Goal: Task Accomplishment & Management: Manage account settings

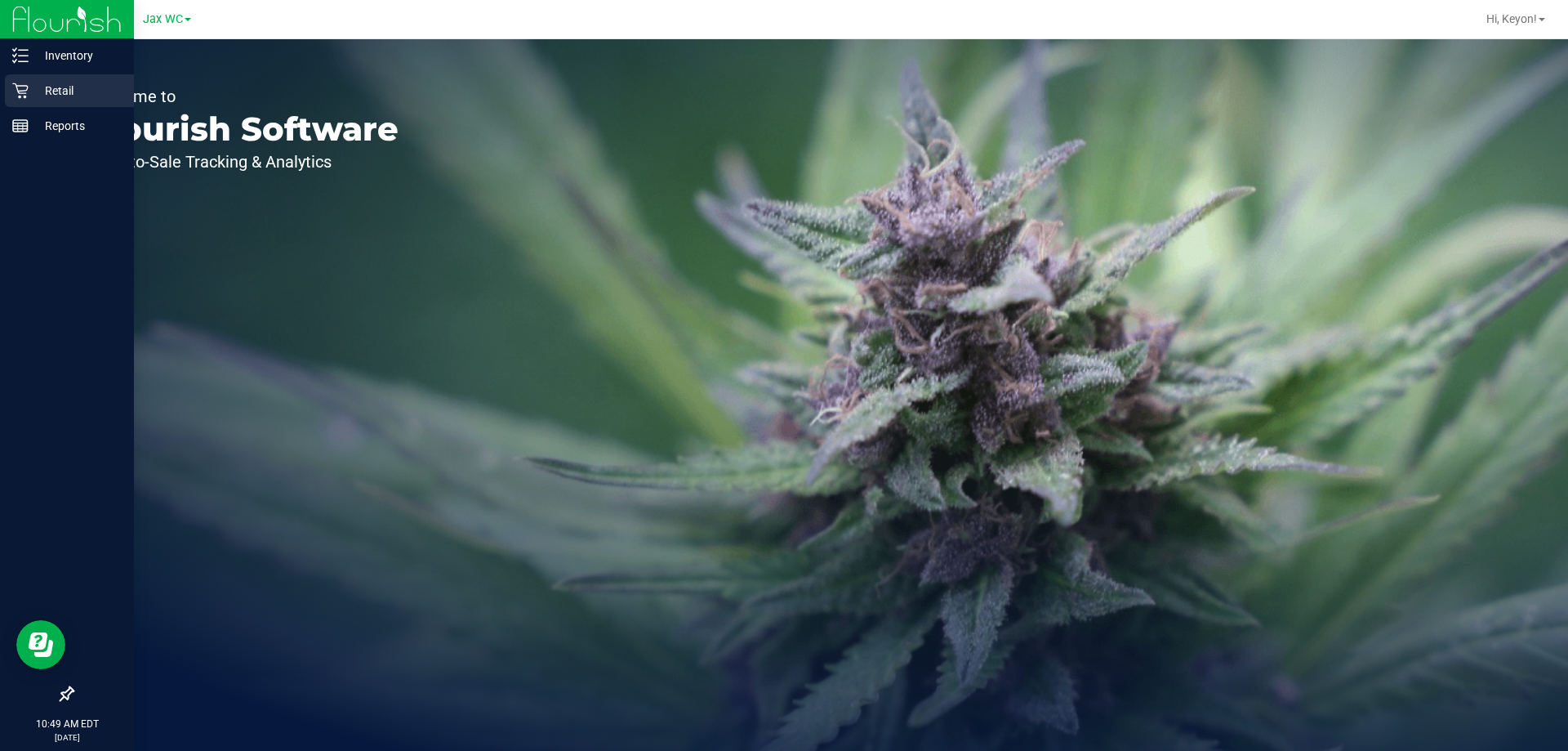
click at [14, 93] on icon at bounding box center [19, 90] width 16 height 16
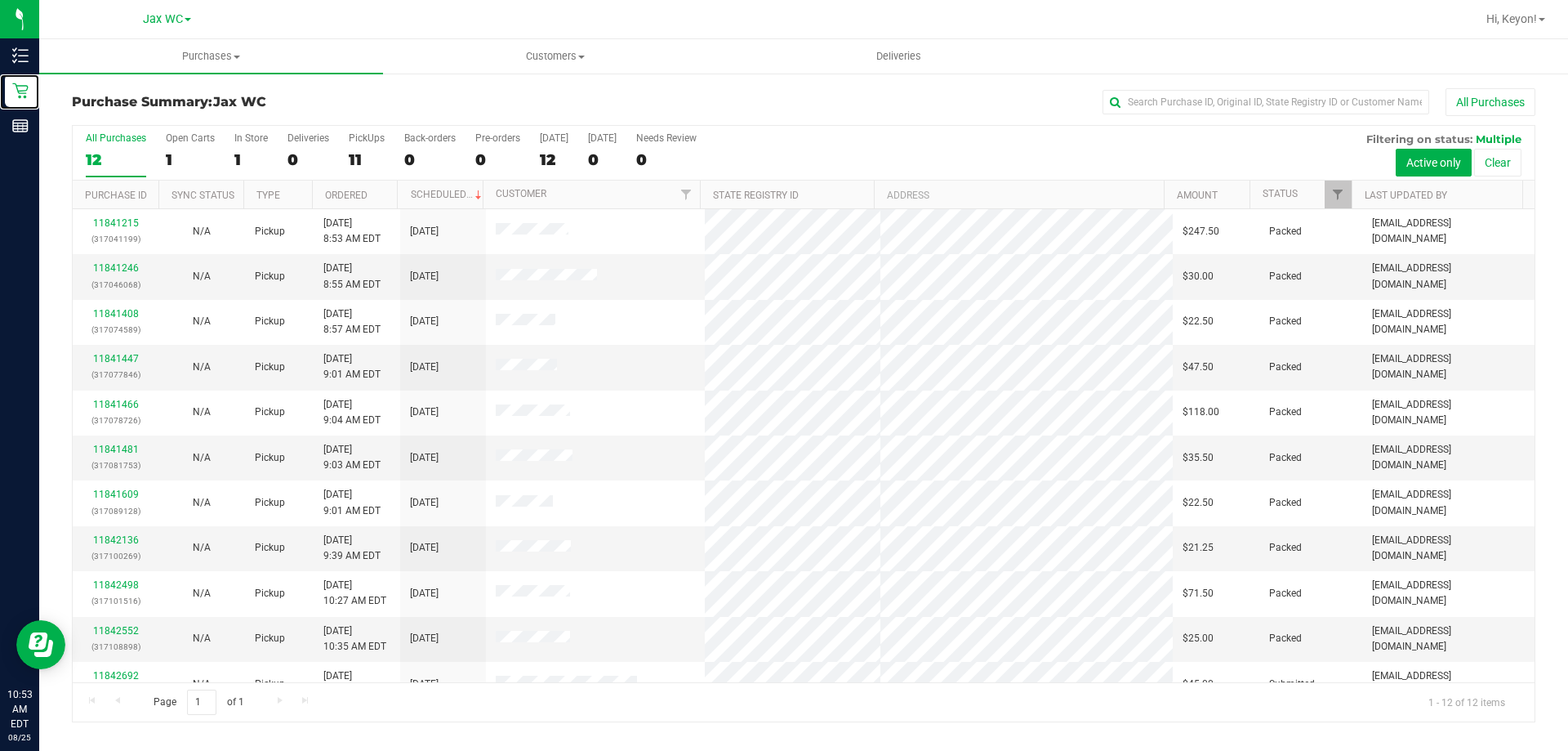
scroll to position [70, 0]
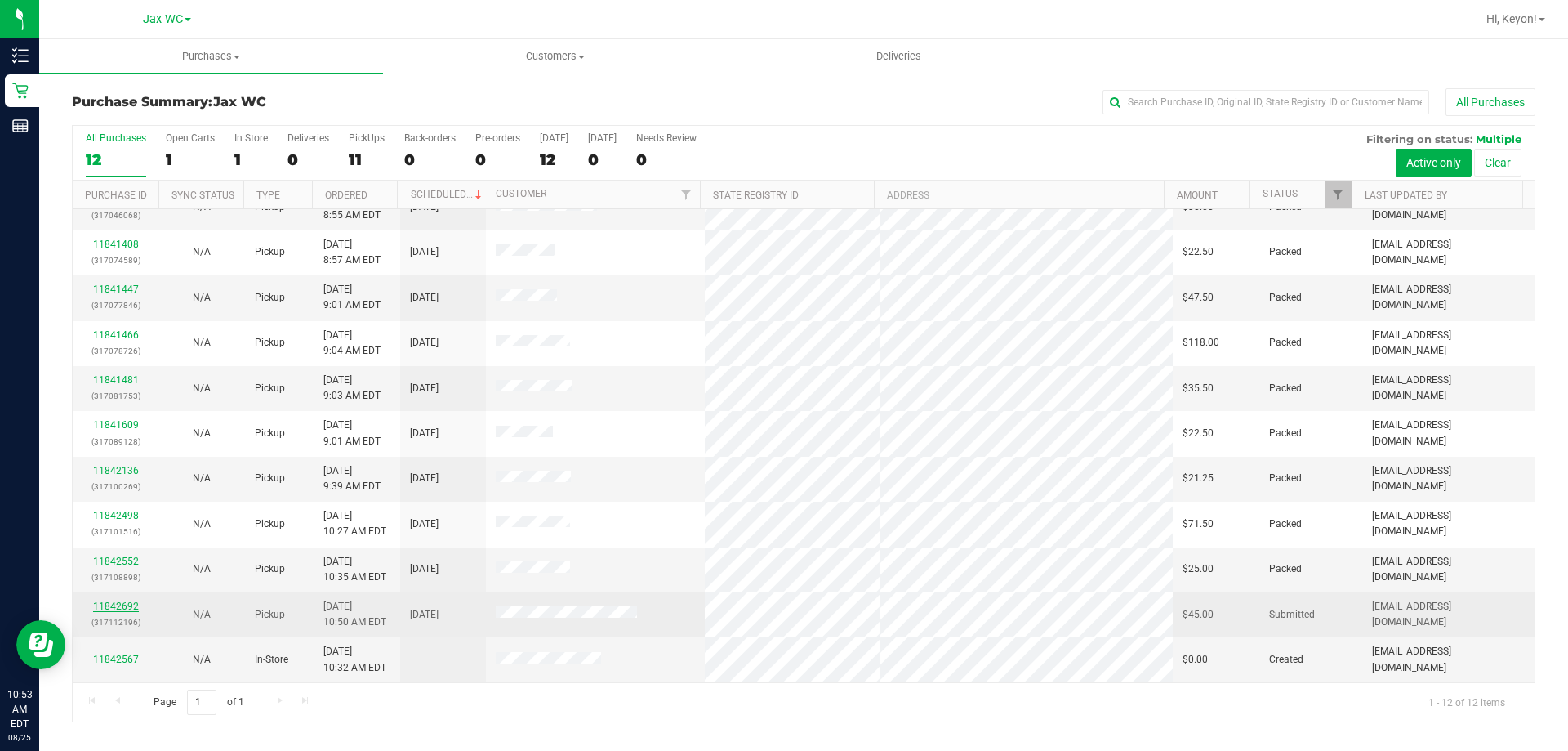
click at [104, 604] on link "11842692" at bounding box center [116, 605] width 46 height 11
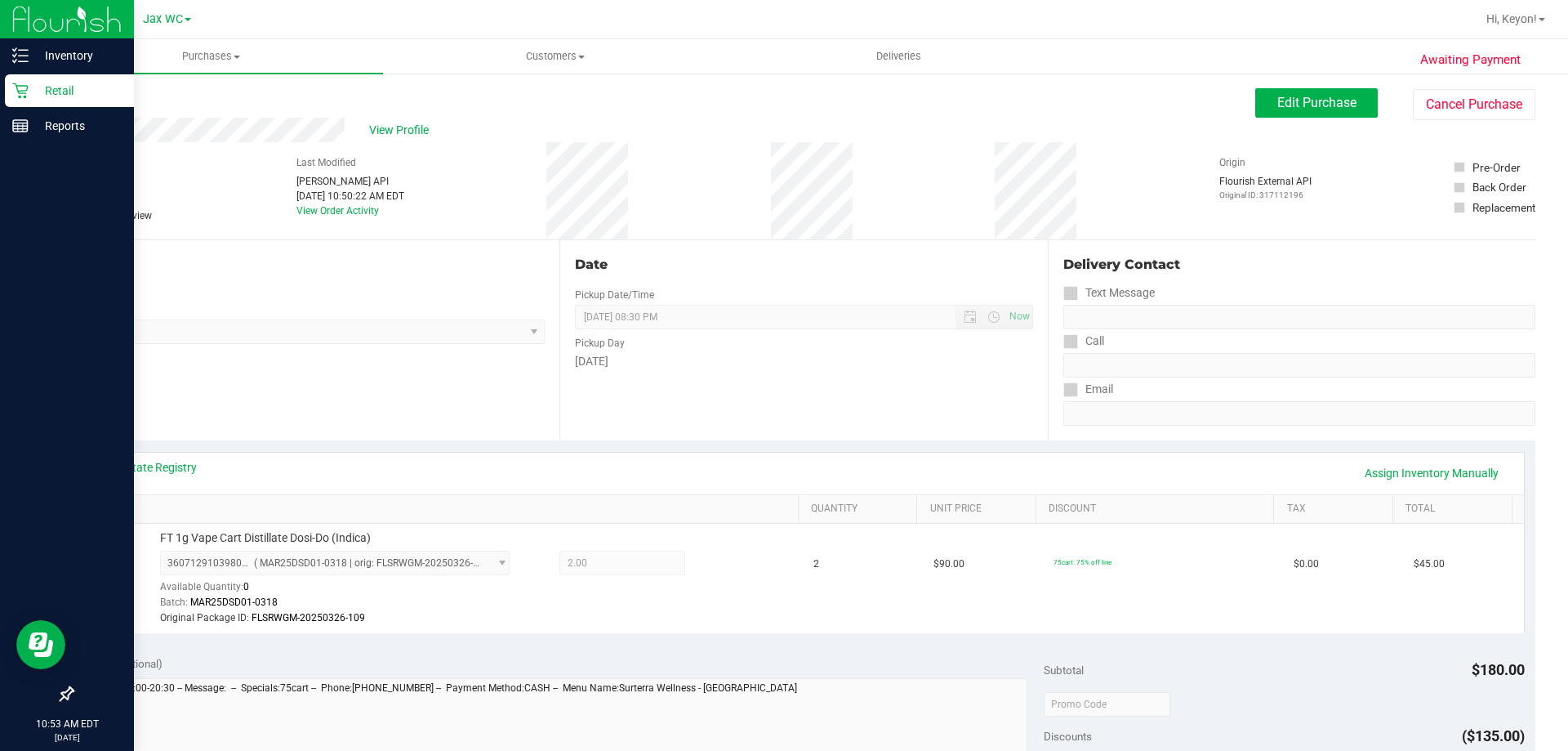
click at [12, 92] on icon at bounding box center [19, 90] width 16 height 16
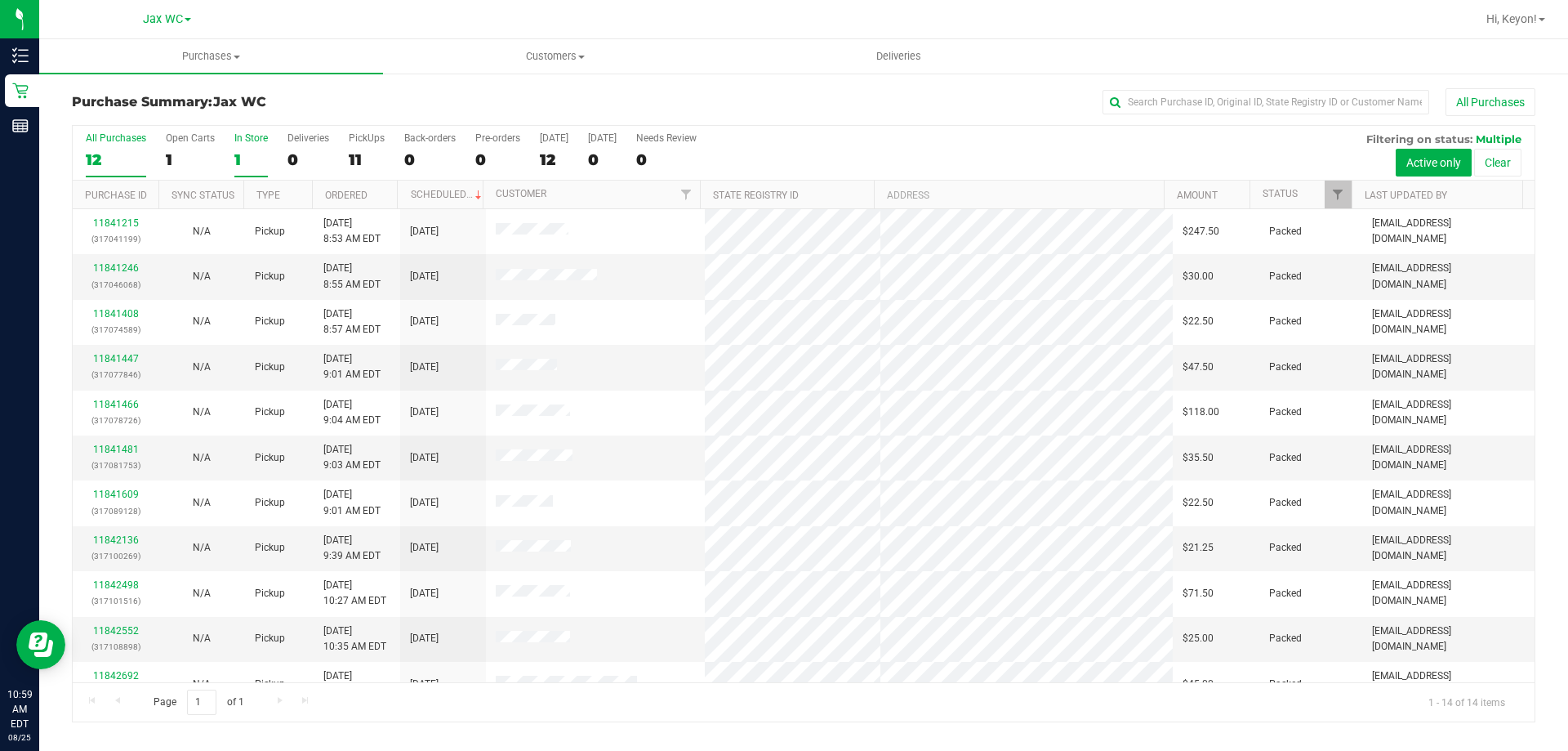
click at [242, 151] on div "1" at bounding box center [252, 159] width 34 height 19
click at [0, 0] on input "In Store 1" at bounding box center [0, 0] width 0 height 0
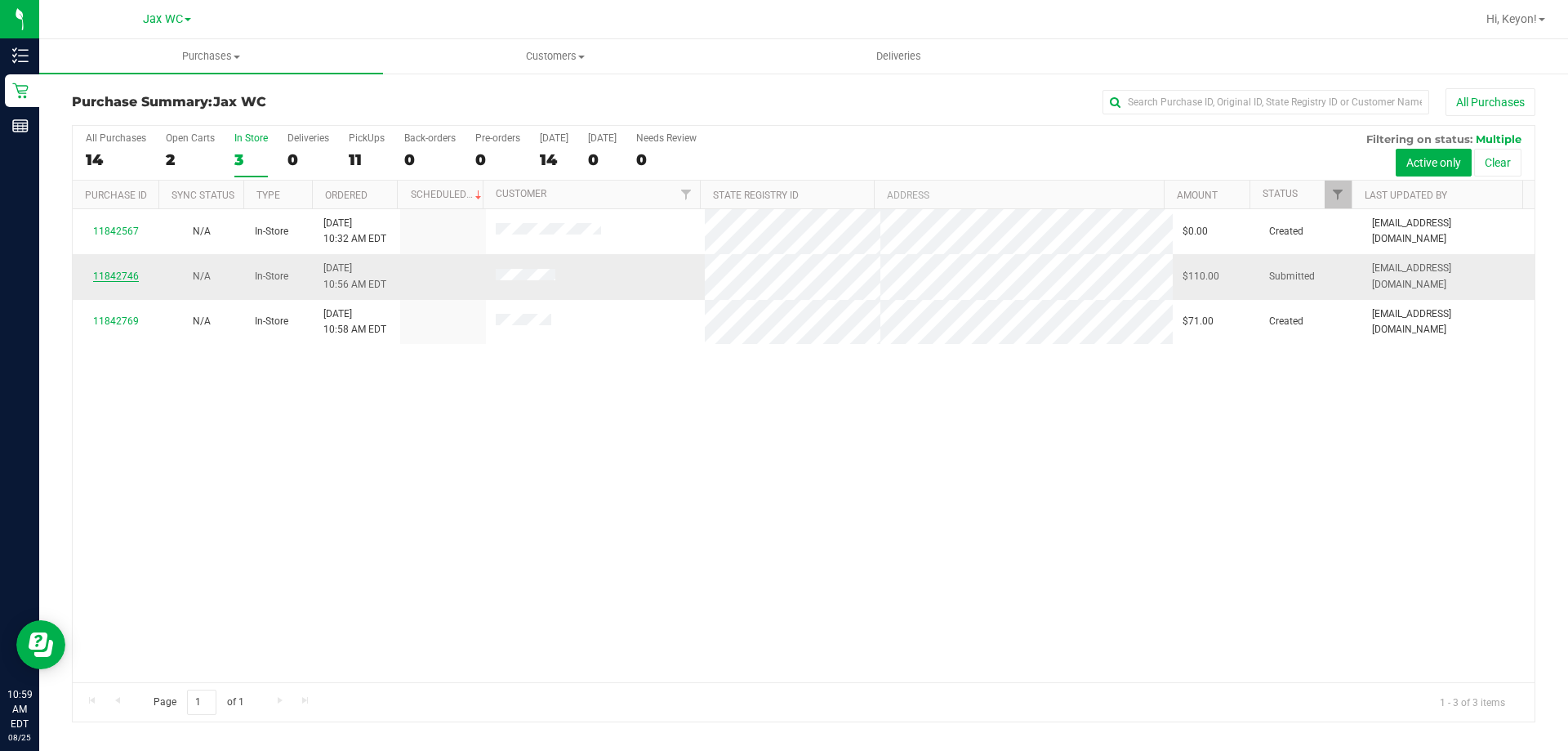
click at [130, 276] on link "11842746" at bounding box center [116, 275] width 46 height 11
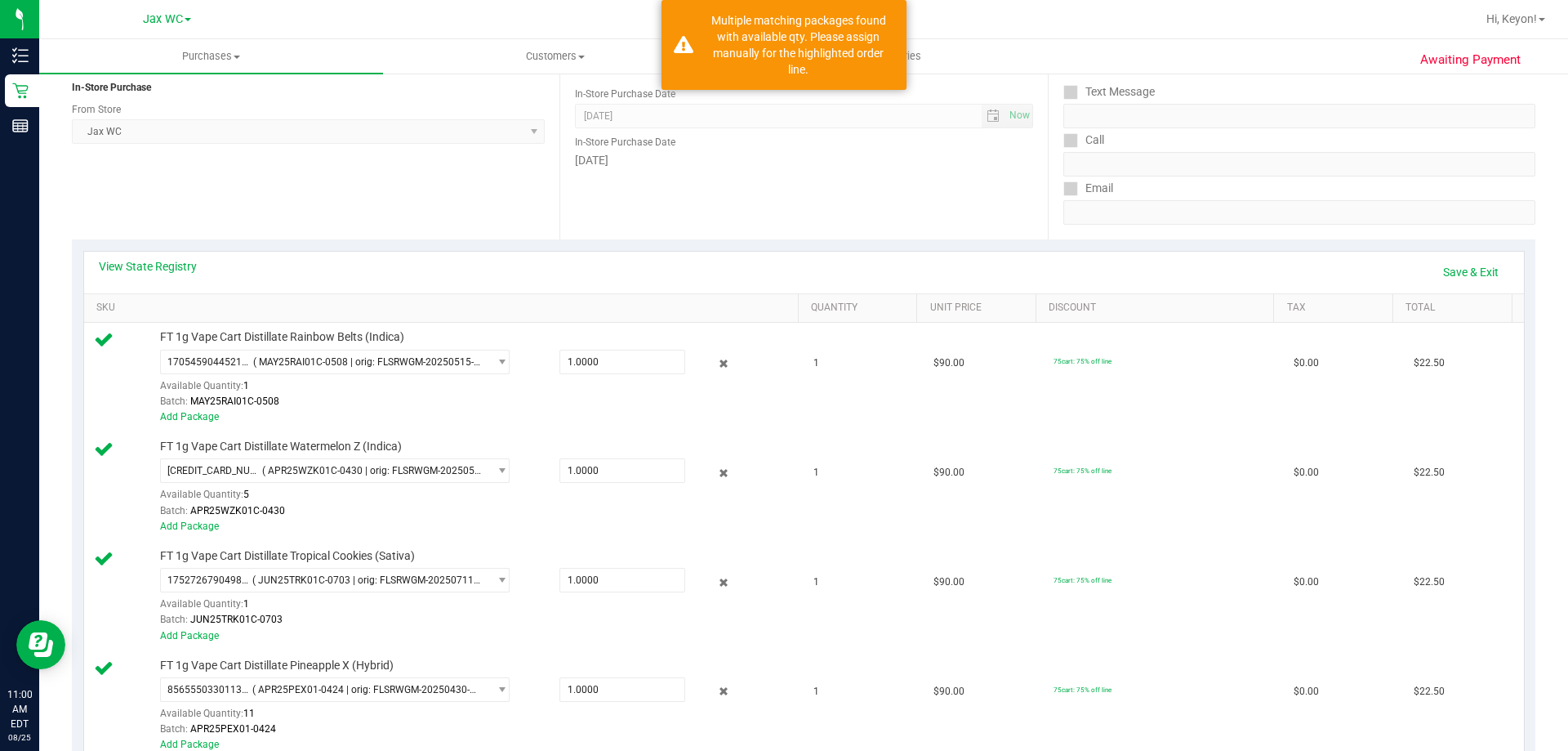
scroll to position [474, 0]
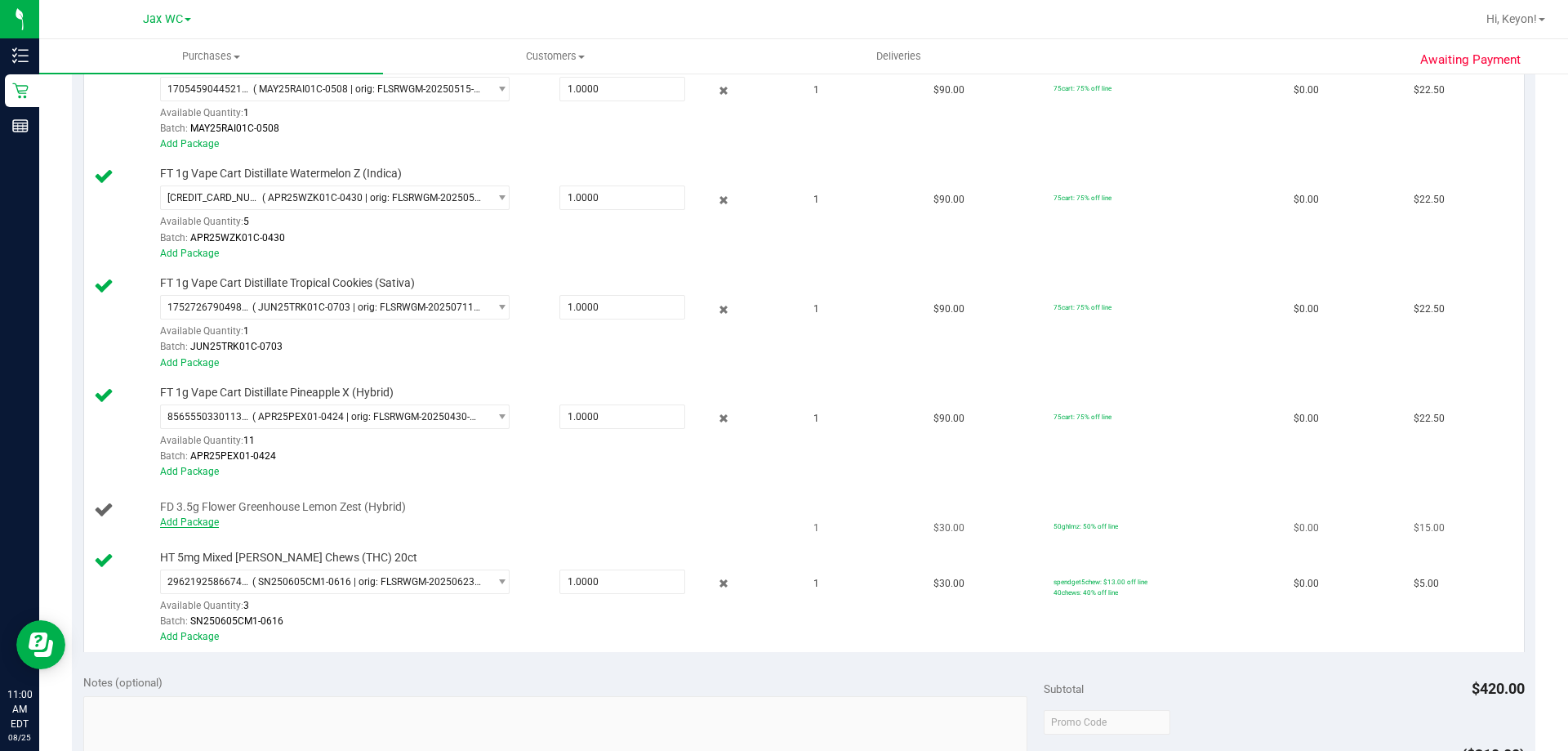
click at [189, 519] on link "Add Package" at bounding box center [189, 521] width 58 height 11
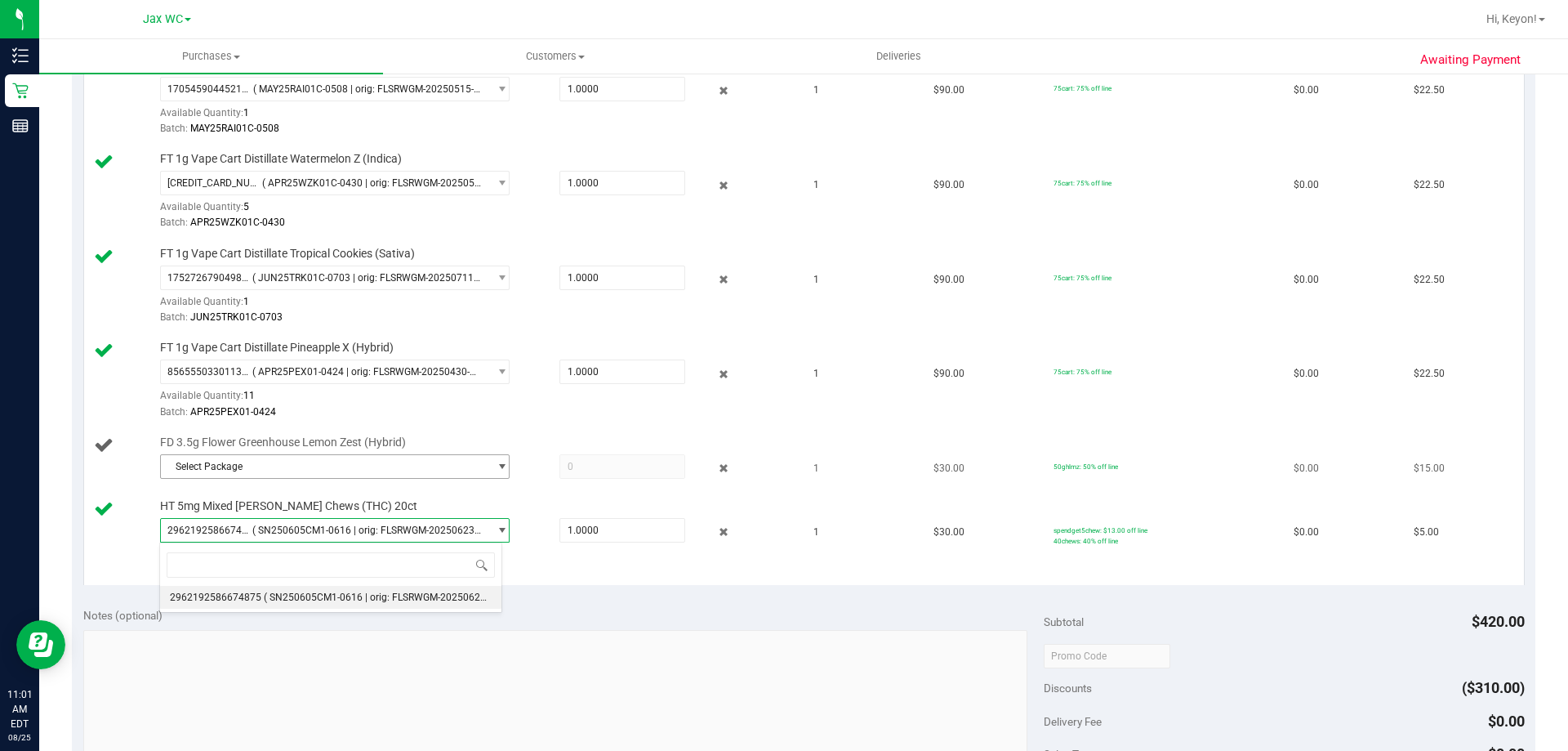
click at [356, 467] on span "Select Package" at bounding box center [324, 466] width 328 height 23
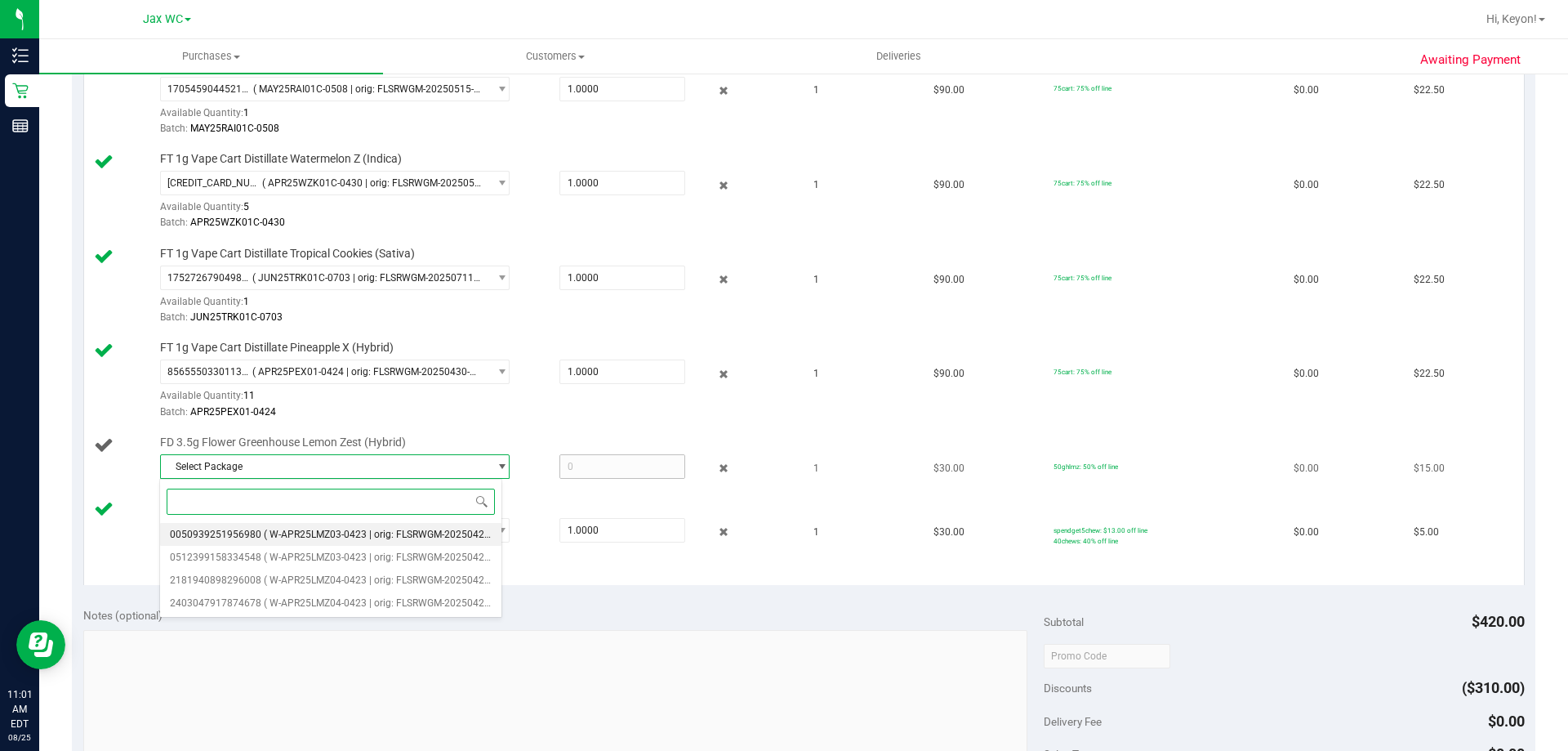
drag, startPoint x: 374, startPoint y: 534, endPoint x: 624, endPoint y: 470, distance: 258.1
click at [379, 534] on span "( W-APR25LMZ03-0423 | orig: FLSRWGM-20250429-218 )" at bounding box center [389, 534] width 252 height 11
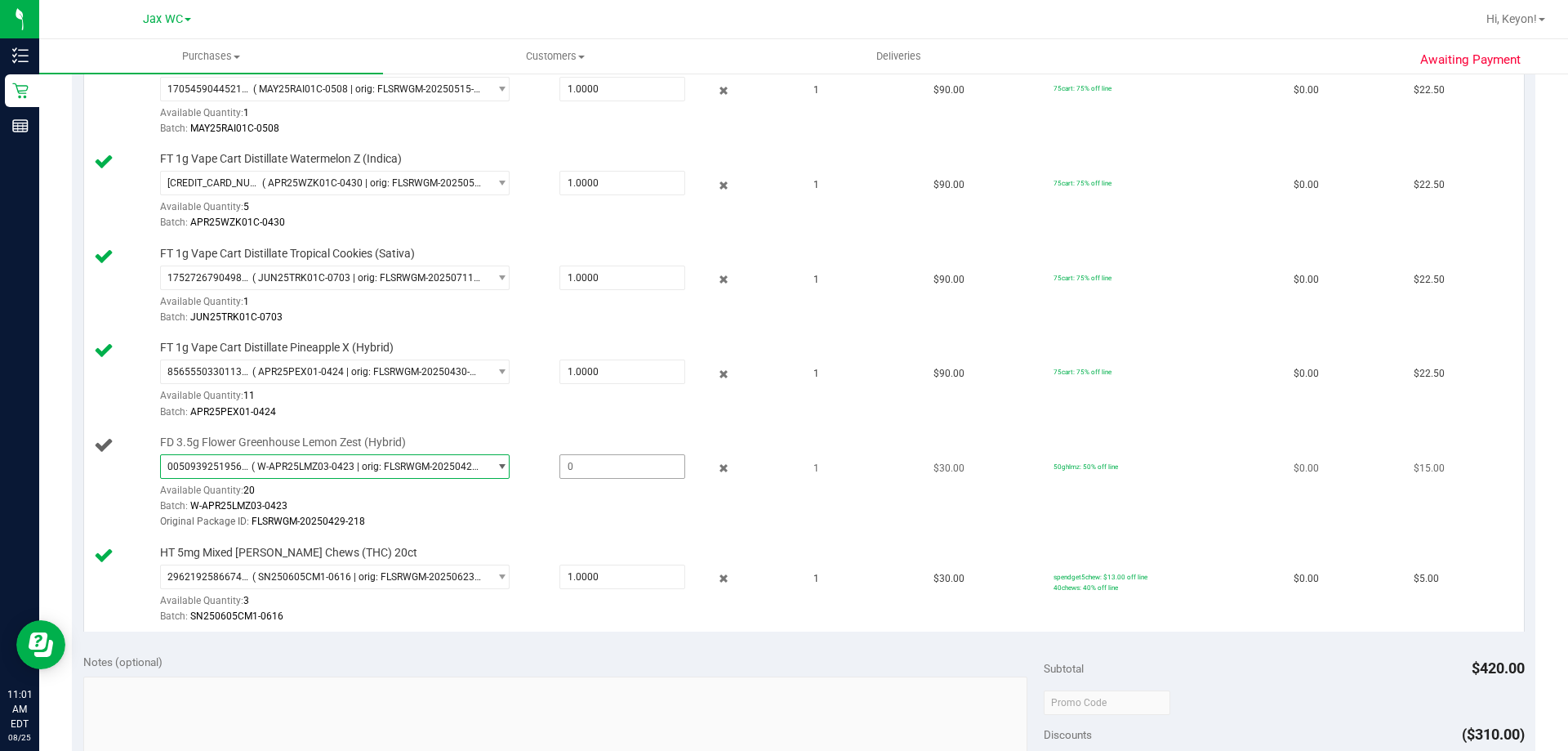
click at [623, 468] on span at bounding box center [622, 466] width 125 height 25
type input "1"
type input "1.0000"
click at [590, 437] on div "FD 3.5g Flower Greenhouse Lemon Zest (Hybrid) 0050939251956980 ( W-APR25LMZ03-0…" at bounding box center [471, 483] width 639 height 97
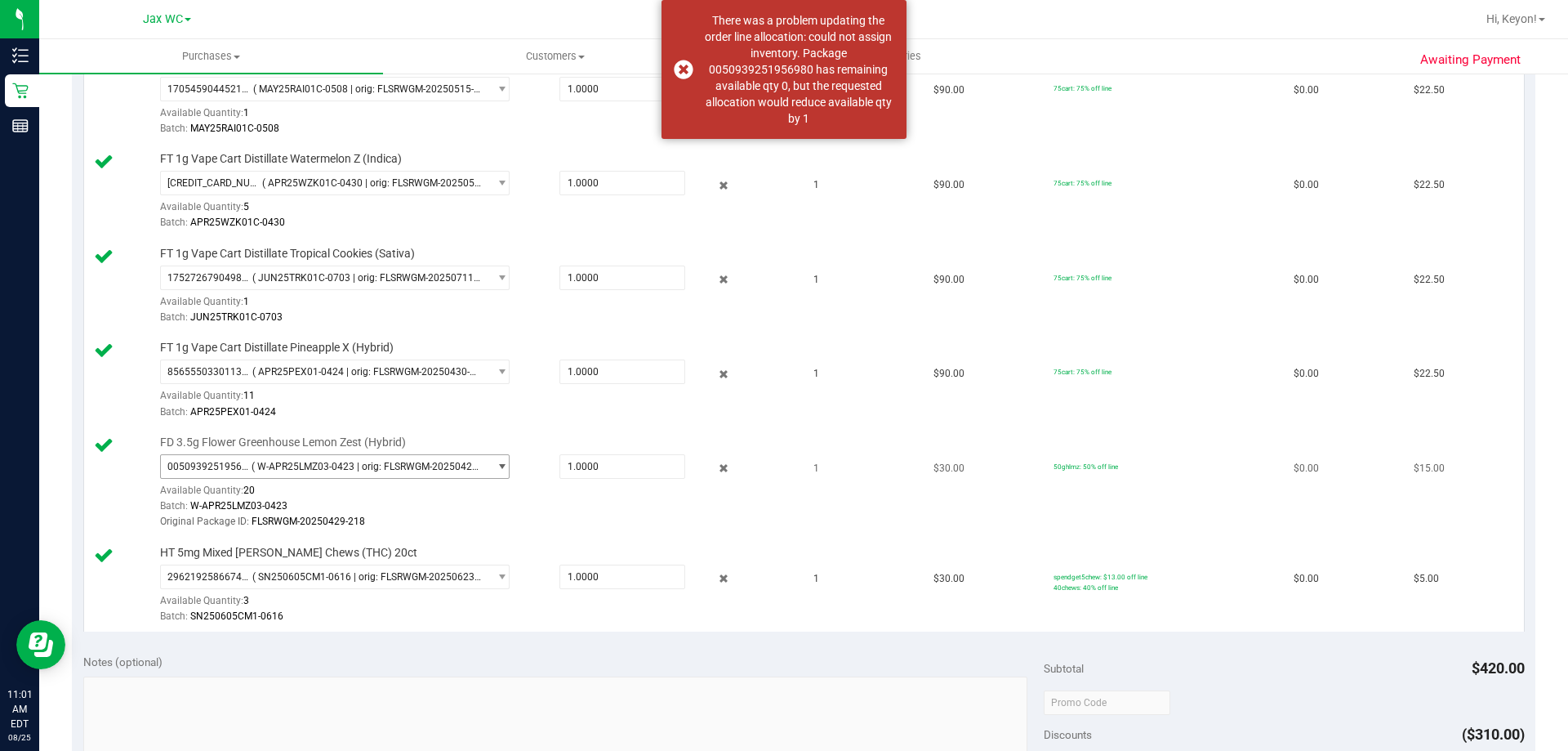
click at [487, 472] on span "select" at bounding box center [497, 466] width 20 height 23
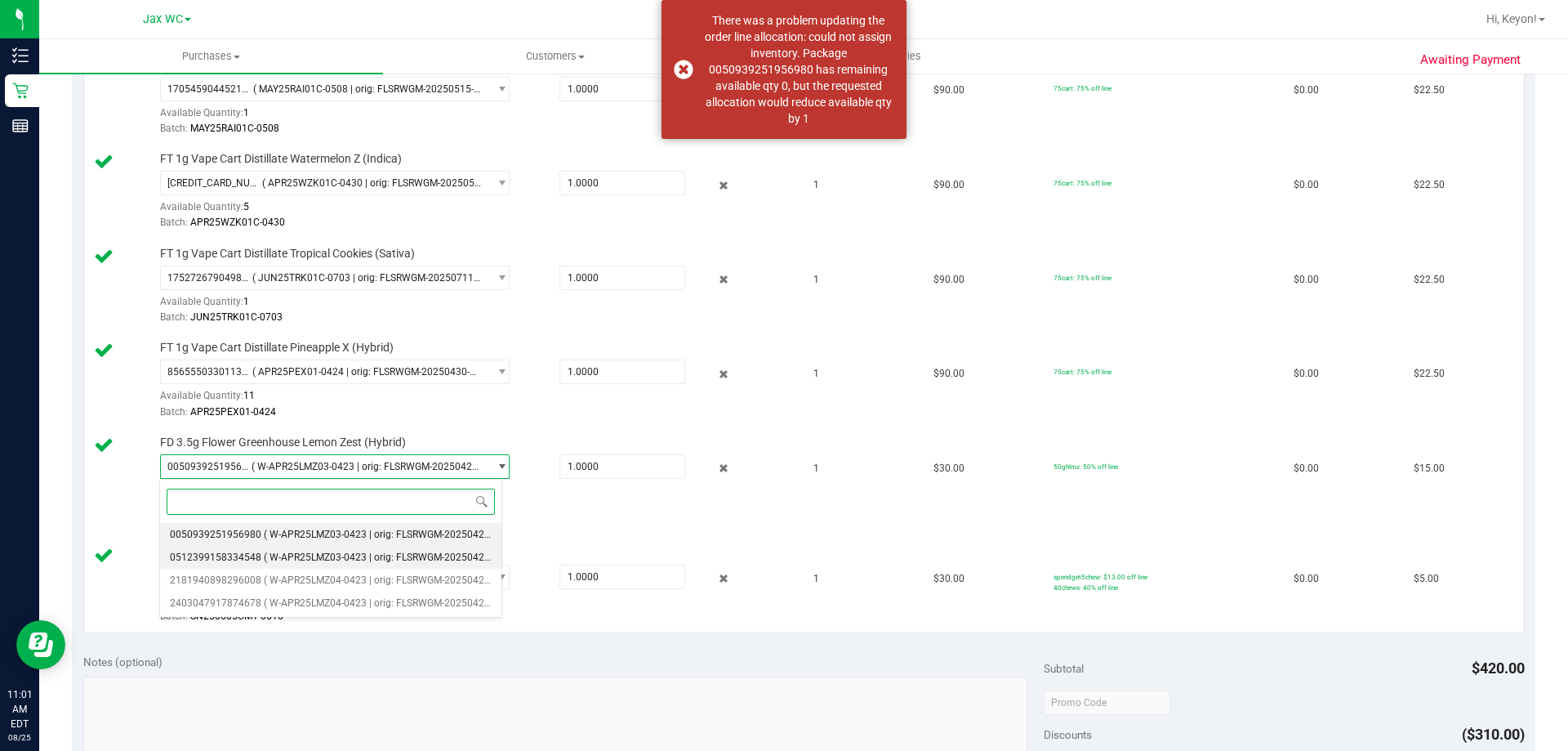
click at [442, 554] on span "( W-APR25LMZ03-0423 | orig: FLSRWGM-20250429-199 )" at bounding box center [389, 557] width 252 height 11
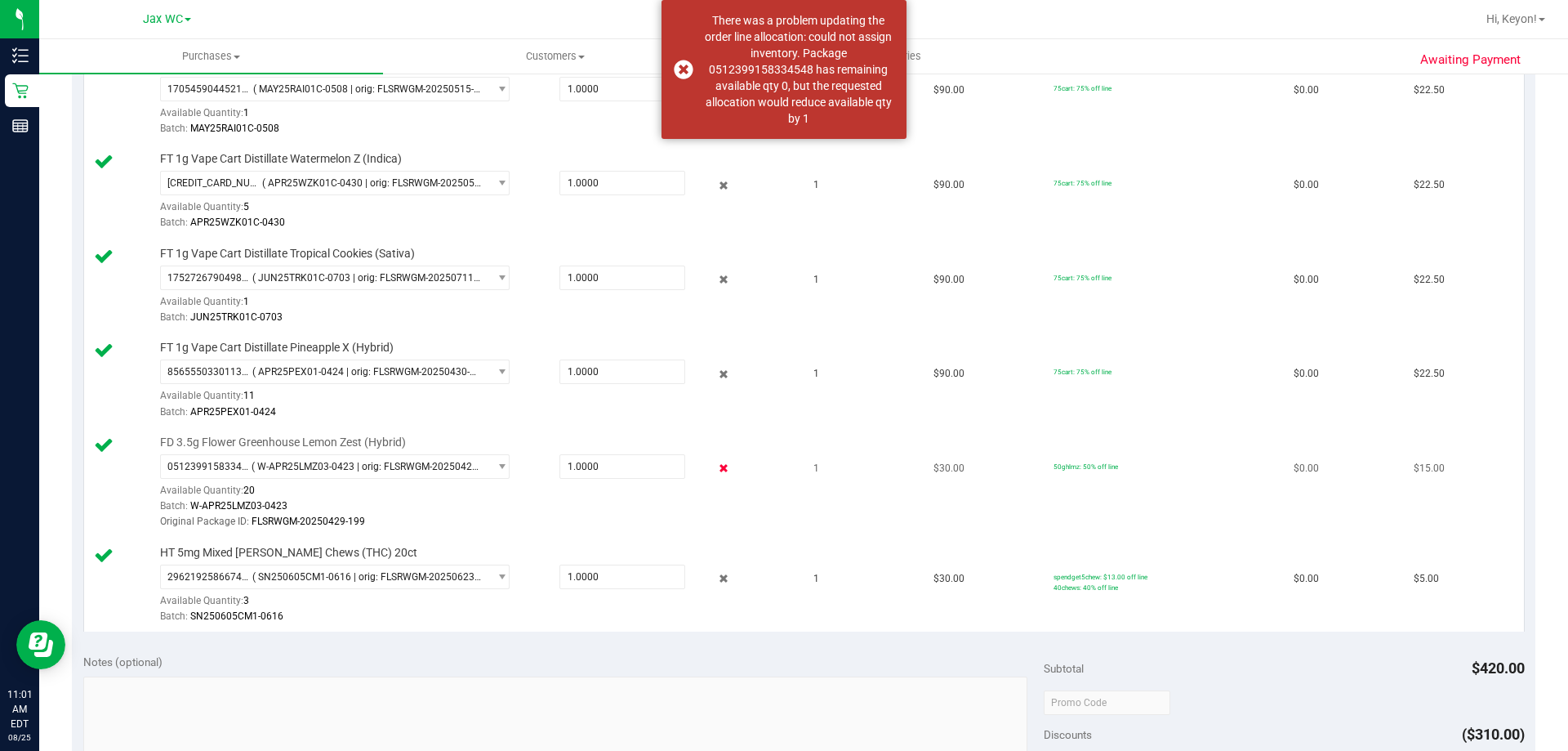
click at [715, 466] on icon at bounding box center [723, 469] width 17 height 19
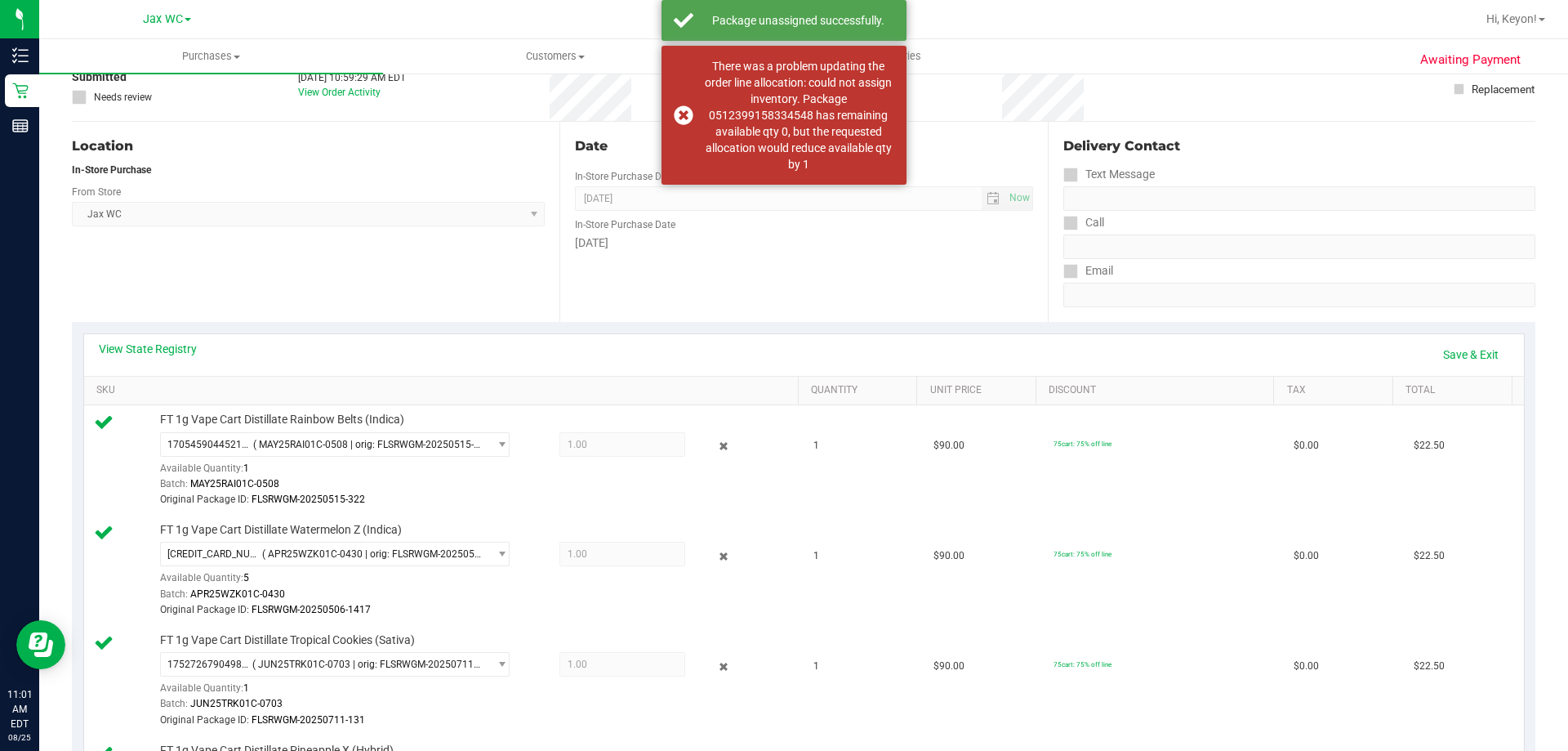
scroll to position [0, 0]
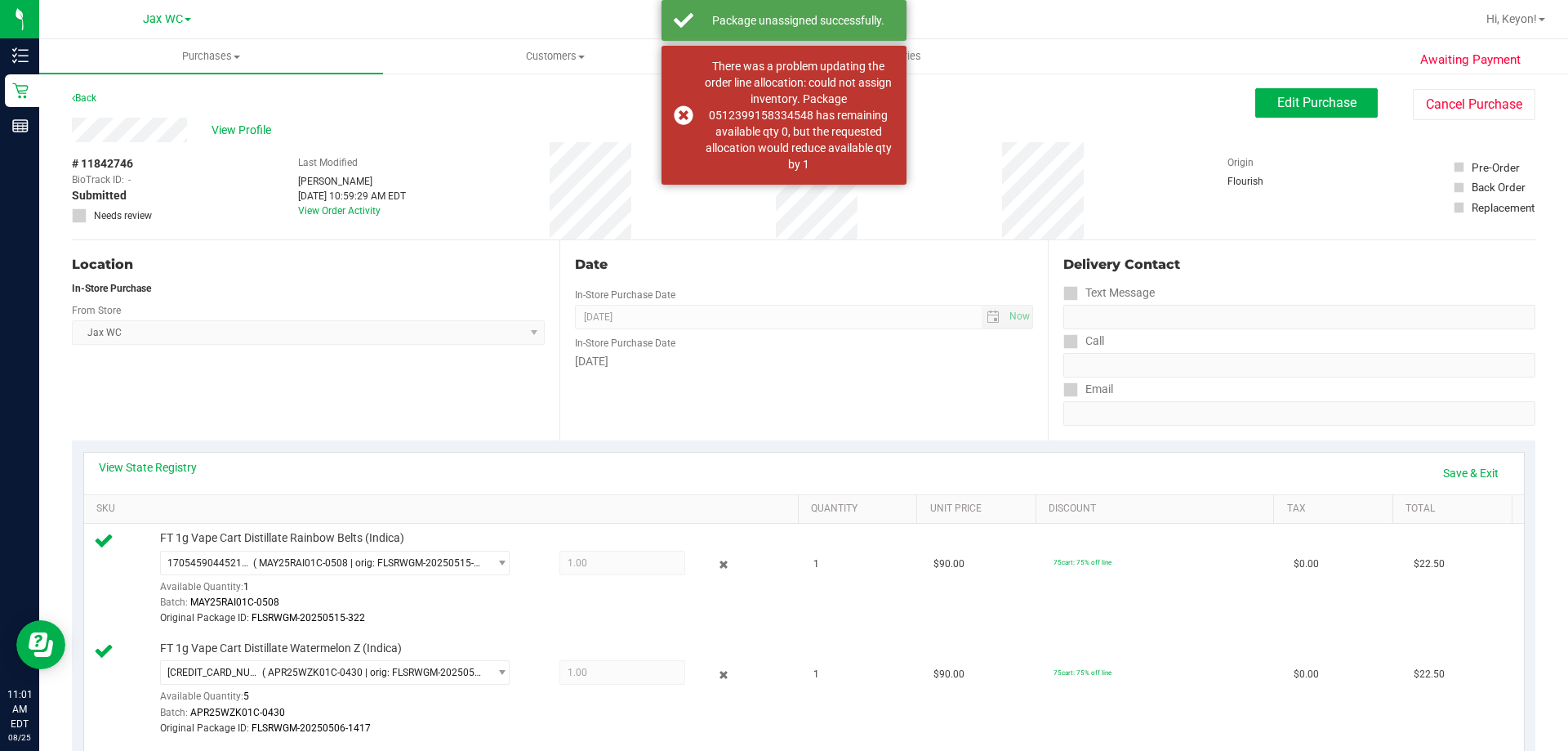
click at [1453, 459] on div "View State Registry Save & Exit" at bounding box center [803, 473] width 1439 height 42
click at [1472, 475] on link "Save & Exit" at bounding box center [1471, 473] width 77 height 28
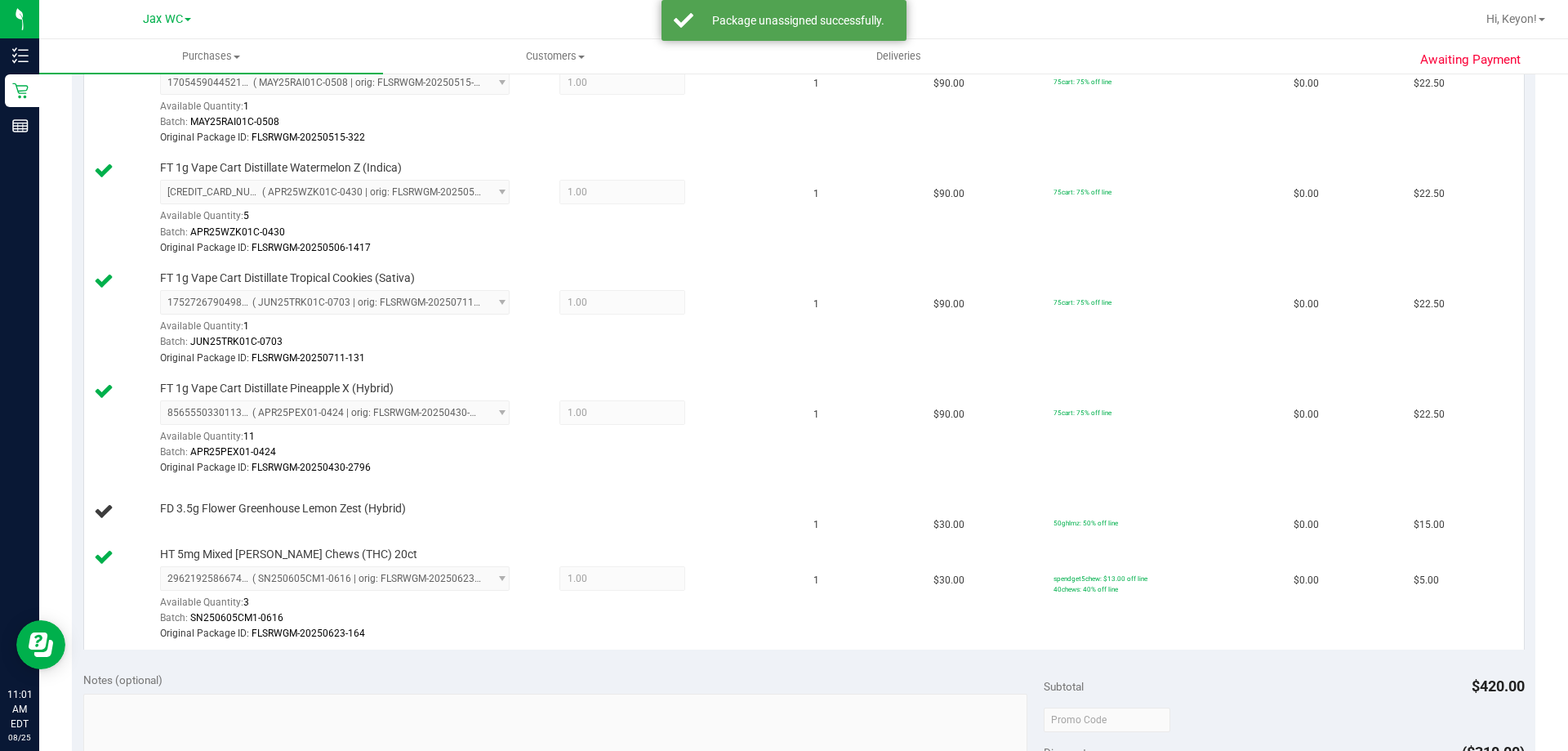
scroll to position [510, 0]
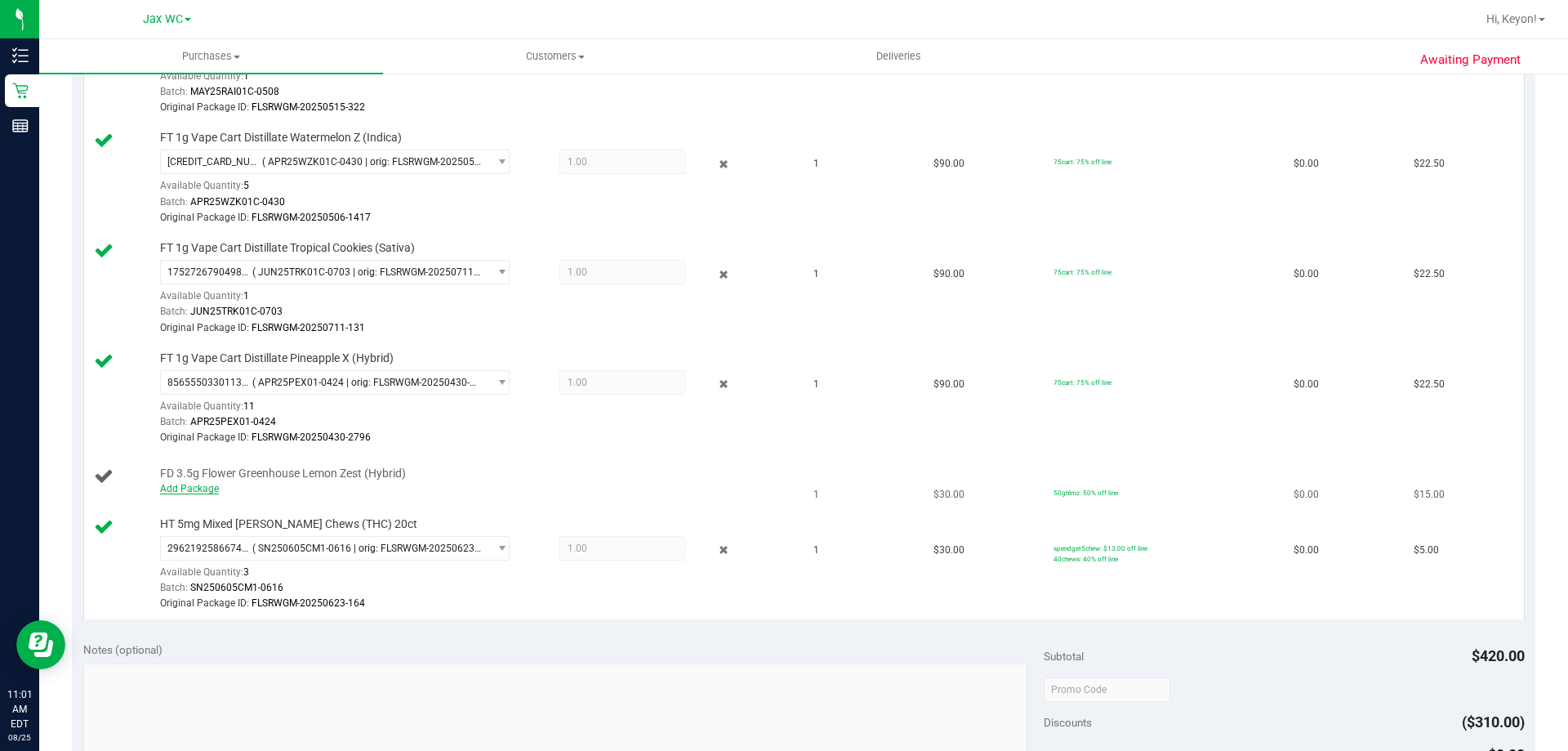
click at [187, 491] on link "Add Package" at bounding box center [189, 488] width 58 height 11
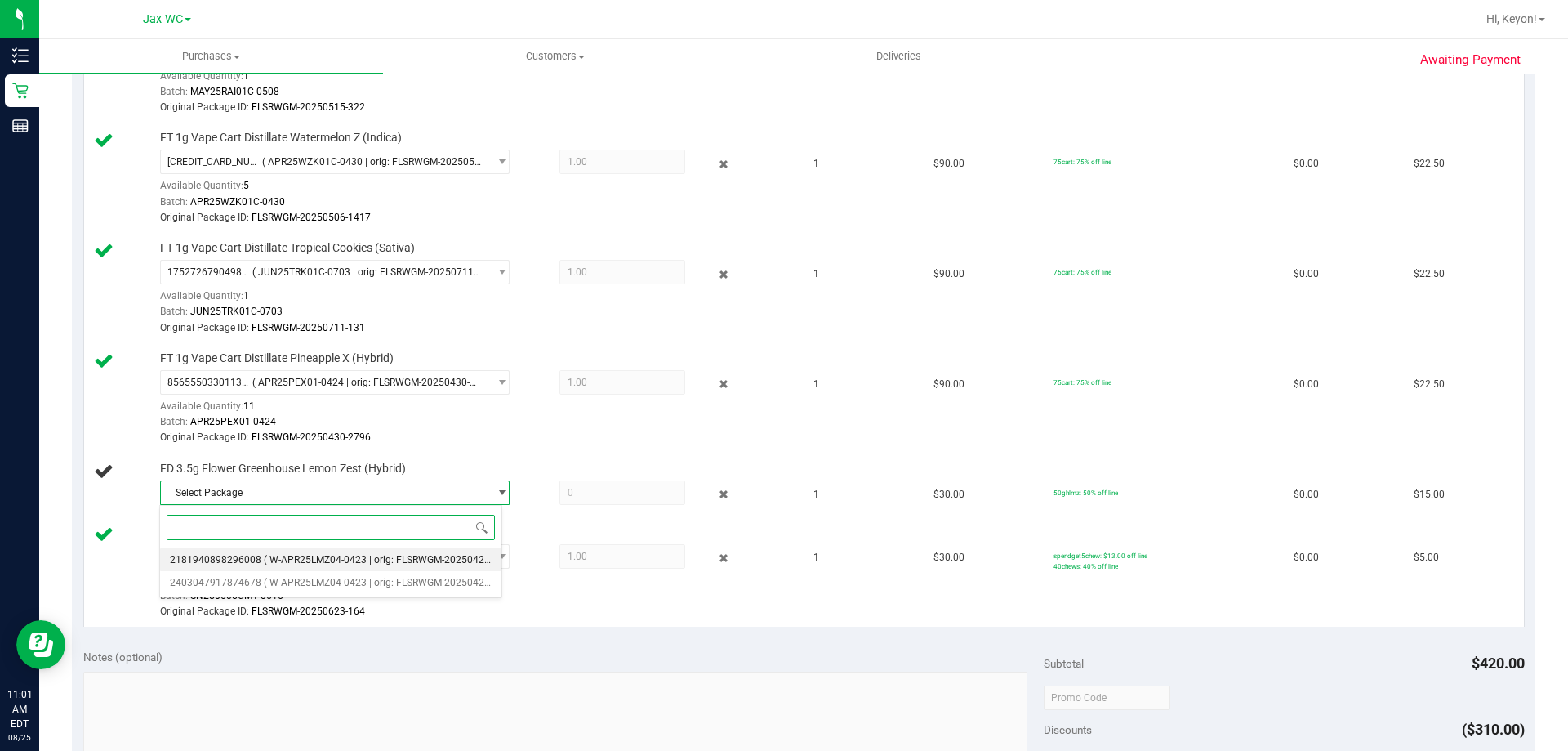
click at [464, 567] on li "2181940898296008 ( W-APR25LMZ04-0423 | orig: FLSRWGM-20250429-299 )" at bounding box center [330, 559] width 341 height 23
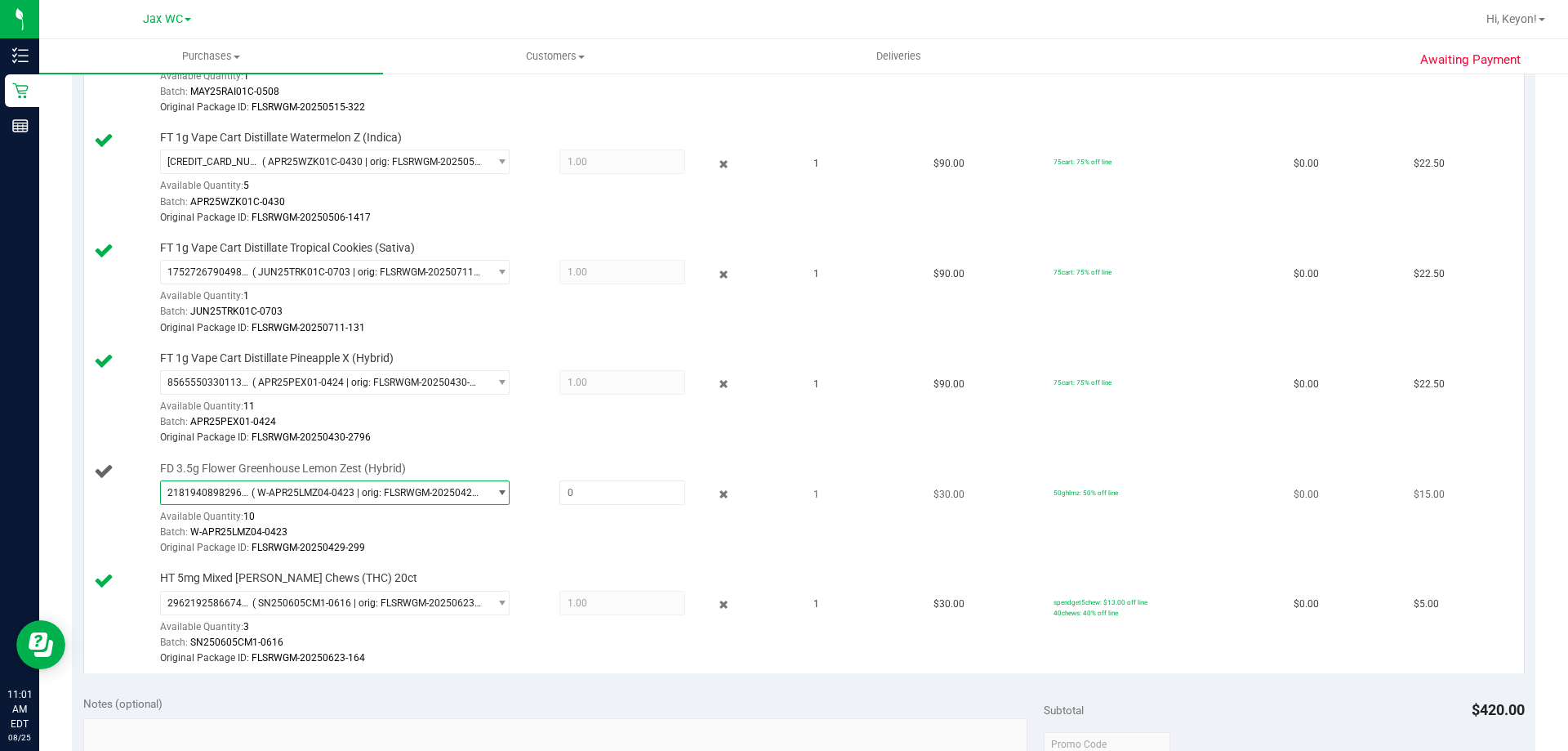
click at [574, 546] on div "Original Package ID: FLSRWGM-20250429-299" at bounding box center [475, 548] width 630 height 15
click at [599, 499] on span at bounding box center [622, 492] width 125 height 25
type input "1"
type input "1.0000"
click at [587, 464] on div "FD 3.5g Flower Greenhouse Lemon Zest (Hybrid) 2181940898296008 ( W-APR25LMZ04-0…" at bounding box center [471, 509] width 639 height 97
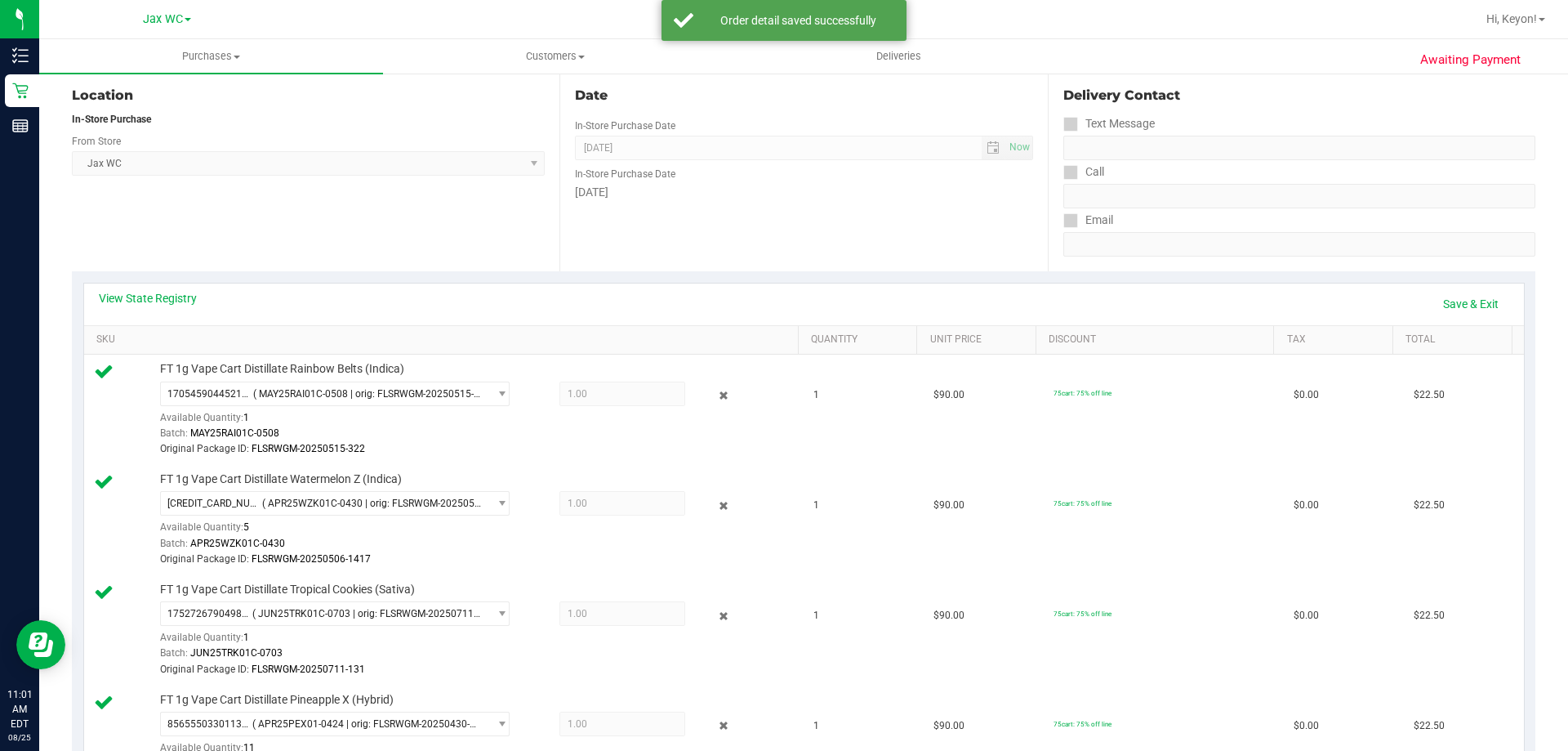
scroll to position [148, 0]
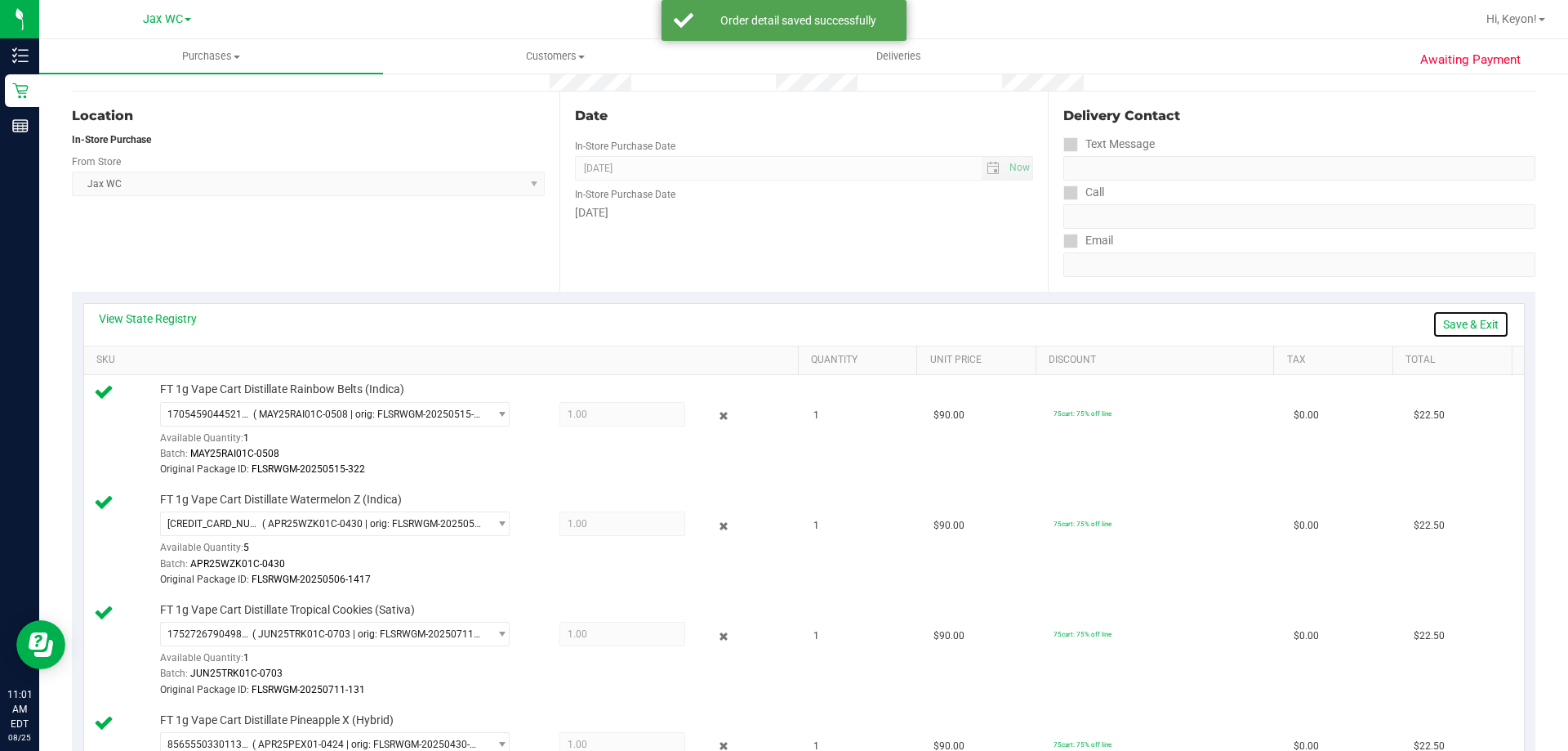
click at [1467, 323] on link "Save & Exit" at bounding box center [1471, 324] width 77 height 28
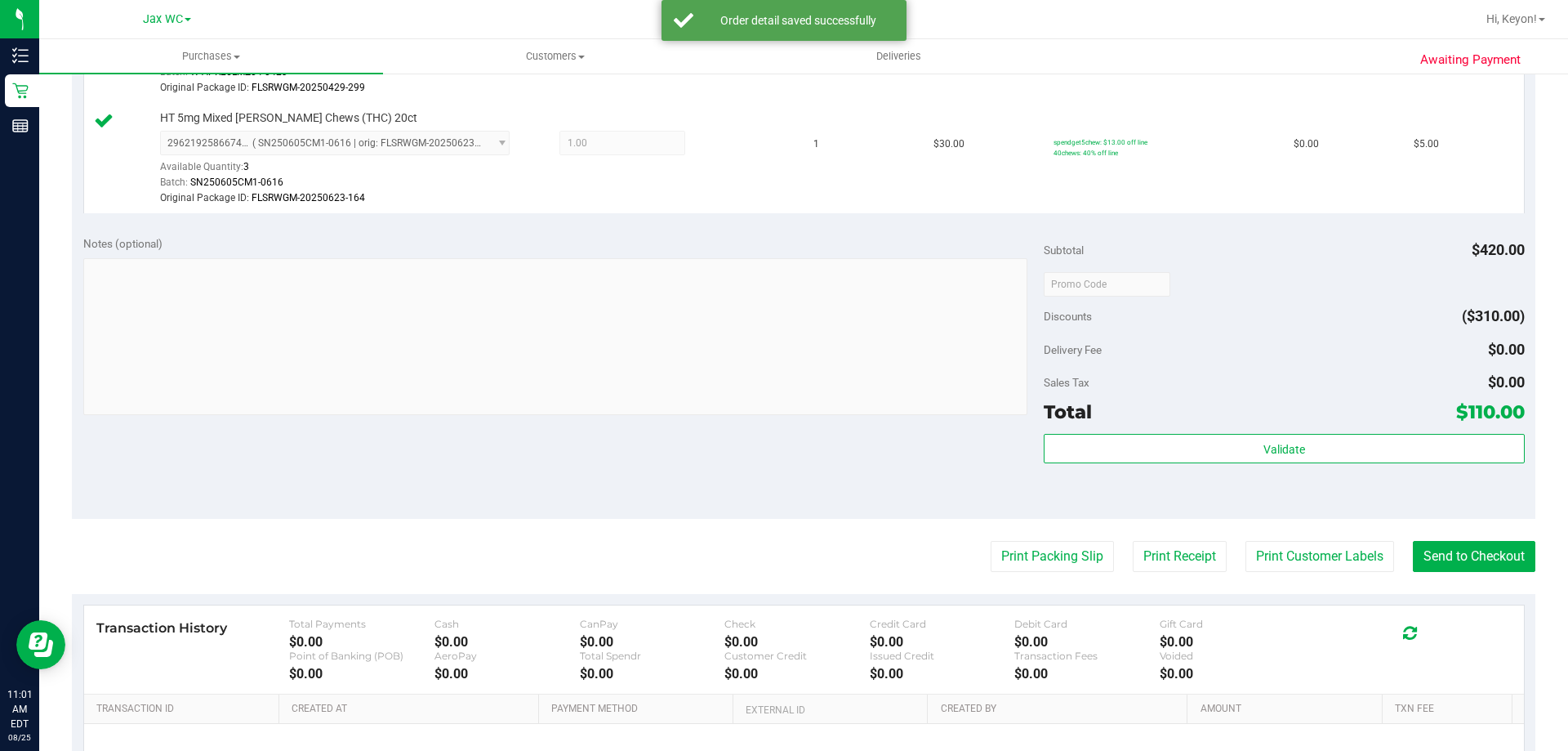
scroll to position [993, 0]
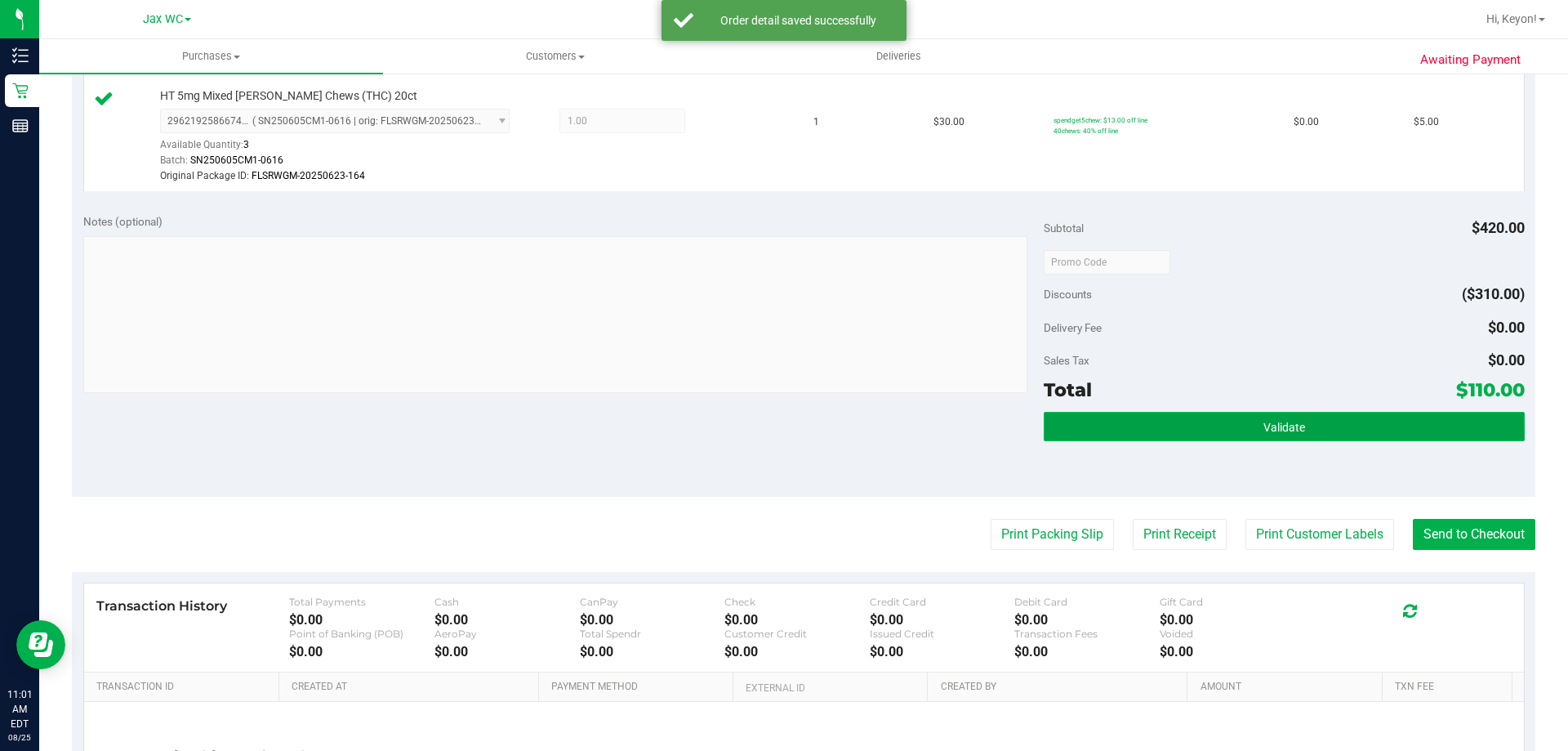
click at [1310, 426] on button "Validate" at bounding box center [1283, 426] width 480 height 30
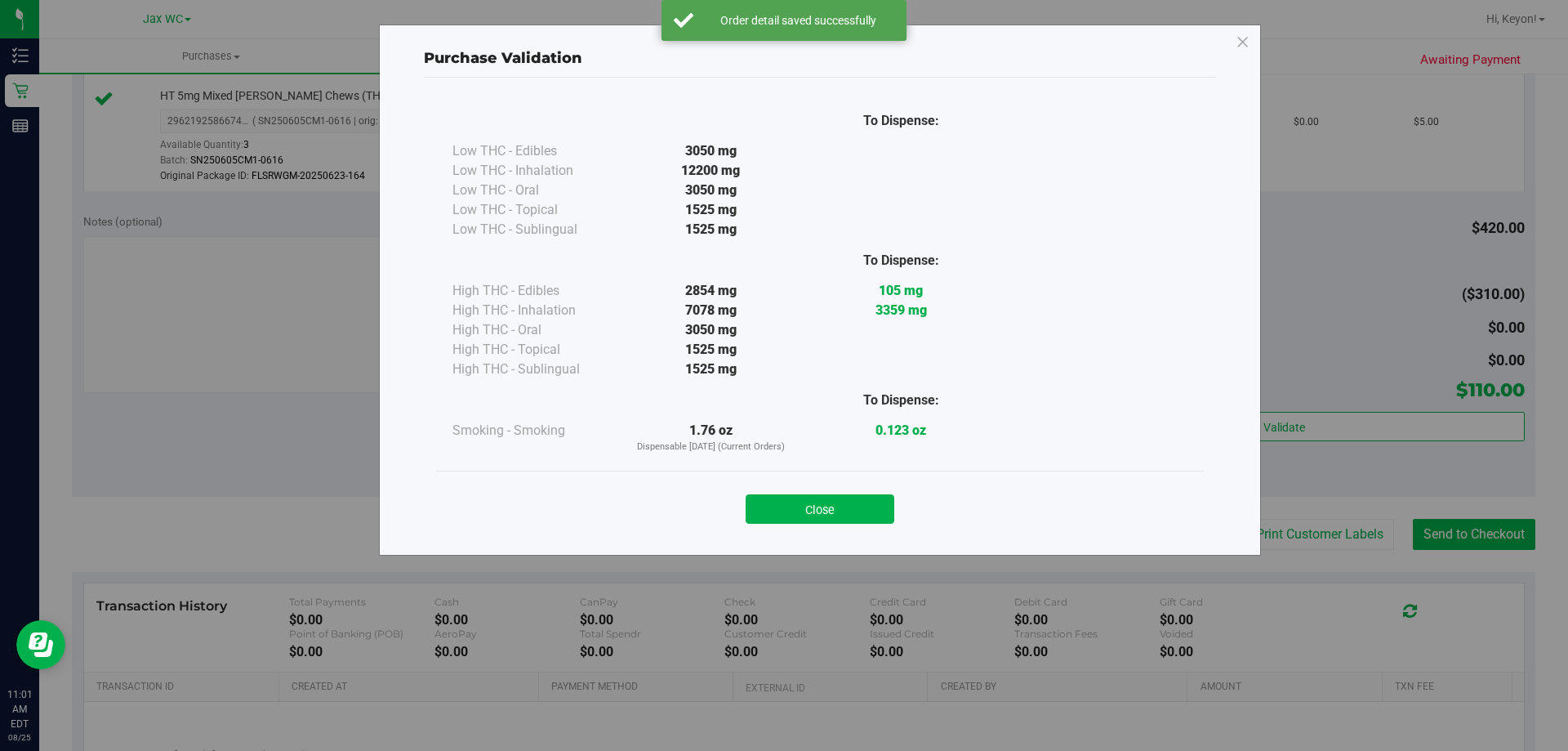
click at [836, 503] on button "Close" at bounding box center [819, 509] width 148 height 30
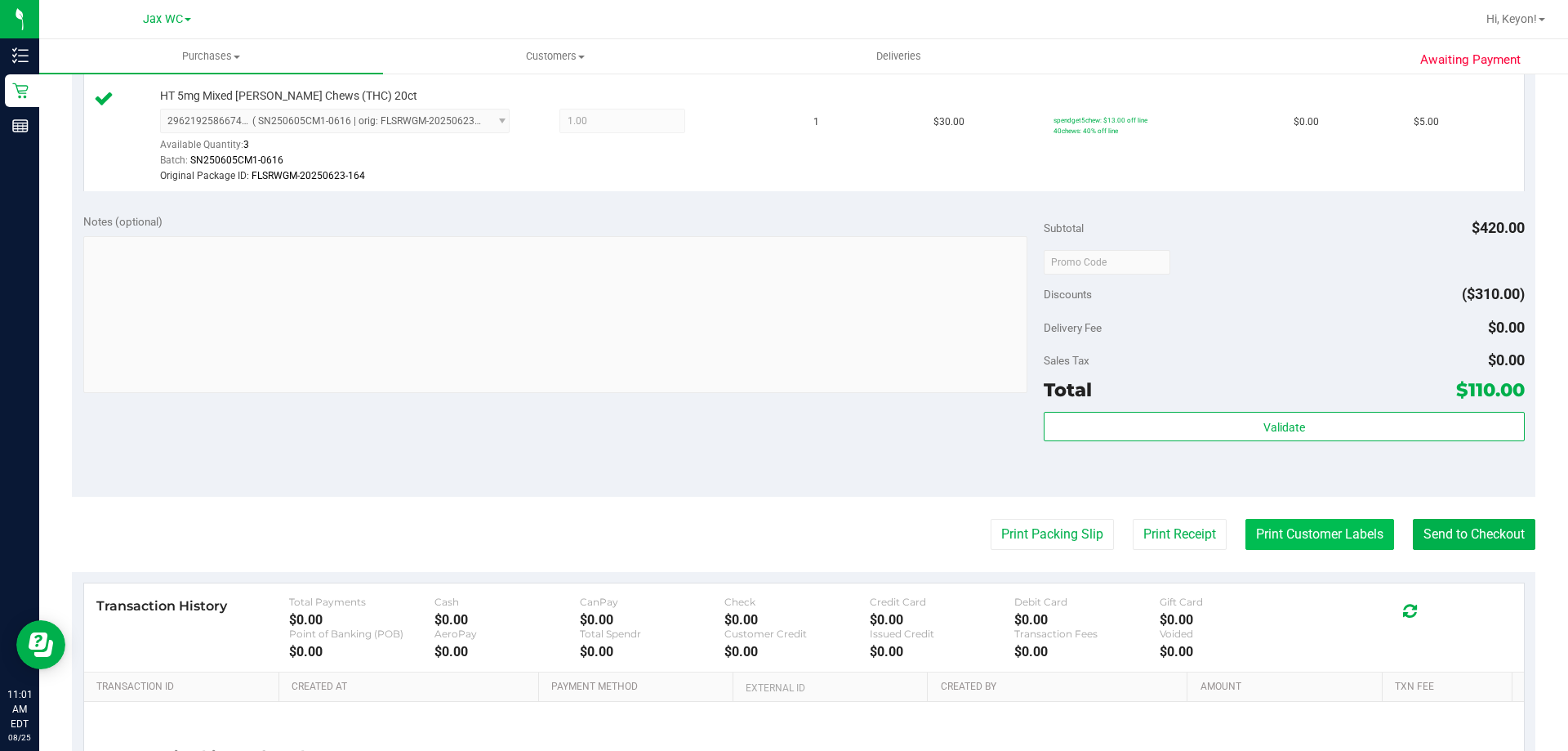
click at [1348, 529] on button "Print Customer Labels" at bounding box center [1319, 534] width 148 height 31
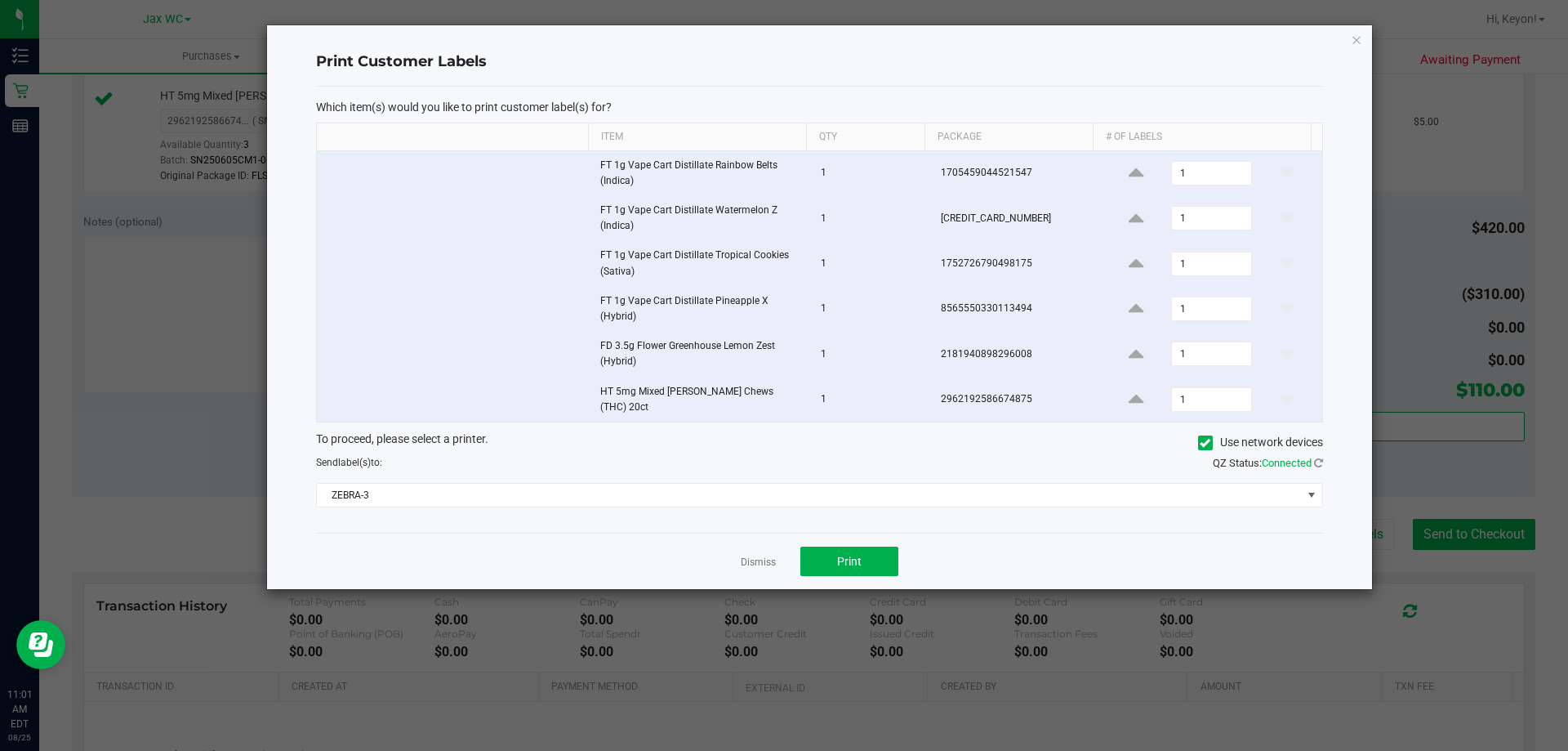
click at [685, 503] on div "Which item(s) would you like to print customer label(s) for? Item Qty Package #…" at bounding box center [819, 309] width 1006 height 447
click at [607, 501] on div "Which item(s) would you like to print customer label(s) for? Item Qty Package #…" at bounding box center [819, 309] width 1006 height 447
click at [601, 494] on span "ZEBRA-3" at bounding box center [809, 495] width 984 height 23
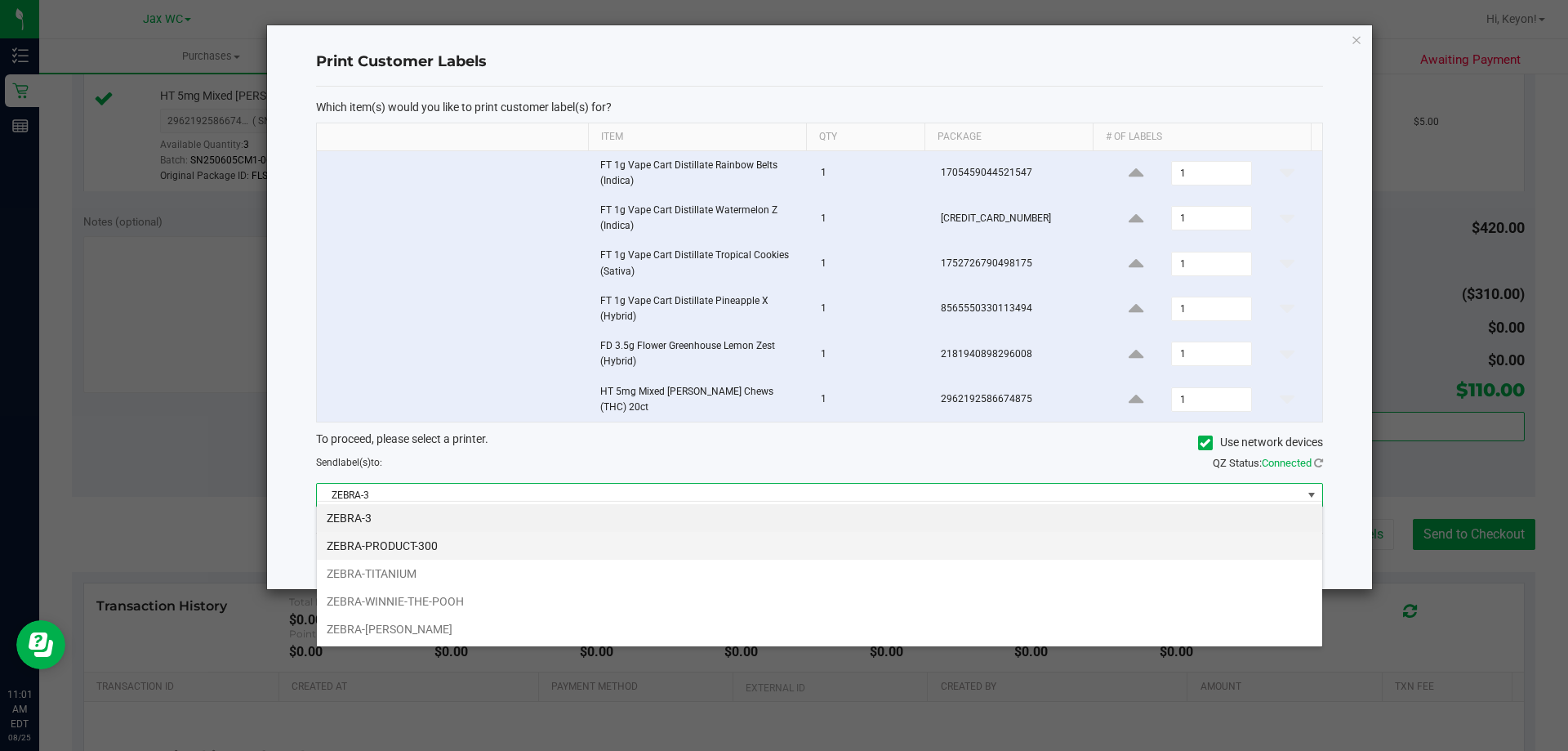
scroll to position [25, 1006]
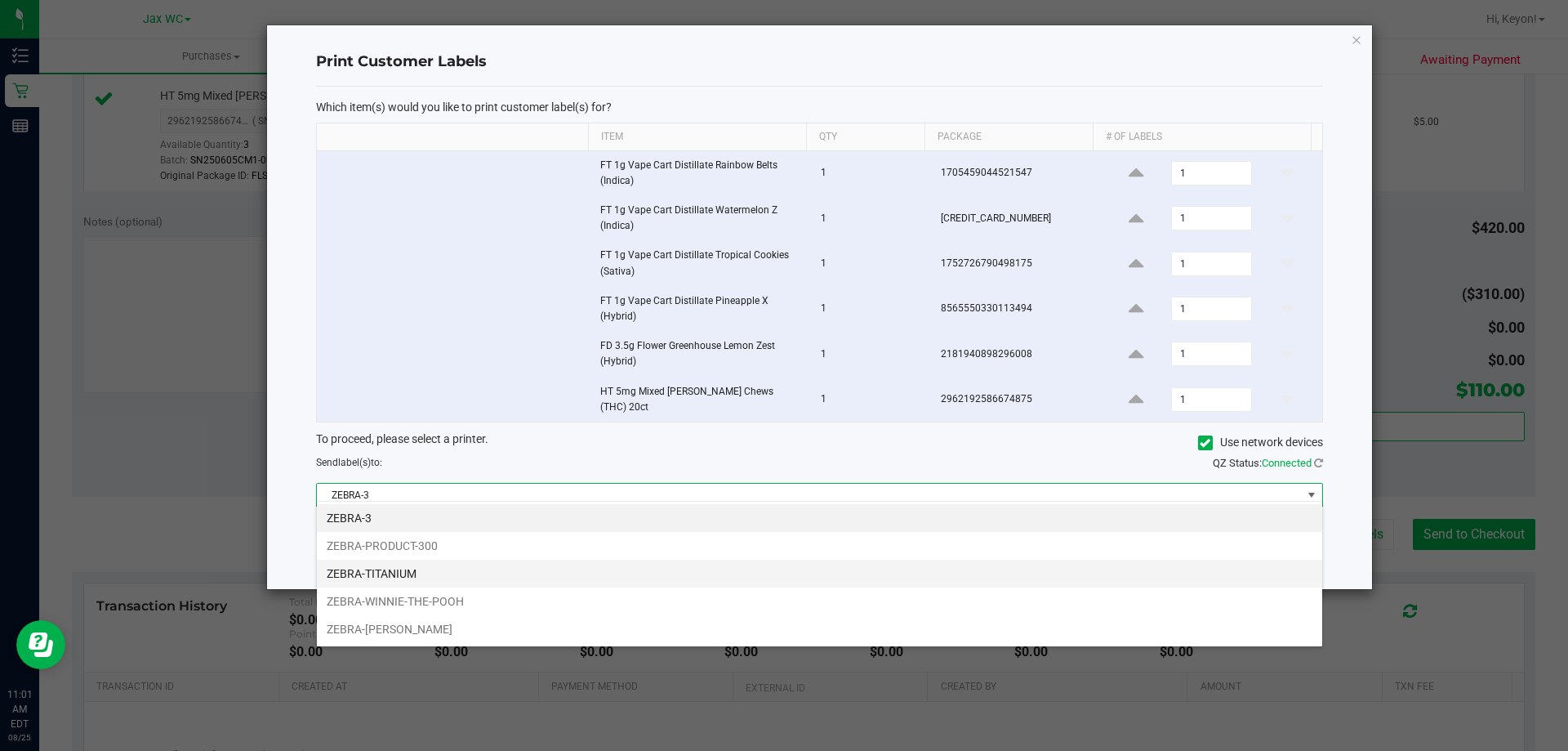
click at [507, 576] on li "ZEBRA-TITANIUM" at bounding box center [819, 573] width 1006 height 28
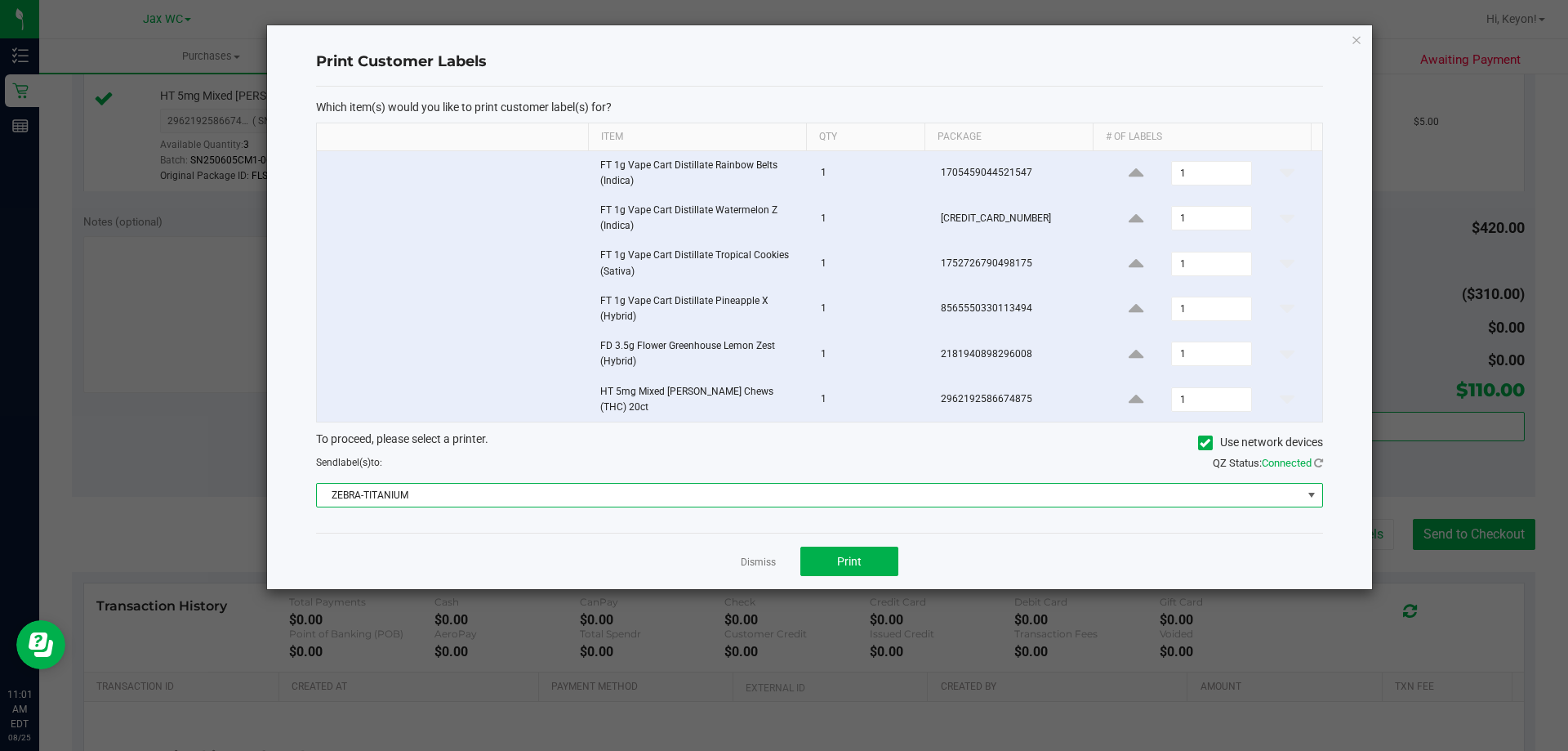
click at [604, 533] on div "Dismiss Print" at bounding box center [819, 560] width 1006 height 57
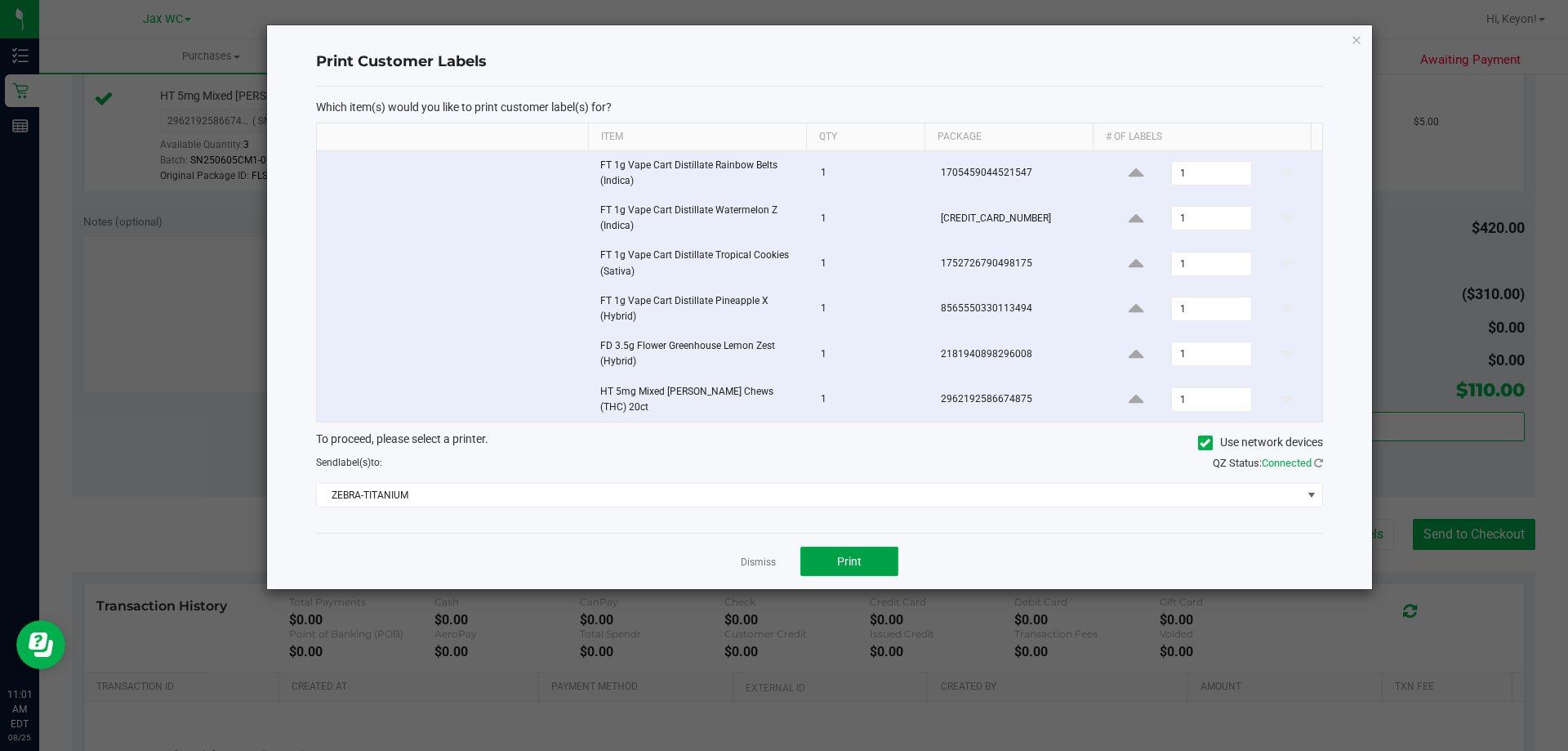
click at [849, 554] on span "Print" at bounding box center [849, 560] width 25 height 13
click at [757, 555] on link "Dismiss" at bounding box center [757, 562] width 35 height 14
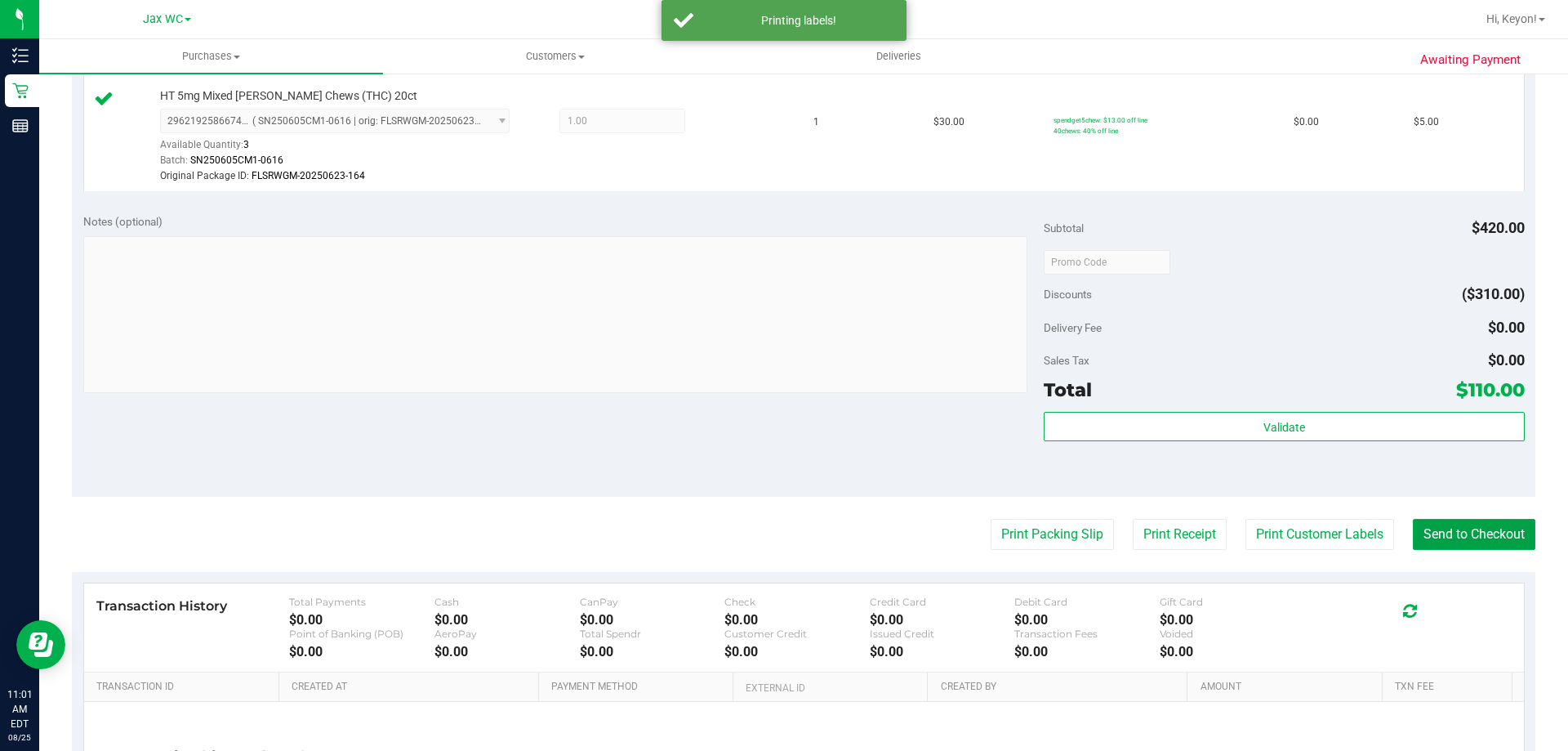
drag, startPoint x: 1509, startPoint y: 533, endPoint x: 973, endPoint y: 329, distance: 573.5
click at [1509, 534] on button "Send to Checkout" at bounding box center [1473, 534] width 123 height 31
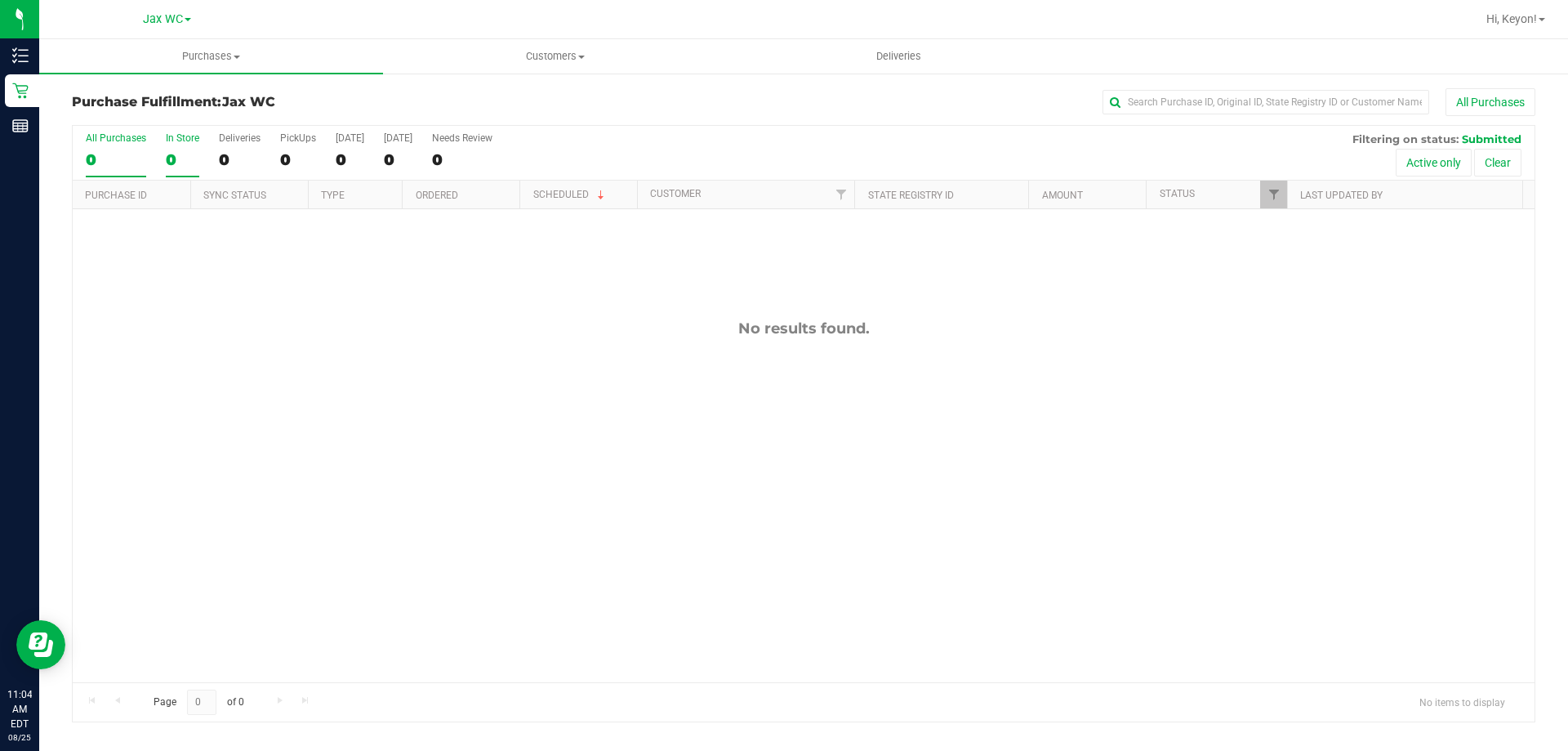
click at [190, 151] on div "0" at bounding box center [183, 159] width 34 height 19
click at [0, 0] on input "In Store 0" at bounding box center [0, 0] width 0 height 0
drag, startPoint x: 77, startPoint y: 147, endPoint x: 89, endPoint y: 142, distance: 13.0
click at [78, 147] on div "All Purchases 0 In Store 0 Deliveries 0 PickUps 0 [DATE] 0 [DATE] 0 Needs Revie…" at bounding box center [803, 153] width 1461 height 55
click at [102, 141] on div "All Purchases" at bounding box center [115, 137] width 60 height 11
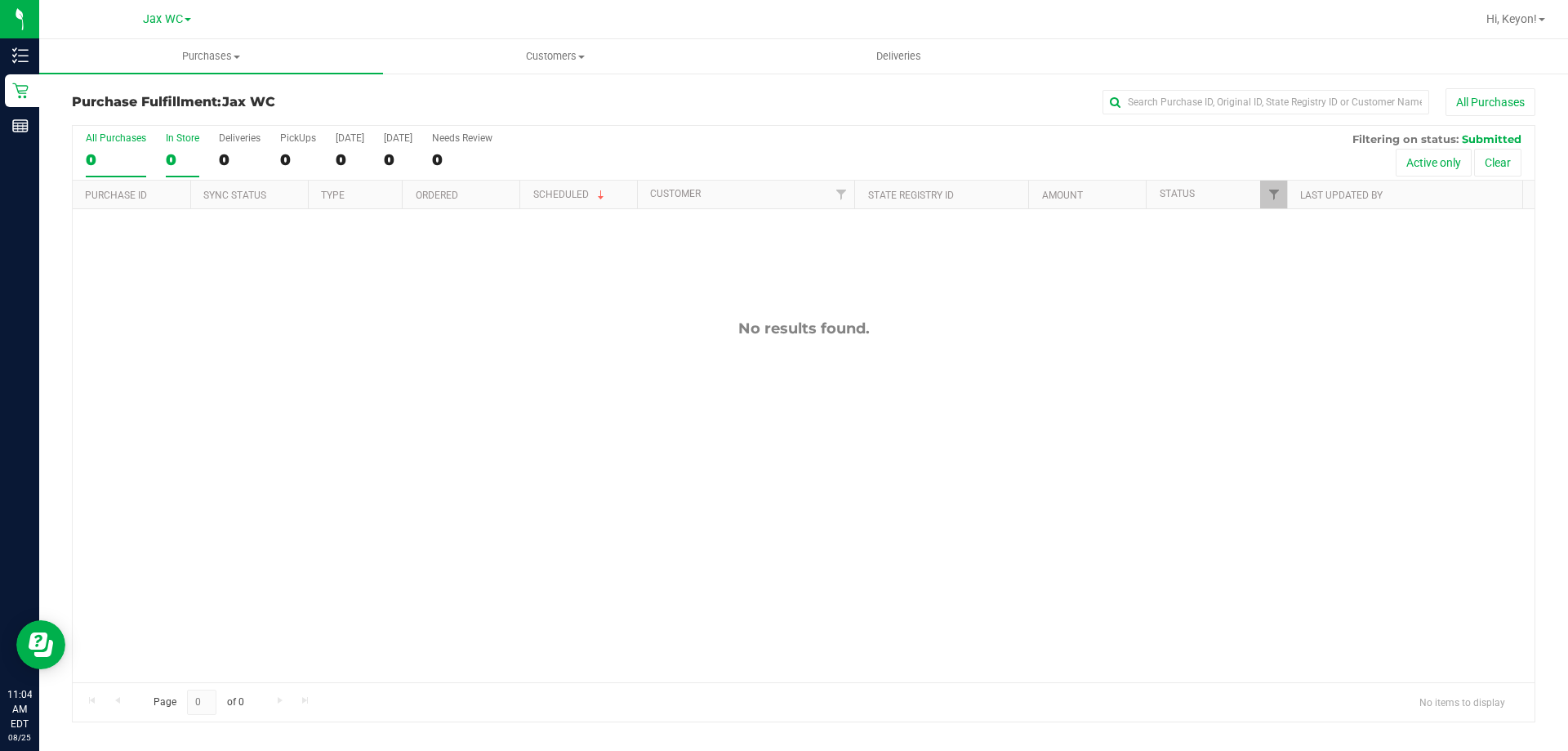
click at [0, 0] on input "All Purchases 0" at bounding box center [0, 0] width 0 height 0
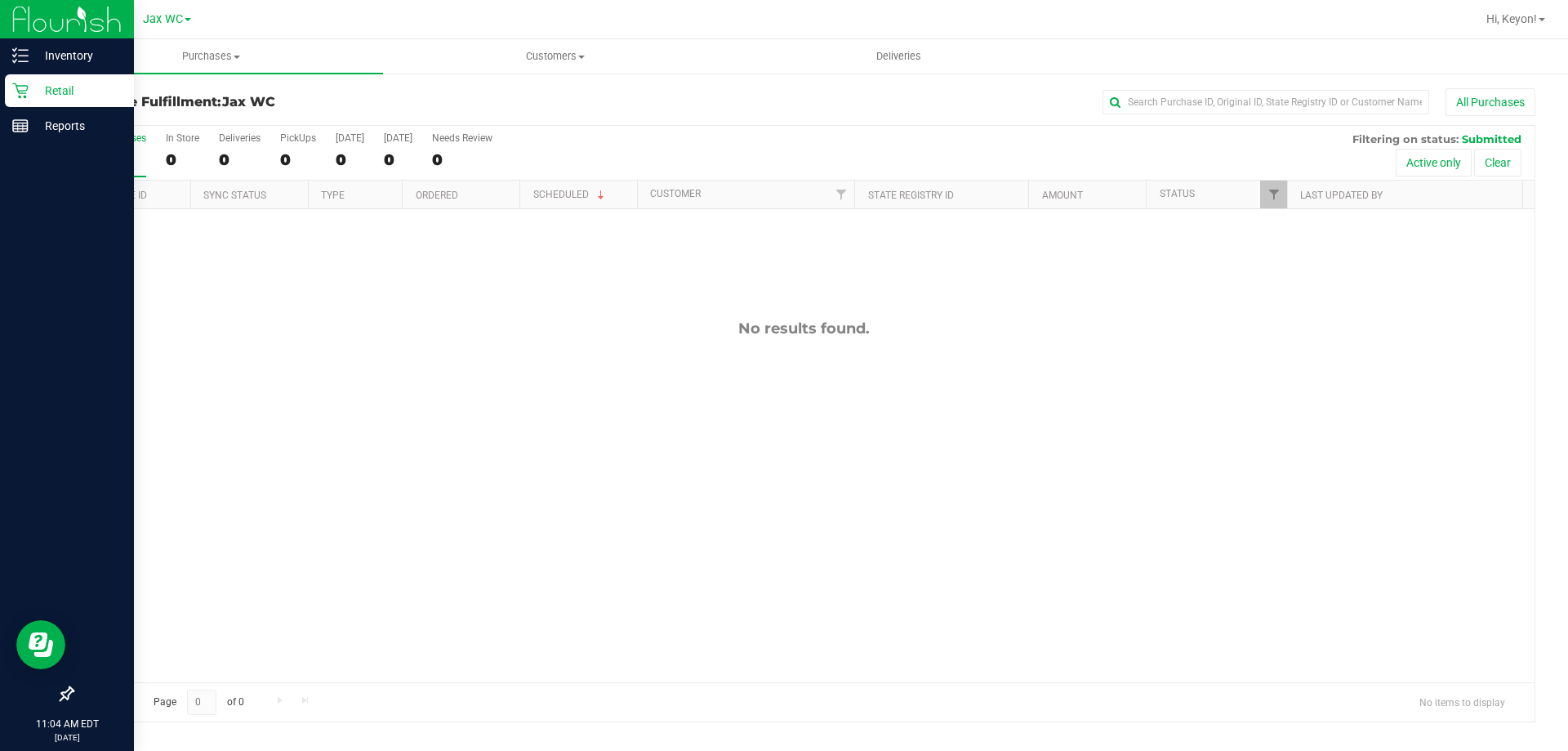
click at [25, 94] on icon at bounding box center [19, 90] width 16 height 16
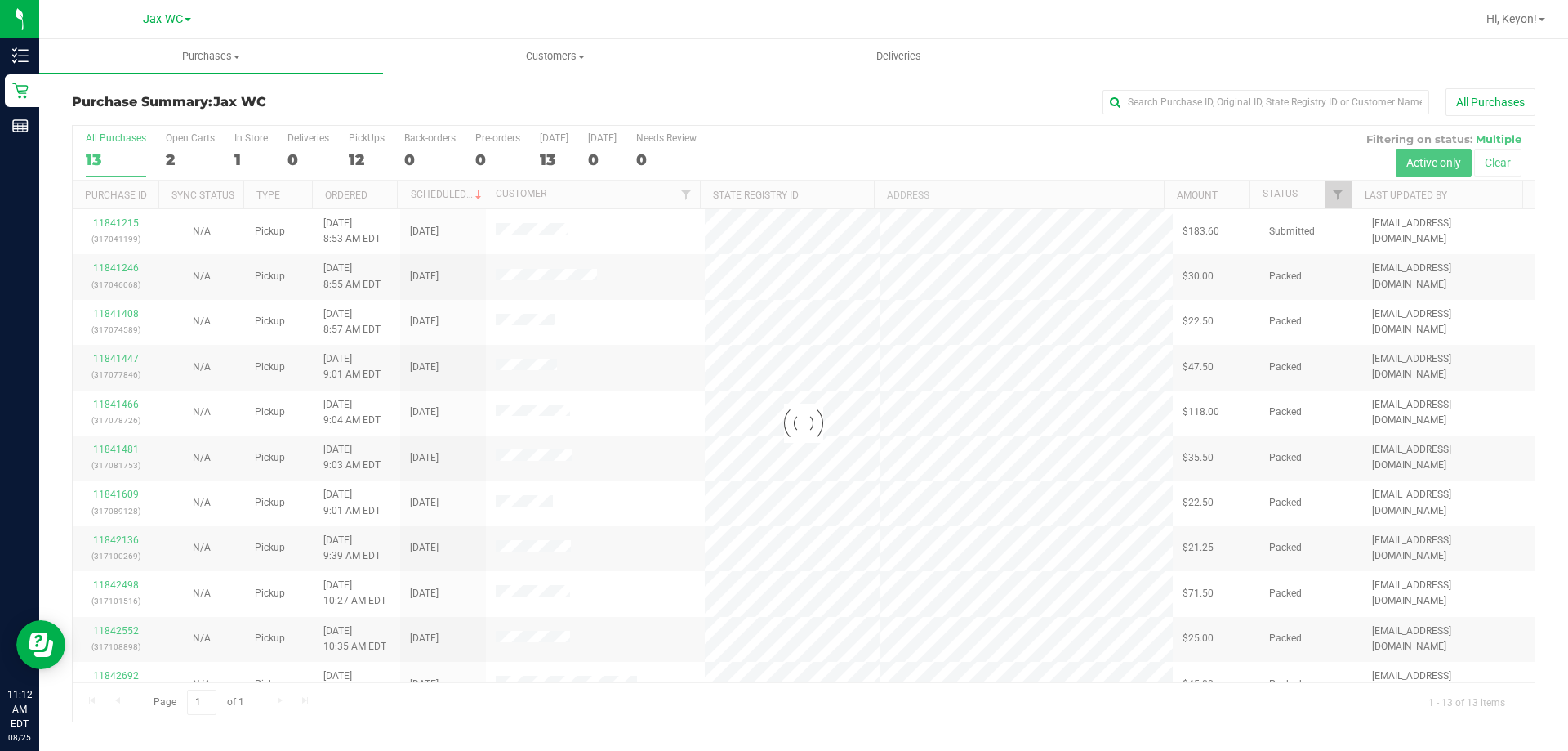
click at [131, 221] on div at bounding box center [803, 423] width 1461 height 596
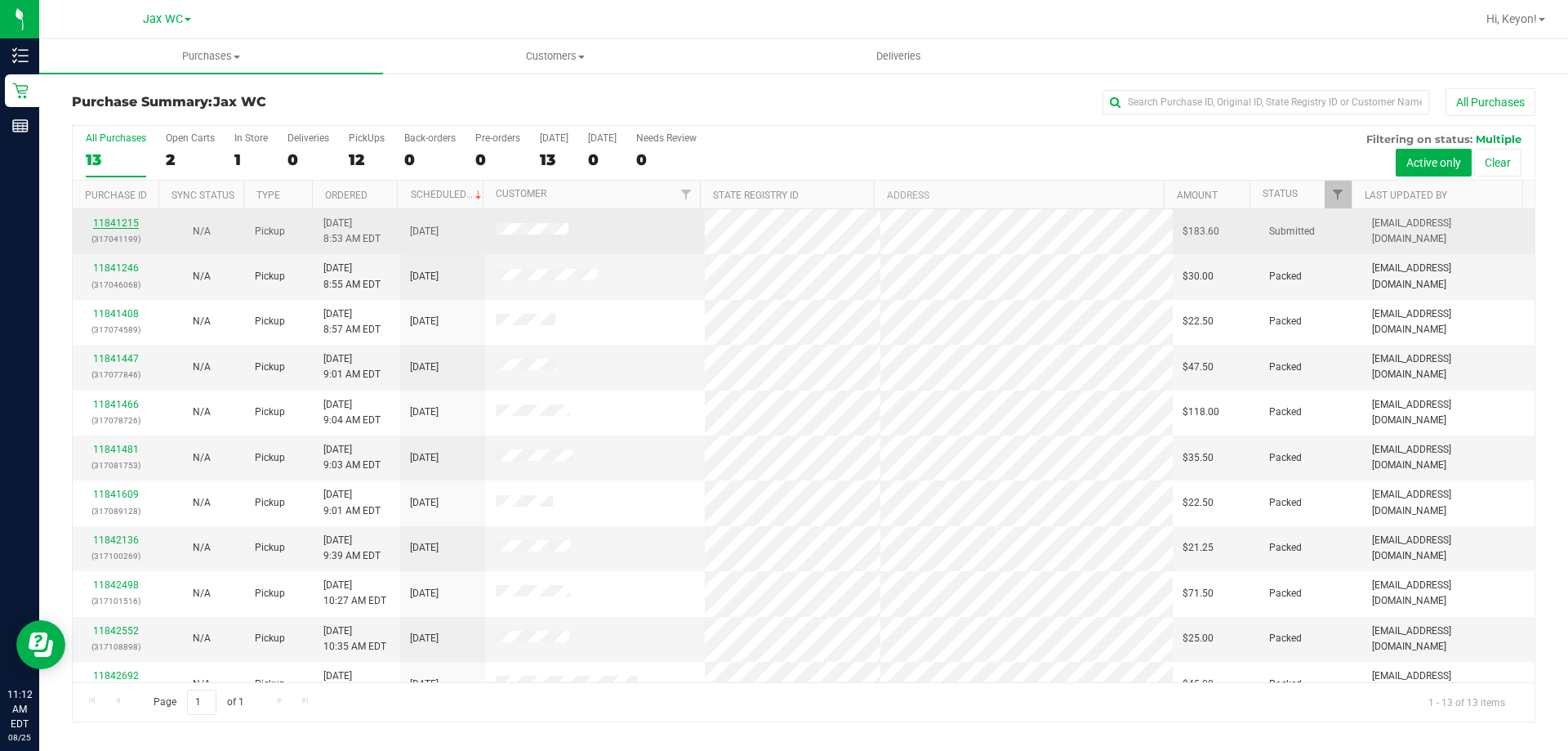
click at [120, 220] on link "11841215" at bounding box center [116, 222] width 46 height 11
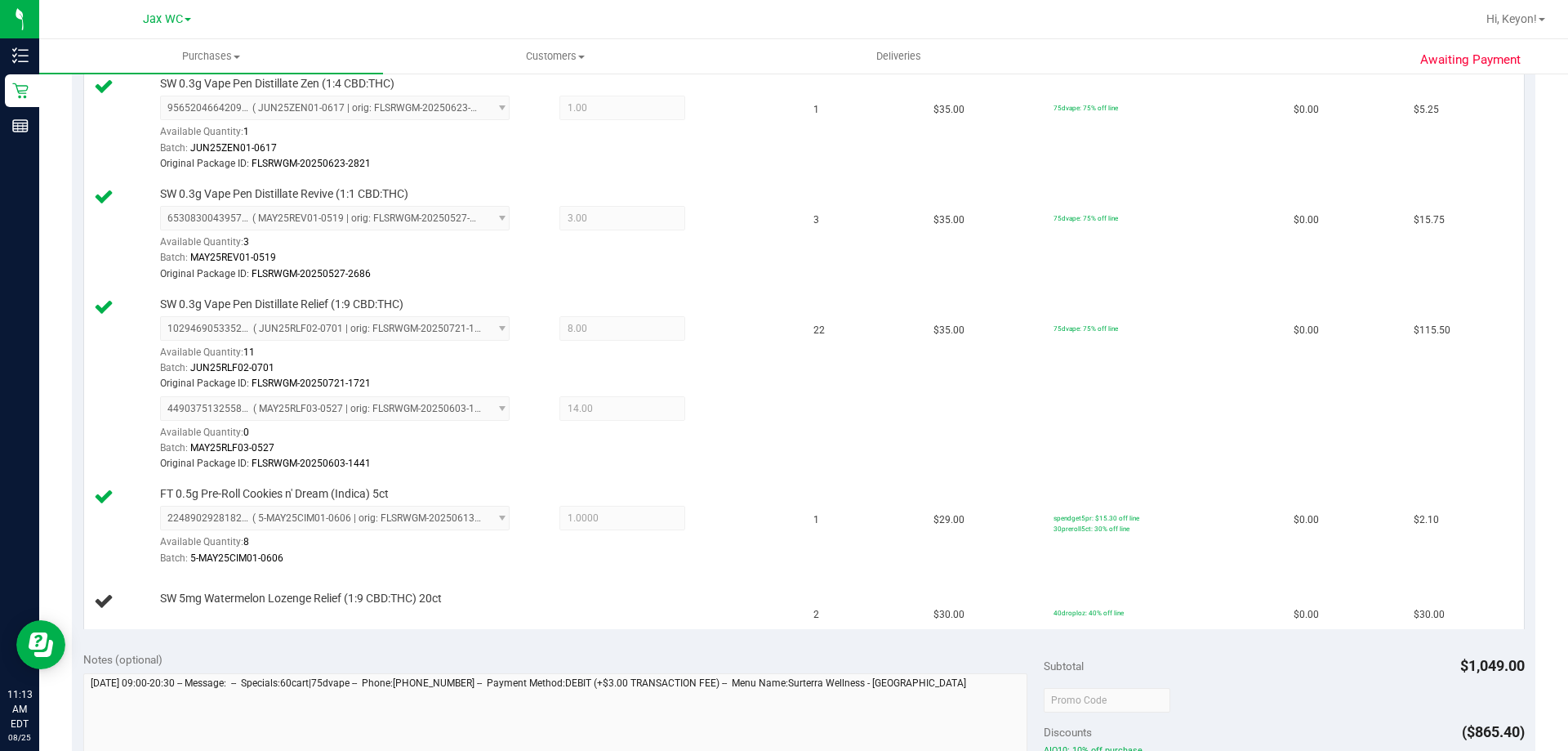
scroll to position [570, 0]
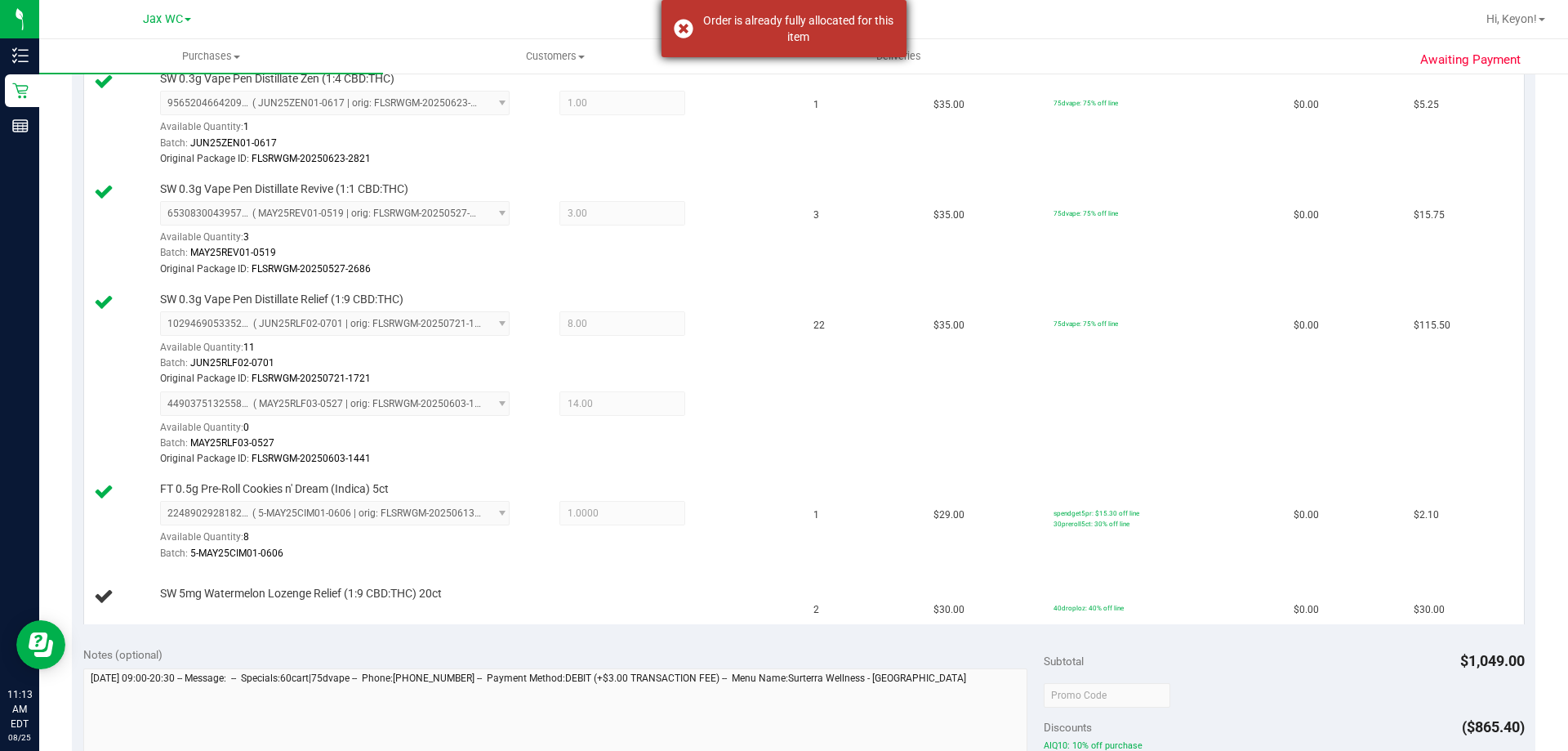
click at [686, 29] on div "Order is already fully allocated for this item" at bounding box center [784, 28] width 245 height 57
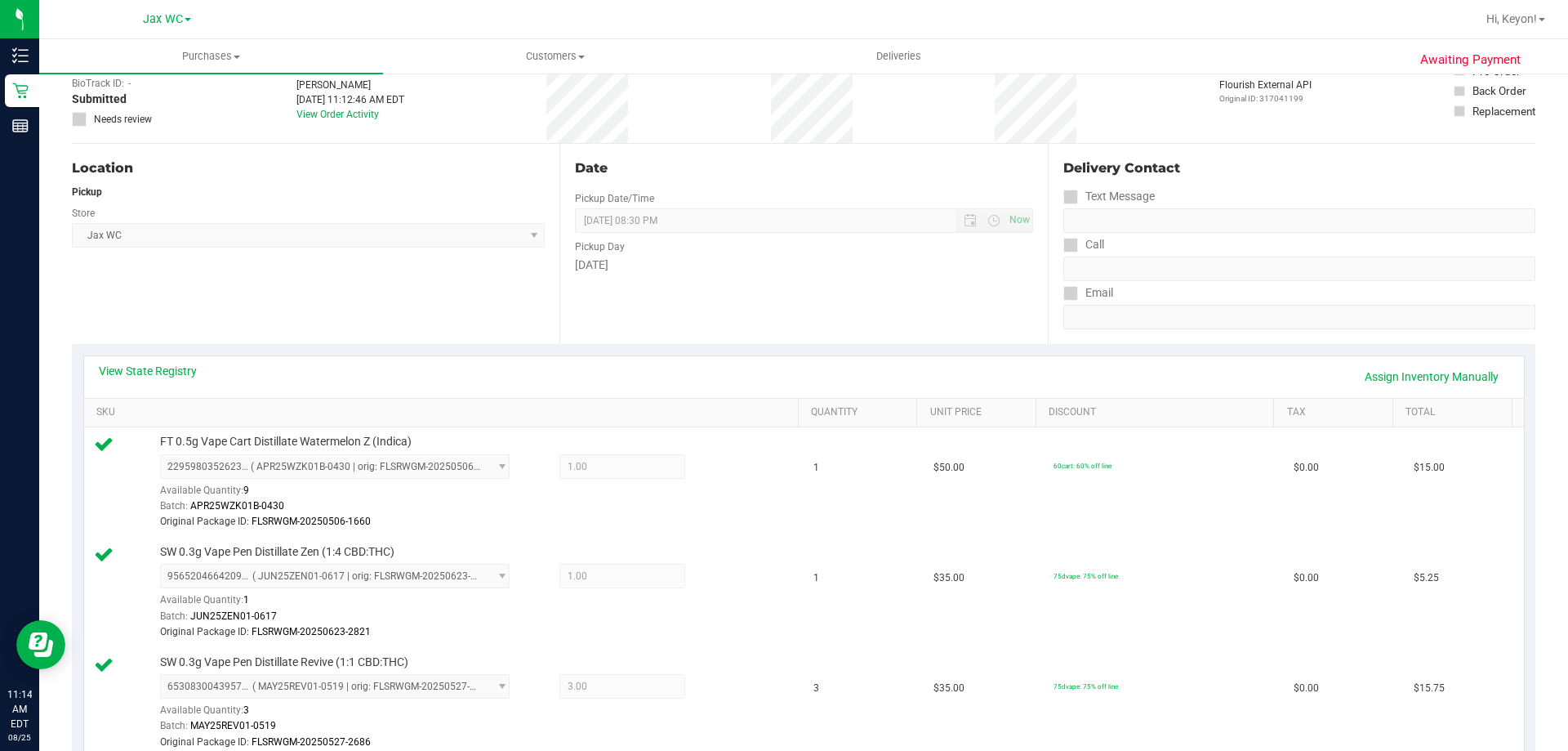
scroll to position [0, 0]
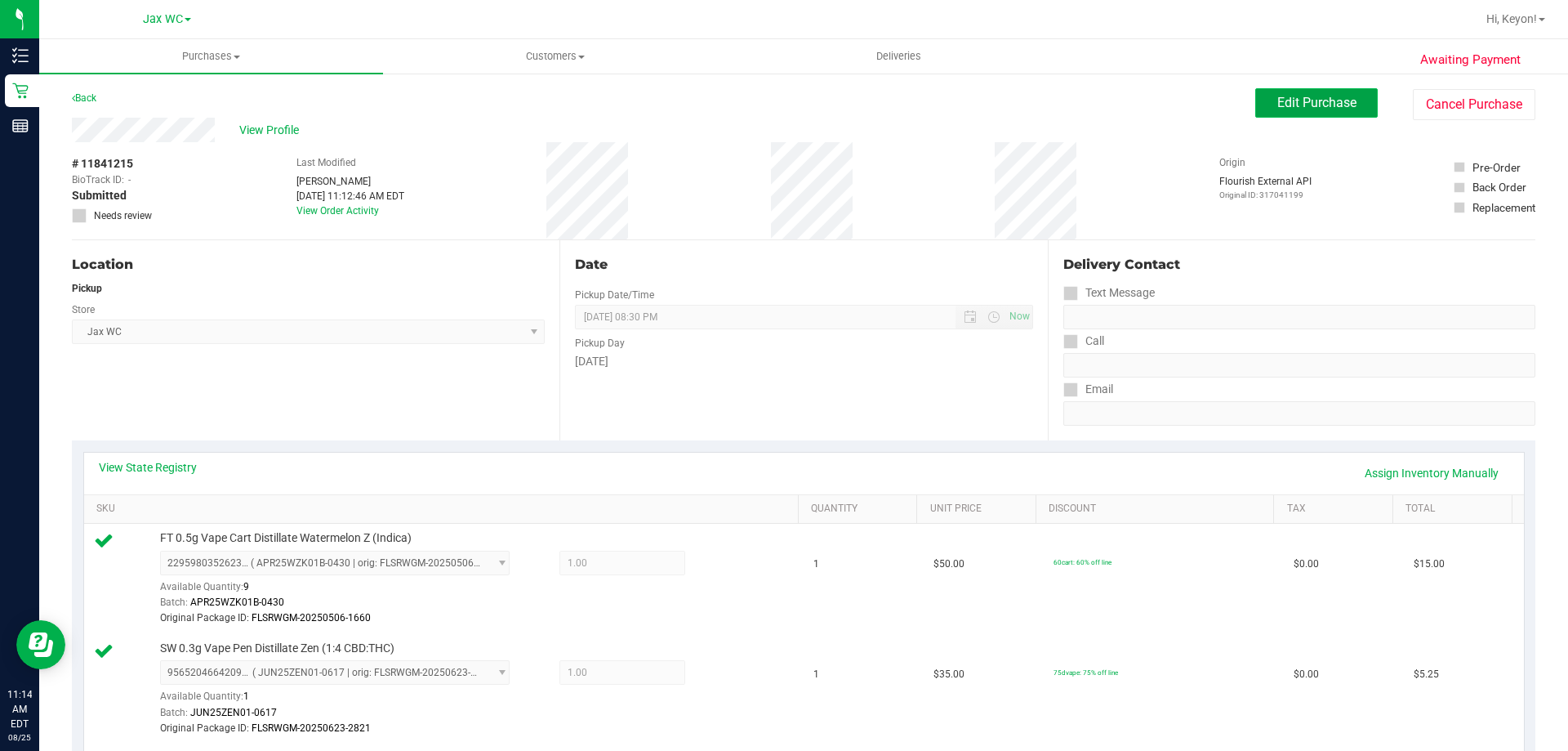
click at [1260, 107] on button "Edit Purchase" at bounding box center [1316, 103] width 123 height 30
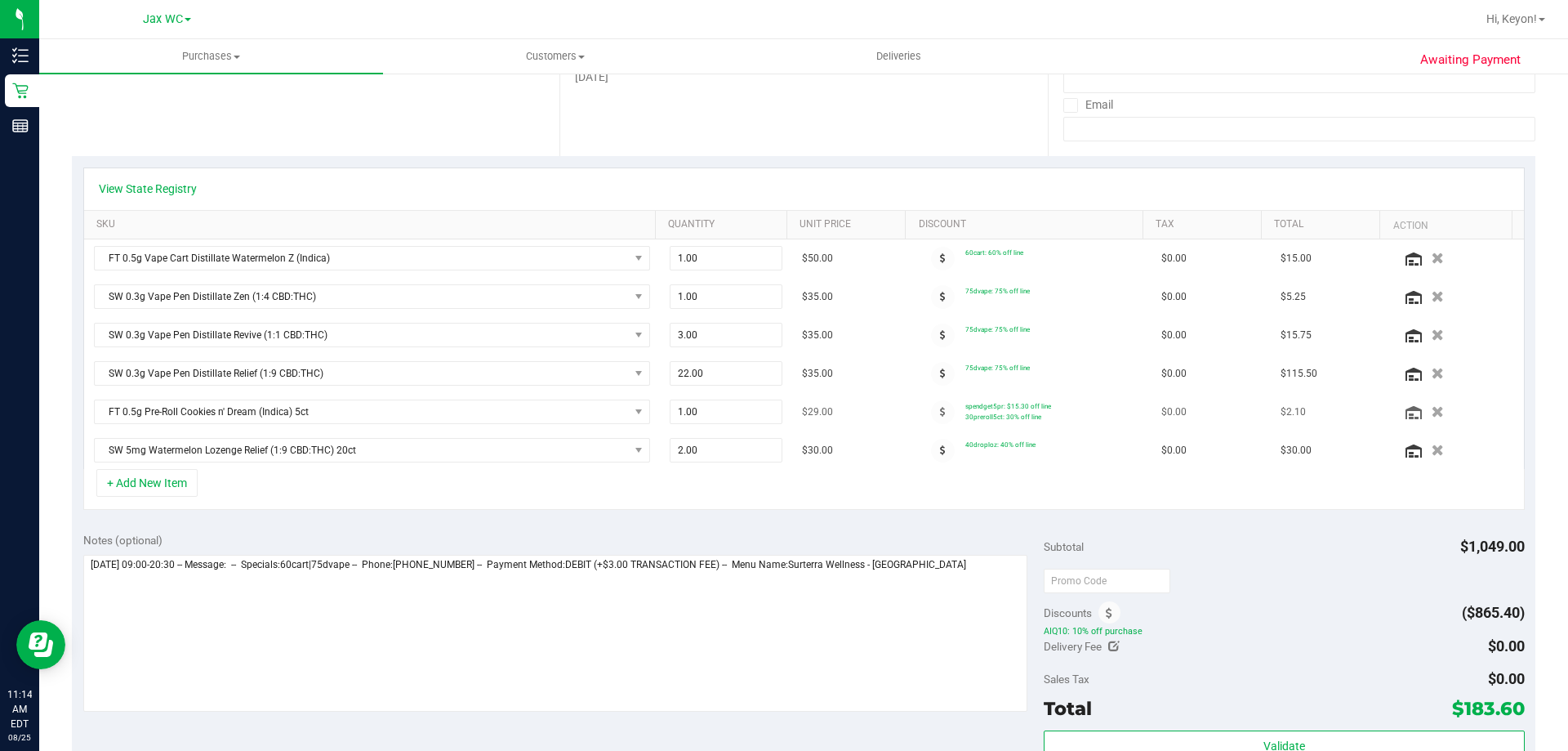
scroll to position [303, 0]
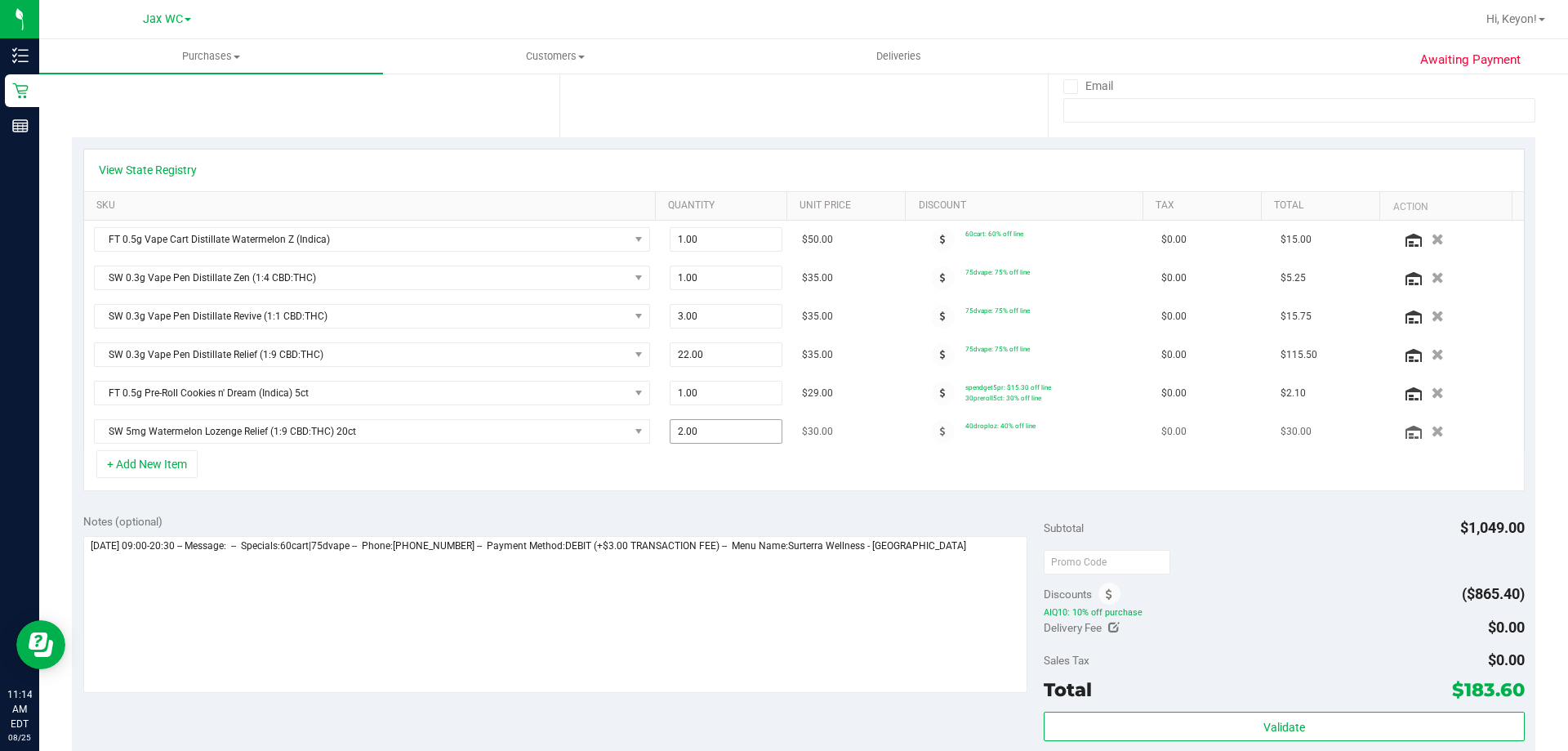
click at [713, 426] on span "2.00 2" at bounding box center [726, 431] width 114 height 25
type input "3"
type input "3.00"
drag, startPoint x: 714, startPoint y: 469, endPoint x: 713, endPoint y: 457, distance: 12.0
click at [714, 470] on div "+ Add New Item" at bounding box center [803, 470] width 1441 height 41
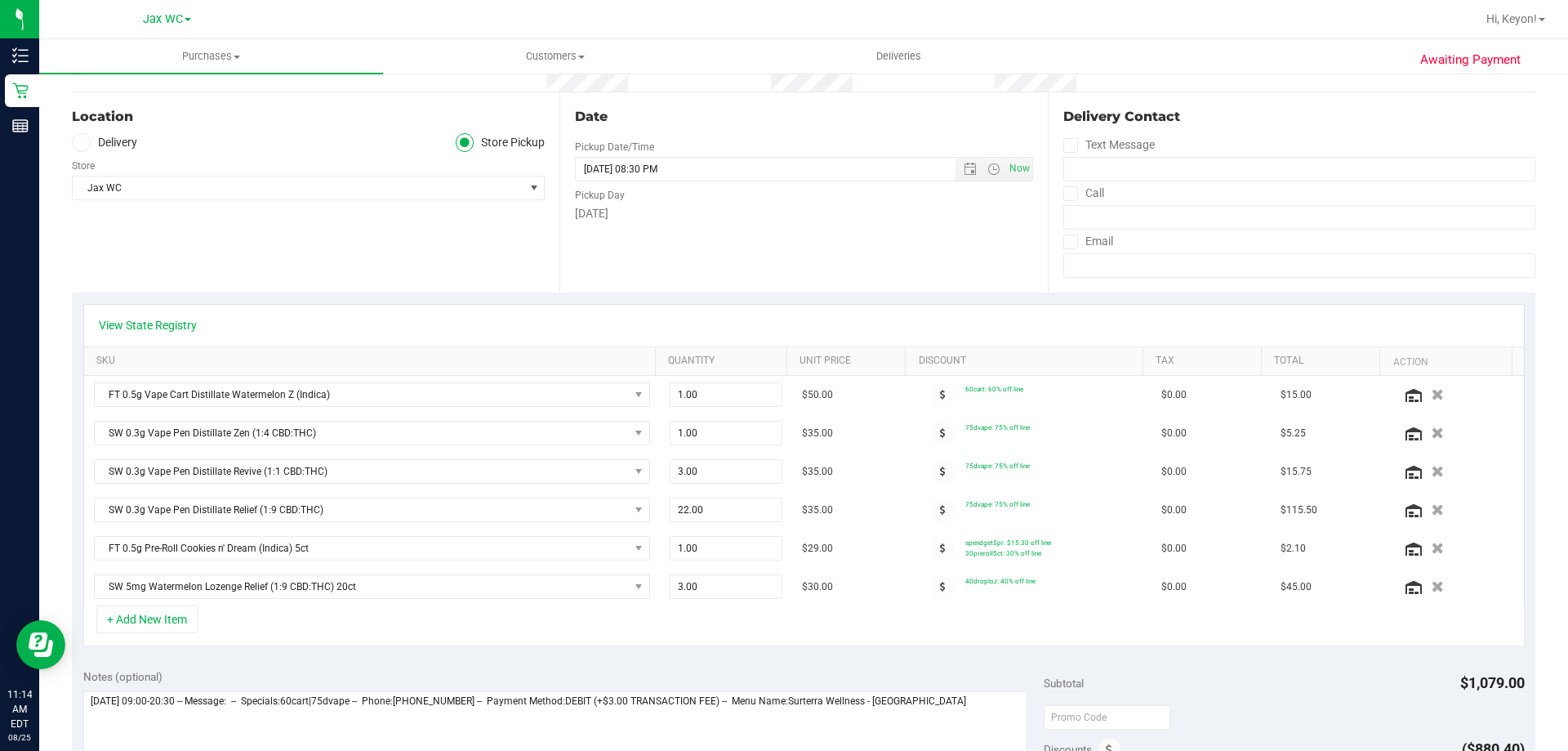
scroll to position [0, 0]
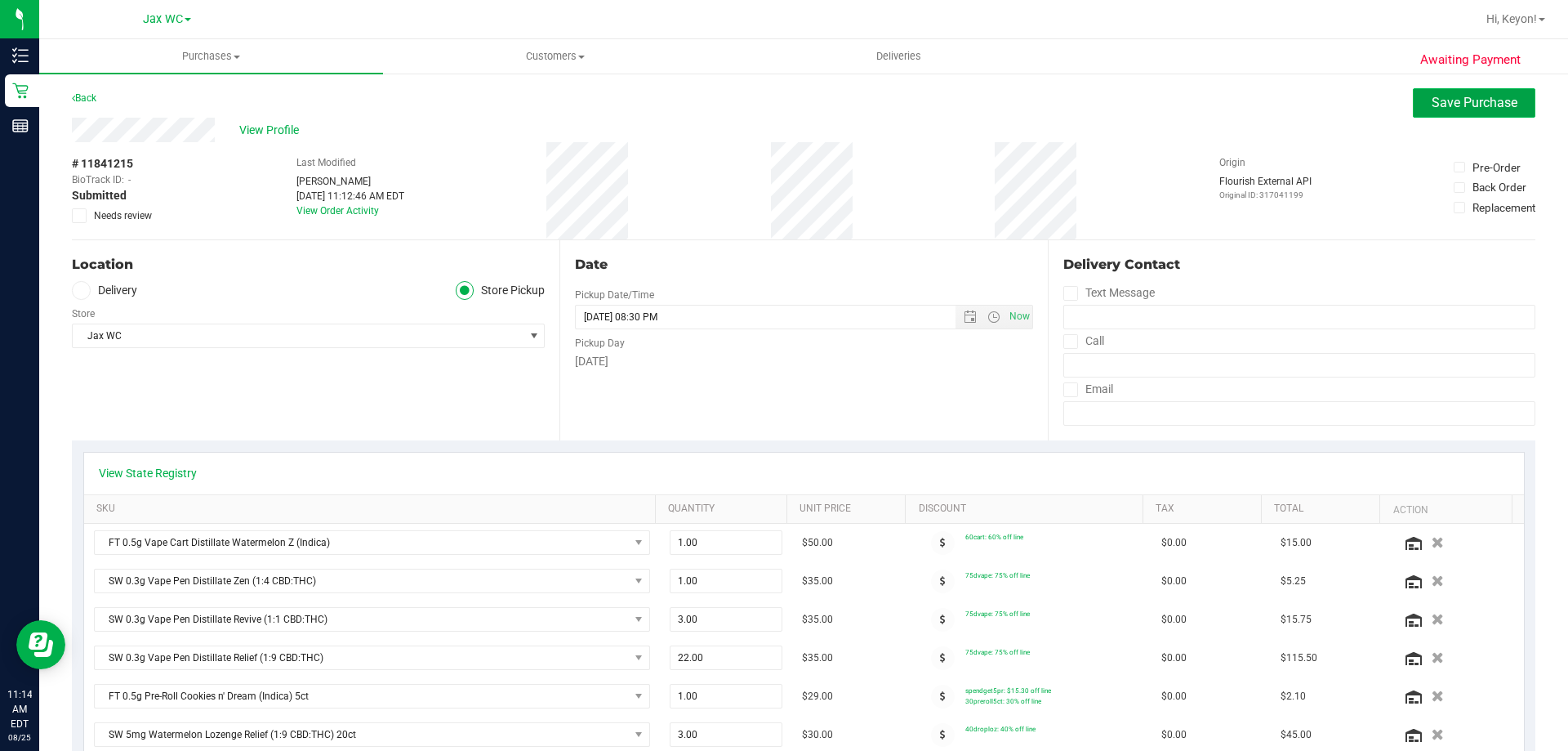
click at [1433, 99] on span "Save Purchase" at bounding box center [1474, 103] width 86 height 15
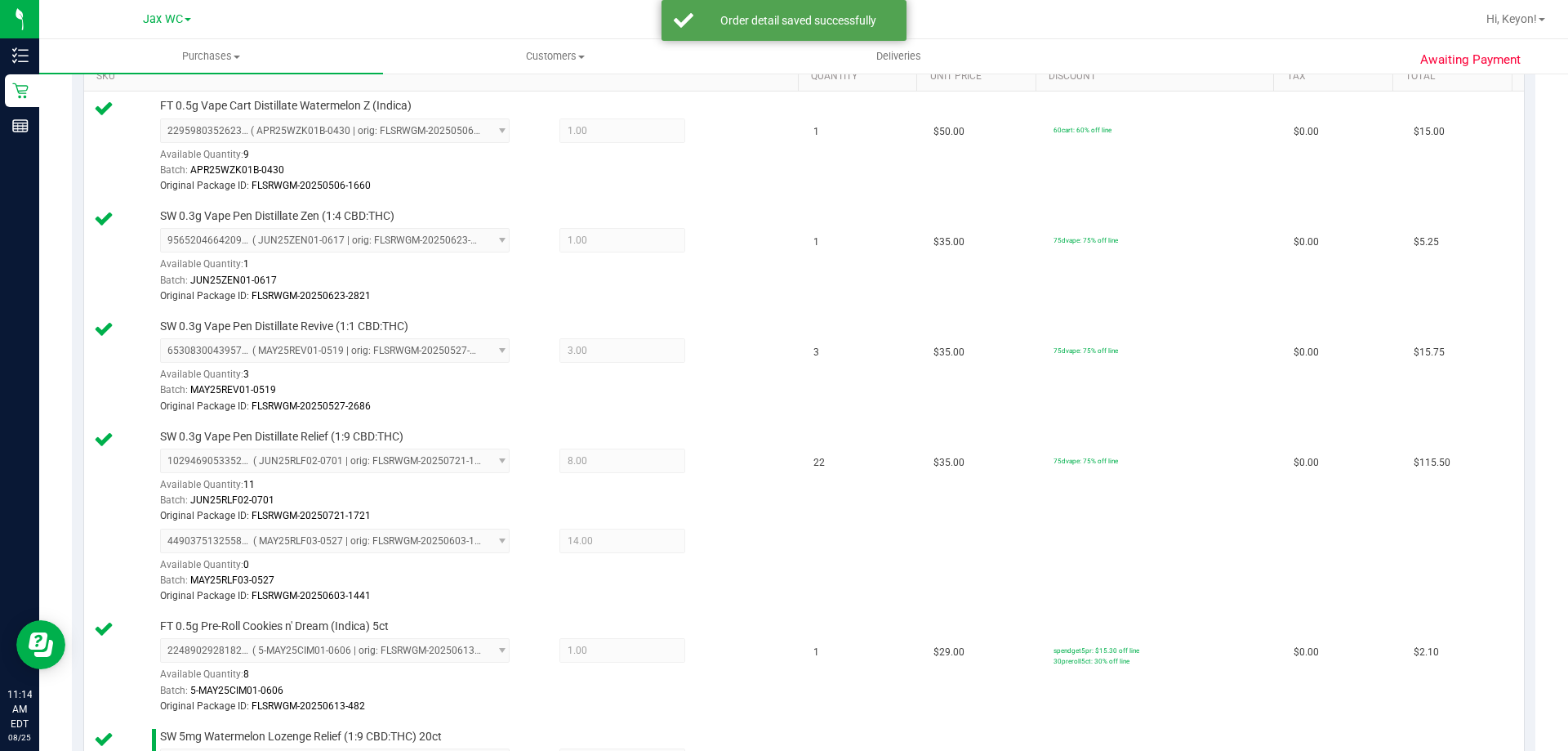
scroll to position [882, 0]
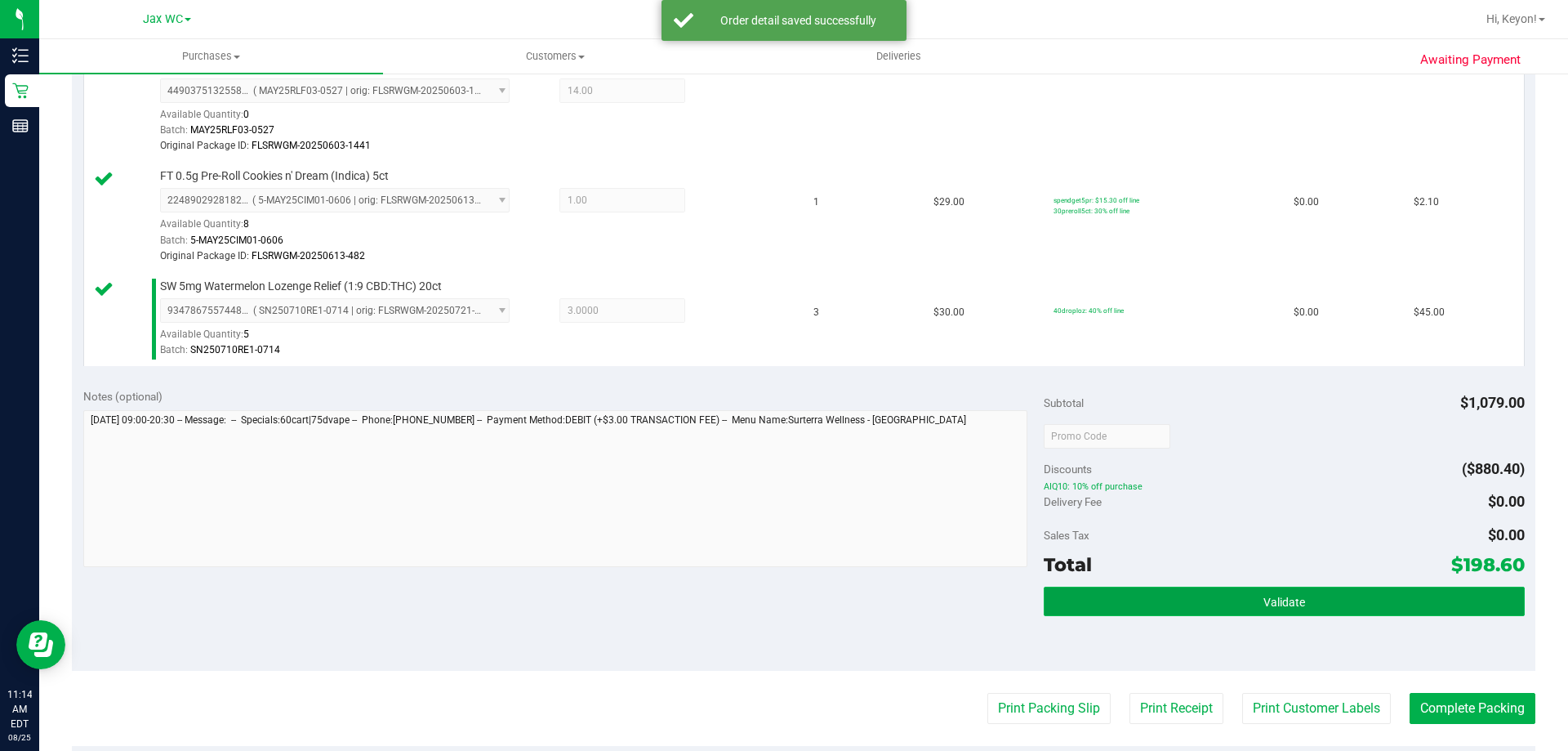
drag, startPoint x: 1284, startPoint y: 609, endPoint x: 1277, endPoint y: 599, distance: 12.2
click at [1285, 610] on button "Validate" at bounding box center [1283, 601] width 480 height 30
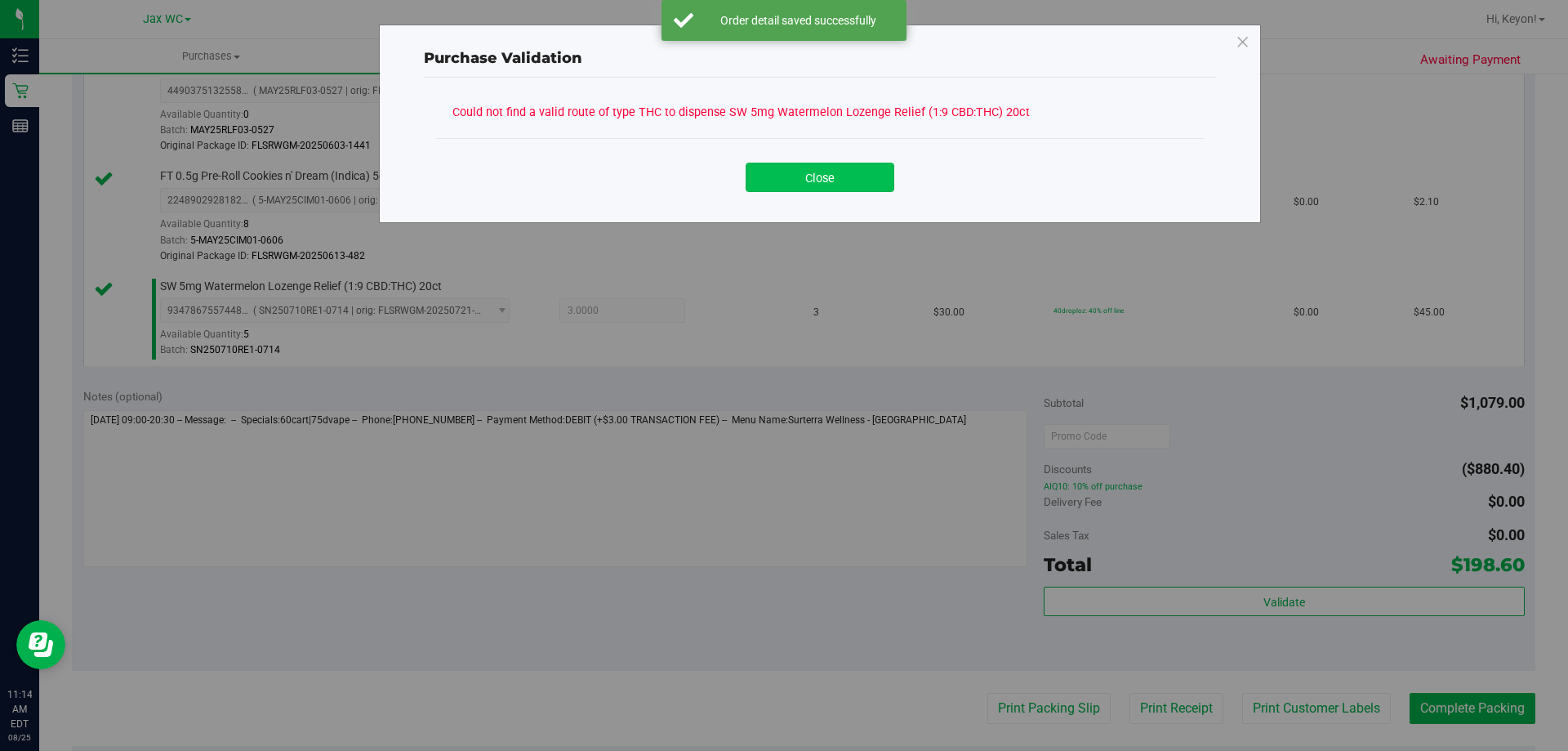
click at [812, 178] on button "Close" at bounding box center [819, 177] width 148 height 30
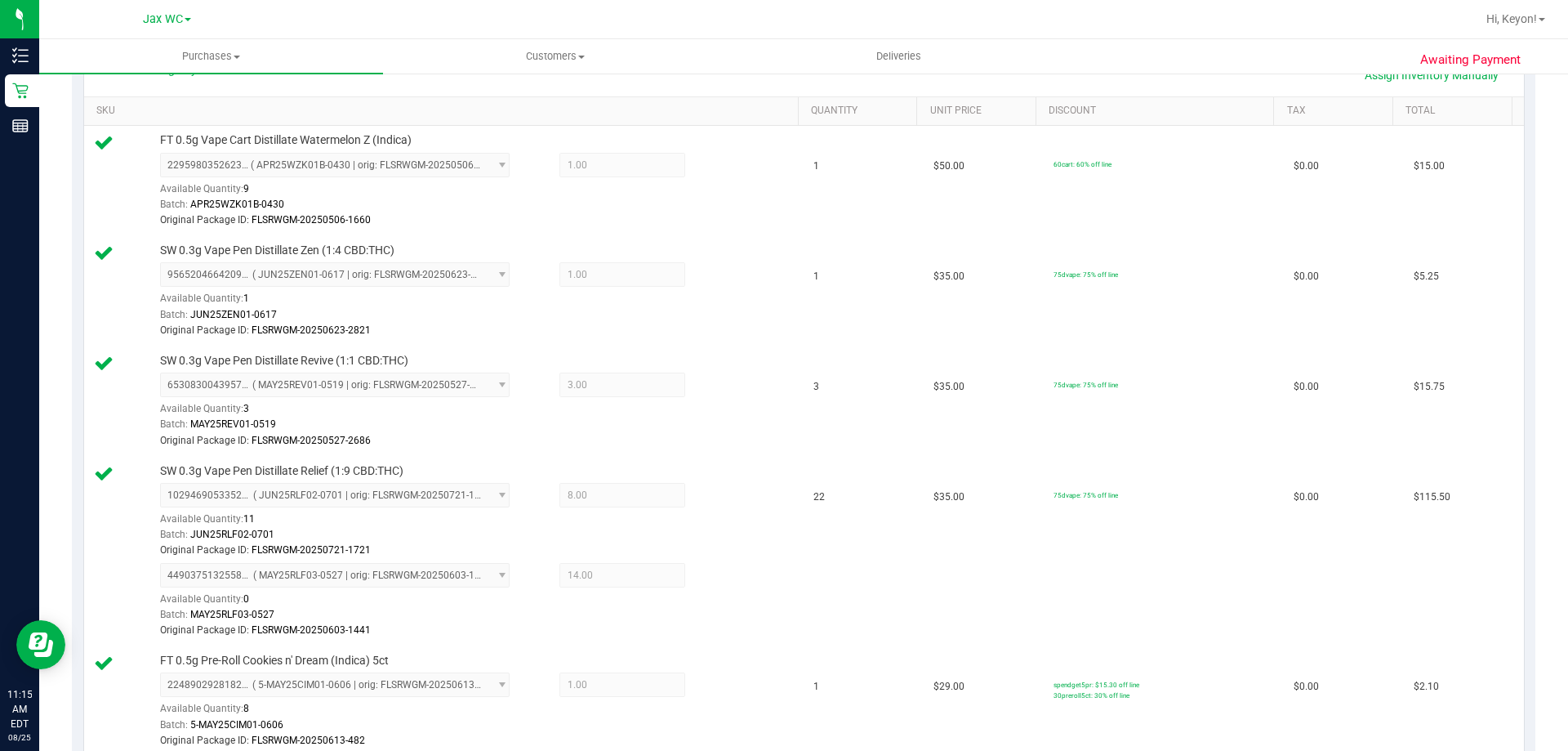
scroll to position [273, 0]
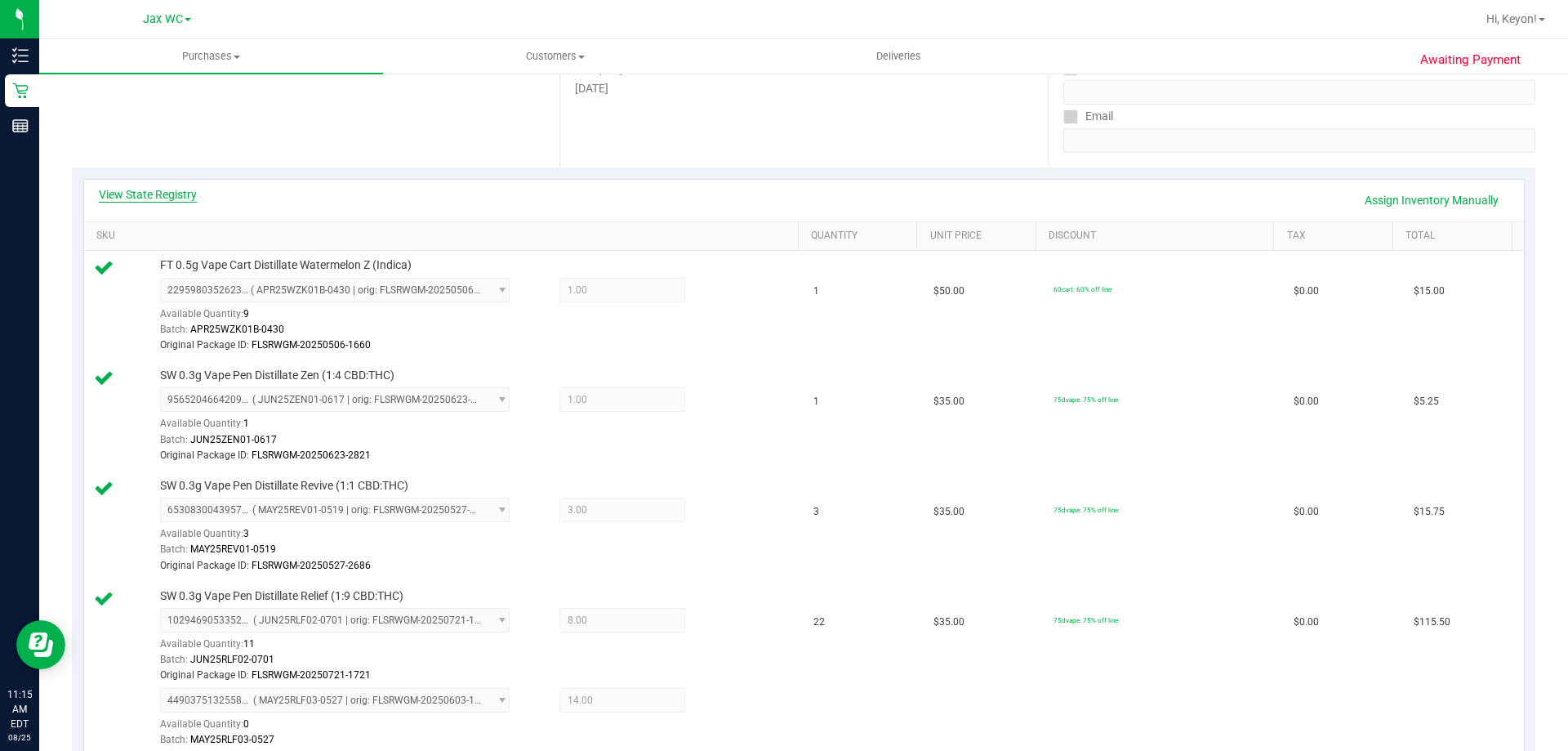
click at [160, 187] on link "View State Registry" at bounding box center [148, 194] width 98 height 16
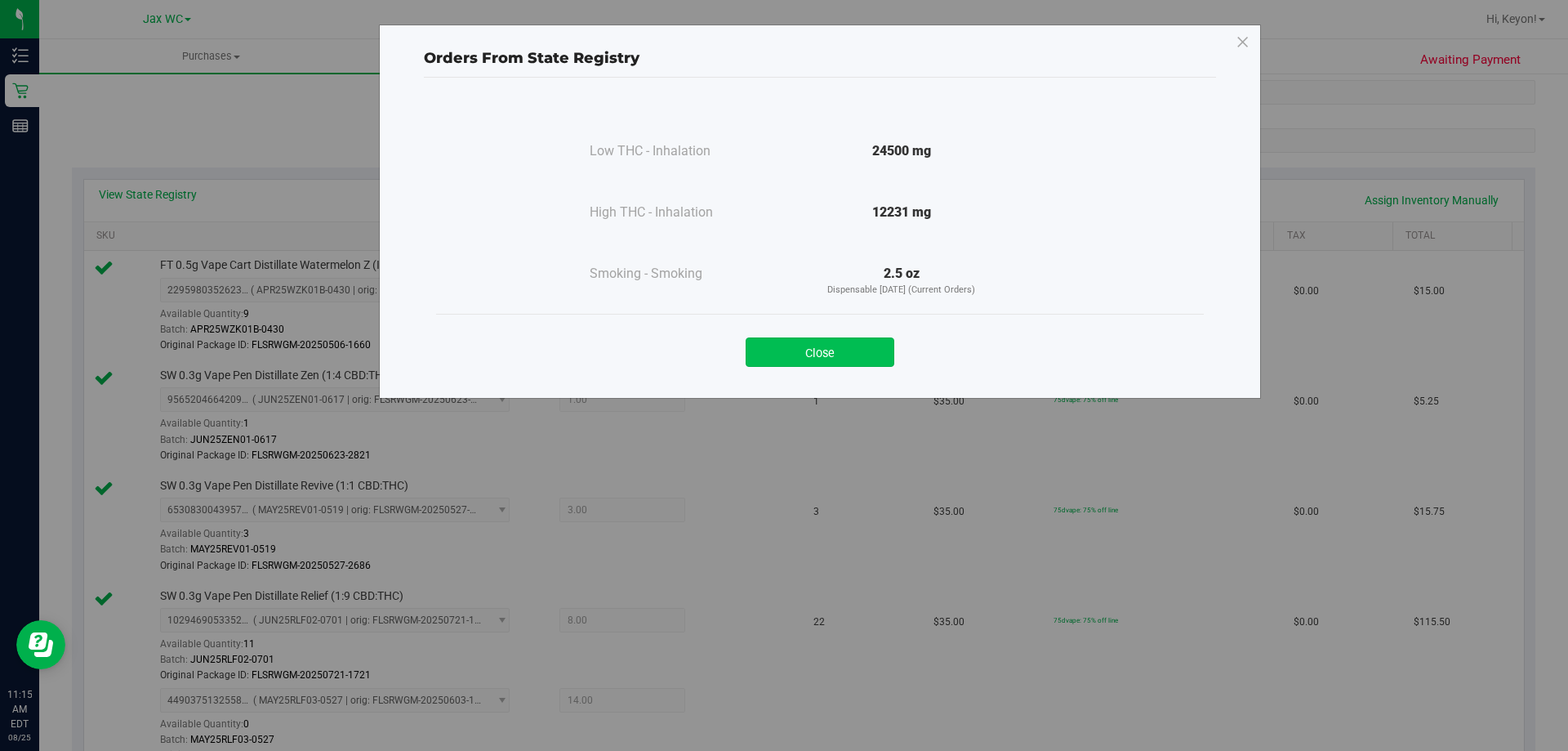
click at [796, 340] on button "Close" at bounding box center [819, 352] width 148 height 30
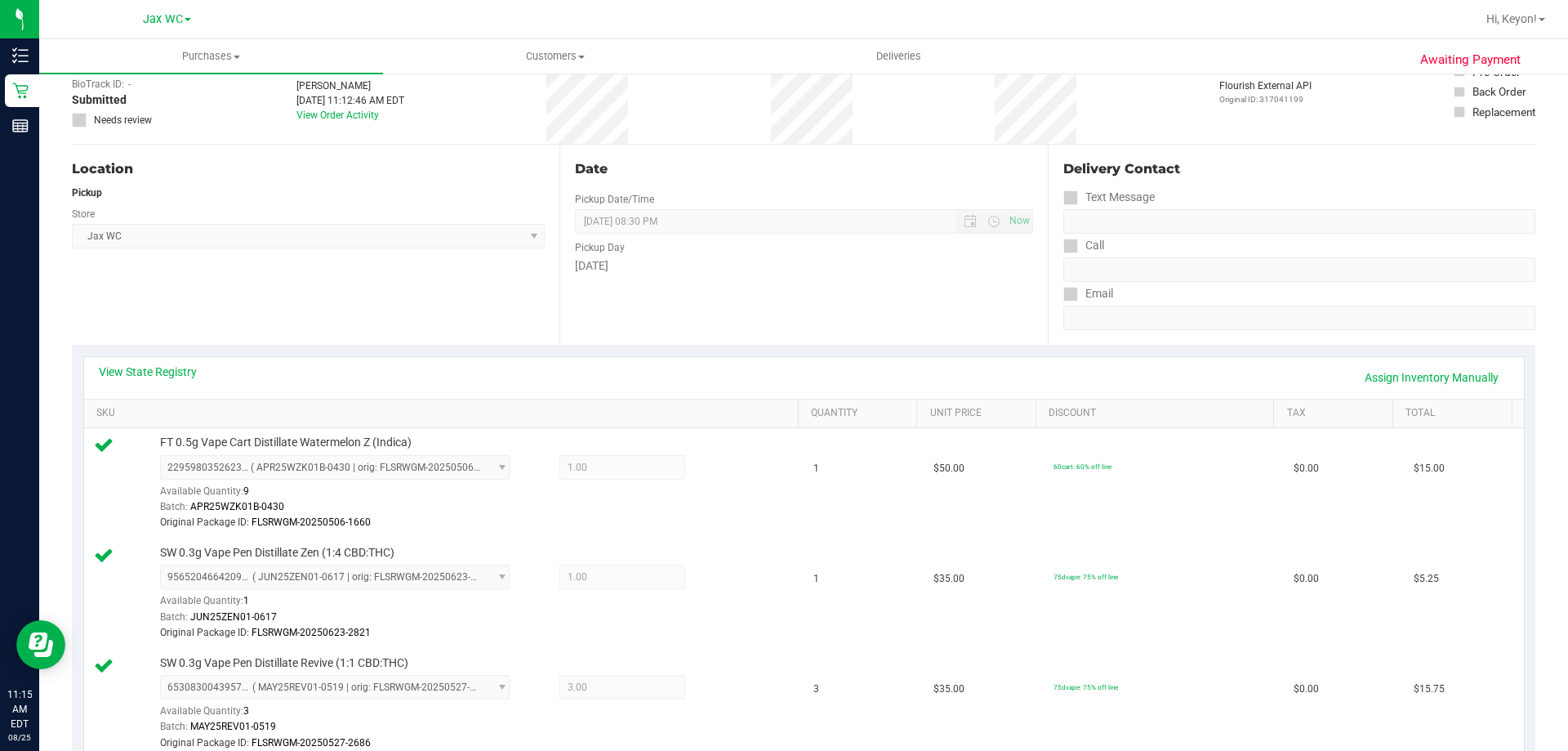
scroll to position [75, 0]
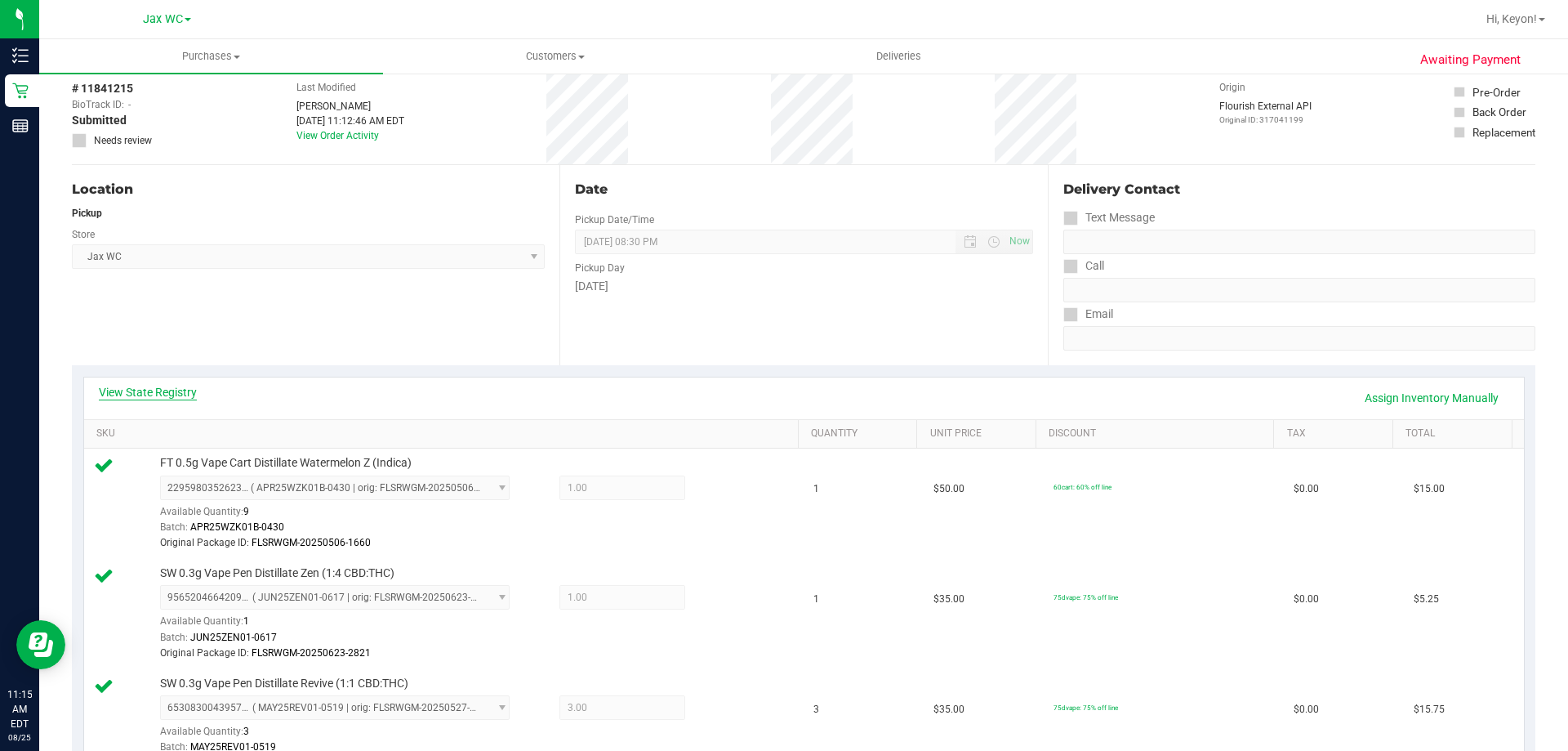
click at [176, 392] on link "View State Registry" at bounding box center [148, 392] width 98 height 16
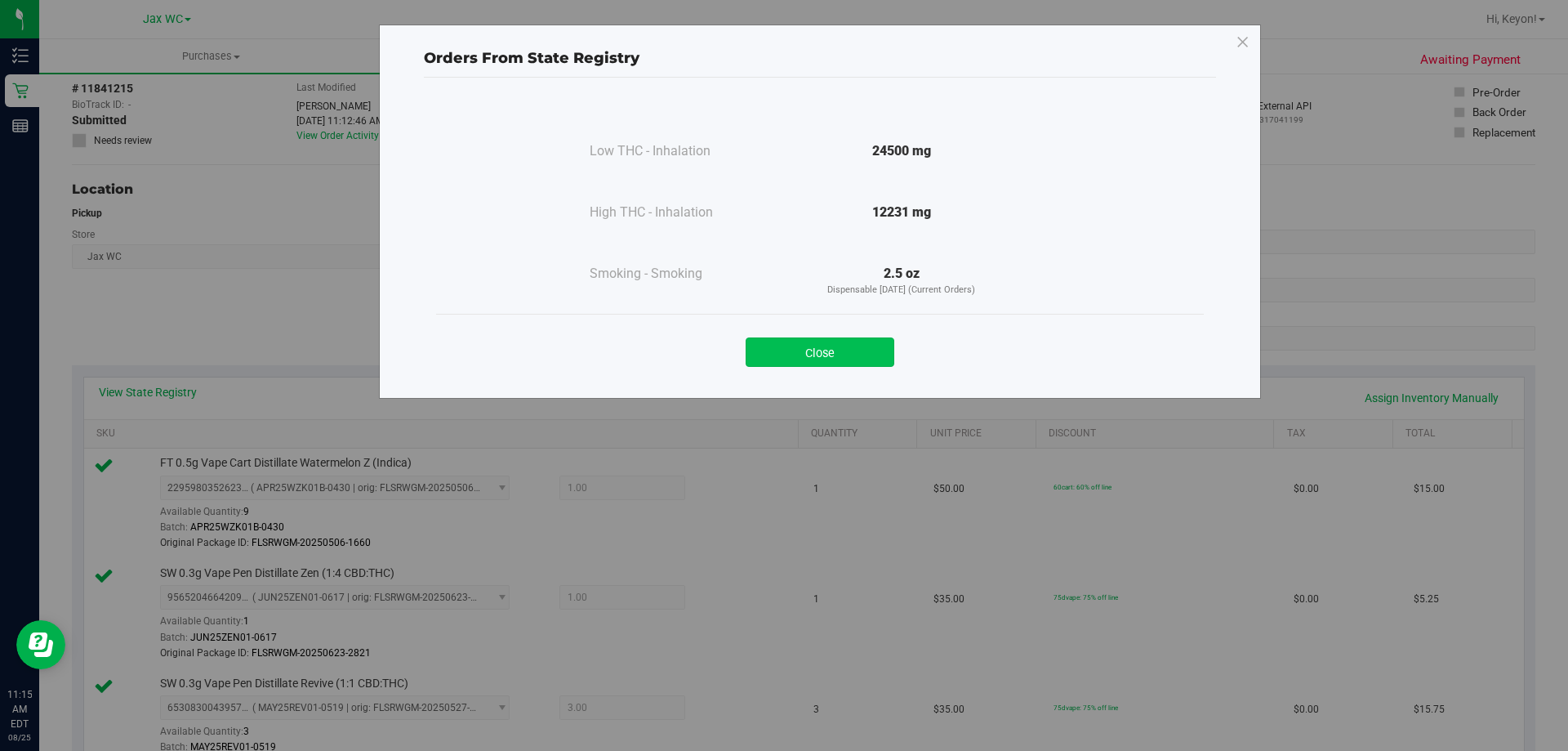
click at [820, 364] on button "Close" at bounding box center [819, 352] width 148 height 30
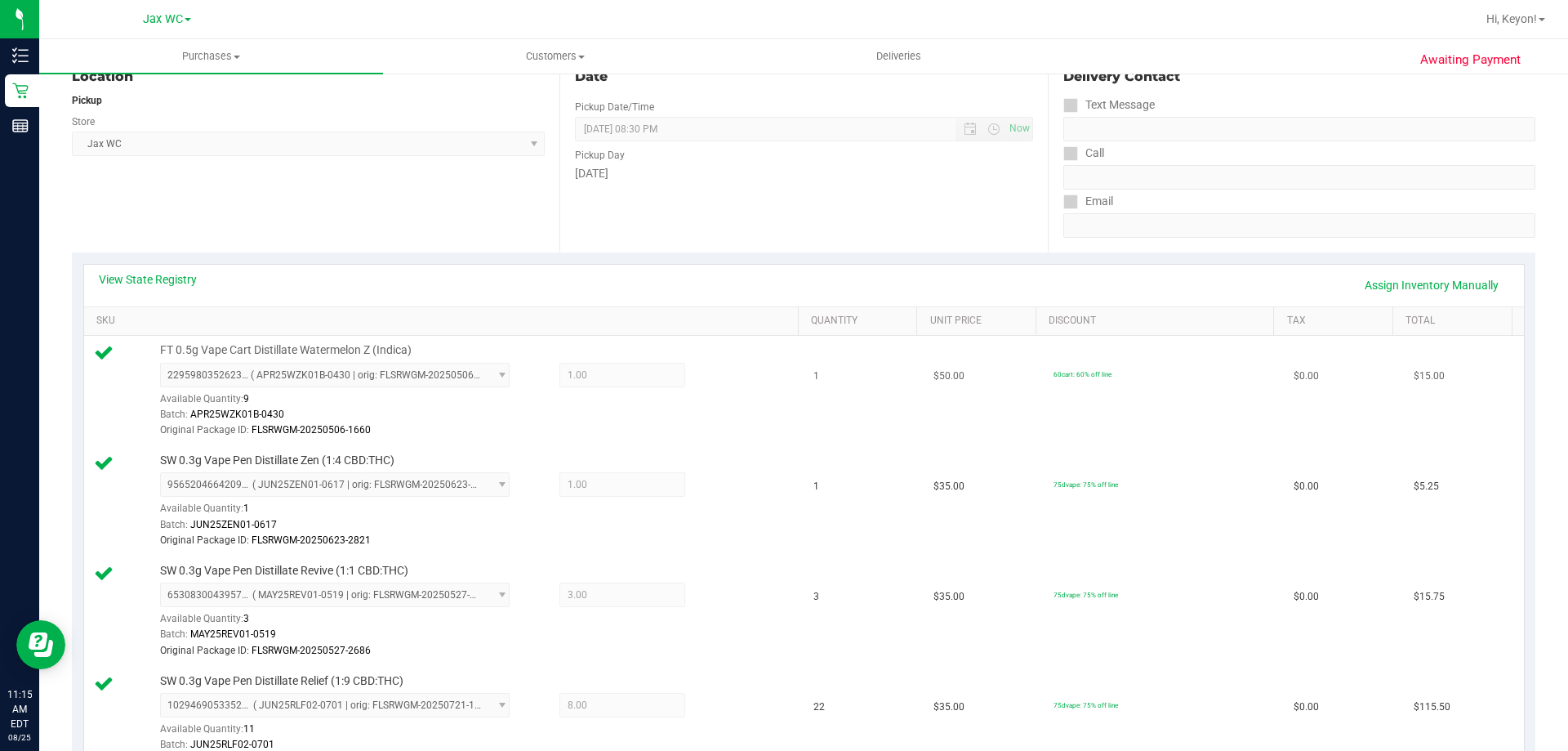
scroll to position [186, 0]
click at [178, 279] on link "View State Registry" at bounding box center [148, 281] width 98 height 16
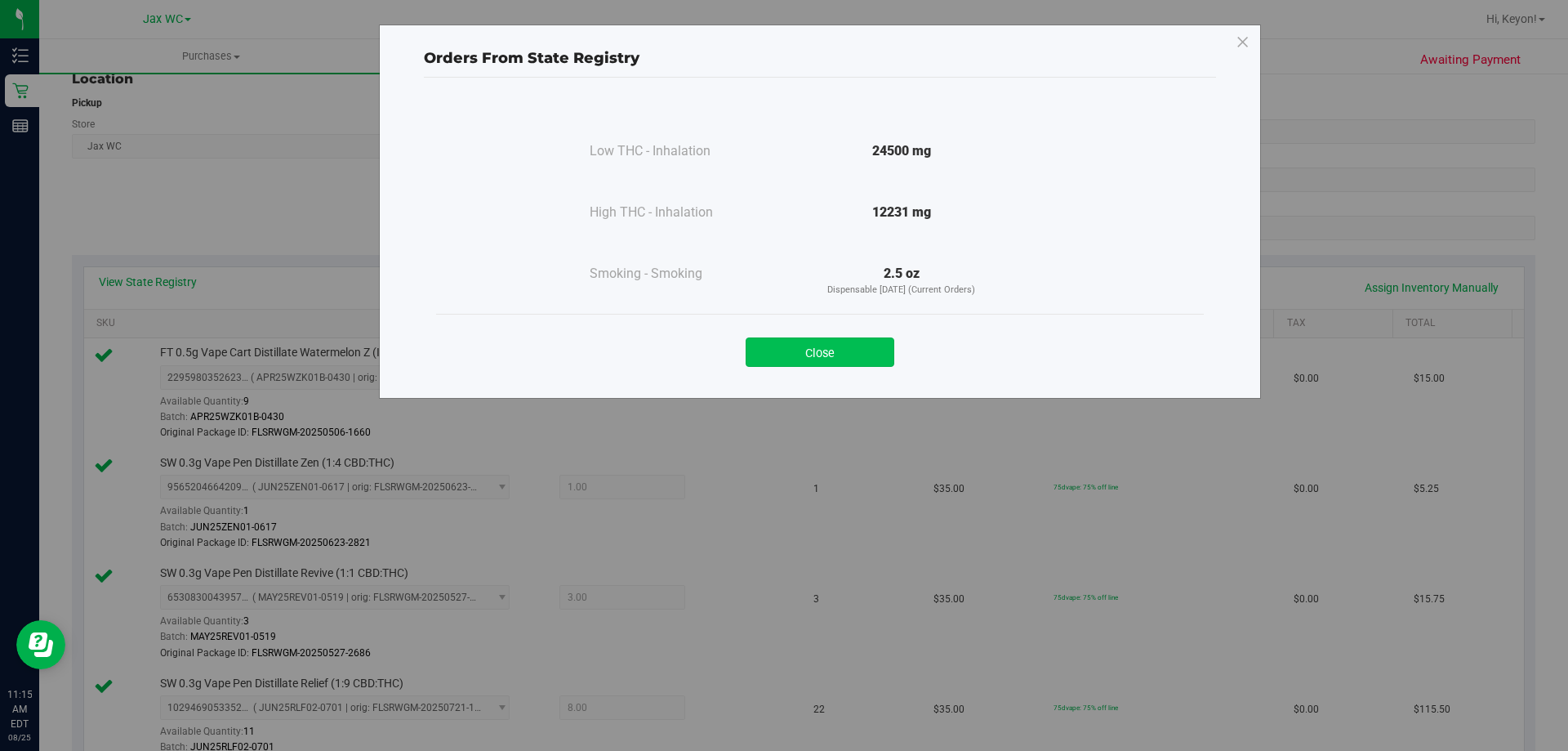
click at [785, 353] on button "Close" at bounding box center [819, 352] width 148 height 30
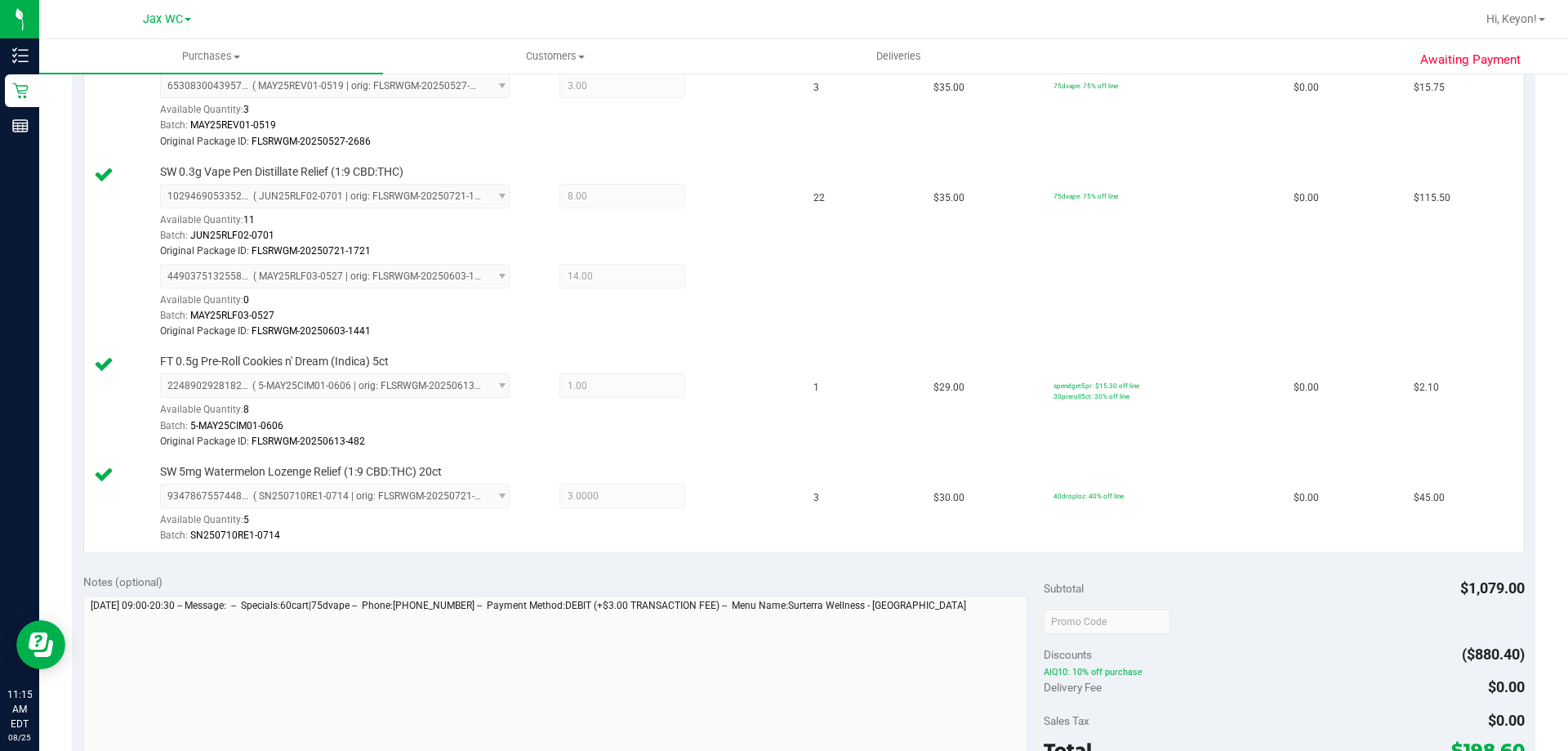
scroll to position [362, 0]
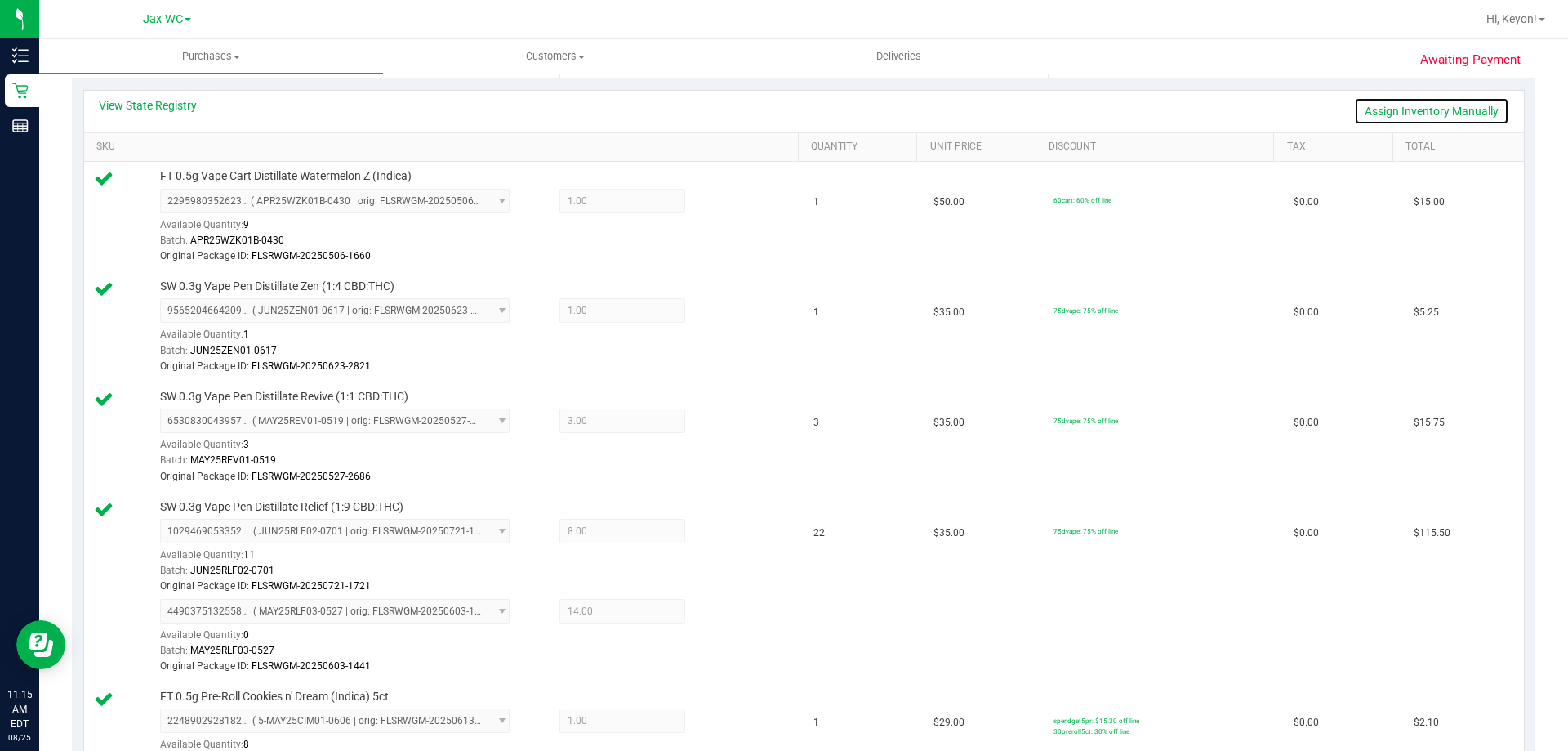
click at [1438, 103] on link "Assign Inventory Manually" at bounding box center [1431, 111] width 155 height 28
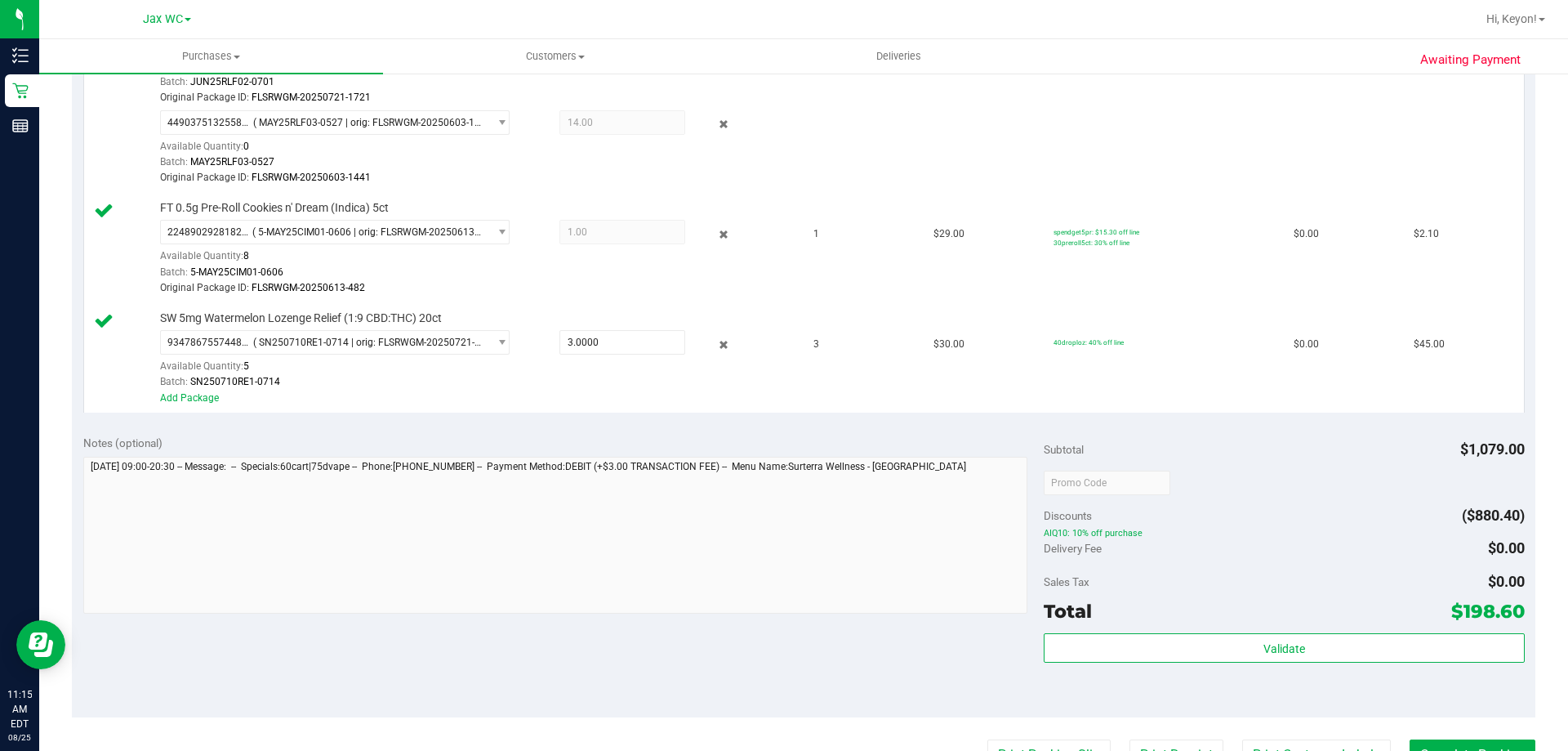
scroll to position [858, 0]
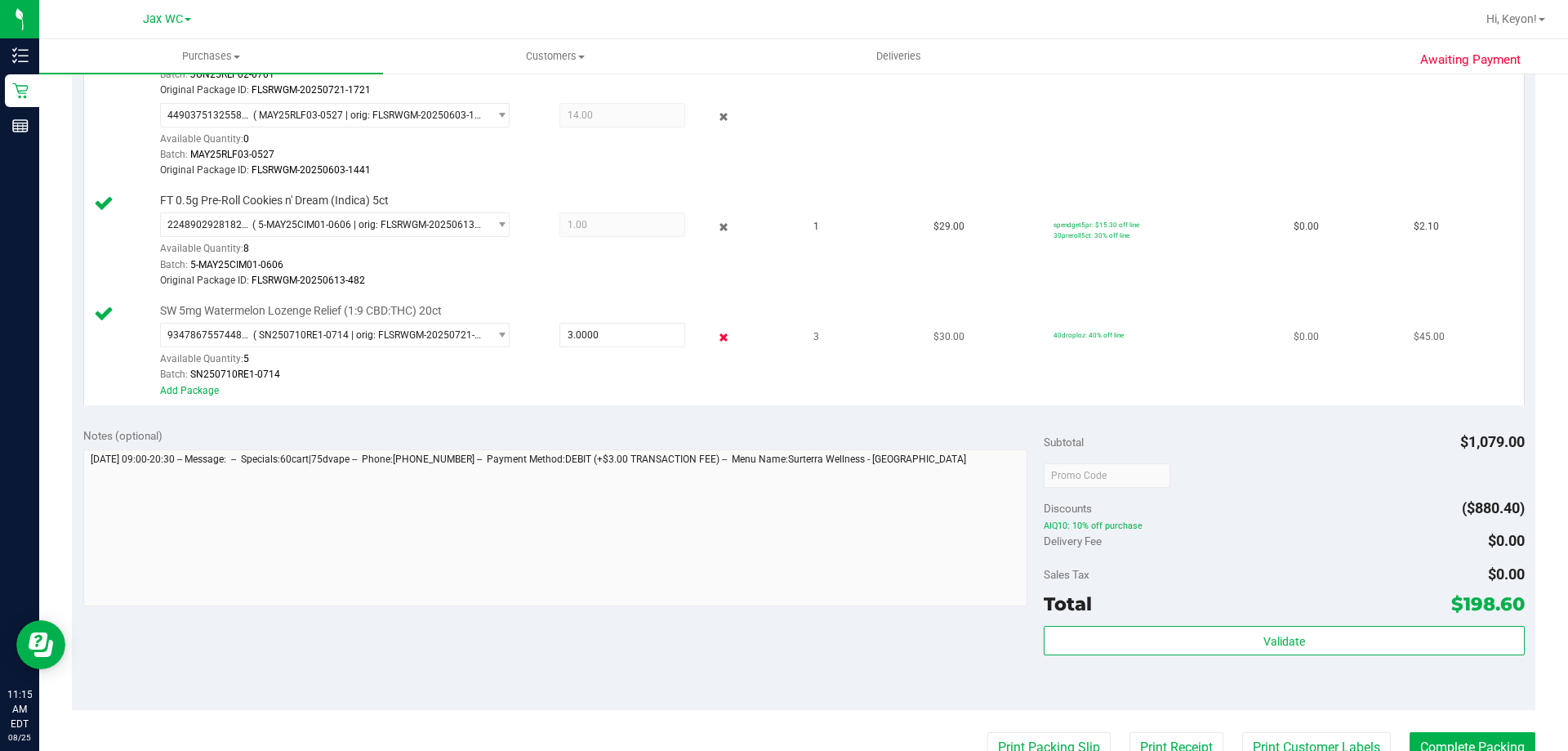
click at [715, 331] on icon at bounding box center [723, 337] width 17 height 19
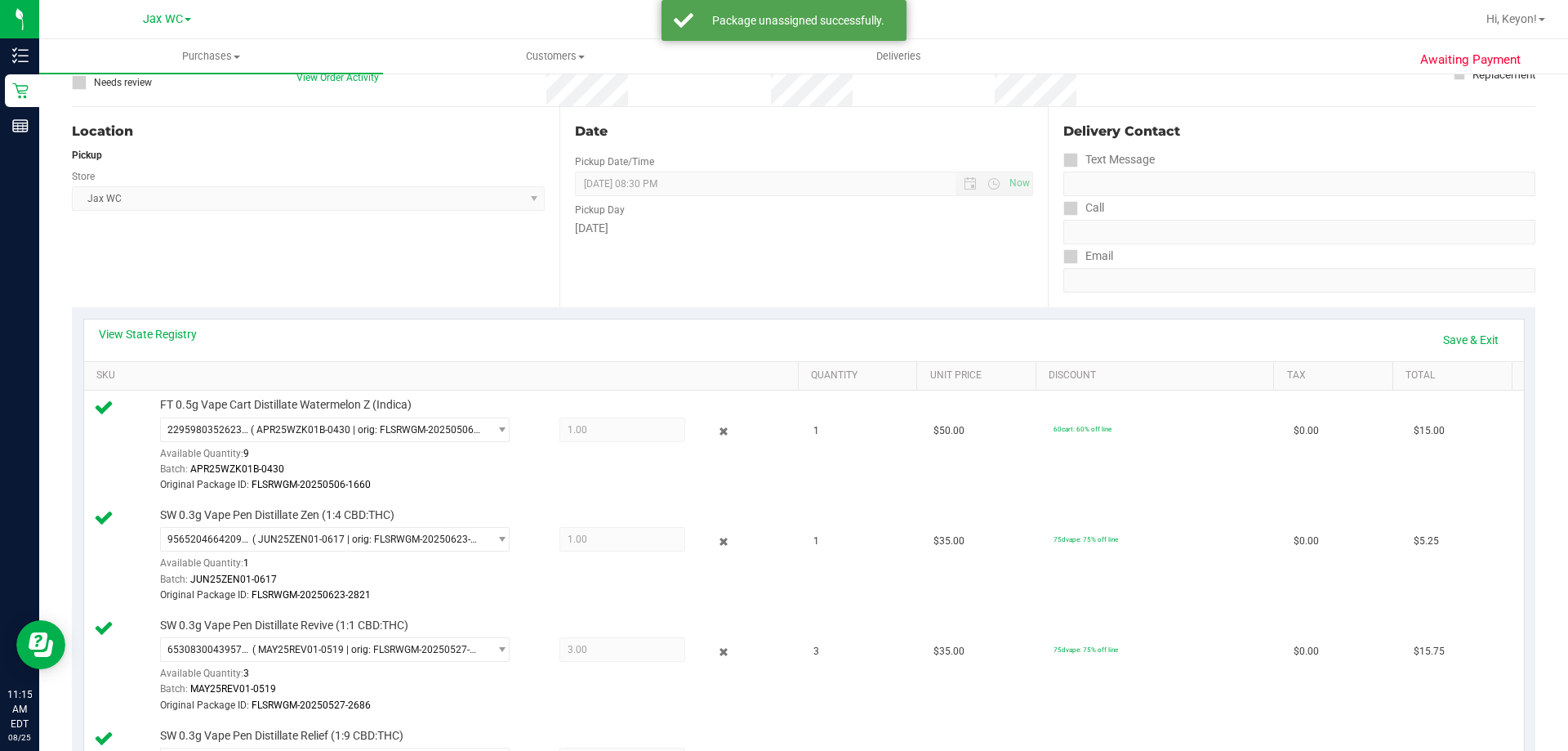
scroll to position [118, 0]
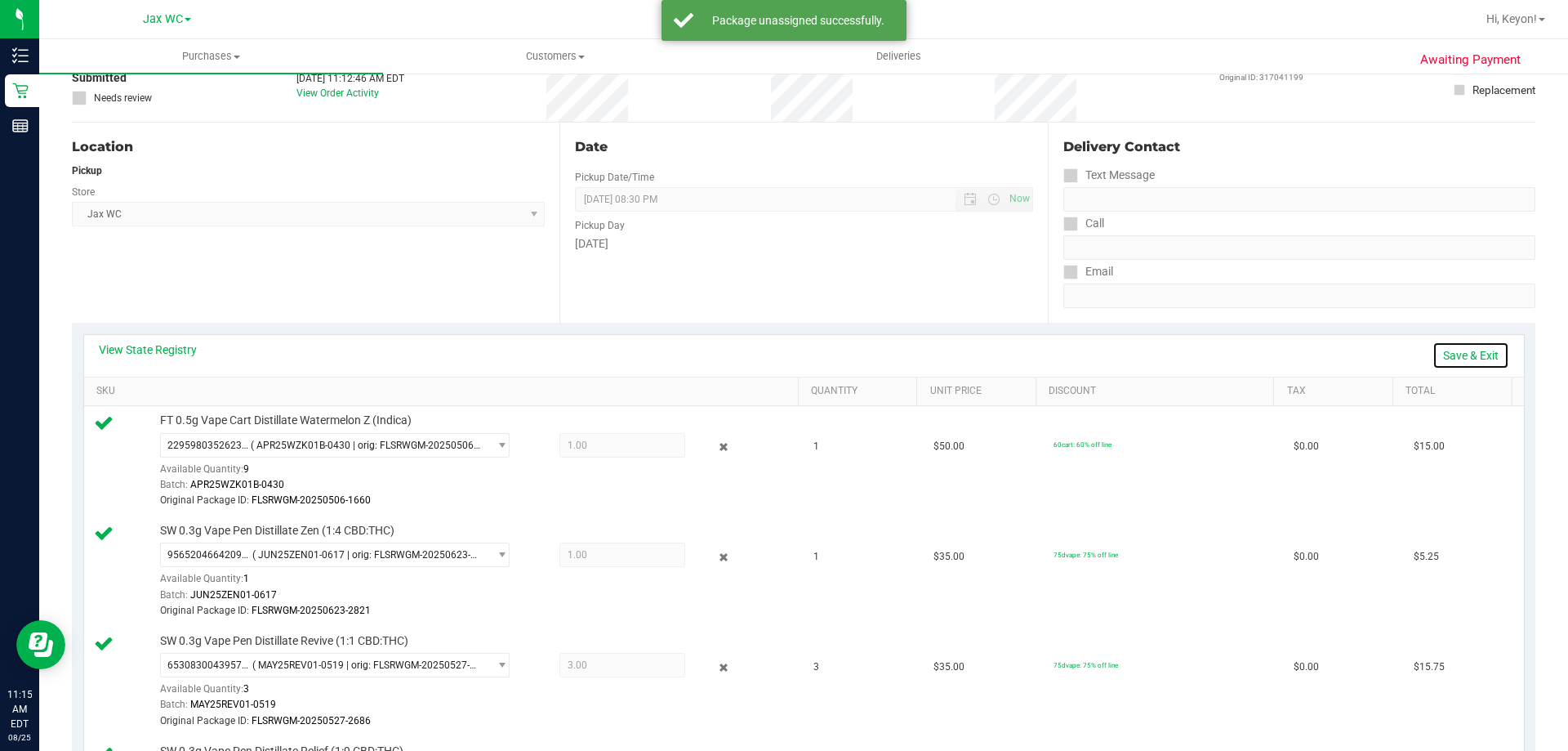
click at [1458, 354] on link "Save & Exit" at bounding box center [1471, 355] width 77 height 28
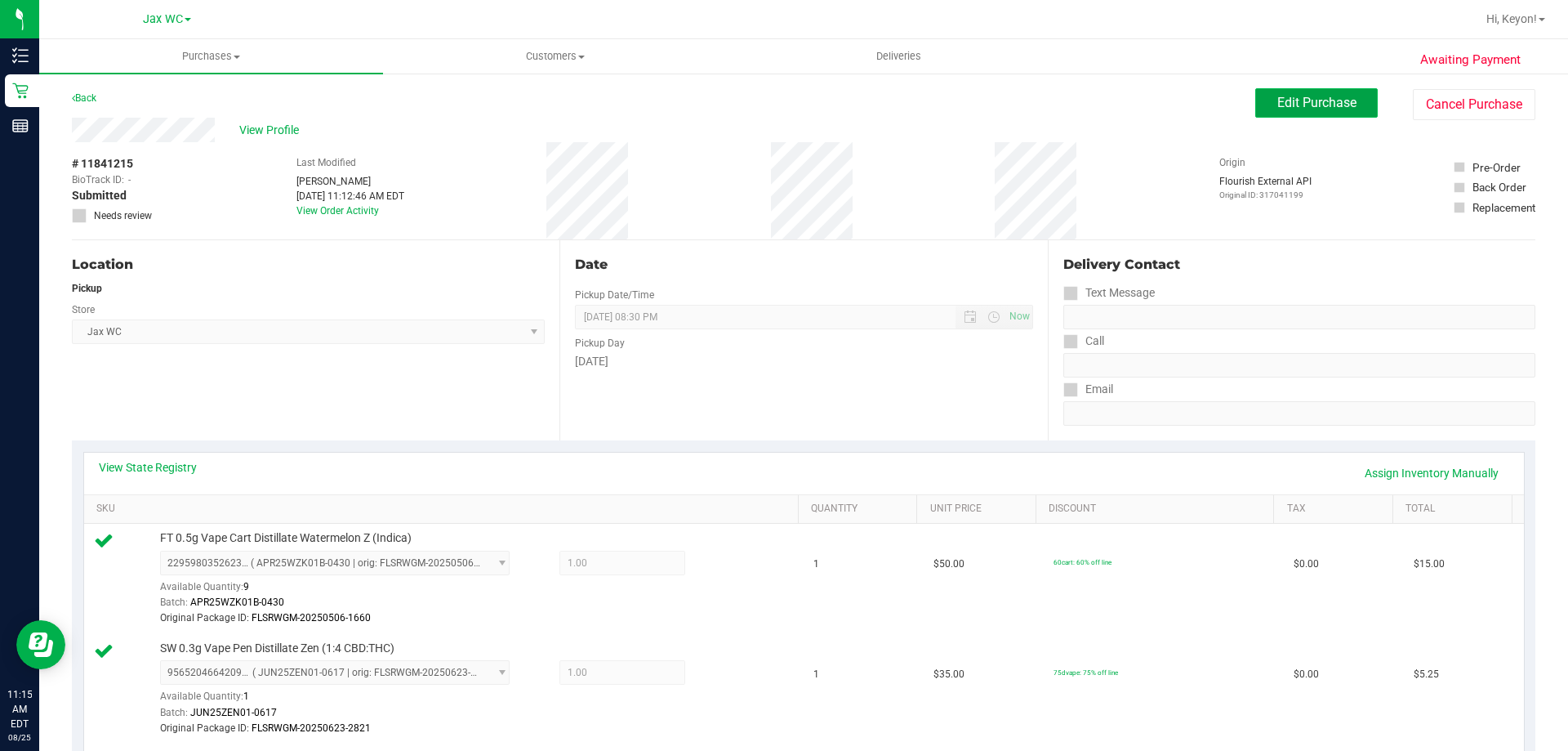
click at [1305, 102] on span "Edit Purchase" at bounding box center [1316, 103] width 79 height 15
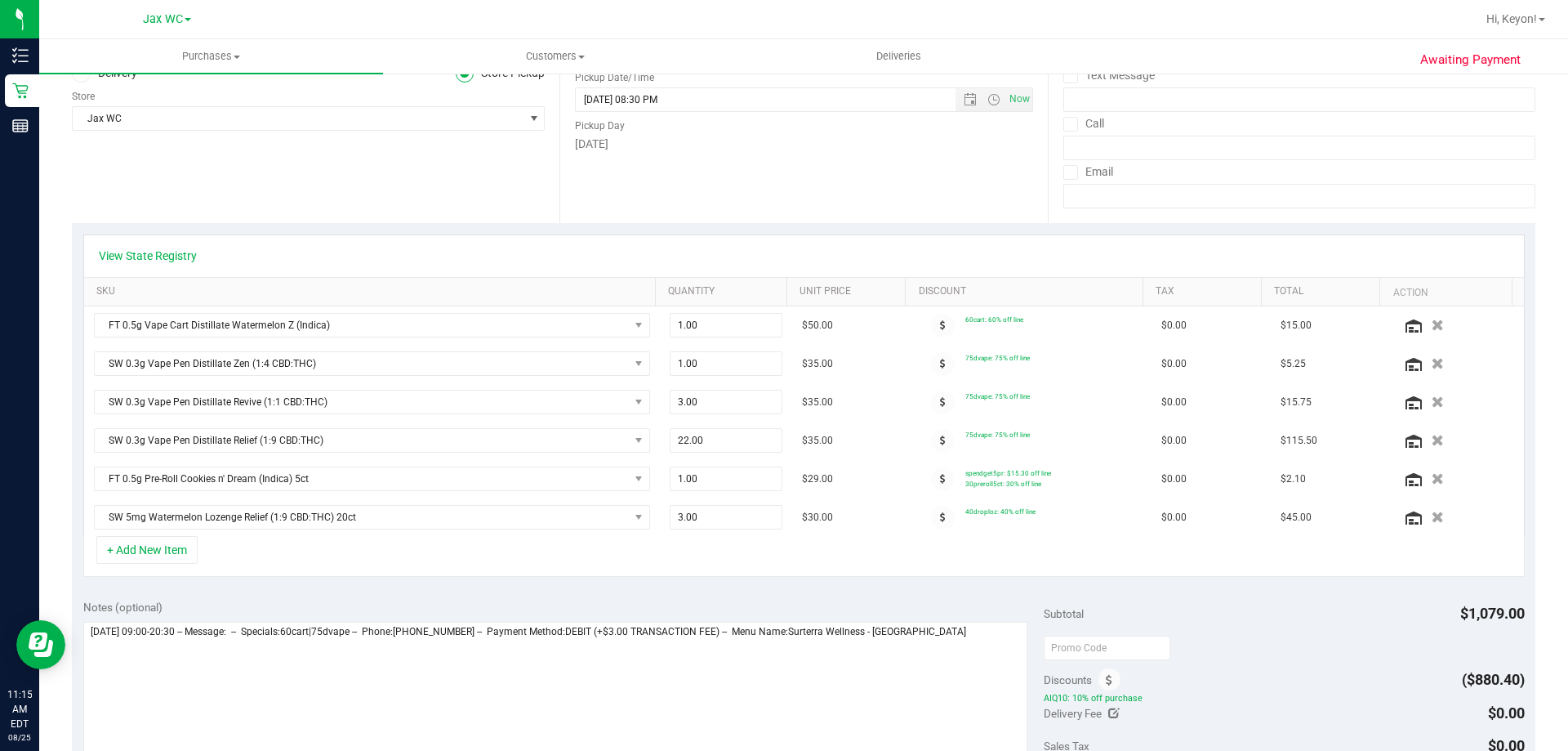
scroll to position [242, 0]
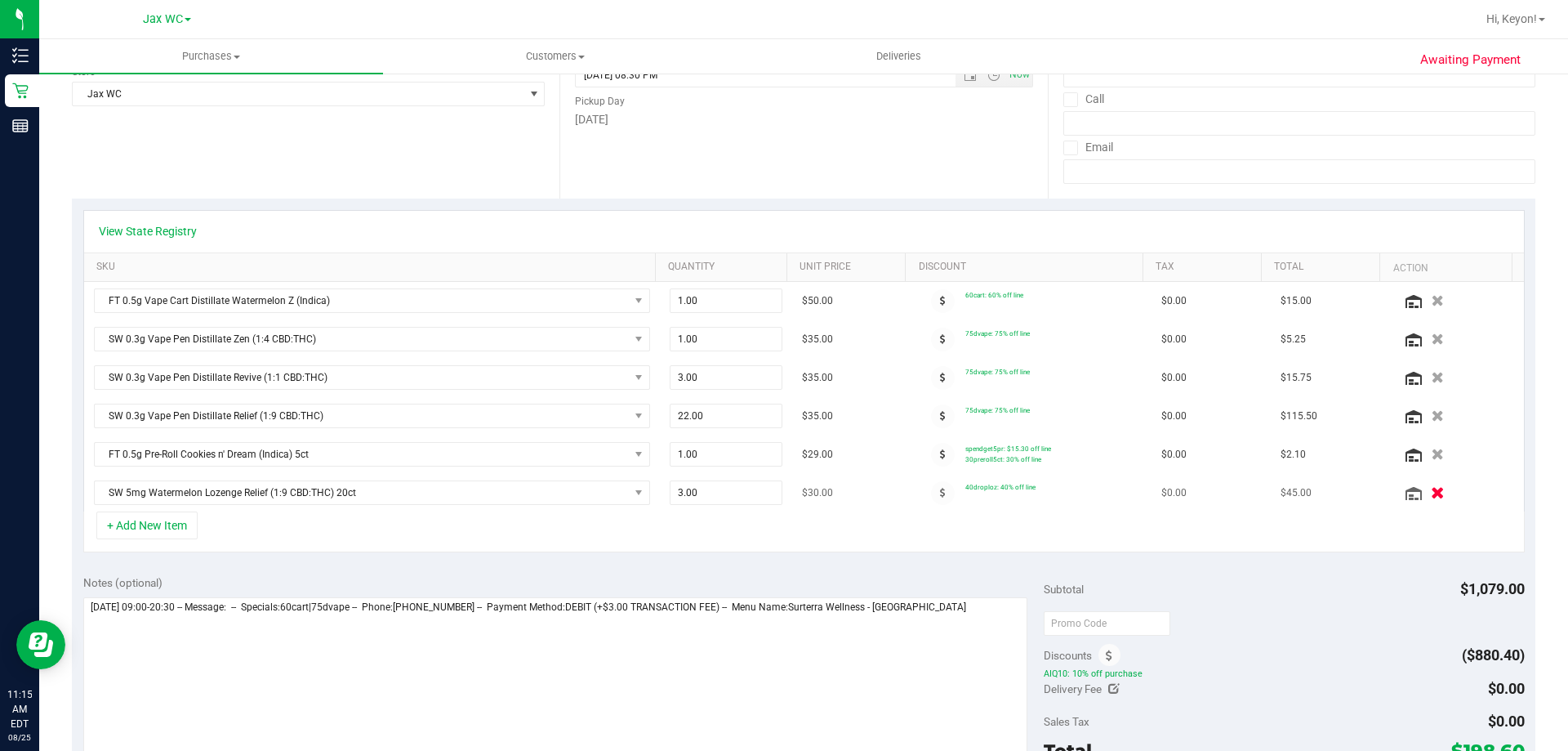
click at [1431, 492] on icon "button" at bounding box center [1438, 492] width 14 height 12
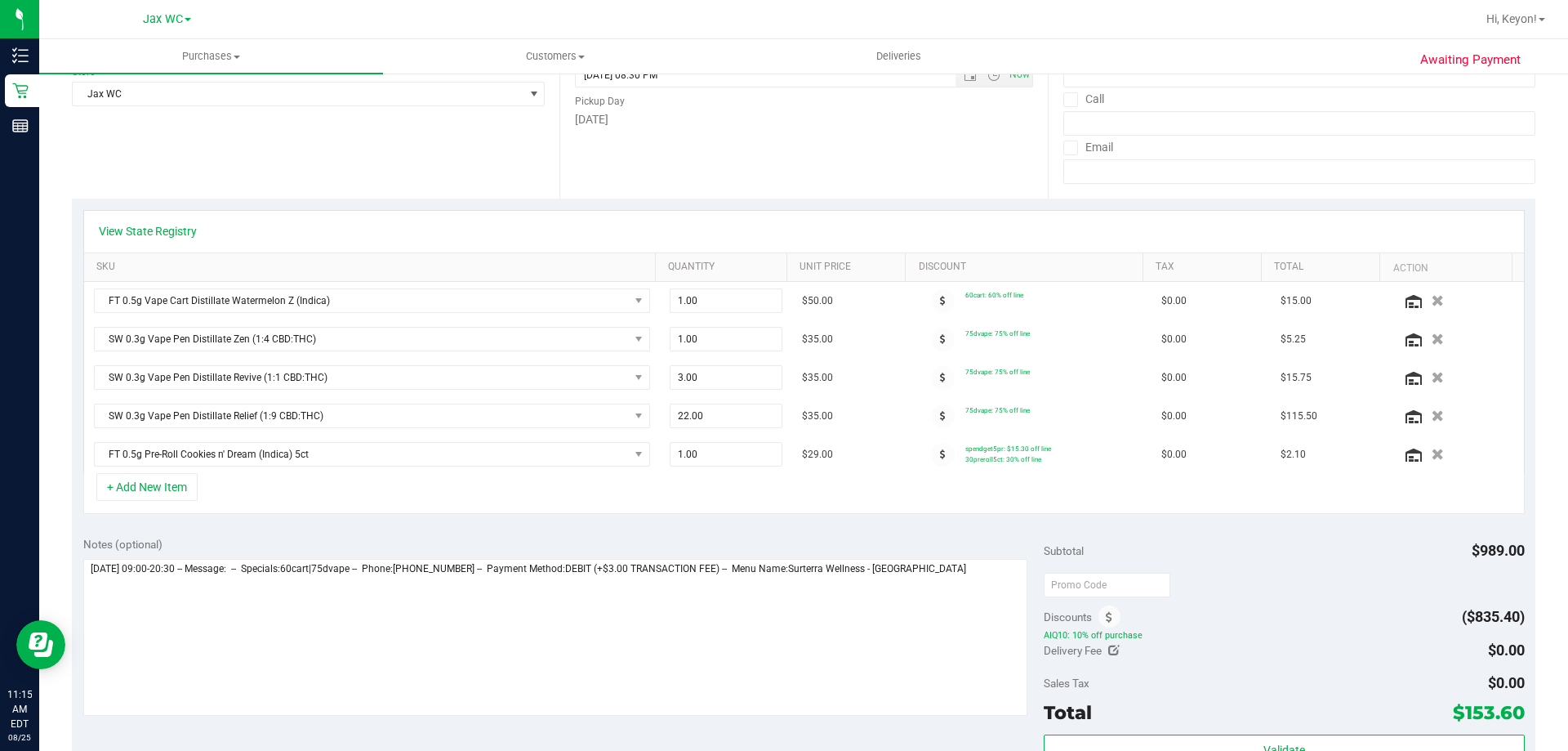
scroll to position [0, 0]
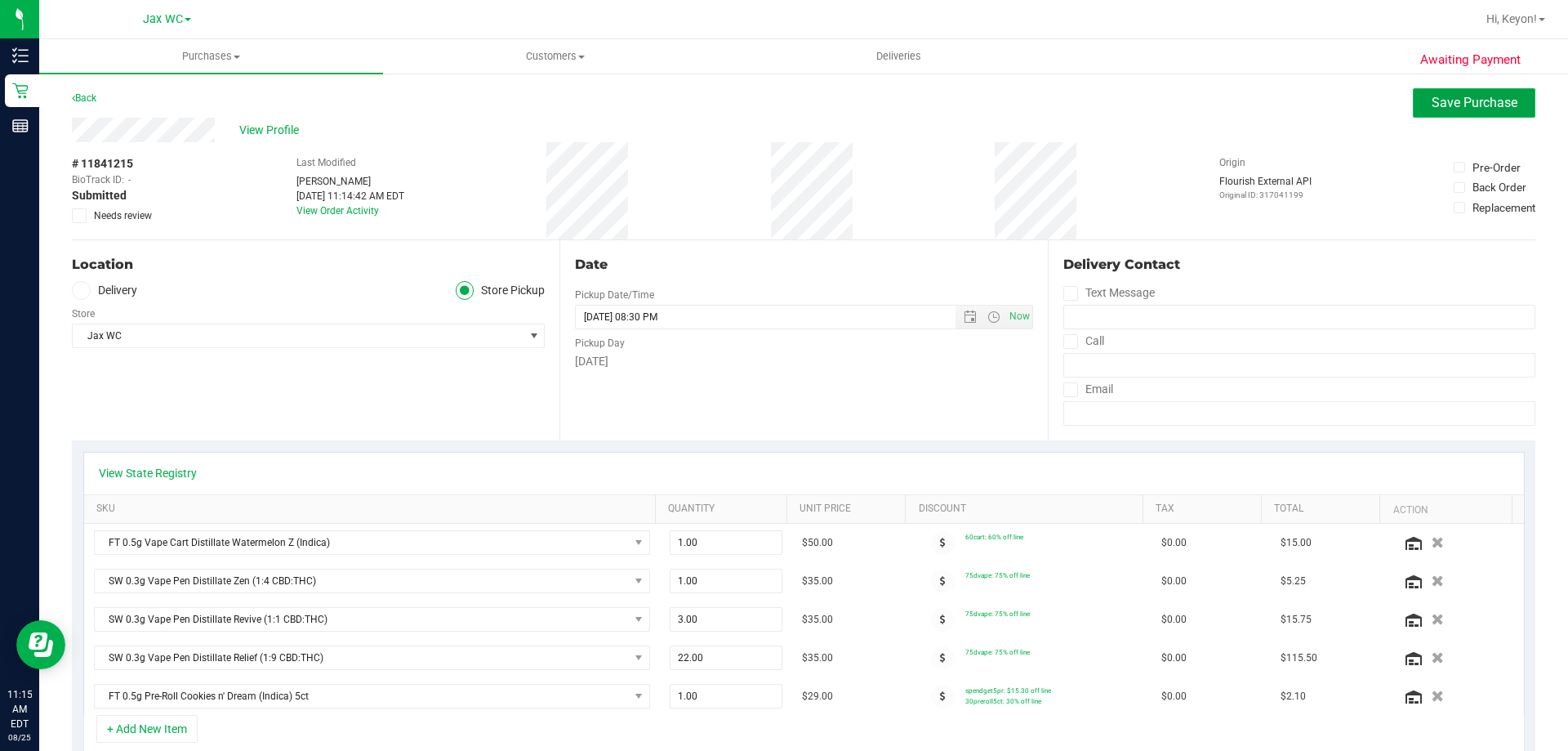
click at [1464, 108] on span "Save Purchase" at bounding box center [1474, 103] width 86 height 15
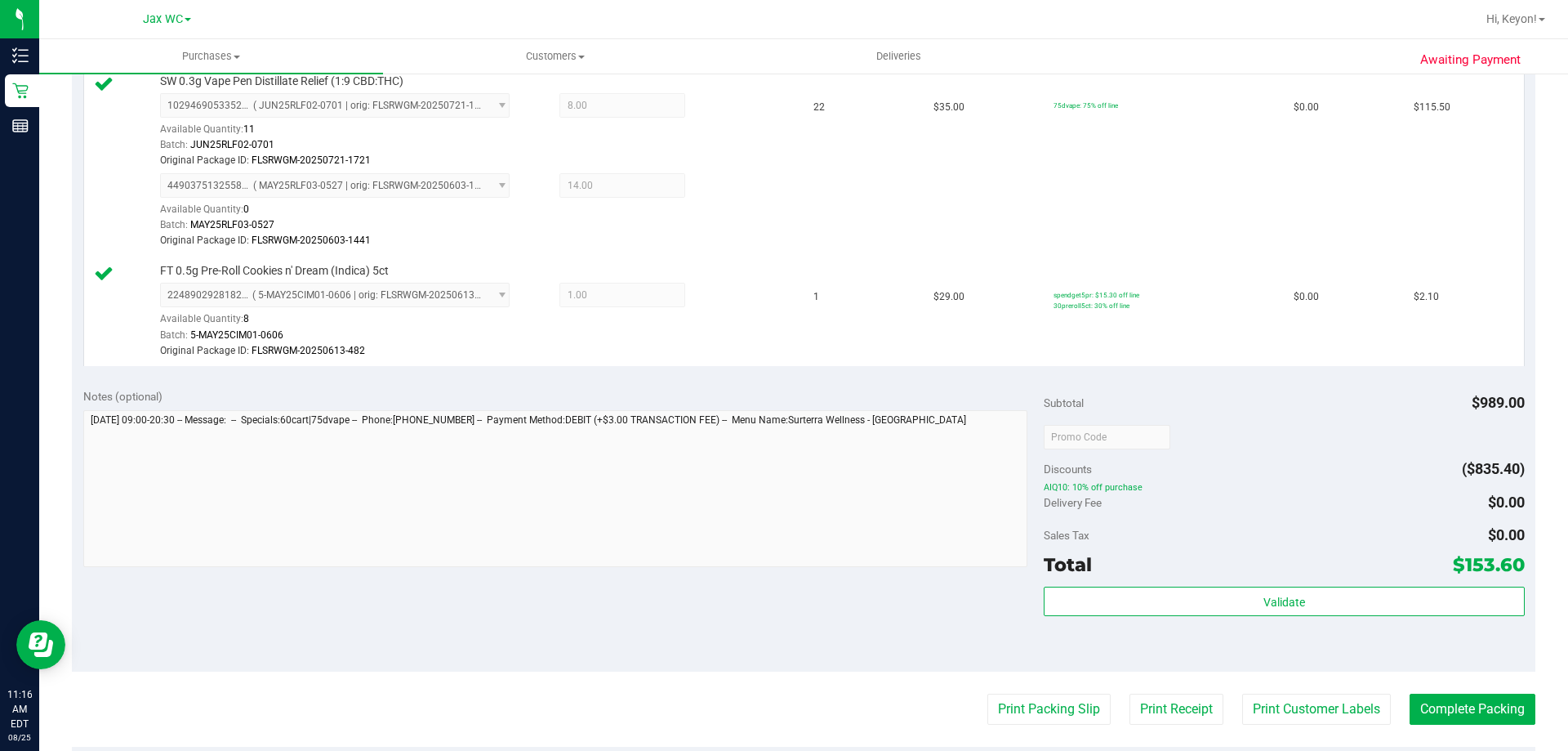
scroll to position [862, 0]
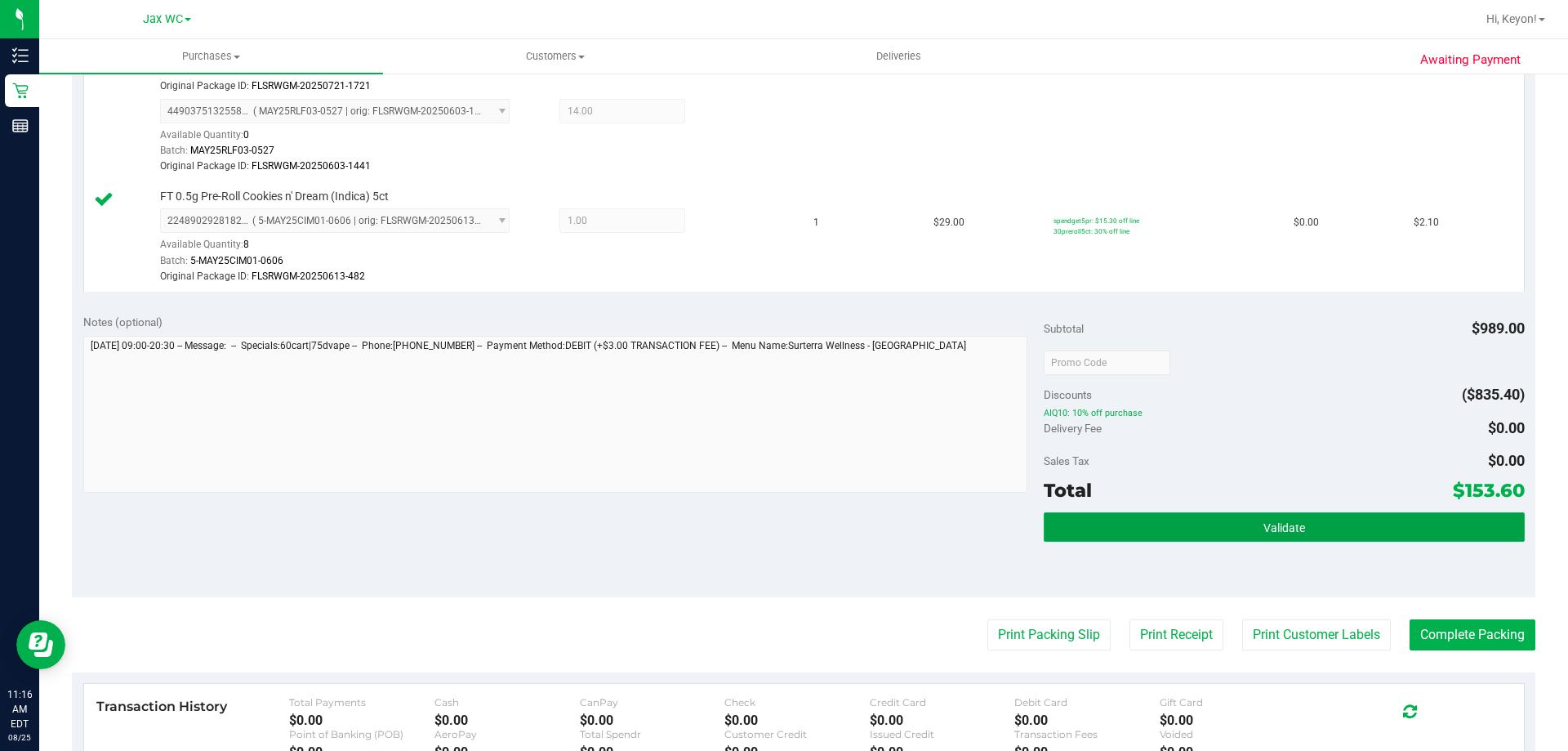
click at [1317, 525] on button "Validate" at bounding box center [1283, 526] width 480 height 30
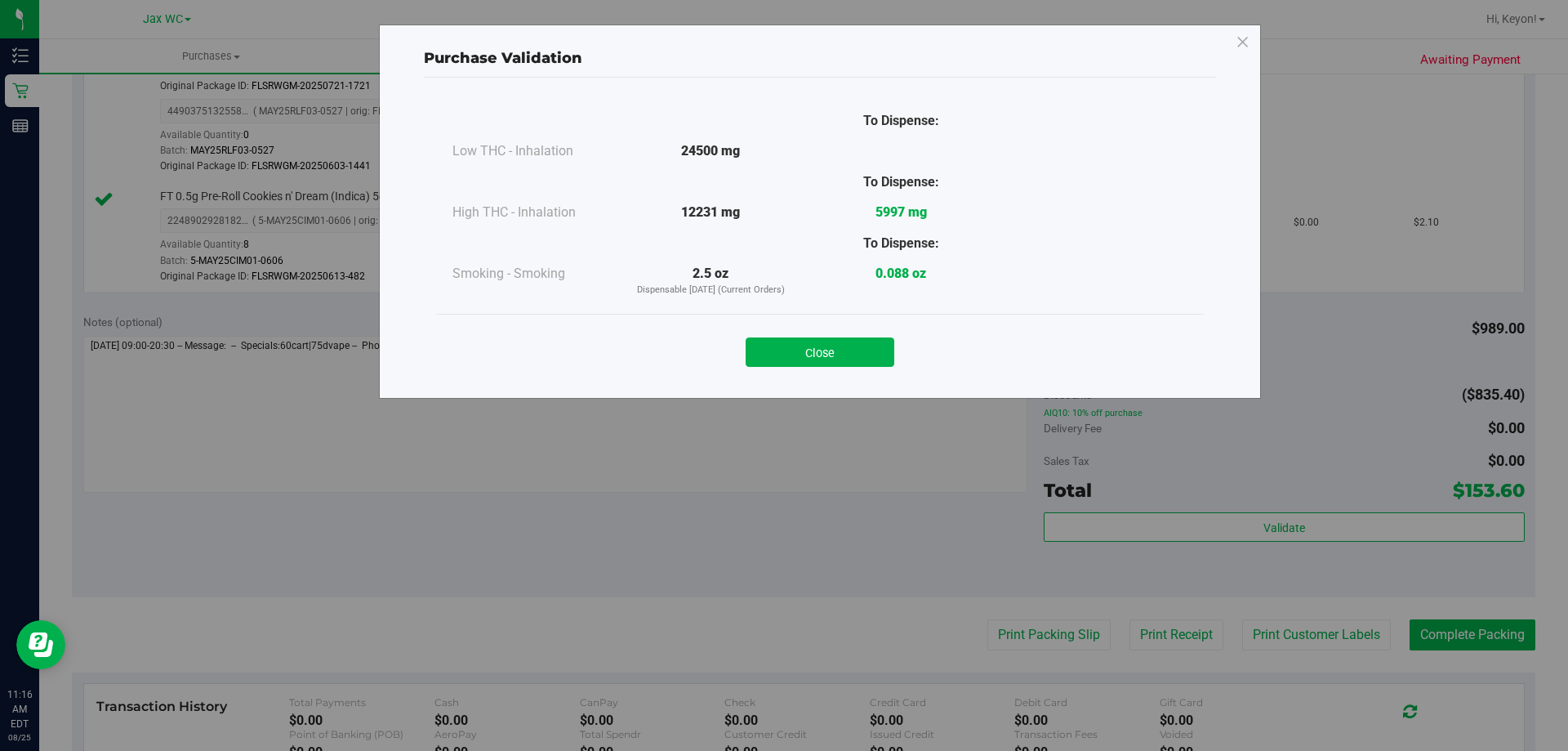
click at [853, 351] on button "Close" at bounding box center [819, 352] width 148 height 30
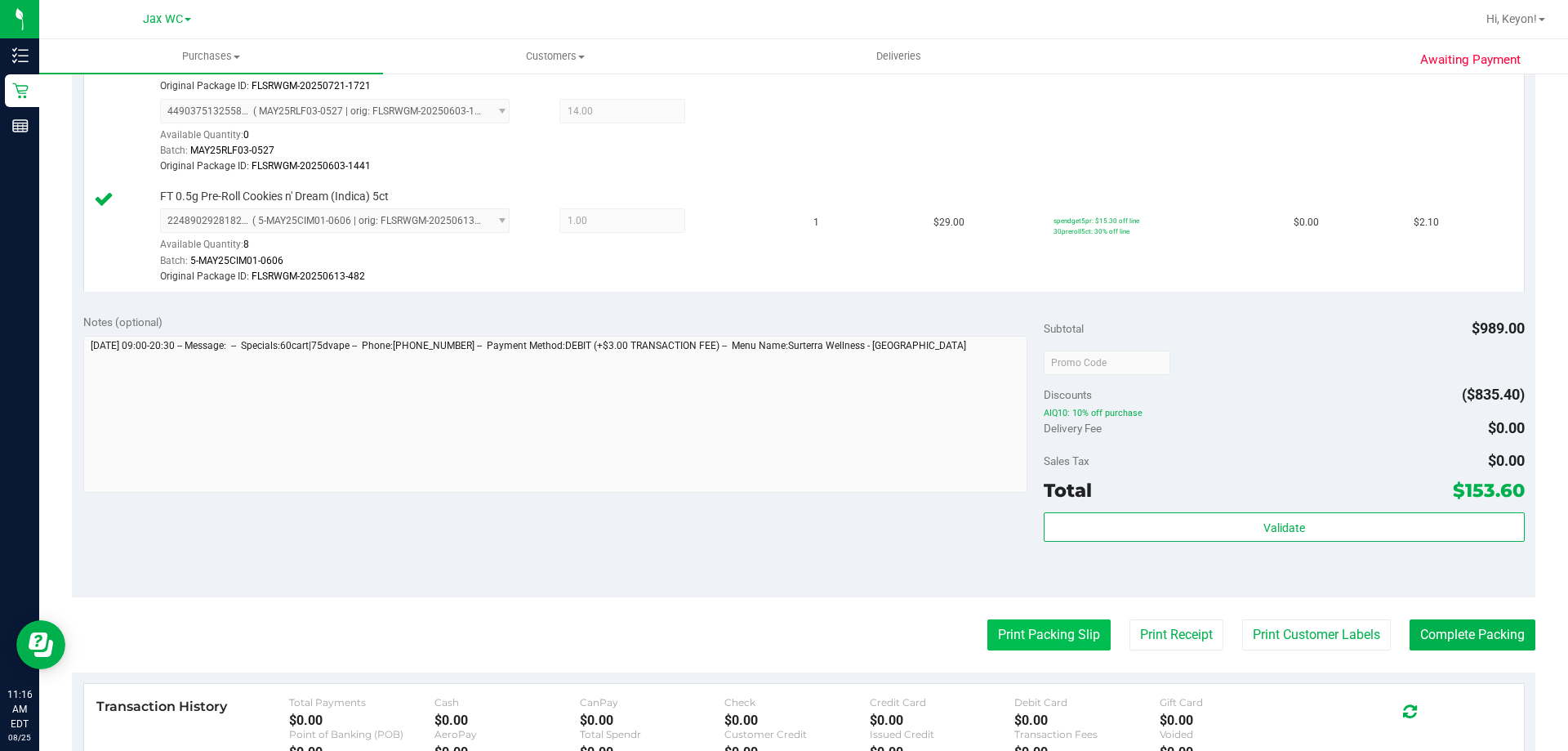
click at [1016, 624] on button "Print Packing Slip" at bounding box center [1049, 635] width 124 height 31
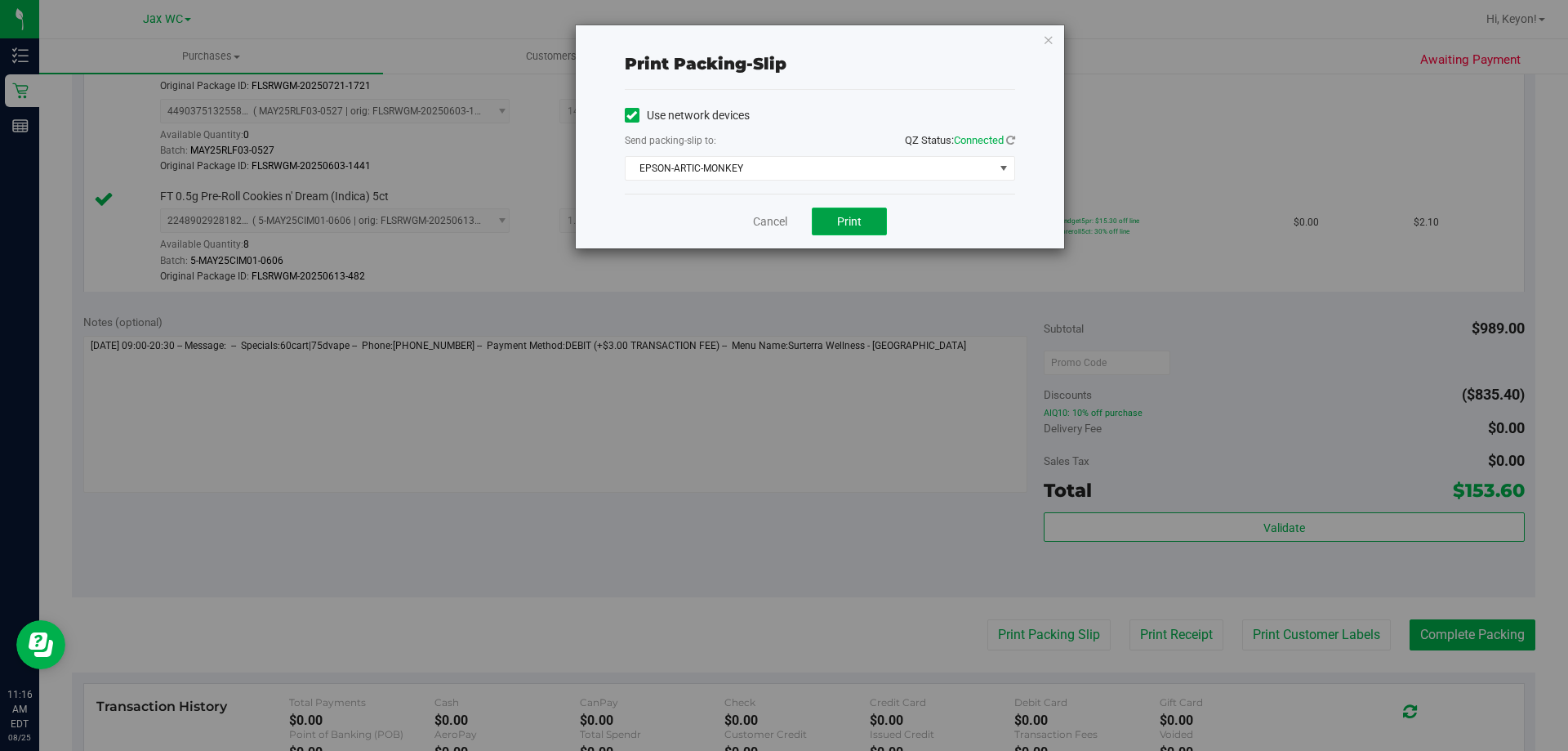
click at [860, 218] on span "Print" at bounding box center [849, 220] width 25 height 13
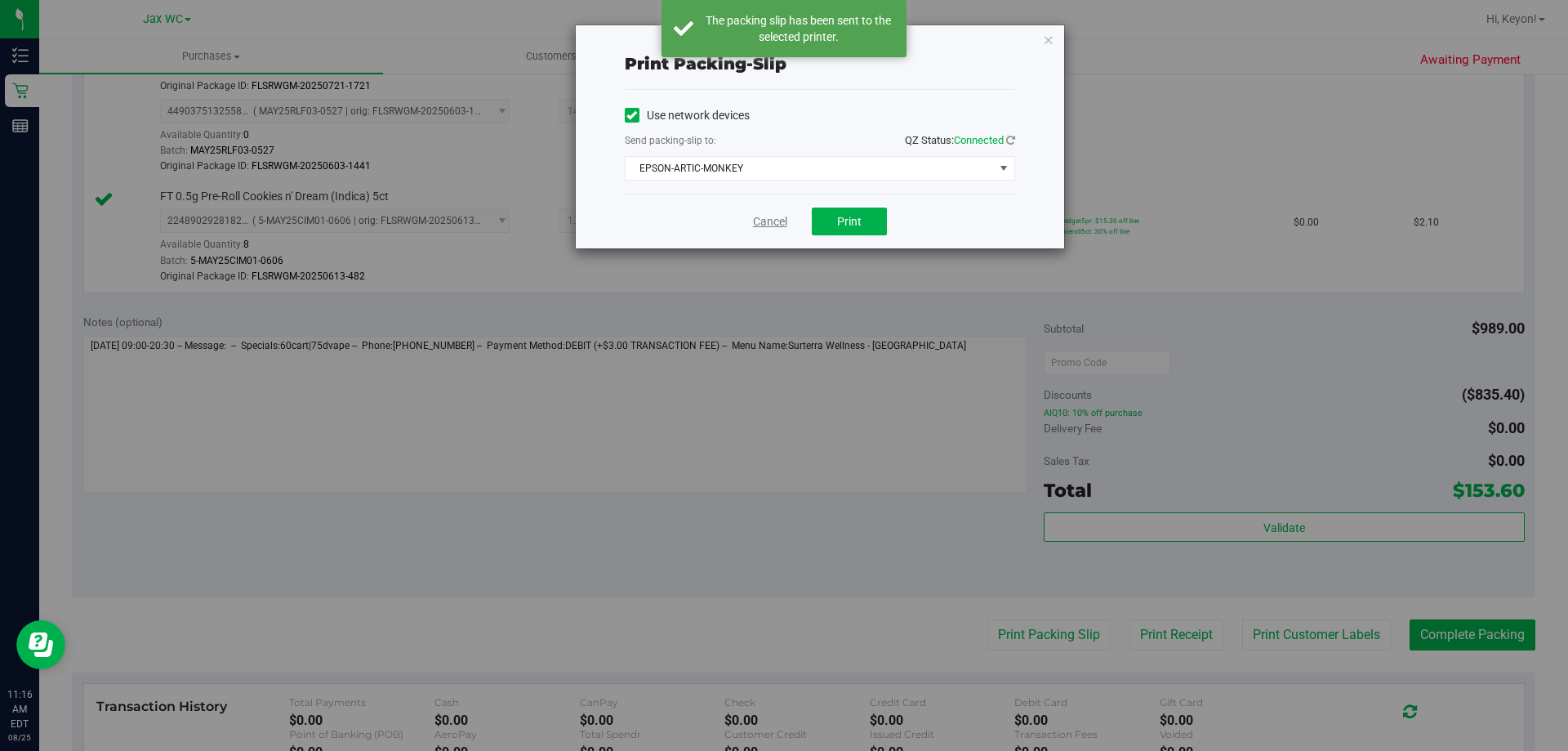
click at [763, 226] on link "Cancel" at bounding box center [770, 222] width 34 height 17
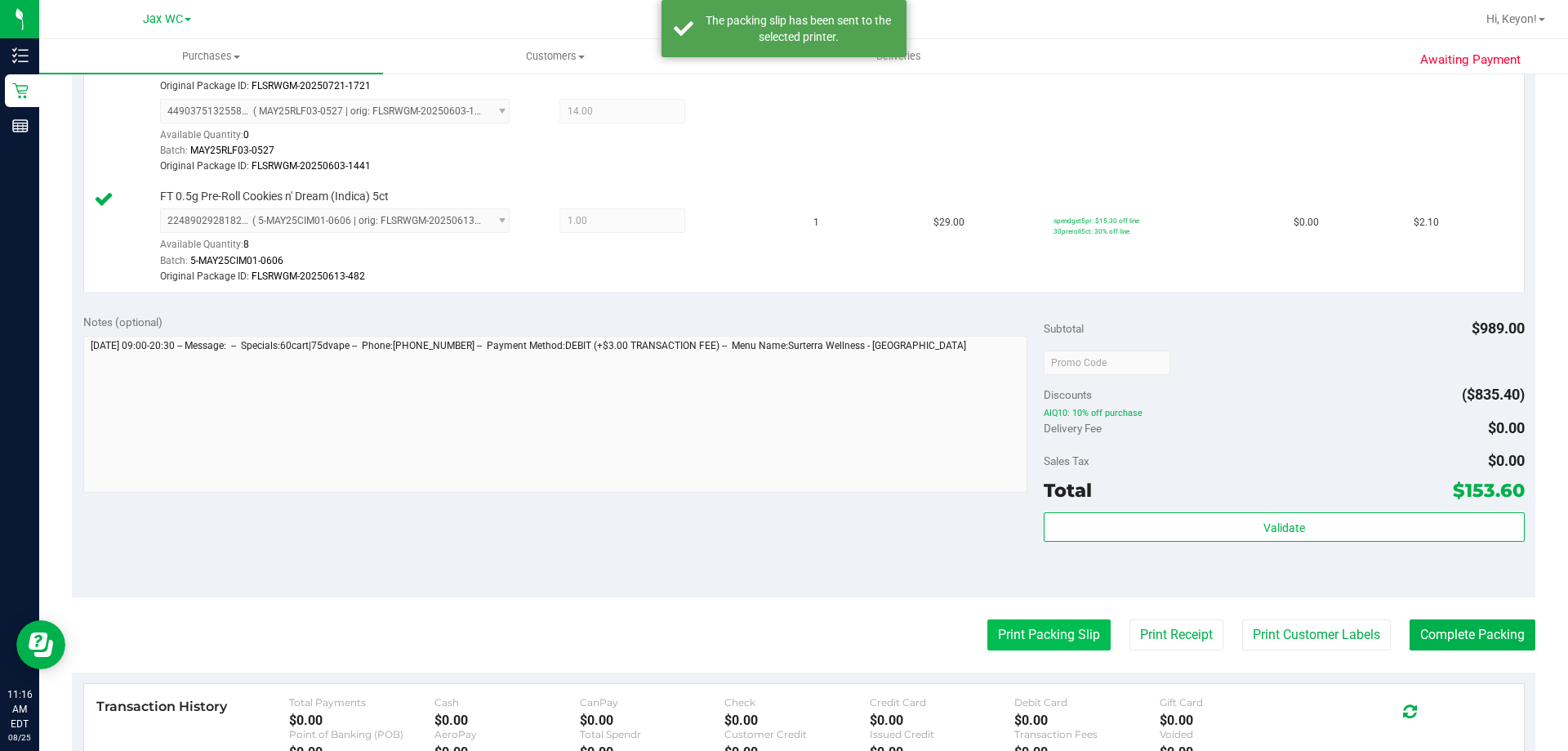
click at [1006, 623] on button "Print Packing Slip" at bounding box center [1049, 635] width 124 height 31
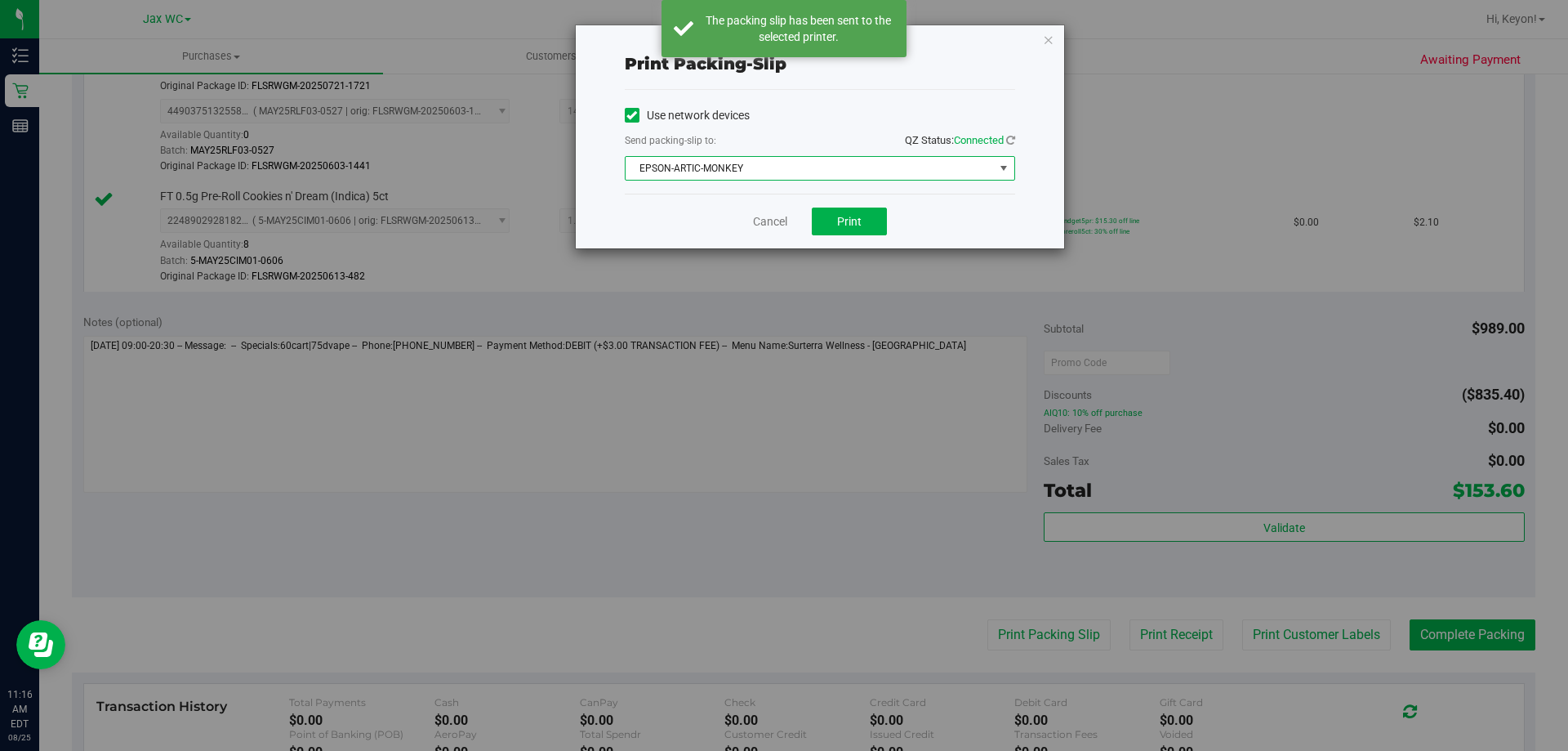
click at [831, 161] on span "EPSON-ARTIC-MONKEY" at bounding box center [809, 168] width 368 height 23
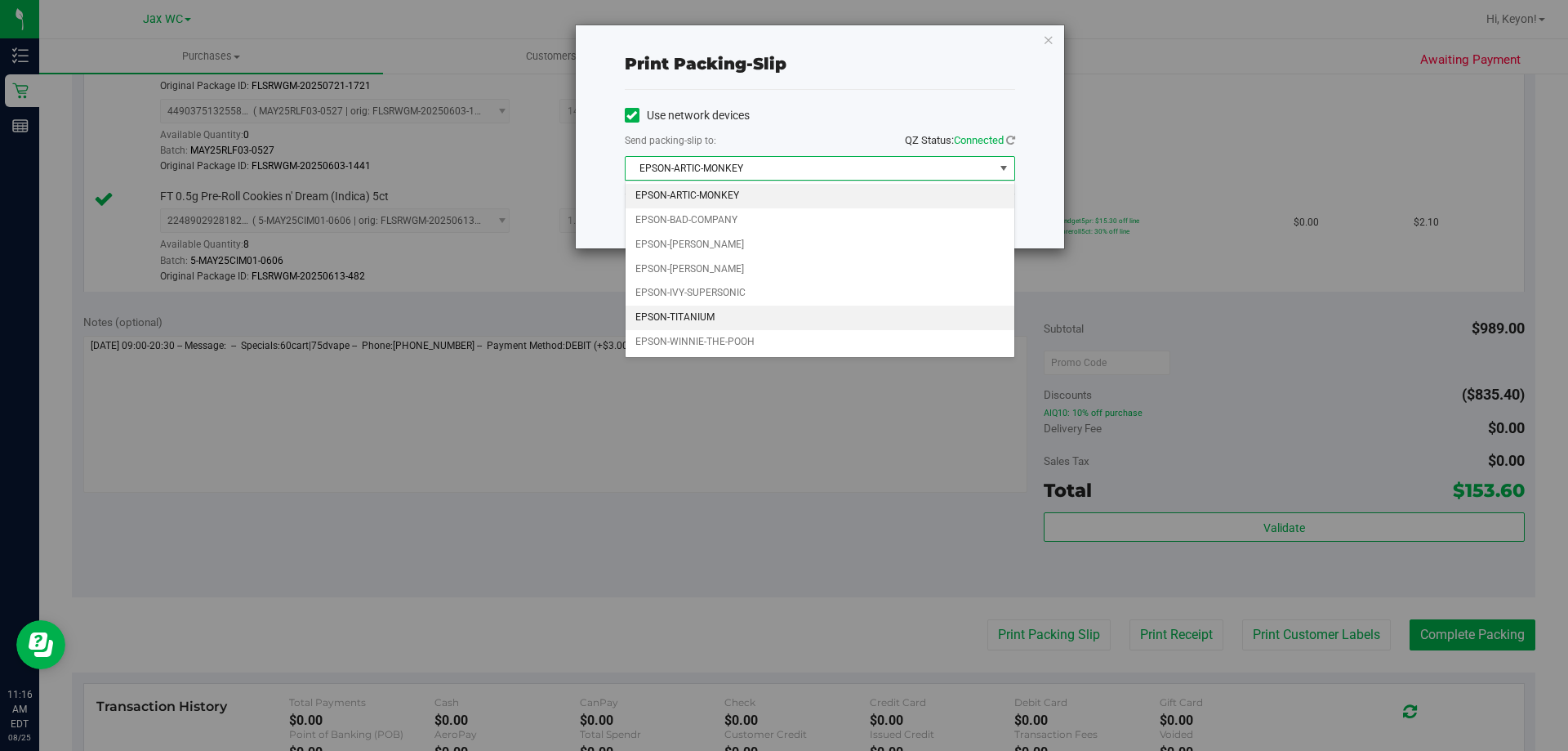
click at [729, 314] on li "EPSON-TITANIUM" at bounding box center [819, 317] width 389 height 25
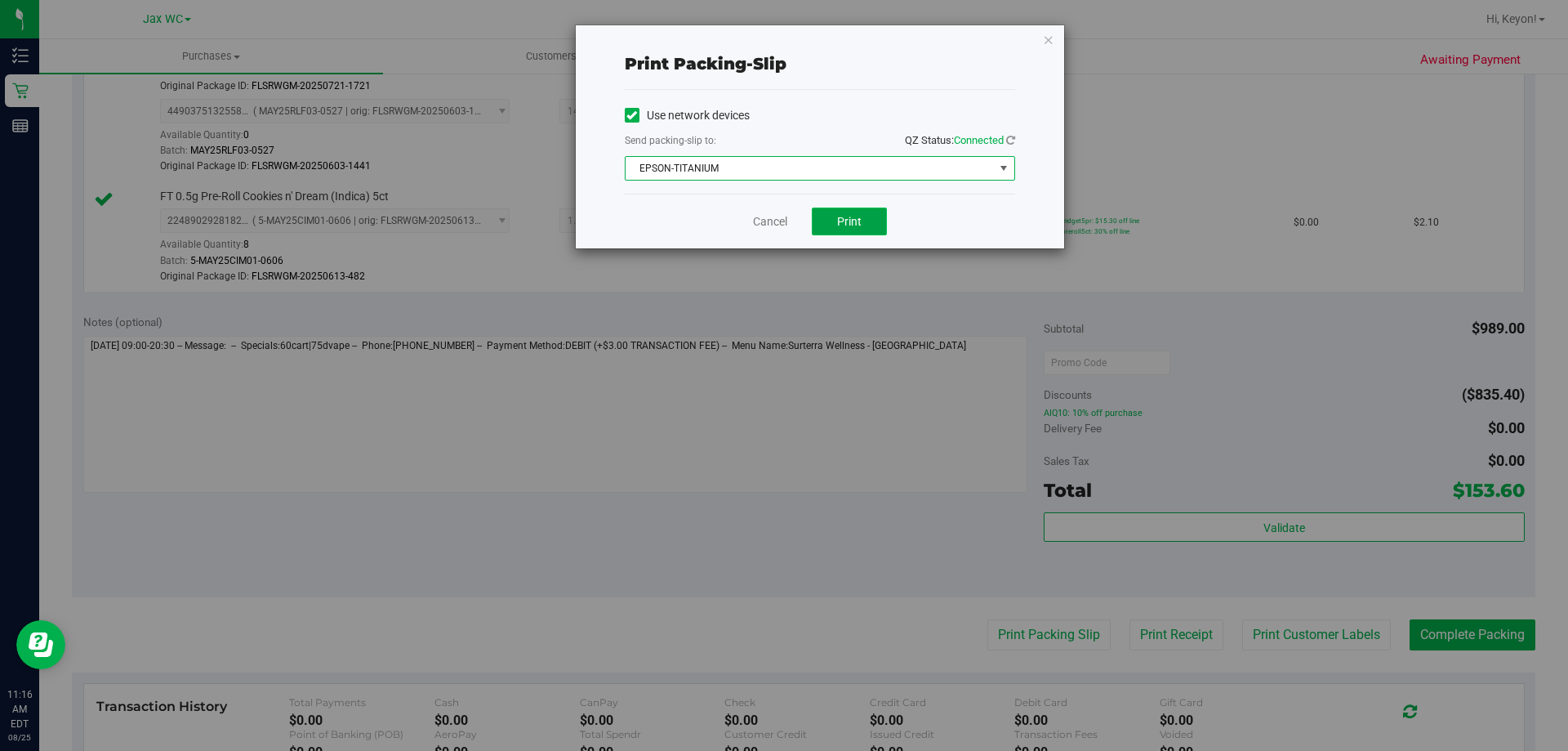
click at [825, 214] on button "Print" at bounding box center [849, 221] width 75 height 28
click at [769, 219] on link "Cancel" at bounding box center [770, 222] width 34 height 17
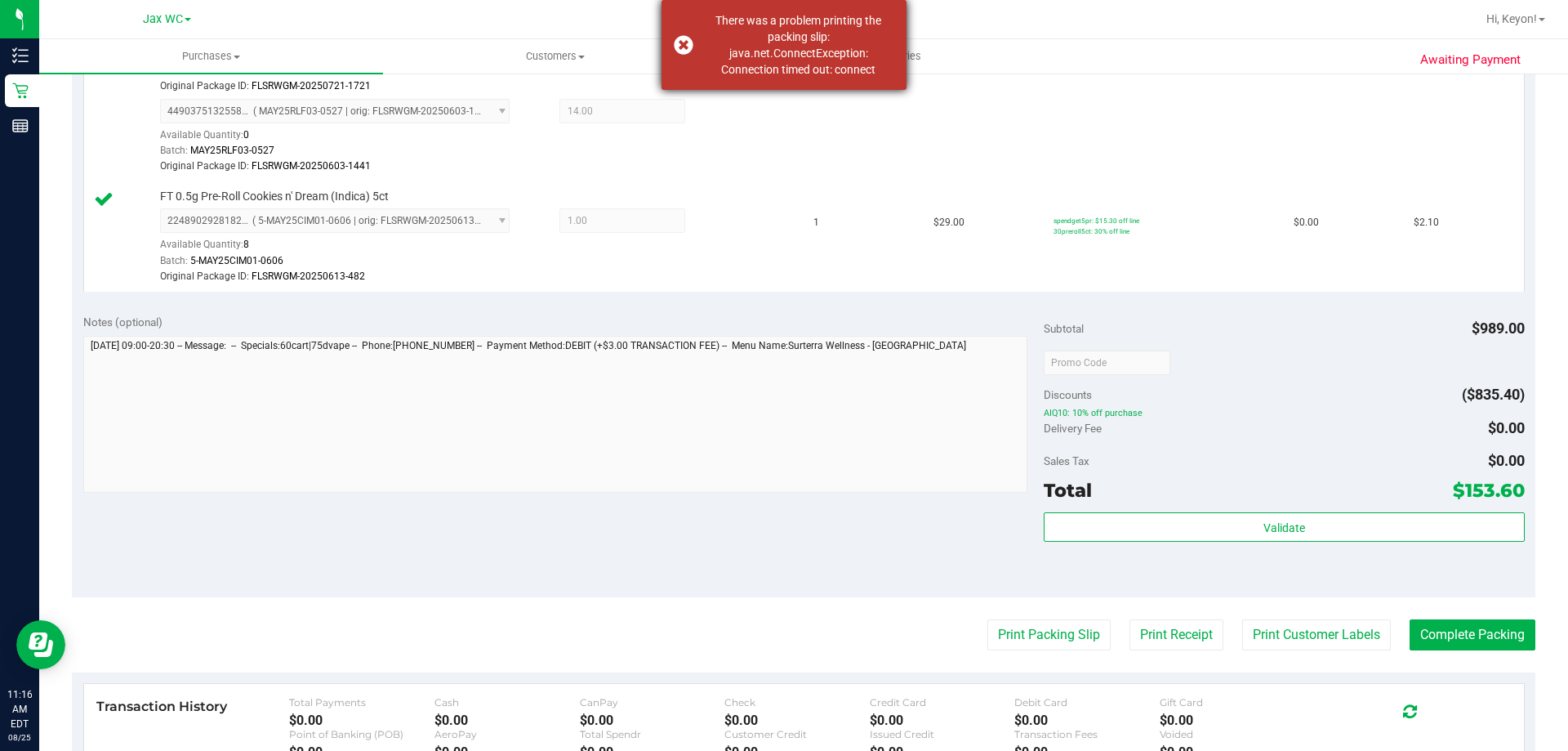
click at [694, 44] on div "There was a problem printing the packing slip: java.net.ConnectException: Conne…" at bounding box center [784, 45] width 245 height 90
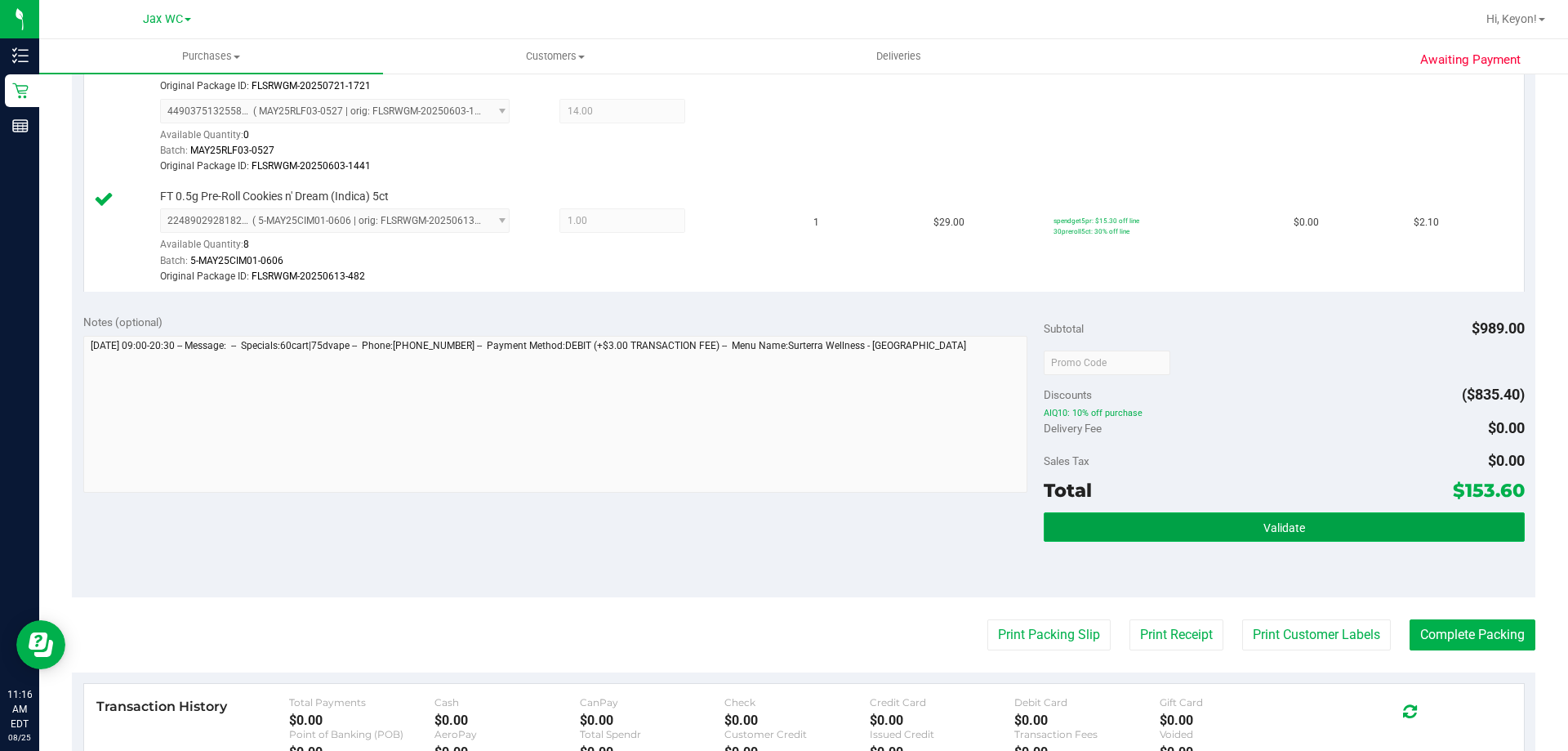
click at [1209, 531] on button "Validate" at bounding box center [1283, 526] width 480 height 30
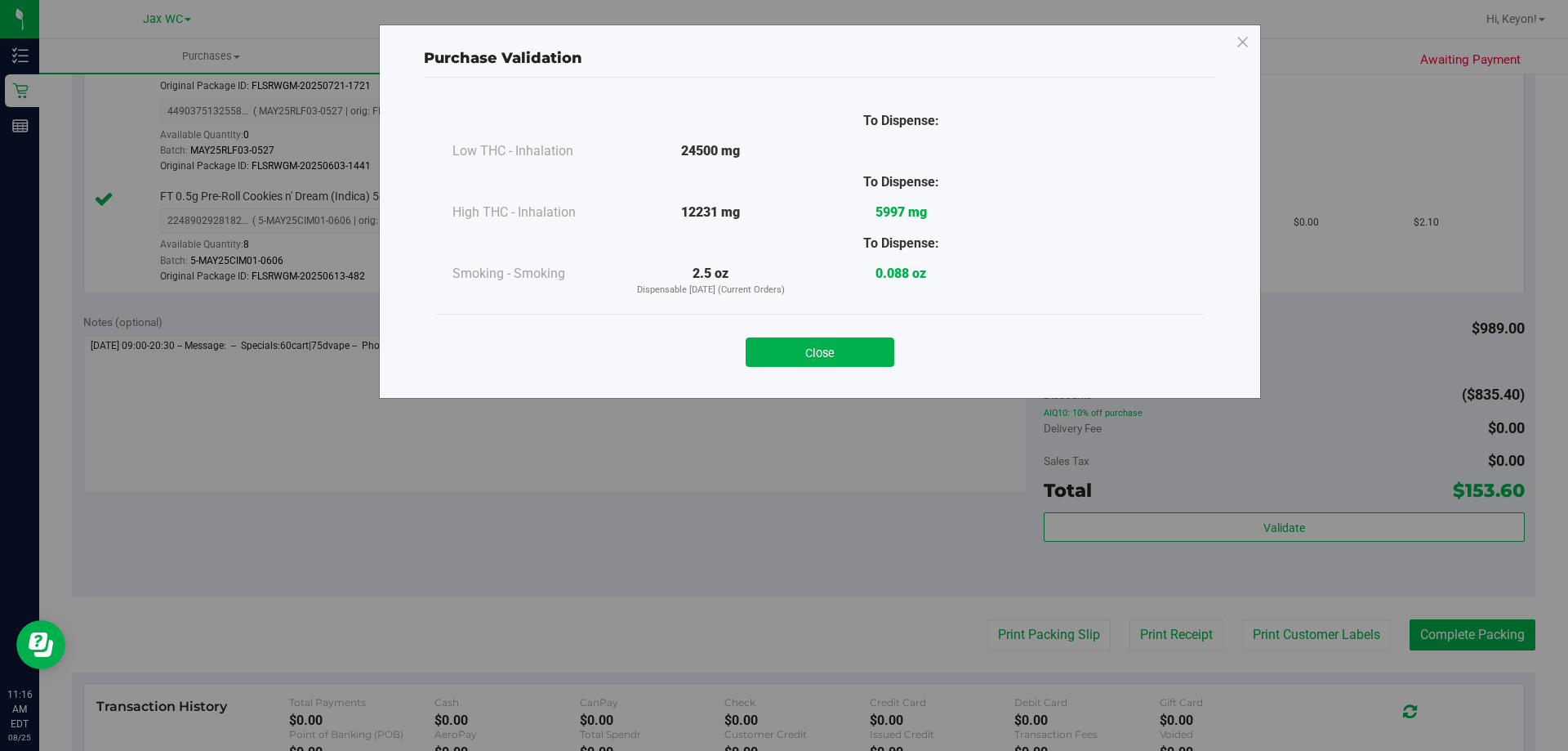
drag, startPoint x: 845, startPoint y: 342, endPoint x: 1521, endPoint y: 364, distance: 676.4
click at [853, 343] on button "Close" at bounding box center [819, 352] width 148 height 30
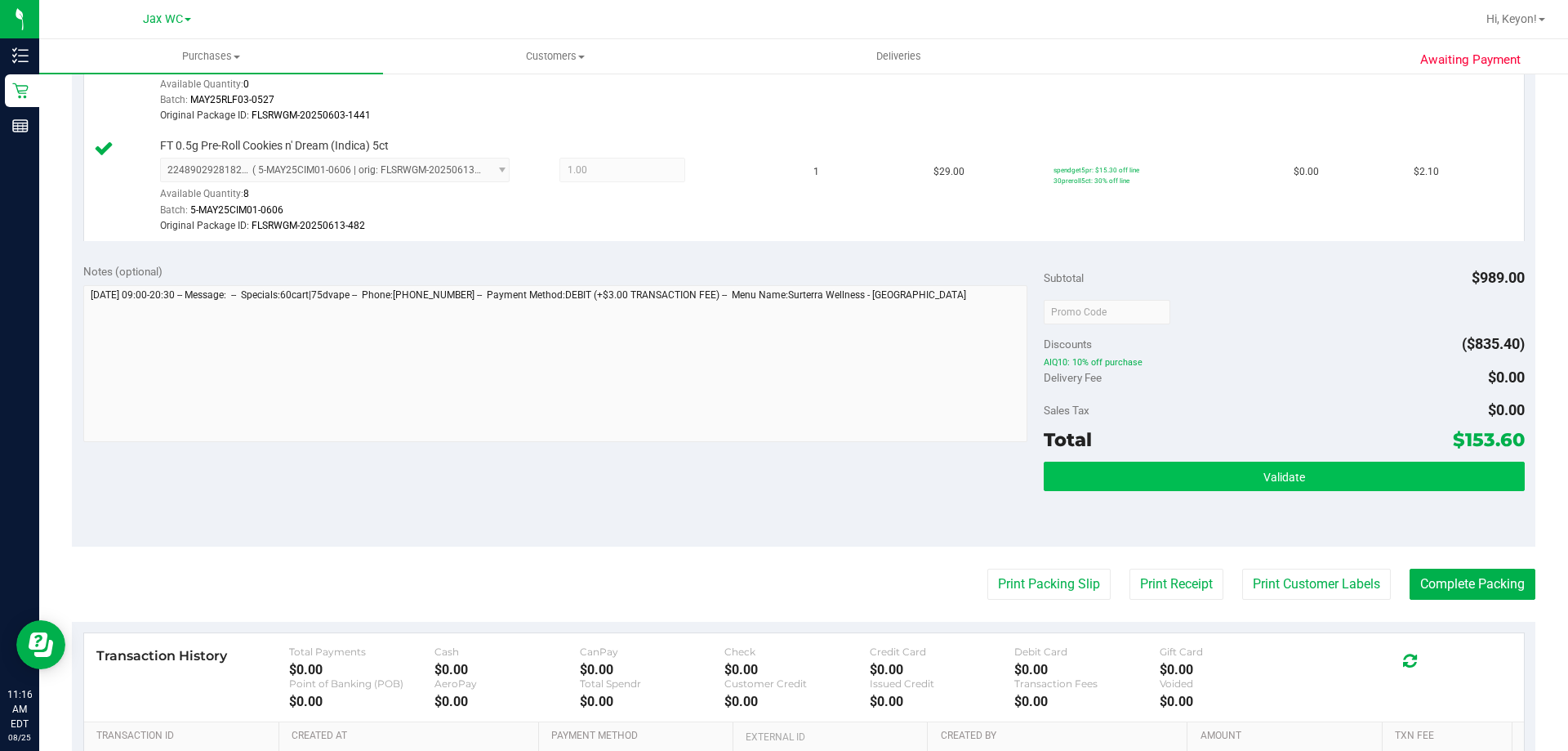
scroll to position [915, 0]
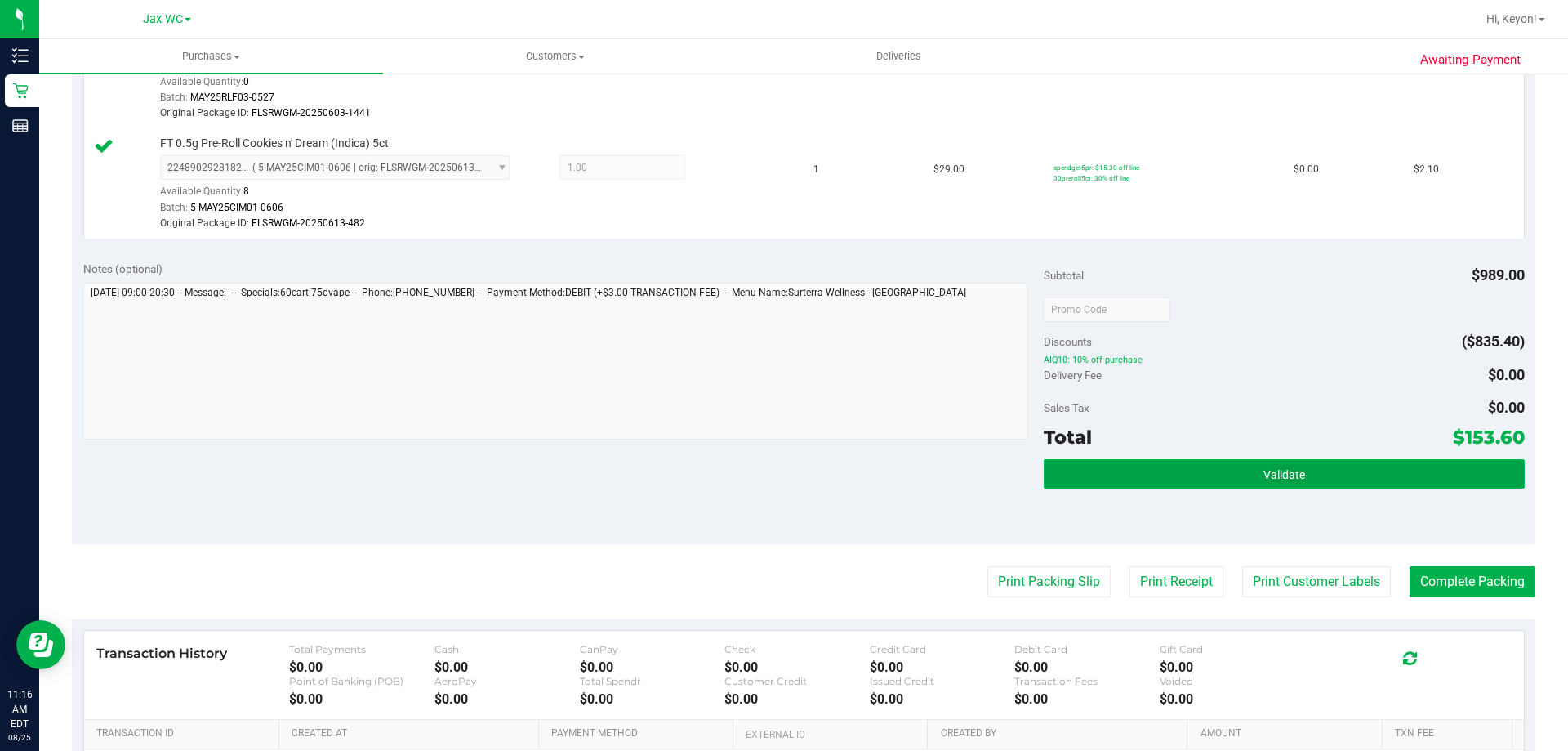
click at [1310, 465] on button "Validate" at bounding box center [1283, 474] width 480 height 30
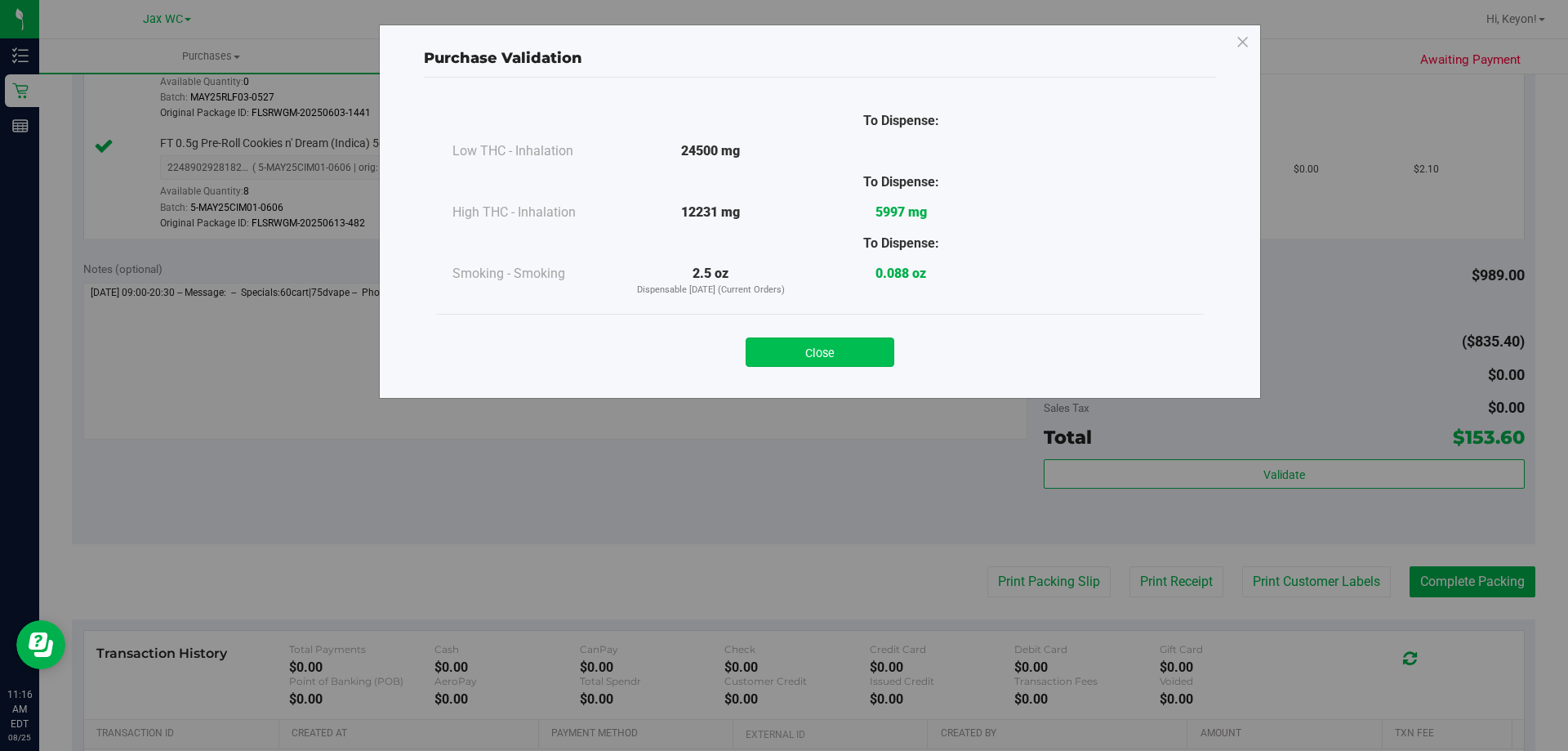
click at [855, 359] on button "Close" at bounding box center [819, 352] width 148 height 30
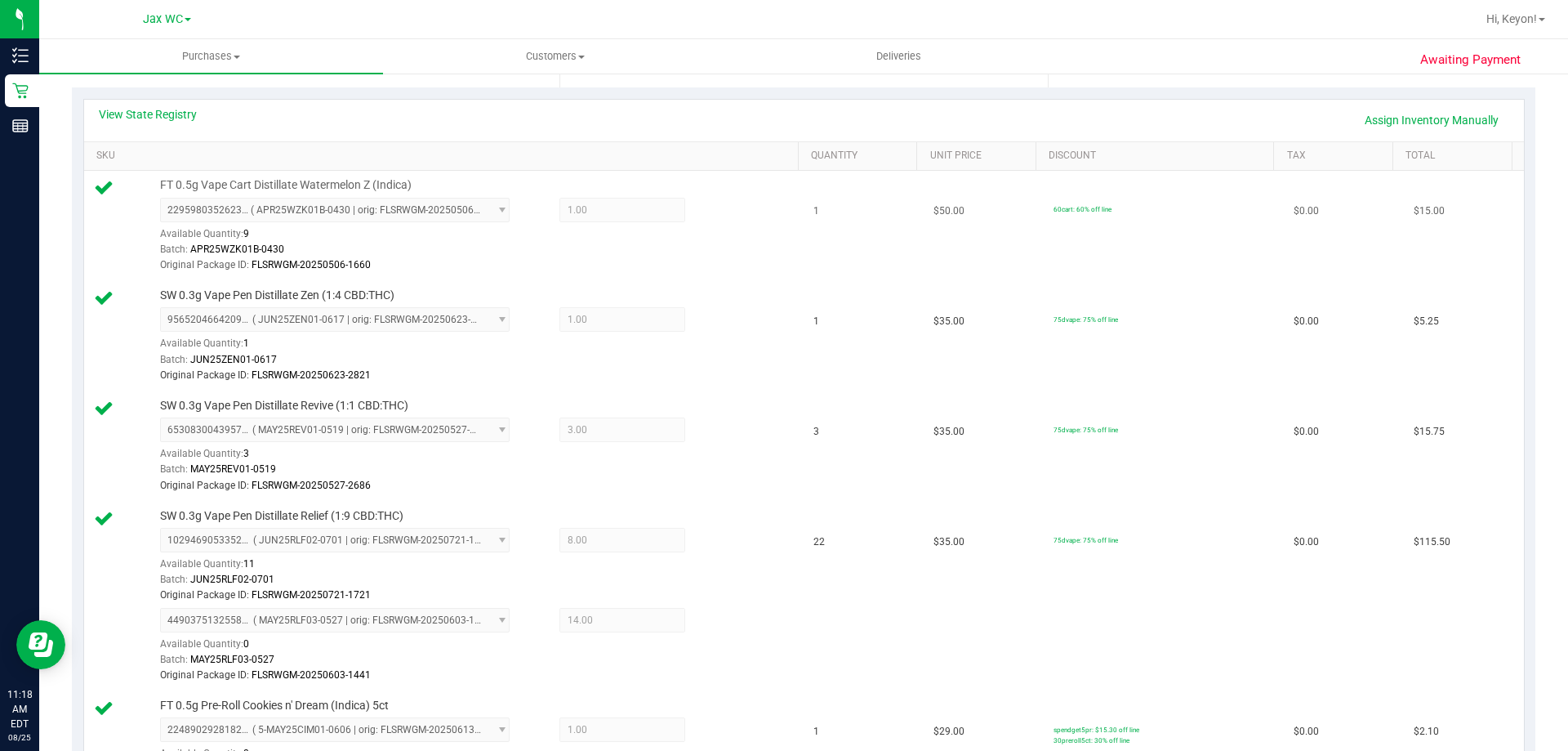
scroll to position [345, 0]
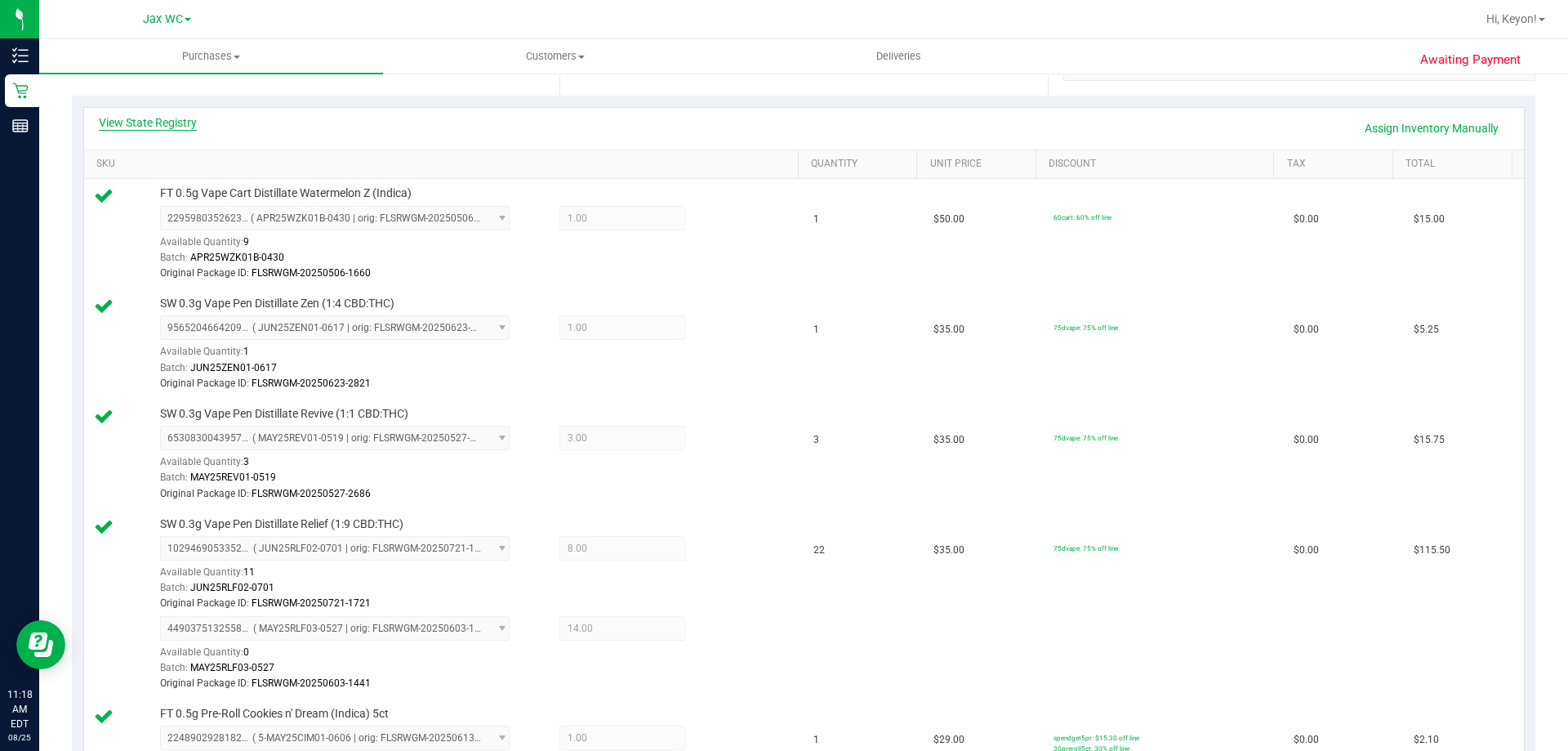
click at [156, 118] on link "View State Registry" at bounding box center [148, 122] width 98 height 16
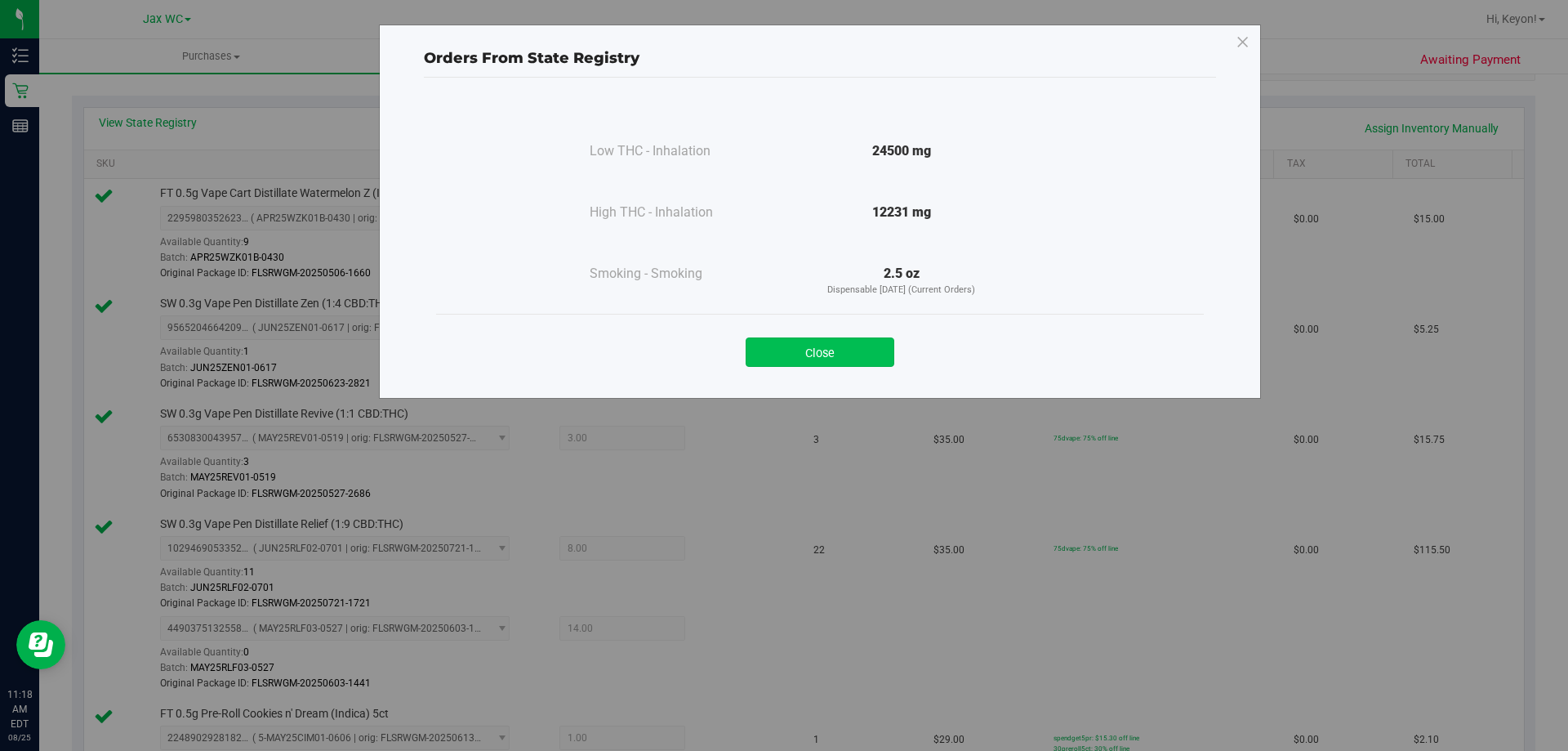
click at [817, 348] on button "Close" at bounding box center [819, 352] width 148 height 30
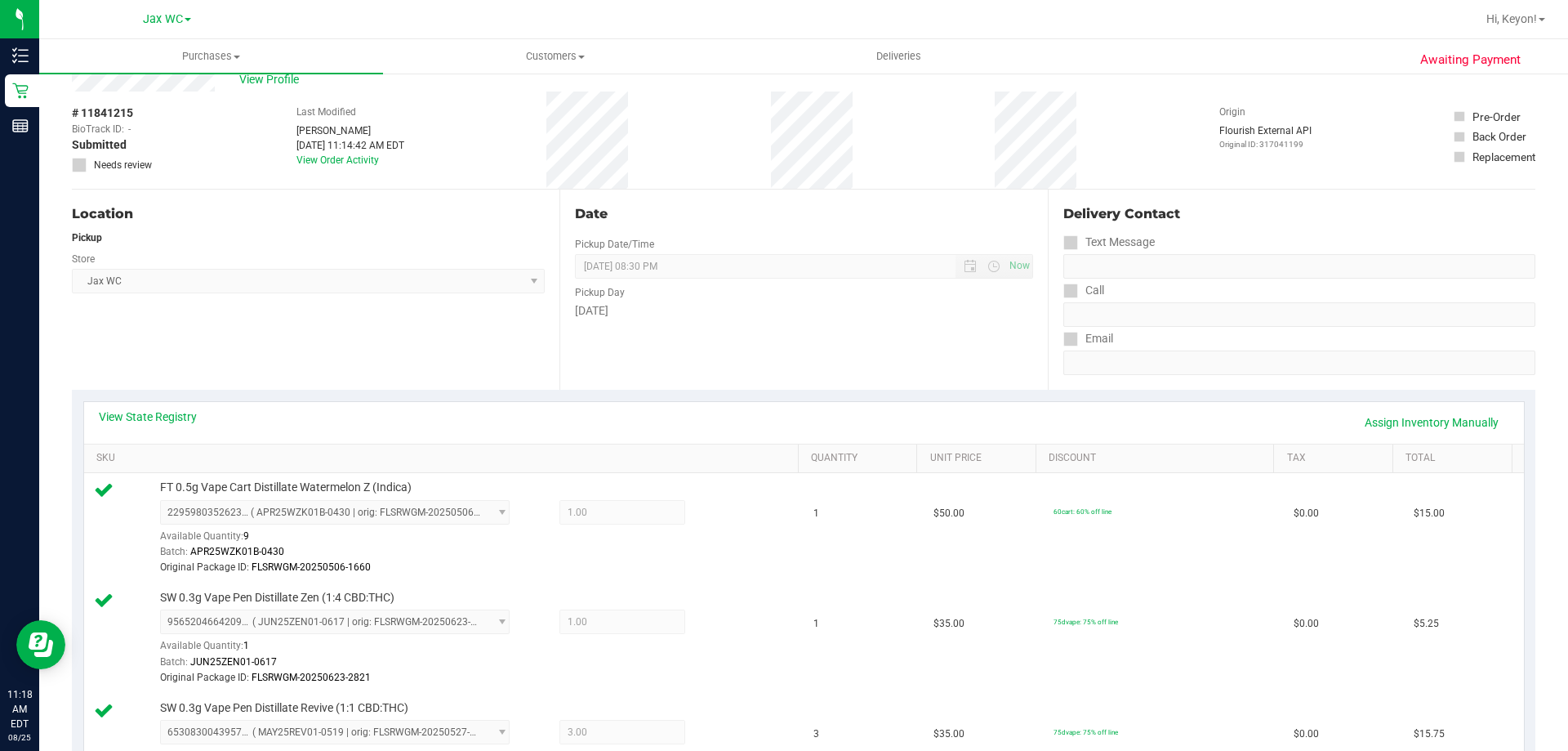
scroll to position [0, 0]
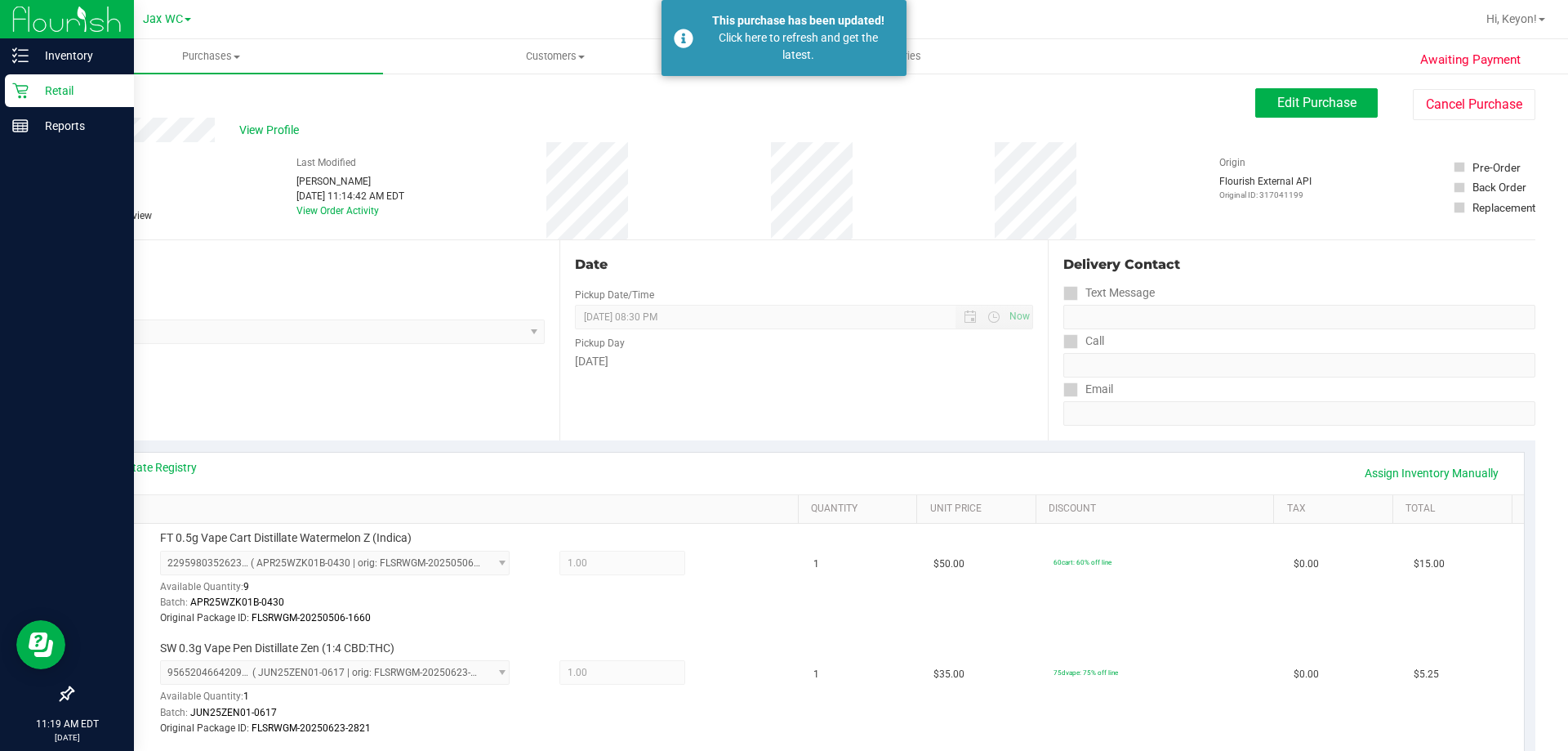
click at [15, 100] on div "Retail" at bounding box center [69, 91] width 129 height 33
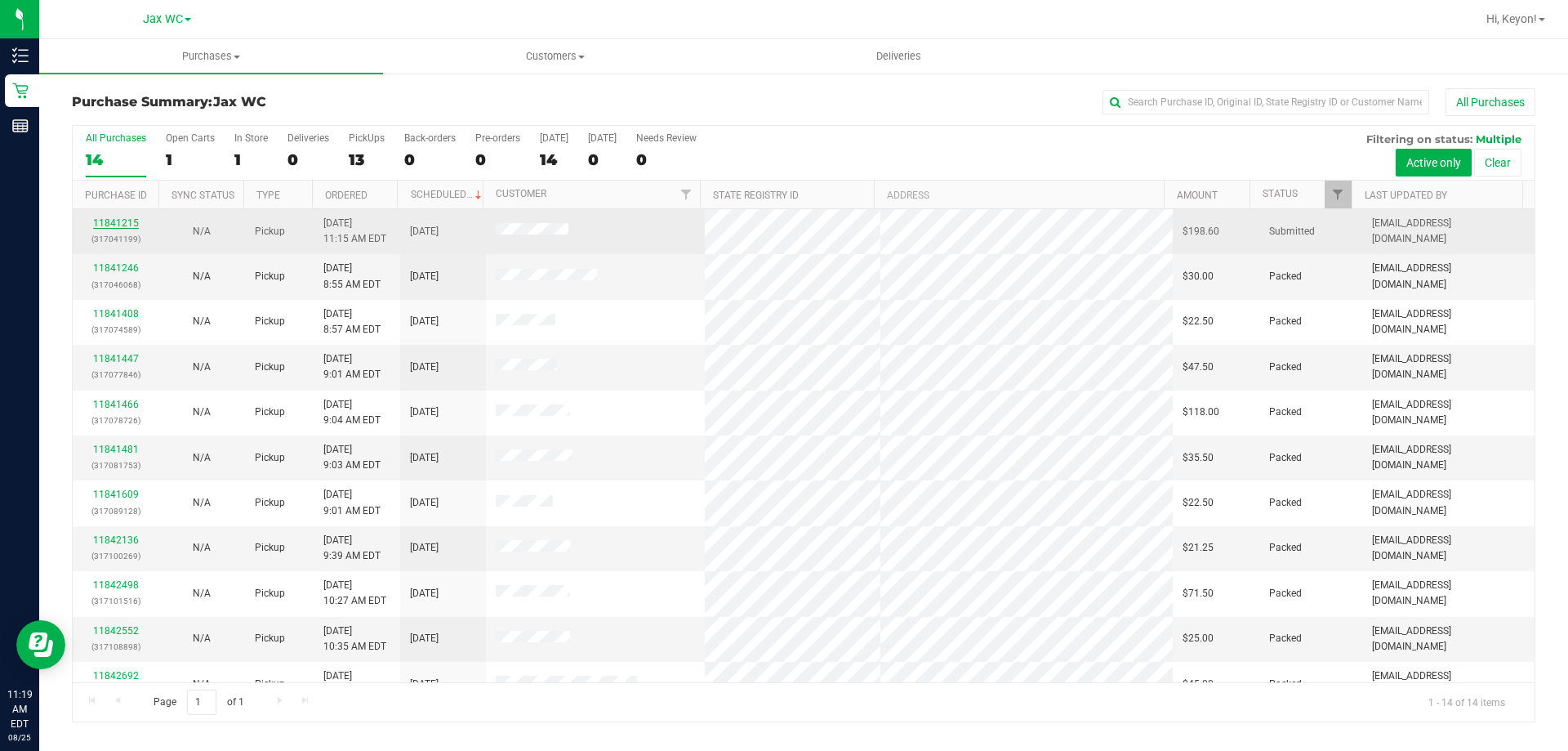
click at [119, 222] on link "11841215" at bounding box center [116, 222] width 46 height 11
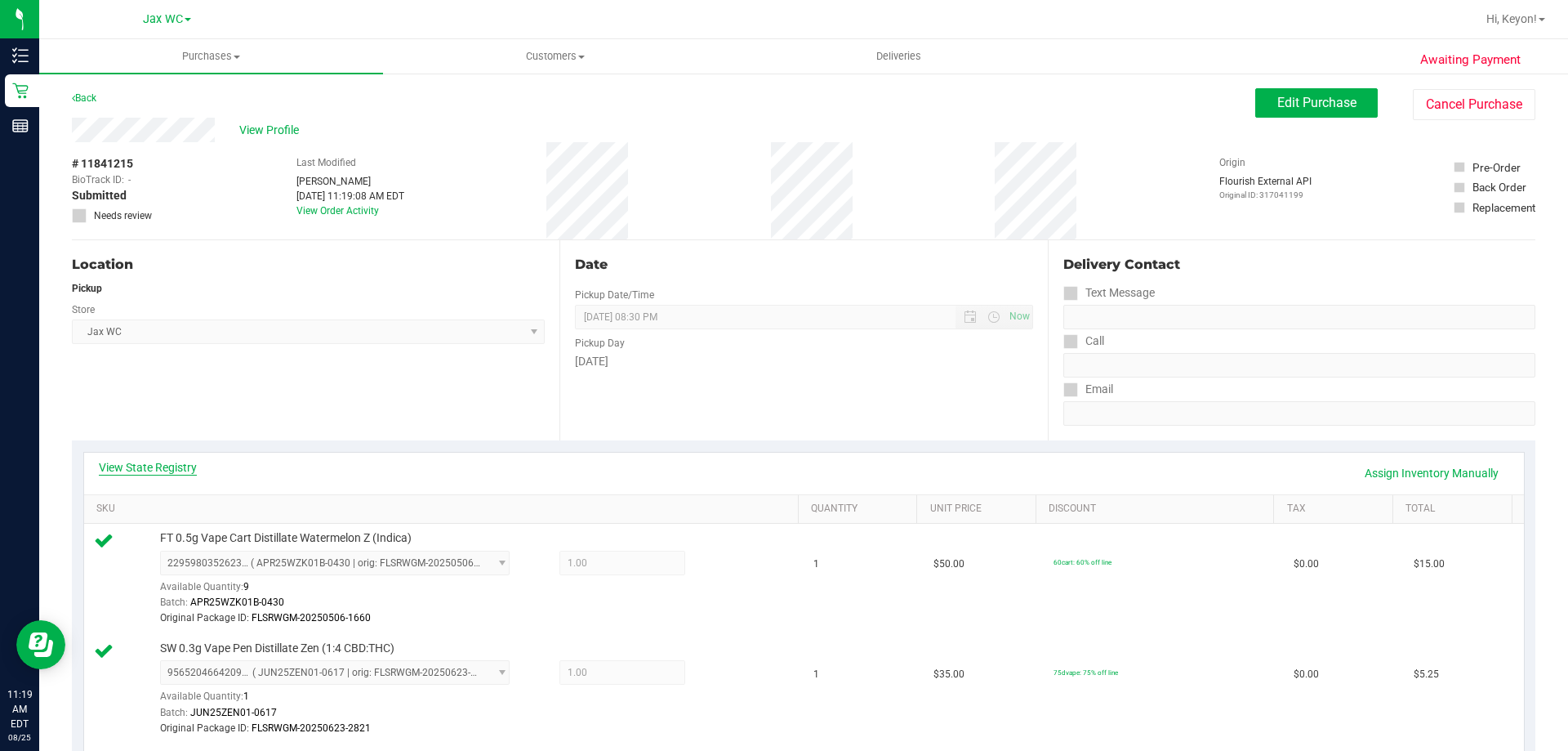
click at [169, 466] on link "View State Registry" at bounding box center [148, 467] width 98 height 16
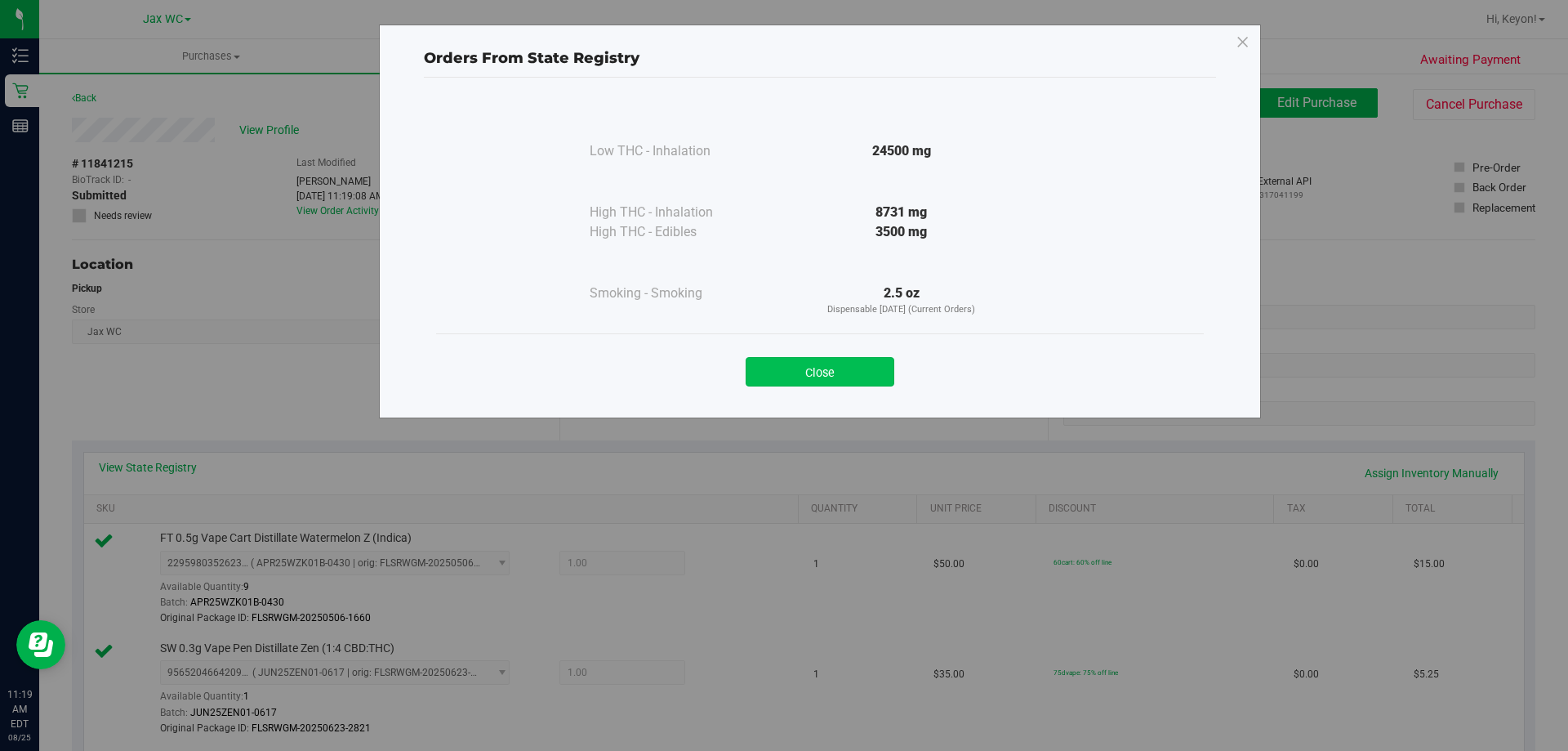
click at [831, 372] on button "Close" at bounding box center [819, 371] width 148 height 30
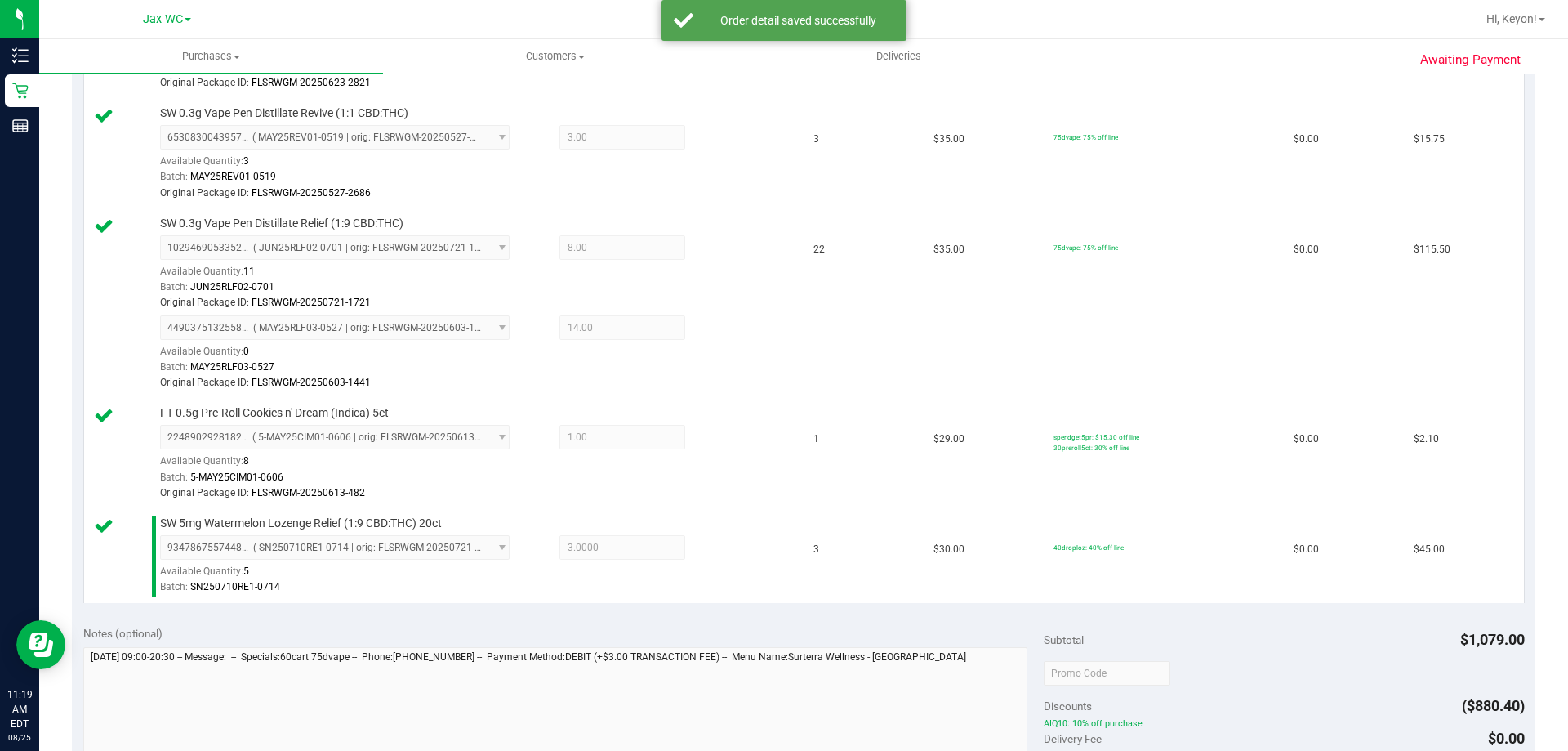
scroll to position [1099, 0]
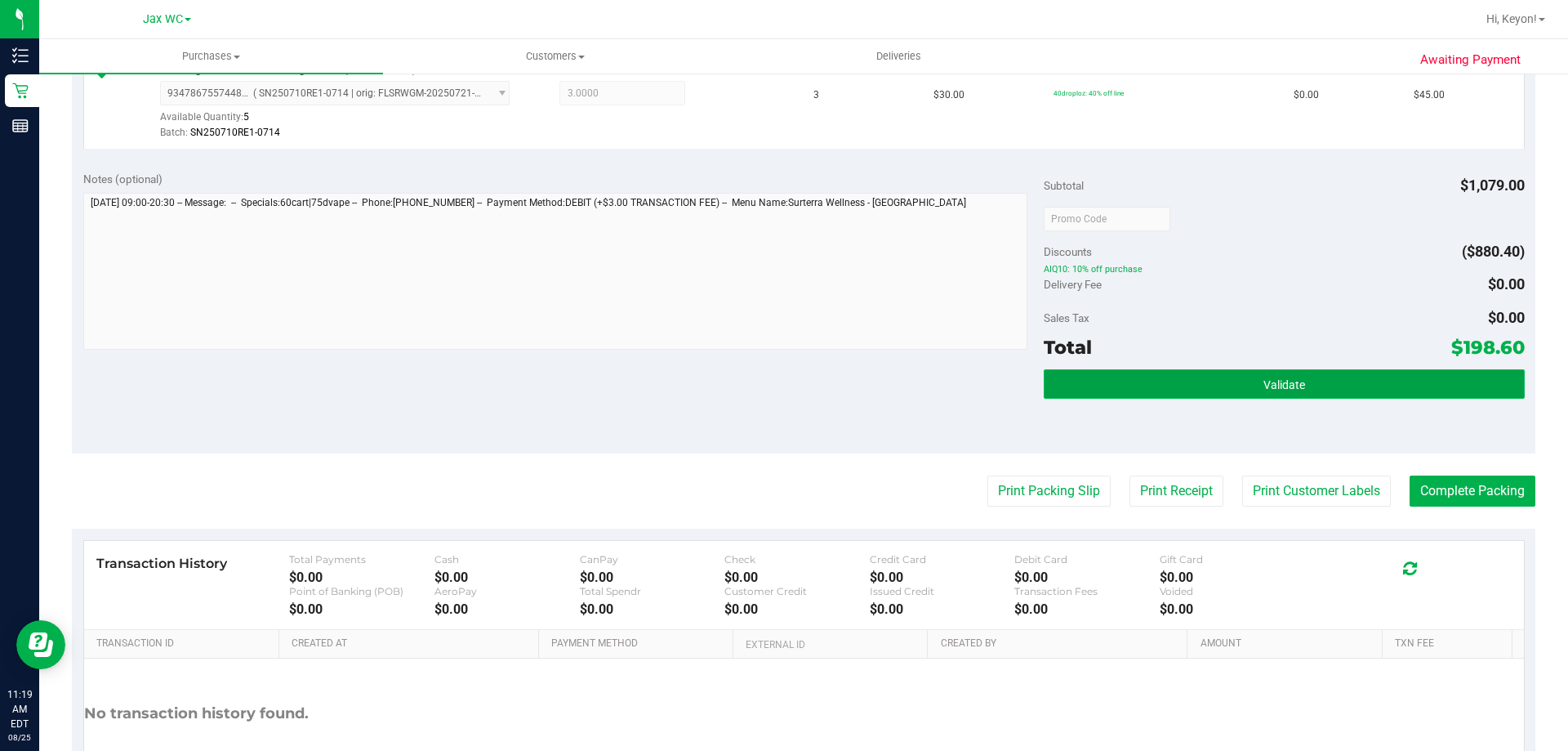
click at [1316, 387] on button "Validate" at bounding box center [1283, 384] width 480 height 30
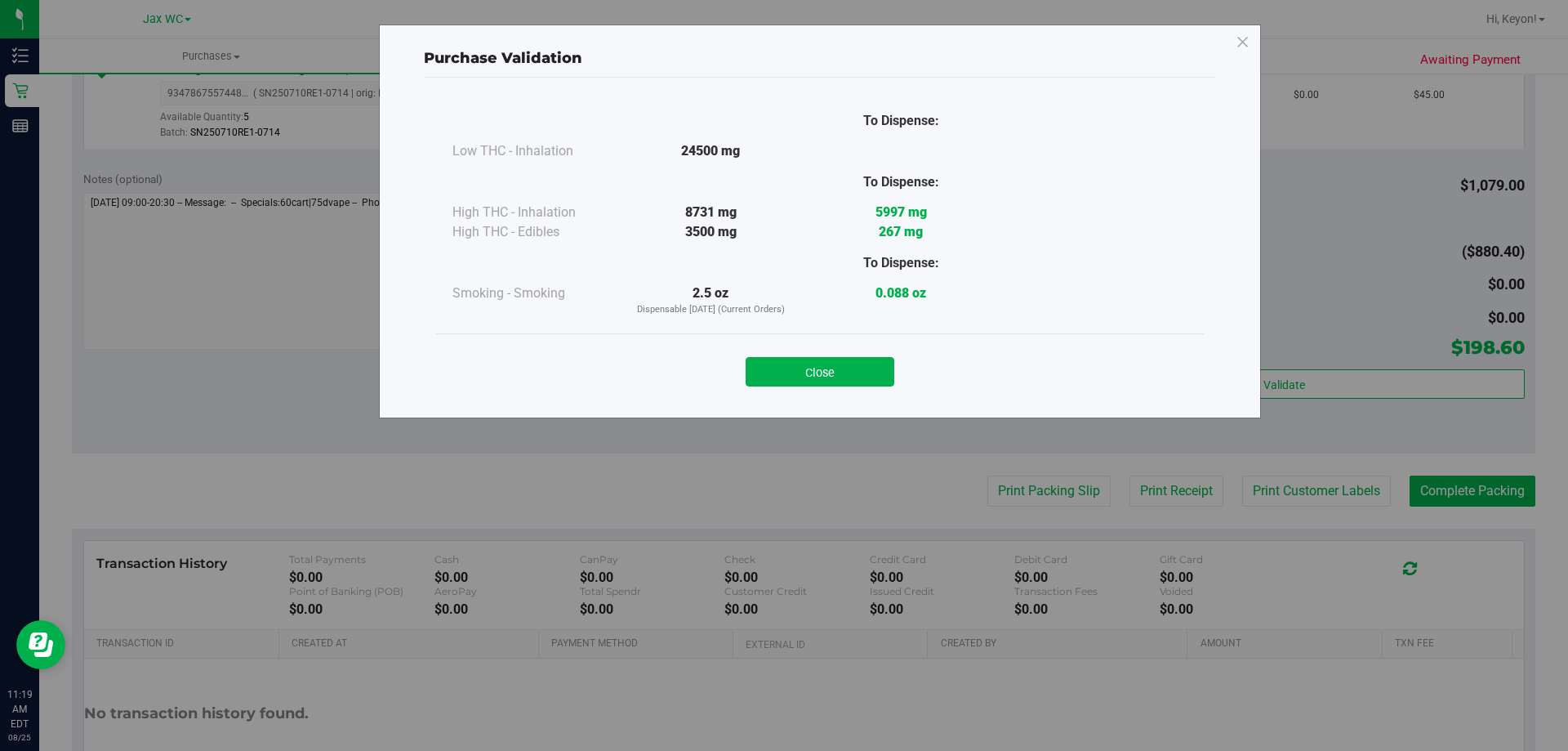
click at [856, 355] on div "Close" at bounding box center [819, 367] width 743 height 41
click at [848, 379] on button "Close" at bounding box center [819, 371] width 148 height 30
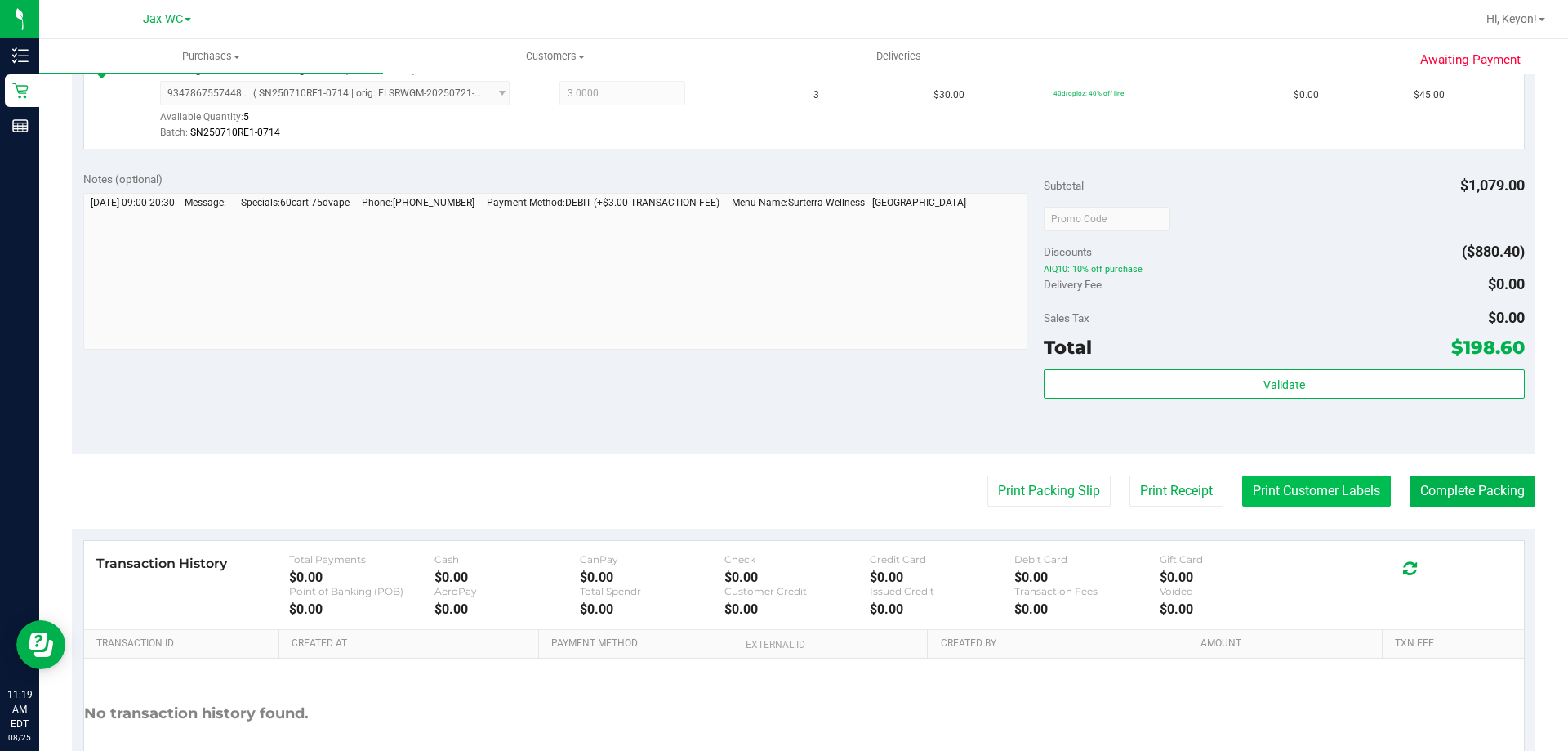
click at [1305, 497] on button "Print Customer Labels" at bounding box center [1316, 491] width 148 height 31
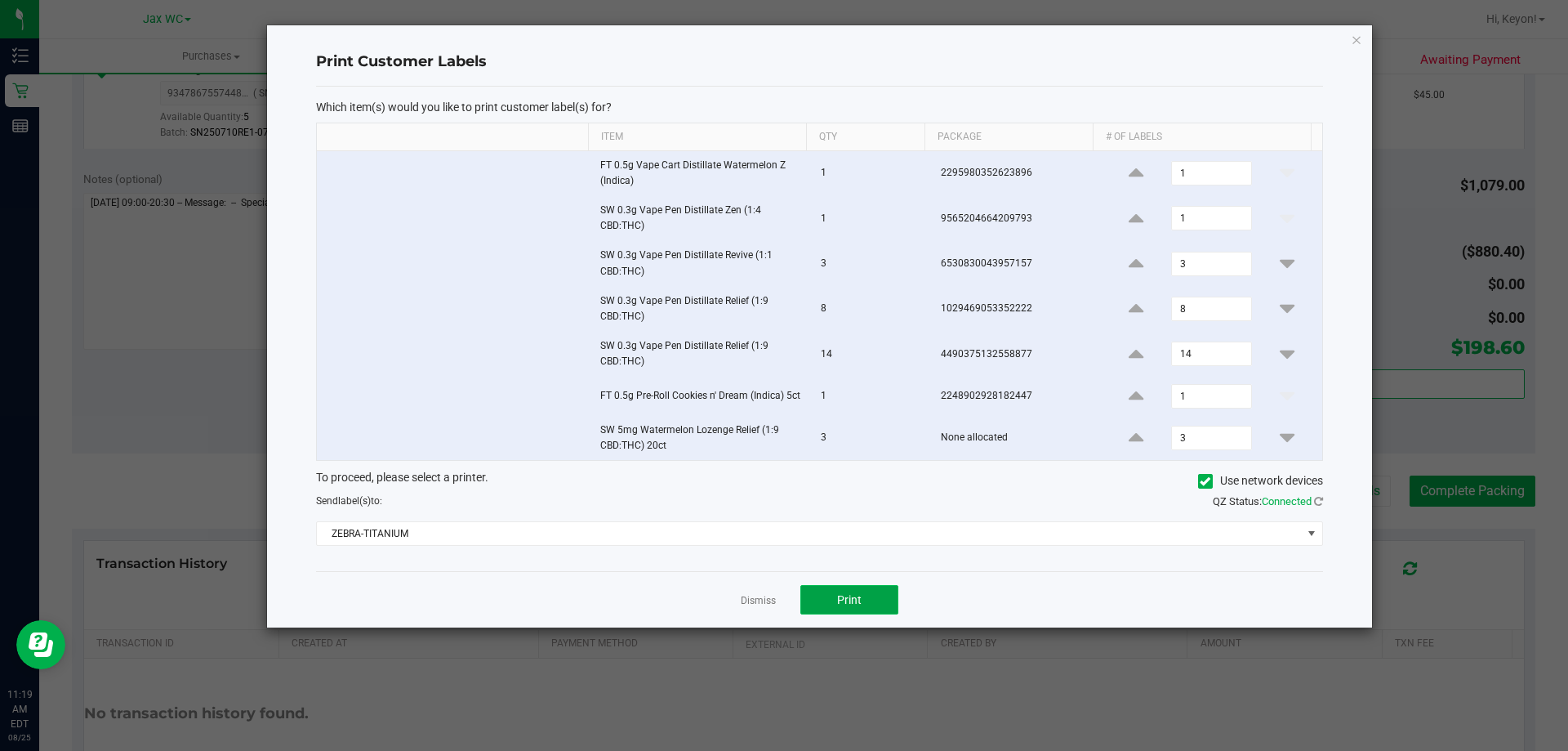
click at [831, 606] on button "Print" at bounding box center [850, 599] width 98 height 30
drag, startPoint x: 758, startPoint y: 609, endPoint x: 767, endPoint y: 604, distance: 10.3
click at [760, 608] on link "Dismiss" at bounding box center [757, 601] width 35 height 14
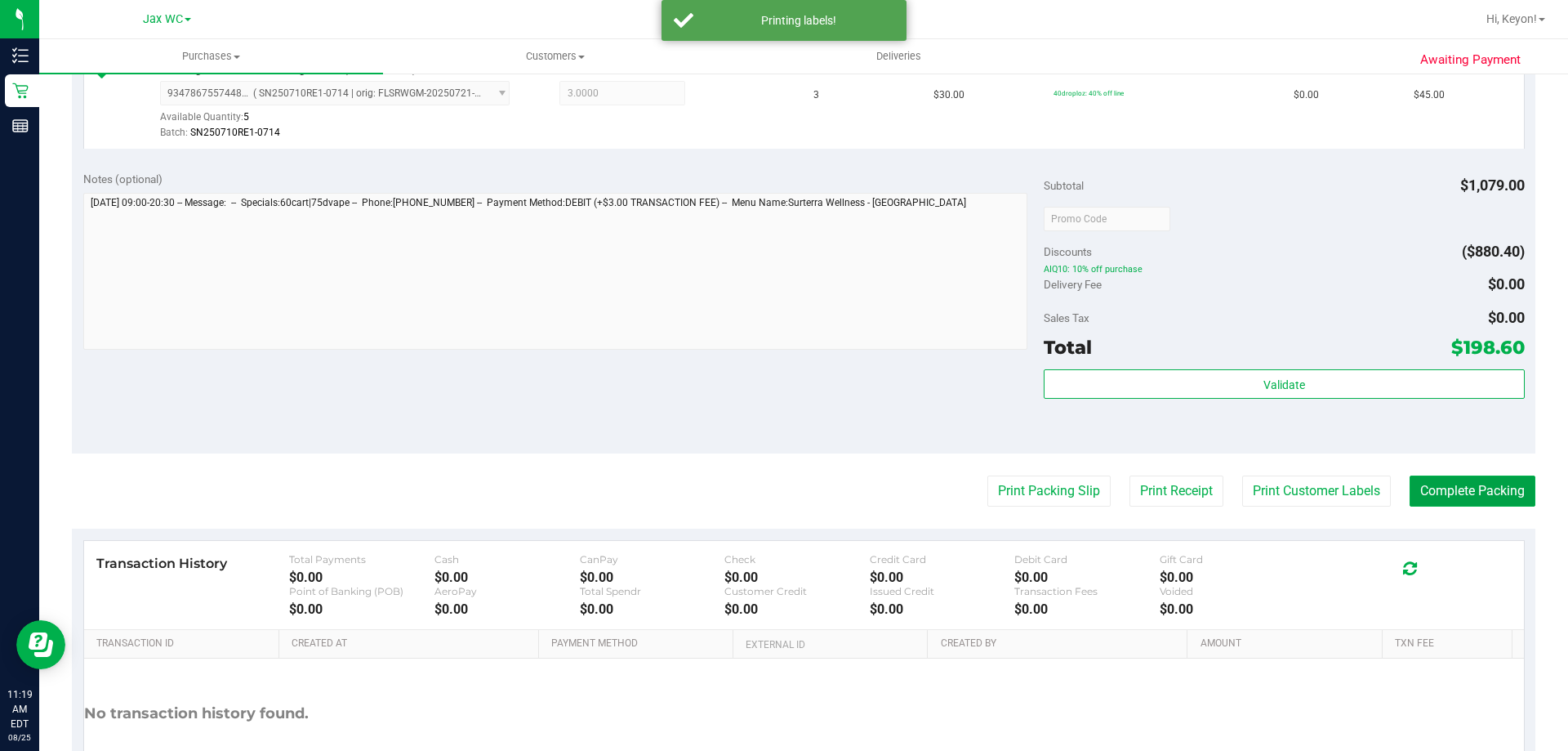
drag, startPoint x: 1488, startPoint y: 492, endPoint x: 1050, endPoint y: 250, distance: 500.4
click at [1479, 485] on button "Complete Packing" at bounding box center [1472, 491] width 125 height 31
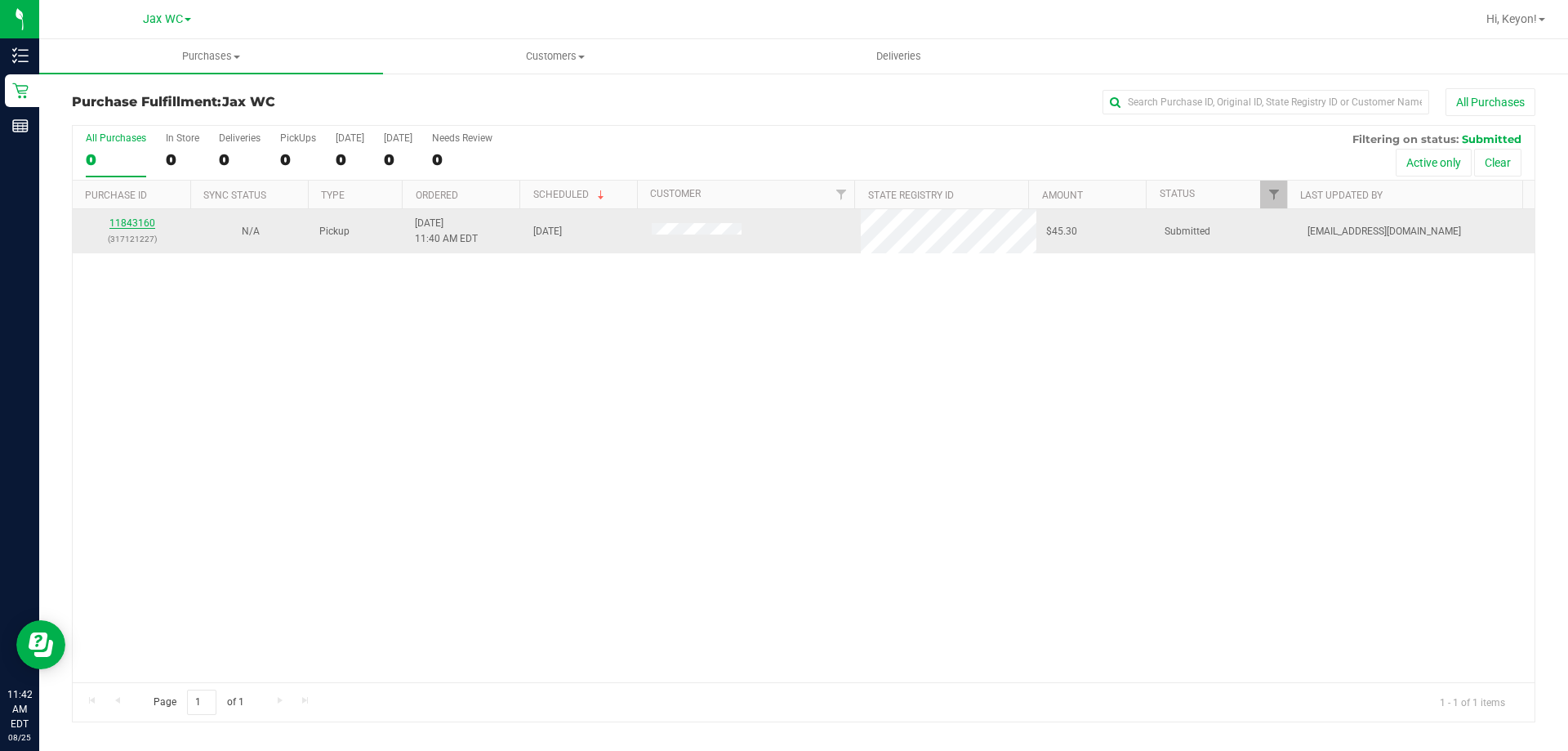
click at [147, 220] on link "11843160" at bounding box center [132, 222] width 46 height 11
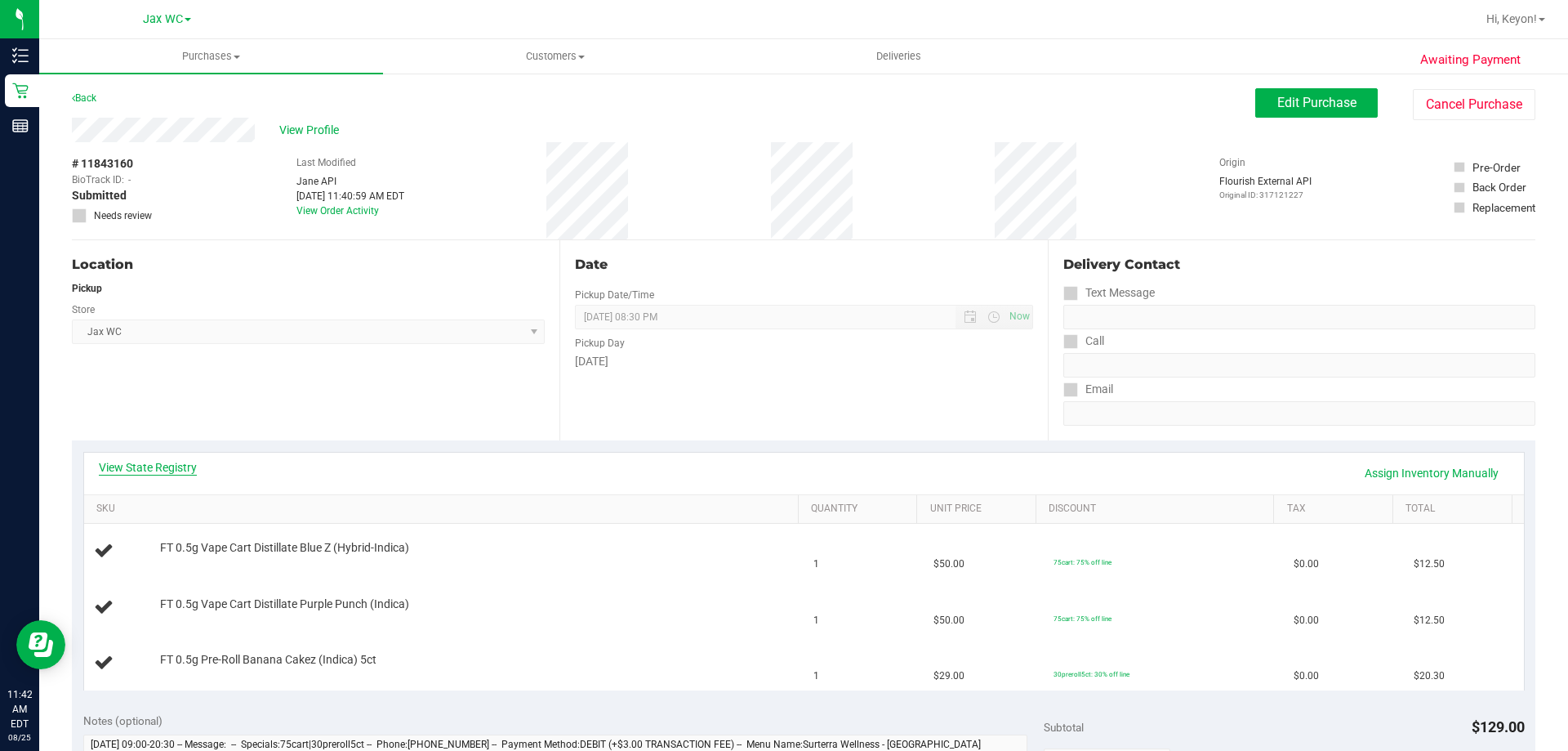
click at [179, 469] on link "View State Registry" at bounding box center [148, 467] width 98 height 16
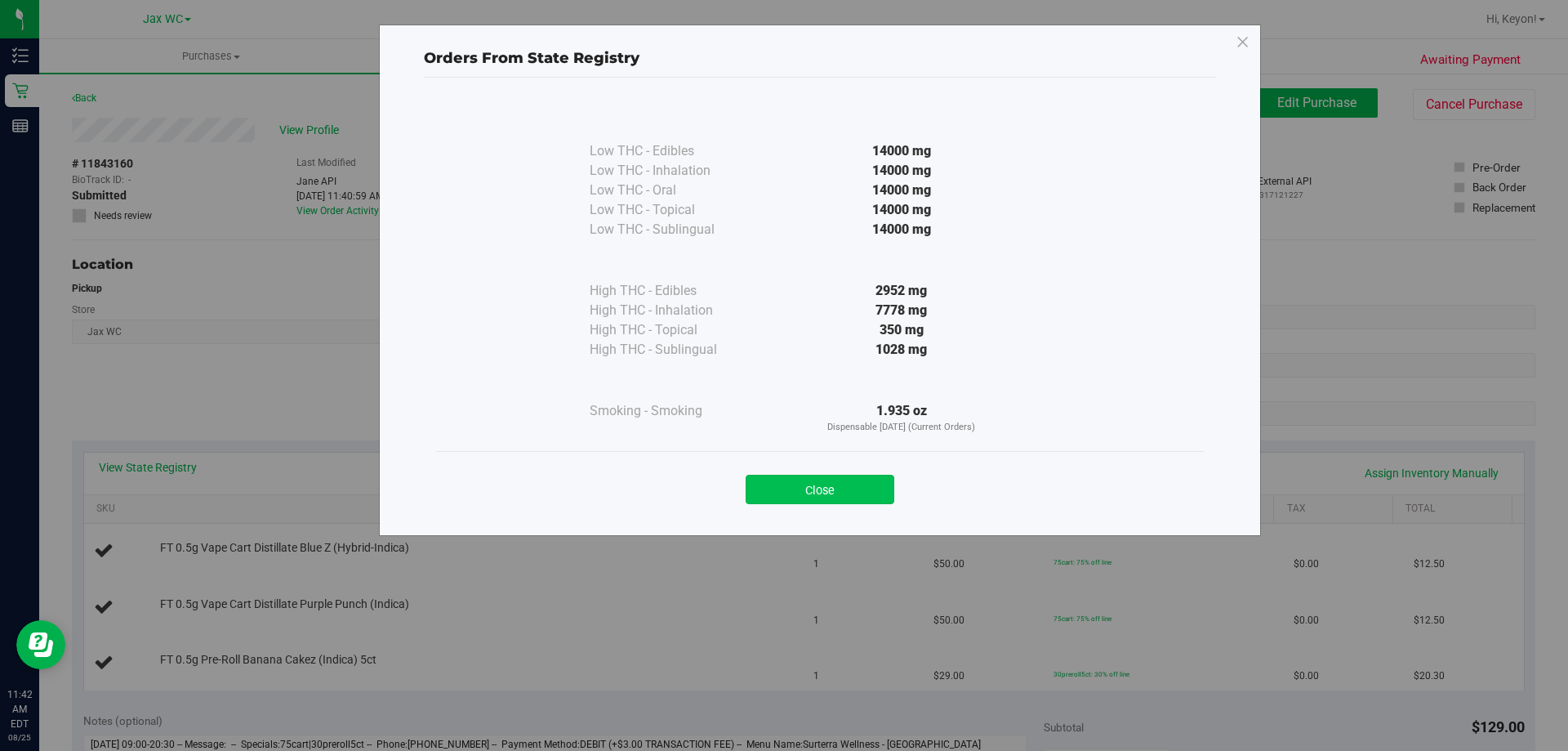
click at [847, 492] on button "Close" at bounding box center [819, 489] width 148 height 30
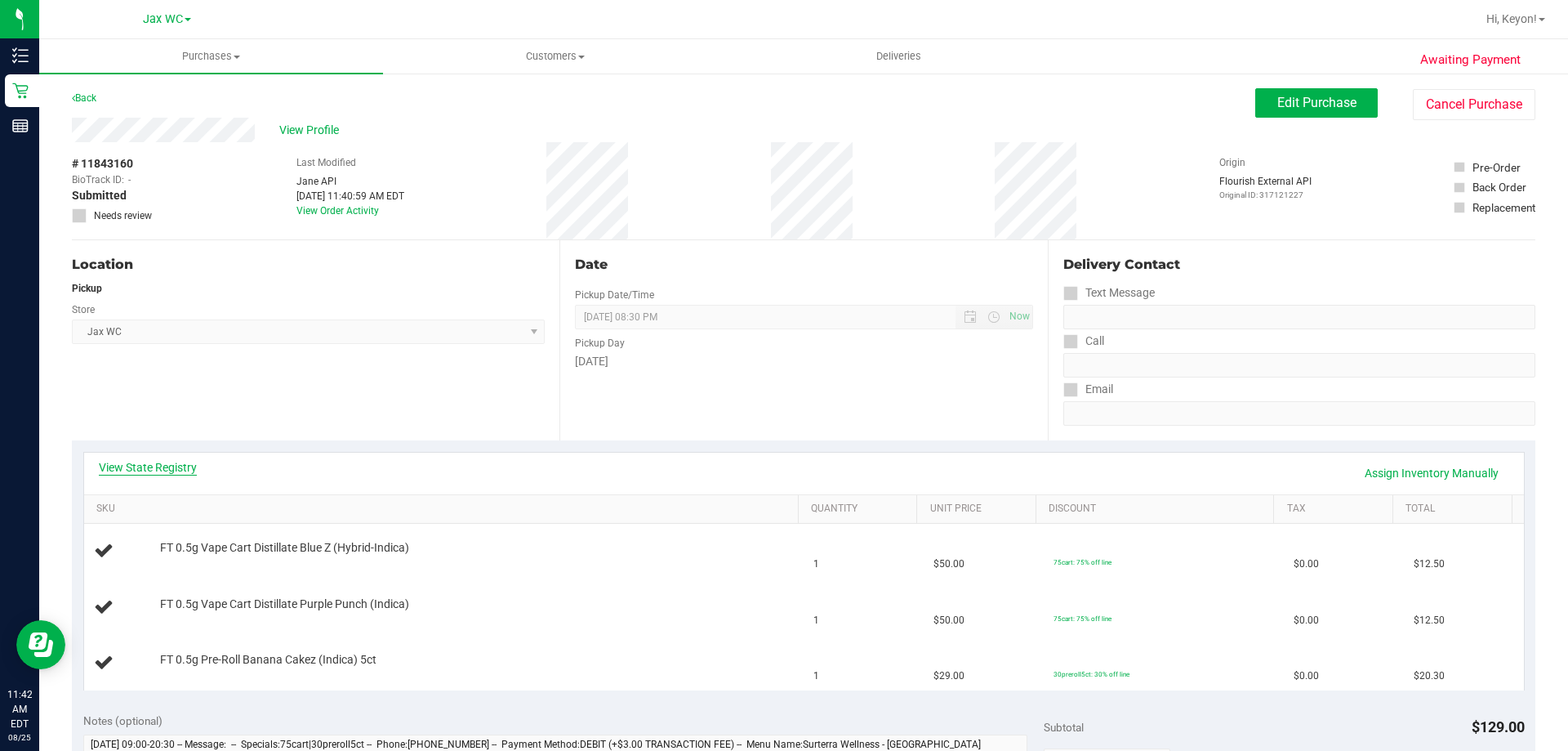
click at [152, 471] on link "View State Registry" at bounding box center [148, 467] width 98 height 16
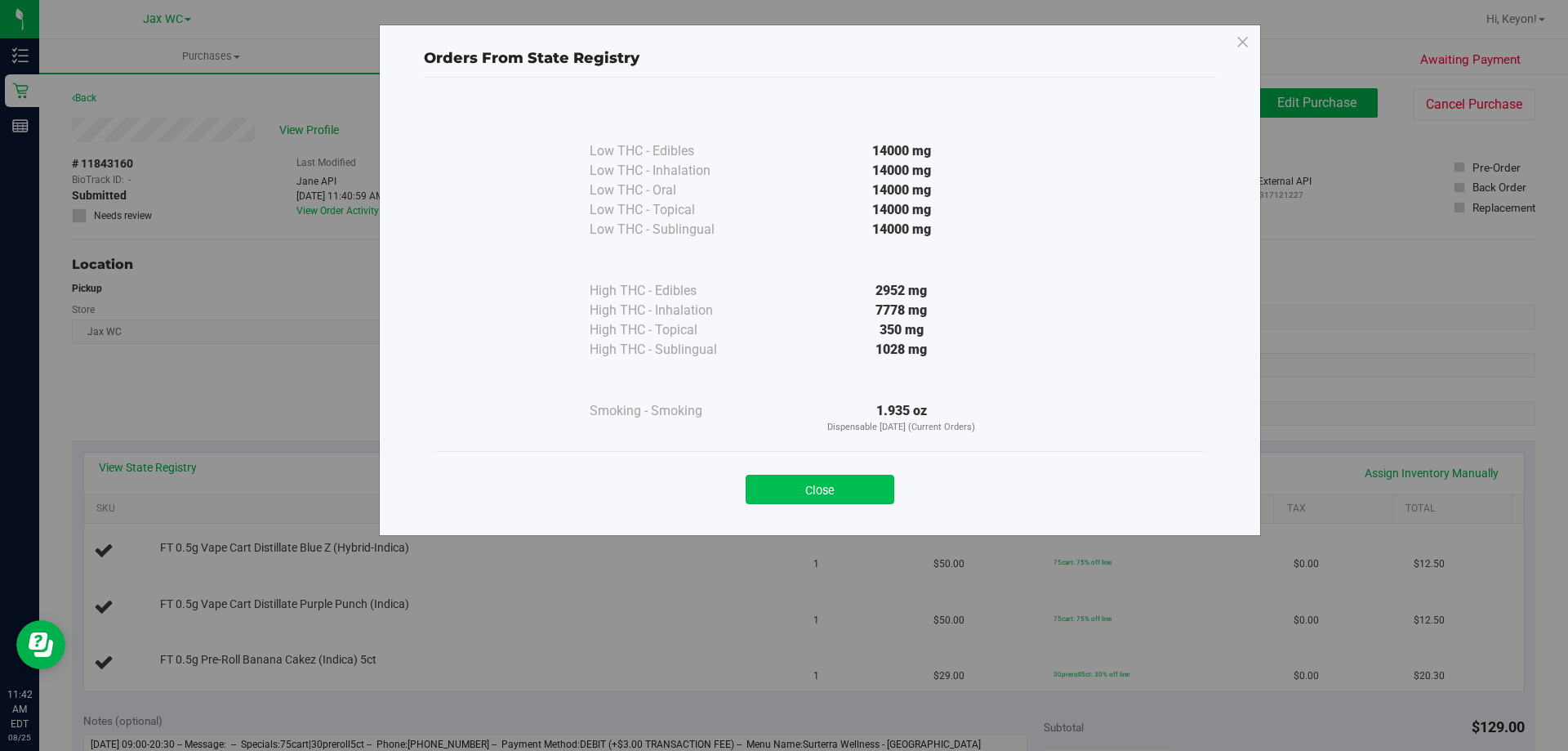
click at [795, 497] on button "Close" at bounding box center [819, 489] width 148 height 30
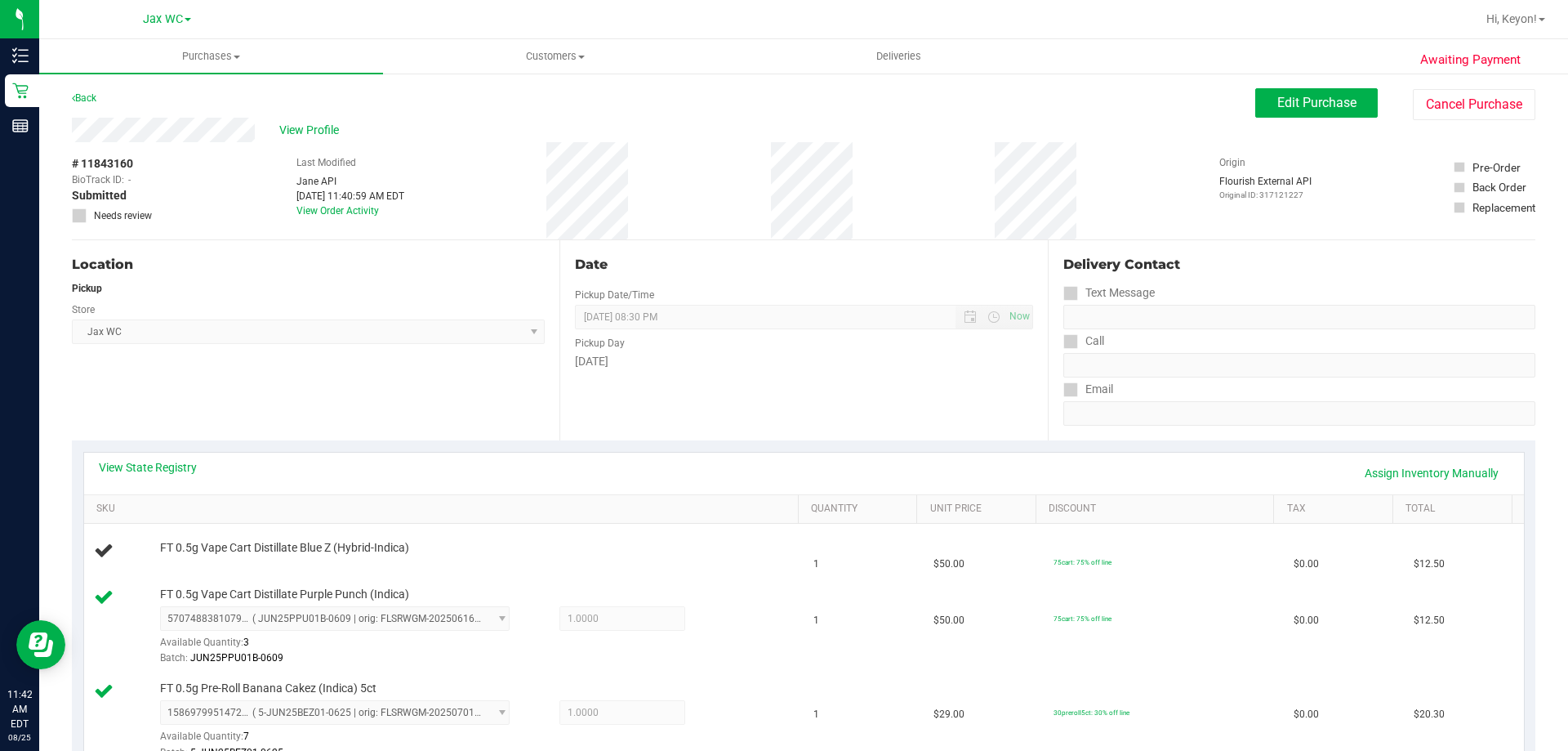
scroll to position [361, 0]
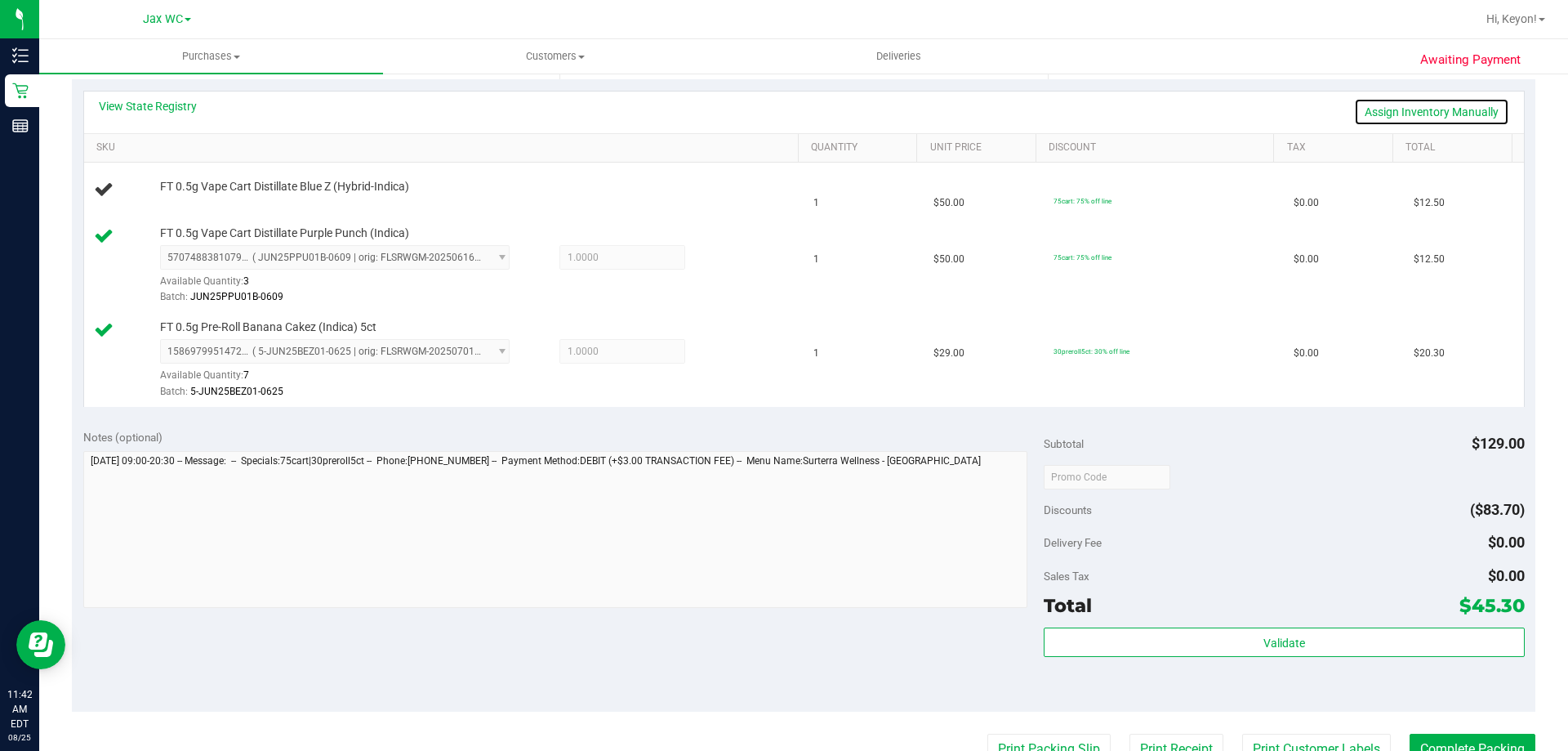
click at [1440, 103] on link "Assign Inventory Manually" at bounding box center [1431, 112] width 155 height 28
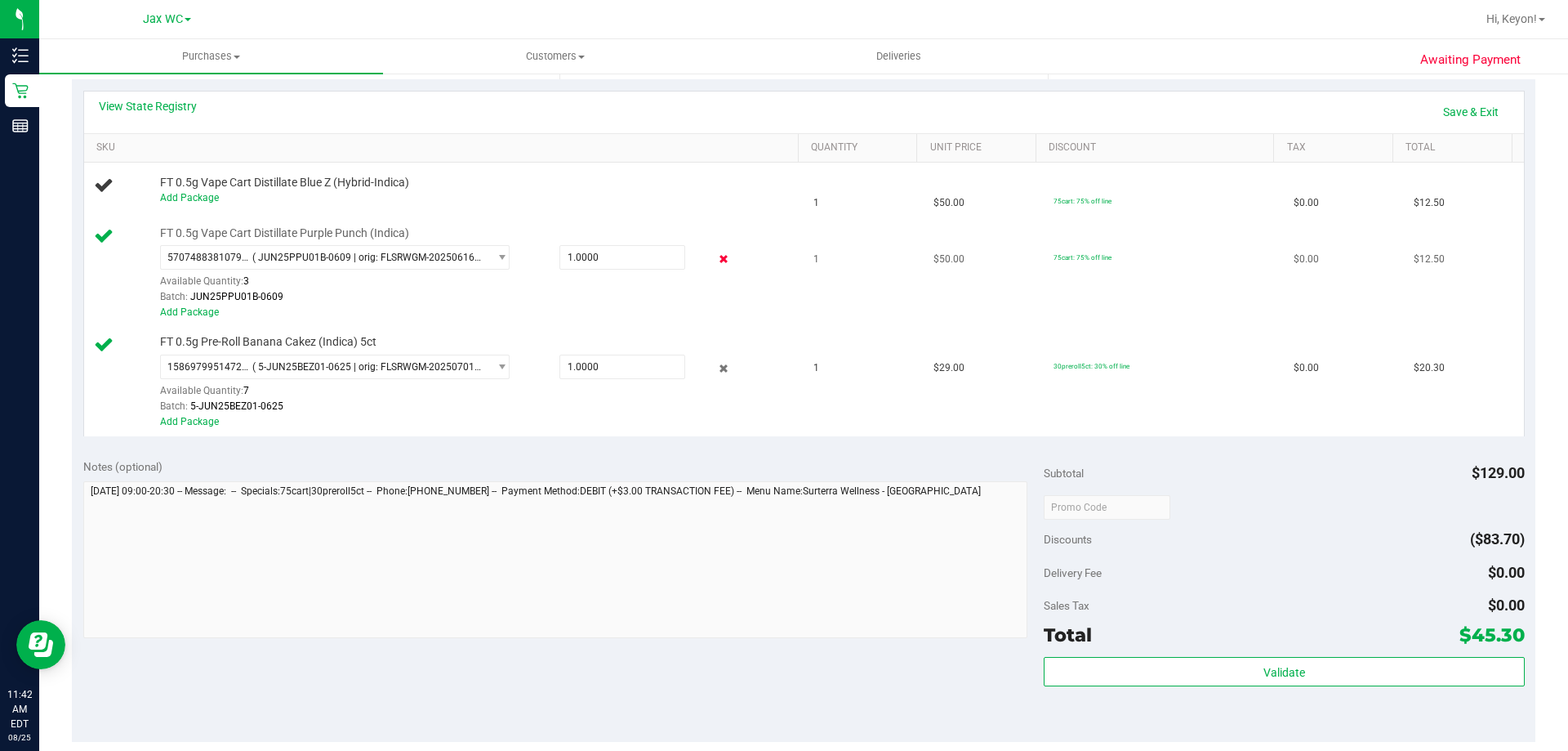
click at [715, 259] on icon at bounding box center [723, 259] width 17 height 19
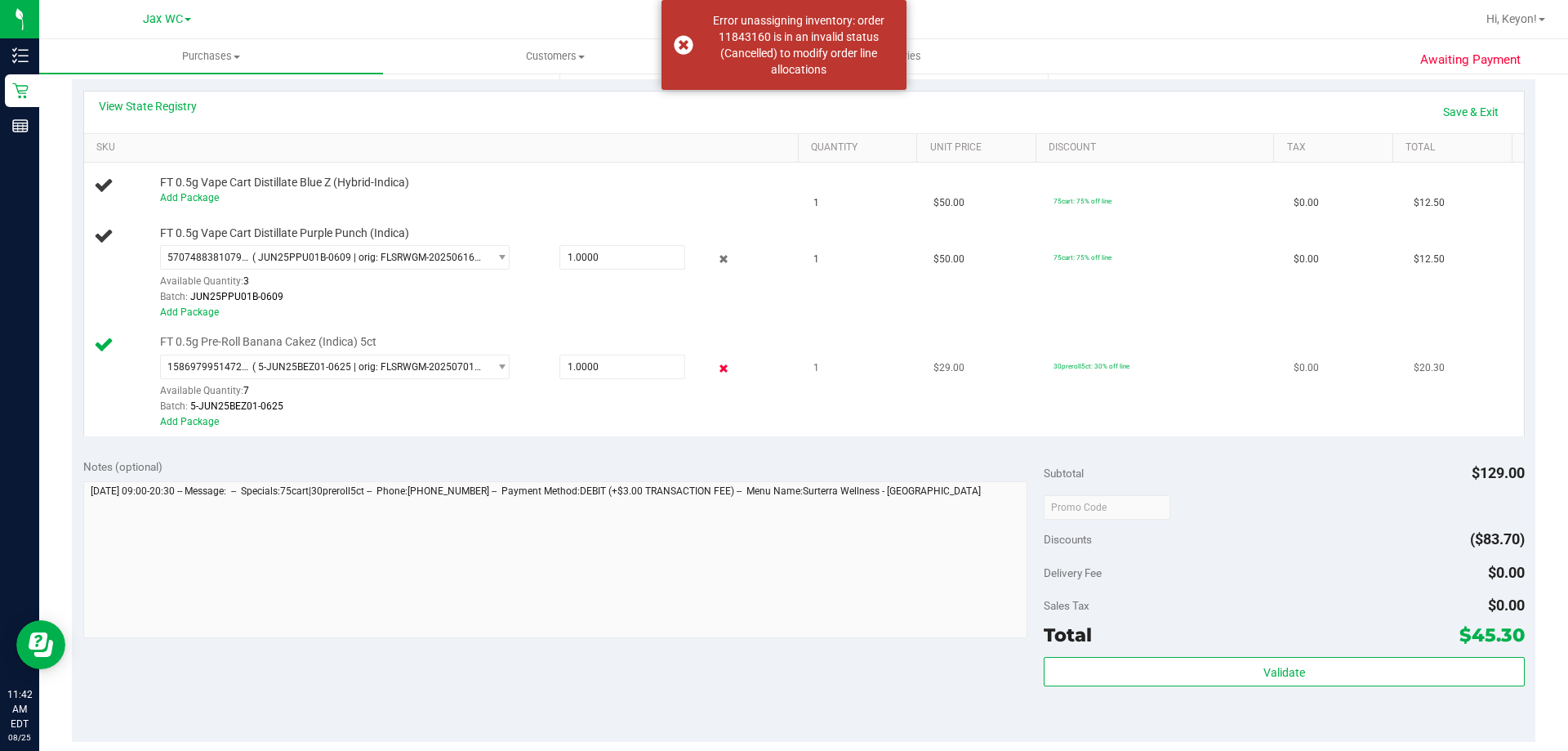
click at [715, 362] on icon at bounding box center [723, 369] width 17 height 19
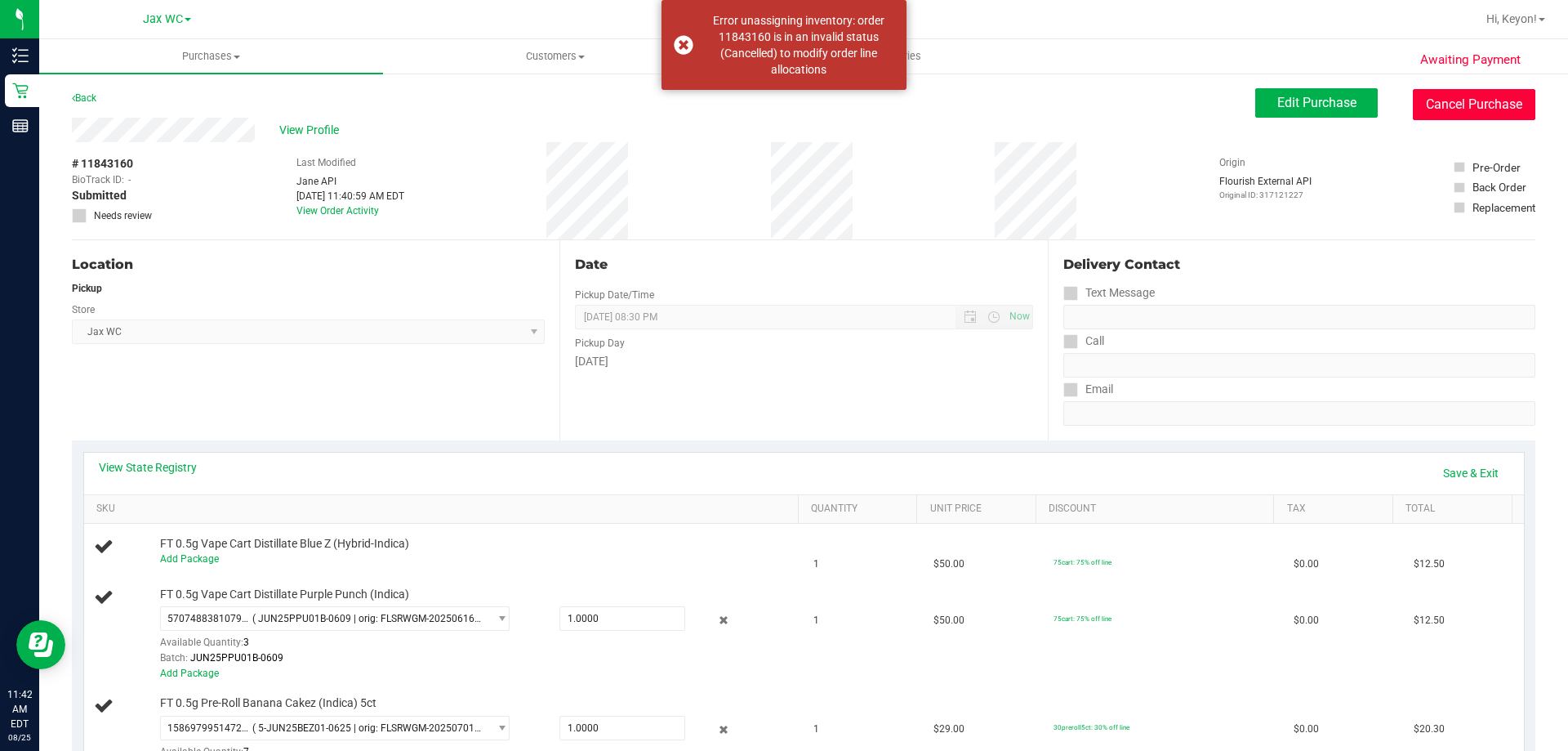
click at [1454, 104] on button "Cancel Purchase" at bounding box center [1473, 104] width 123 height 31
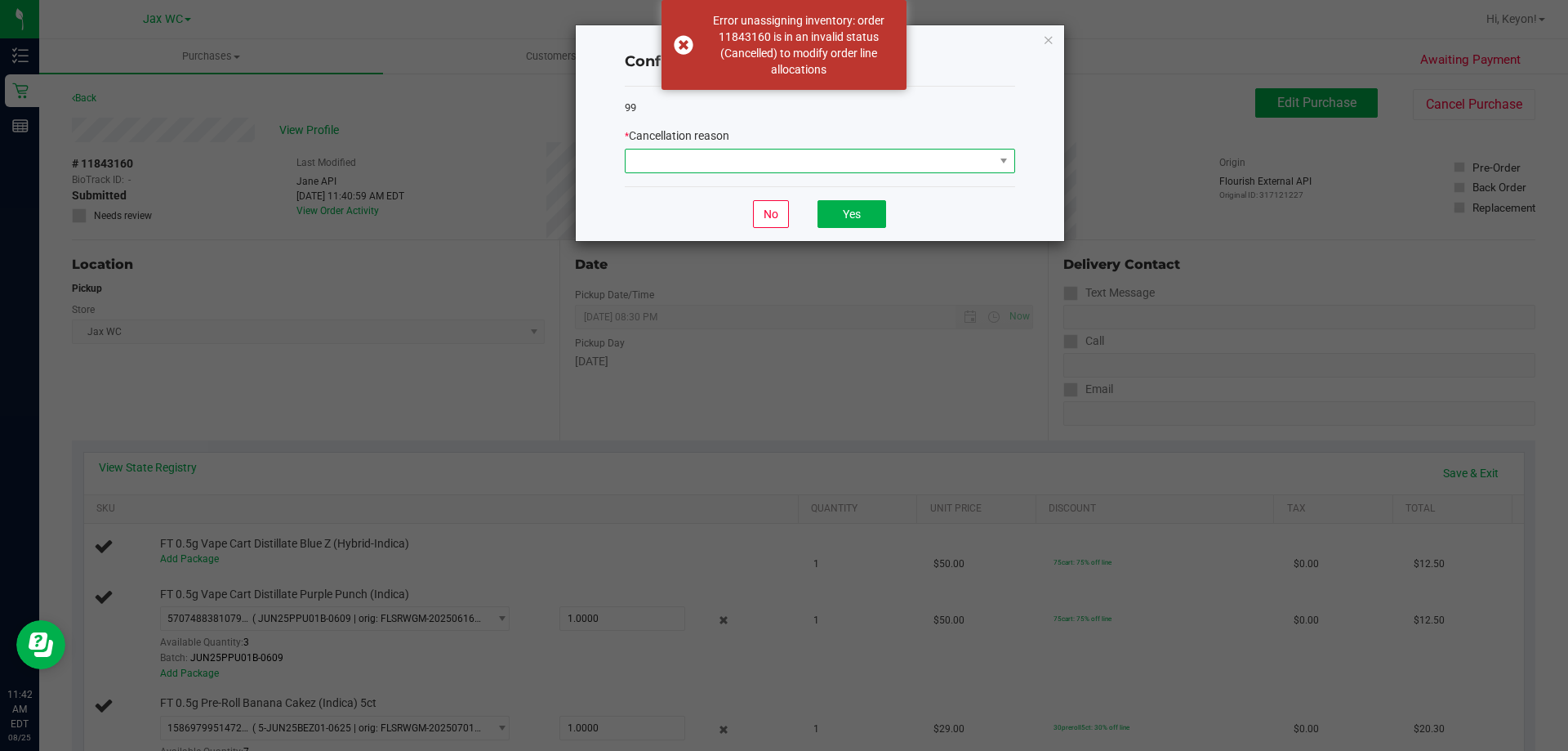
click at [954, 162] on span at bounding box center [809, 160] width 368 height 23
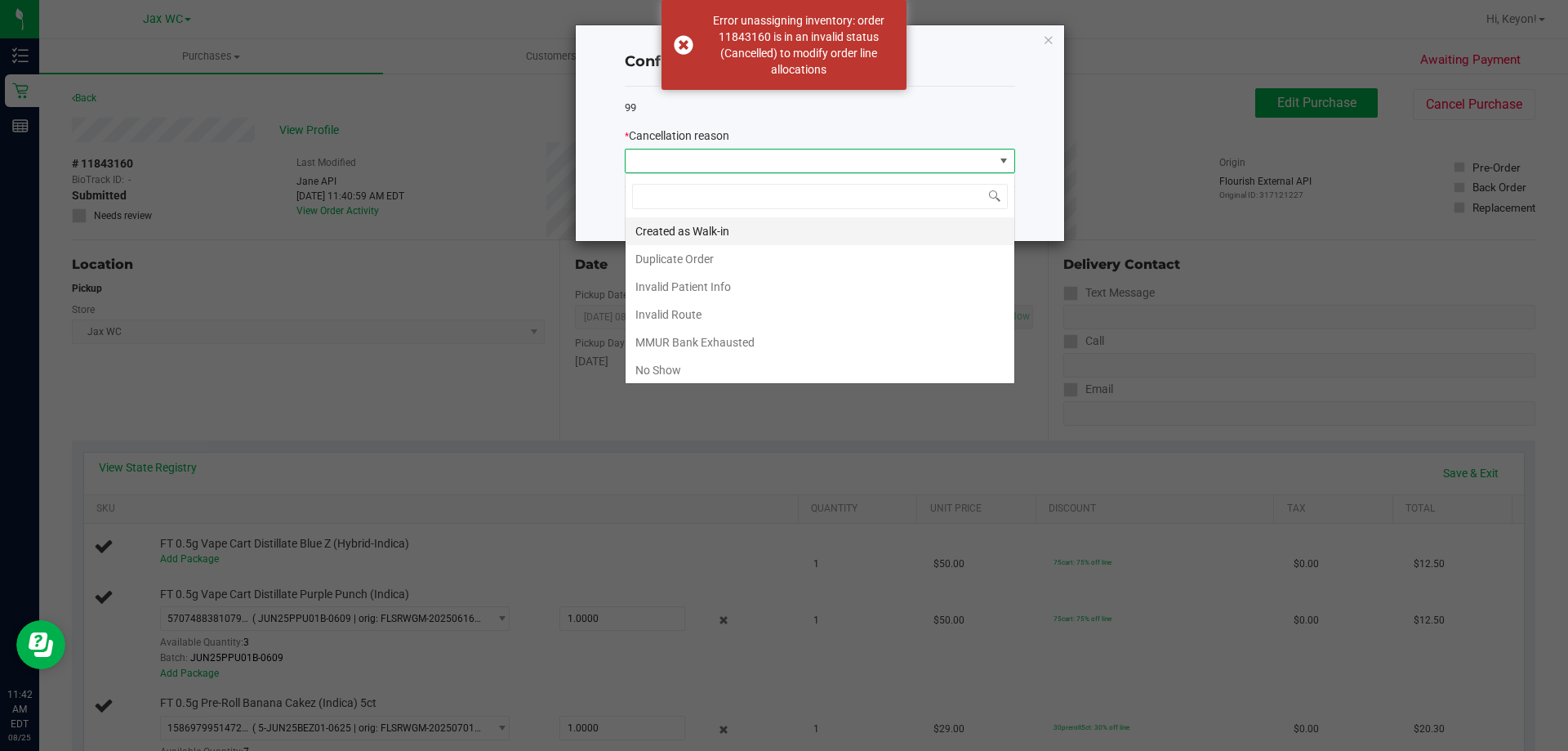
scroll to position [25, 391]
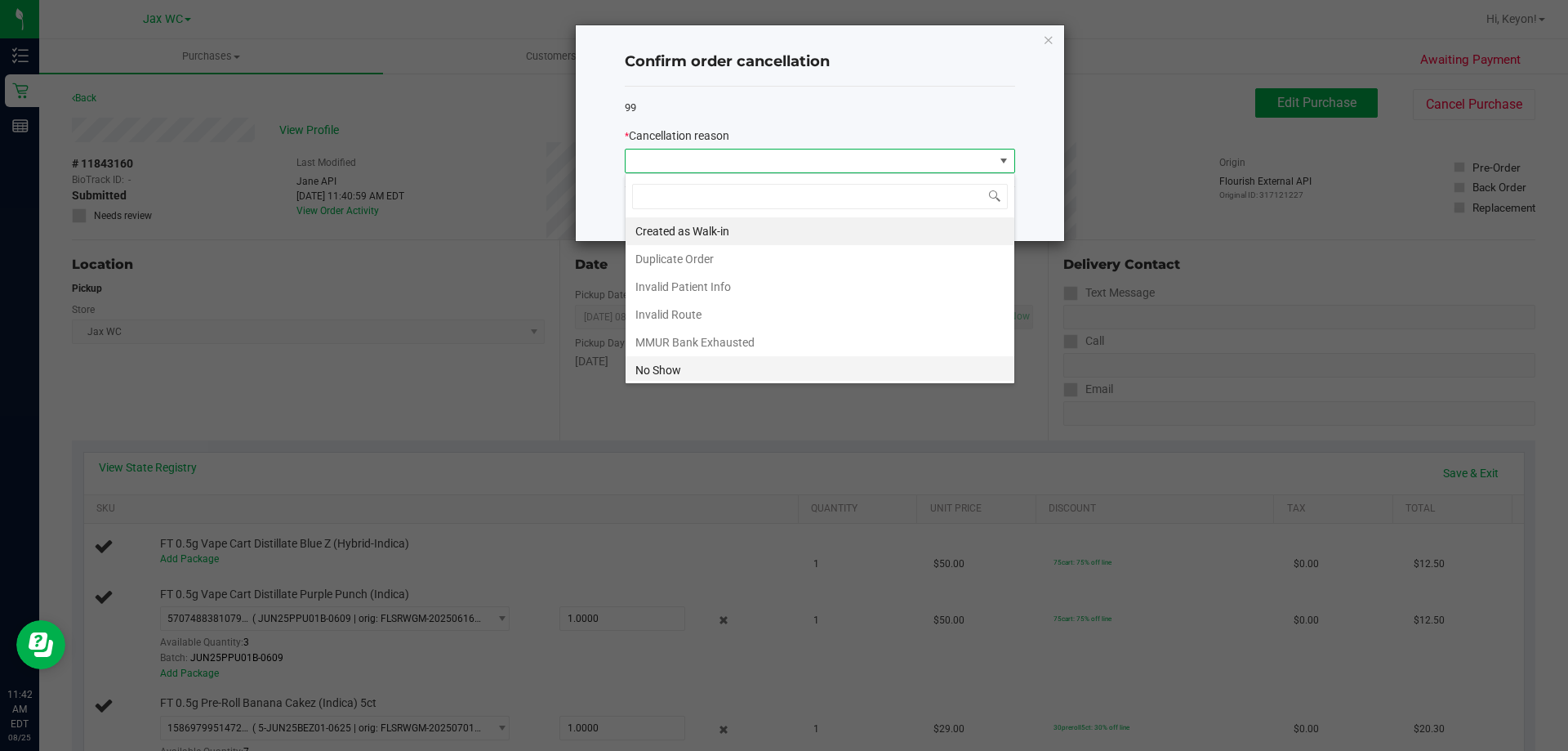
click at [754, 362] on li "No Show" at bounding box center [819, 370] width 389 height 28
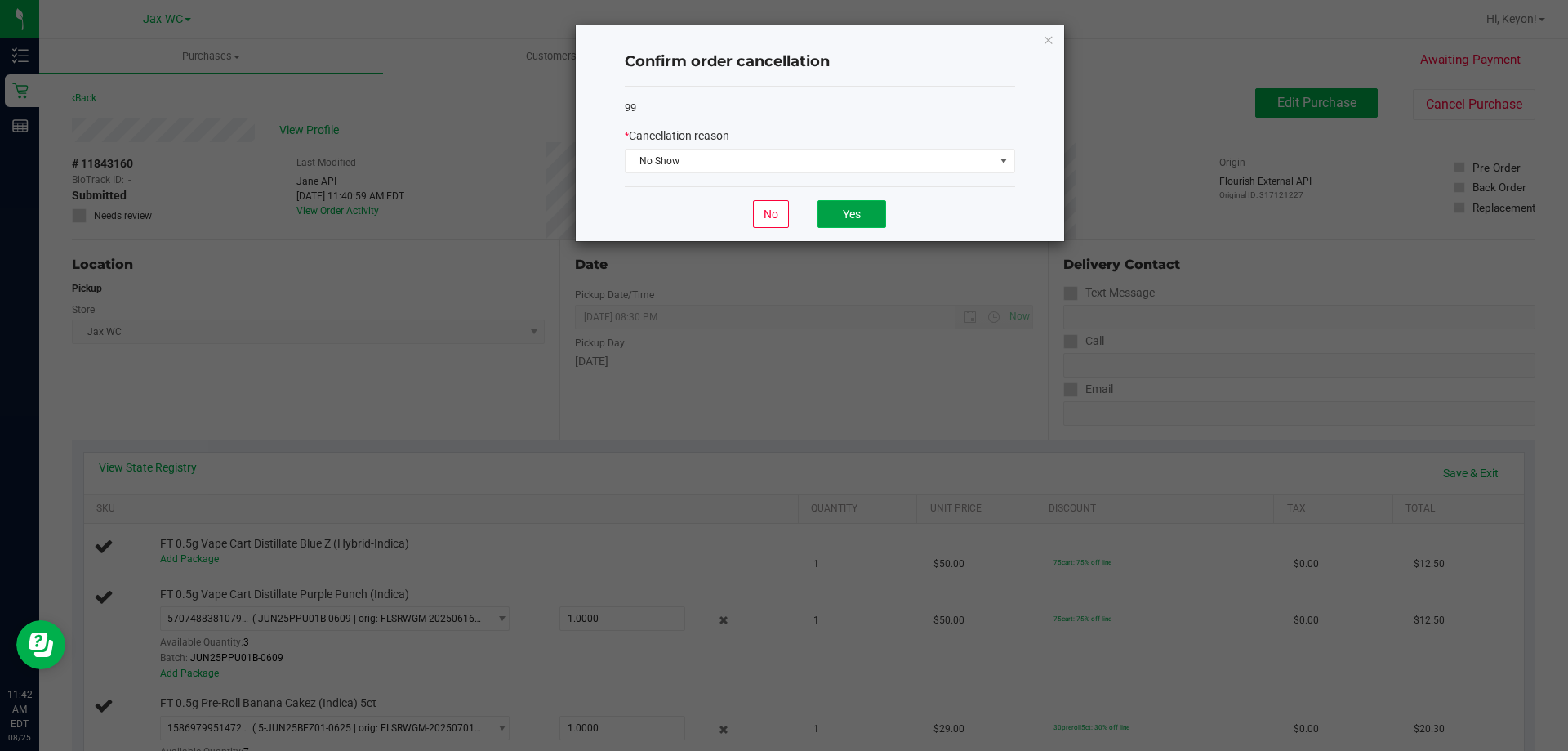
click at [855, 208] on button "Yes" at bounding box center [851, 214] width 69 height 28
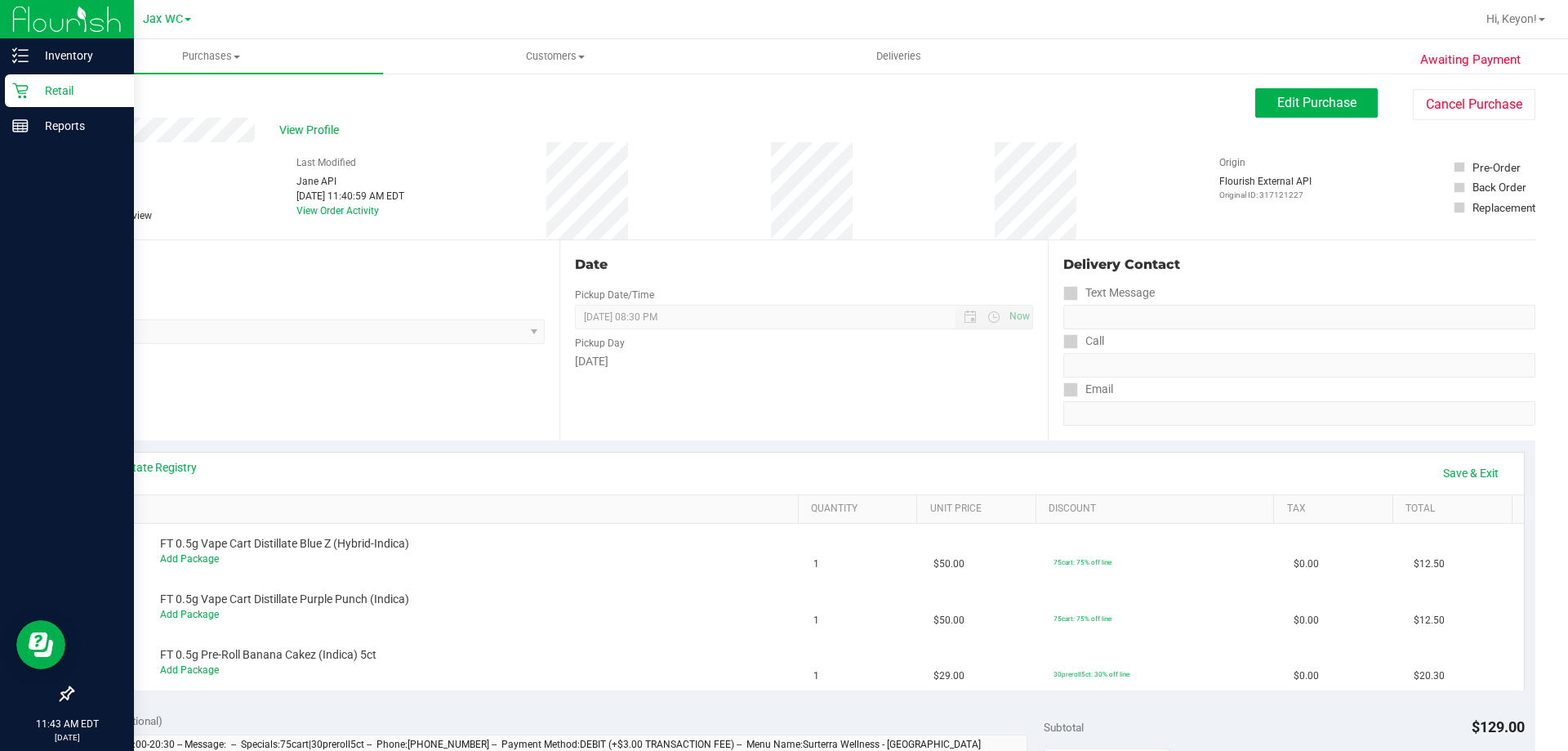
click at [19, 89] on icon at bounding box center [19, 90] width 16 height 16
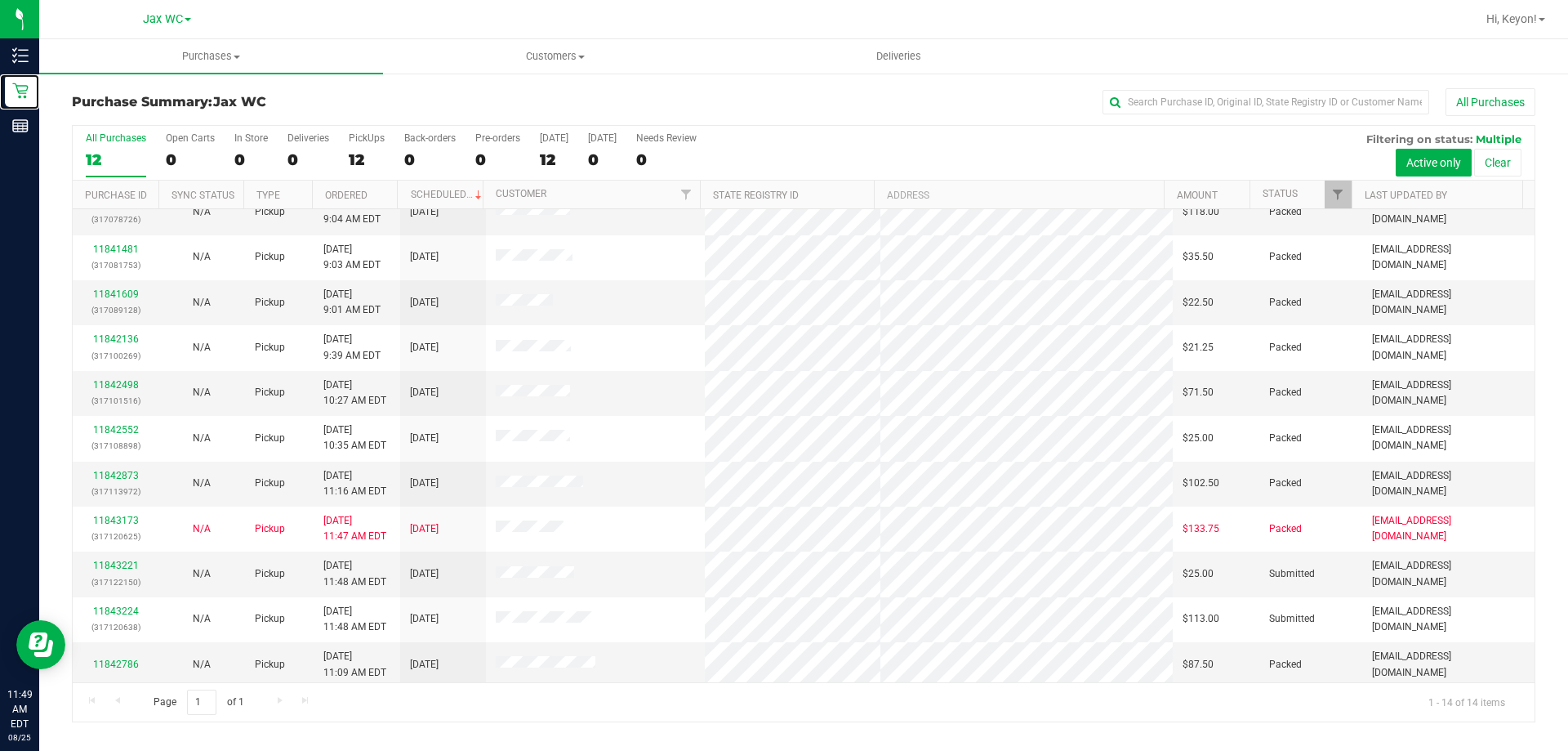
scroll to position [160, 0]
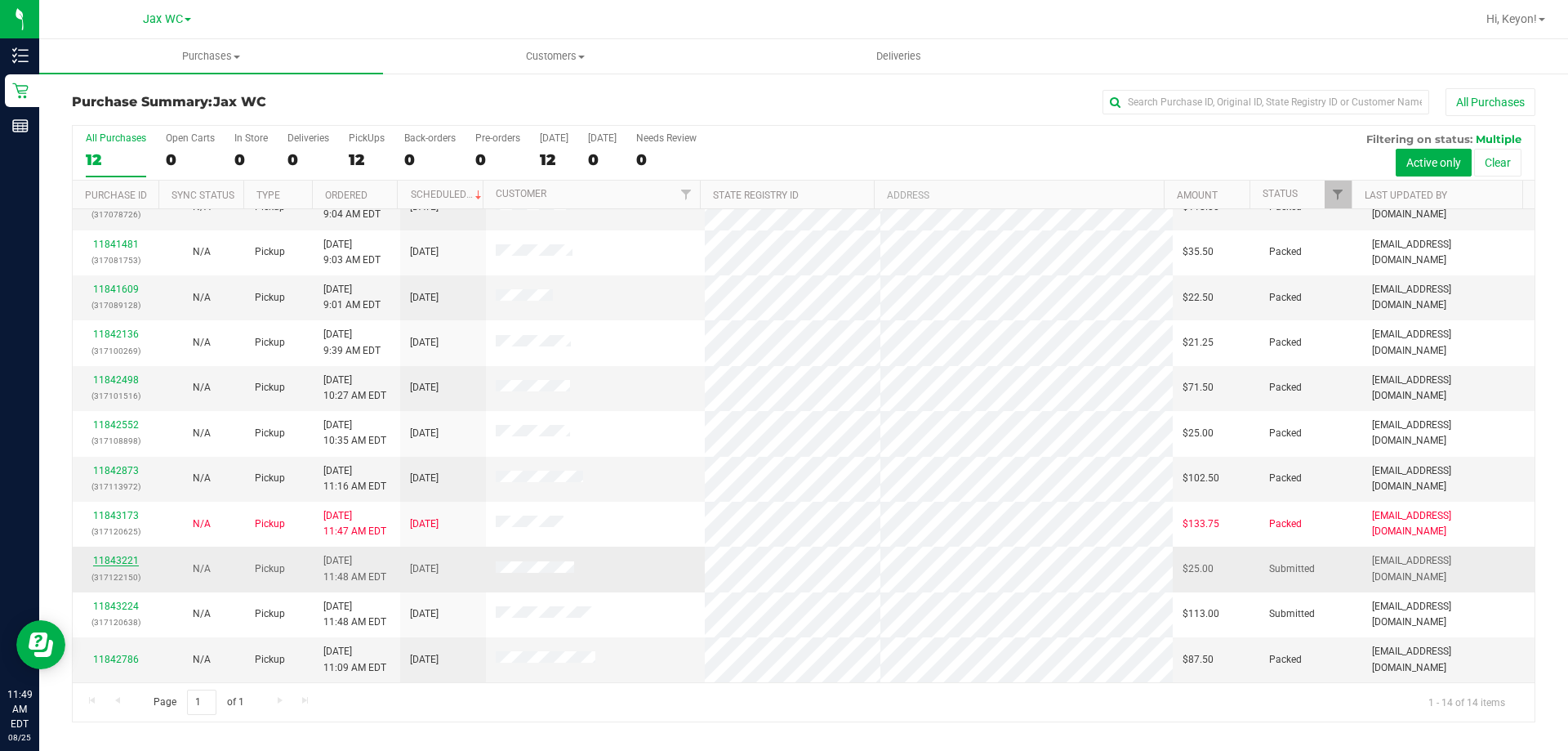
click at [125, 563] on link "11843221" at bounding box center [116, 559] width 46 height 11
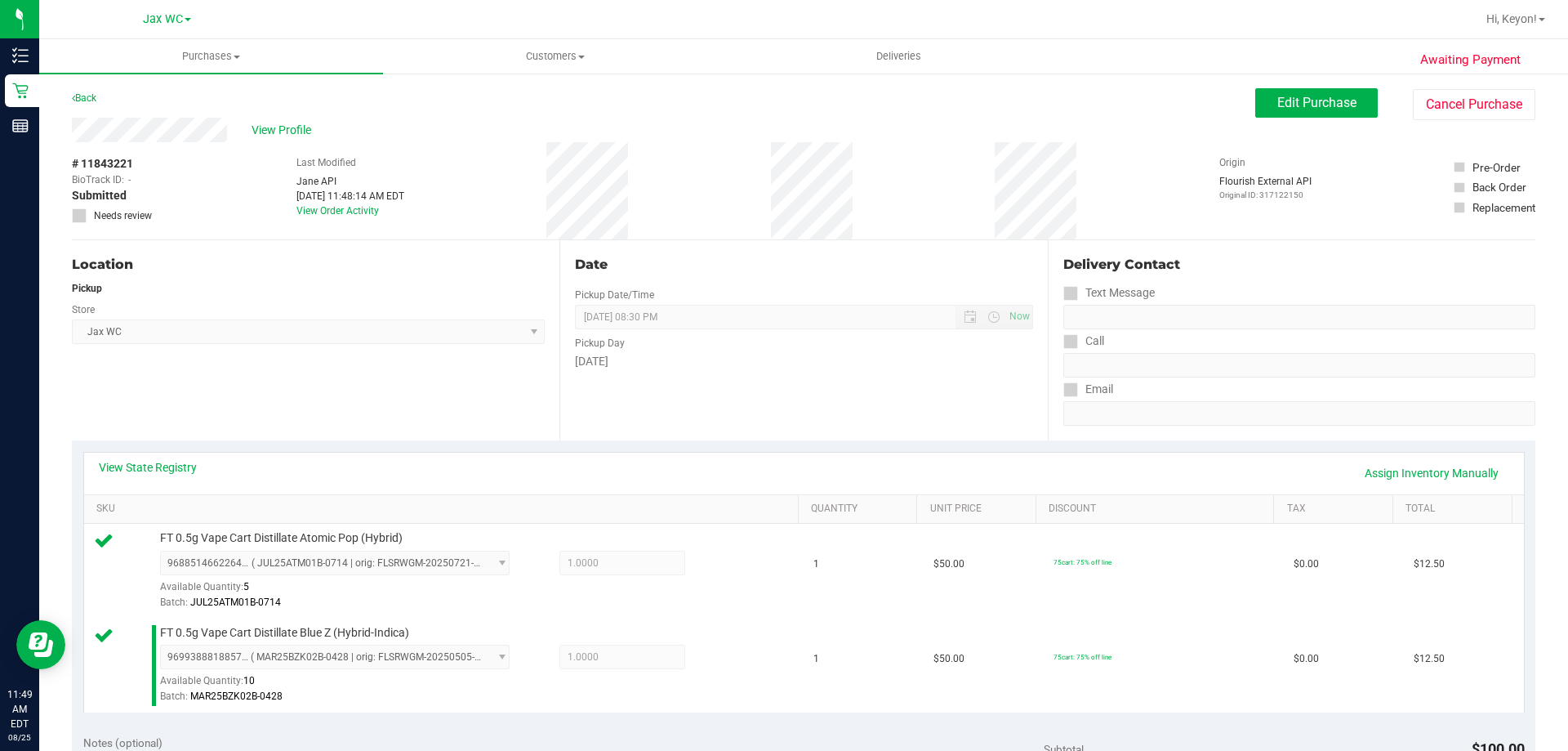
scroll to position [475, 0]
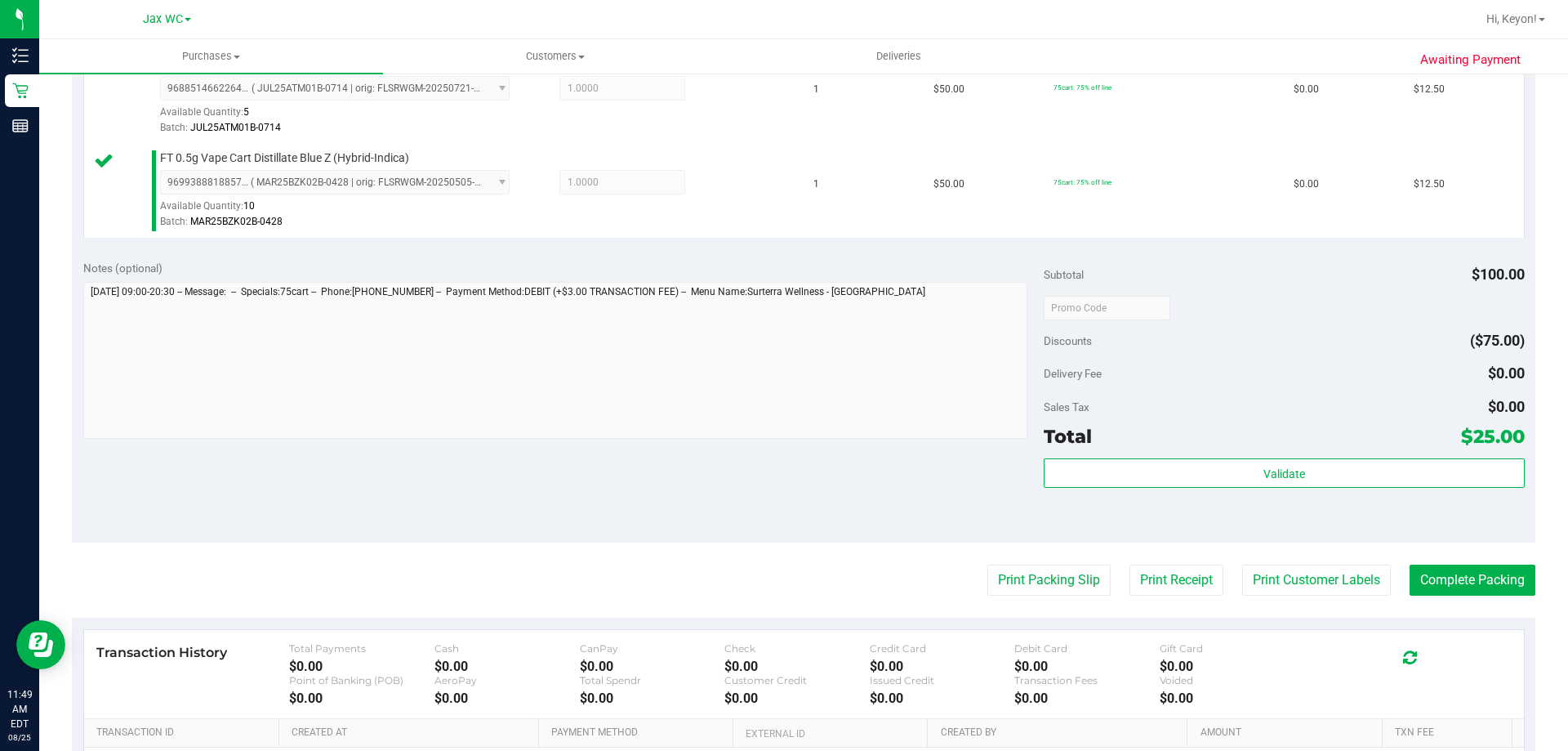
click at [1327, 447] on div "Total $25.00" at bounding box center [1283, 436] width 480 height 30
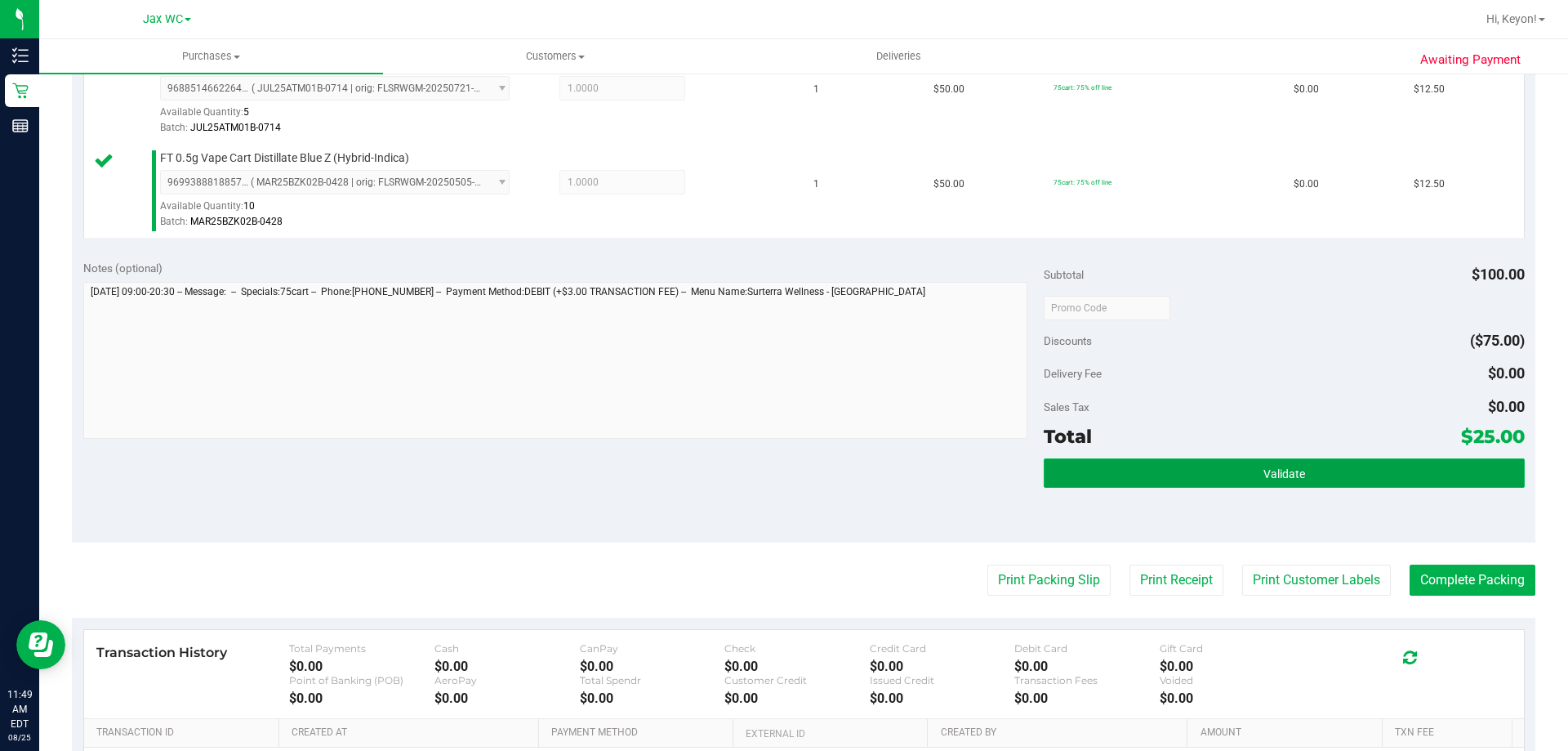
click at [1313, 470] on button "Validate" at bounding box center [1283, 473] width 480 height 30
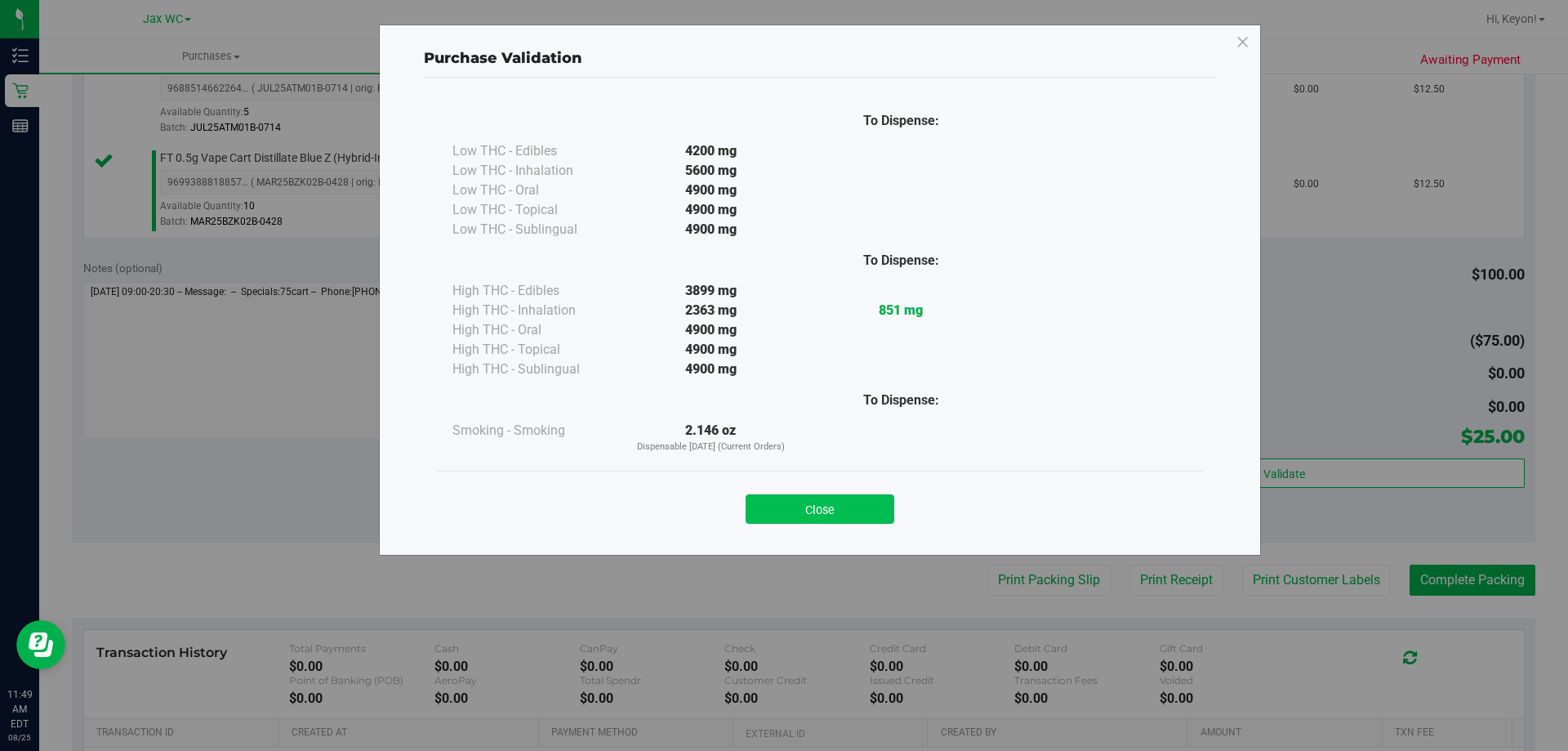
click at [847, 512] on button "Close" at bounding box center [819, 509] width 148 height 30
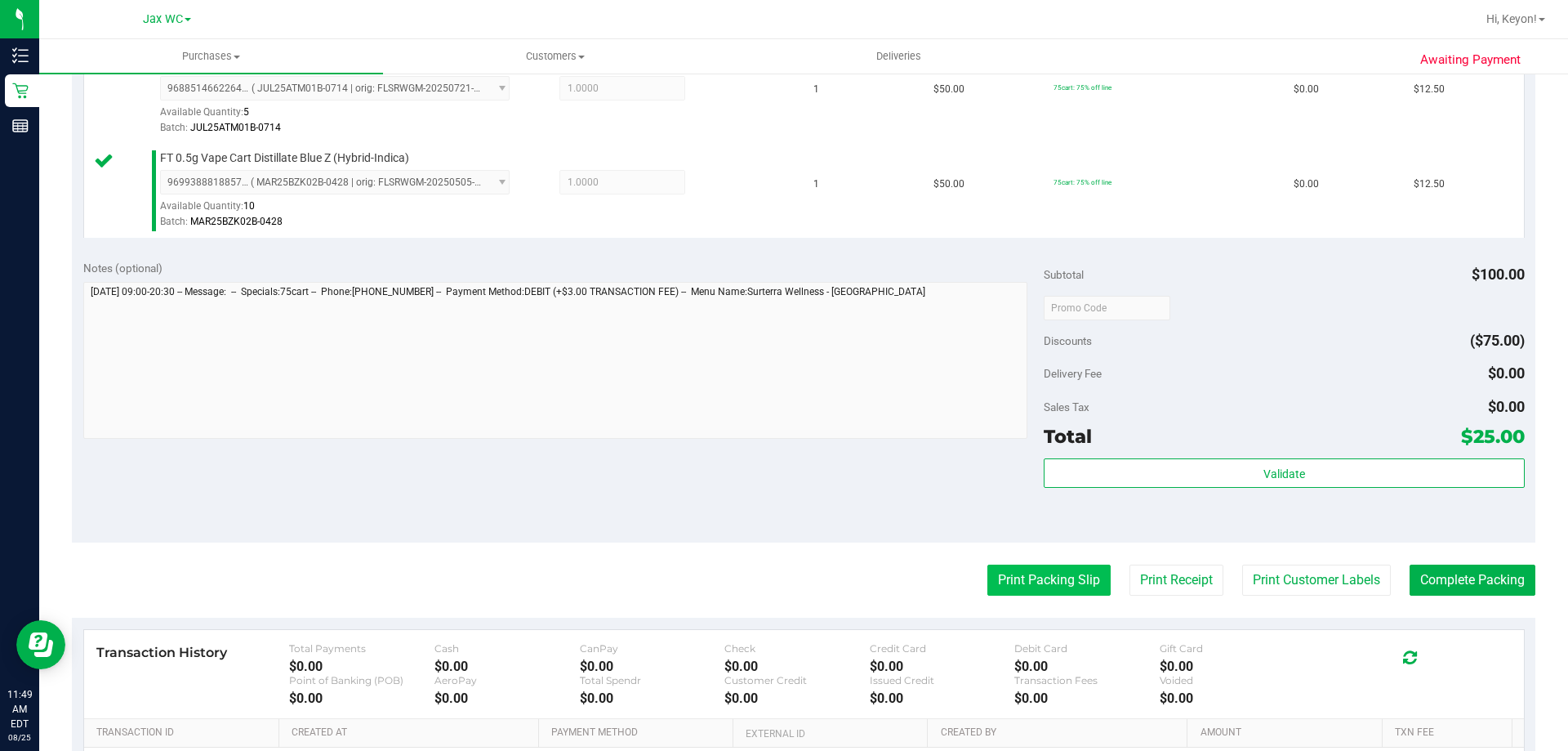
click at [1055, 575] on button "Print Packing Slip" at bounding box center [1049, 580] width 124 height 31
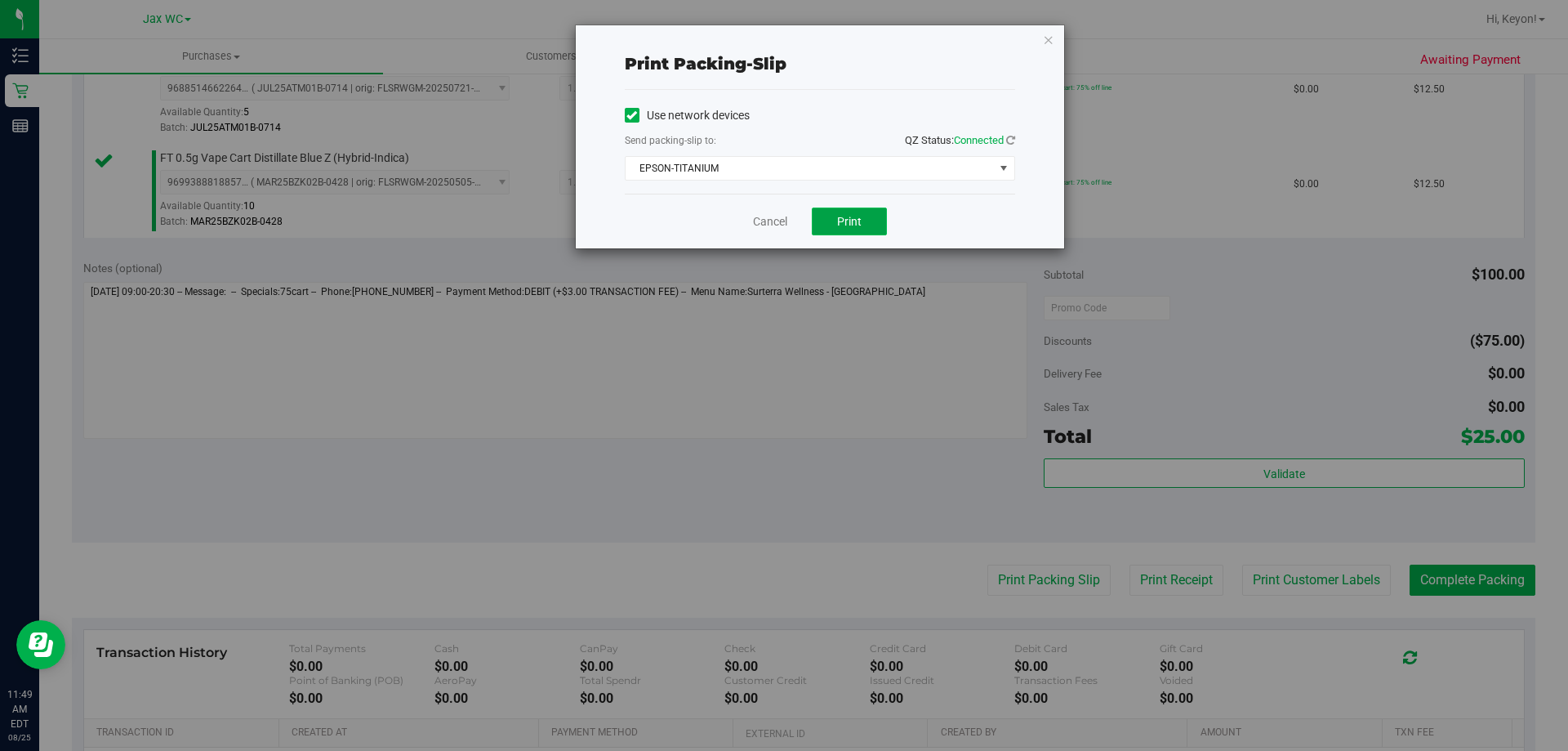
click at [858, 211] on button "Print" at bounding box center [849, 221] width 75 height 28
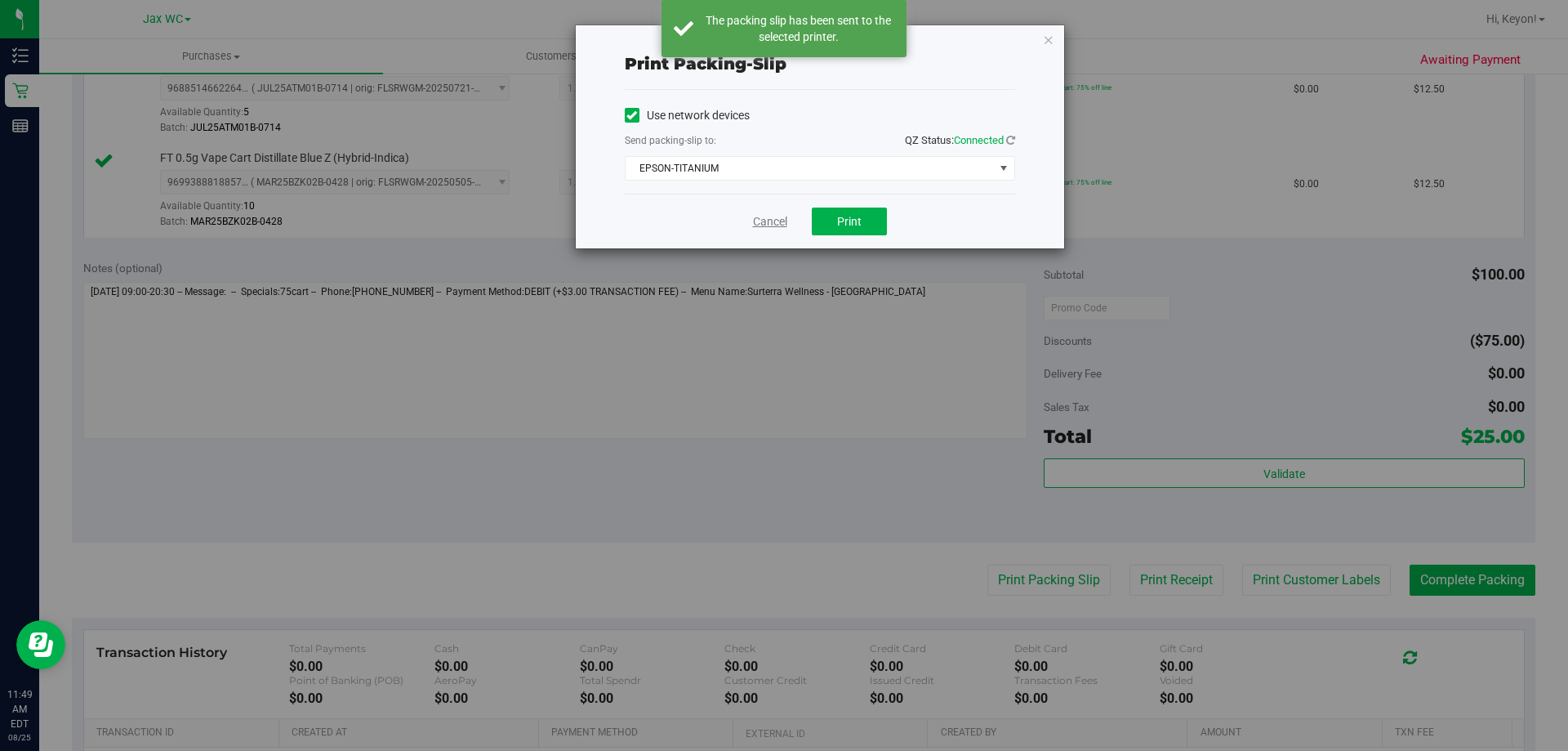
click at [773, 214] on link "Cancel" at bounding box center [770, 222] width 34 height 17
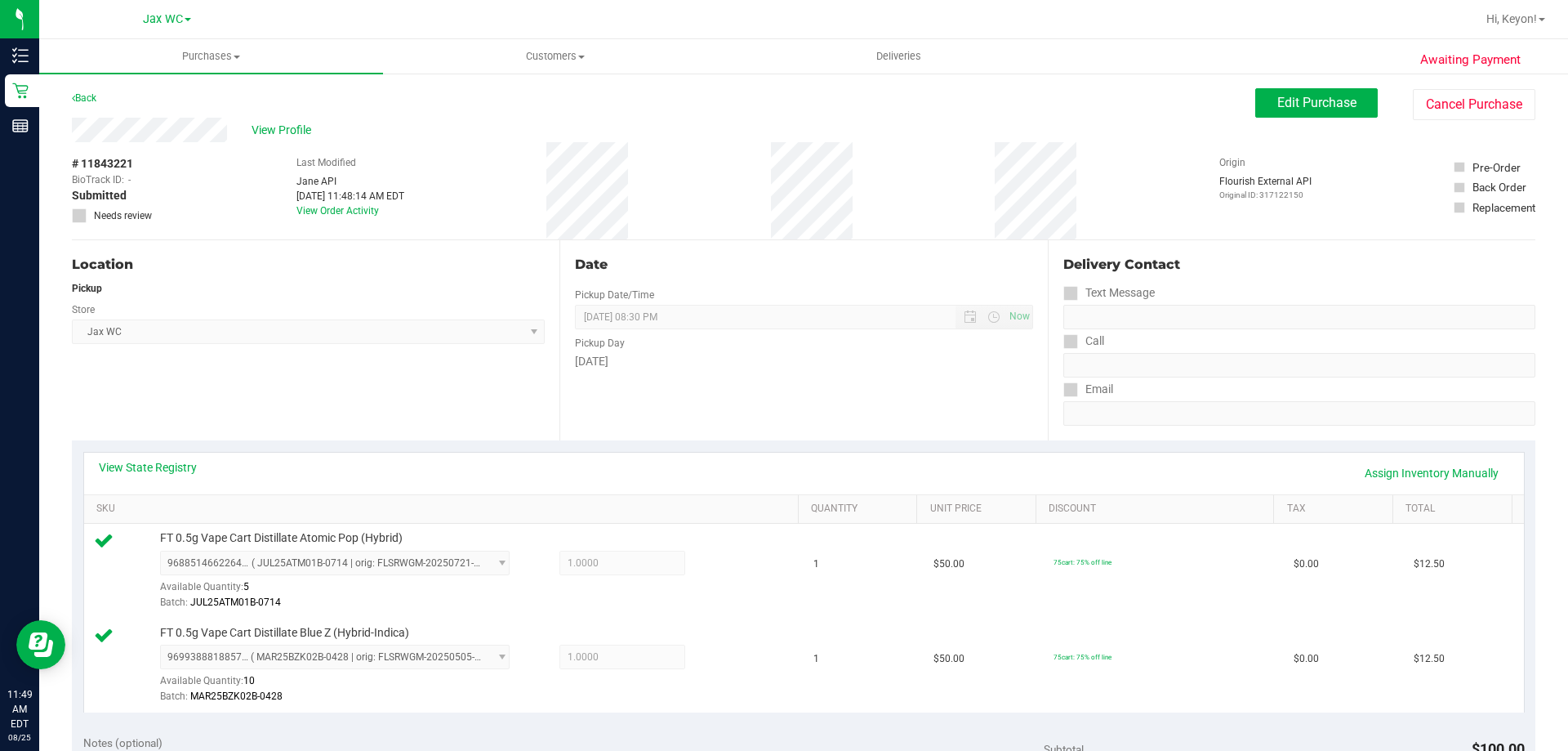
scroll to position [333, 0]
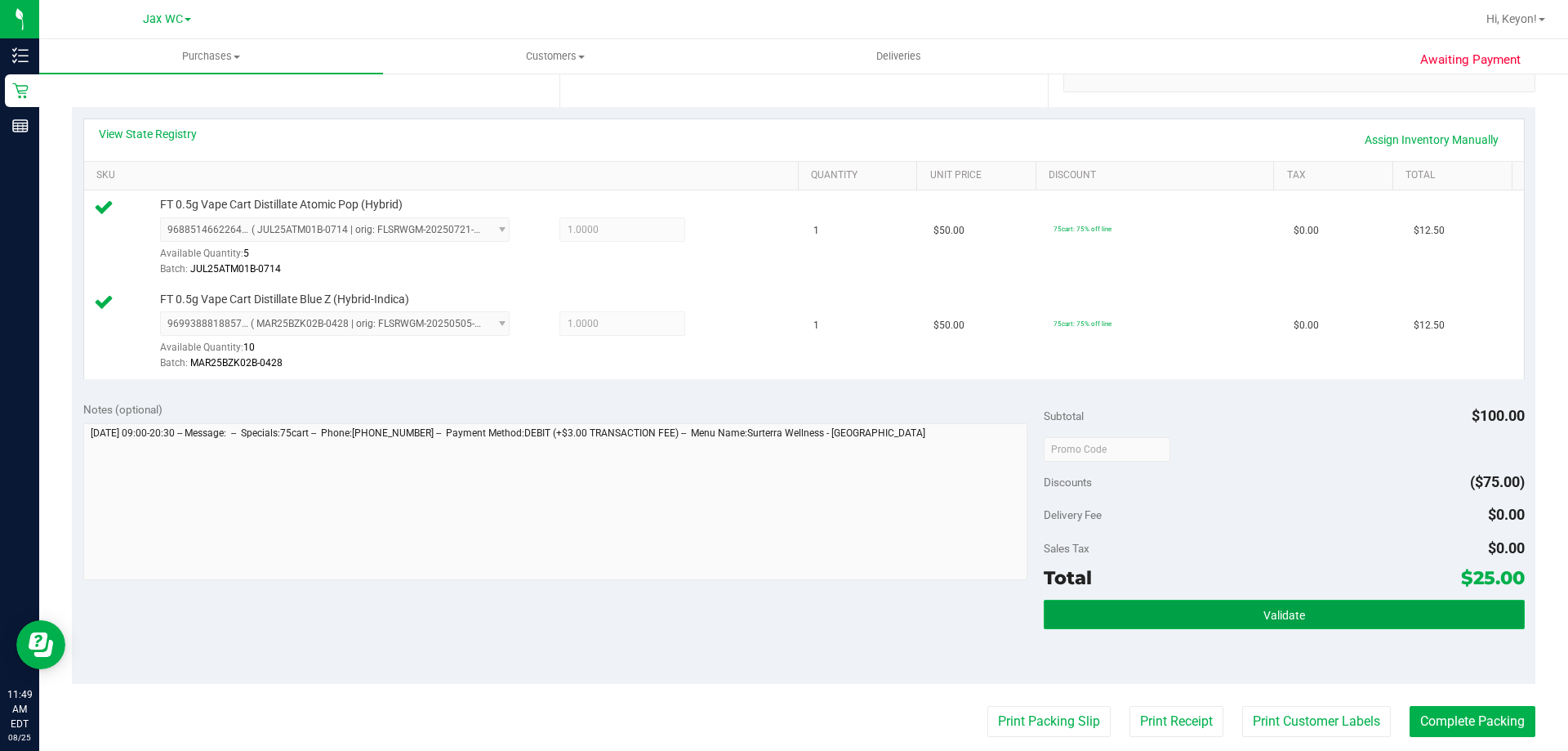
drag, startPoint x: 1329, startPoint y: 617, endPoint x: 1338, endPoint y: 613, distance: 9.8
click at [1331, 620] on button "Validate" at bounding box center [1283, 614] width 480 height 30
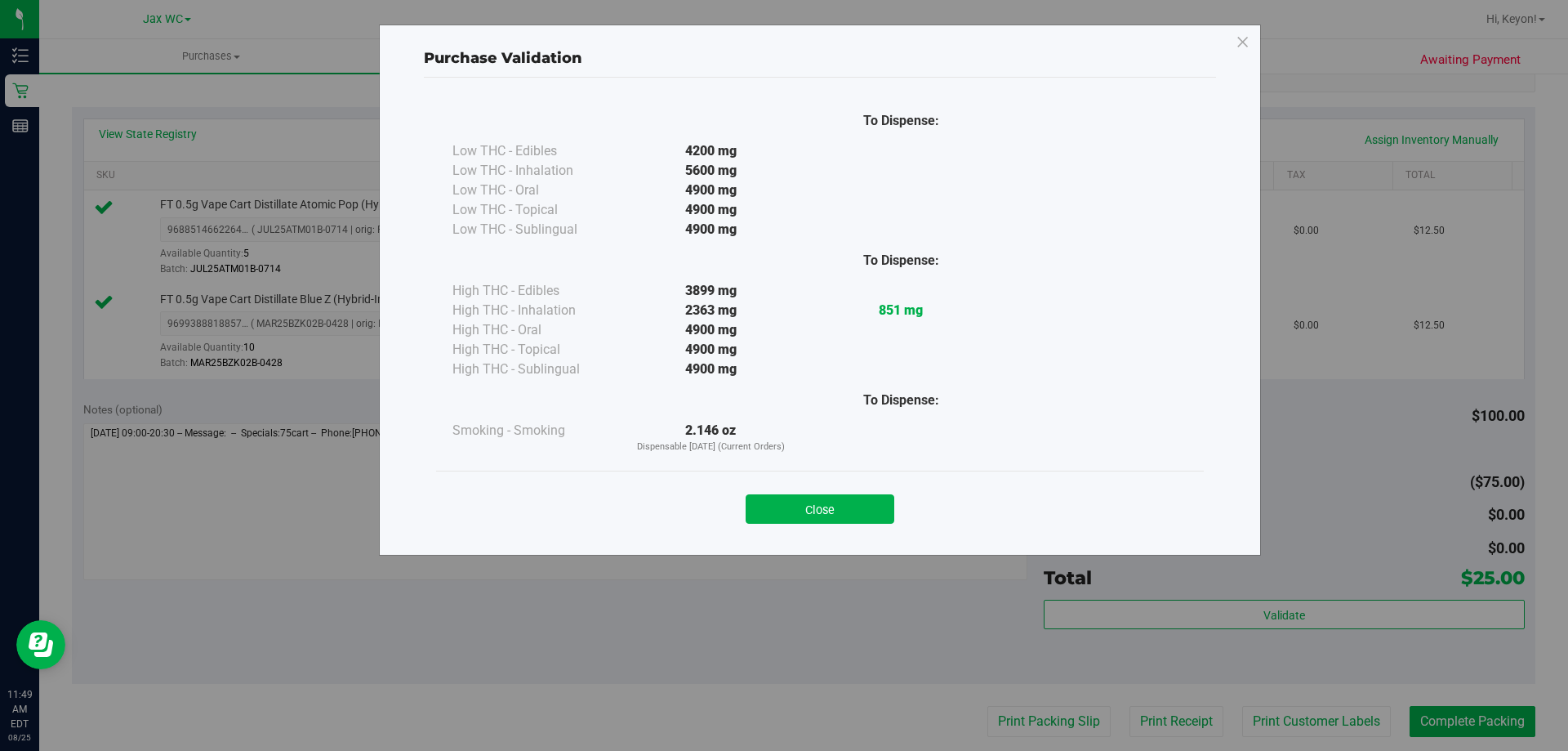
drag, startPoint x: 818, startPoint y: 506, endPoint x: 893, endPoint y: 509, distance: 75.1
click at [821, 508] on button "Close" at bounding box center [819, 509] width 148 height 30
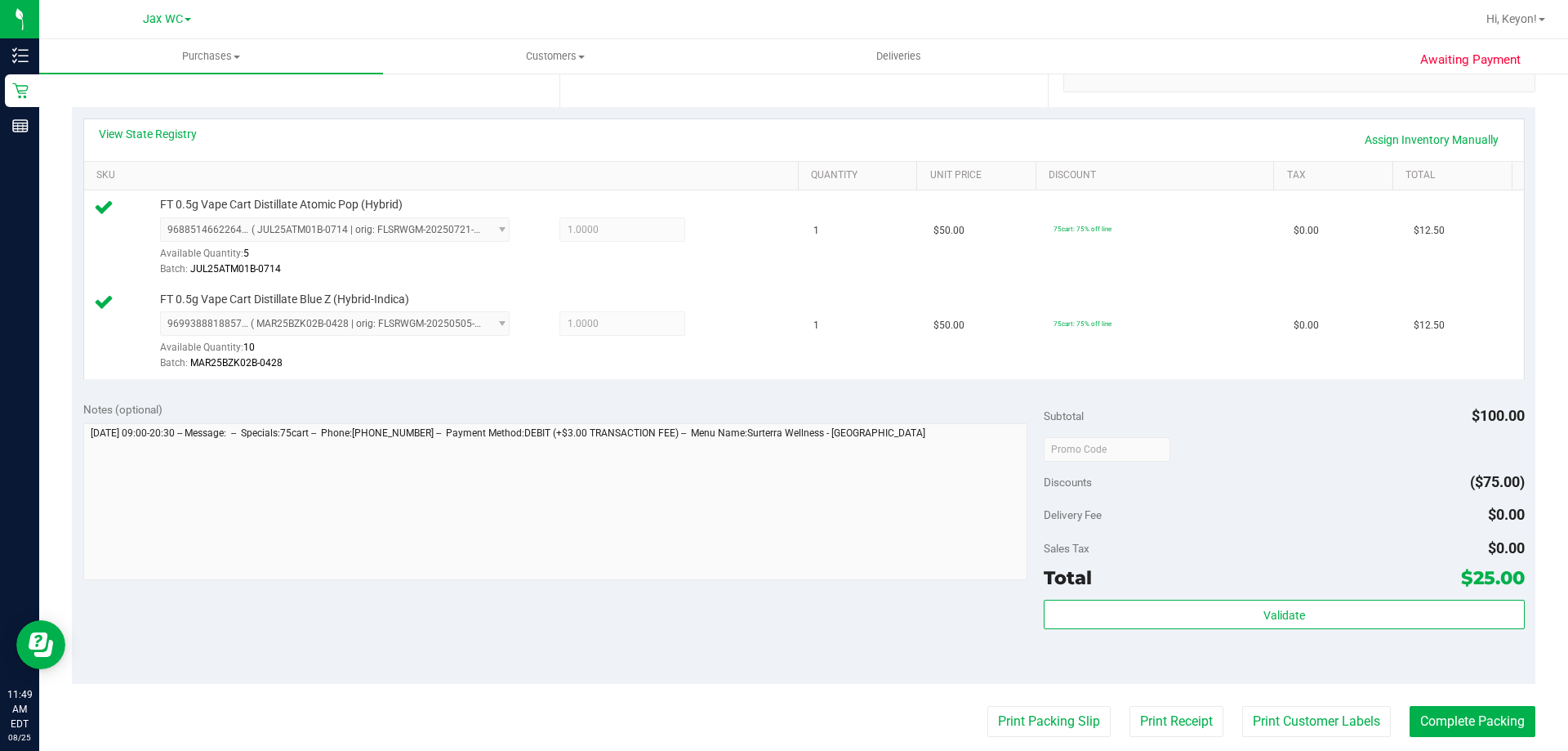
scroll to position [473, 0]
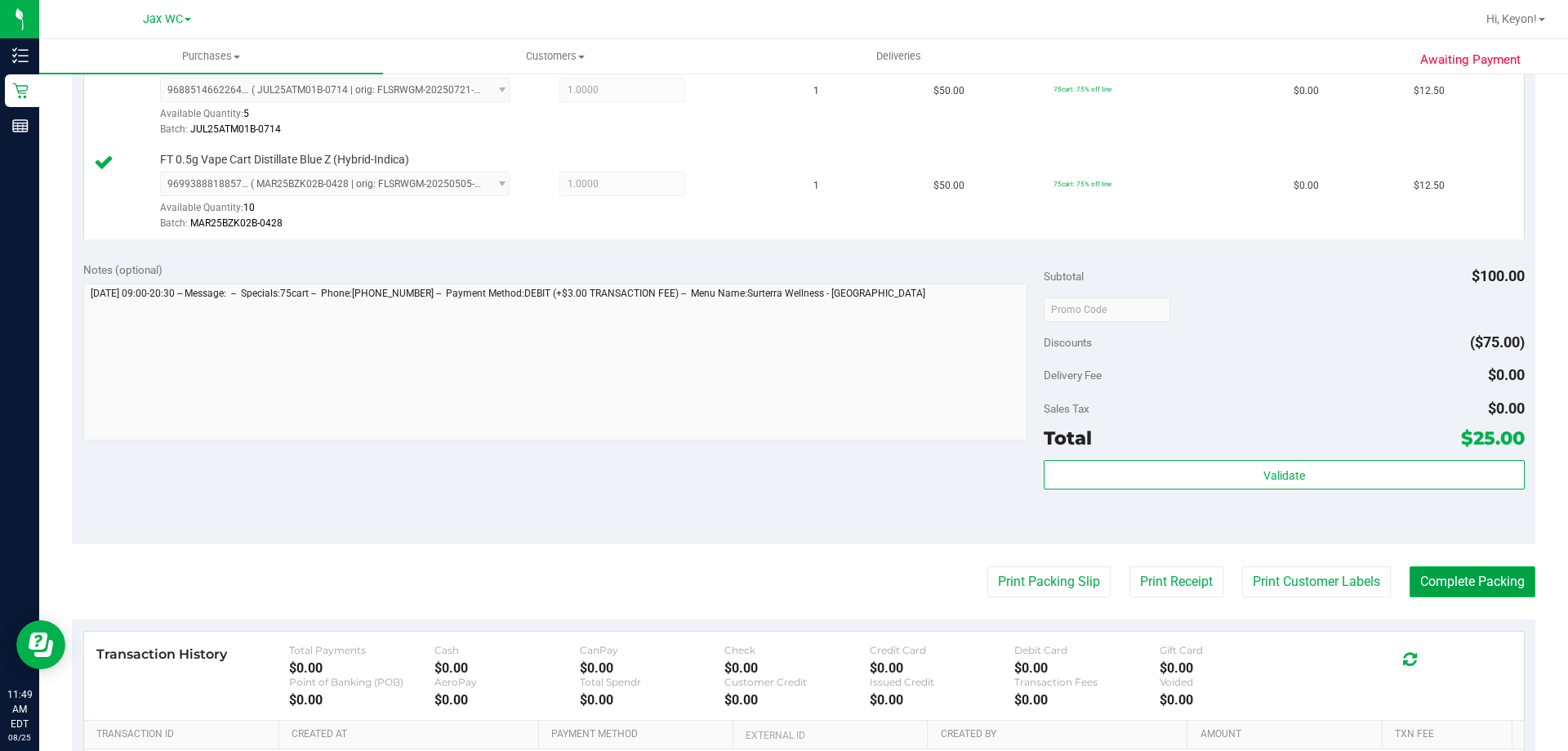
click at [1477, 591] on button "Complete Packing" at bounding box center [1472, 581] width 125 height 31
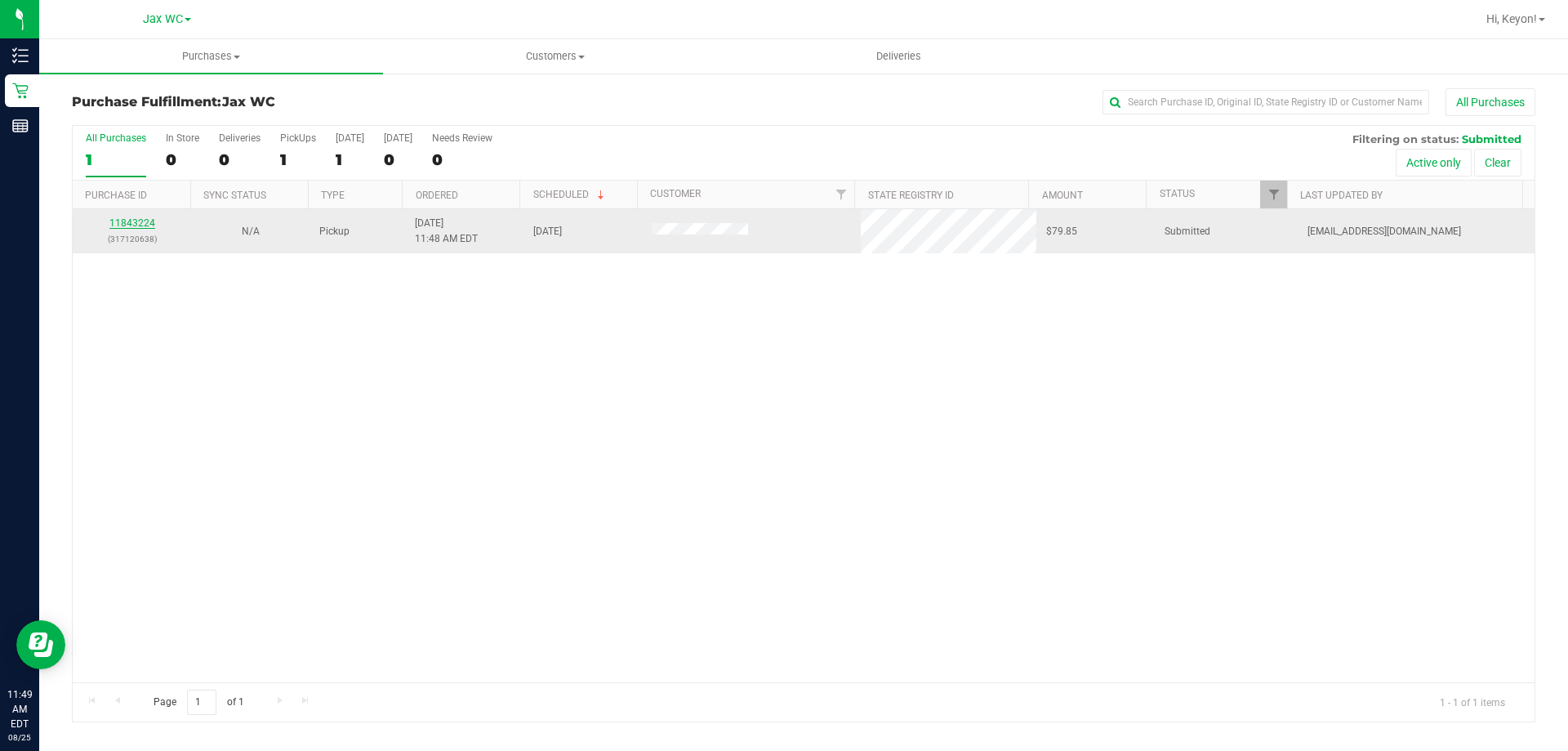
click at [139, 220] on link "11843224" at bounding box center [132, 222] width 46 height 11
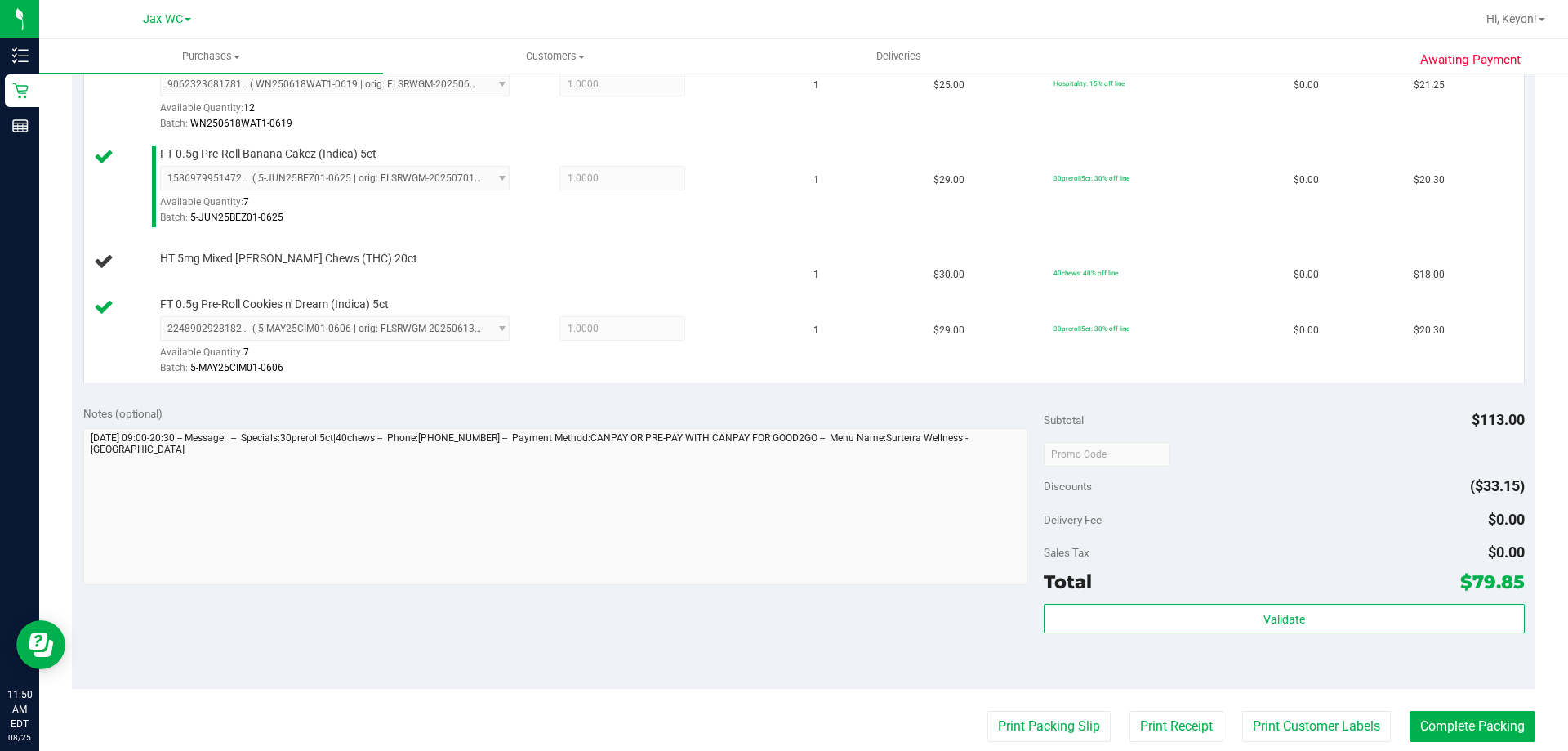
scroll to position [503, 0]
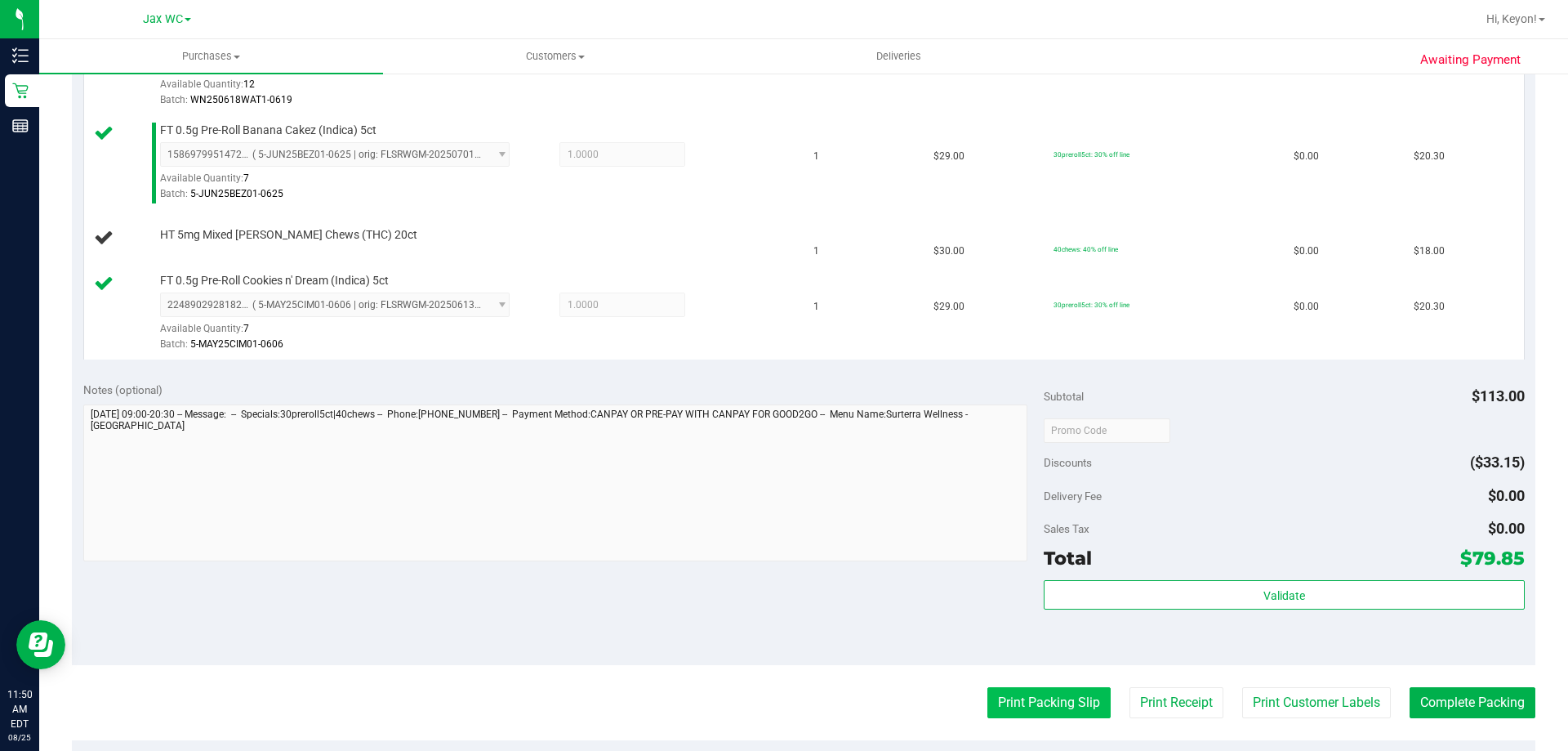
click at [1056, 694] on button "Print Packing Slip" at bounding box center [1049, 703] width 124 height 31
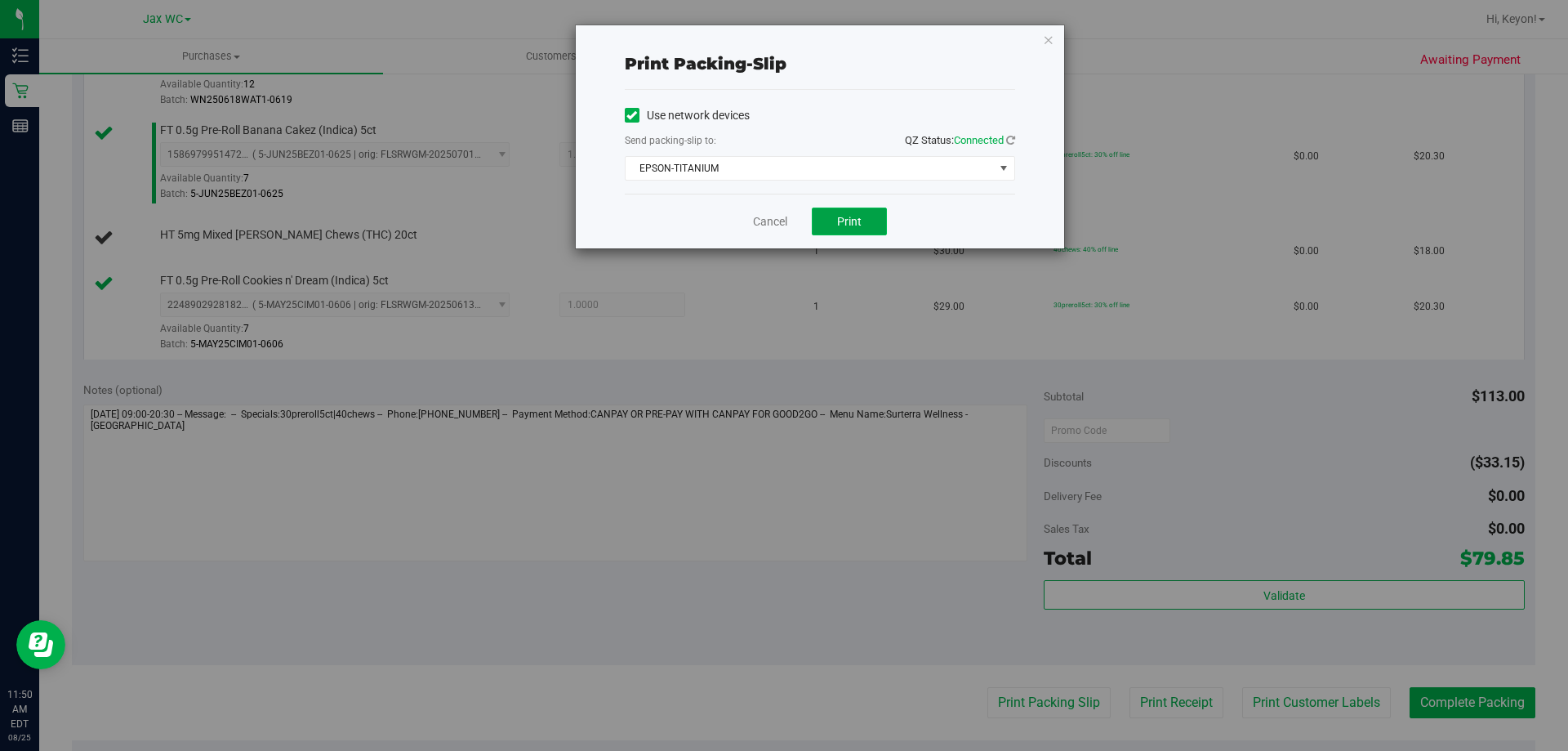
click at [831, 223] on button "Print" at bounding box center [849, 221] width 75 height 28
click at [765, 221] on link "Cancel" at bounding box center [770, 222] width 34 height 17
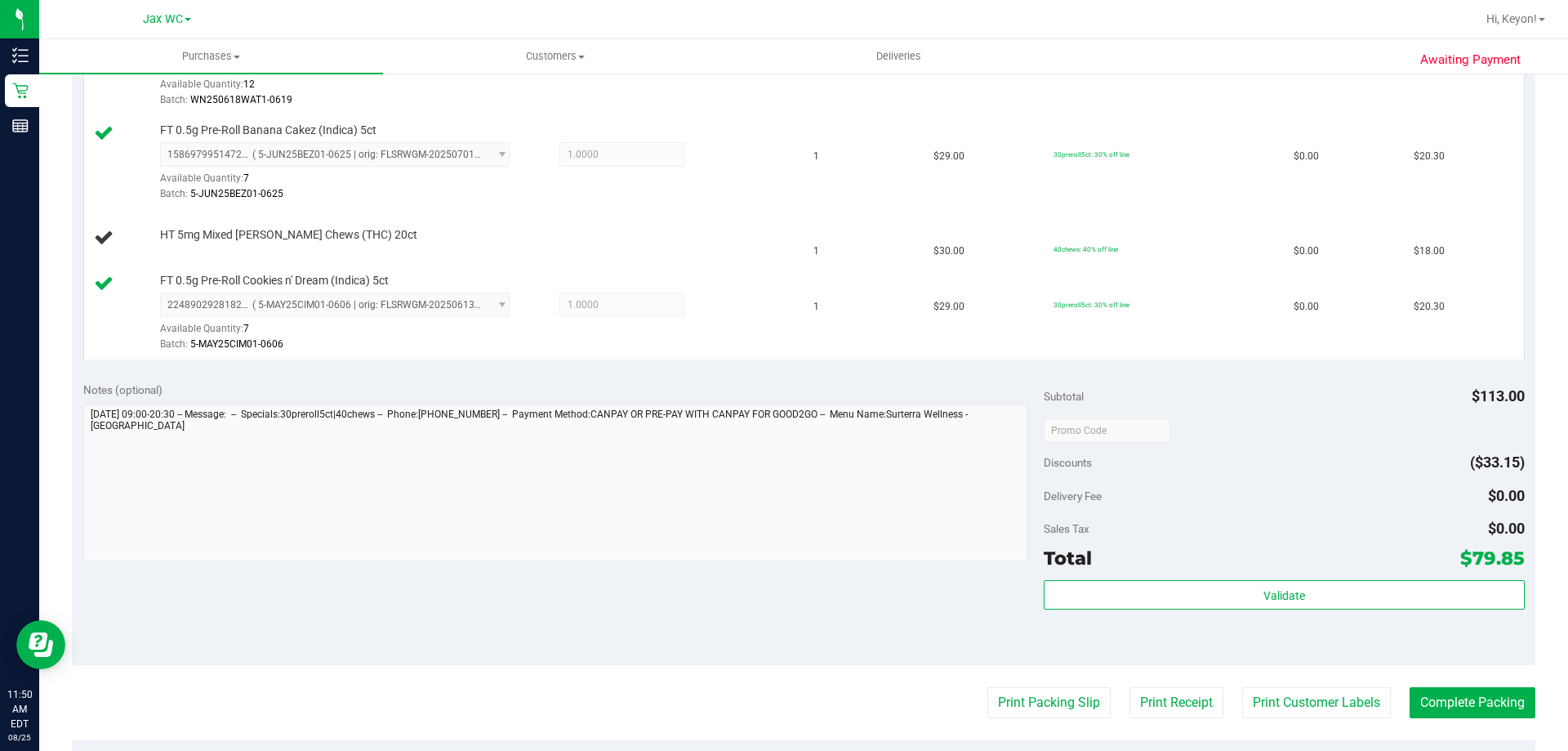
scroll to position [0, 0]
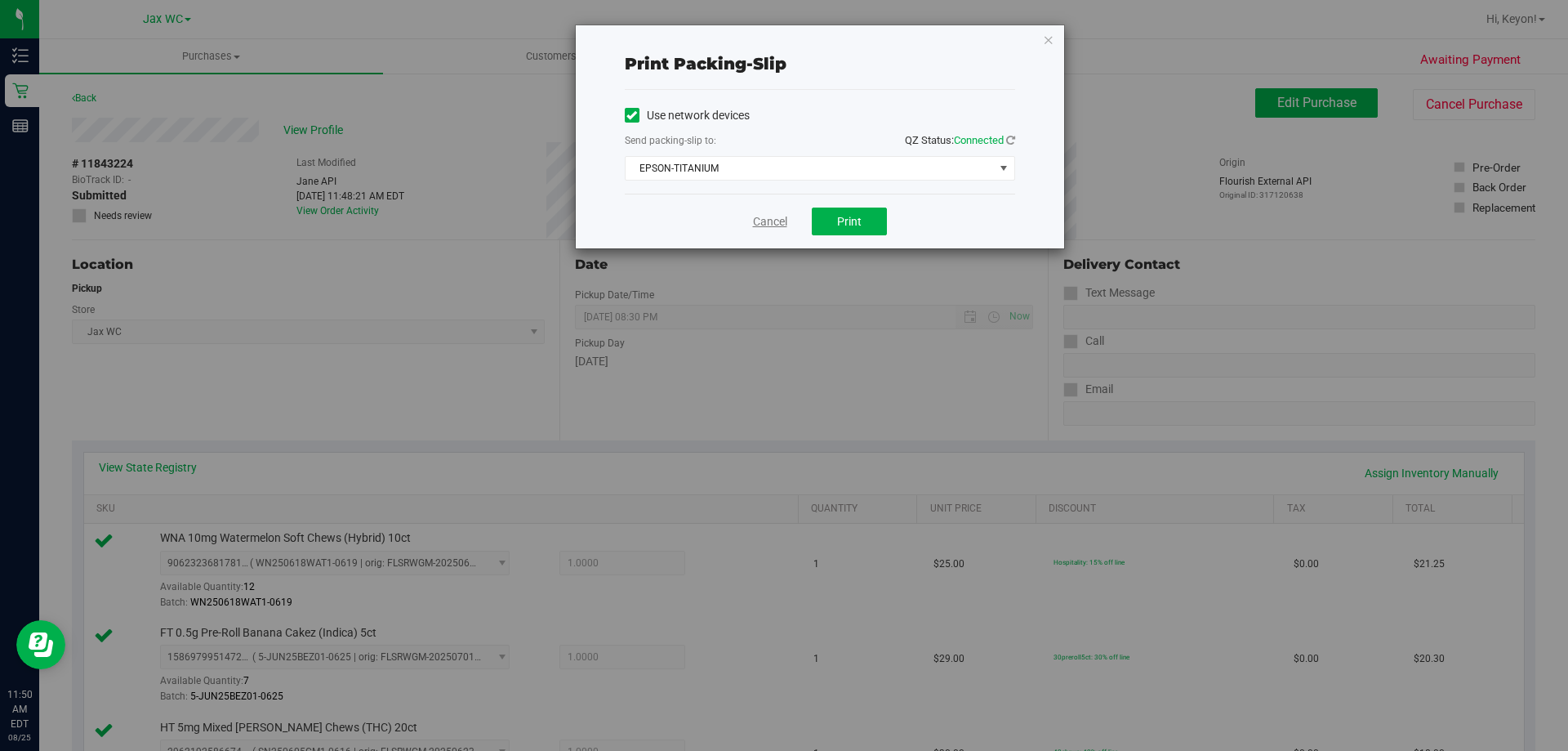
click at [771, 223] on link "Cancel" at bounding box center [770, 222] width 34 height 17
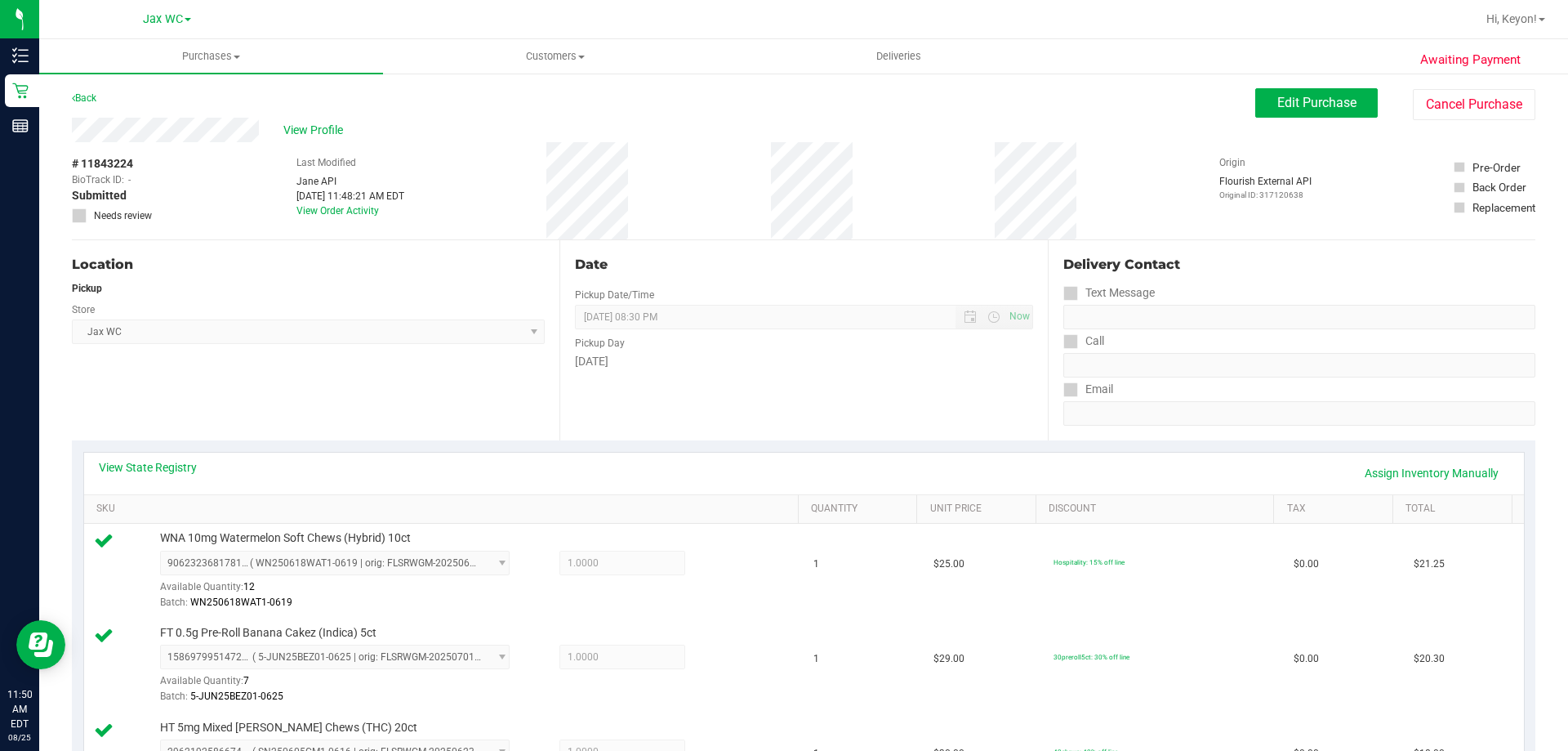
scroll to position [848, 0]
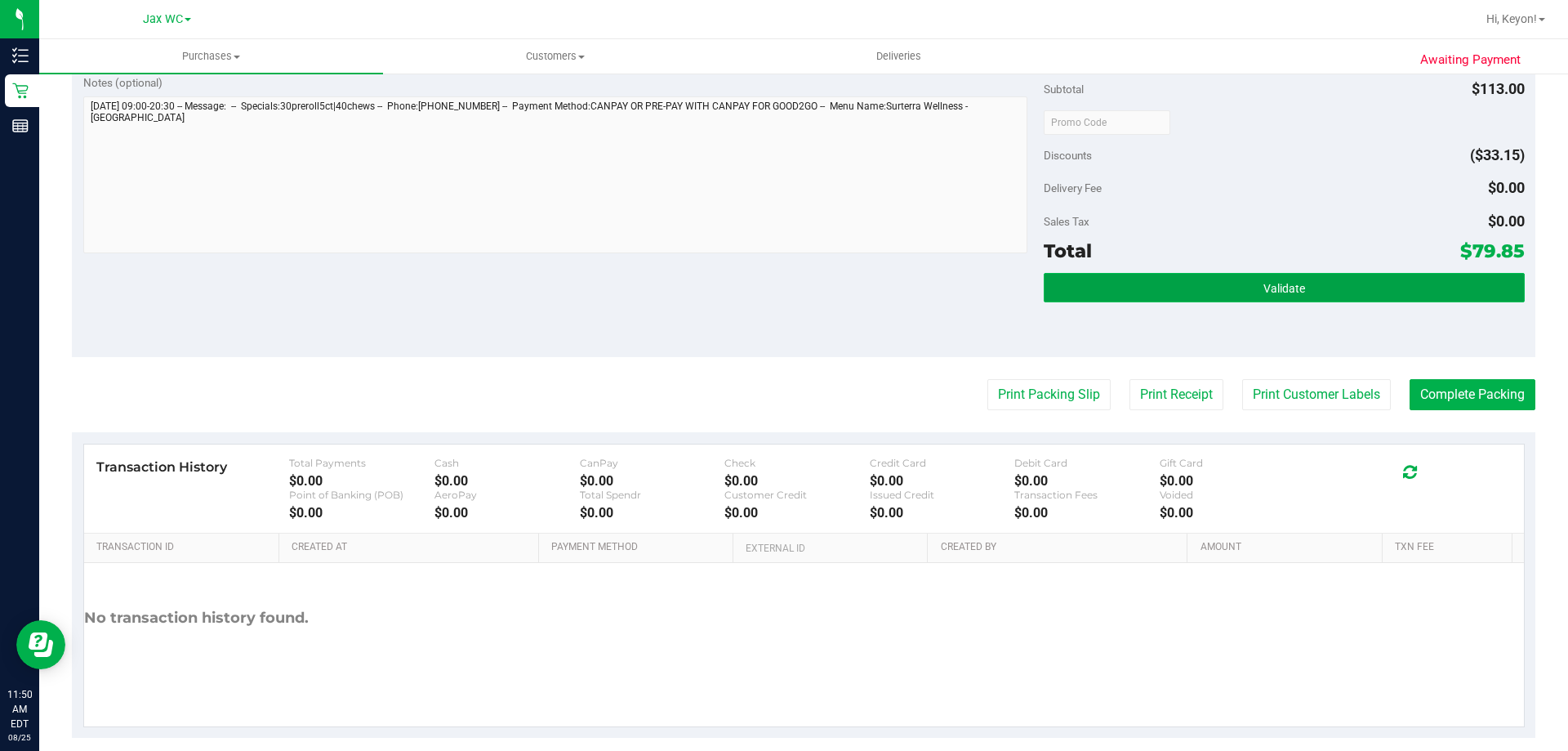
click at [1437, 285] on button "Validate" at bounding box center [1283, 287] width 480 height 30
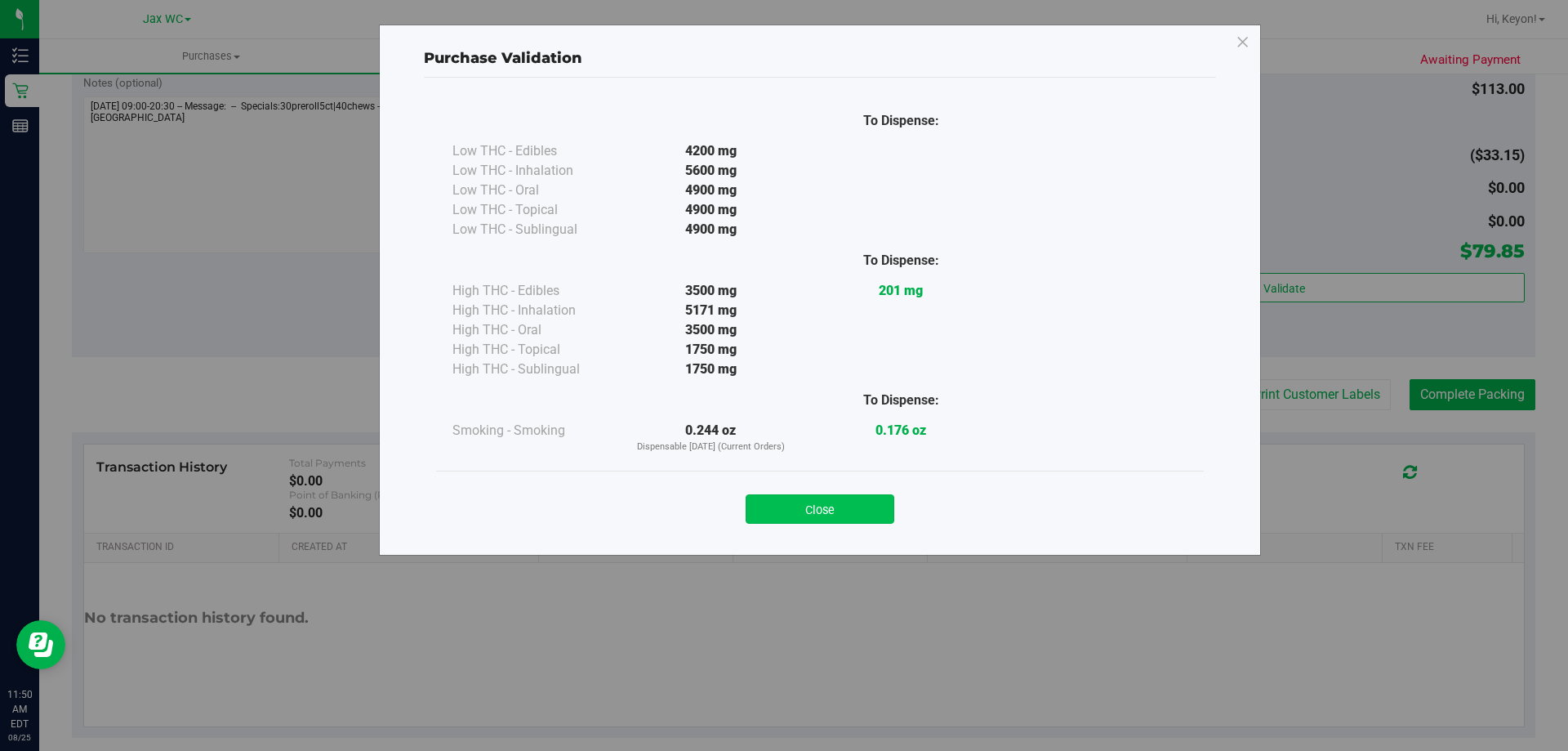
click at [832, 507] on button "Close" at bounding box center [819, 509] width 148 height 30
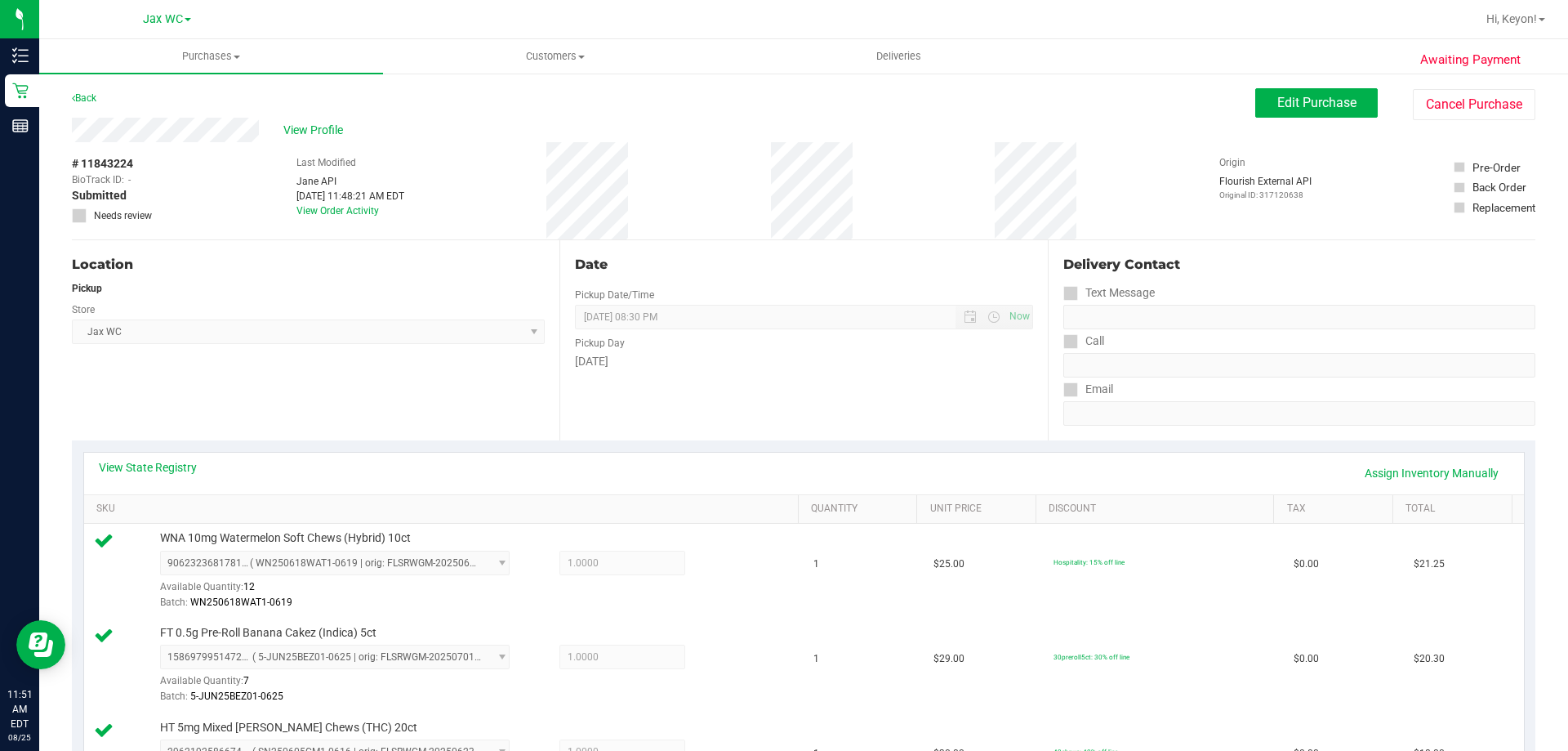
scroll to position [604, 0]
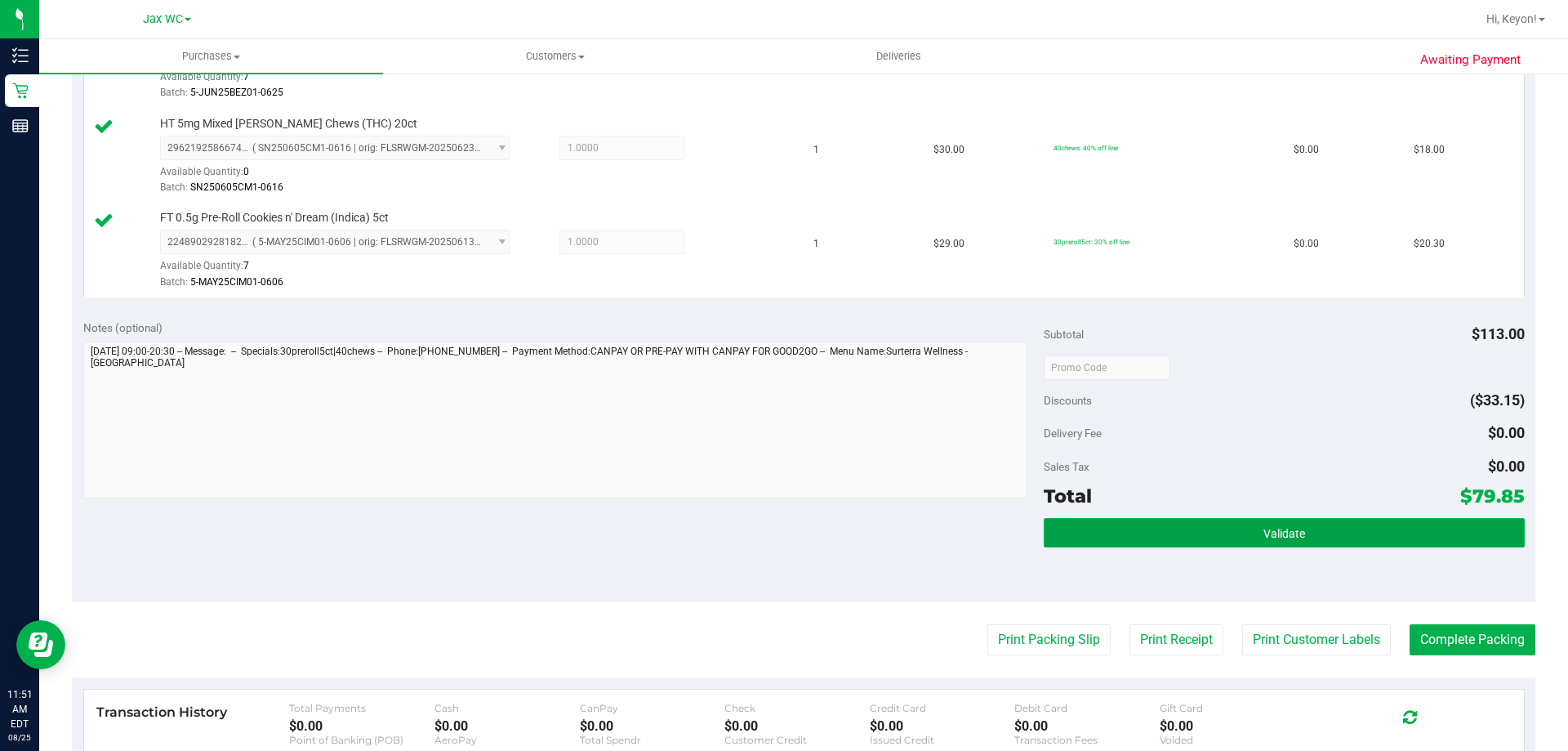
drag, startPoint x: 1371, startPoint y: 536, endPoint x: 1371, endPoint y: 545, distance: 9.0
click at [1373, 554] on div "Validate" at bounding box center [1283, 554] width 480 height 74
click at [1330, 541] on button "Validate" at bounding box center [1283, 532] width 480 height 30
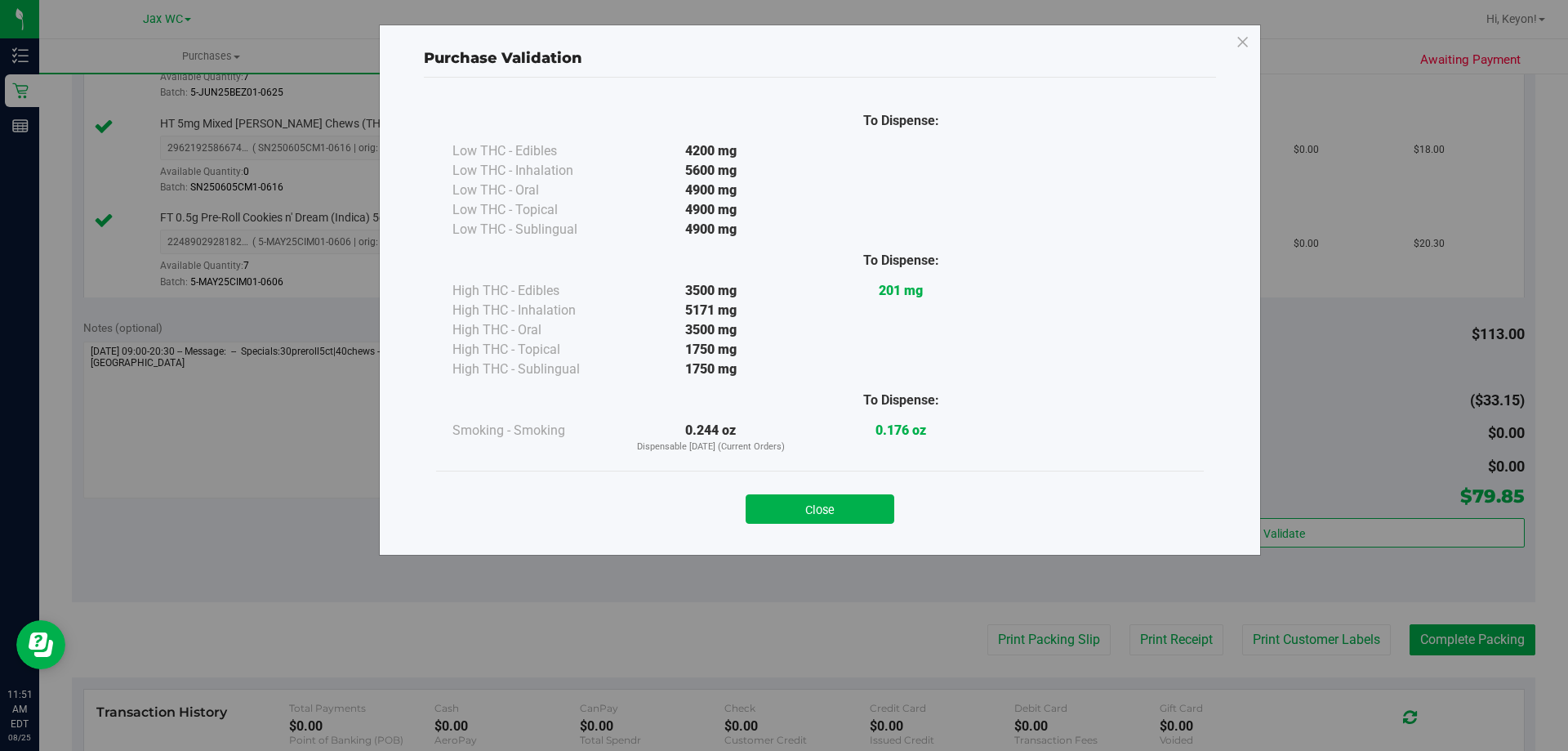
drag, startPoint x: 847, startPoint y: 508, endPoint x: 1003, endPoint y: 500, distance: 156.2
click at [851, 508] on button "Close" at bounding box center [819, 509] width 148 height 30
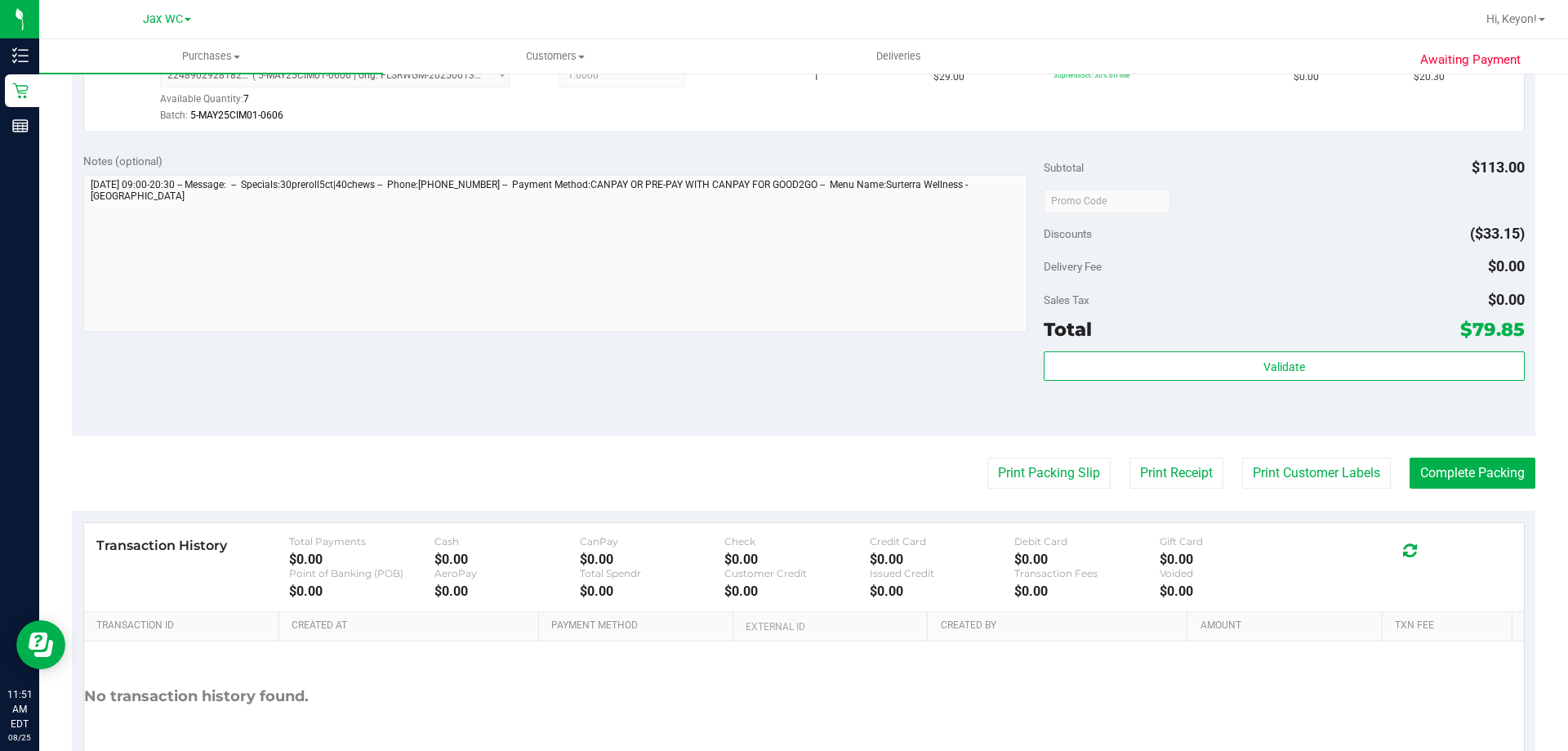
scroll to position [776, 0]
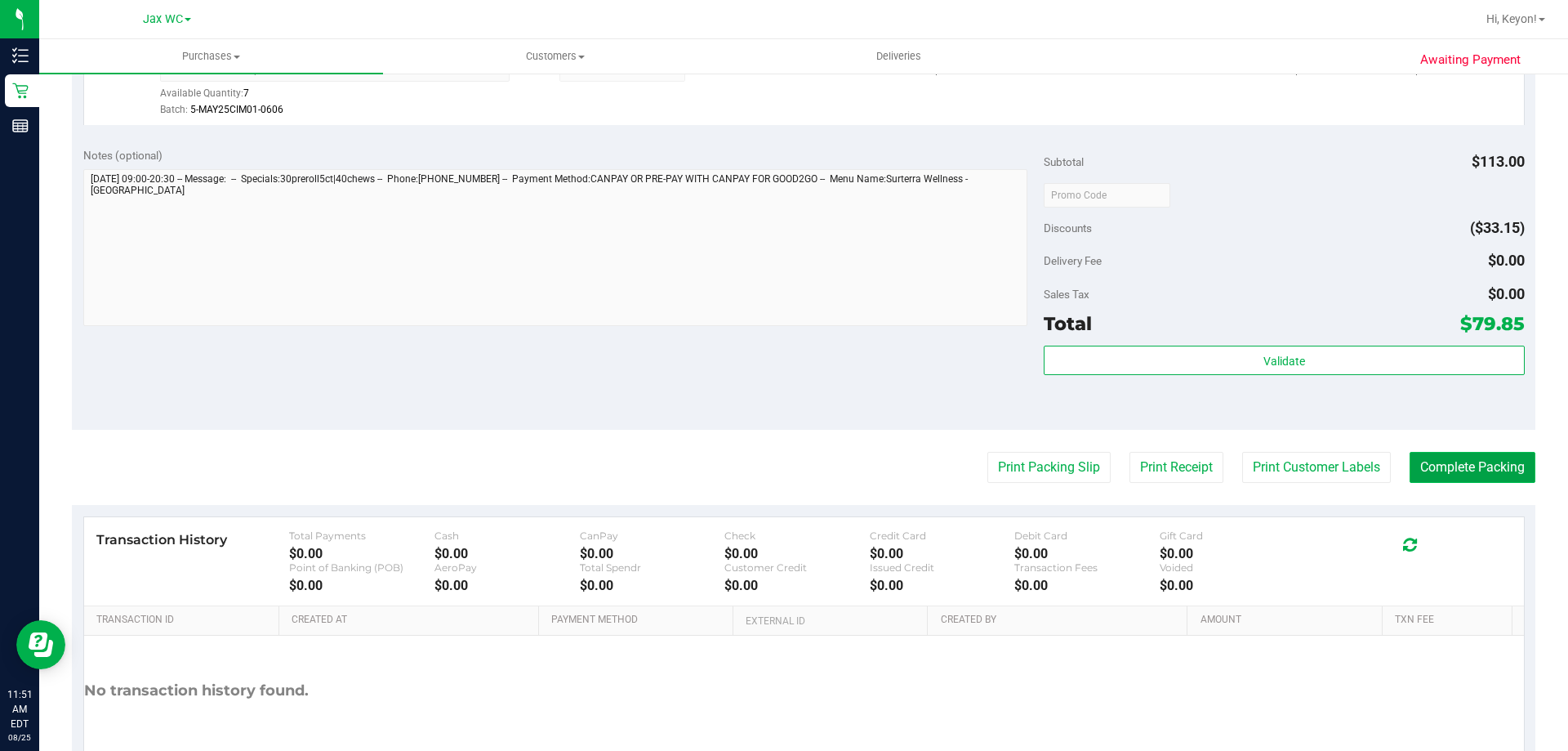
click at [1469, 473] on button "Complete Packing" at bounding box center [1472, 467] width 125 height 31
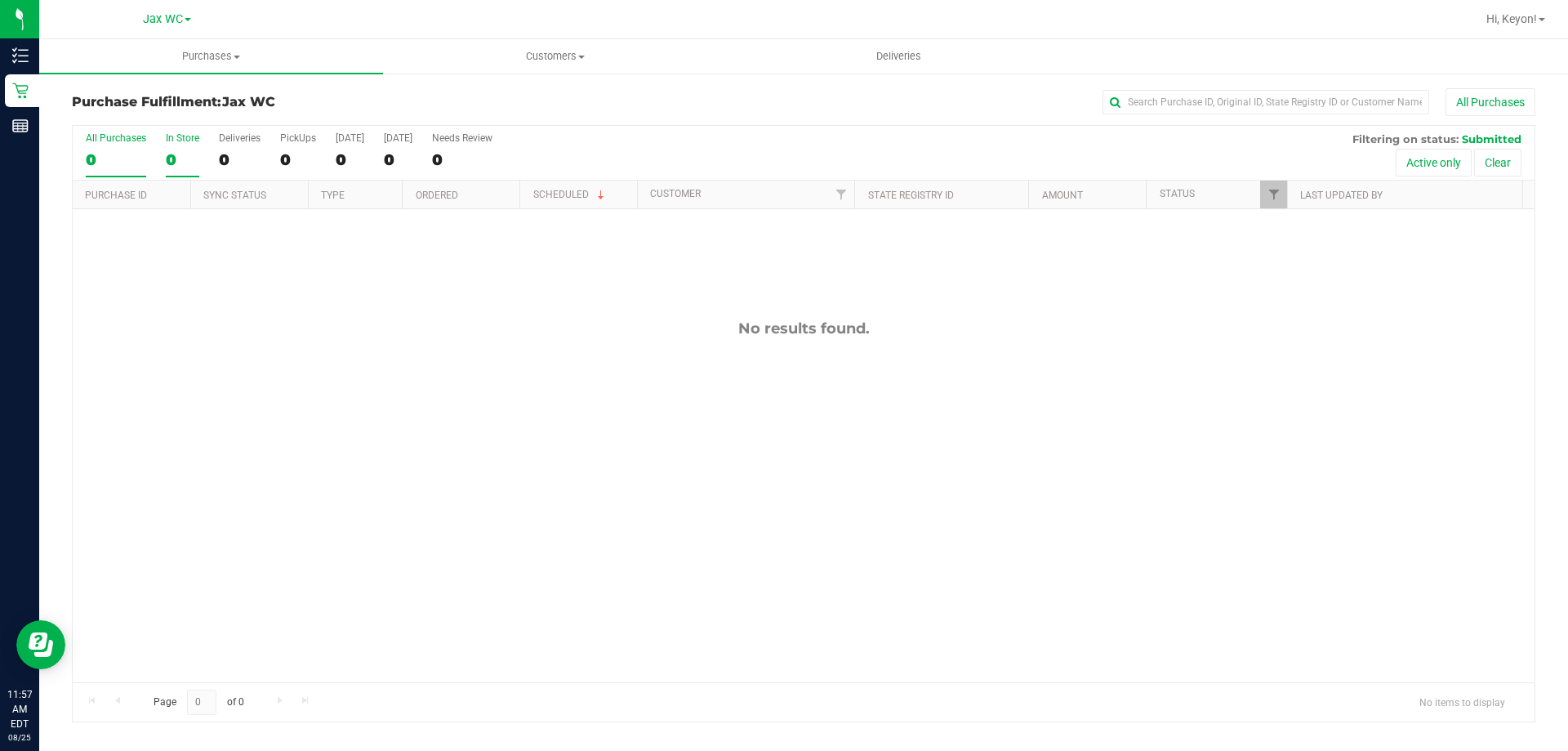
click at [185, 152] on div "0" at bounding box center [183, 159] width 34 height 19
click at [0, 0] on input "In Store 0" at bounding box center [0, 0] width 0 height 0
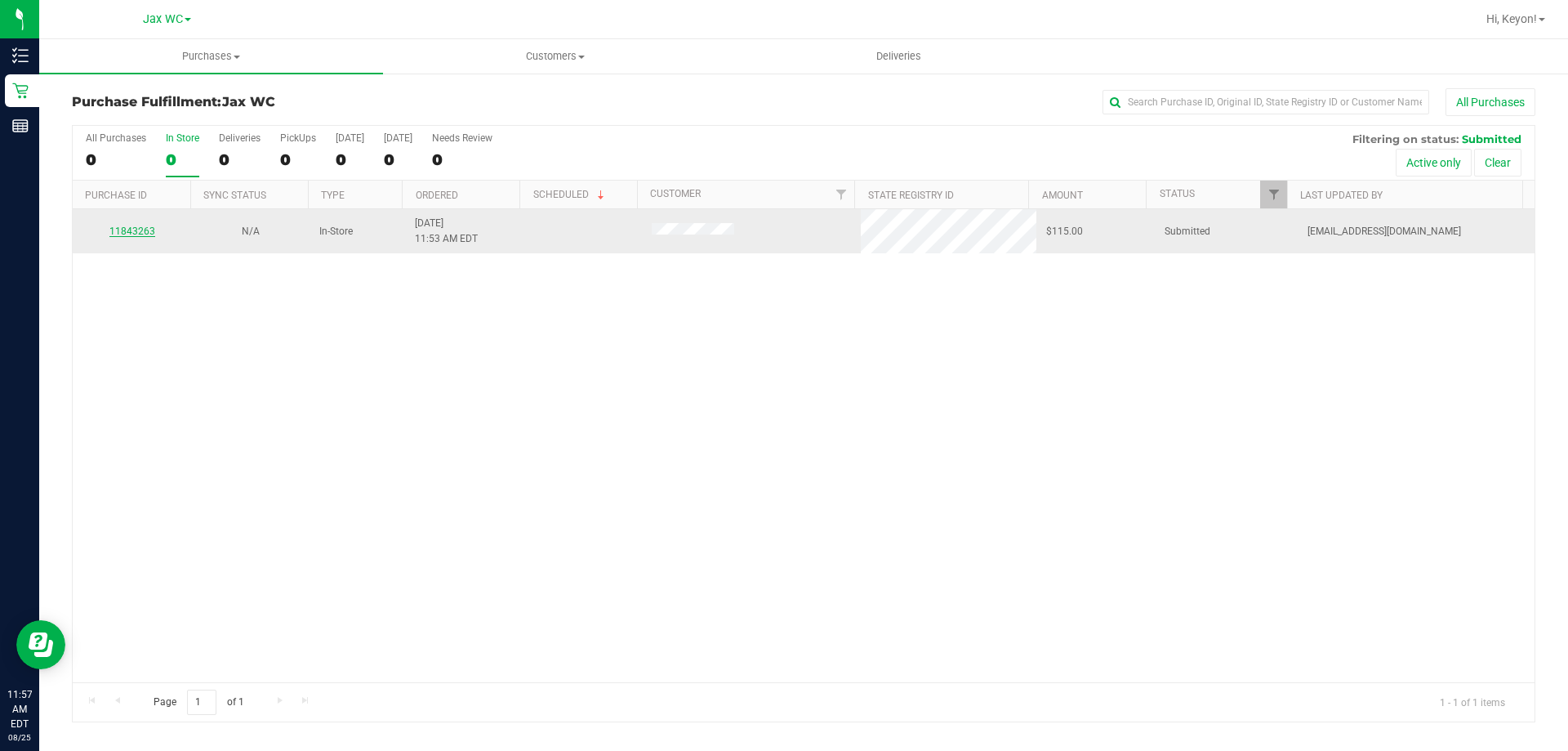
click at [139, 231] on link "11843263" at bounding box center [132, 231] width 46 height 11
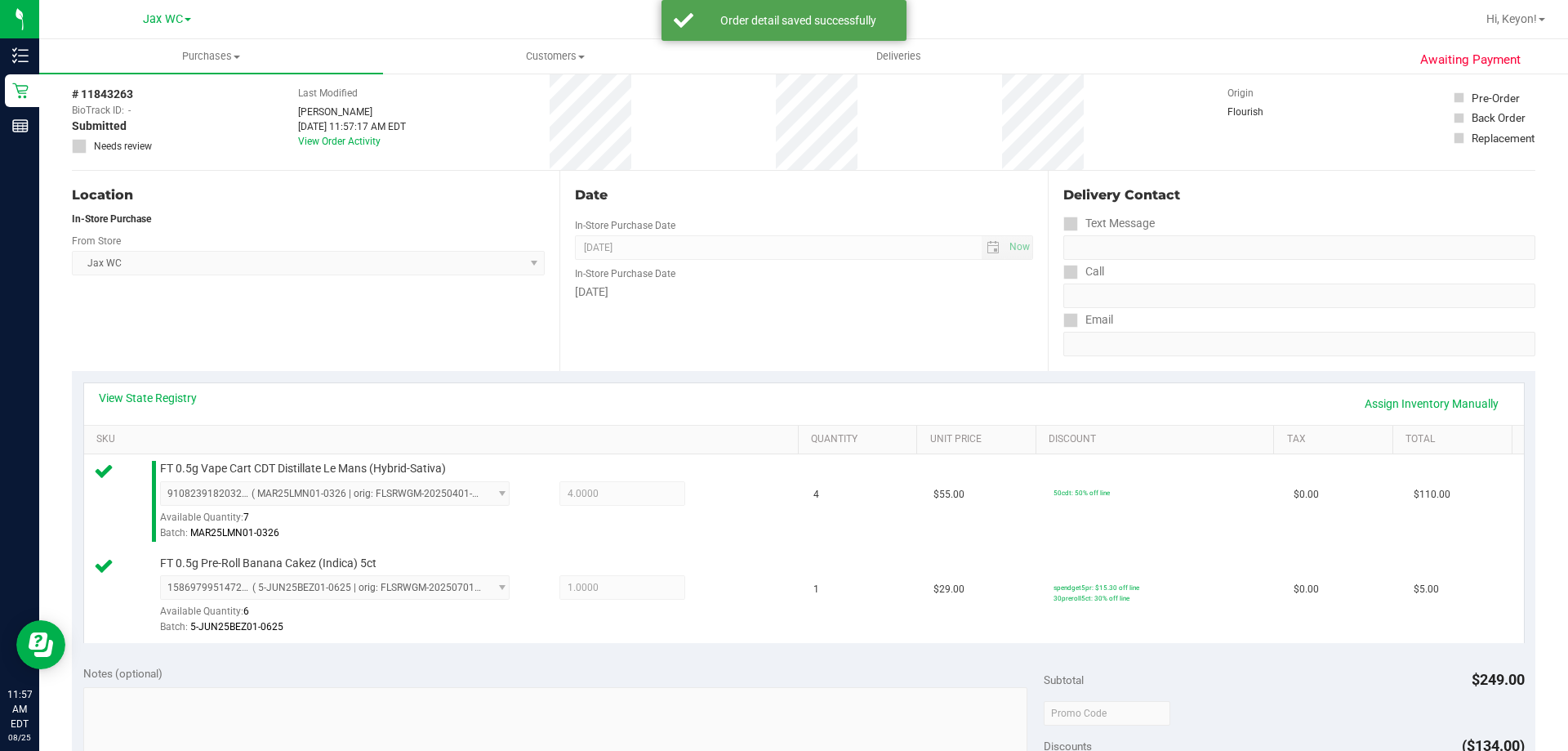
scroll to position [406, 0]
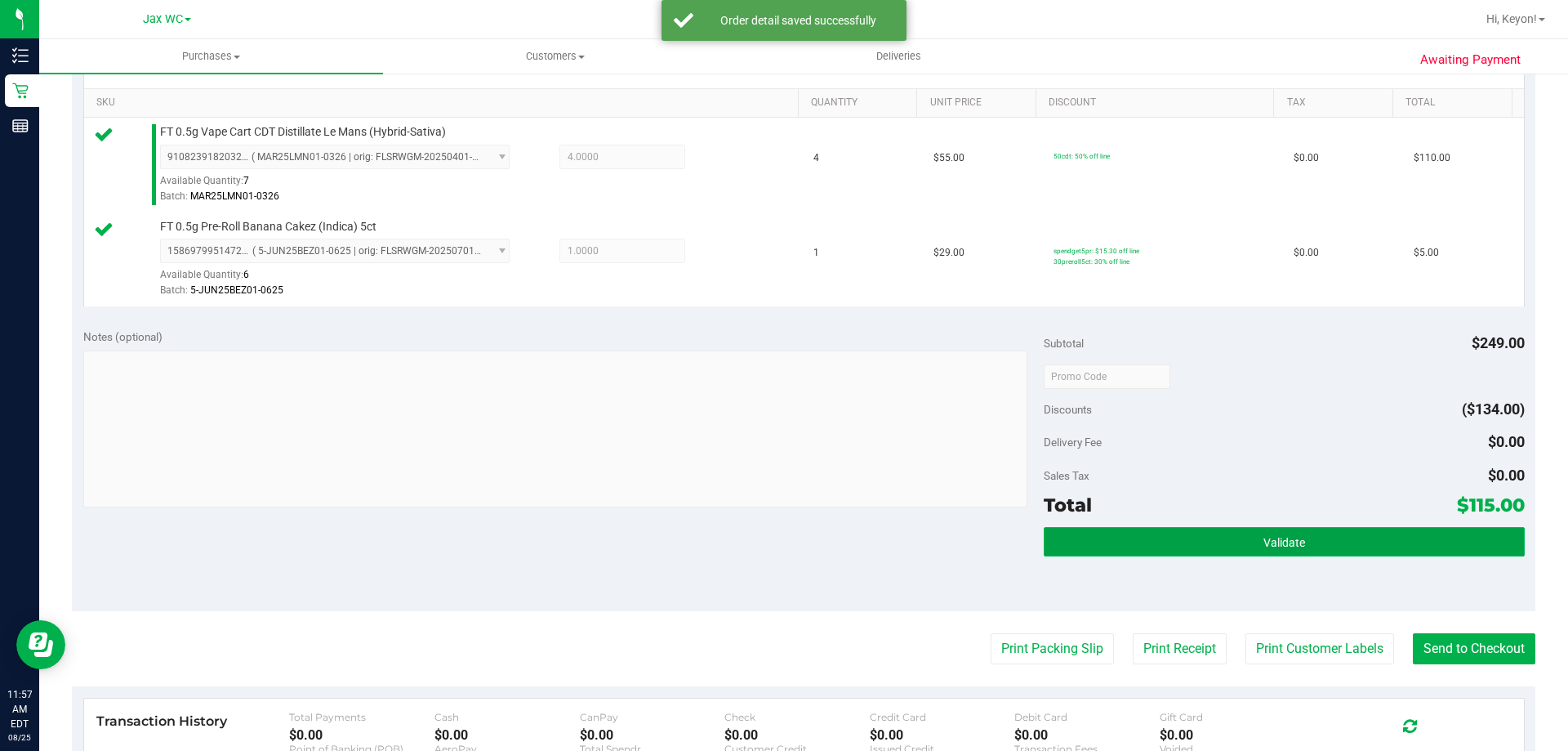
click at [1250, 541] on button "Validate" at bounding box center [1283, 542] width 480 height 30
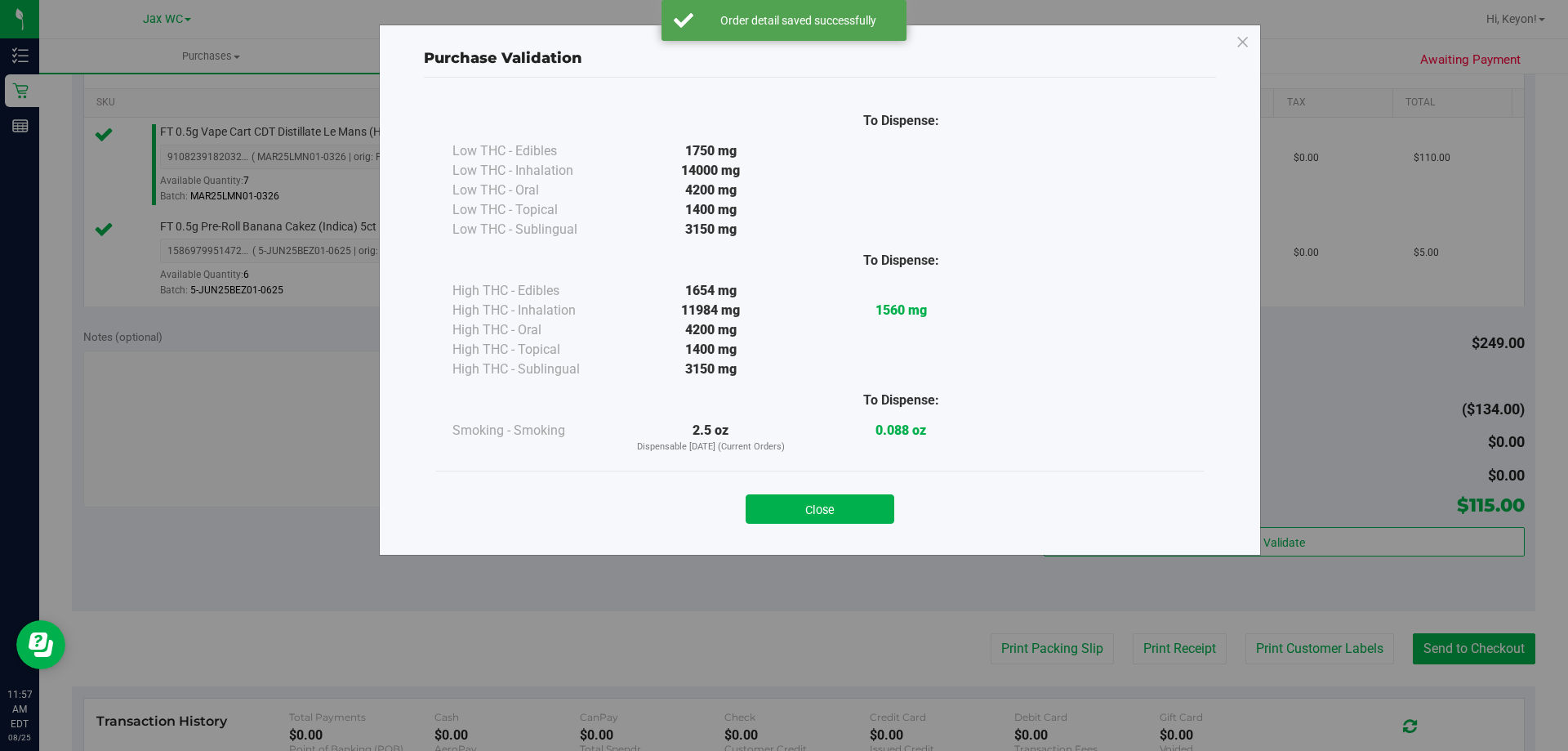
click at [845, 512] on button "Close" at bounding box center [819, 509] width 148 height 30
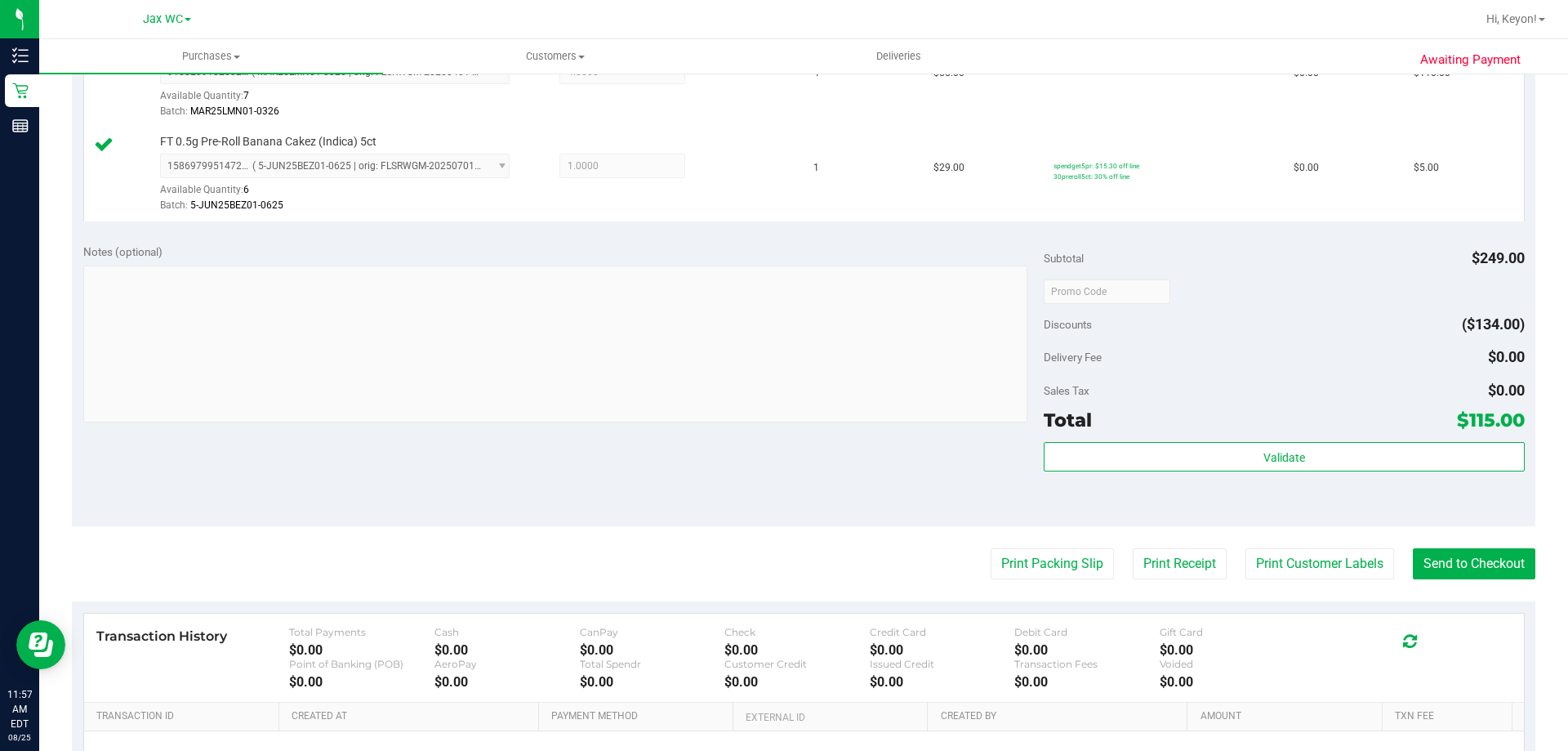
scroll to position [521, 0]
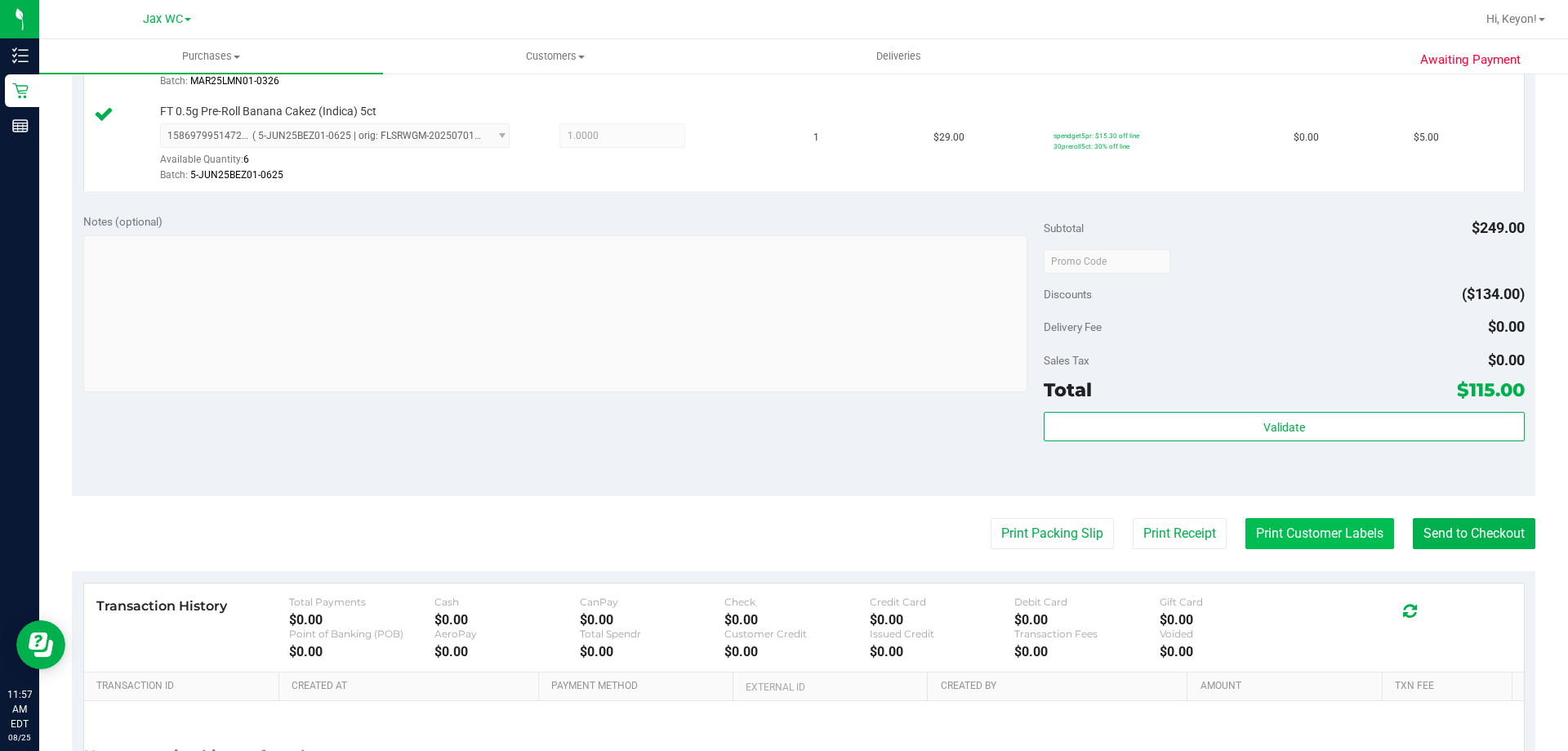
click at [1289, 533] on button "Print Customer Labels" at bounding box center [1319, 533] width 148 height 31
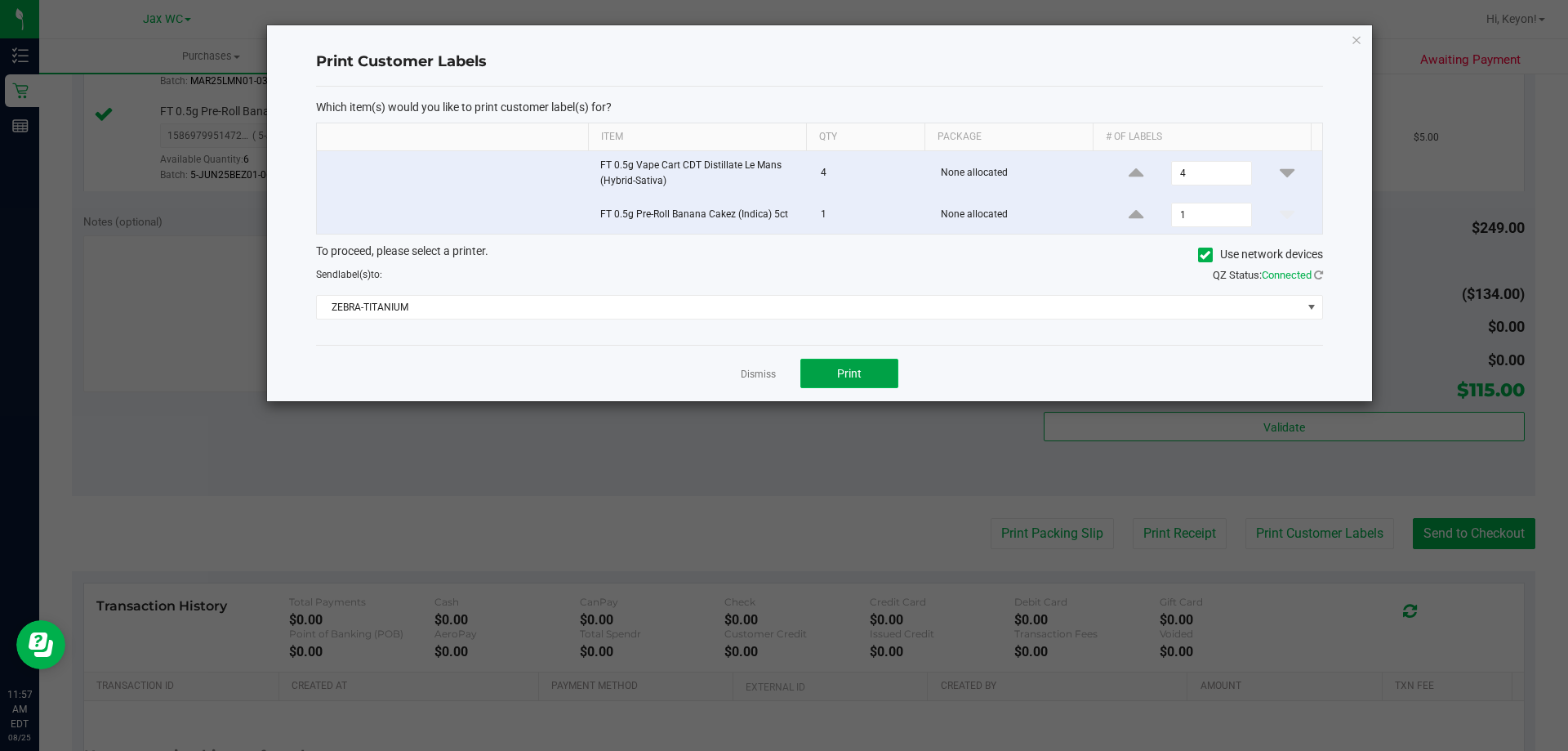
click at [877, 386] on button "Print" at bounding box center [850, 373] width 98 height 30
drag, startPoint x: 758, startPoint y: 376, endPoint x: 1480, endPoint y: 470, distance: 728.1
click at [761, 376] on link "Dismiss" at bounding box center [757, 375] width 35 height 14
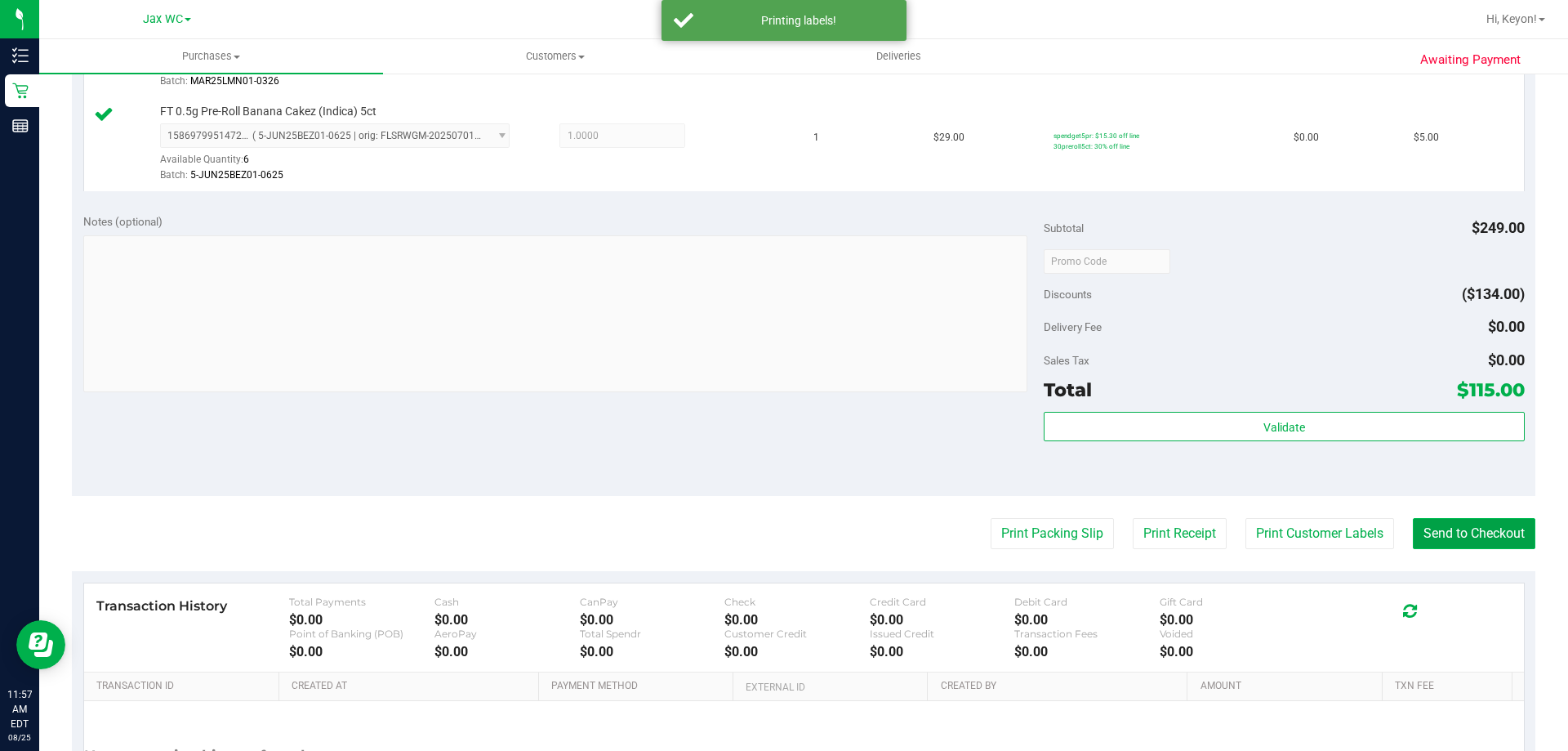
click at [1444, 526] on button "Send to Checkout" at bounding box center [1473, 533] width 123 height 31
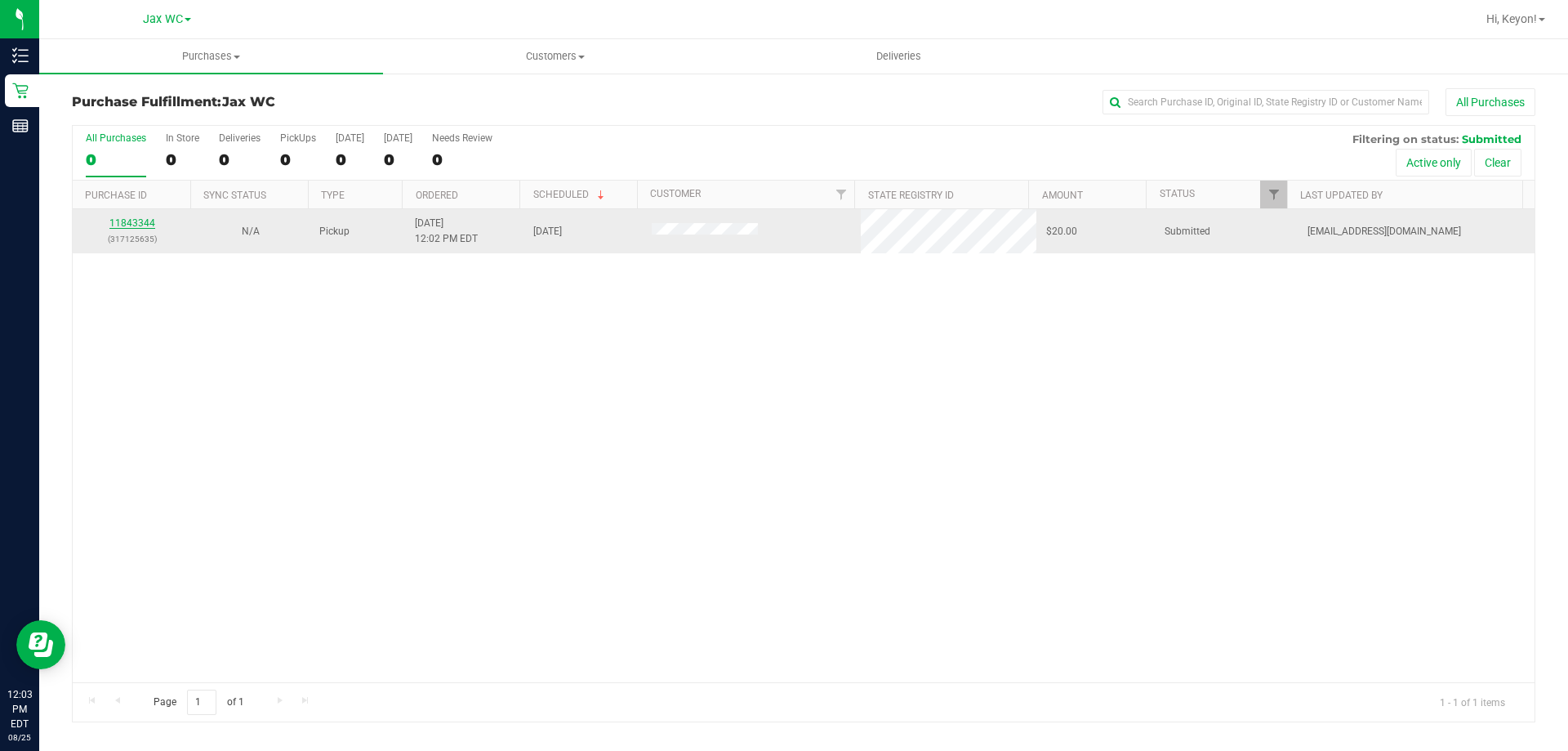
click at [126, 220] on link "11843344" at bounding box center [132, 222] width 46 height 11
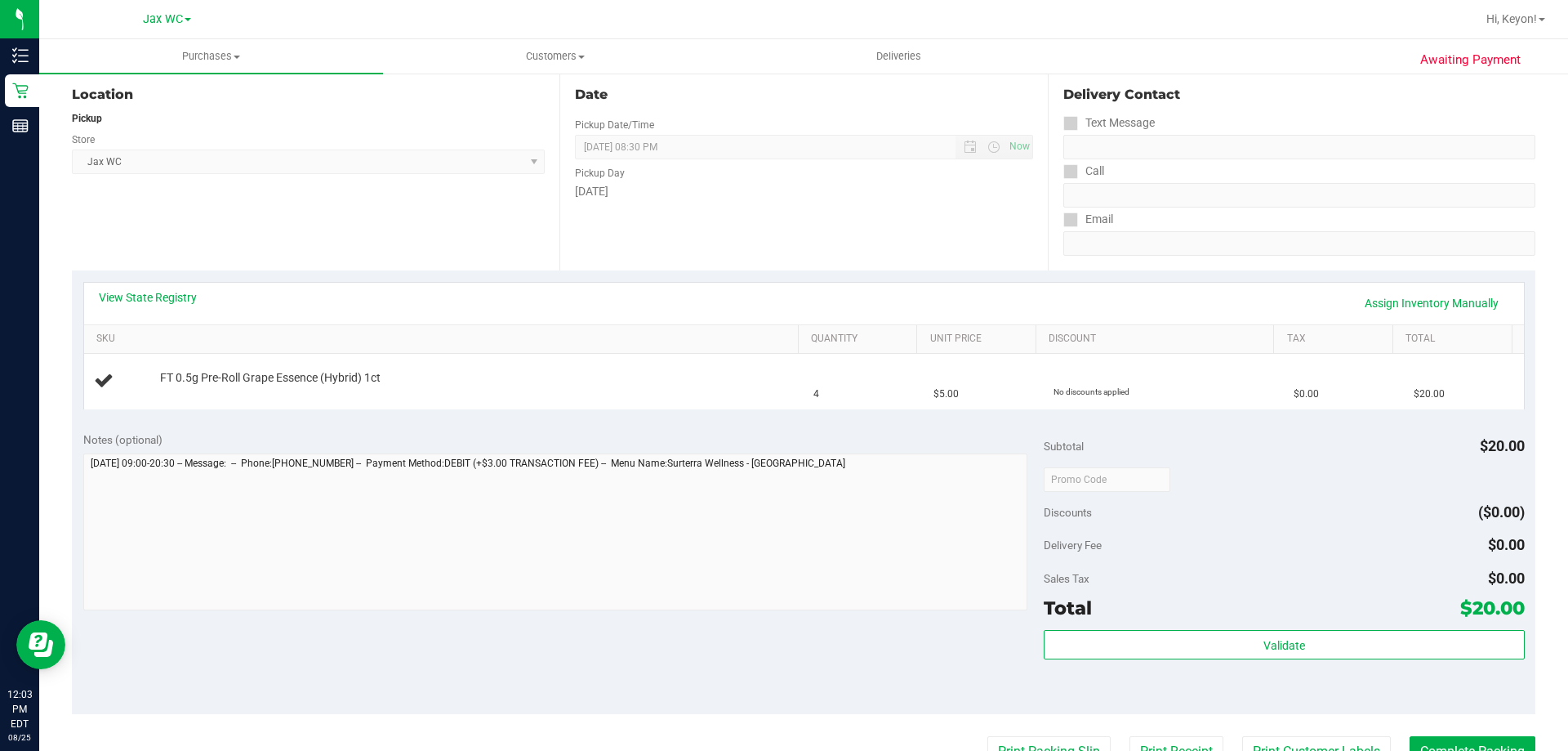
scroll to position [177, 0]
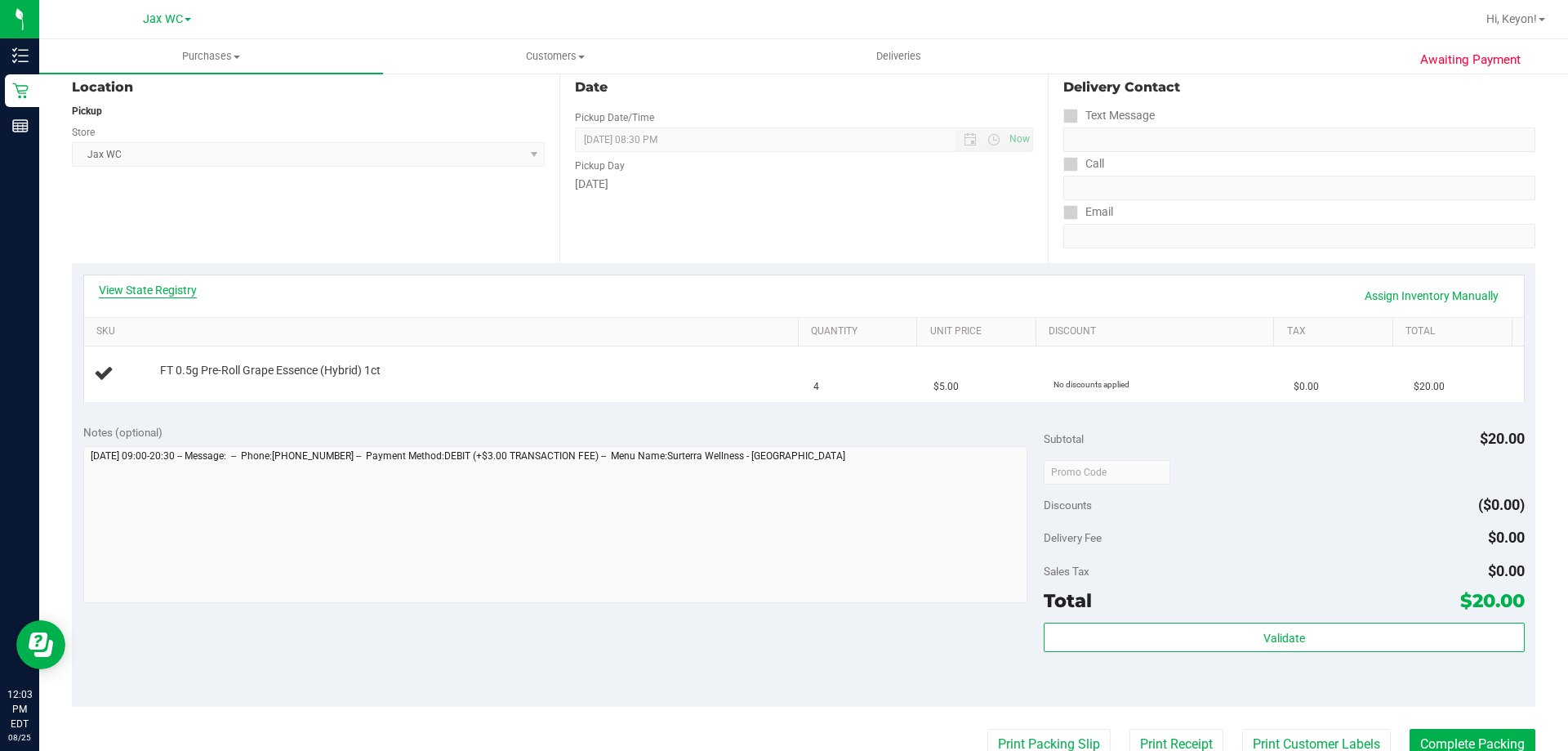
click at [179, 287] on link "View State Registry" at bounding box center [148, 290] width 98 height 16
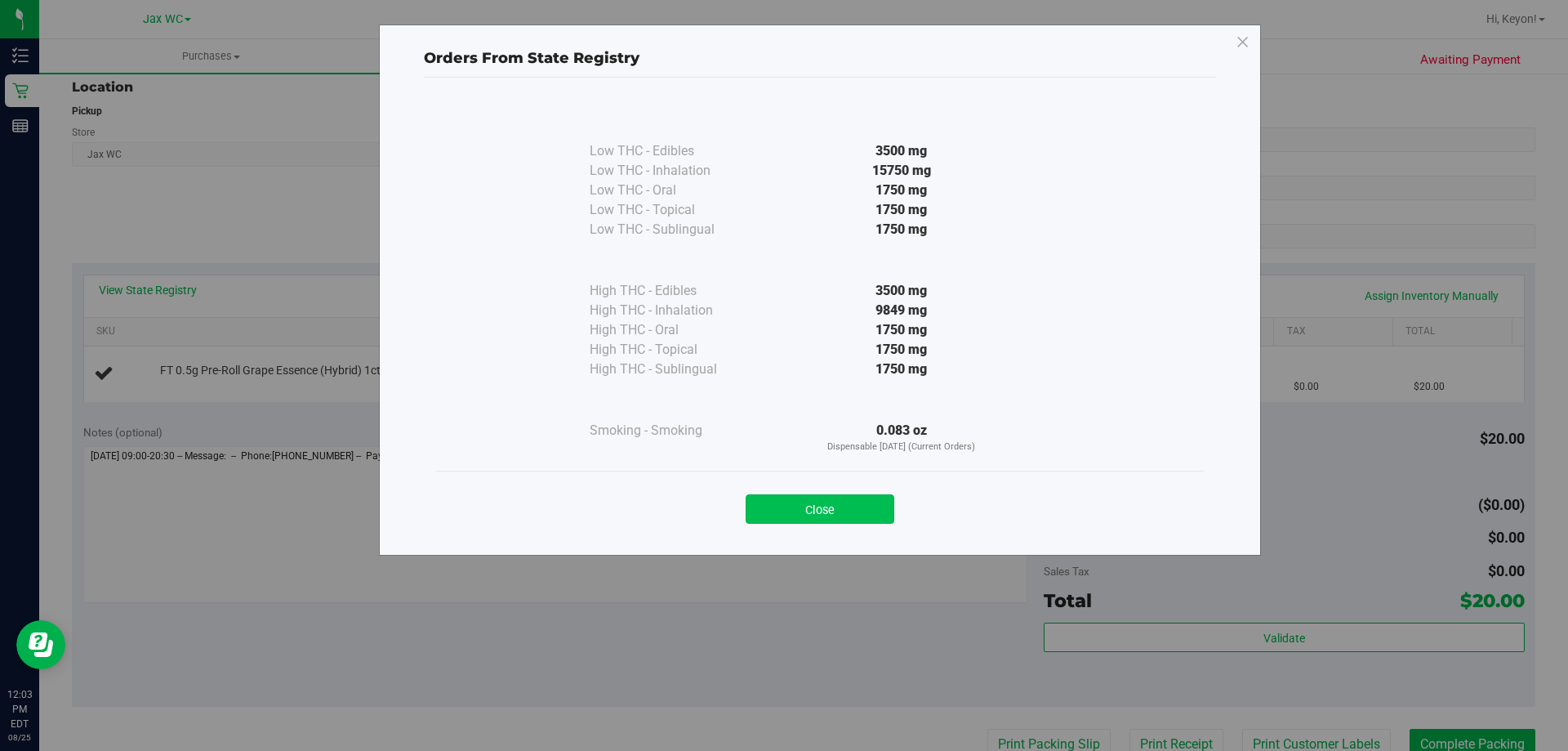
click at [866, 518] on button "Close" at bounding box center [819, 509] width 148 height 30
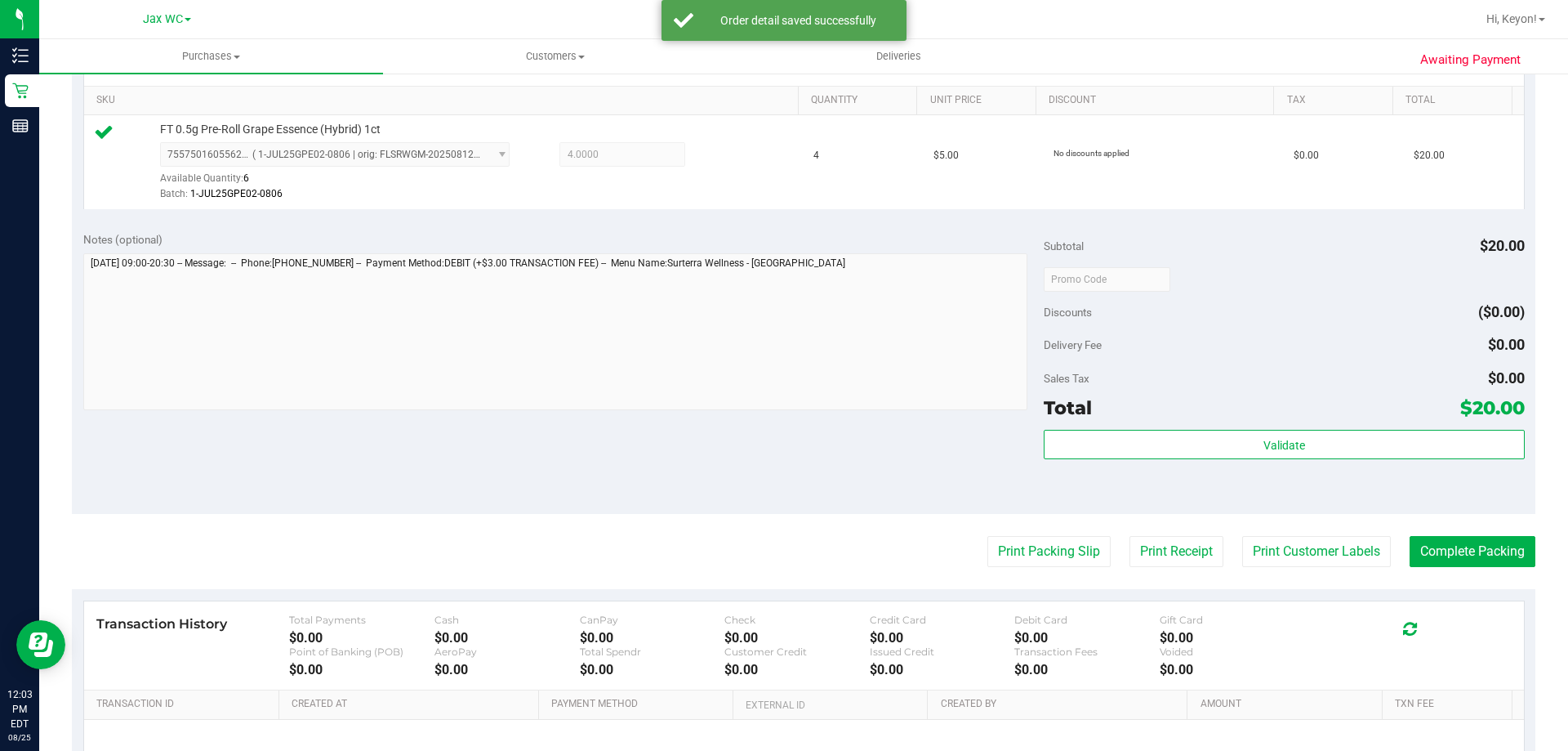
scroll to position [444, 0]
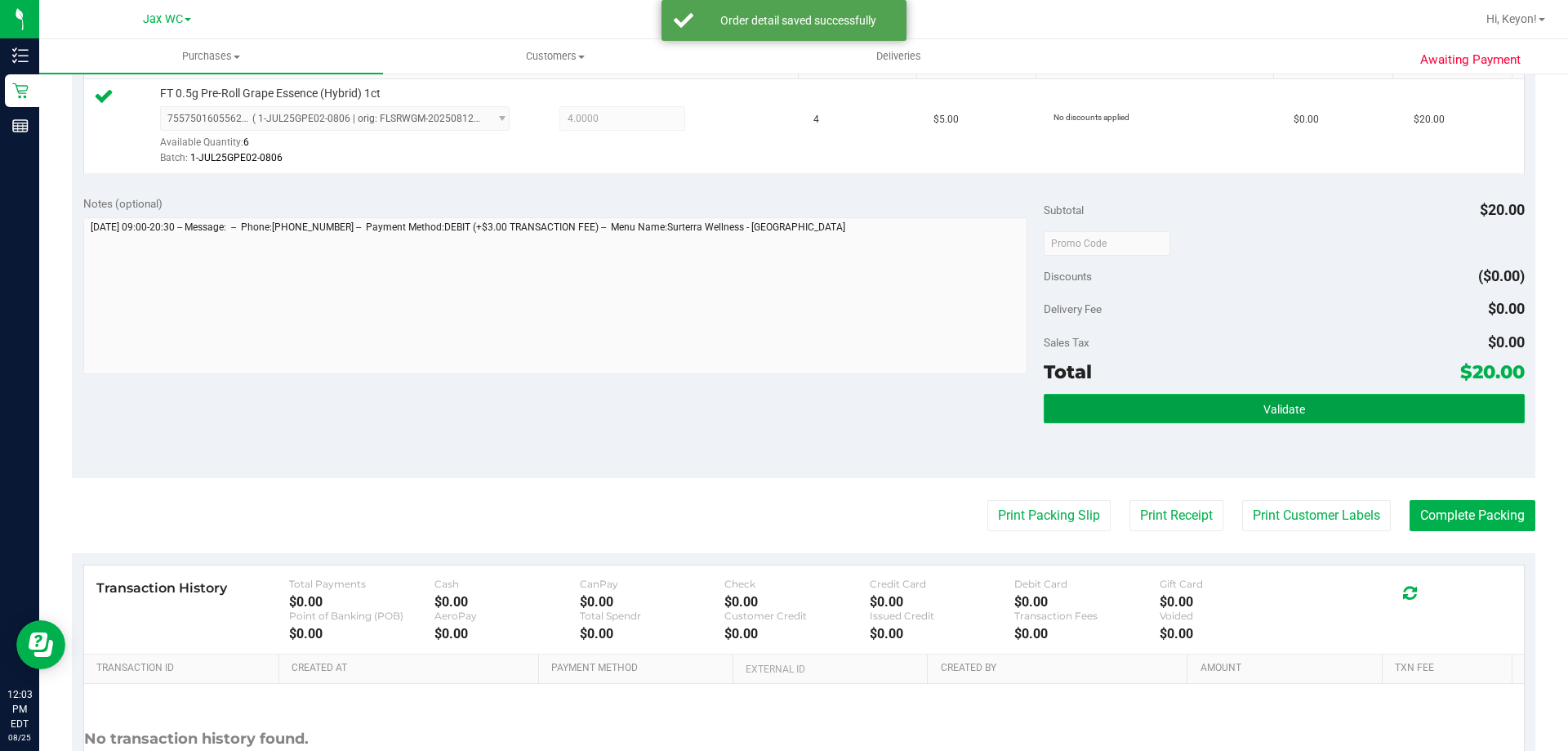
click at [1307, 409] on button "Validate" at bounding box center [1283, 409] width 480 height 30
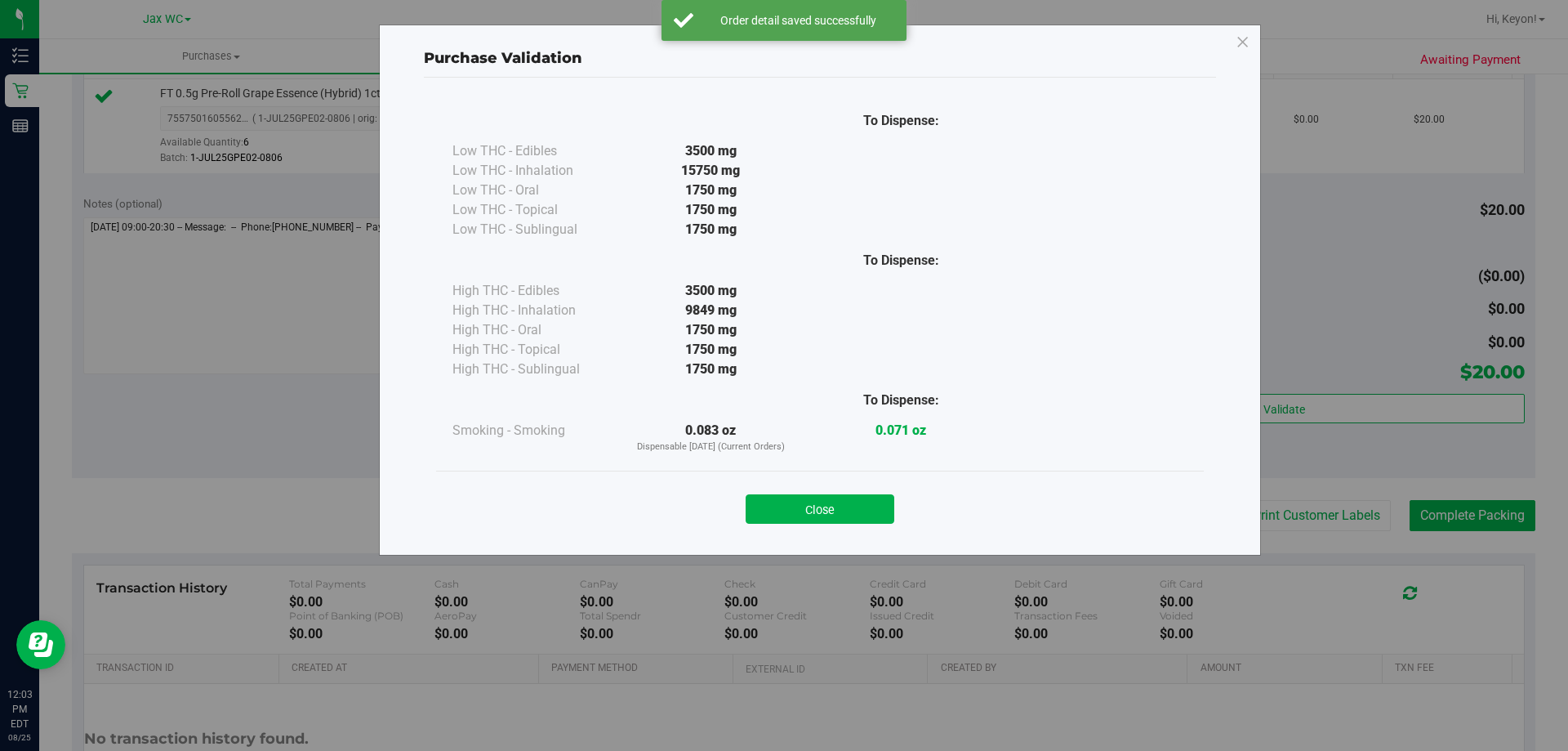
drag, startPoint x: 834, startPoint y: 509, endPoint x: 1048, endPoint y: 512, distance: 214.0
click at [836, 509] on button "Close" at bounding box center [819, 509] width 148 height 30
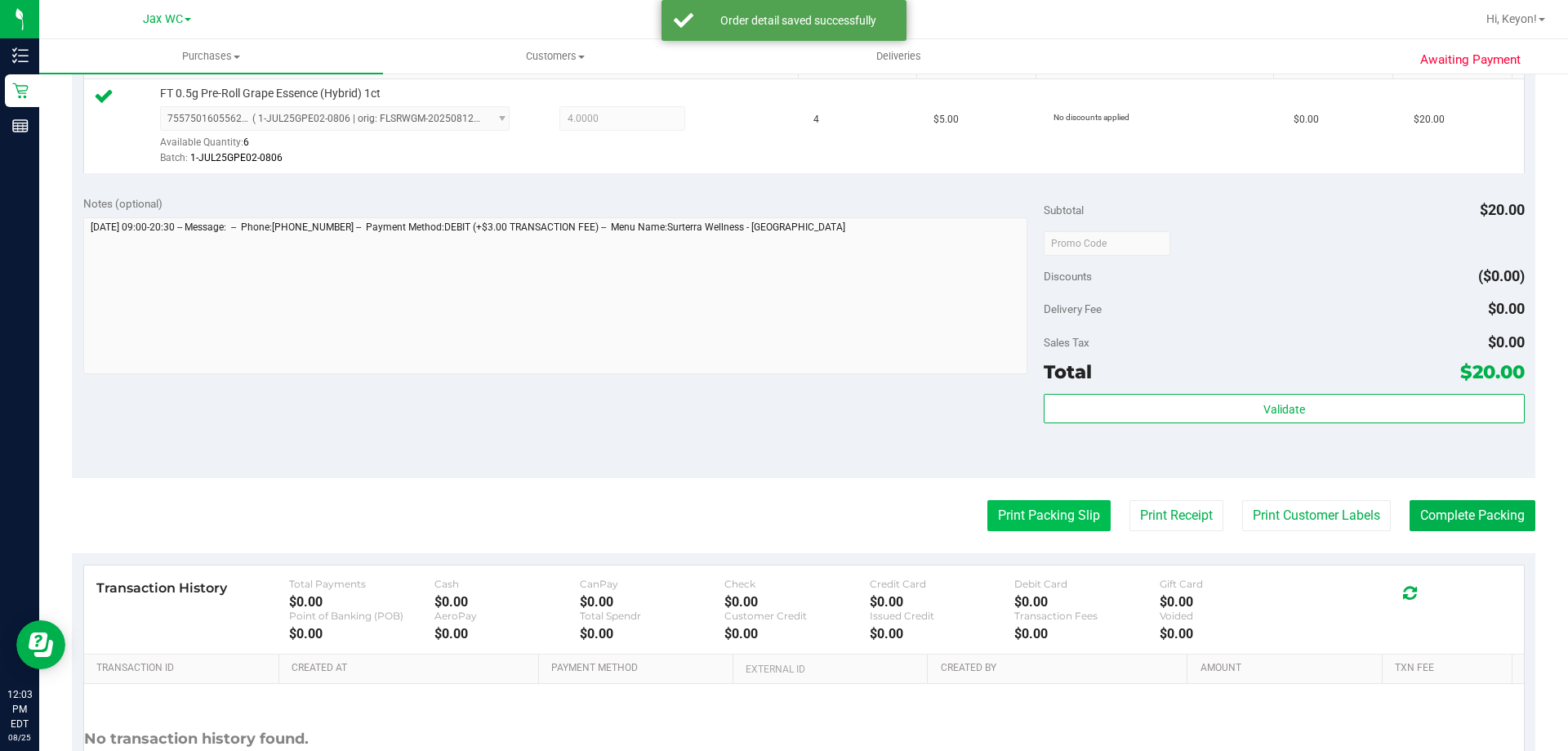
click at [1047, 517] on button "Print Packing Slip" at bounding box center [1049, 515] width 124 height 31
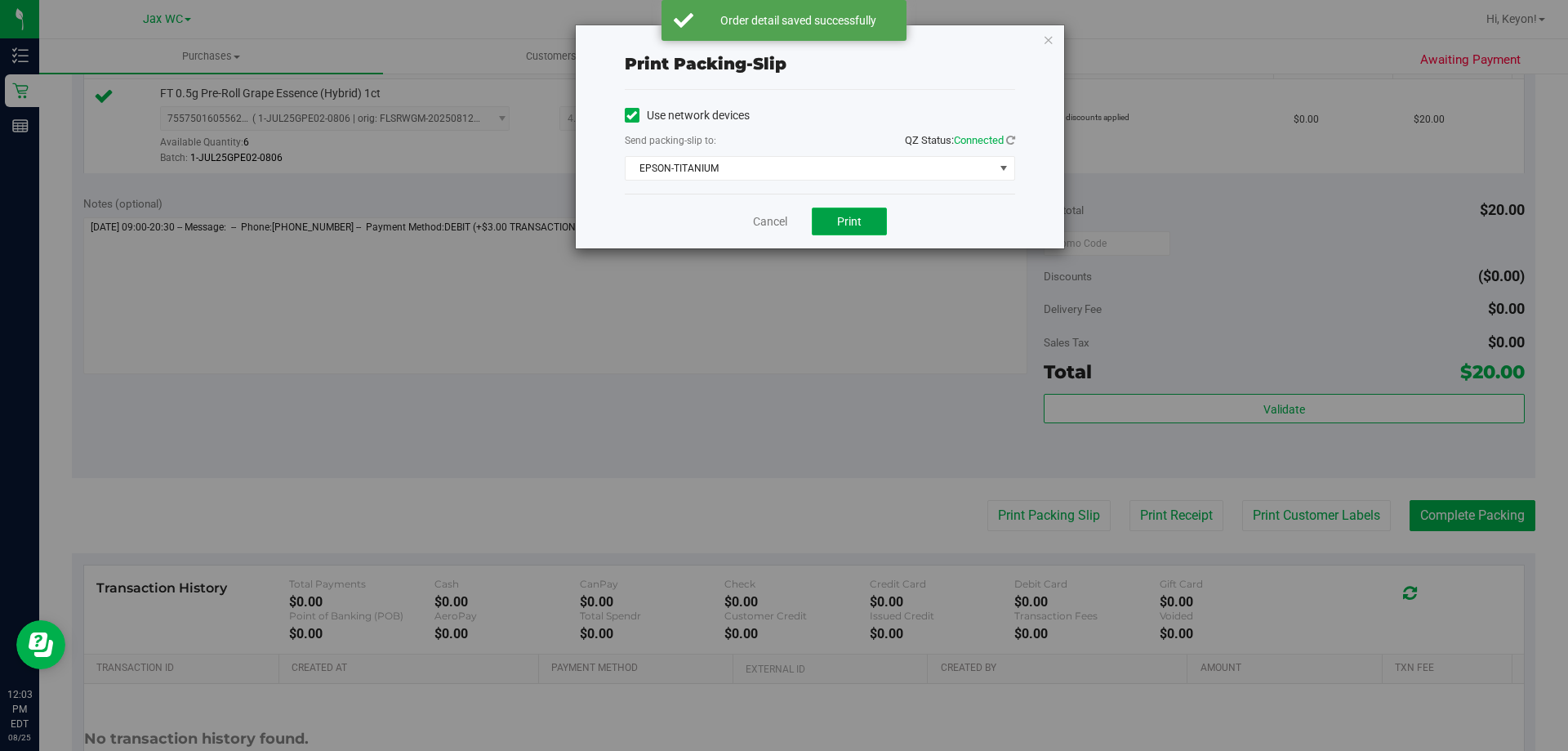
click at [850, 217] on span "Print" at bounding box center [849, 220] width 25 height 13
click at [772, 220] on link "Cancel" at bounding box center [770, 222] width 34 height 17
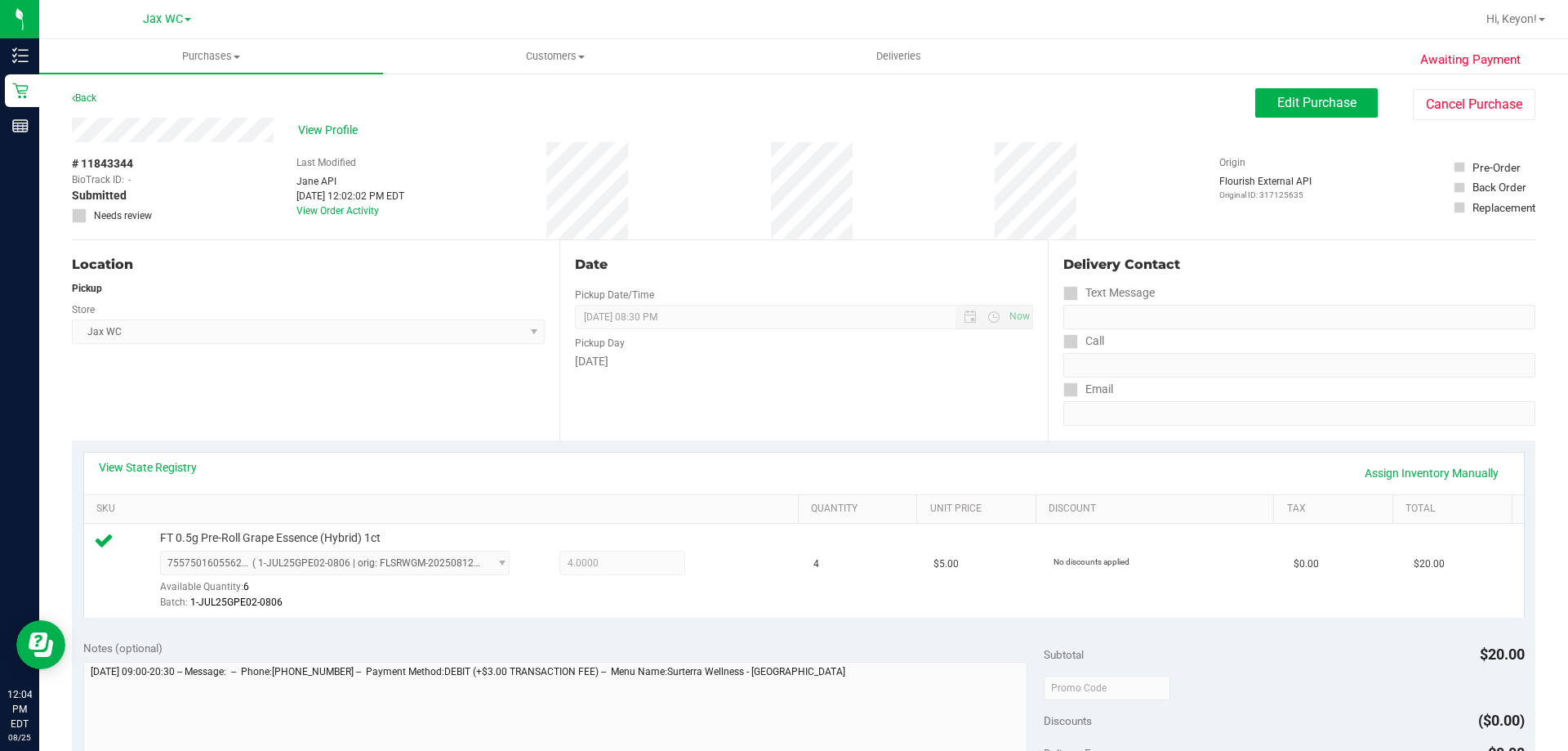
scroll to position [485, 0]
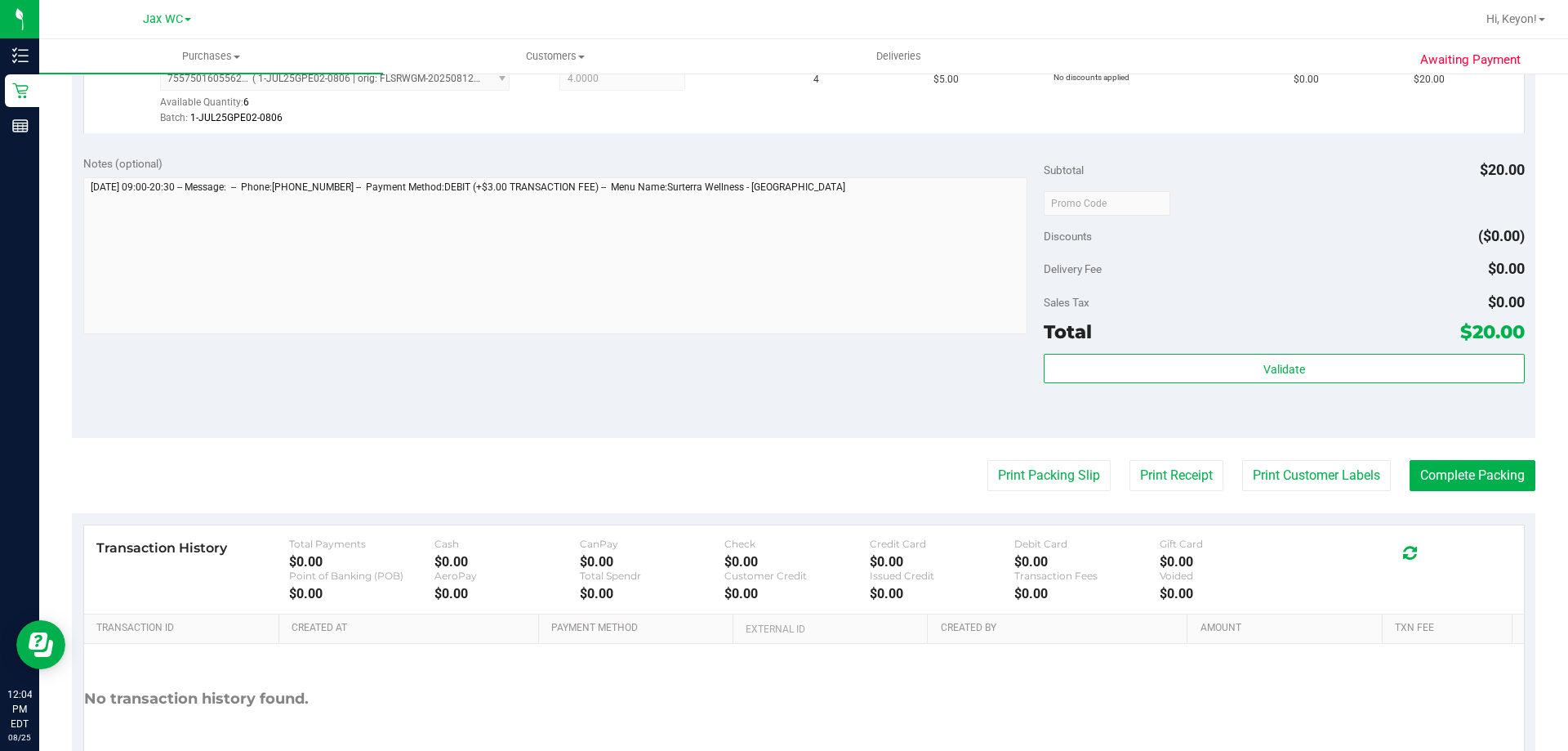
click at [1368, 386] on div "Validate" at bounding box center [1283, 390] width 480 height 74
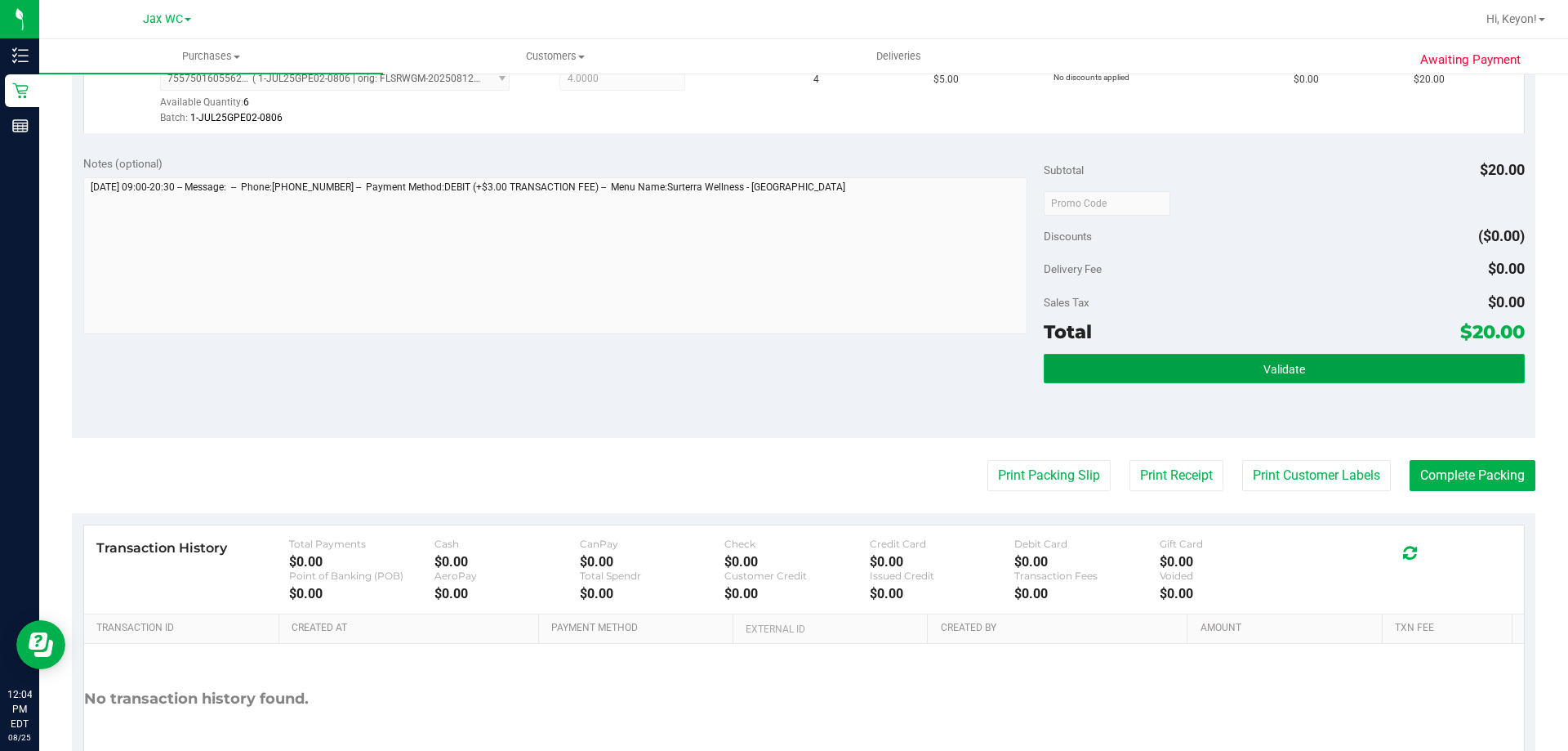
click at [1368, 378] on button "Validate" at bounding box center [1283, 368] width 480 height 30
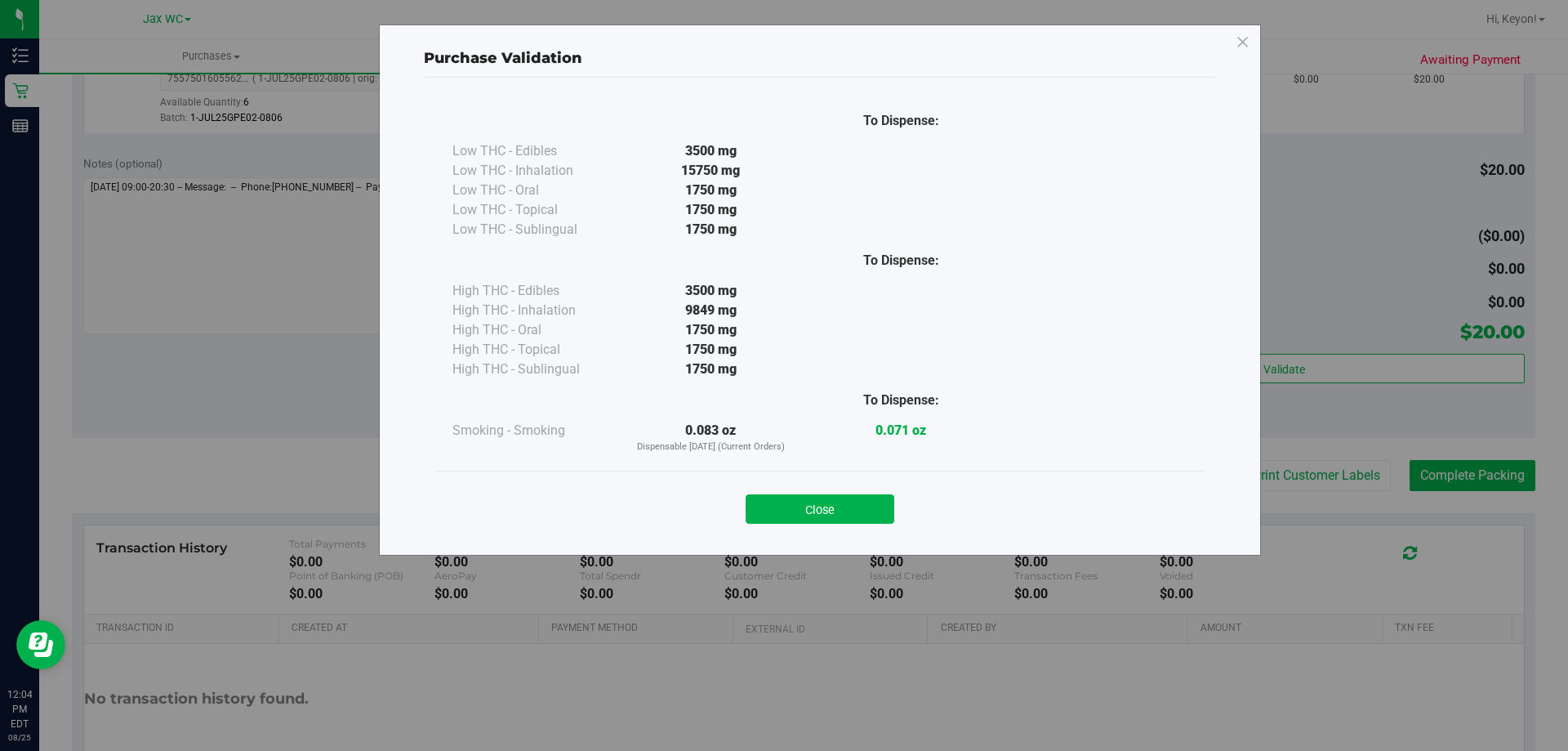
drag, startPoint x: 844, startPoint y: 509, endPoint x: 1036, endPoint y: 501, distance: 192.2
click at [845, 509] on button "Close" at bounding box center [819, 509] width 148 height 30
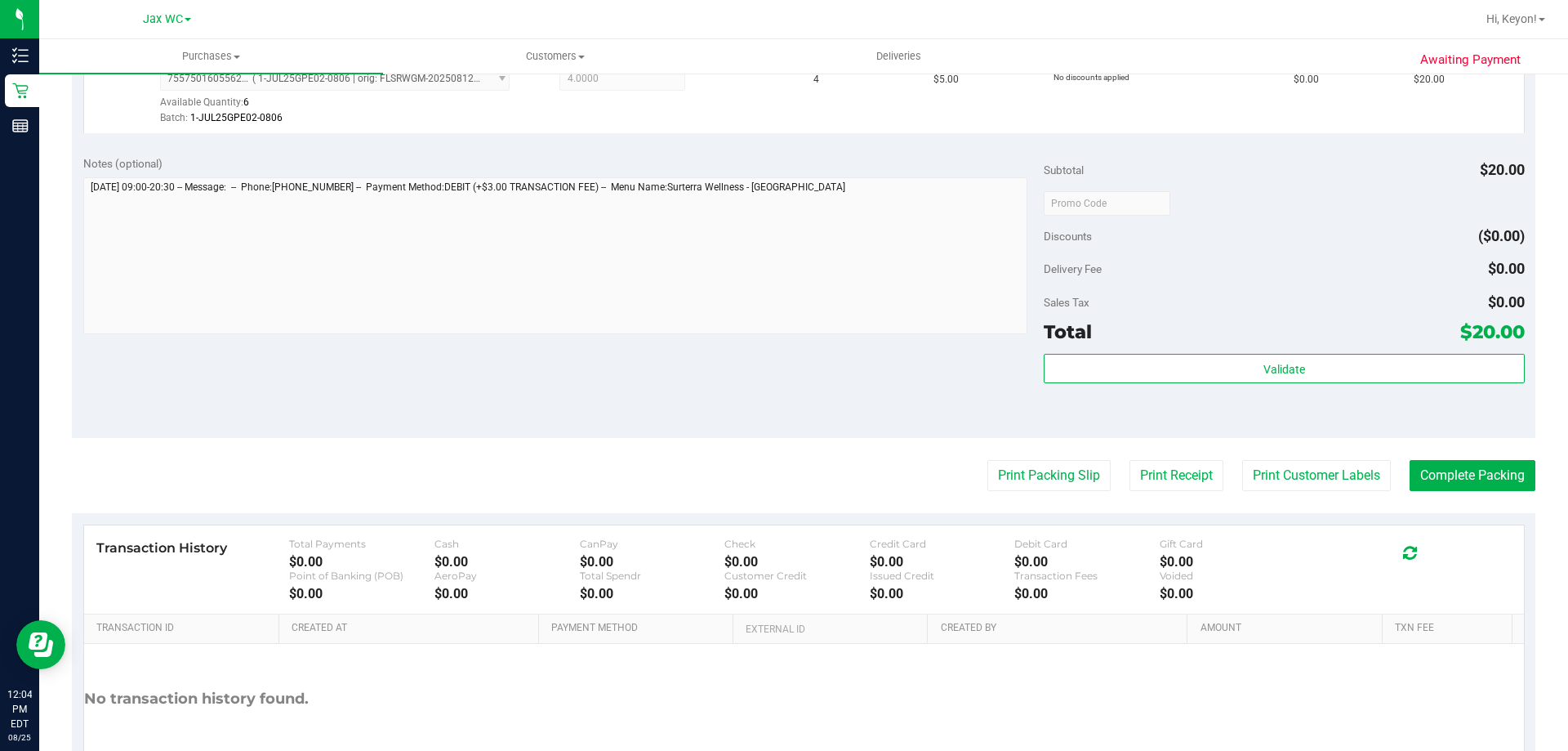
scroll to position [515, 0]
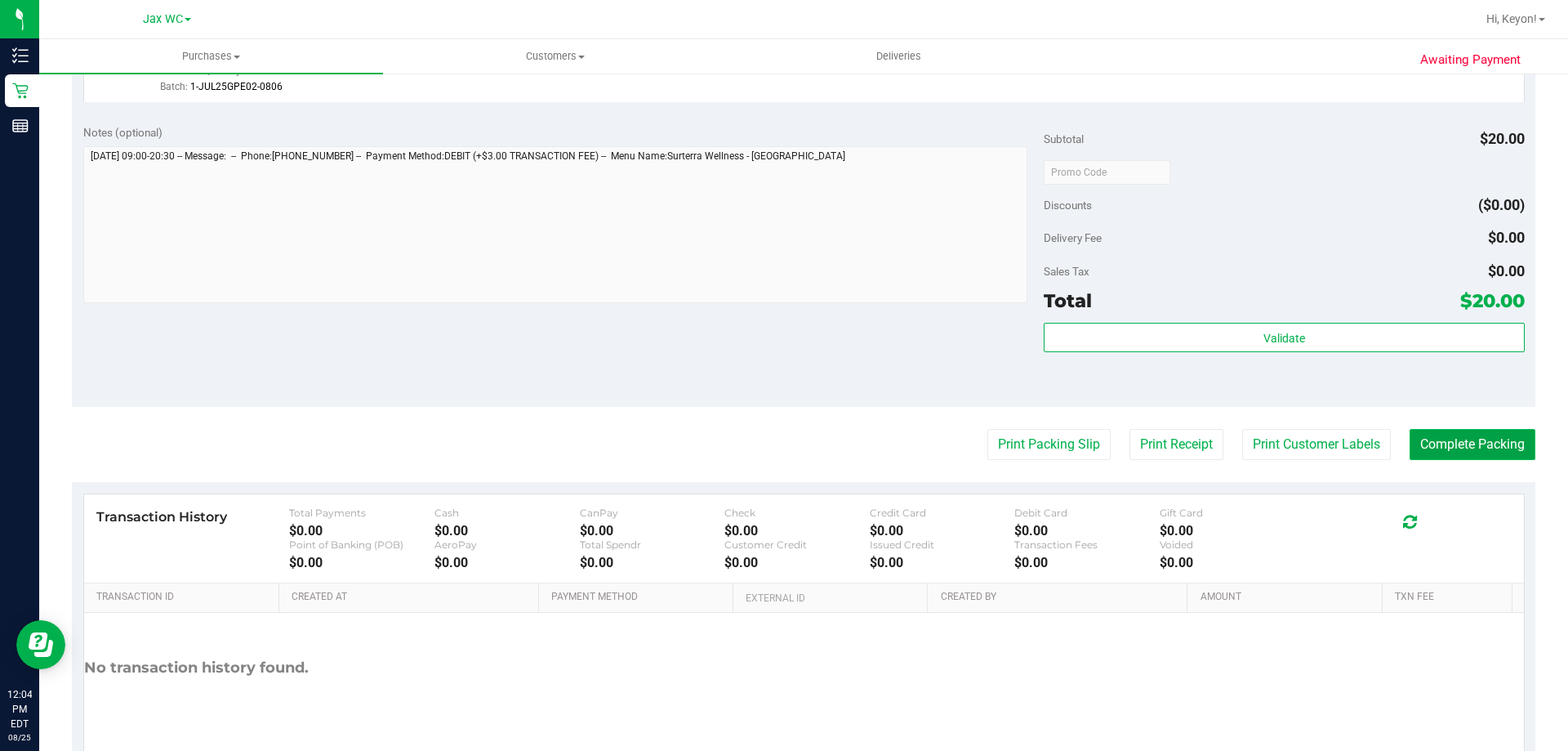
click at [1478, 435] on button "Complete Packing" at bounding box center [1472, 444] width 125 height 31
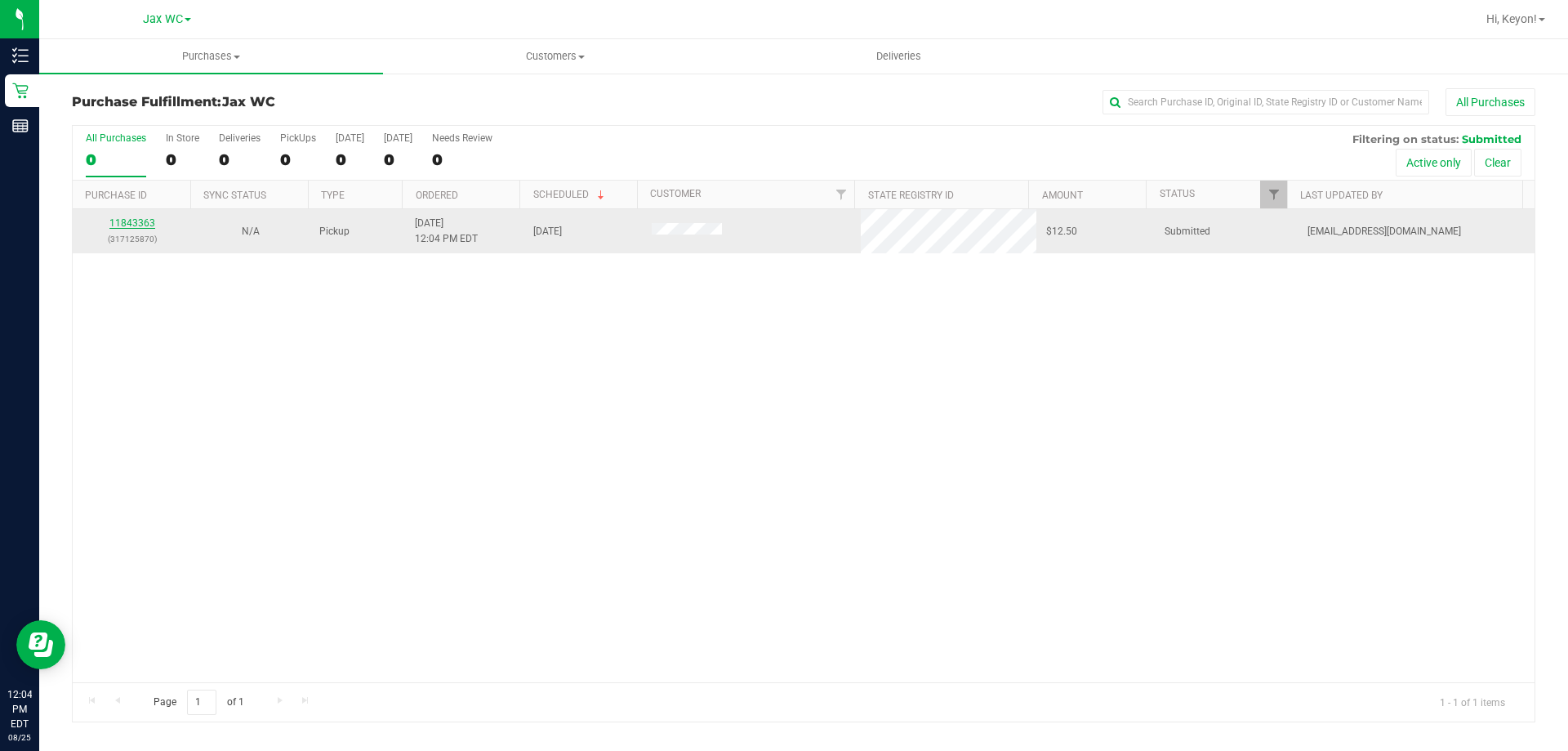
click at [121, 220] on link "11843363" at bounding box center [132, 222] width 46 height 11
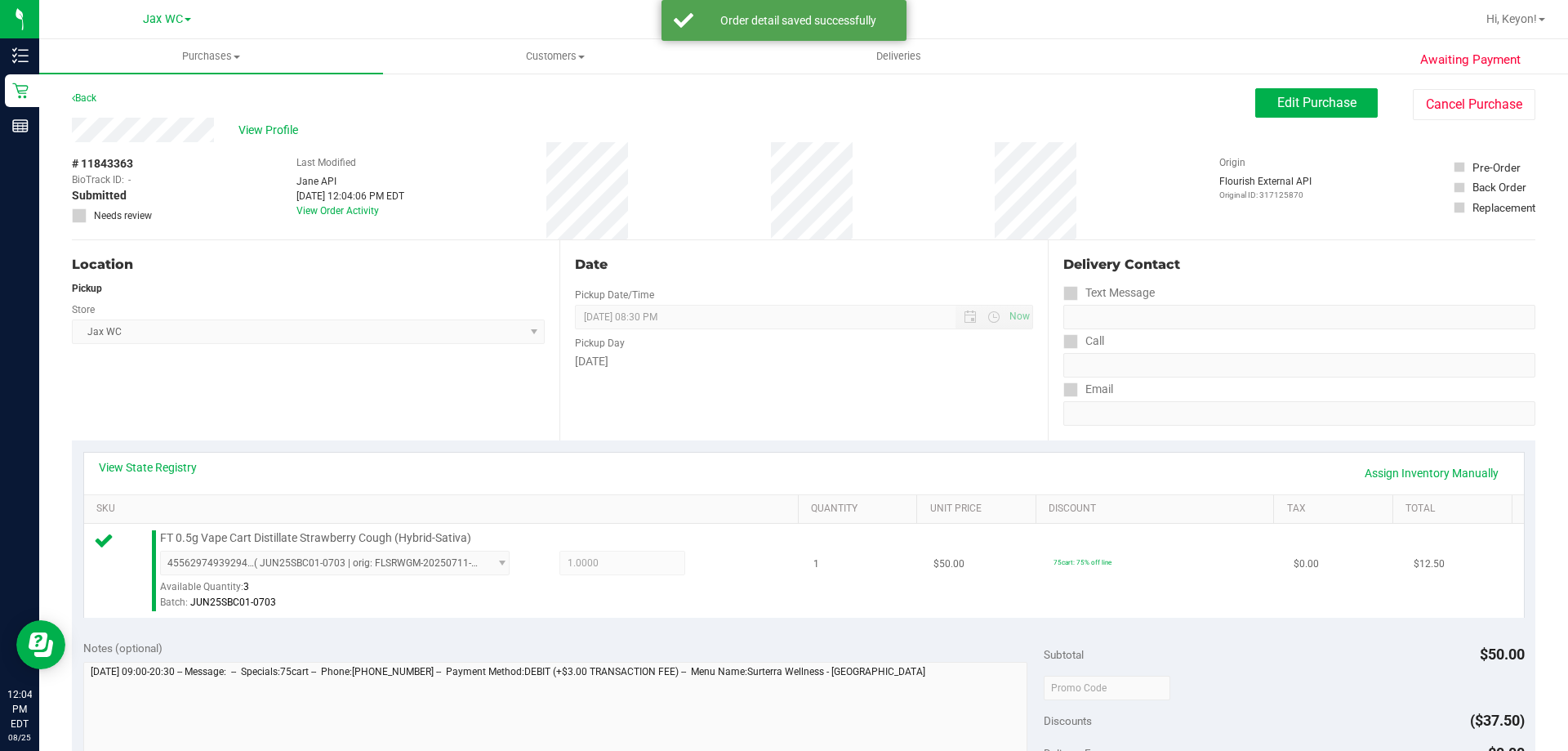
scroll to position [193, 0]
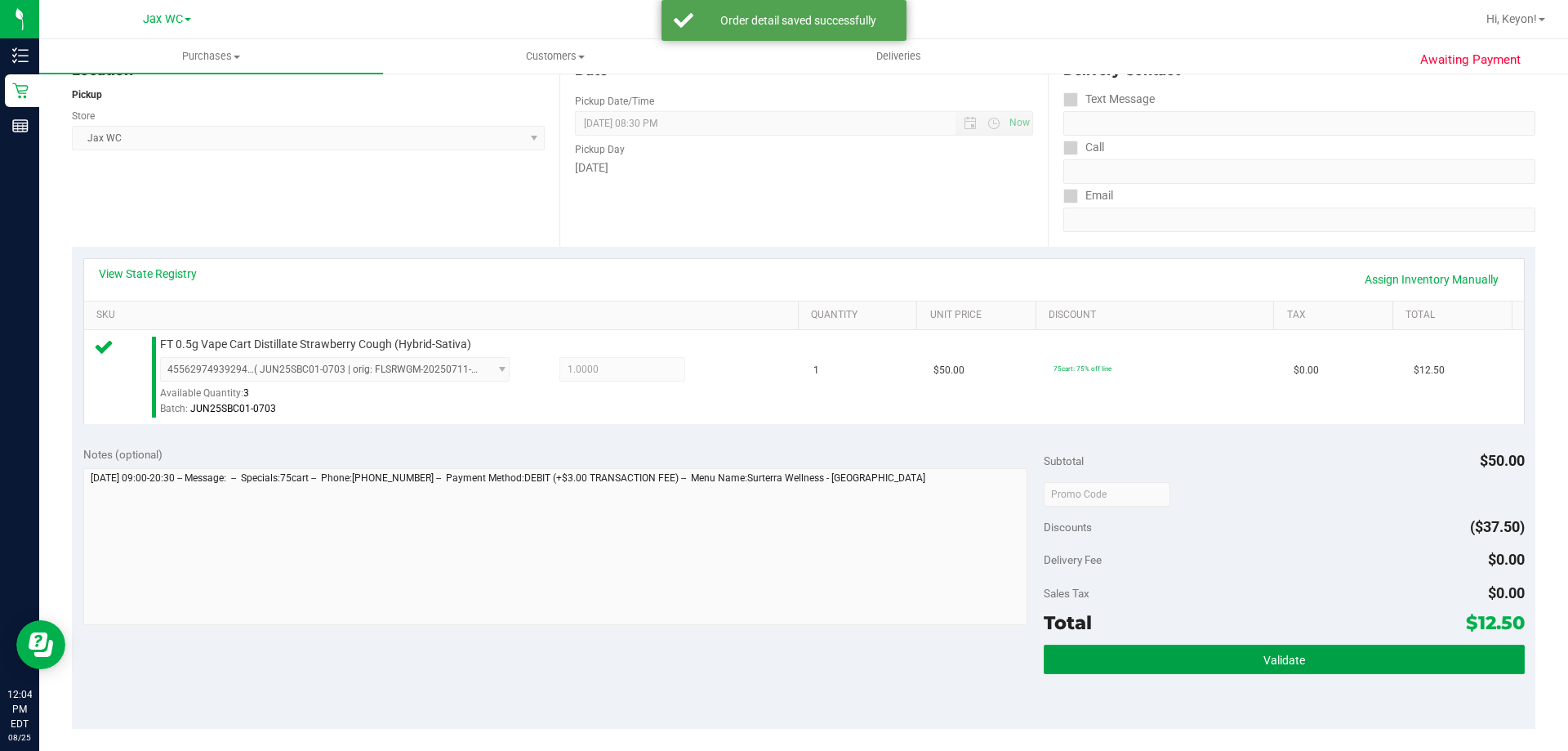
drag, startPoint x: 1337, startPoint y: 670, endPoint x: 1389, endPoint y: 627, distance: 67.5
click at [1339, 670] on button "Validate" at bounding box center [1283, 659] width 480 height 30
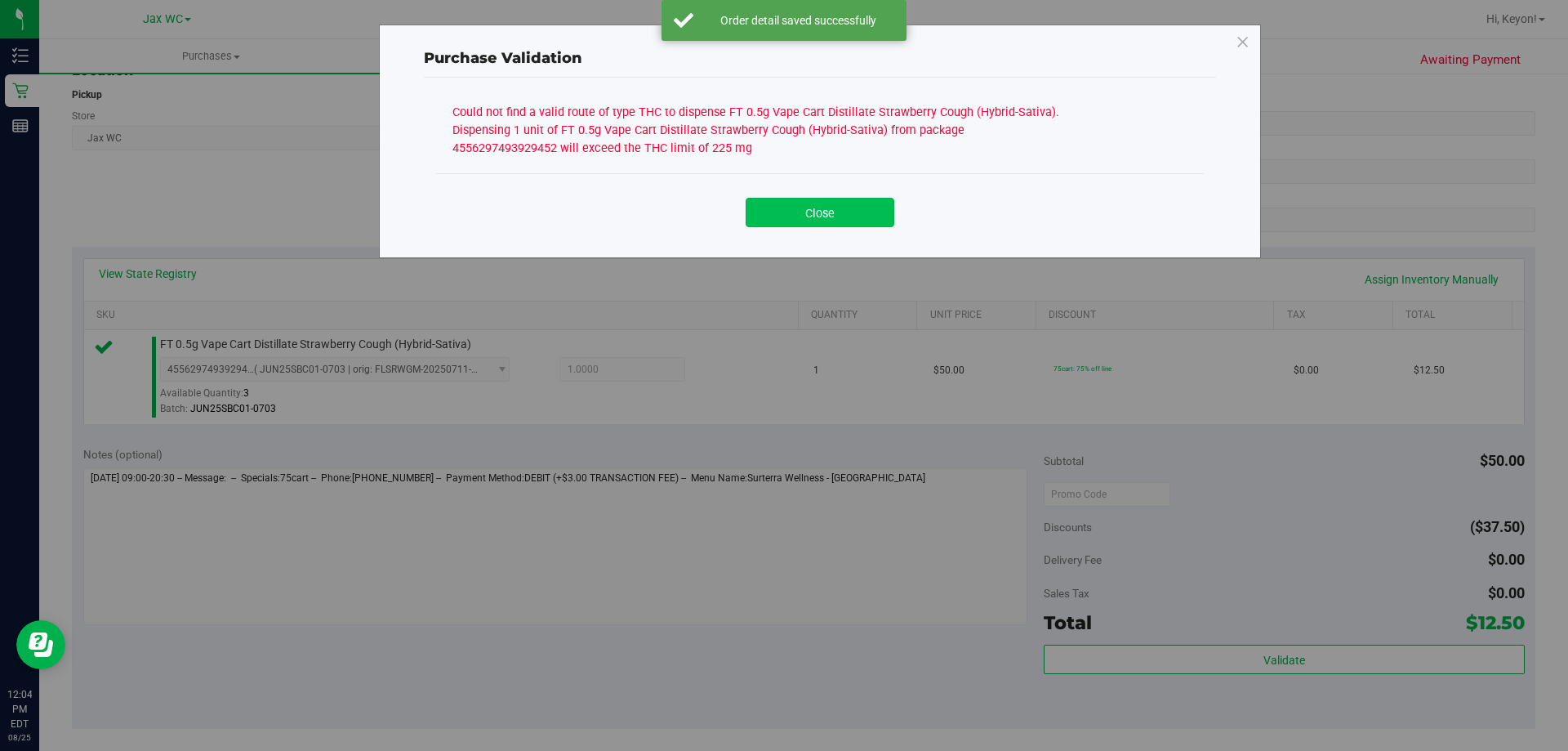
click at [818, 214] on button "Close" at bounding box center [819, 212] width 148 height 30
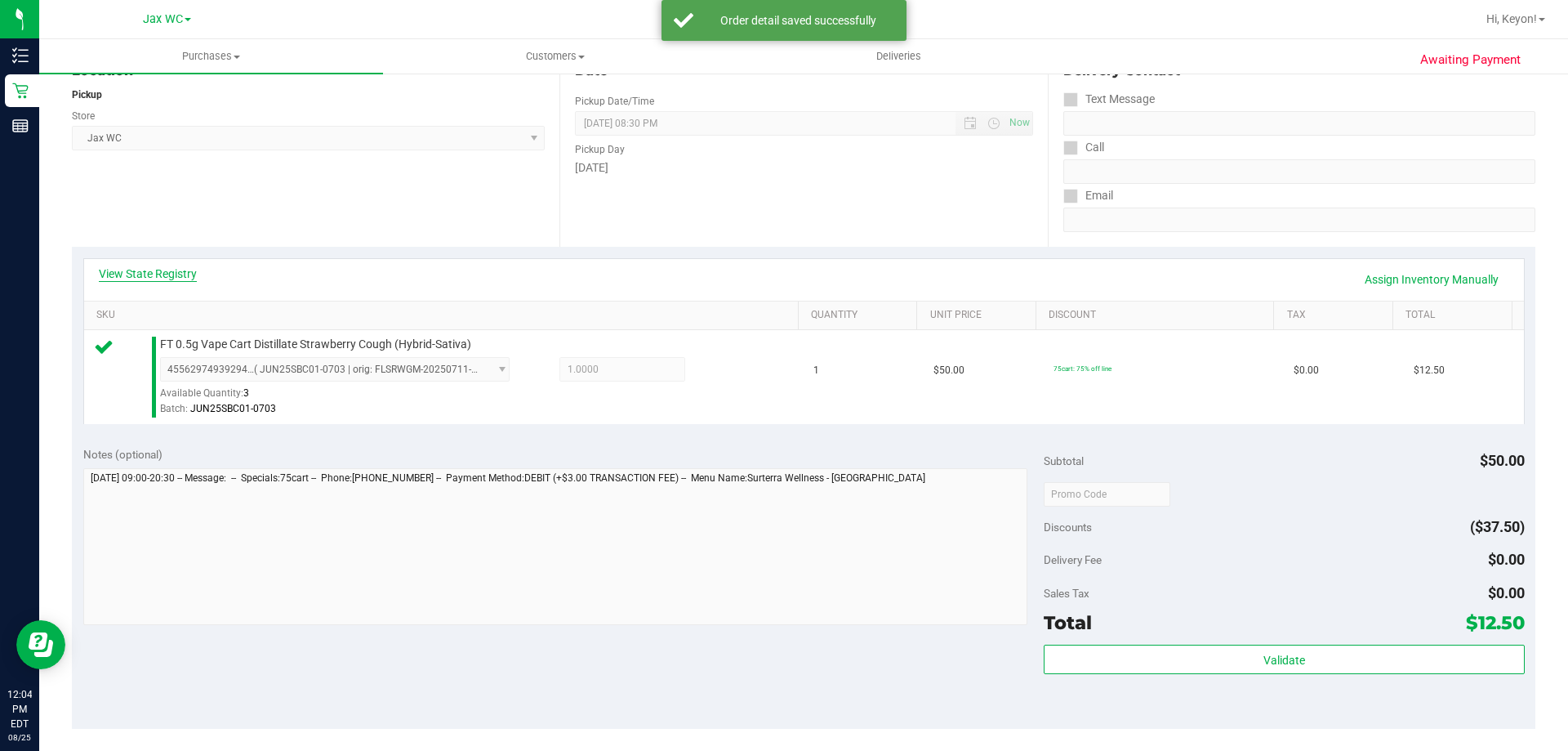
click at [179, 274] on link "View State Registry" at bounding box center [148, 273] width 98 height 16
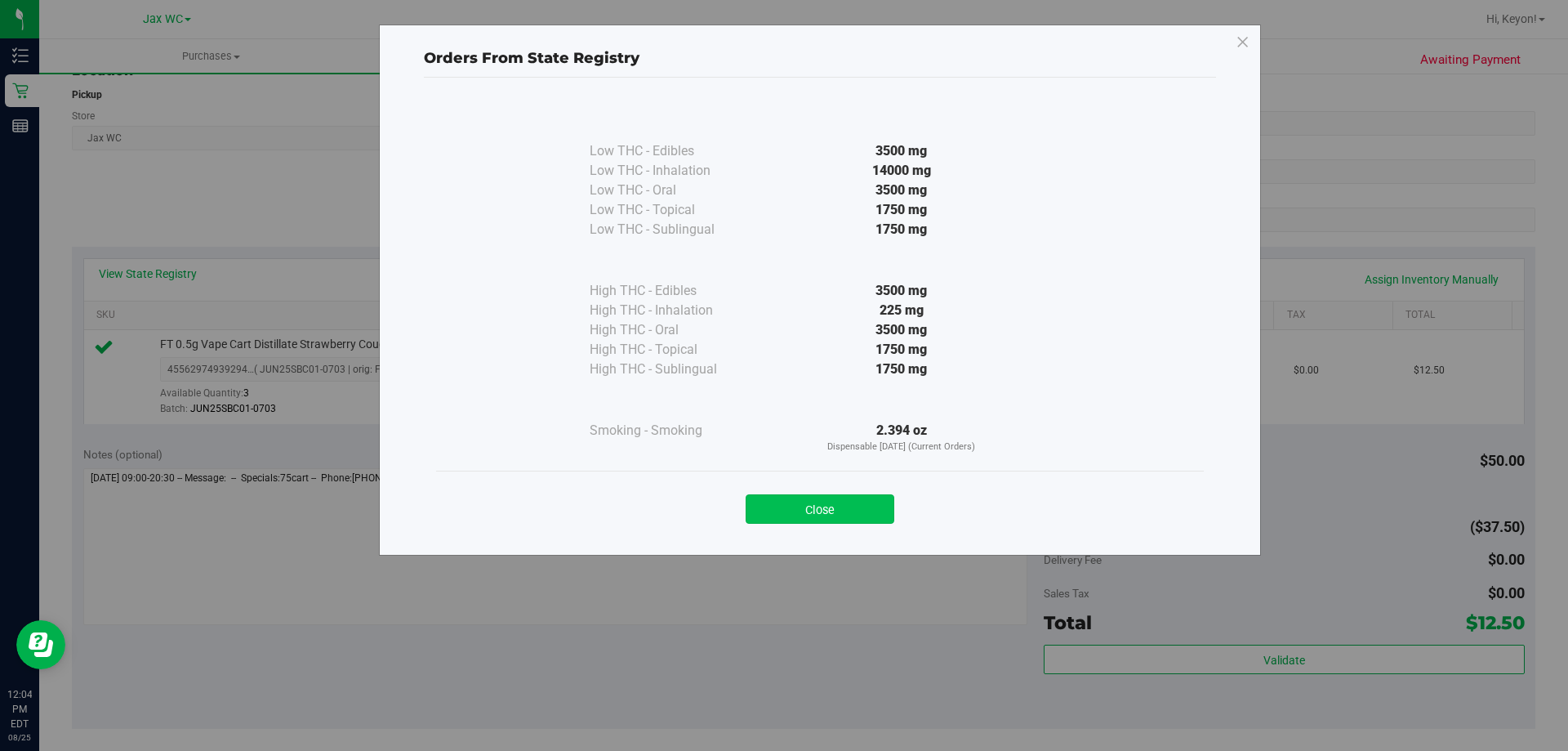
click at [853, 498] on button "Close" at bounding box center [819, 509] width 148 height 30
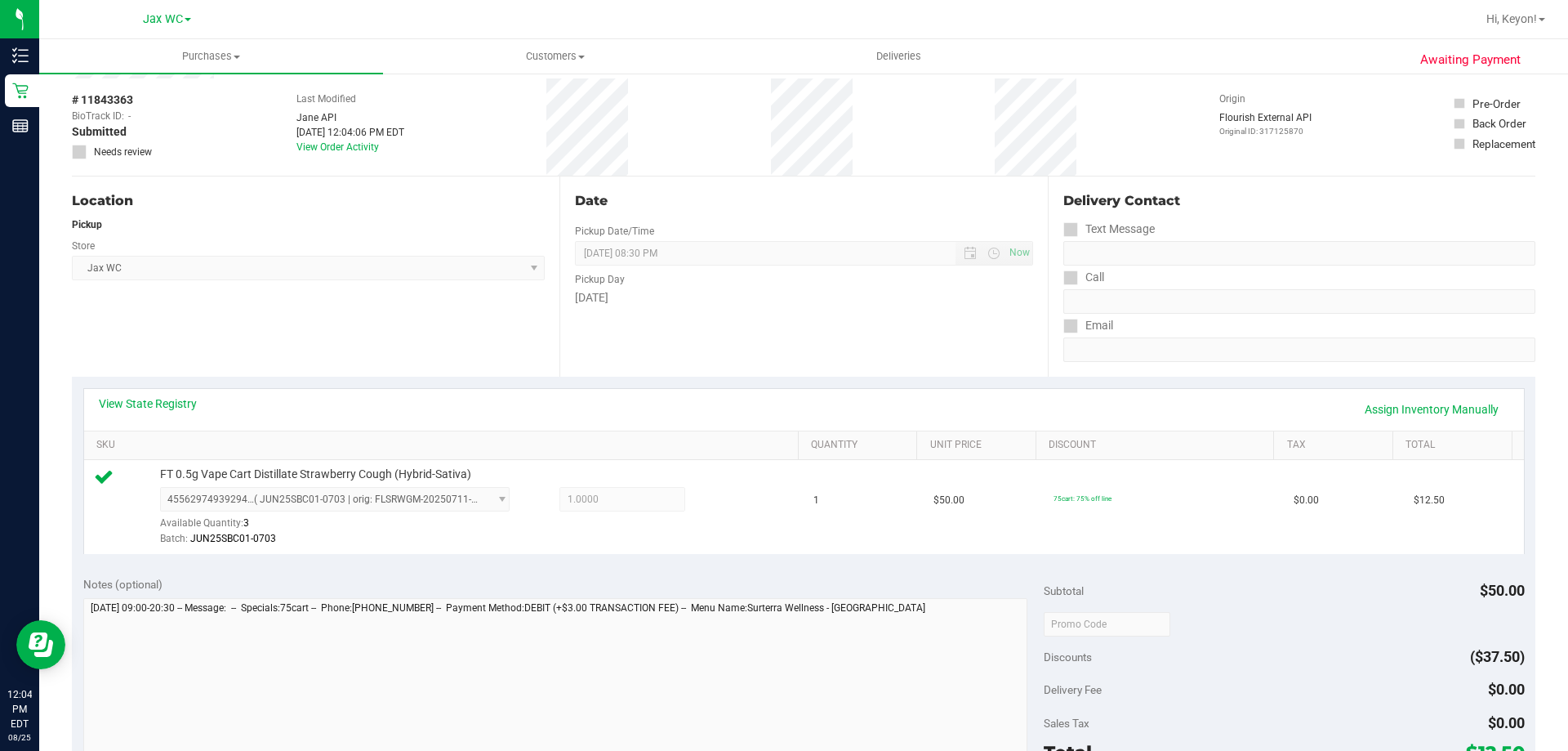
scroll to position [34, 0]
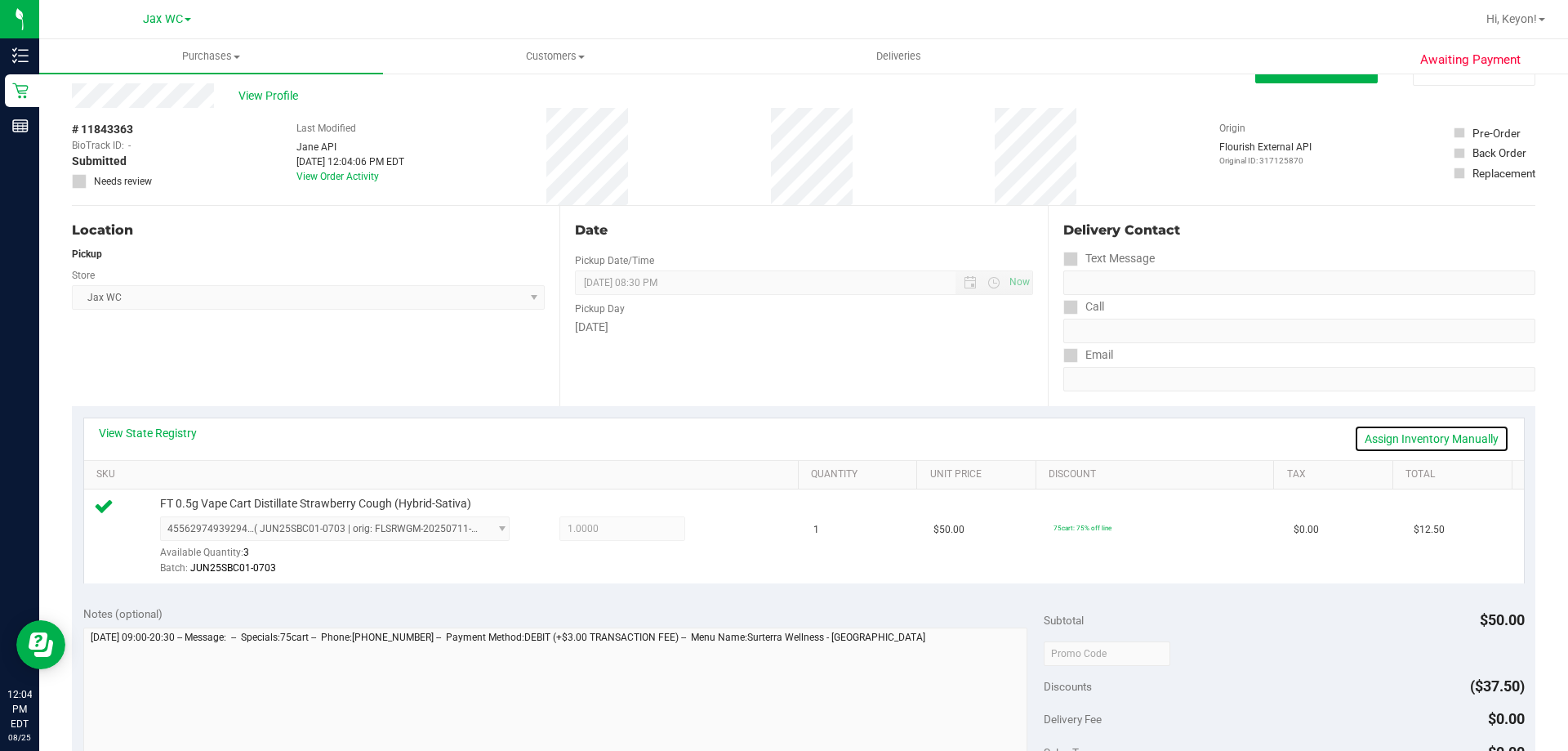
click at [1410, 437] on link "Assign Inventory Manually" at bounding box center [1431, 438] width 155 height 28
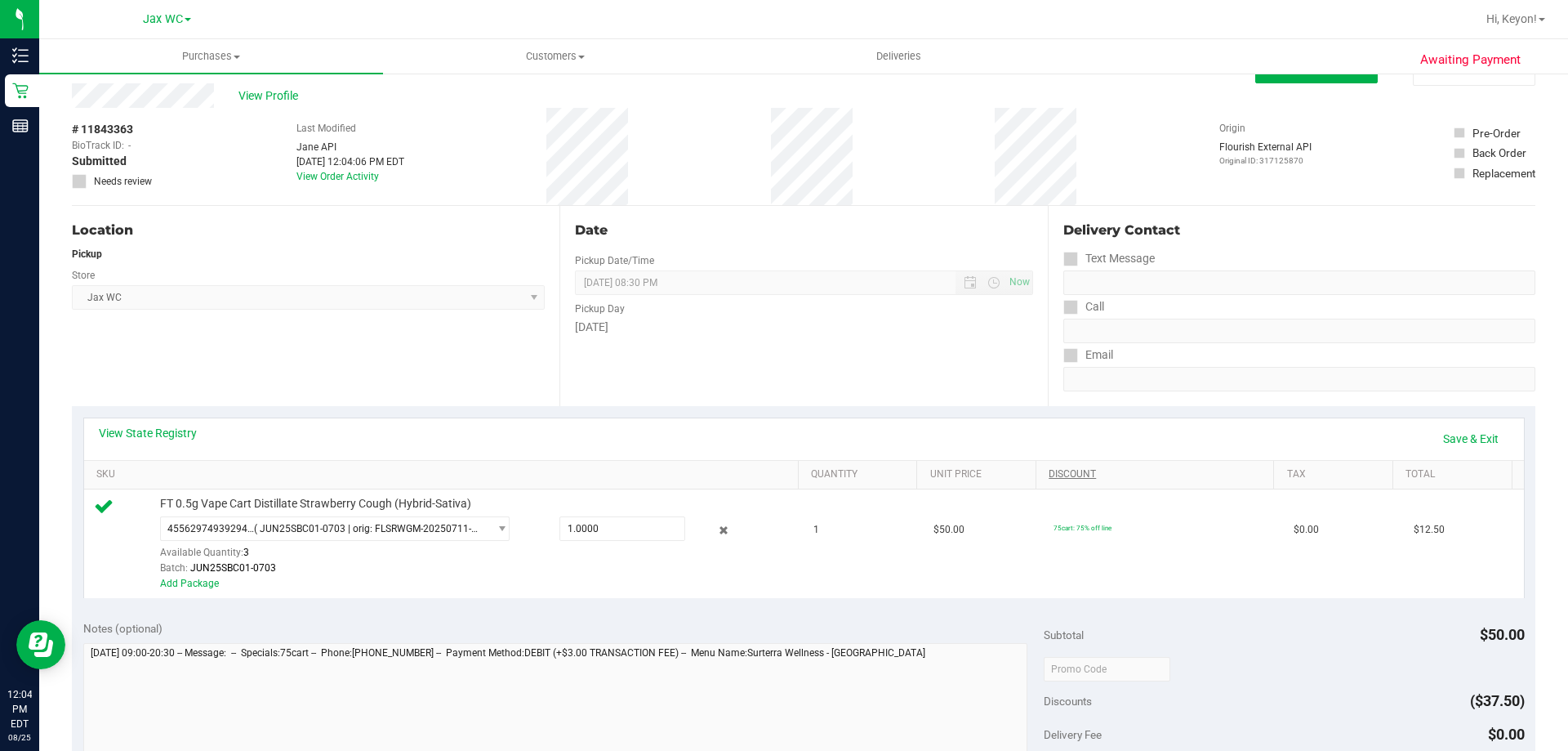
drag, startPoint x: 706, startPoint y: 529, endPoint x: 1211, endPoint y: 476, distance: 507.8
click at [715, 529] on icon at bounding box center [723, 531] width 17 height 19
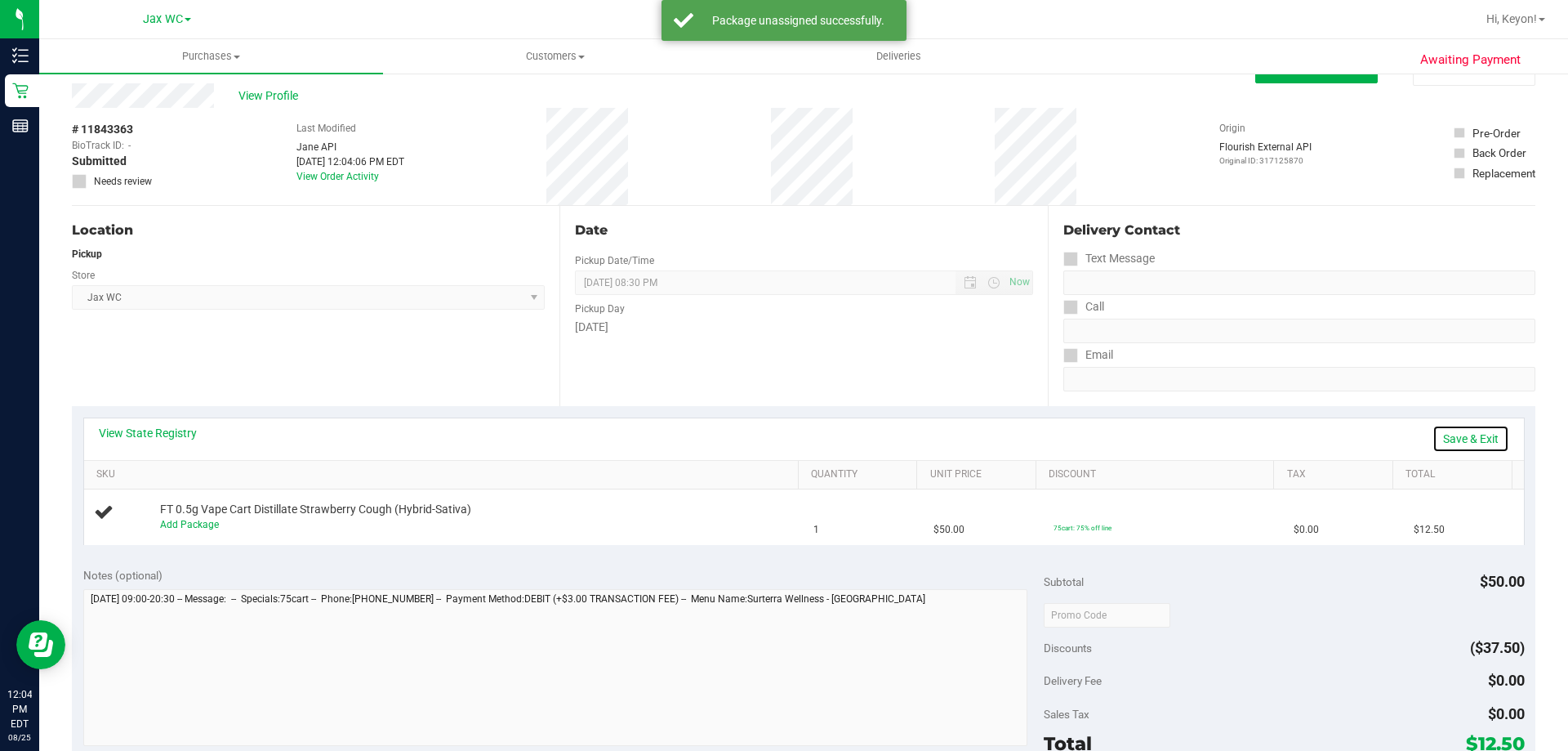
click at [1461, 435] on link "Save & Exit" at bounding box center [1471, 438] width 77 height 28
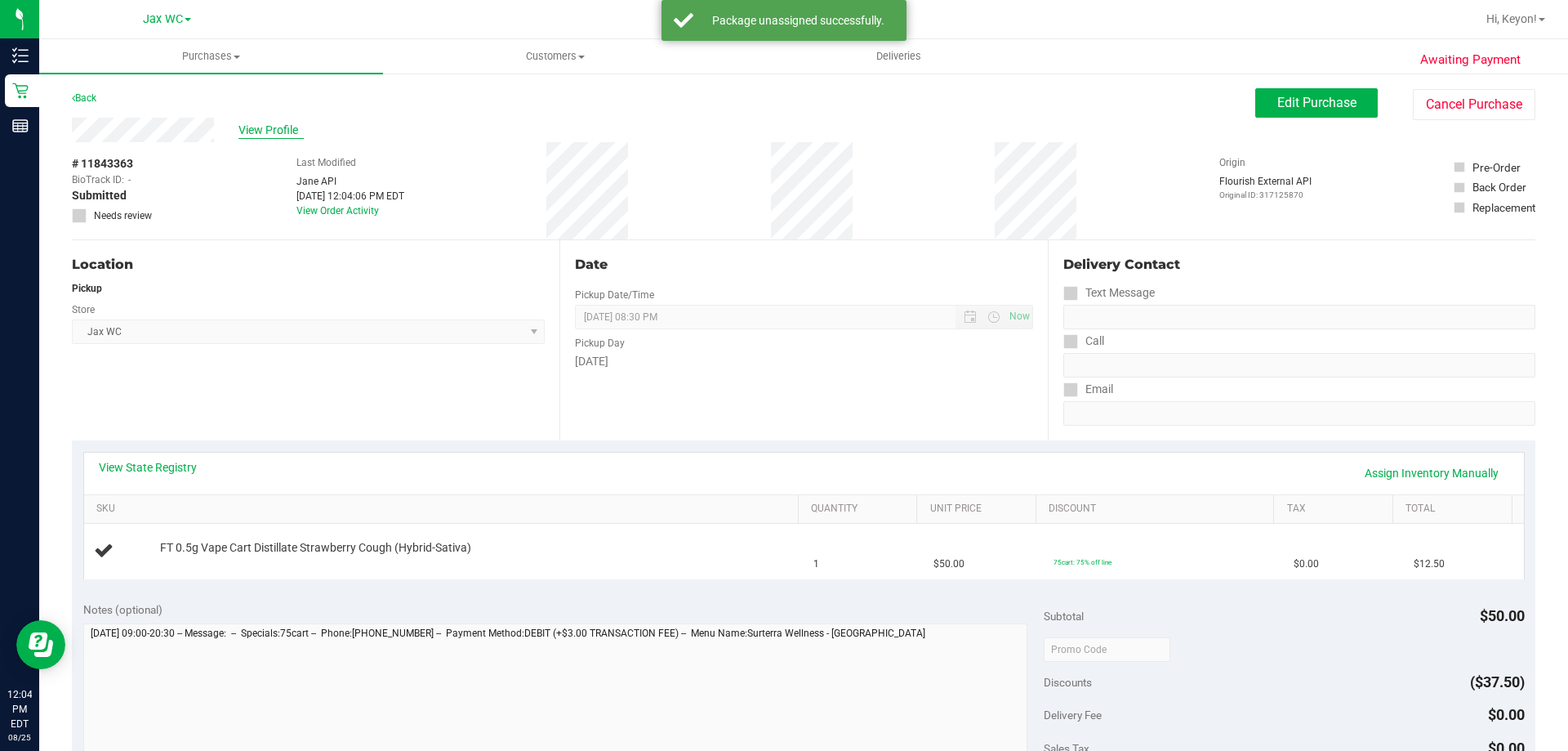
click at [274, 126] on span "View Profile" at bounding box center [270, 131] width 65 height 17
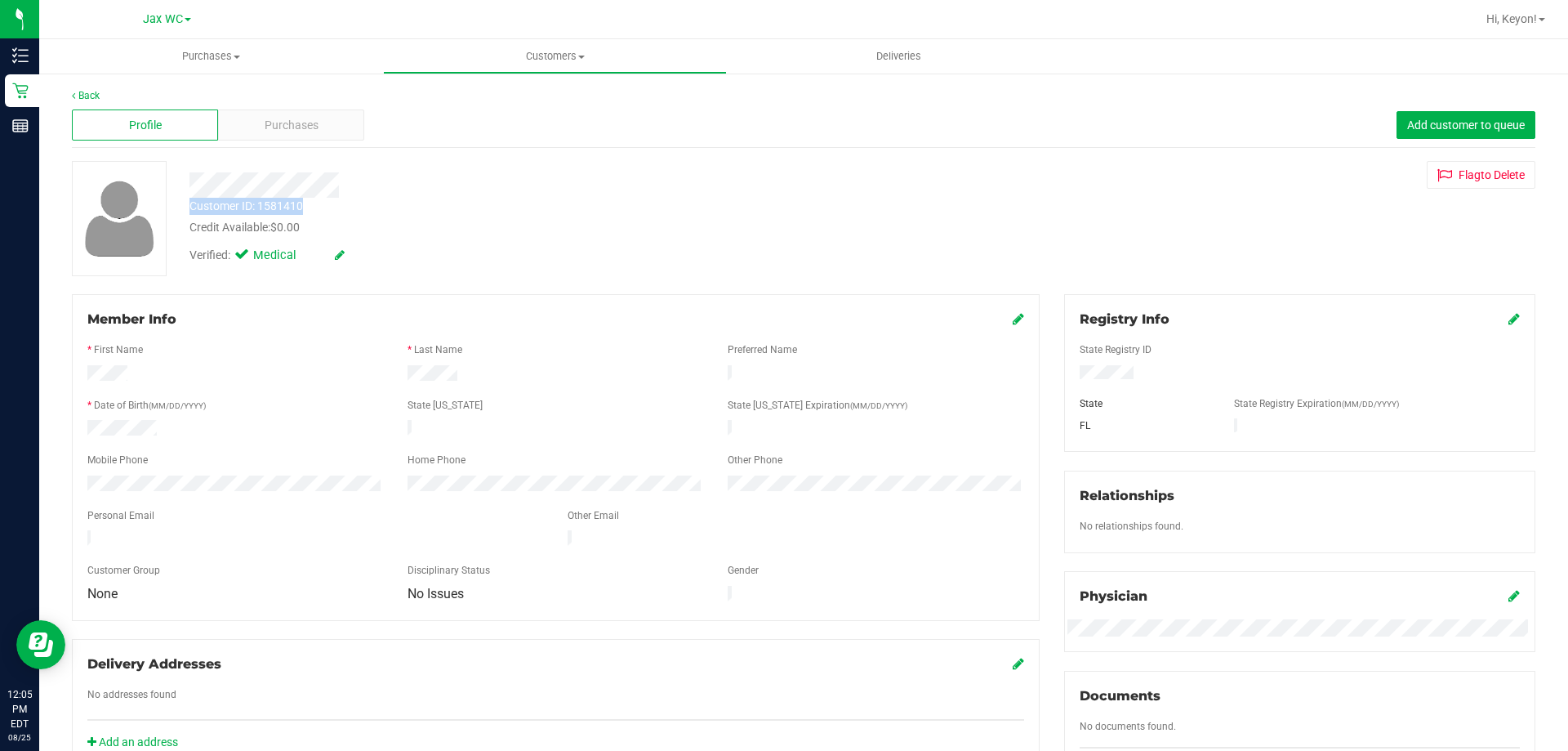
drag, startPoint x: 182, startPoint y: 201, endPoint x: 328, endPoint y: 199, distance: 146.0
click at [329, 200] on div "Customer ID: 1581410 Credit Available: $0.00" at bounding box center [549, 216] width 744 height 38
copy div "Customer ID: 1581410"
click at [100, 102] on div "Back" at bounding box center [803, 95] width 1463 height 14
click at [91, 93] on link "Back" at bounding box center [86, 95] width 28 height 11
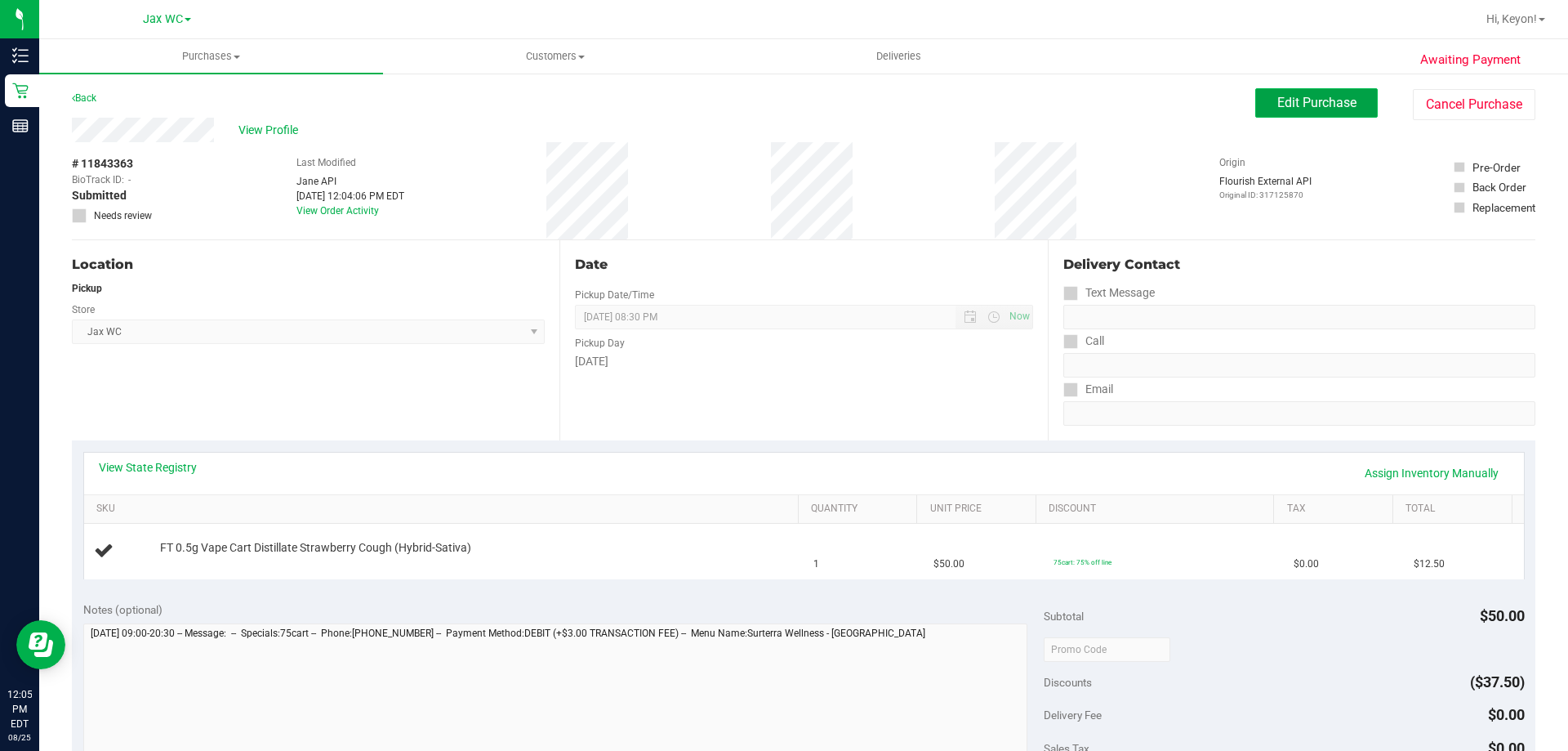
click at [1277, 103] on span "Edit Purchase" at bounding box center [1316, 103] width 79 height 15
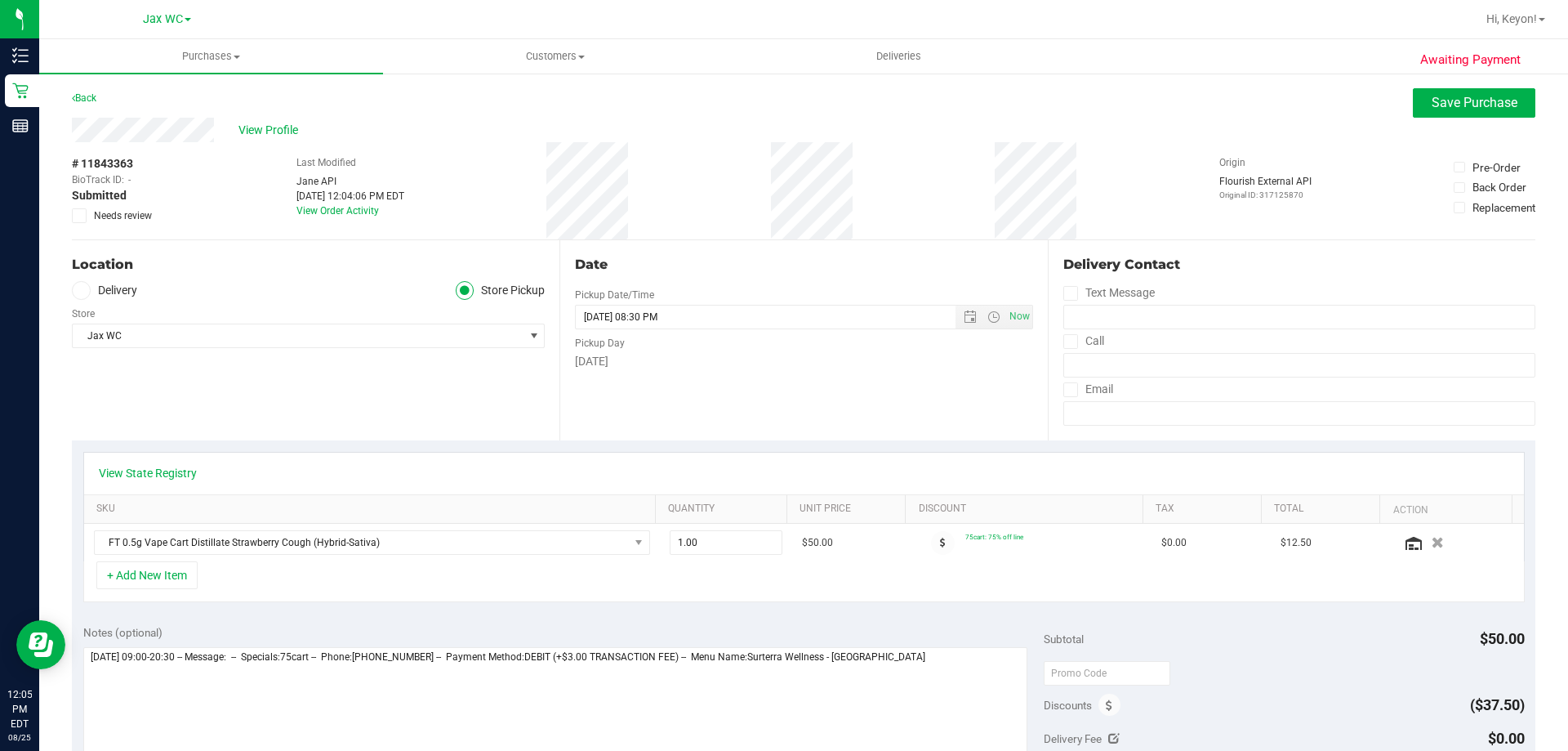
drag, startPoint x: 74, startPoint y: 221, endPoint x: 80, endPoint y: 215, distance: 8.5
click at [75, 220] on span at bounding box center [79, 215] width 14 height 14
click at [83, 215] on icon at bounding box center [80, 215] width 11 height 0
click at [0, 0] on input "Needs review" at bounding box center [0, 0] width 0 height 0
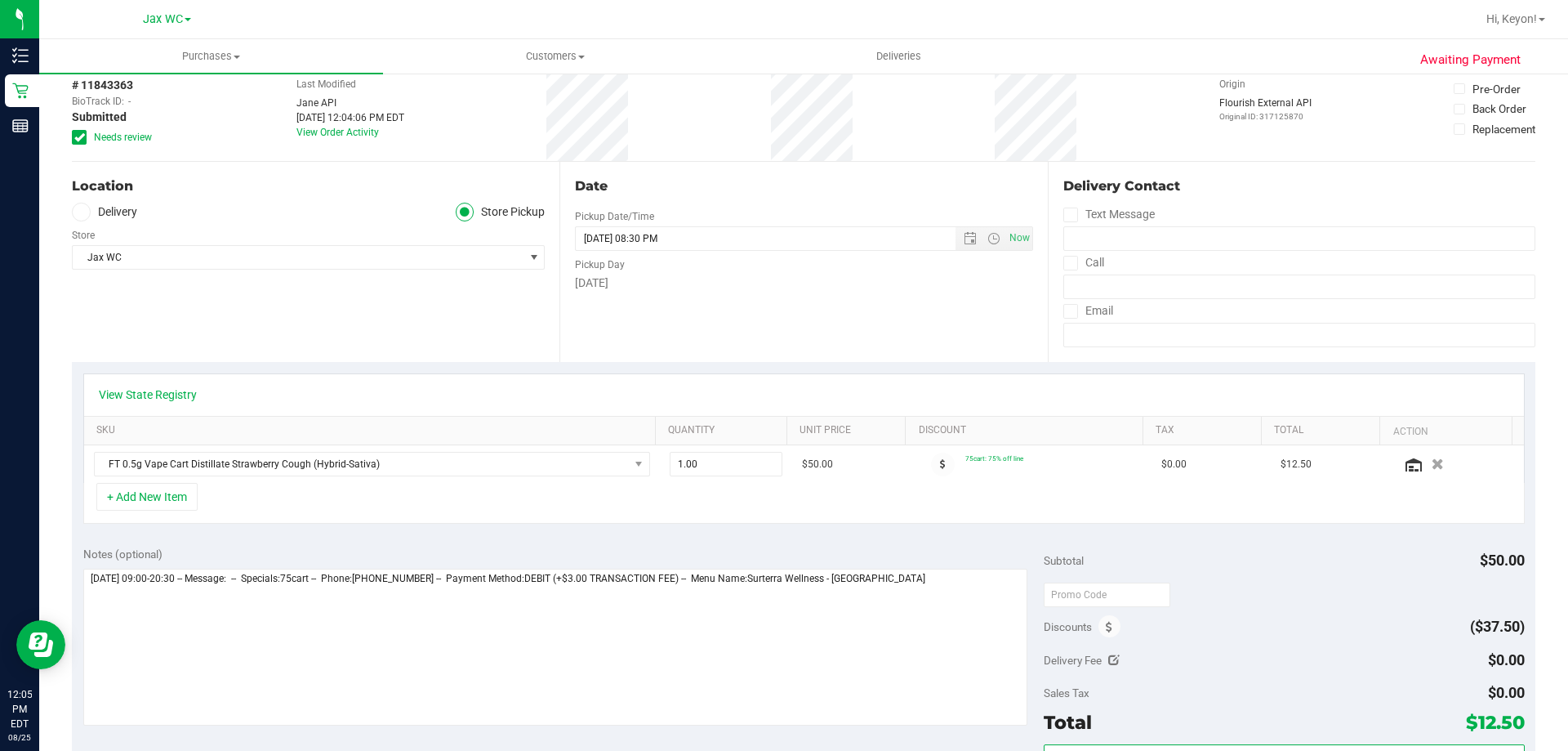
scroll to position [98, 0]
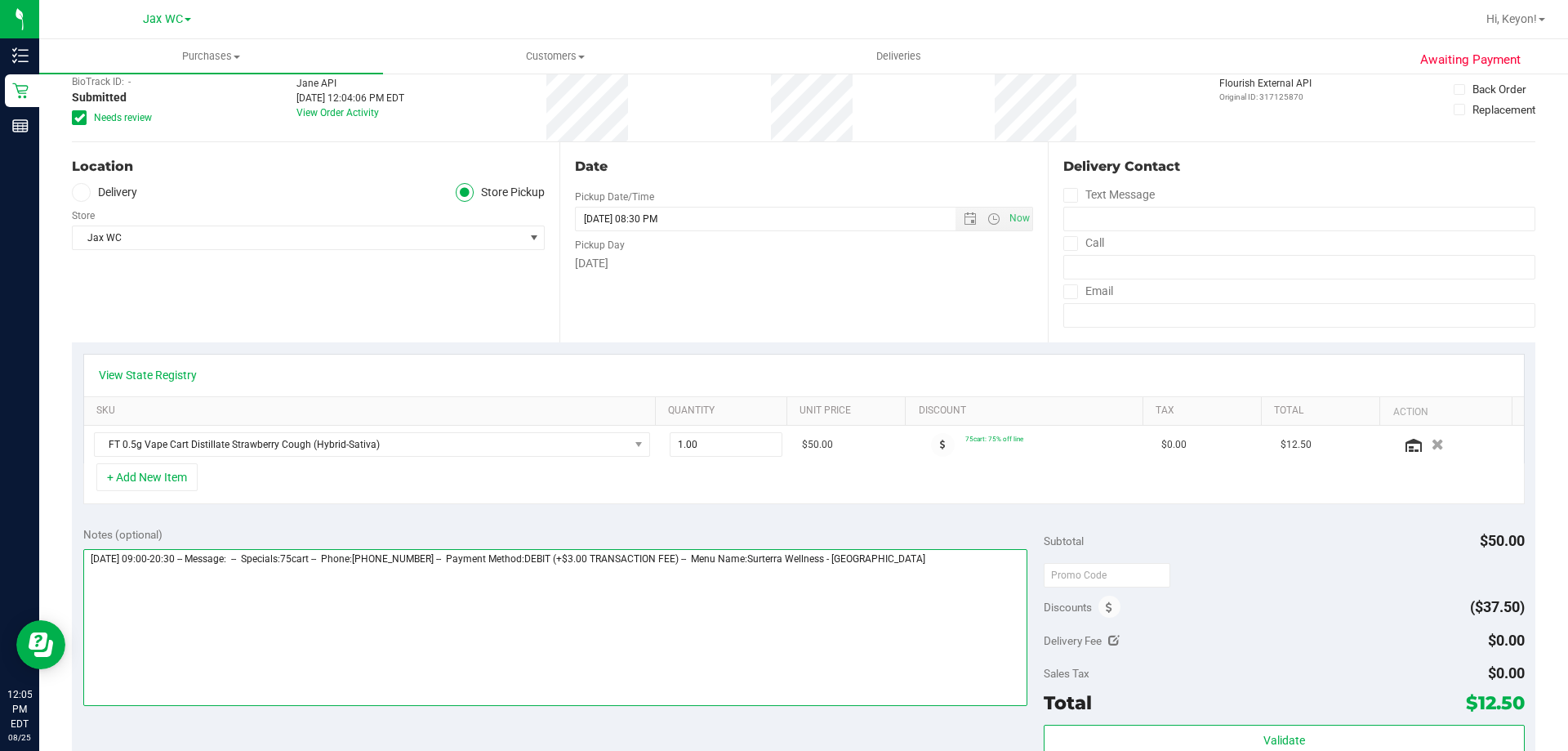
click at [1006, 580] on textarea at bounding box center [555, 627] width 945 height 157
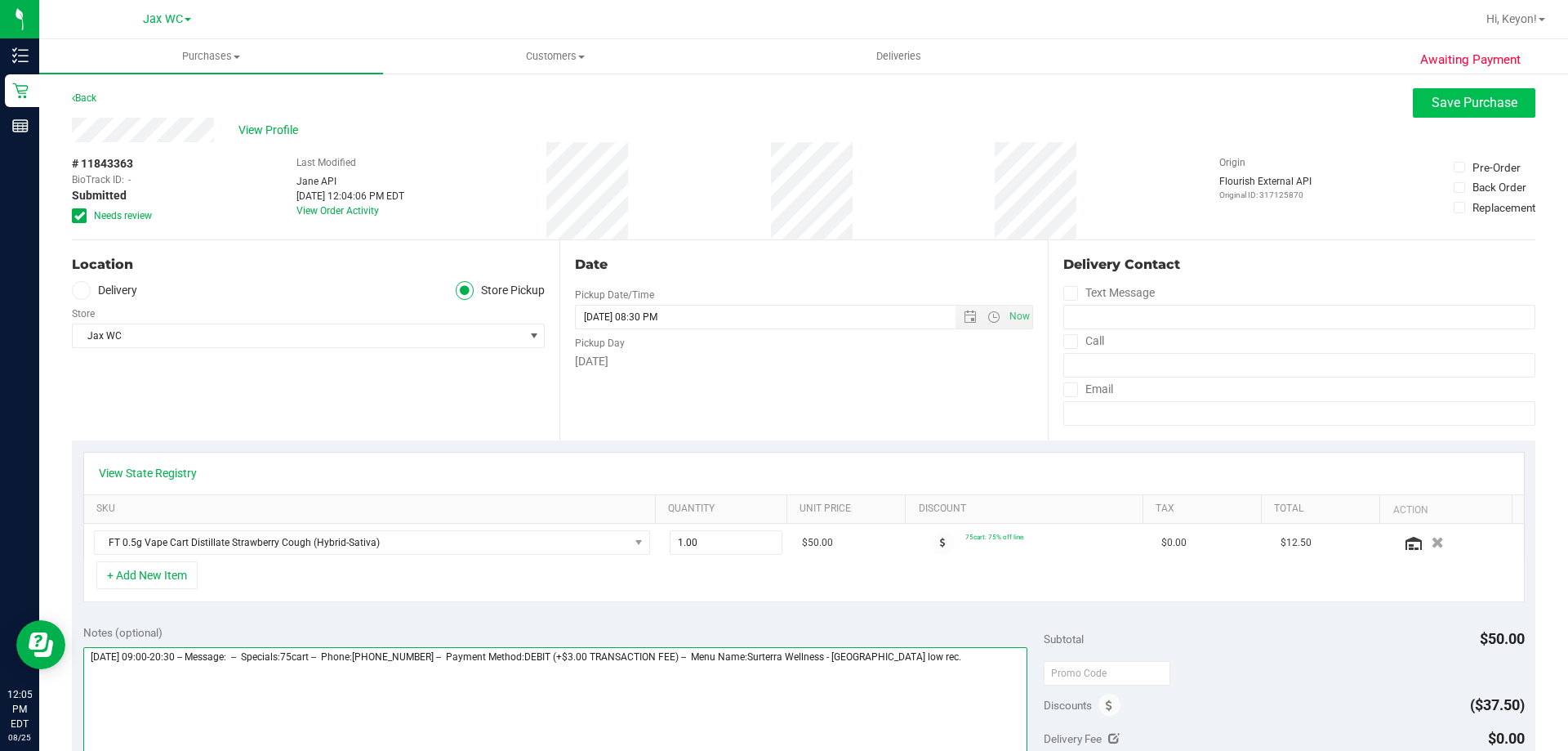
type textarea "[DATE] 09:00-20:30 -- Message: -- Specials:75cart -- Phone:[PHONE_NUMBER] -- Pa…"
click at [1477, 107] on span "Save Purchase" at bounding box center [1474, 103] width 86 height 15
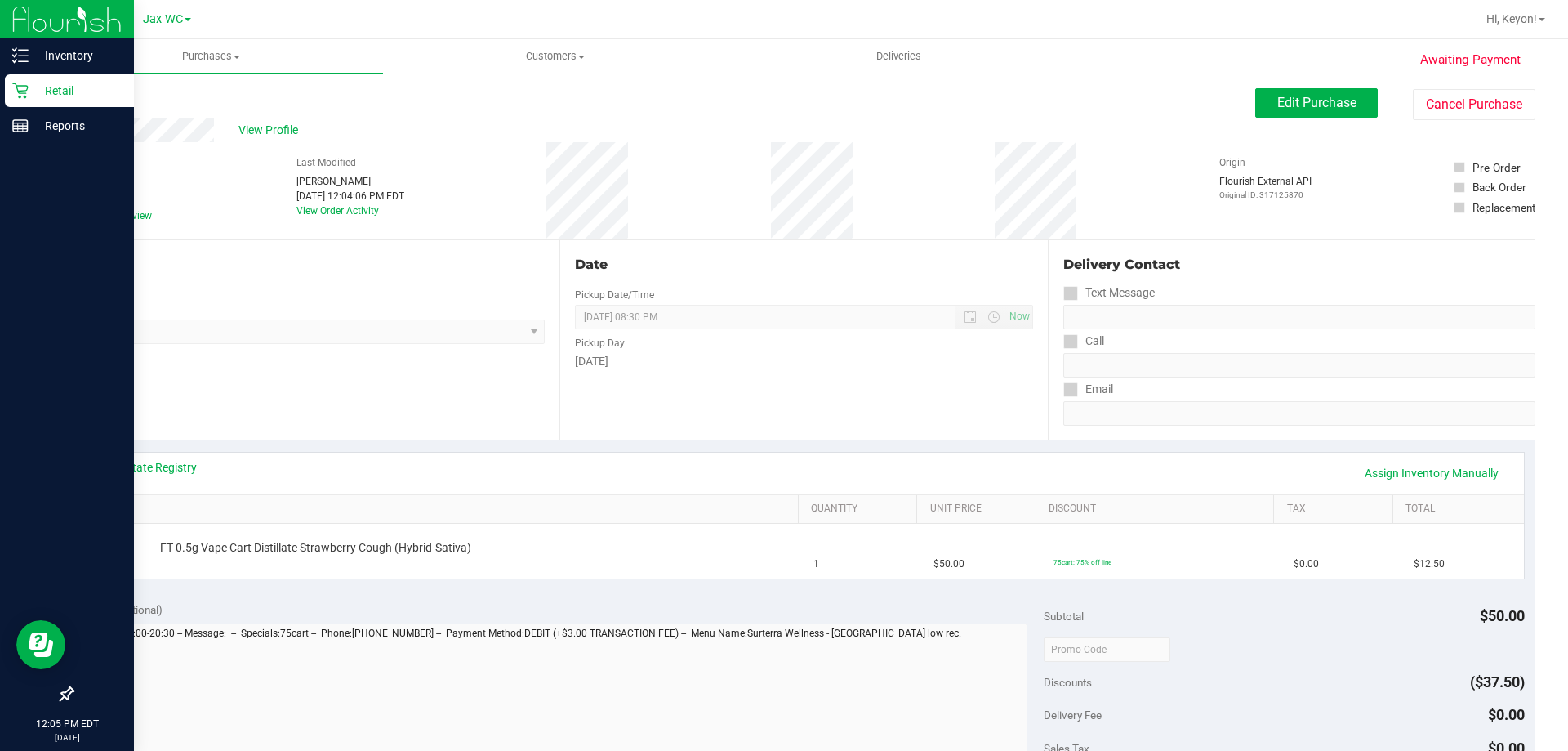
click at [20, 87] on icon at bounding box center [19, 90] width 16 height 16
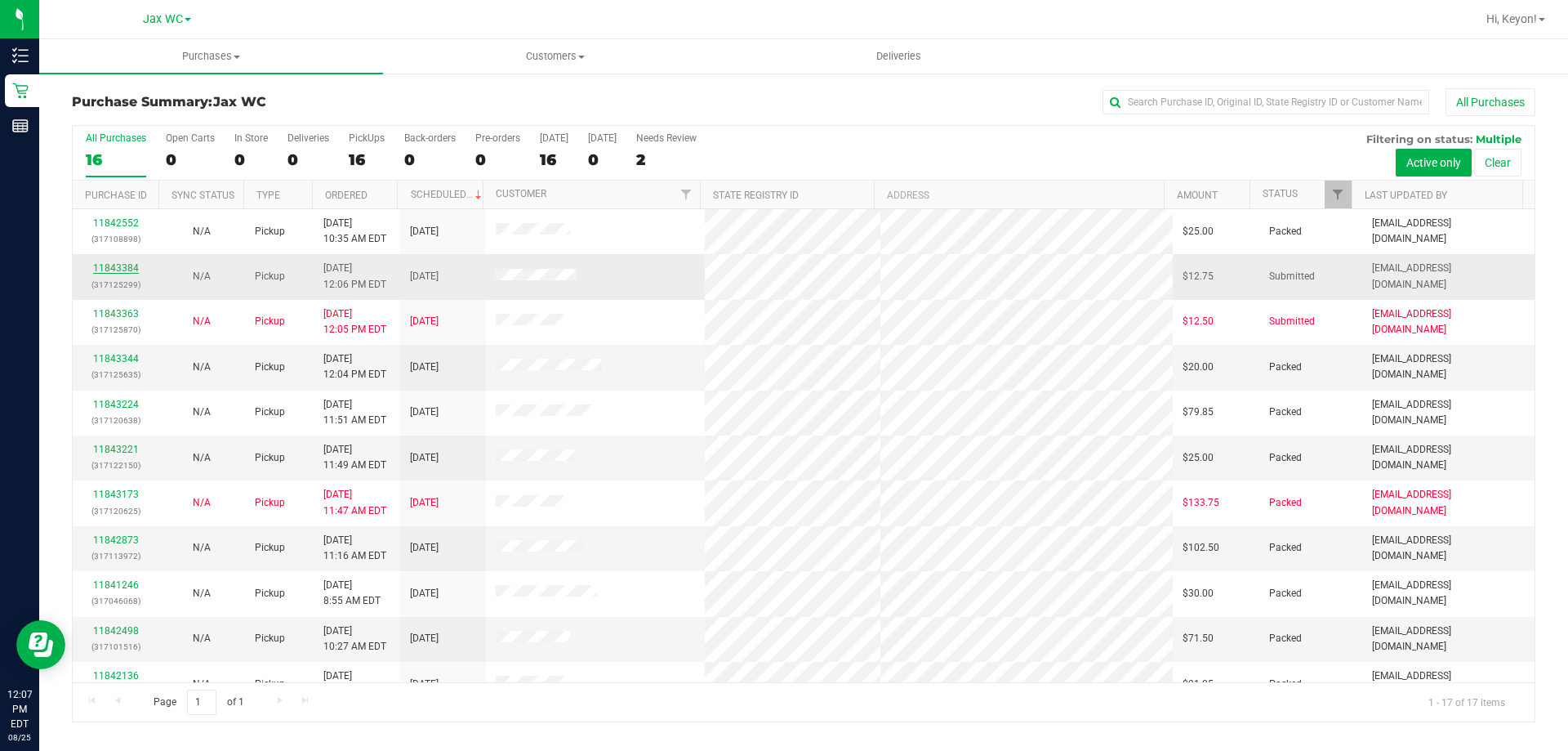
click at [108, 267] on link "11843384" at bounding box center [116, 267] width 46 height 11
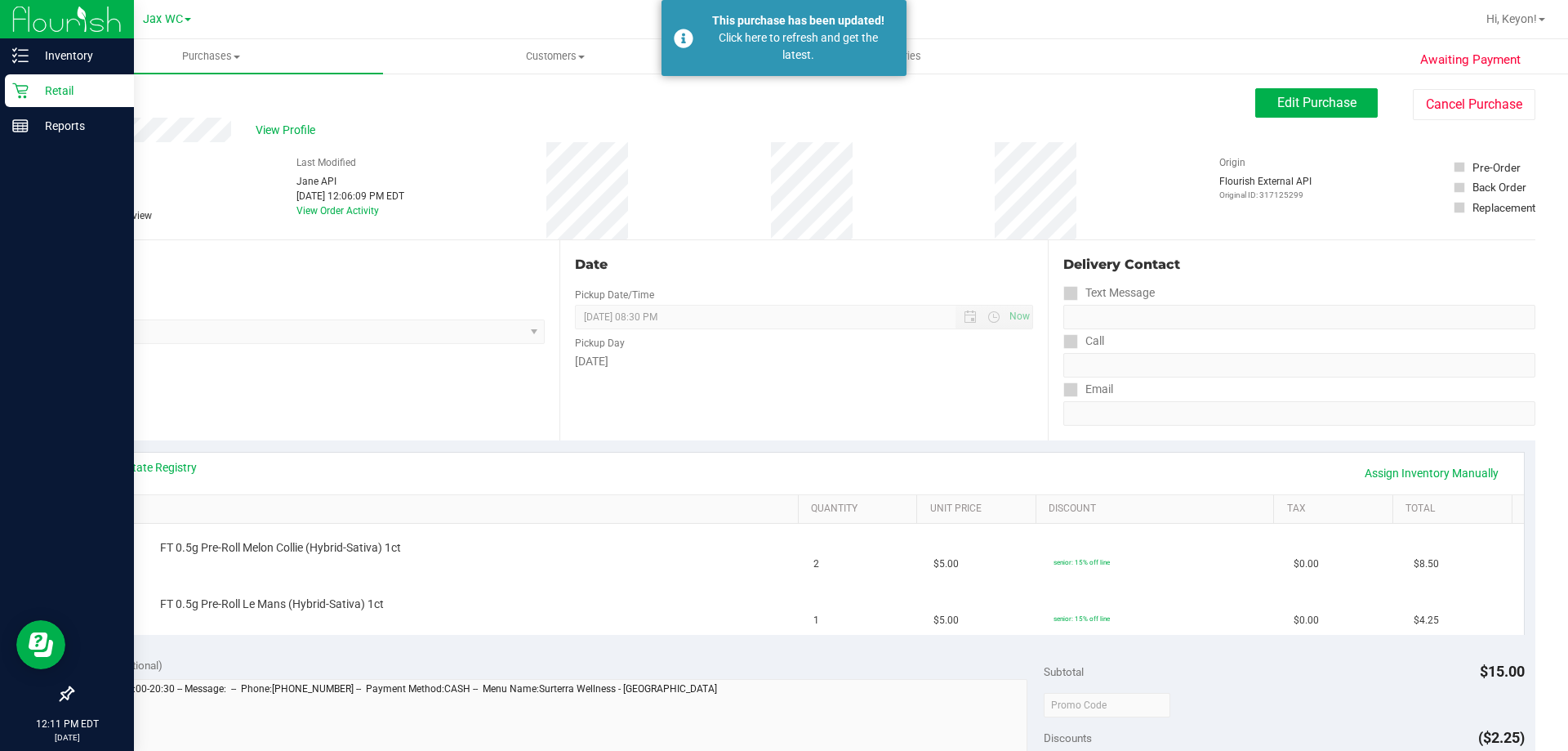
click at [28, 86] on icon at bounding box center [19, 90] width 16 height 16
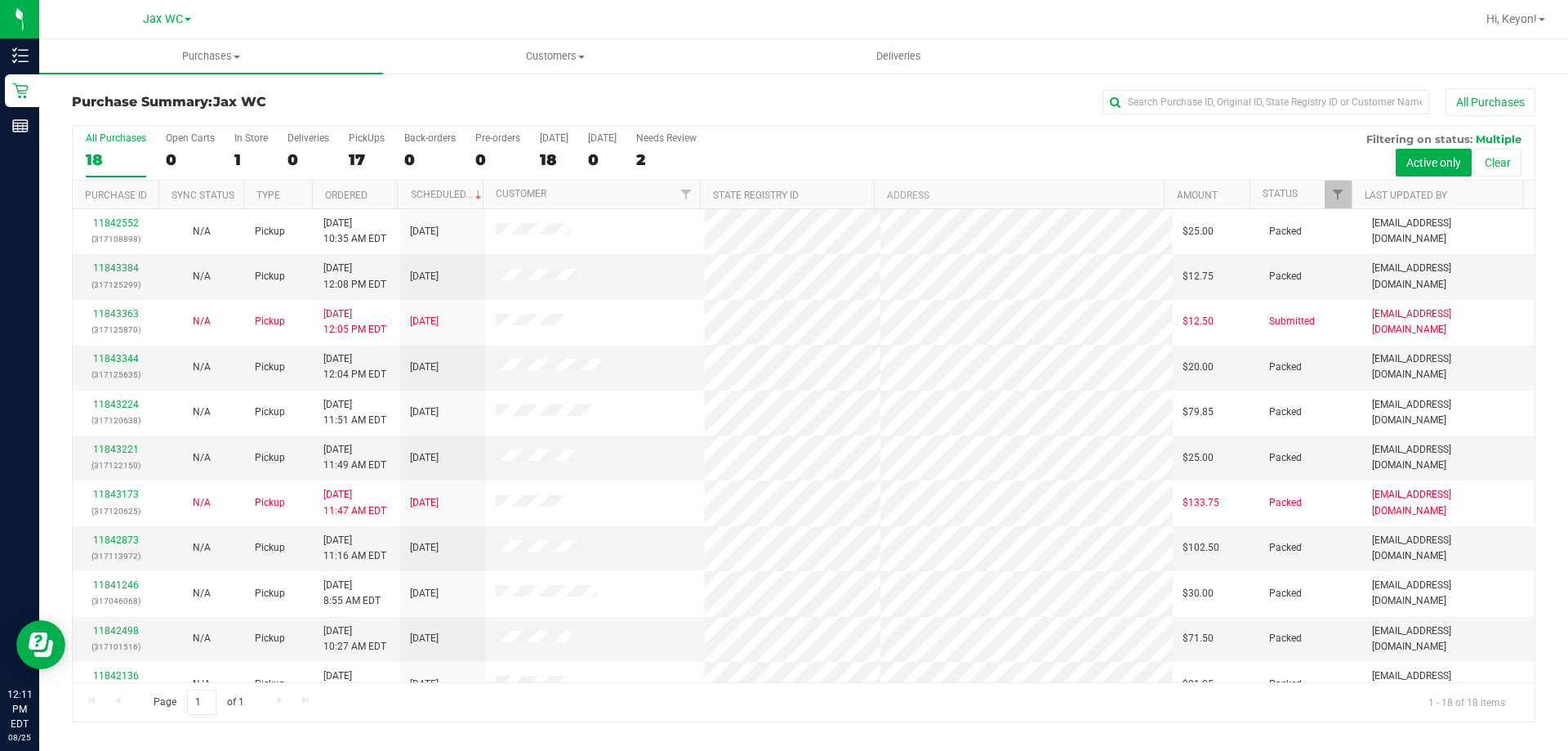
click at [224, 147] on div "All Purchases 18 Open Carts 0 In Store 1 Deliveries 0 PickUps 17 Back-orders 0 …" at bounding box center [803, 153] width 1461 height 55
click at [247, 149] on label "In Store 1" at bounding box center [252, 154] width 34 height 45
click at [0, 0] on input "In Store 1" at bounding box center [0, 0] width 0 height 0
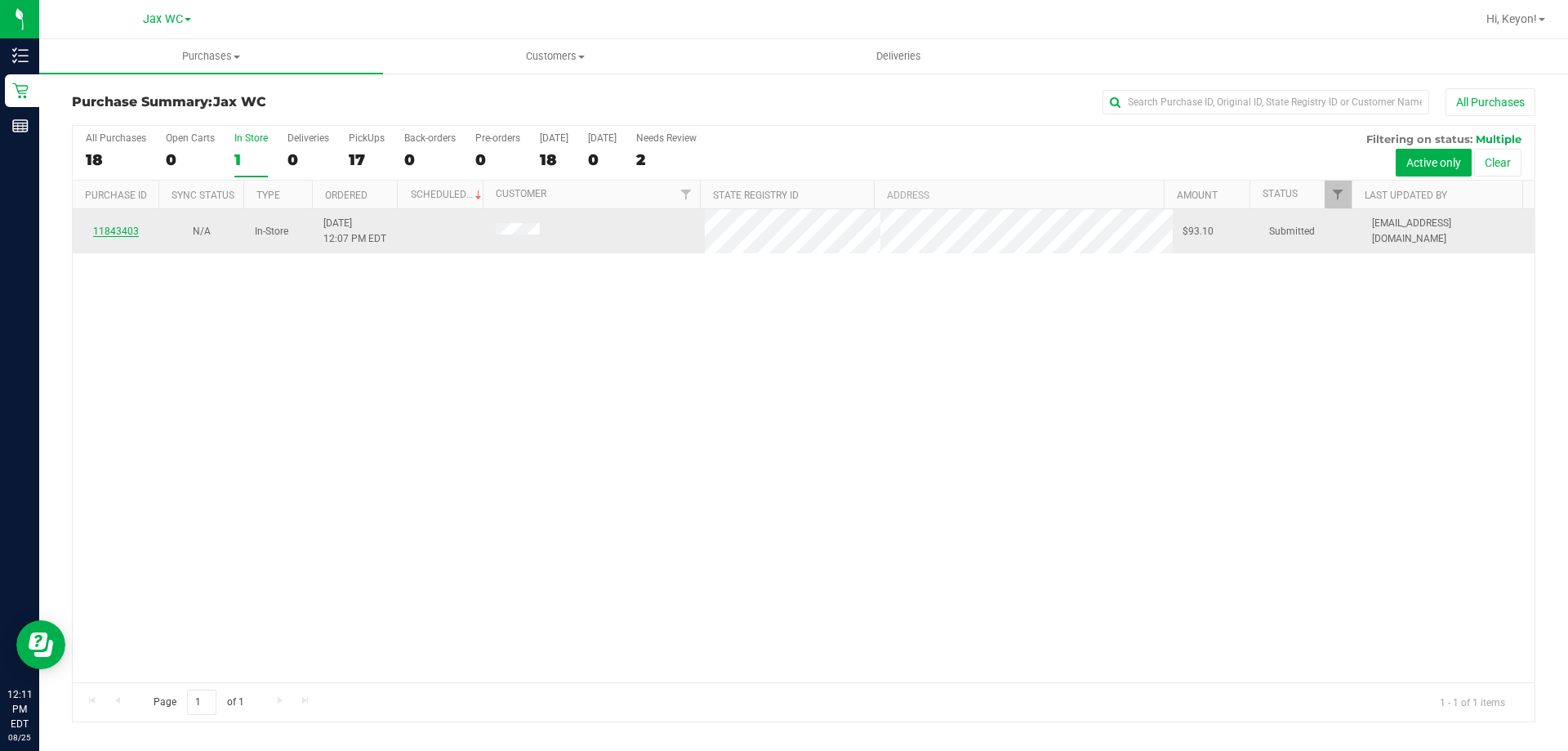
click at [125, 229] on link "11843403" at bounding box center [116, 231] width 46 height 11
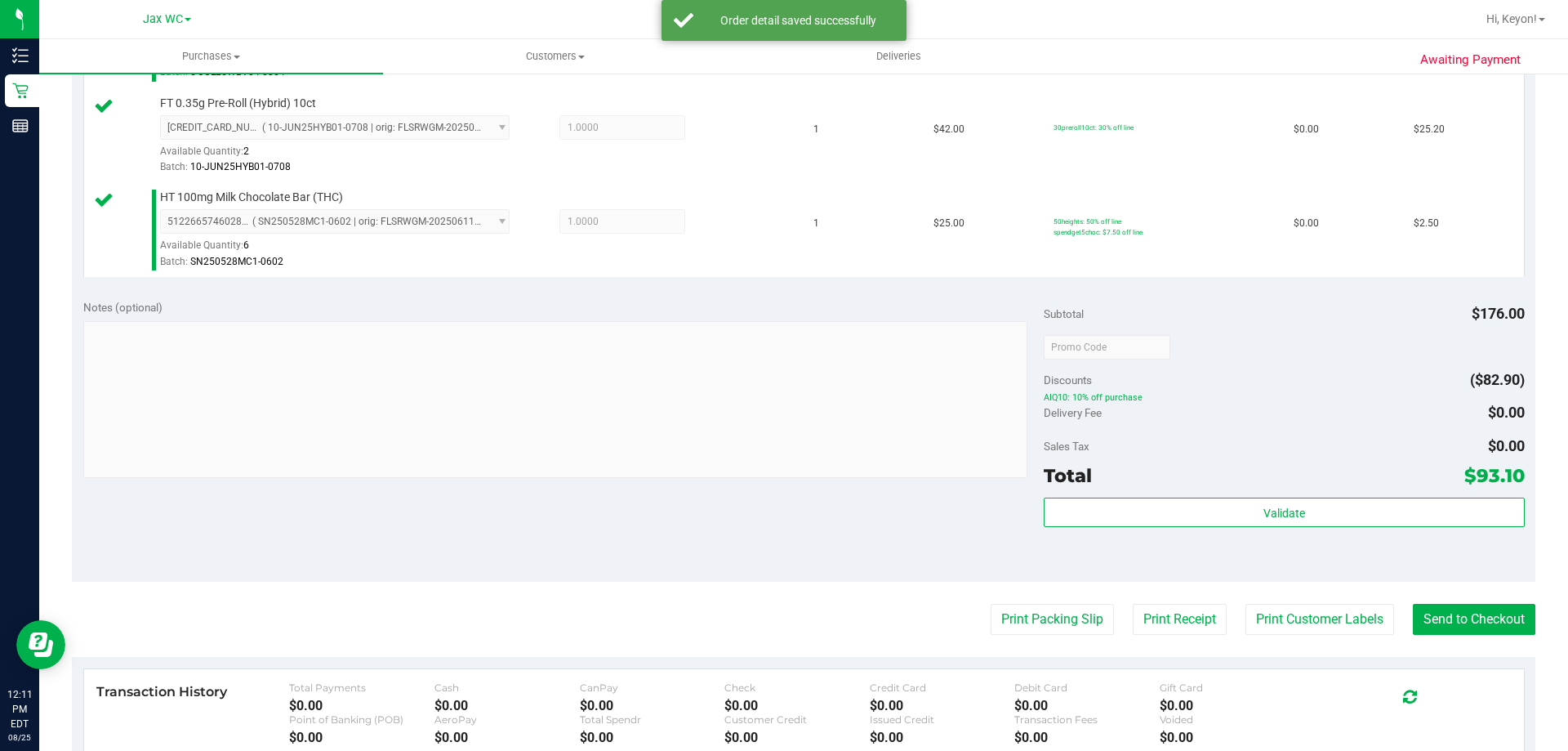
scroll to position [681, 0]
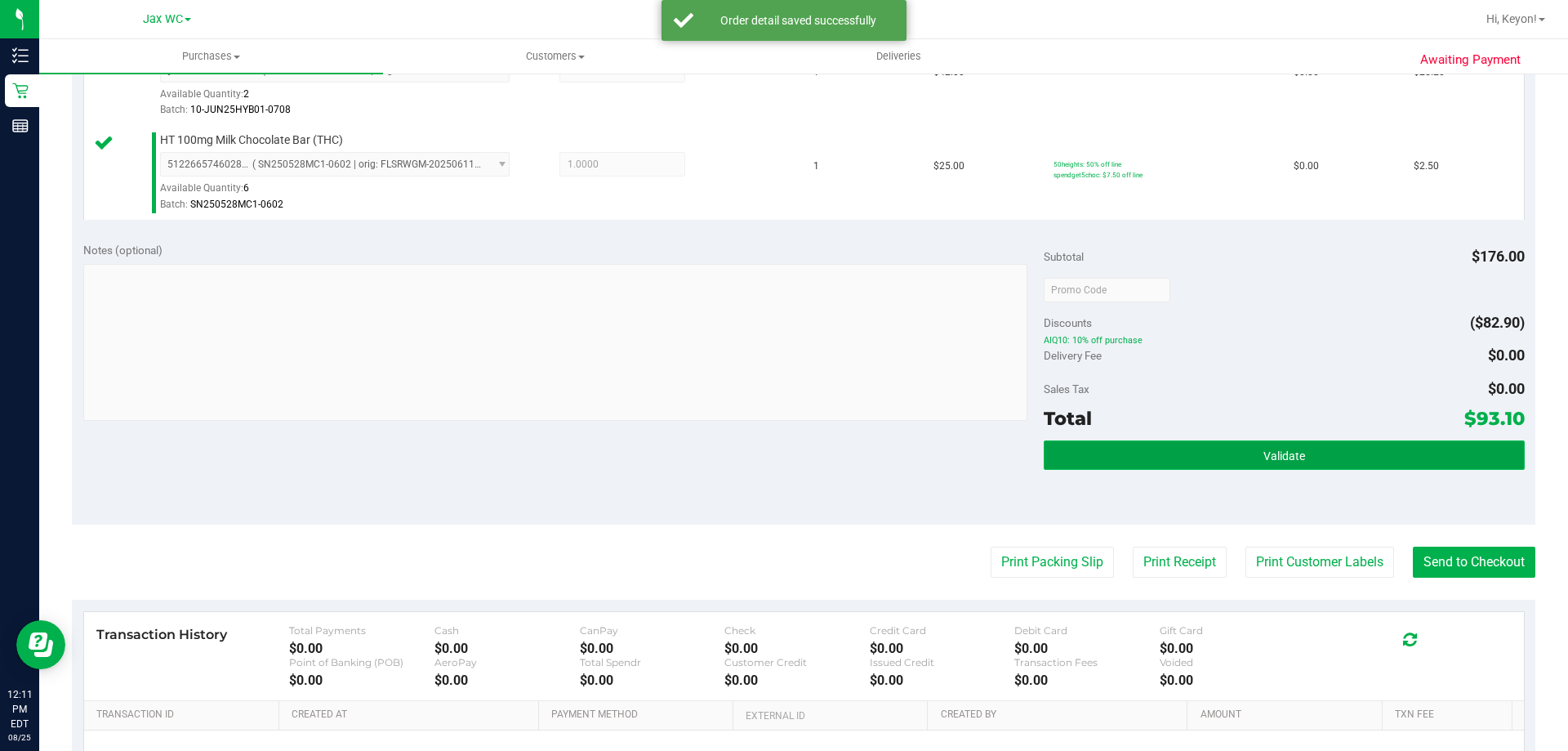
click at [1305, 464] on button "Validate" at bounding box center [1283, 455] width 480 height 30
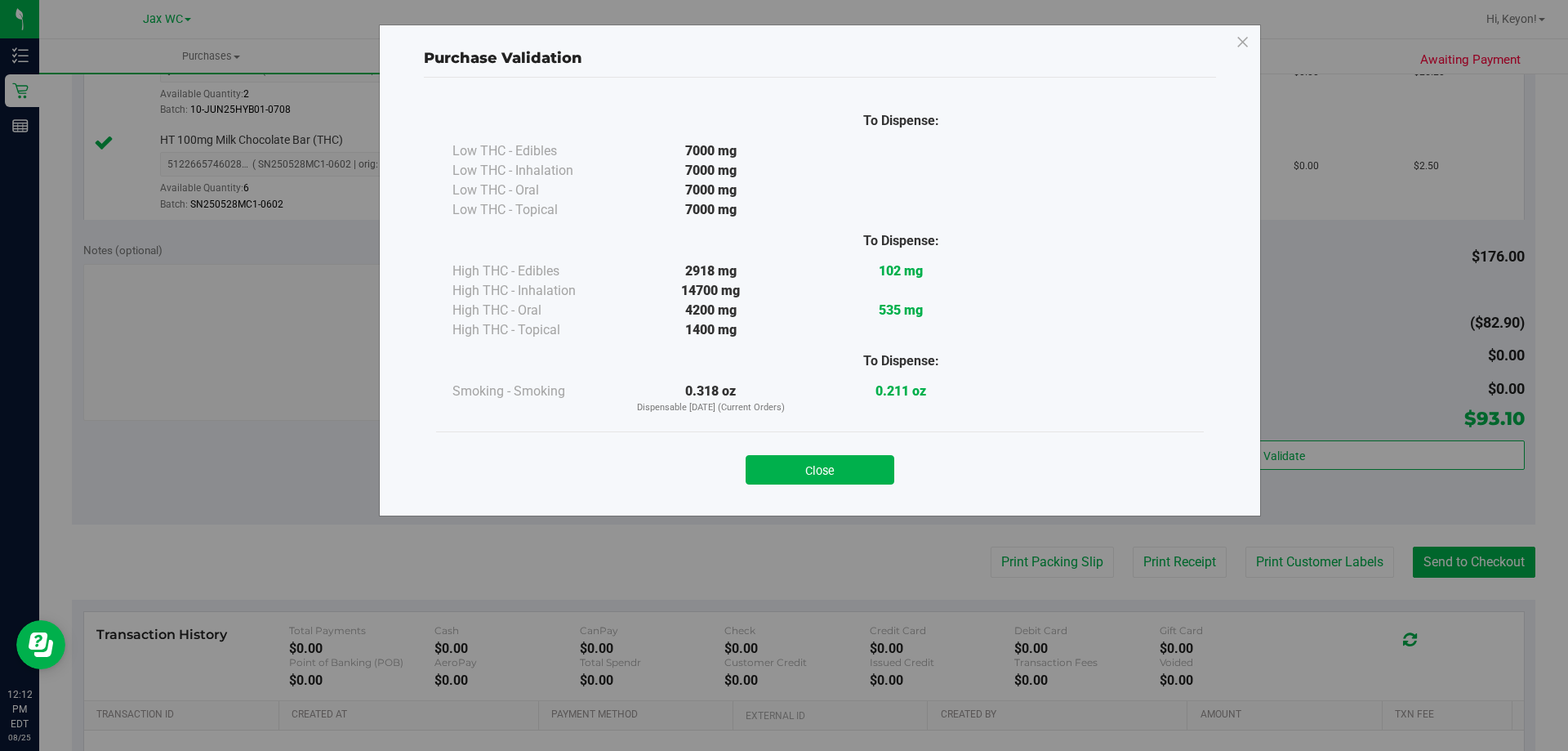
click at [896, 467] on div "Close" at bounding box center [819, 465] width 743 height 41
drag, startPoint x: 849, startPoint y: 464, endPoint x: 860, endPoint y: 467, distance: 11.4
click at [853, 466] on button "Close" at bounding box center [819, 470] width 148 height 30
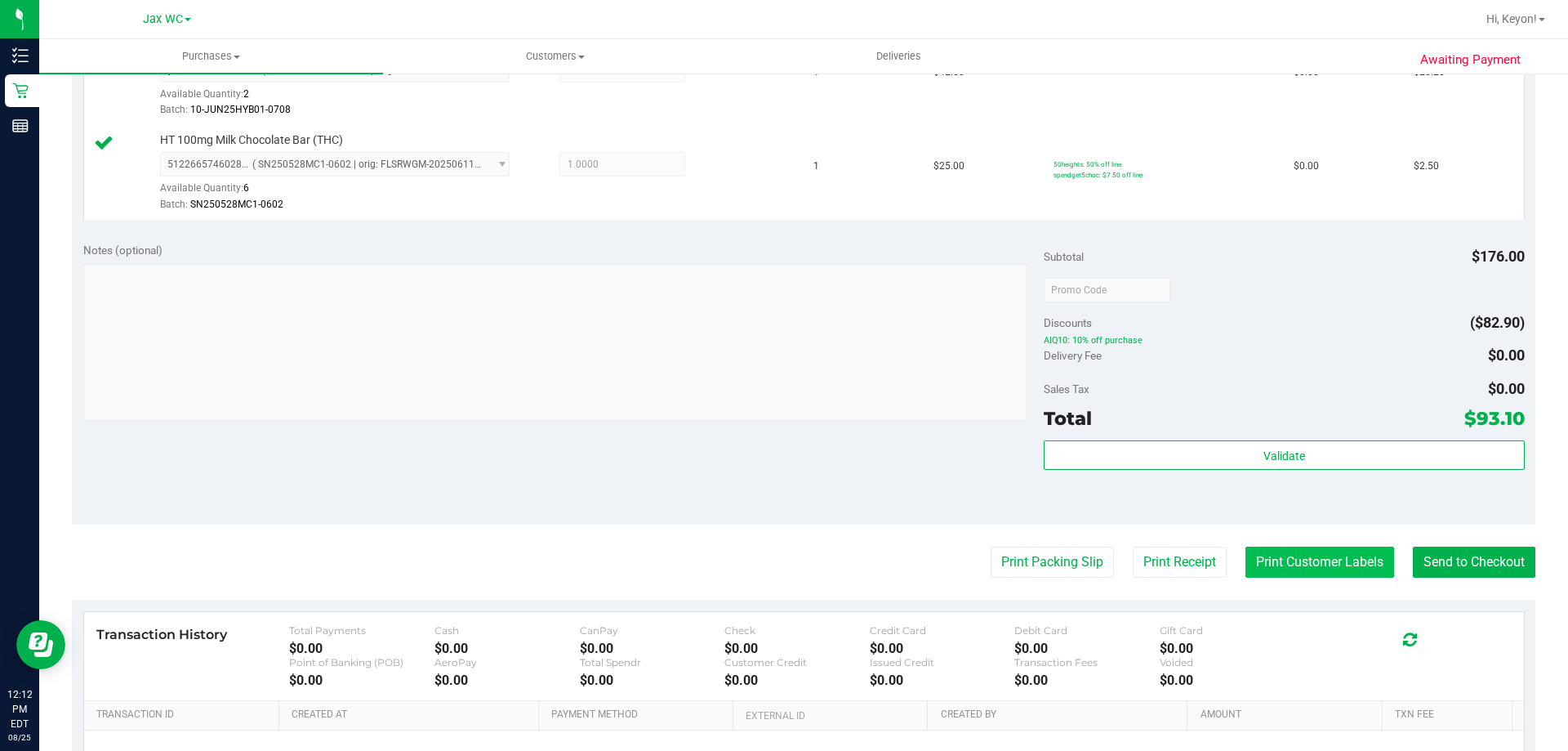
click at [1310, 564] on button "Print Customer Labels" at bounding box center [1319, 562] width 148 height 31
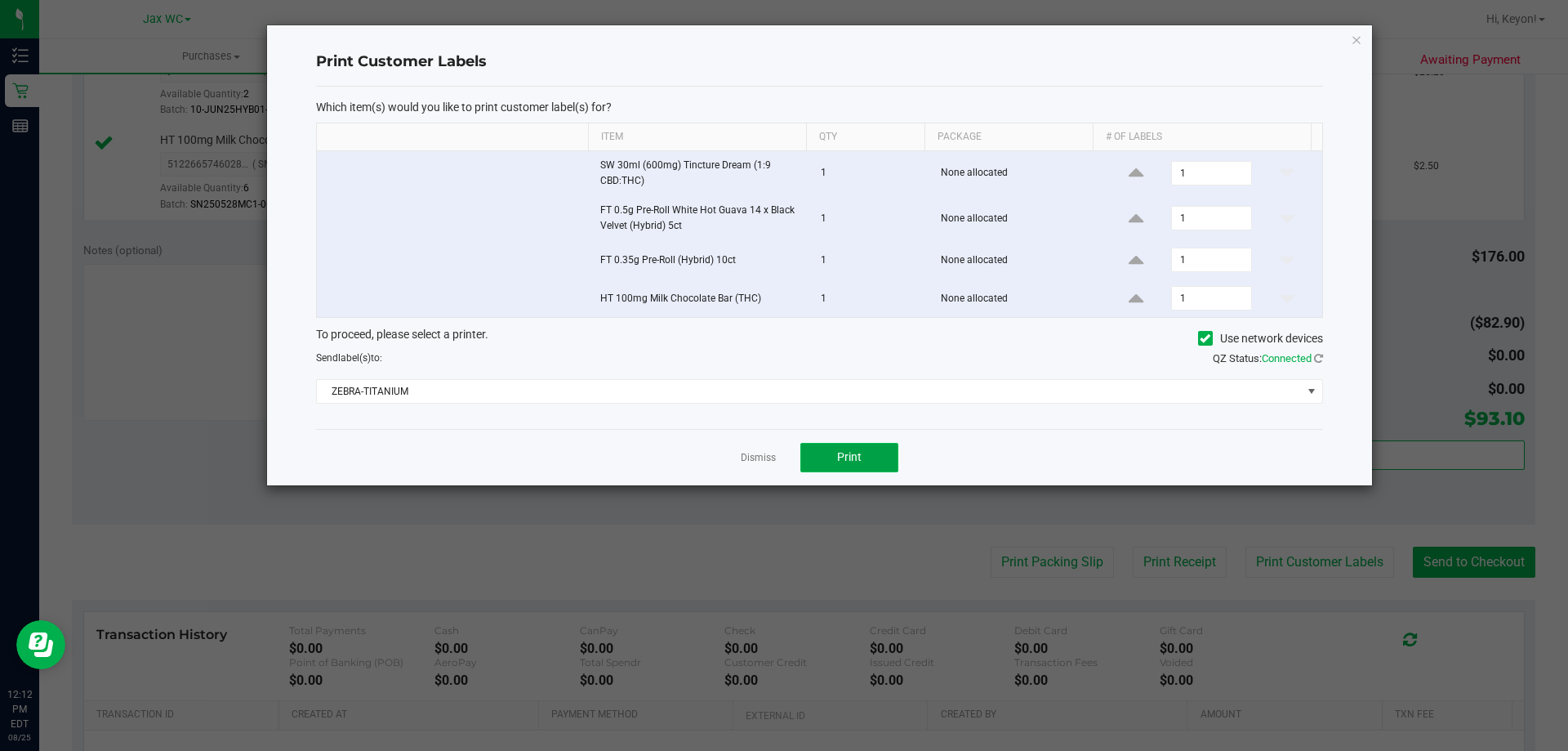
click at [863, 468] on button "Print" at bounding box center [850, 457] width 98 height 30
drag, startPoint x: 755, startPoint y: 459, endPoint x: 767, endPoint y: 459, distance: 12.0
click at [756, 459] on link "Dismiss" at bounding box center [757, 458] width 35 height 14
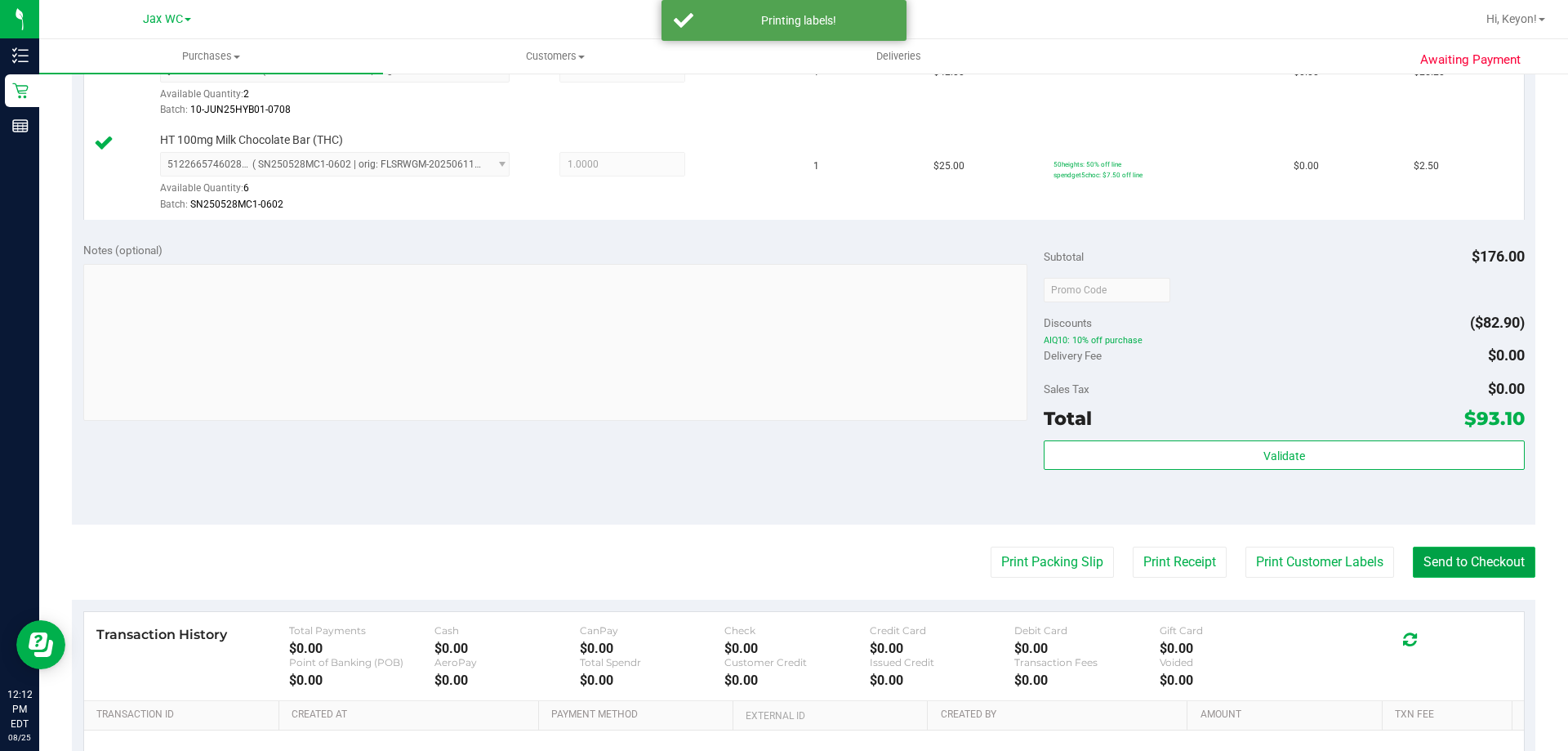
click at [1431, 556] on button "Send to Checkout" at bounding box center [1473, 562] width 123 height 31
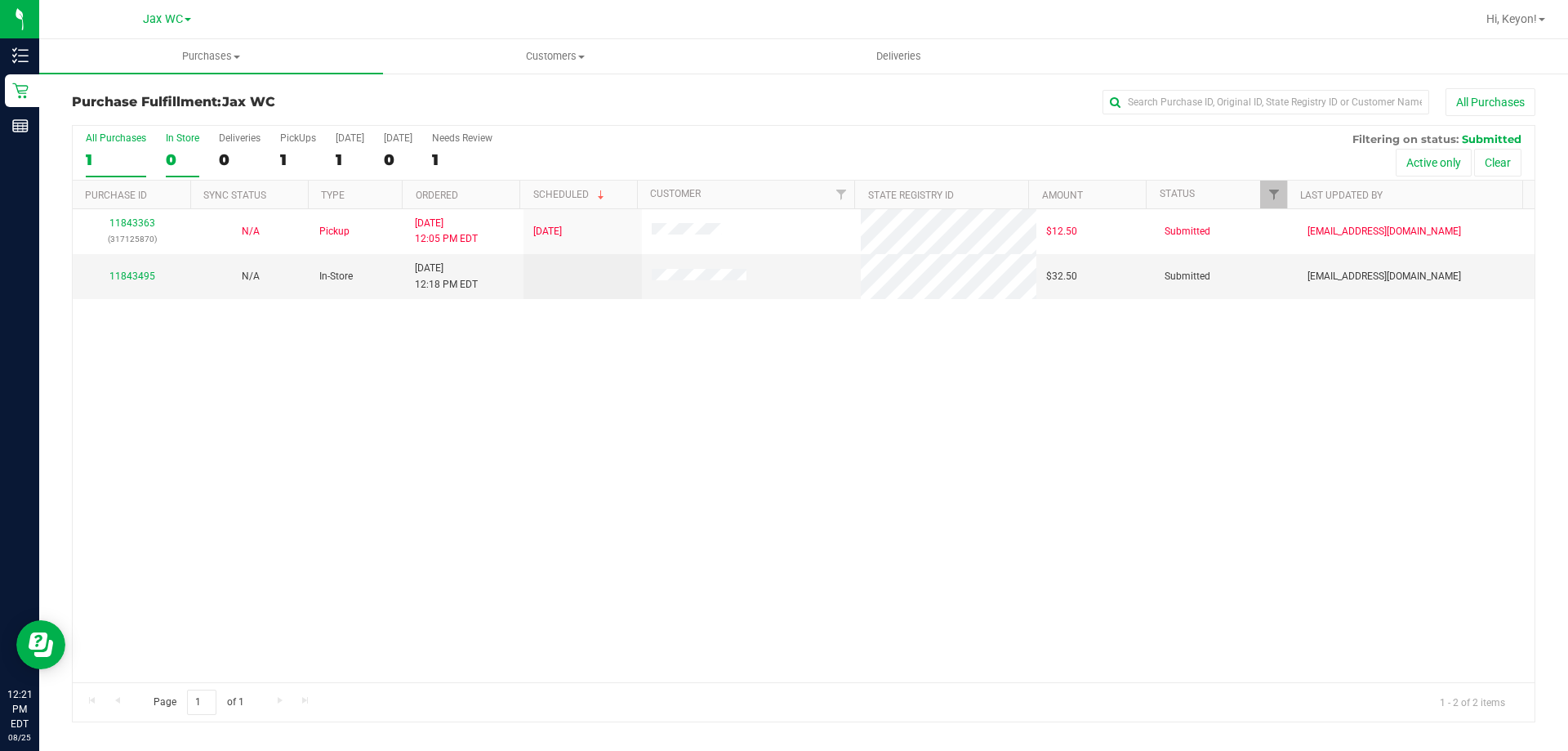
click at [171, 155] on div "0" at bounding box center [183, 159] width 34 height 19
click at [0, 0] on input "In Store 0" at bounding box center [0, 0] width 0 height 0
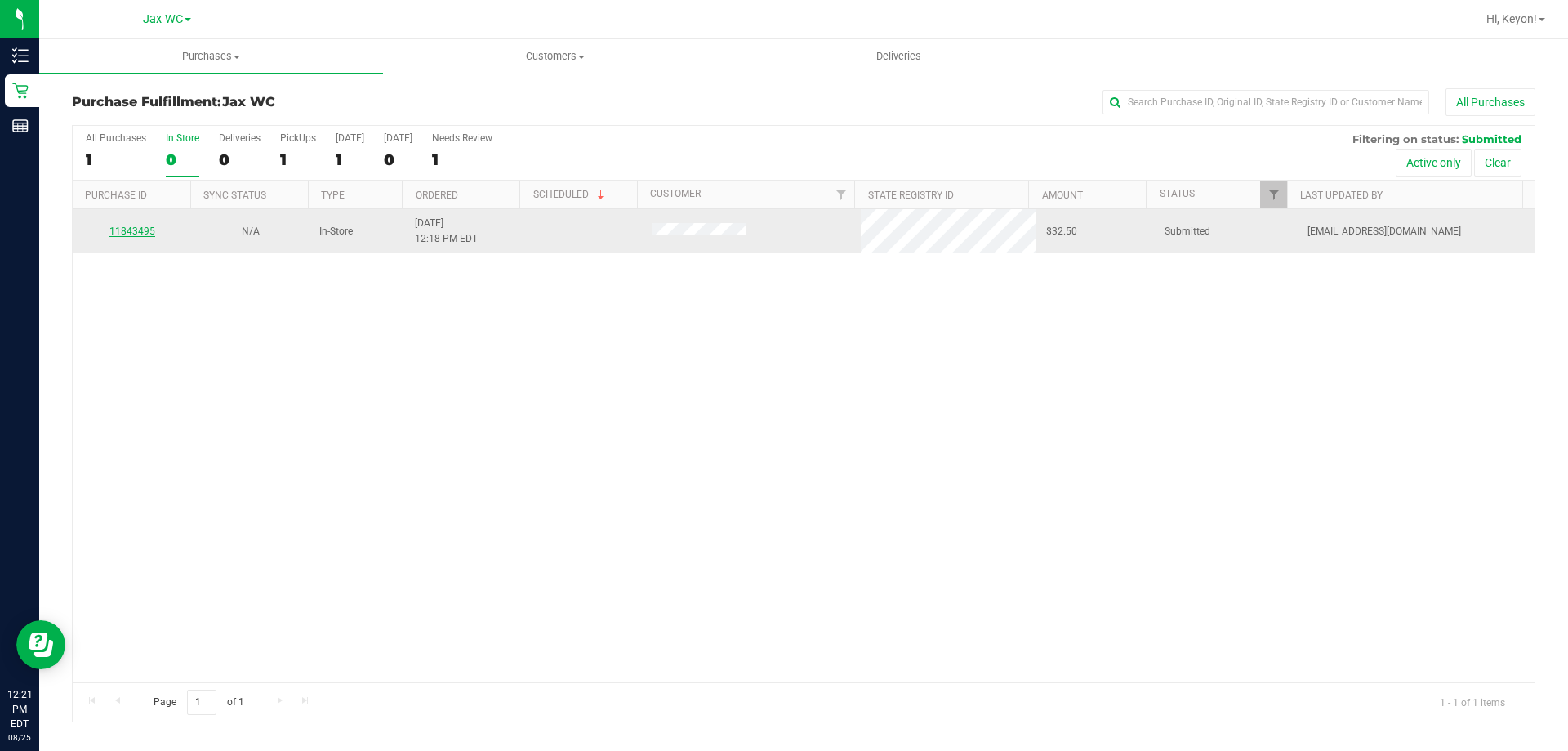
click at [138, 231] on link "11843495" at bounding box center [132, 231] width 46 height 11
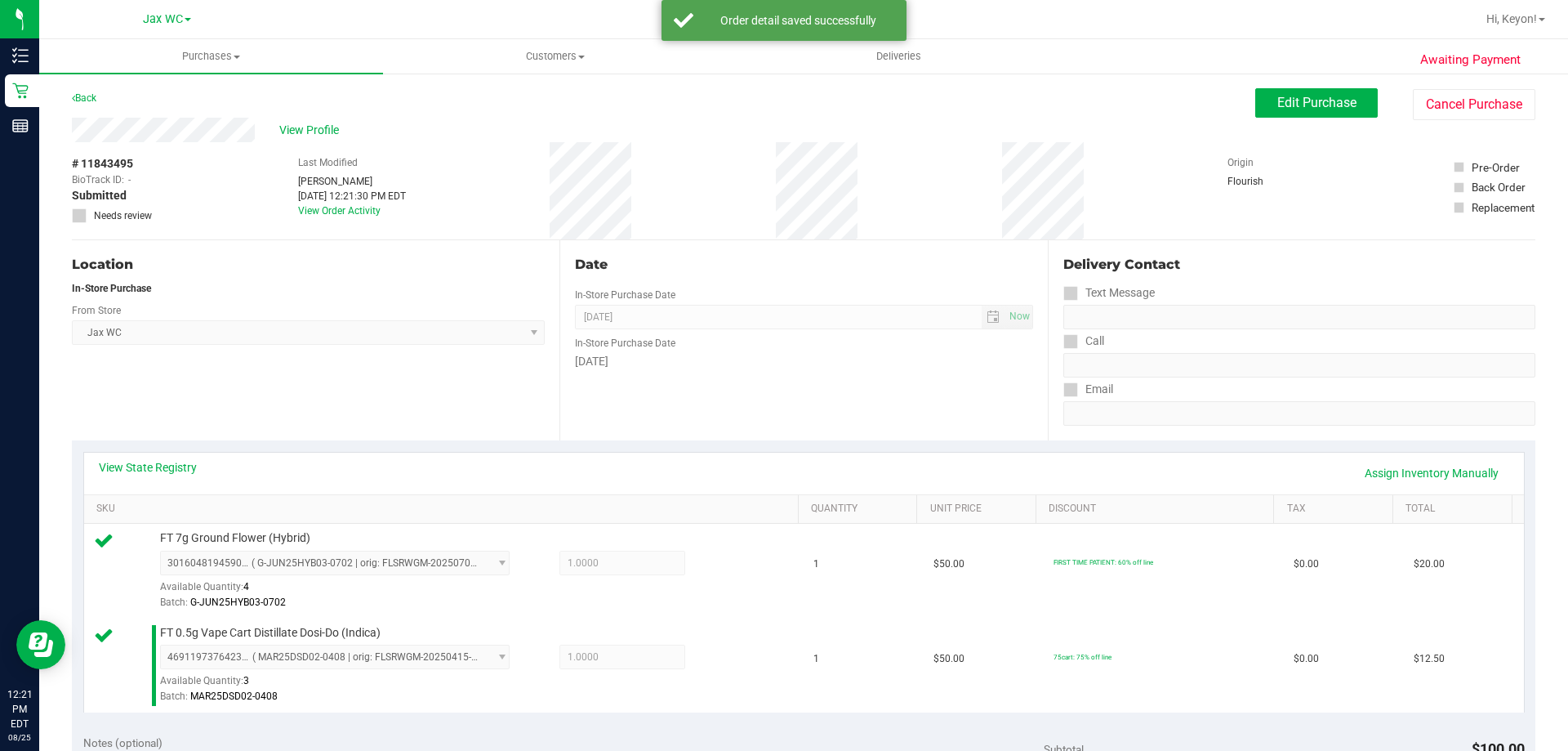
scroll to position [390, 0]
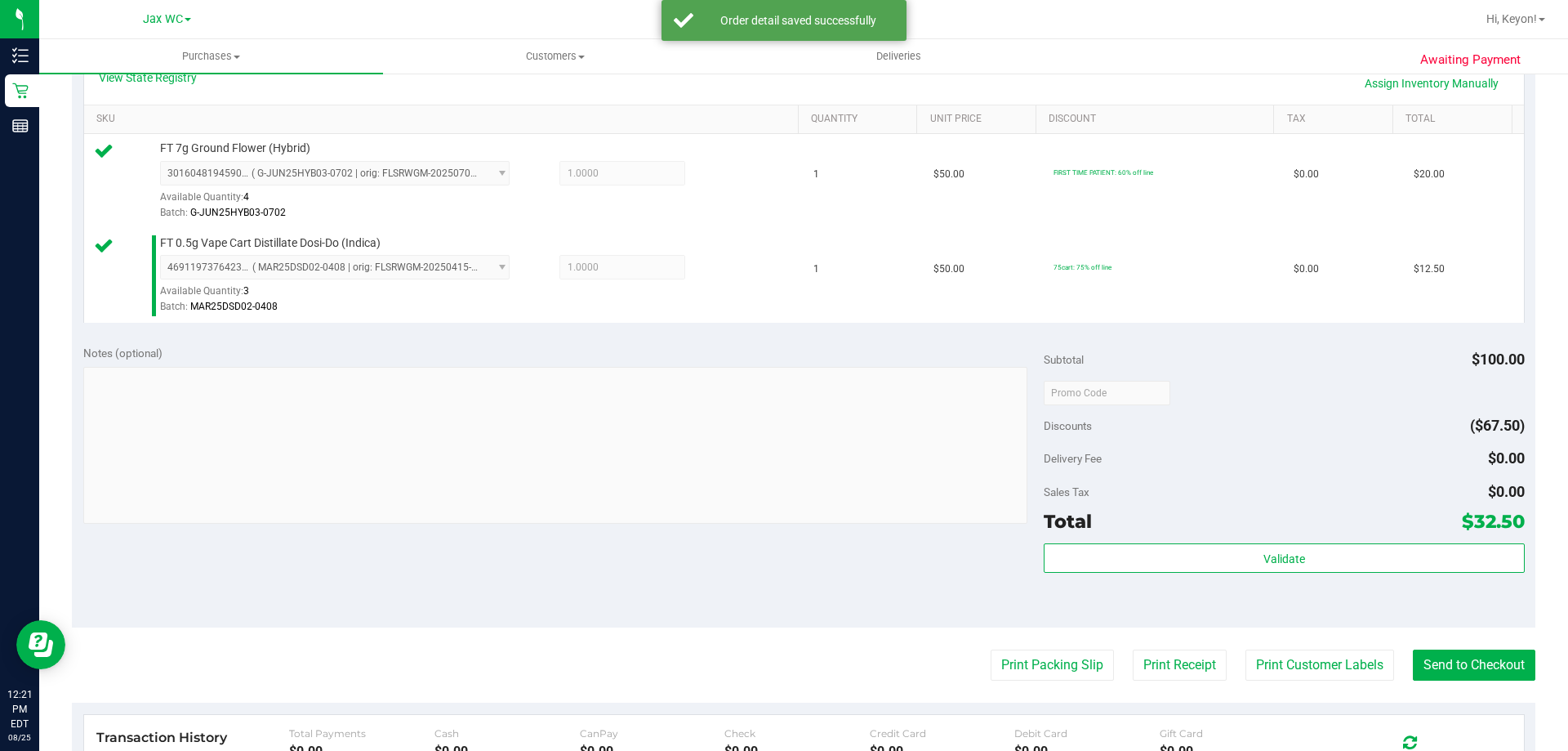
drag, startPoint x: 1246, startPoint y: 541, endPoint x: 1238, endPoint y: 560, distance: 20.6
click at [1247, 542] on div "Subtotal $100.00 Discounts ($67.50) Delivery Fee $0.00 Sales Tax $0.00 Total $3…" at bounding box center [1283, 481] width 480 height 272
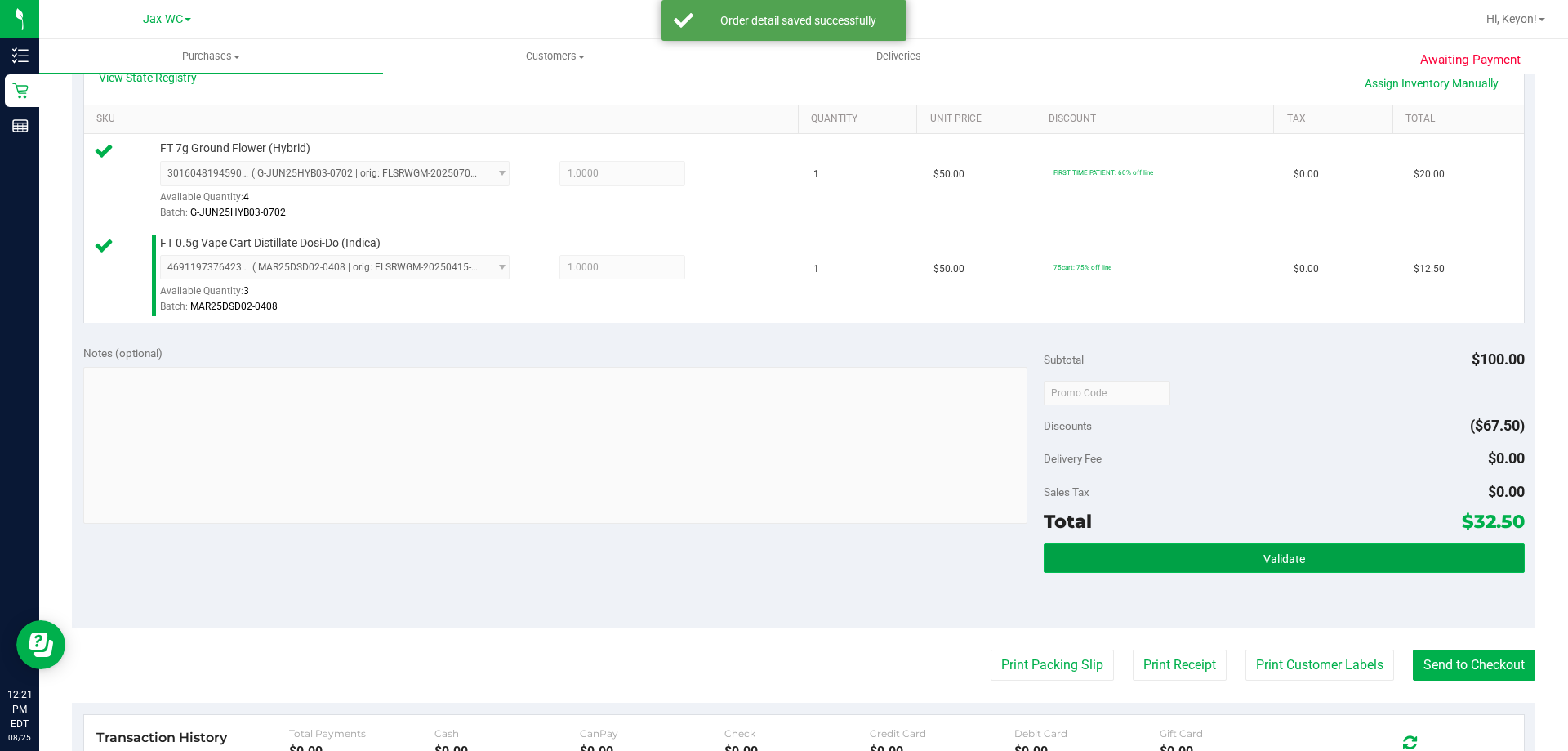
click at [1238, 564] on button "Validate" at bounding box center [1283, 558] width 480 height 30
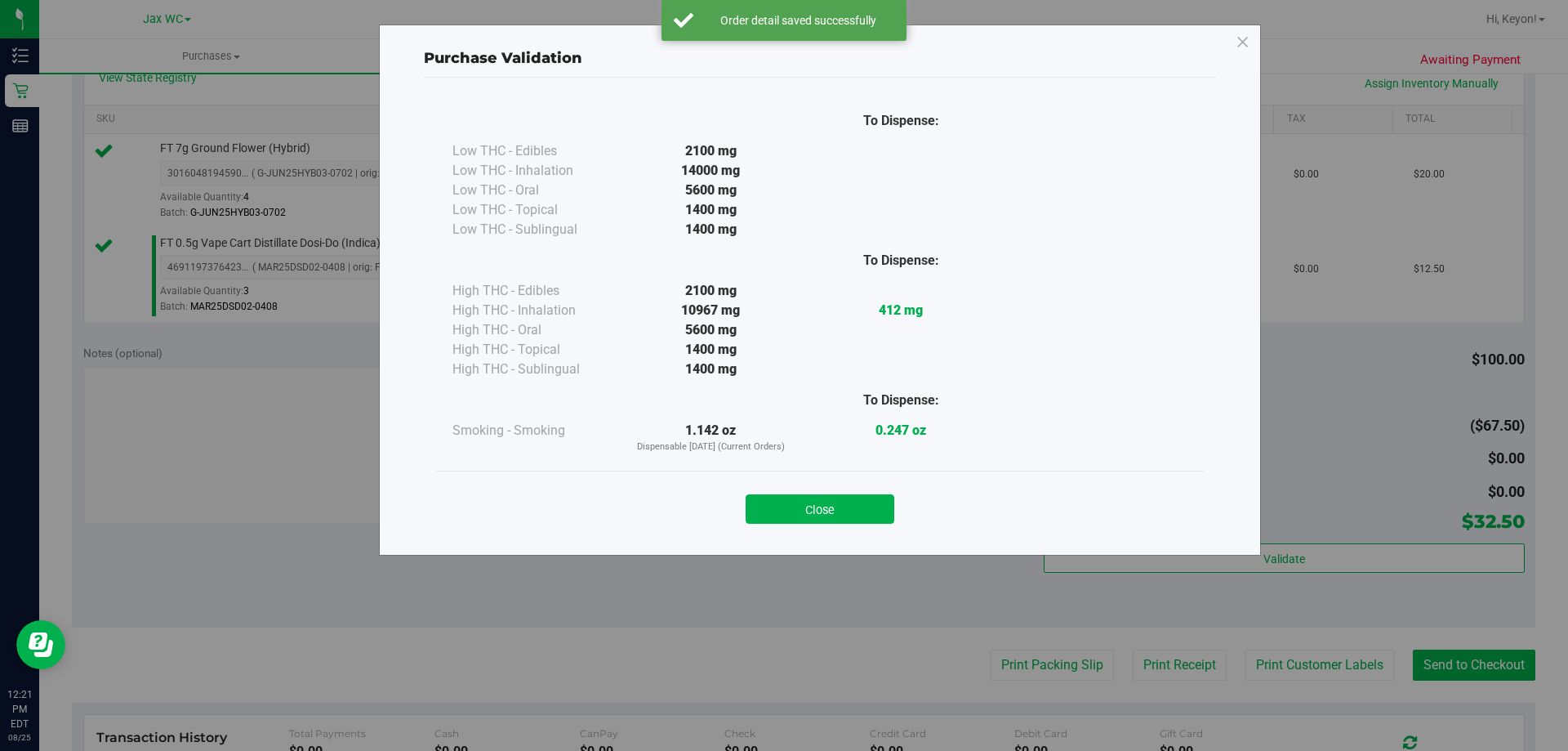
drag, startPoint x: 826, startPoint y: 509, endPoint x: 983, endPoint y: 513, distance: 157.1
click at [834, 509] on button "Close" at bounding box center [819, 509] width 148 height 30
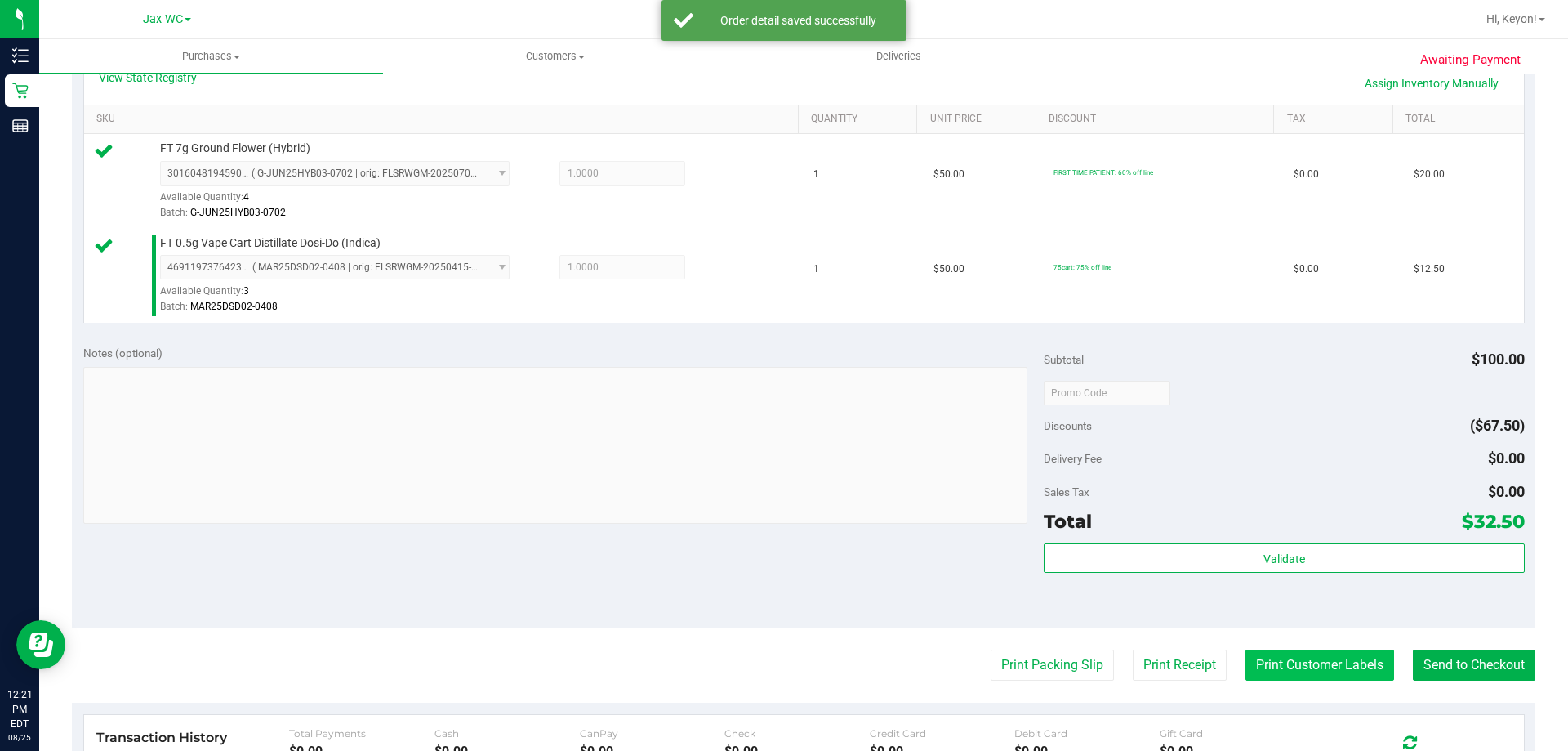
click at [1326, 656] on button "Print Customer Labels" at bounding box center [1319, 665] width 148 height 31
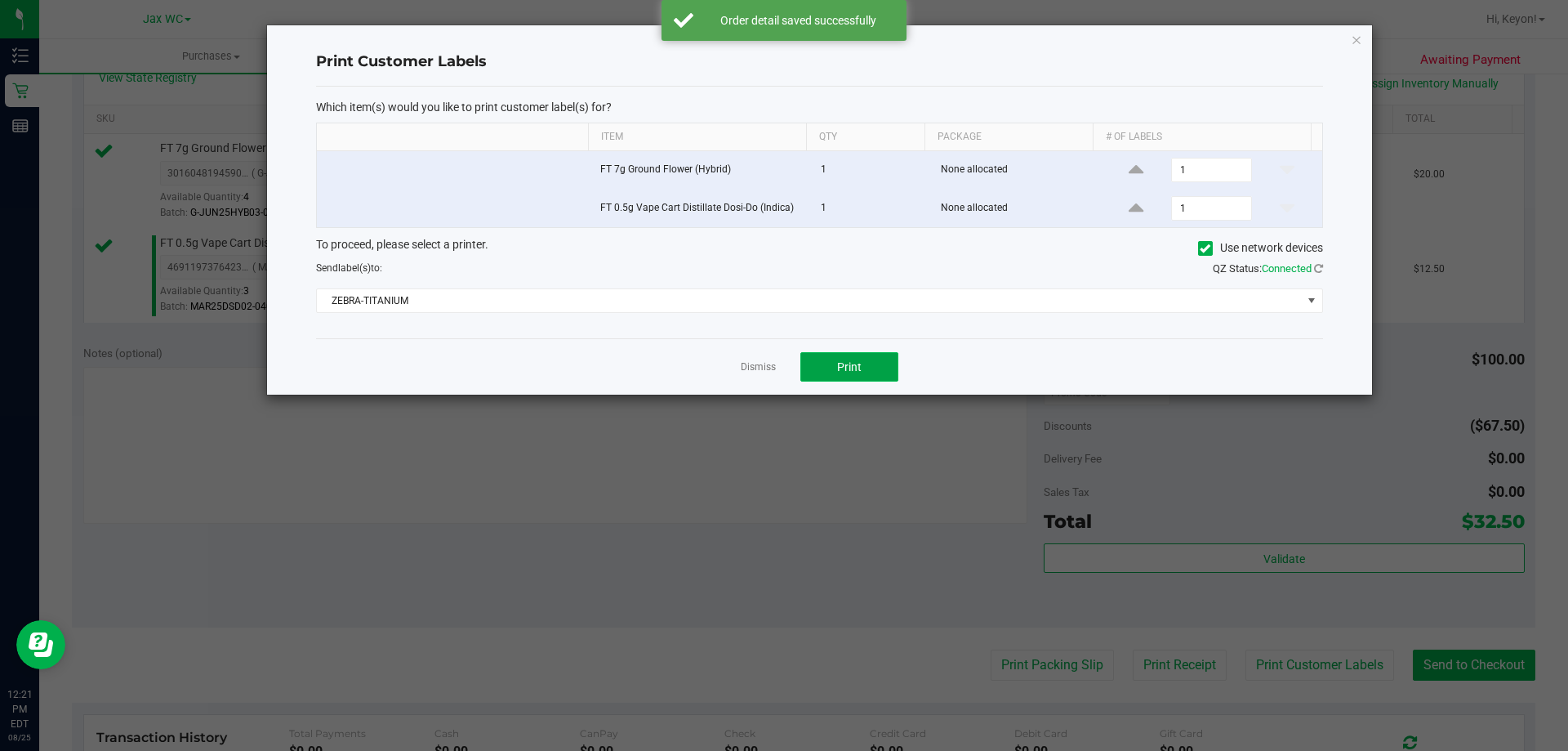
click at [866, 367] on button "Print" at bounding box center [850, 366] width 98 height 30
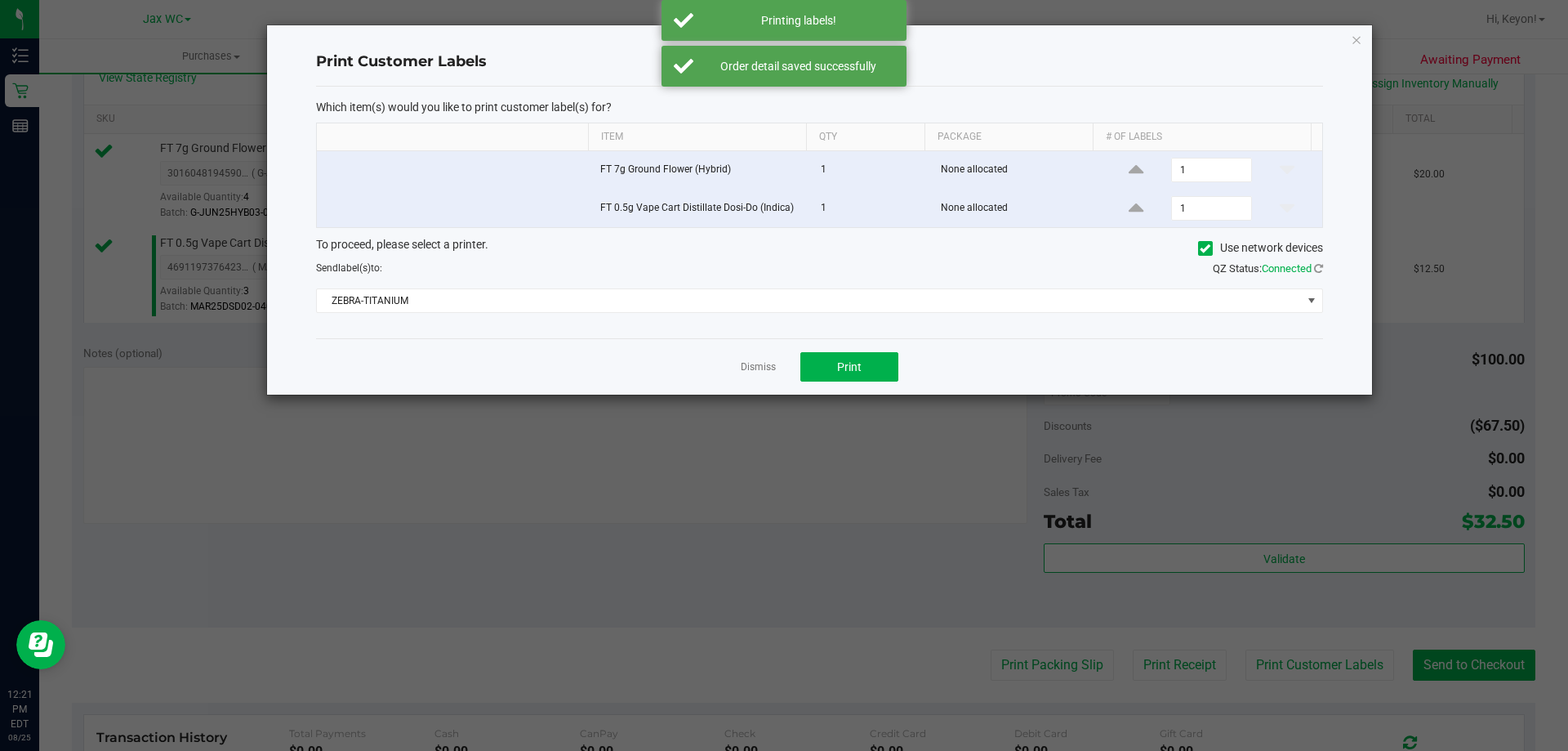
drag, startPoint x: 762, startPoint y: 364, endPoint x: 1170, endPoint y: 508, distance: 432.7
click at [764, 368] on link "Dismiss" at bounding box center [757, 367] width 35 height 14
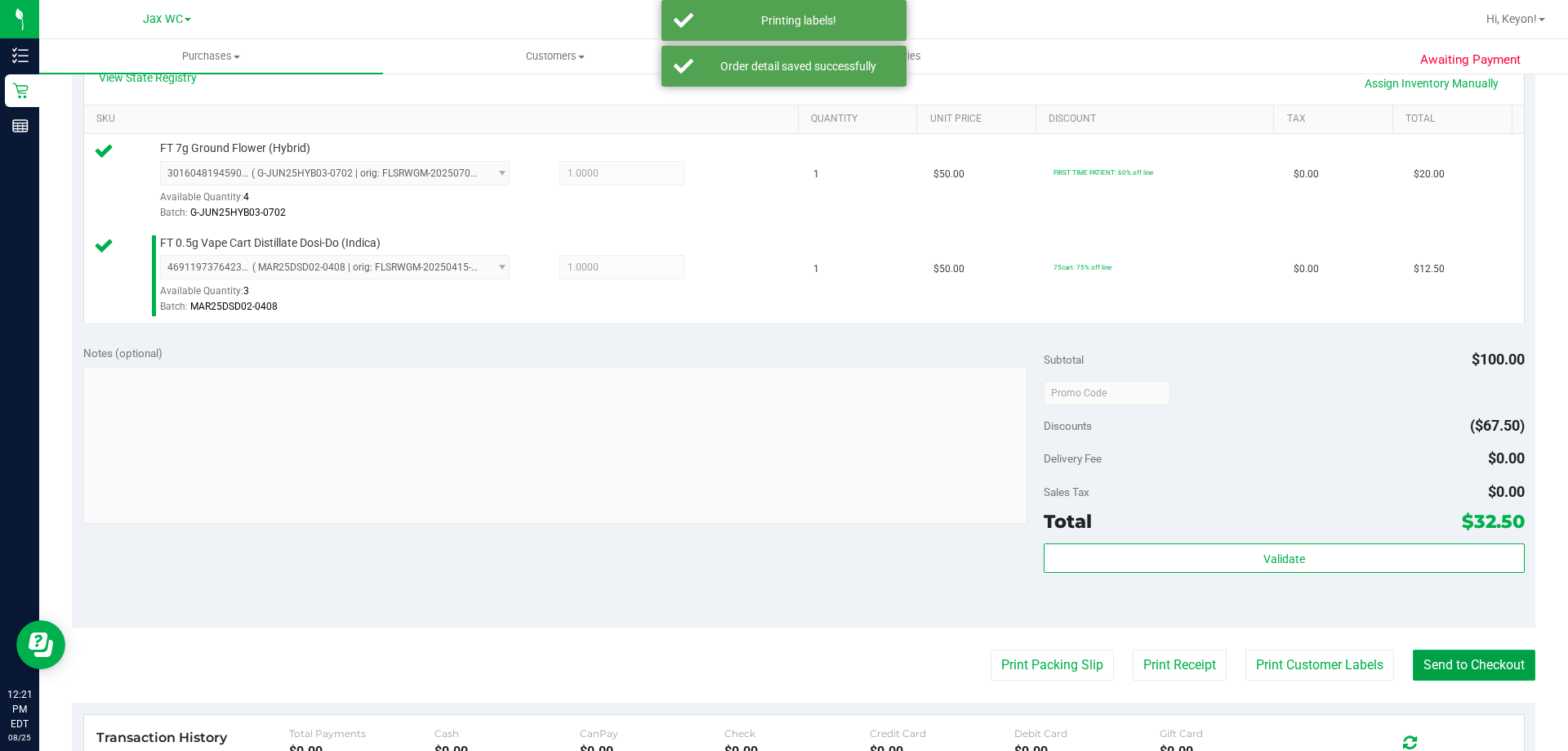
click at [1456, 675] on button "Send to Checkout" at bounding box center [1473, 665] width 123 height 31
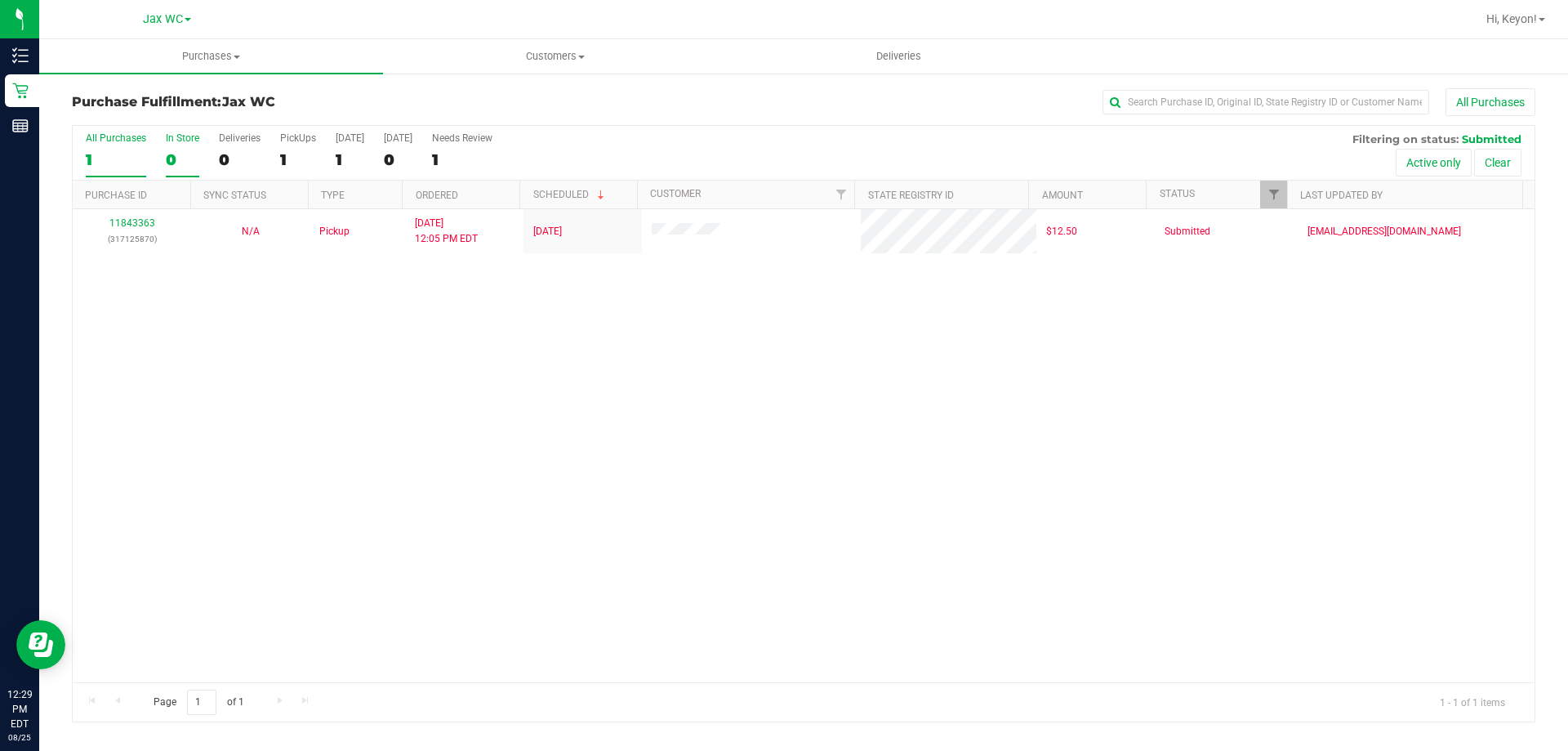
click at [167, 147] on label "In Store 0" at bounding box center [183, 154] width 34 height 45
click at [0, 0] on input "In Store 0" at bounding box center [0, 0] width 0 height 0
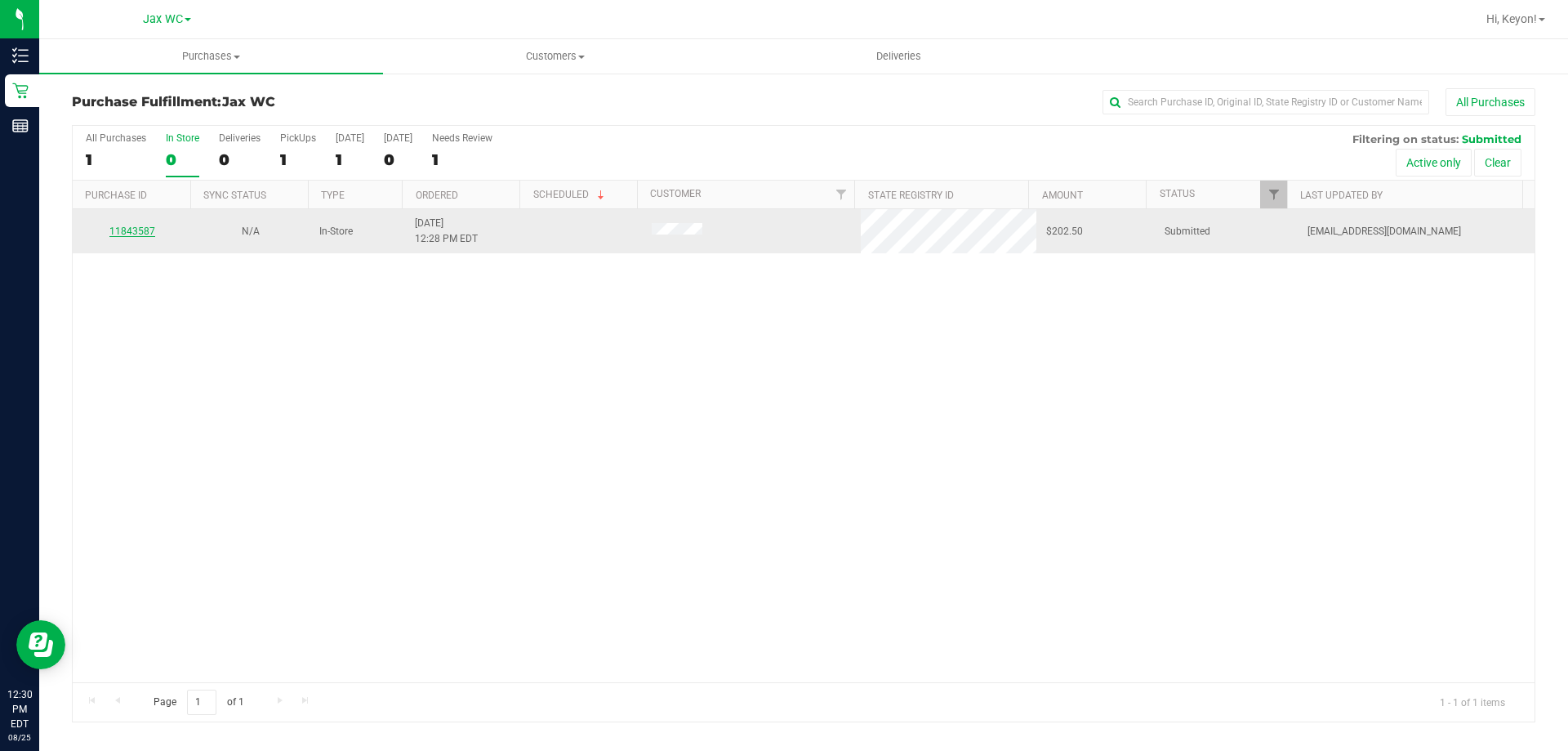
click at [144, 235] on link "11843587" at bounding box center [132, 231] width 46 height 11
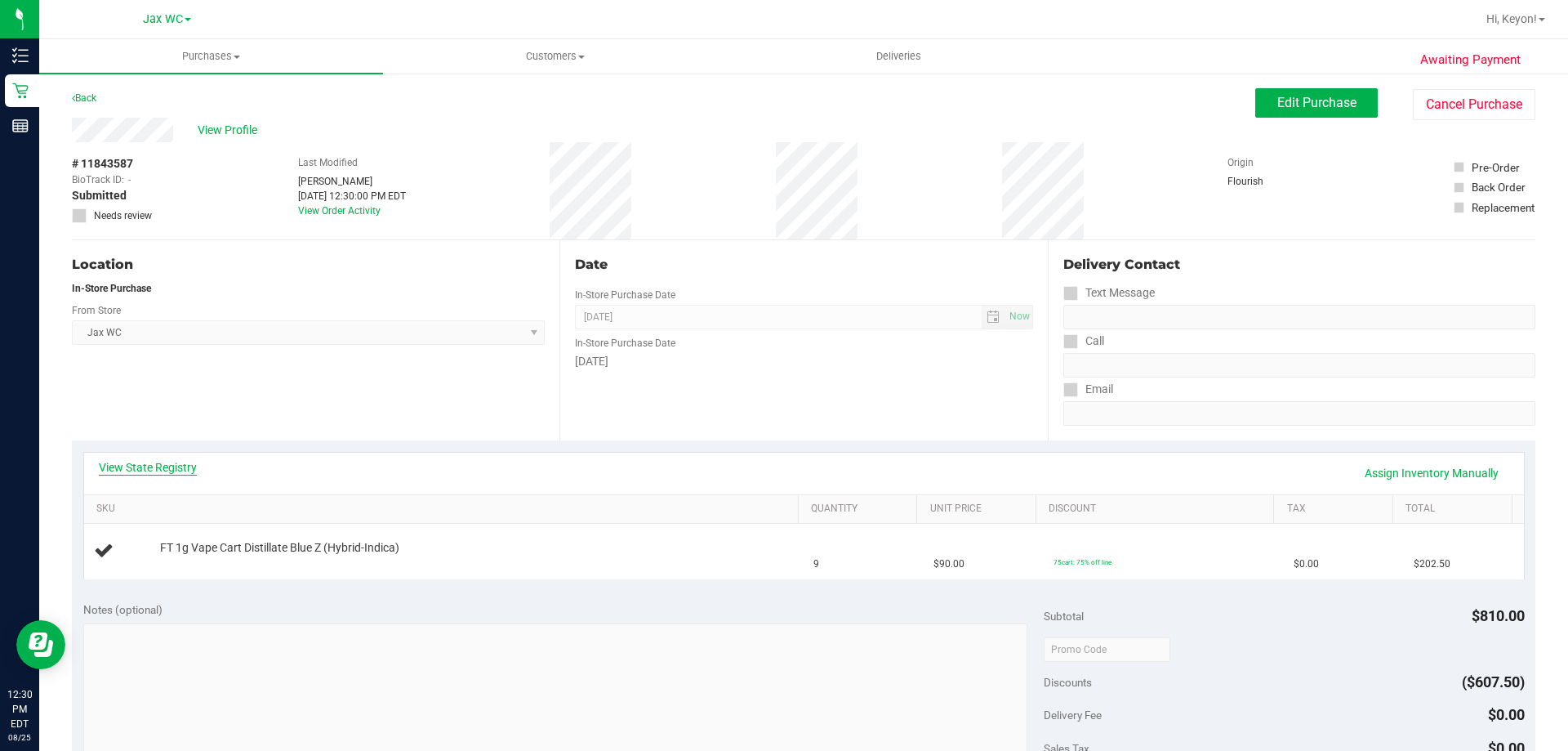
click at [162, 467] on link "View State Registry" at bounding box center [148, 467] width 98 height 16
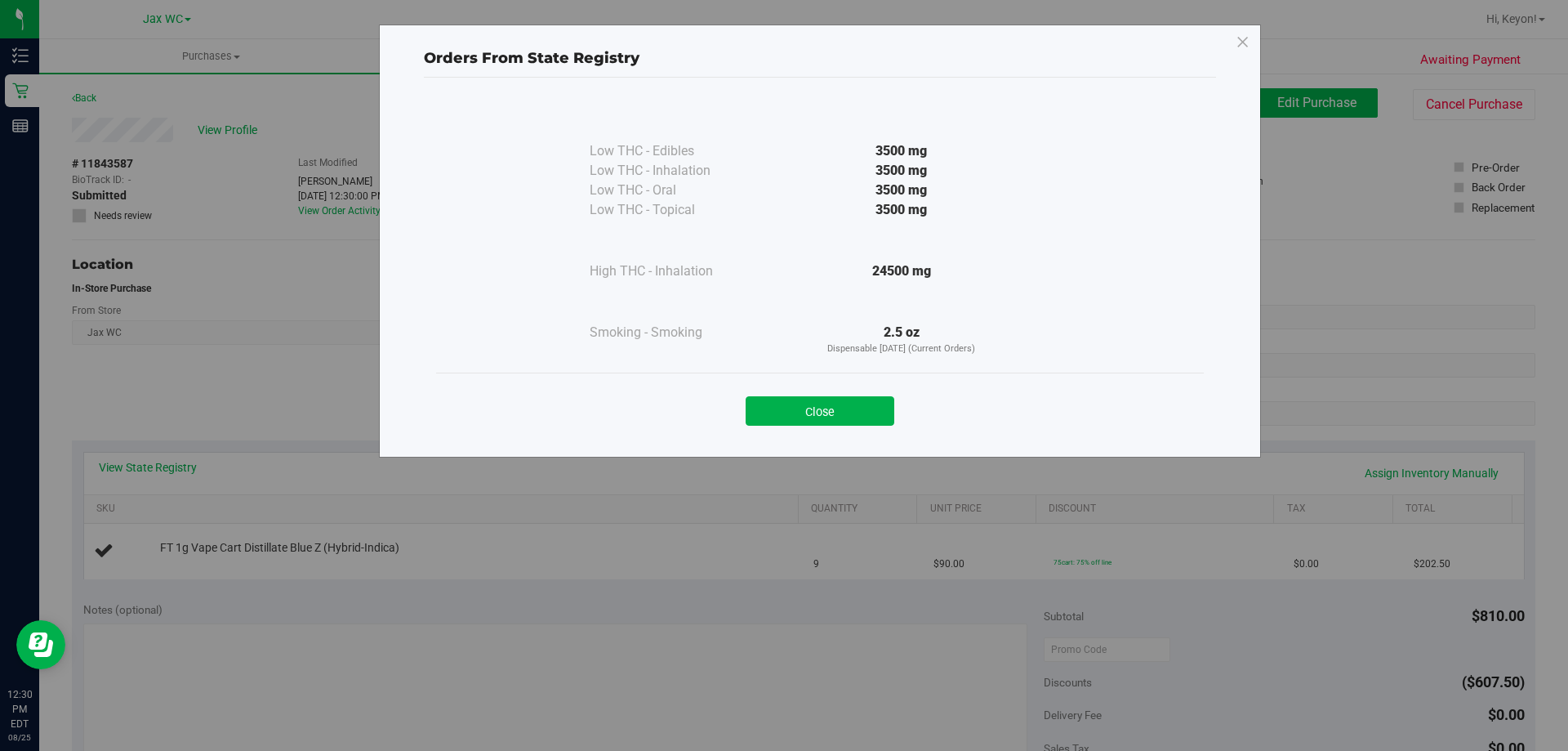
click at [830, 398] on button "Close" at bounding box center [819, 410] width 148 height 30
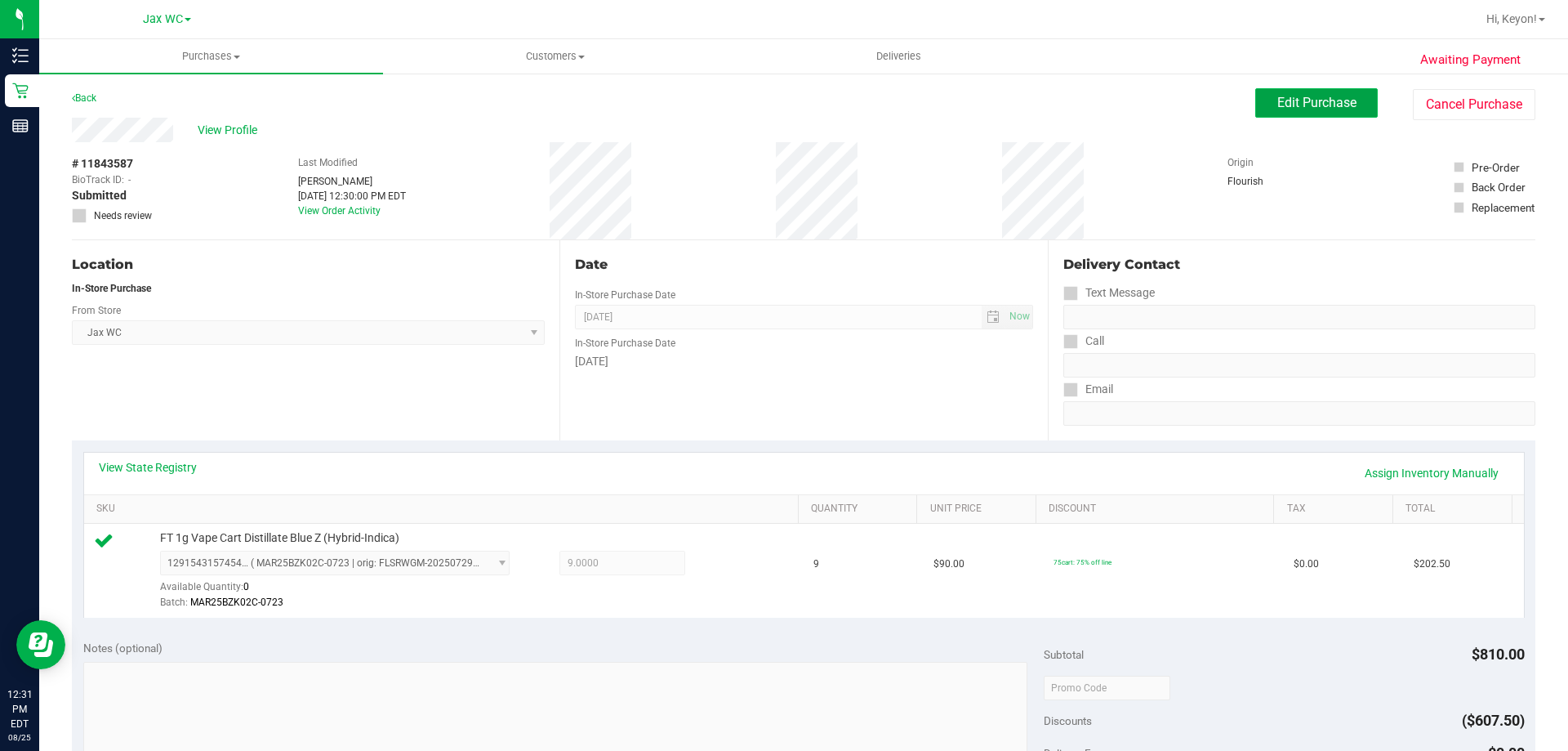
click at [1277, 105] on span "Edit Purchase" at bounding box center [1316, 103] width 79 height 15
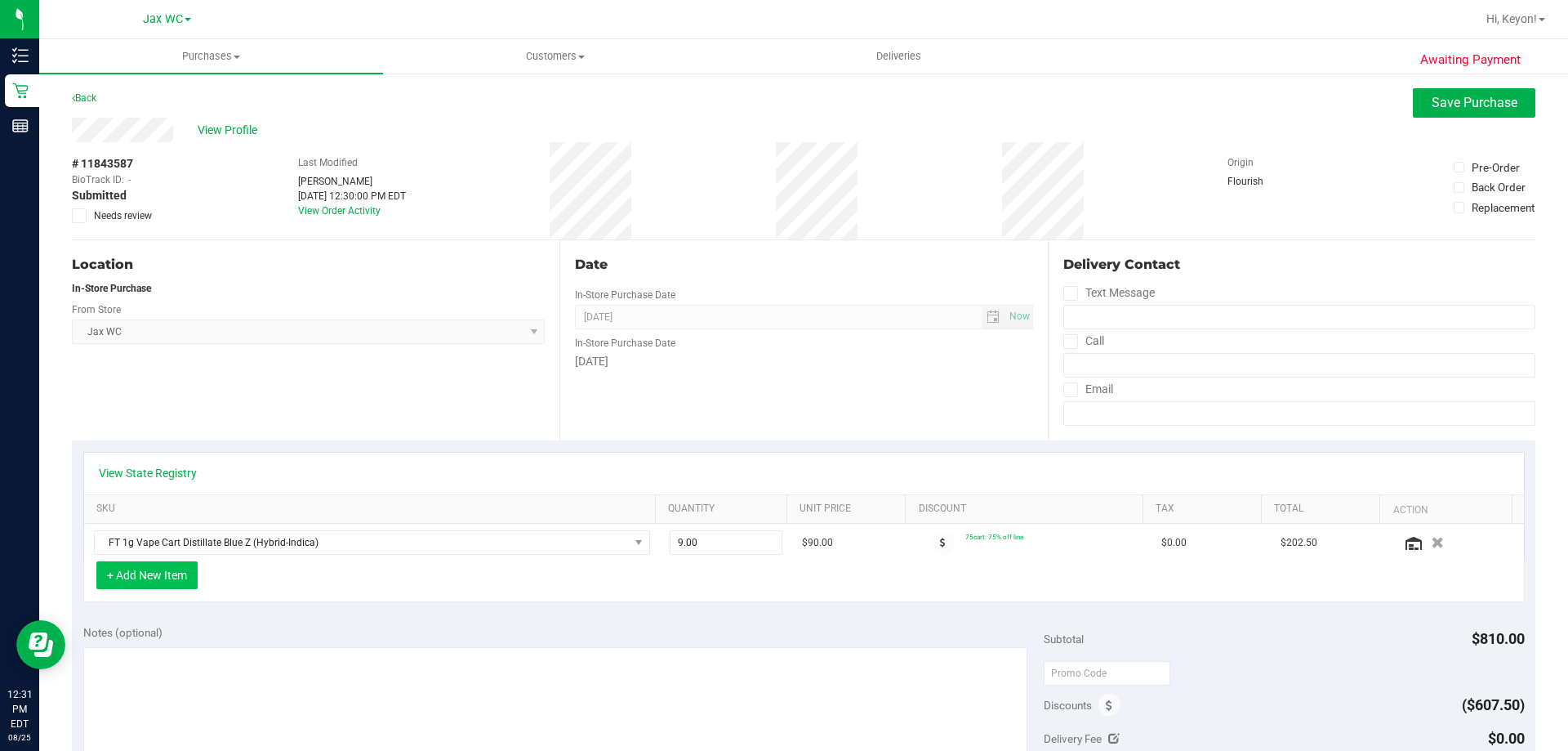
click at [171, 576] on button "+ Add New Item" at bounding box center [147, 575] width 102 height 28
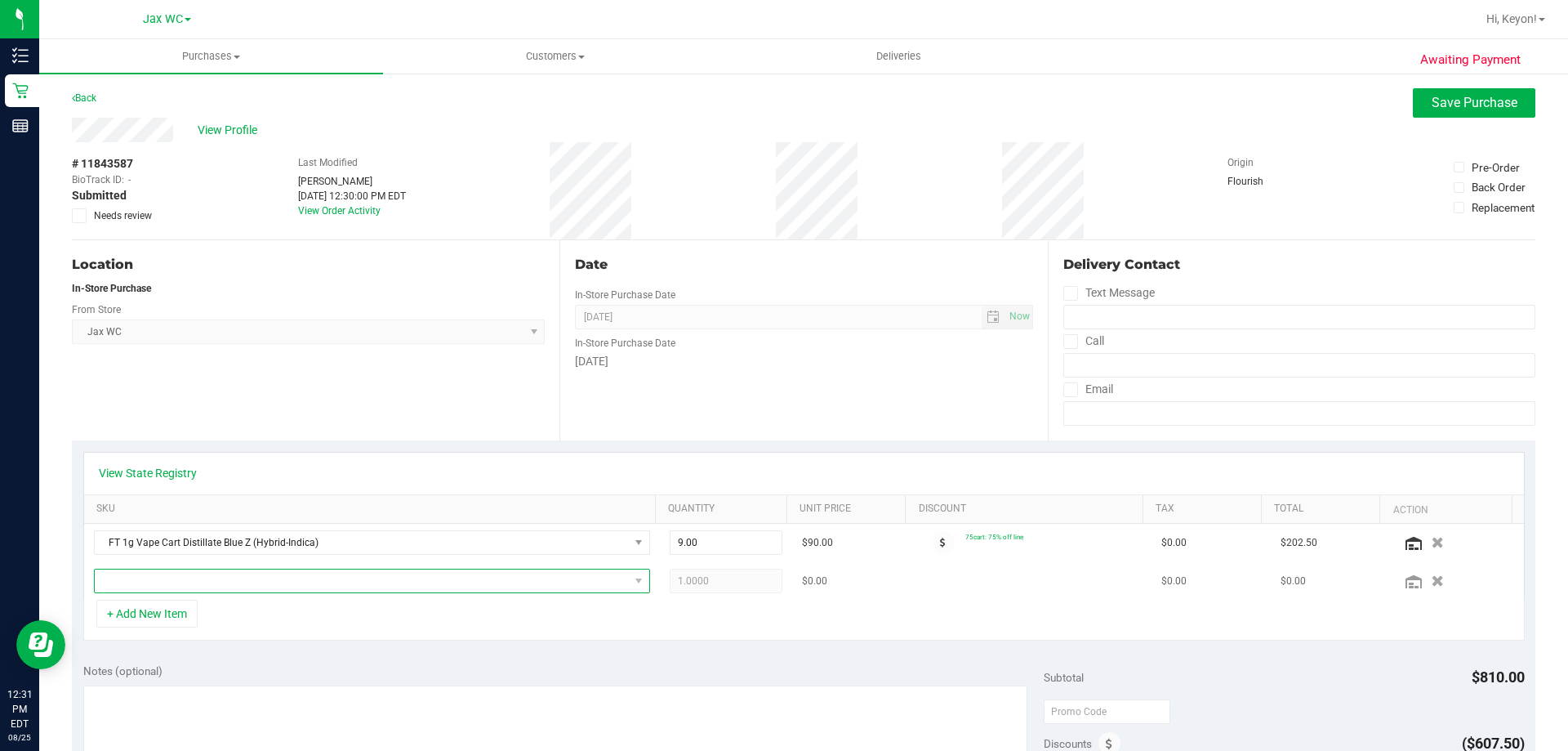
click at [407, 577] on span "NO DATA FOUND" at bounding box center [362, 581] width 534 height 23
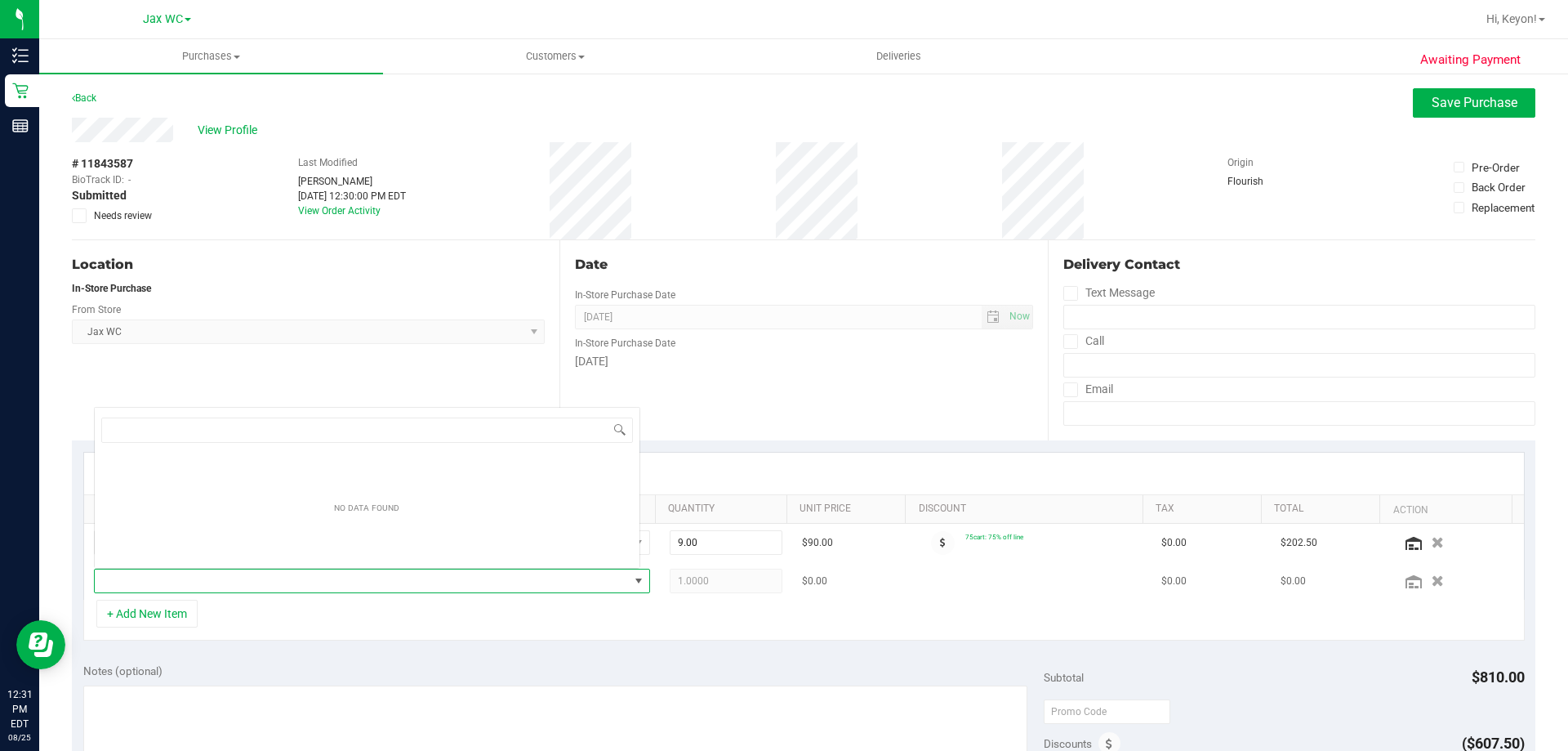
scroll to position [25, 541]
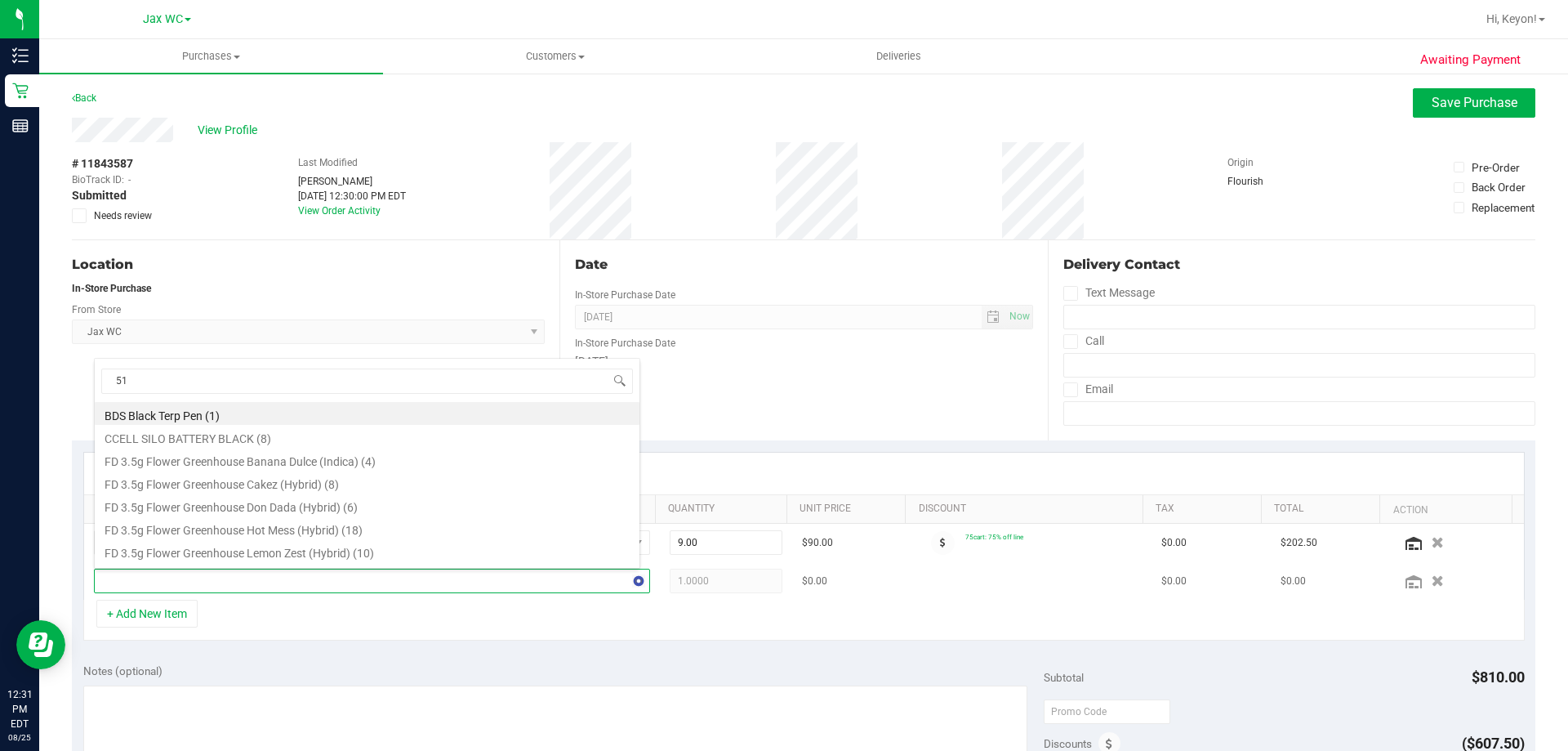
type input "510"
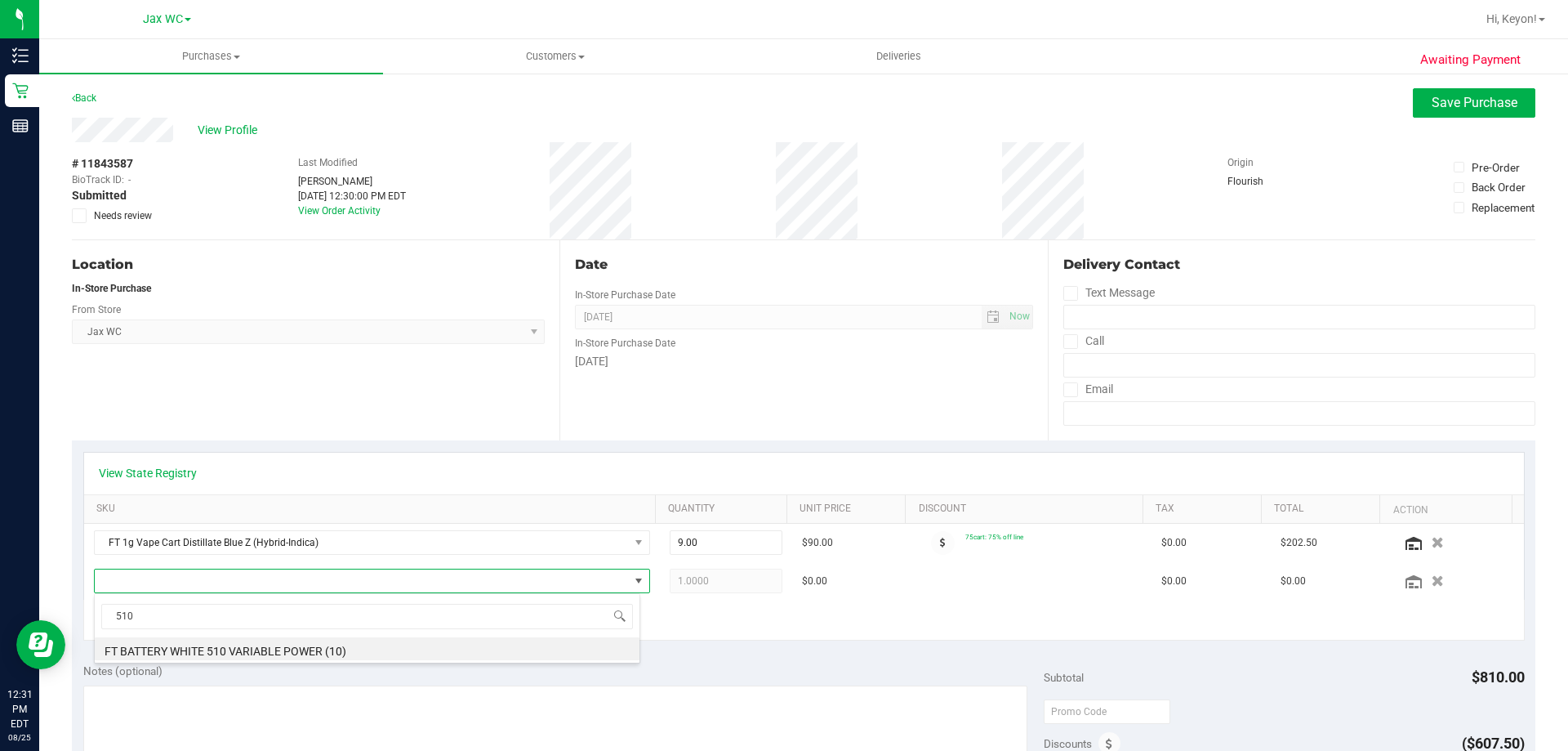
drag, startPoint x: 425, startPoint y: 648, endPoint x: 436, endPoint y: 647, distance: 11.0
click at [425, 648] on li "FT BATTERY WHITE 510 VARIABLE POWER (10)" at bounding box center [367, 648] width 545 height 23
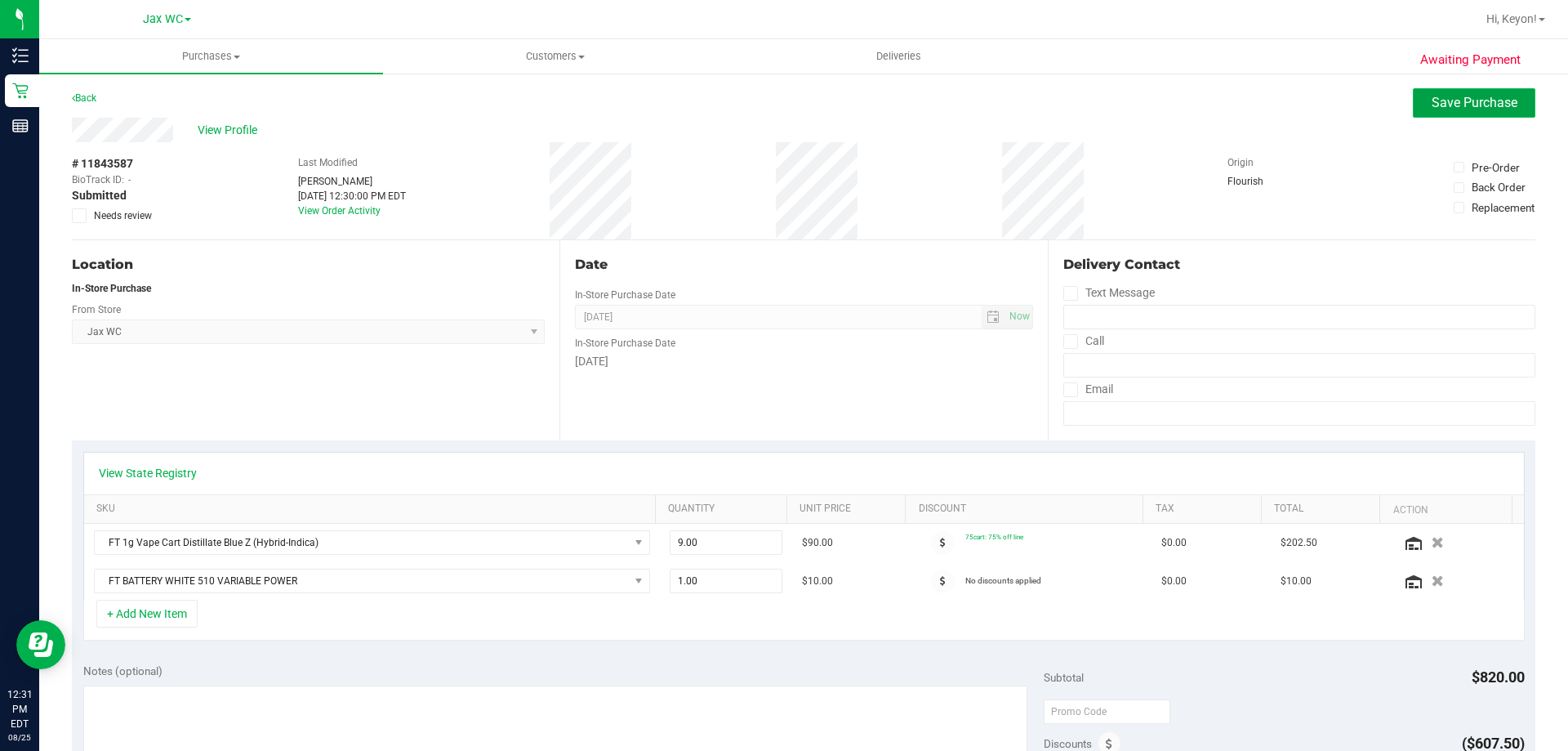
click at [1459, 103] on span "Save Purchase" at bounding box center [1474, 103] width 86 height 15
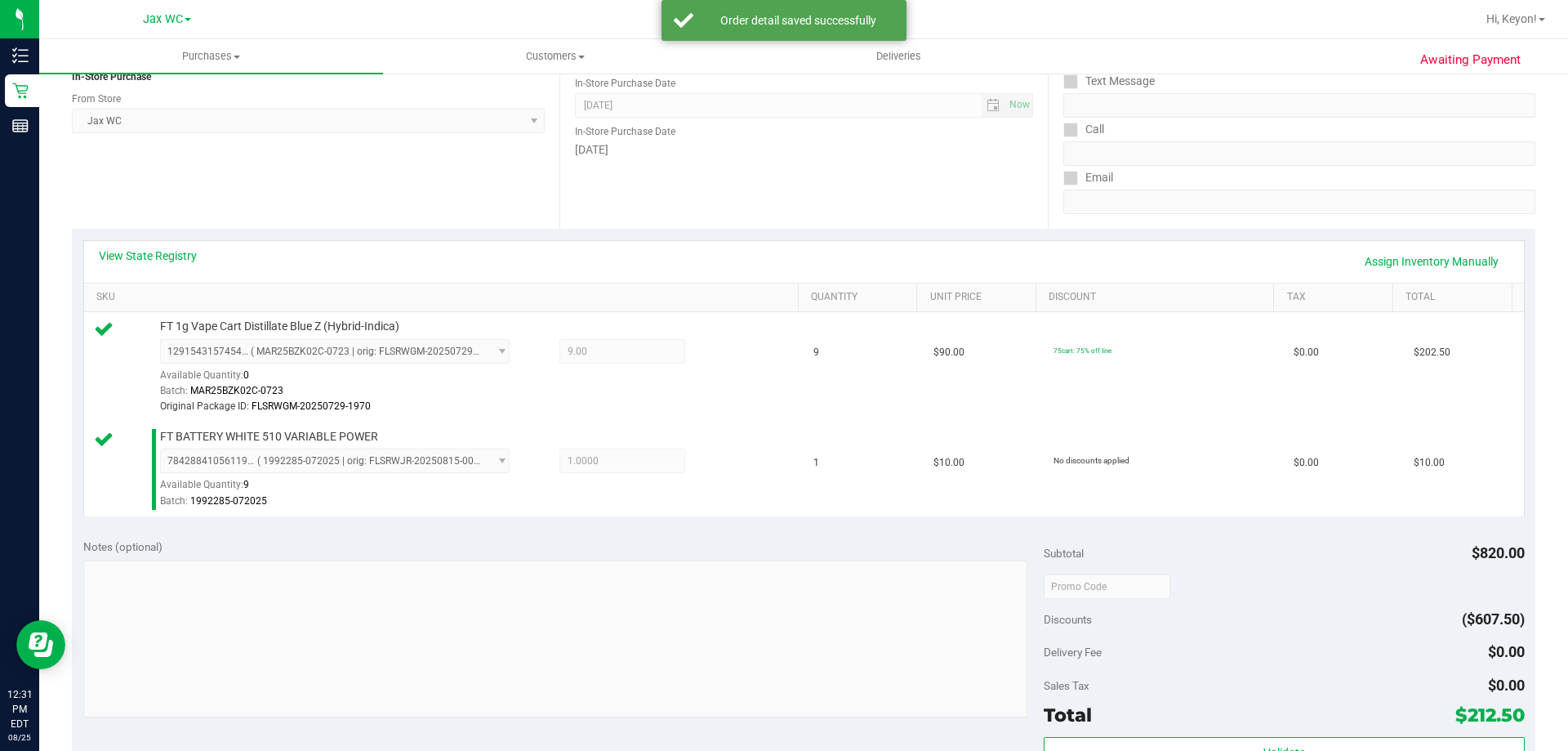
scroll to position [498, 0]
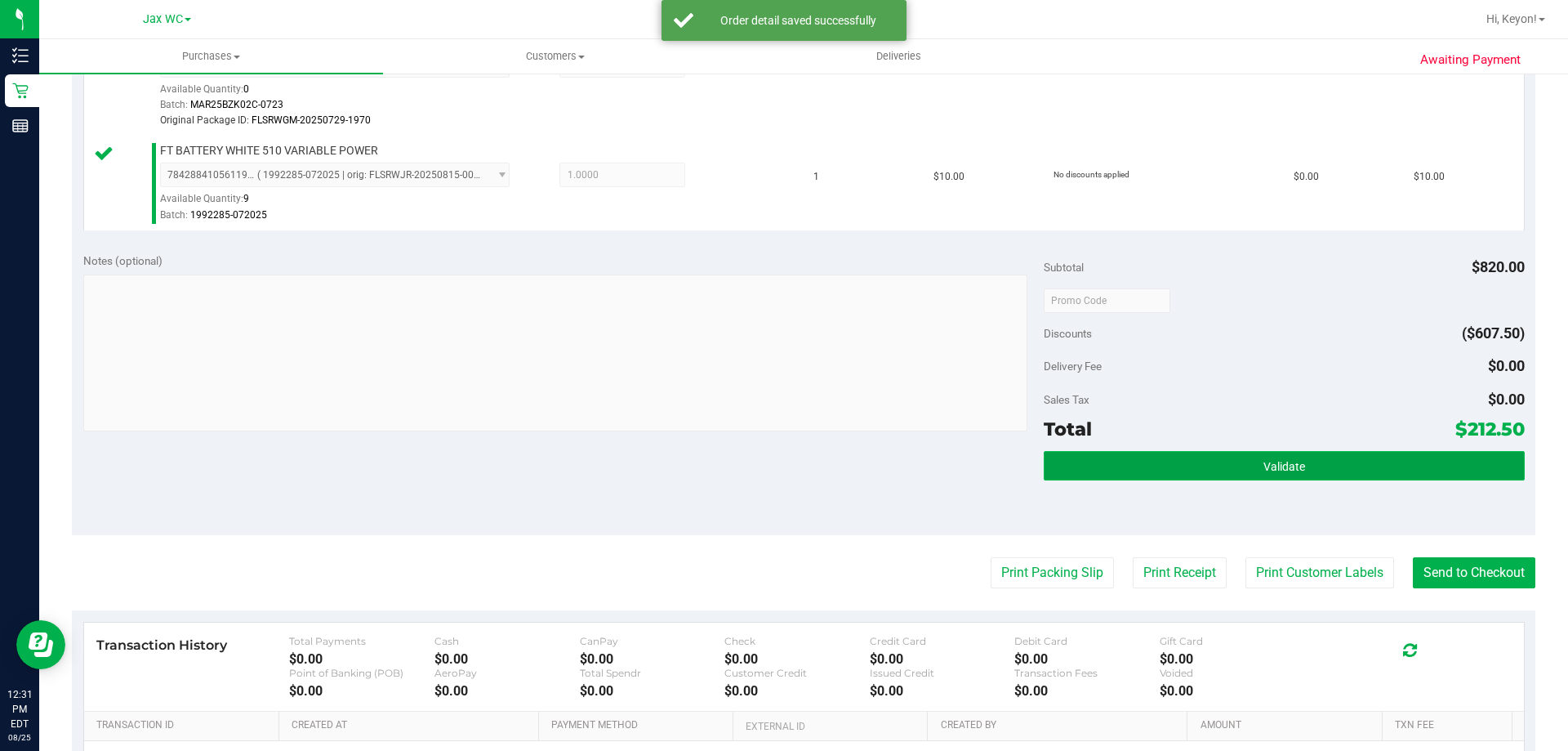
click at [1264, 470] on span "Validate" at bounding box center [1283, 466] width 42 height 13
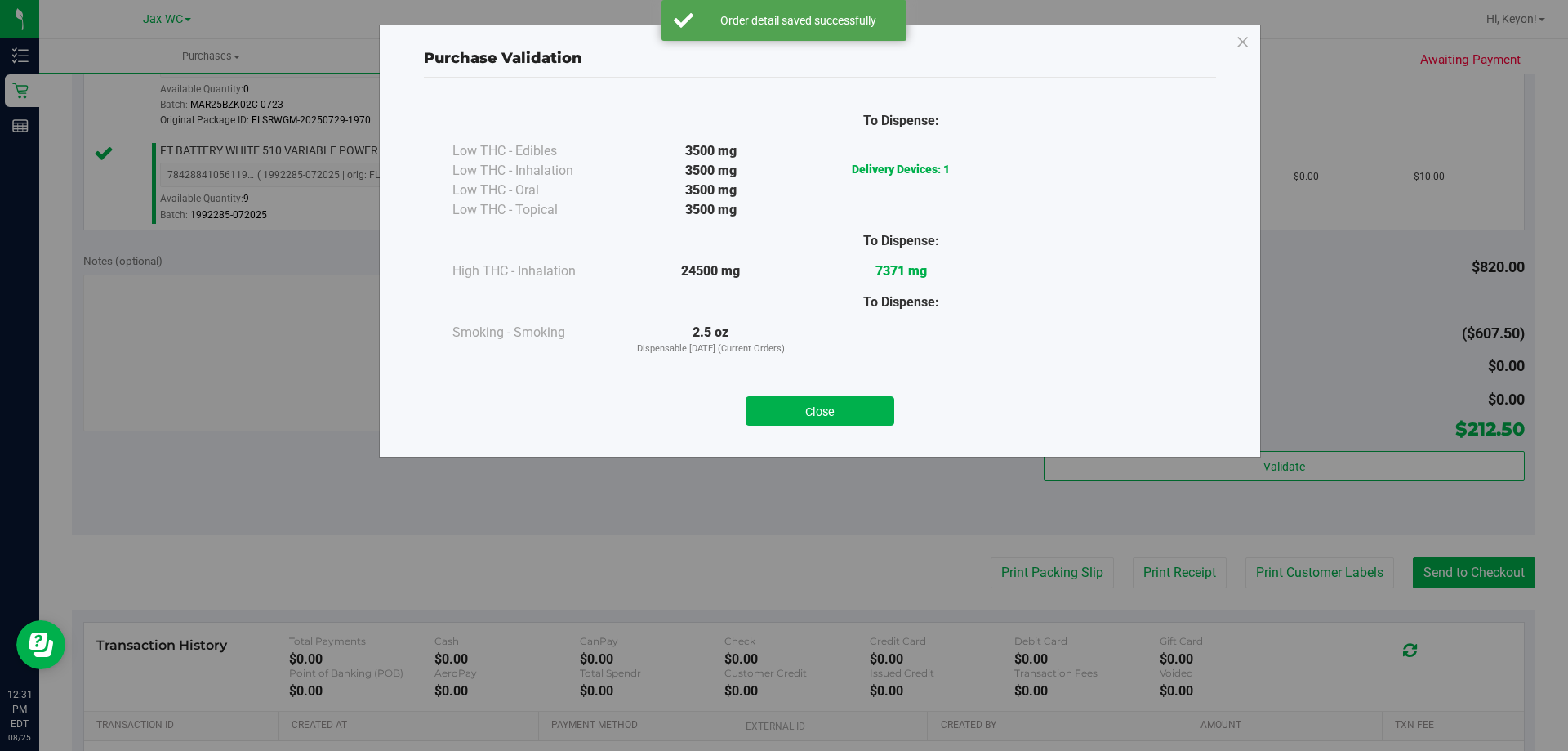
click at [862, 416] on button "Close" at bounding box center [819, 410] width 148 height 30
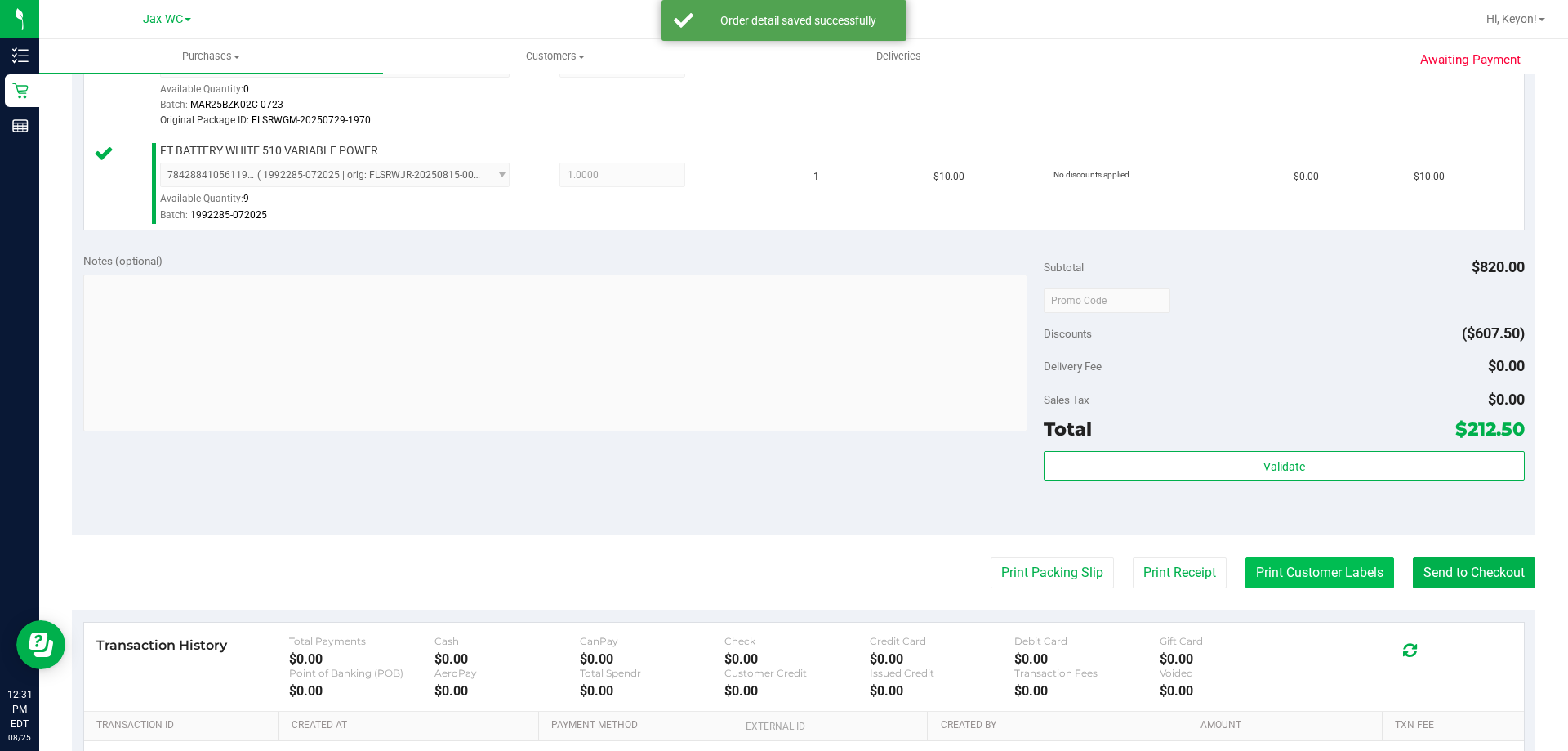
click at [1299, 576] on button "Print Customer Labels" at bounding box center [1319, 572] width 148 height 31
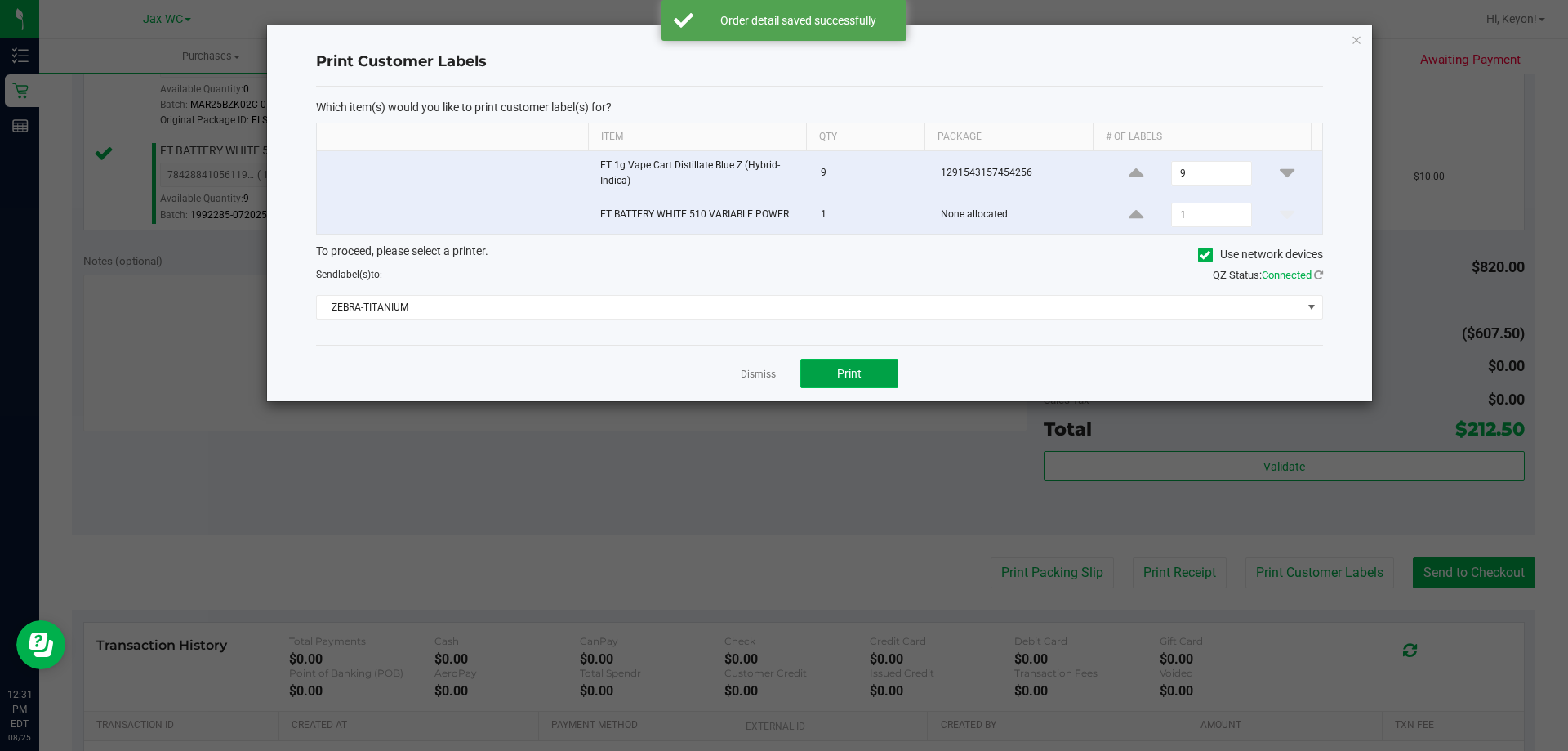
click at [862, 373] on button "Print" at bounding box center [850, 373] width 98 height 30
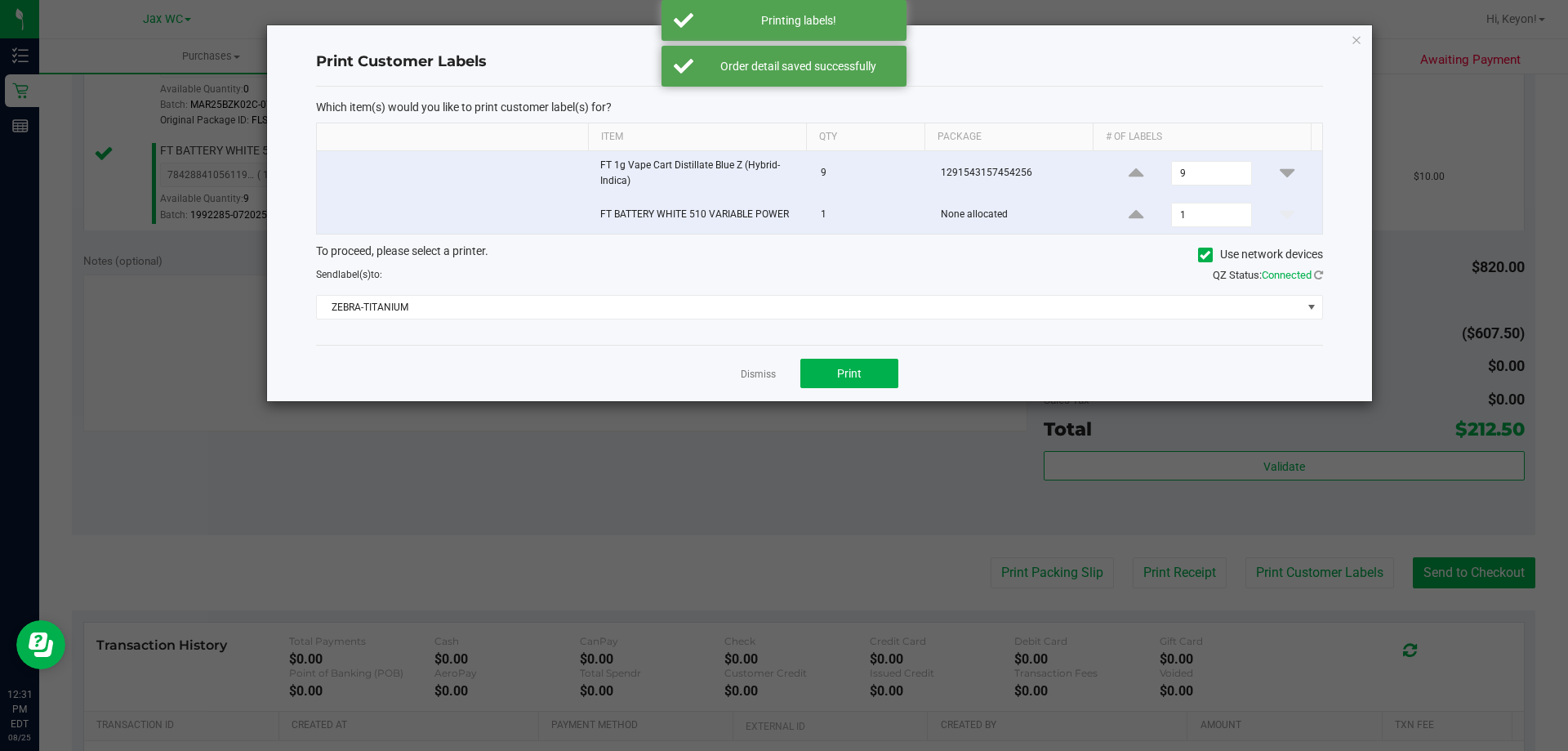
drag, startPoint x: 757, startPoint y: 373, endPoint x: 1055, endPoint y: 403, distance: 299.5
click at [759, 373] on link "Dismiss" at bounding box center [757, 375] width 35 height 14
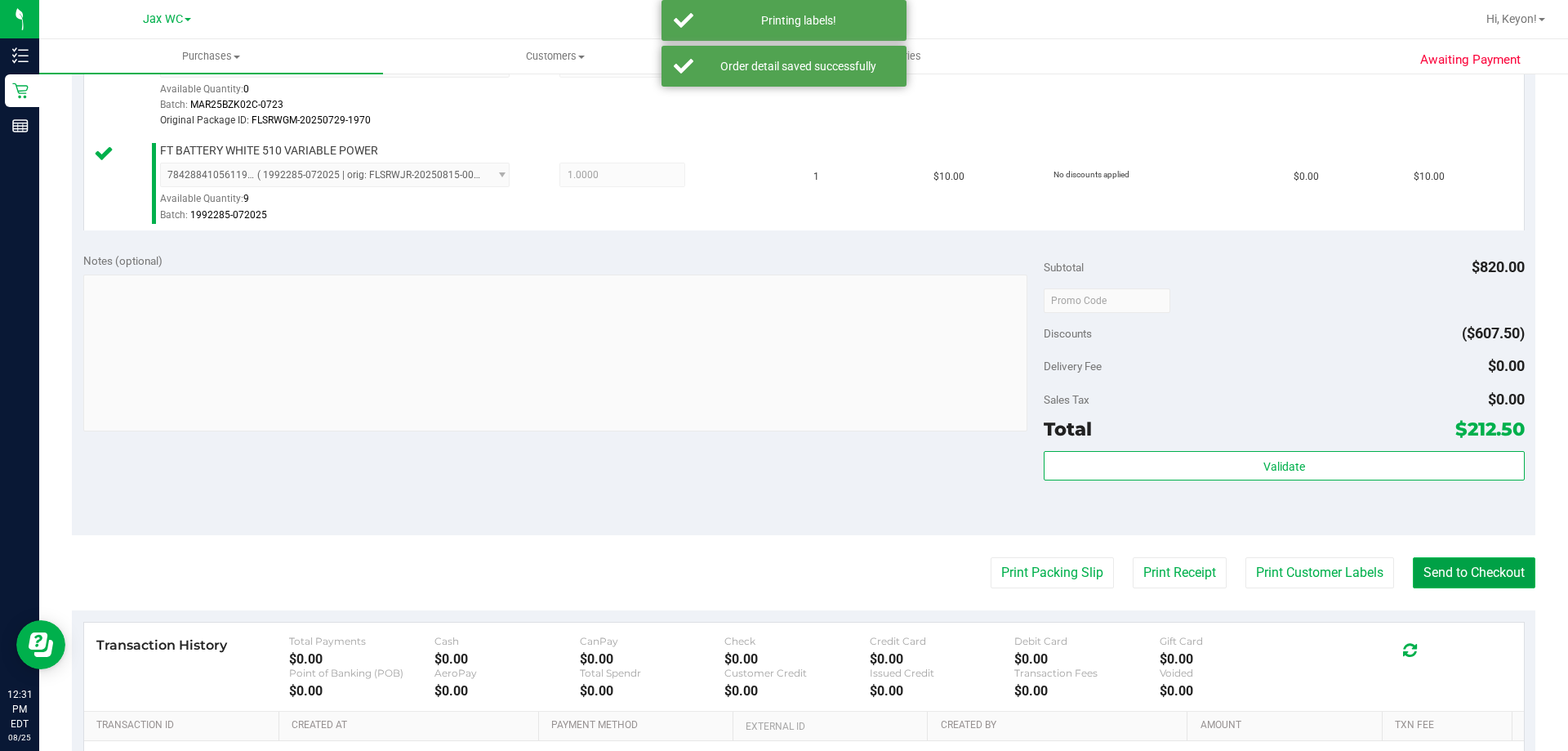
click at [1457, 577] on button "Send to Checkout" at bounding box center [1473, 572] width 123 height 31
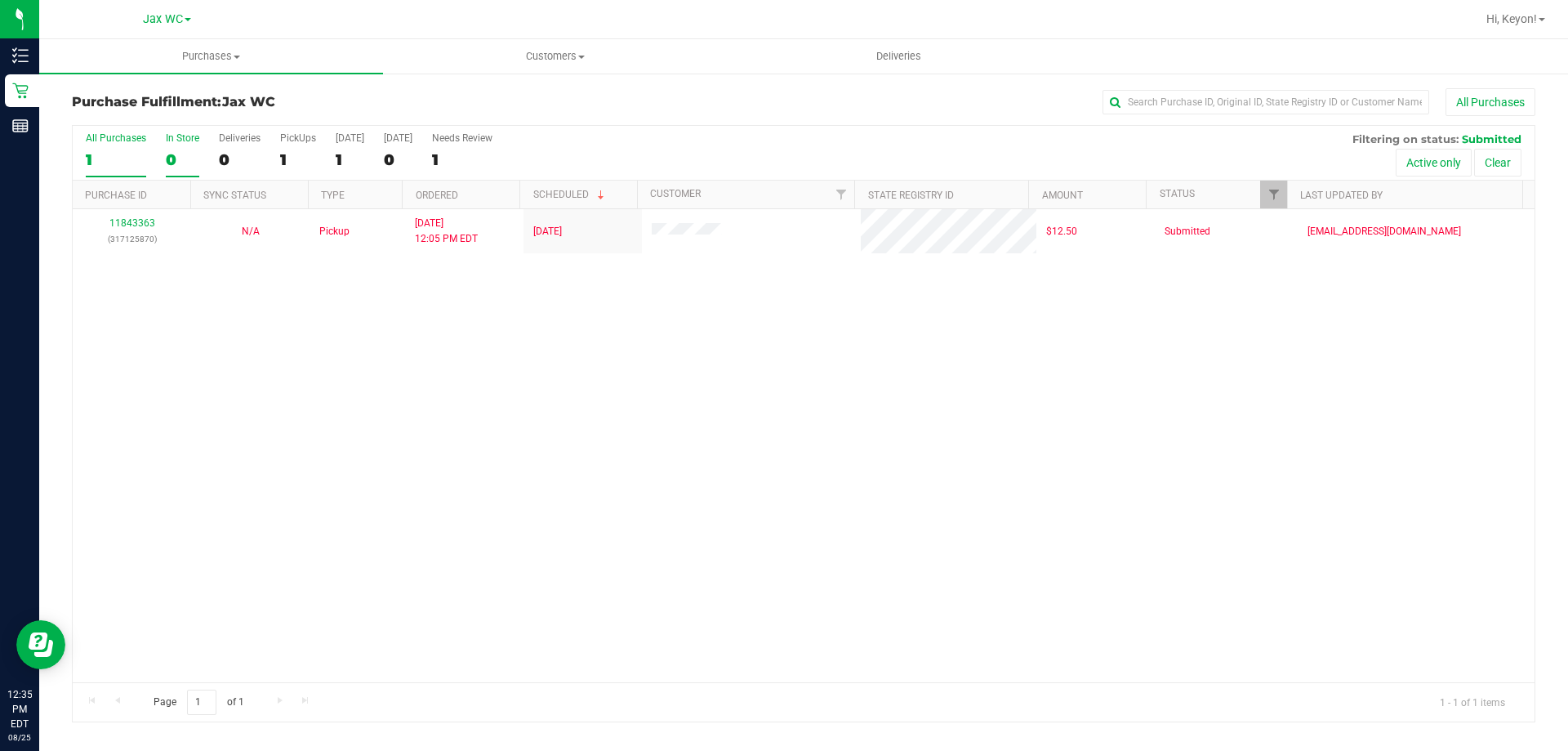
click at [183, 146] on label "In Store 0" at bounding box center [183, 154] width 34 height 45
click at [0, 0] on input "In Store 0" at bounding box center [0, 0] width 0 height 0
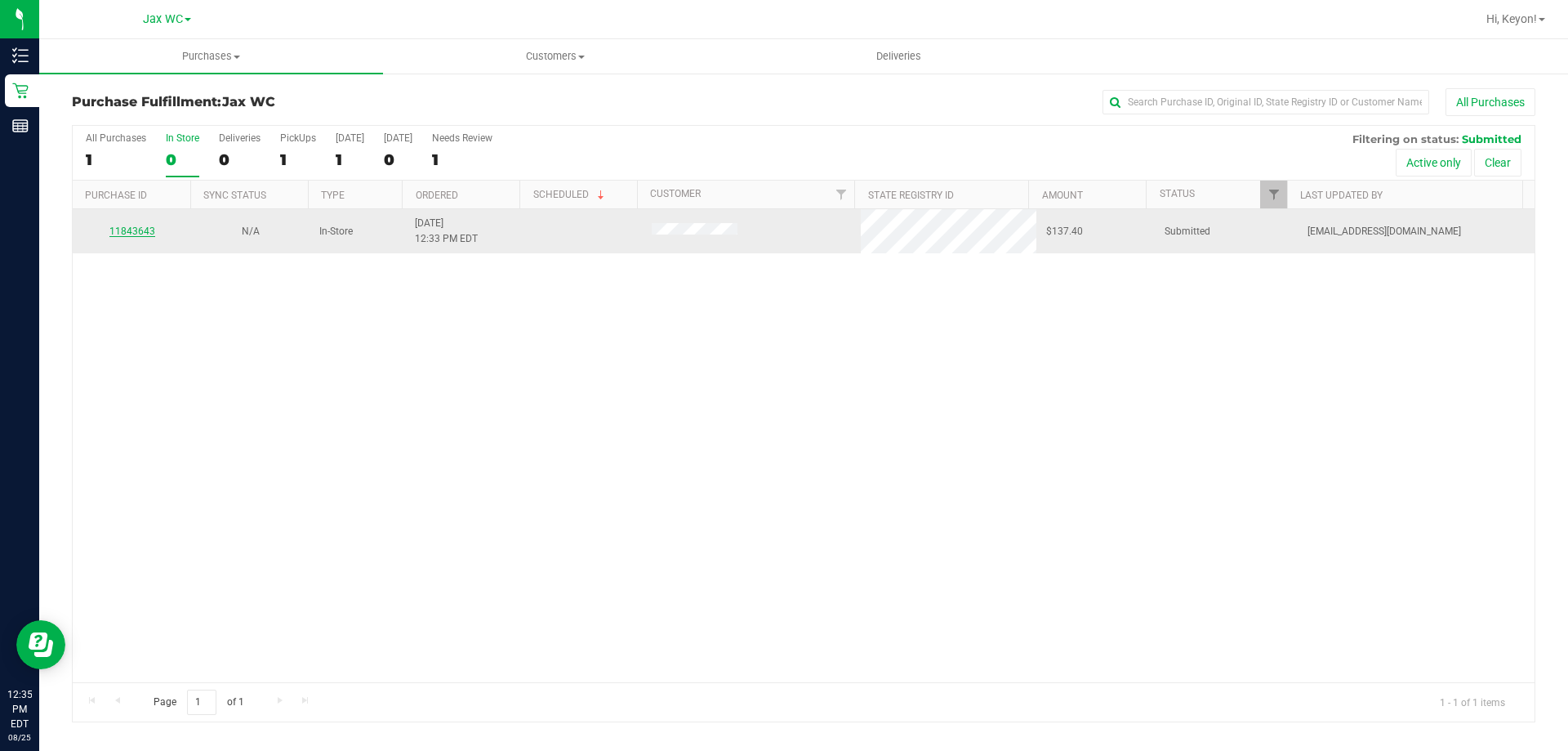
click at [142, 231] on link "11843643" at bounding box center [132, 231] width 46 height 11
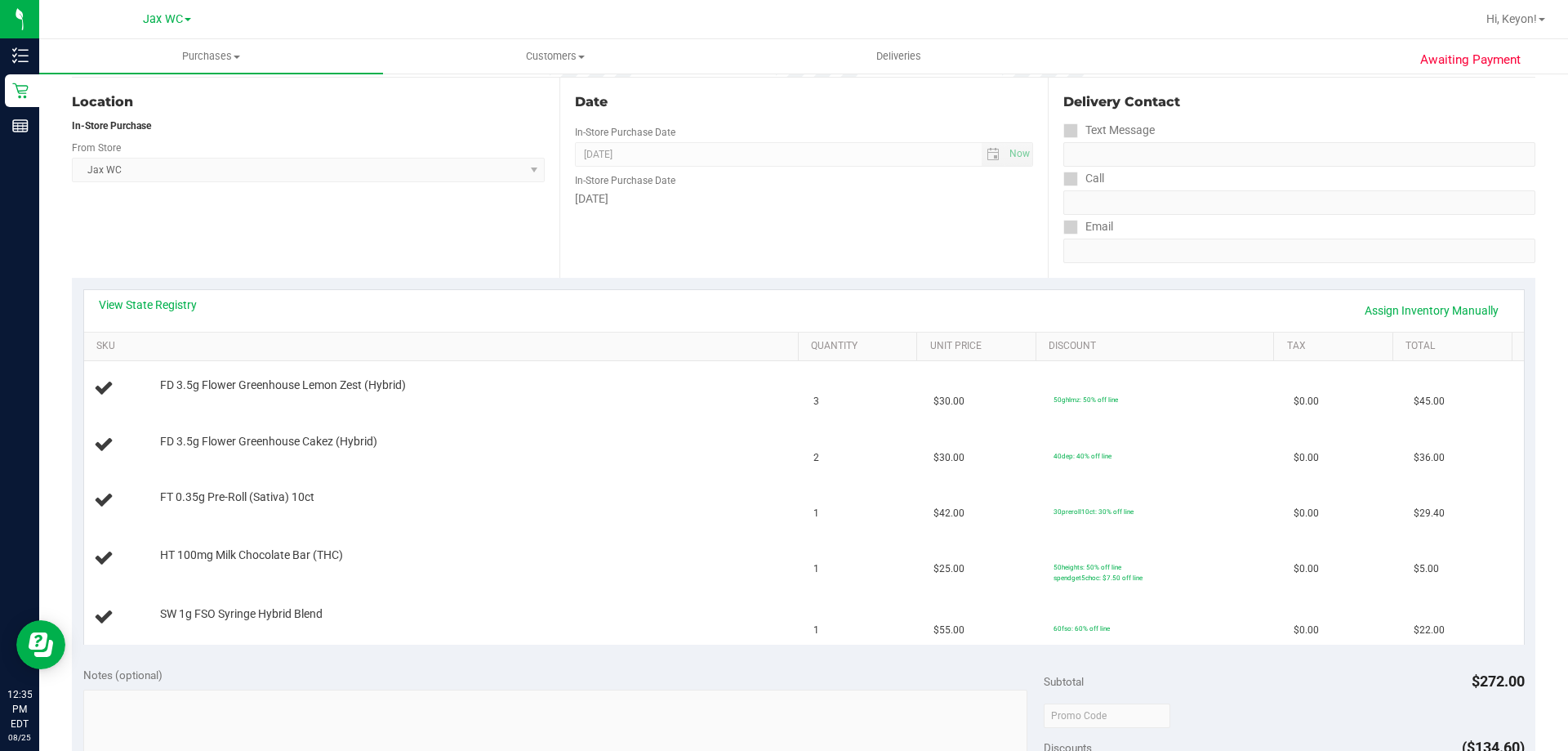
scroll to position [226, 0]
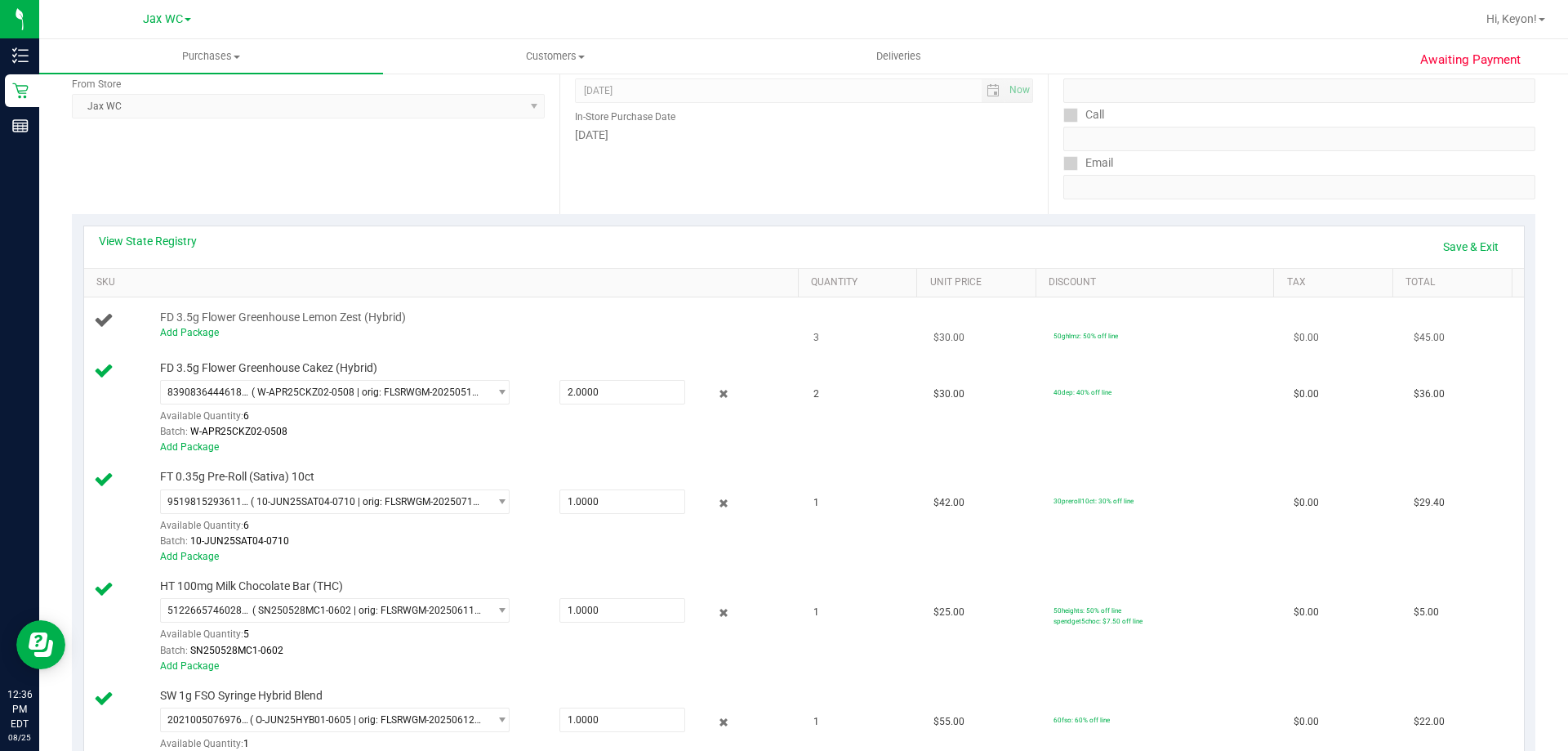
click at [201, 325] on div "Add Package" at bounding box center [475, 333] width 630 height 15
click at [196, 335] on link "Add Package" at bounding box center [189, 332] width 58 height 11
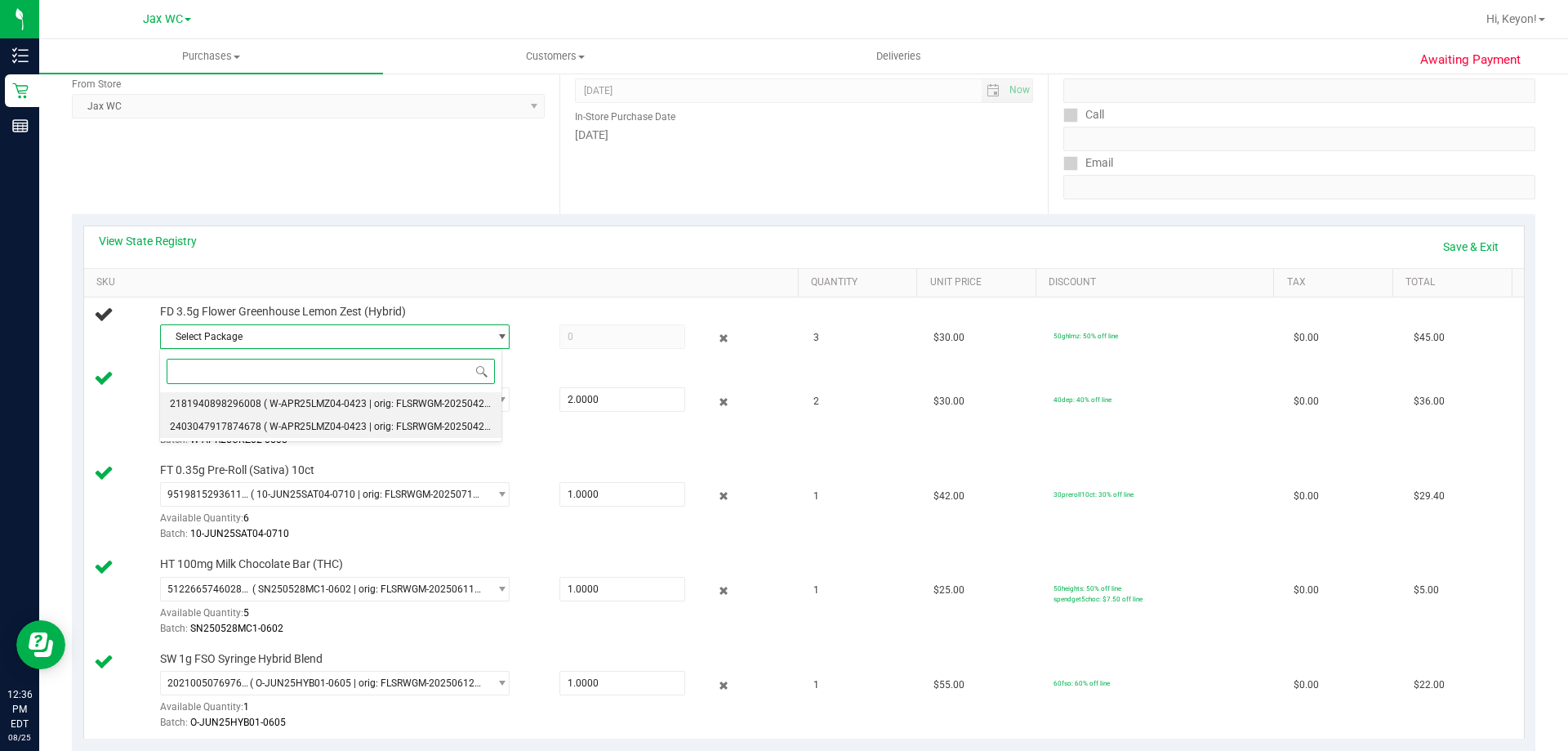
drag, startPoint x: 381, startPoint y: 396, endPoint x: 470, endPoint y: 380, distance: 90.4
click at [382, 401] on li "2181940898296008 ( W-APR25LMZ04-0423 | orig: FLSRWGM-20250429-299 )" at bounding box center [330, 403] width 341 height 23
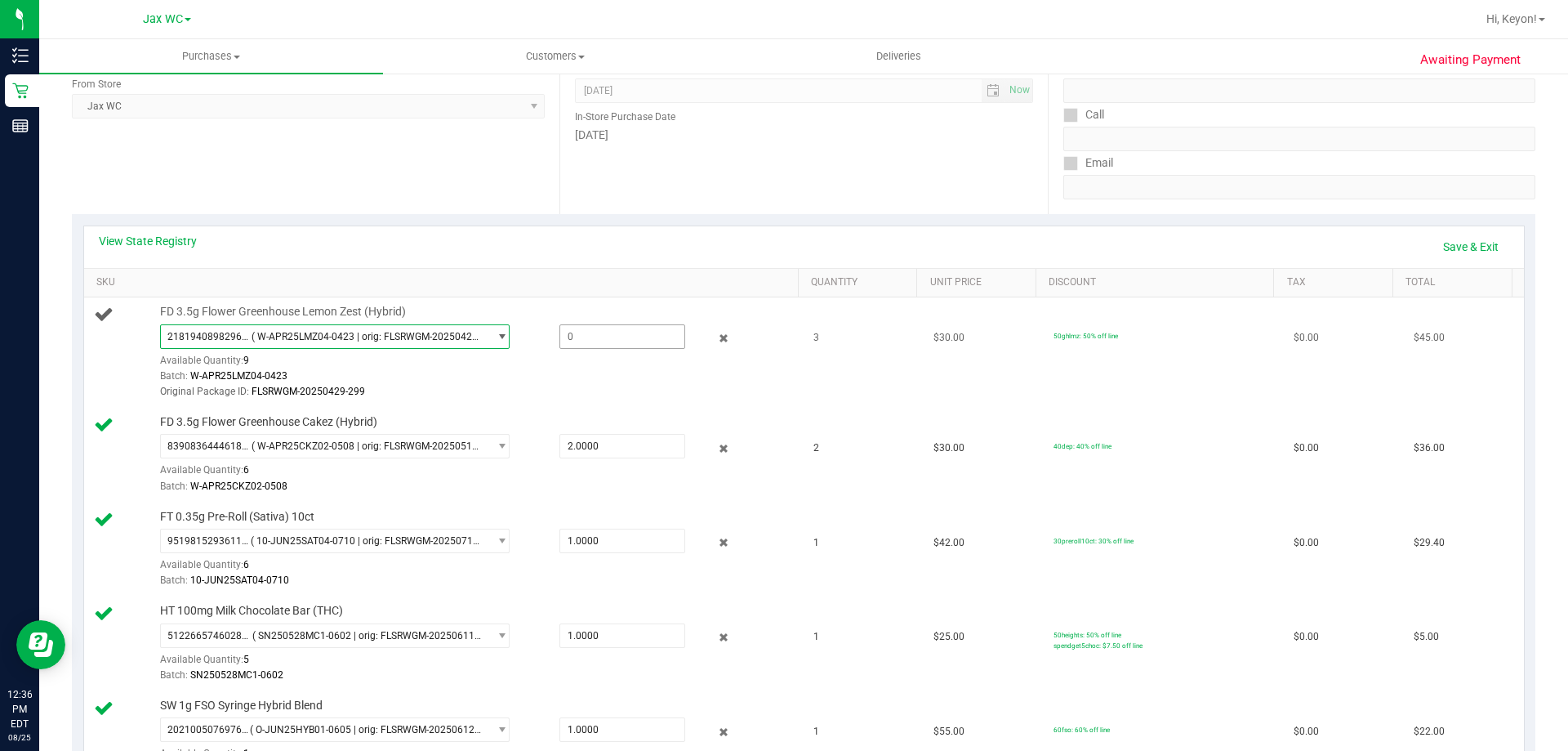
click at [588, 334] on span at bounding box center [622, 337] width 125 height 25
type input "3"
type input "3.0000"
click at [581, 302] on td "FD 3.5g Flower Greenhouse Lemon Zest (Hybrid) 2181940898296008 ( W-APR25LMZ04-0…" at bounding box center [444, 353] width 720 height 110
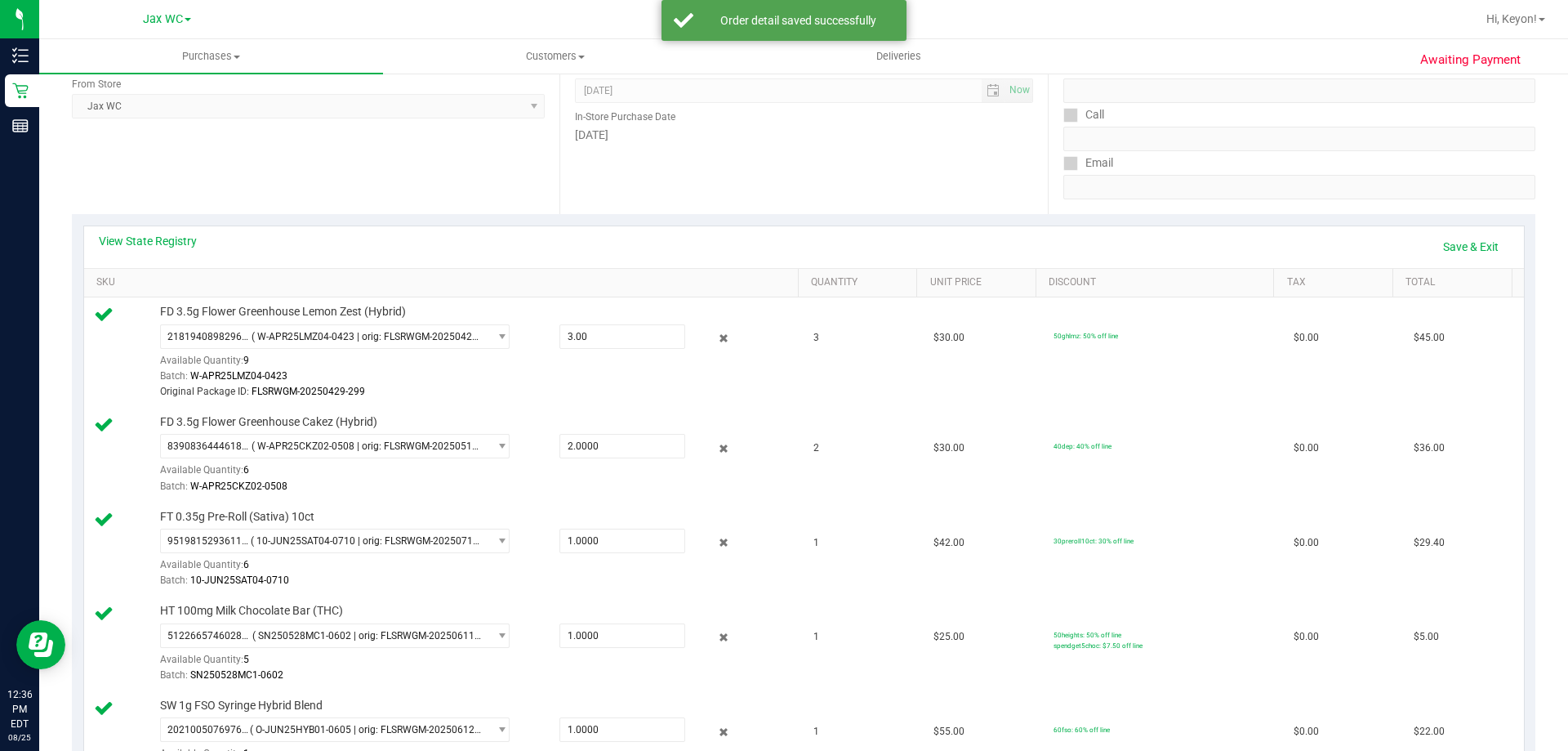
click at [1474, 224] on div "View State Registry Save & Exit SKU Quantity Unit Price Discount Tax Total FD 3…" at bounding box center [803, 505] width 1463 height 581
click at [1469, 246] on link "Save & Exit" at bounding box center [1471, 247] width 77 height 28
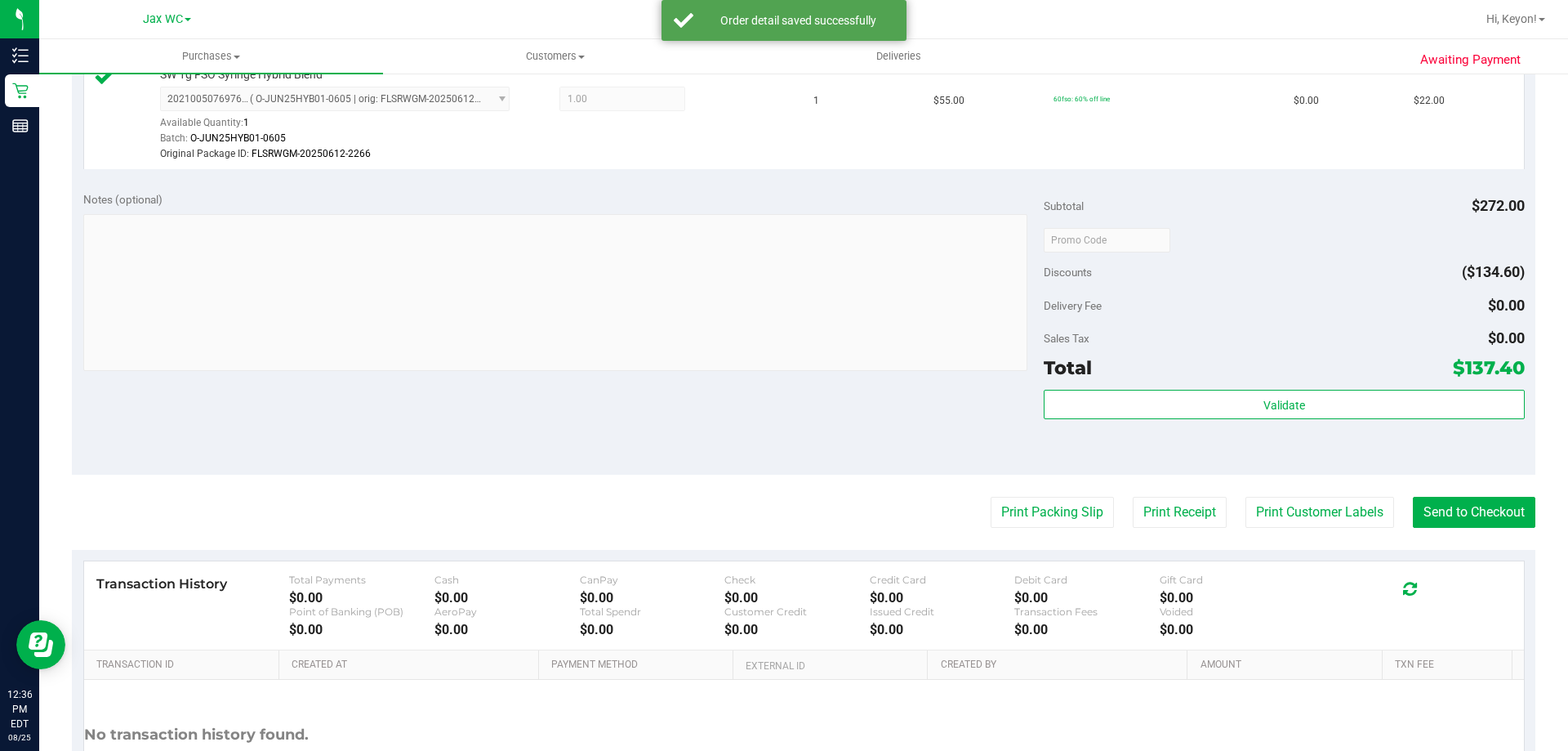
scroll to position [955, 0]
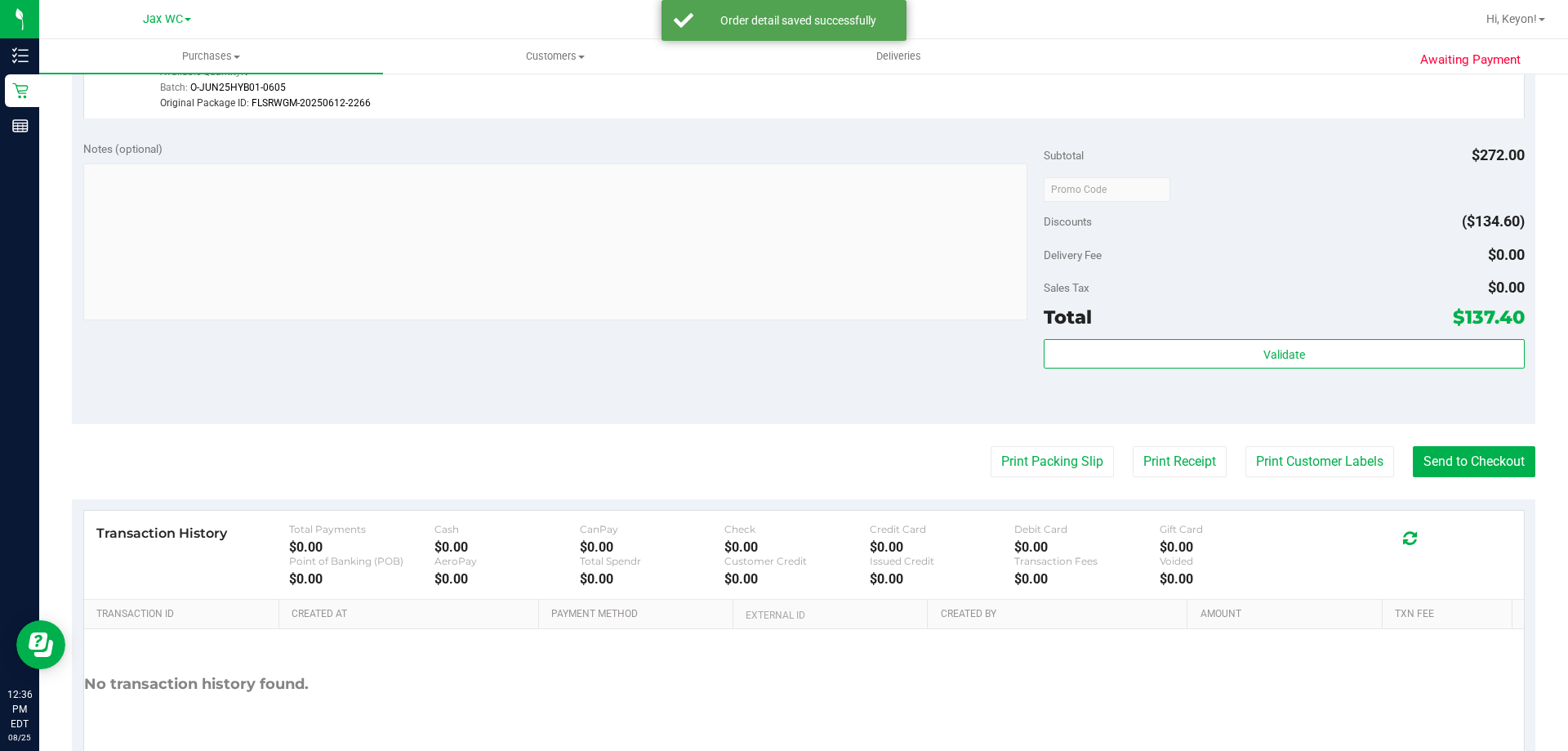
click at [1382, 335] on div "Subtotal $272.00 Discounts ($134.60) Delivery Fee $0.00 Sales Tax $0.00 Total $…" at bounding box center [1283, 276] width 480 height 272
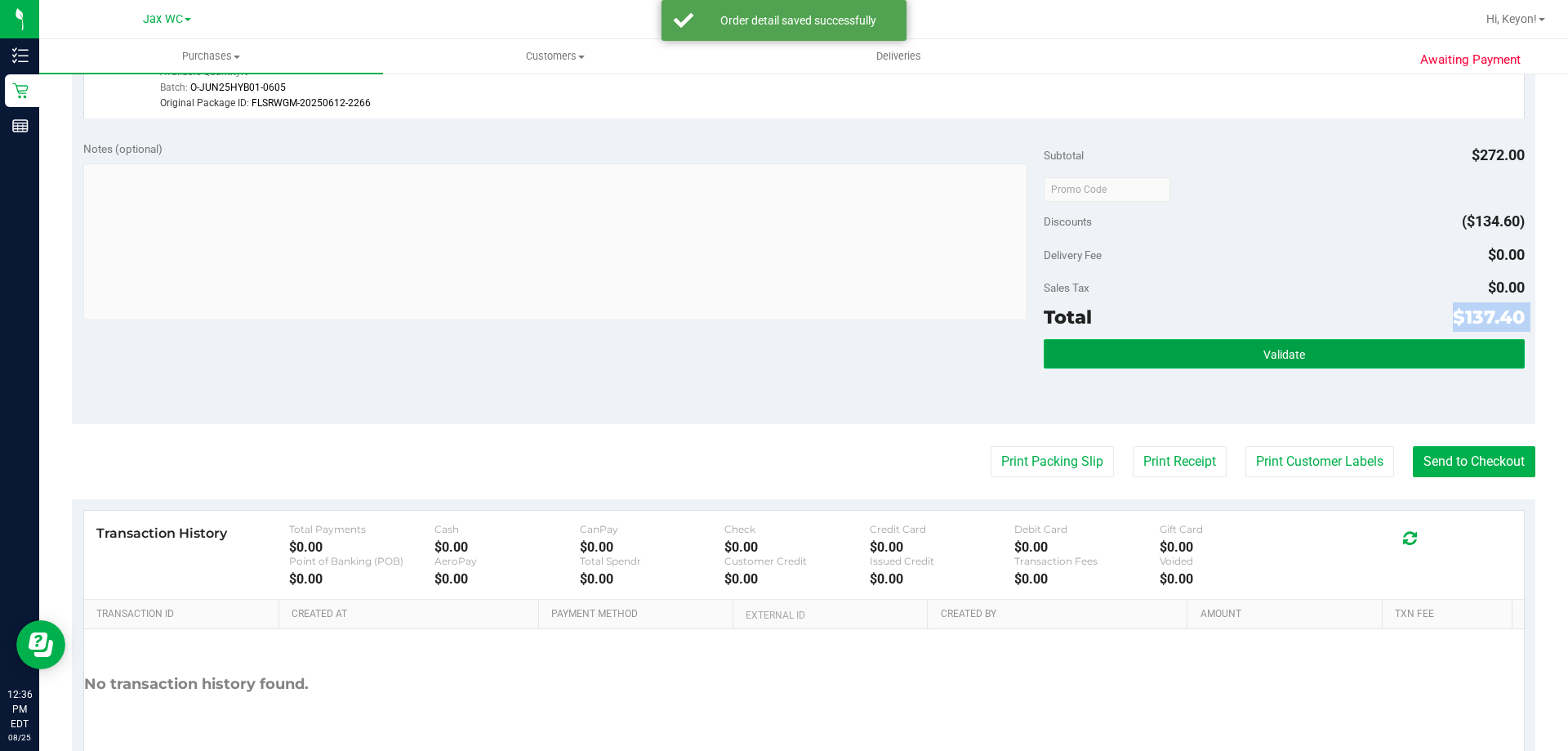
click at [1382, 352] on button "Validate" at bounding box center [1283, 353] width 480 height 30
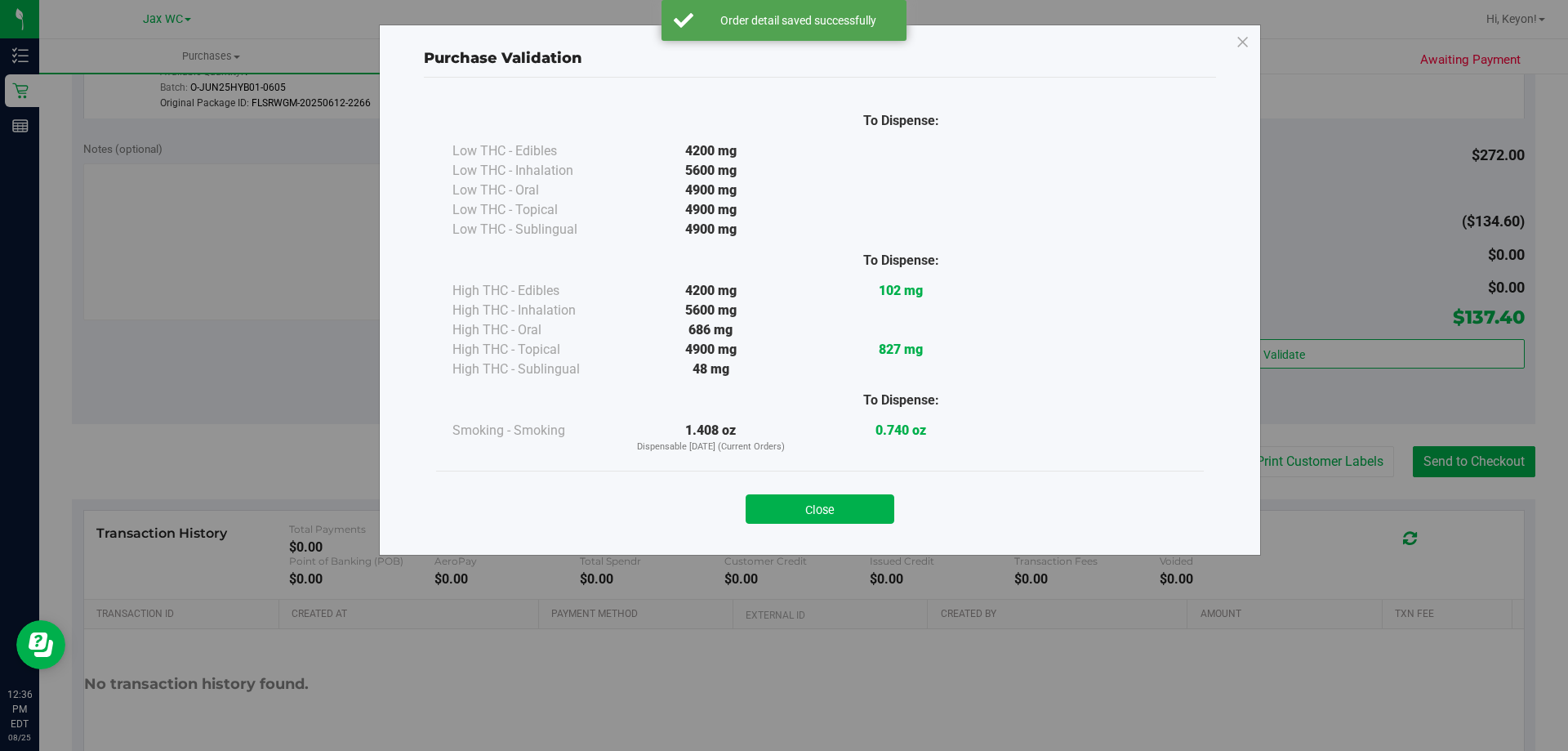
drag, startPoint x: 838, startPoint y: 492, endPoint x: 1250, endPoint y: 496, distance: 412.0
click at [839, 492] on div "Close" at bounding box center [819, 504] width 743 height 41
drag, startPoint x: 861, startPoint y: 509, endPoint x: 1272, endPoint y: 472, distance: 412.7
click at [870, 509] on button "Close" at bounding box center [819, 509] width 148 height 30
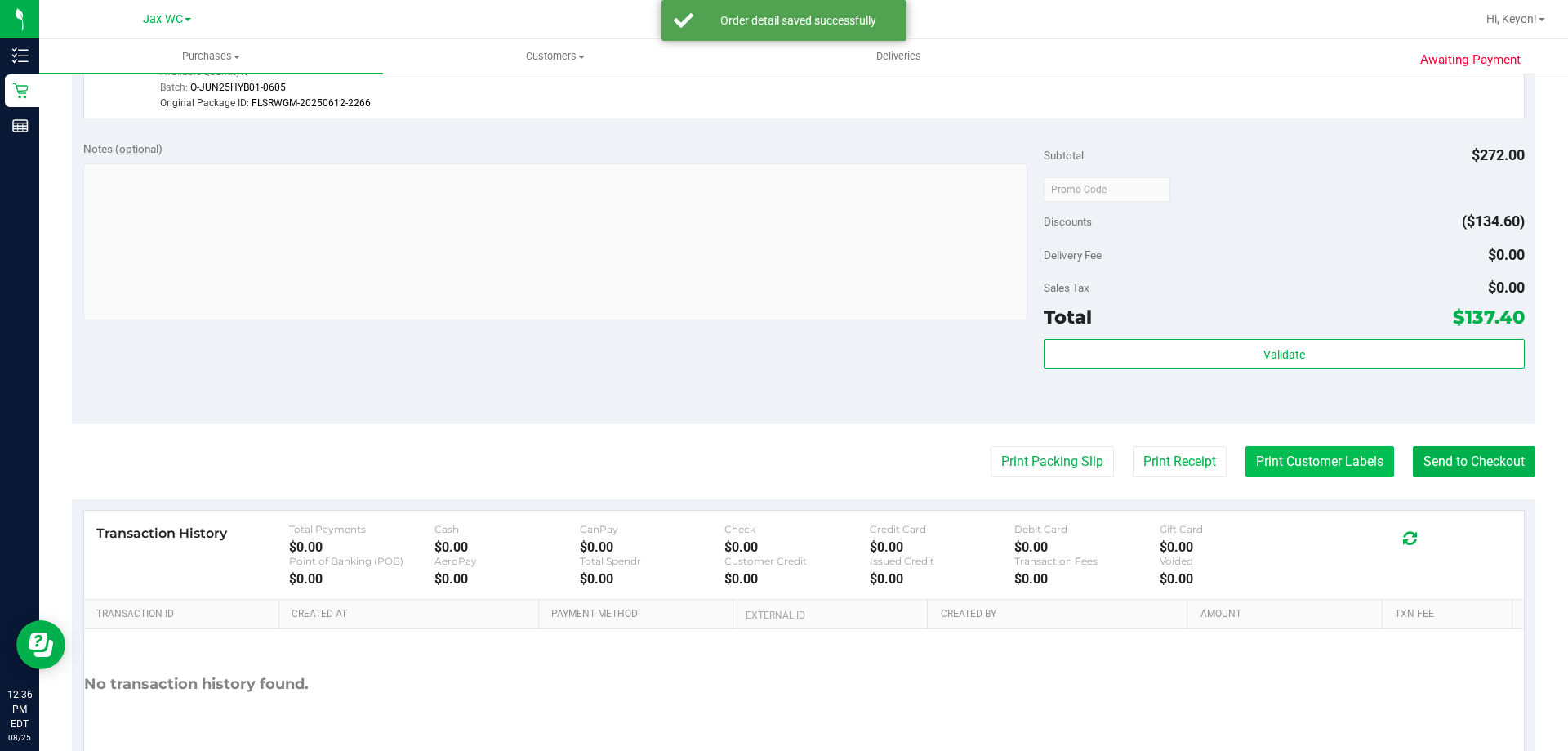
click at [1305, 465] on button "Print Customer Labels" at bounding box center [1319, 461] width 148 height 31
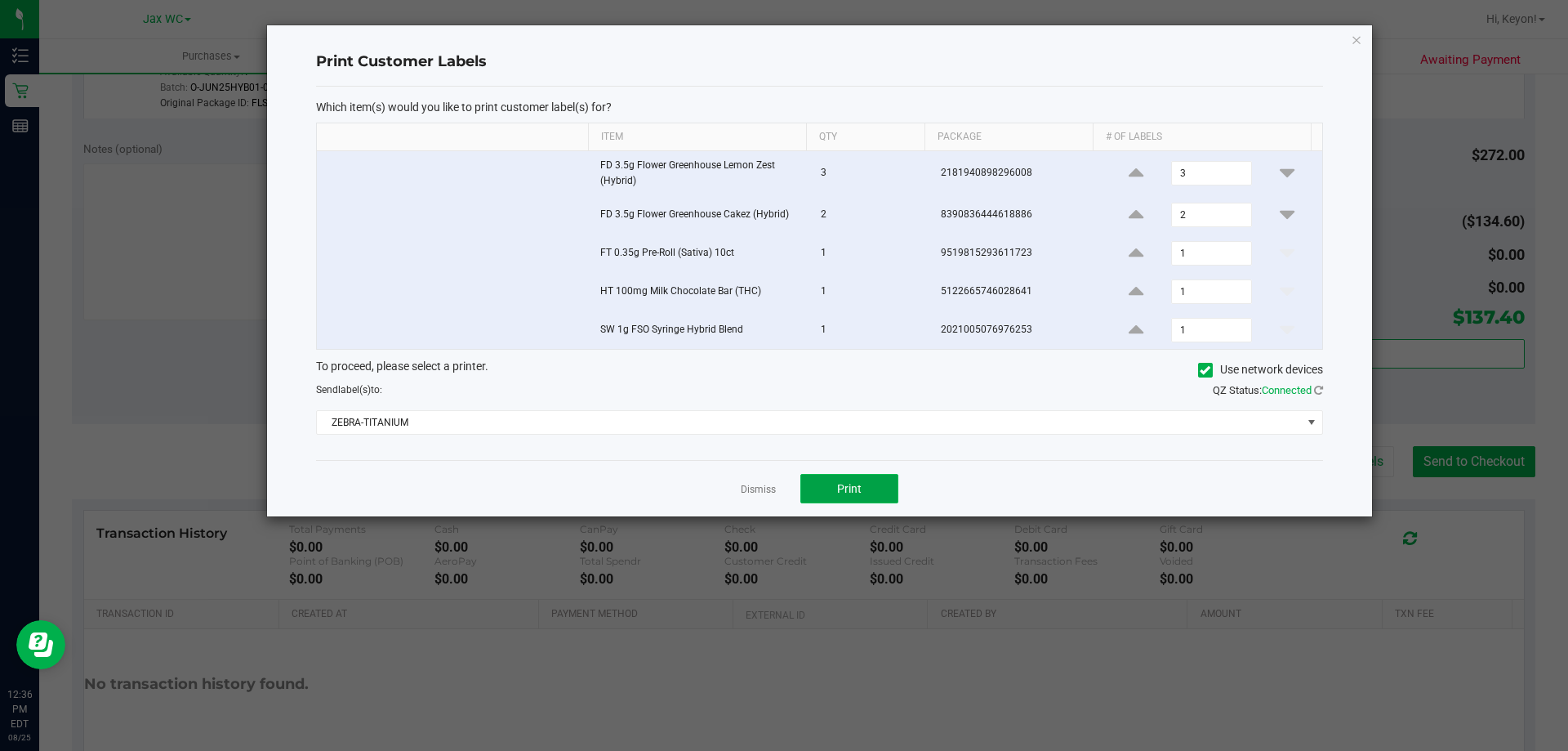
click at [877, 498] on button "Print" at bounding box center [850, 488] width 98 height 30
click at [770, 491] on link "Dismiss" at bounding box center [757, 490] width 35 height 14
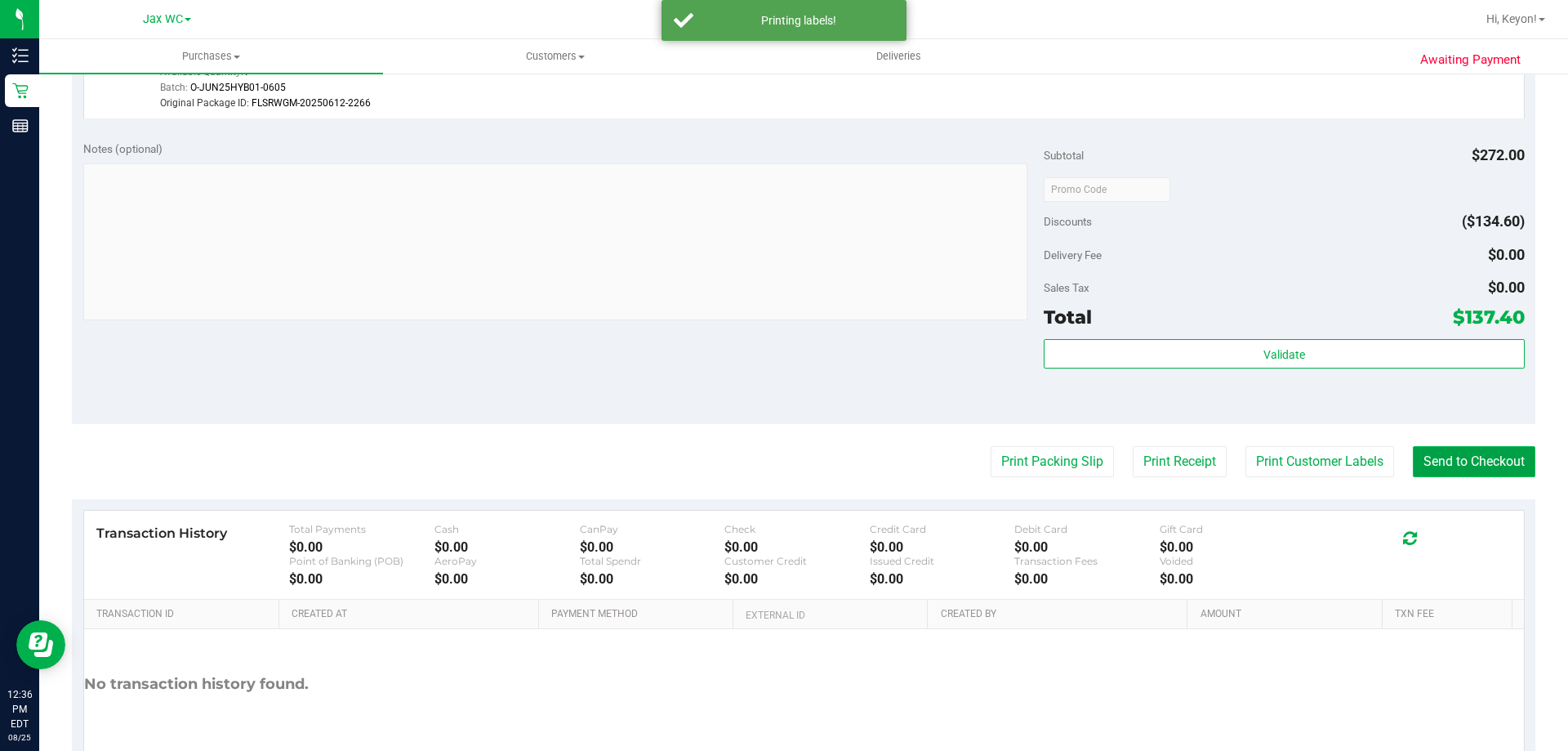
click at [1414, 453] on button "Send to Checkout" at bounding box center [1473, 461] width 123 height 31
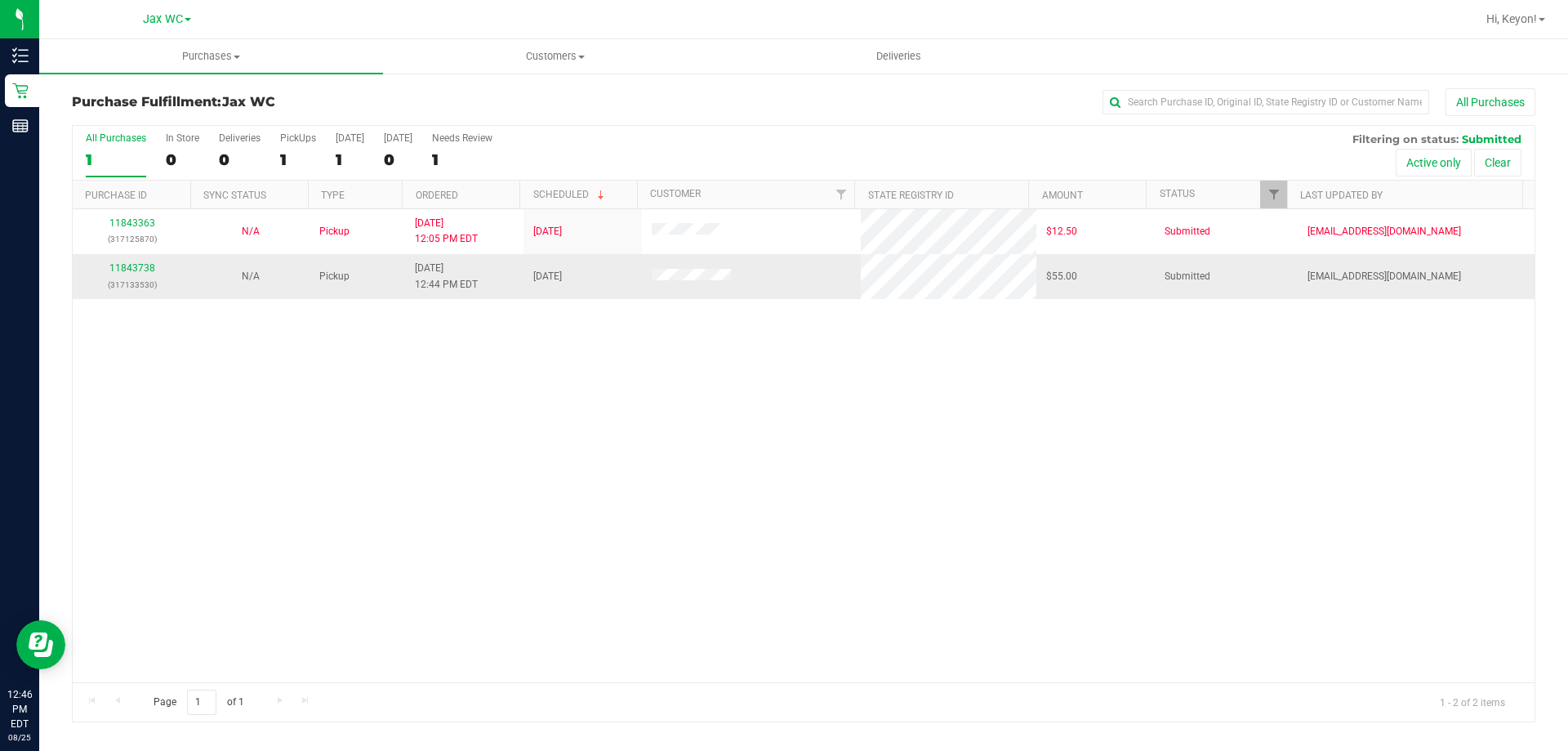
click at [123, 277] on p "(317133530)" at bounding box center [131, 285] width 99 height 15
click at [126, 270] on link "11843738" at bounding box center [132, 267] width 46 height 11
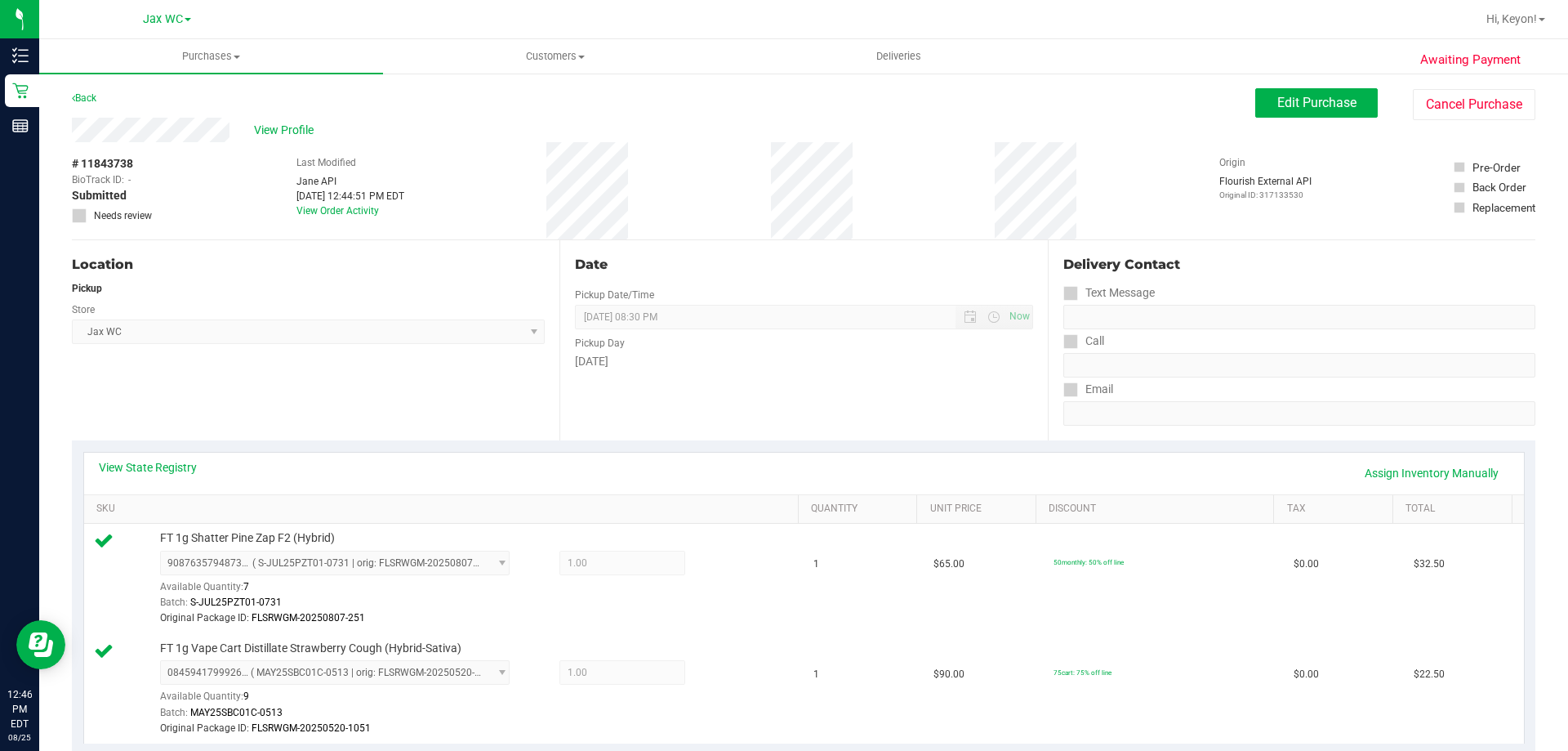
scroll to position [450, 0]
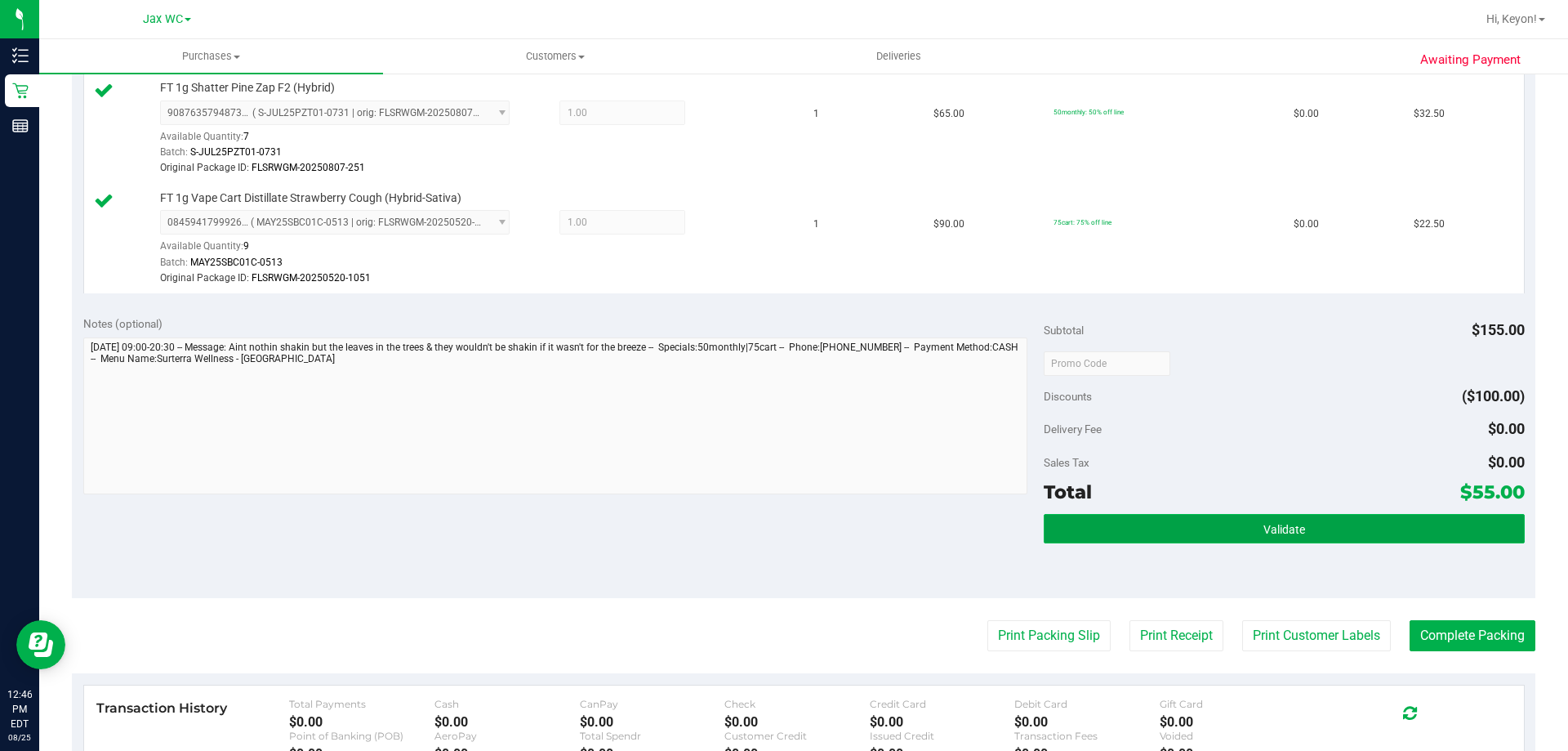
click at [1347, 522] on button "Validate" at bounding box center [1283, 528] width 480 height 30
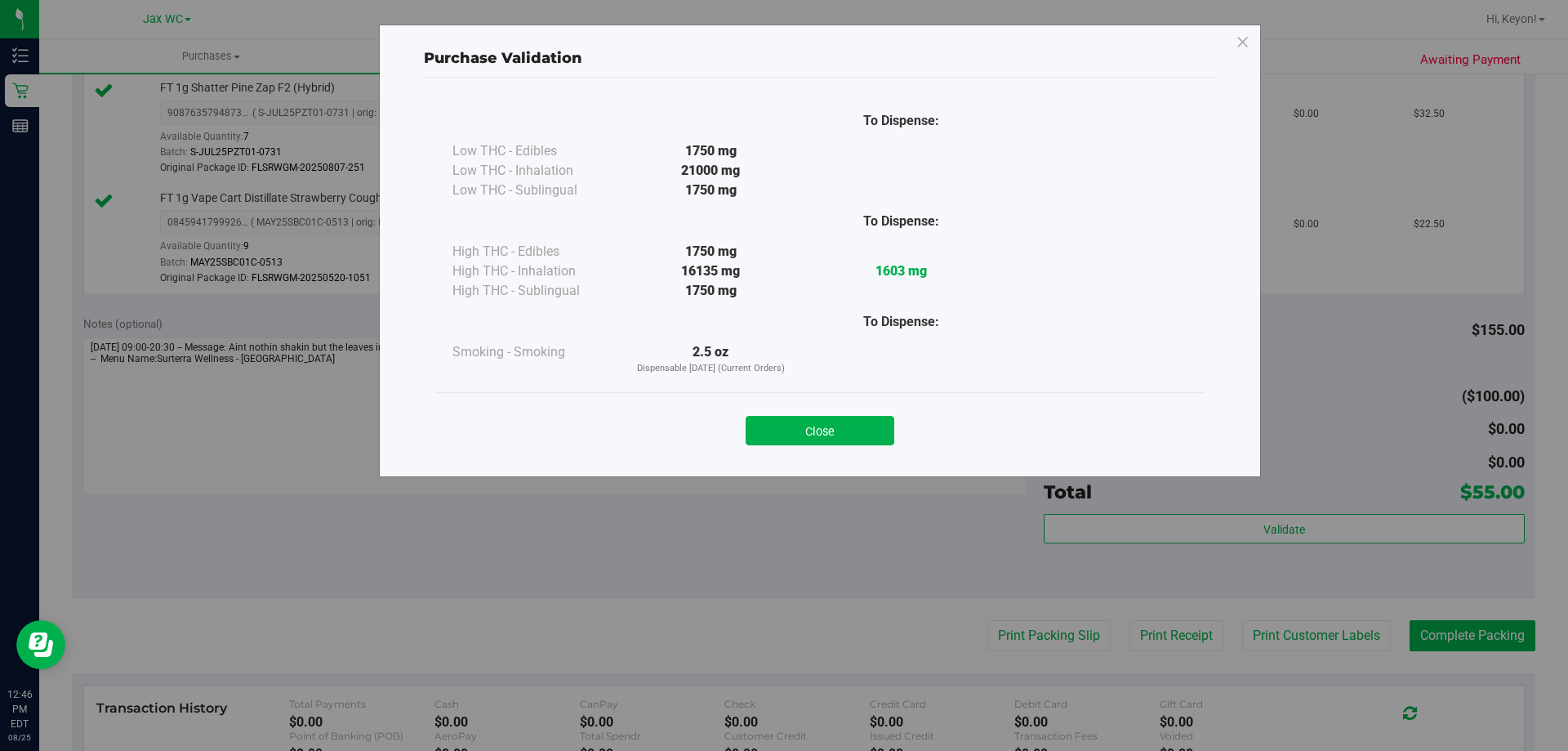
click at [867, 435] on button "Close" at bounding box center [819, 431] width 148 height 30
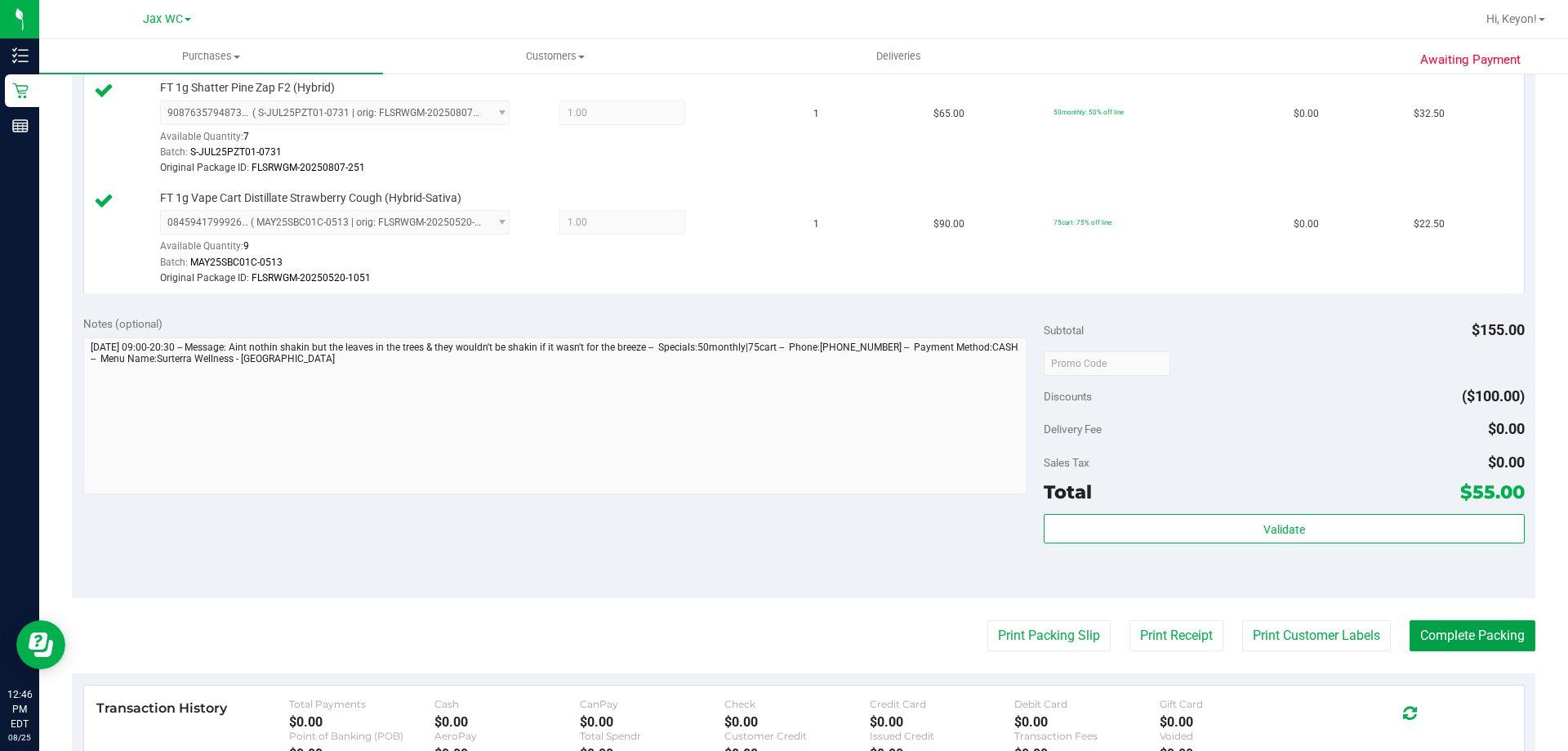
drag, startPoint x: 1482, startPoint y: 641, endPoint x: 1238, endPoint y: 493, distance: 285.4
click at [1482, 641] on button "Complete Packing" at bounding box center [1472, 636] width 125 height 31
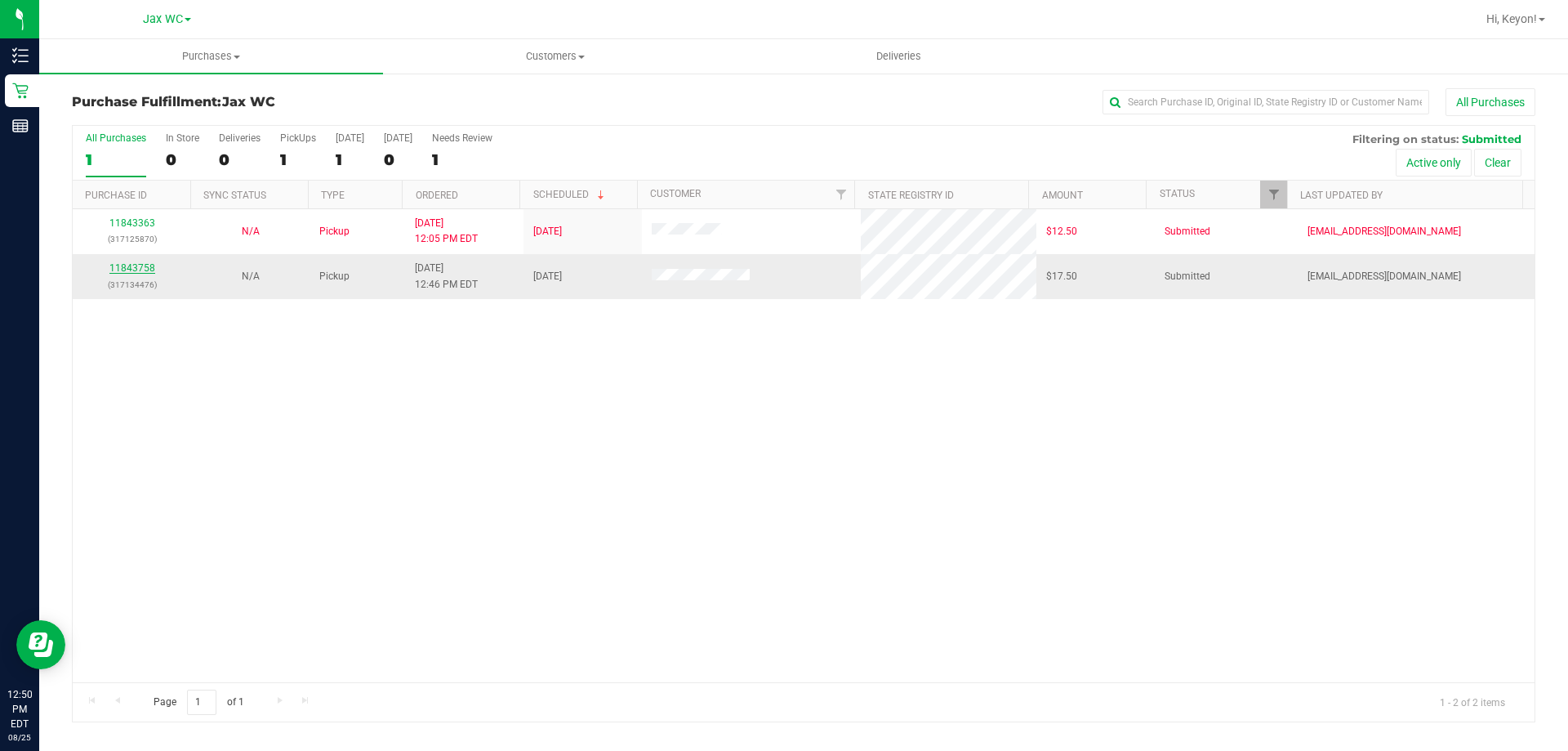
click at [148, 268] on link "11843758" at bounding box center [132, 267] width 46 height 11
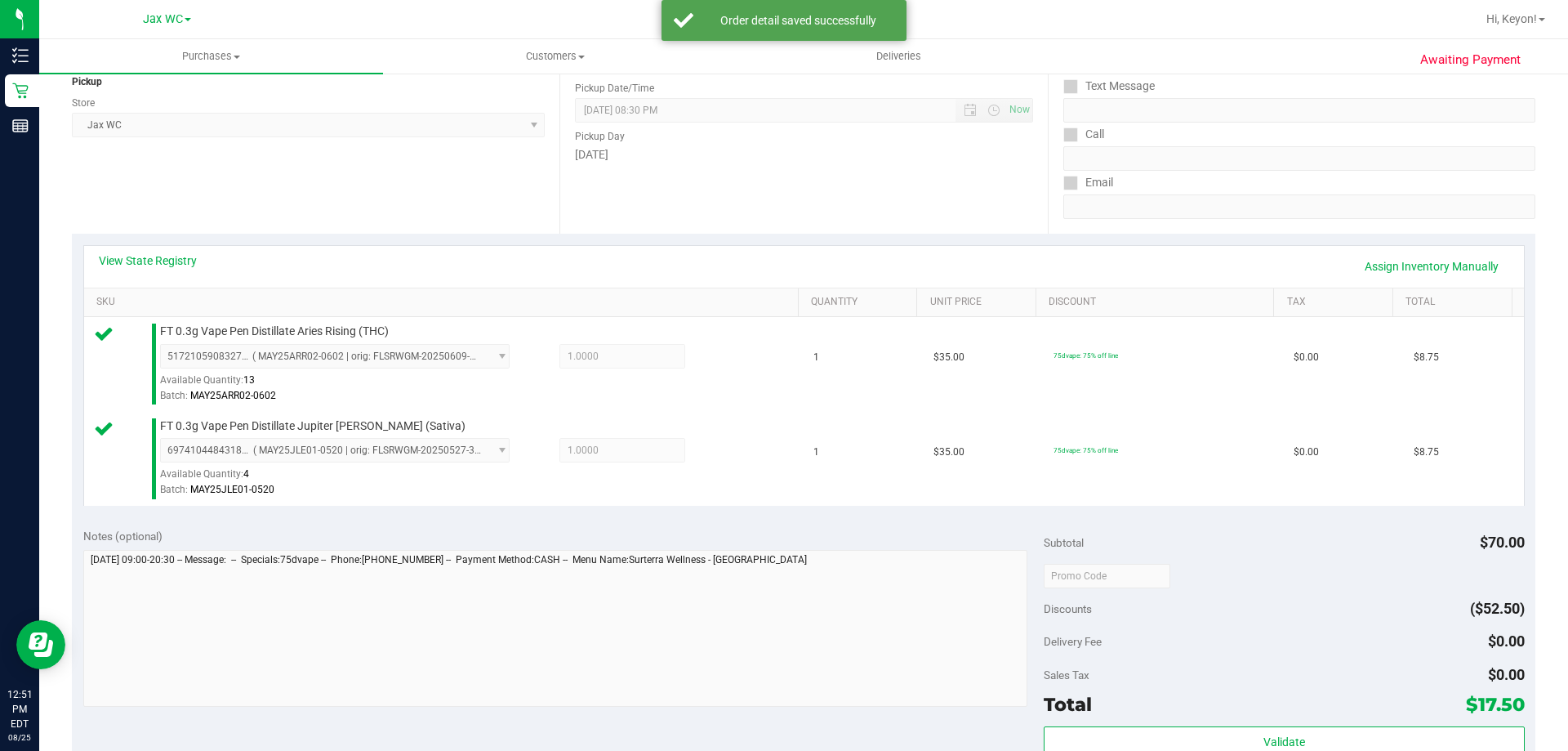
scroll to position [236, 0]
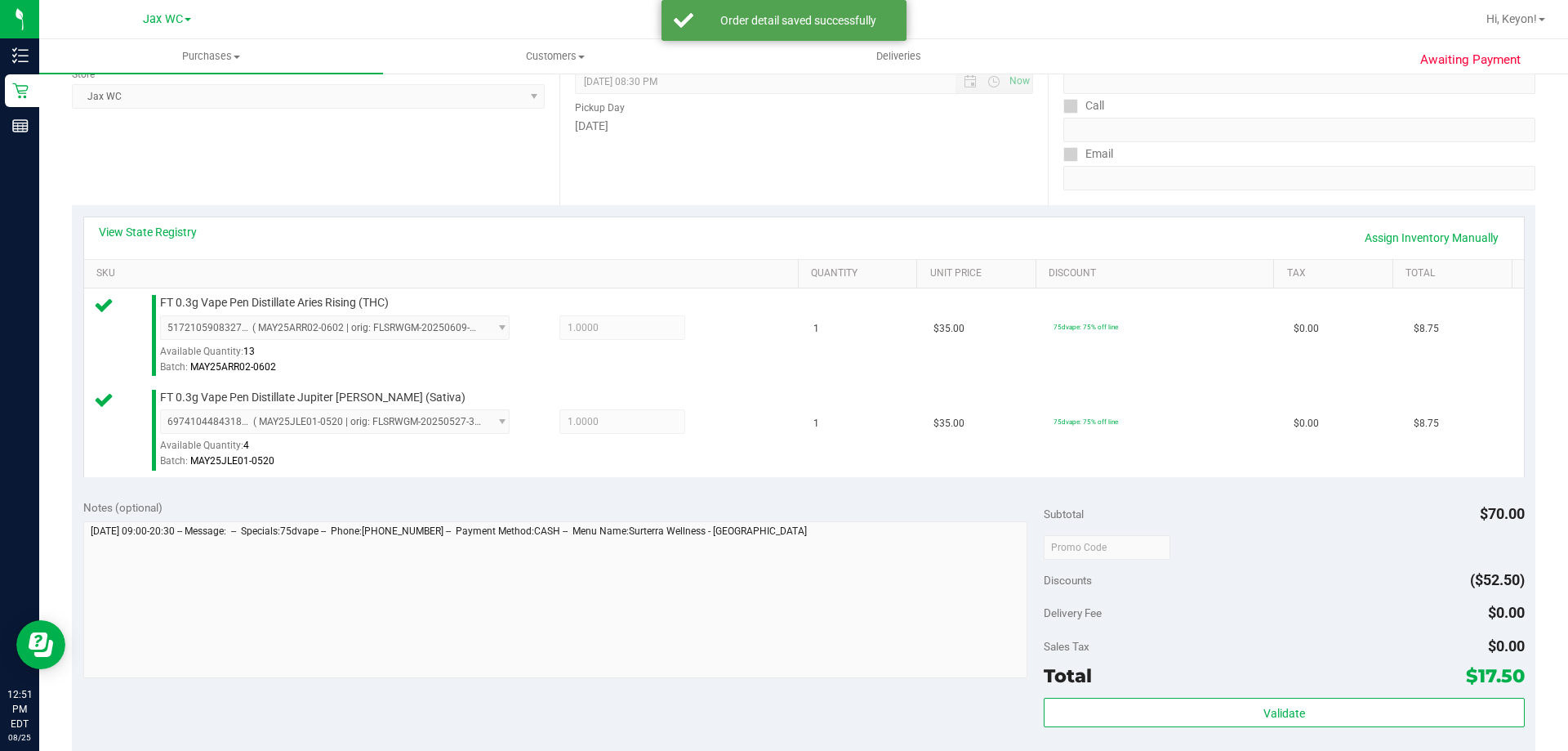
click at [1277, 730] on div "Validate" at bounding box center [1283, 734] width 480 height 74
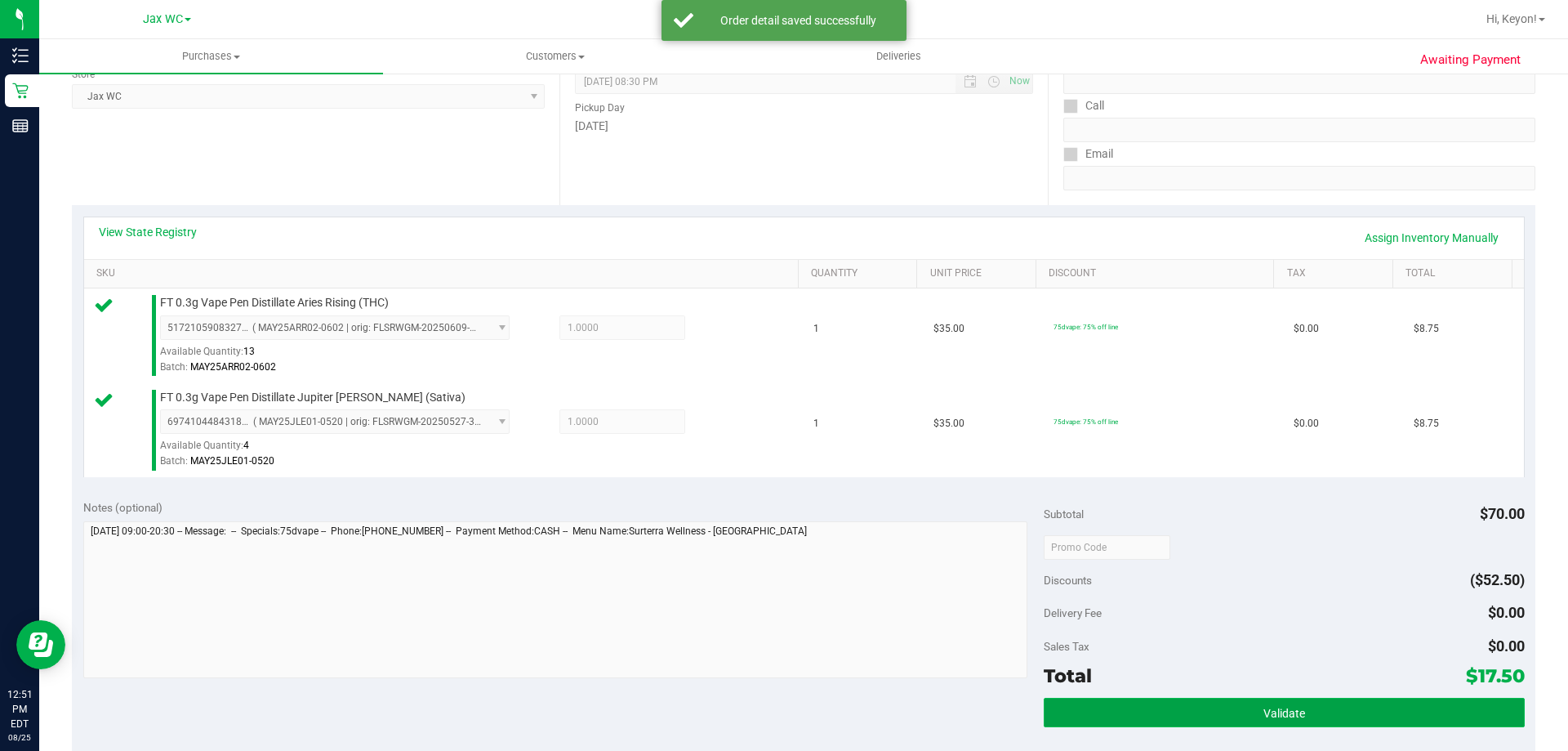
click at [1286, 712] on span "Validate" at bounding box center [1283, 713] width 42 height 13
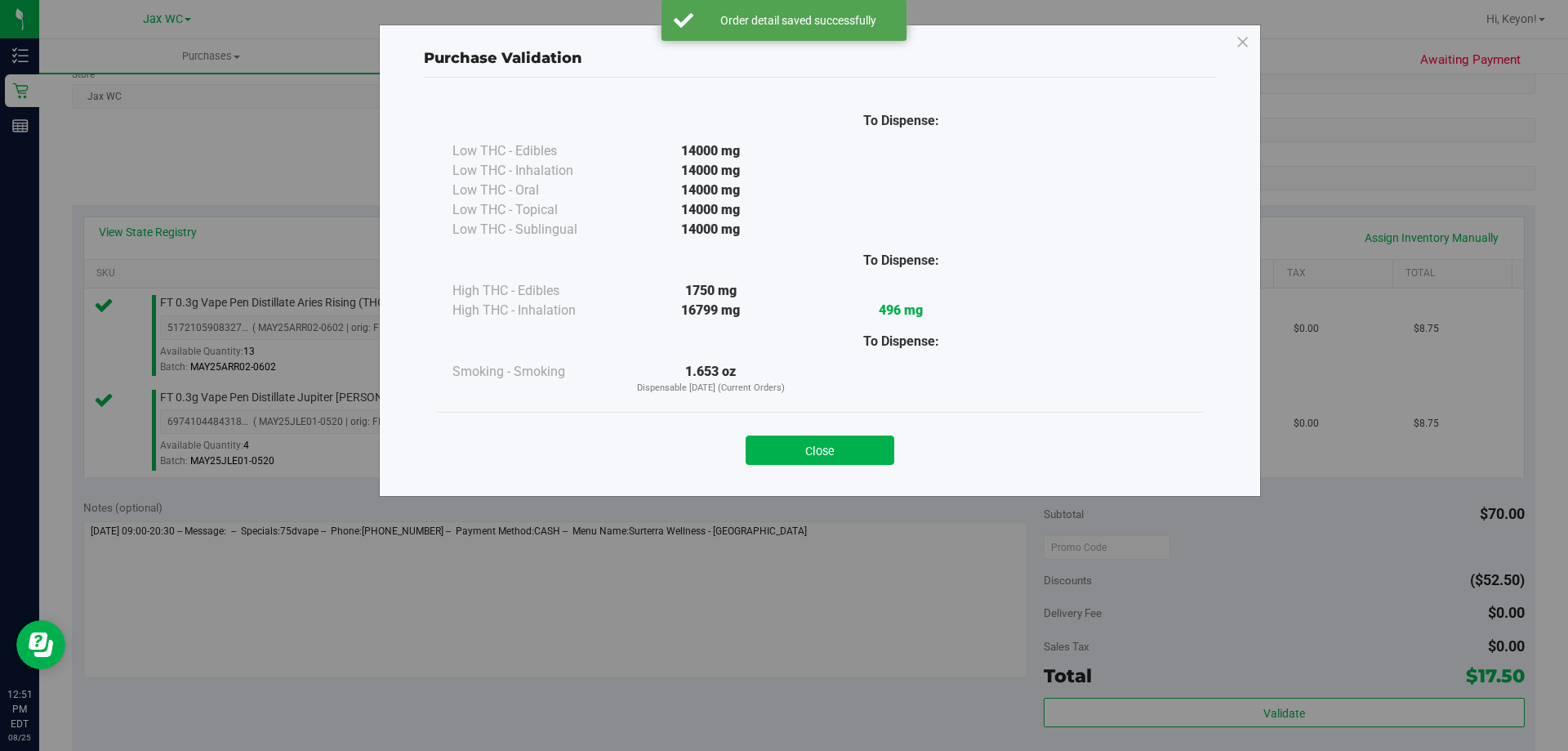
scroll to position [428, 0]
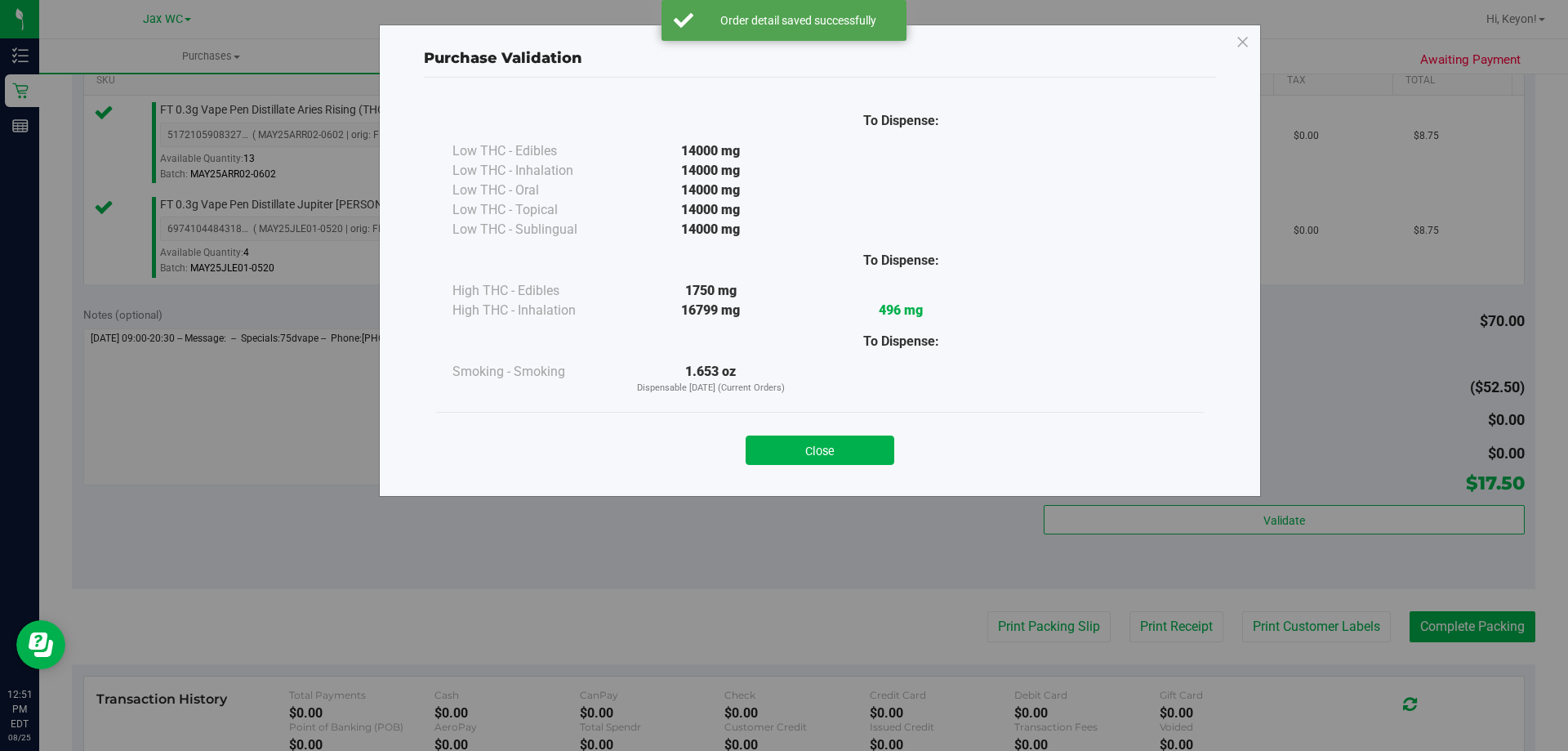
drag, startPoint x: 841, startPoint y: 447, endPoint x: 948, endPoint y: 487, distance: 114.2
click at [856, 455] on button "Close" at bounding box center [819, 450] width 148 height 30
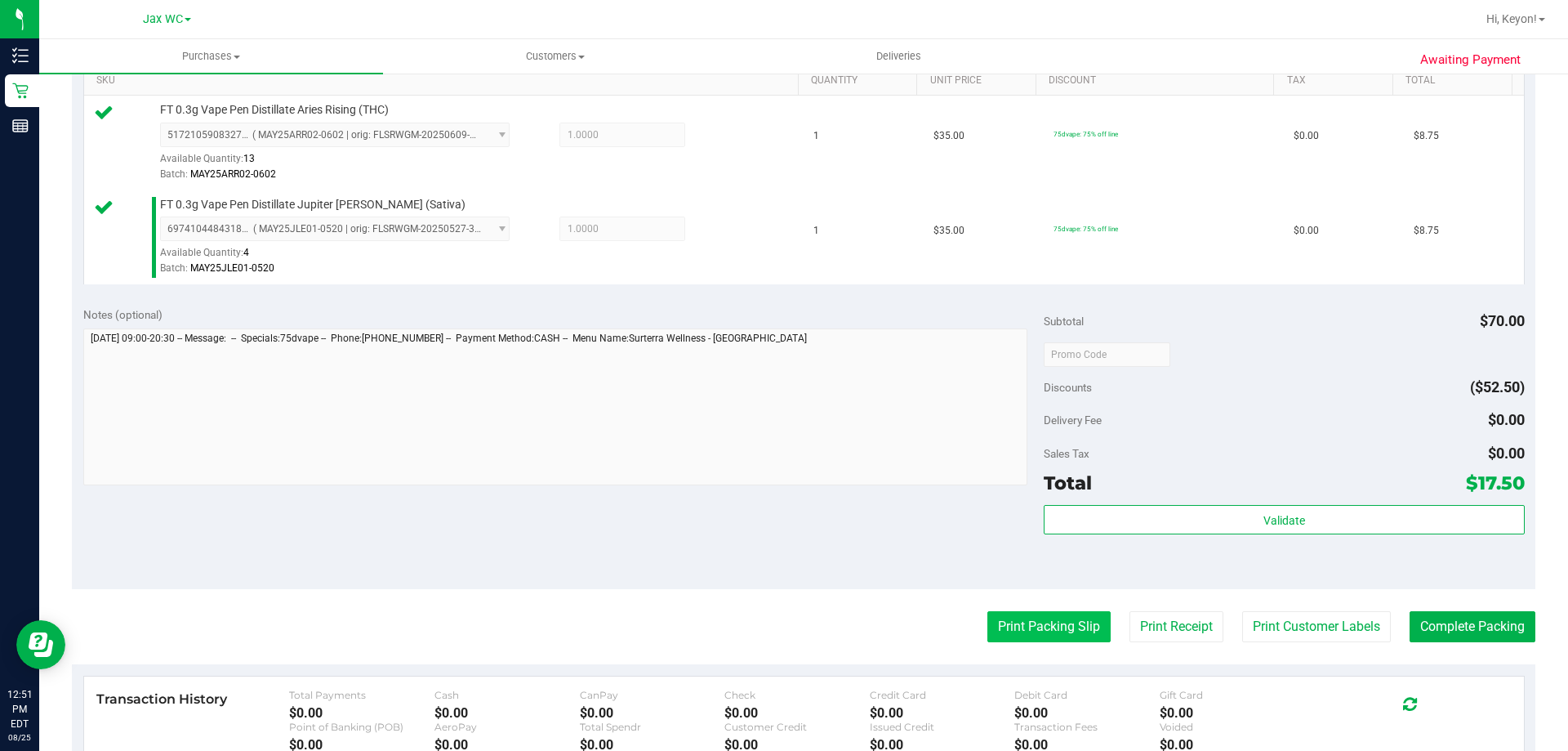
click at [1028, 626] on button "Print Packing Slip" at bounding box center [1049, 626] width 124 height 31
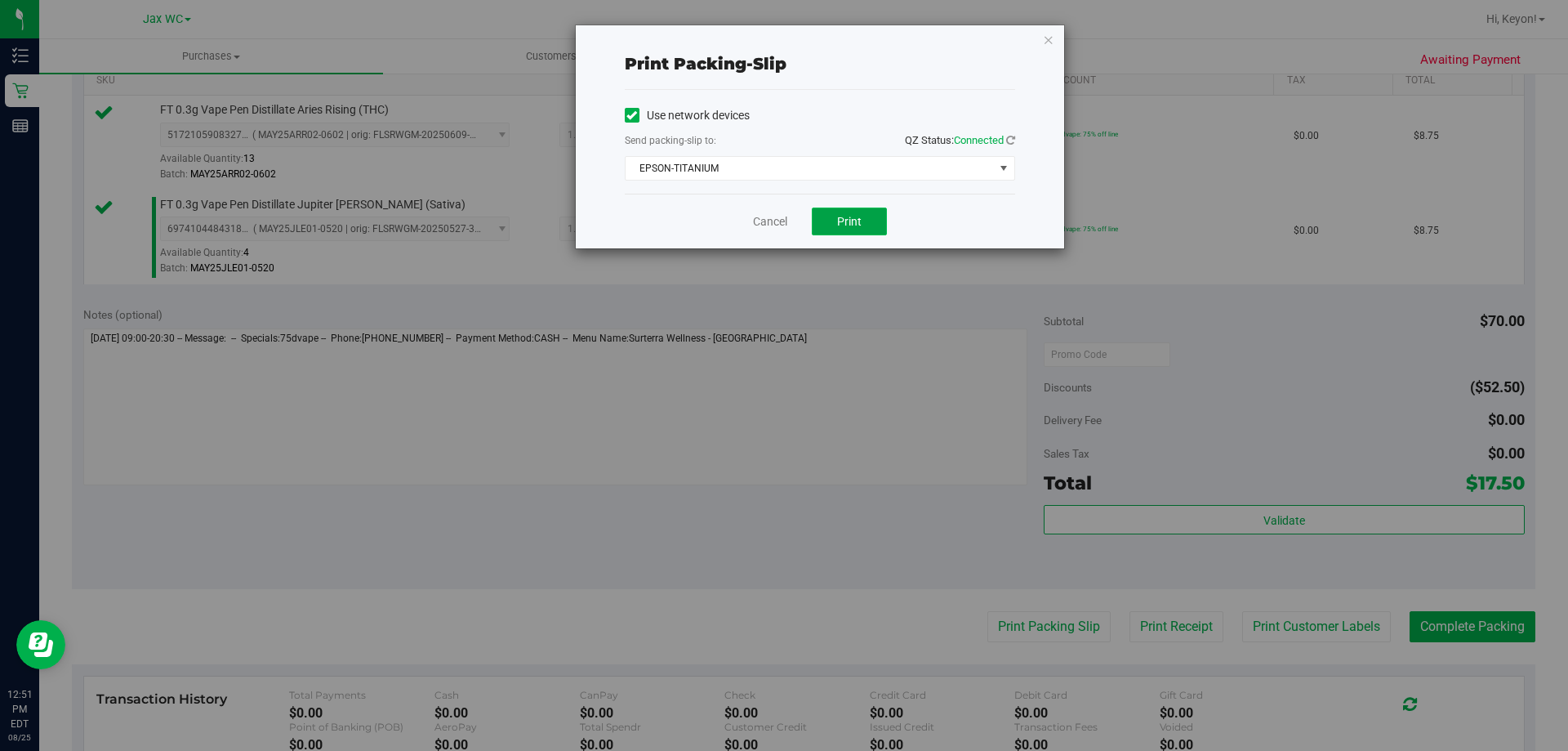
click at [849, 214] on button "Print" at bounding box center [849, 221] width 75 height 28
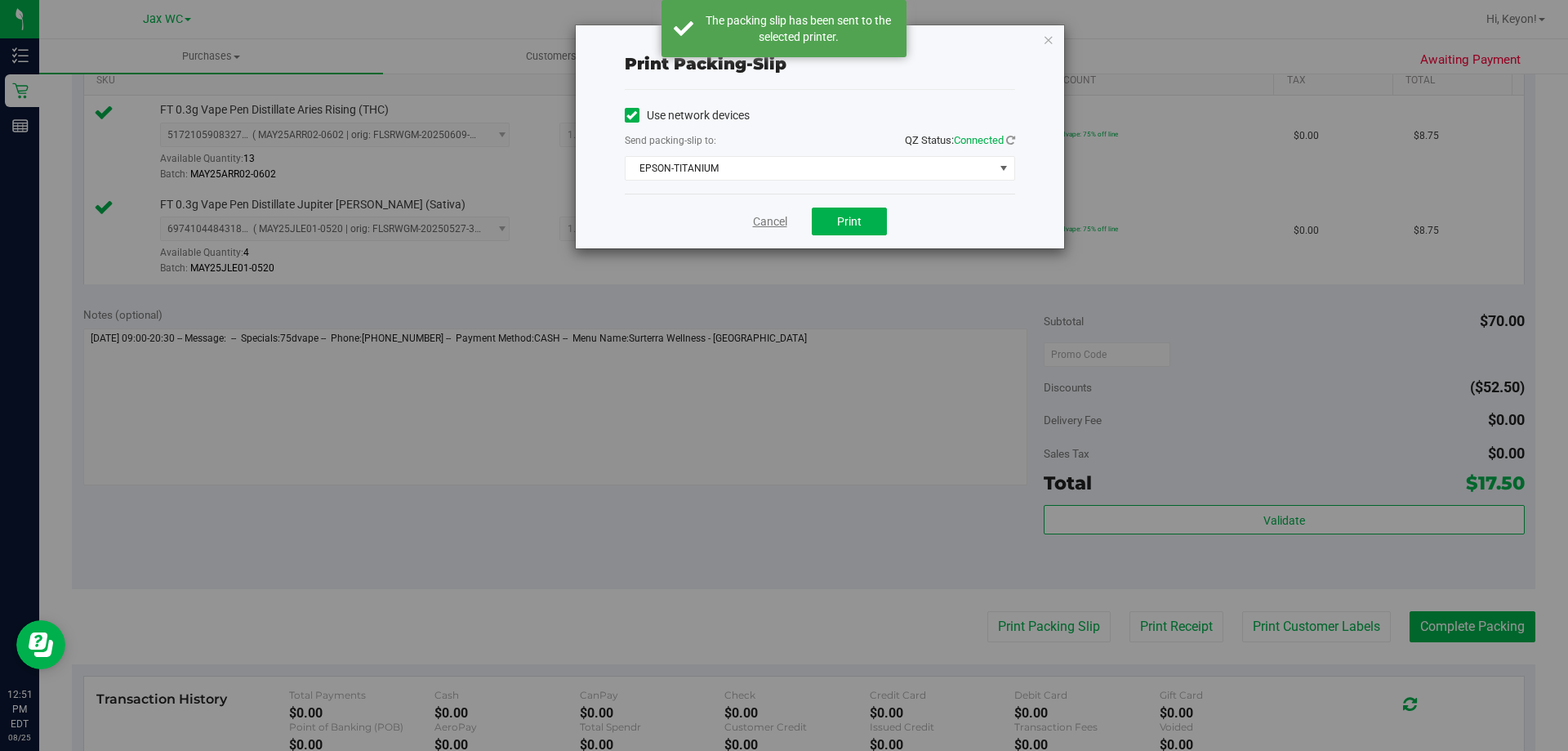
click at [766, 227] on link "Cancel" at bounding box center [770, 222] width 34 height 17
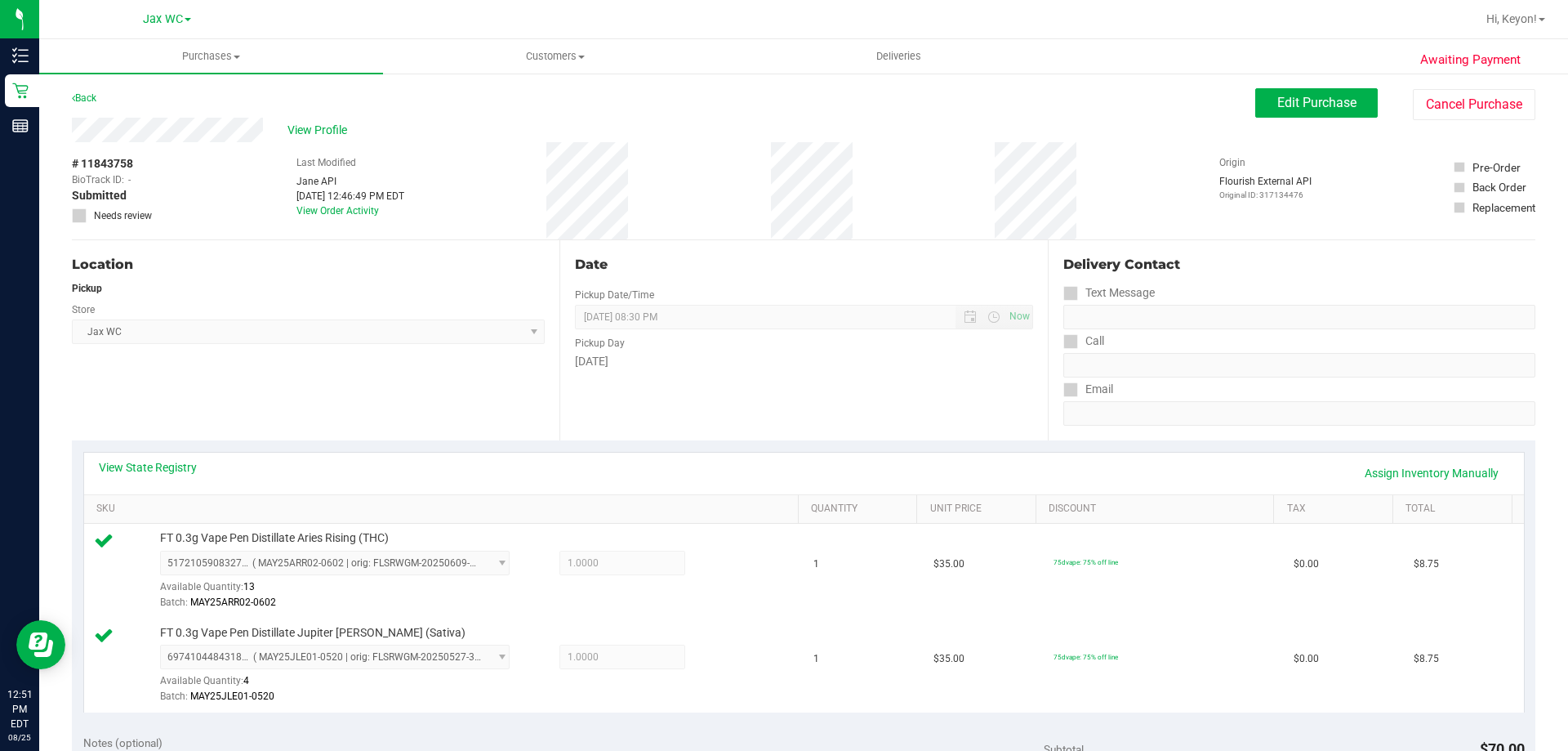
scroll to position [680, 0]
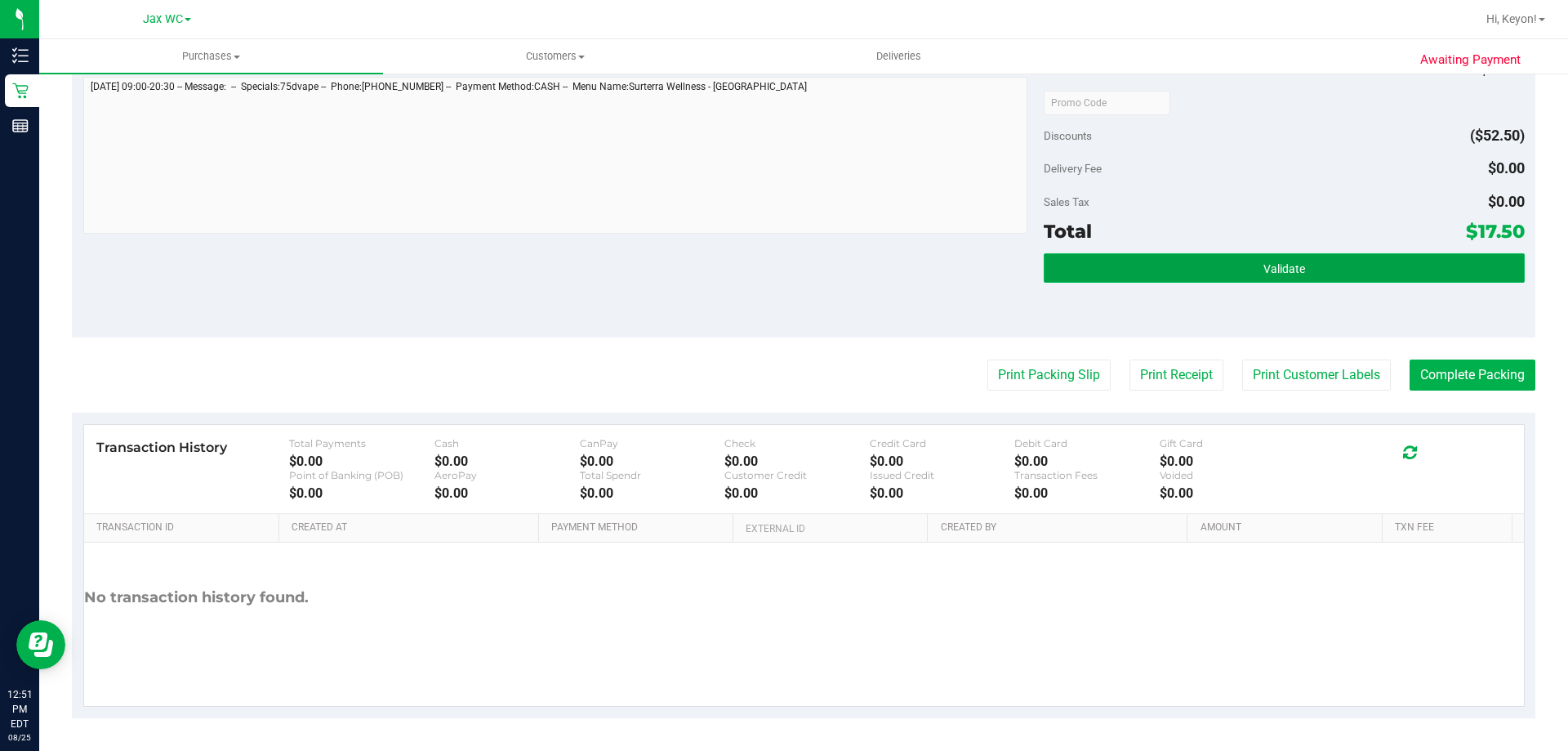
click at [1345, 259] on button "Validate" at bounding box center [1283, 268] width 480 height 30
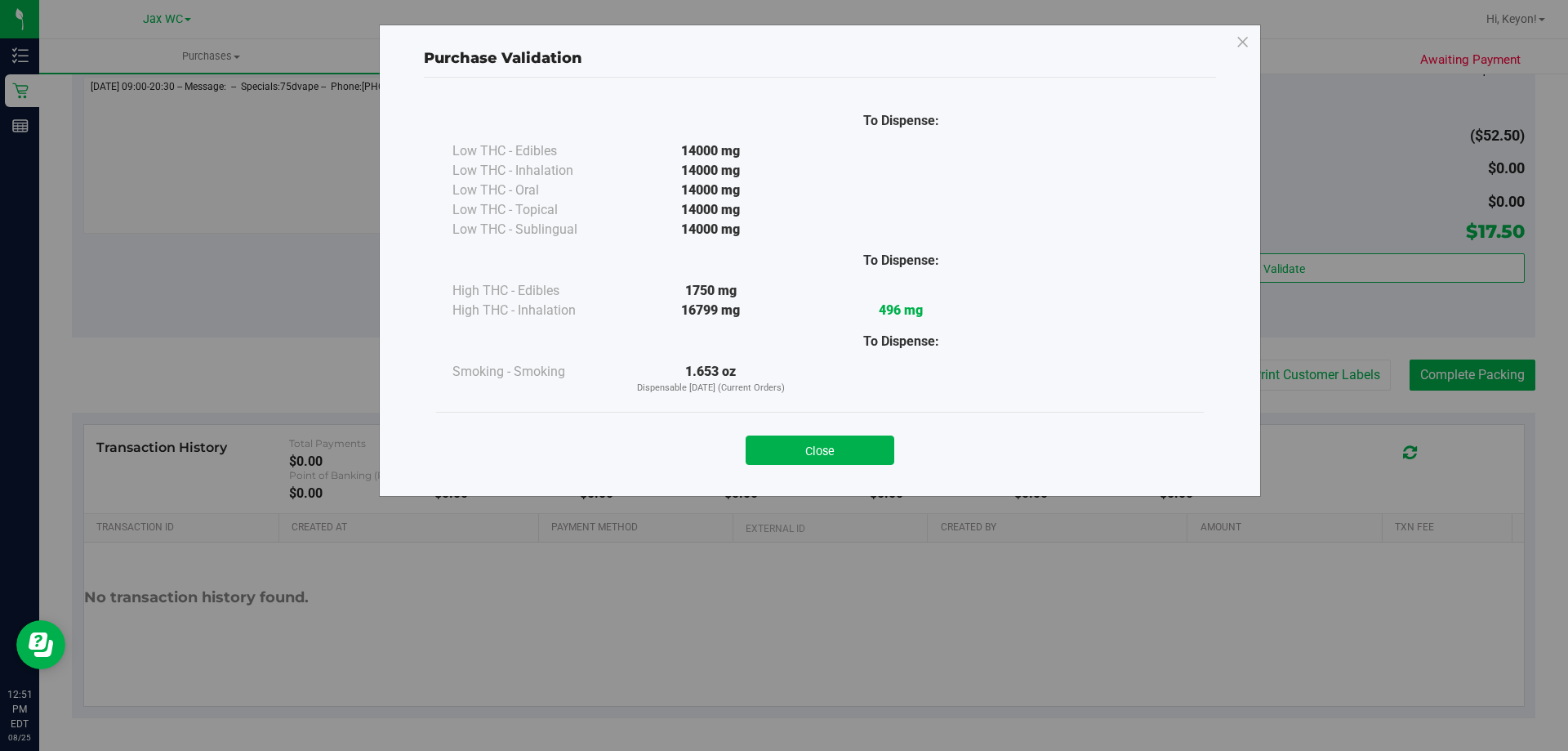
click at [847, 447] on button "Close" at bounding box center [819, 450] width 148 height 30
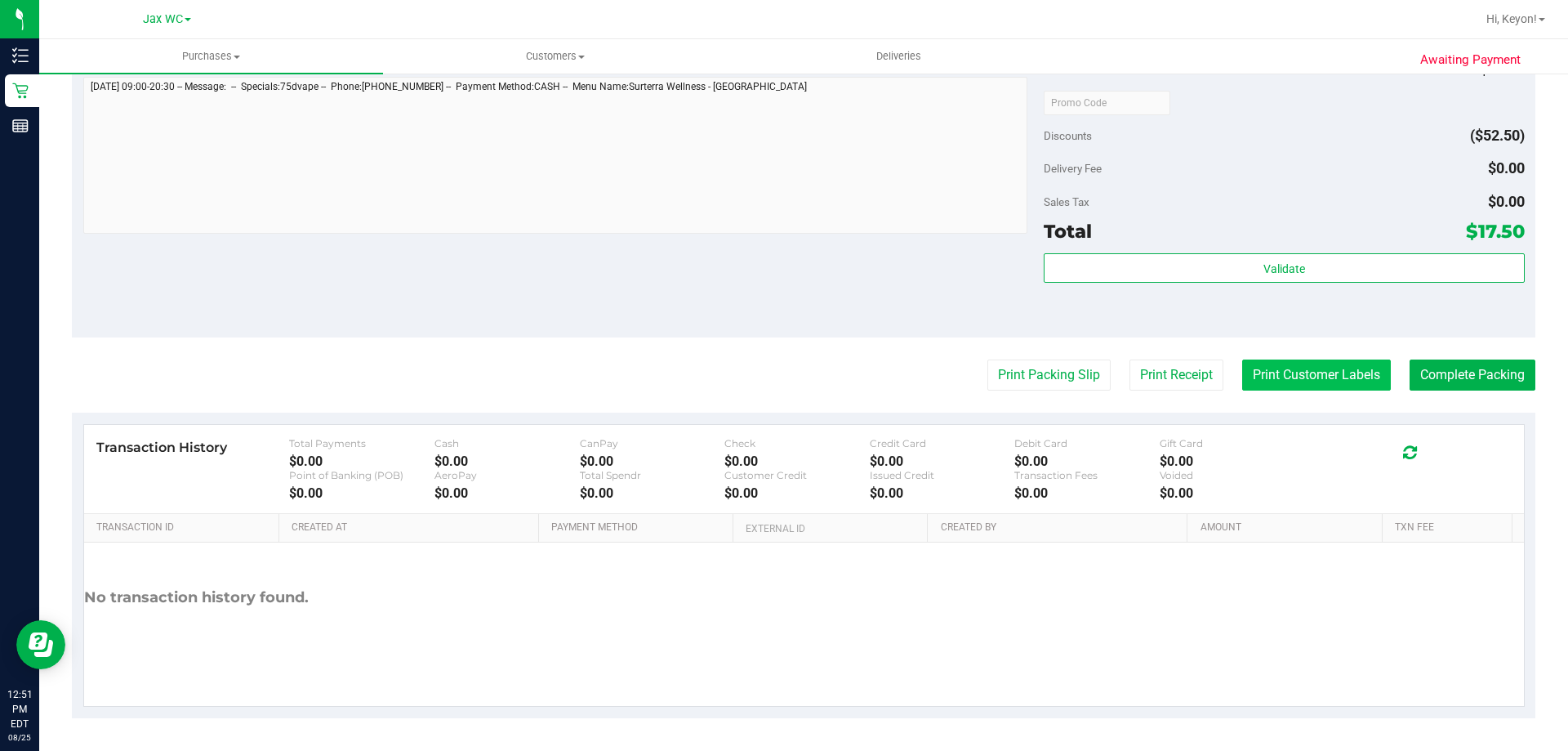
click at [1304, 373] on button "Print Customer Labels" at bounding box center [1316, 375] width 148 height 31
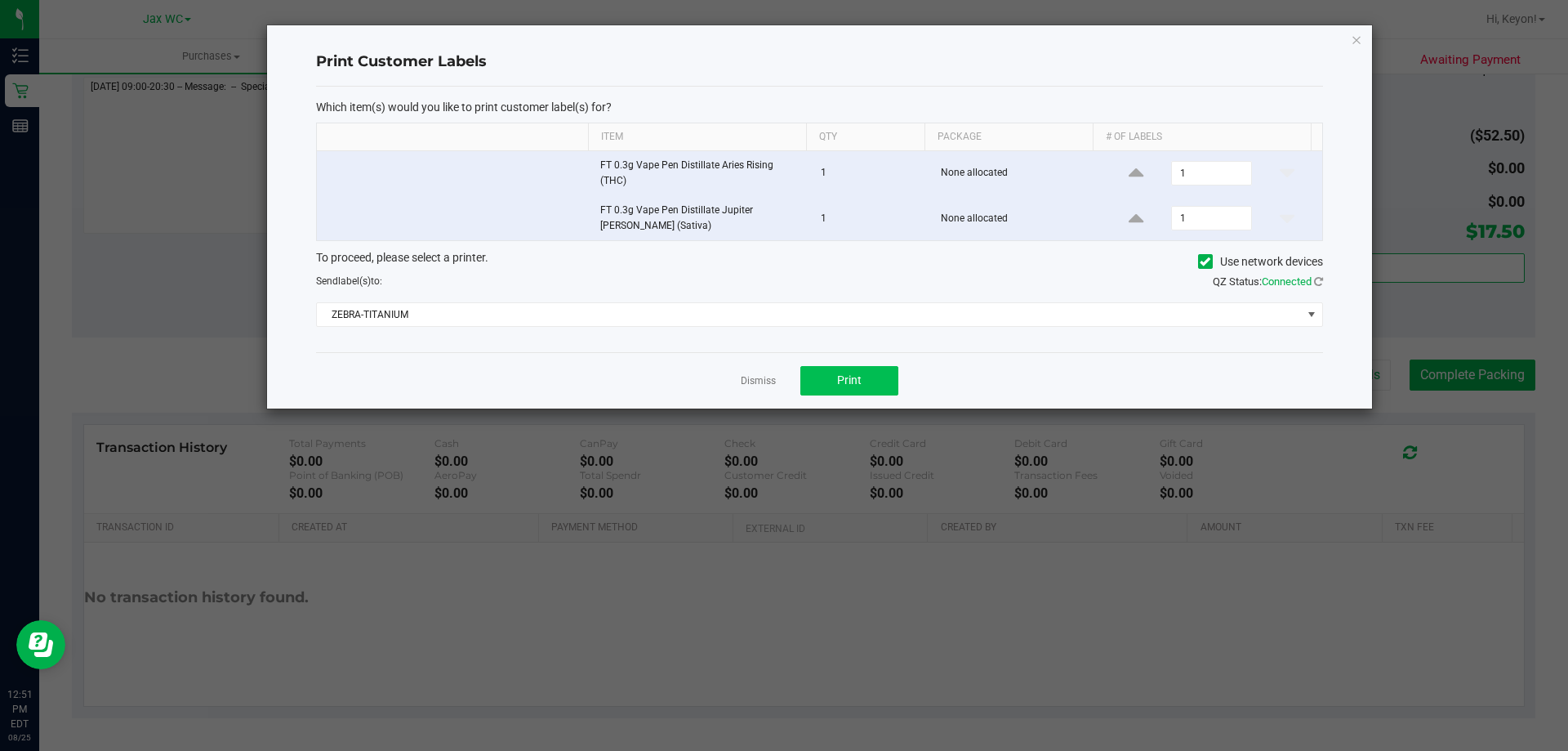
click at [875, 370] on div "Dismiss Print" at bounding box center [819, 380] width 1006 height 57
click at [874, 375] on button "Print" at bounding box center [850, 381] width 98 height 30
click at [766, 388] on link "Dismiss" at bounding box center [757, 381] width 35 height 14
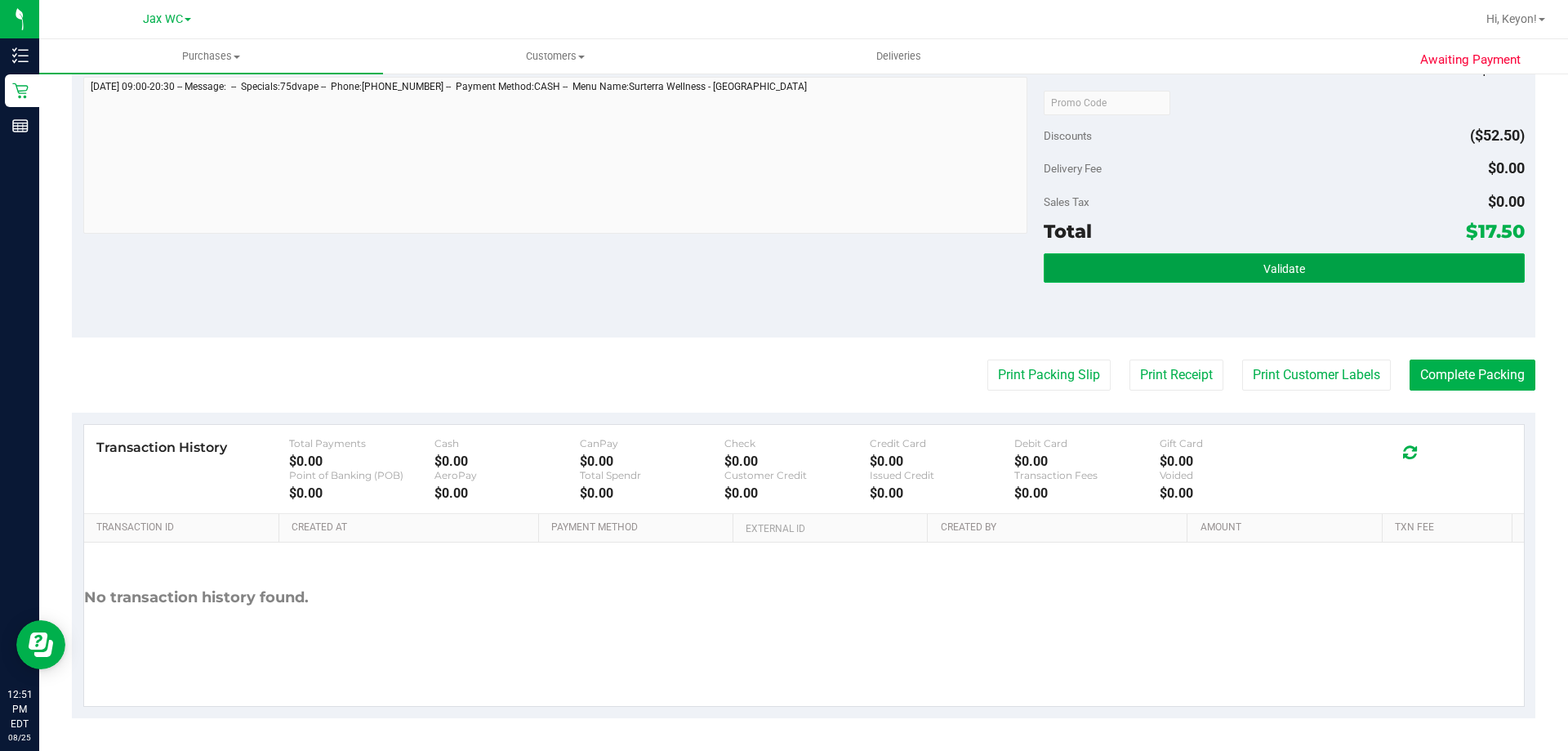
click at [1314, 264] on button "Validate" at bounding box center [1283, 268] width 480 height 30
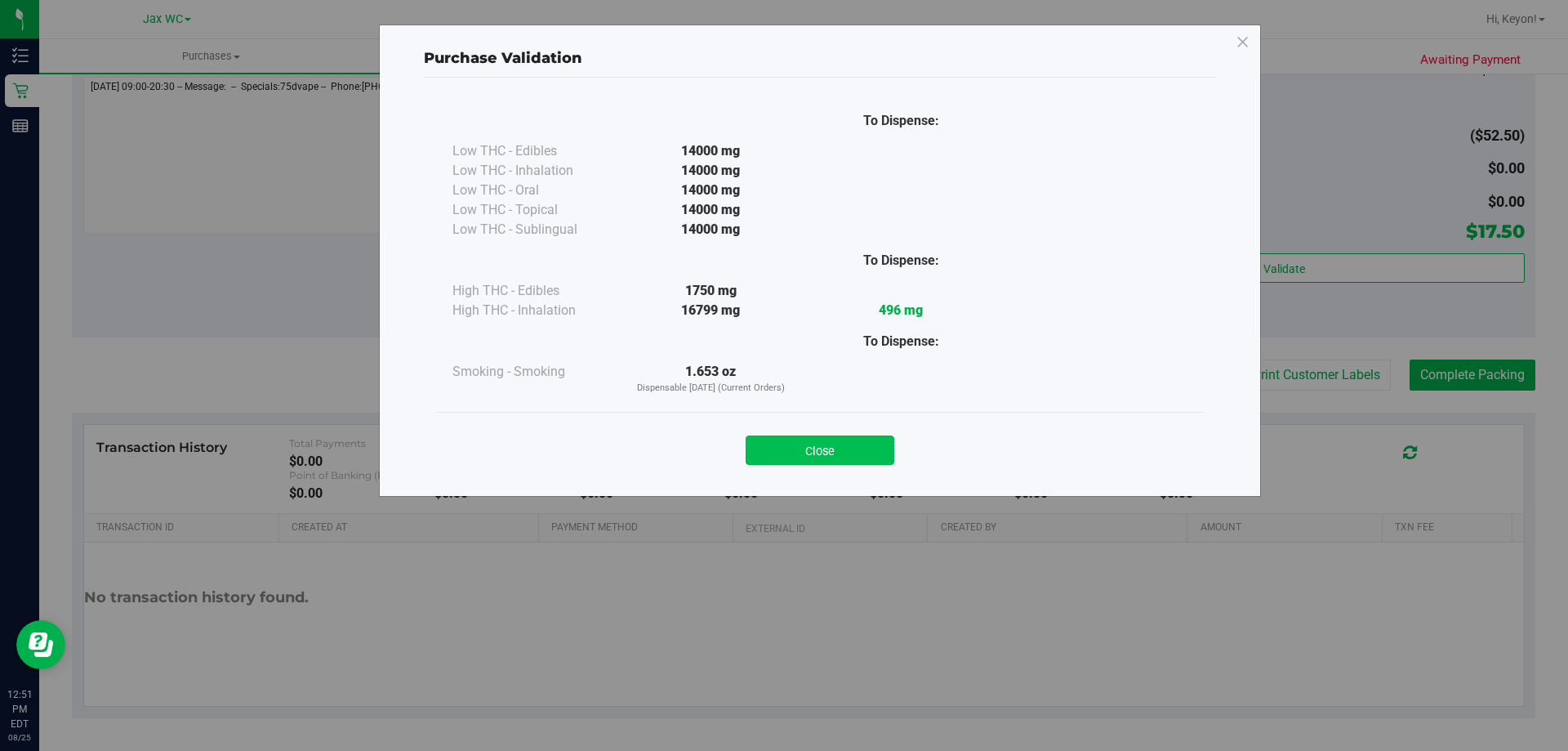
click at [857, 441] on button "Close" at bounding box center [819, 450] width 148 height 30
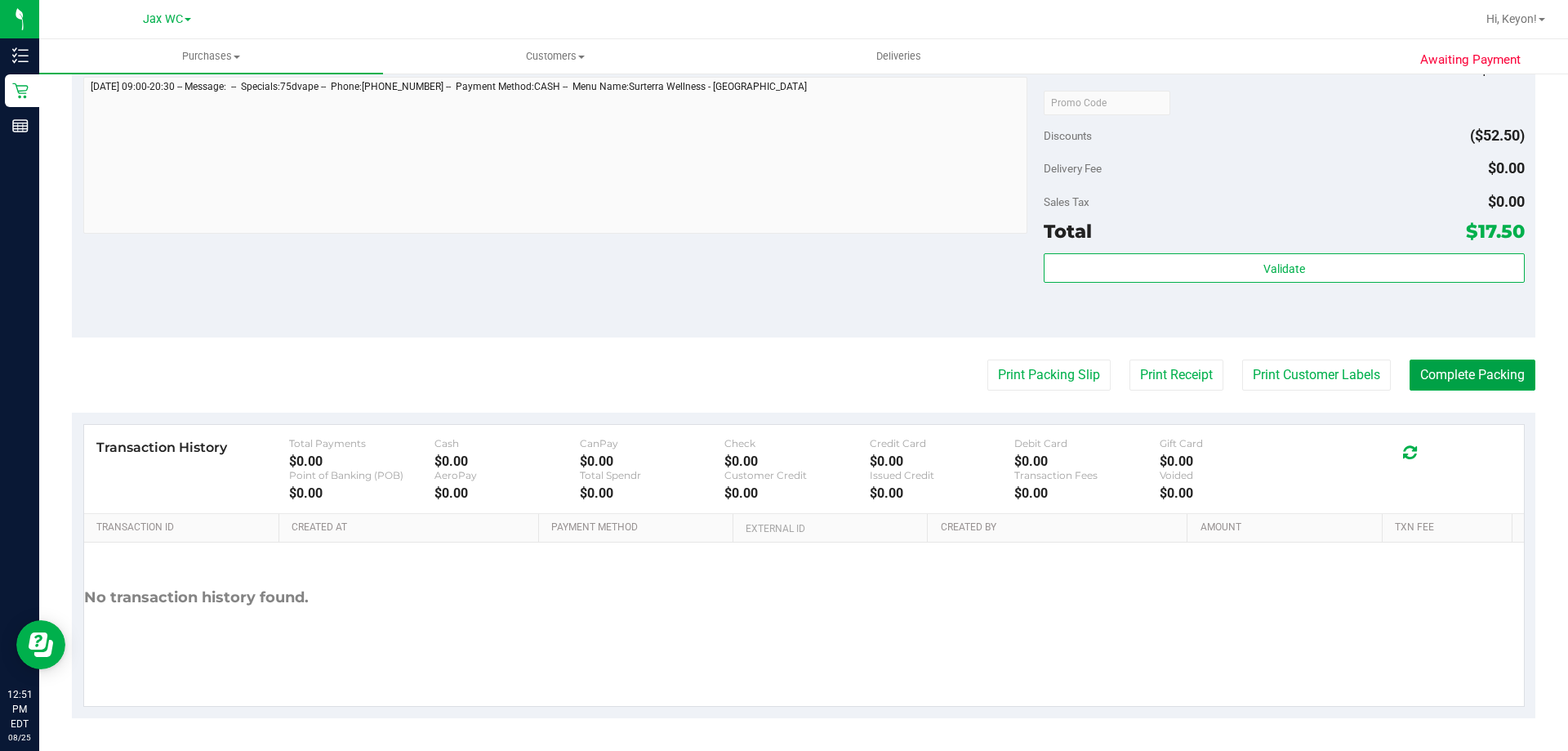
drag, startPoint x: 1453, startPoint y: 373, endPoint x: 1459, endPoint y: 358, distance: 16.2
click at [1454, 373] on button "Complete Packing" at bounding box center [1472, 375] width 125 height 31
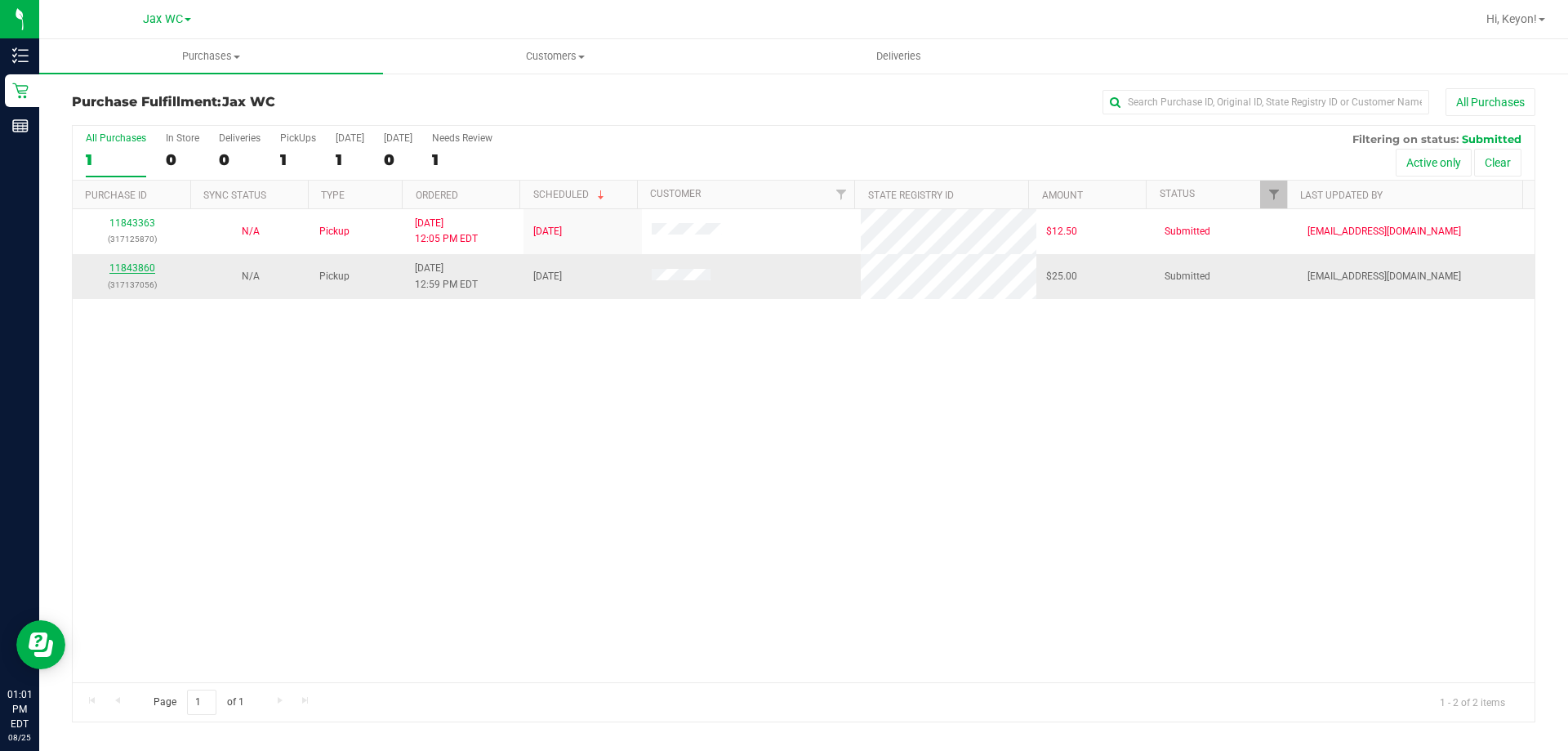
click at [138, 267] on link "11843860" at bounding box center [132, 267] width 46 height 11
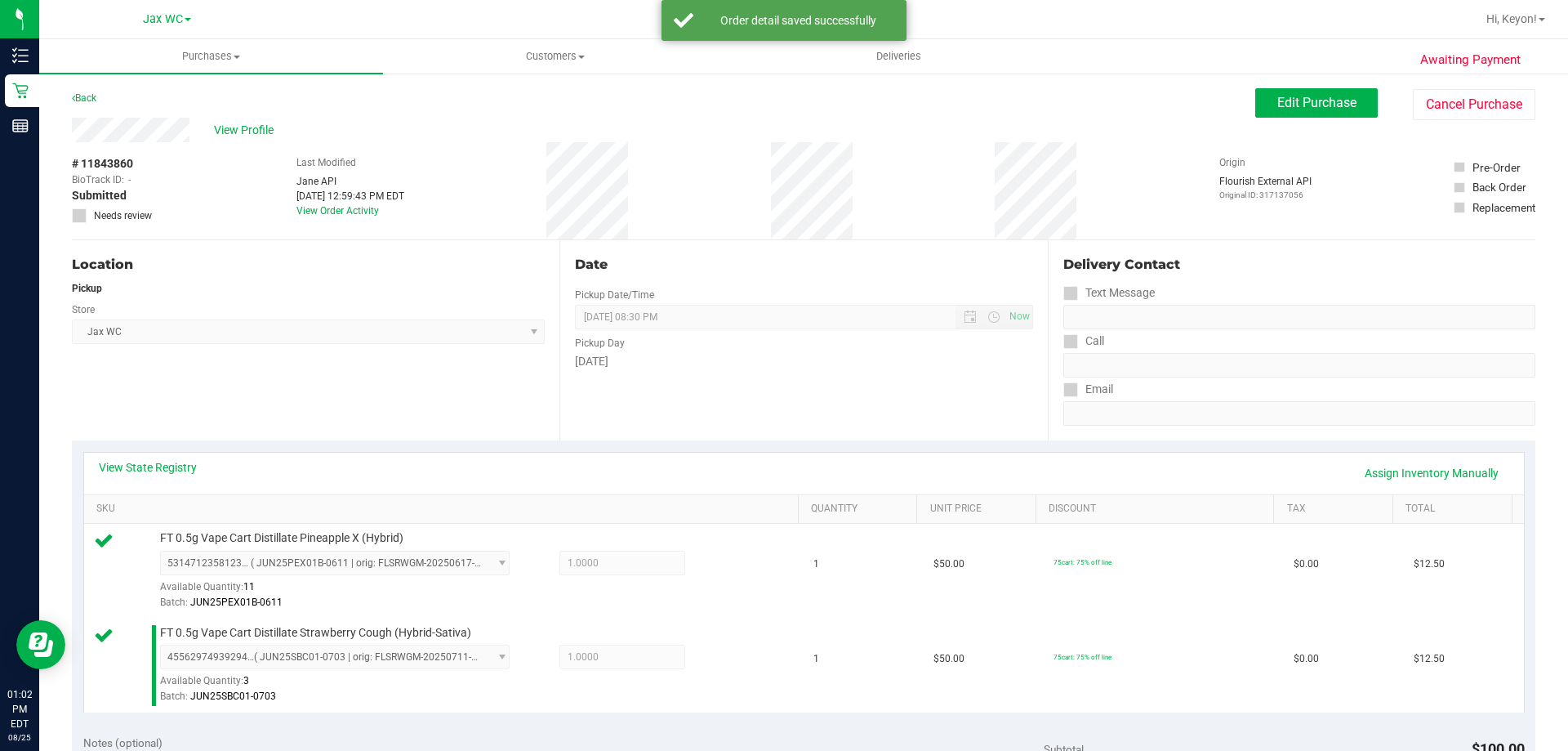
scroll to position [435, 0]
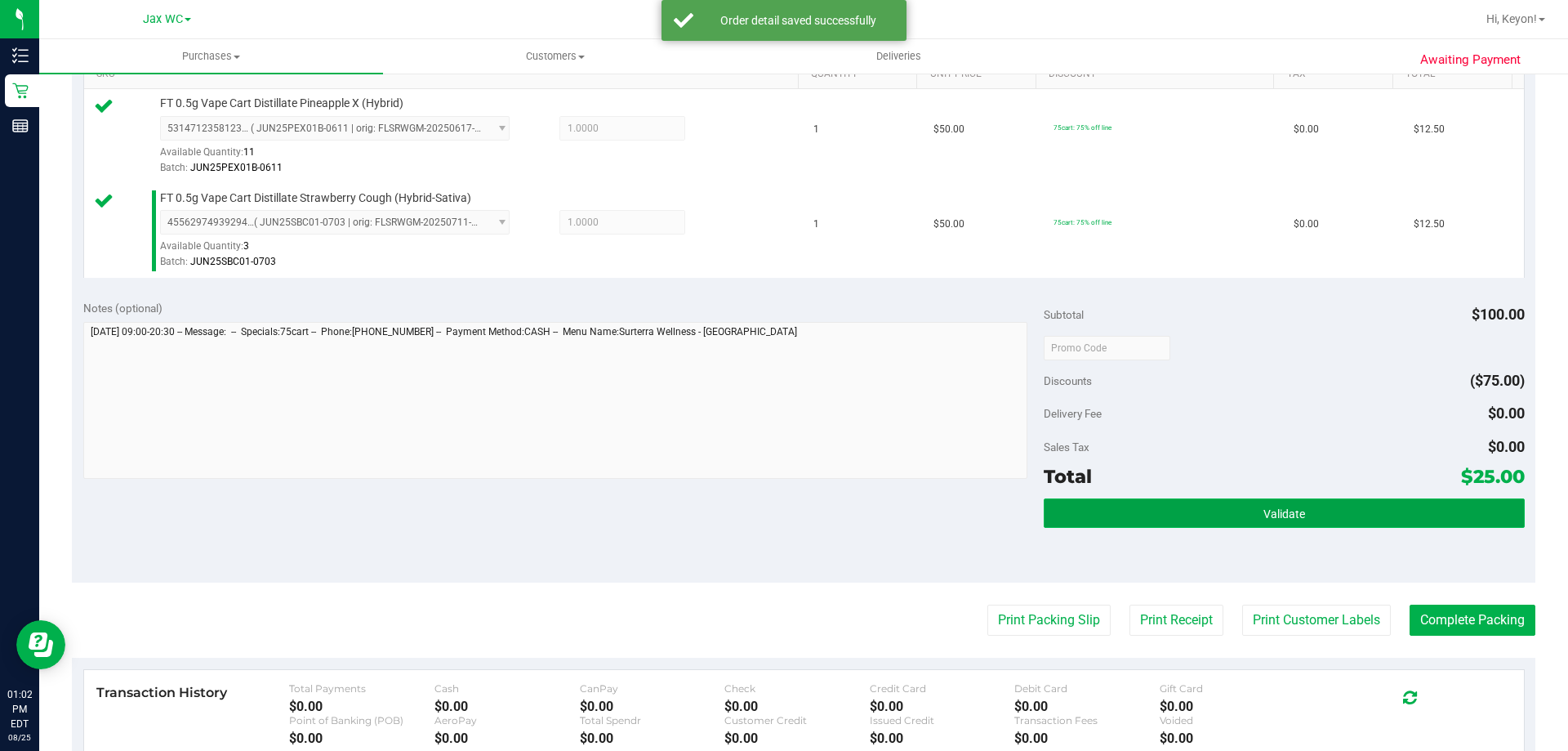
click at [1204, 521] on button "Validate" at bounding box center [1283, 513] width 480 height 30
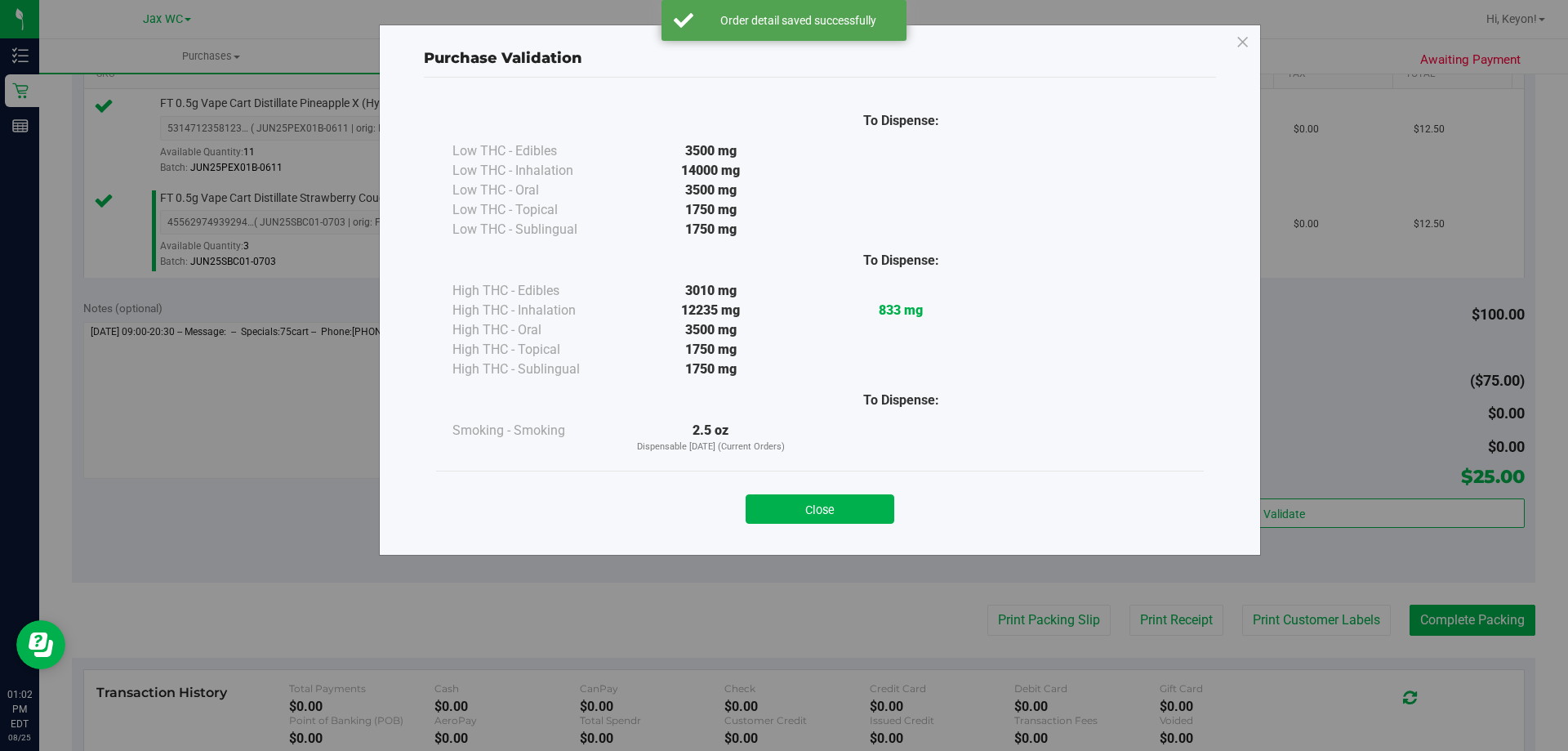
drag, startPoint x: 832, startPoint y: 517, endPoint x: 1012, endPoint y: 560, distance: 185.1
click at [847, 519] on button "Close" at bounding box center [819, 509] width 148 height 30
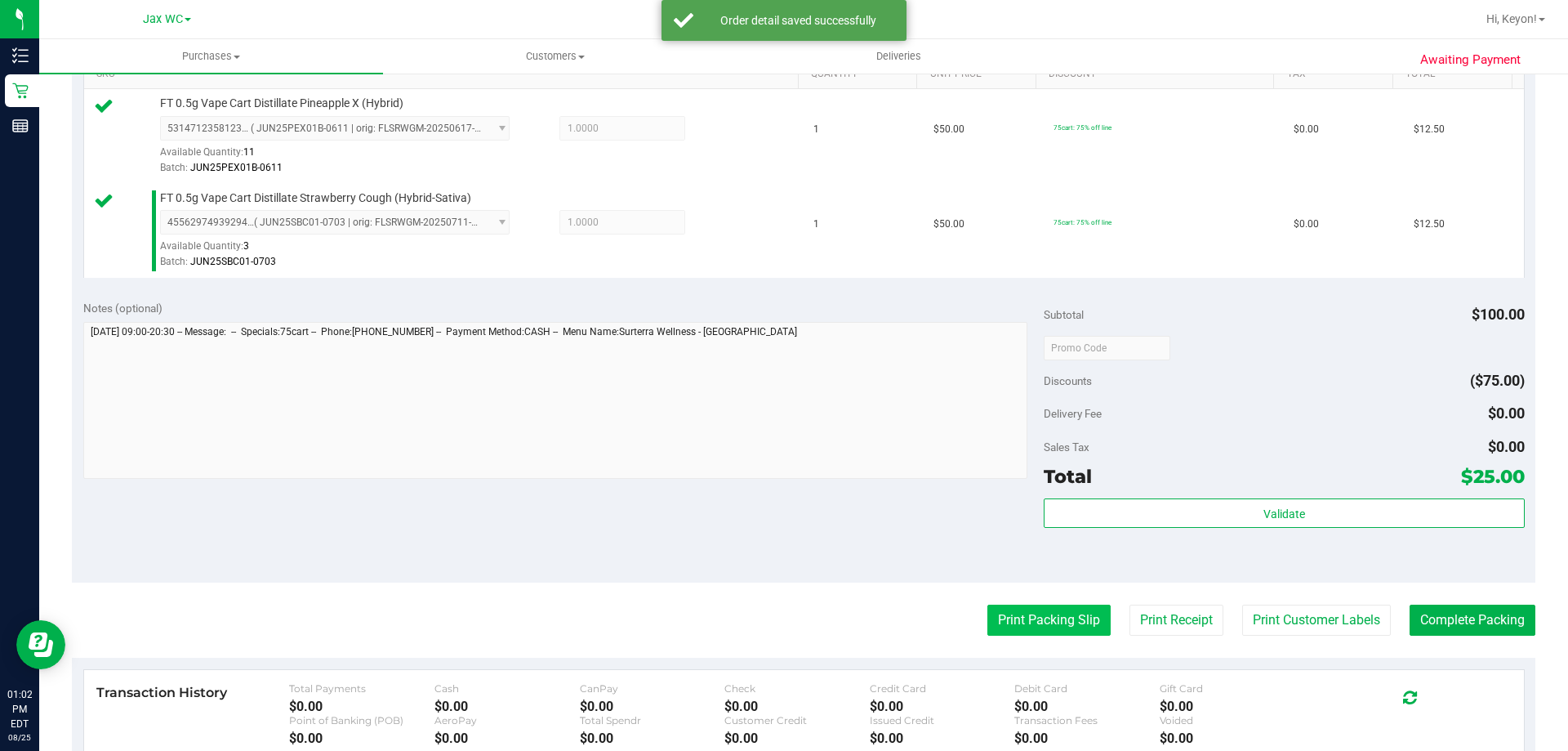
click at [1039, 622] on button "Print Packing Slip" at bounding box center [1049, 620] width 124 height 31
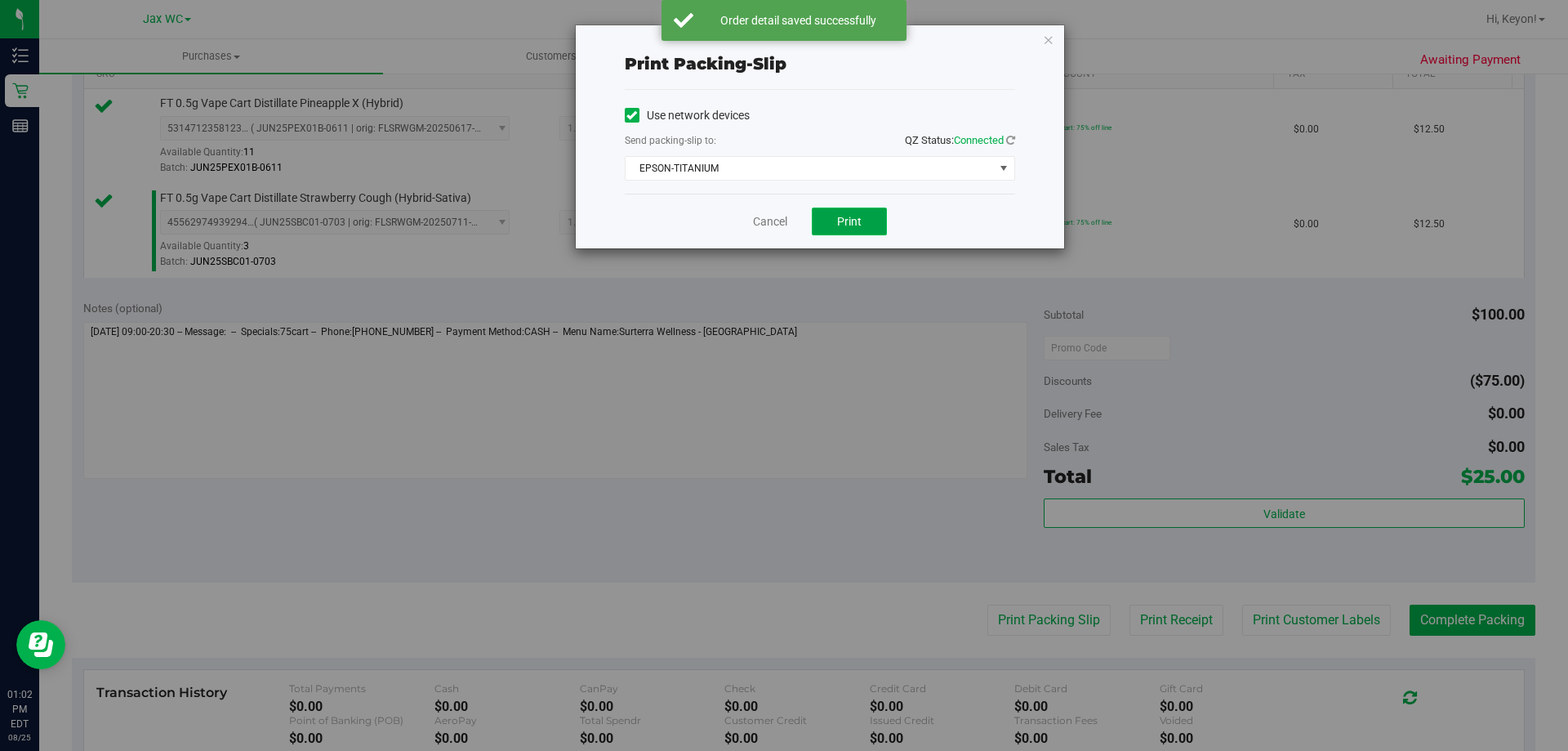
click at [851, 231] on button "Print" at bounding box center [849, 221] width 75 height 28
drag, startPoint x: 1567, startPoint y: 378, endPoint x: 1567, endPoint y: -33, distance: 411.0
click at [1567, 0] on html "Print packing-slip Use network devices Send packing-slip to: QZ Status: Connect…" at bounding box center [784, 376] width 1568 height 751
click at [771, 221] on link "Cancel" at bounding box center [770, 222] width 34 height 17
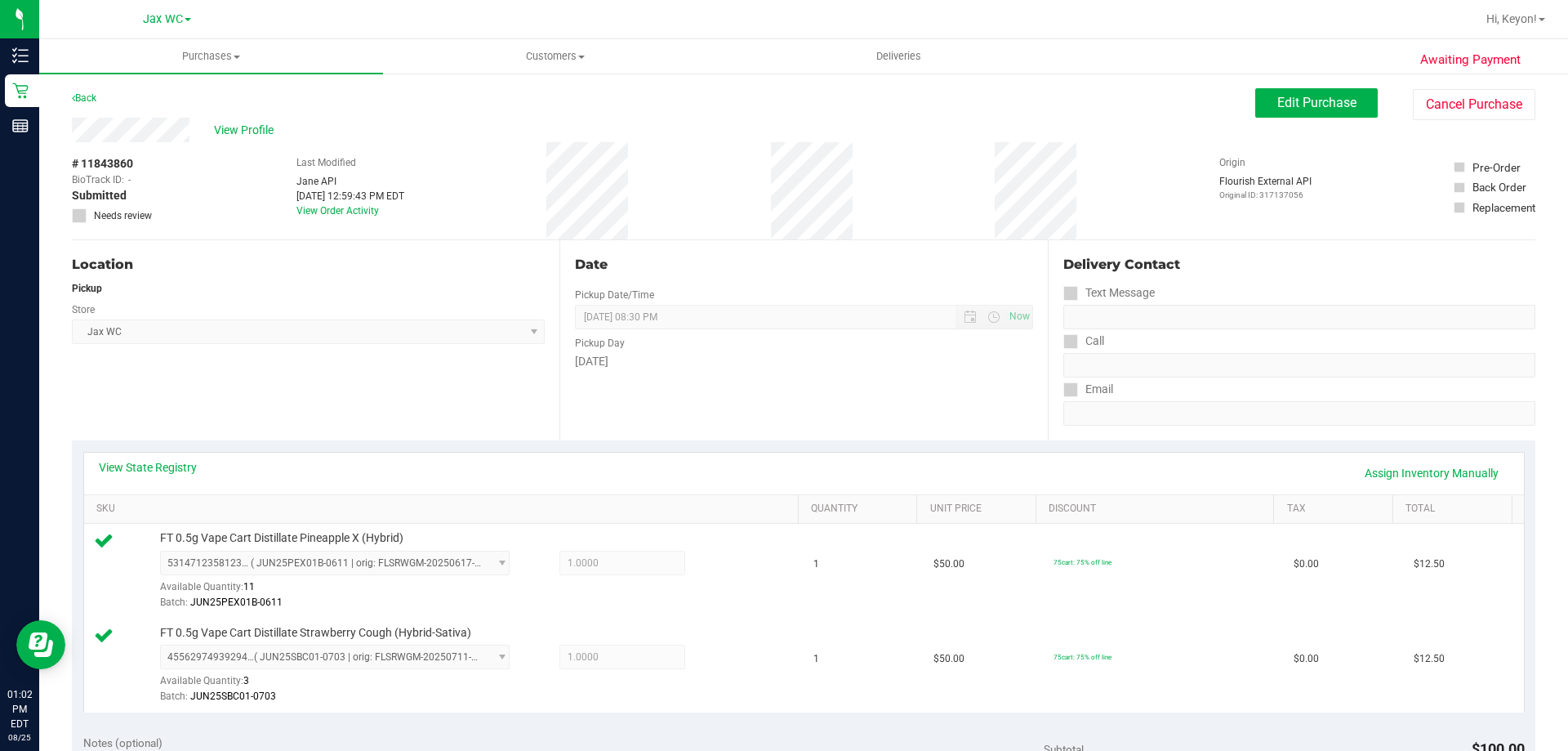
scroll to position [680, 0]
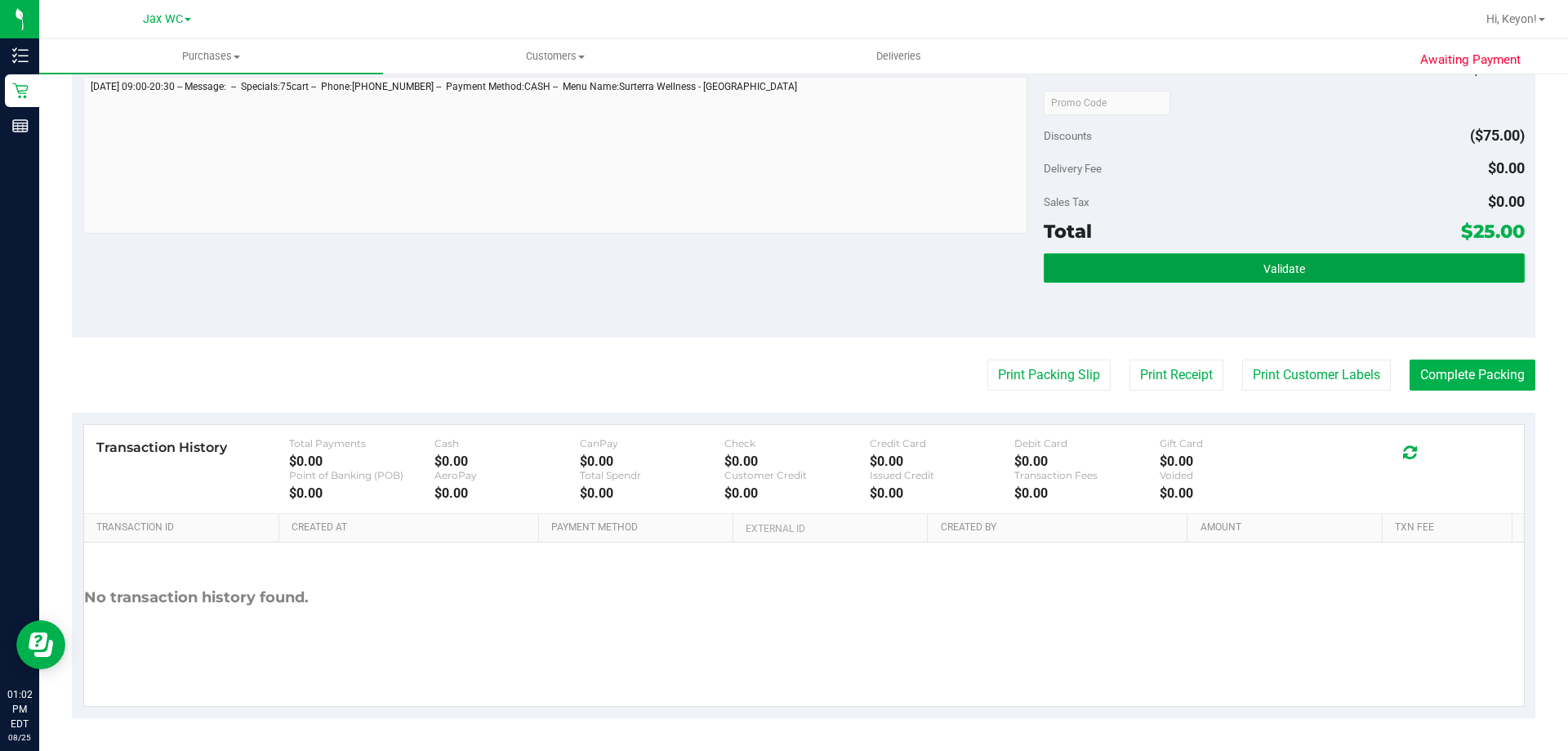
click at [1310, 265] on button "Validate" at bounding box center [1283, 268] width 480 height 30
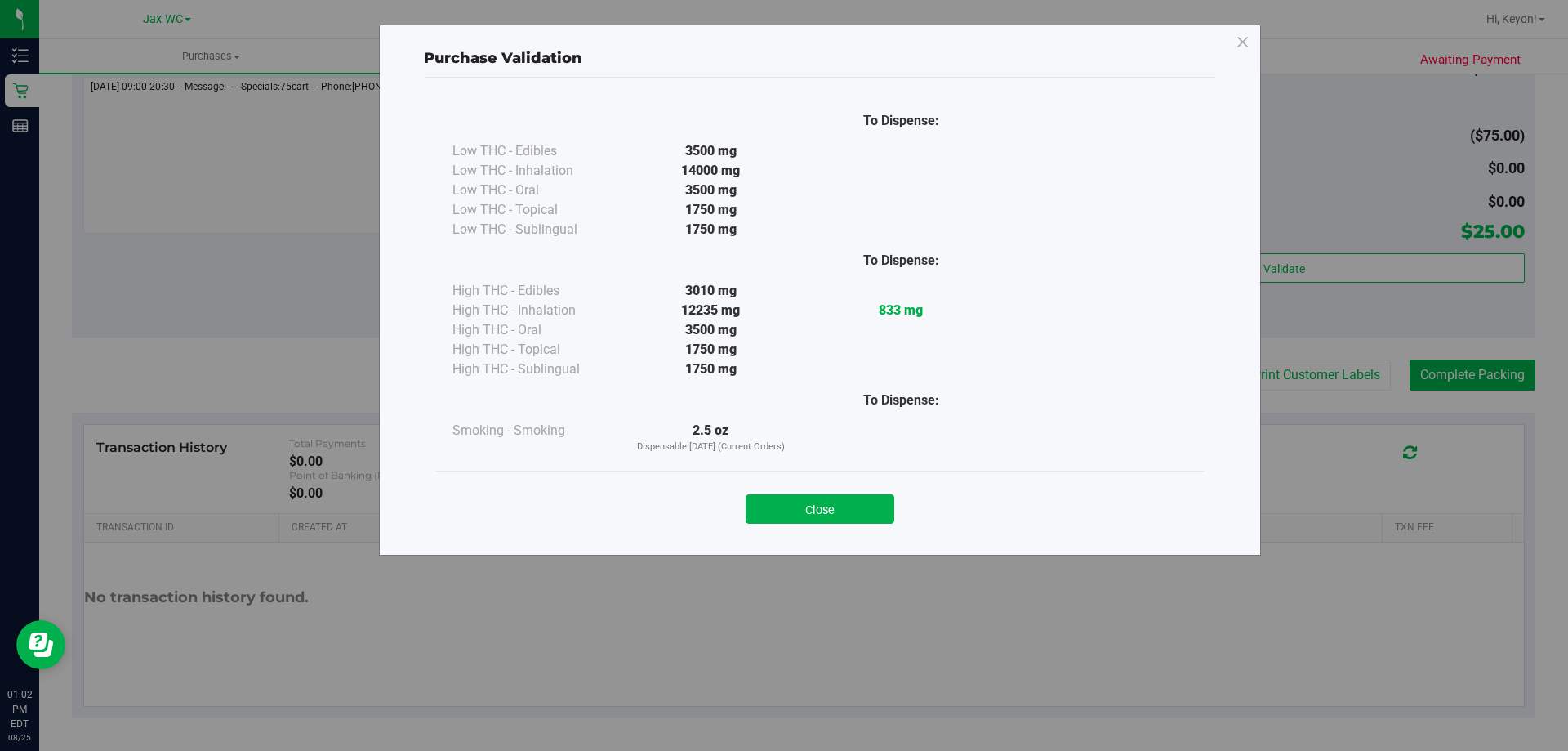
drag, startPoint x: 857, startPoint y: 513, endPoint x: 1567, endPoint y: 452, distance: 712.6
click at [870, 512] on button "Close" at bounding box center [819, 509] width 148 height 30
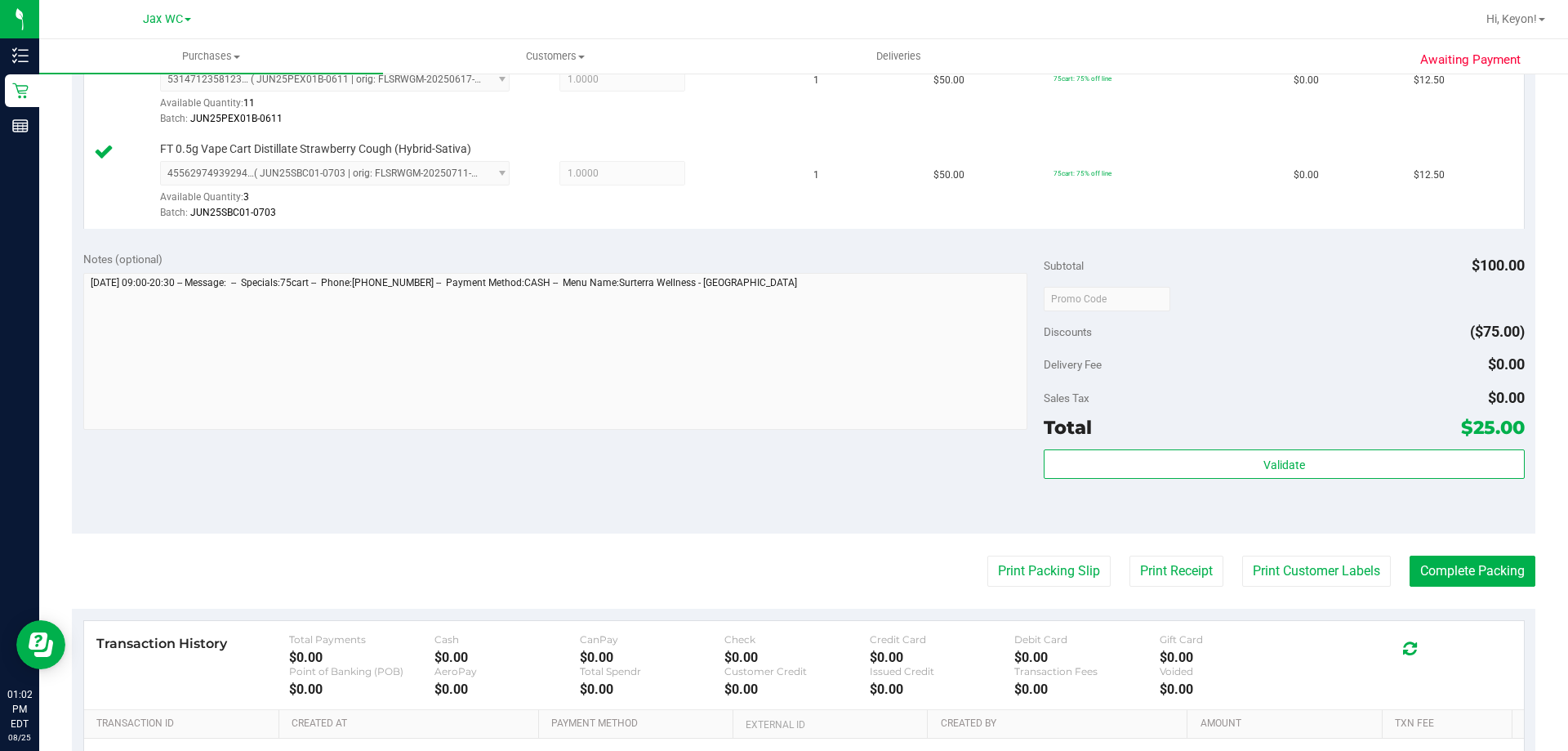
scroll to position [576, 0]
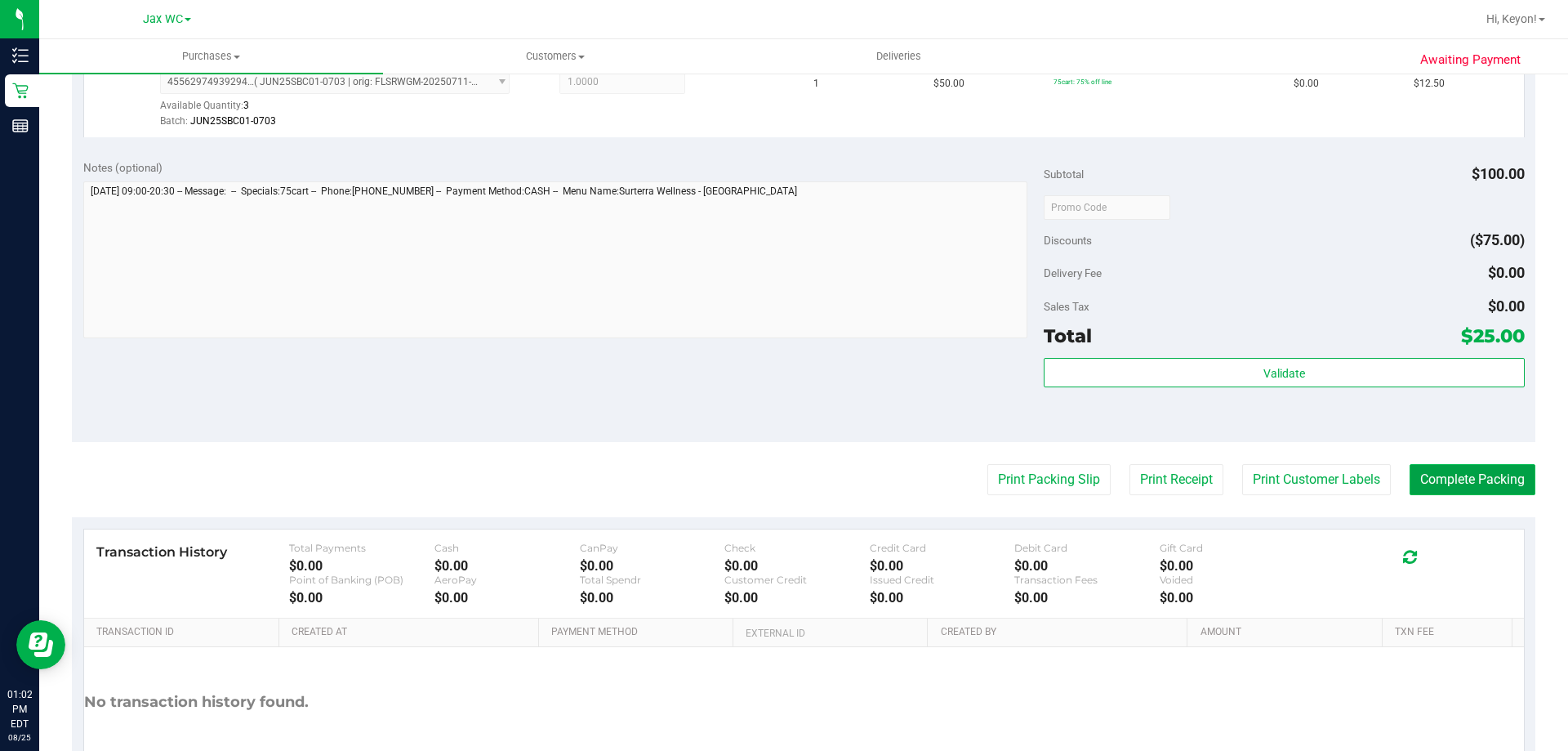
drag, startPoint x: 1513, startPoint y: 478, endPoint x: 1518, endPoint y: 487, distance: 10.3
click at [1518, 487] on button "Complete Packing" at bounding box center [1472, 479] width 125 height 31
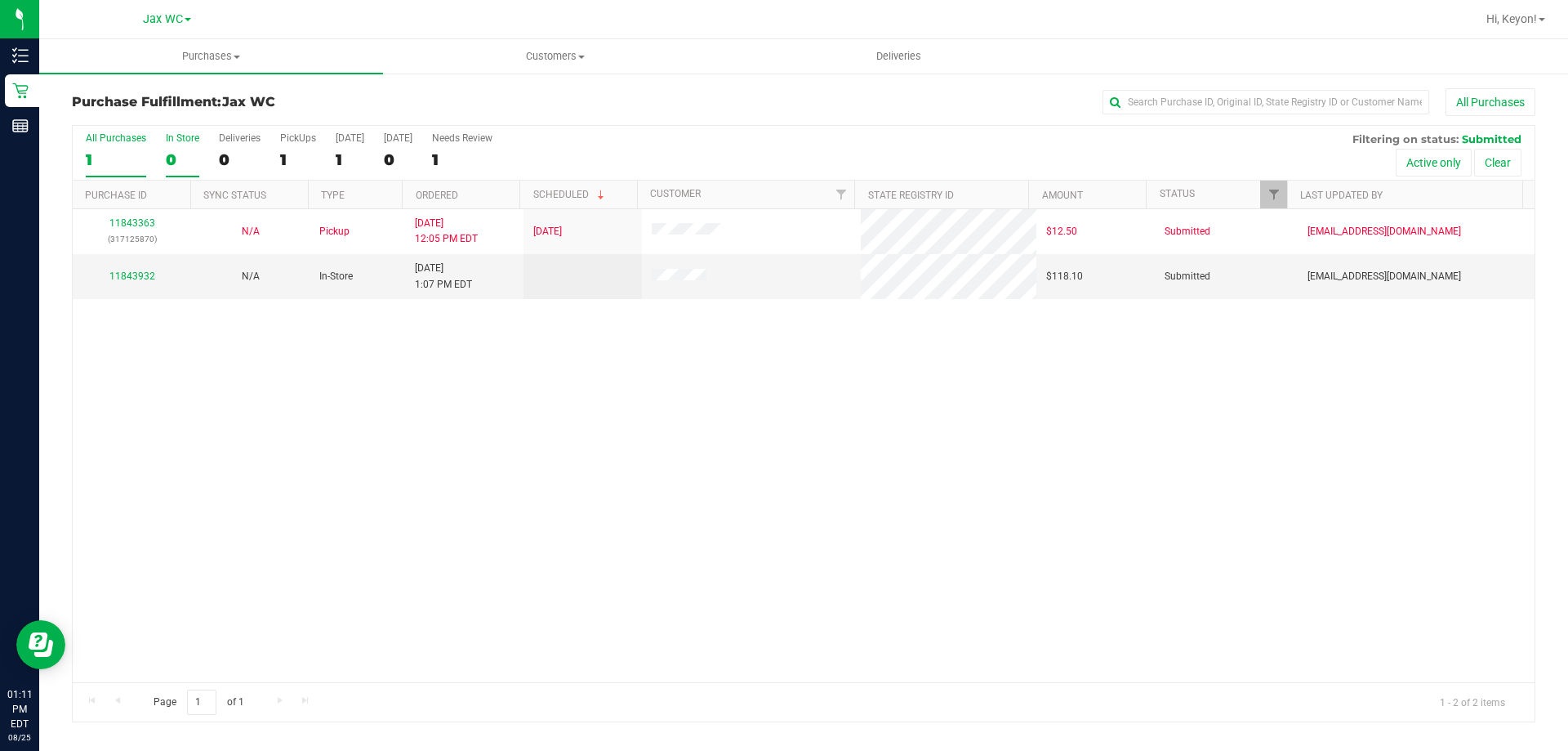
click at [170, 162] on div "0" at bounding box center [183, 159] width 34 height 19
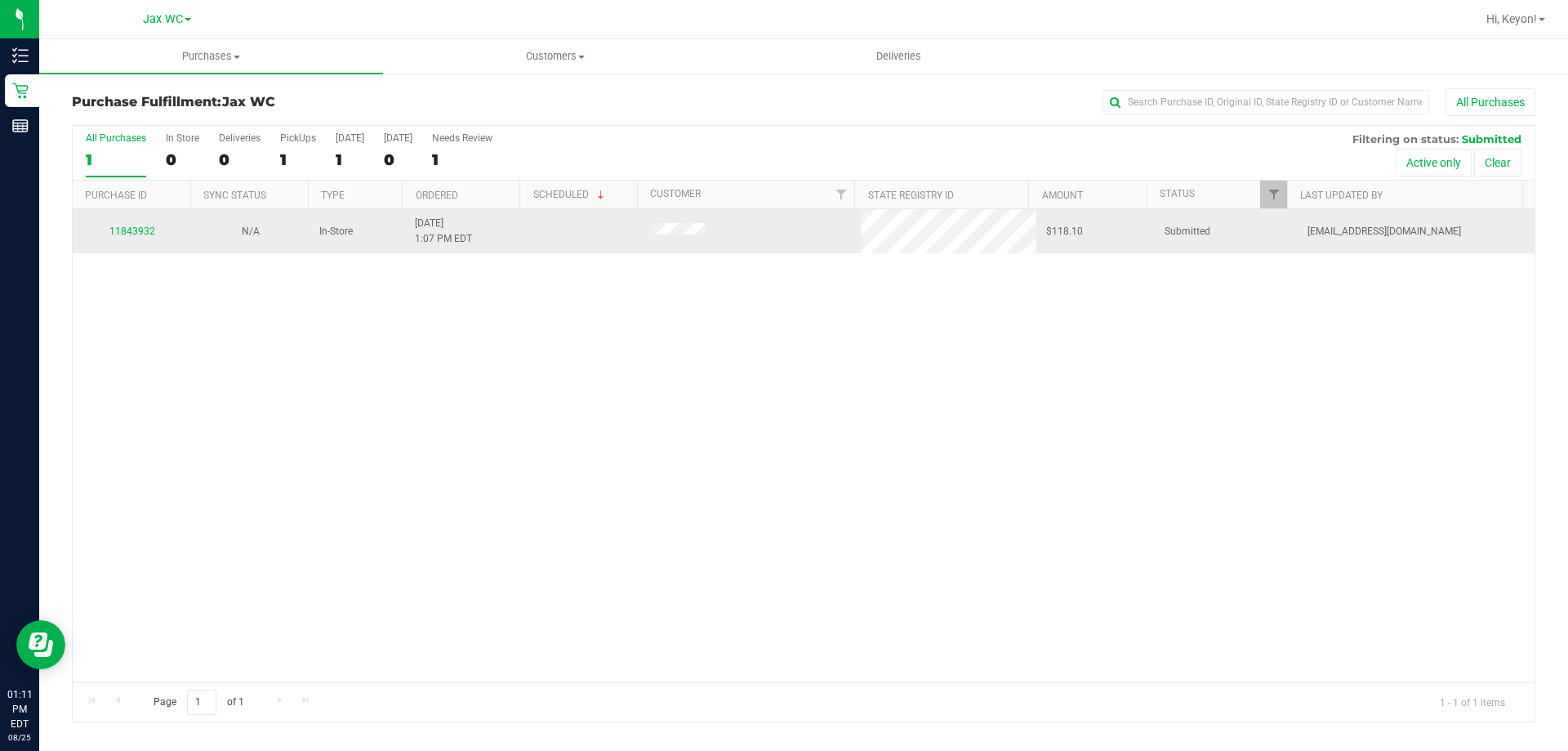
click at [132, 241] on td "11843932" at bounding box center [132, 231] width 119 height 44
click at [140, 236] on link "11843932" at bounding box center [132, 231] width 46 height 11
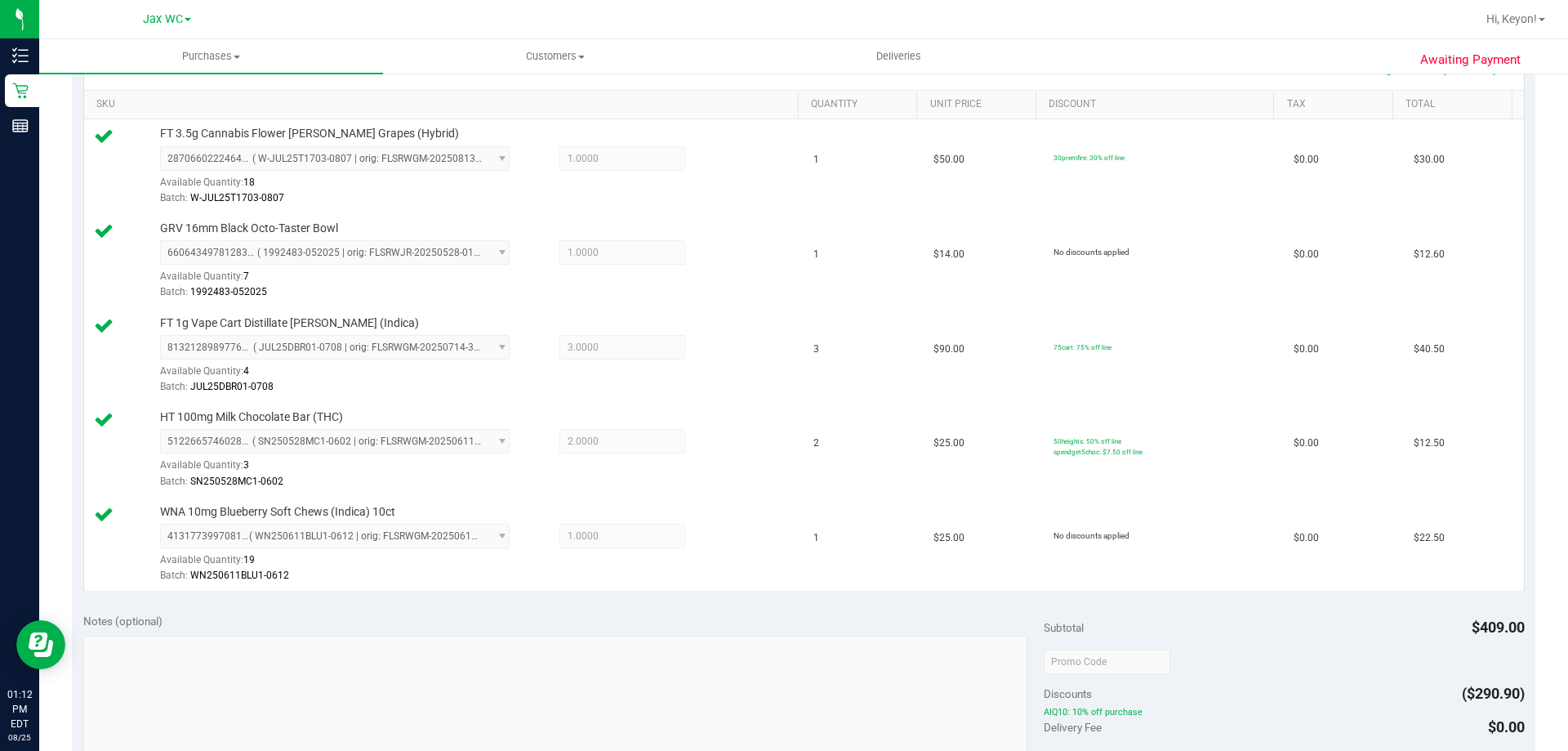
scroll to position [671, 0]
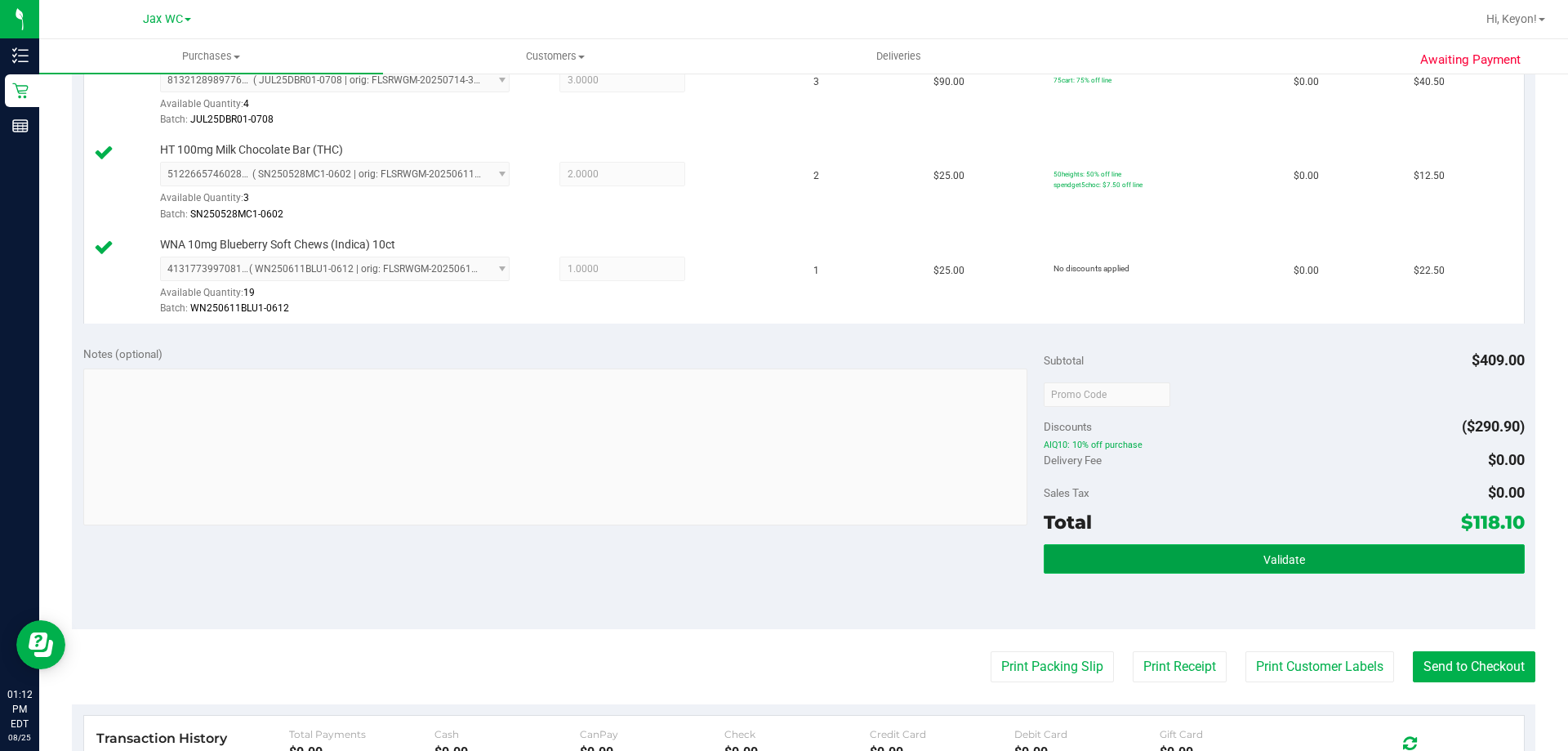
click at [1284, 564] on span "Validate" at bounding box center [1283, 559] width 42 height 13
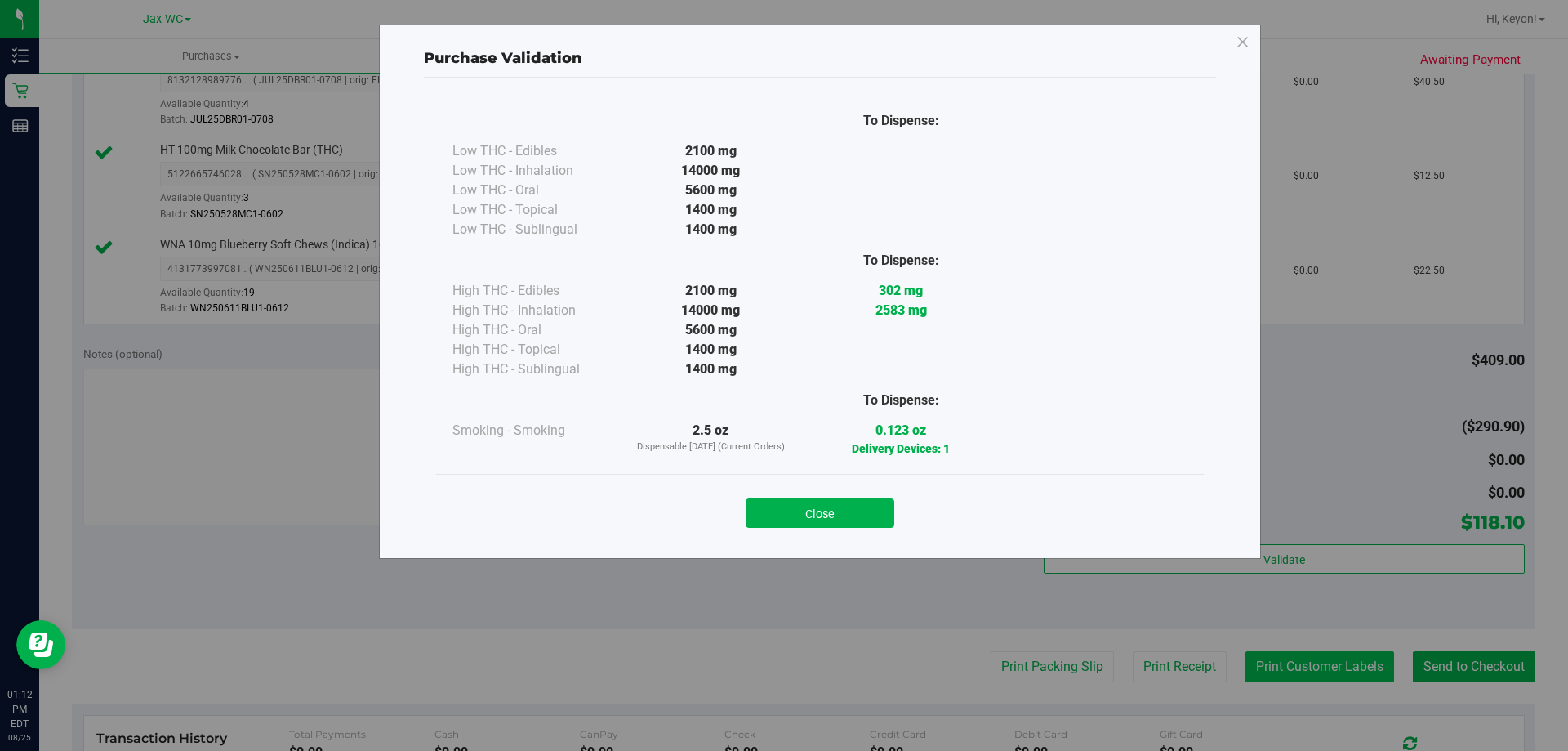
drag, startPoint x: 830, startPoint y: 509, endPoint x: 1344, endPoint y: 659, distance: 535.4
click at [839, 514] on button "Close" at bounding box center [819, 513] width 148 height 30
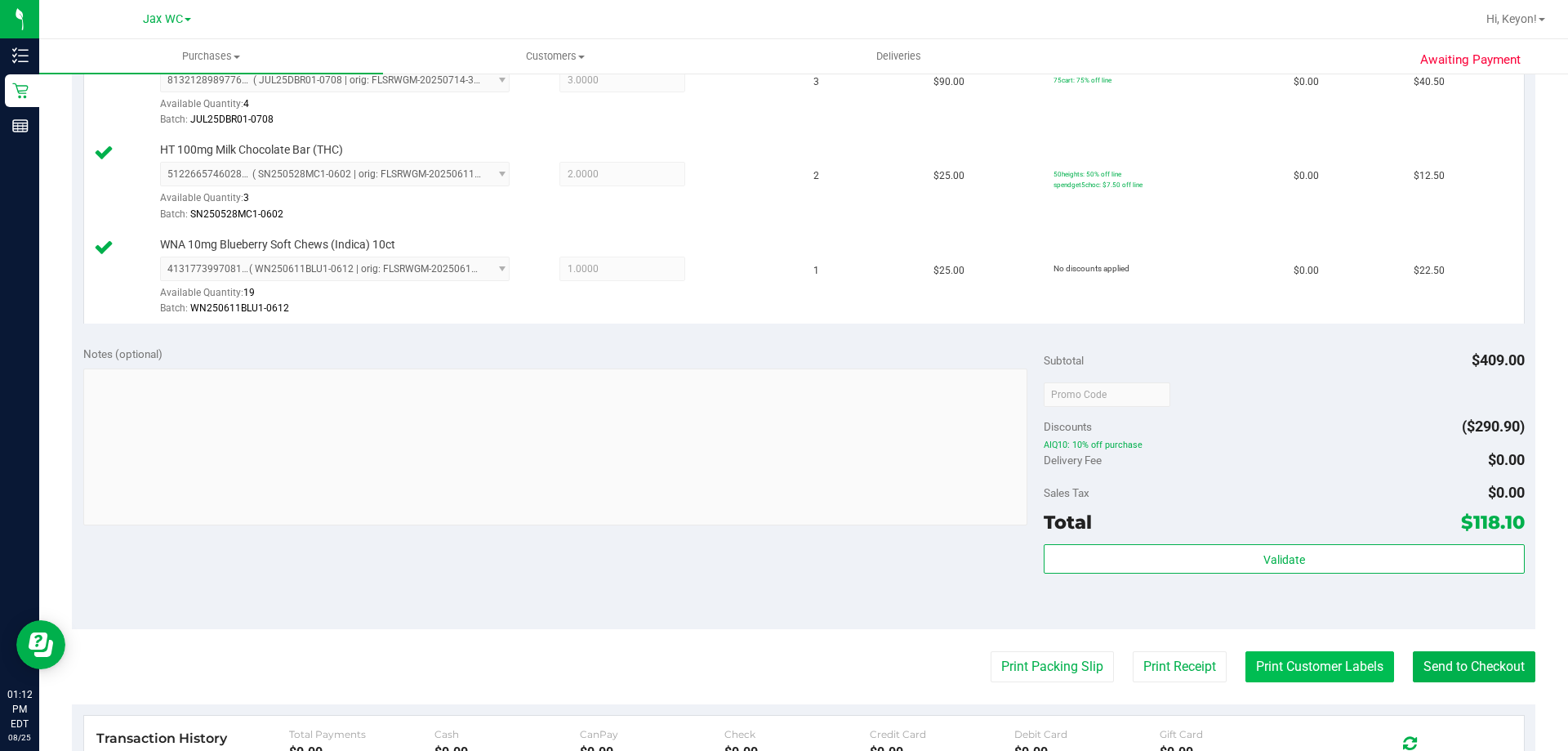
click at [1327, 669] on button "Print Customer Labels" at bounding box center [1319, 666] width 148 height 31
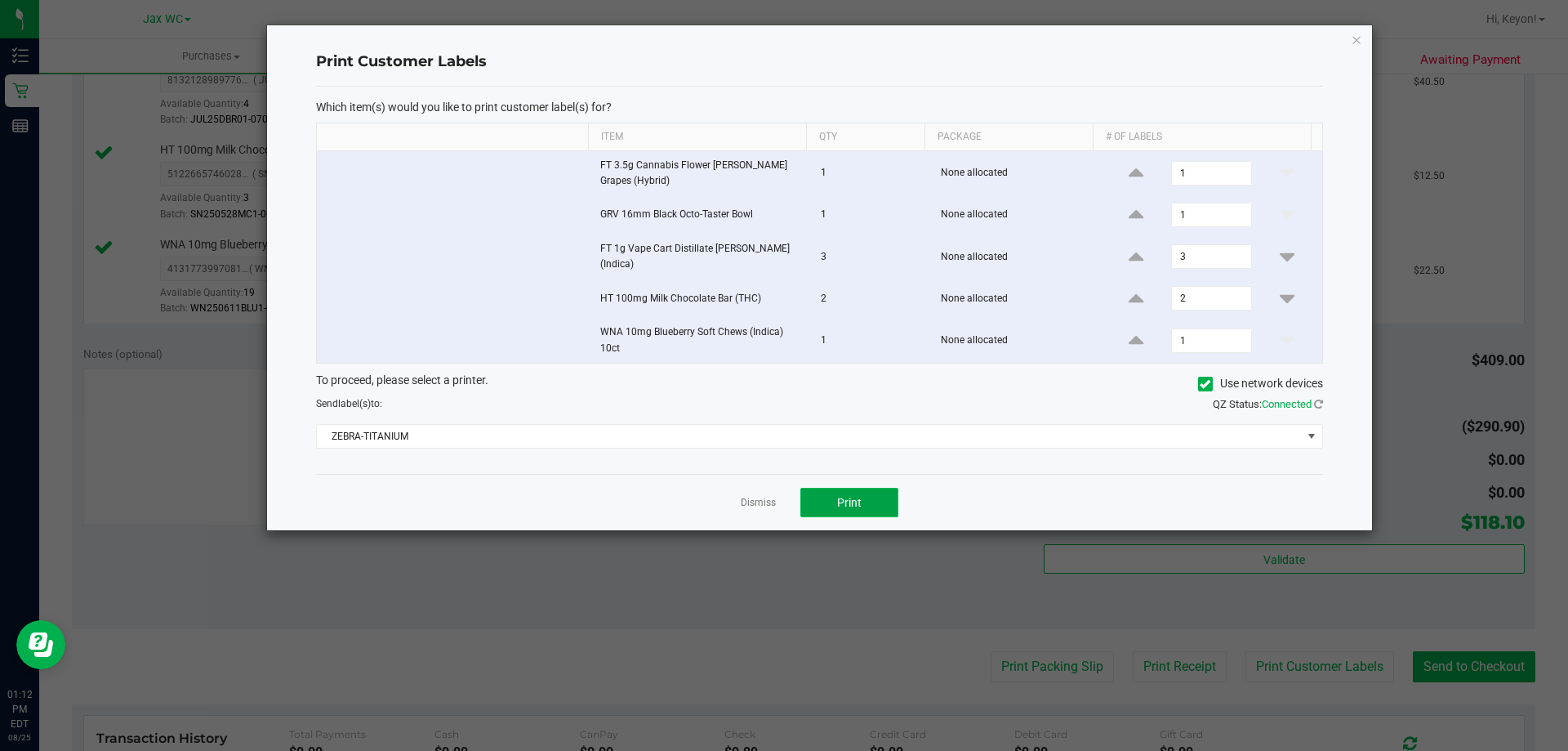
click at [853, 512] on button "Print" at bounding box center [850, 502] width 98 height 30
click at [762, 502] on link "Dismiss" at bounding box center [757, 503] width 35 height 14
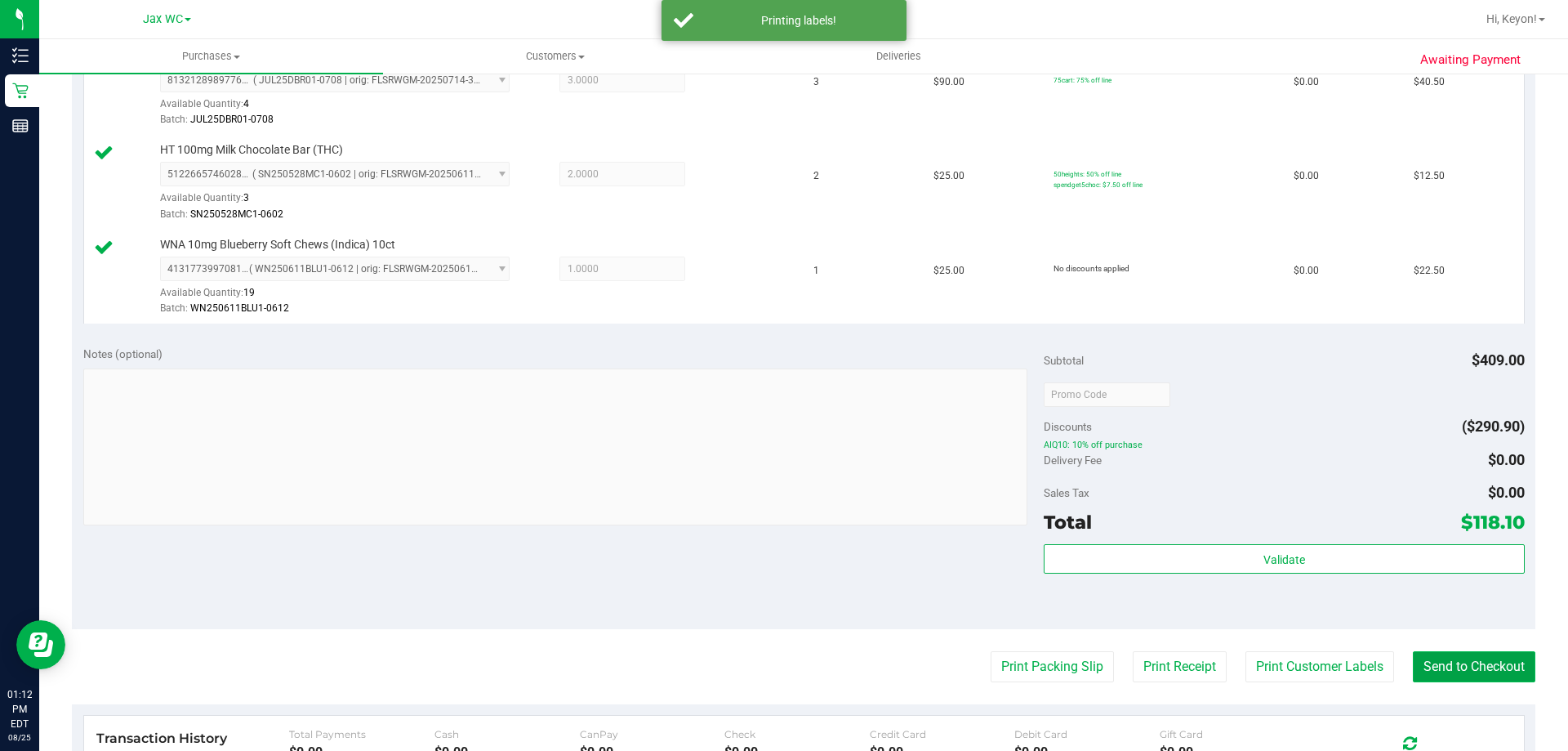
click at [1438, 657] on button "Send to Checkout" at bounding box center [1473, 666] width 123 height 31
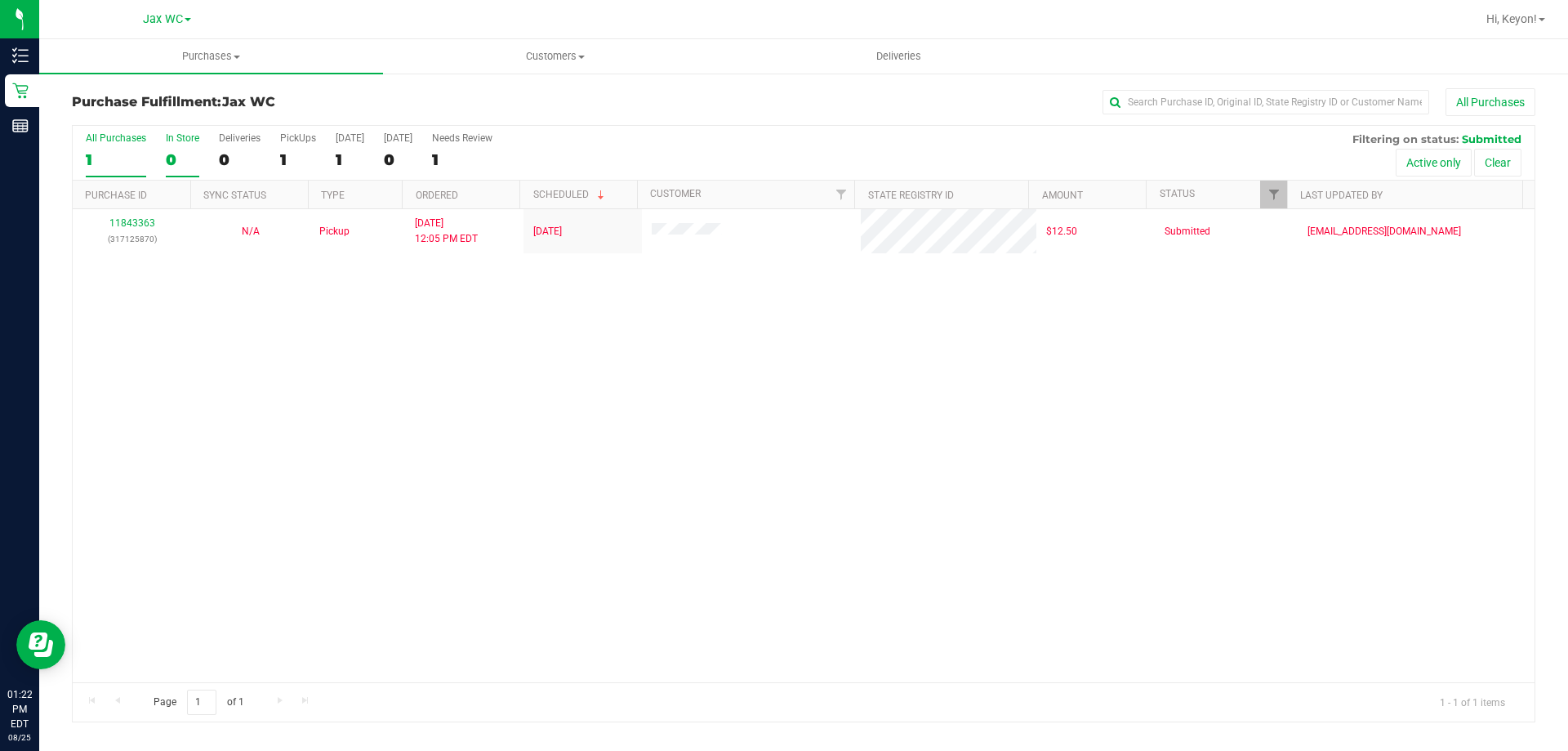
click at [181, 154] on div "0" at bounding box center [183, 159] width 34 height 19
click at [0, 0] on input "In Store 0" at bounding box center [0, 0] width 0 height 0
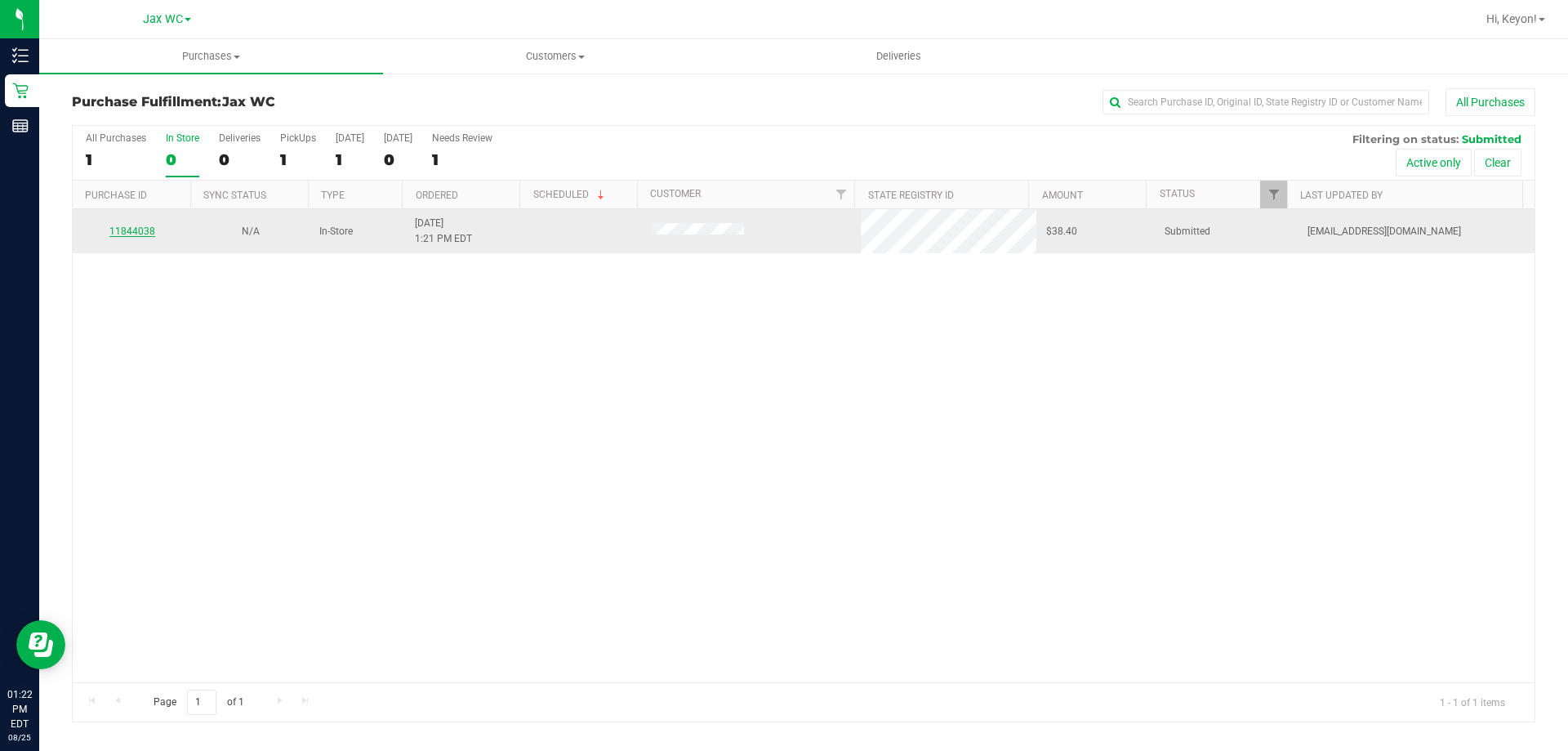
click at [145, 232] on link "11844038" at bounding box center [132, 231] width 46 height 11
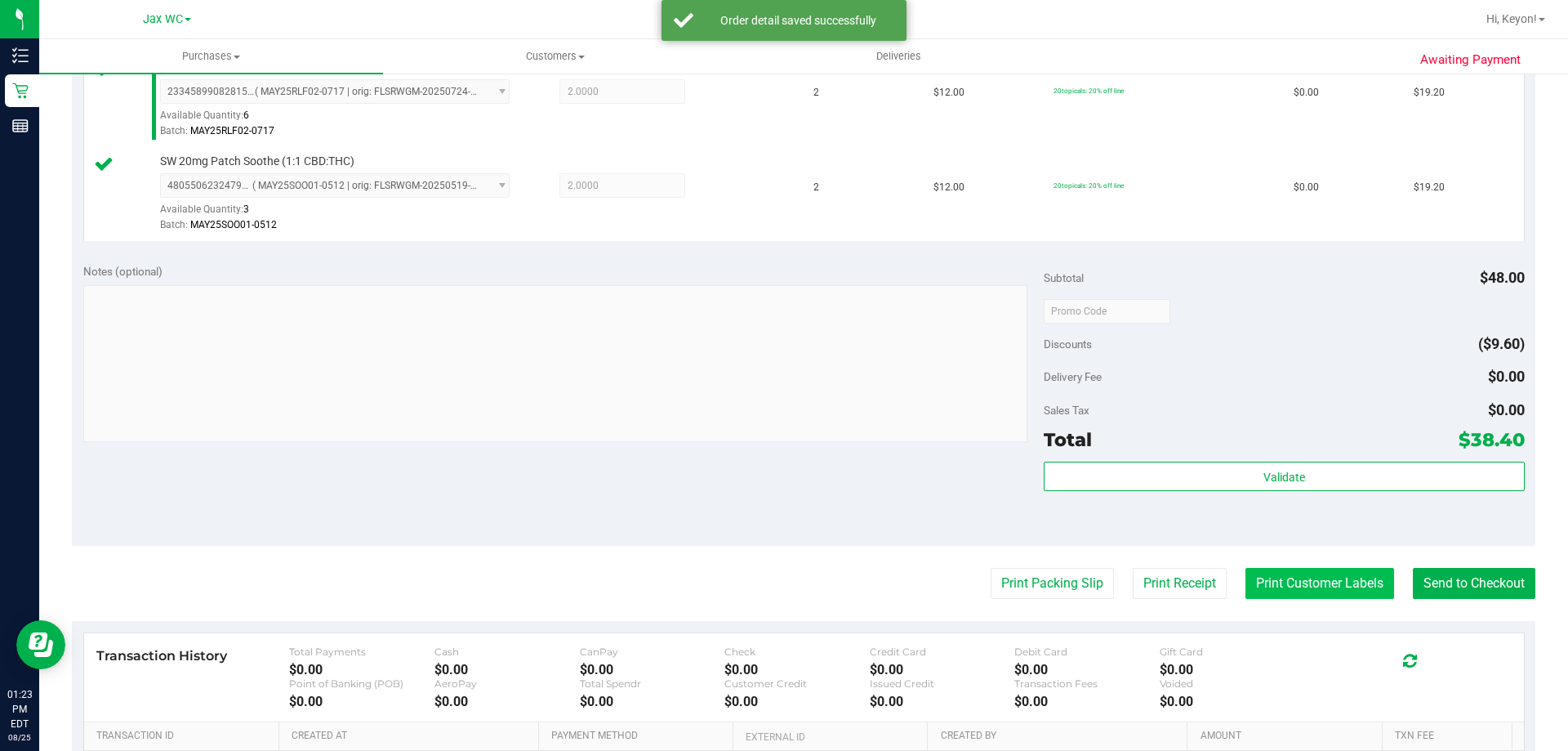
scroll to position [498, 0]
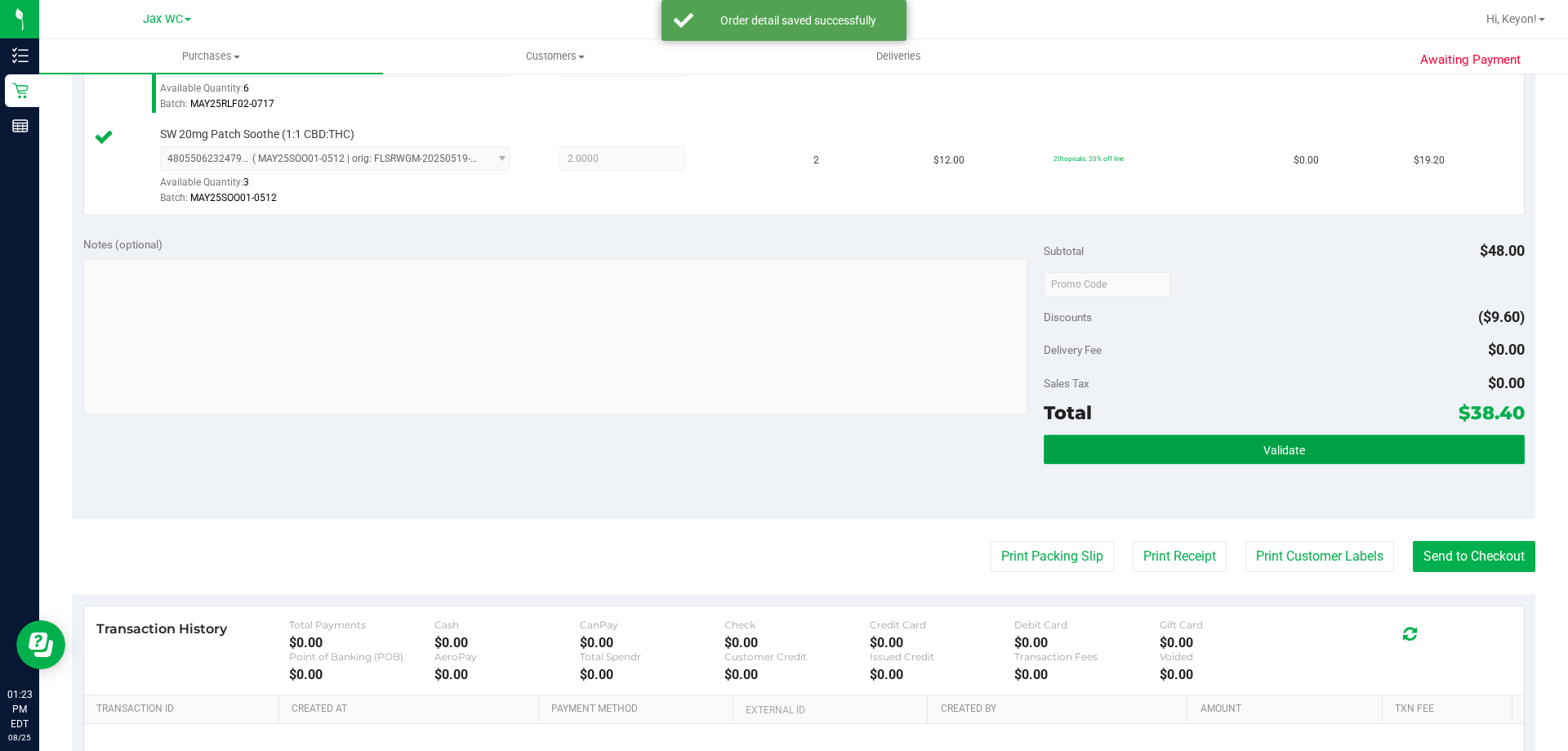
click at [1254, 459] on button "Validate" at bounding box center [1283, 449] width 480 height 30
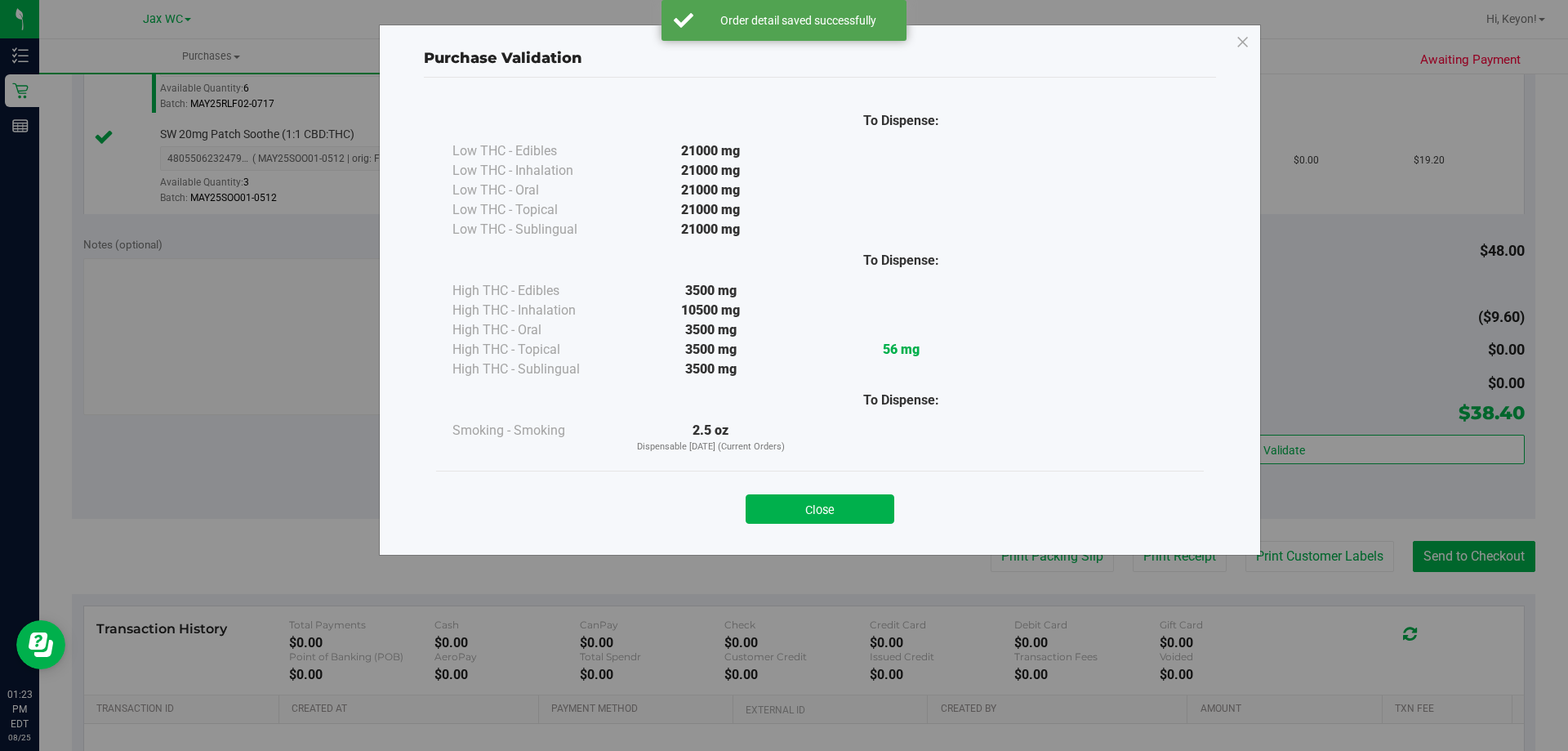
drag, startPoint x: 848, startPoint y: 501, endPoint x: 1050, endPoint y: 509, distance: 202.2
click at [867, 503] on button "Close" at bounding box center [819, 509] width 148 height 30
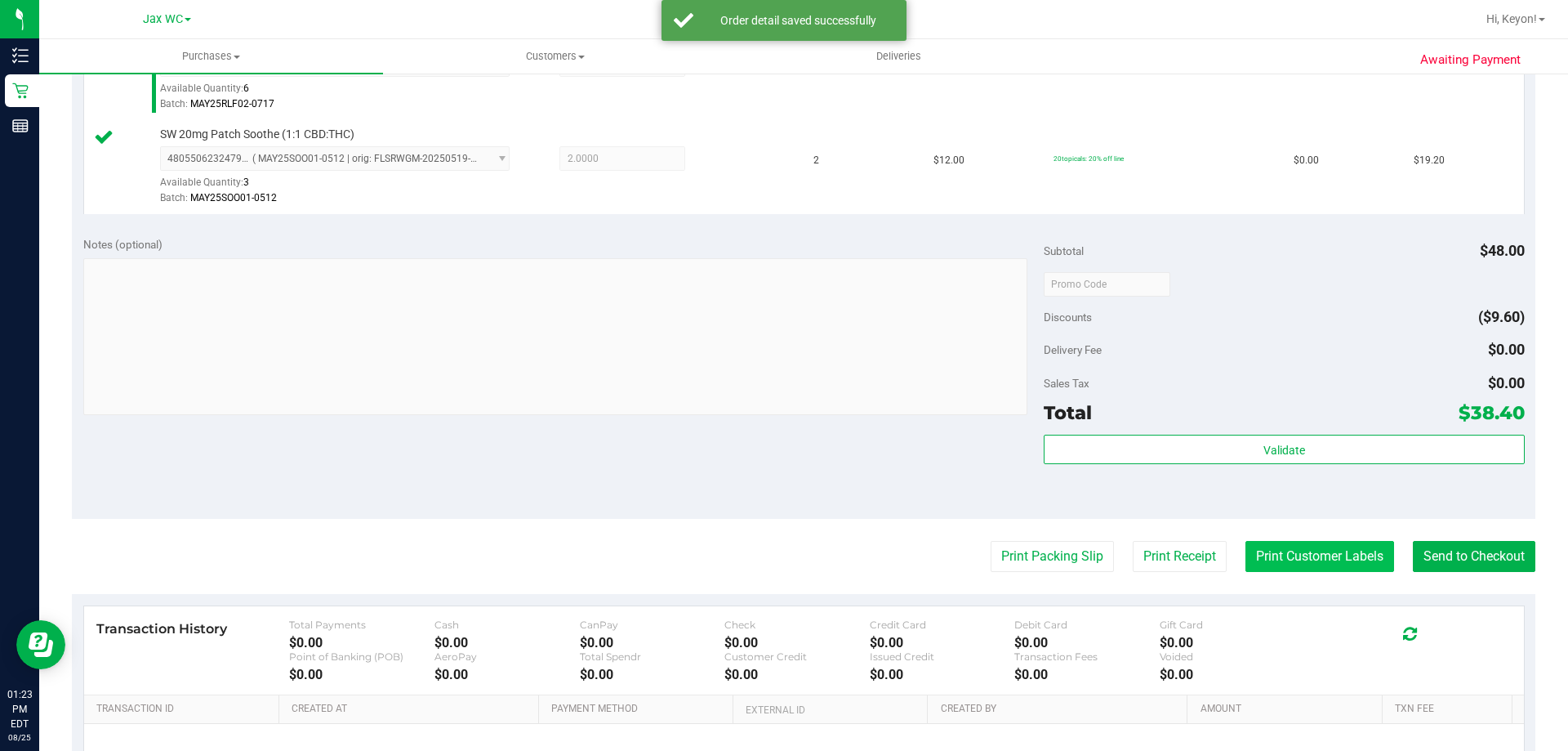
click at [1277, 548] on button "Print Customer Labels" at bounding box center [1319, 556] width 148 height 31
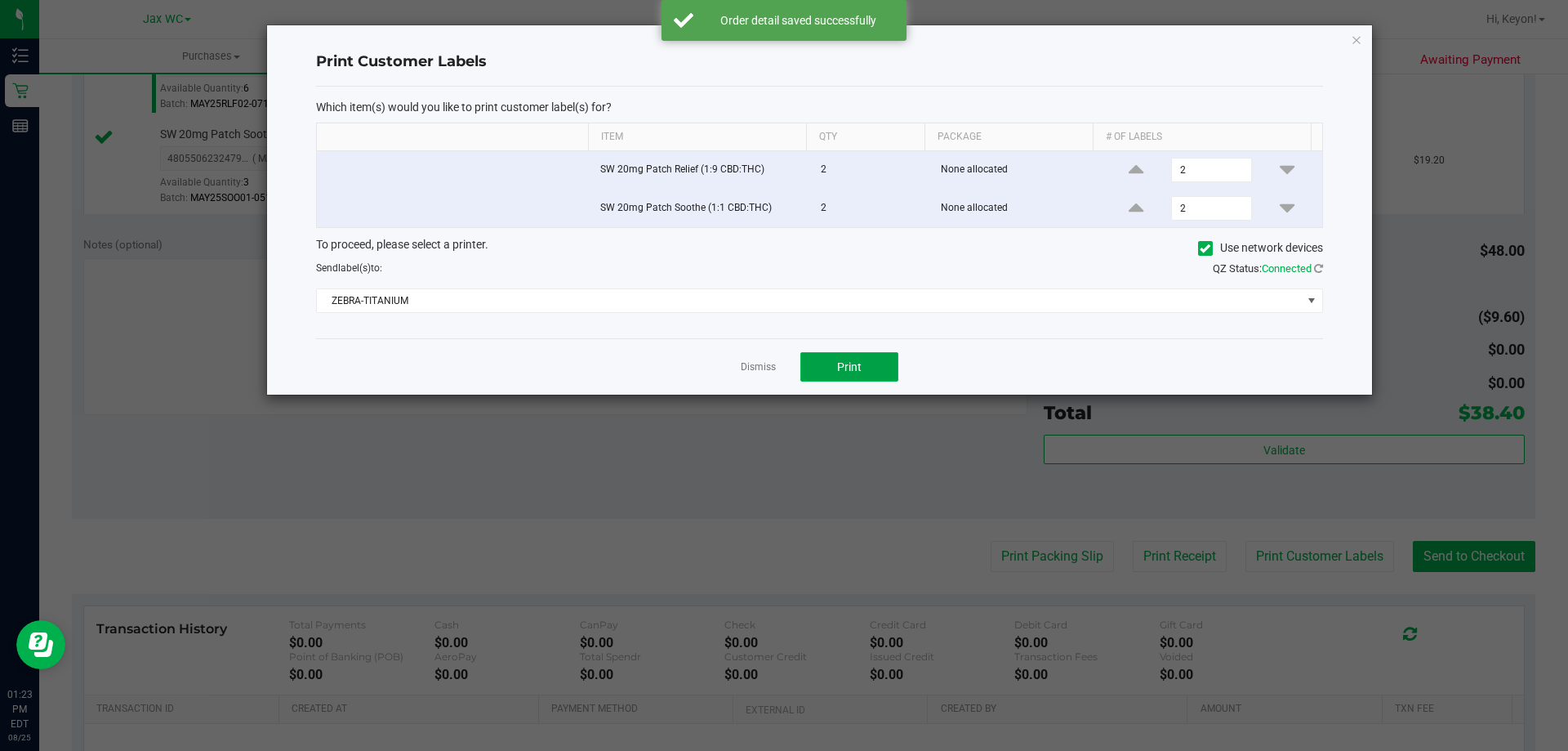
click at [872, 367] on button "Print" at bounding box center [850, 366] width 98 height 30
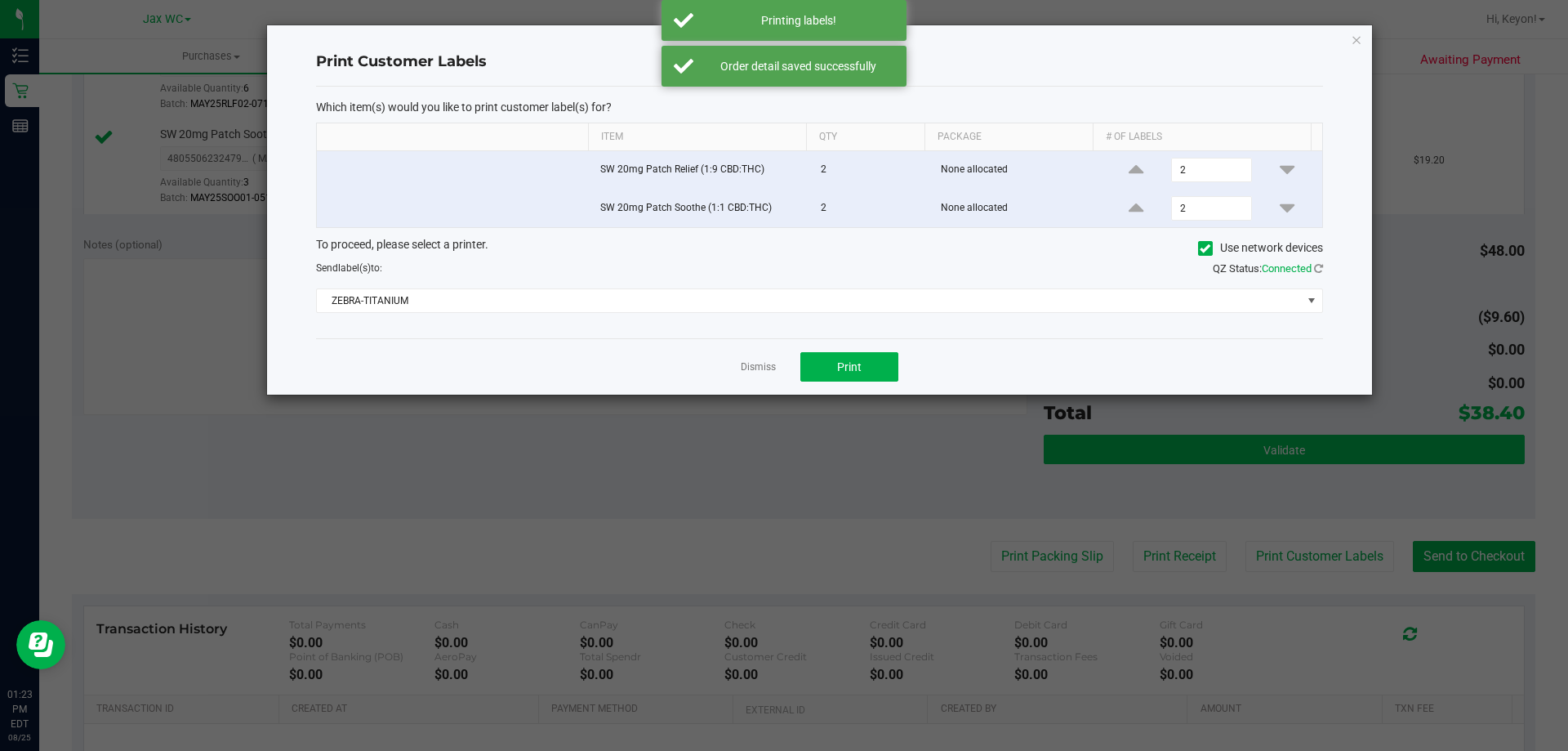
drag, startPoint x: 745, startPoint y: 364, endPoint x: 1210, endPoint y: 459, distance: 474.6
click at [751, 361] on link "Dismiss" at bounding box center [757, 367] width 35 height 14
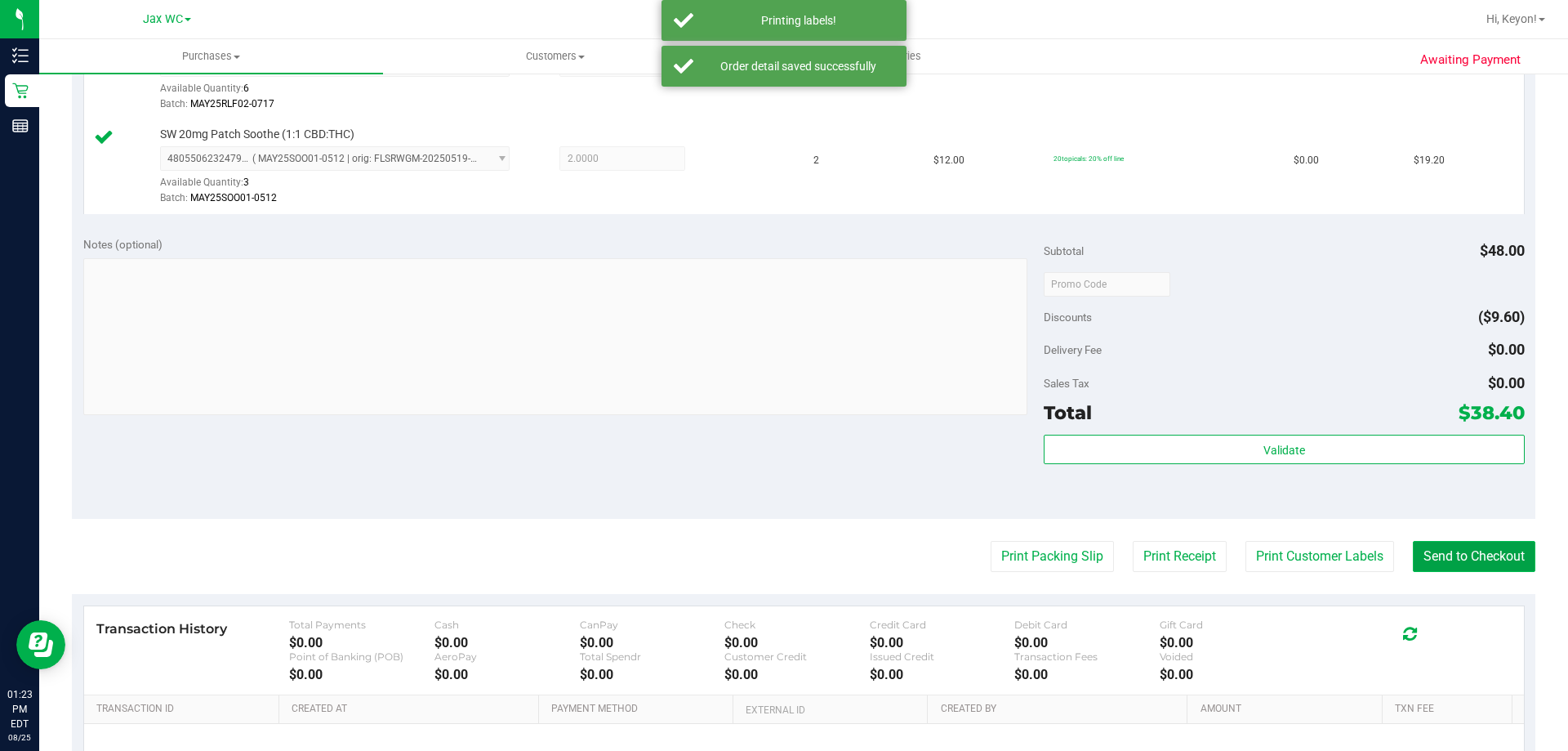
click at [1445, 560] on button "Send to Checkout" at bounding box center [1473, 556] width 123 height 31
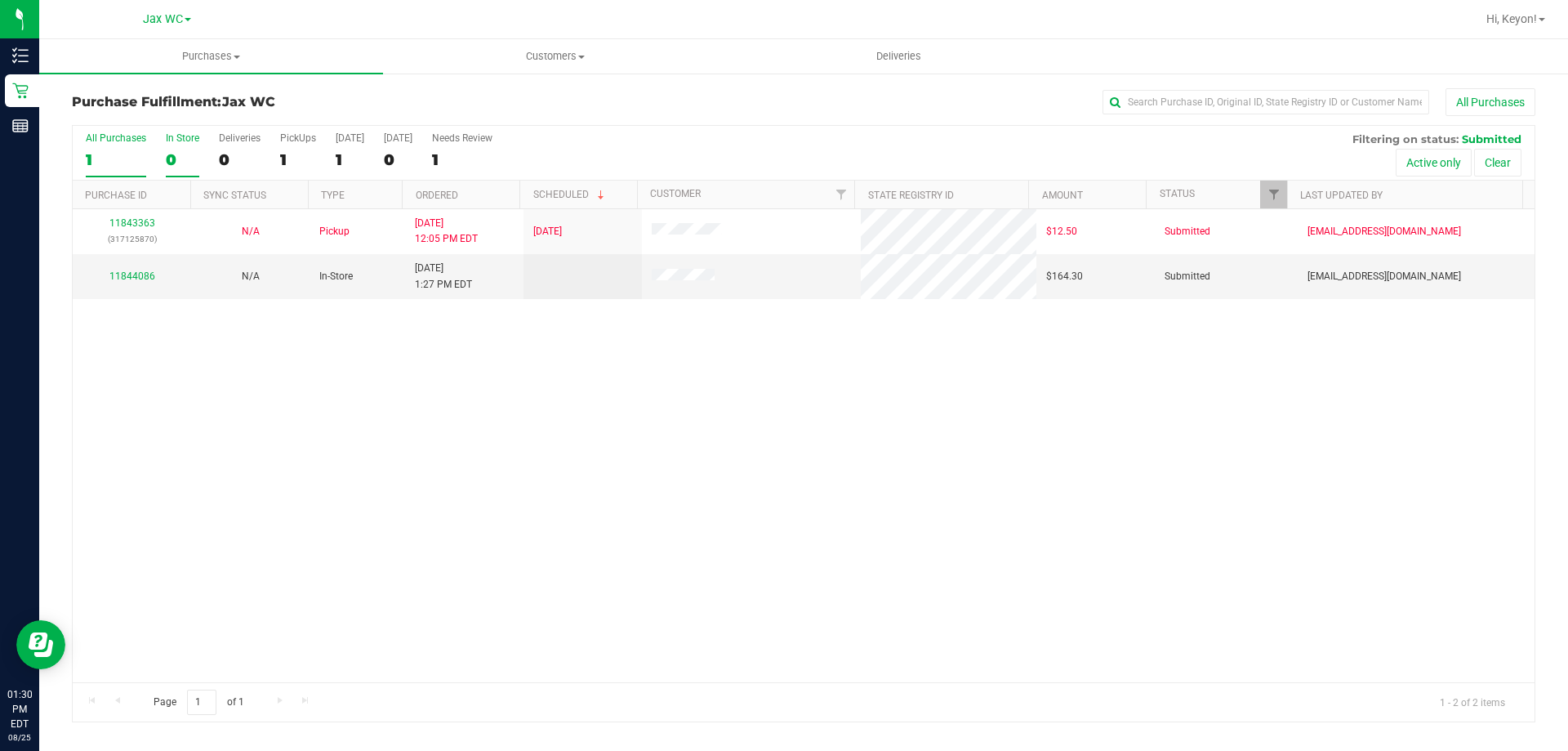
click at [184, 165] on div "0" at bounding box center [183, 159] width 34 height 19
click at [0, 0] on input "In Store 0" at bounding box center [0, 0] width 0 height 0
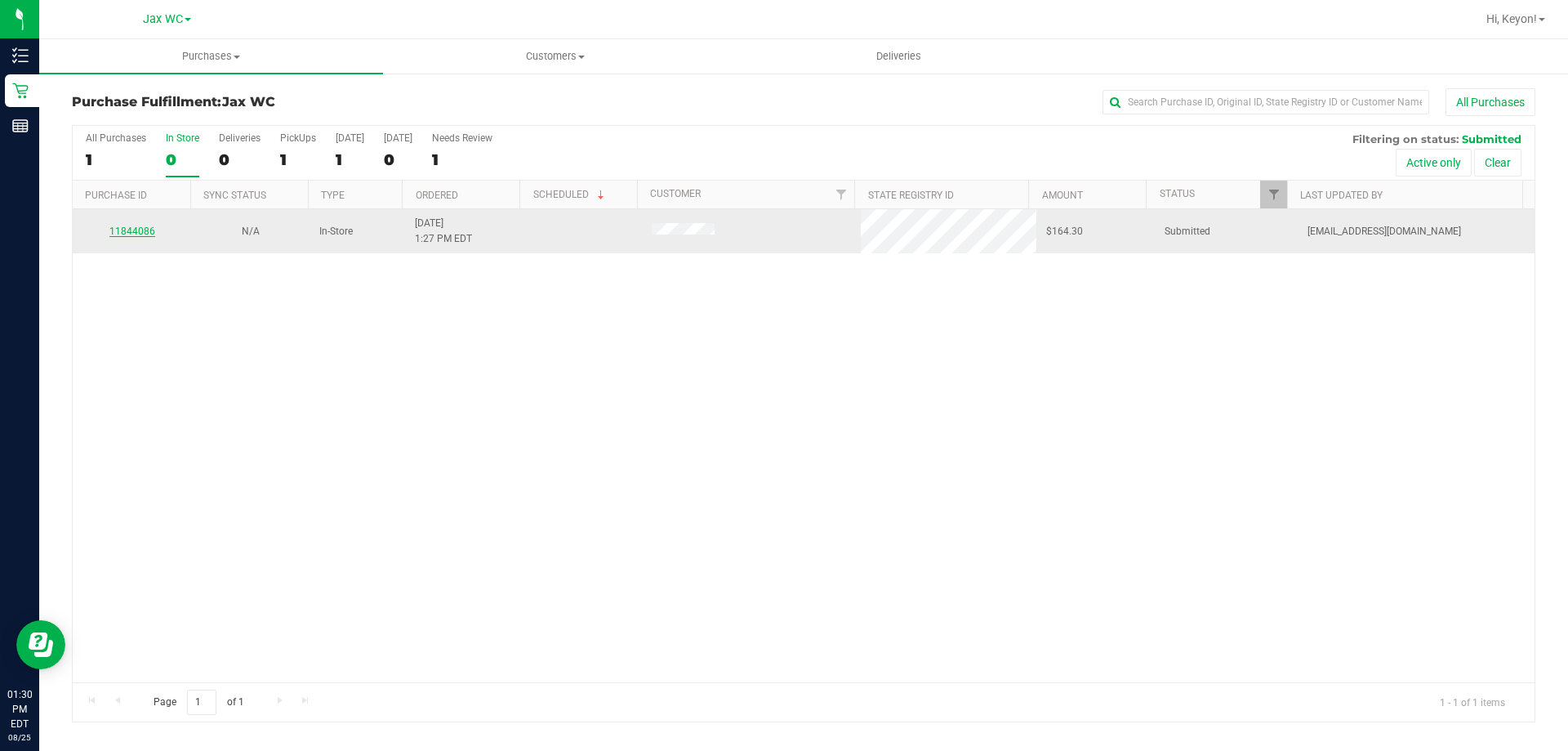
click at [136, 233] on link "11844086" at bounding box center [132, 231] width 46 height 11
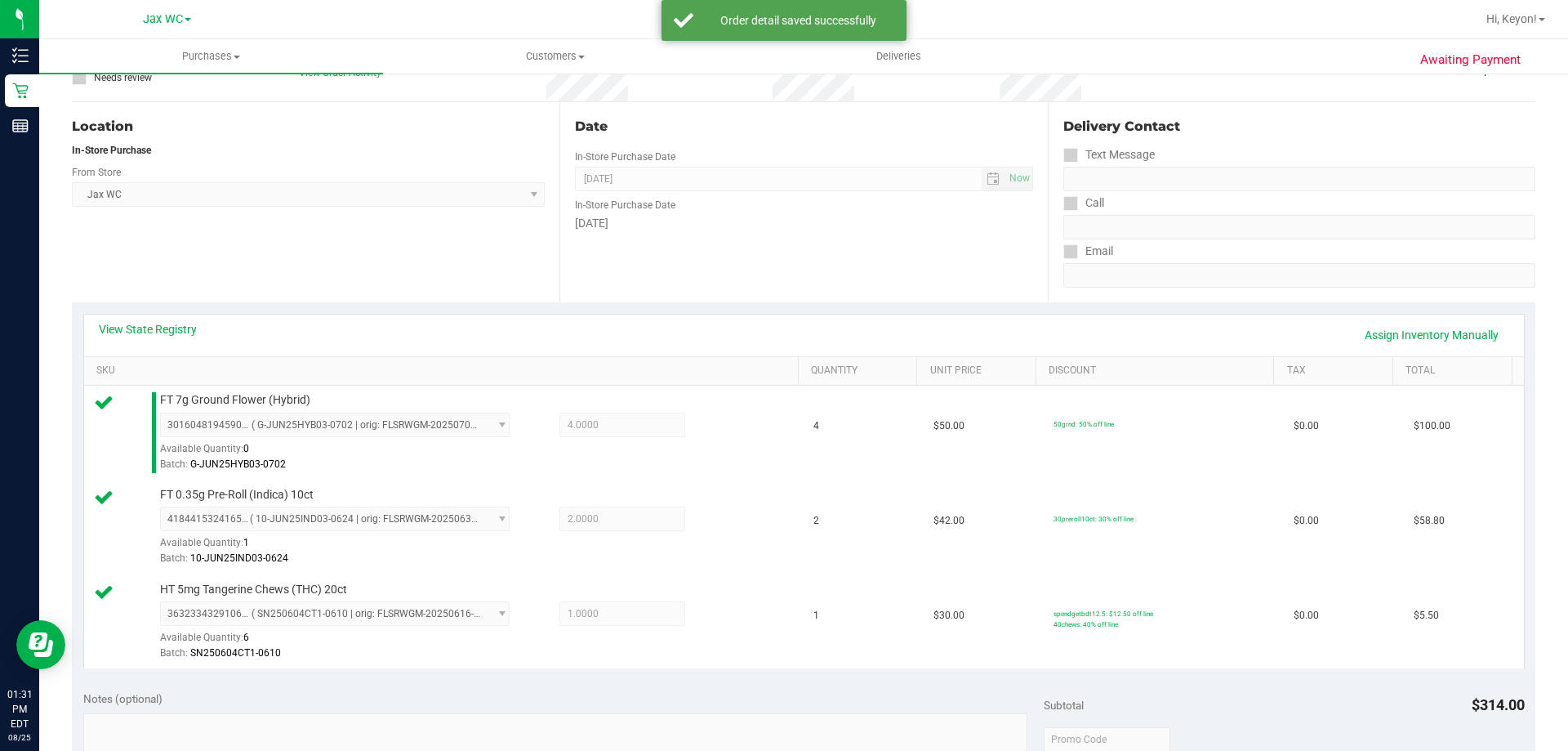
scroll to position [455, 0]
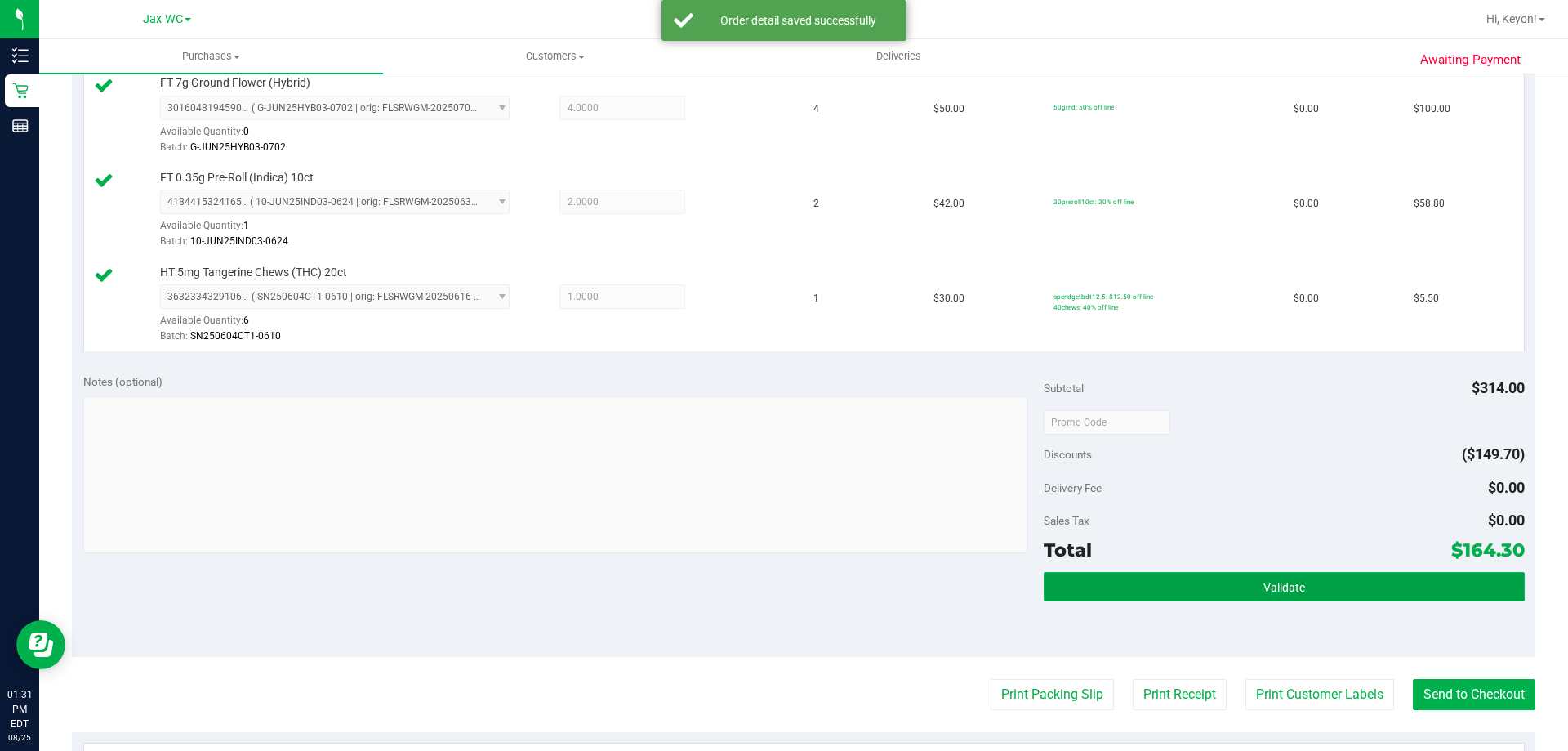
click at [1269, 592] on span "Validate" at bounding box center [1283, 587] width 42 height 13
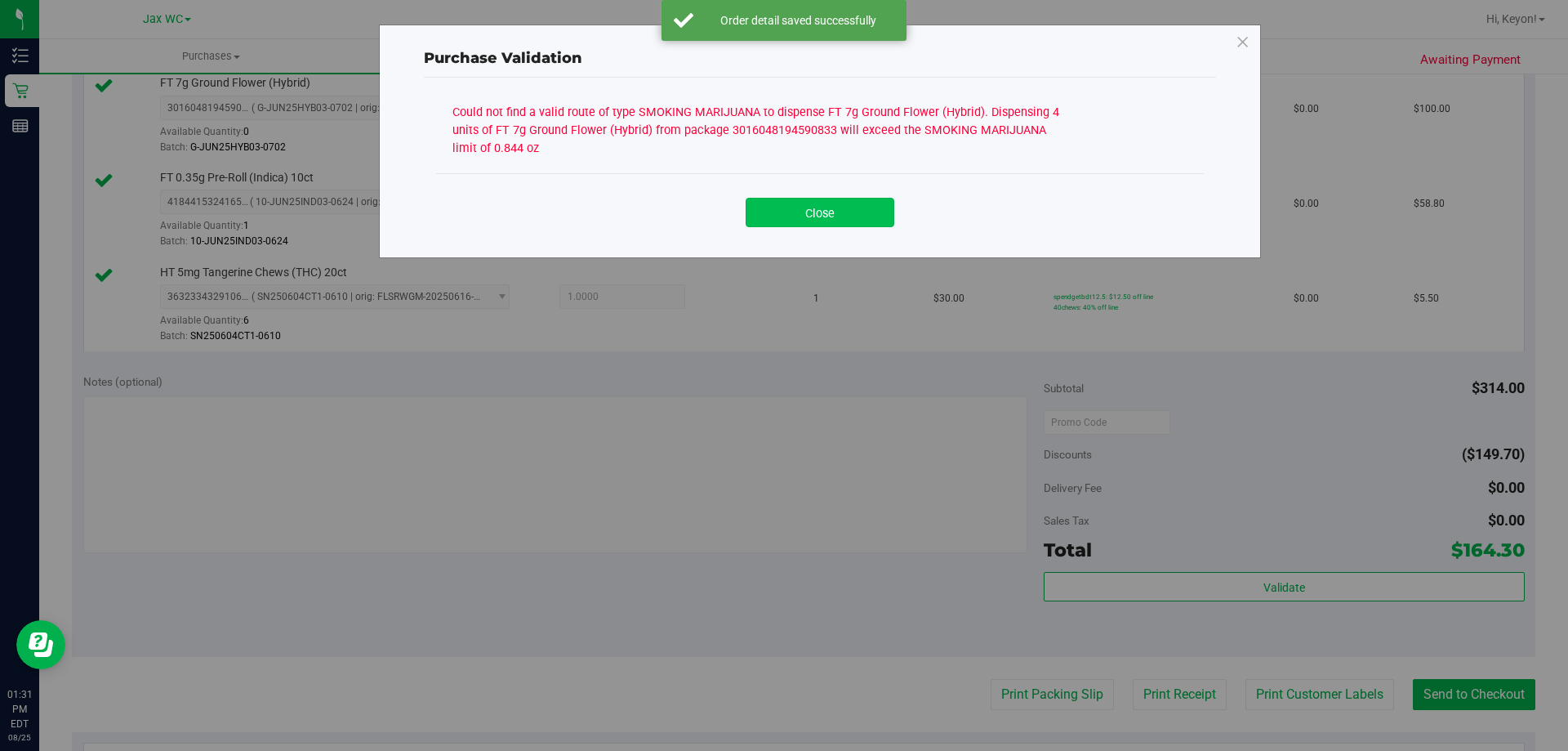
click at [839, 220] on button "Close" at bounding box center [819, 212] width 148 height 30
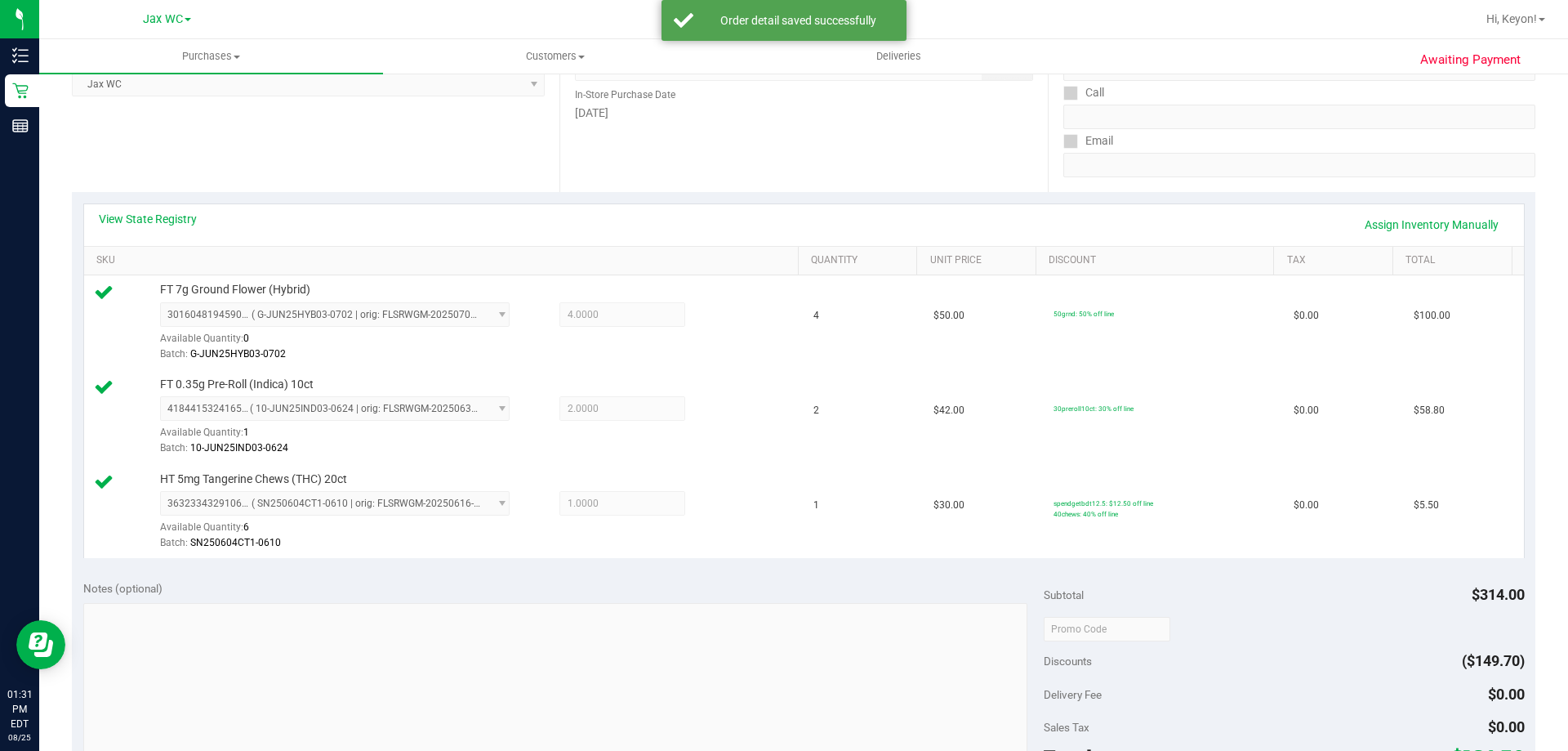
scroll to position [247, 0]
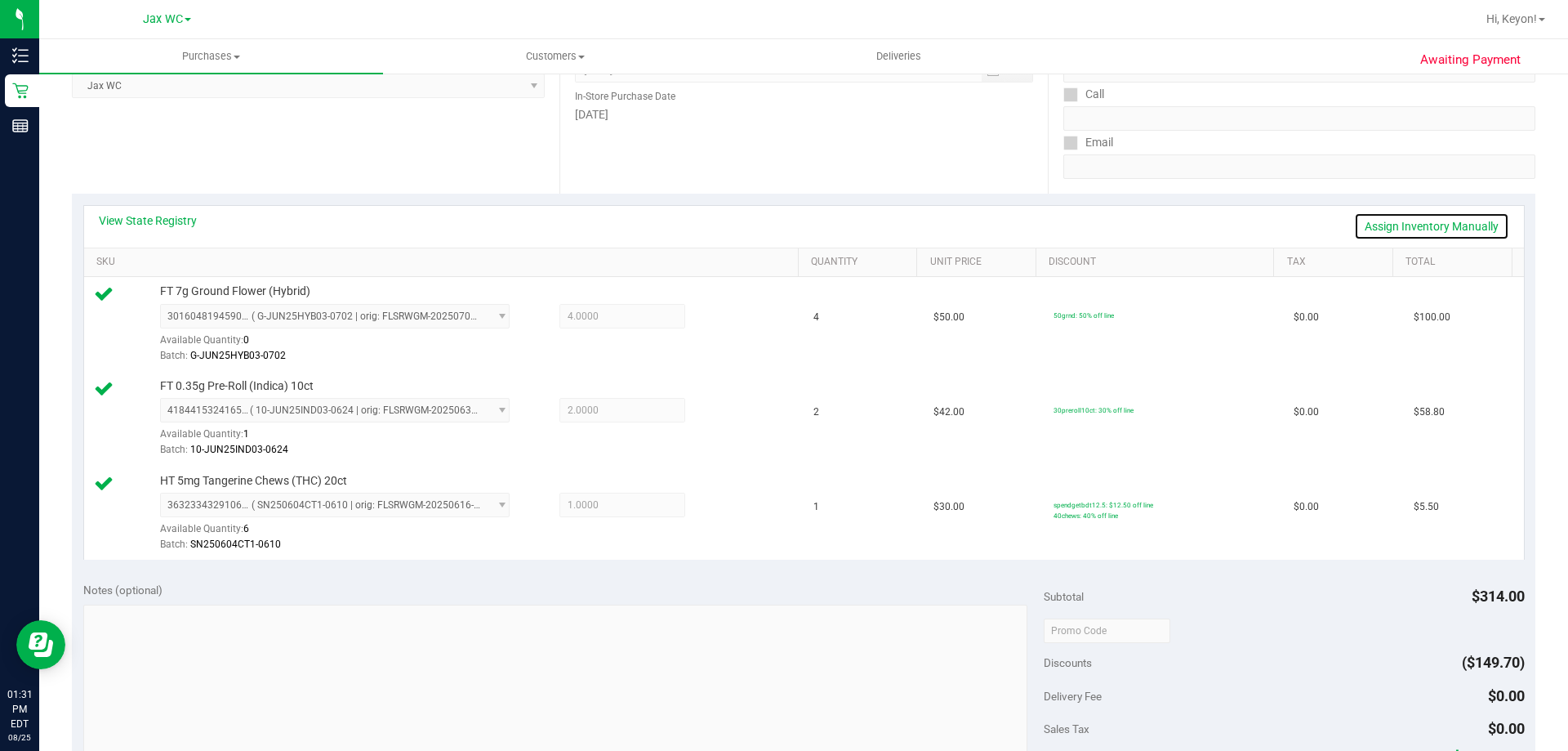
click at [1421, 230] on link "Assign Inventory Manually" at bounding box center [1431, 226] width 155 height 28
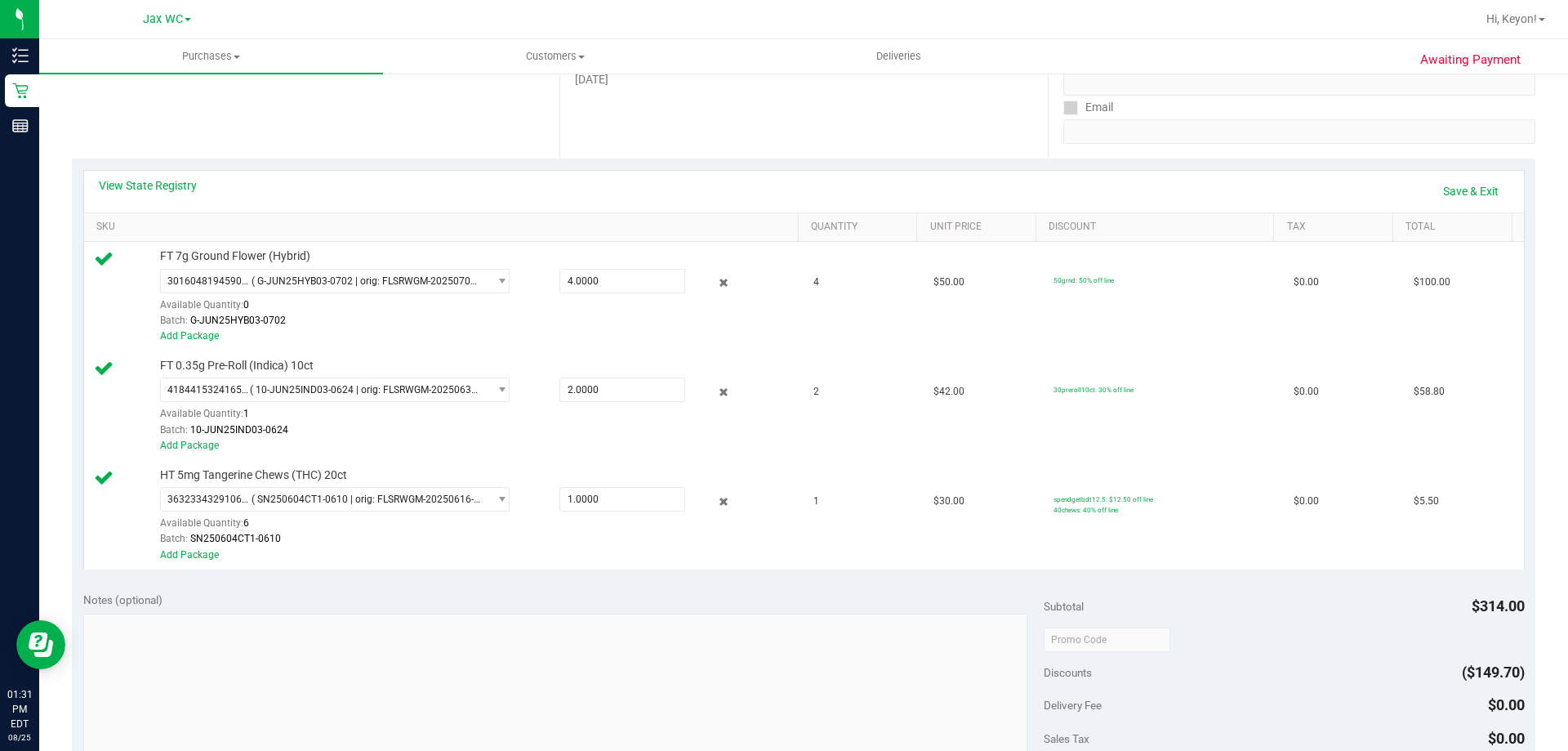
scroll to position [285, 0]
click at [723, 281] on div at bounding box center [712, 279] width 53 height 19
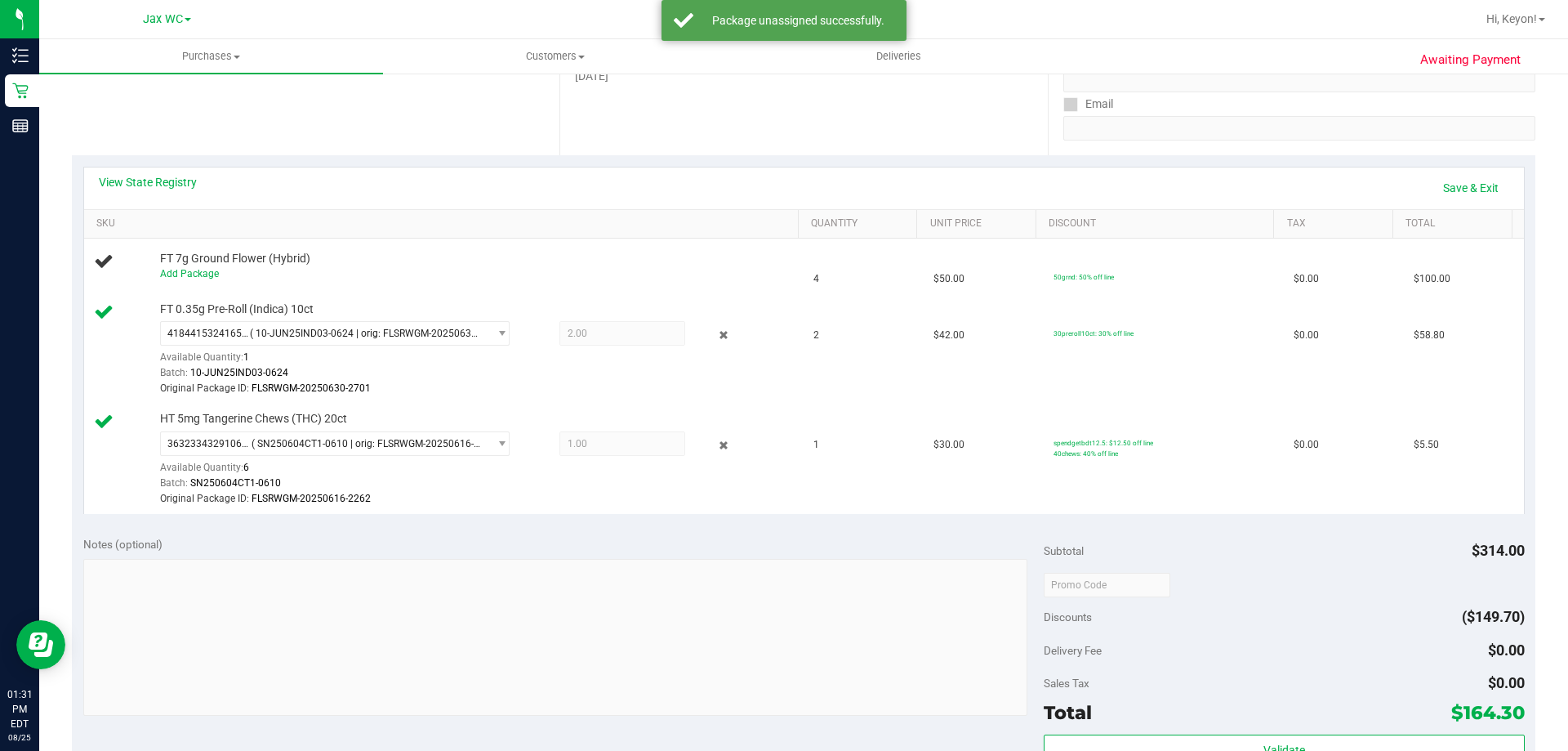
scroll to position [0, 0]
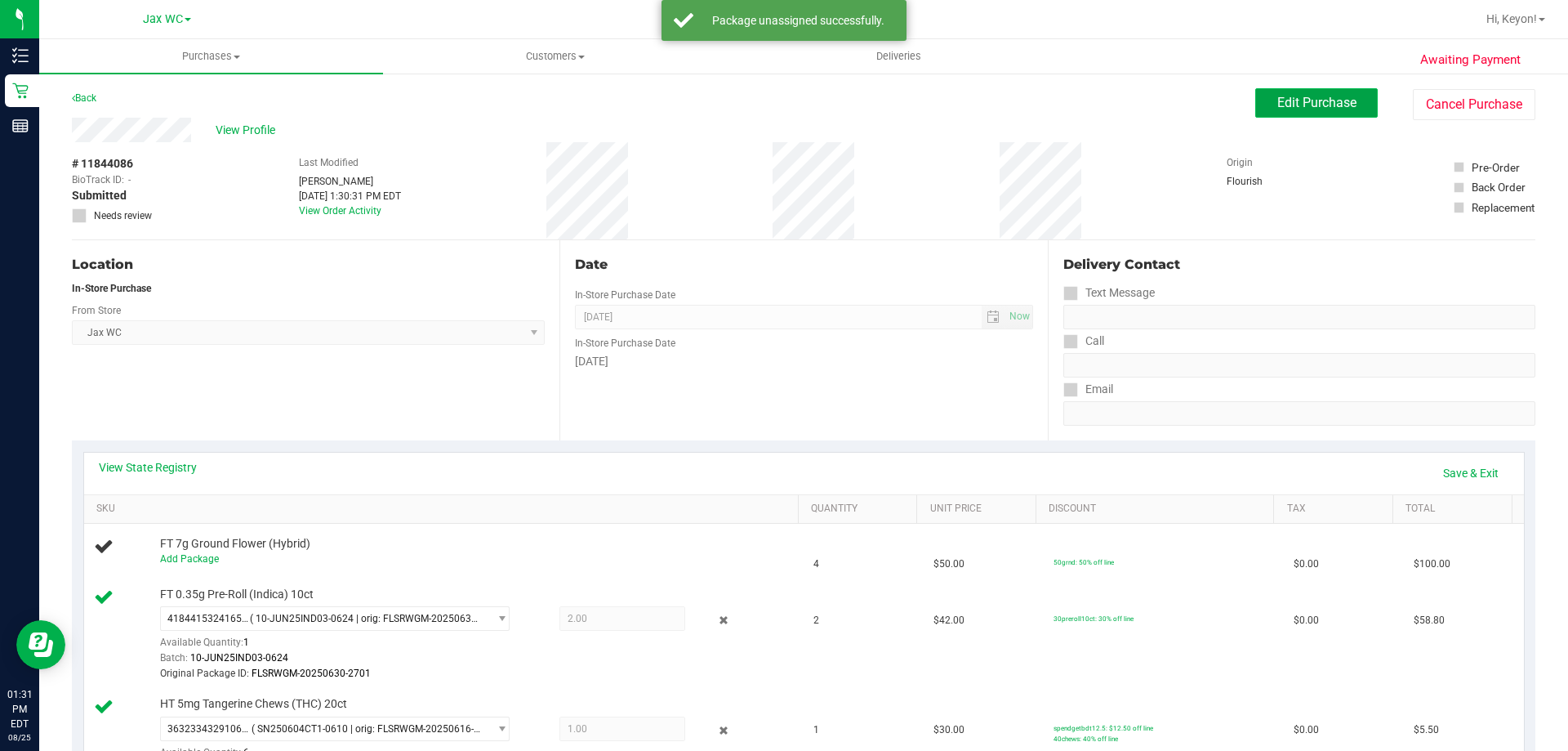
click at [1288, 107] on span "Edit Purchase" at bounding box center [1316, 103] width 79 height 15
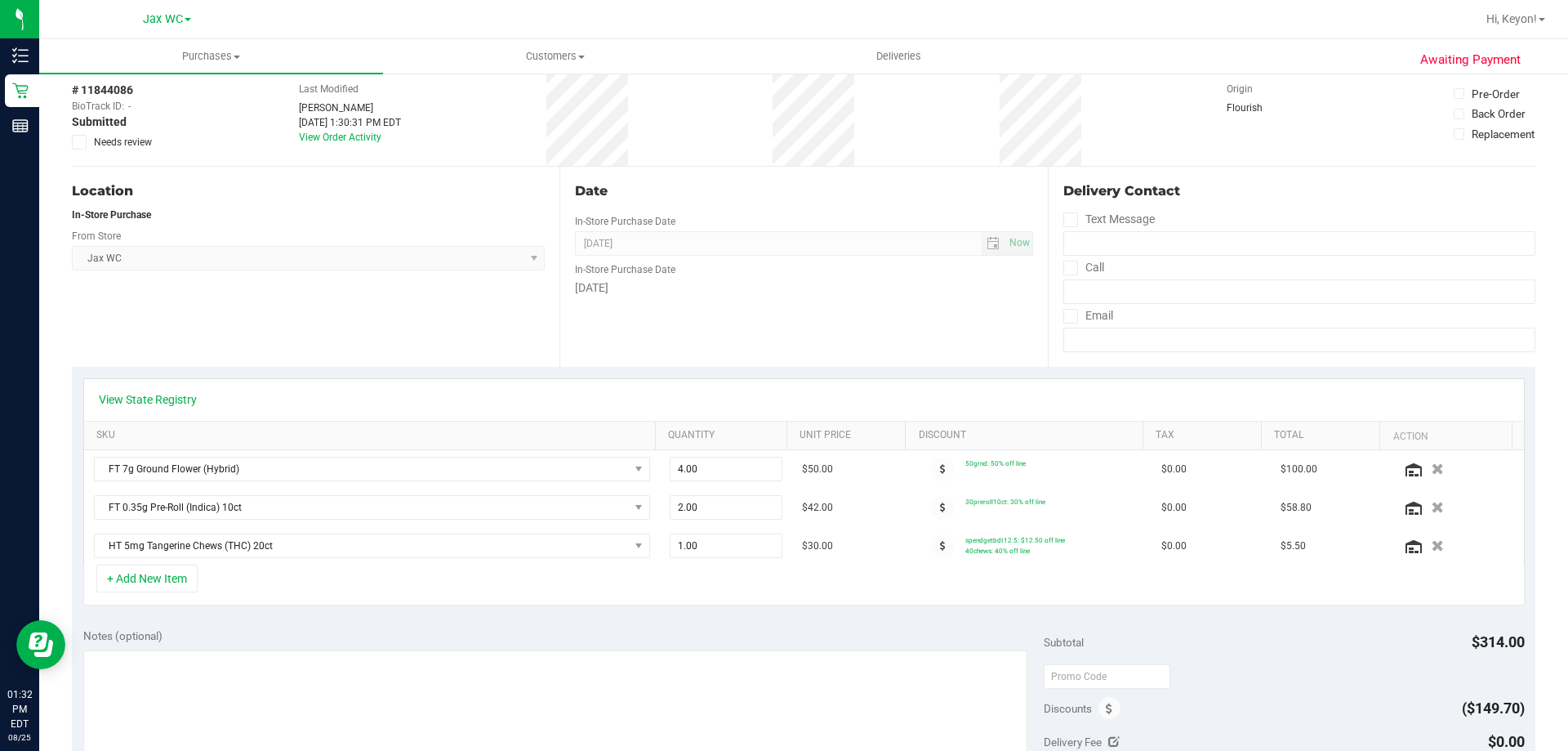
scroll to position [99, 0]
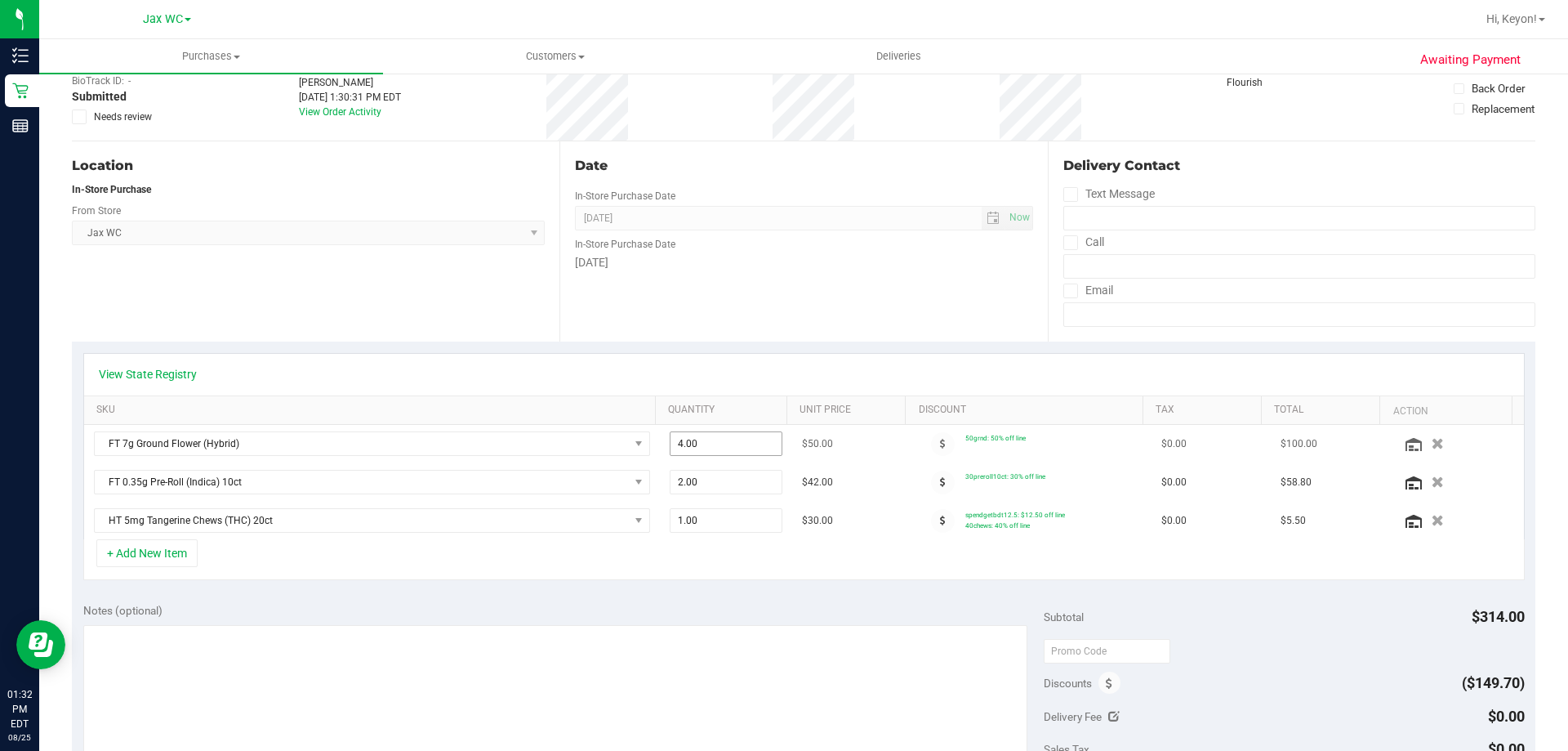
click at [720, 450] on span "4.00 4" at bounding box center [726, 443] width 114 height 25
type input "3"
type input "3.00"
click at [878, 464] on td "$42.00" at bounding box center [851, 482] width 119 height 38
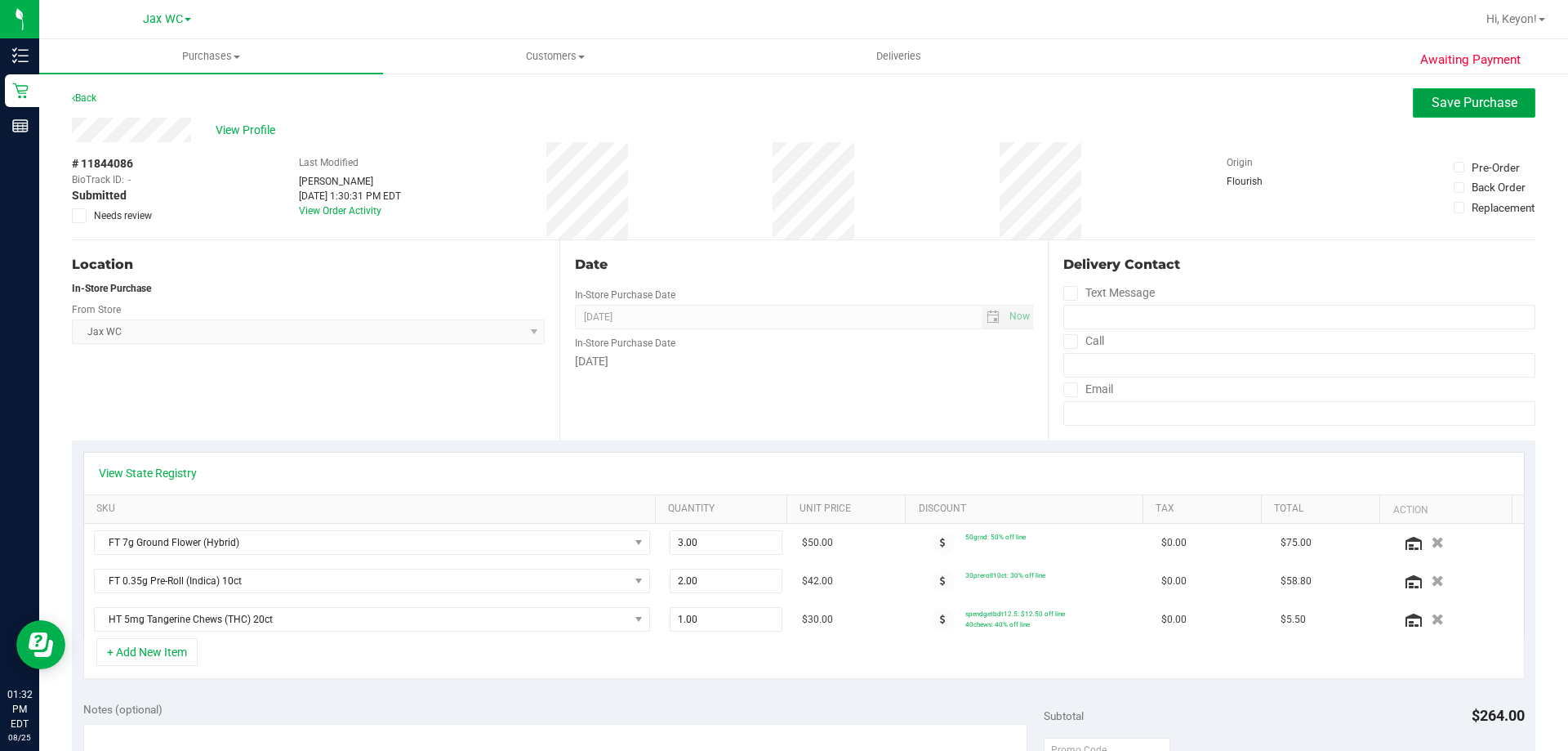
click at [1437, 102] on span "Save Purchase" at bounding box center [1474, 103] width 86 height 15
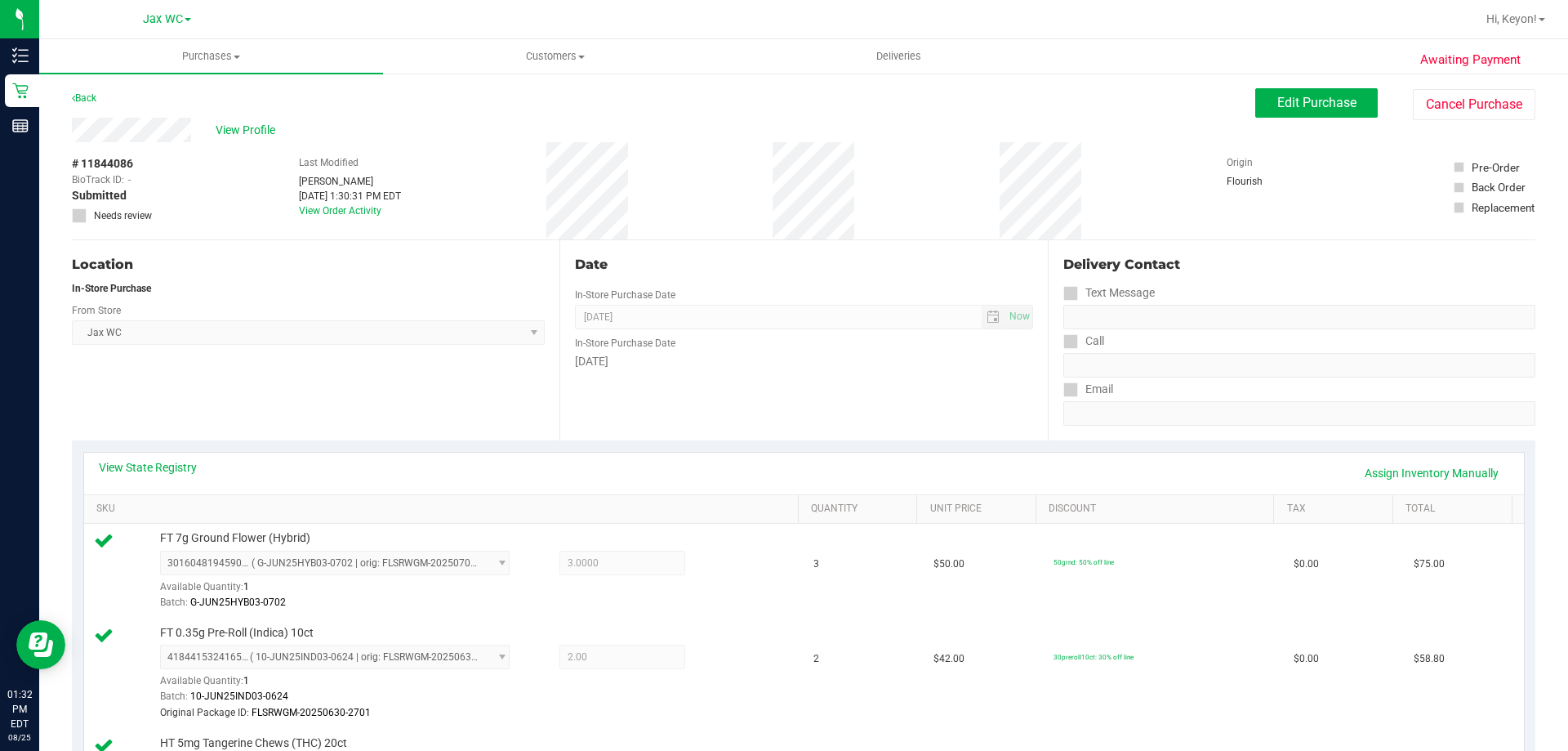
scroll to position [405, 0]
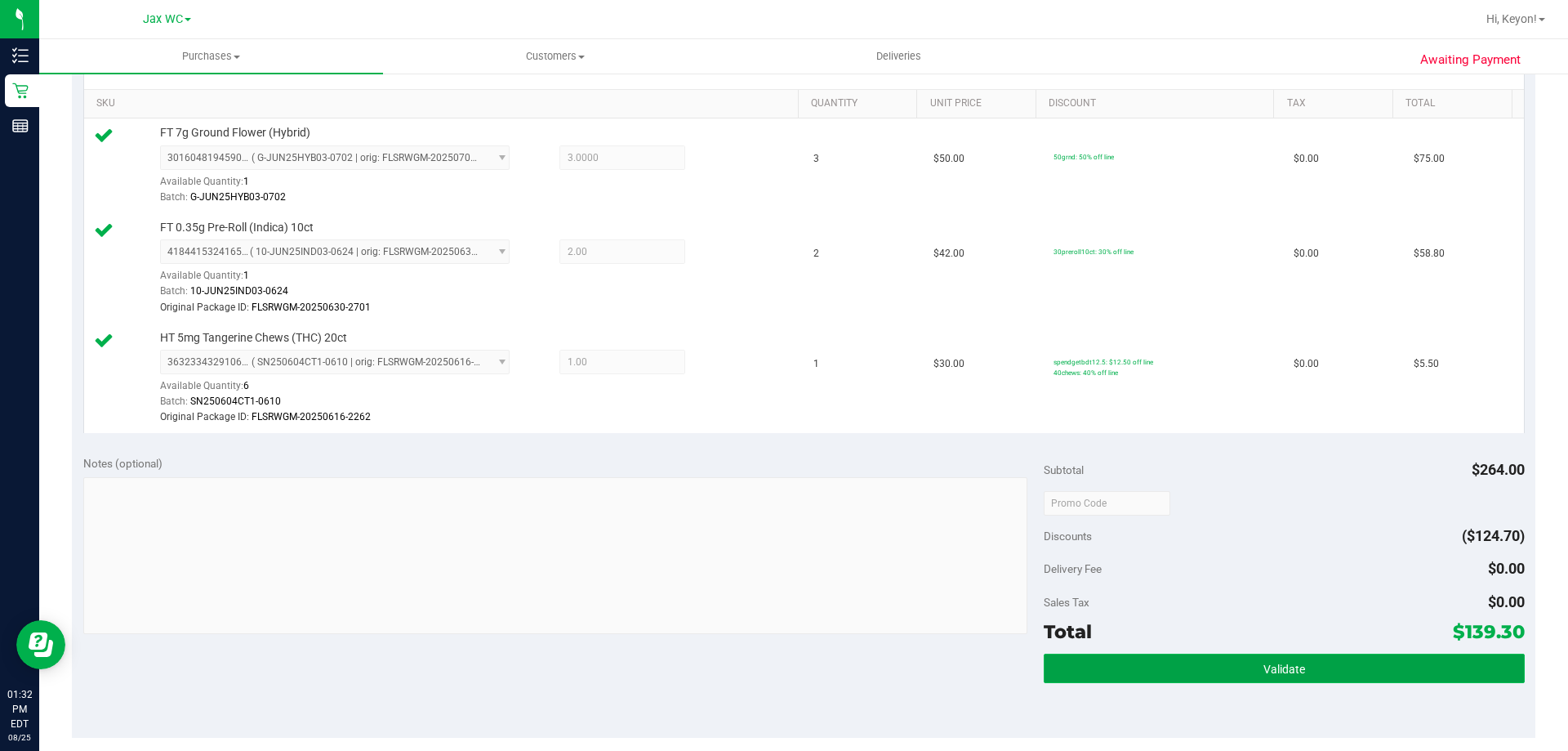
click at [1245, 671] on button "Validate" at bounding box center [1283, 668] width 480 height 30
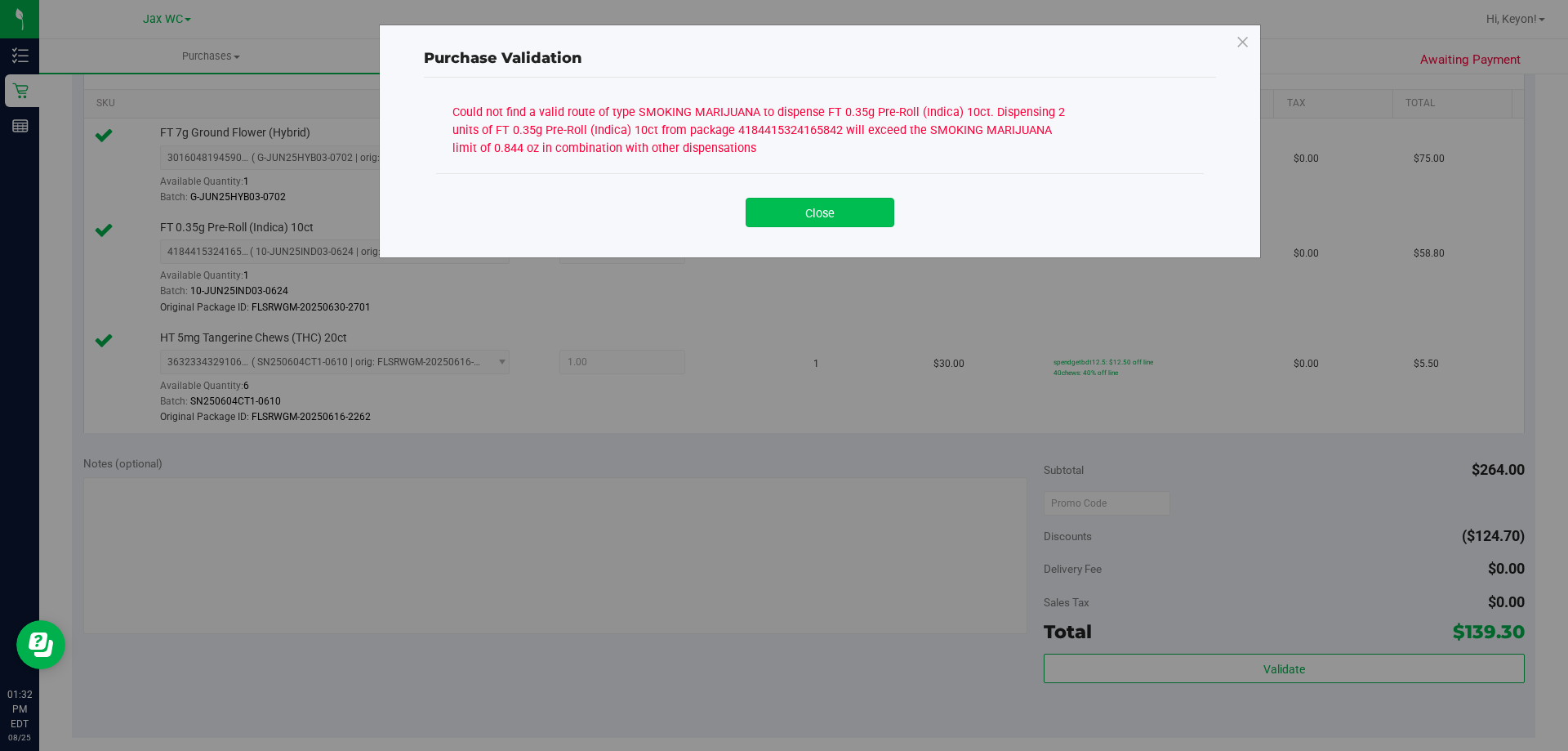
click at [828, 216] on button "Close" at bounding box center [819, 212] width 148 height 30
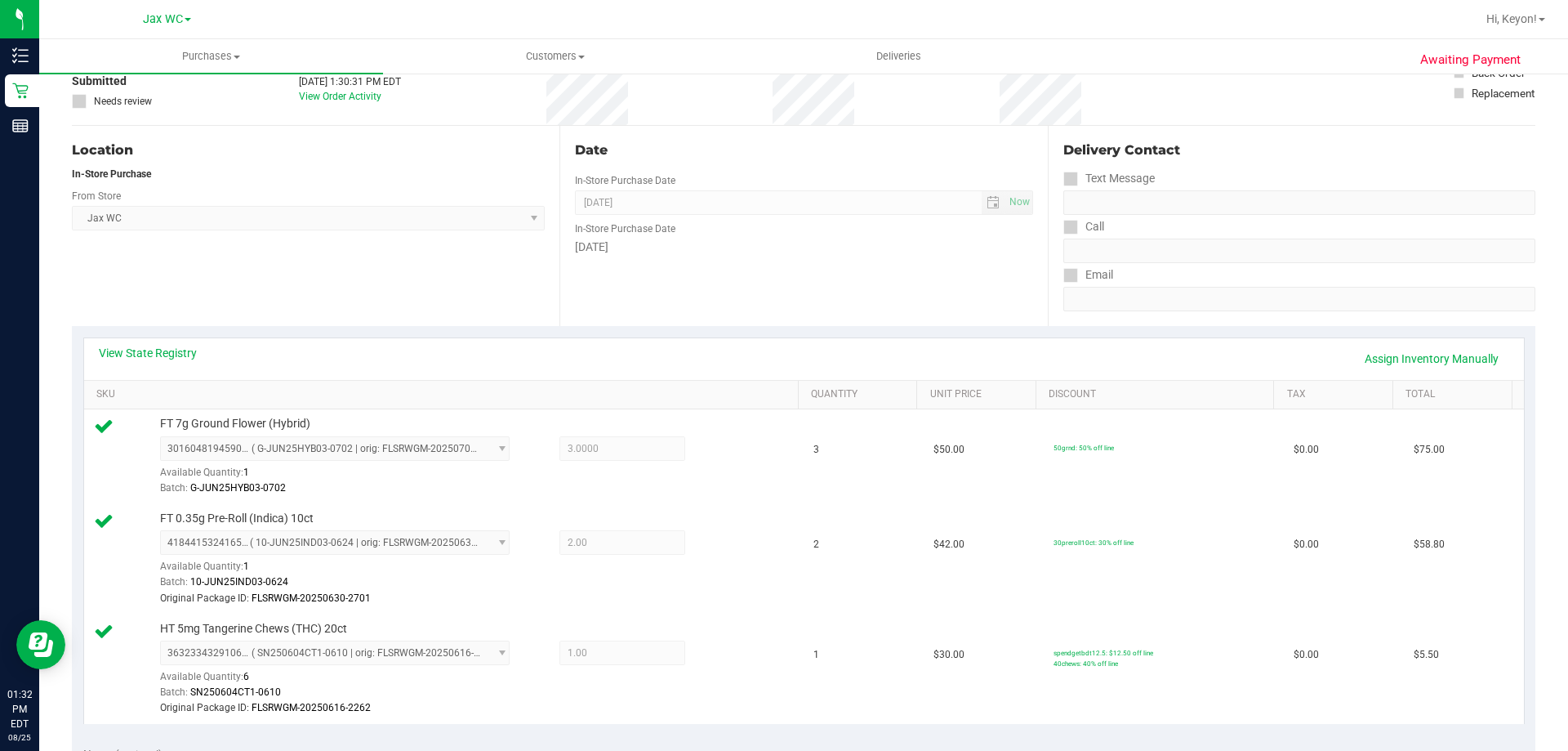
scroll to position [0, 0]
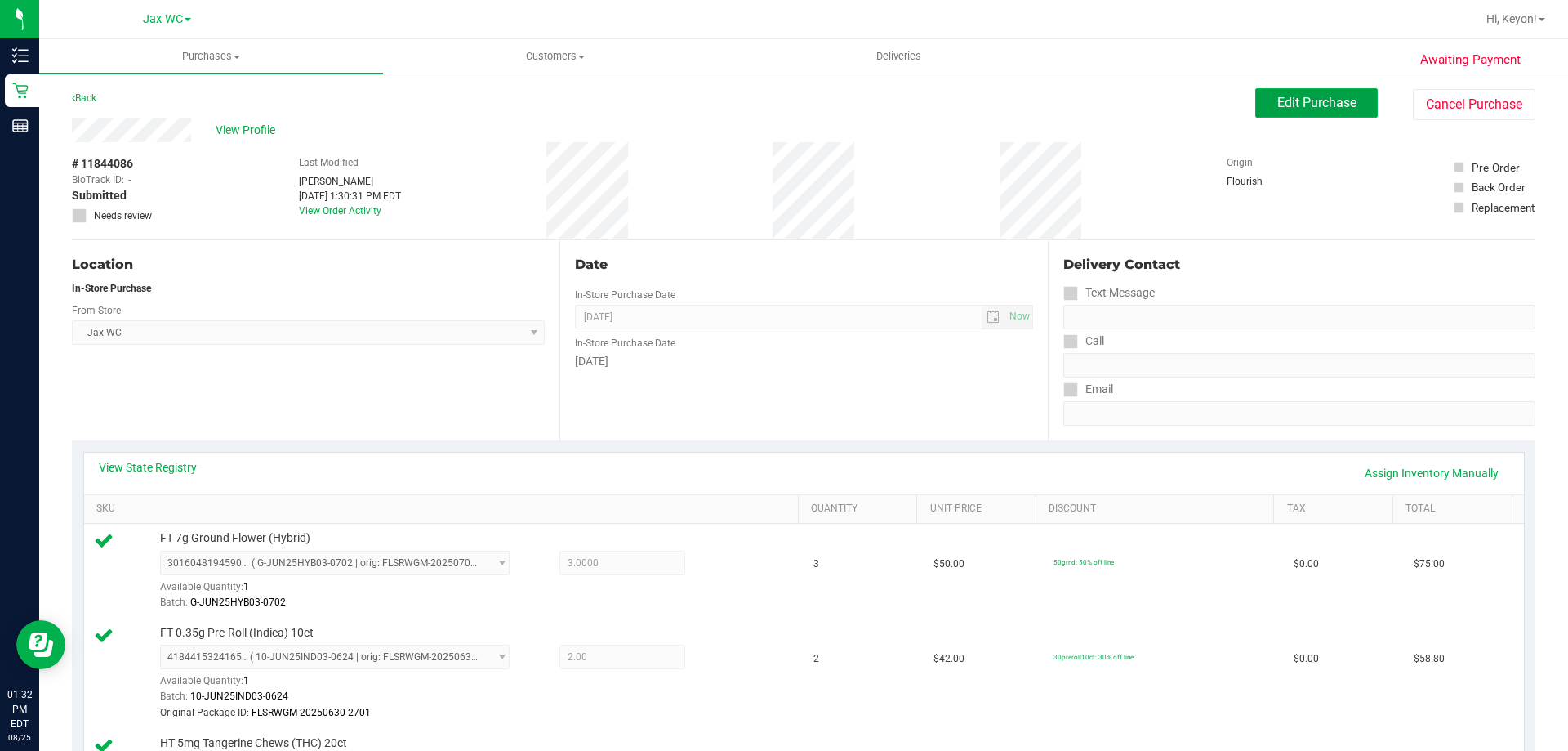
click at [1277, 98] on span "Edit Purchase" at bounding box center [1316, 103] width 79 height 15
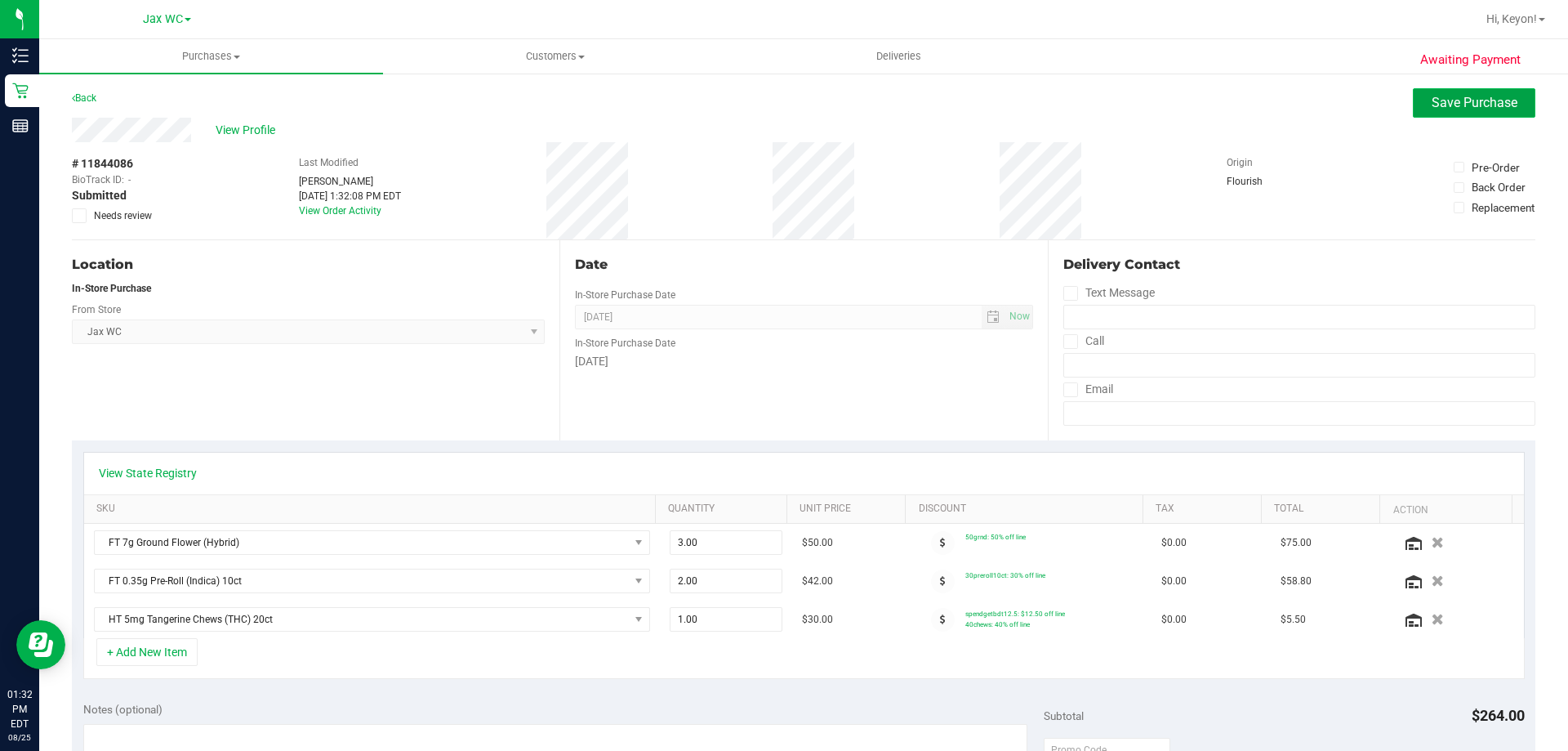
click at [1432, 102] on span "Save Purchase" at bounding box center [1474, 103] width 86 height 15
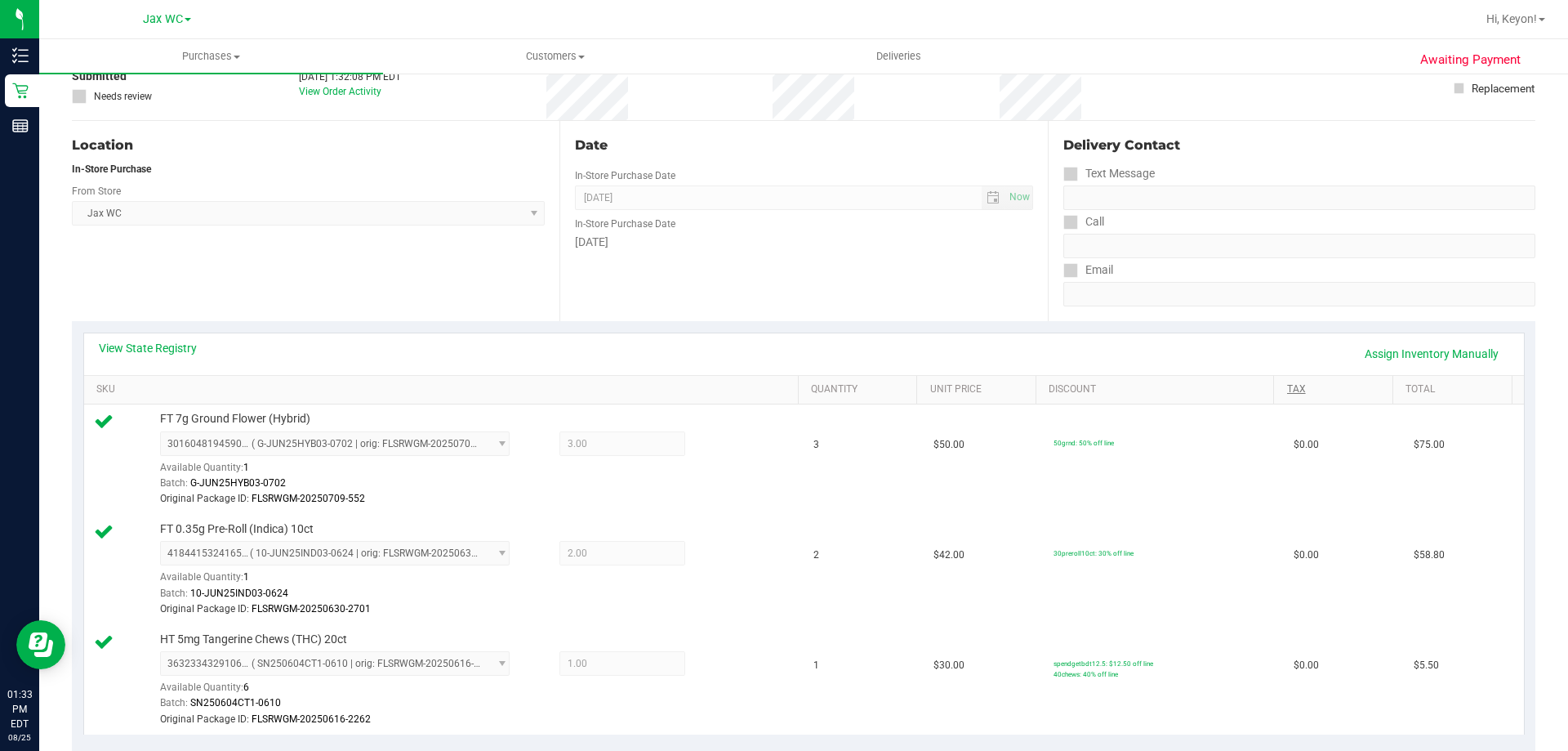
scroll to position [147, 0]
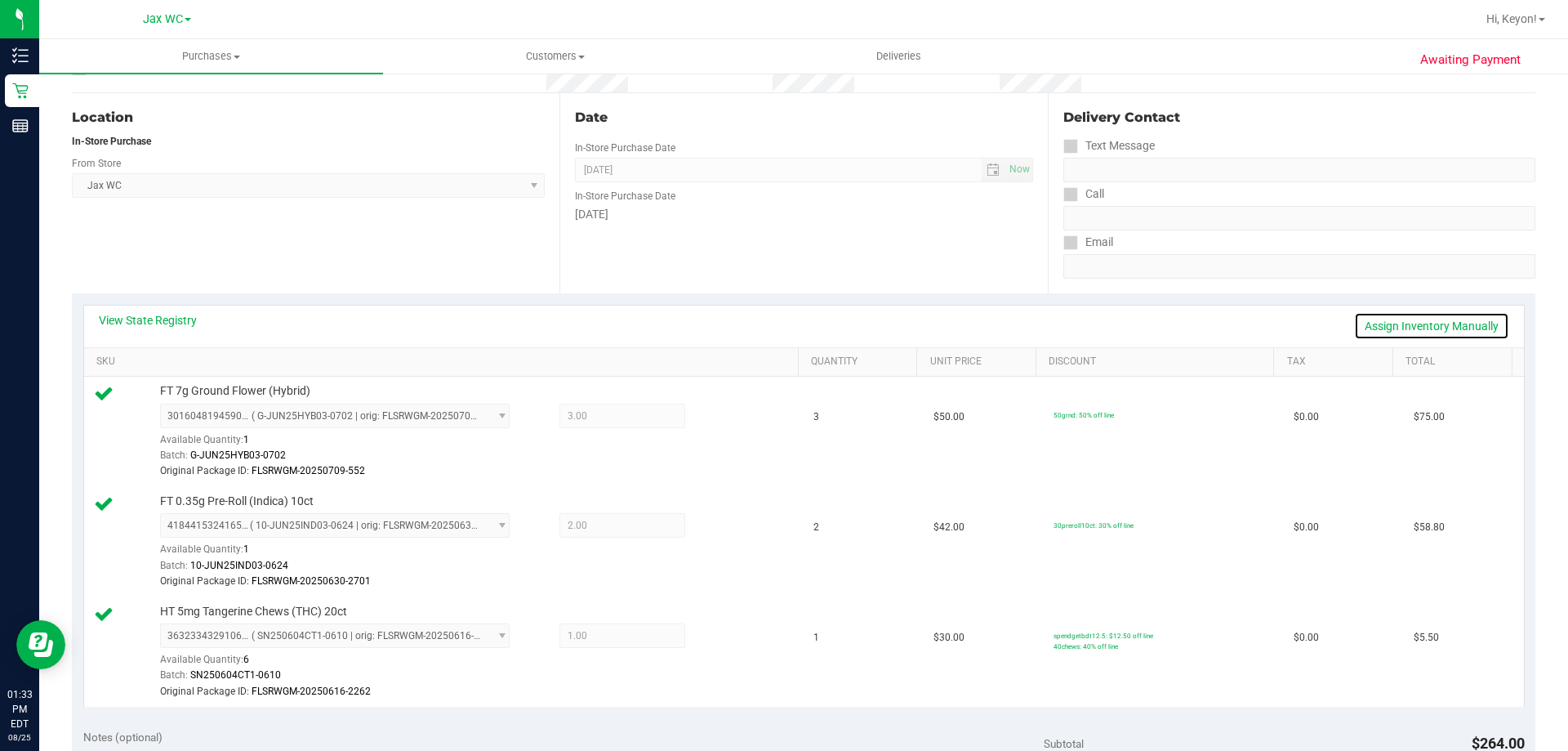
click at [1406, 330] on link "Assign Inventory Manually" at bounding box center [1431, 325] width 155 height 28
click at [718, 419] on icon at bounding box center [723, 418] width 17 height 19
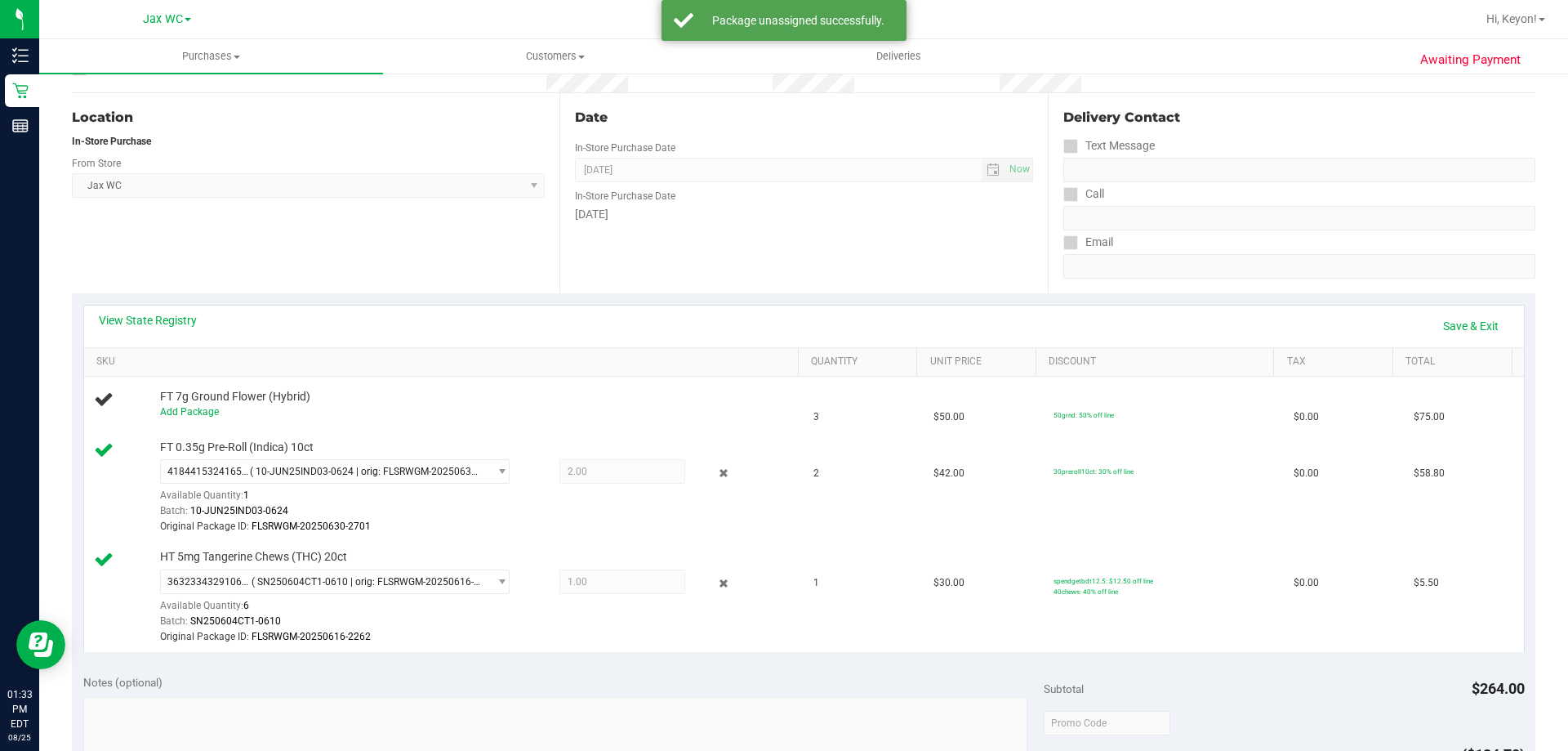
scroll to position [0, 0]
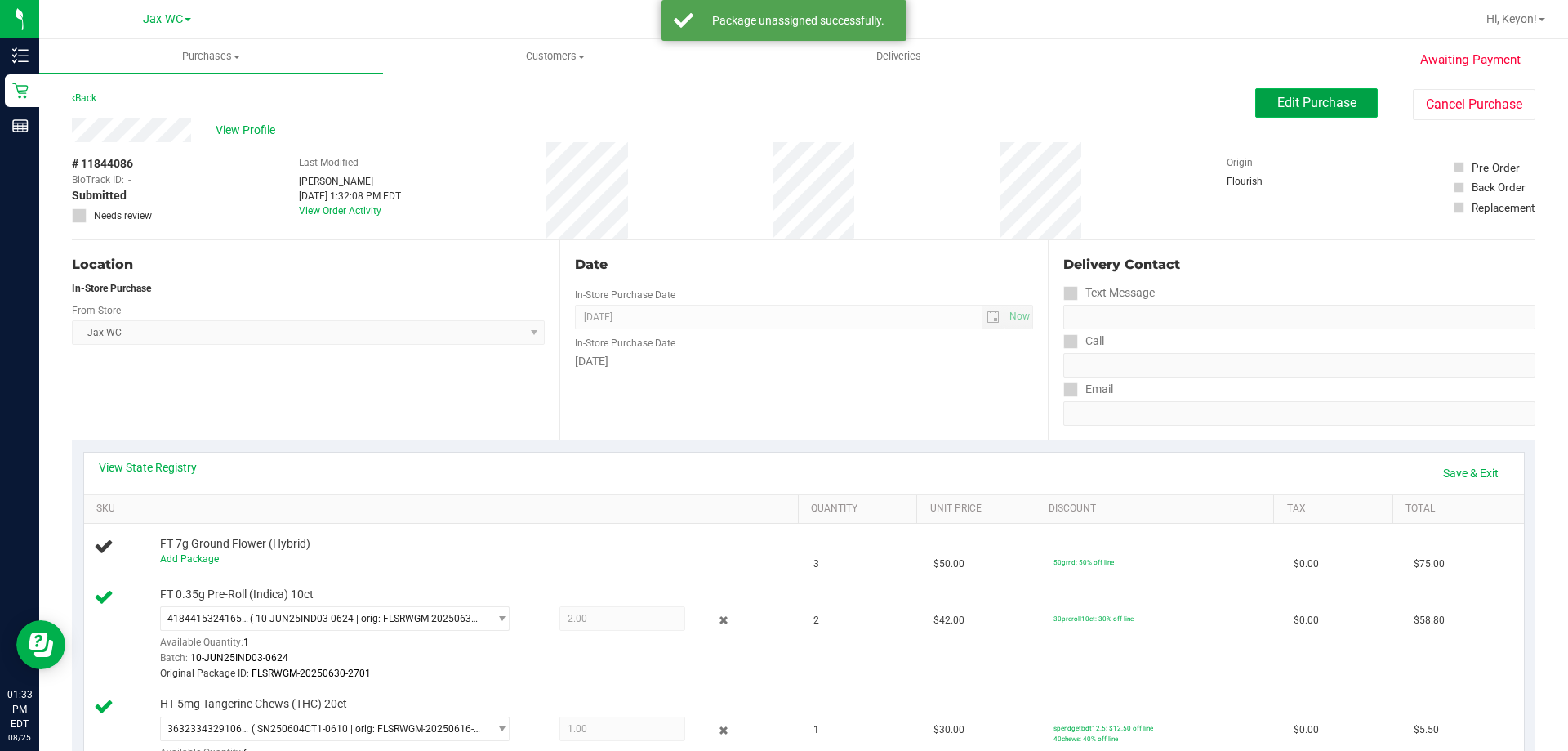
click at [1304, 107] on span "Edit Purchase" at bounding box center [1316, 103] width 79 height 15
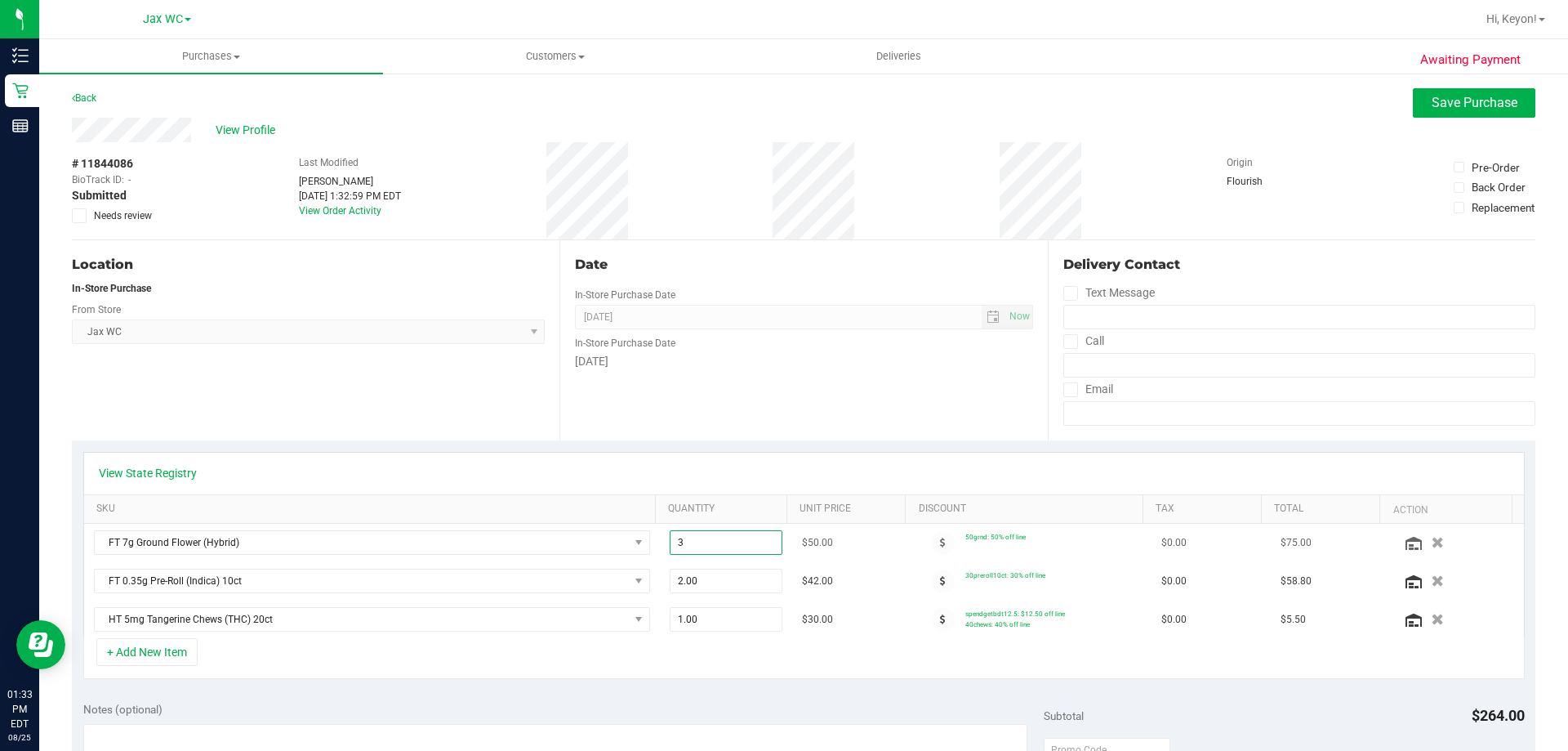
click at [733, 533] on span "3.00 3" at bounding box center [726, 542] width 114 height 25
type input "2"
type input "2.00"
click at [850, 542] on td "$50.00" at bounding box center [851, 542] width 119 height 38
click at [1444, 107] on span "Save Purchase" at bounding box center [1474, 103] width 86 height 15
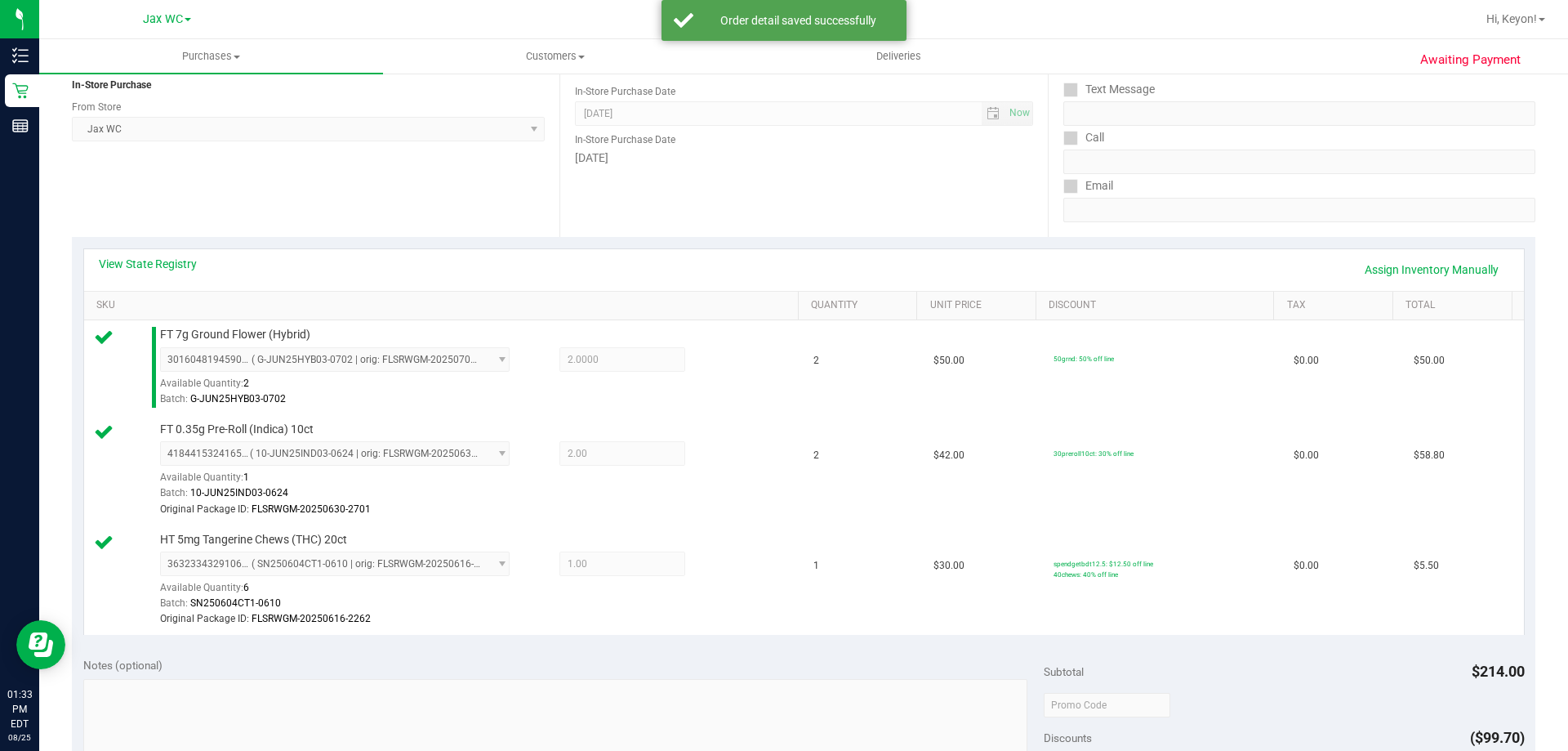
scroll to position [429, 0]
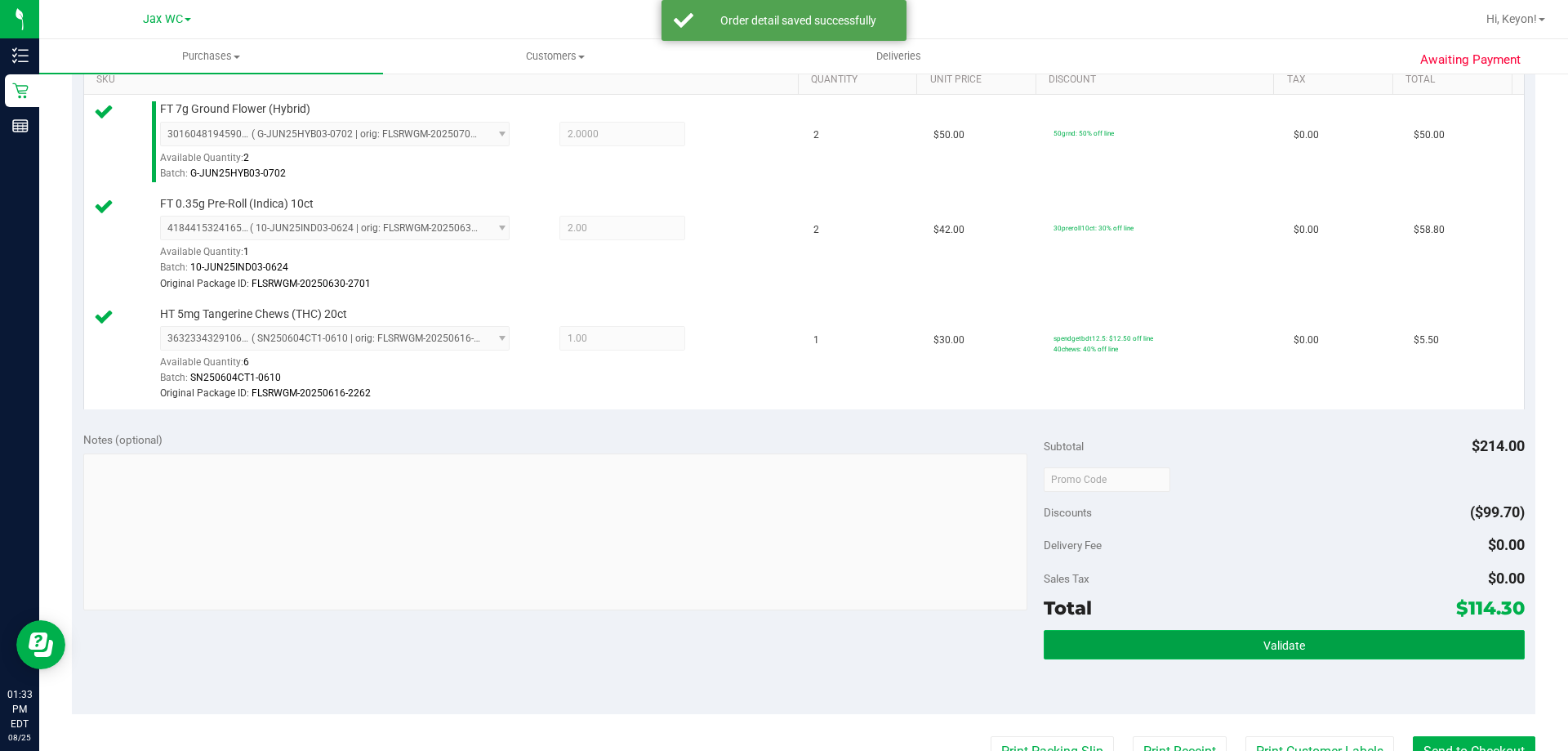
click at [1187, 639] on button "Validate" at bounding box center [1283, 644] width 480 height 30
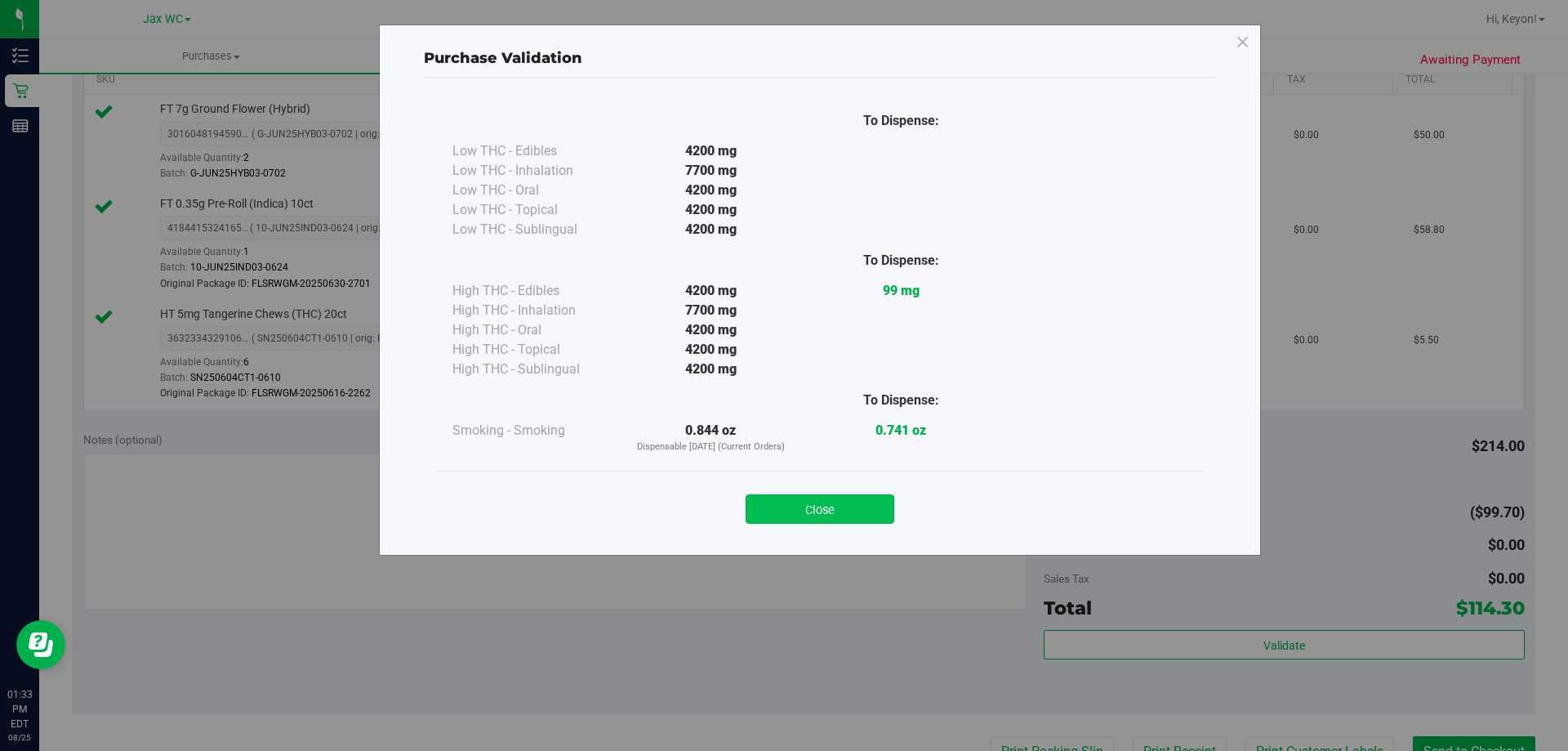
click at [825, 518] on button "Close" at bounding box center [819, 509] width 148 height 30
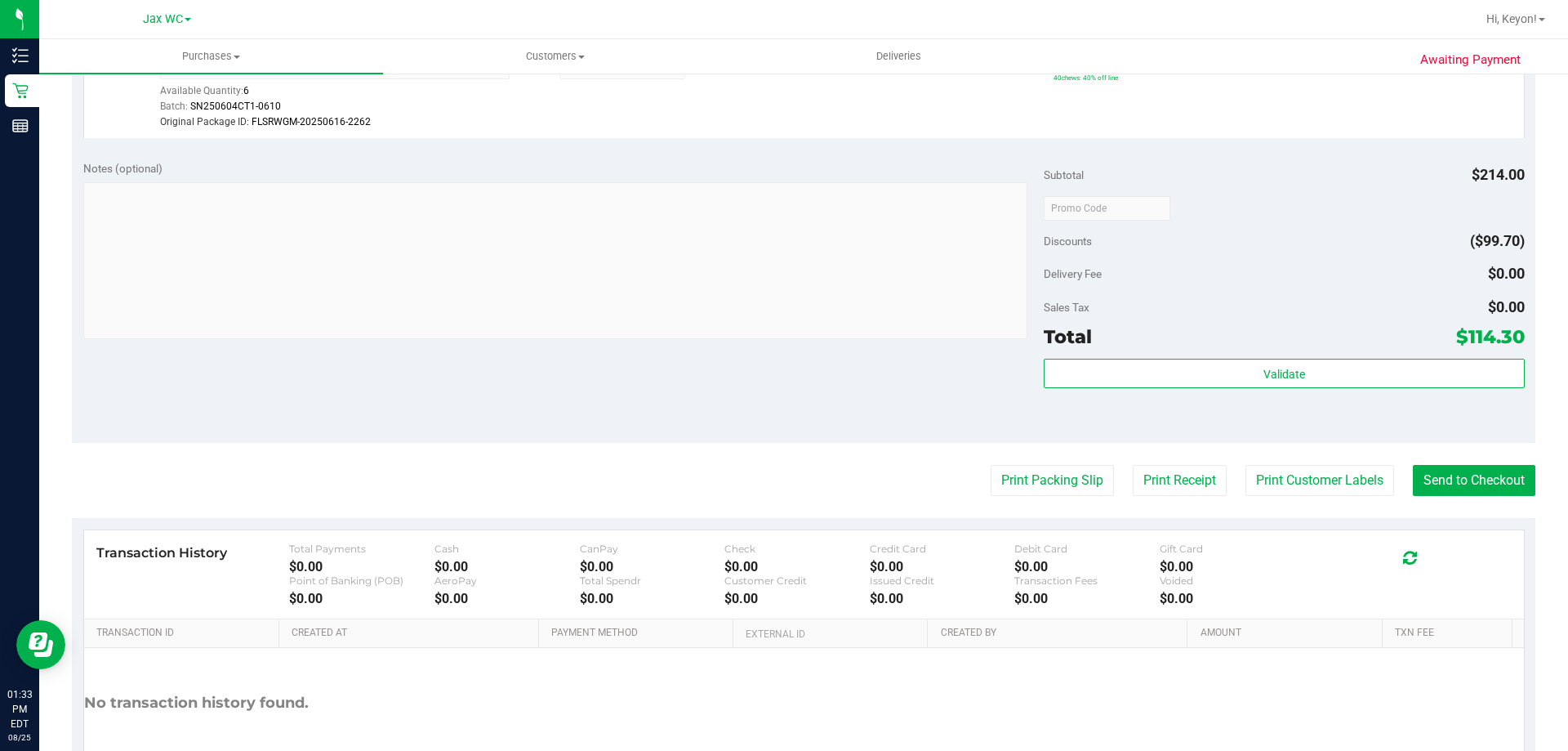
scroll to position [764, 0]
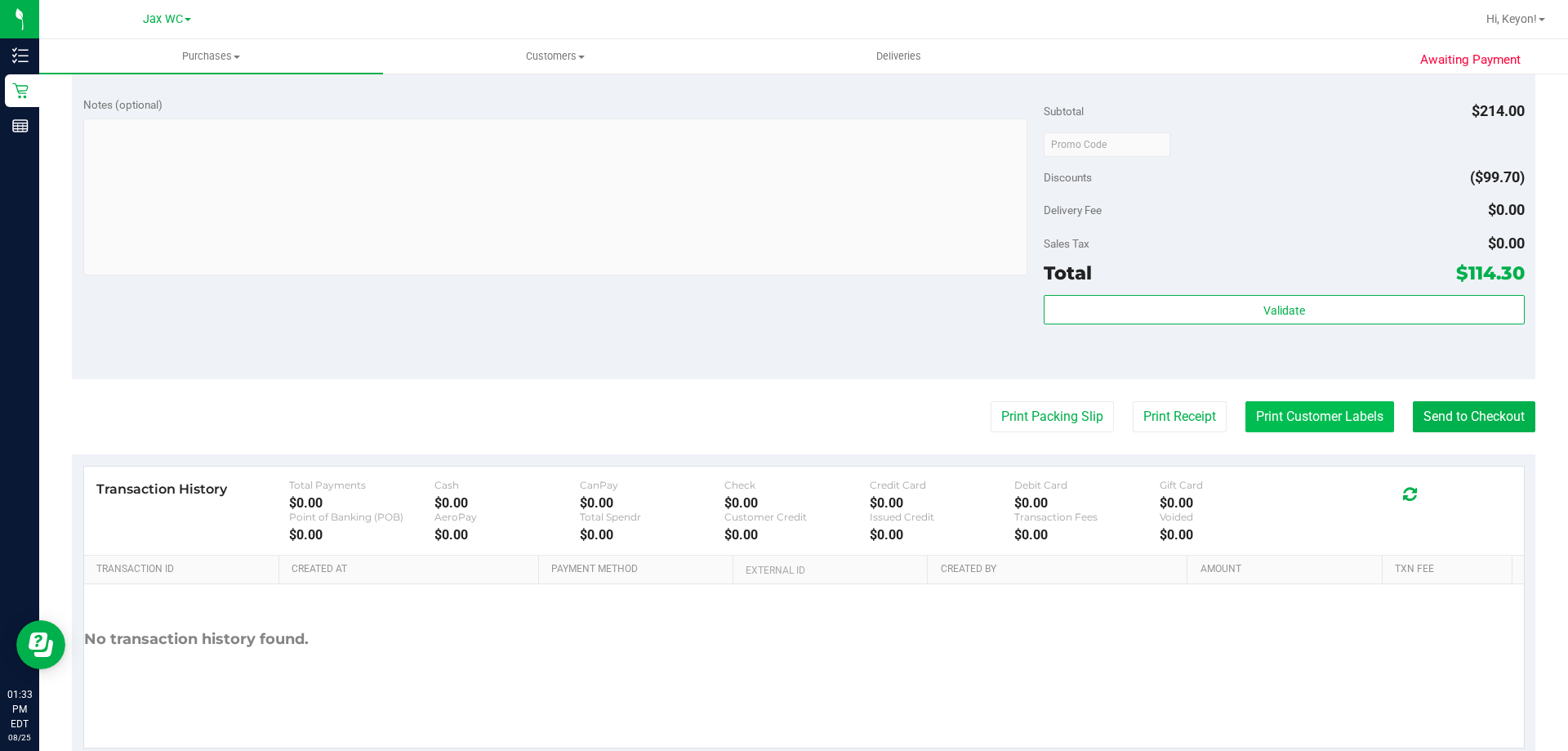
click at [1299, 419] on button "Print Customer Labels" at bounding box center [1319, 416] width 148 height 31
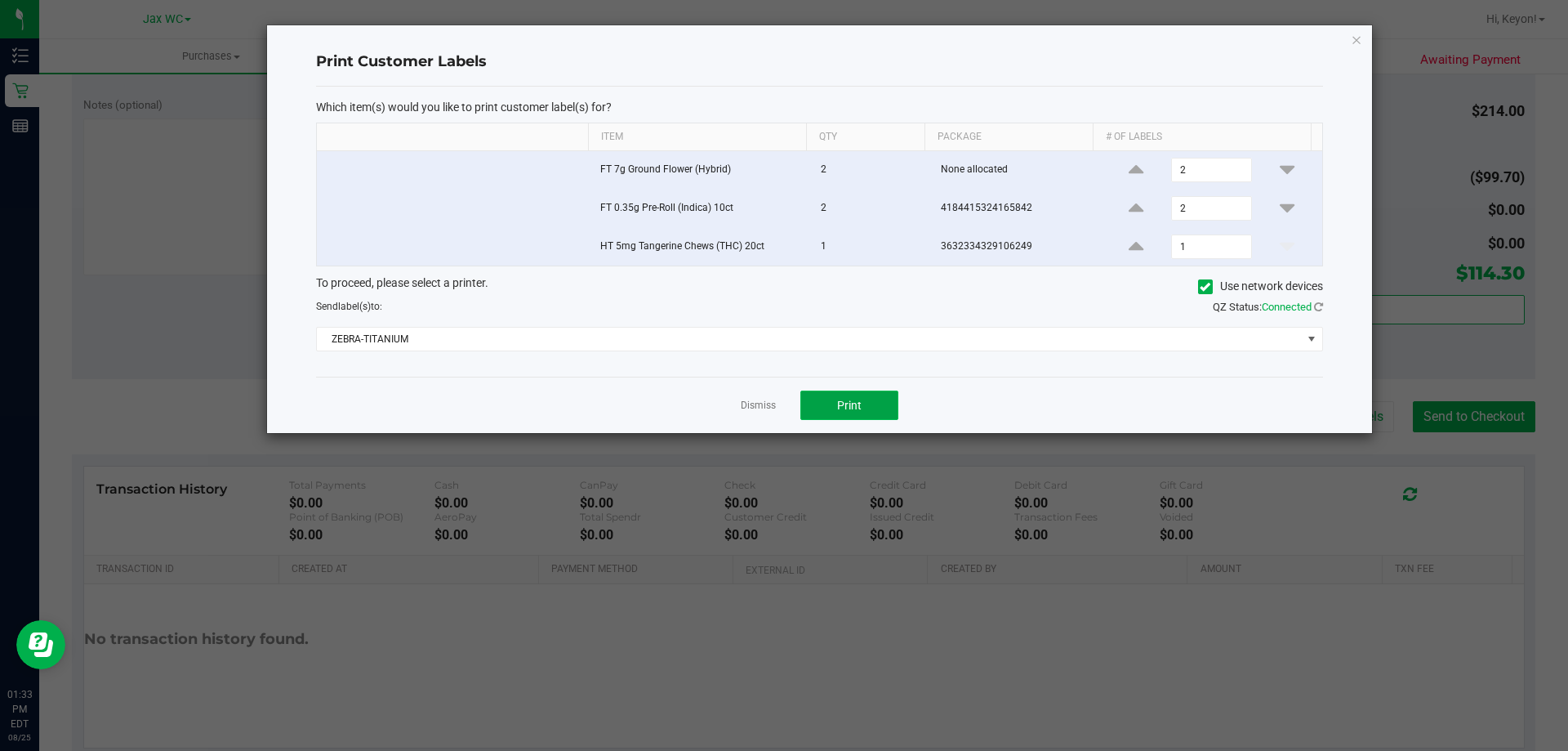
click at [887, 413] on button "Print" at bounding box center [850, 405] width 98 height 30
click at [767, 405] on link "Dismiss" at bounding box center [757, 405] width 35 height 14
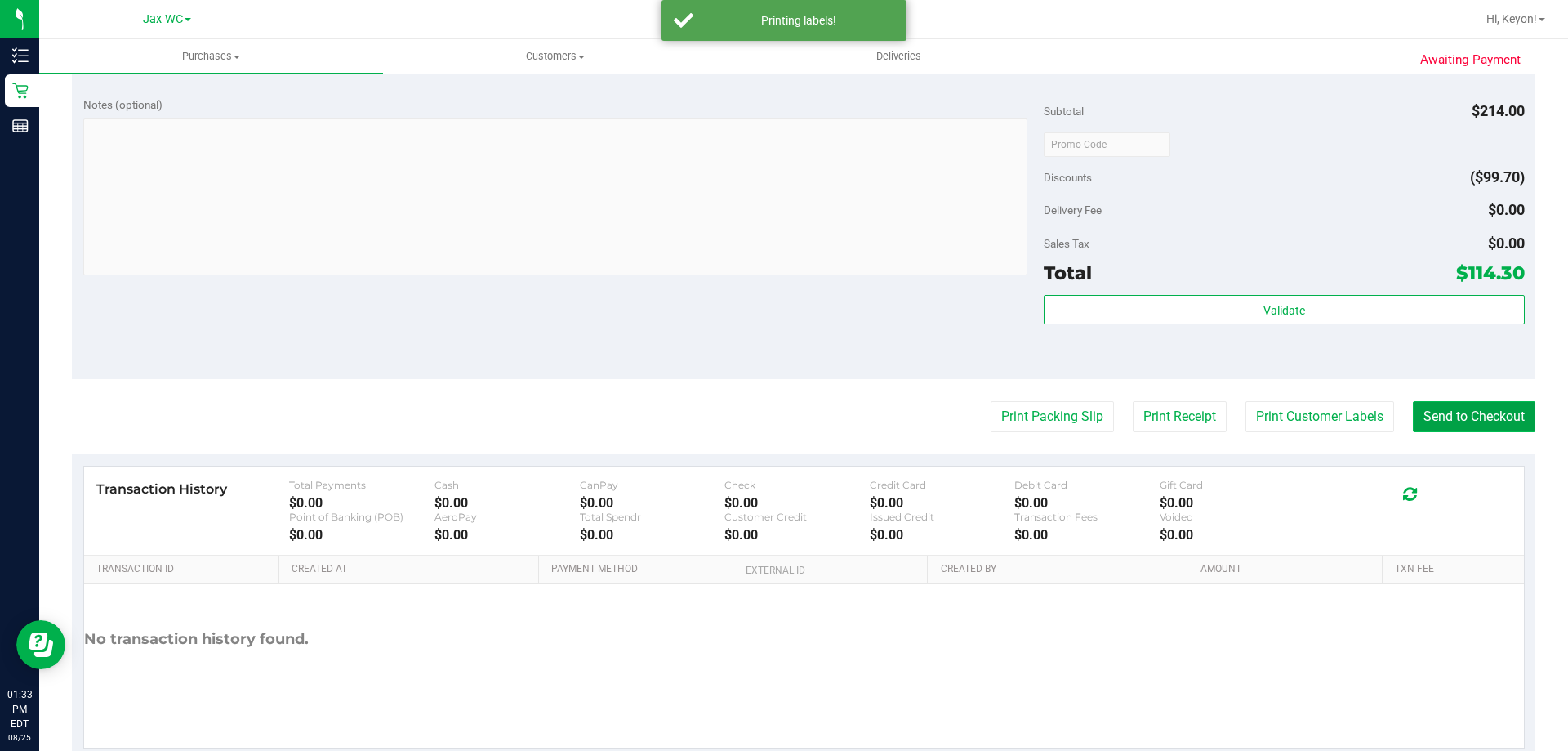
click at [1465, 415] on button "Send to Checkout" at bounding box center [1473, 416] width 123 height 31
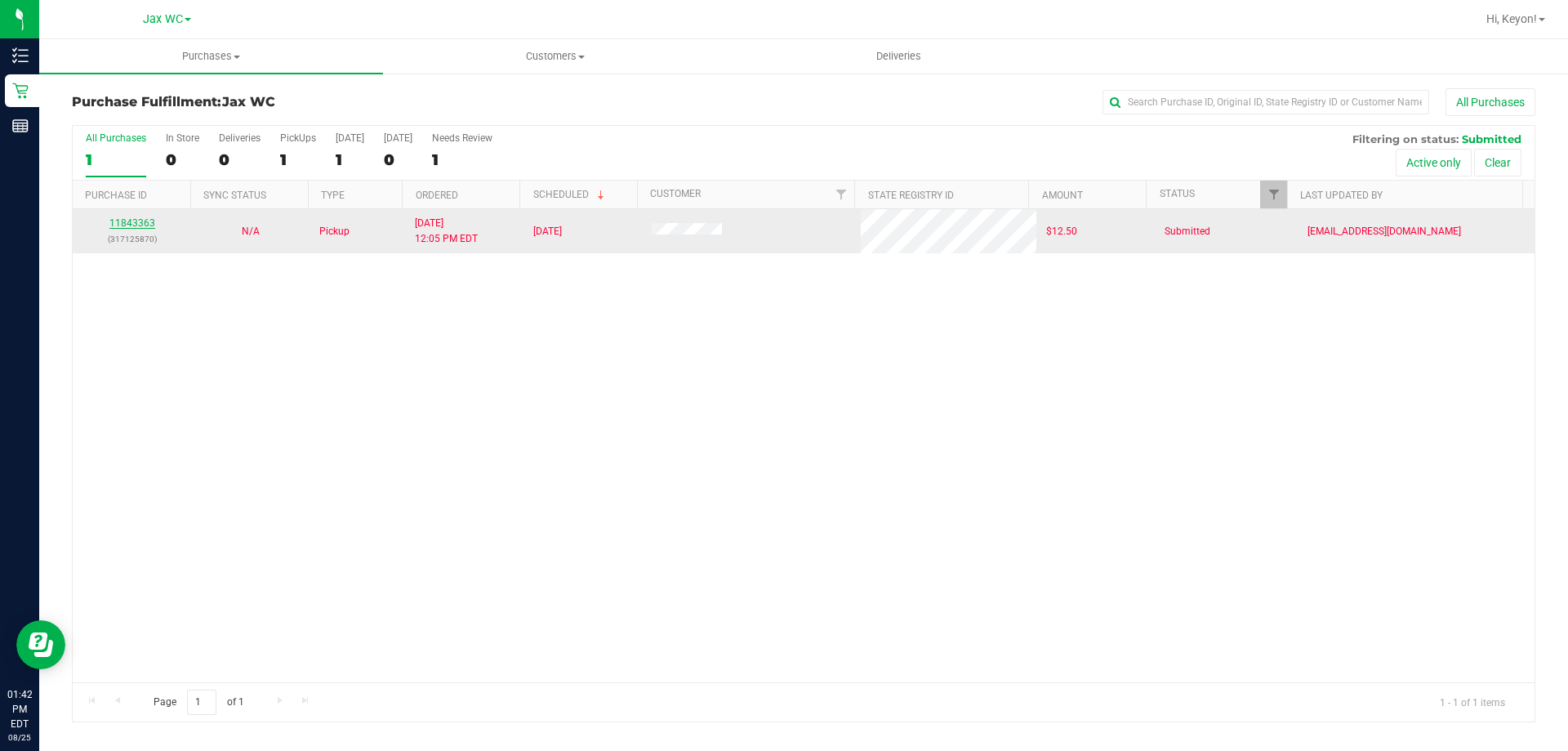
click at [148, 223] on link "11843363" at bounding box center [132, 222] width 46 height 11
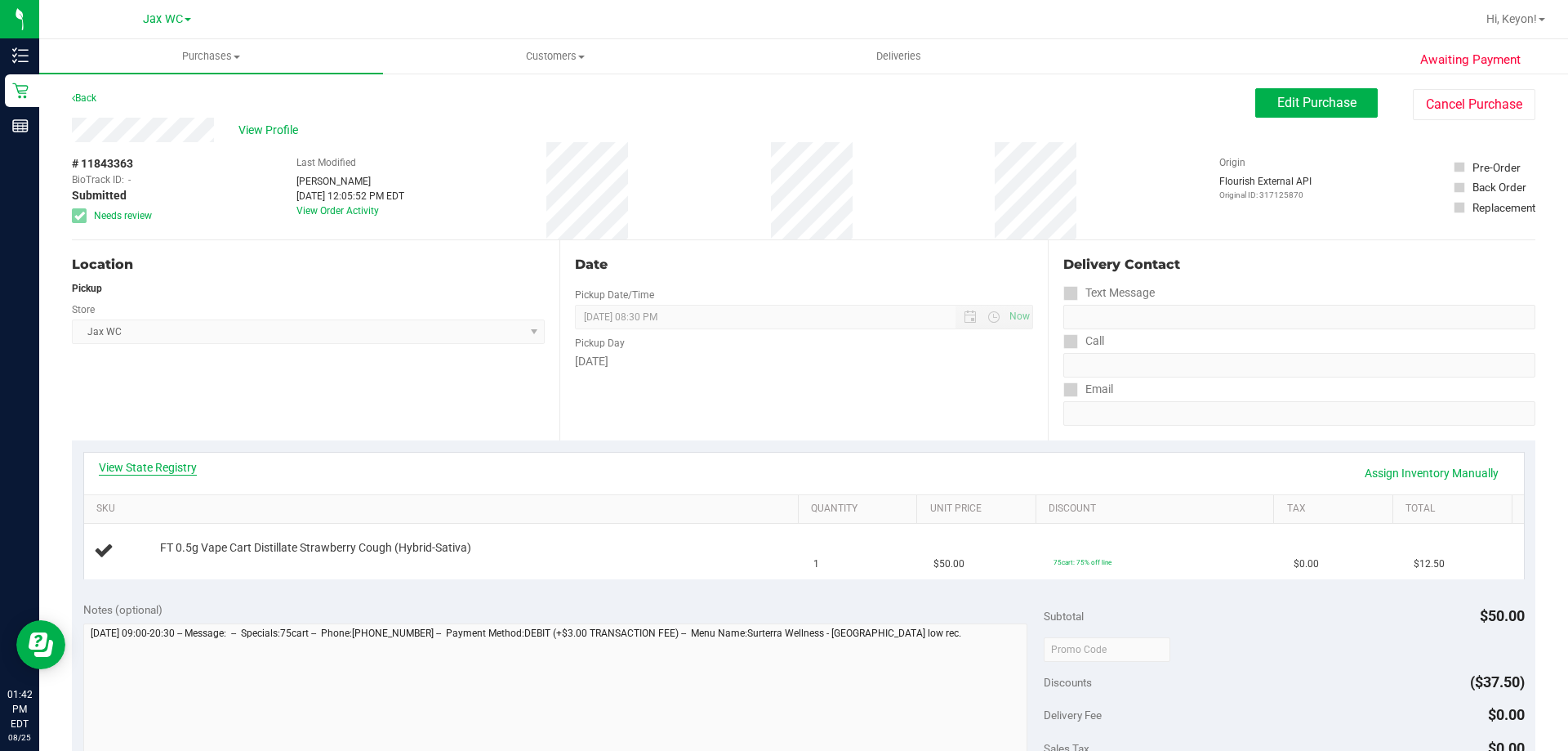
click at [169, 473] on link "View State Registry" at bounding box center [148, 467] width 98 height 16
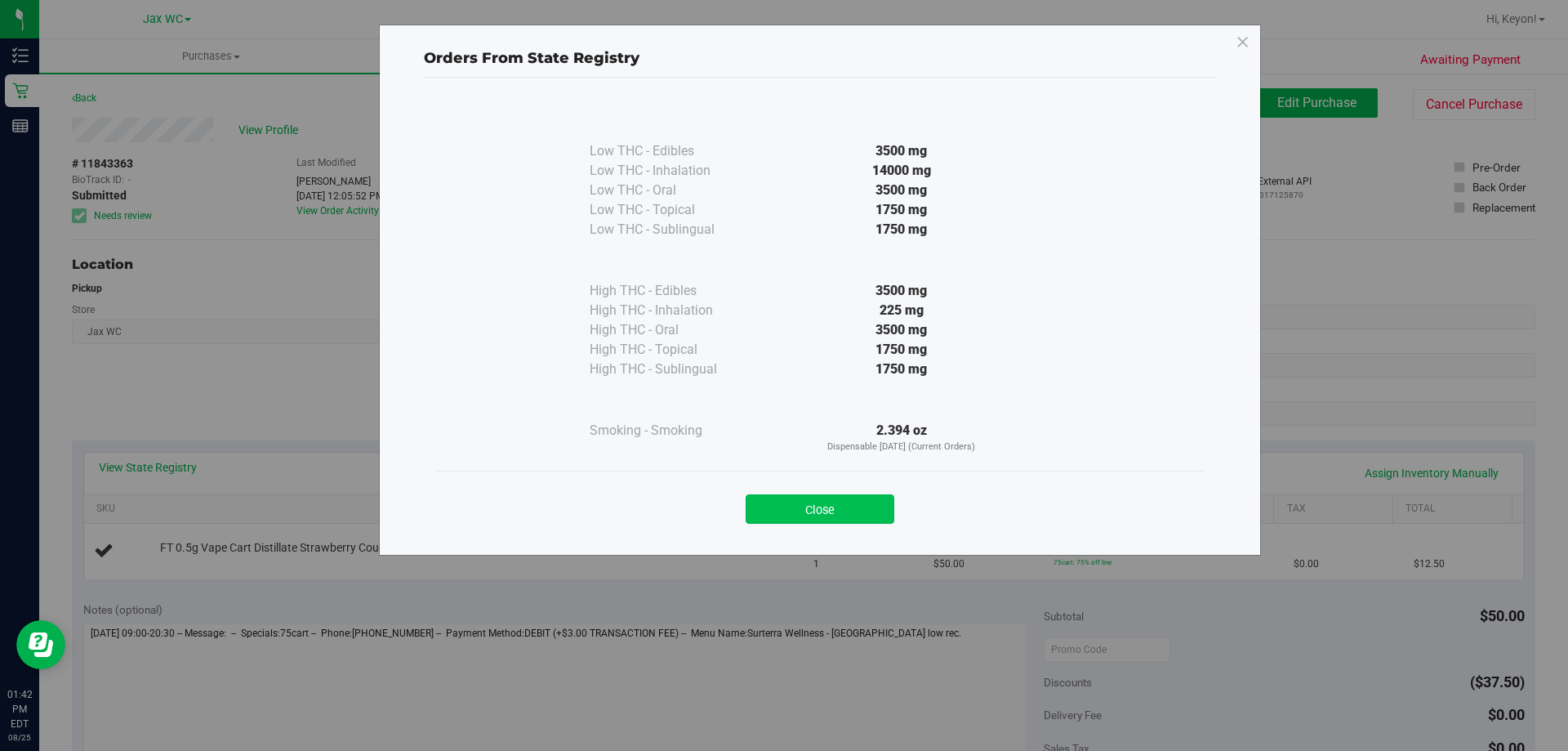
click at [827, 517] on button "Close" at bounding box center [819, 509] width 148 height 30
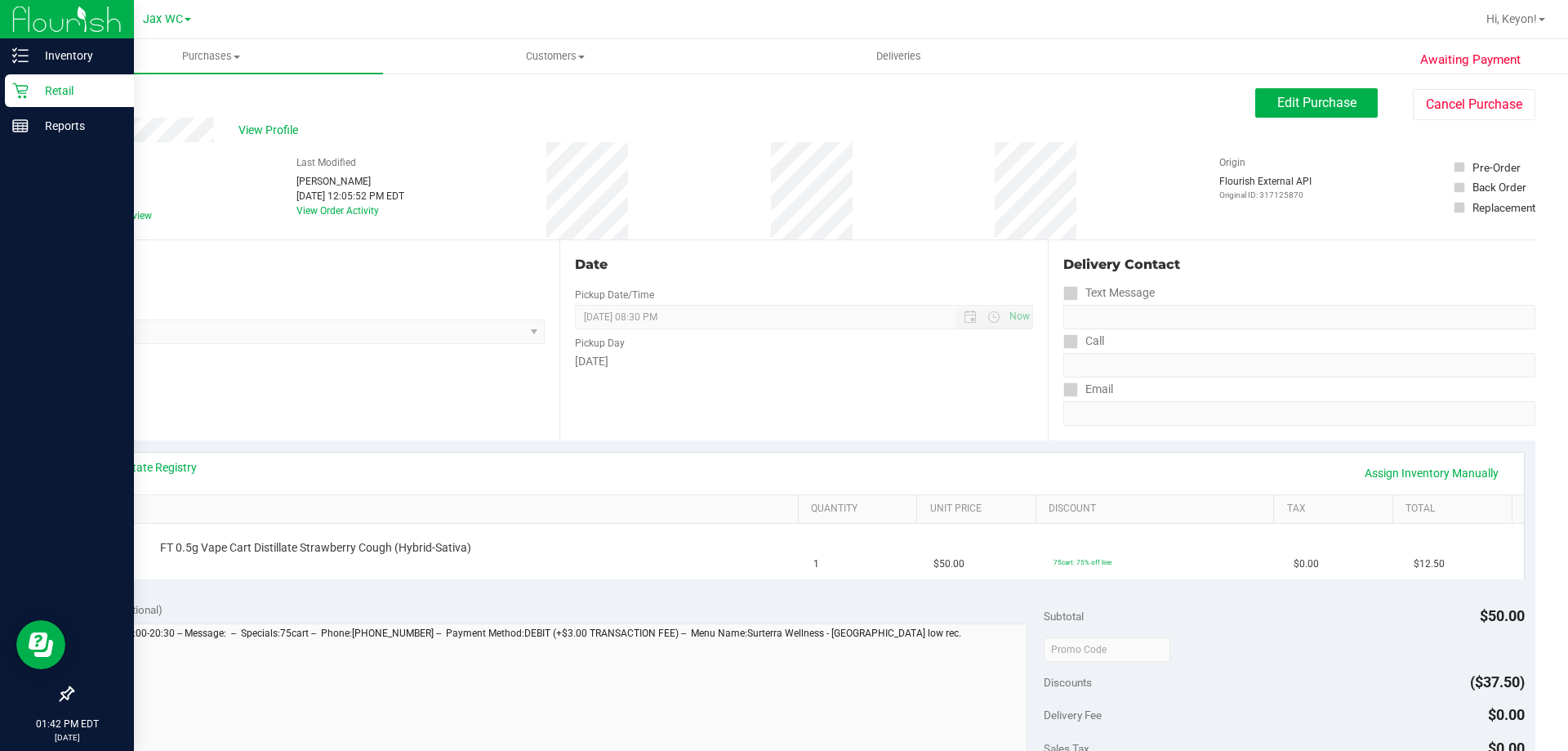
click at [33, 95] on p "Retail" at bounding box center [78, 90] width 98 height 19
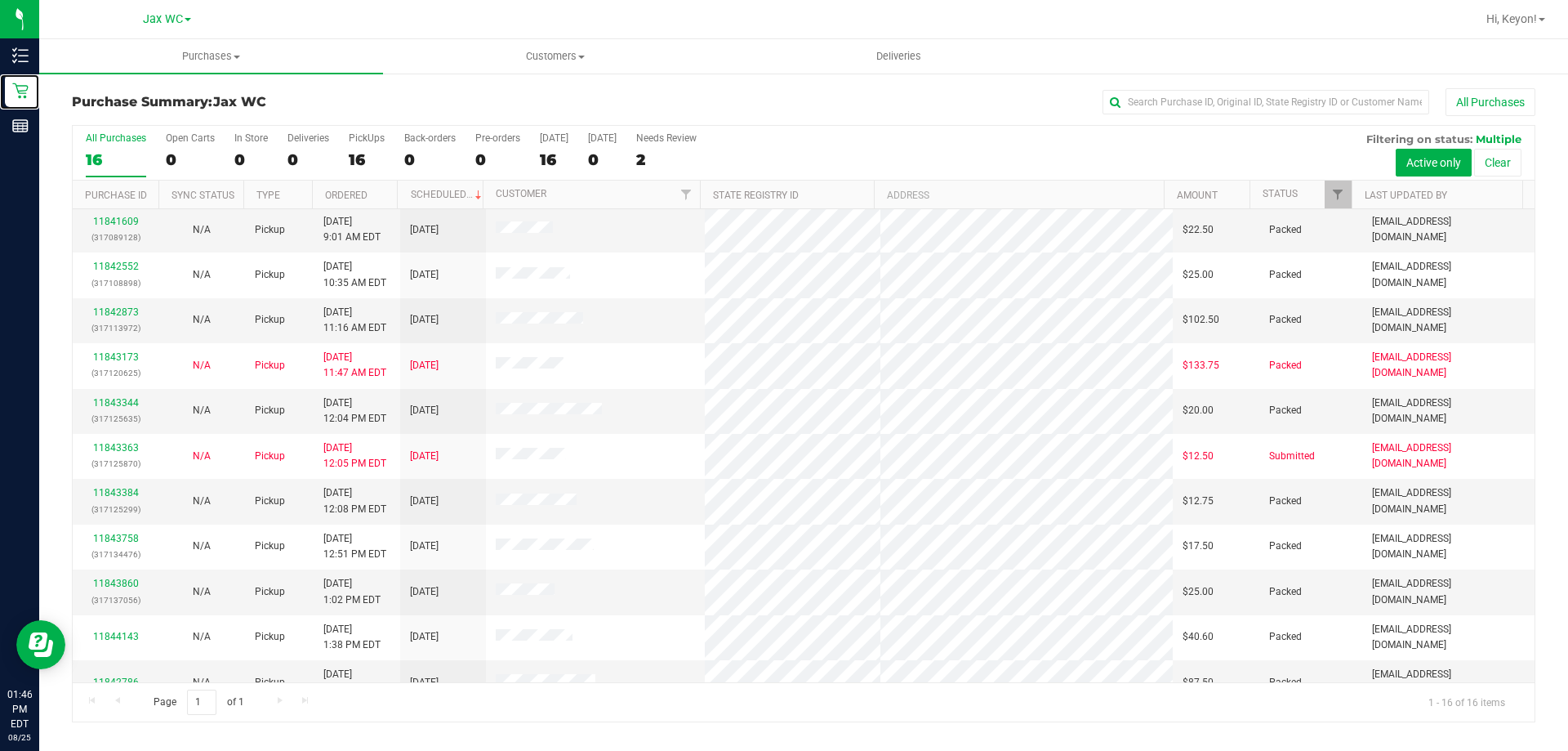
scroll to position [251, 0]
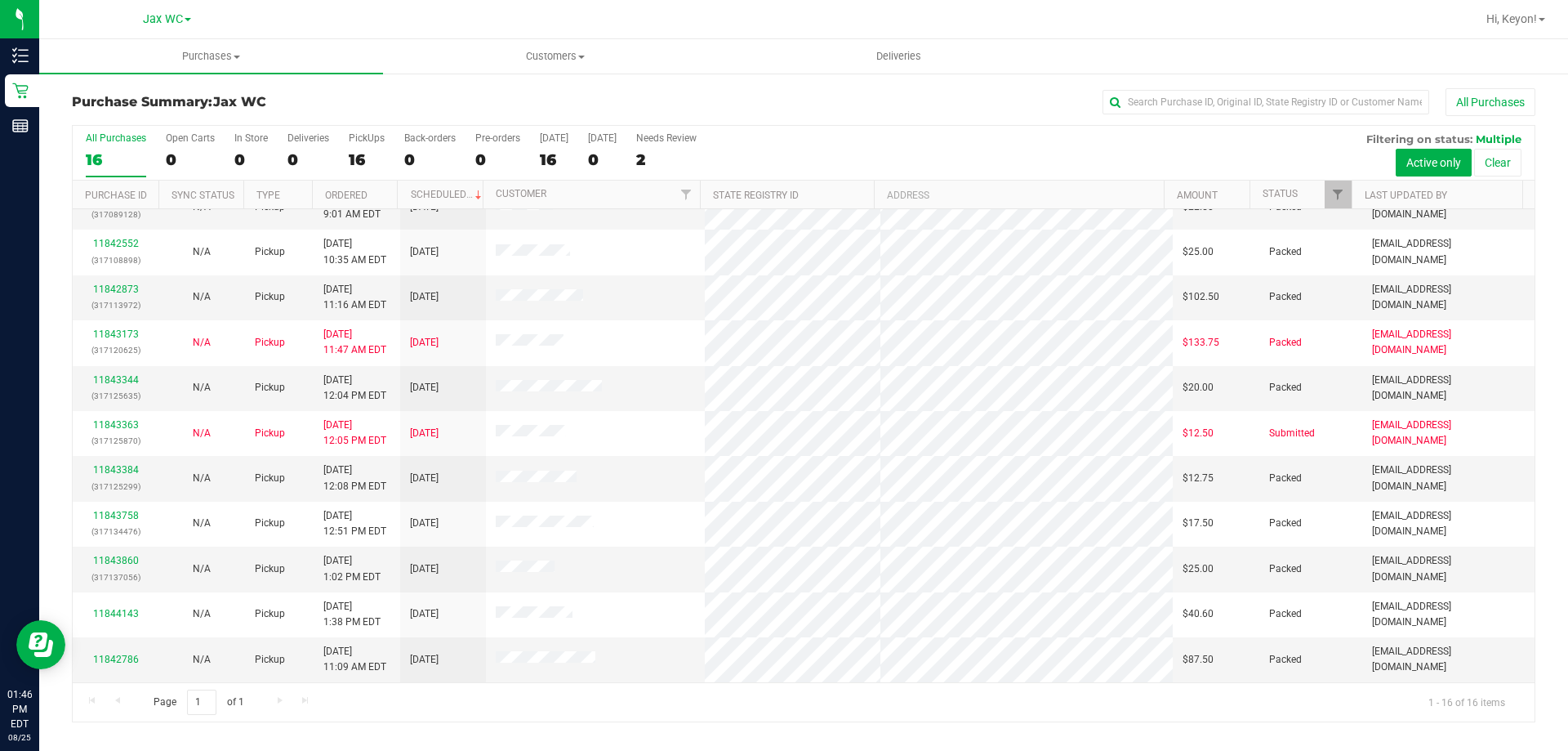
click at [275, 702] on div "Page 1 of 1 1 - 16 of 16 items" at bounding box center [803, 702] width 1461 height 39
drag, startPoint x: 1534, startPoint y: 428, endPoint x: 1532, endPoint y: 392, distance: 36.1
click at [1532, 392] on div "All Purchases 16 Open Carts 0 In Store 0 Deliveries 0 PickUps 16 Back-orders 0 …" at bounding box center [803, 423] width 1463 height 598
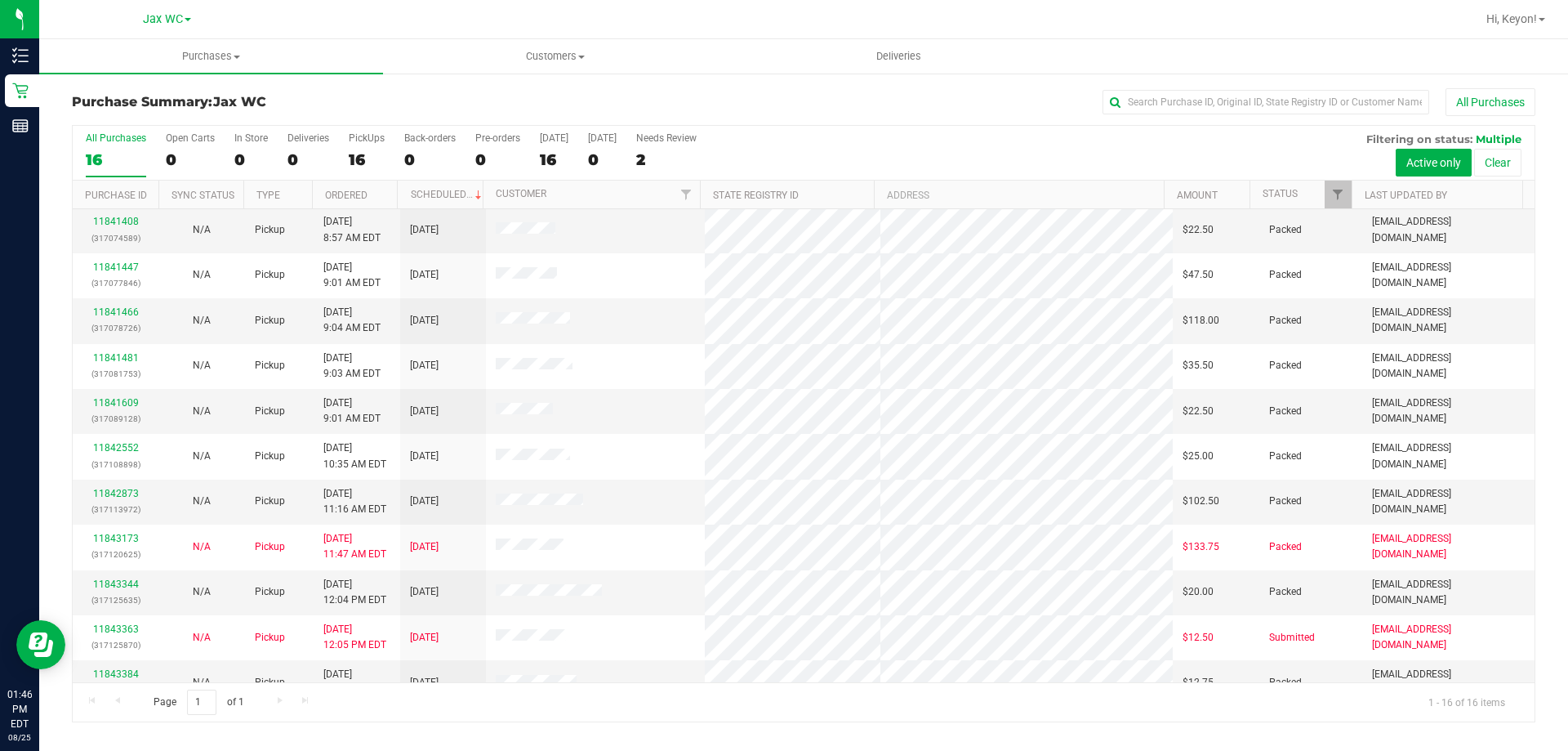
scroll to position [0, 0]
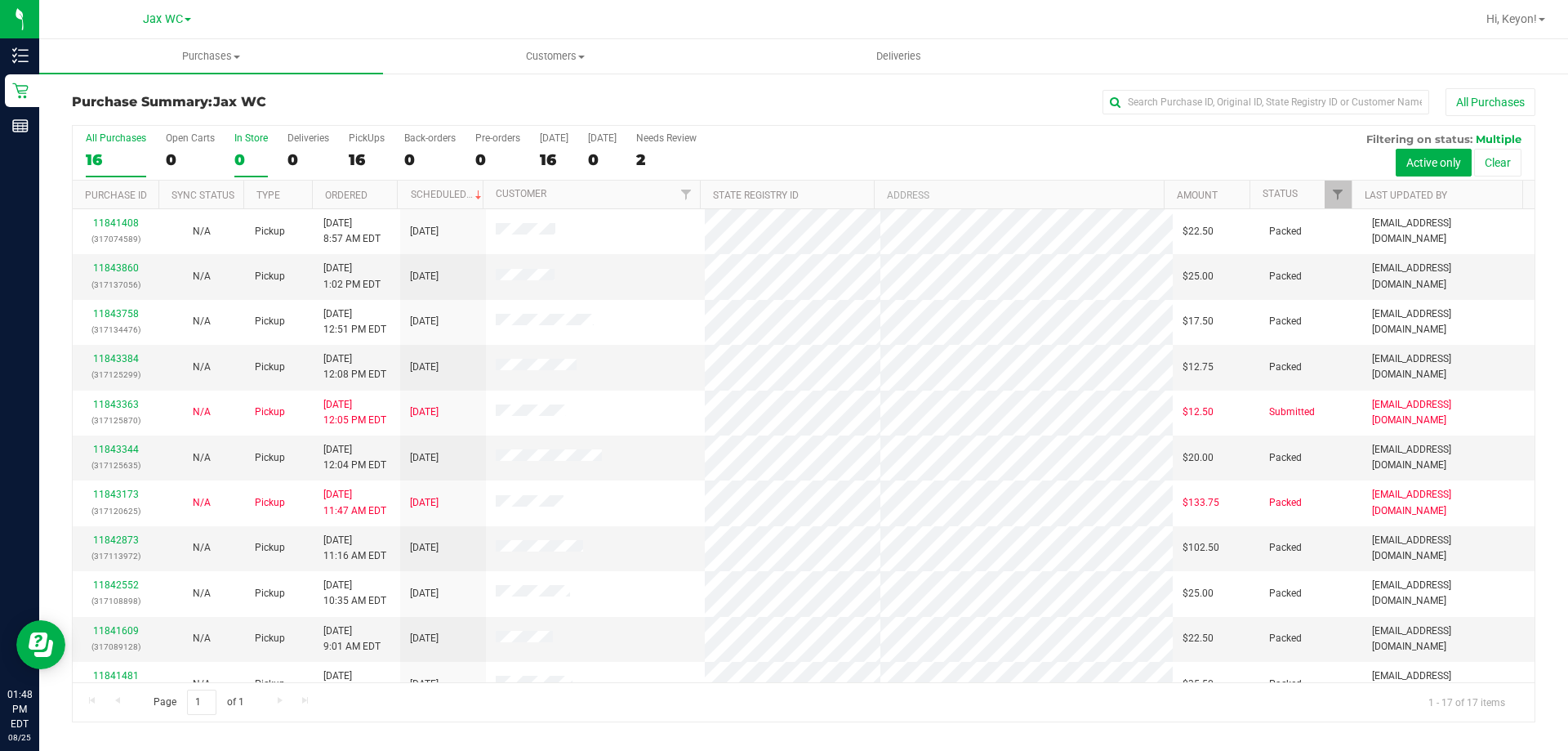
click at [244, 157] on div "0" at bounding box center [252, 159] width 34 height 19
click at [0, 0] on input "In Store 0" at bounding box center [0, 0] width 0 height 0
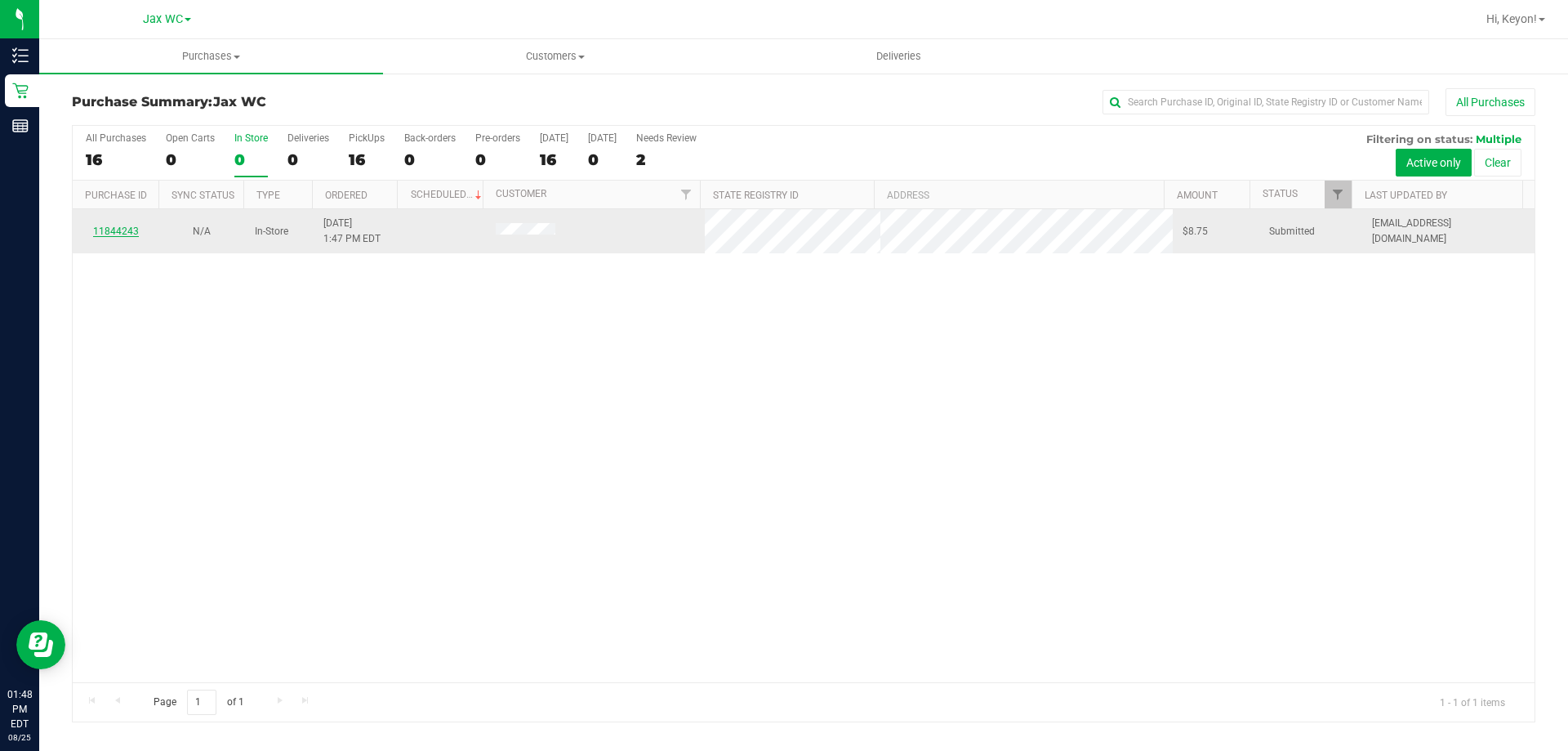
click at [115, 231] on link "11844243" at bounding box center [116, 231] width 46 height 11
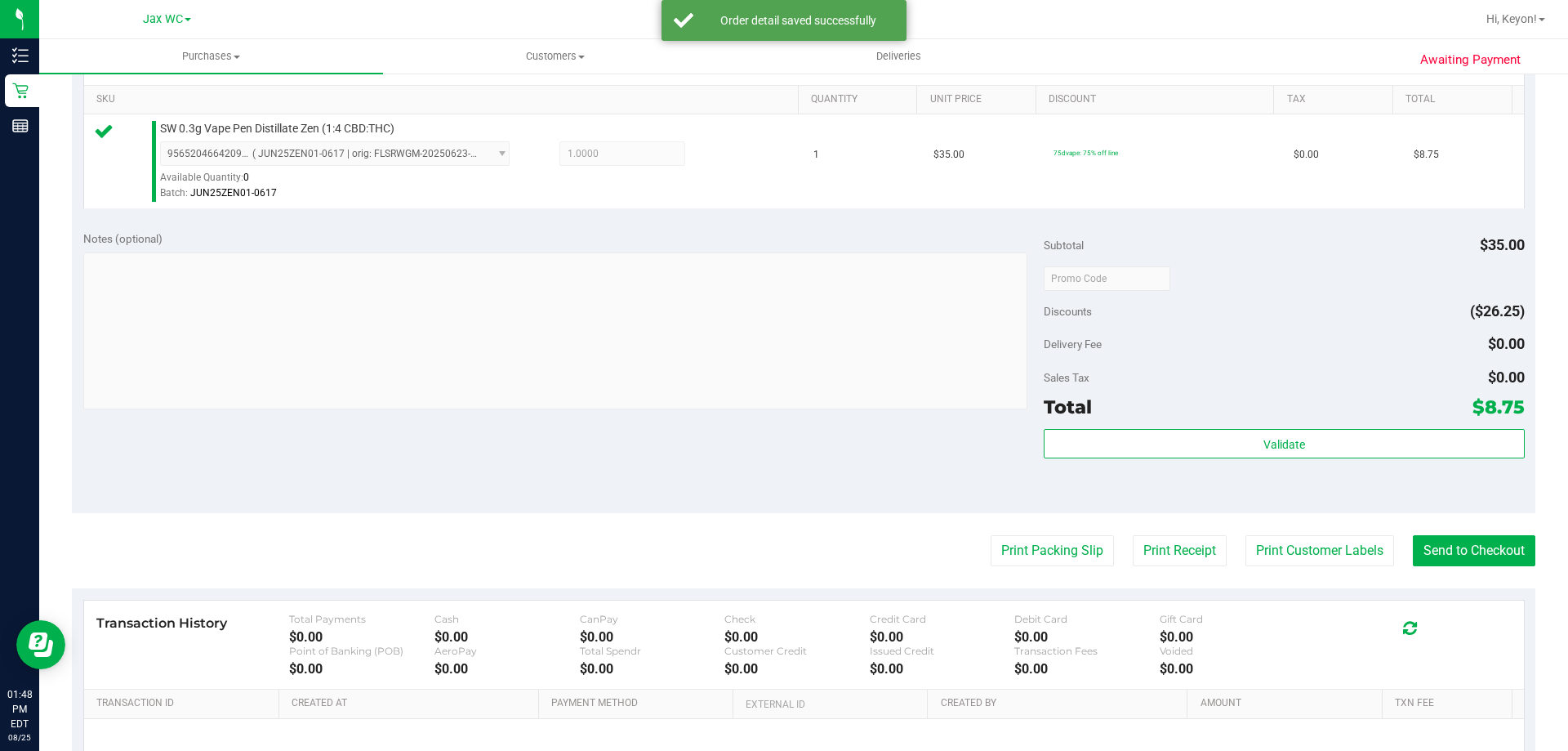
scroll to position [448, 0]
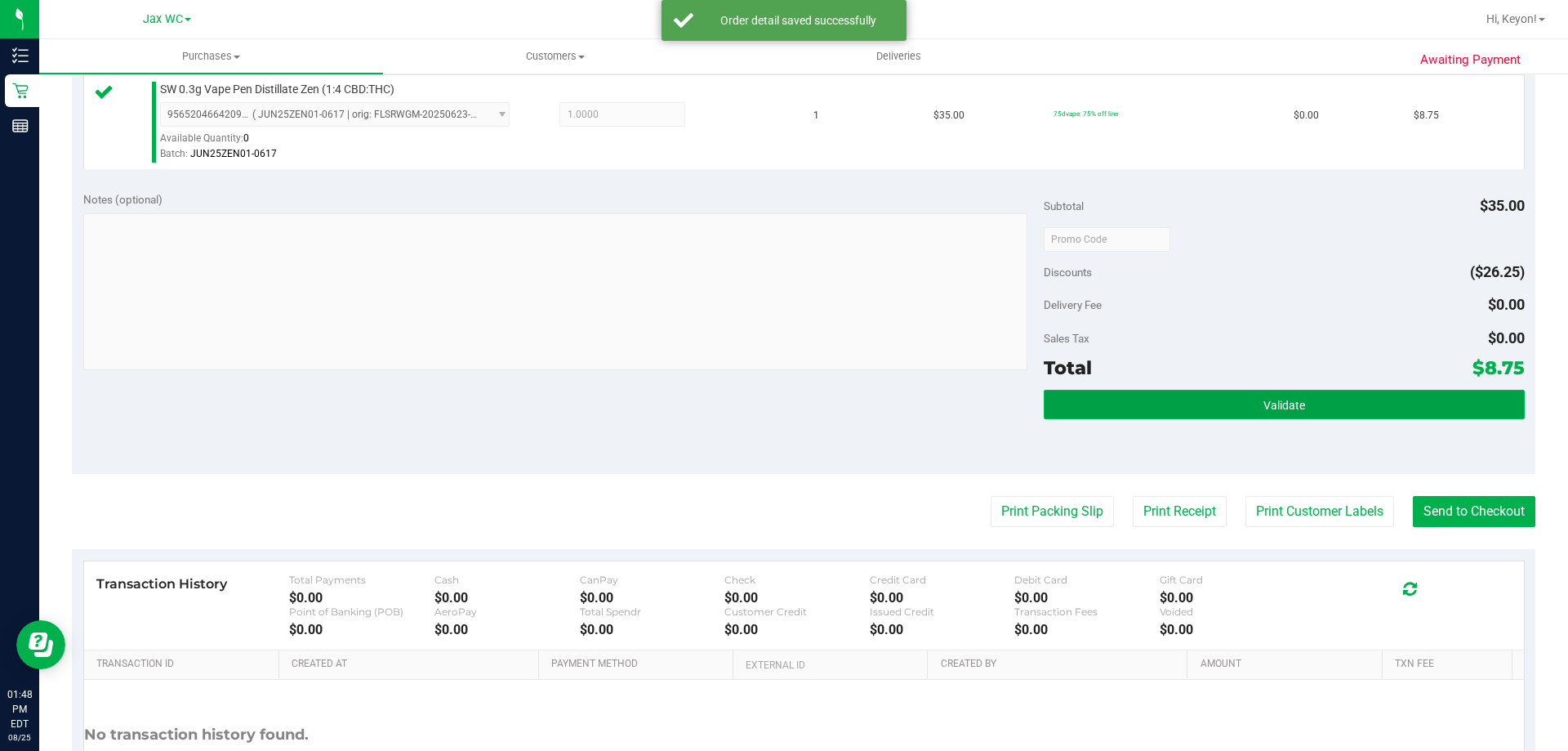
click at [1268, 403] on span "Validate" at bounding box center [1283, 404] width 42 height 13
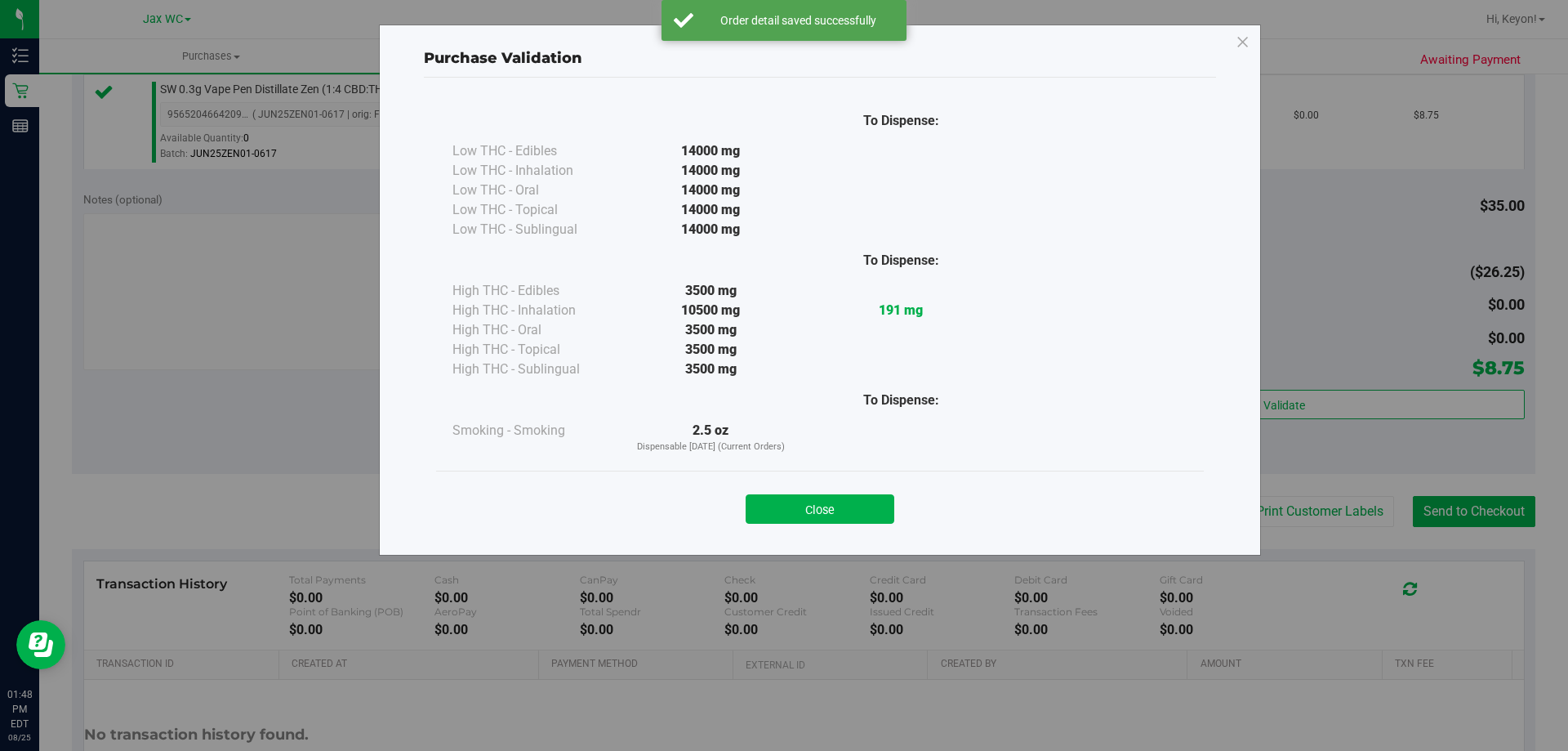
drag, startPoint x: 873, startPoint y: 503, endPoint x: 1445, endPoint y: 564, distance: 575.2
click at [885, 509] on button "Close" at bounding box center [819, 509] width 148 height 30
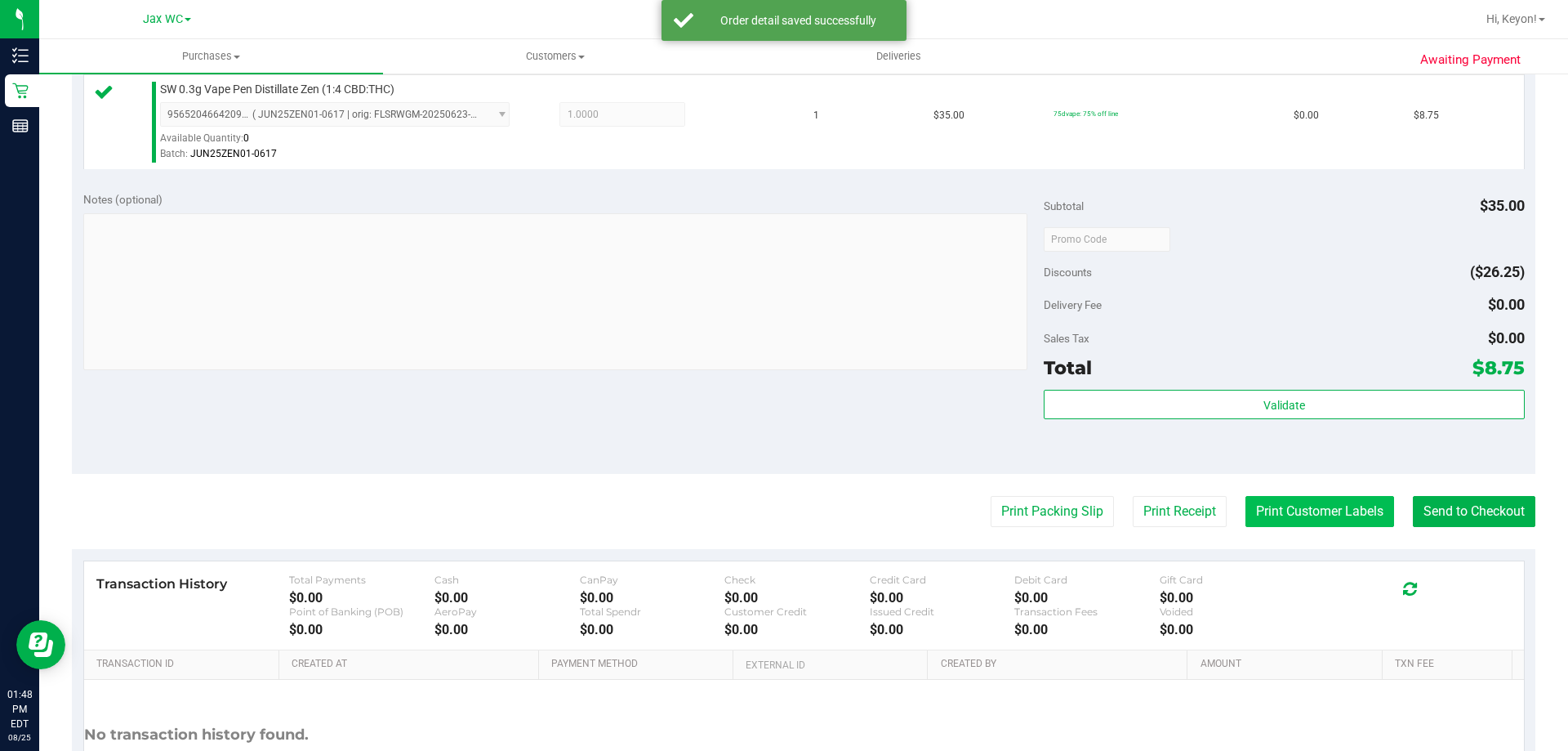
click at [1335, 517] on button "Print Customer Labels" at bounding box center [1319, 511] width 148 height 31
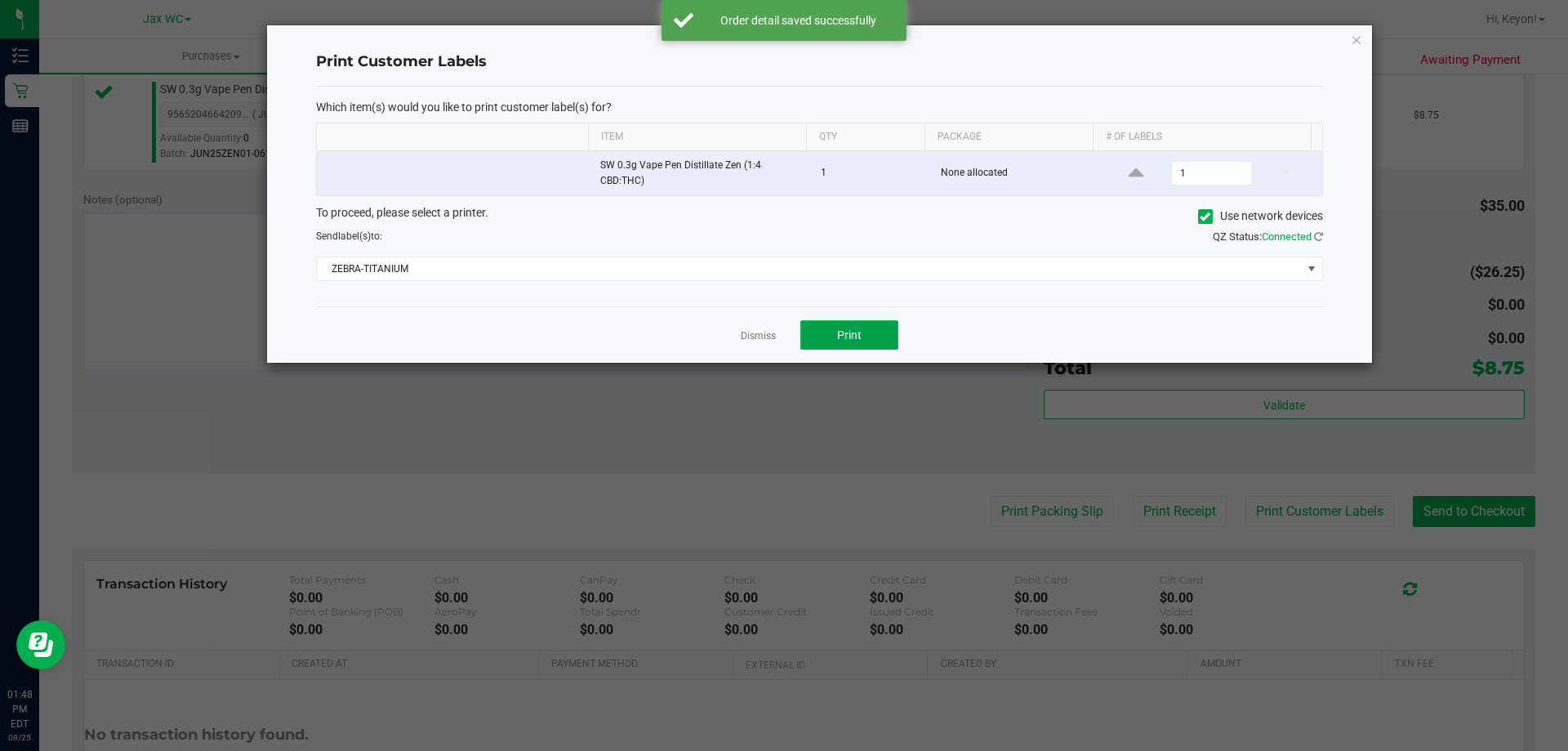
click at [851, 331] on span "Print" at bounding box center [849, 334] width 25 height 13
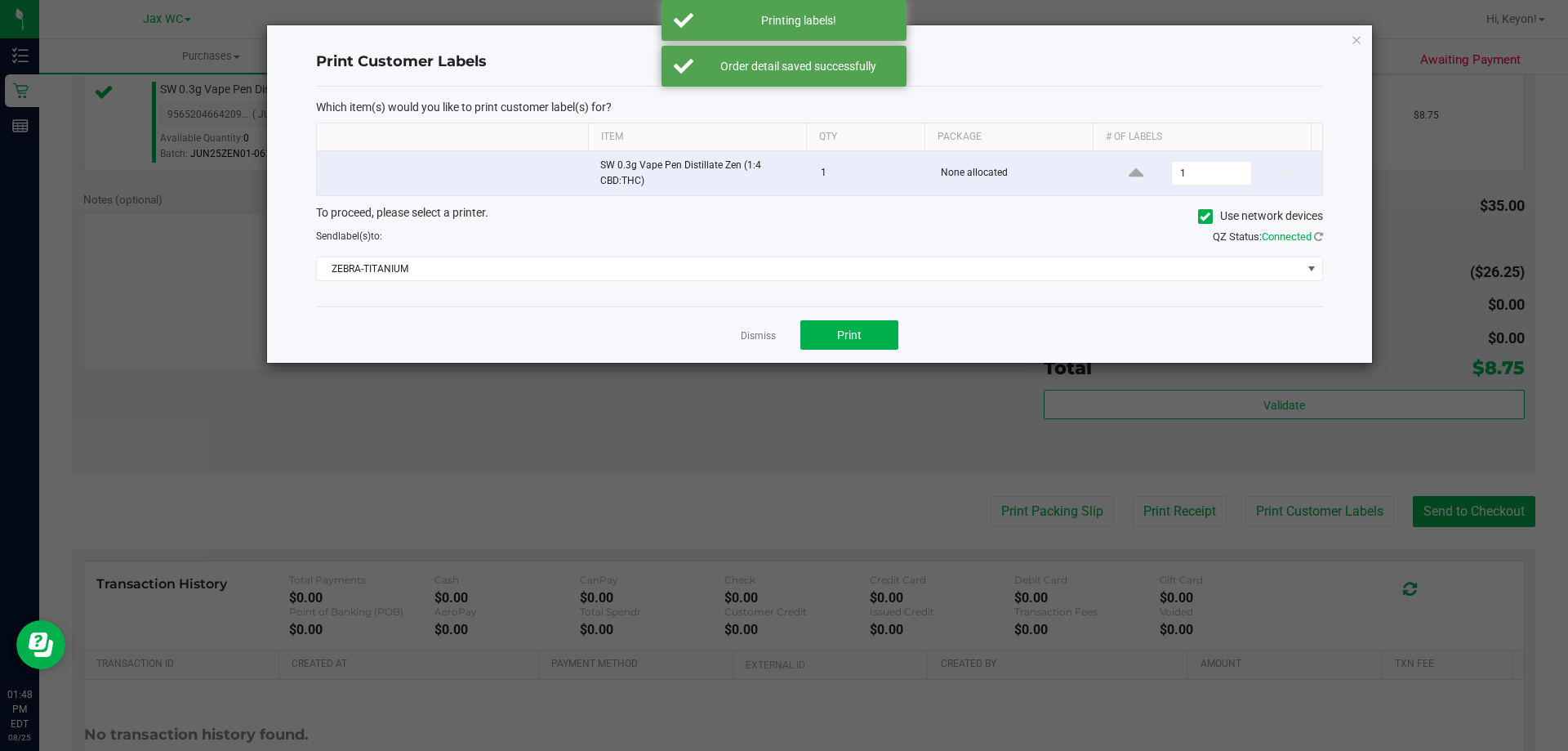
drag, startPoint x: 753, startPoint y: 333, endPoint x: 766, endPoint y: 333, distance: 13.0
click at [758, 333] on link "Dismiss" at bounding box center [757, 336] width 35 height 14
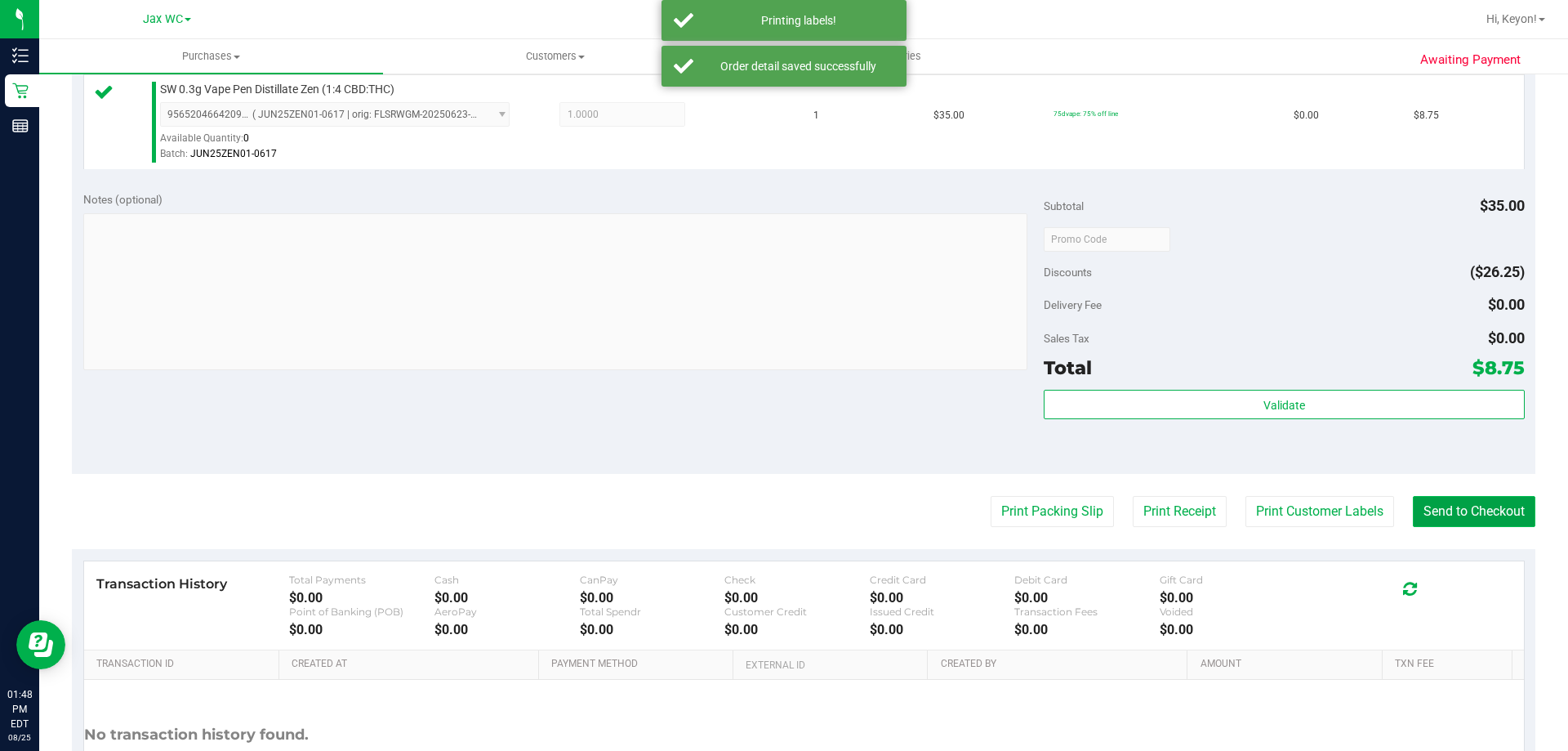
click at [1474, 513] on button "Send to Checkout" at bounding box center [1473, 511] width 123 height 31
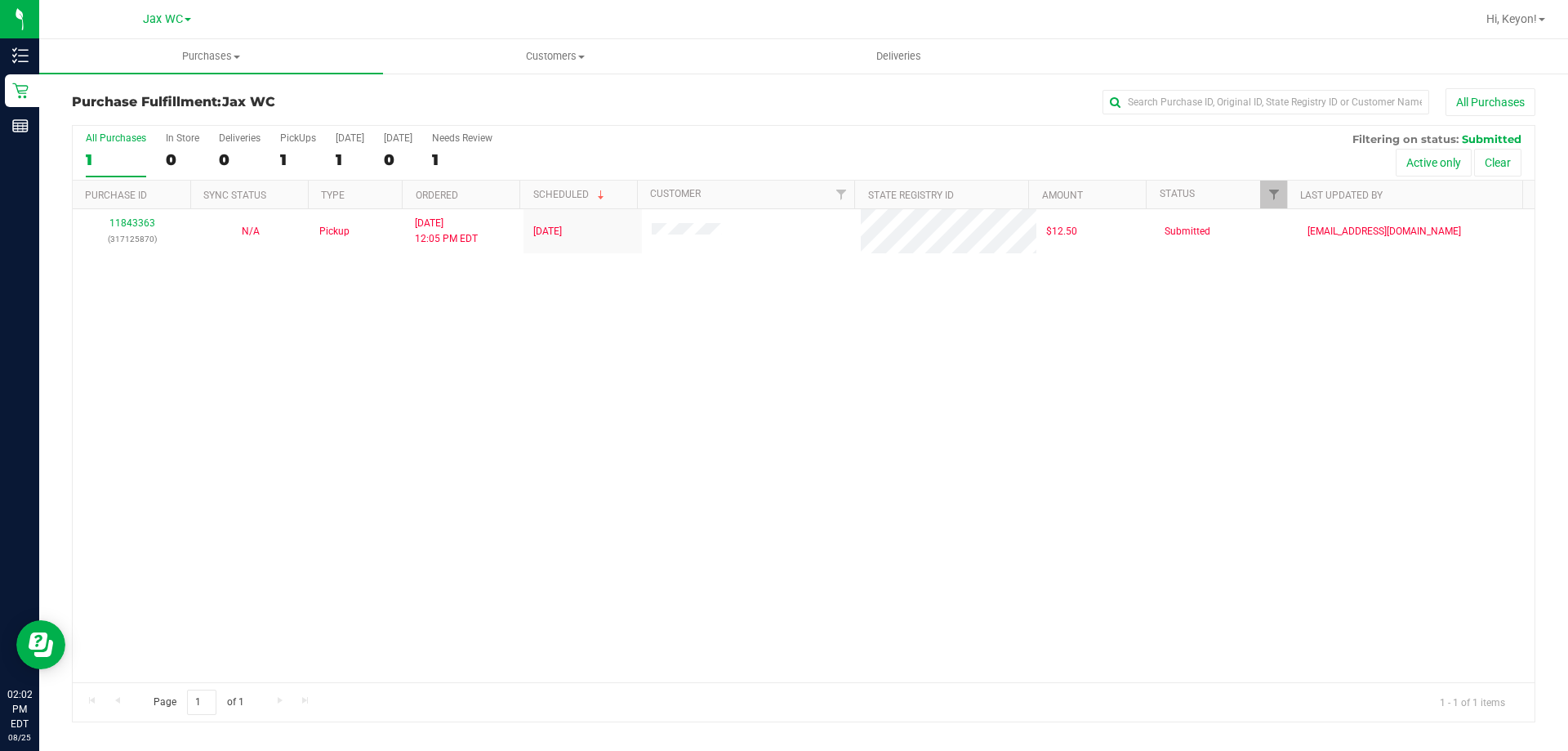
click at [172, 131] on div "All Purchases 1 In Store 0 Deliveries 0 PickUps 1 [DATE] 1 [DATE] 0 Needs Revie…" at bounding box center [803, 423] width 1463 height 598
click at [170, 154] on div "0" at bounding box center [183, 159] width 34 height 19
click at [0, 0] on input "In Store 0" at bounding box center [0, 0] width 0 height 0
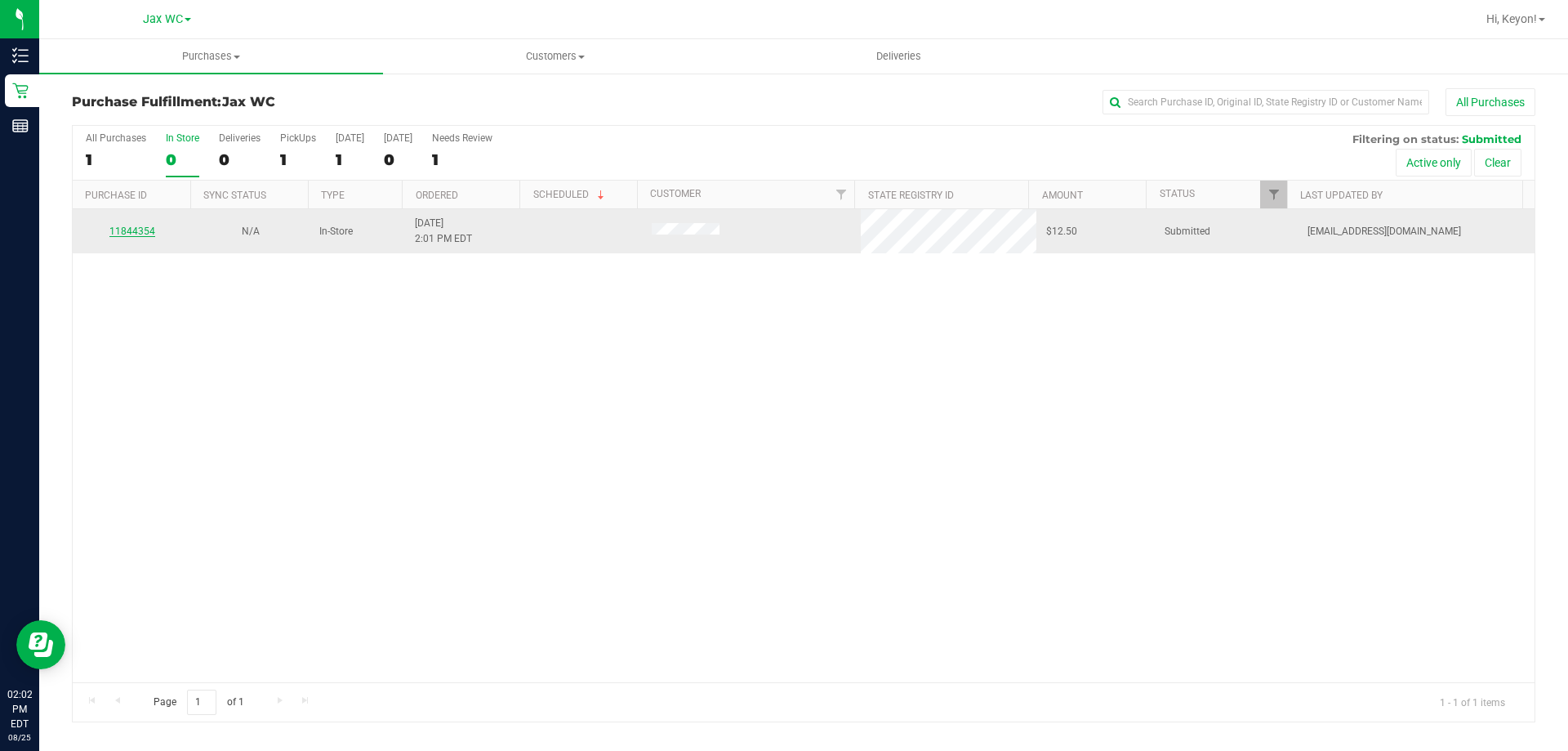
click at [137, 227] on link "11844354" at bounding box center [132, 231] width 46 height 11
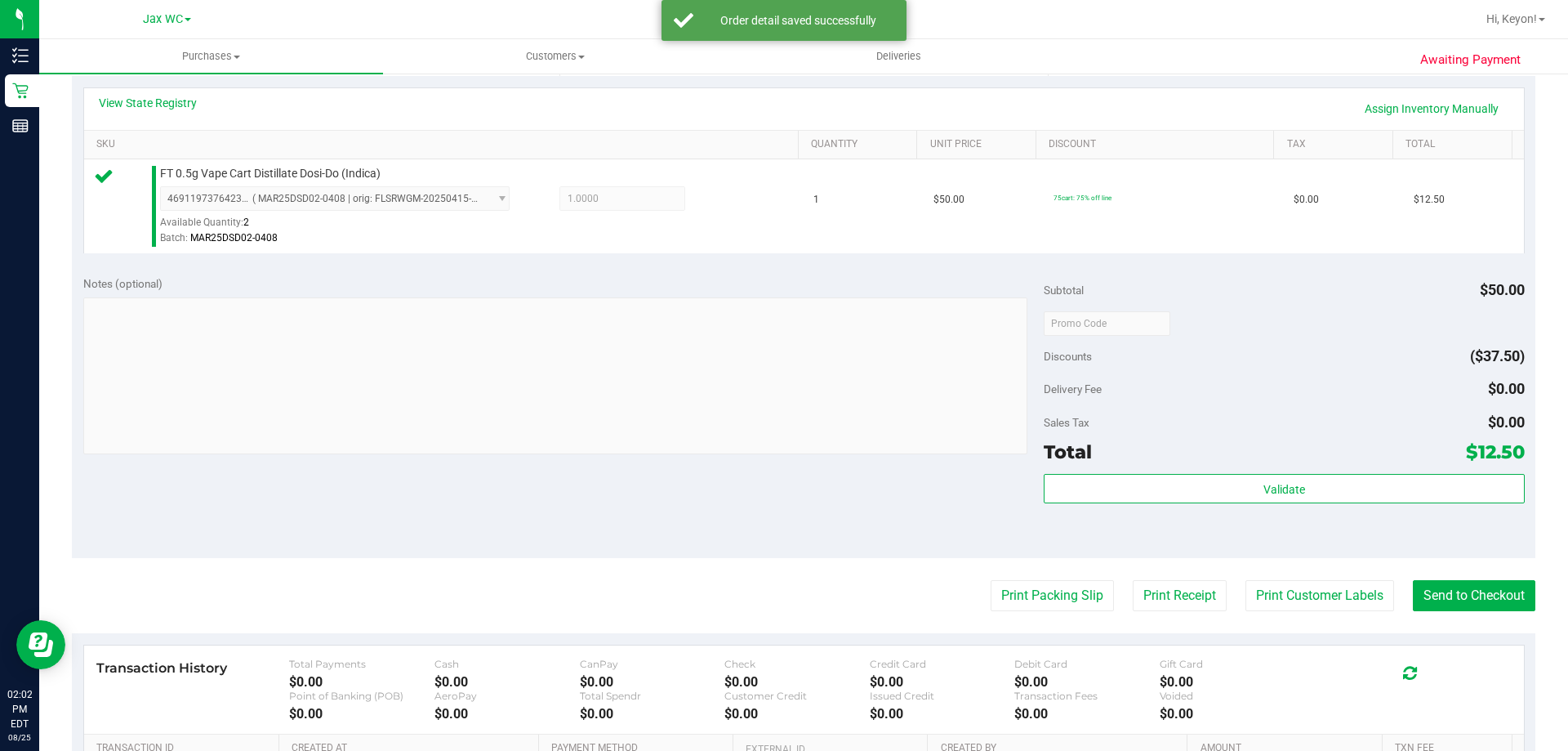
scroll to position [423, 0]
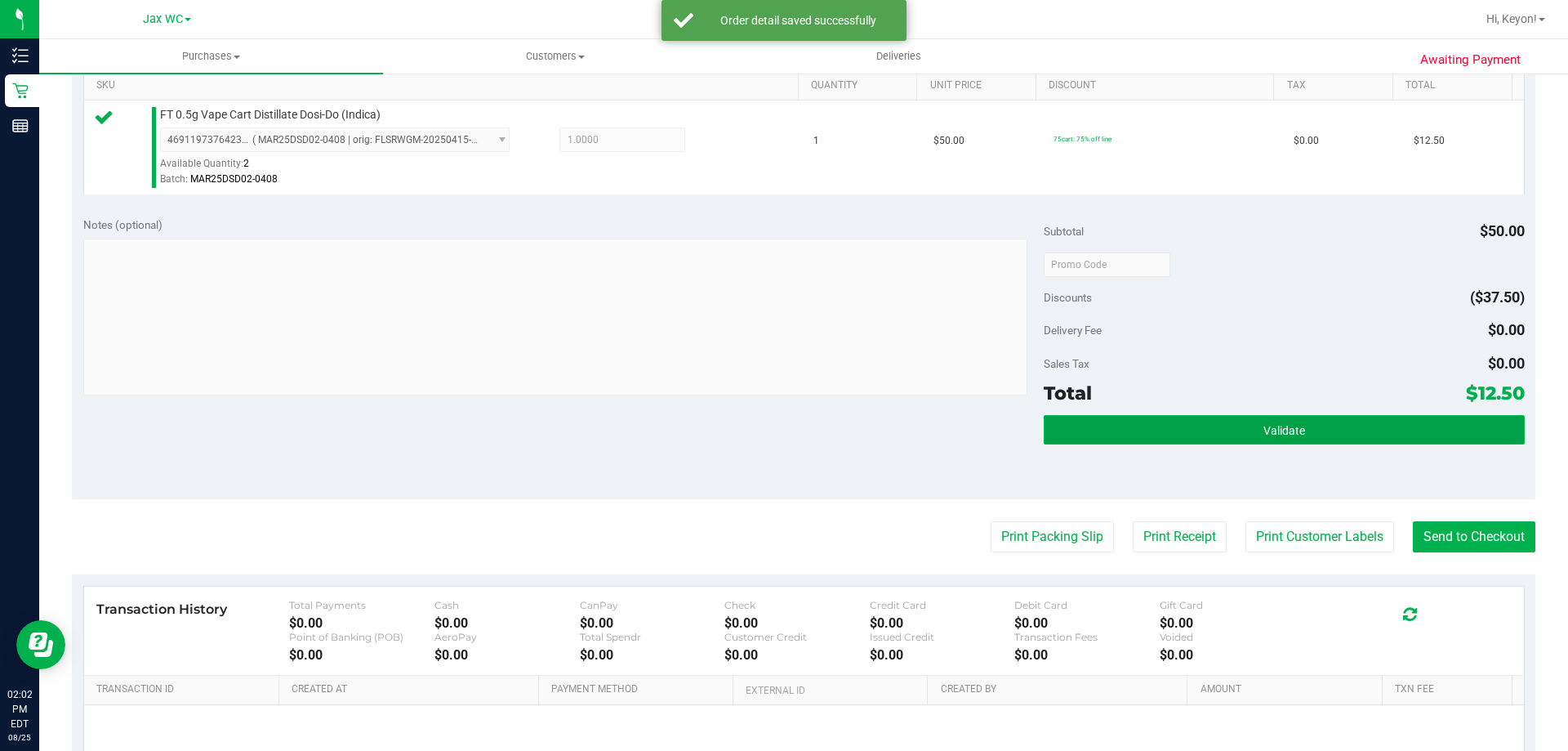
click at [1299, 427] on button "Validate" at bounding box center [1283, 430] width 480 height 30
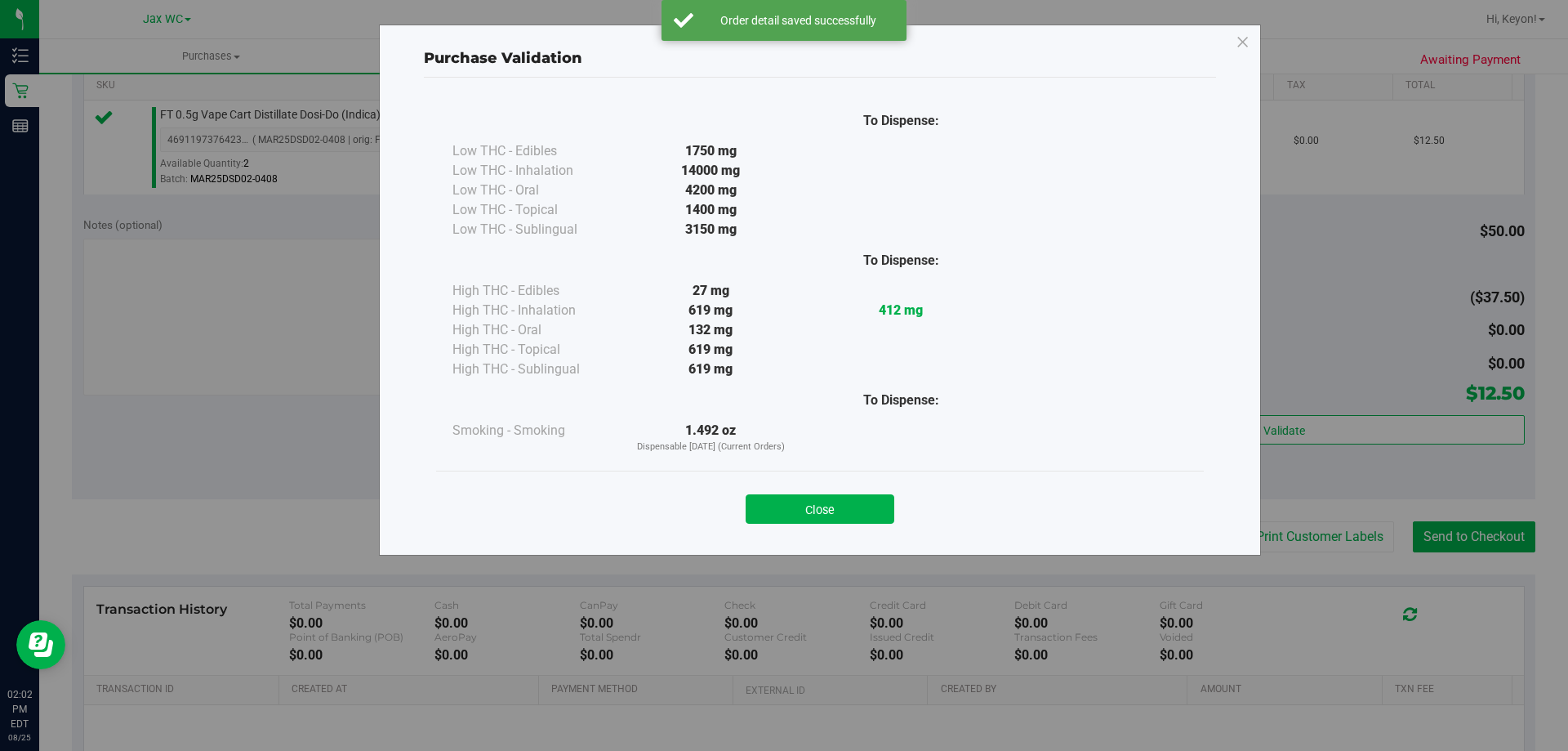
click at [850, 509] on button "Close" at bounding box center [819, 509] width 148 height 30
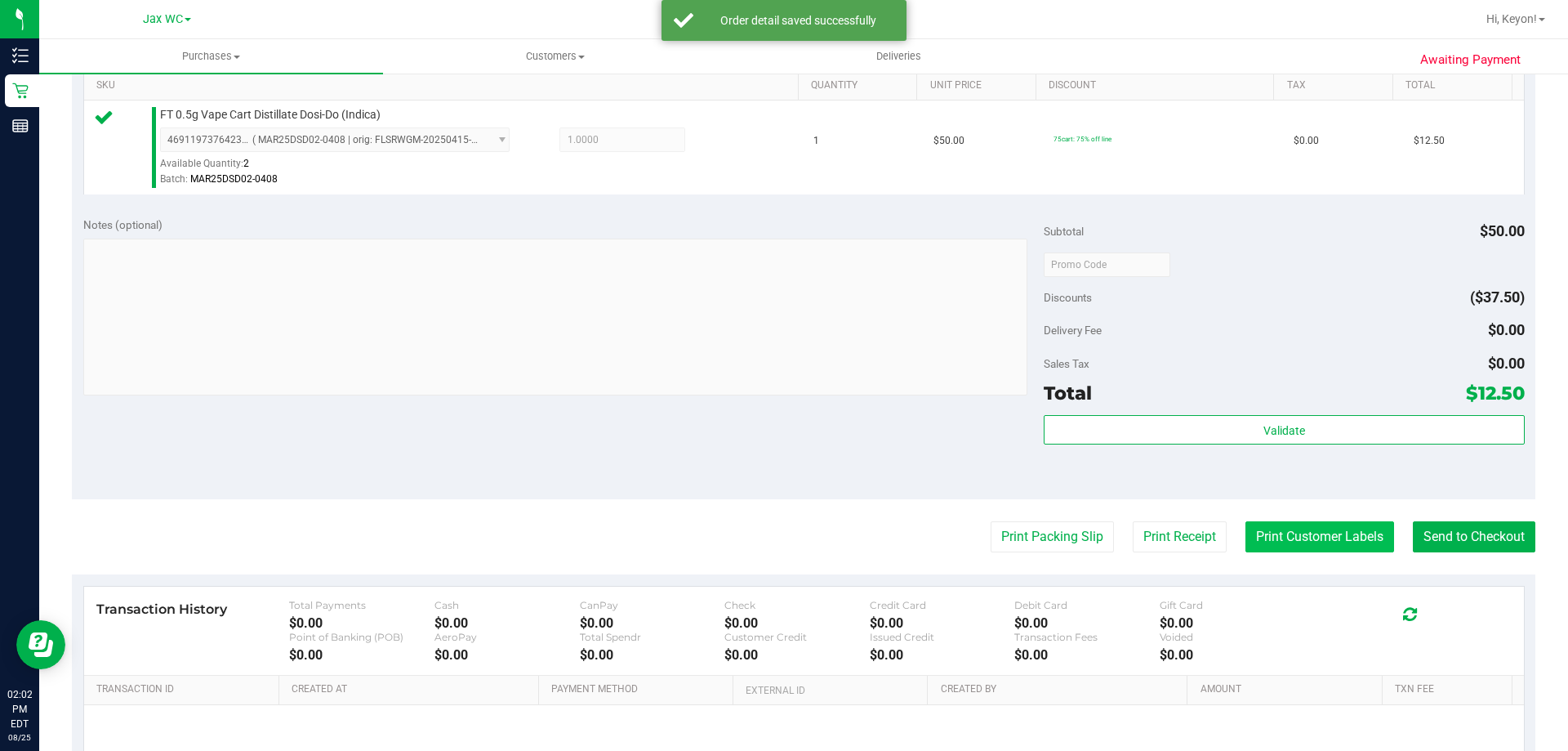
click at [1277, 542] on button "Print Customer Labels" at bounding box center [1319, 537] width 148 height 31
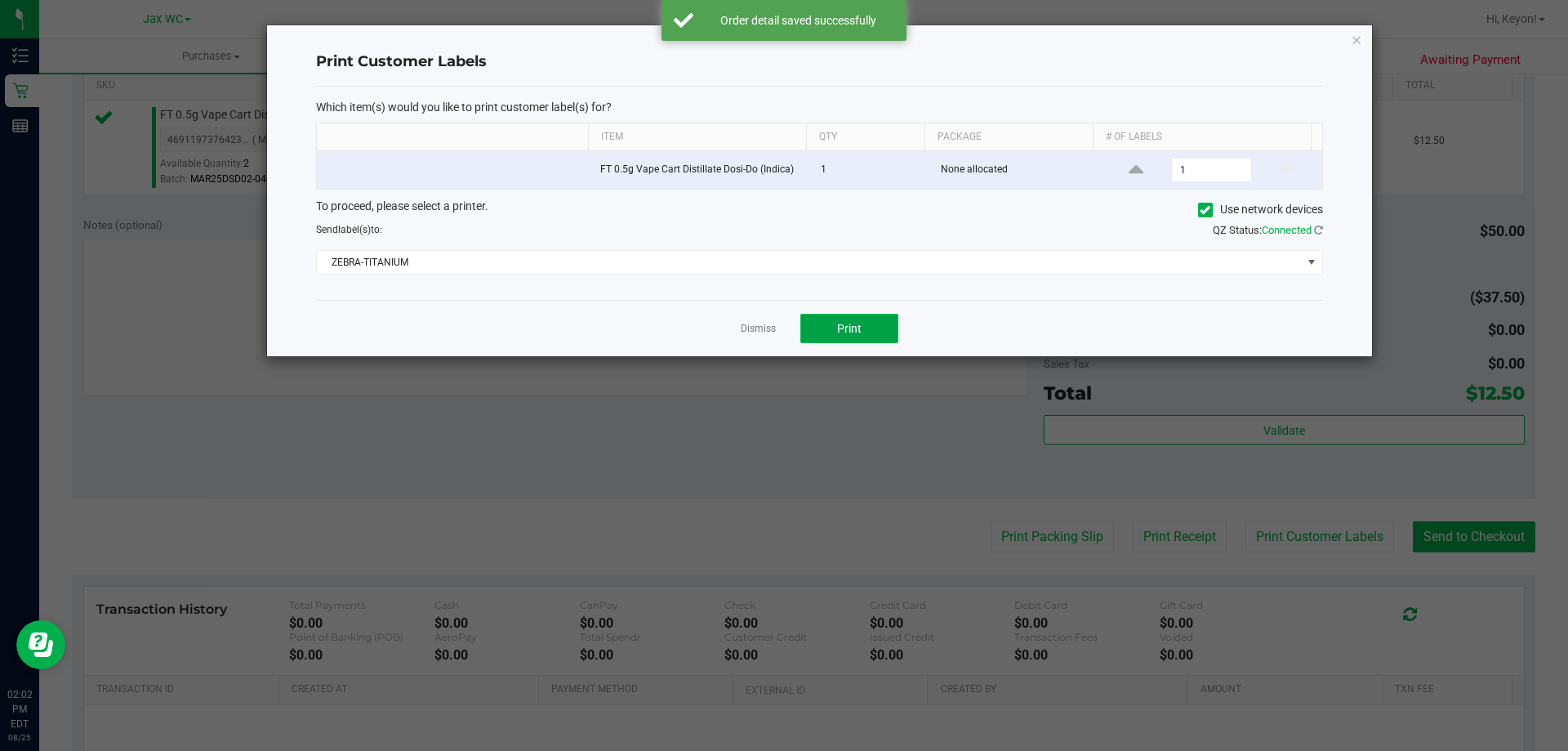
click at [870, 328] on button "Print" at bounding box center [850, 328] width 98 height 30
click at [764, 328] on div at bounding box center [819, 191] width 1105 height 331
click at [760, 327] on link "Dismiss" at bounding box center [757, 329] width 35 height 14
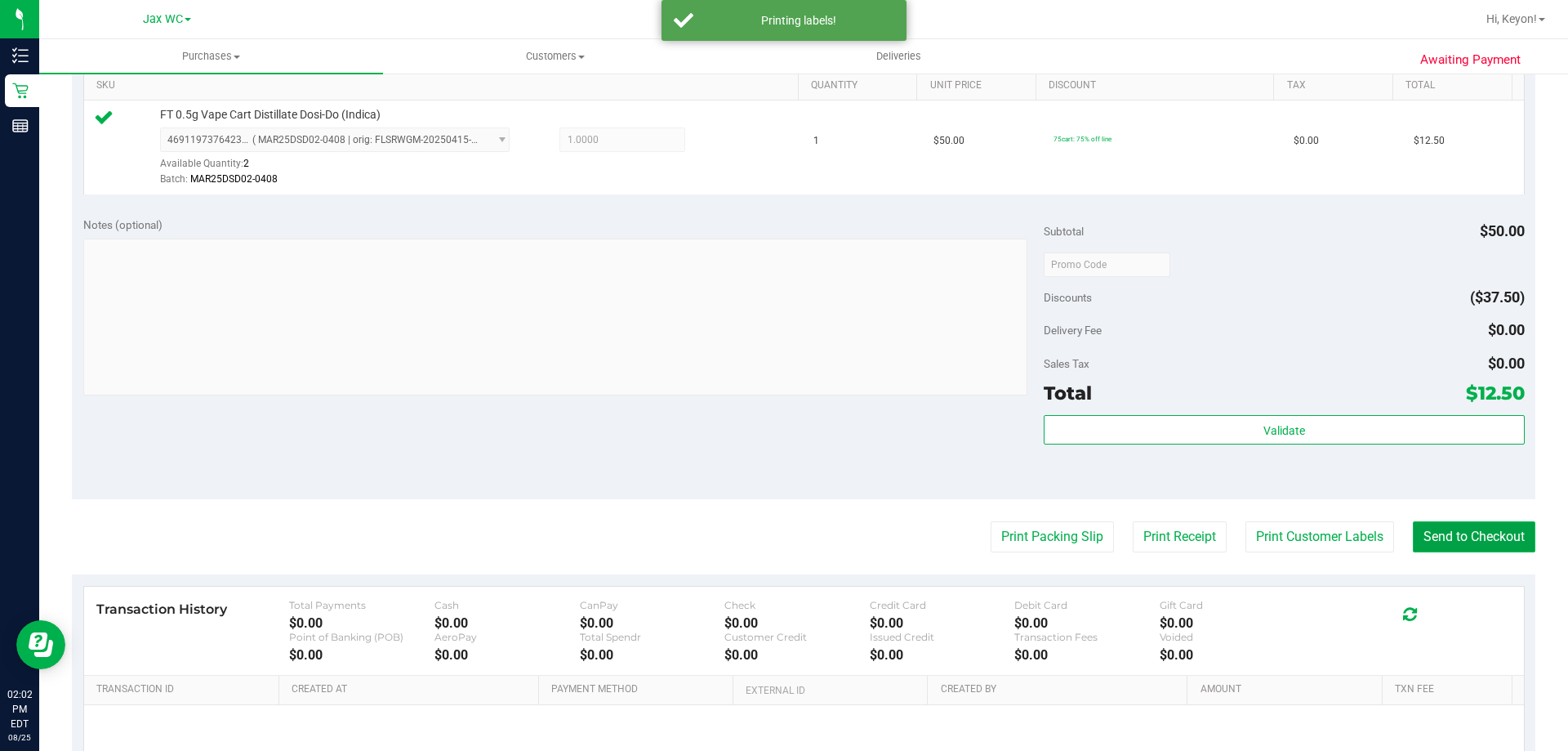
click at [1503, 545] on button "Send to Checkout" at bounding box center [1473, 537] width 123 height 31
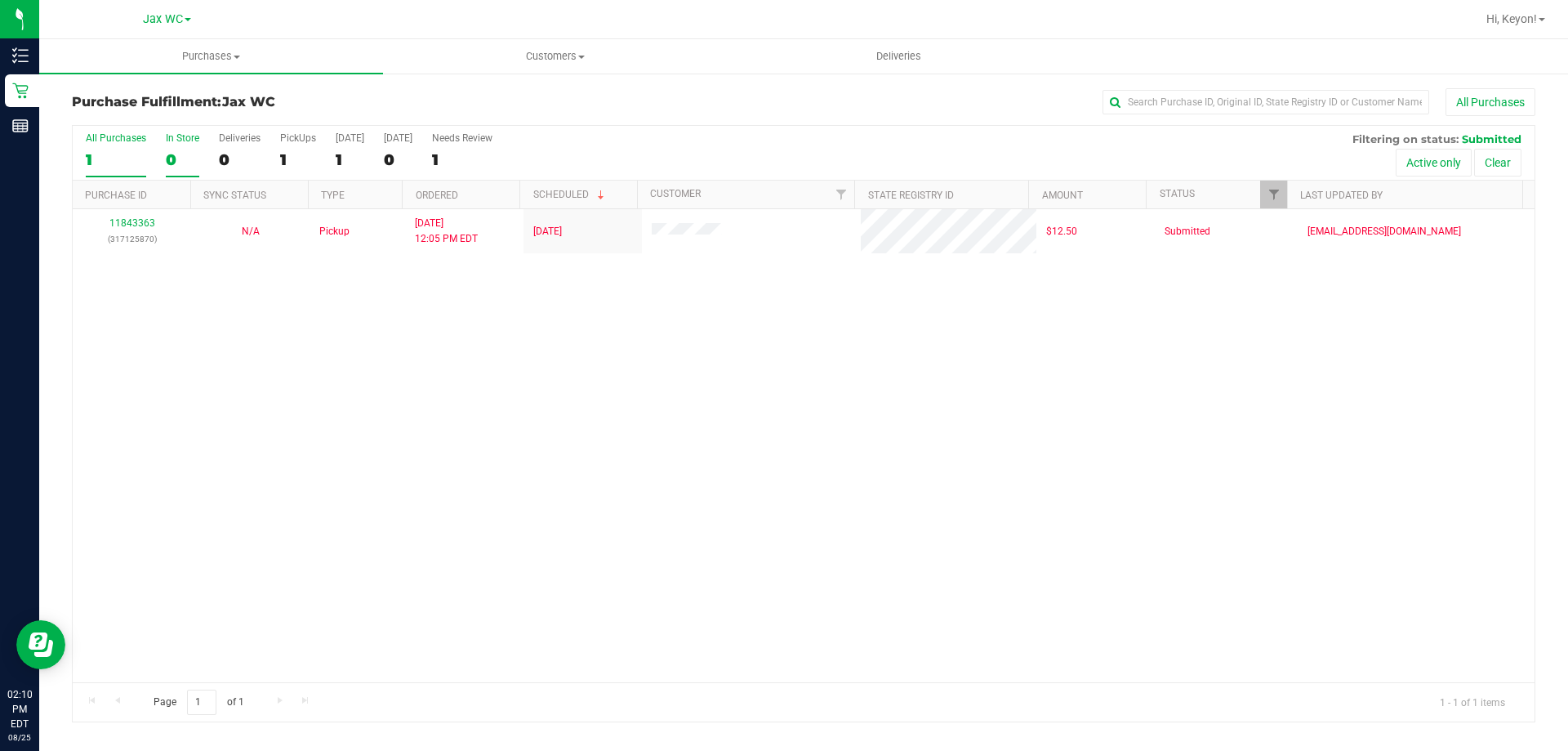
click at [177, 147] on label "In Store 0" at bounding box center [183, 154] width 34 height 45
click at [0, 0] on input "In Store 0" at bounding box center [0, 0] width 0 height 0
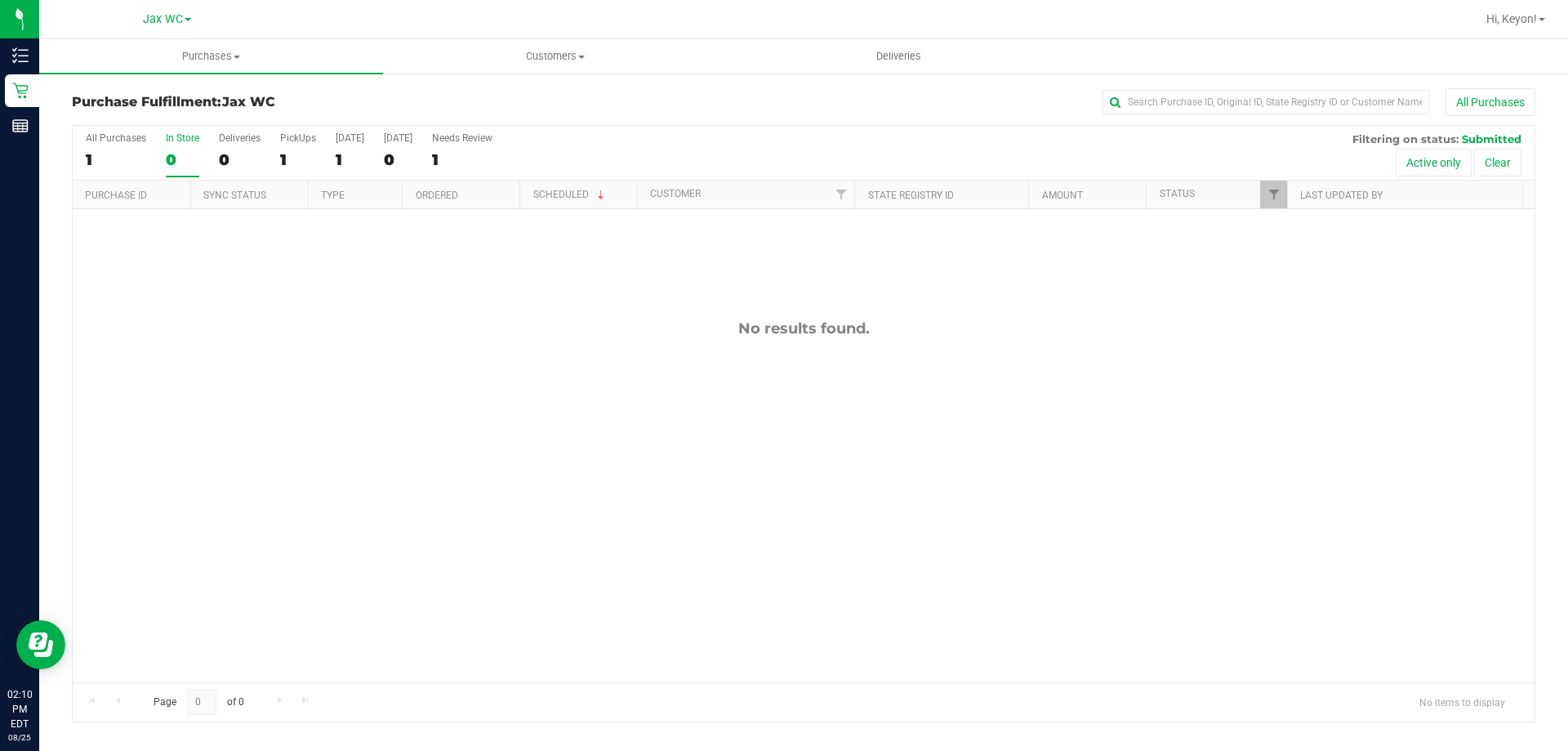
click at [178, 152] on div "0" at bounding box center [183, 159] width 34 height 19
click at [0, 0] on input "In Store 0" at bounding box center [0, 0] width 0 height 0
click at [180, 140] on div "In Store" at bounding box center [183, 137] width 34 height 11
click at [0, 0] on input "In Store 0" at bounding box center [0, 0] width 0 height 0
click at [175, 164] on div "0" at bounding box center [183, 159] width 34 height 19
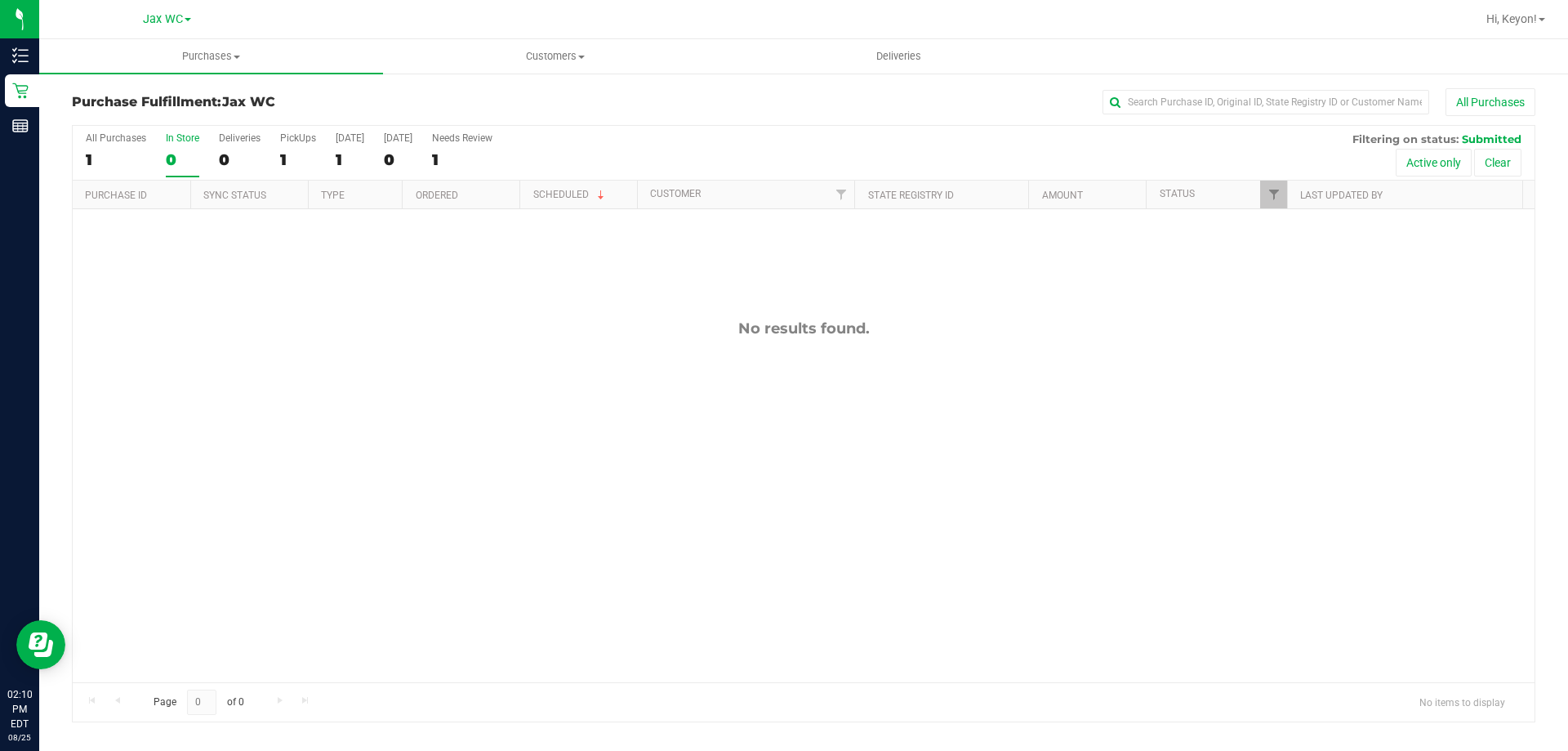
click at [0, 0] on input "In Store 0" at bounding box center [0, 0] width 0 height 0
click at [173, 153] on div "0" at bounding box center [183, 159] width 34 height 19
click at [0, 0] on input "In Store 0" at bounding box center [0, 0] width 0 height 0
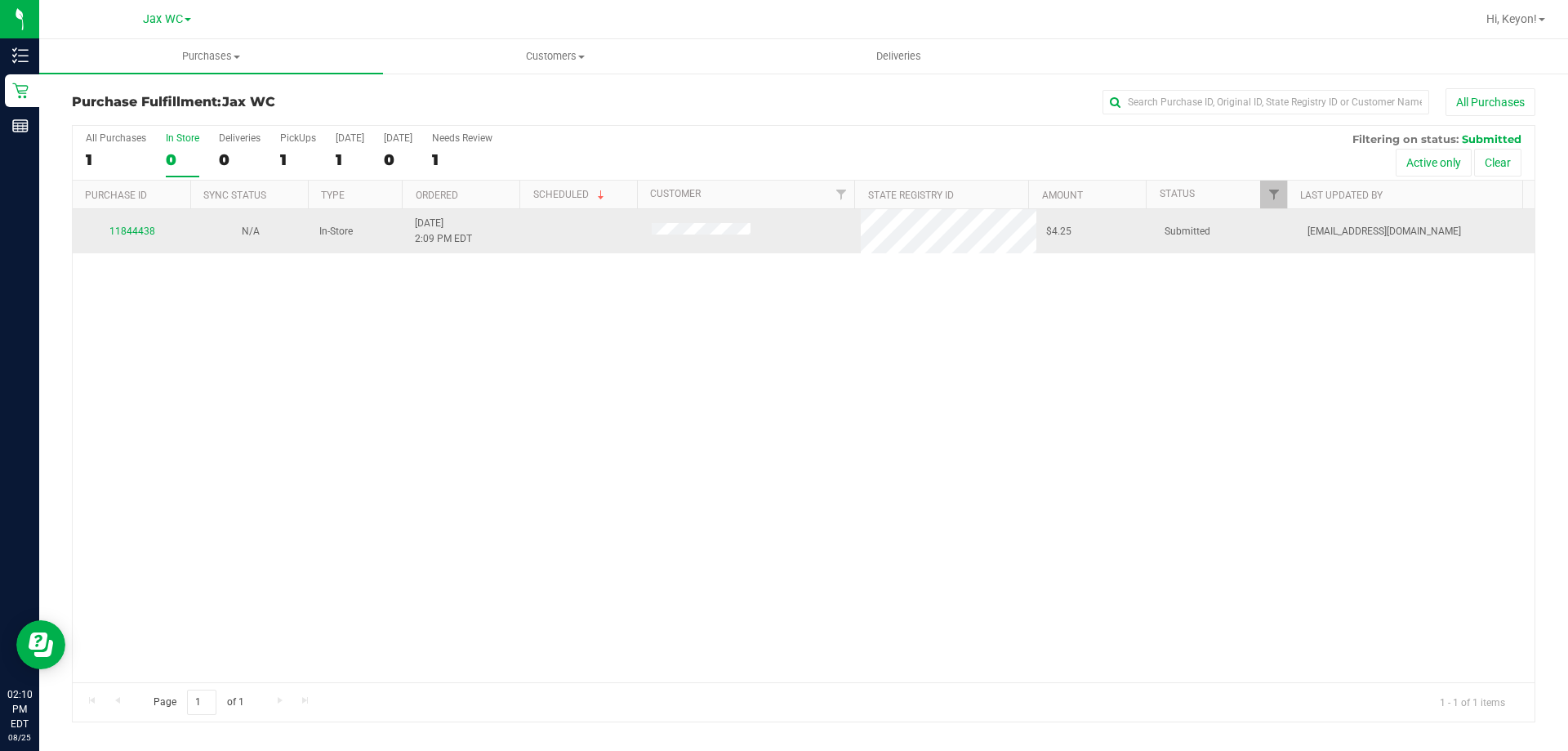
click at [137, 237] on div "11844438" at bounding box center [131, 231] width 99 height 15
click at [136, 230] on link "11844438" at bounding box center [132, 231] width 46 height 11
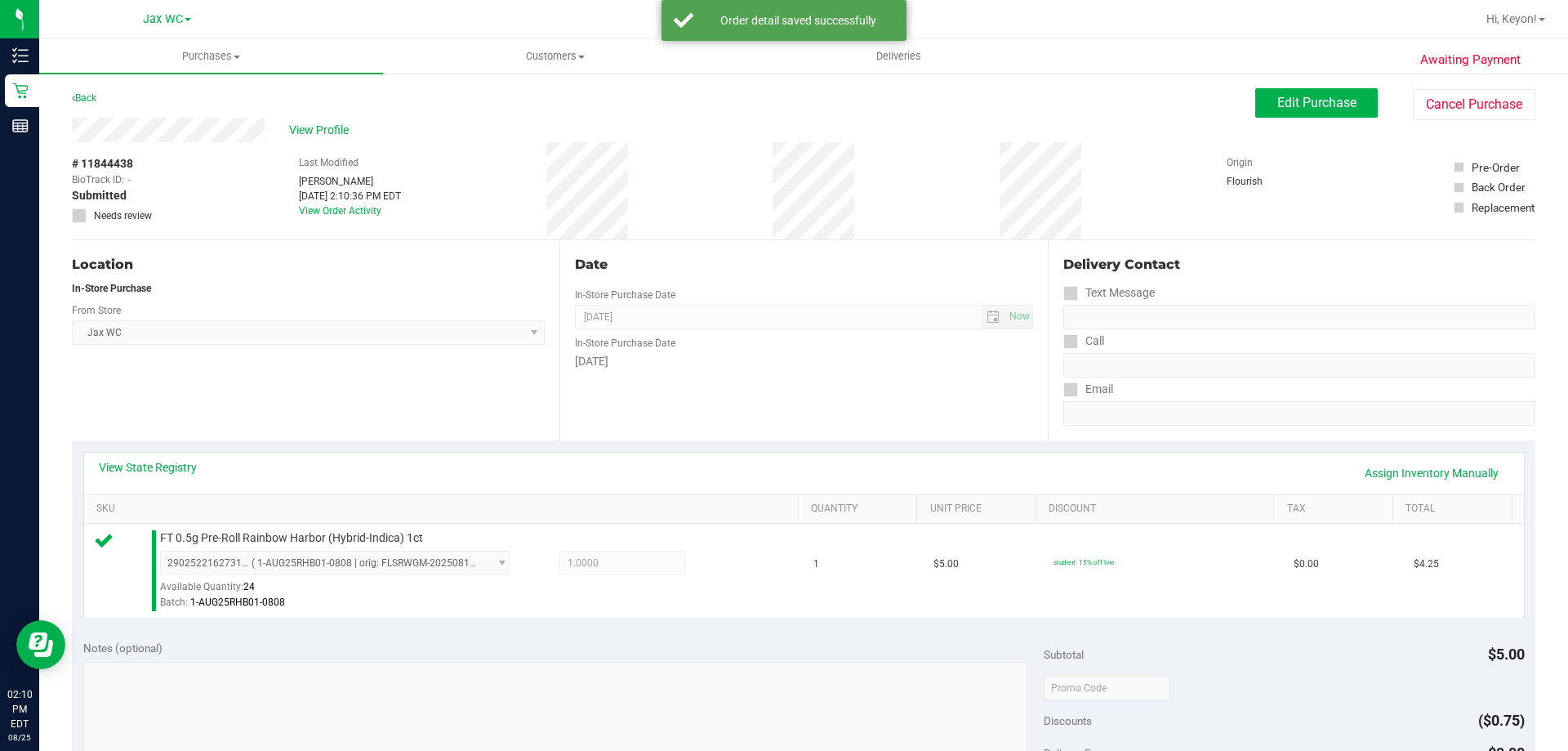
scroll to position [385, 0]
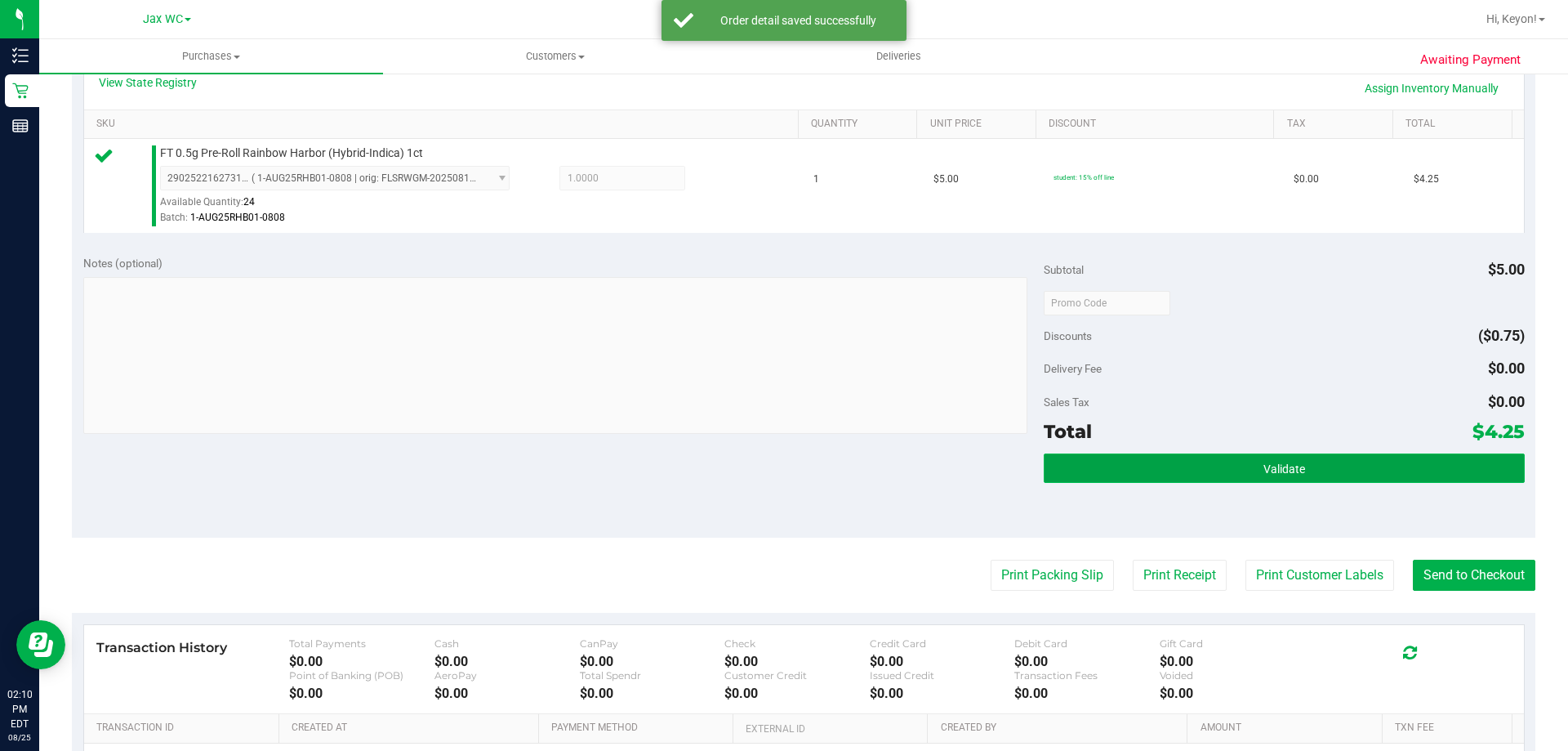
click at [1338, 461] on button "Validate" at bounding box center [1283, 468] width 480 height 30
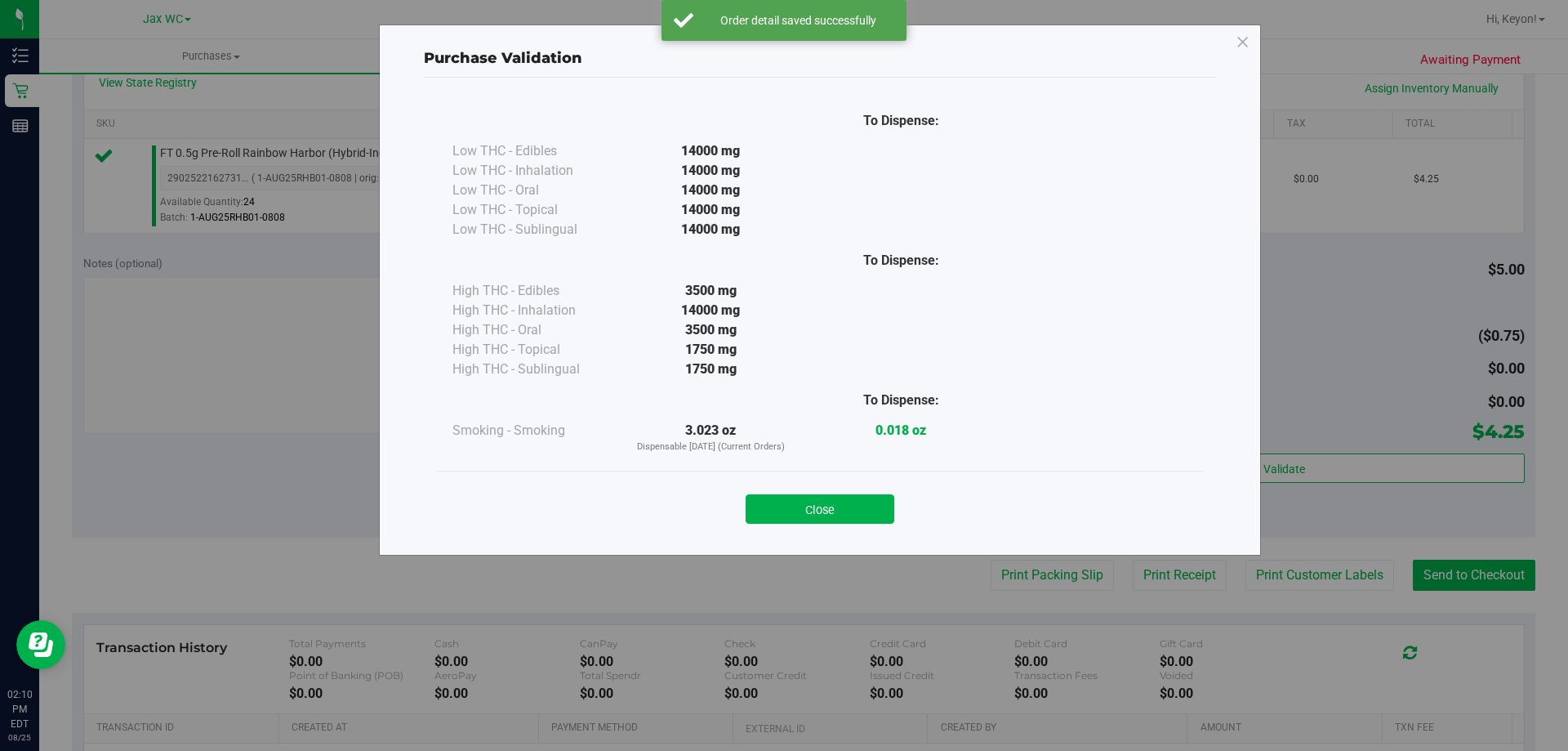
drag, startPoint x: 829, startPoint y: 509, endPoint x: 868, endPoint y: 524, distance: 41.8
click at [833, 511] on button "Close" at bounding box center [819, 509] width 148 height 30
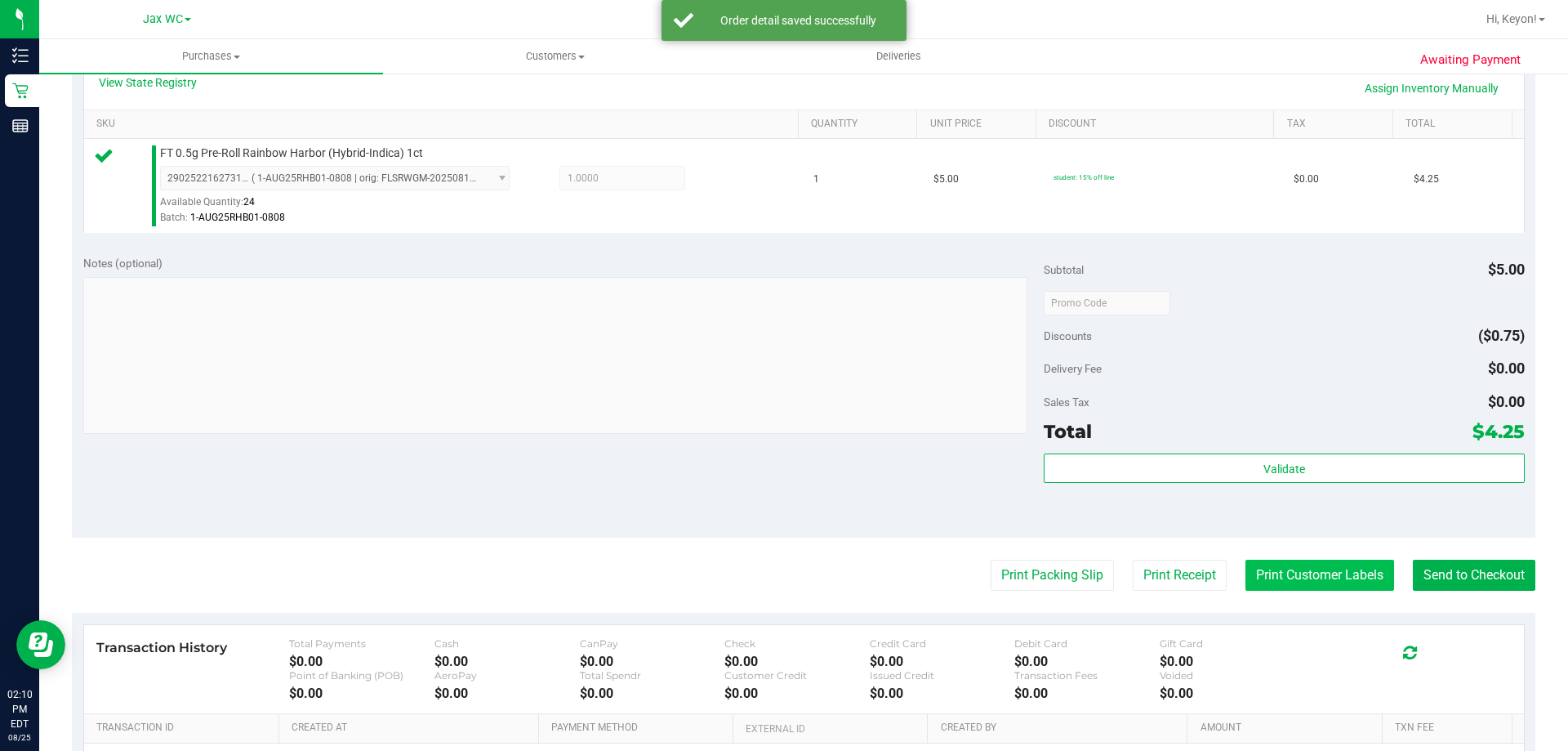
click at [1271, 570] on button "Print Customer Labels" at bounding box center [1319, 575] width 148 height 31
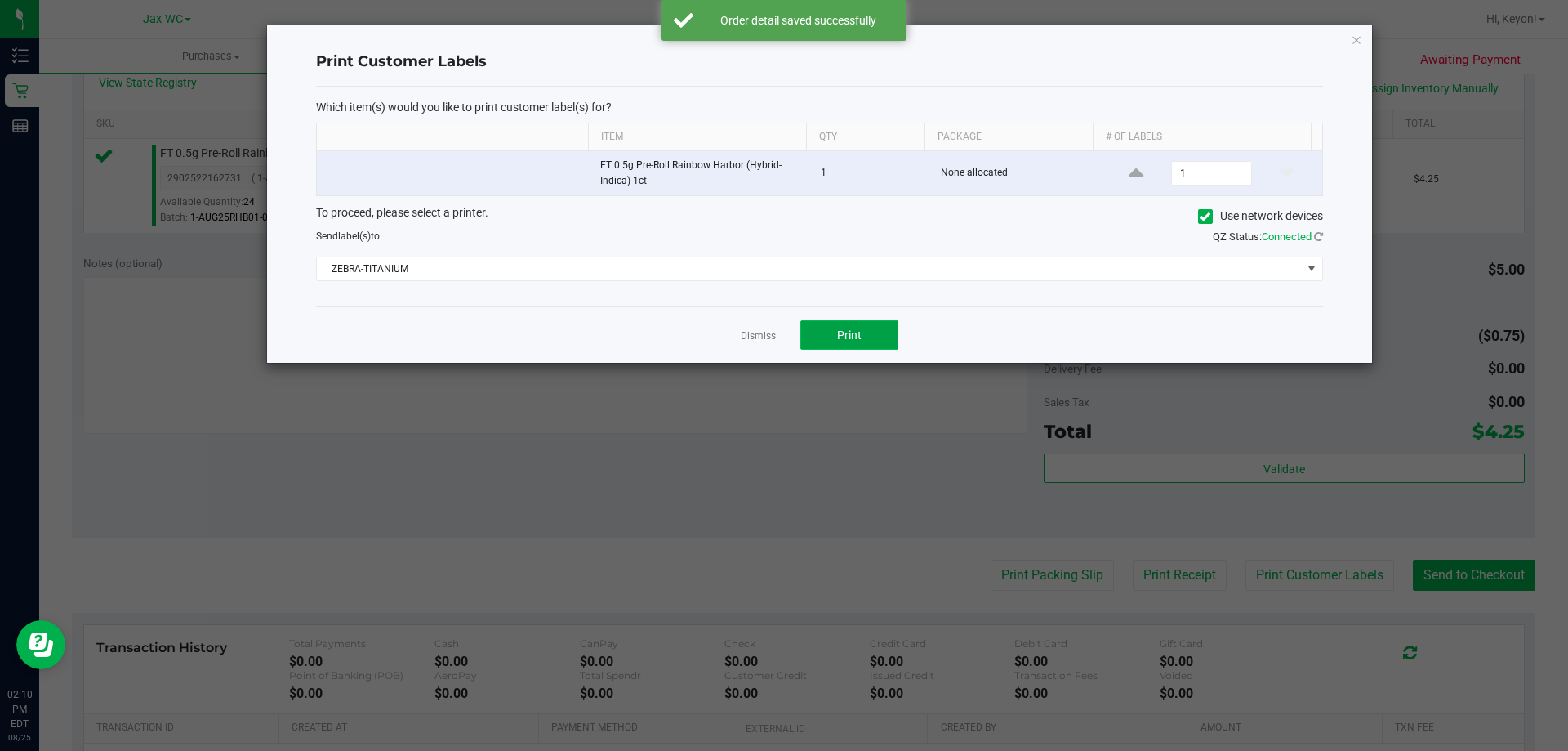
click at [869, 332] on button "Print" at bounding box center [850, 335] width 98 height 30
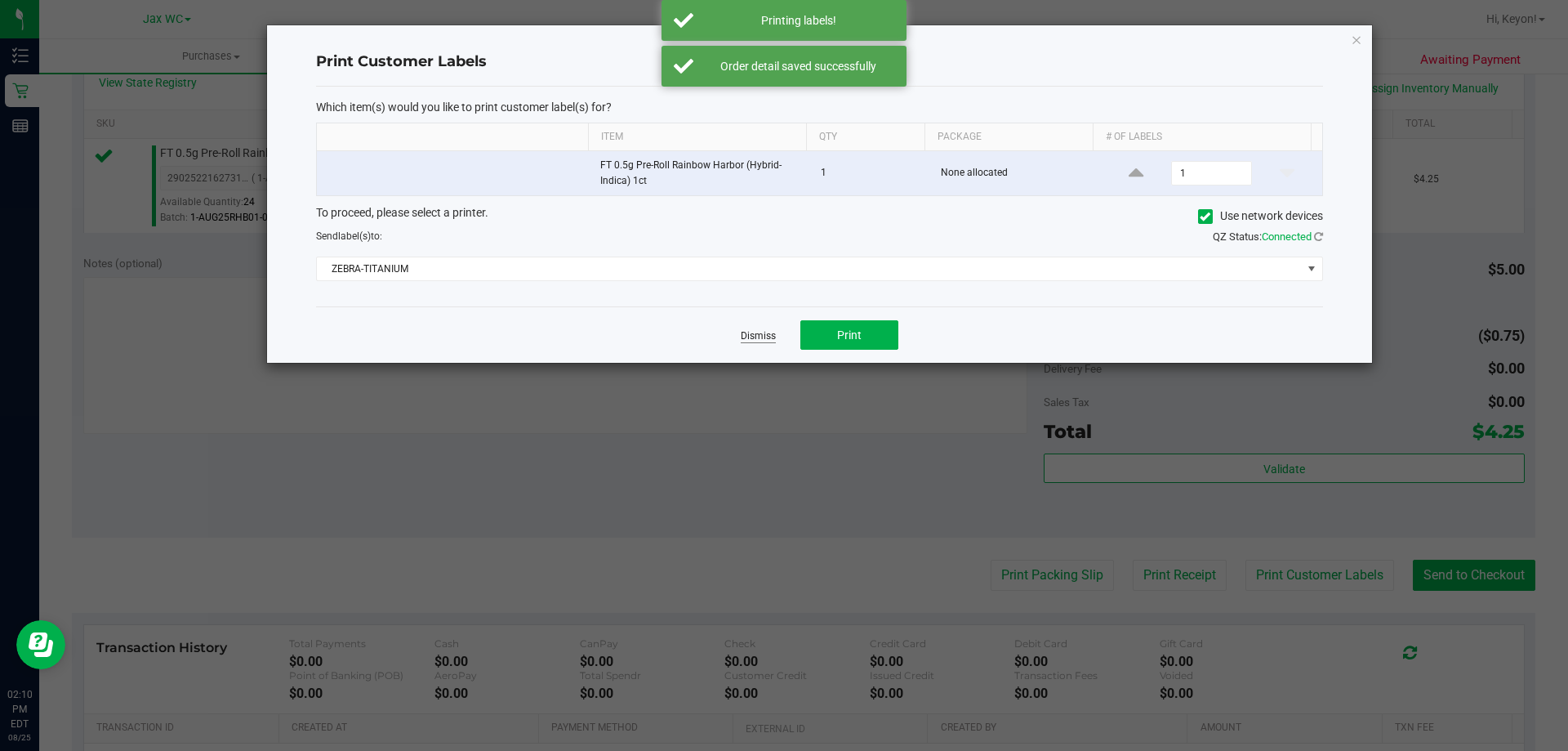
click at [754, 335] on link "Dismiss" at bounding box center [757, 336] width 35 height 14
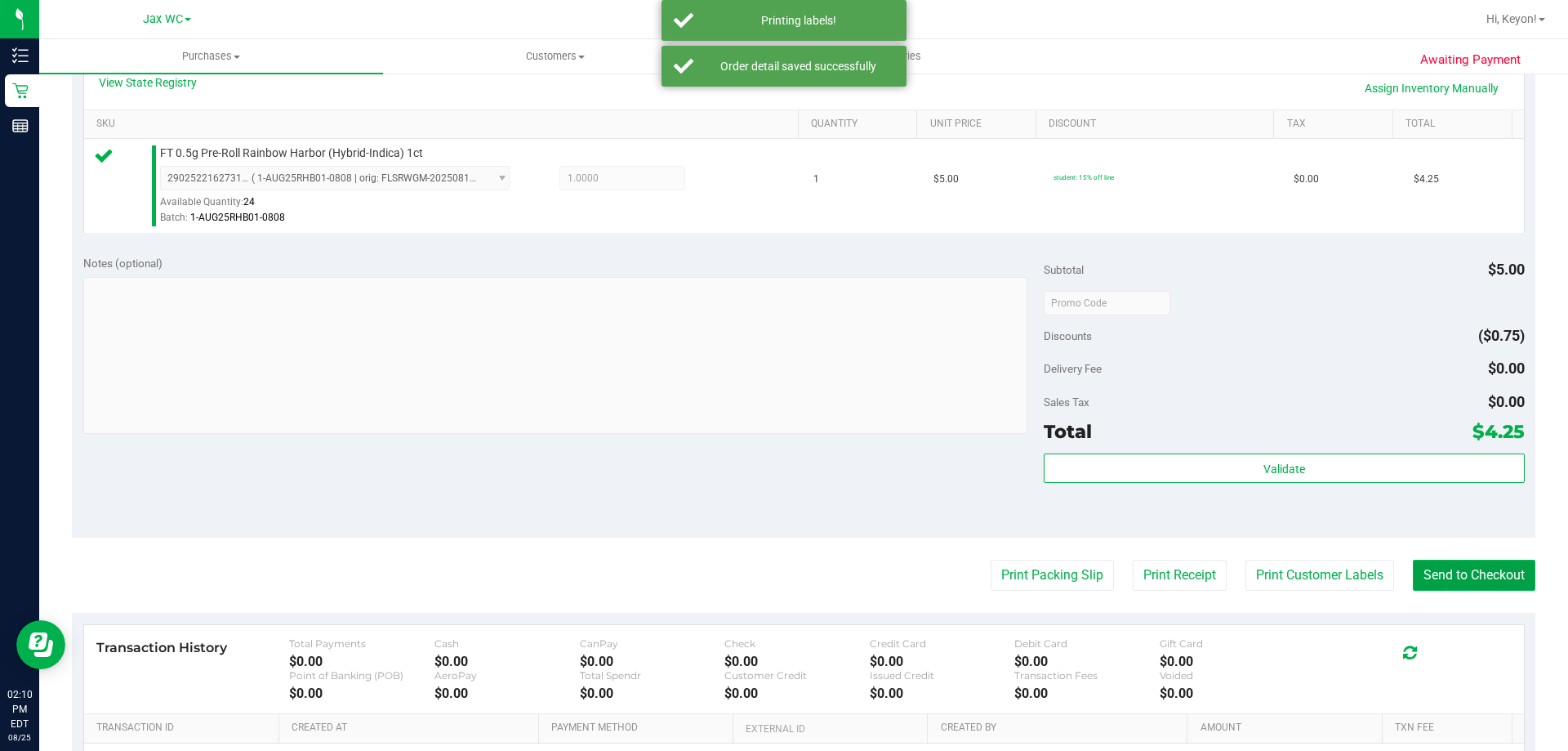
click at [1463, 567] on button "Send to Checkout" at bounding box center [1473, 575] width 123 height 31
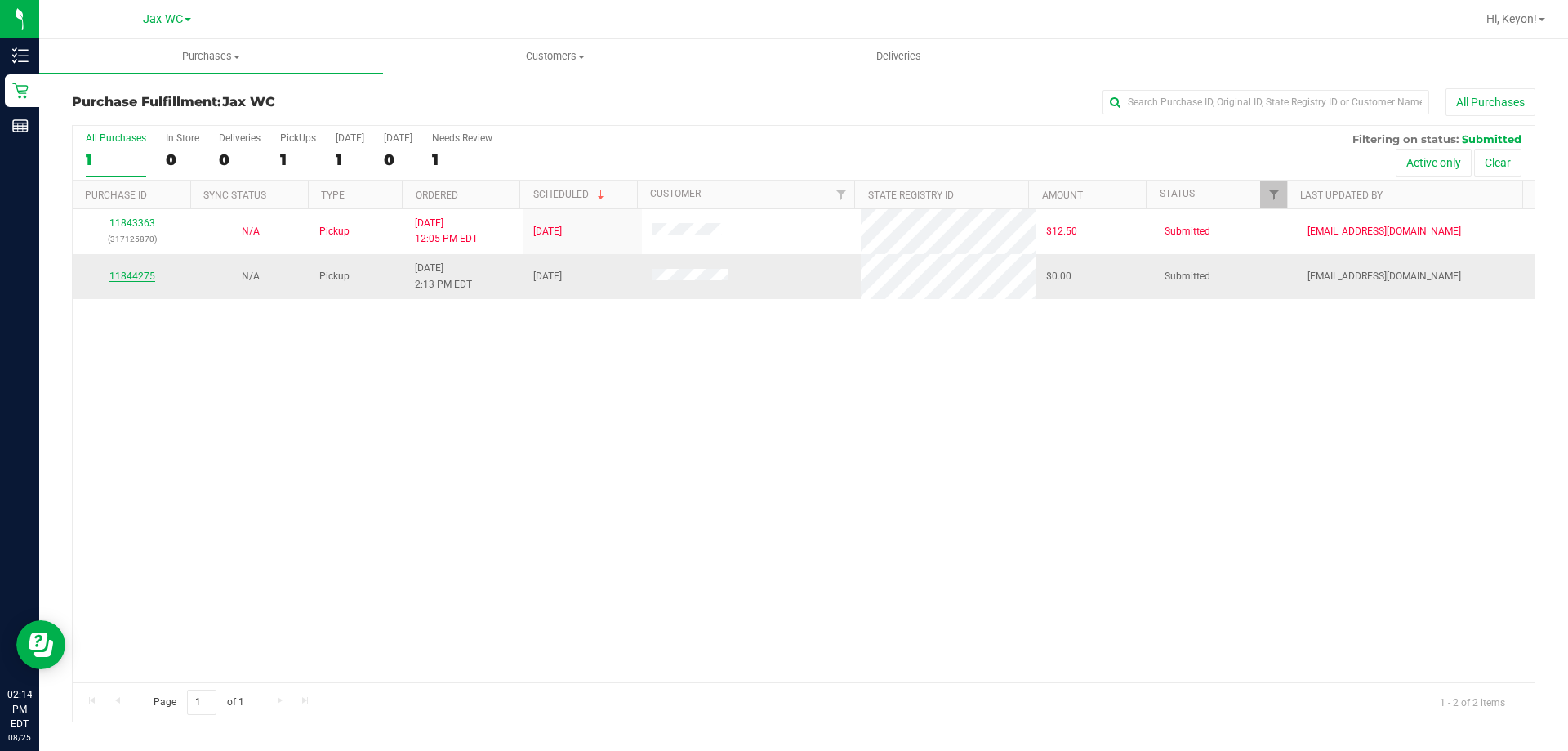
click at [129, 274] on link "11844275" at bounding box center [132, 275] width 46 height 11
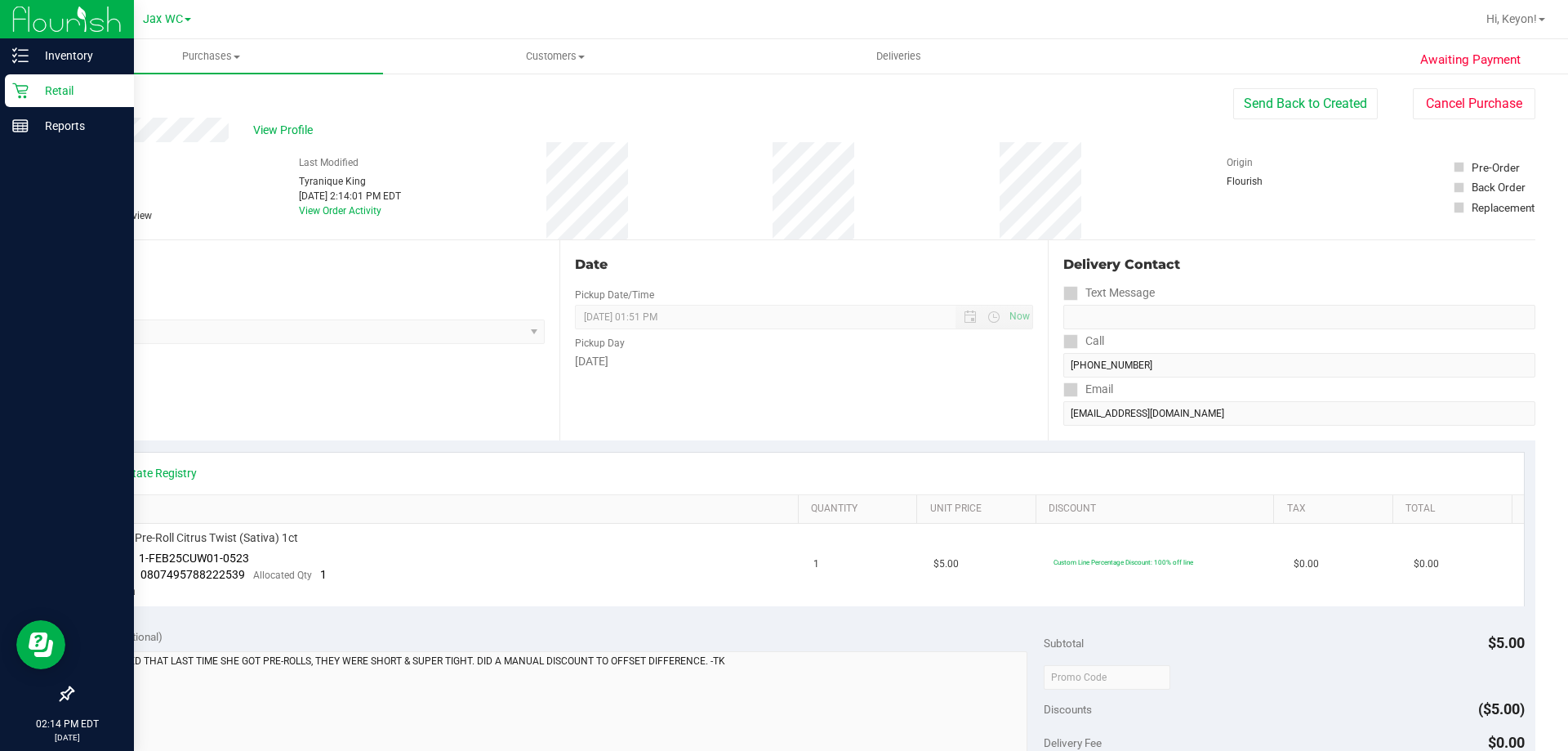
click at [23, 81] on div "Retail" at bounding box center [69, 91] width 129 height 33
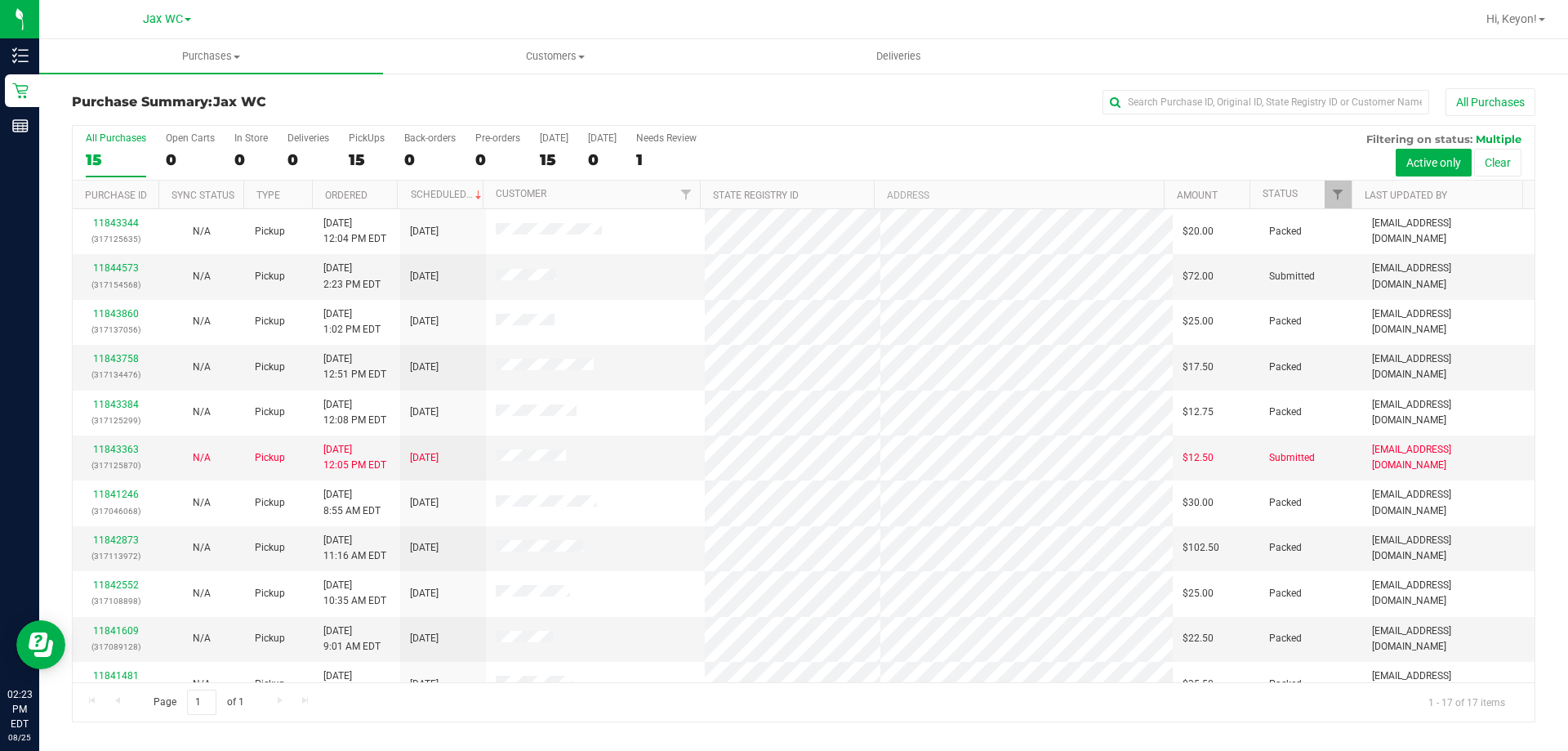
click at [240, 156] on div "0" at bounding box center [252, 159] width 34 height 19
click at [0, 0] on input "In Store 0" at bounding box center [0, 0] width 0 height 0
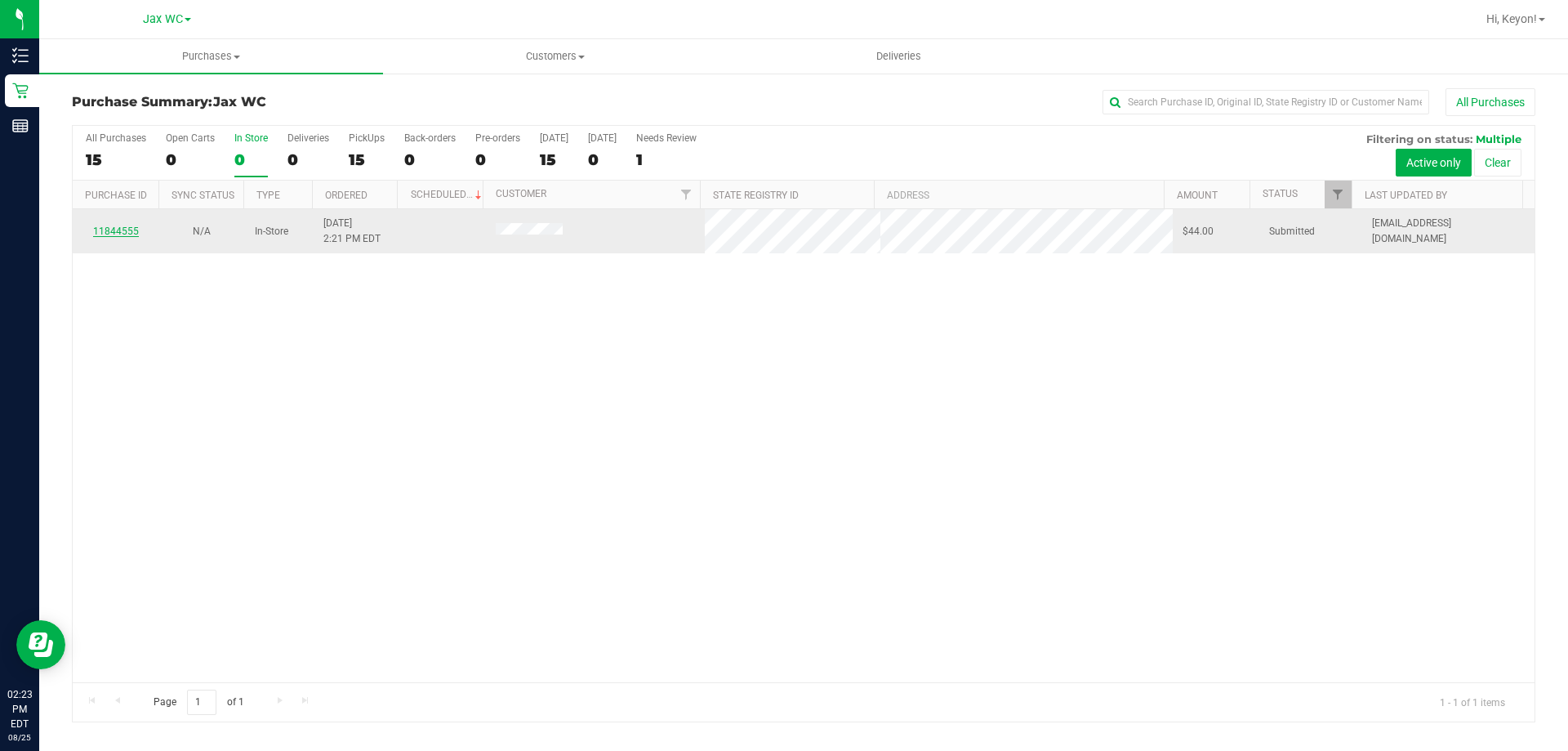
click at [125, 230] on link "11844555" at bounding box center [116, 231] width 46 height 11
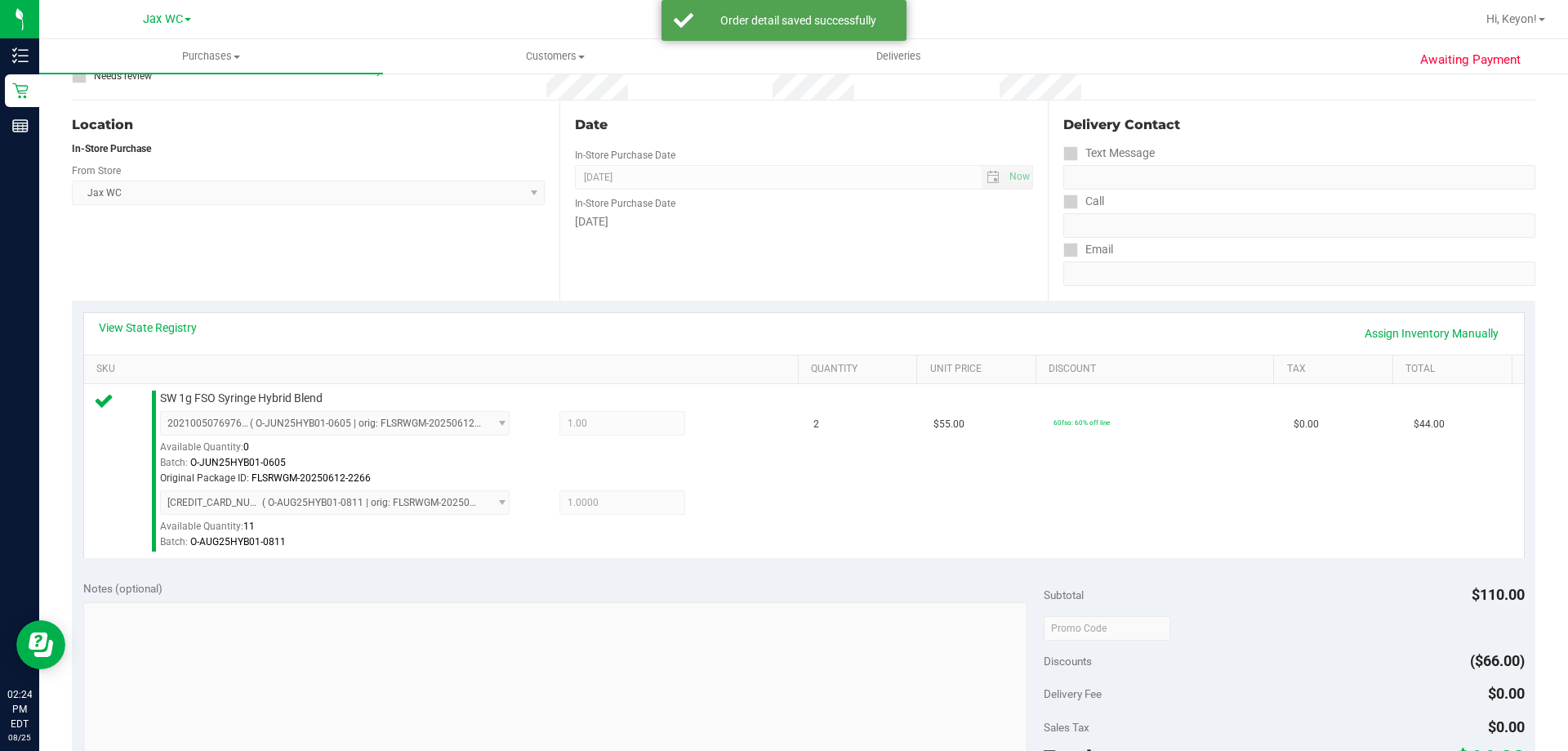
scroll to position [509, 0]
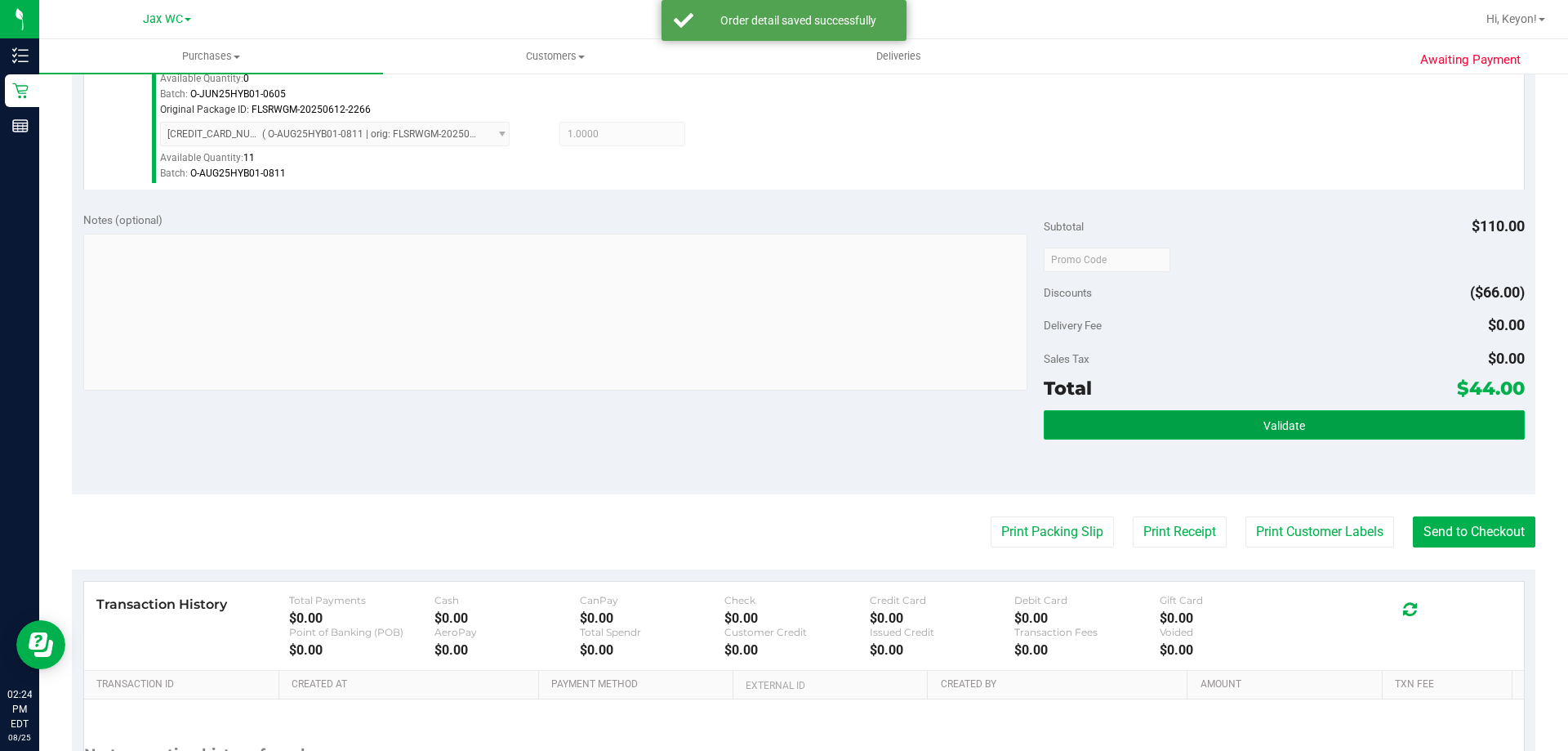
click at [1315, 419] on button "Validate" at bounding box center [1283, 425] width 480 height 30
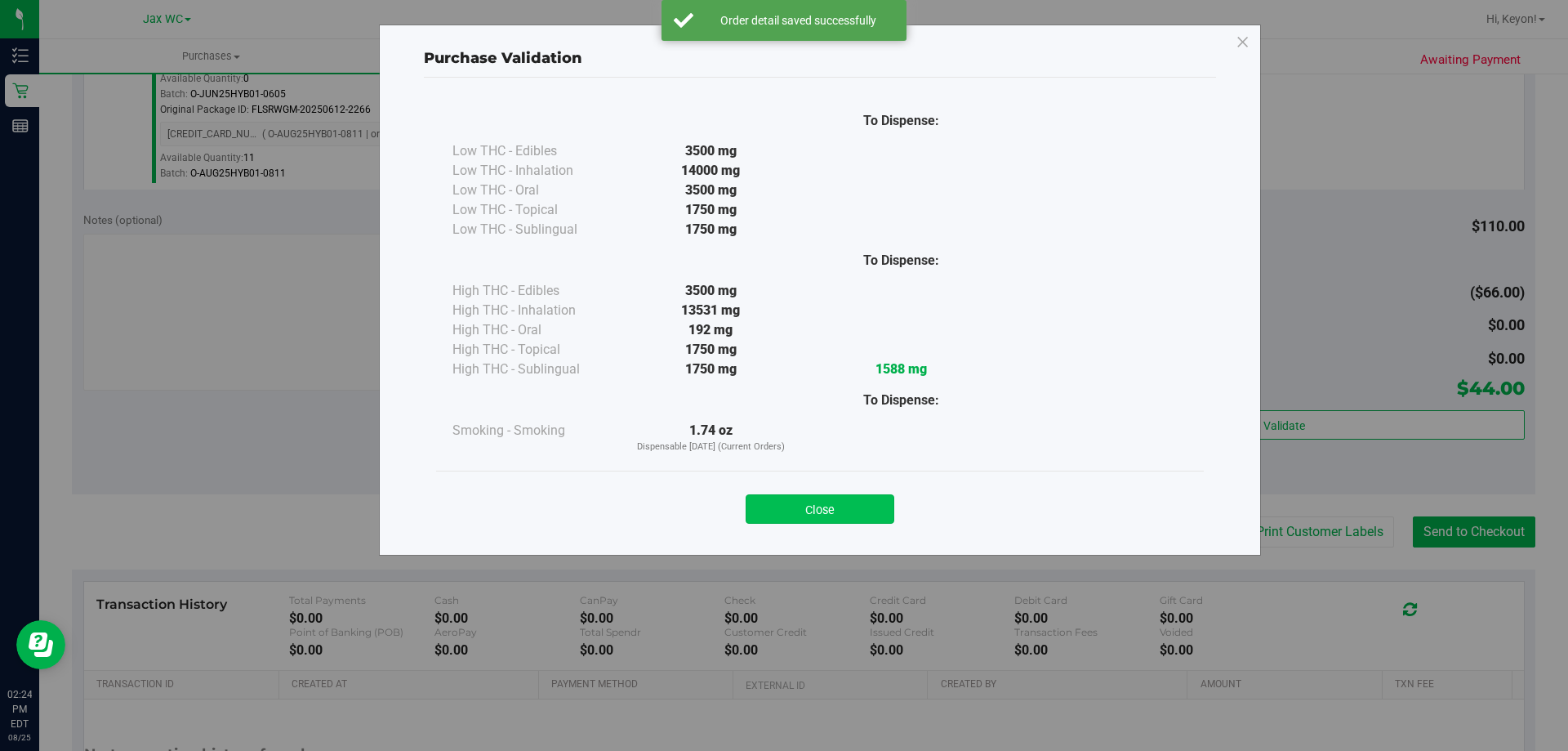
drag, startPoint x: 851, startPoint y: 498, endPoint x: 890, endPoint y: 510, distance: 40.8
click at [853, 502] on div "Close" at bounding box center [819, 504] width 743 height 41
drag, startPoint x: 823, startPoint y: 506, endPoint x: 896, endPoint y: 510, distance: 73.1
click at [826, 508] on button "Close" at bounding box center [819, 509] width 148 height 30
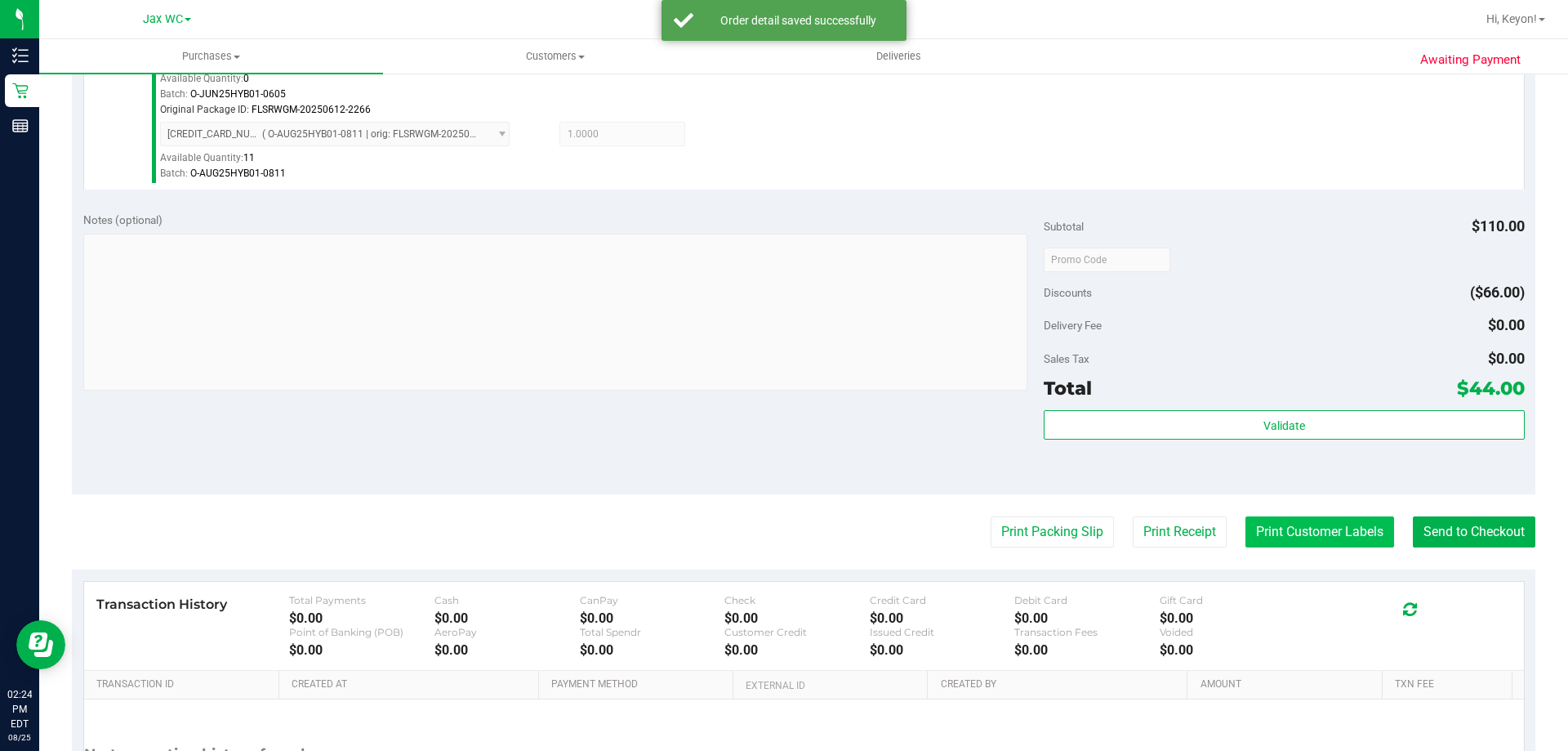
click at [1319, 539] on button "Print Customer Labels" at bounding box center [1319, 531] width 148 height 31
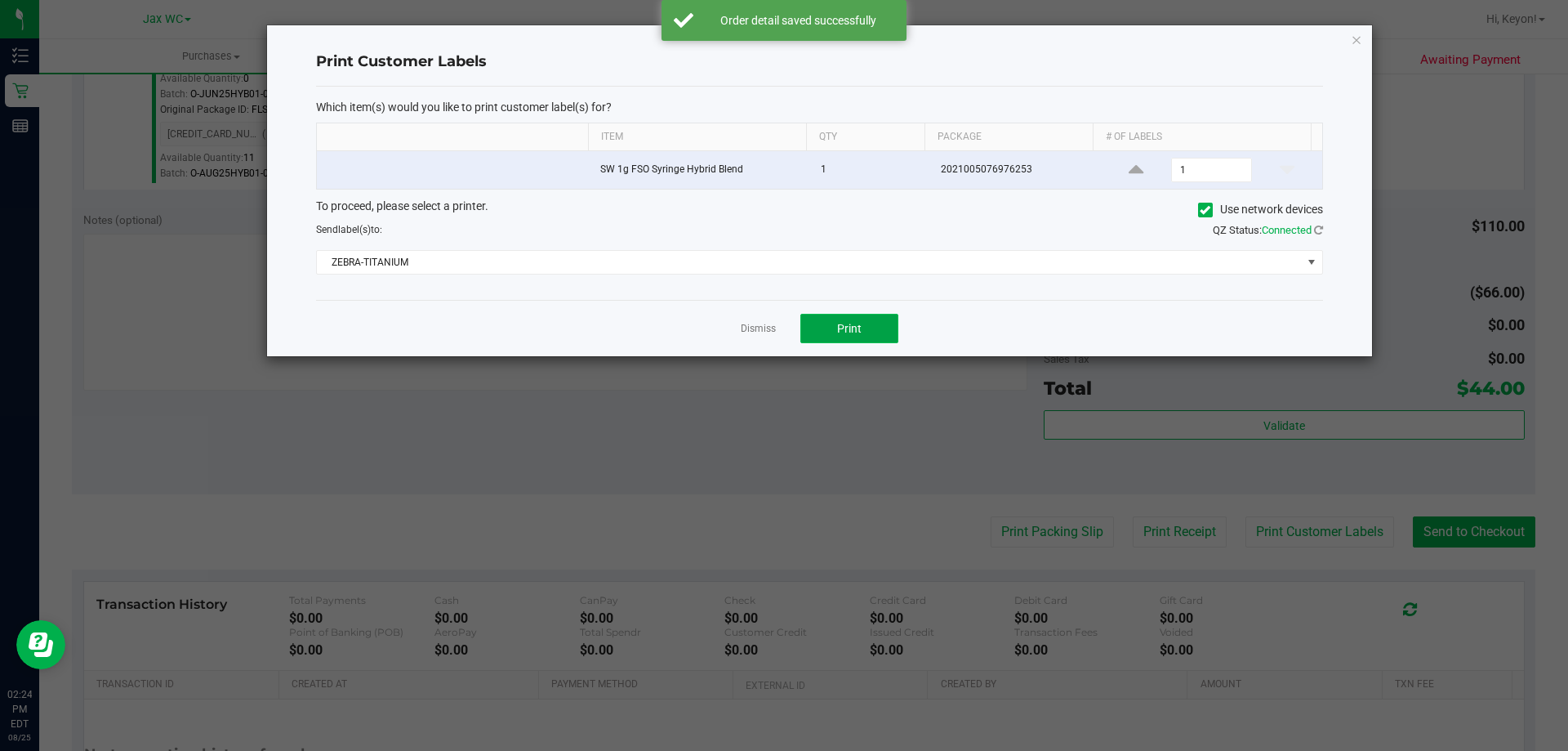
click at [838, 335] on span "Print" at bounding box center [849, 328] width 25 height 13
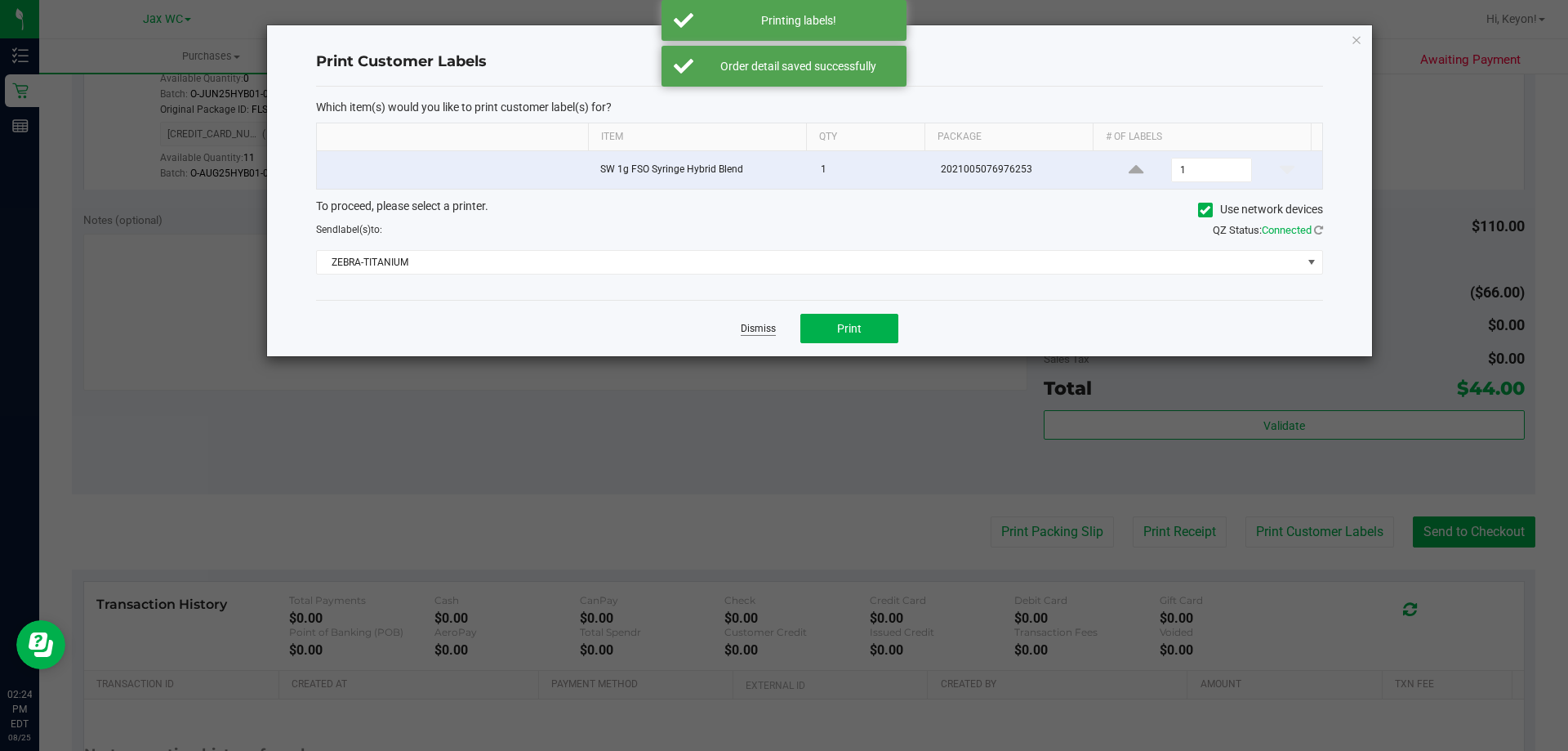
click at [764, 330] on link "Dismiss" at bounding box center [757, 329] width 35 height 14
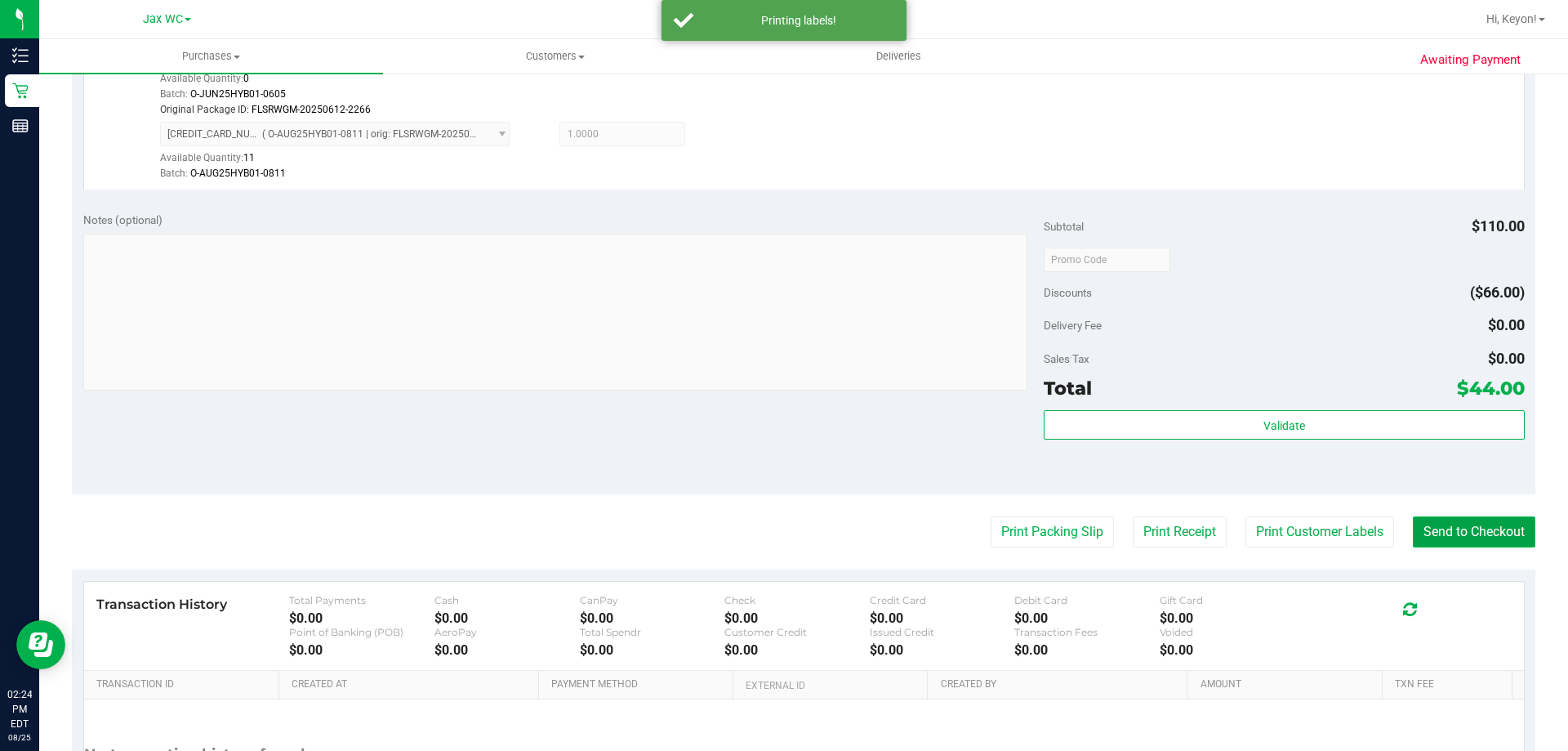
click at [1423, 527] on button "Send to Checkout" at bounding box center [1473, 531] width 123 height 31
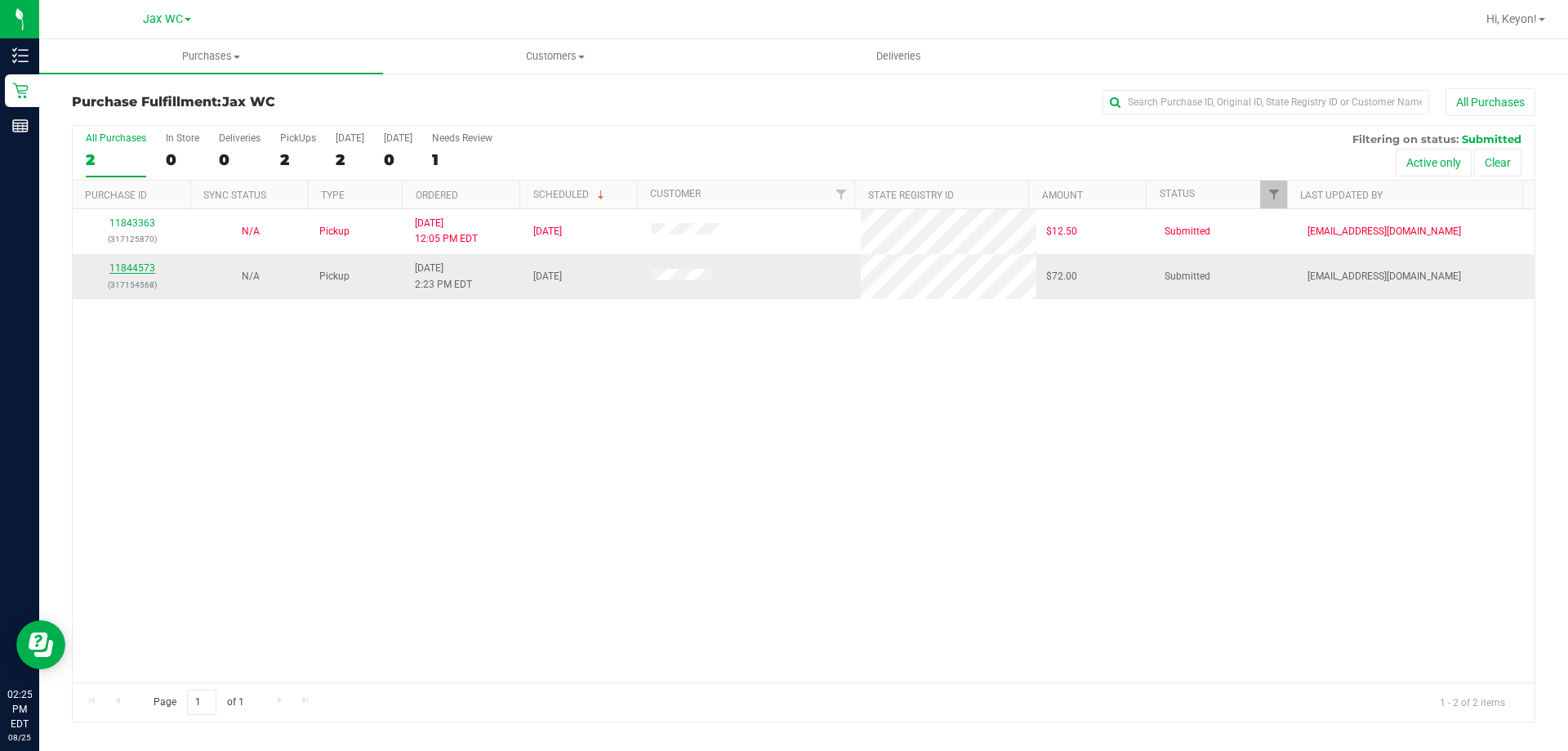
click at [146, 264] on link "11844573" at bounding box center [132, 267] width 46 height 11
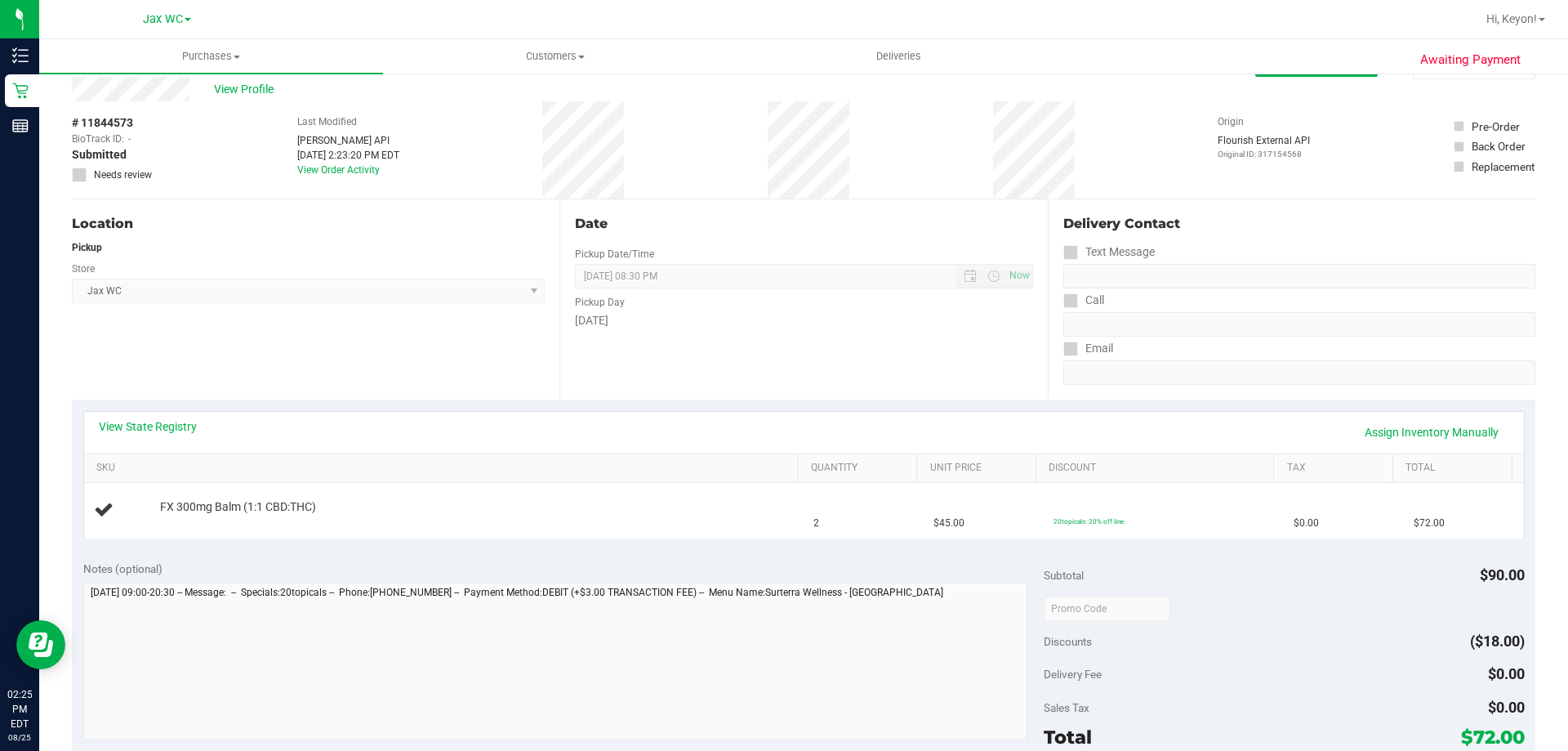
scroll to position [81, 0]
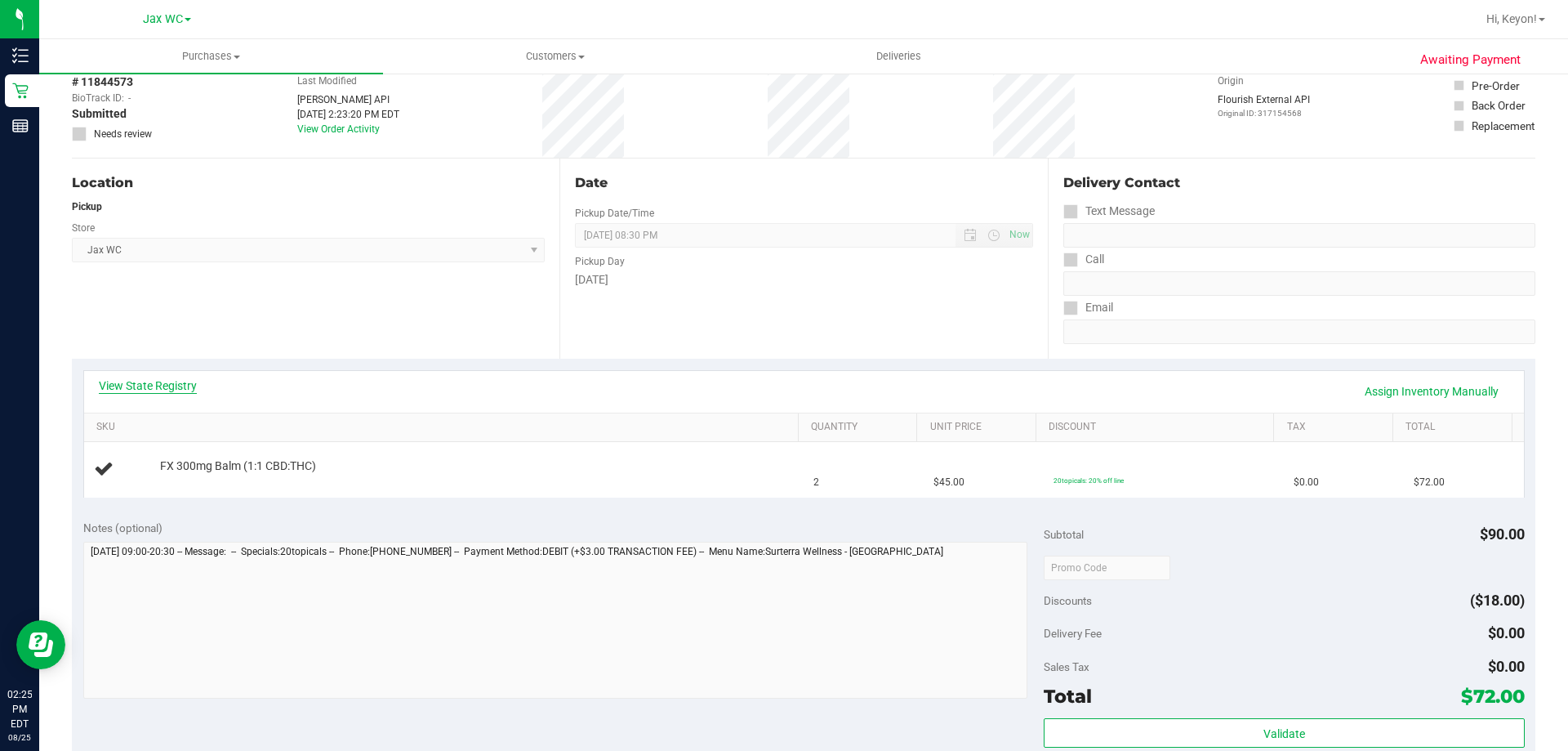
click at [171, 381] on link "View State Registry" at bounding box center [148, 385] width 98 height 16
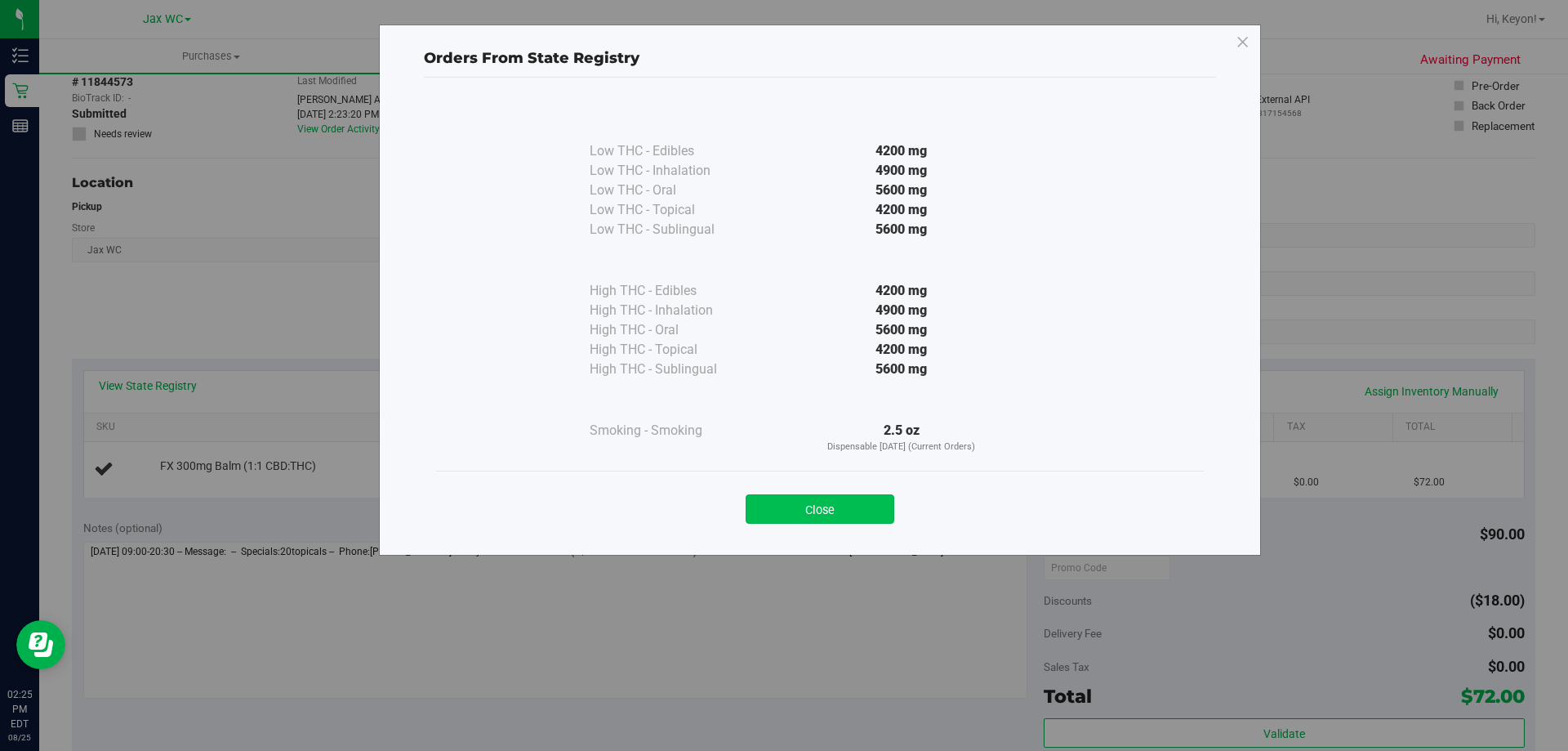
click at [820, 515] on button "Close" at bounding box center [819, 509] width 148 height 30
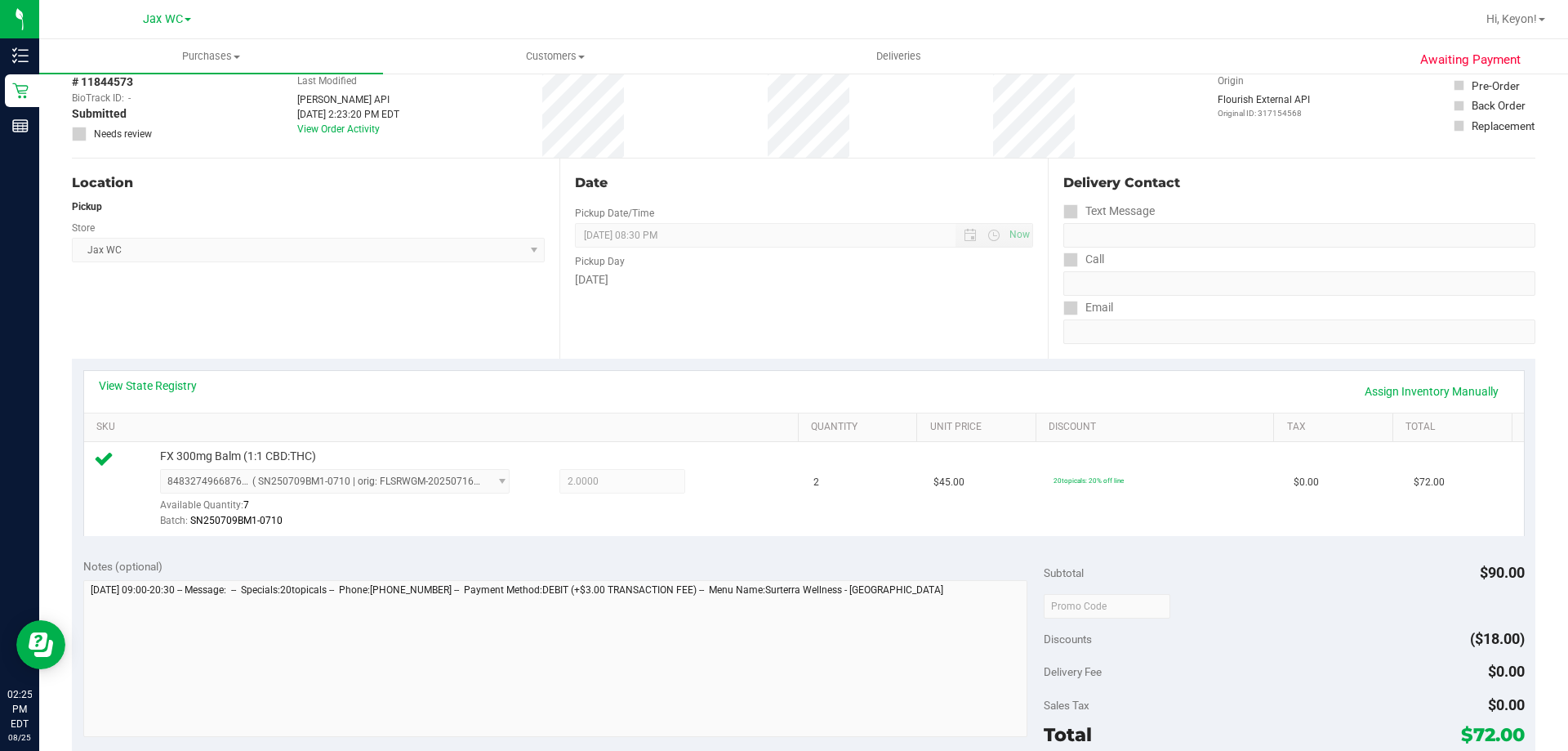
scroll to position [529, 0]
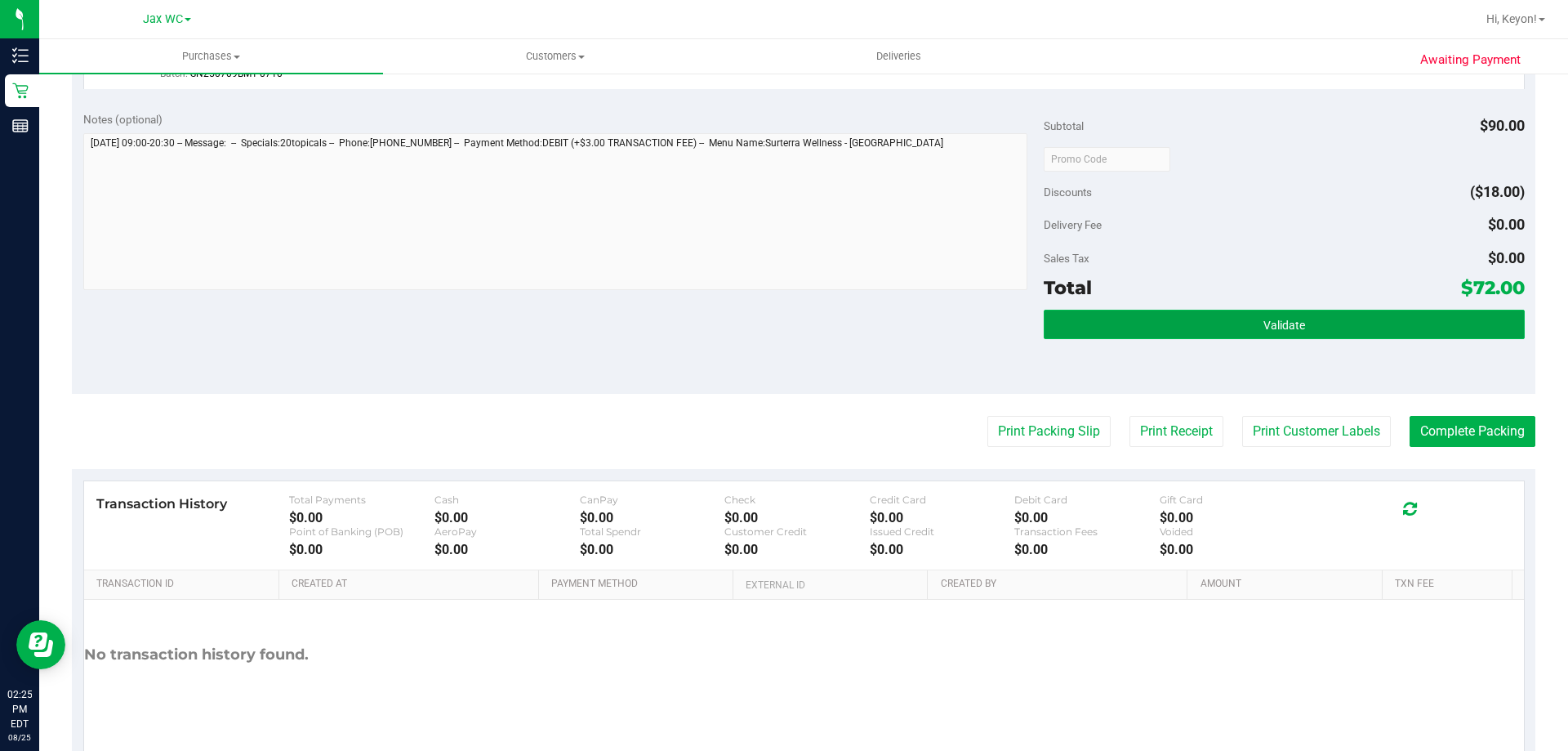
click at [1348, 336] on button "Validate" at bounding box center [1283, 324] width 480 height 30
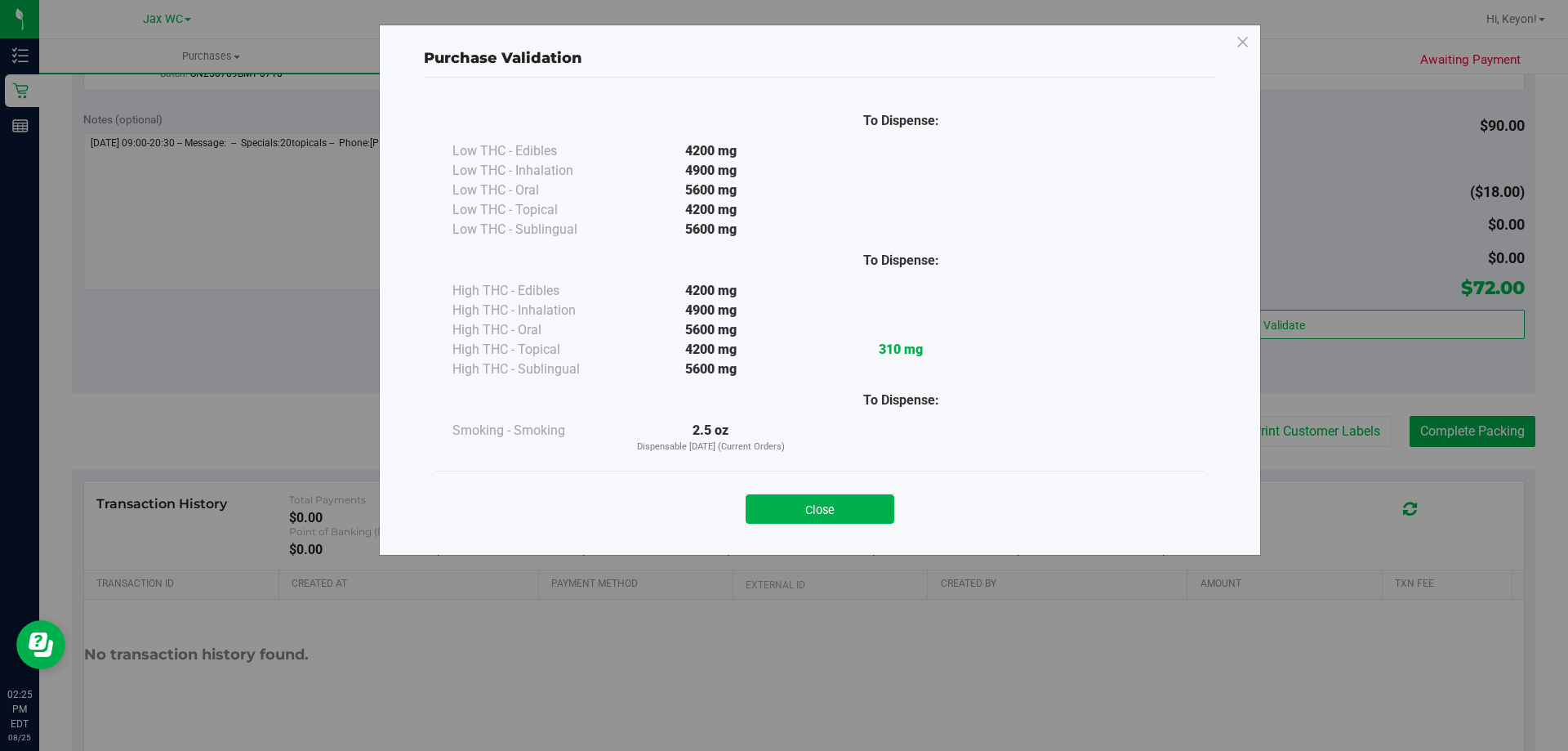
drag, startPoint x: 844, startPoint y: 517, endPoint x: 868, endPoint y: 510, distance: 25.0
click at [845, 517] on button "Close" at bounding box center [819, 509] width 148 height 30
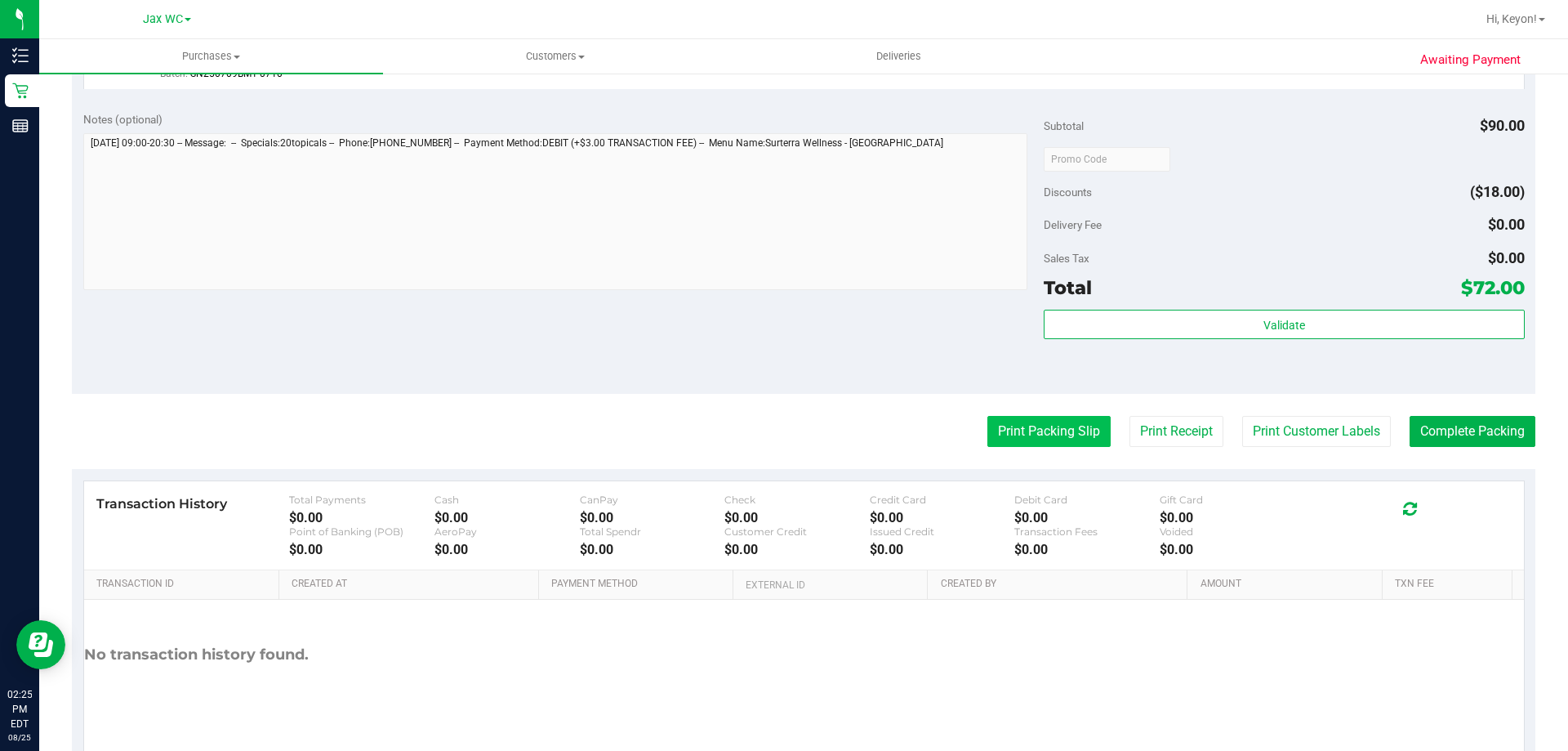
click at [1056, 435] on button "Print Packing Slip" at bounding box center [1049, 431] width 124 height 31
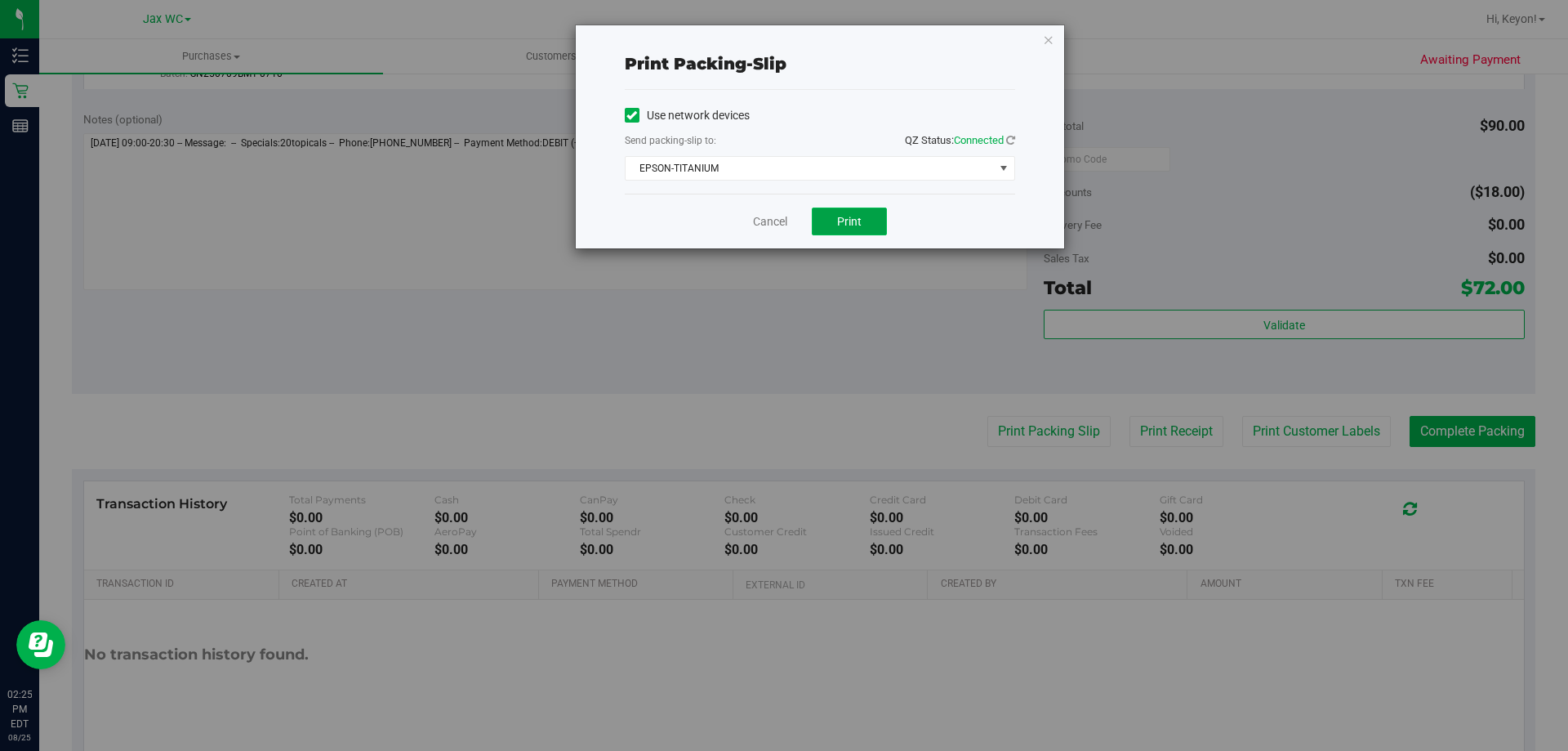
click at [847, 222] on span "Print" at bounding box center [849, 220] width 25 height 13
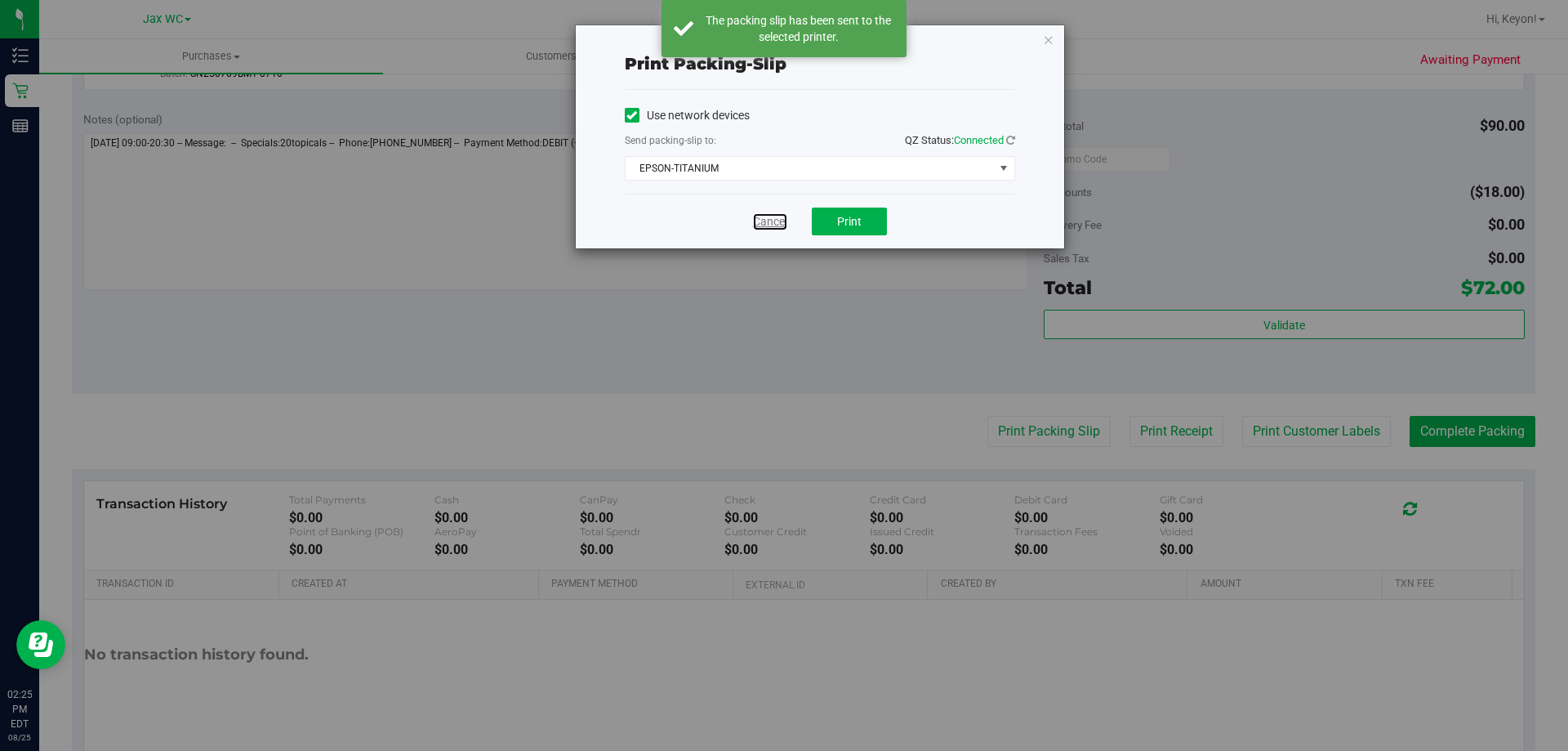
drag, startPoint x: 766, startPoint y: 224, endPoint x: 784, endPoint y: 224, distance: 18.0
click at [766, 223] on link "Cancel" at bounding box center [770, 222] width 34 height 17
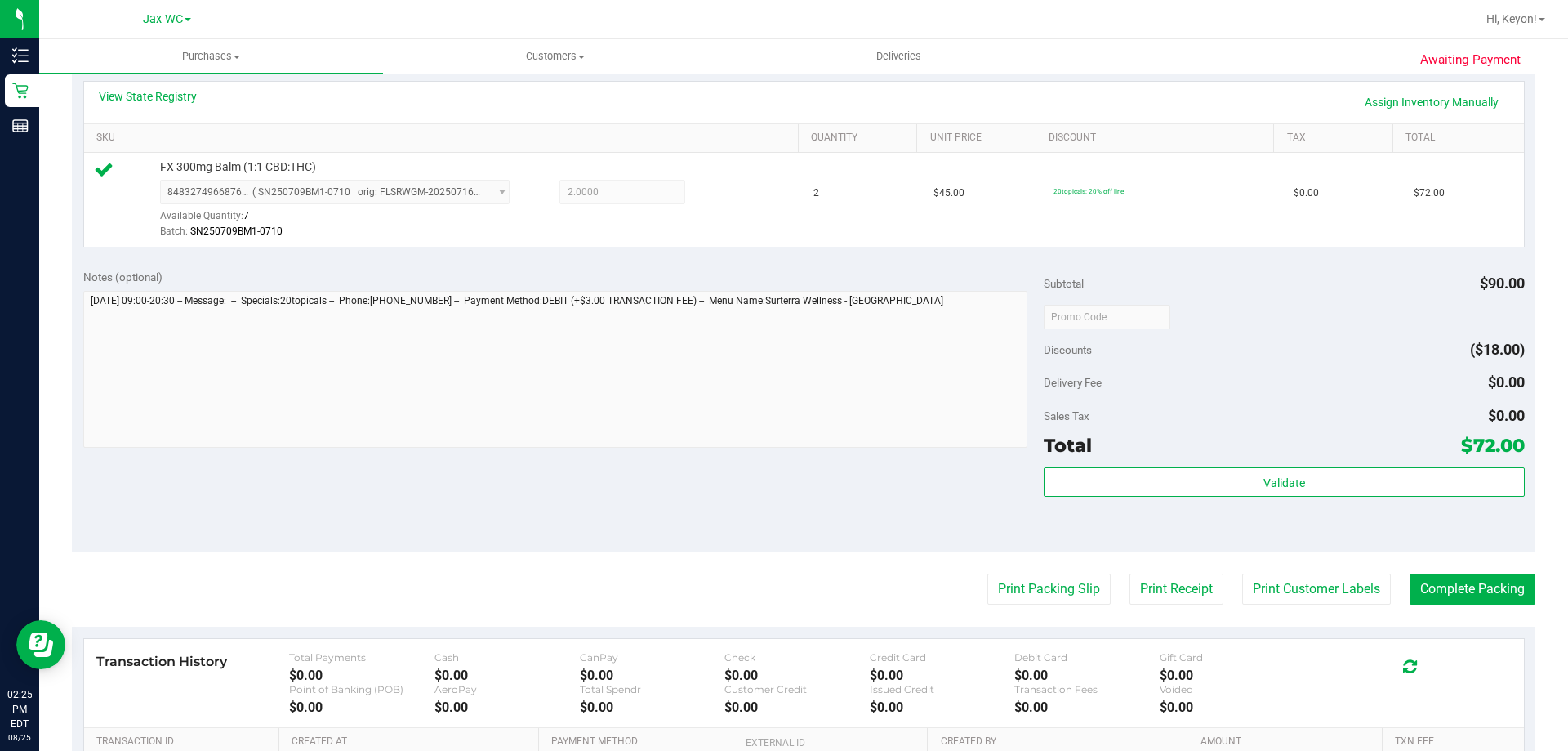
scroll to position [378, 0]
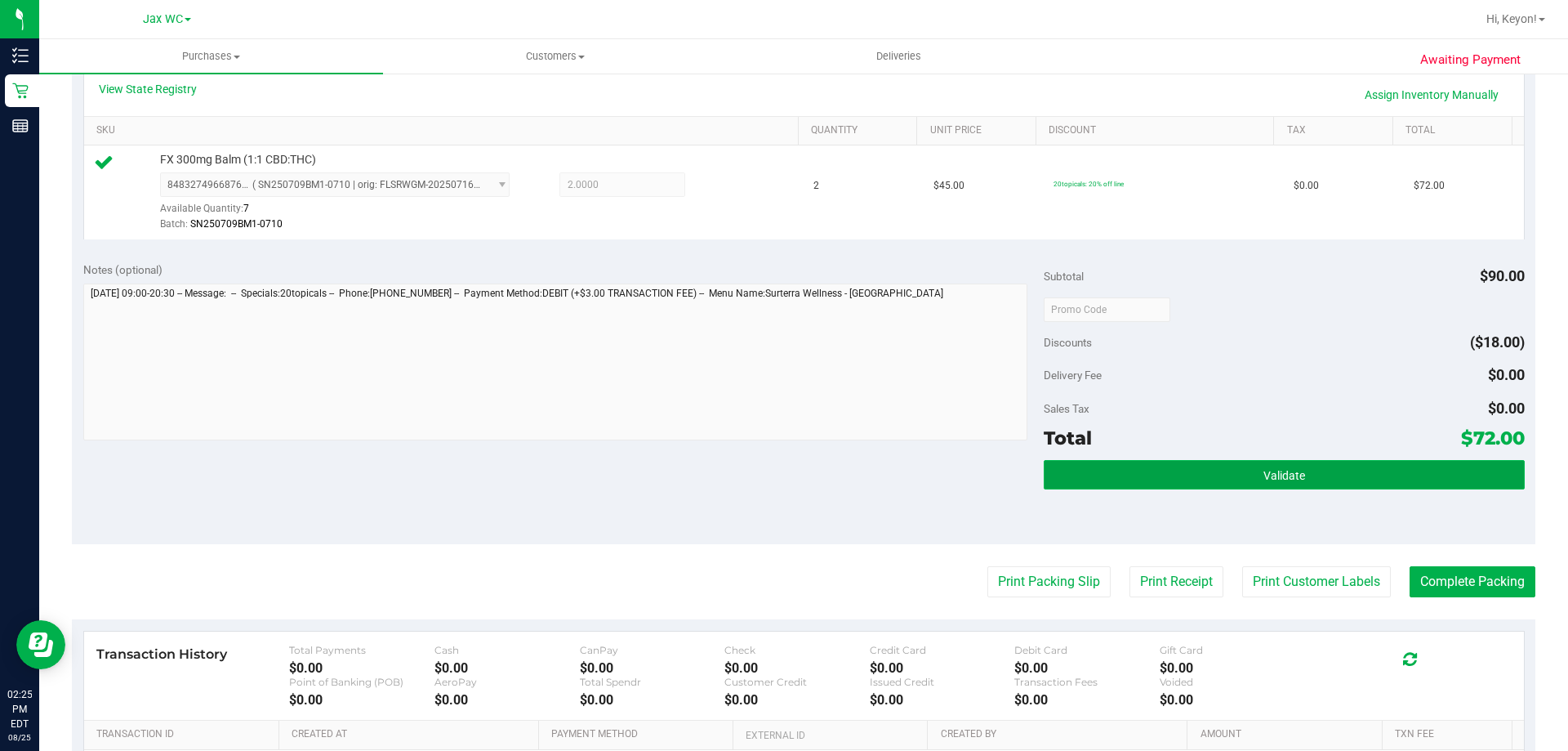
click at [1344, 479] on button "Validate" at bounding box center [1283, 475] width 480 height 30
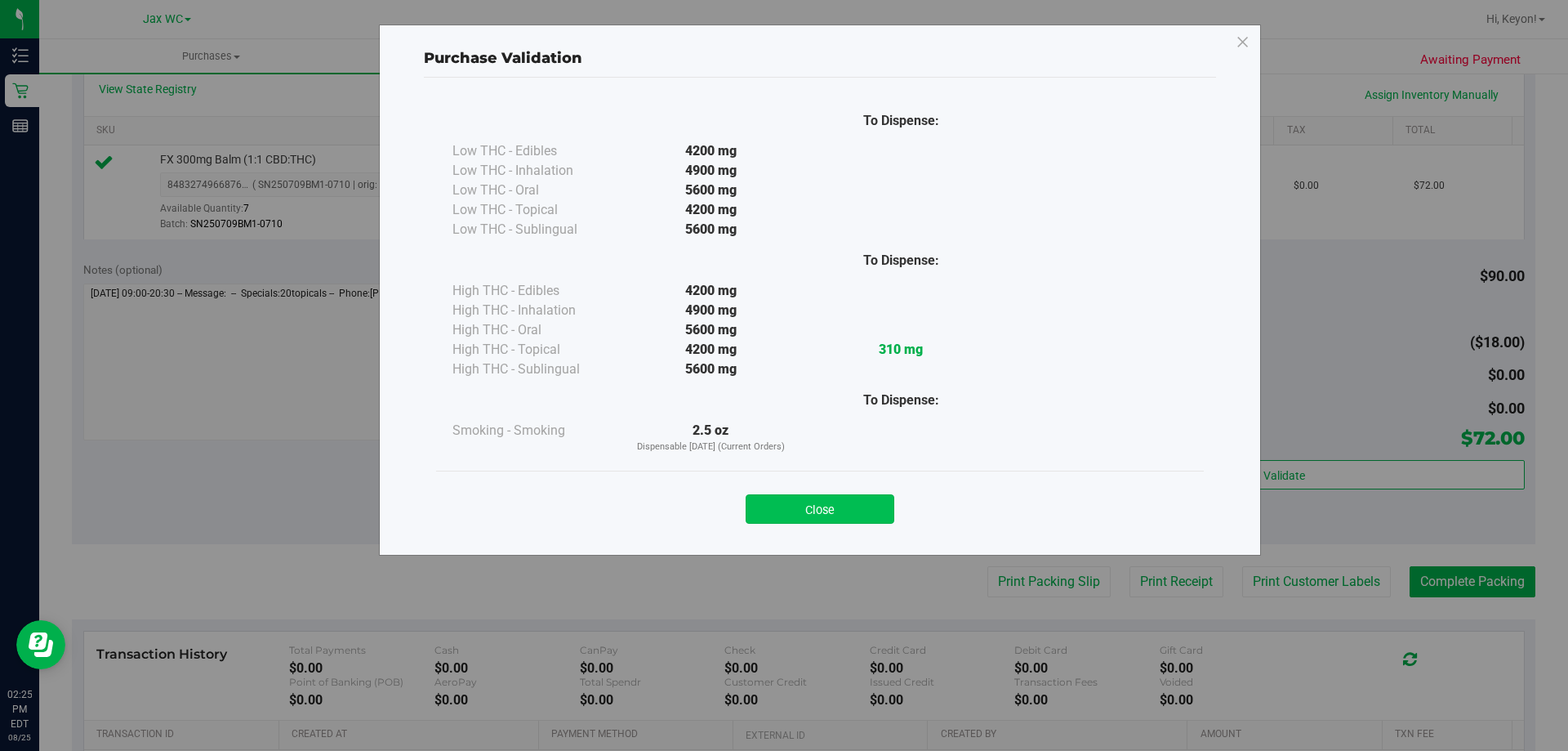
click at [869, 512] on button "Close" at bounding box center [819, 509] width 148 height 30
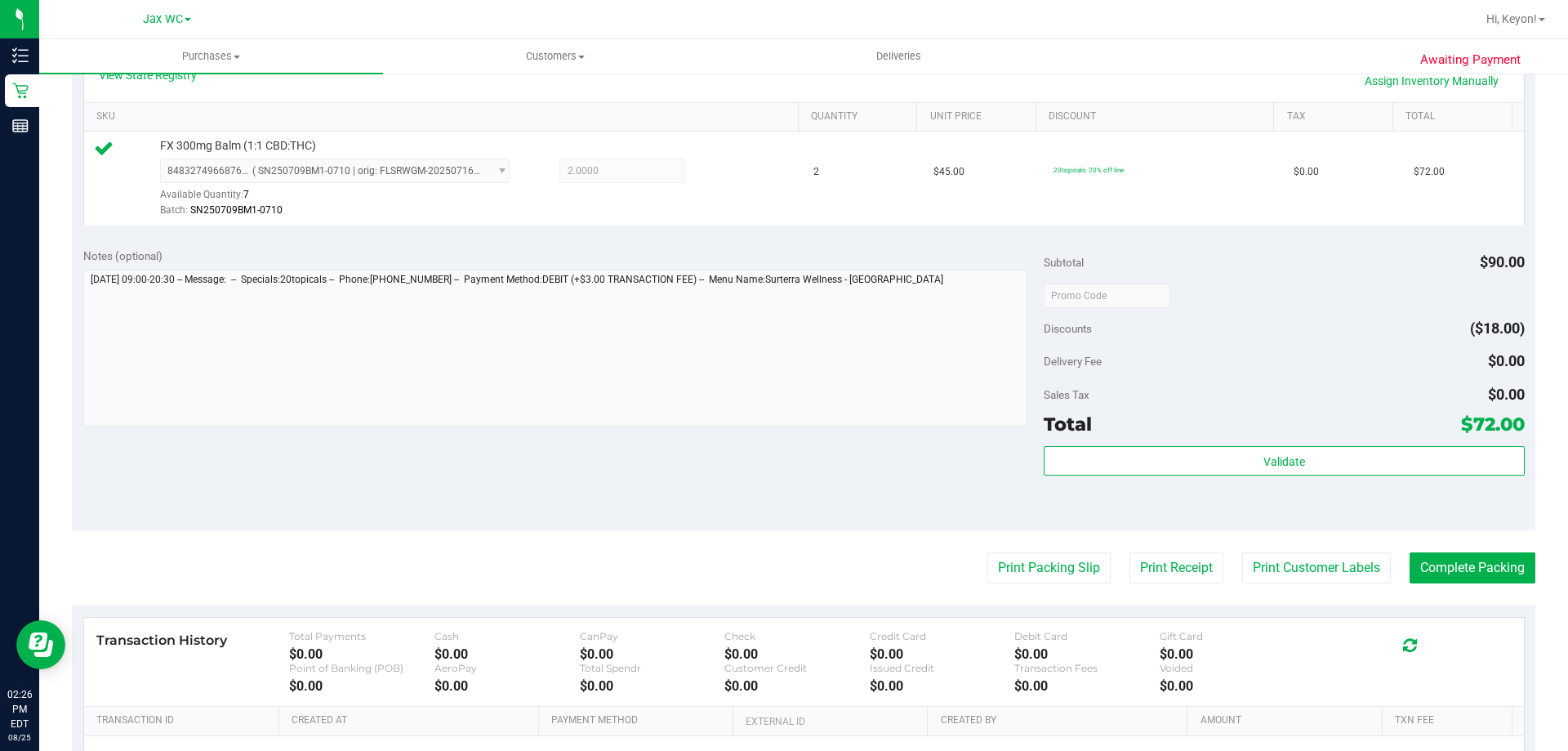
scroll to position [577, 0]
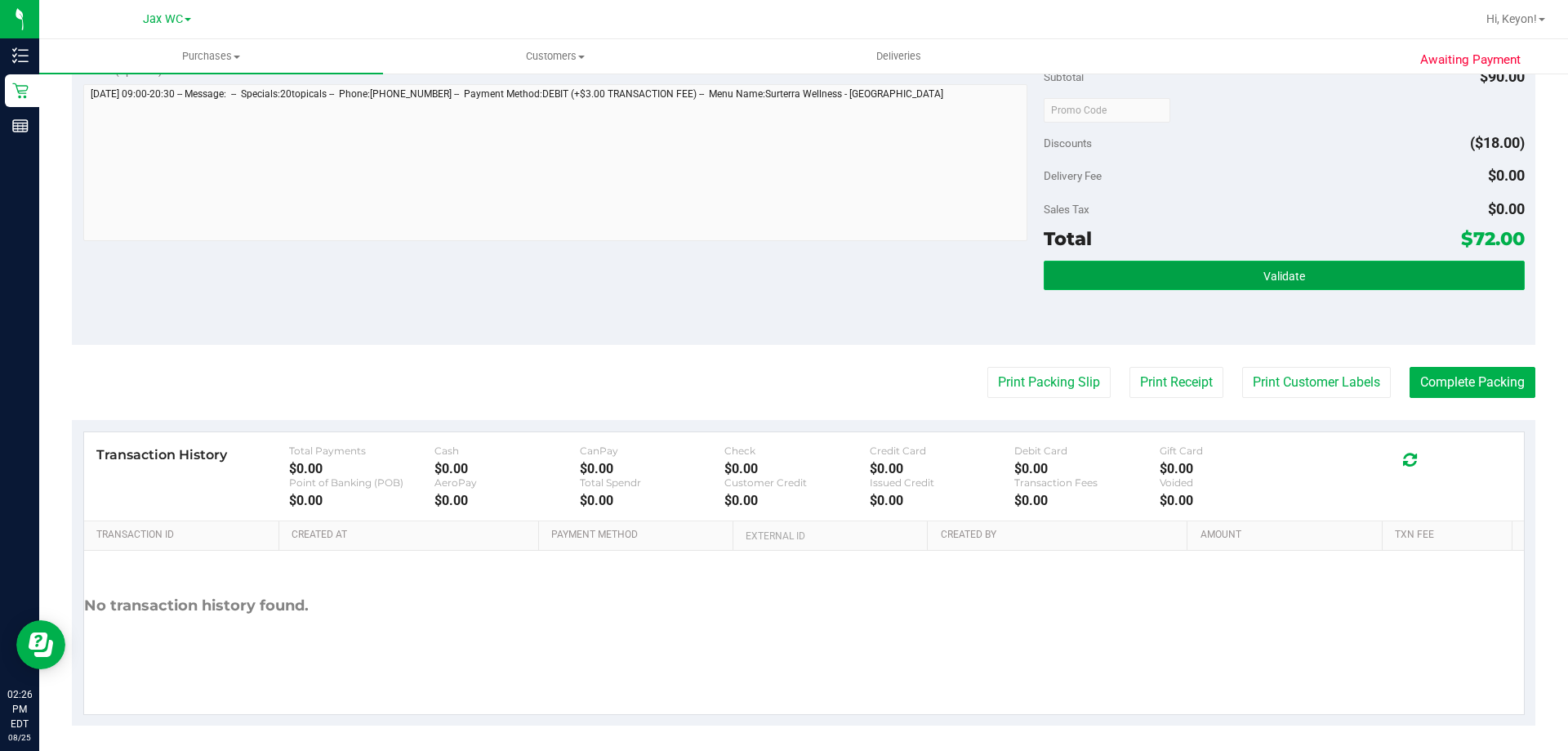
click at [1364, 282] on button "Validate" at bounding box center [1283, 275] width 480 height 30
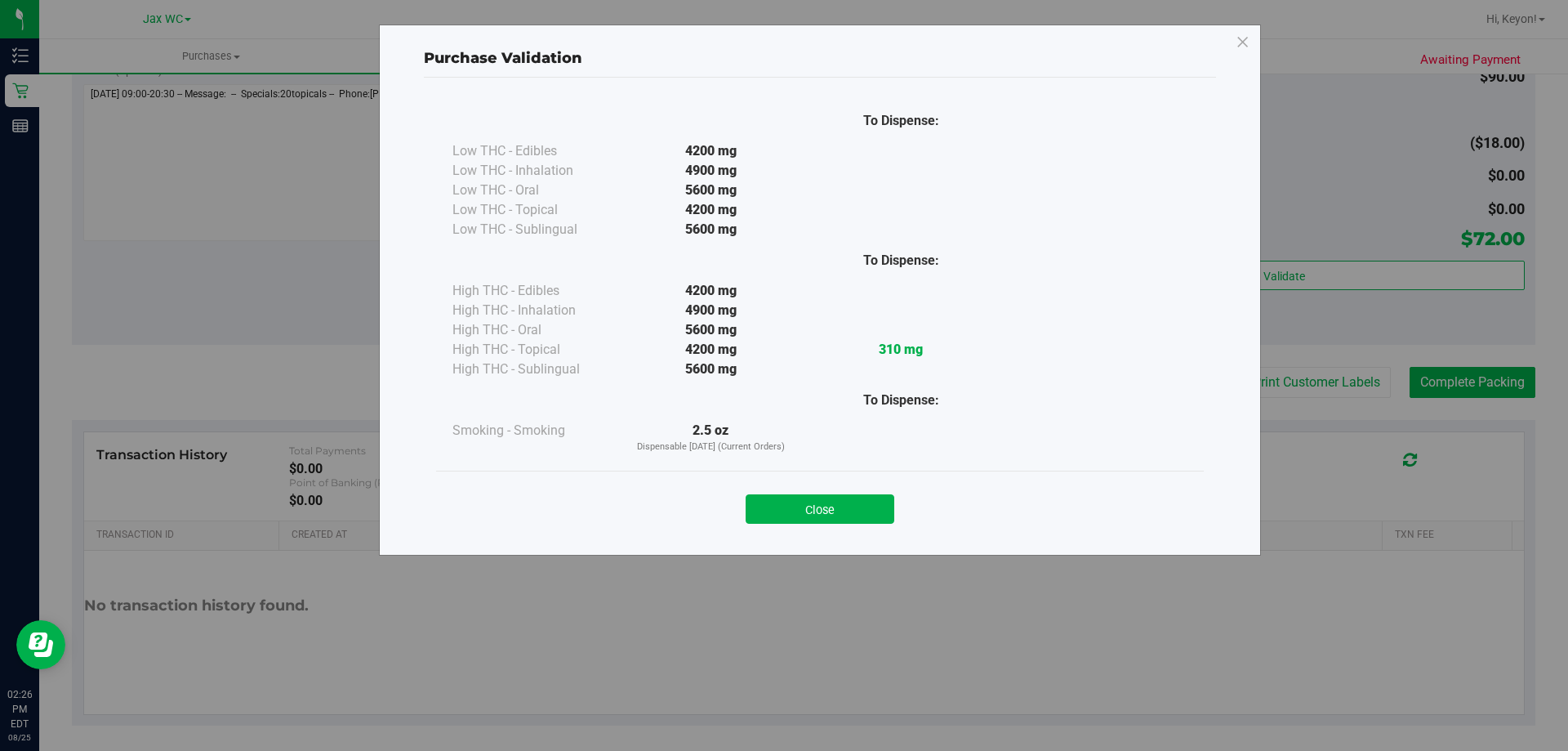
drag, startPoint x: 854, startPoint y: 502, endPoint x: 1272, endPoint y: 458, distance: 420.3
click at [856, 502] on button "Close" at bounding box center [819, 509] width 148 height 30
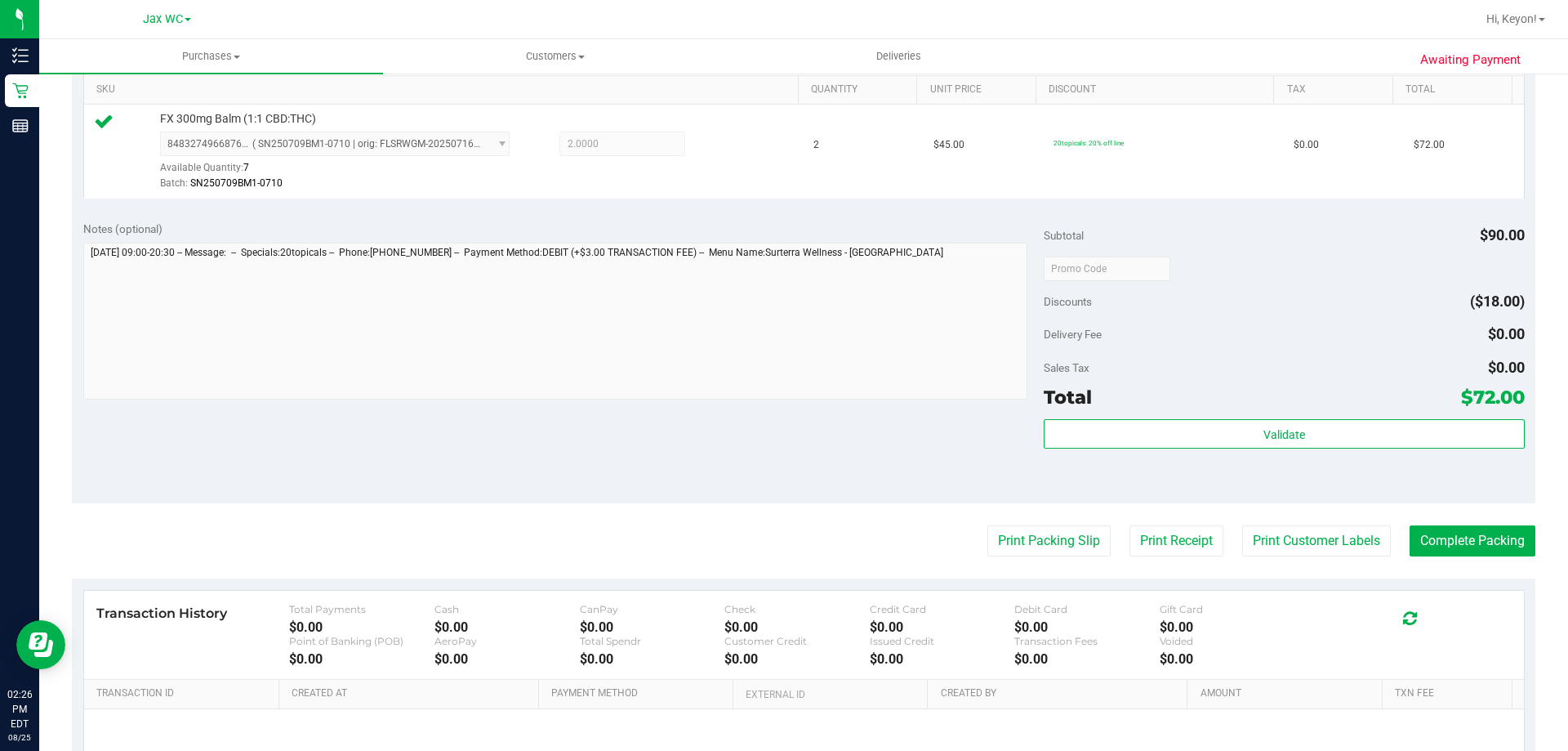
scroll to position [458, 0]
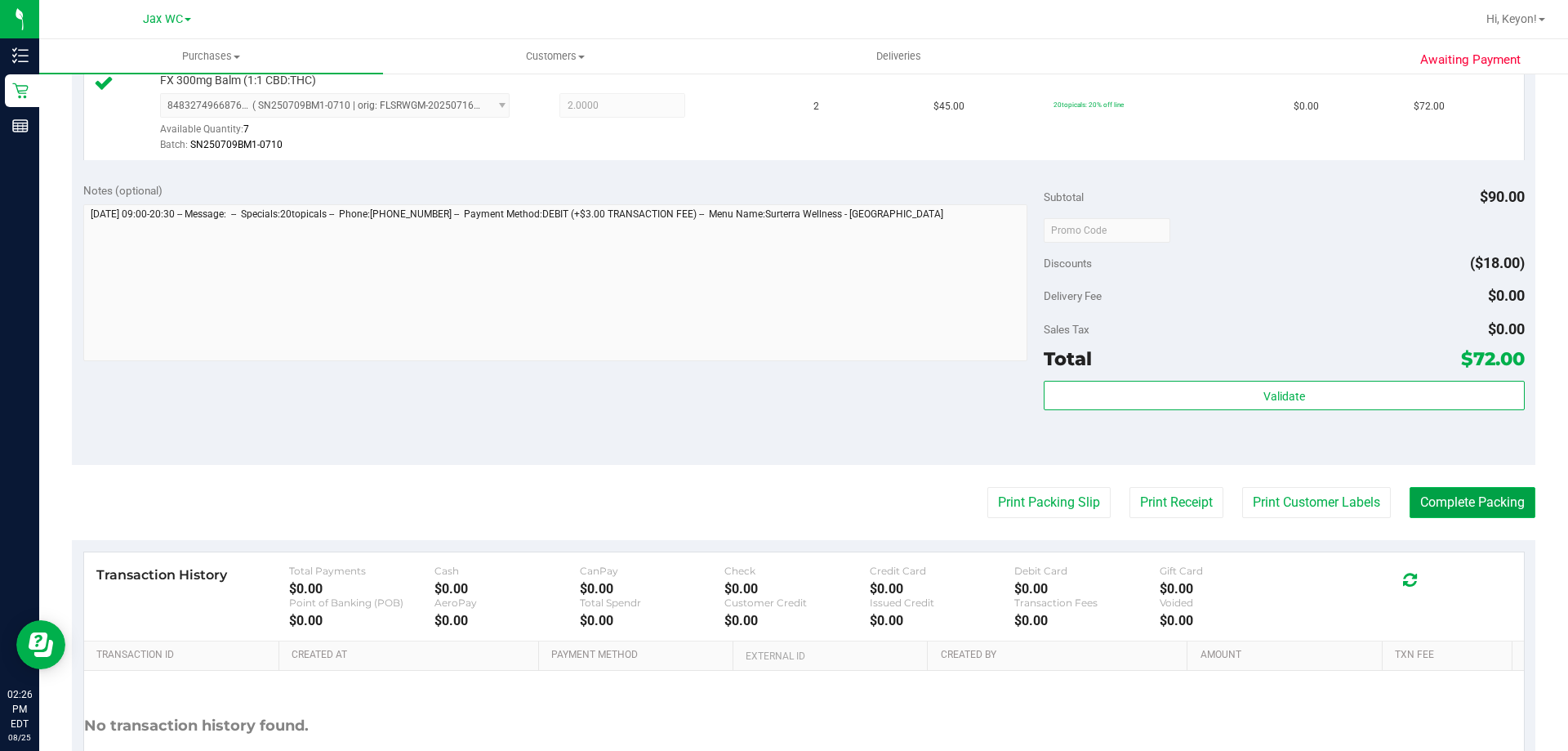
click at [1471, 511] on button "Complete Packing" at bounding box center [1472, 502] width 125 height 31
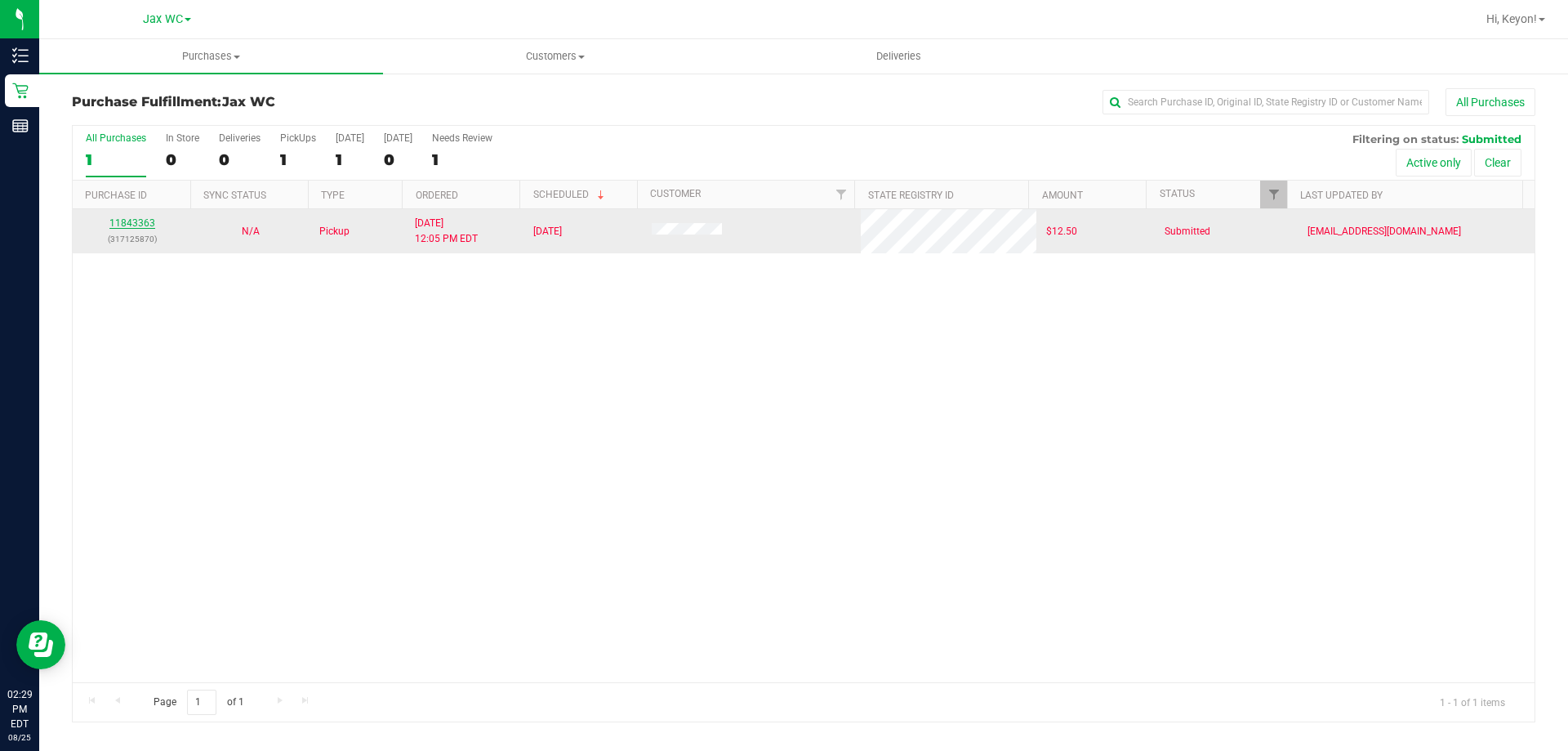
click at [145, 227] on link "11843363" at bounding box center [132, 222] width 46 height 11
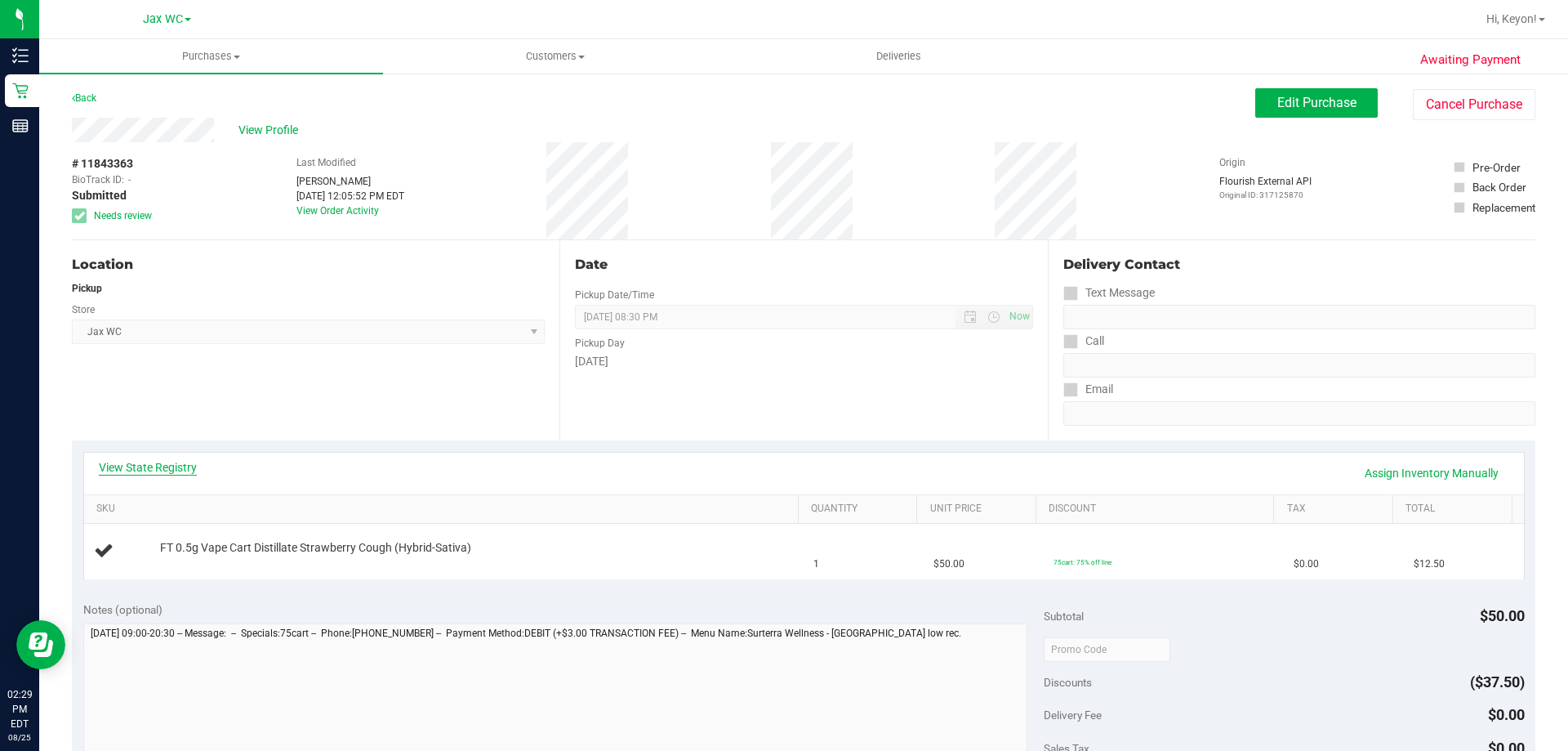
click at [158, 464] on link "View State Registry" at bounding box center [148, 467] width 98 height 16
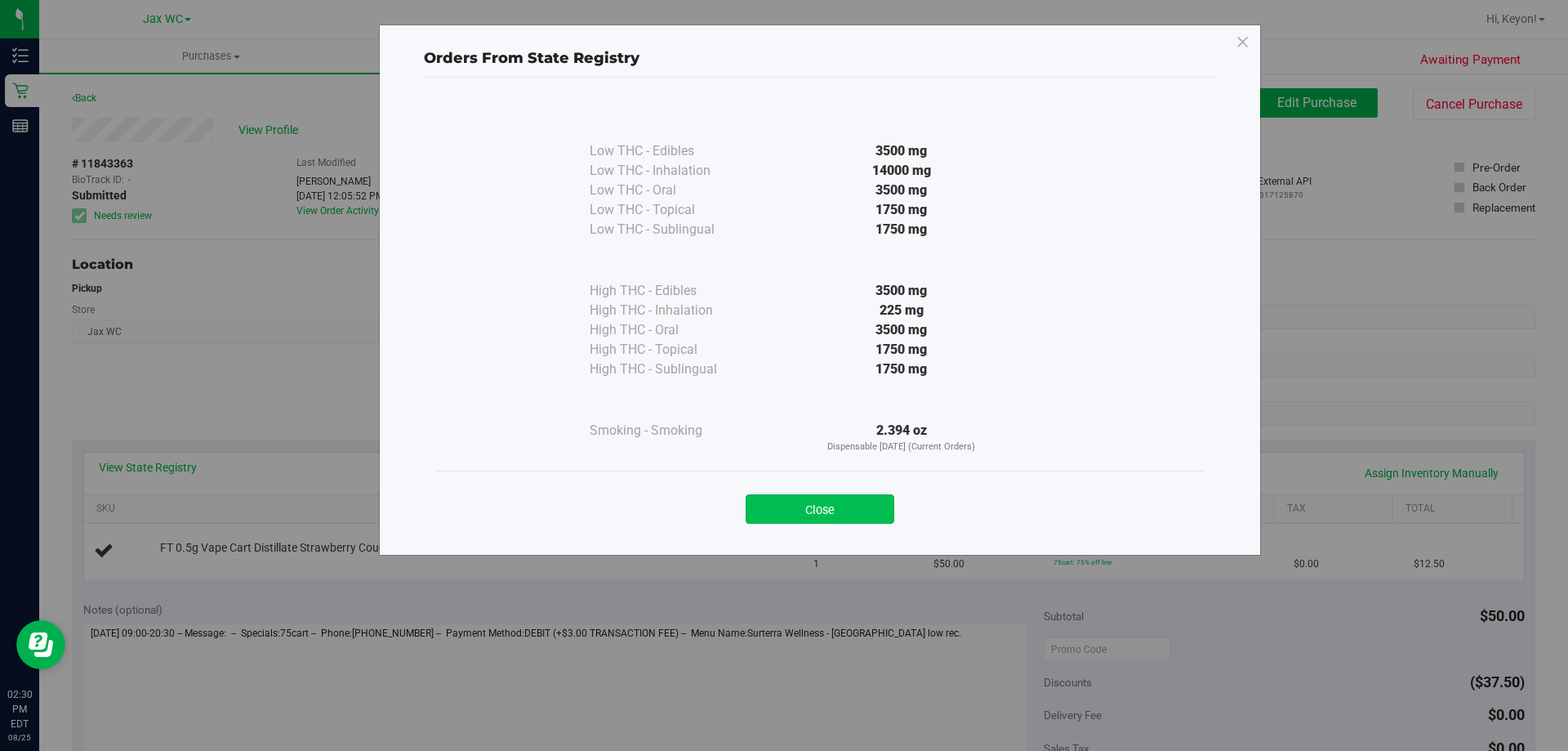
click at [849, 510] on button "Close" at bounding box center [819, 509] width 148 height 30
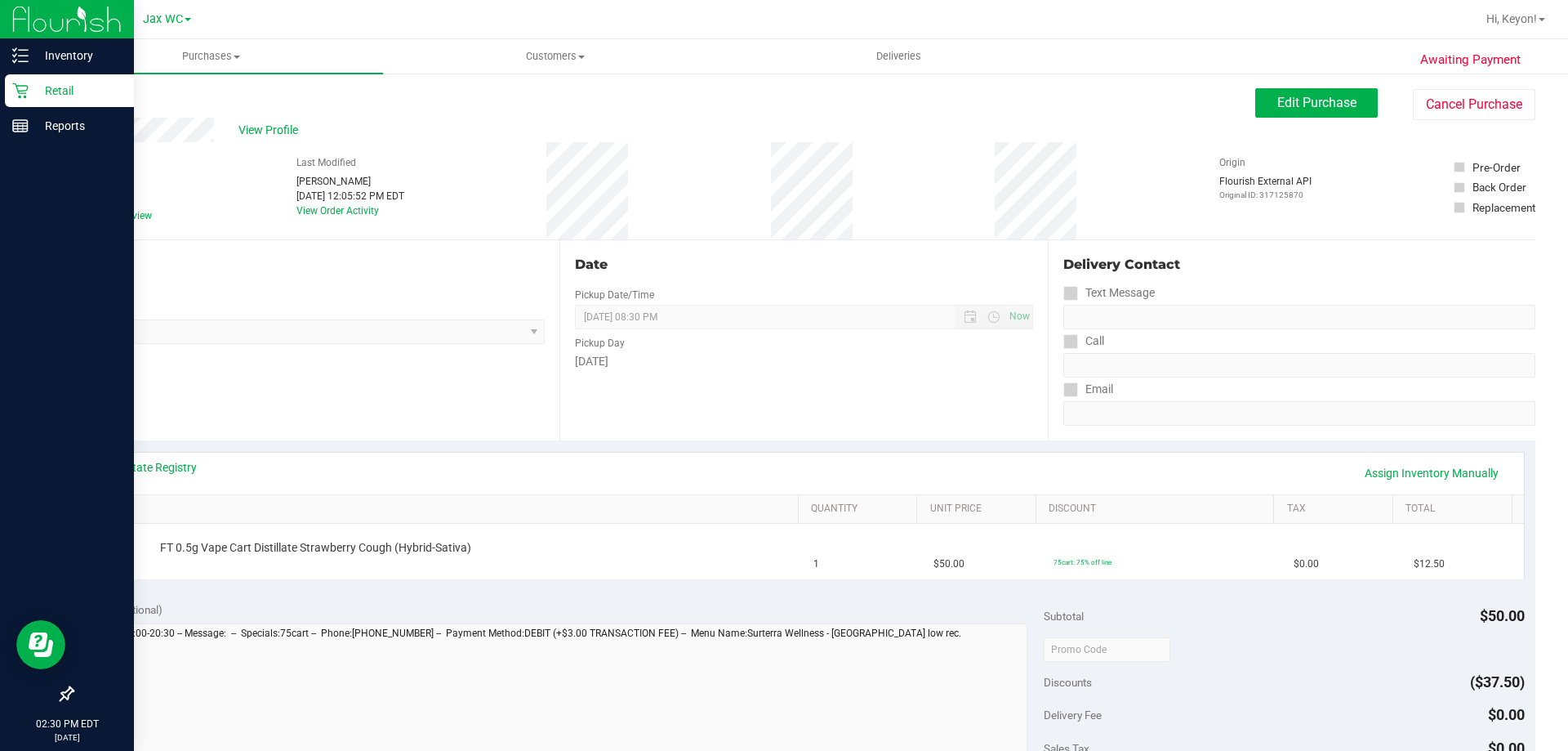
click at [22, 93] on icon at bounding box center [19, 91] width 15 height 15
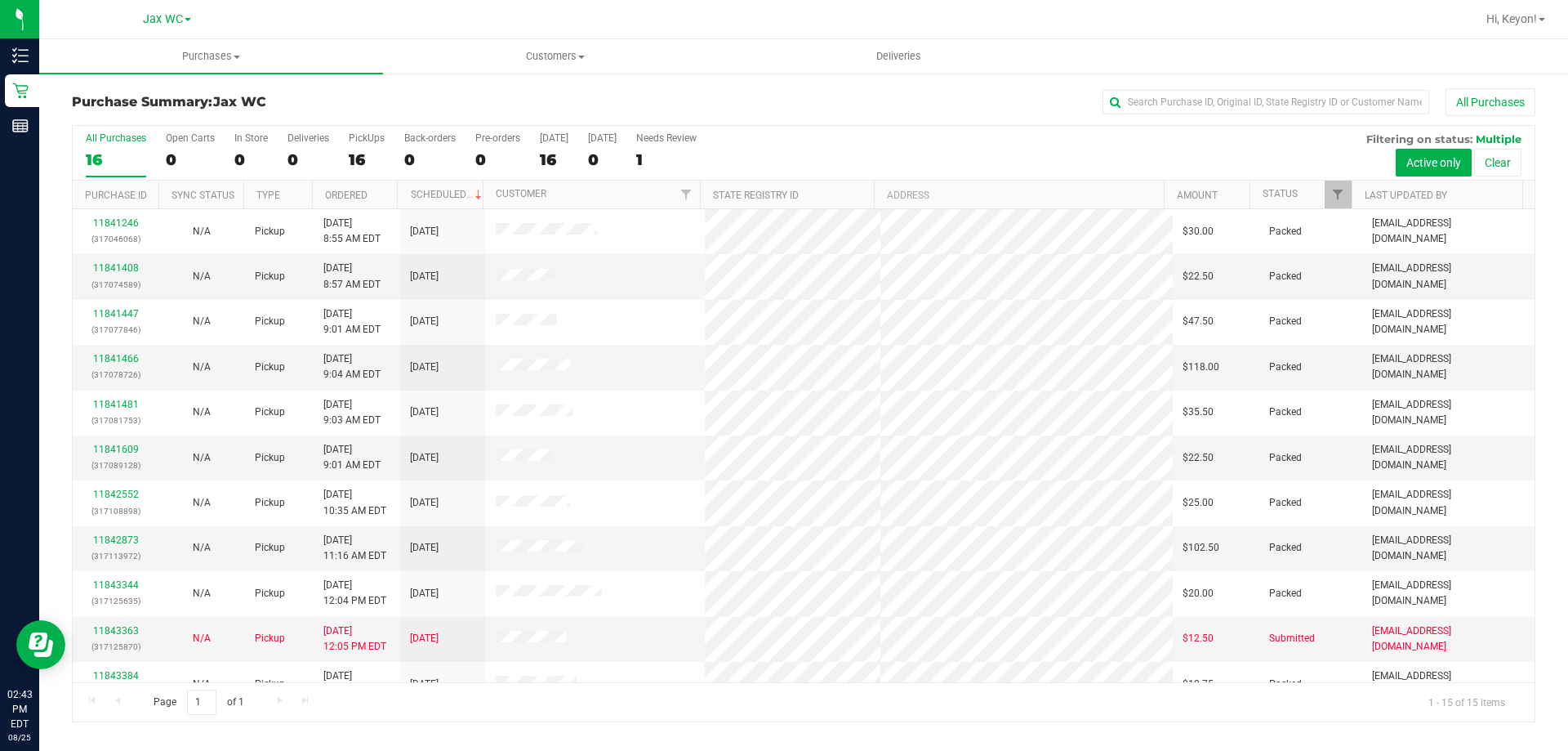
click at [241, 155] on div "0" at bounding box center [252, 159] width 34 height 19
click at [0, 0] on input "In Store 0" at bounding box center [0, 0] width 0 height 0
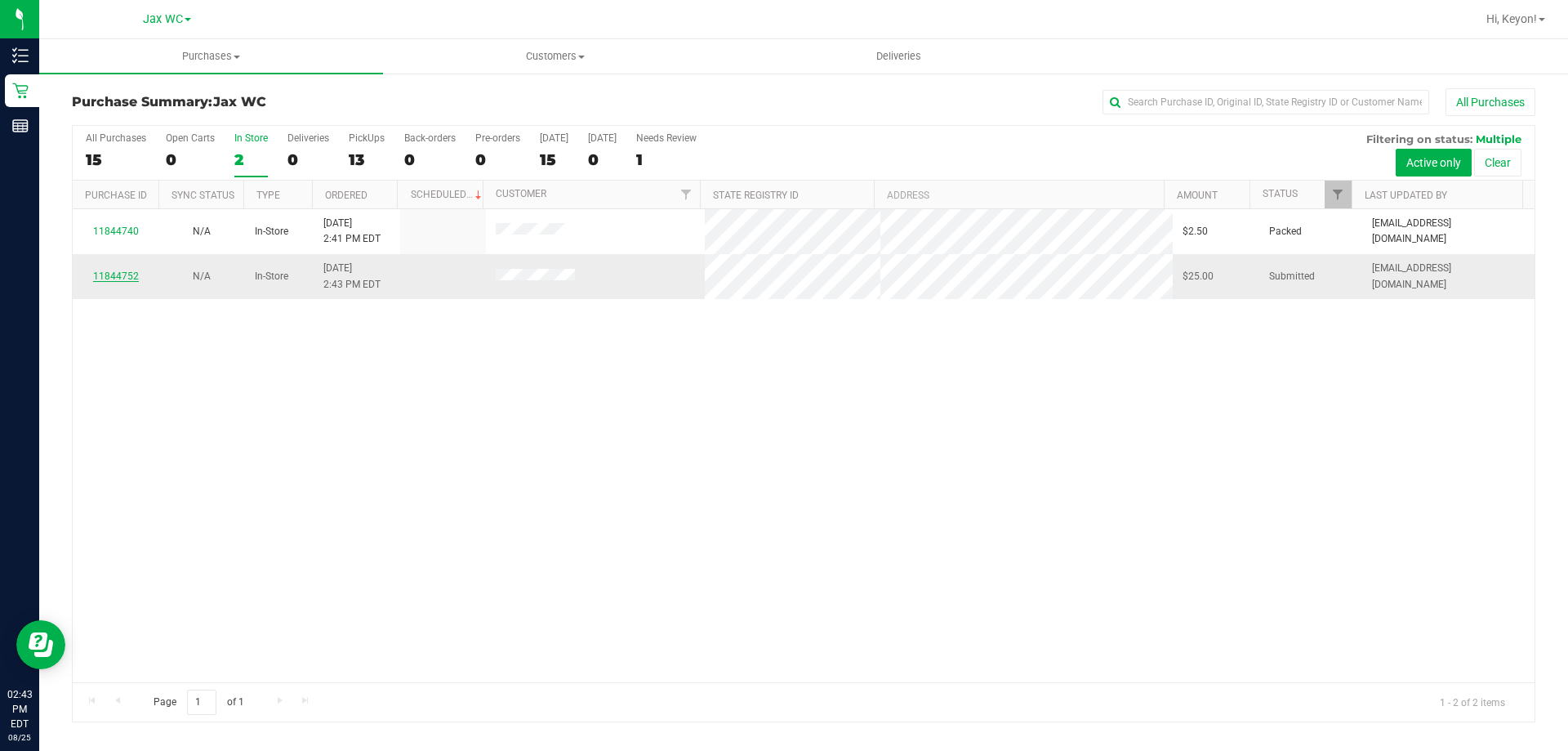
click at [117, 281] on link "11844752" at bounding box center [116, 275] width 46 height 11
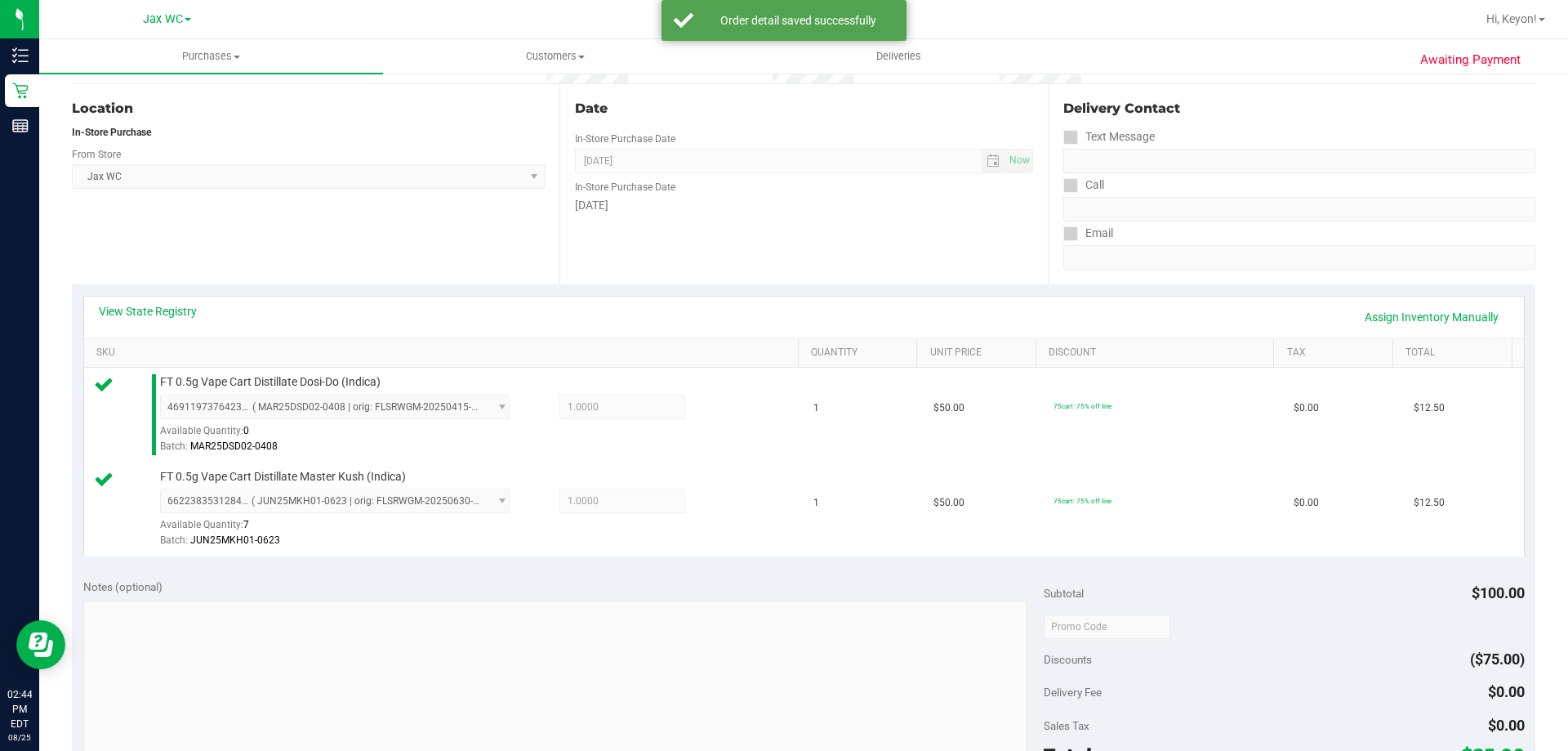
scroll to position [510, 0]
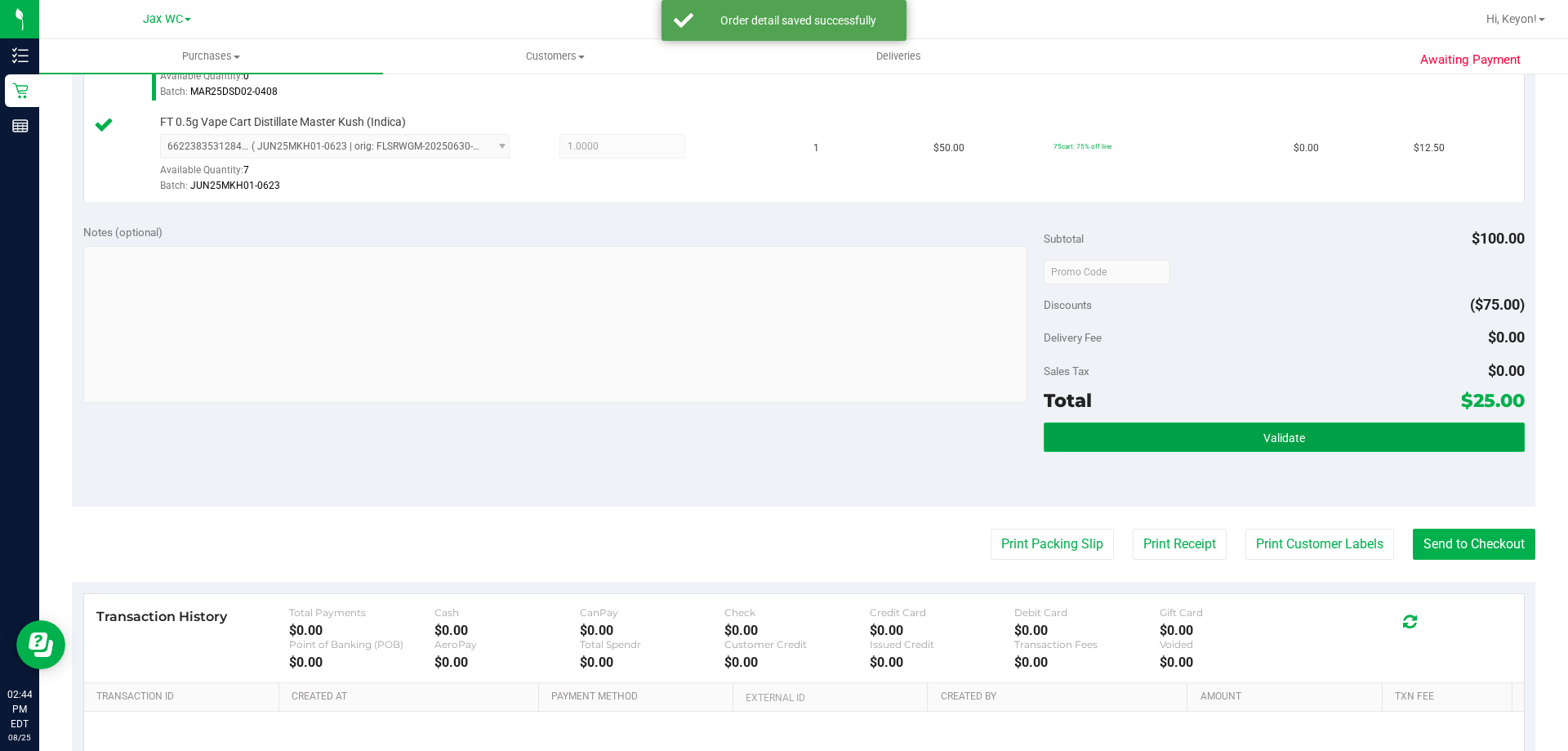
click at [1295, 434] on button "Validate" at bounding box center [1283, 437] width 480 height 30
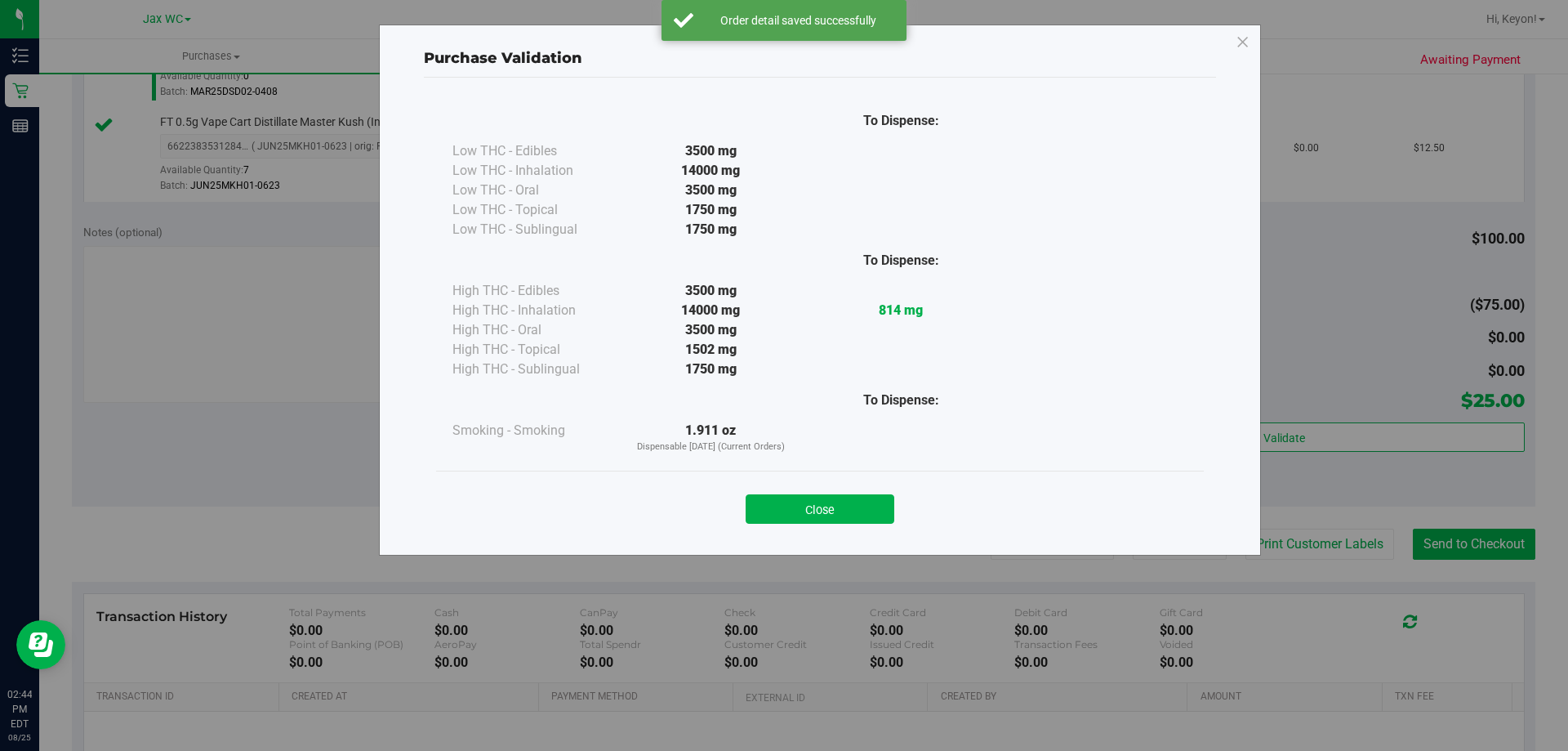
drag, startPoint x: 833, startPoint y: 509, endPoint x: 1369, endPoint y: 576, distance: 540.2
click at [859, 519] on button "Close" at bounding box center [819, 509] width 148 height 30
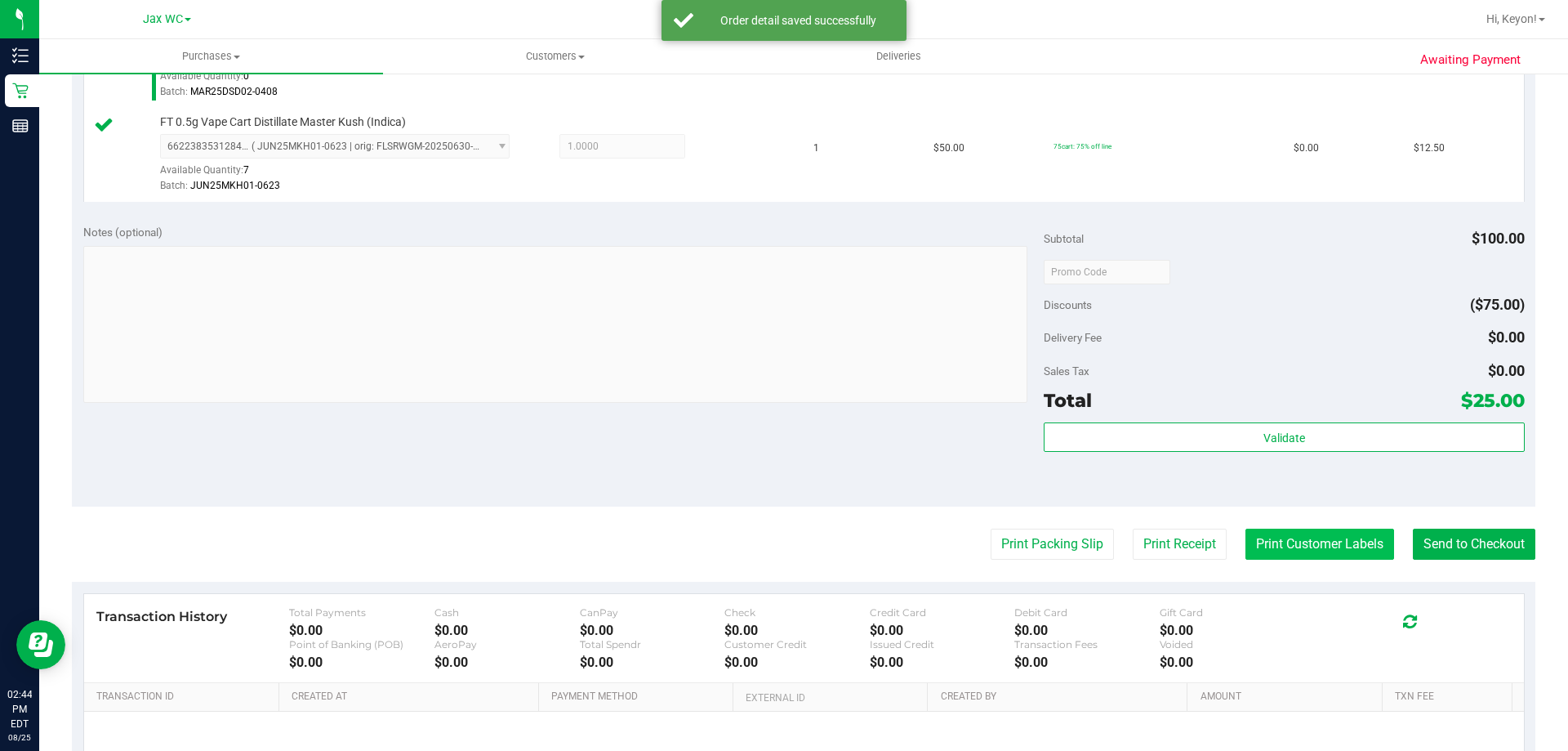
click at [1316, 542] on button "Print Customer Labels" at bounding box center [1319, 544] width 148 height 31
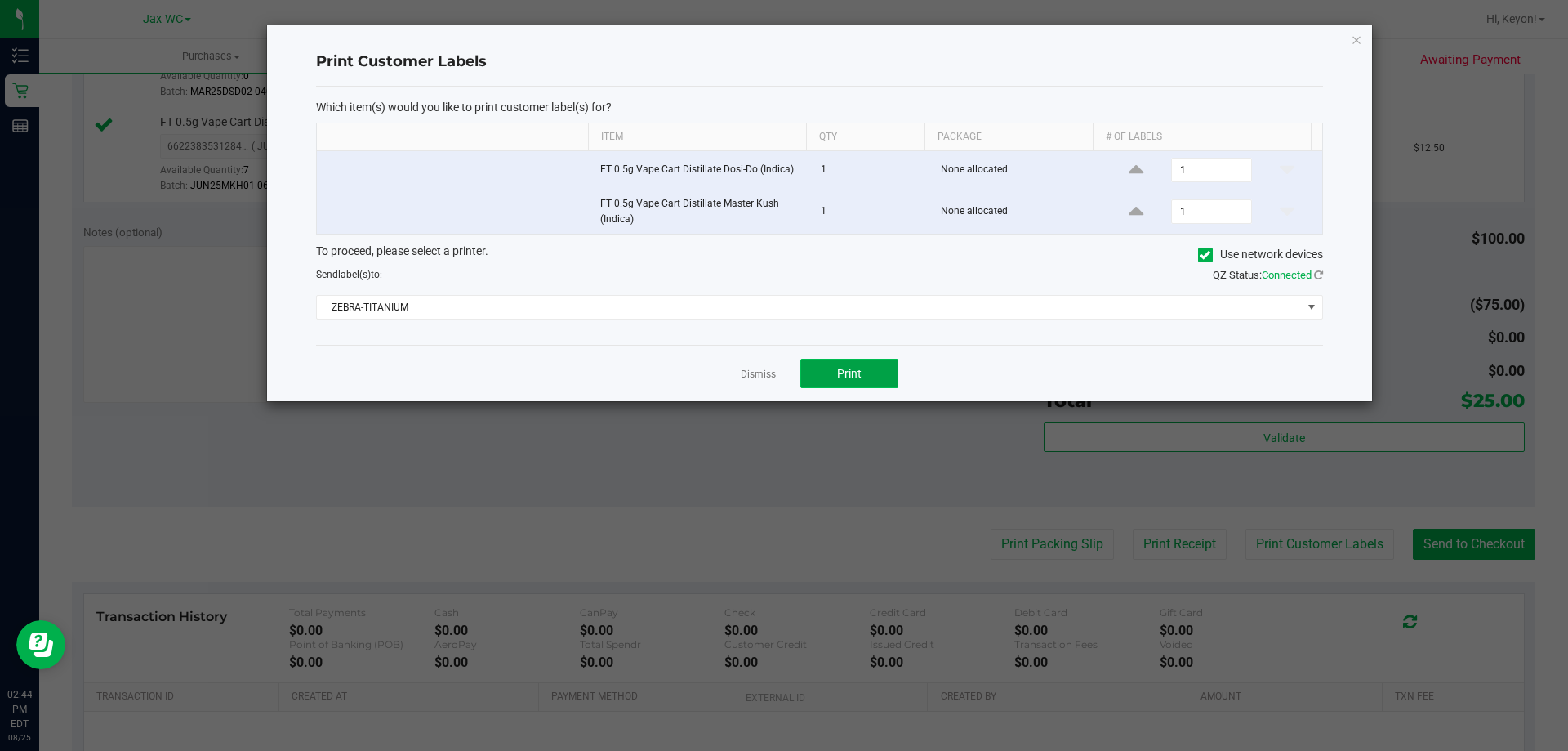
click at [831, 373] on button "Print" at bounding box center [850, 373] width 98 height 30
click at [757, 369] on link "Dismiss" at bounding box center [757, 375] width 35 height 14
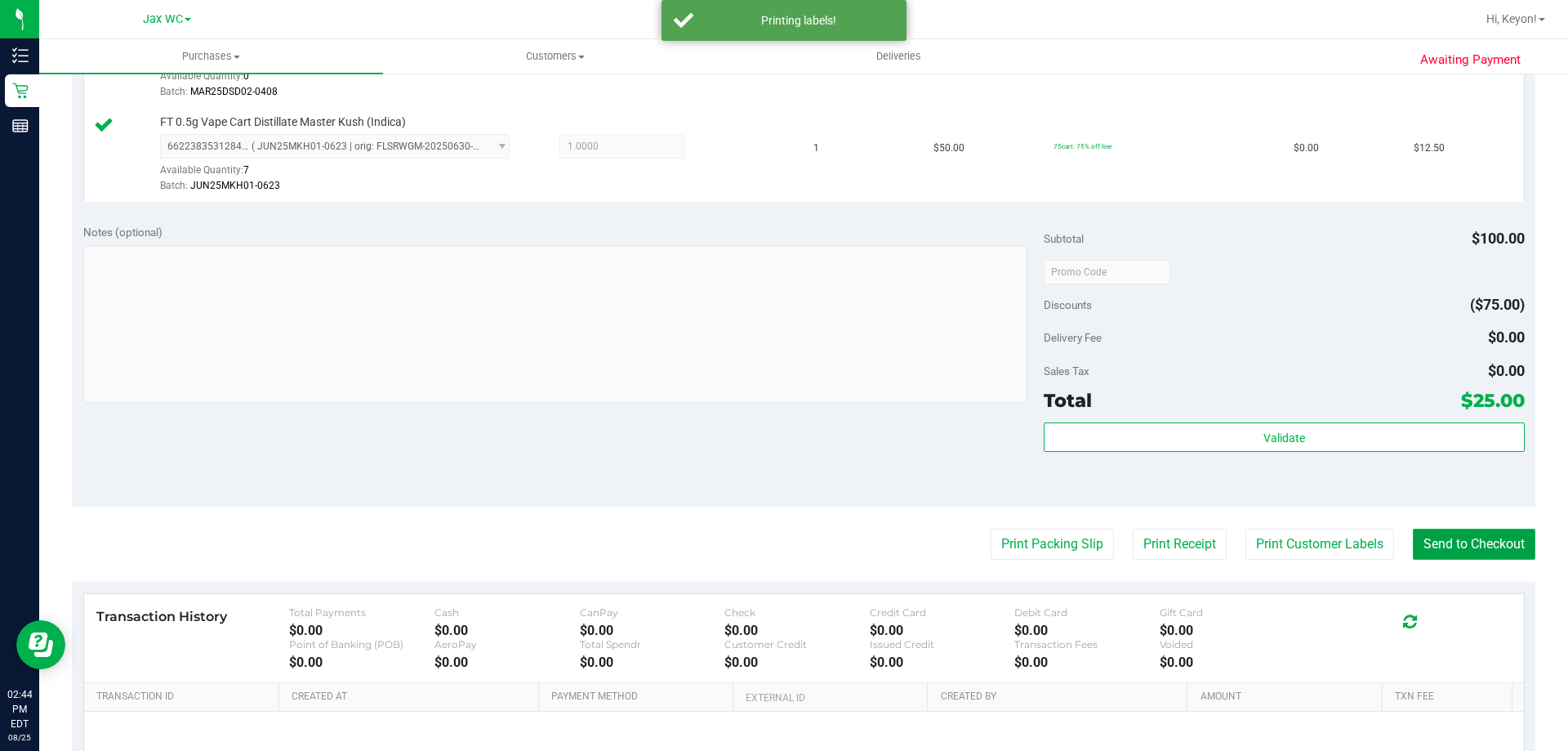
click at [1488, 554] on button "Send to Checkout" at bounding box center [1473, 544] width 123 height 31
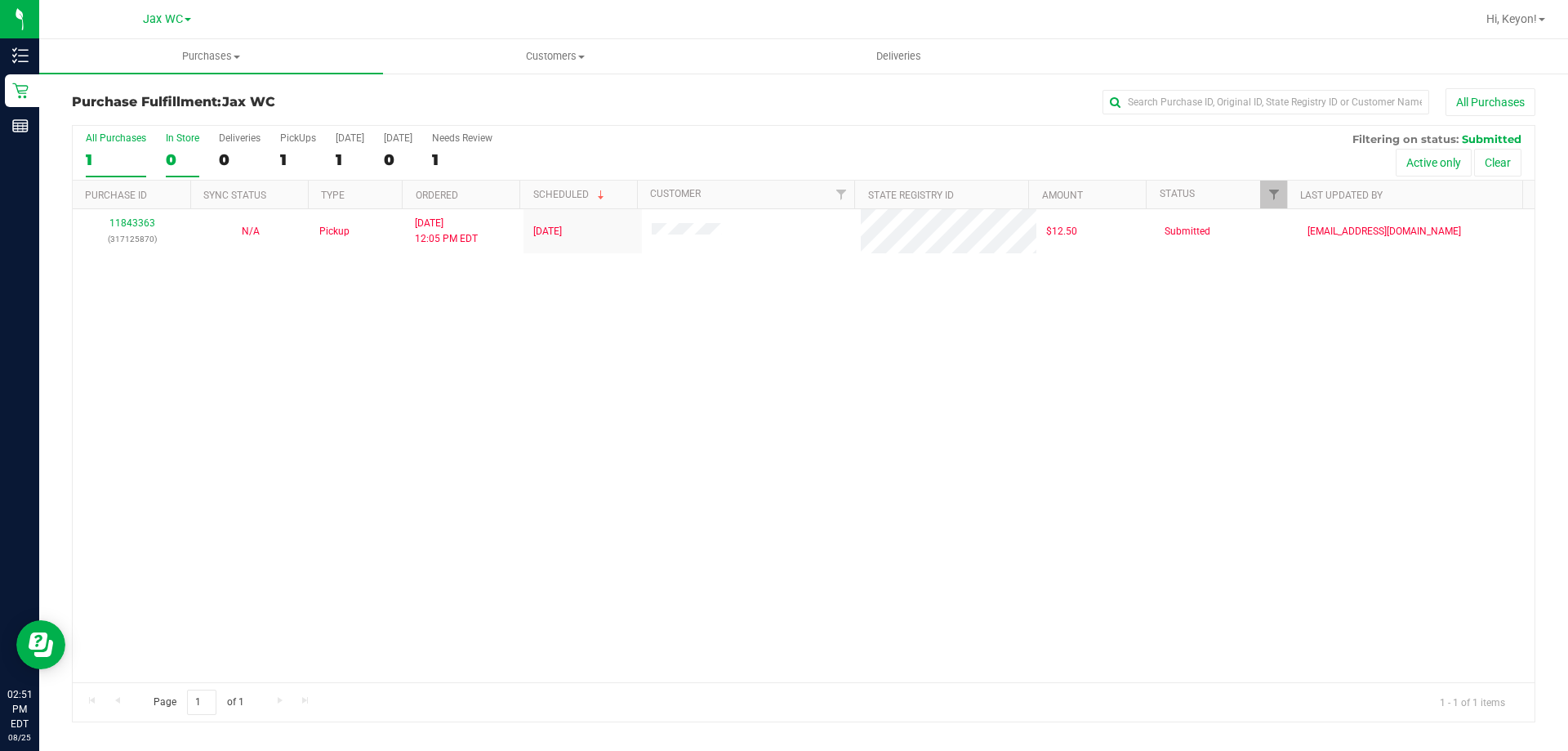
click at [169, 150] on div "0" at bounding box center [183, 159] width 34 height 19
click at [0, 0] on input "In Store 0" at bounding box center [0, 0] width 0 height 0
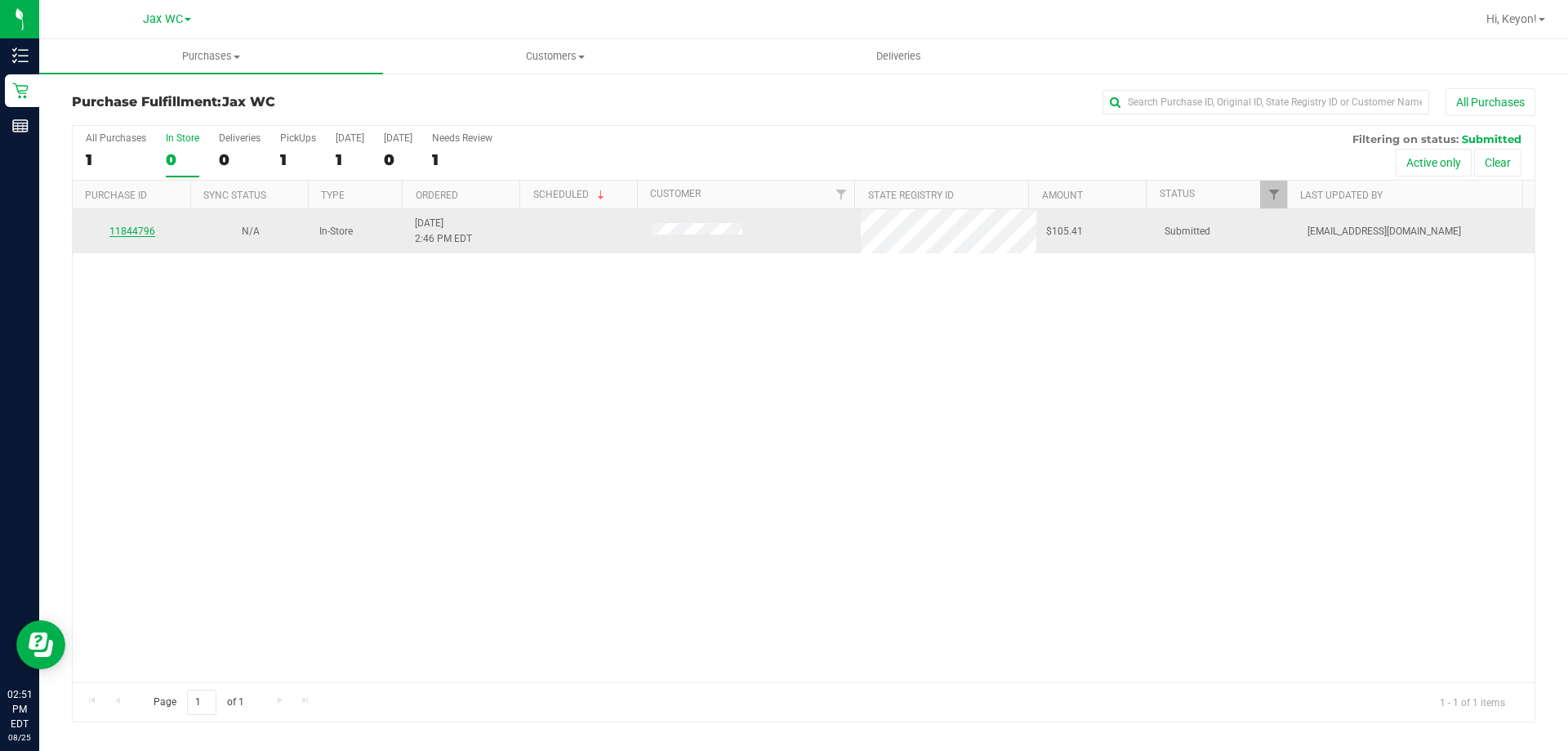
click at [137, 234] on link "11844796" at bounding box center [132, 231] width 46 height 11
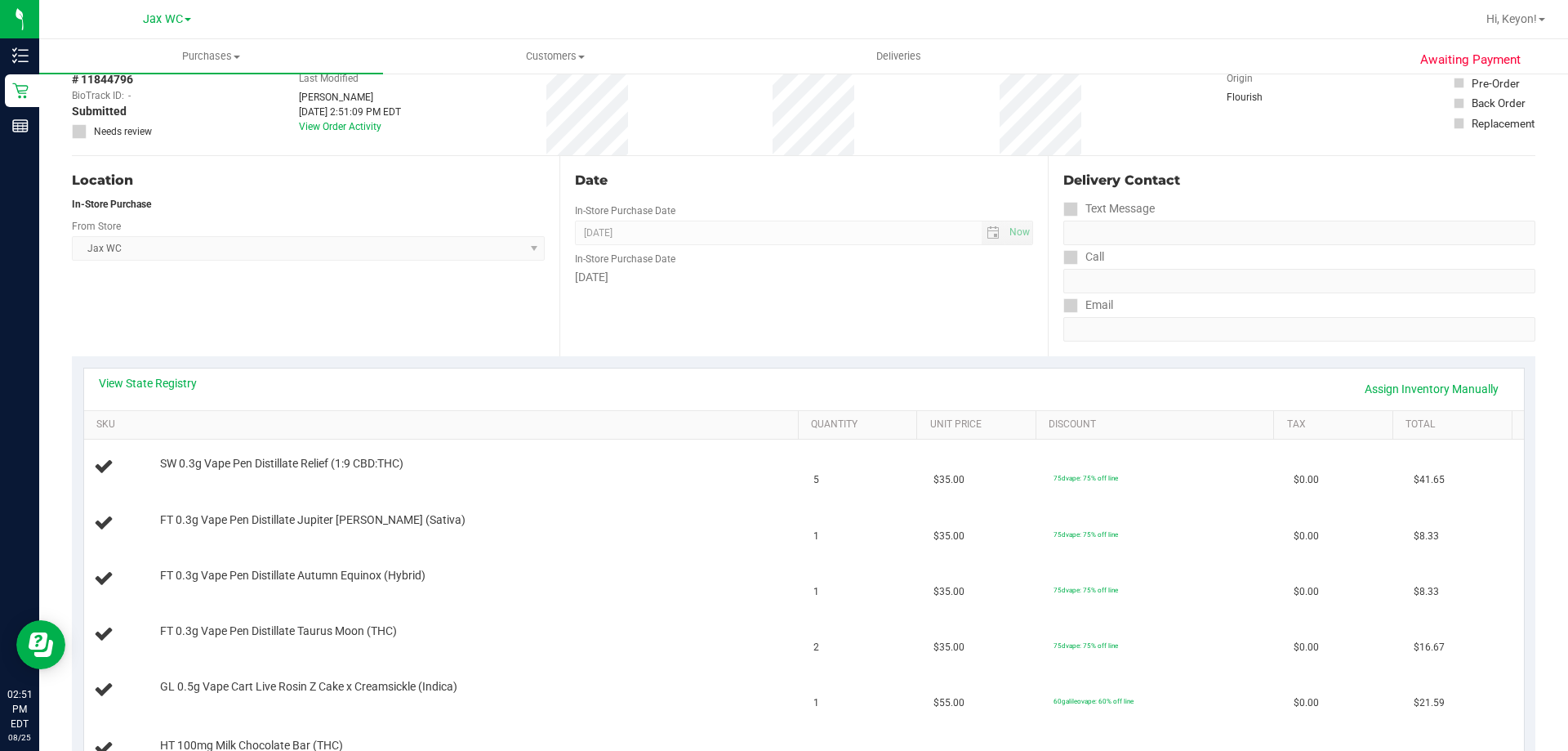
scroll to position [88, 0]
drag, startPoint x: 1521, startPoint y: 407, endPoint x: 1567, endPoint y: 373, distance: 57.2
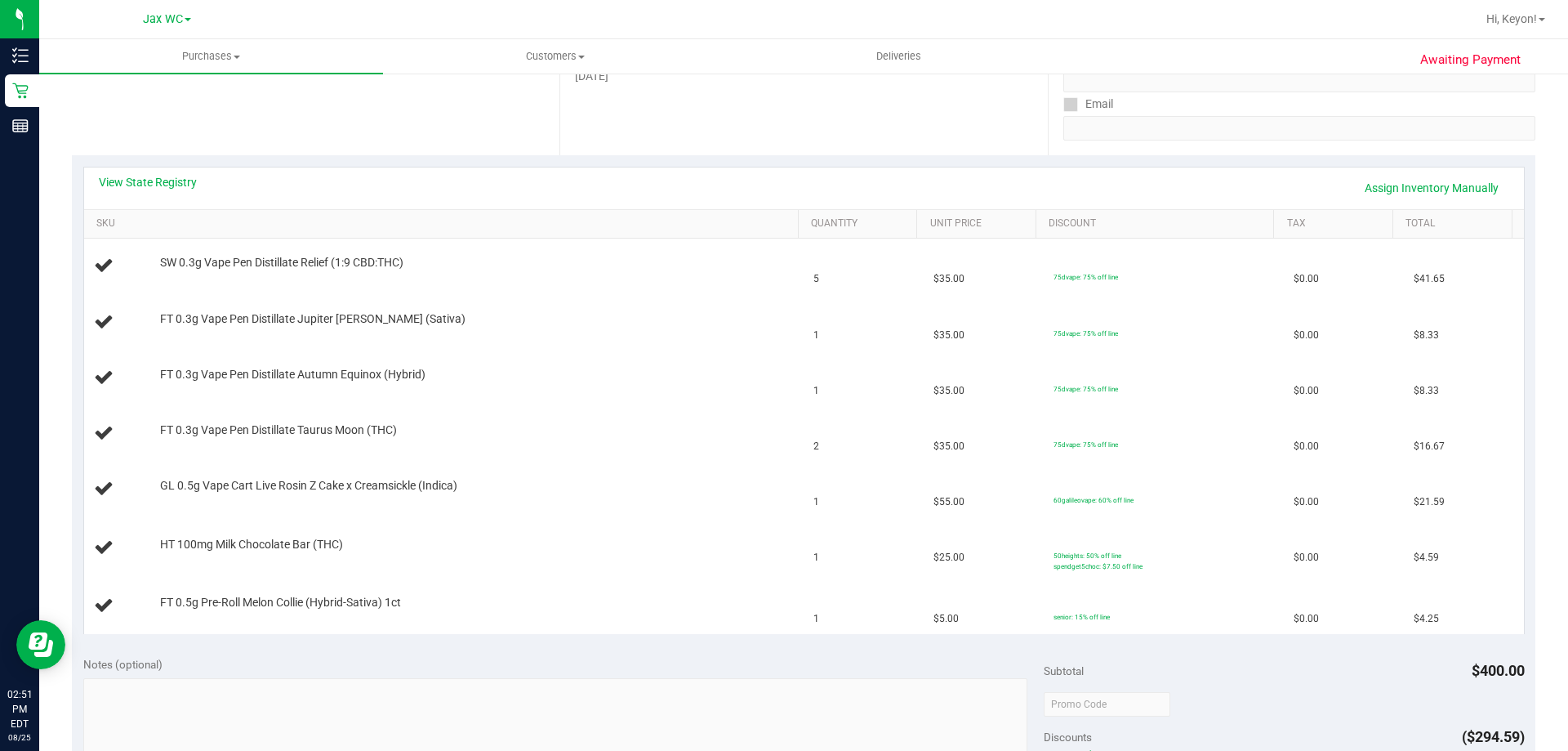
click at [640, 108] on div "Date In-Store Purchase Date Aug 25, 2025 Now In-Store Purchase Date Monday" at bounding box center [802, 55] width 487 height 200
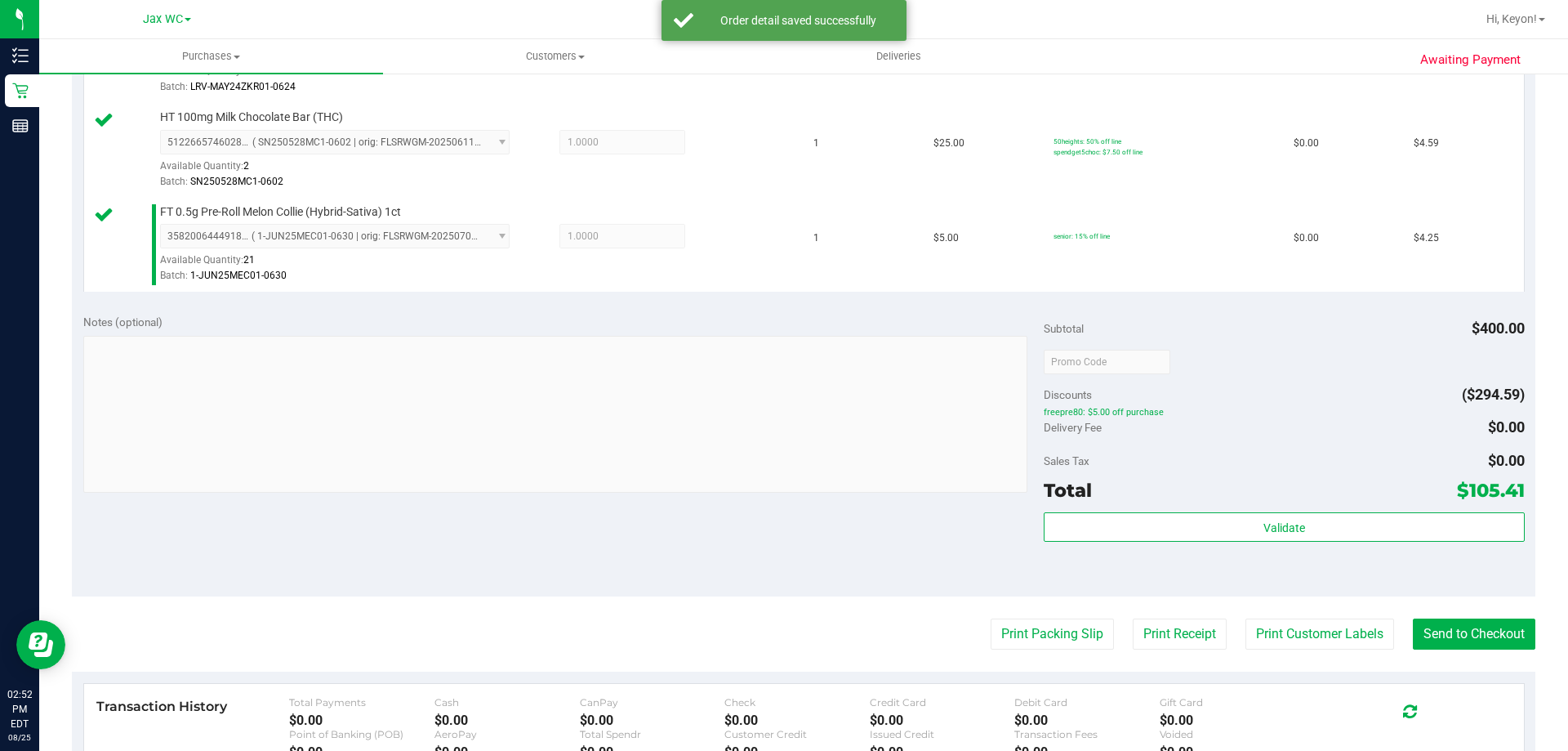
scroll to position [914, 0]
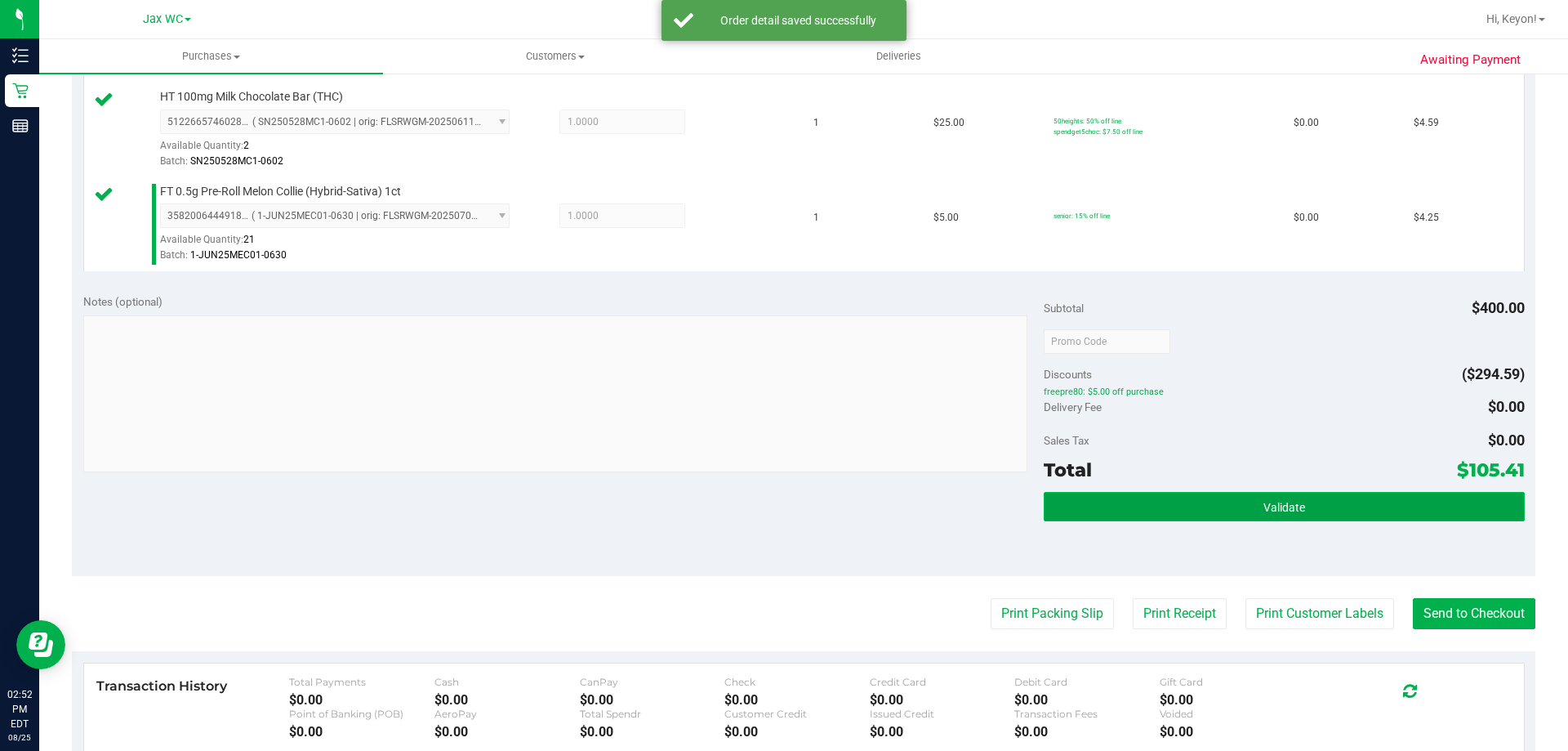
click at [1330, 509] on button "Validate" at bounding box center [1283, 506] width 480 height 30
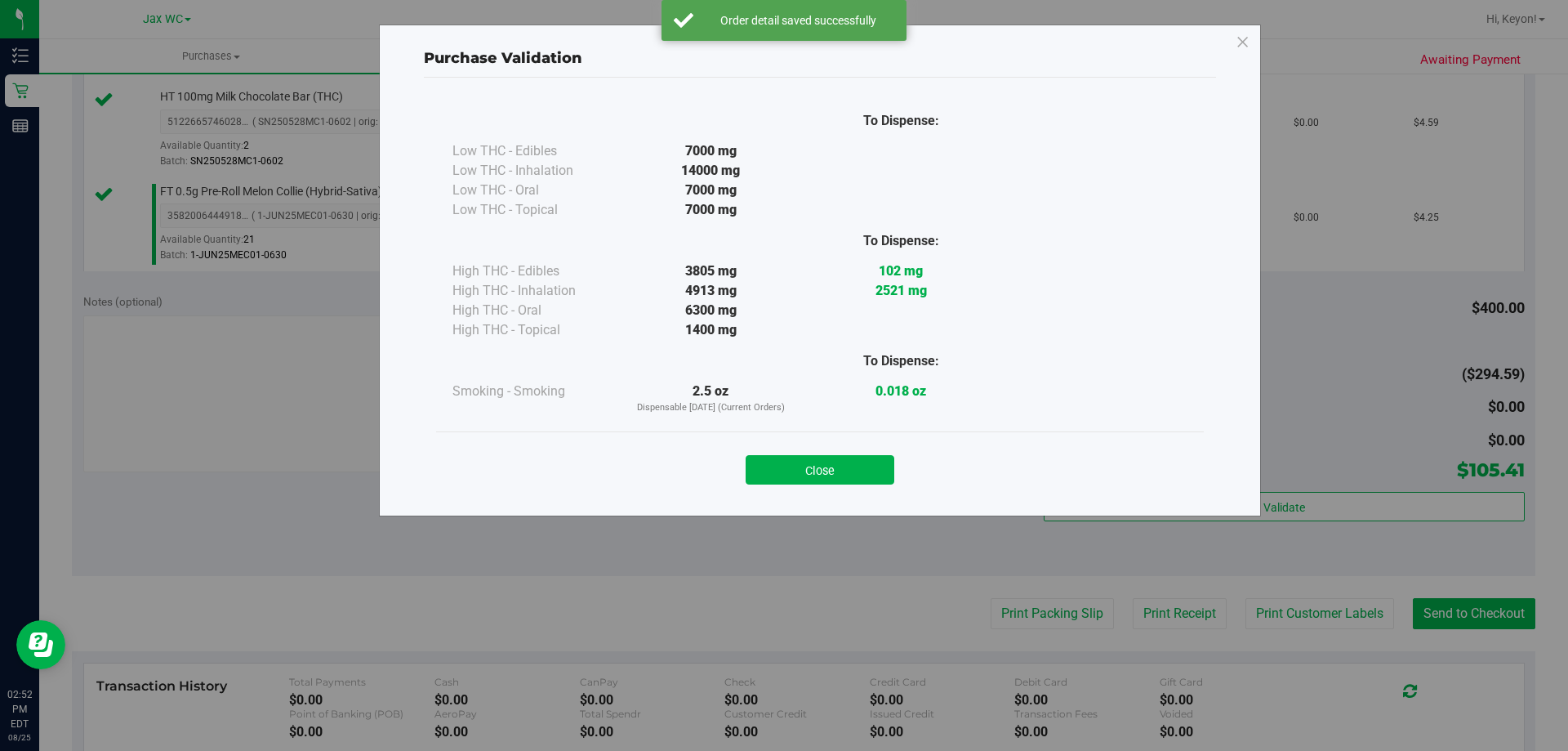
drag, startPoint x: 861, startPoint y: 470, endPoint x: 1141, endPoint y: 541, distance: 288.9
click at [863, 470] on button "Close" at bounding box center [819, 470] width 148 height 30
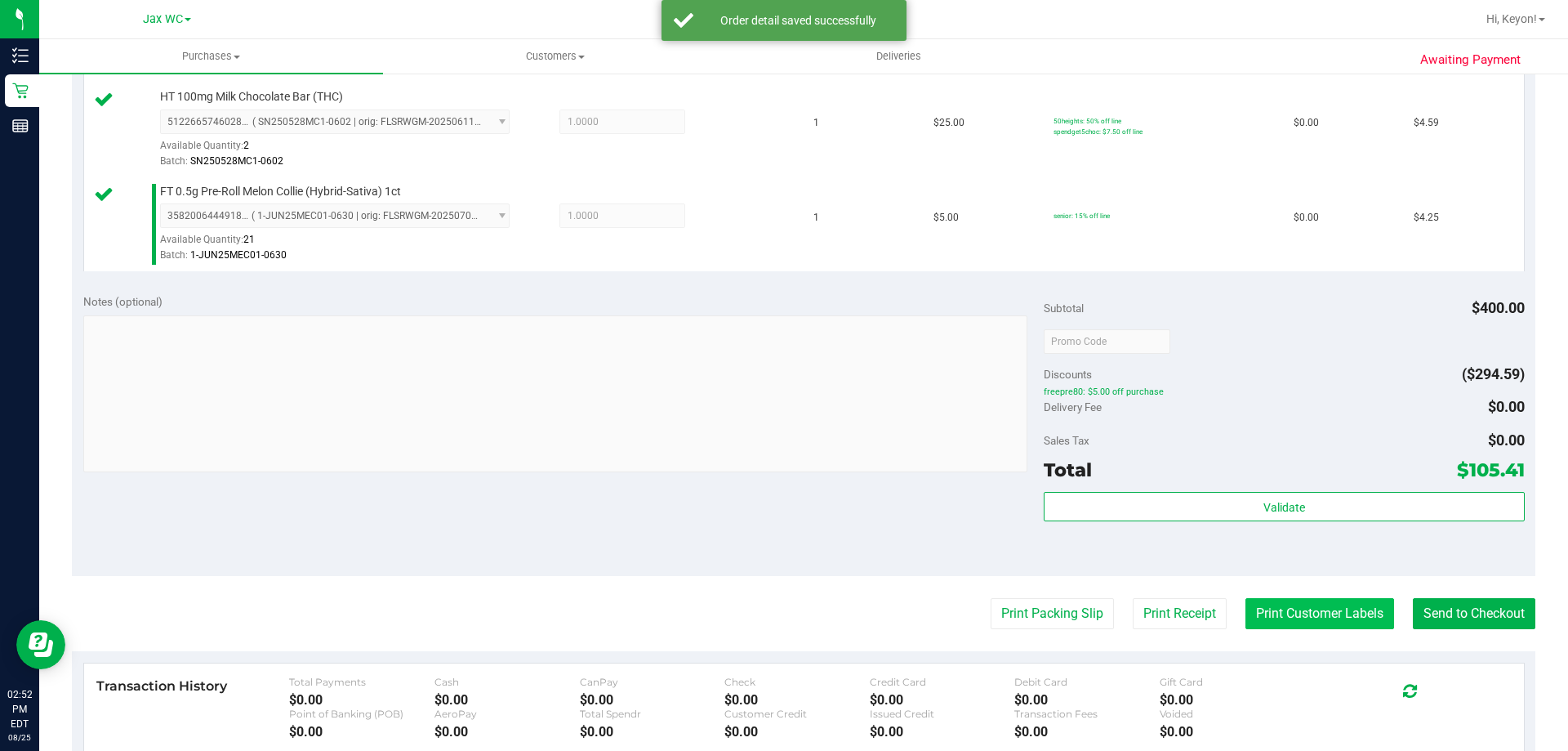
click at [1307, 615] on button "Print Customer Labels" at bounding box center [1319, 614] width 148 height 31
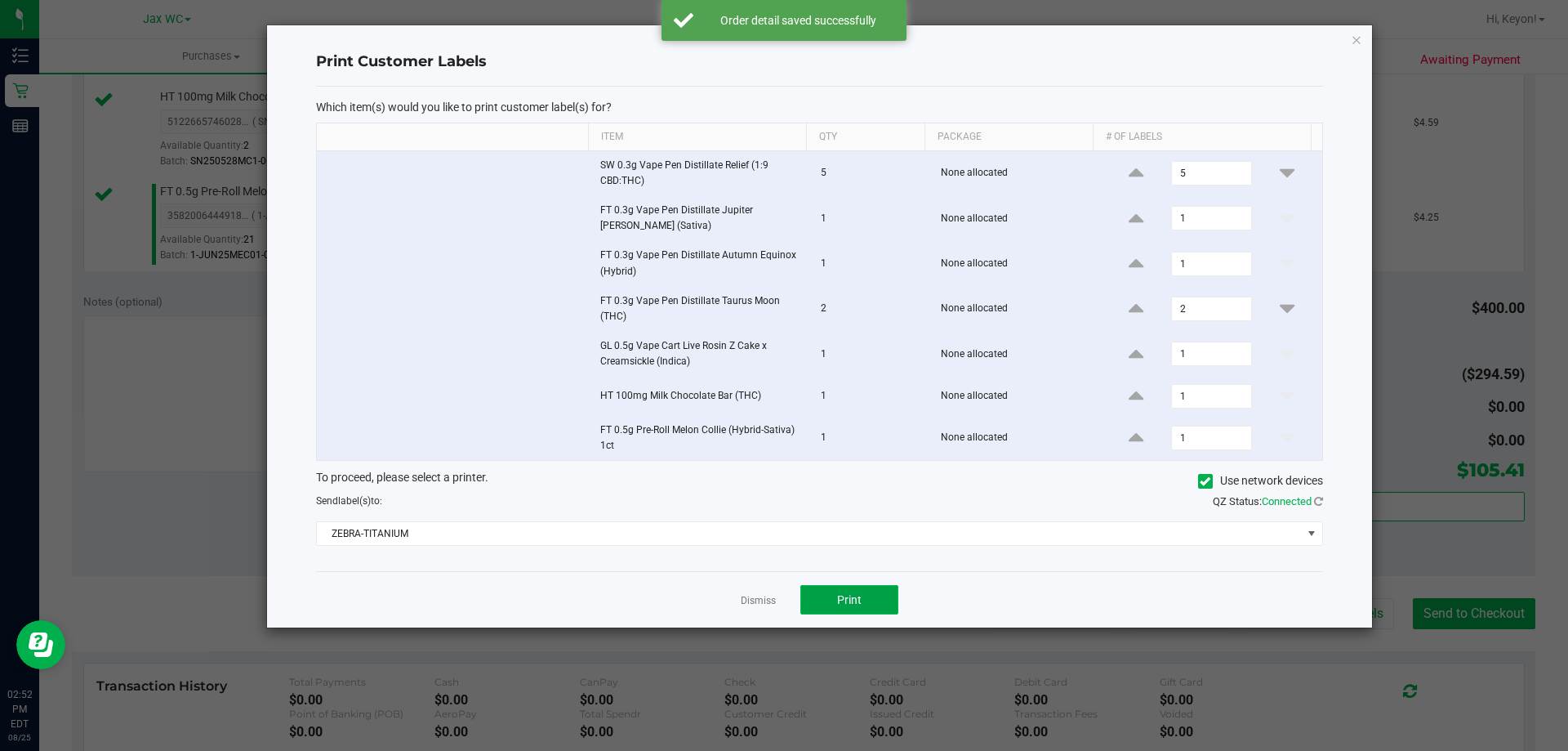
click at [877, 603] on button "Print" at bounding box center [850, 599] width 98 height 30
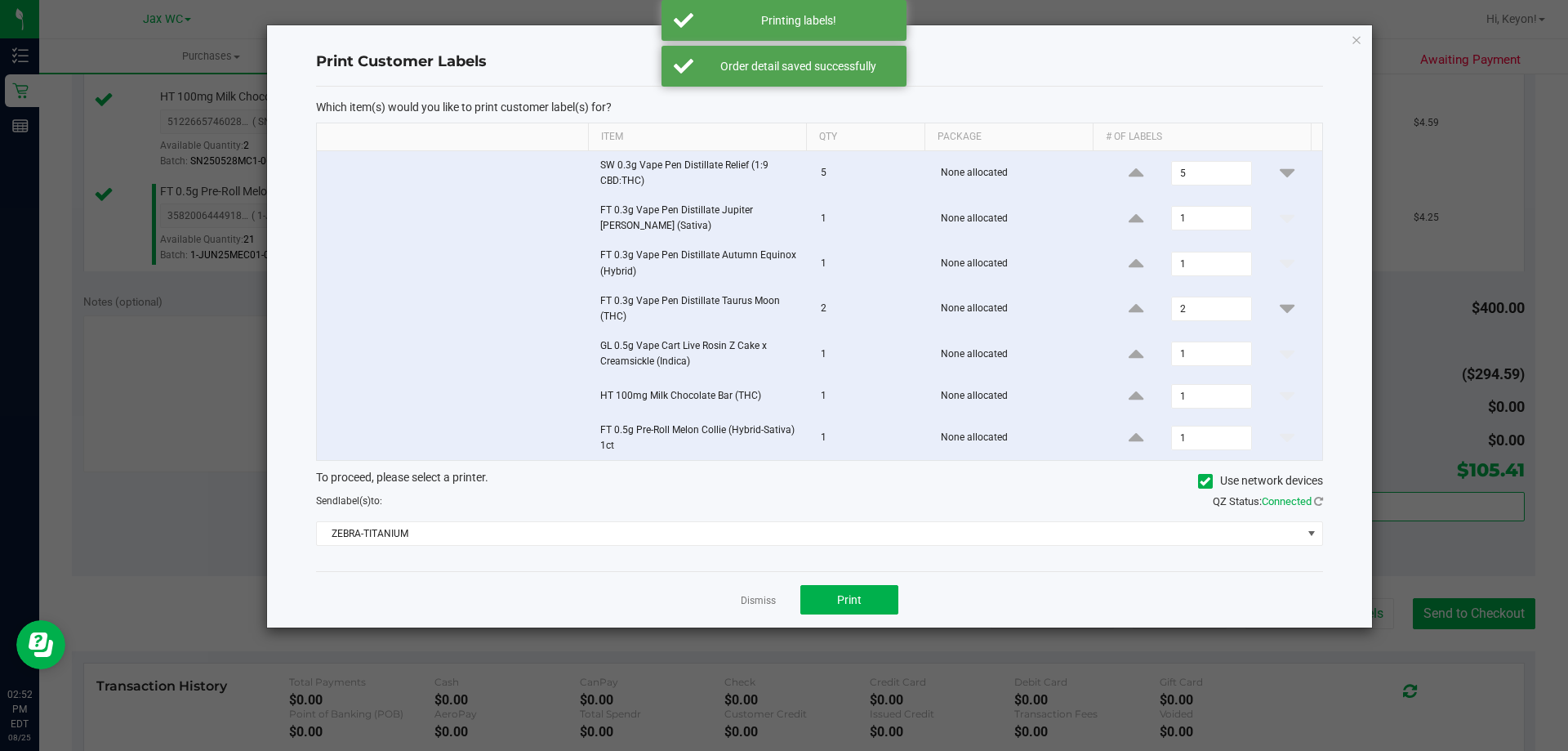
drag, startPoint x: 742, startPoint y: 599, endPoint x: 1103, endPoint y: 615, distance: 361.4
click at [746, 599] on link "Dismiss" at bounding box center [757, 601] width 35 height 14
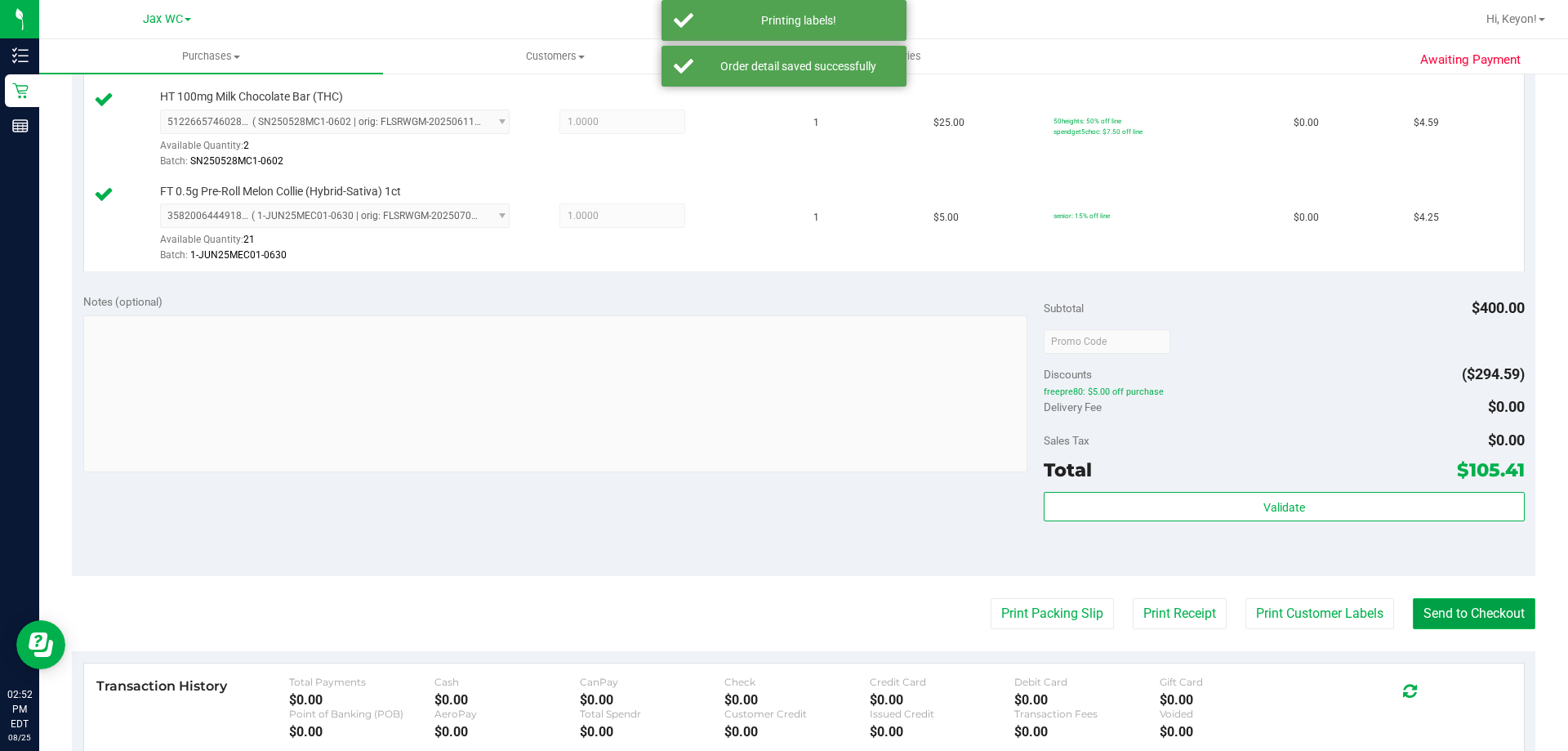
click at [1477, 615] on button "Send to Checkout" at bounding box center [1473, 614] width 123 height 31
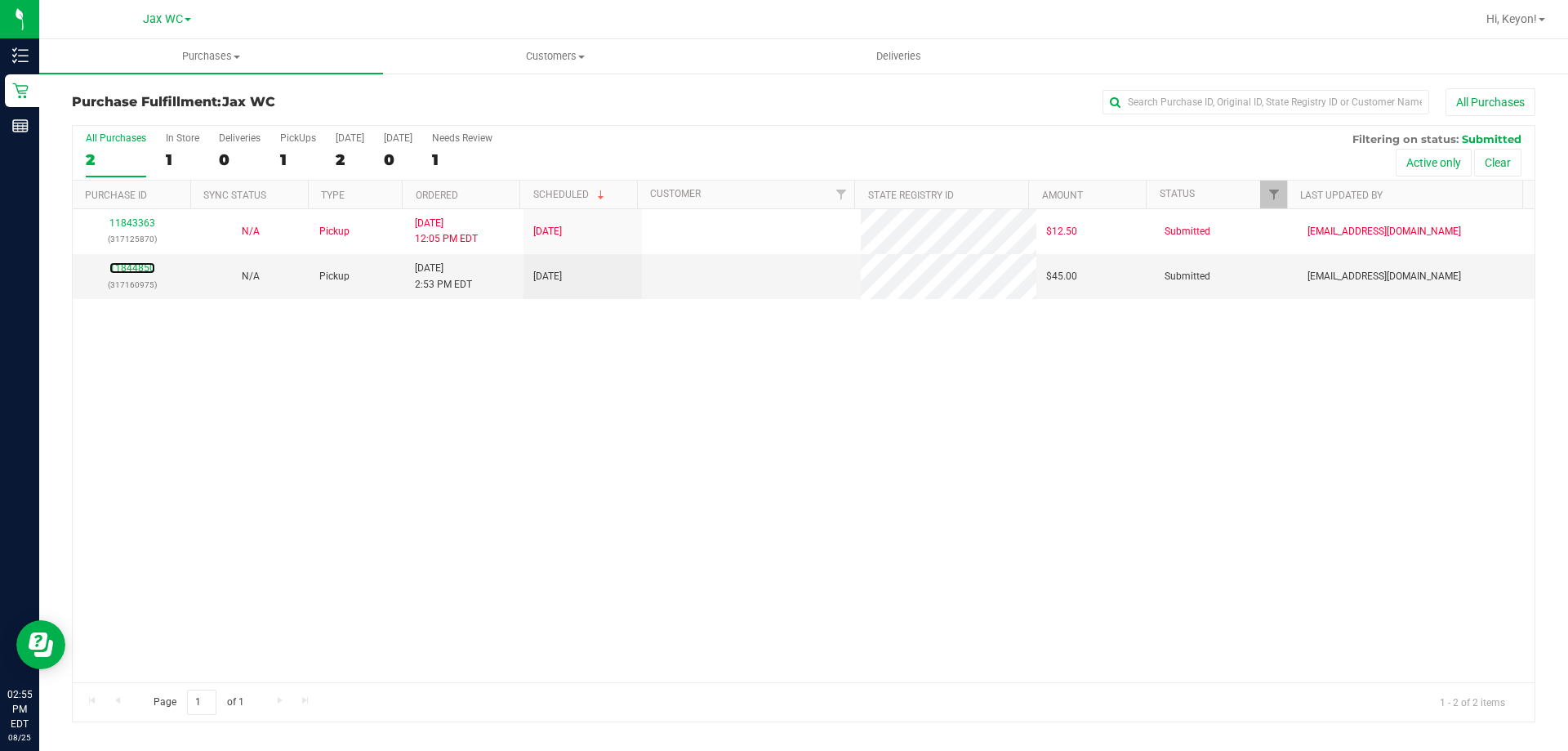
click at [128, 268] on link "11844850" at bounding box center [132, 267] width 46 height 11
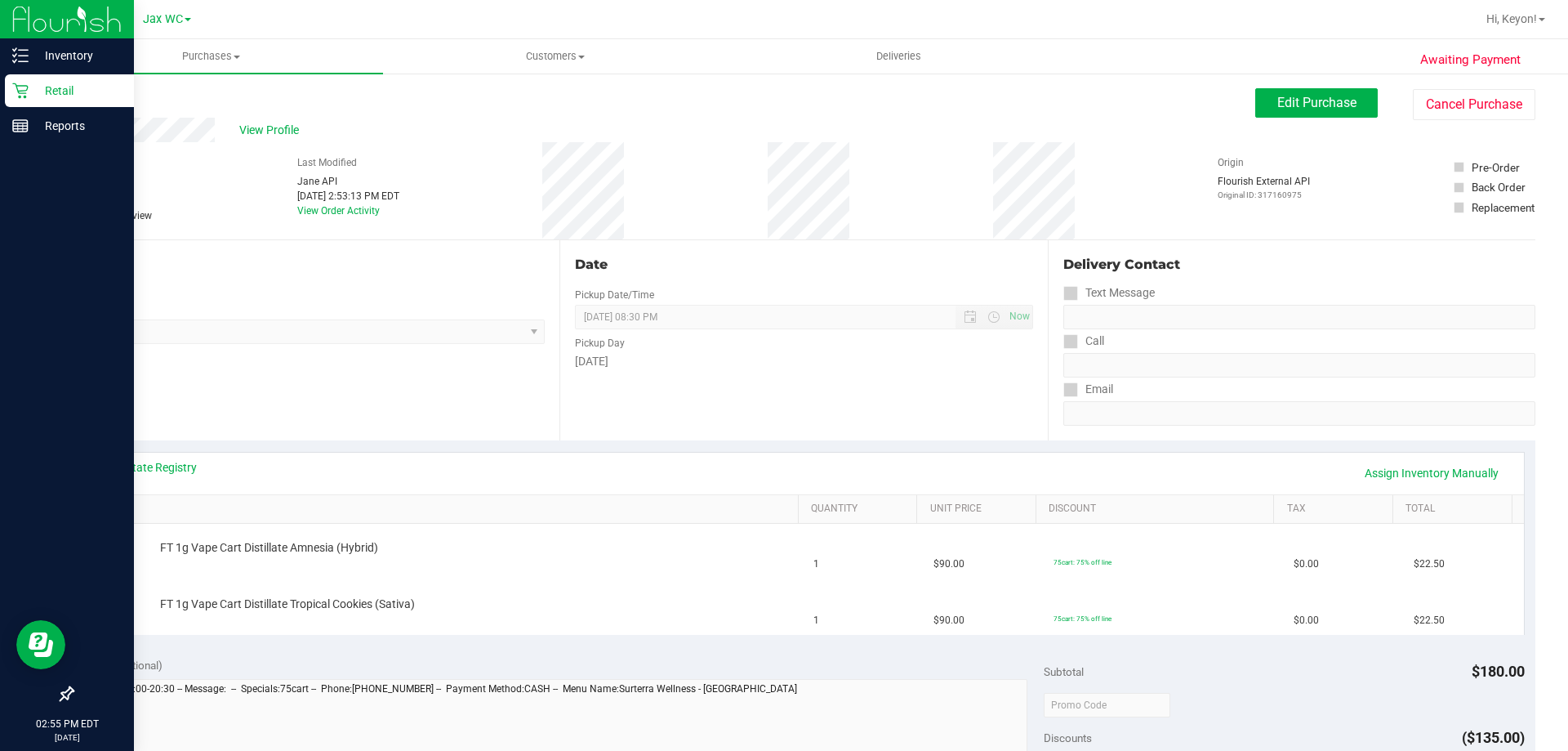
click at [11, 98] on div "Retail" at bounding box center [69, 91] width 129 height 33
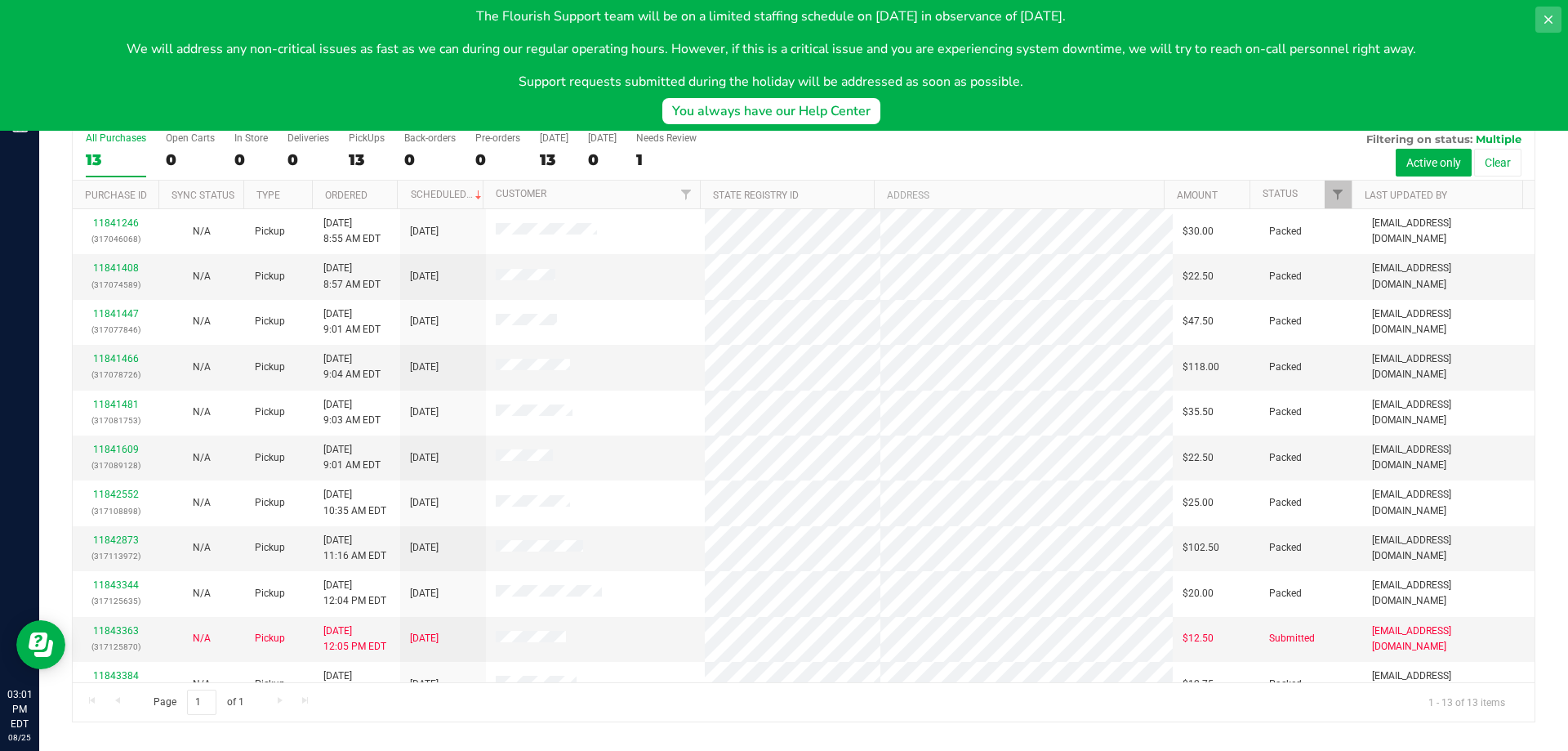
click at [1545, 16] on icon at bounding box center [1549, 19] width 8 height 8
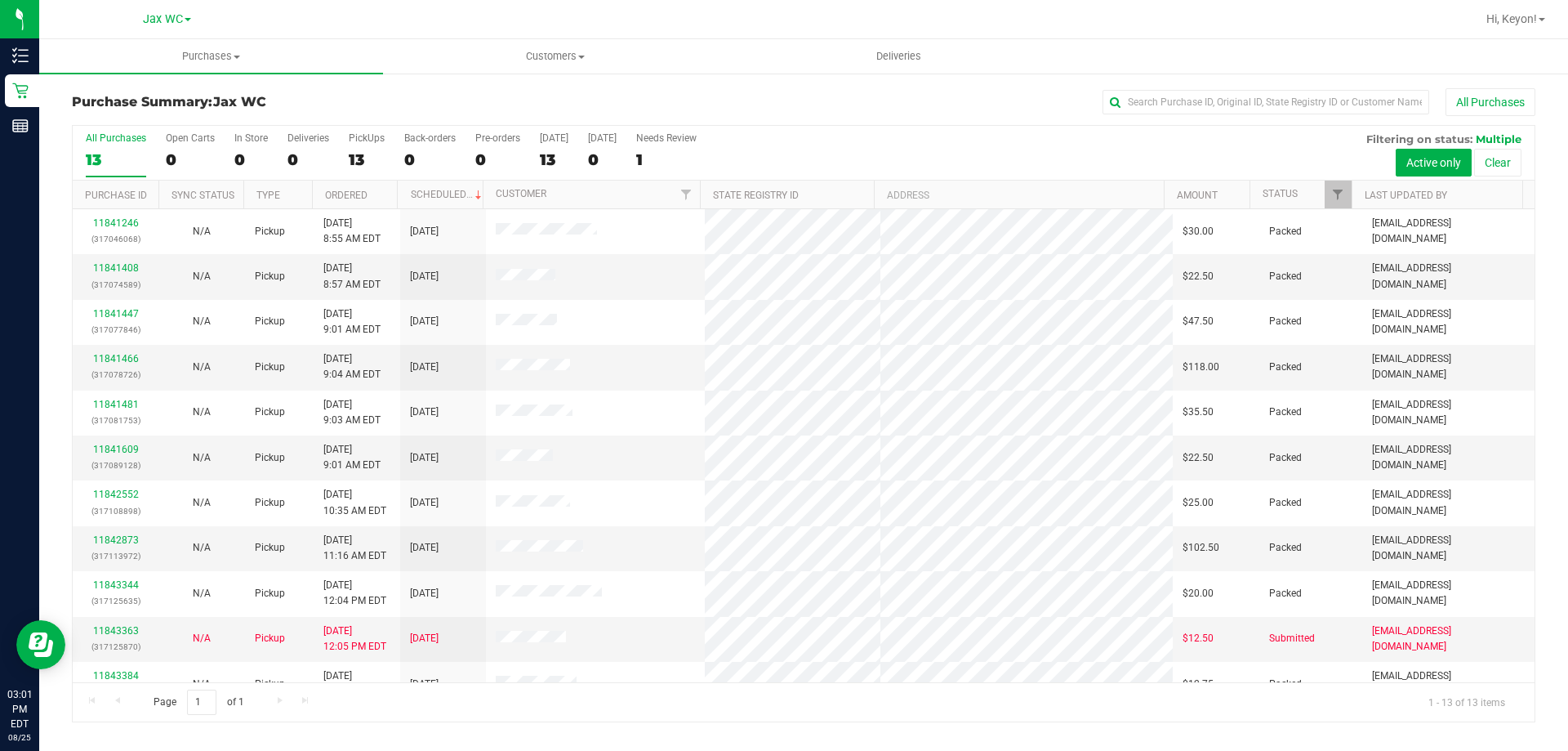
scroll to position [114, 0]
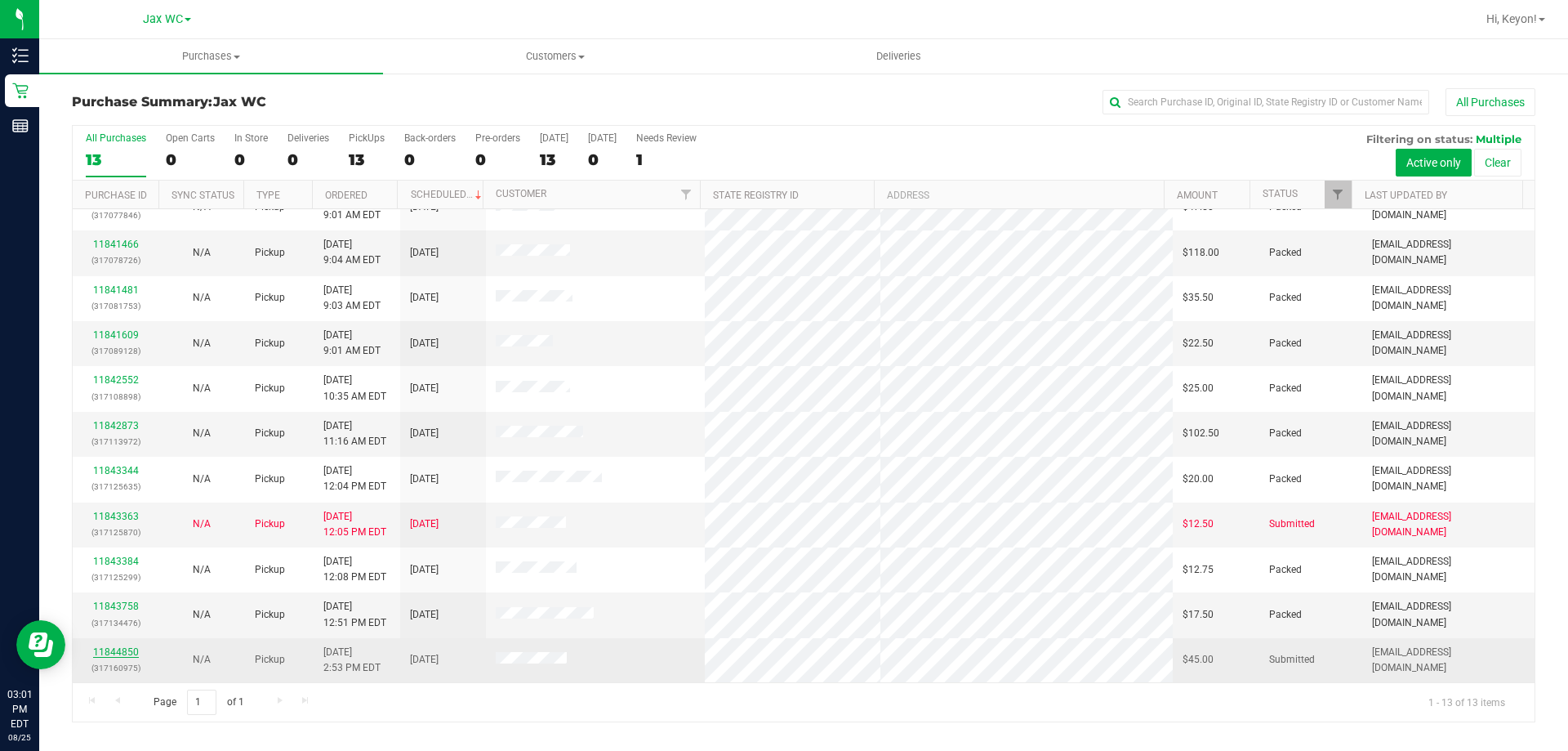
click at [130, 651] on link "11844850" at bounding box center [116, 651] width 46 height 11
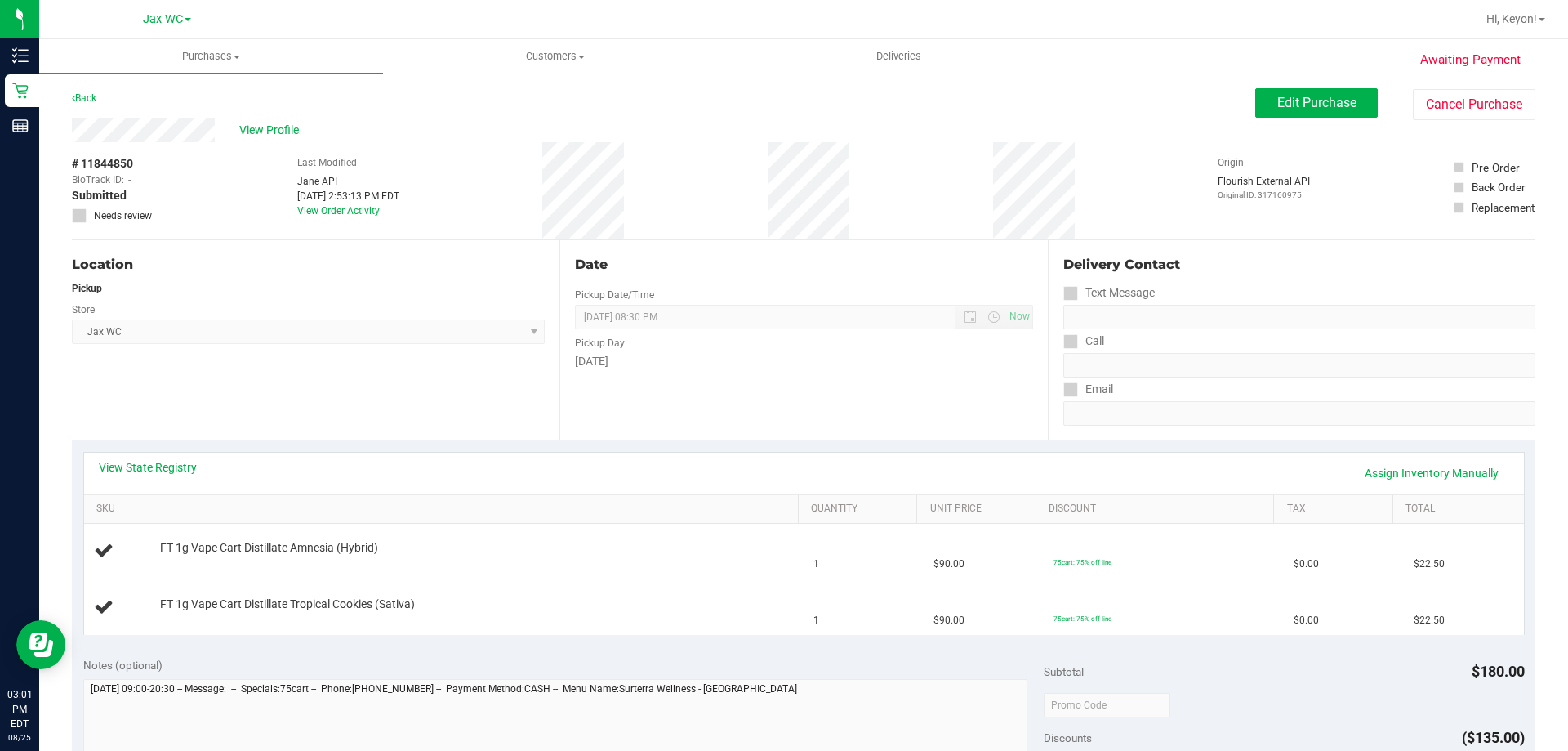
click at [167, 481] on div "View State Registry Assign Inventory Manually" at bounding box center [804, 473] width 1410 height 28
click at [169, 472] on link "View State Registry" at bounding box center [148, 467] width 98 height 16
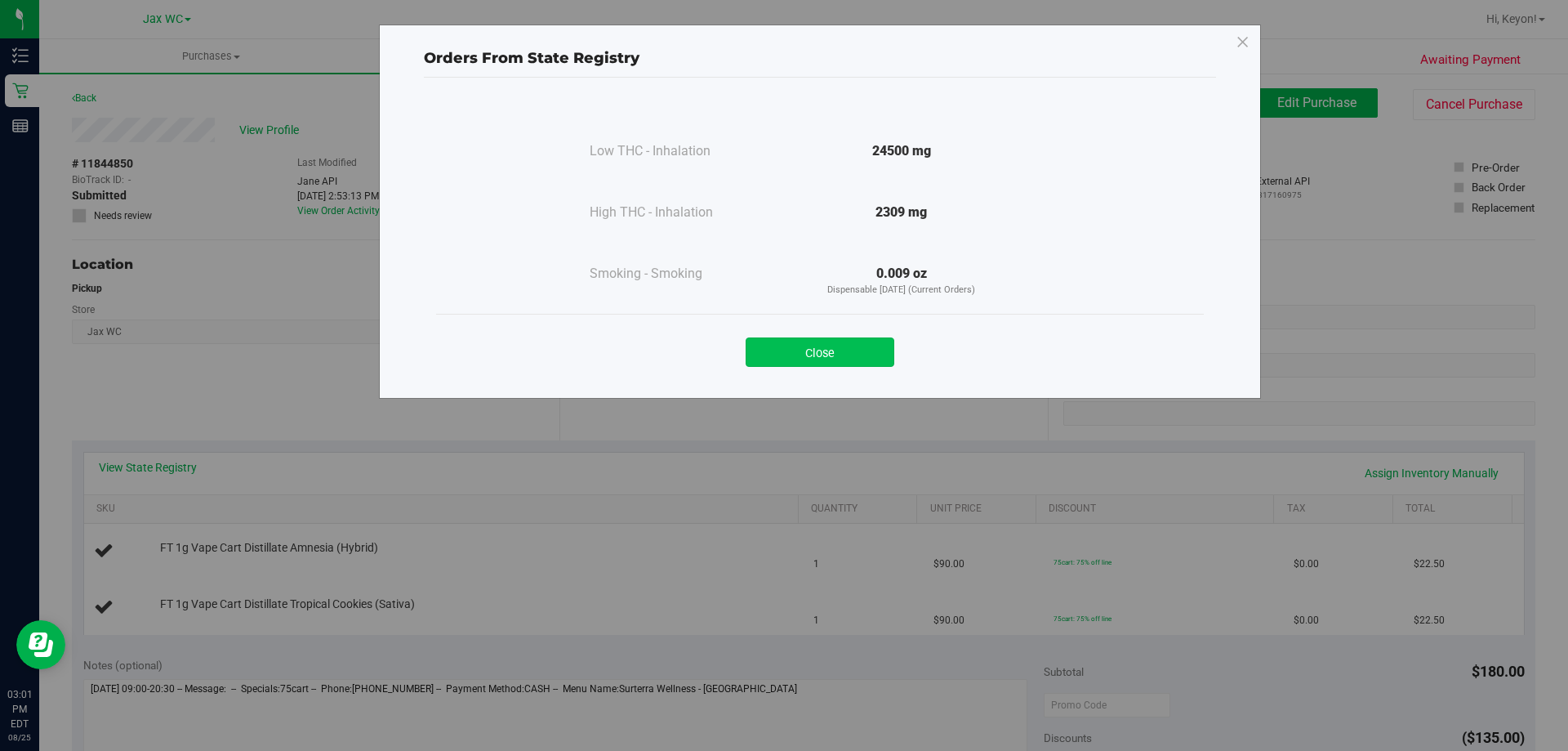
click at [814, 351] on button "Close" at bounding box center [819, 352] width 148 height 30
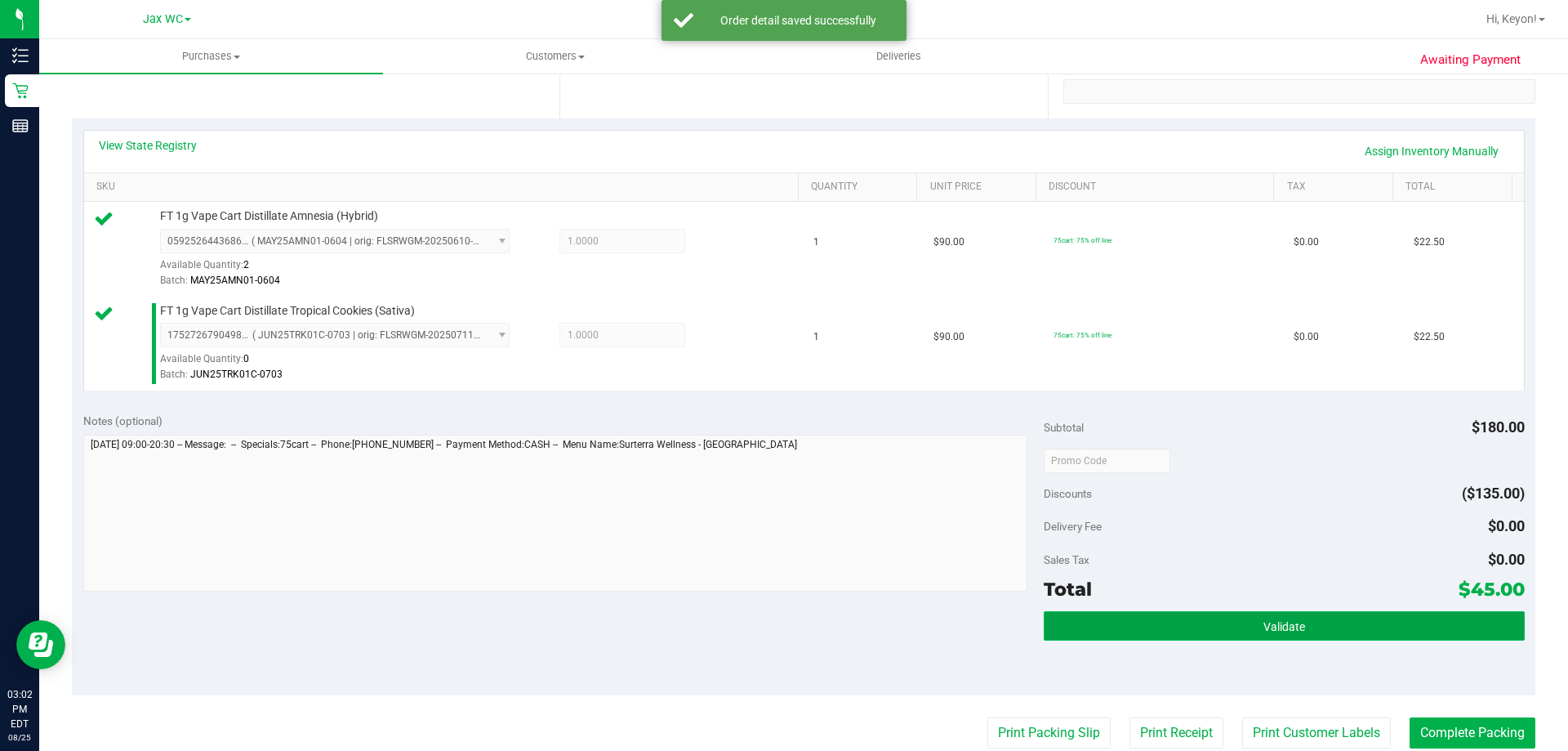
click at [1239, 623] on button "Validate" at bounding box center [1283, 626] width 480 height 30
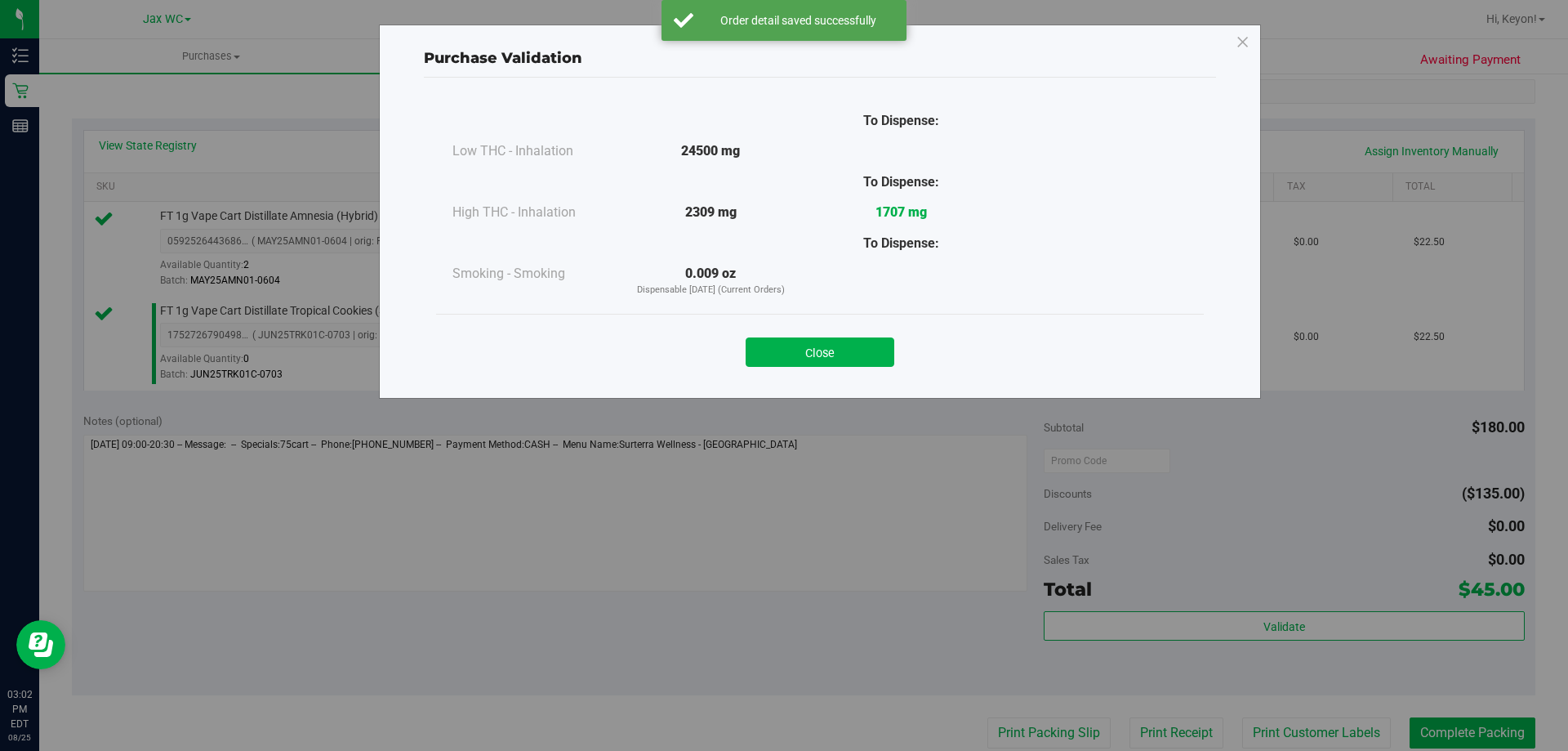
scroll to position [466, 0]
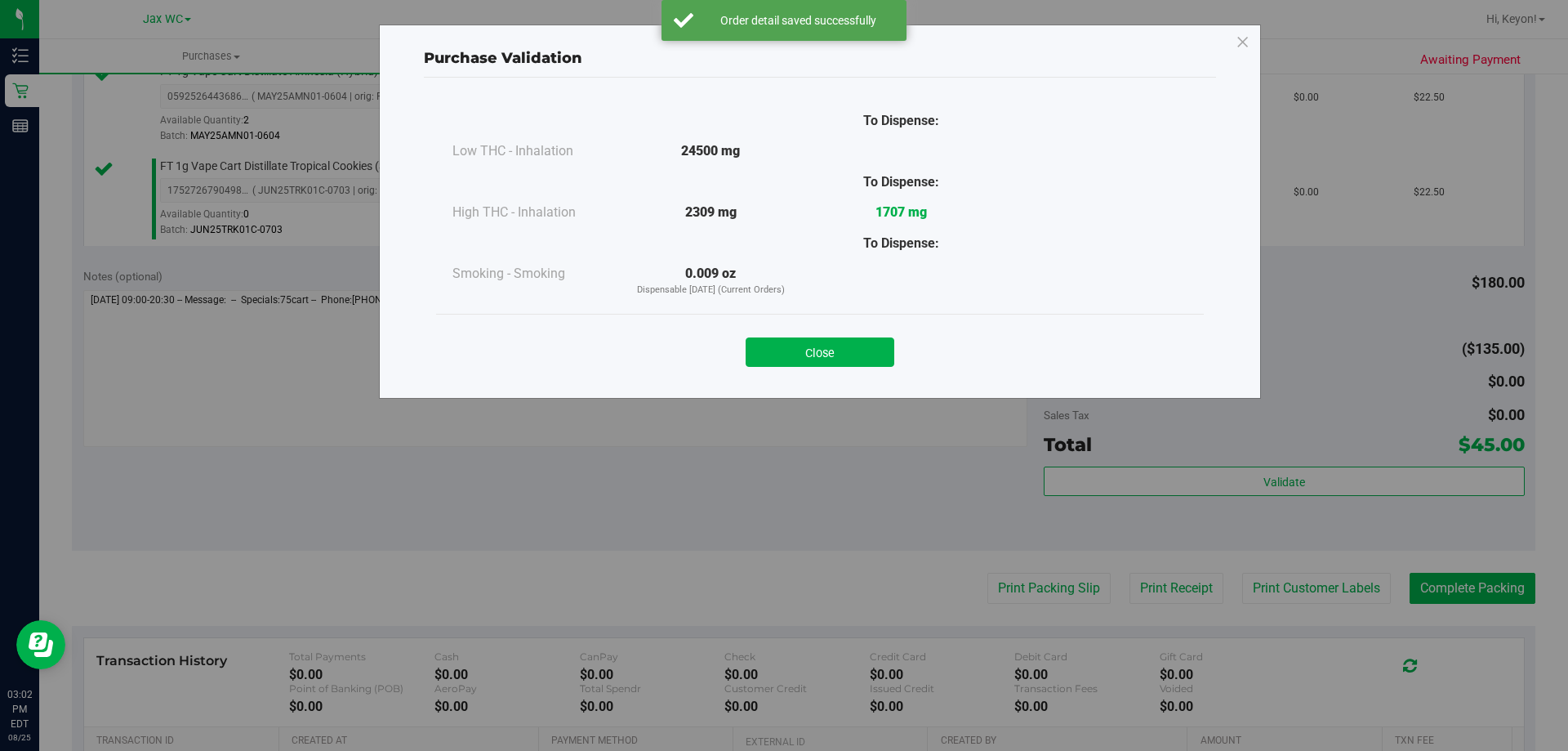
drag, startPoint x: 784, startPoint y: 353, endPoint x: 917, endPoint y: 417, distance: 147.6
click at [792, 360] on button "Close" at bounding box center [819, 352] width 148 height 30
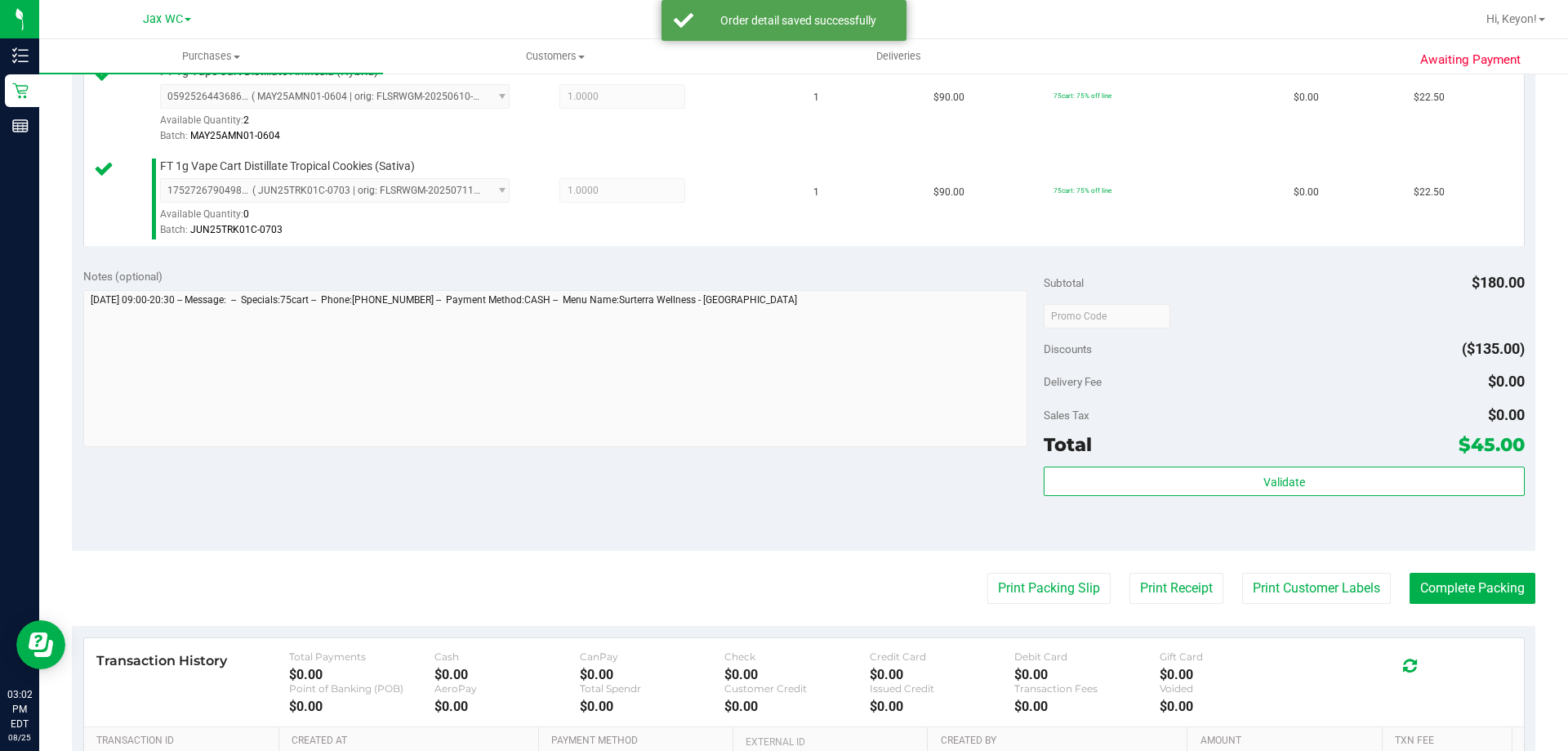
click at [1067, 600] on purchase-details "Back Edit Purchase Cancel Purchase View Profile # 11844850 BioTrack ID: - Submi…" at bounding box center [803, 276] width 1463 height 1310
click at [1039, 587] on button "Print Packing Slip" at bounding box center [1049, 588] width 124 height 31
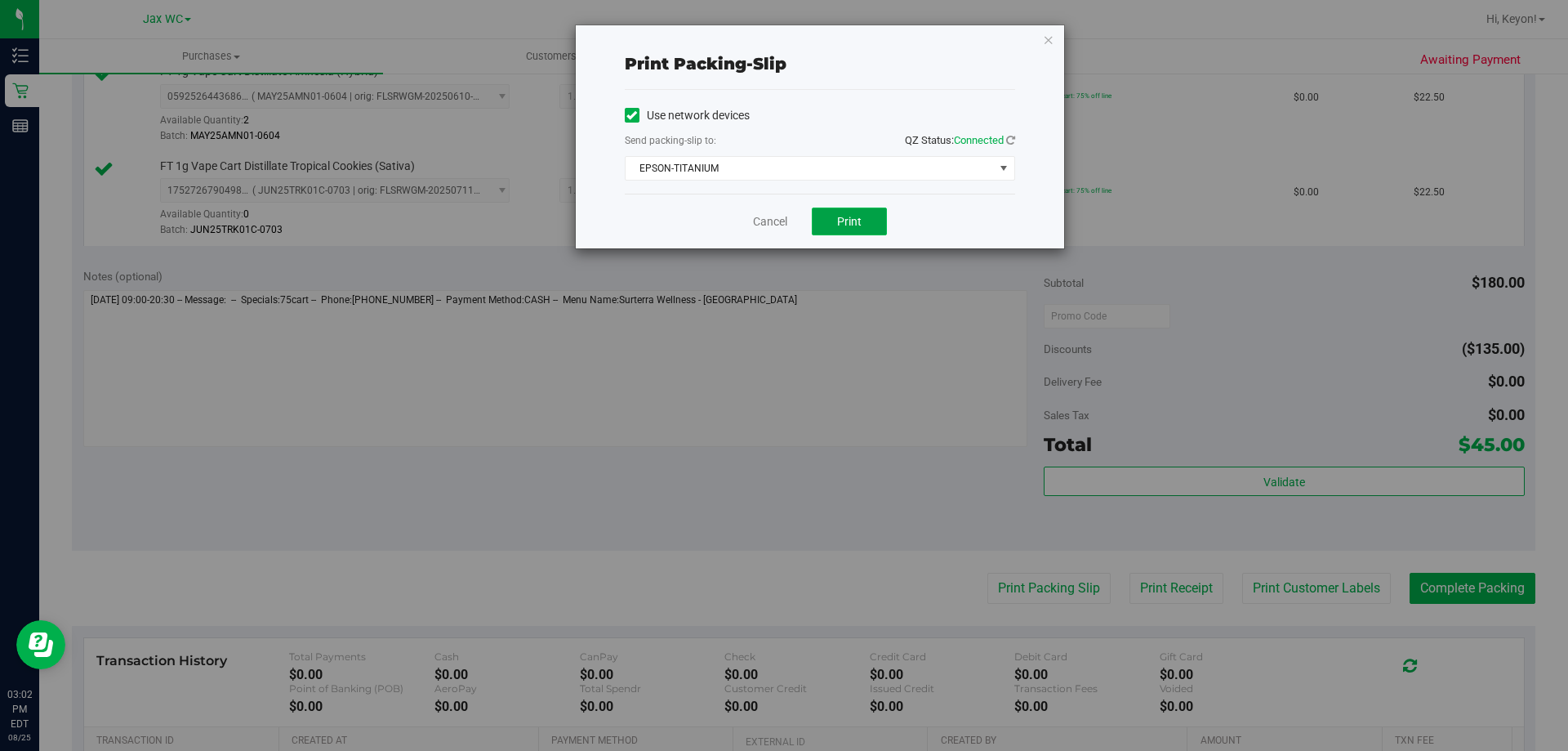
click at [870, 210] on button "Print" at bounding box center [849, 221] width 75 height 28
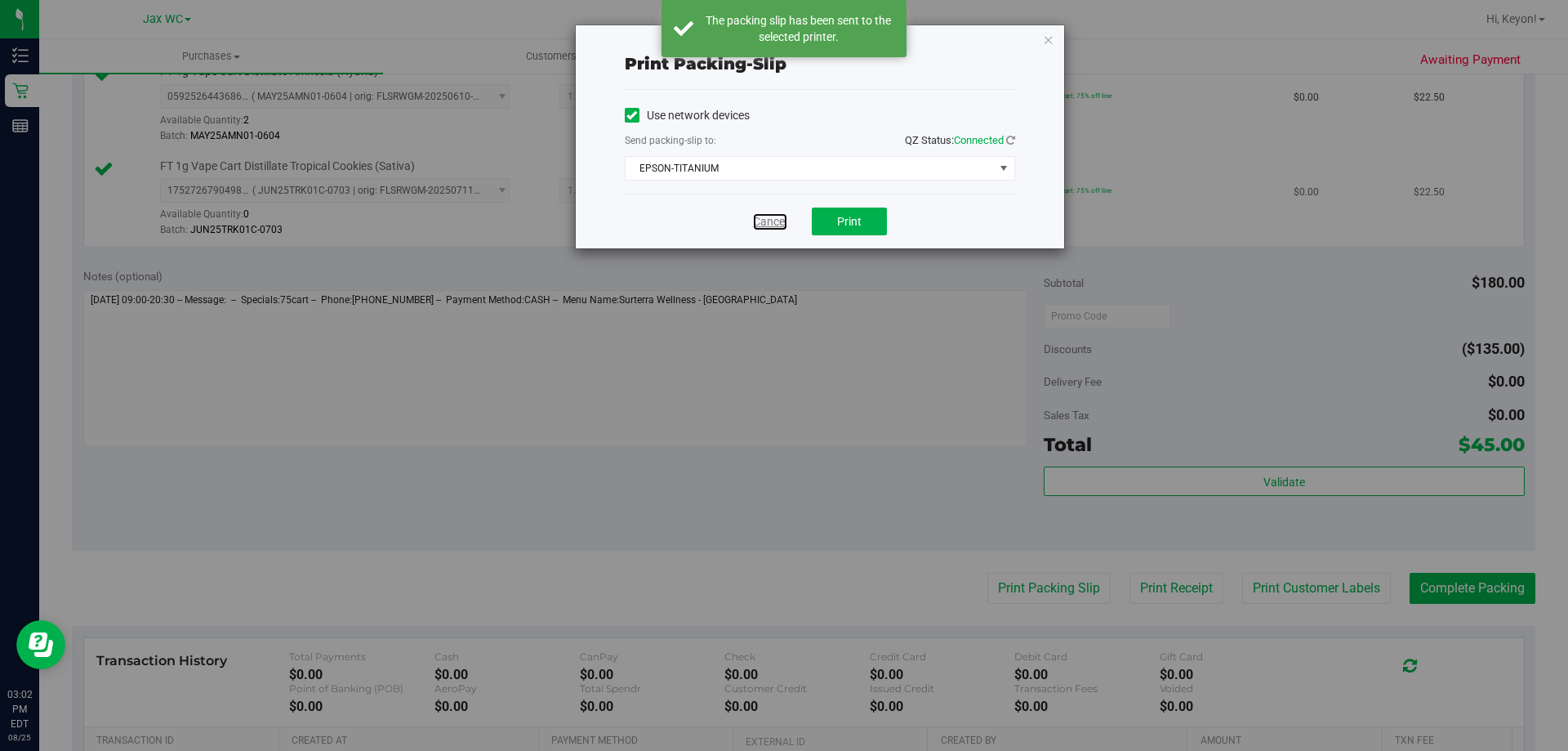
drag, startPoint x: 762, startPoint y: 219, endPoint x: 782, endPoint y: 237, distance: 26.9
click at [762, 219] on link "Cancel" at bounding box center [770, 222] width 34 height 17
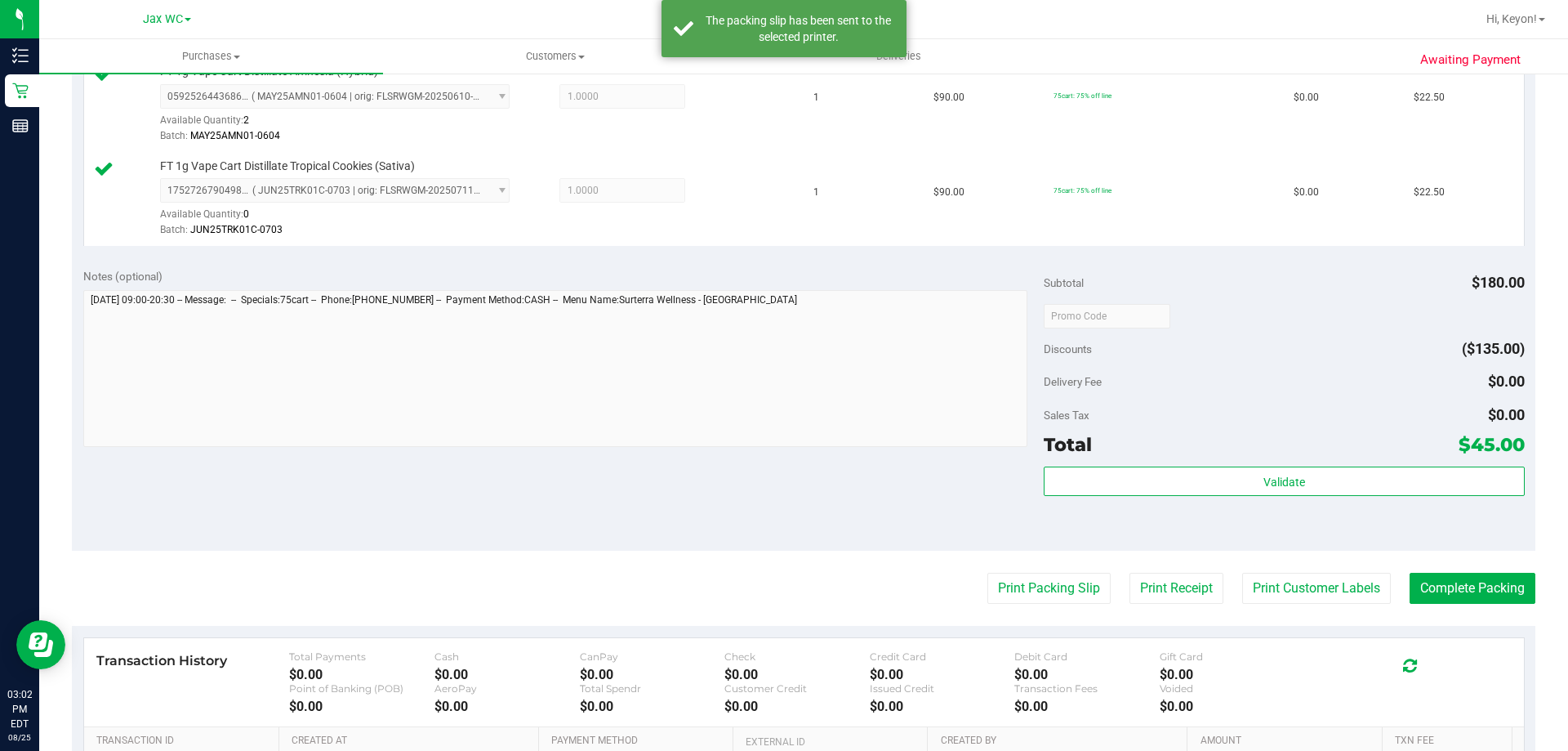
click at [790, 253] on div "View State Registry Assign Inventory Manually SKU Quantity Unit Price Discount …" at bounding box center [803, 114] width 1463 height 282
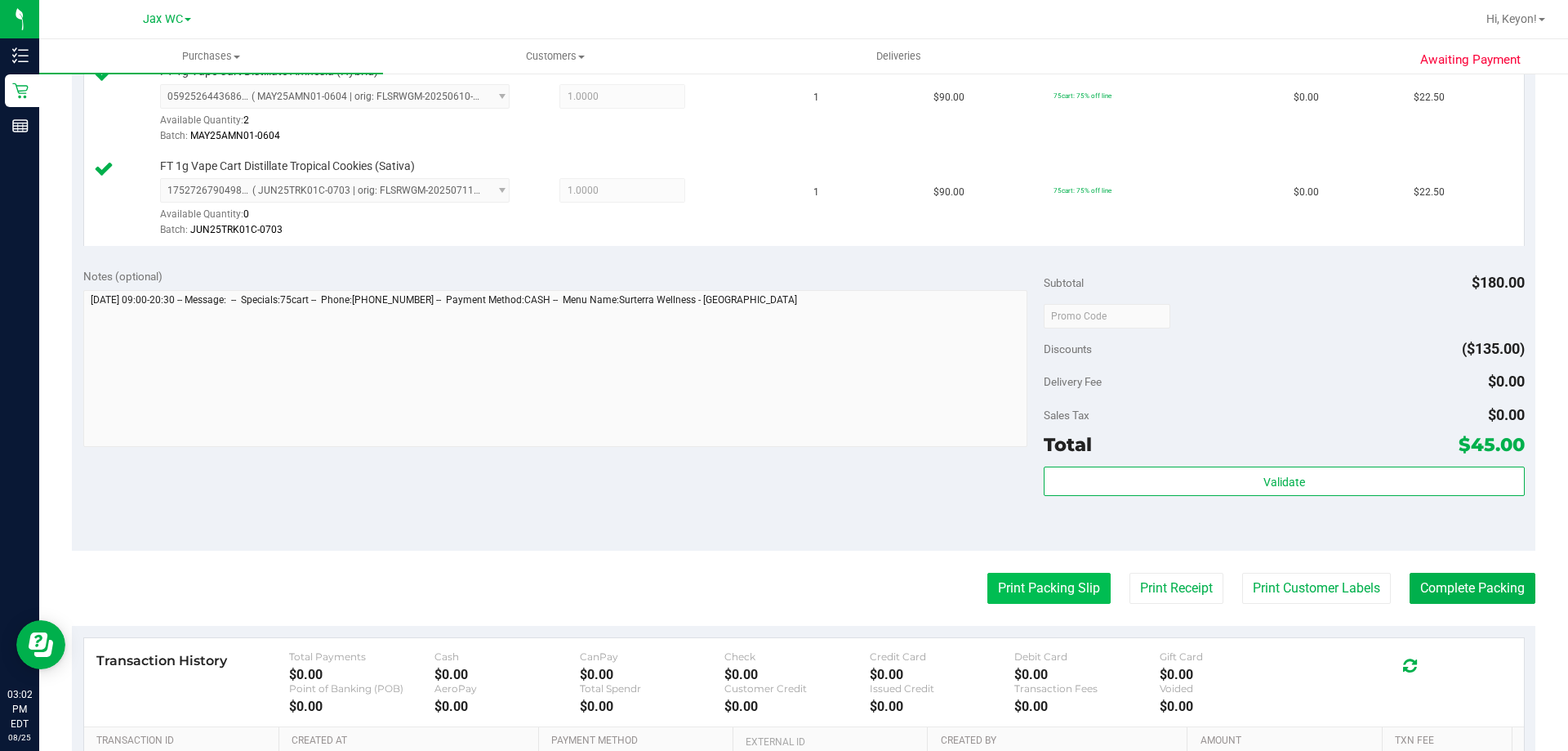
click at [1039, 599] on button "Print Packing Slip" at bounding box center [1049, 588] width 124 height 31
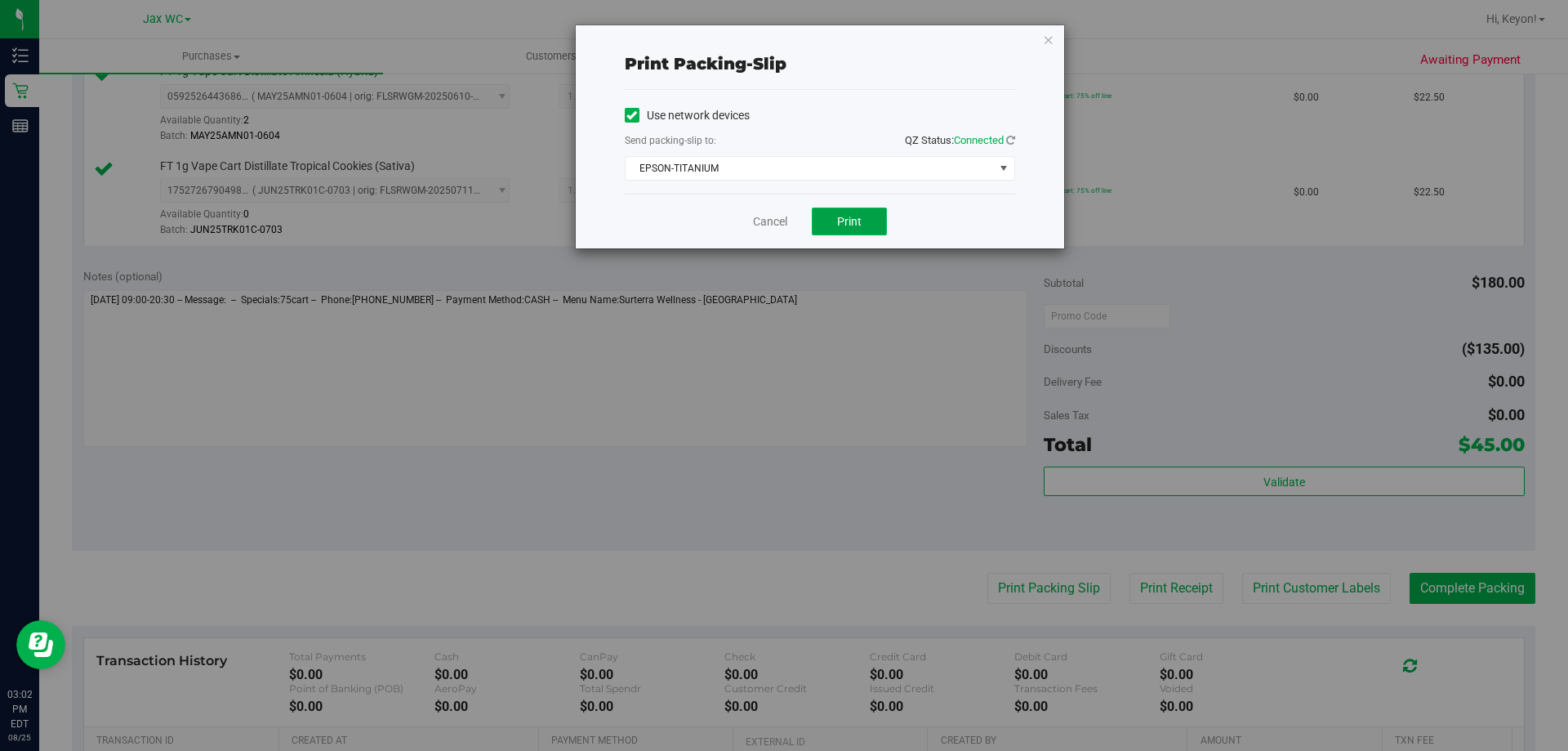
click at [881, 220] on button "Print" at bounding box center [849, 221] width 75 height 28
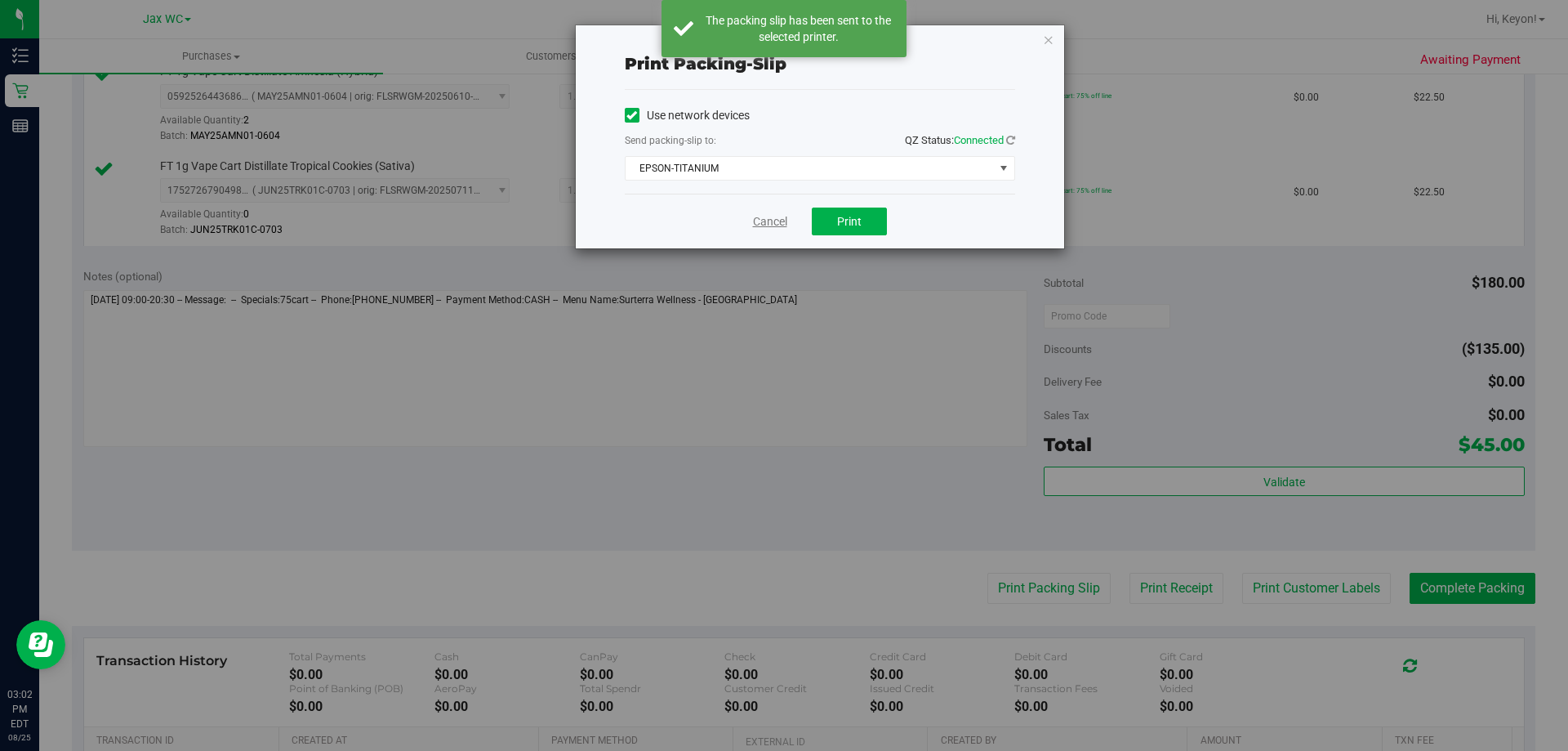
click at [779, 225] on link "Cancel" at bounding box center [770, 222] width 34 height 17
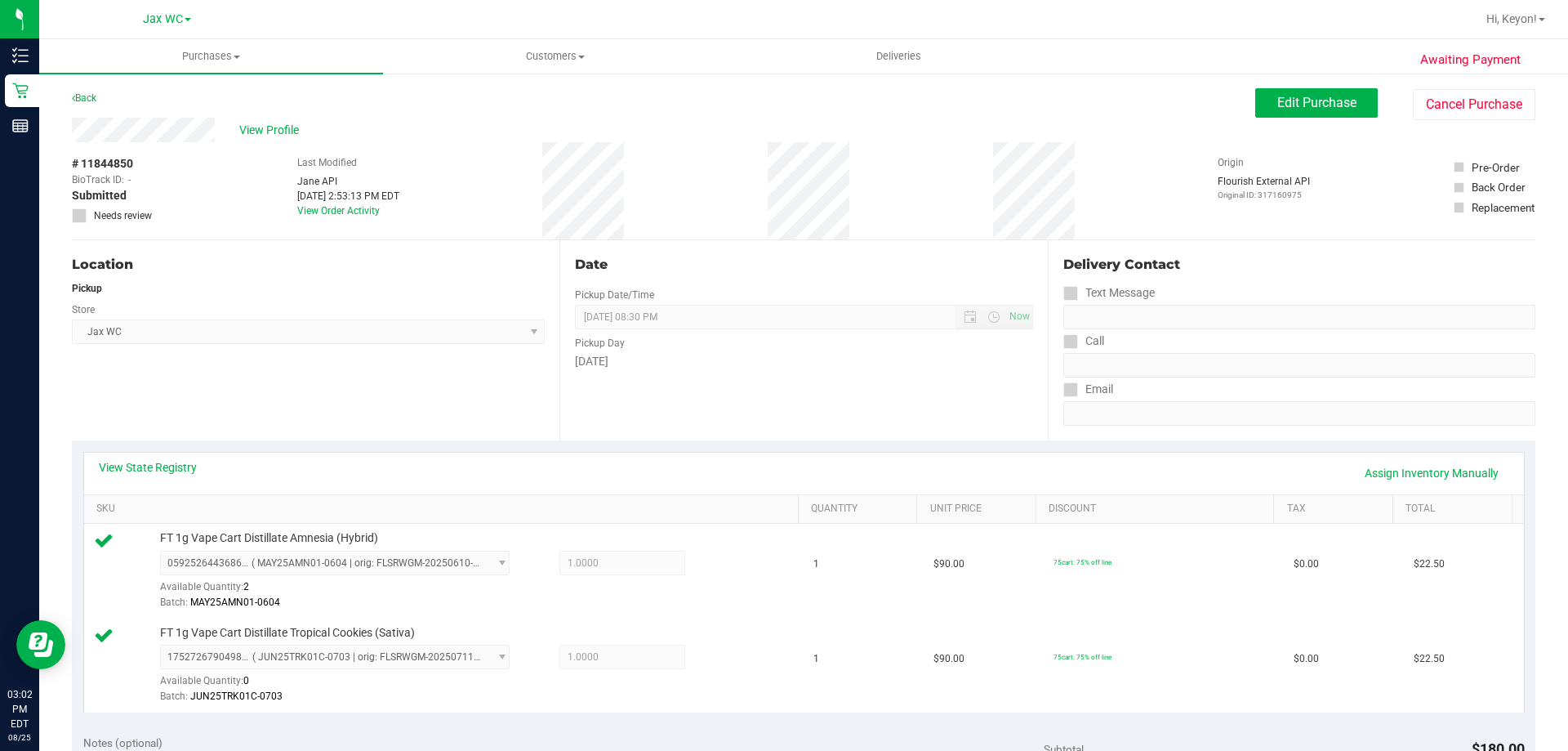
scroll to position [348, 0]
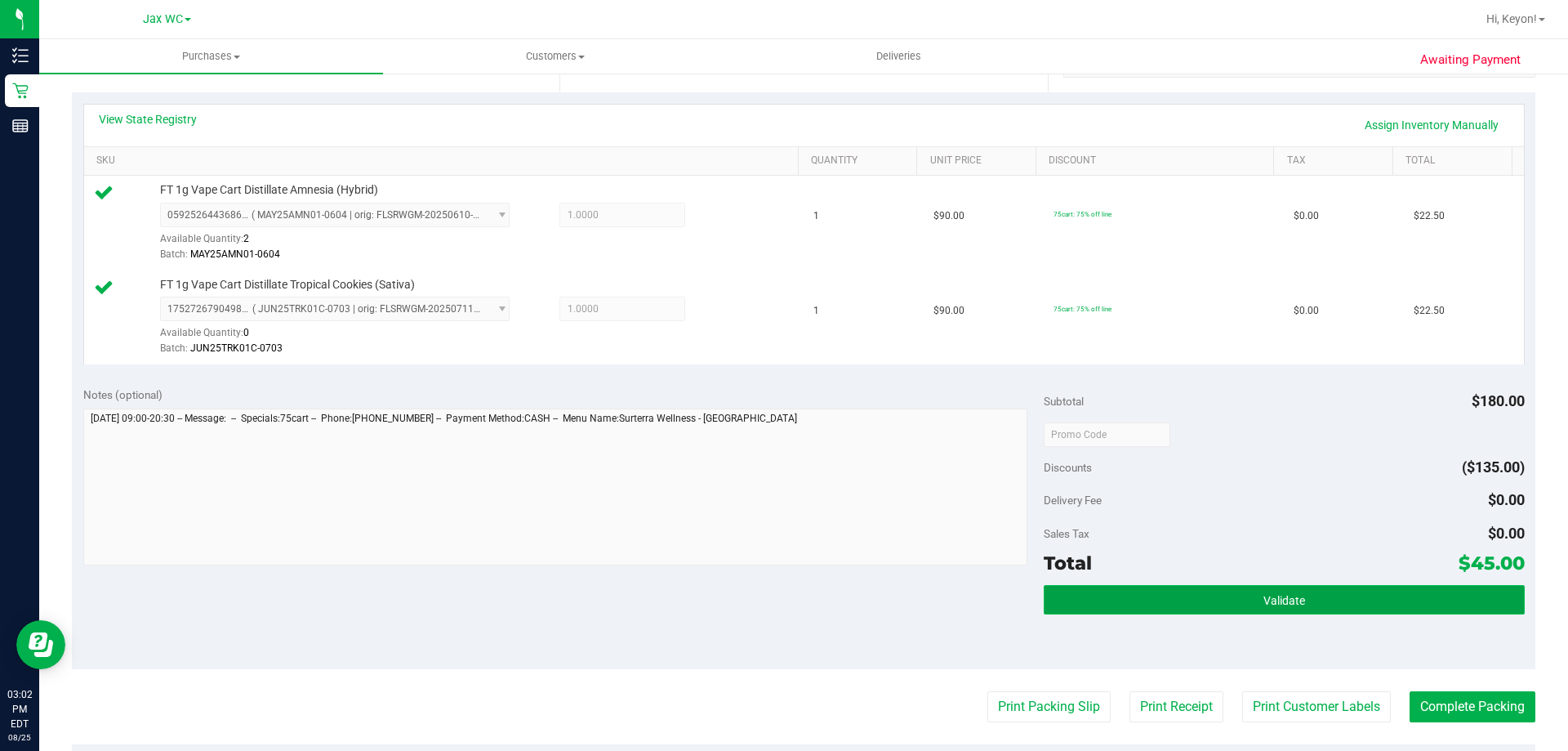
click at [1354, 616] on div "Validate" at bounding box center [1283, 621] width 480 height 74
click at [1338, 605] on button "Validate" at bounding box center [1283, 599] width 480 height 30
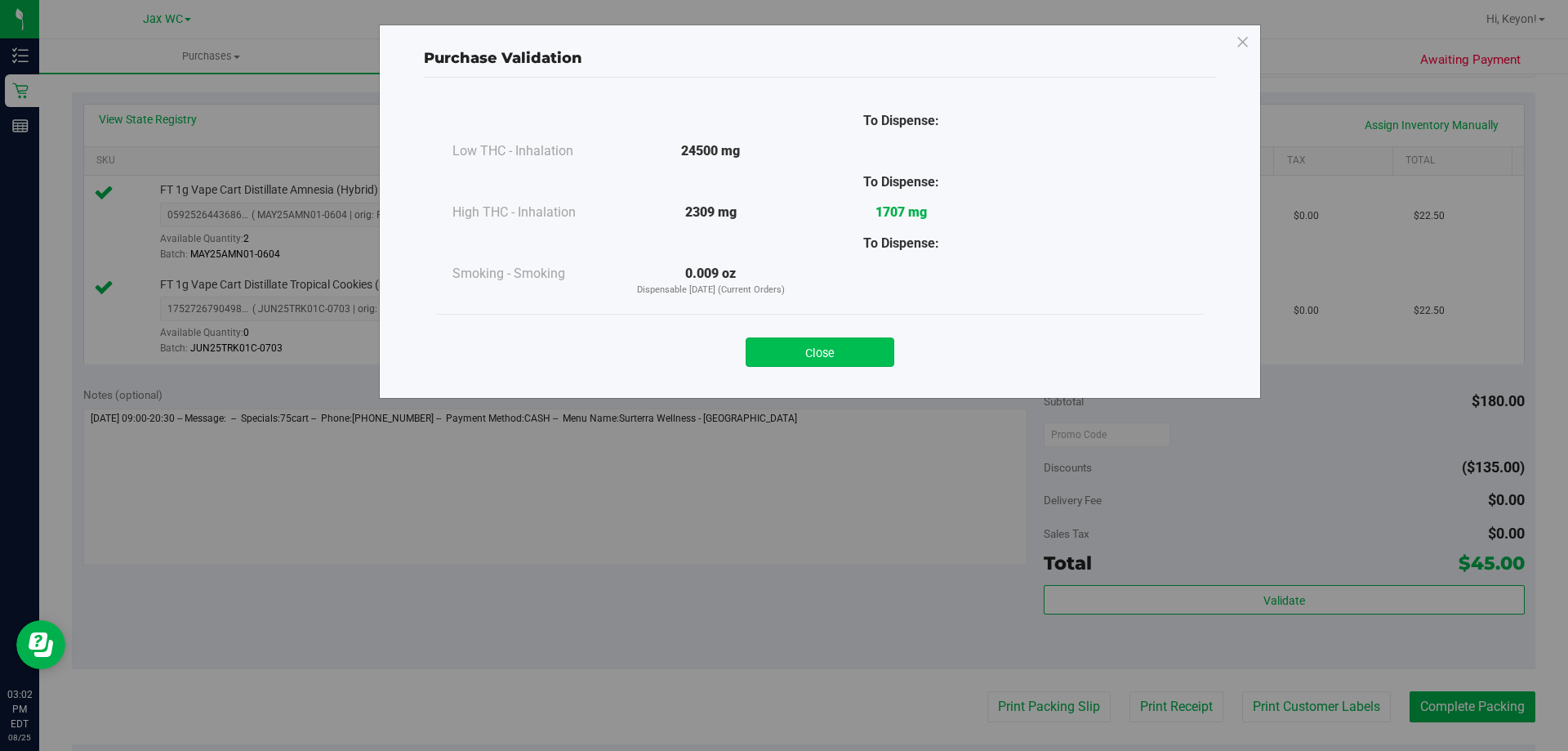
click at [856, 350] on button "Close" at bounding box center [819, 352] width 148 height 30
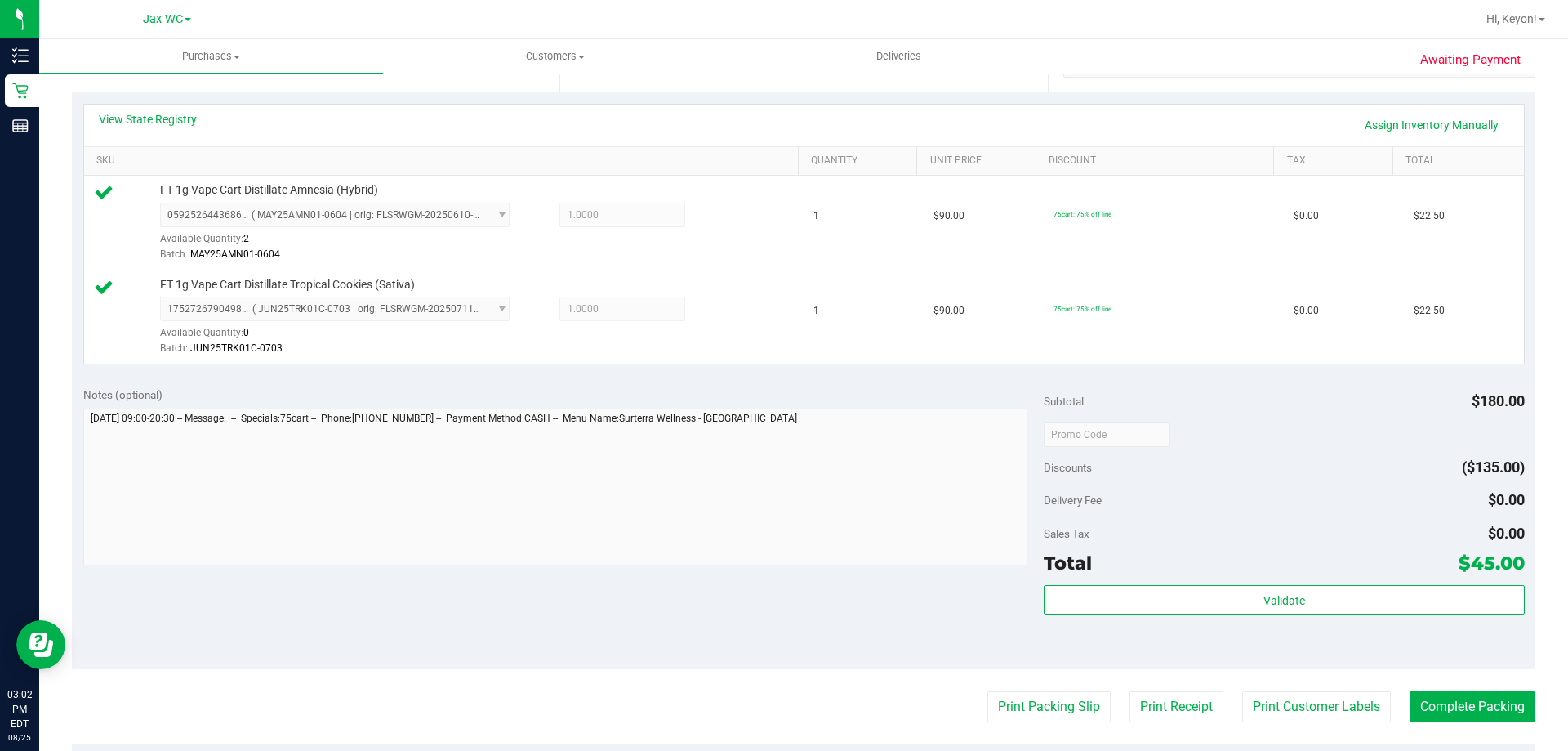
scroll to position [440, 0]
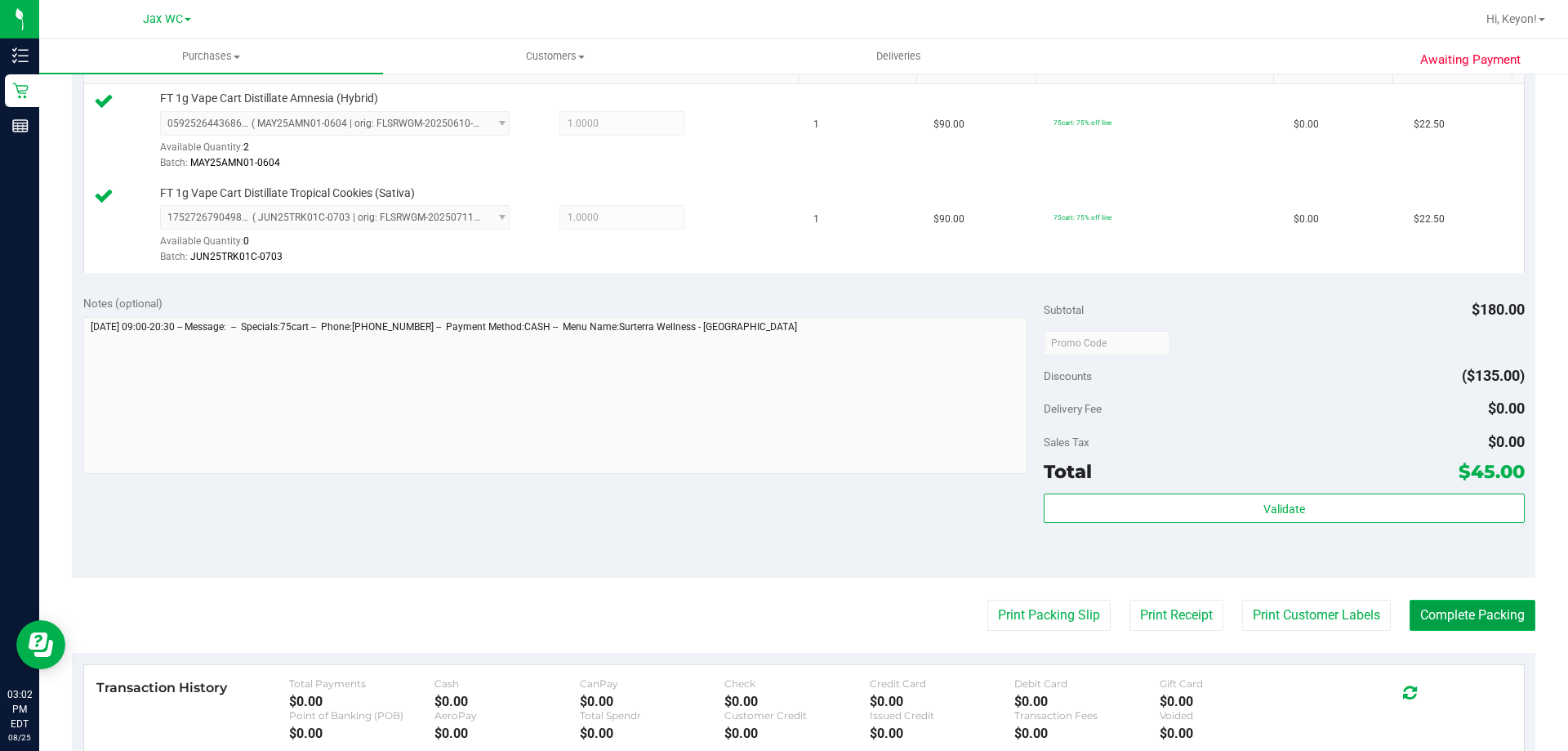
click at [1475, 615] on button "Complete Packing" at bounding box center [1472, 615] width 125 height 31
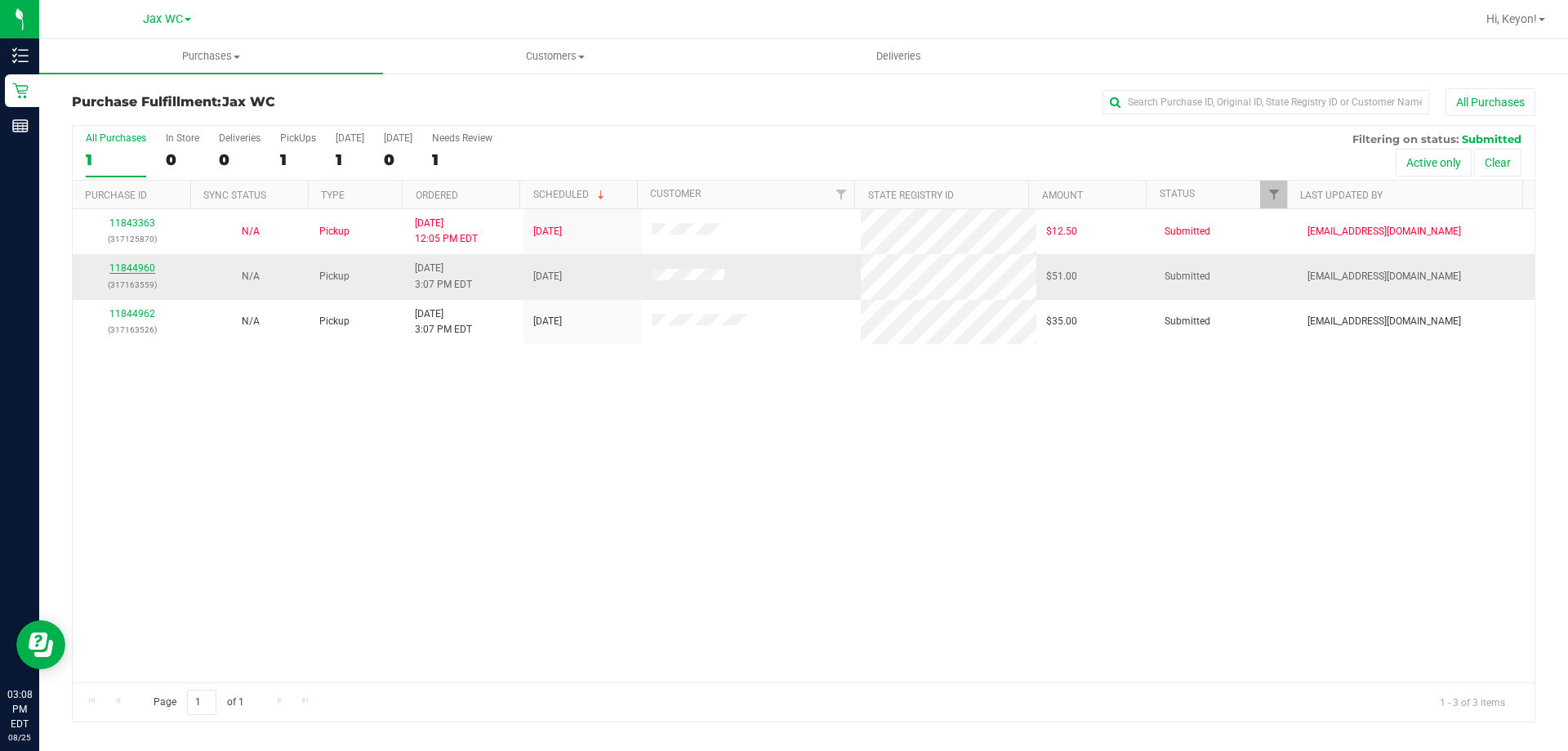
click at [119, 271] on link "11844960" at bounding box center [132, 267] width 46 height 11
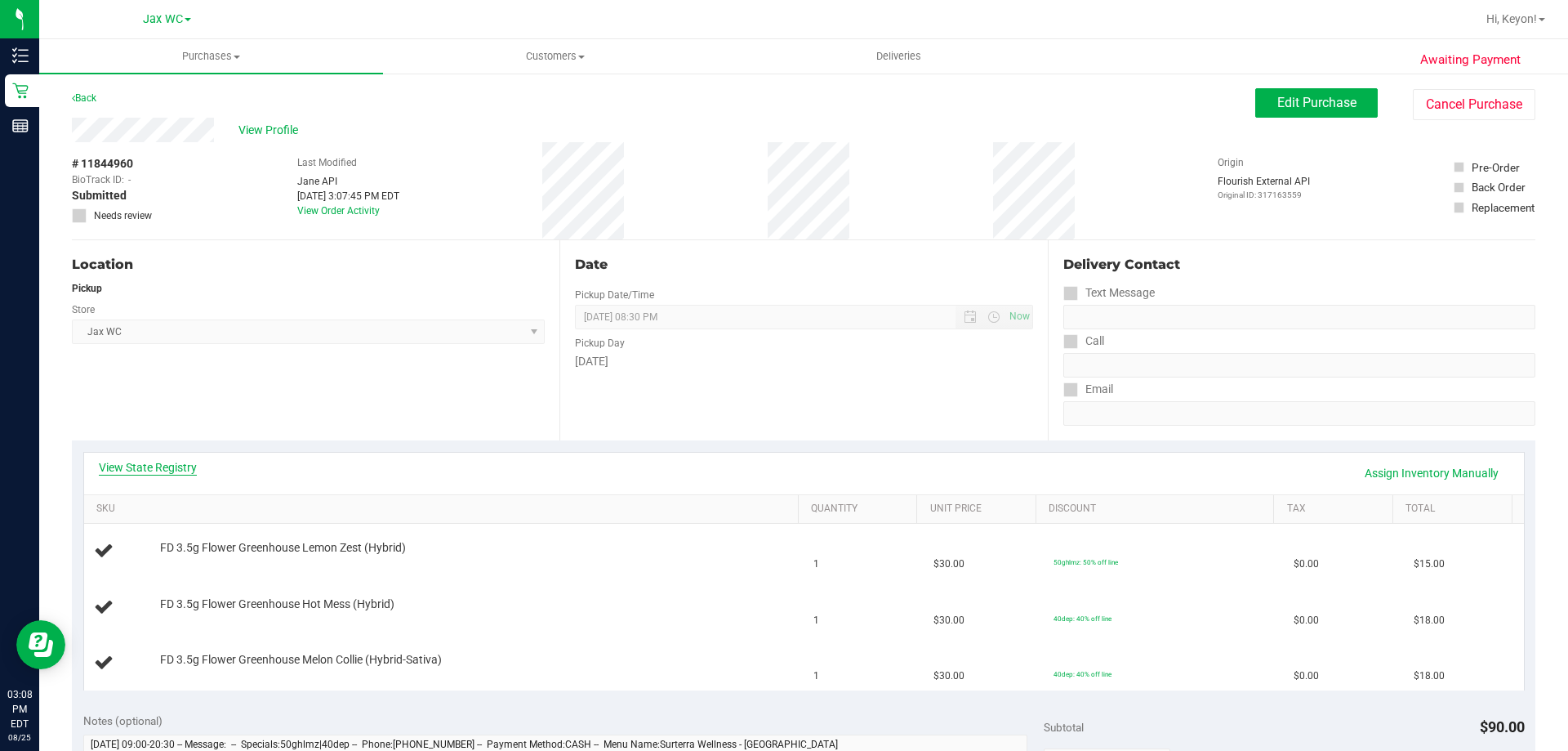
click at [181, 465] on link "View State Registry" at bounding box center [148, 467] width 98 height 16
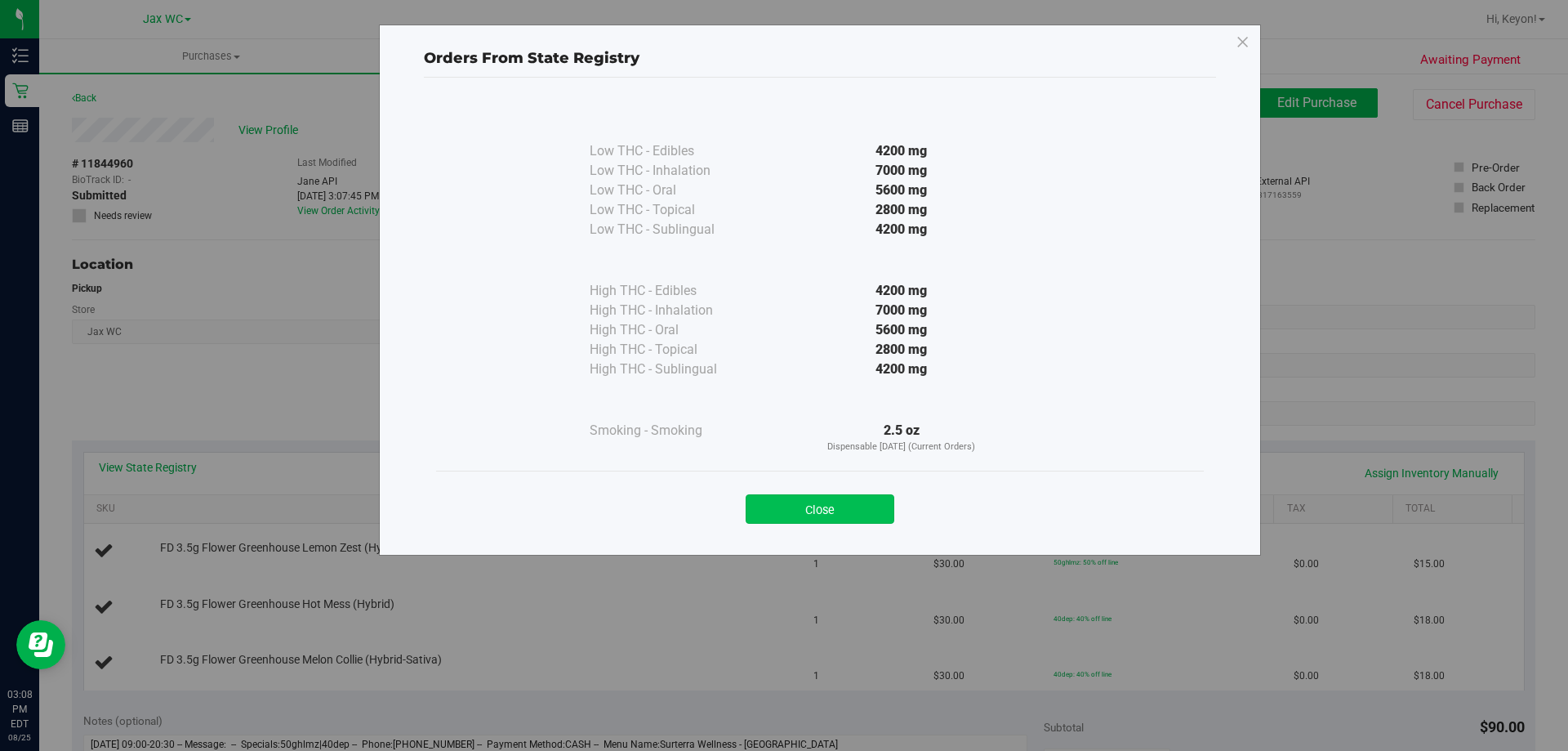
click at [852, 509] on button "Close" at bounding box center [819, 509] width 148 height 30
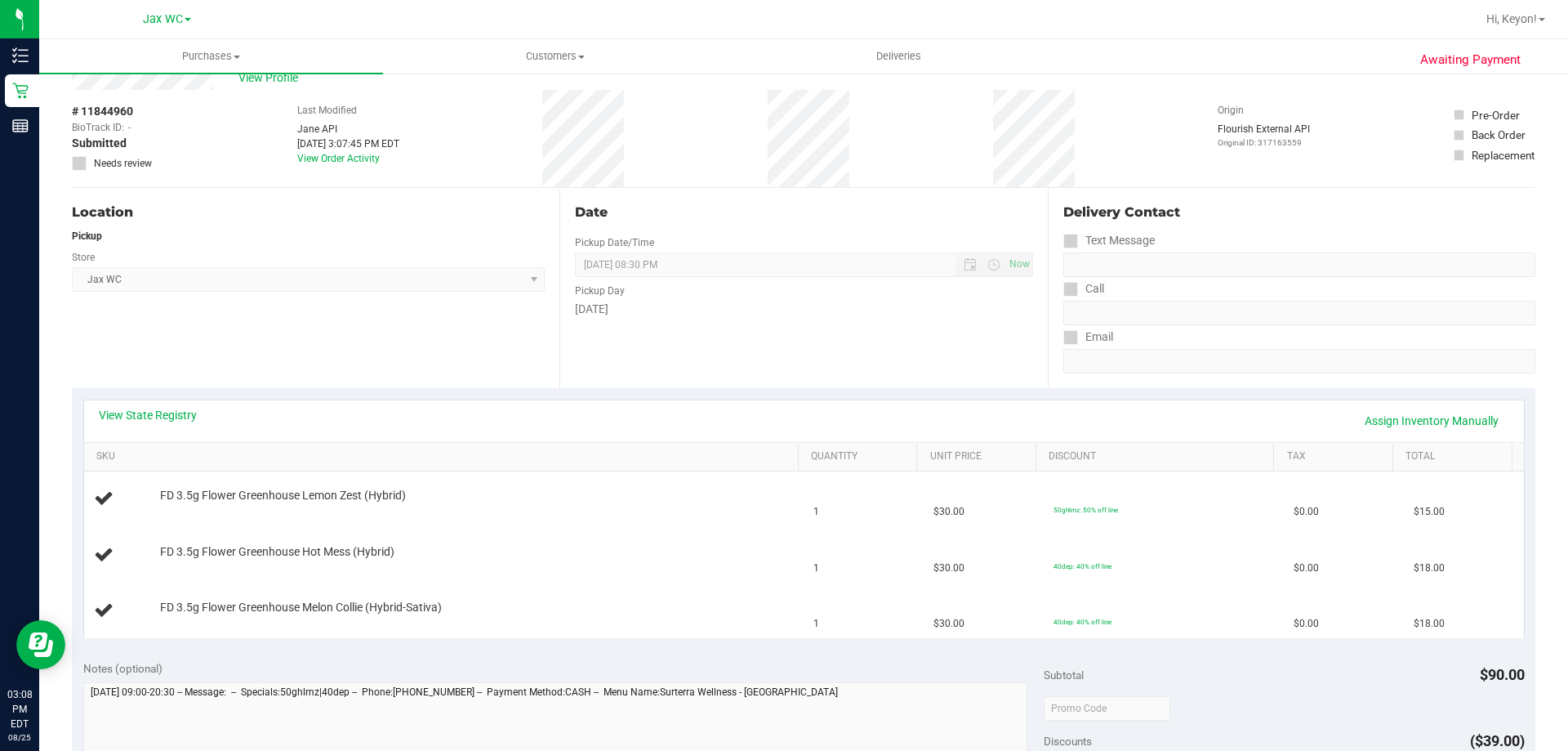
scroll to position [60, 0]
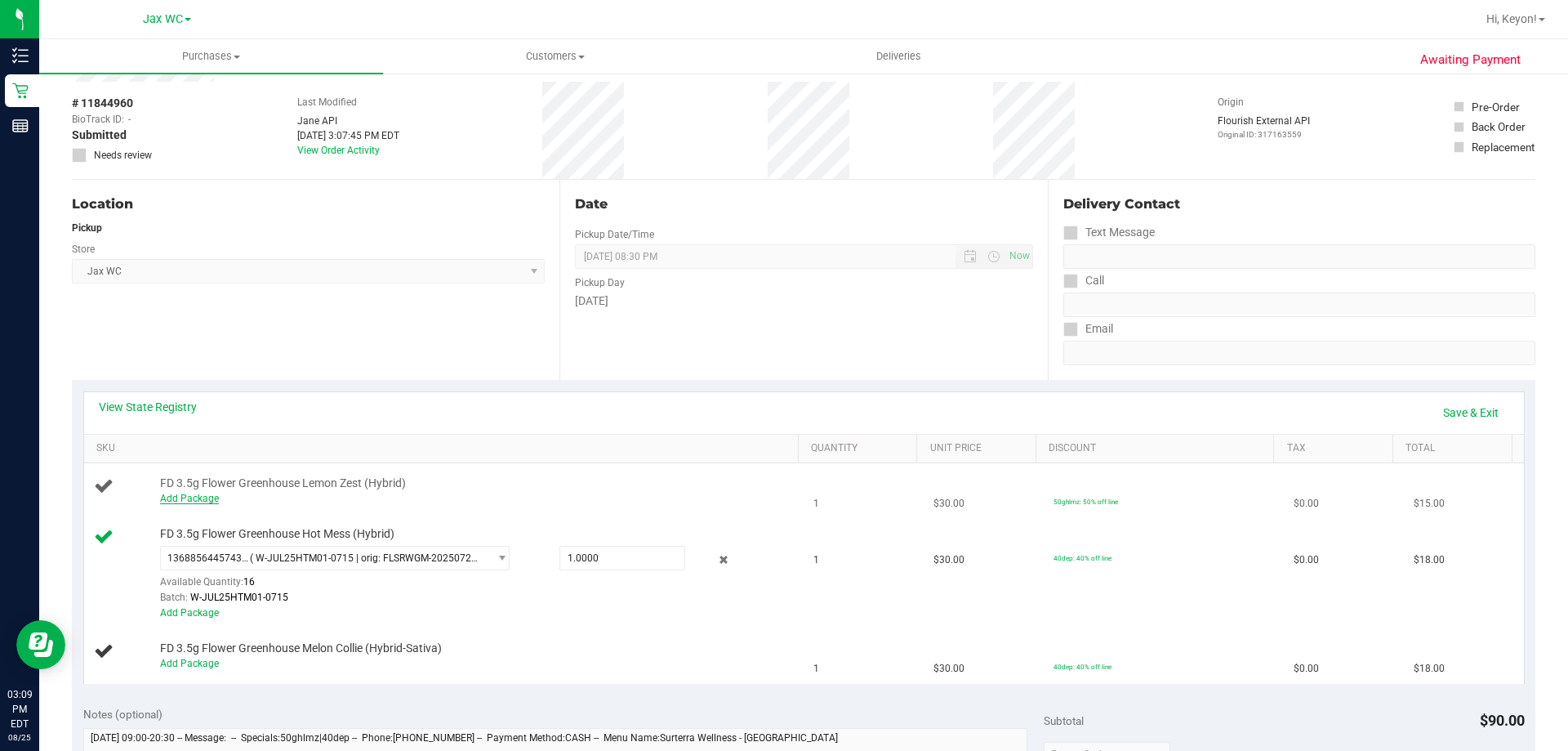
click at [208, 501] on link "Add Package" at bounding box center [189, 498] width 58 height 11
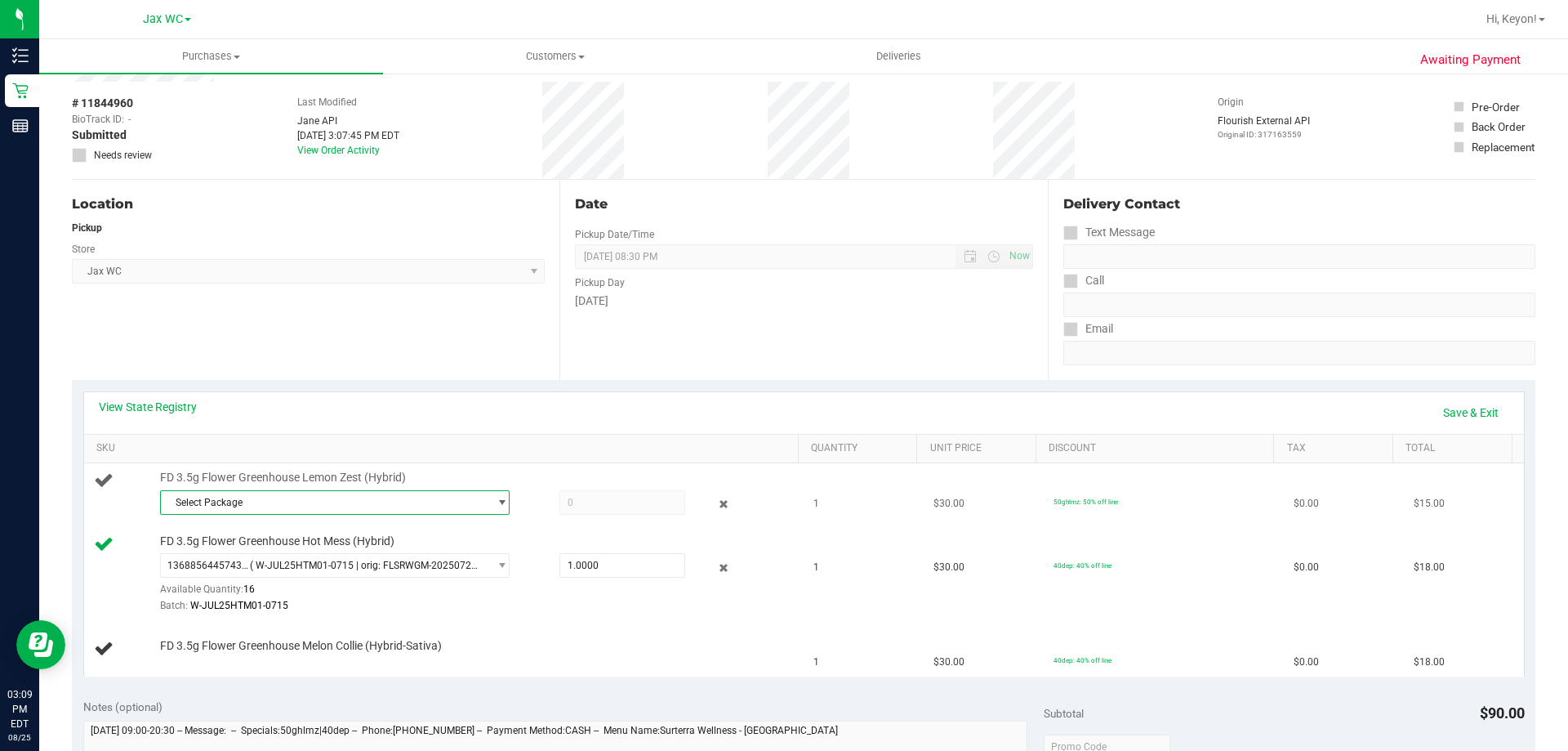
click at [432, 507] on span "Select Package" at bounding box center [324, 502] width 328 height 23
drag, startPoint x: 452, startPoint y: 568, endPoint x: 521, endPoint y: 531, distance: 78.3
click at [454, 567] on span "( W-APR25LMZ04-0423 | orig: FLSRWGM-20250429-299 )" at bounding box center [389, 569] width 252 height 11
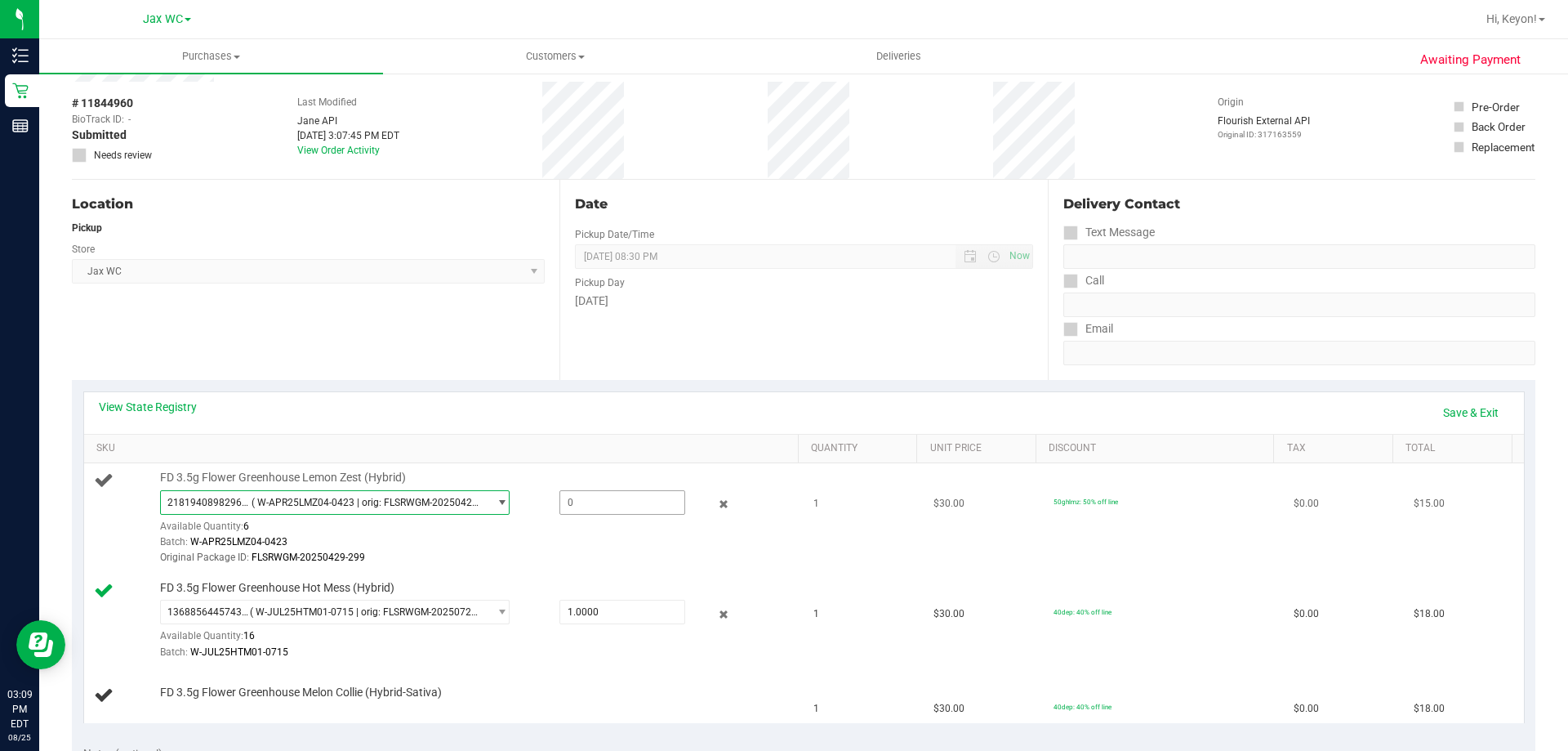
click at [629, 487] on div "FD 3.5g Flower Greenhouse Lemon Zest (Hybrid) 2181940898296008 ( W-APR25LMZ04-0…" at bounding box center [471, 518] width 639 height 97
click at [617, 503] on span at bounding box center [622, 502] width 125 height 25
type input "1"
type input "1.0000"
click at [622, 471] on div "FD 3.5g Flower Greenhouse Lemon Zest (Hybrid) 2181940898296008 ( W-APR25LMZ04-0…" at bounding box center [471, 518] width 639 height 97
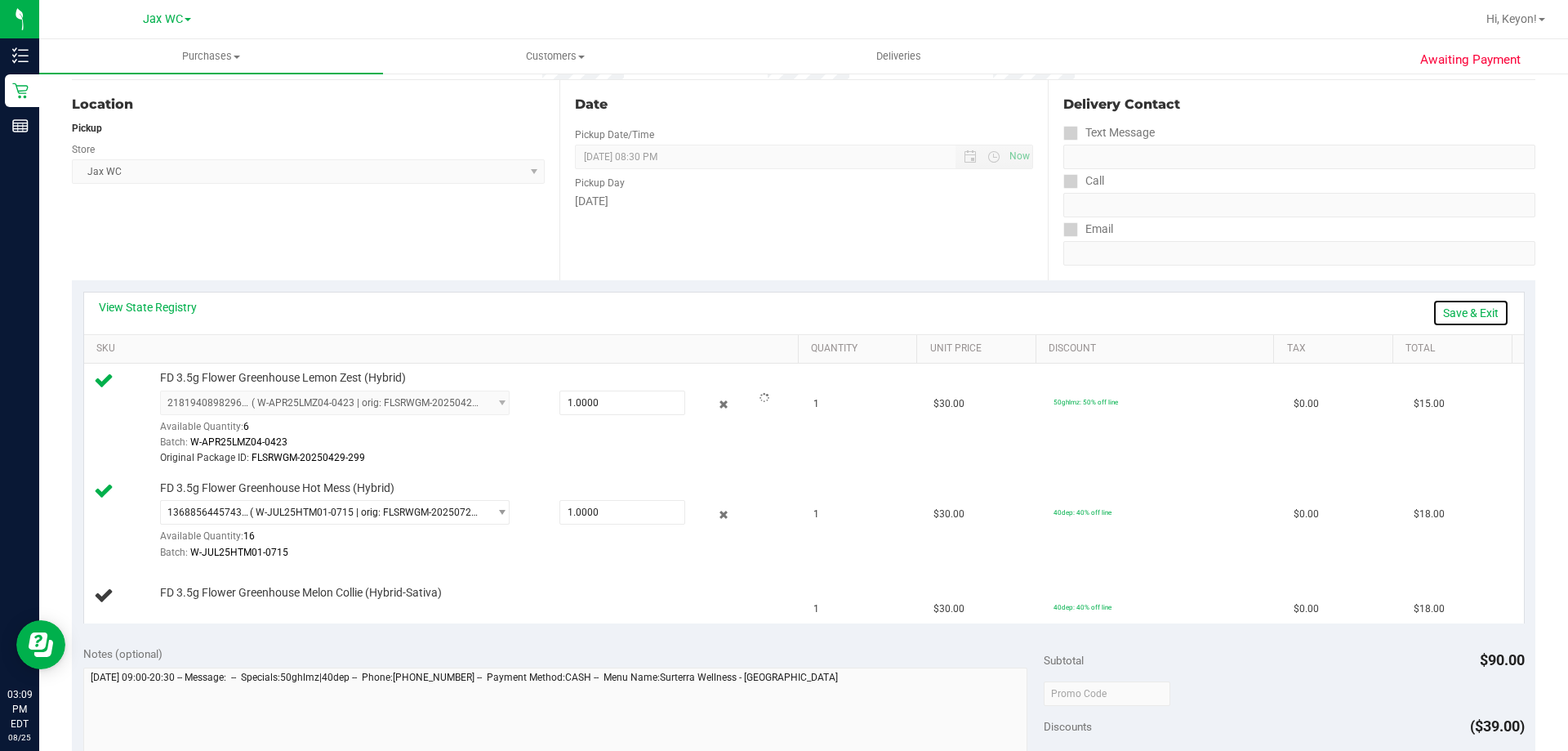
click at [1468, 320] on link "Save & Exit" at bounding box center [1471, 313] width 77 height 28
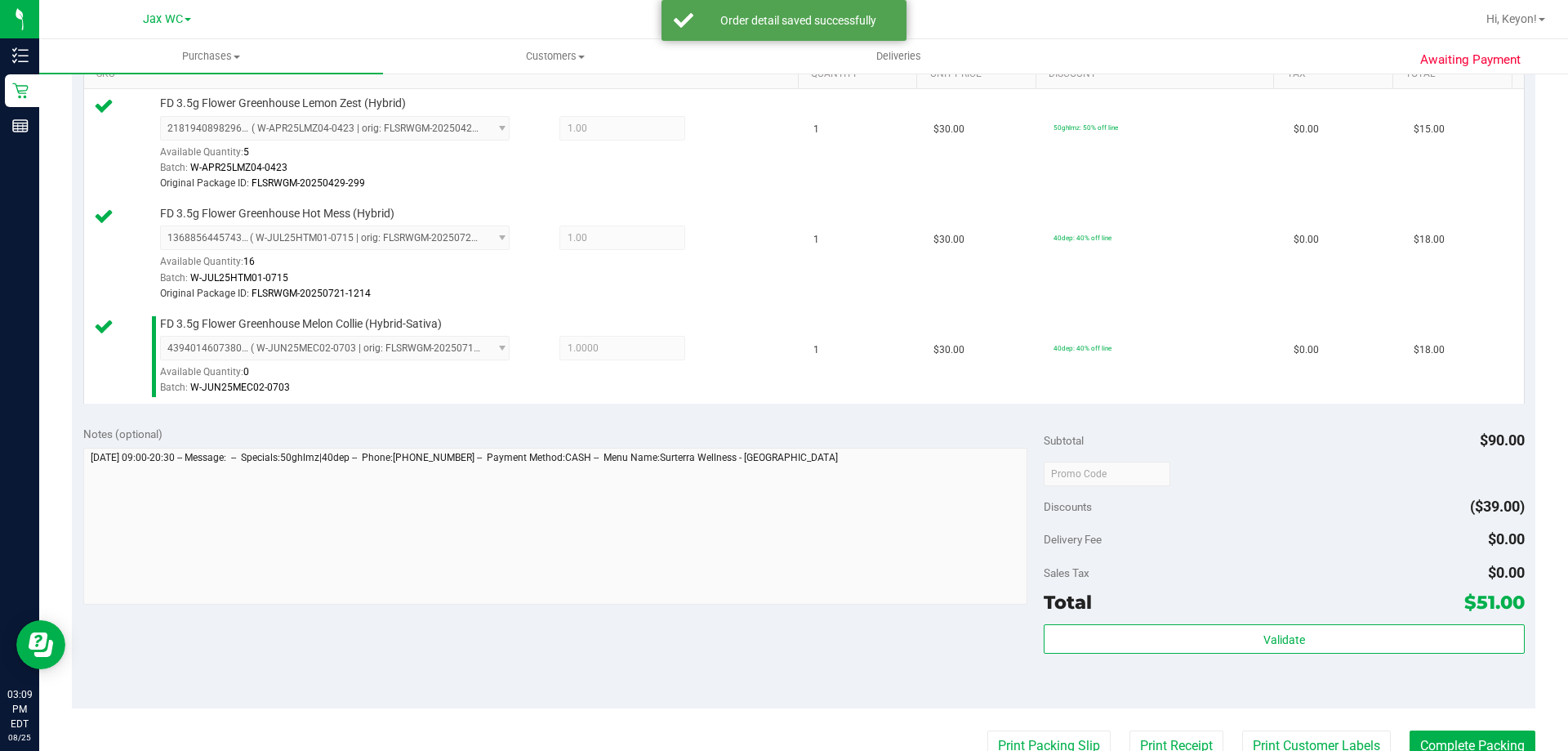
scroll to position [481, 0]
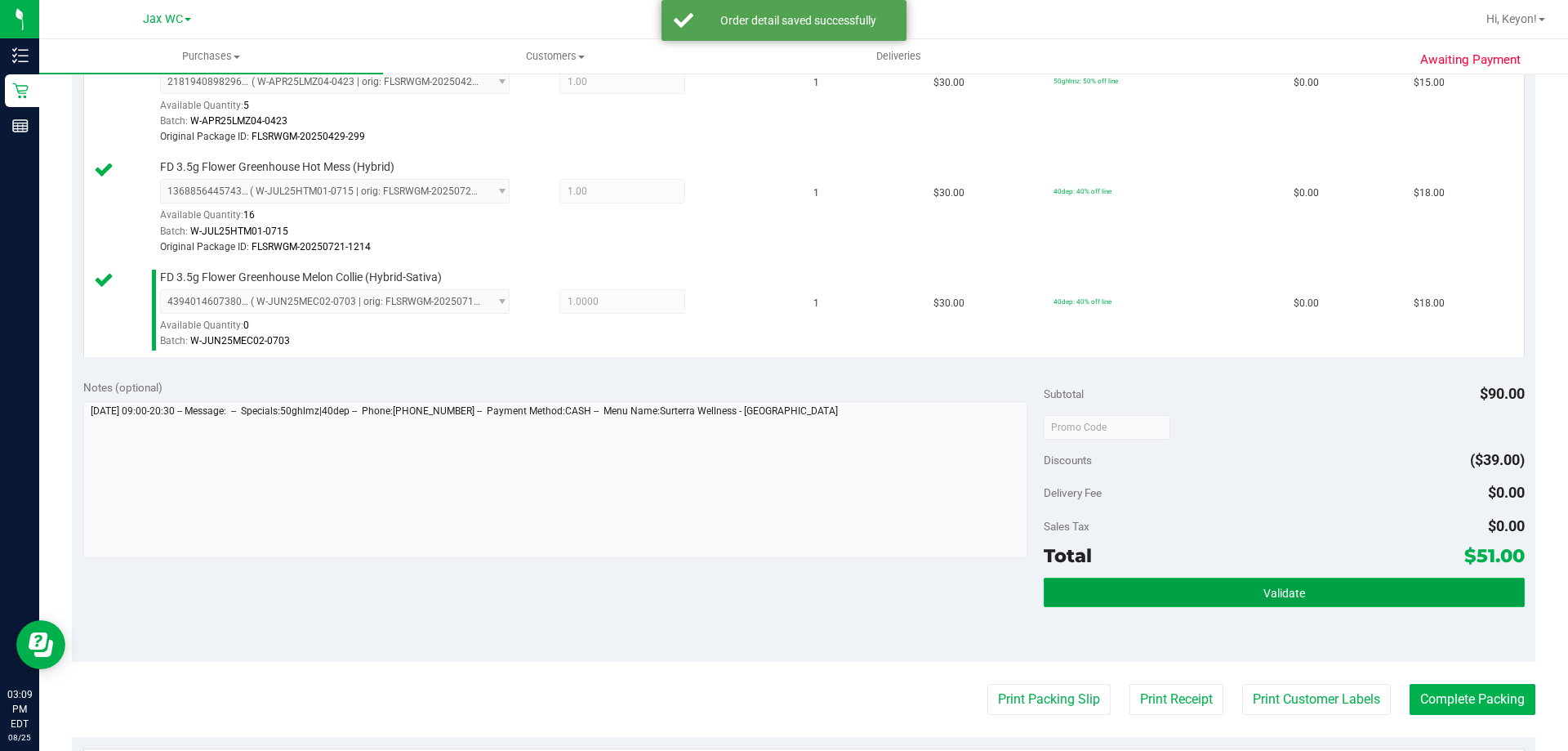
click at [1310, 591] on button "Validate" at bounding box center [1283, 592] width 480 height 30
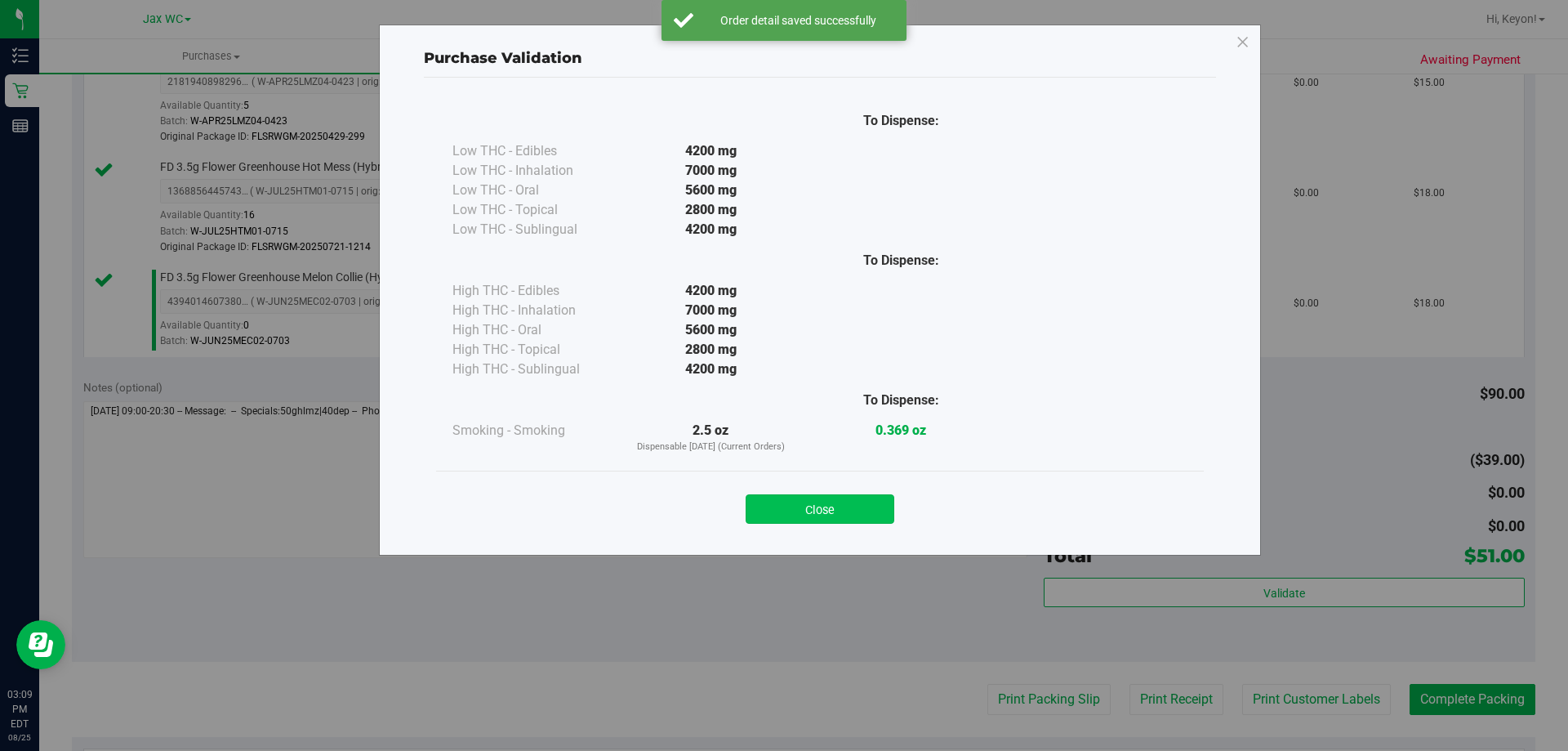
click at [837, 517] on button "Close" at bounding box center [819, 509] width 148 height 30
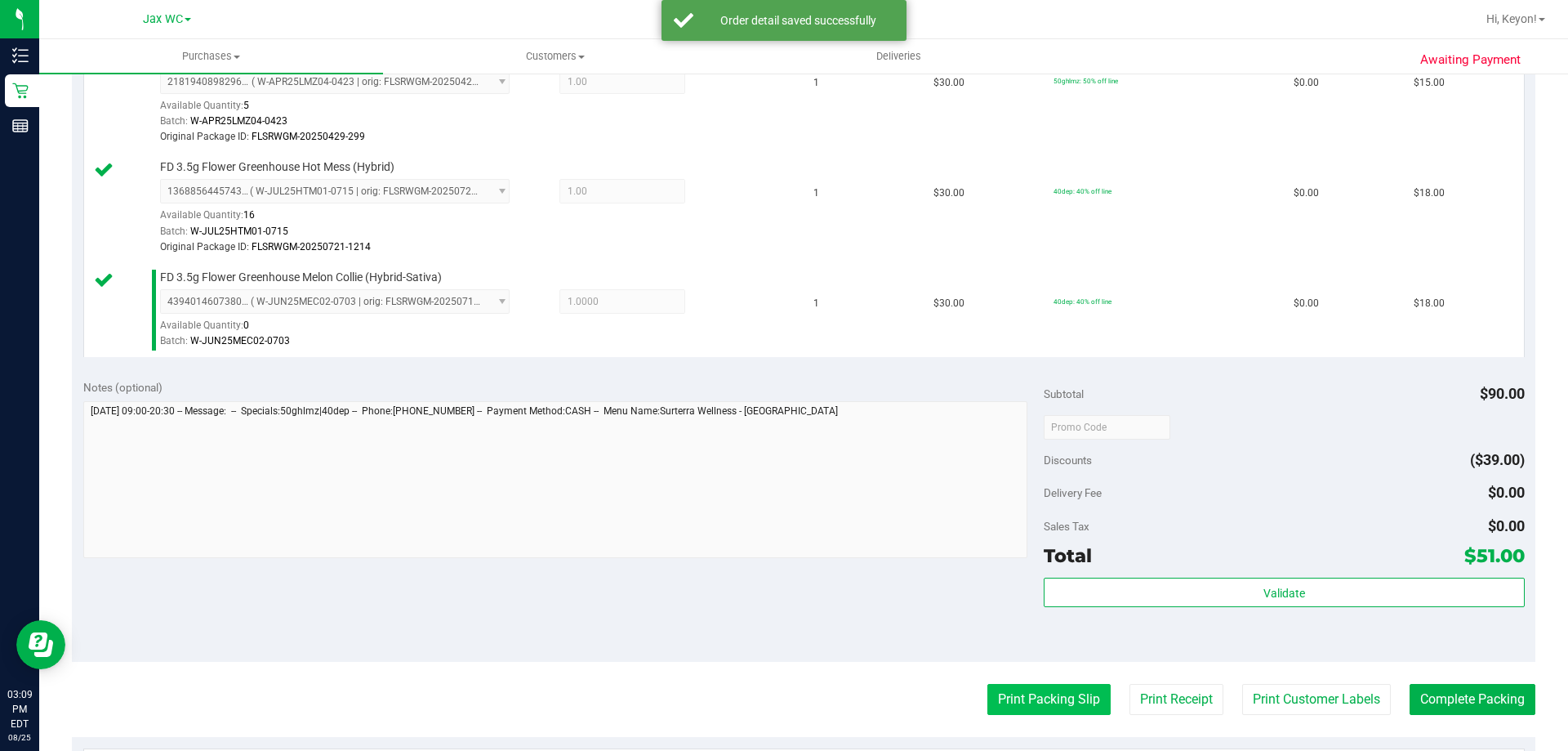
click at [1076, 714] on button "Print Packing Slip" at bounding box center [1049, 699] width 124 height 31
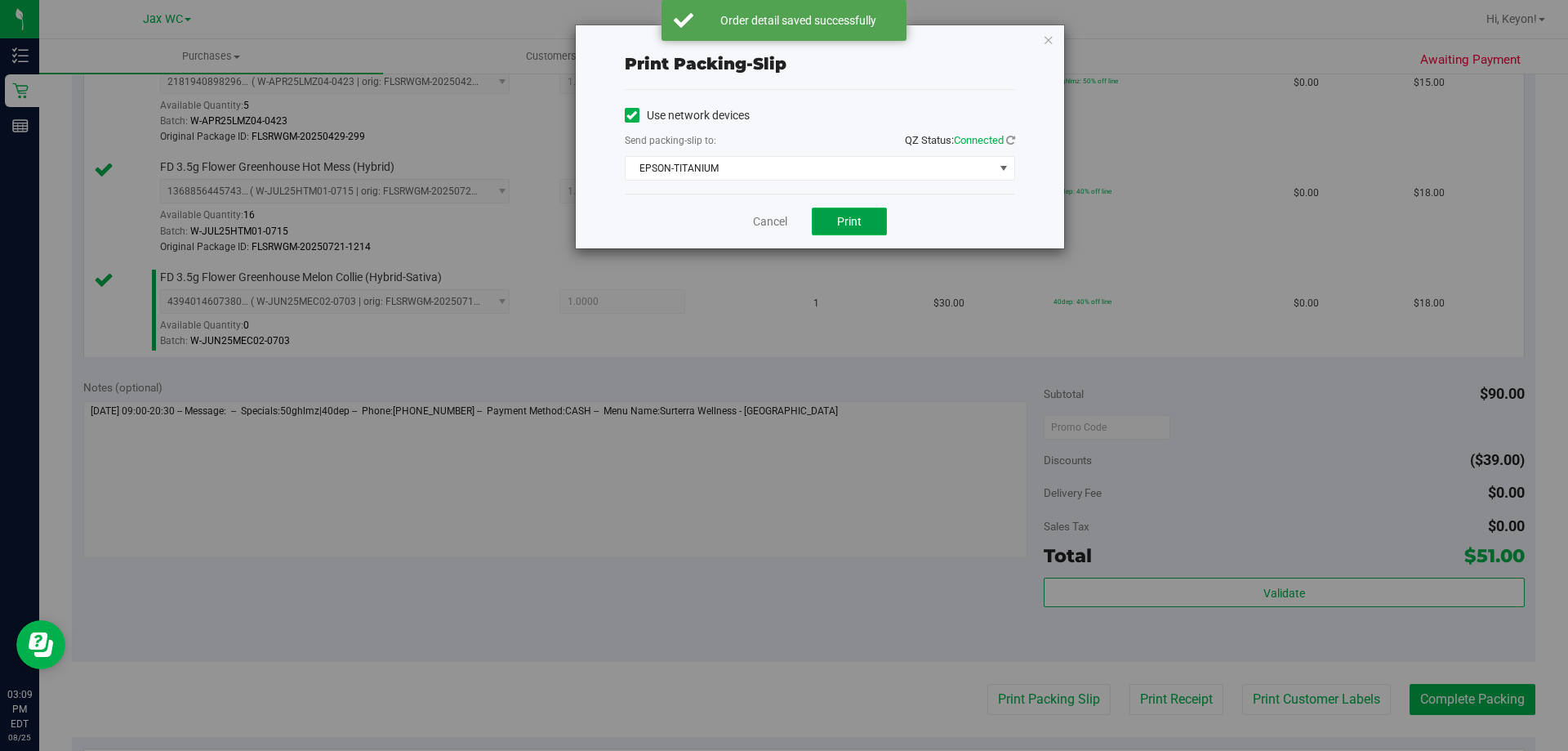
click at [837, 217] on button "Print" at bounding box center [849, 221] width 75 height 28
click at [775, 216] on link "Cancel" at bounding box center [770, 222] width 34 height 17
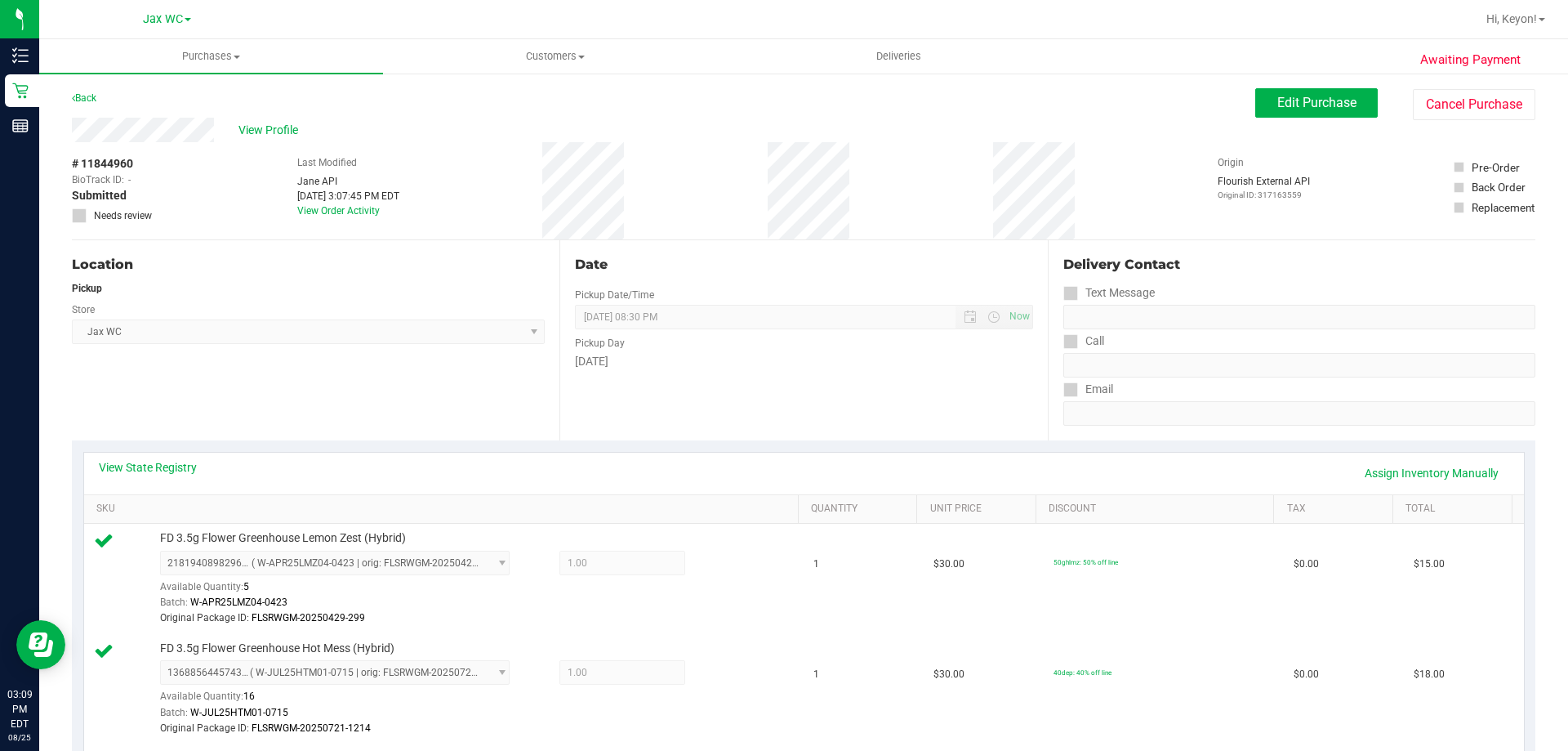
scroll to position [782, 0]
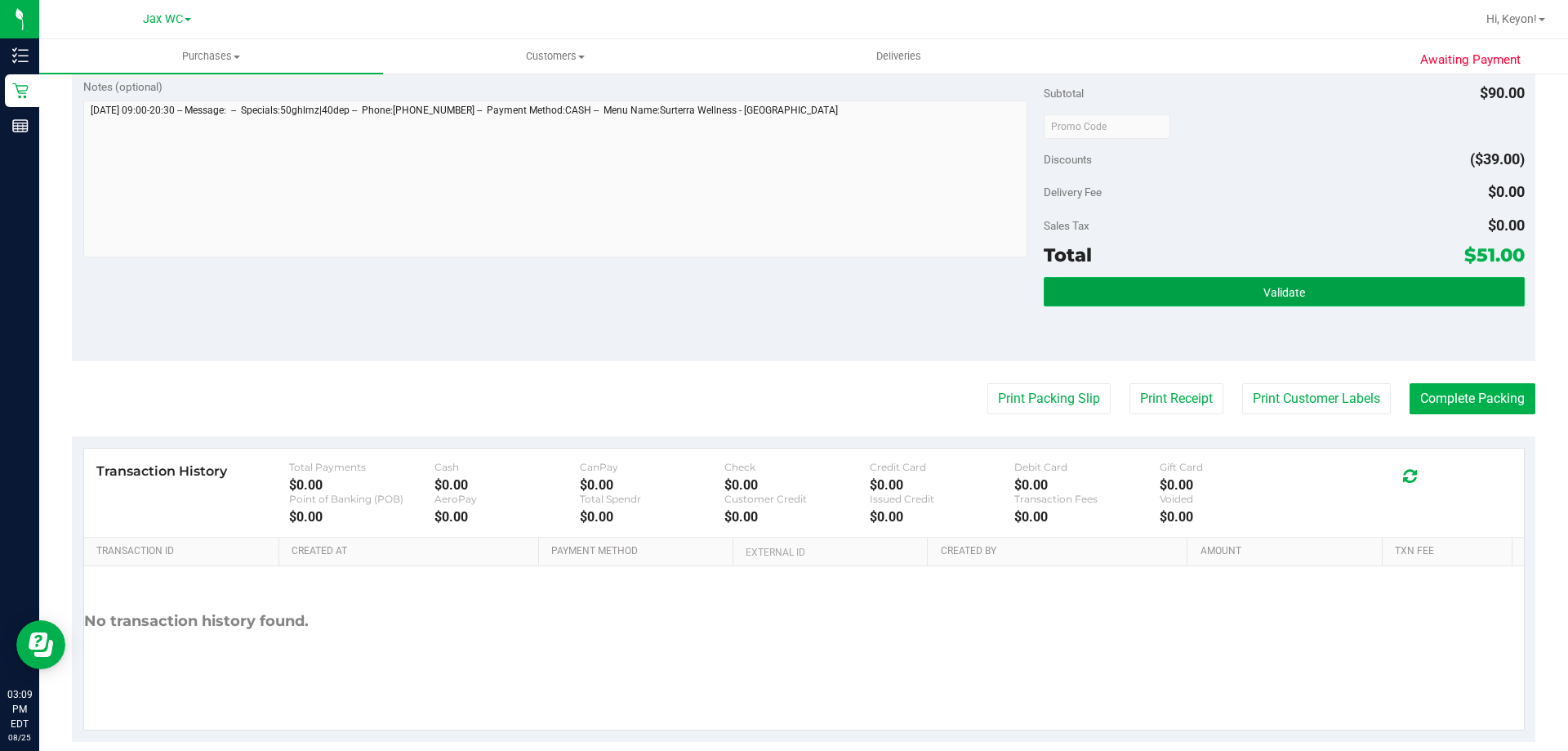
click at [1344, 292] on button "Validate" at bounding box center [1283, 292] width 480 height 30
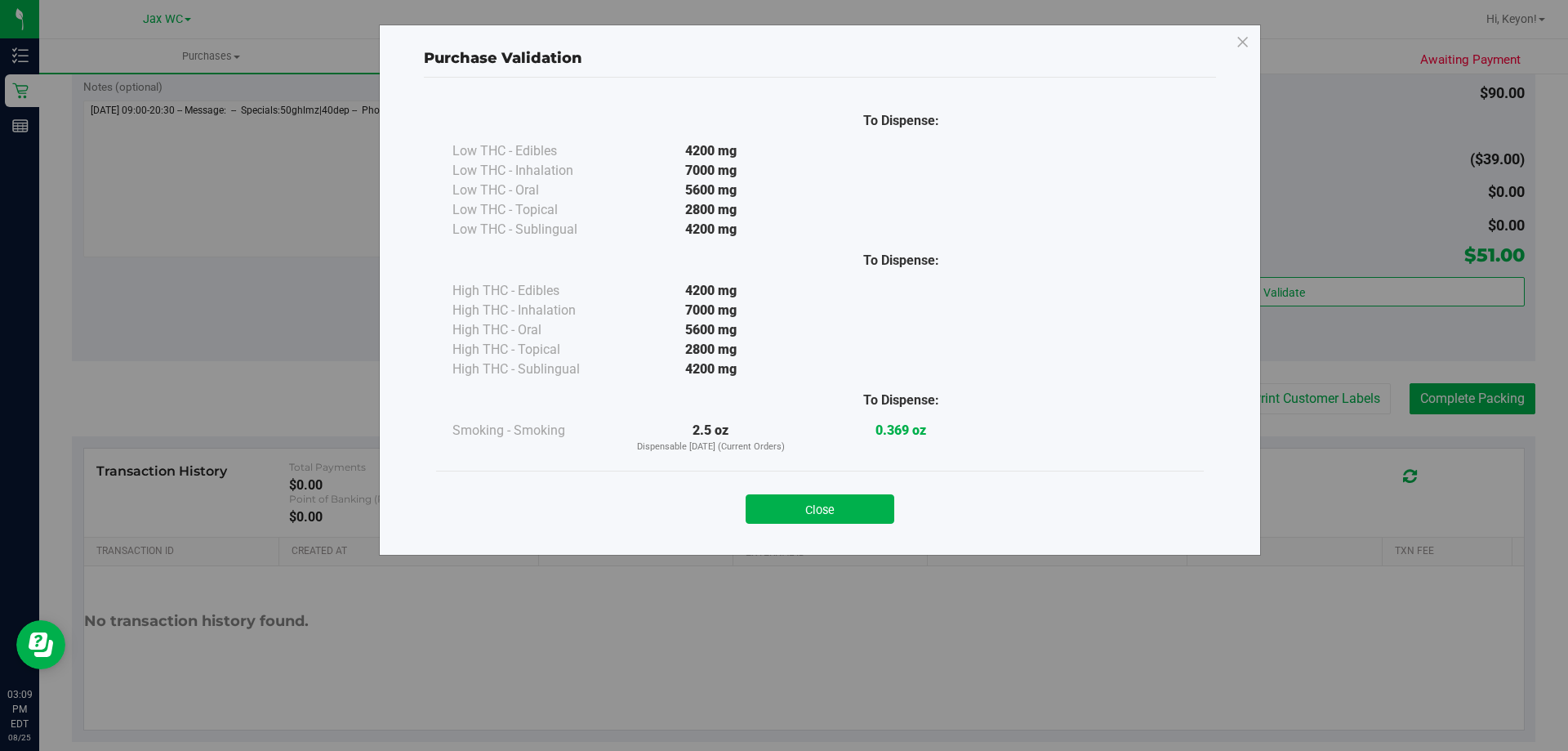
click at [856, 500] on button "Close" at bounding box center [819, 509] width 148 height 30
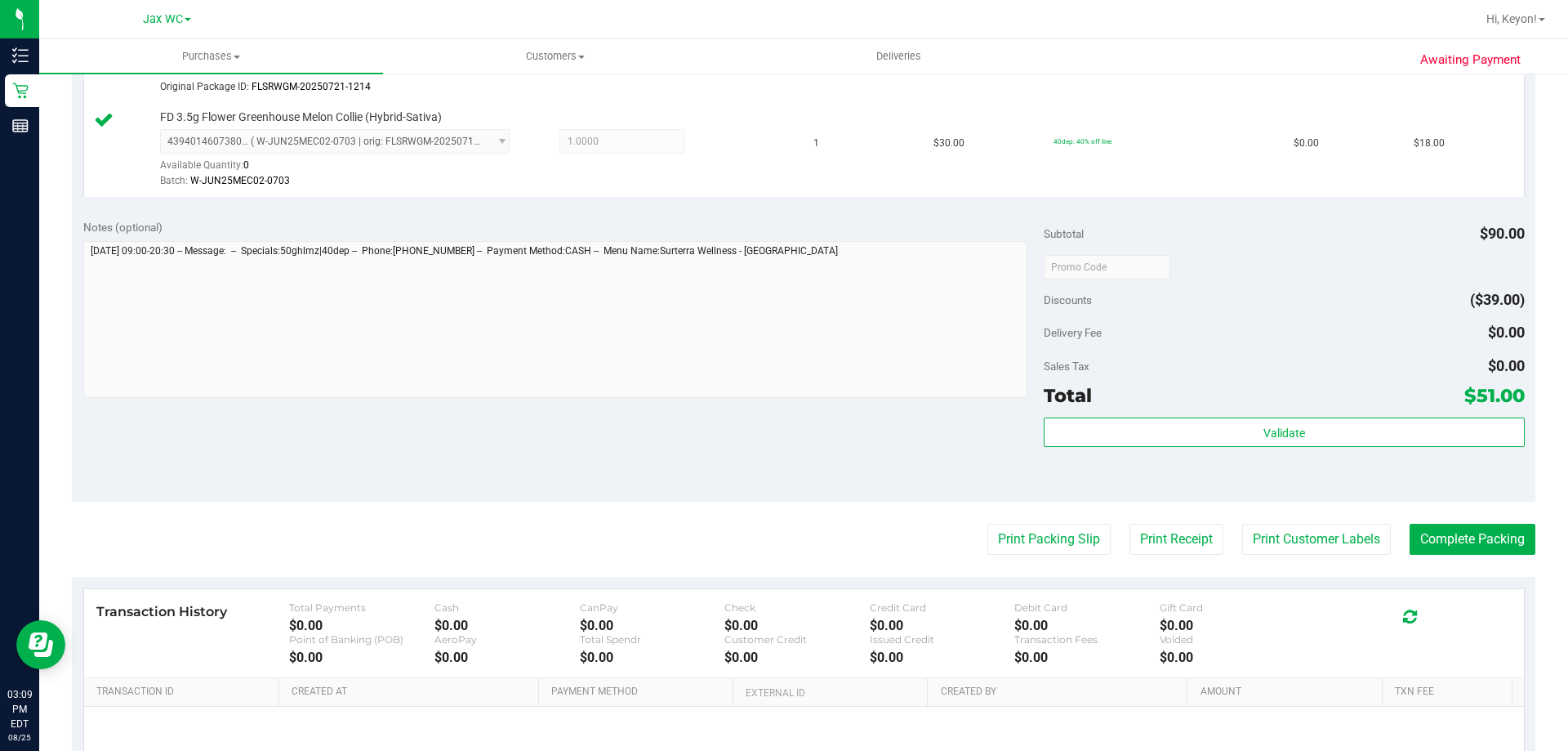
scroll to position [667, 0]
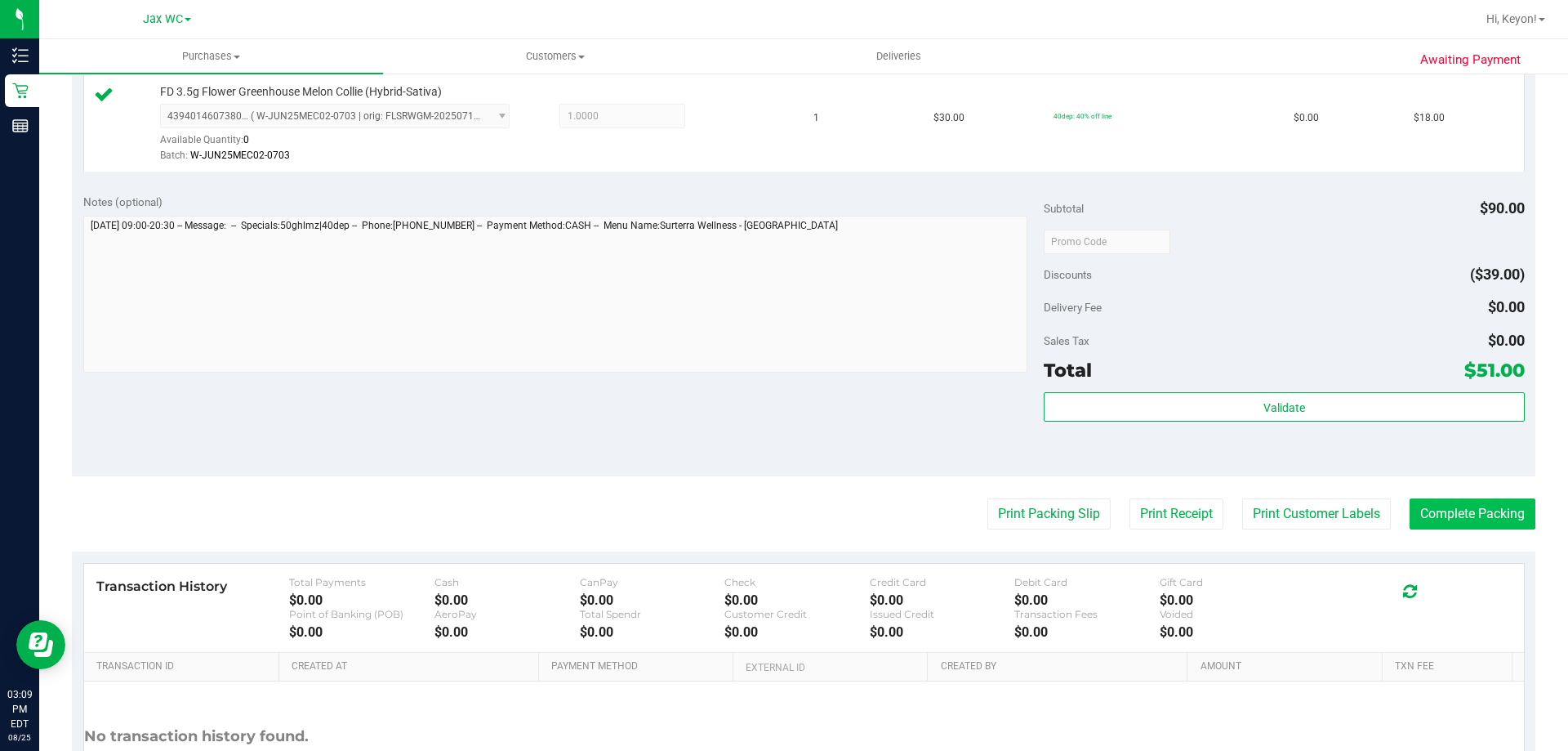
click at [1471, 511] on purchase-details "Back Edit Purchase Cancel Purchase View Profile # 11844960 BioTrack ID: - Submi…" at bounding box center [803, 140] width 1463 height 1436
click at [1465, 516] on button "Complete Packing" at bounding box center [1472, 514] width 125 height 31
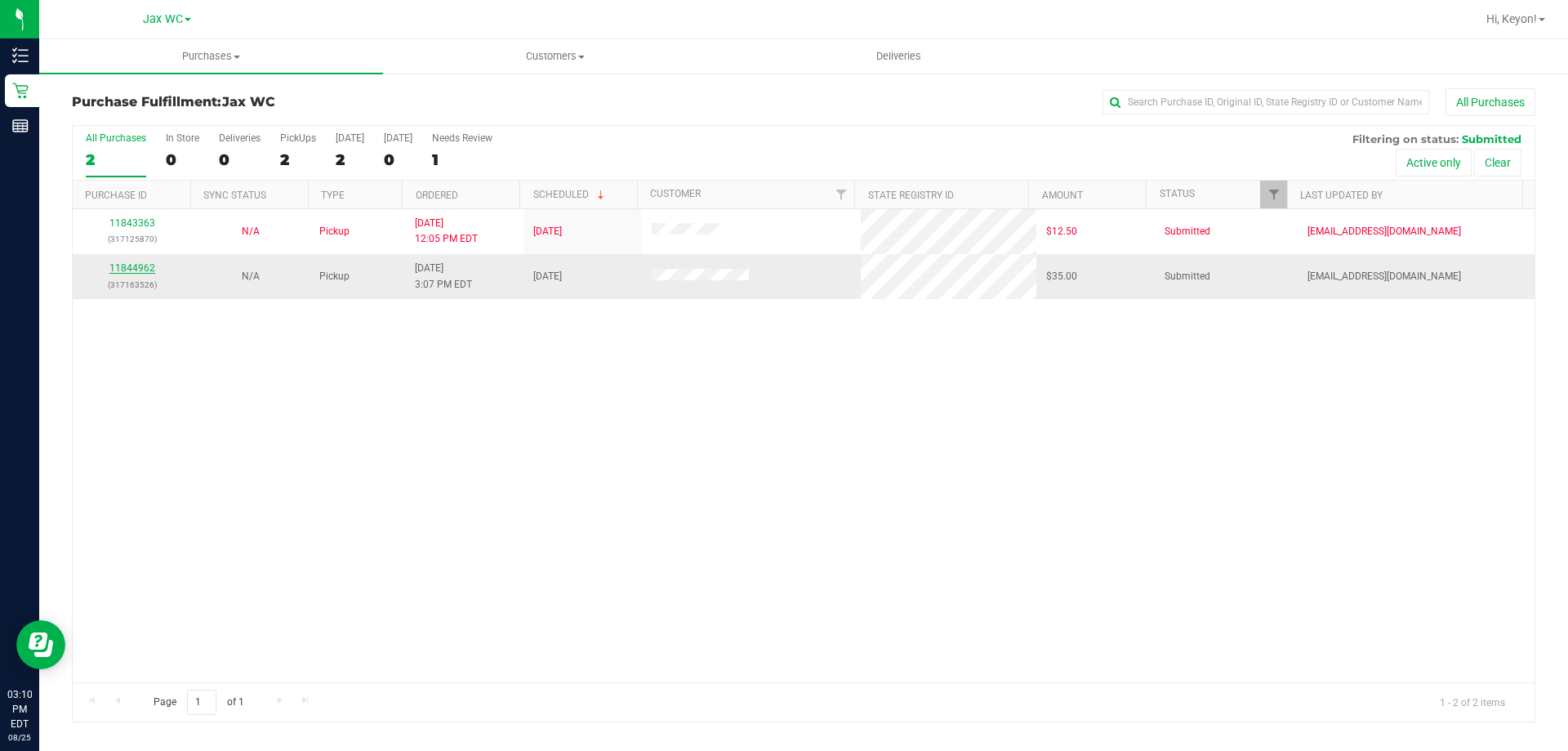
click at [130, 269] on link "11844962" at bounding box center [132, 267] width 46 height 11
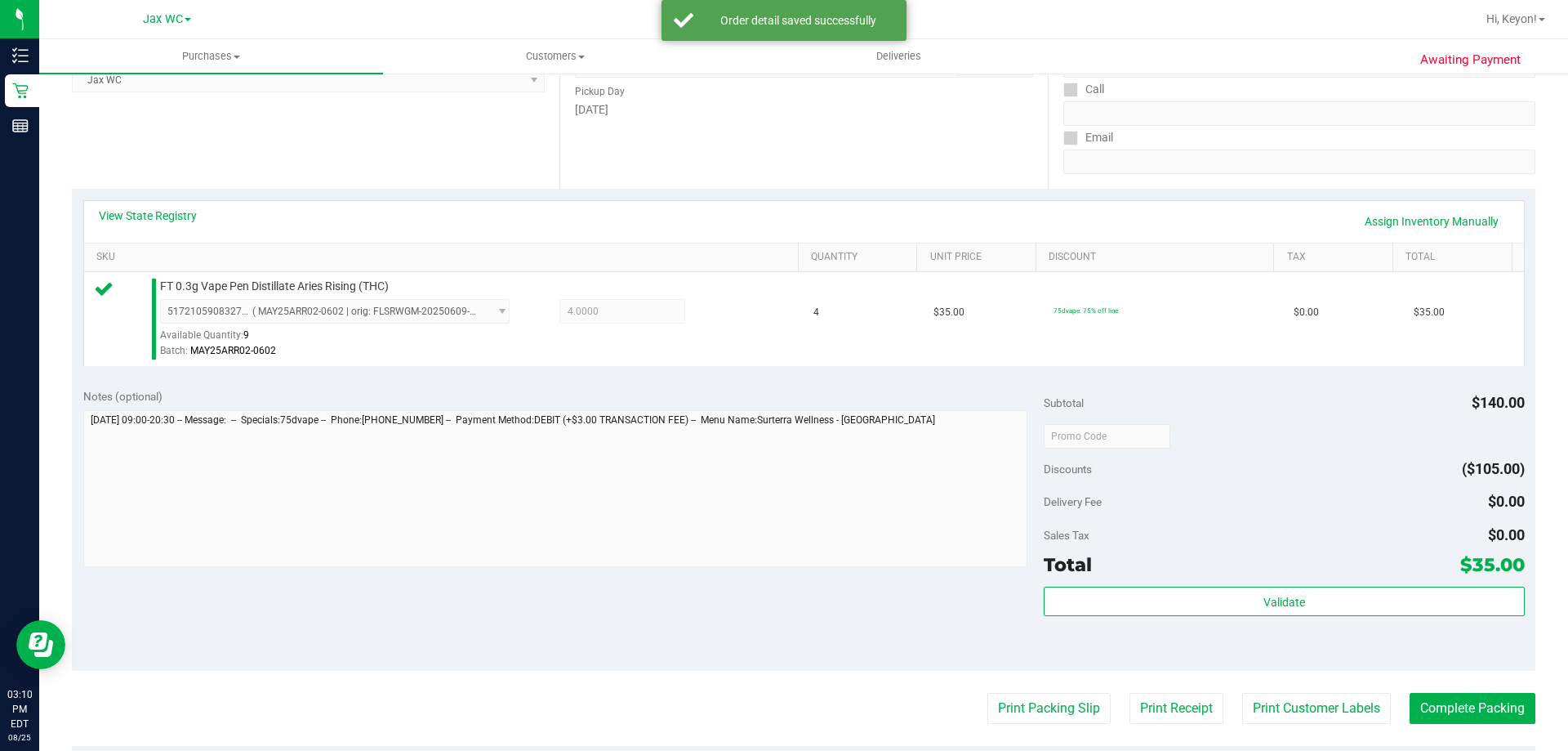
scroll to position [276, 0]
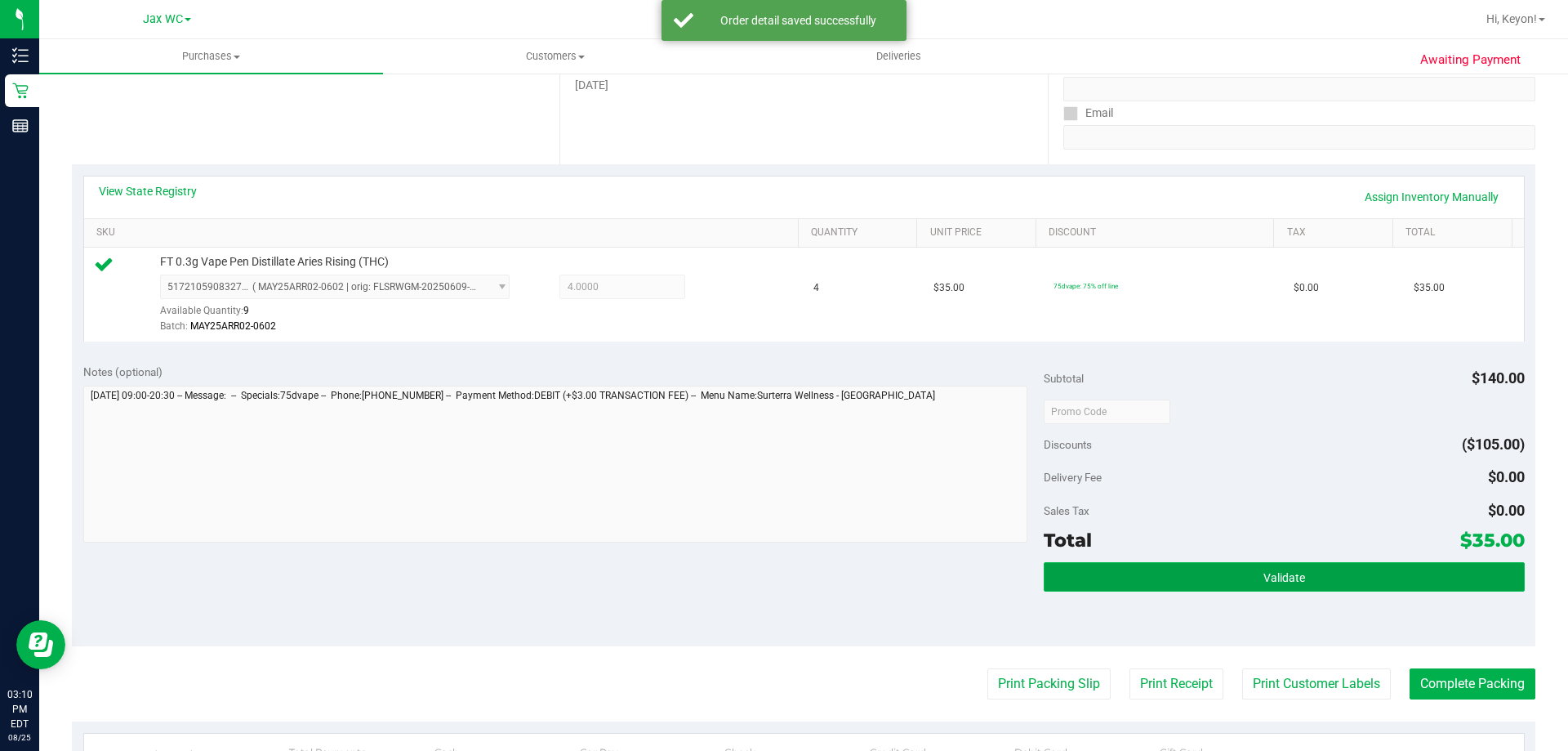
click at [1238, 587] on button "Validate" at bounding box center [1283, 576] width 480 height 30
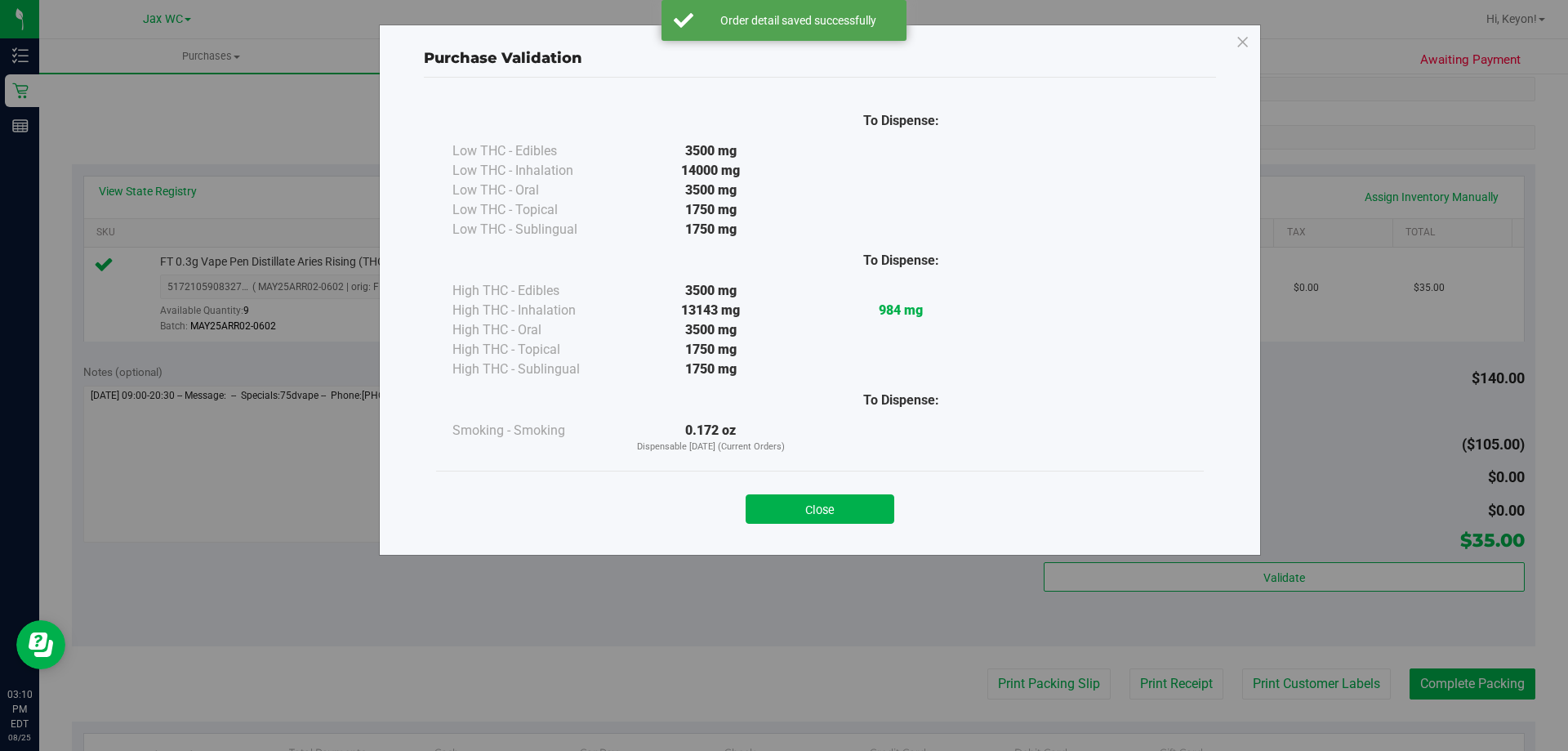
drag, startPoint x: 849, startPoint y: 515, endPoint x: 1388, endPoint y: 537, distance: 539.4
click at [866, 513] on button "Close" at bounding box center [819, 509] width 148 height 30
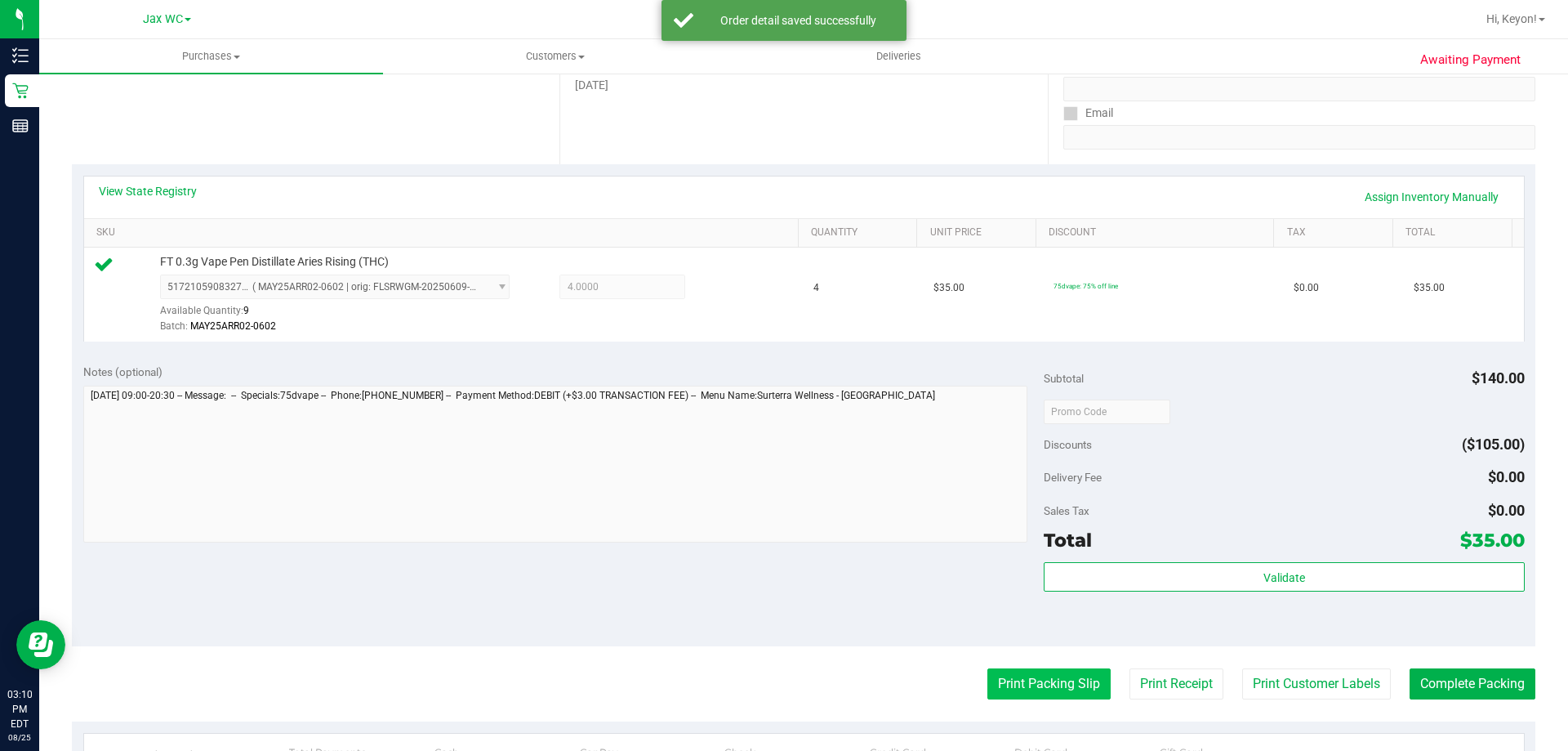
click at [1055, 687] on button "Print Packing Slip" at bounding box center [1049, 683] width 124 height 31
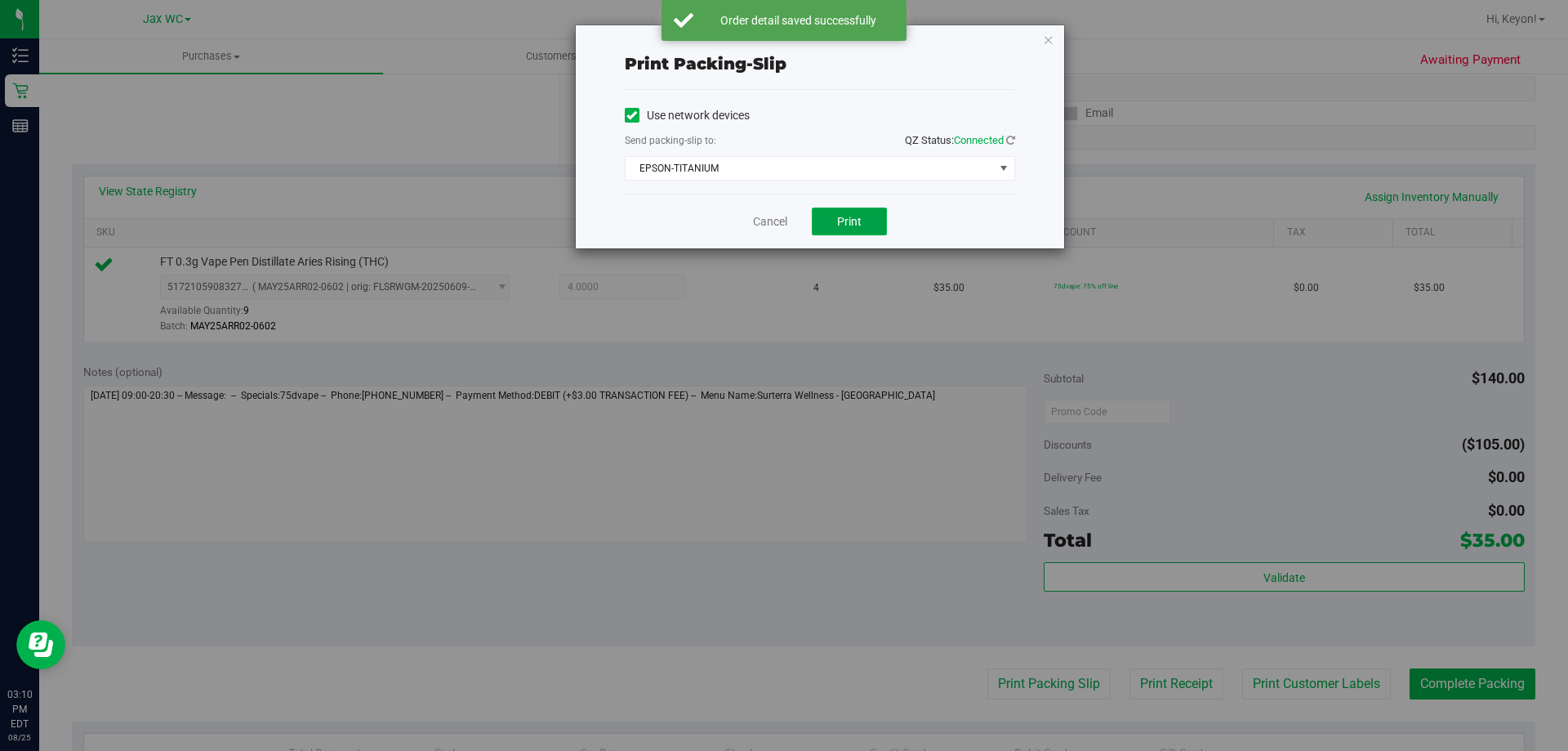
drag, startPoint x: 851, startPoint y: 210, endPoint x: 850, endPoint y: 187, distance: 23.0
click at [851, 207] on div "Cancel Print" at bounding box center [819, 220] width 391 height 55
click at [841, 220] on span "Print" at bounding box center [849, 220] width 25 height 13
click at [781, 216] on link "Cancel" at bounding box center [770, 222] width 34 height 17
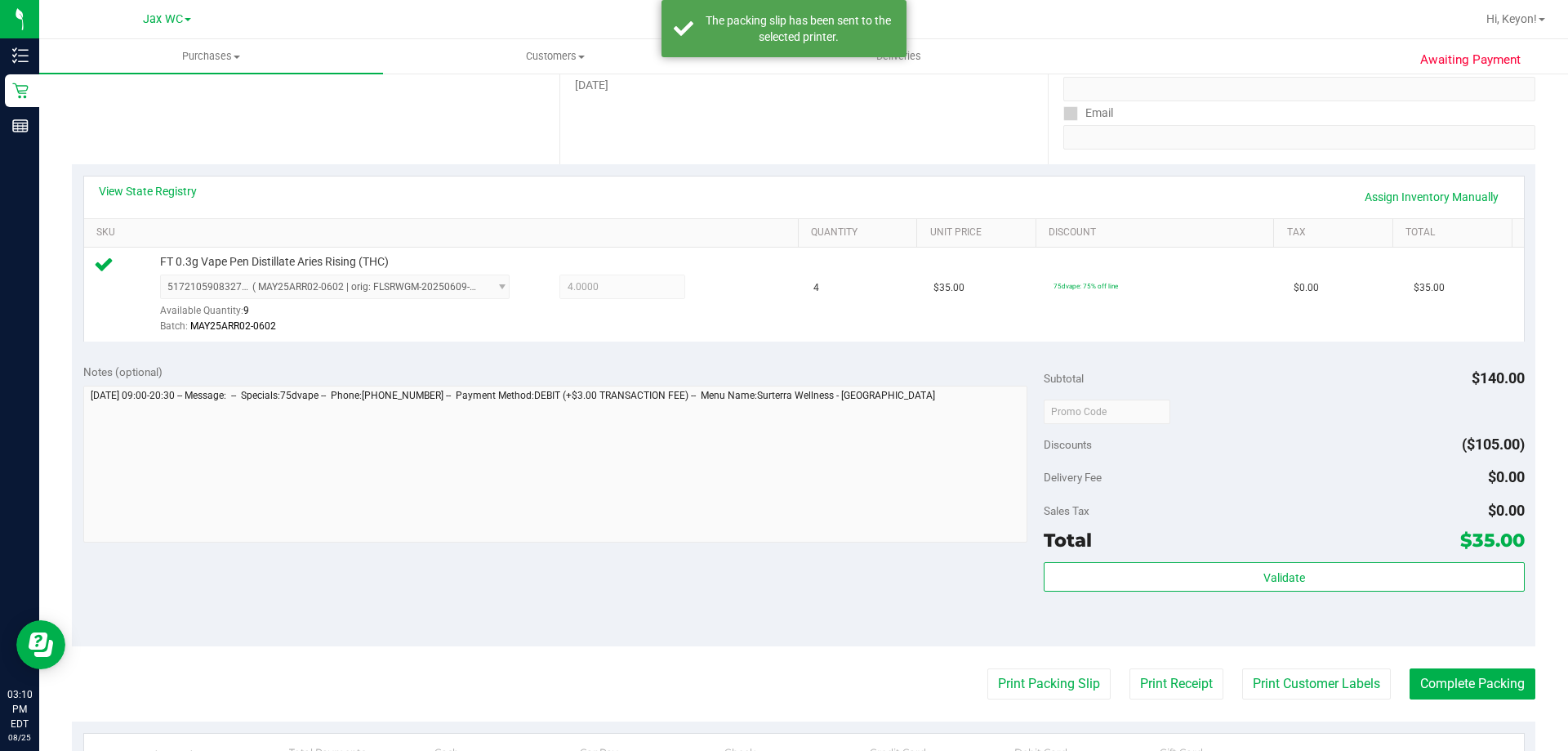
click at [1139, 201] on div "View State Registry Assign Inventory Manually" at bounding box center [804, 197] width 1410 height 28
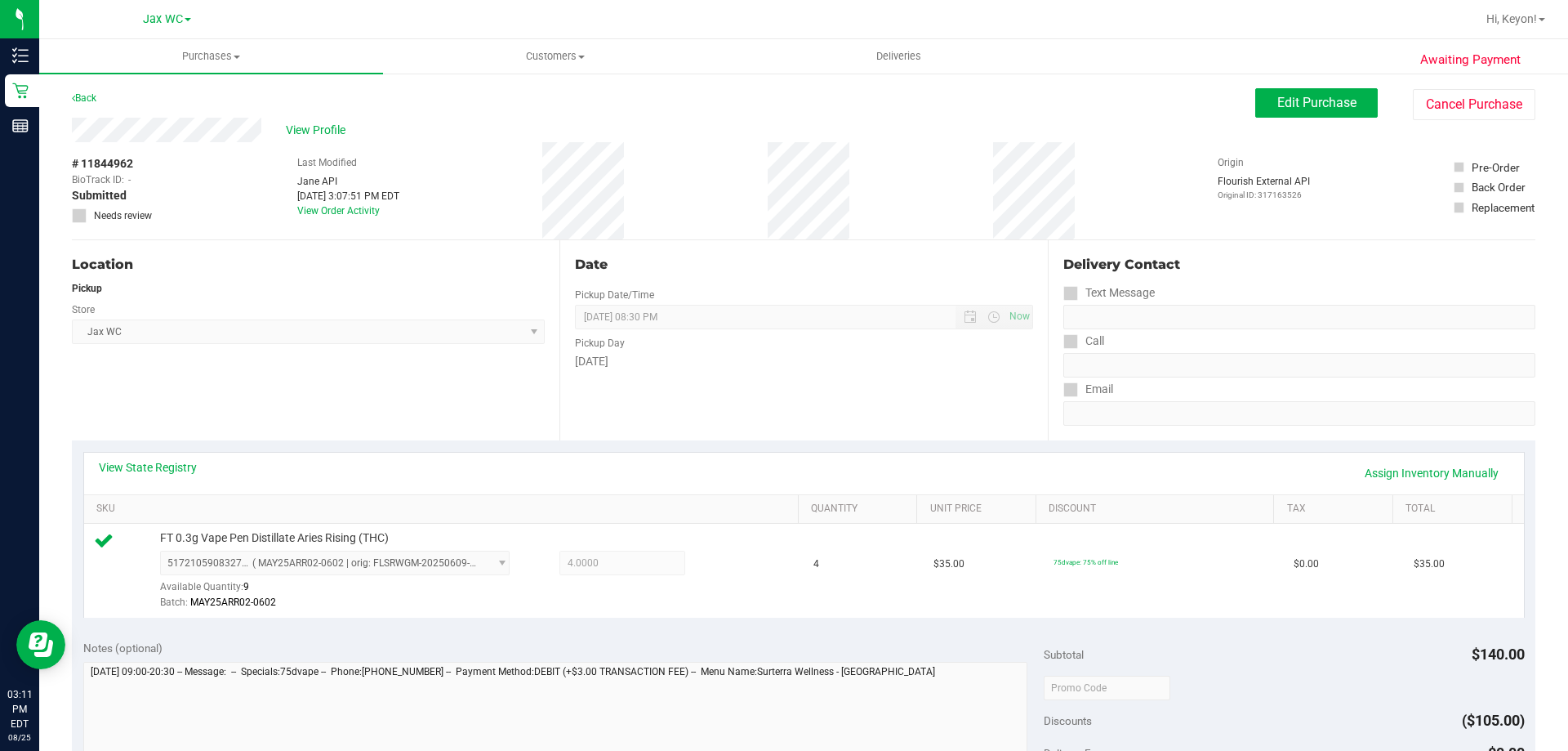
scroll to position [303, 0]
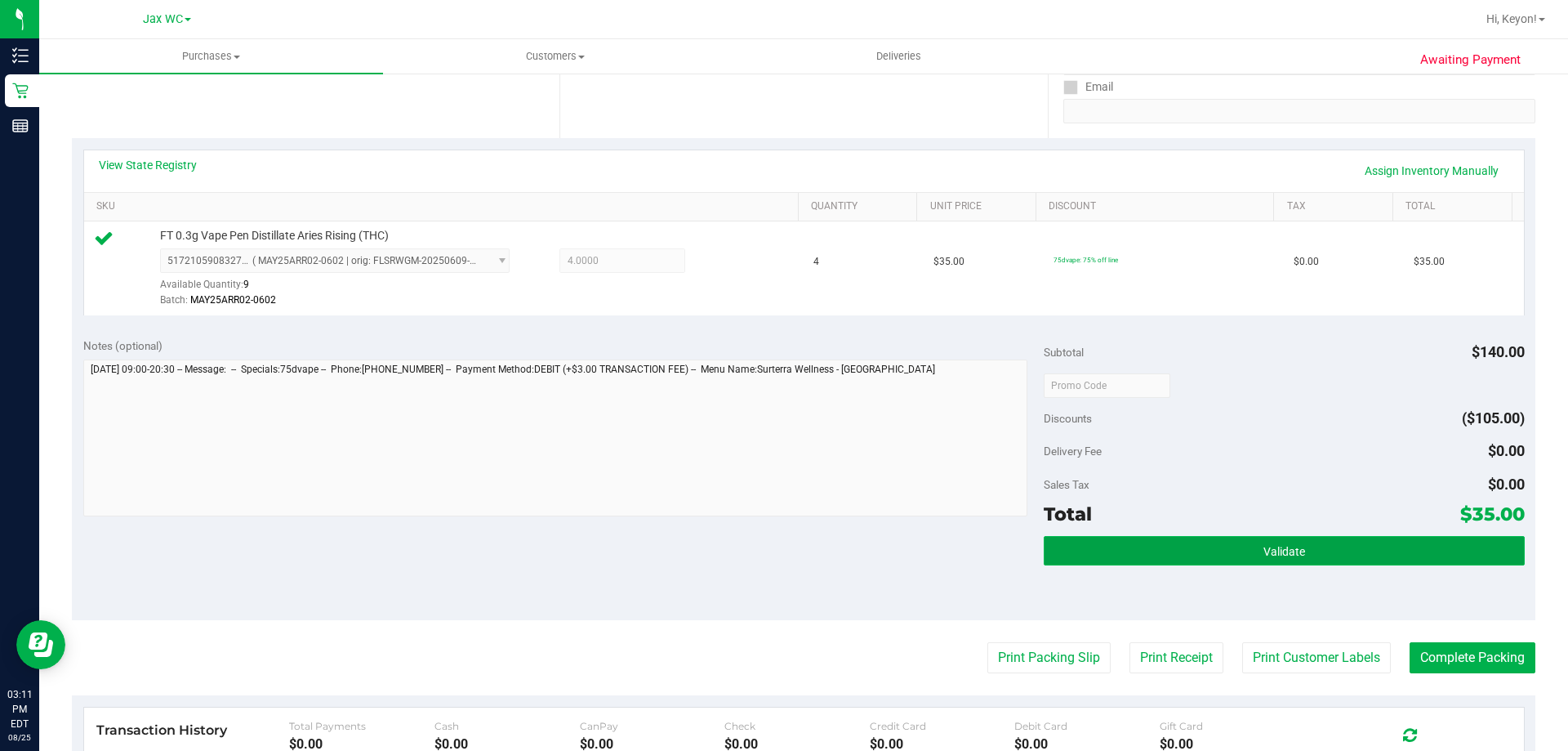
click at [1263, 545] on span "Validate" at bounding box center [1283, 551] width 42 height 13
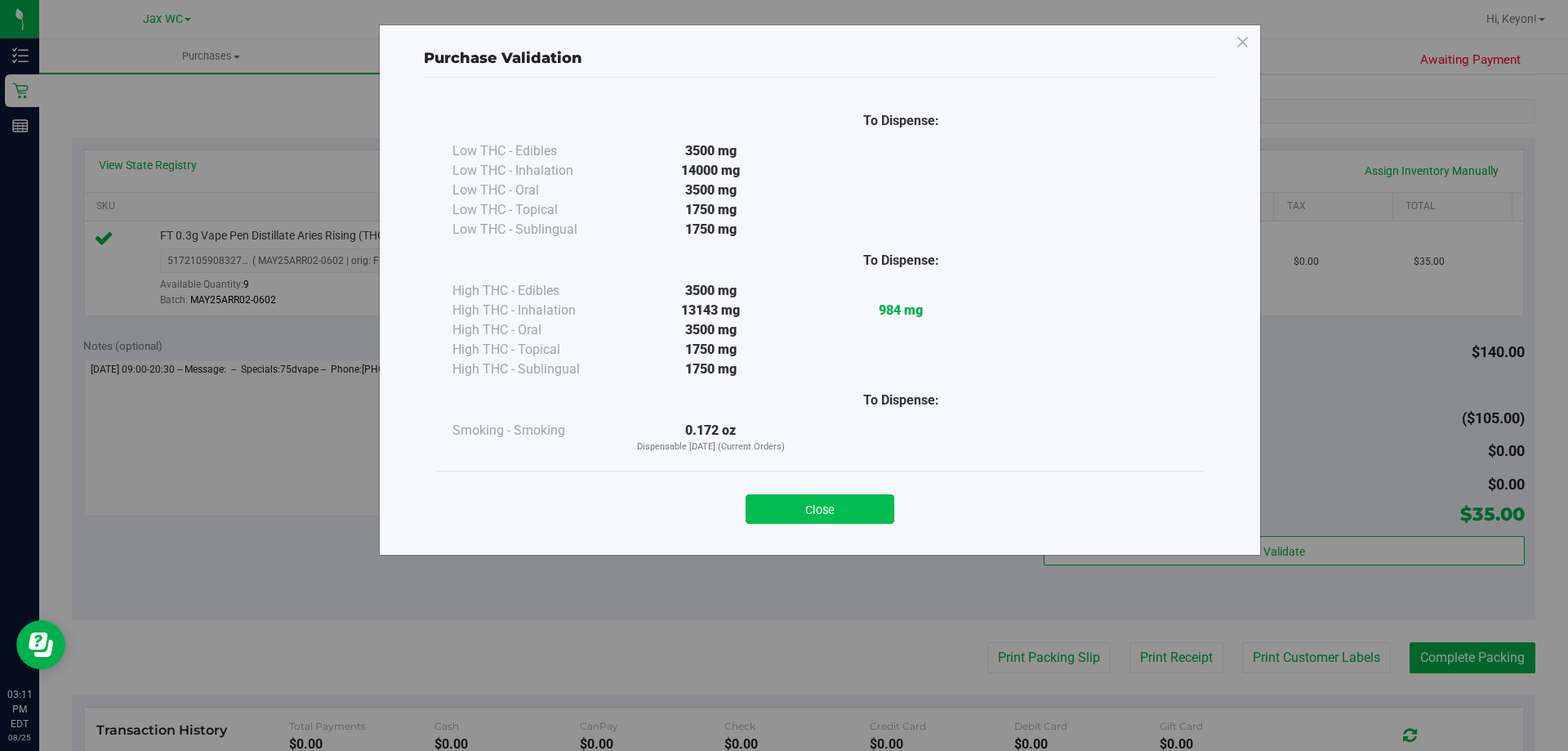
click at [840, 517] on button "Close" at bounding box center [819, 509] width 148 height 30
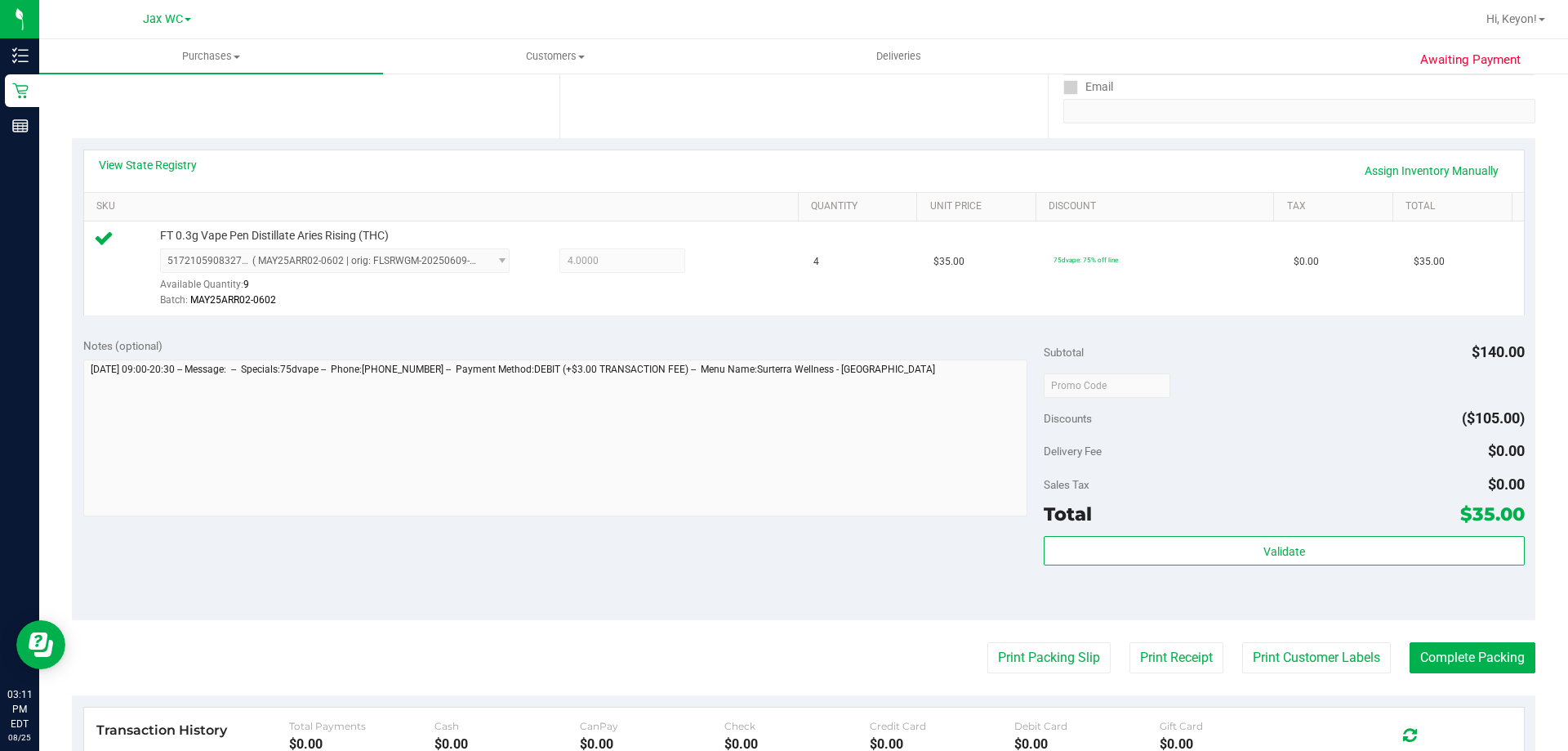
scroll to position [377, 0]
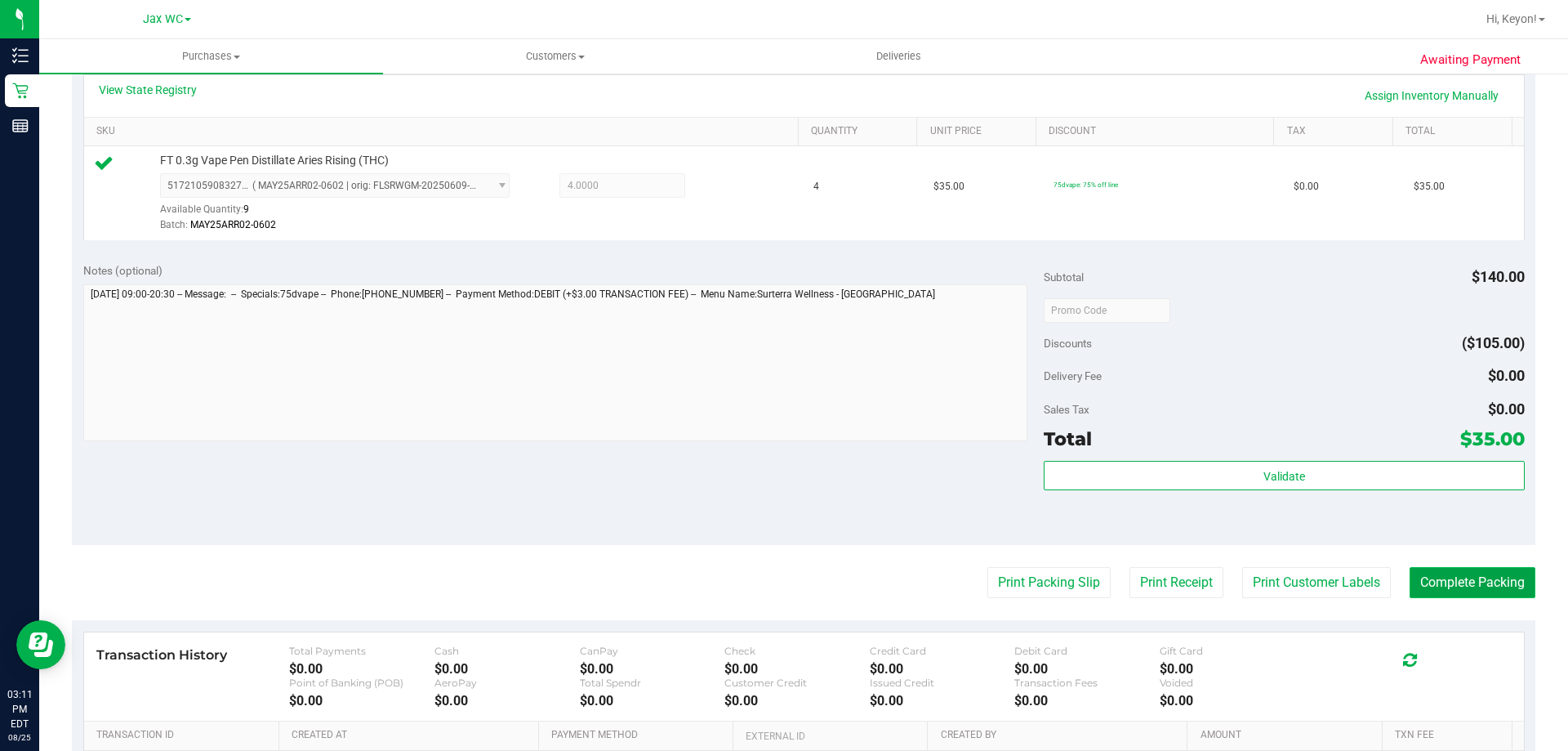
click at [1464, 578] on button "Complete Packing" at bounding box center [1472, 582] width 125 height 31
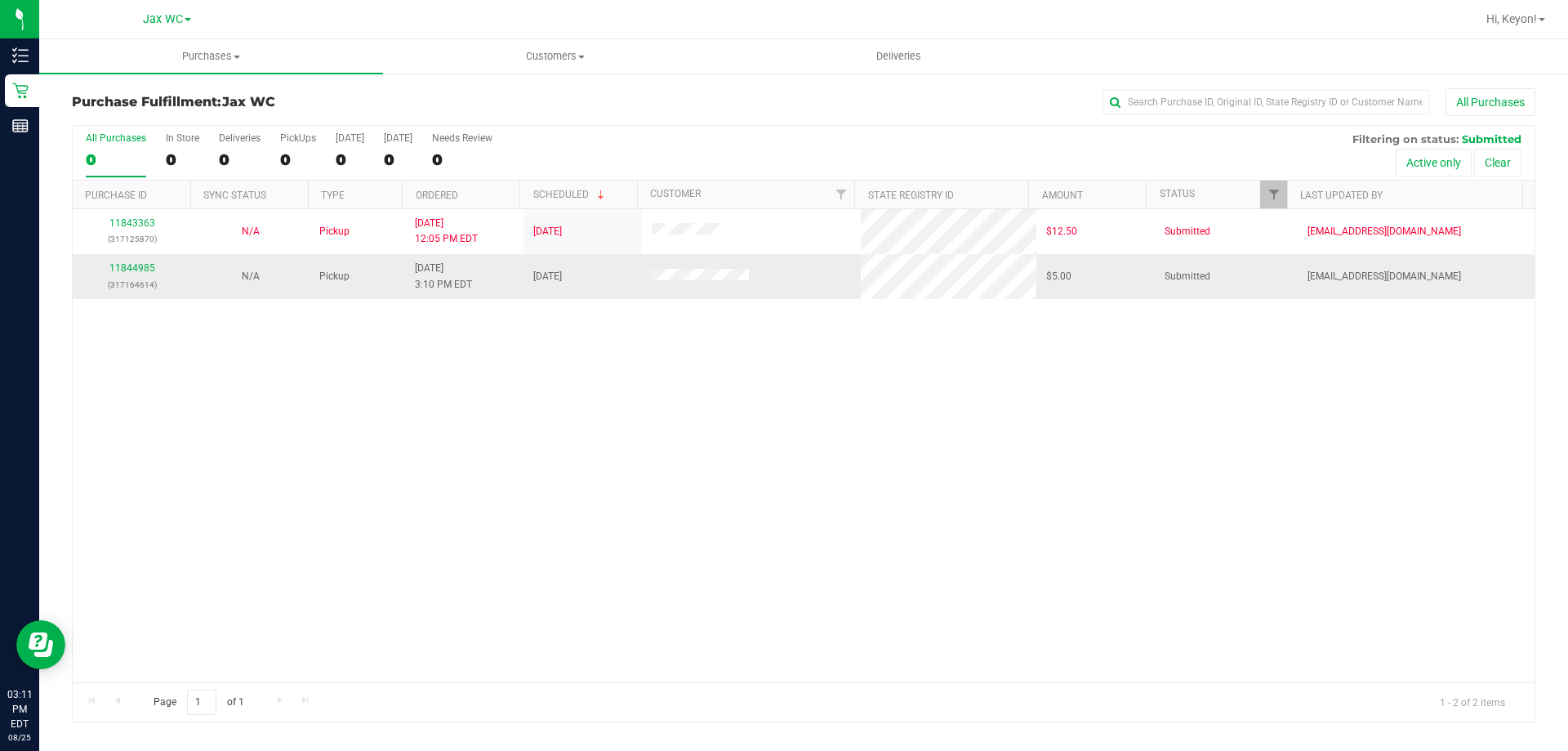
drag, startPoint x: 130, startPoint y: 275, endPoint x: 141, endPoint y: 268, distance: 13.0
click at [133, 274] on div "11844985 (317164614)" at bounding box center [131, 275] width 99 height 31
click at [143, 266] on link "11844985" at bounding box center [132, 267] width 46 height 11
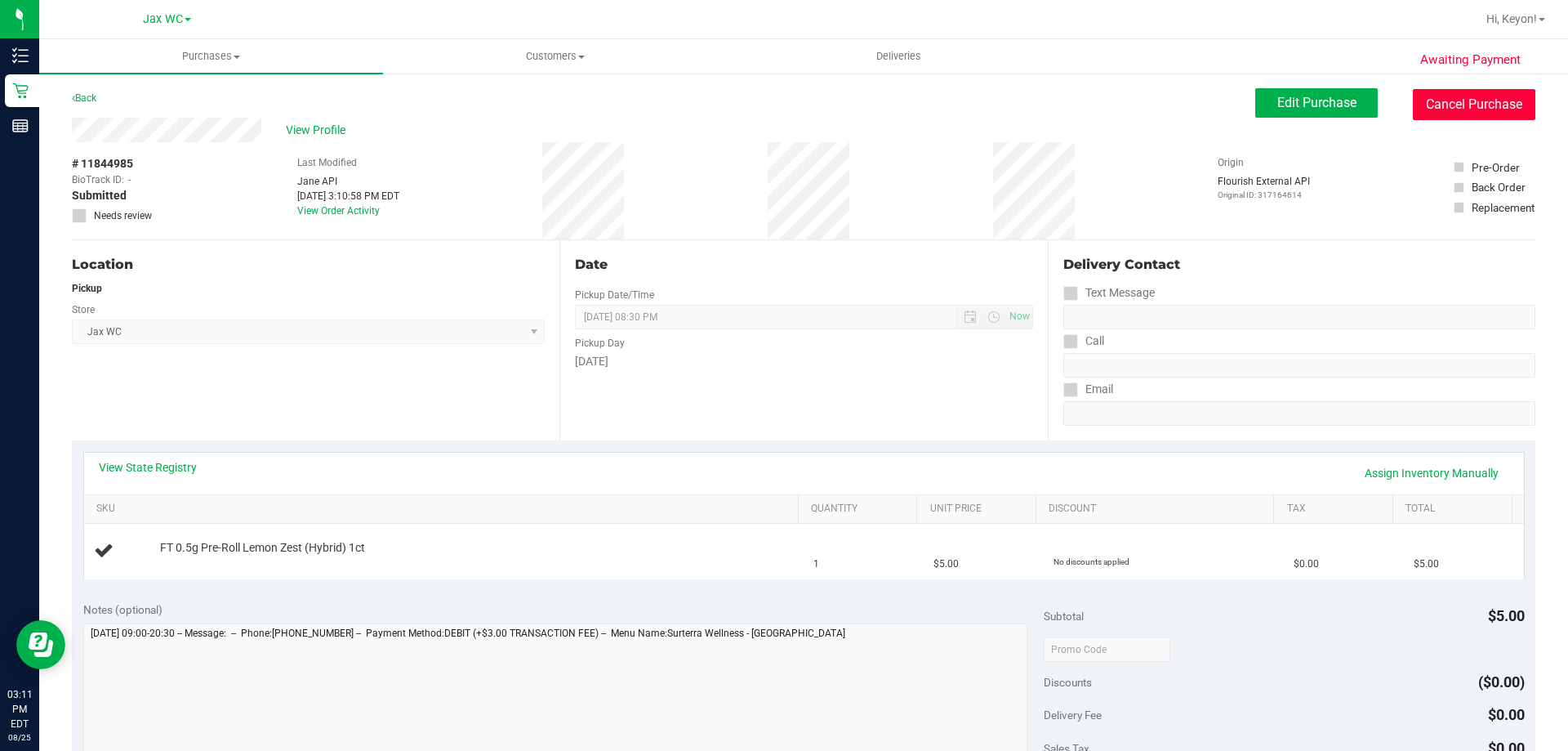
click at [1484, 97] on button "Cancel Purchase" at bounding box center [1473, 104] width 123 height 31
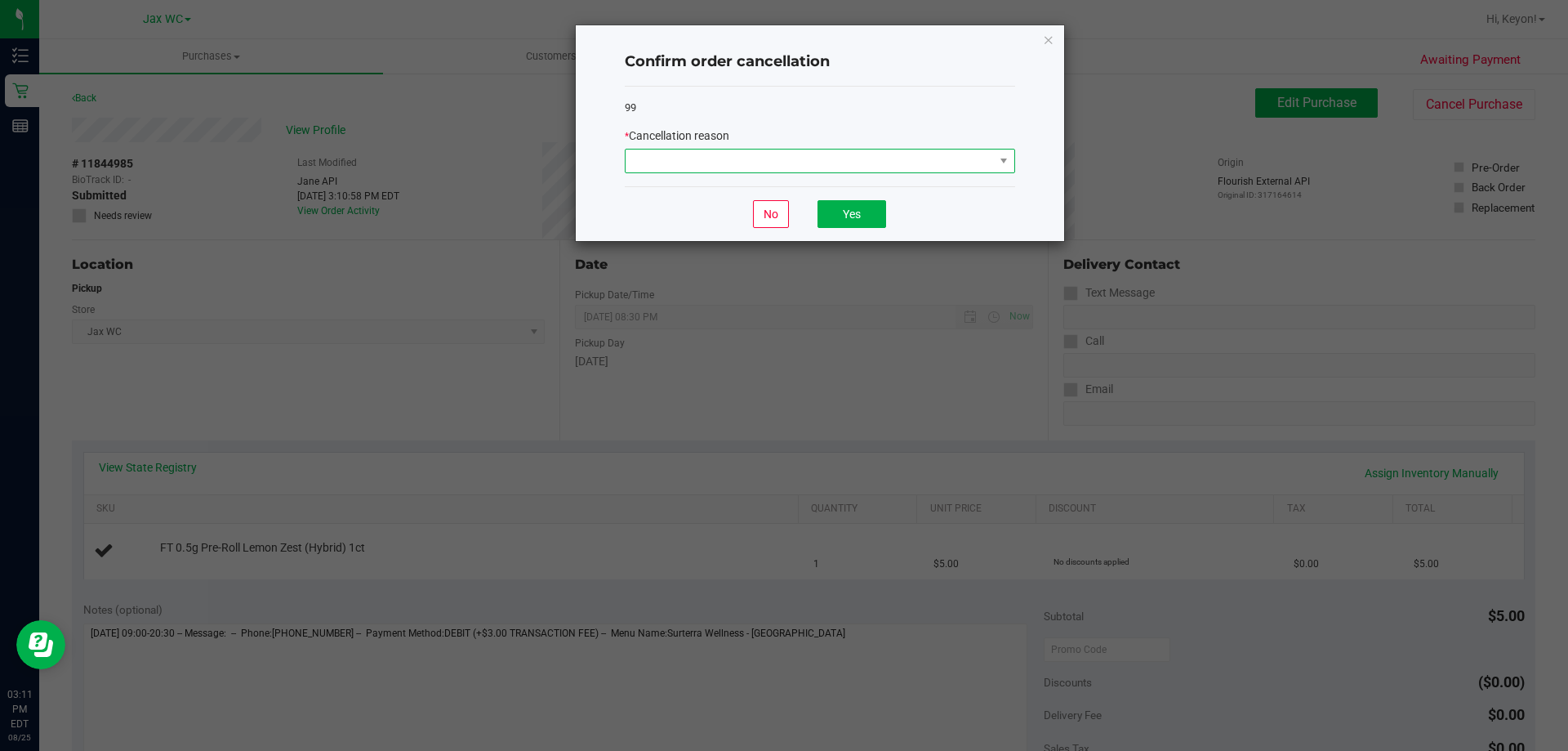
click at [856, 158] on span at bounding box center [809, 160] width 368 height 23
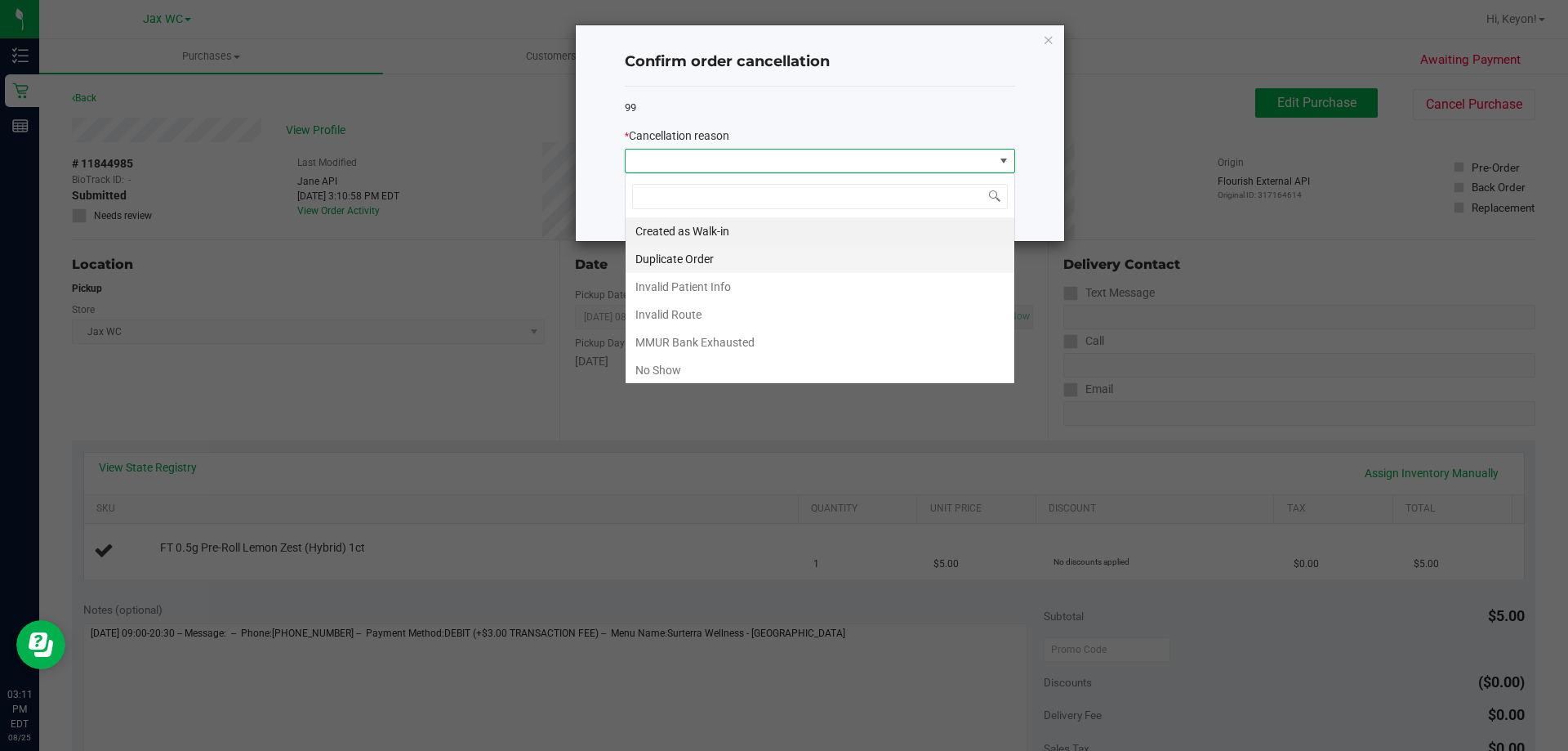
scroll to position [25, 391]
click at [706, 370] on li "No Show" at bounding box center [819, 370] width 389 height 28
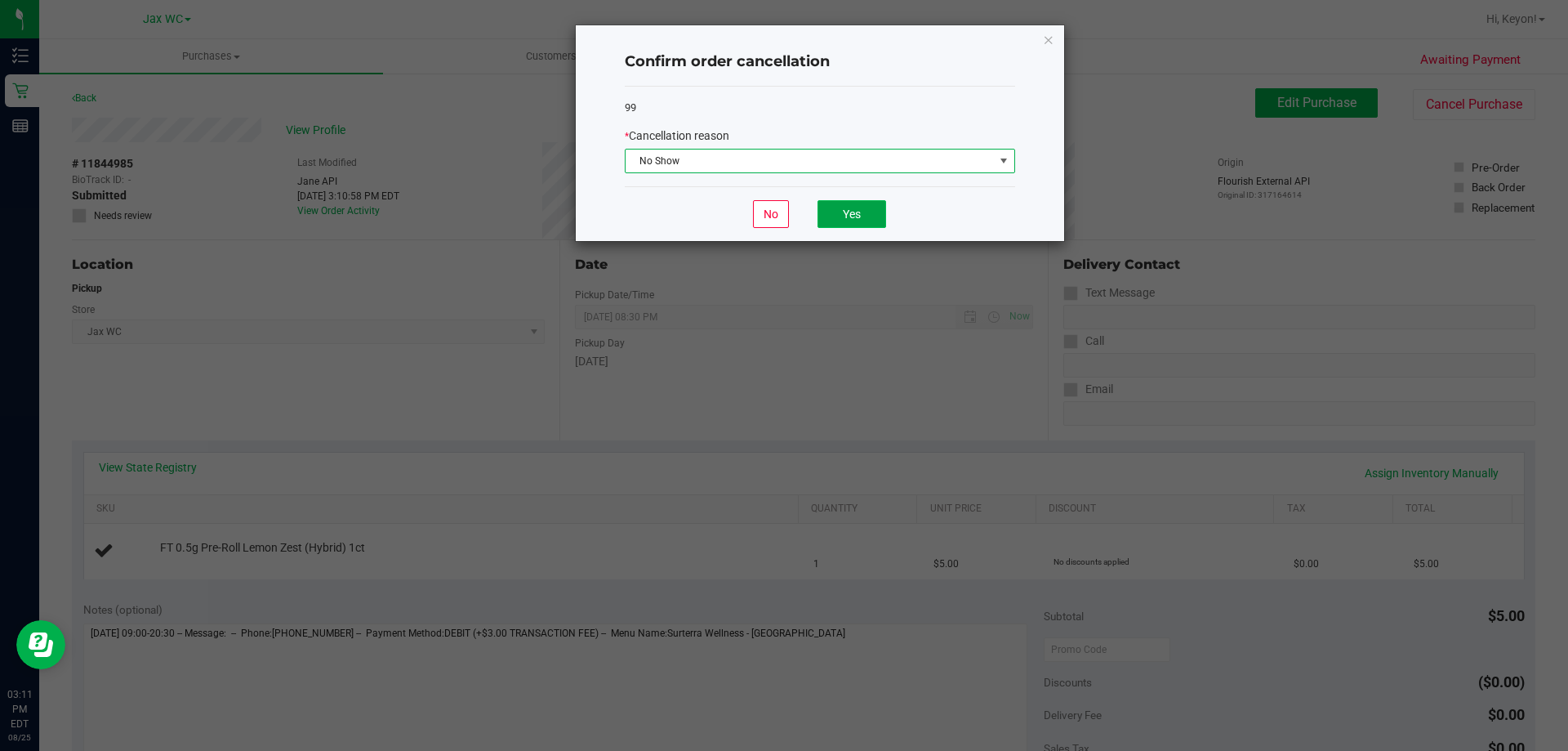
click at [855, 208] on button "Yes" at bounding box center [851, 214] width 69 height 28
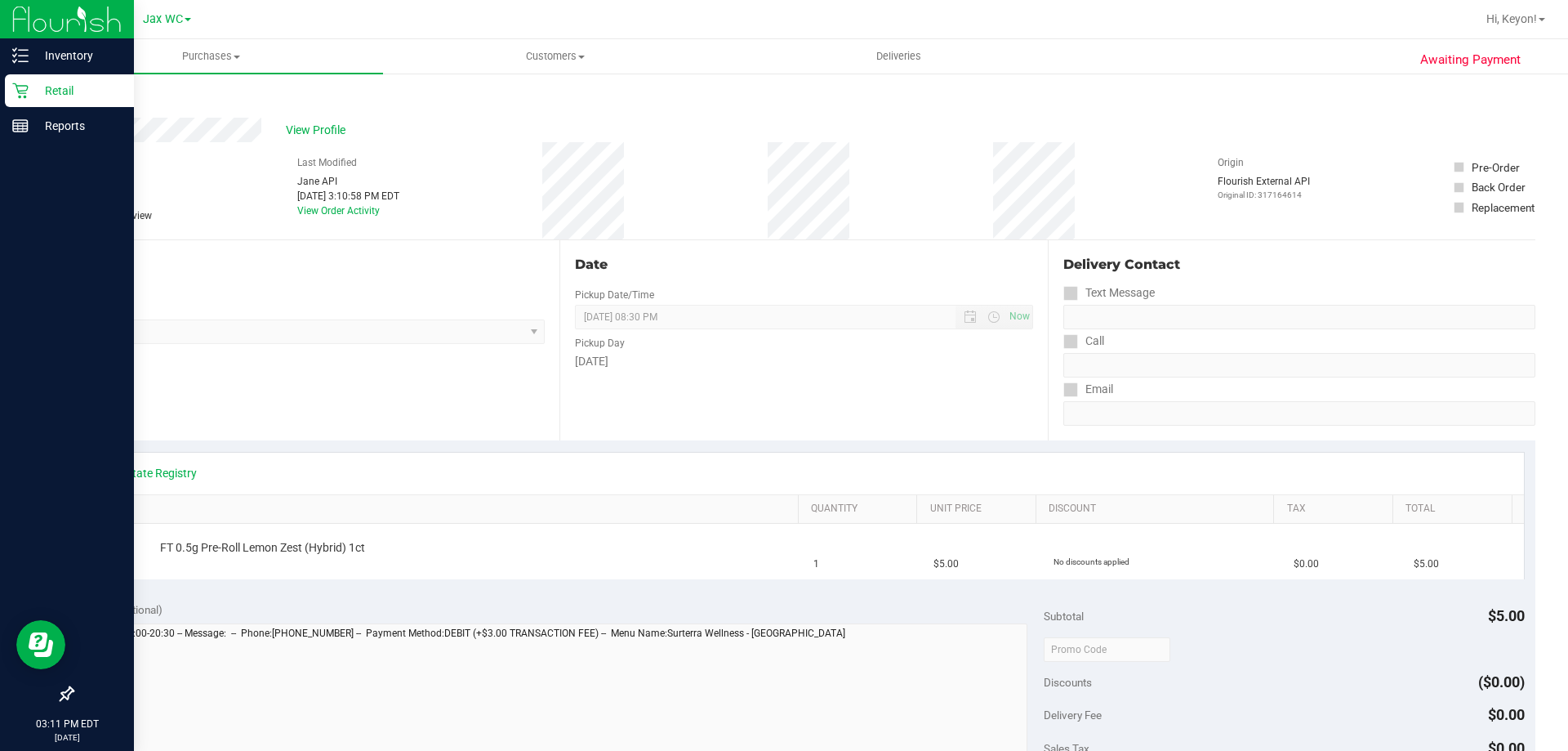
click at [16, 86] on icon at bounding box center [19, 90] width 16 height 16
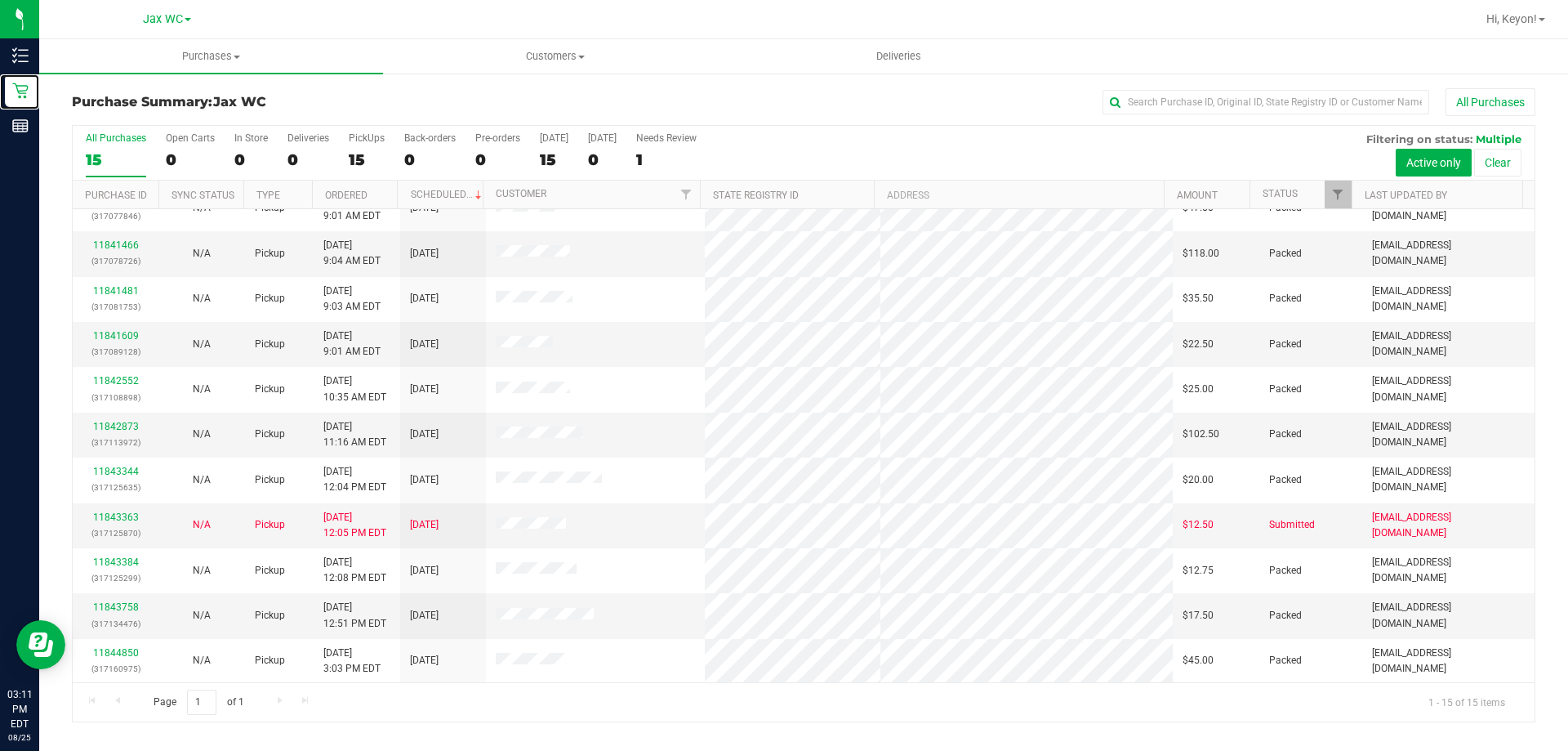
scroll to position [205, 0]
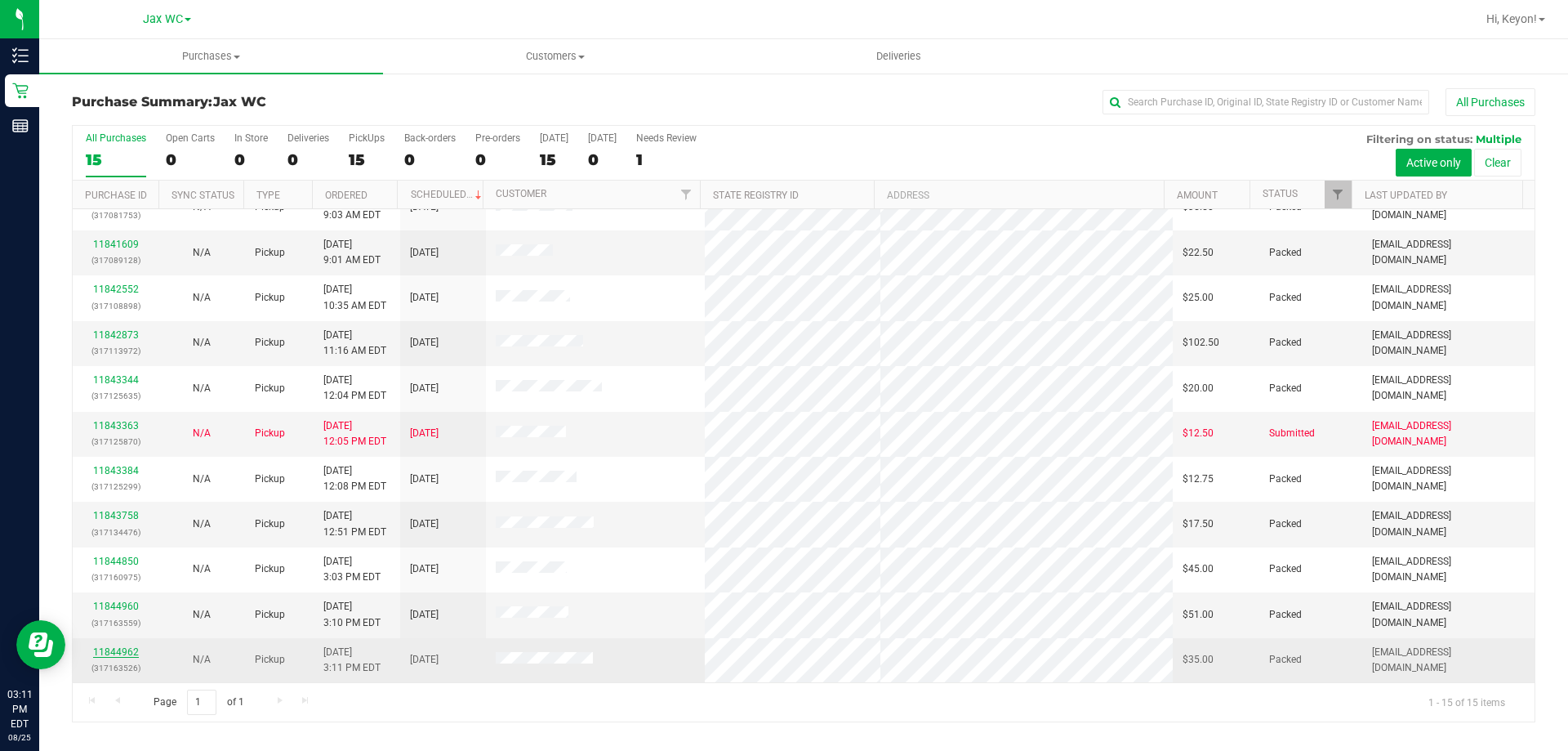
click at [125, 648] on link "11844962" at bounding box center [116, 651] width 46 height 11
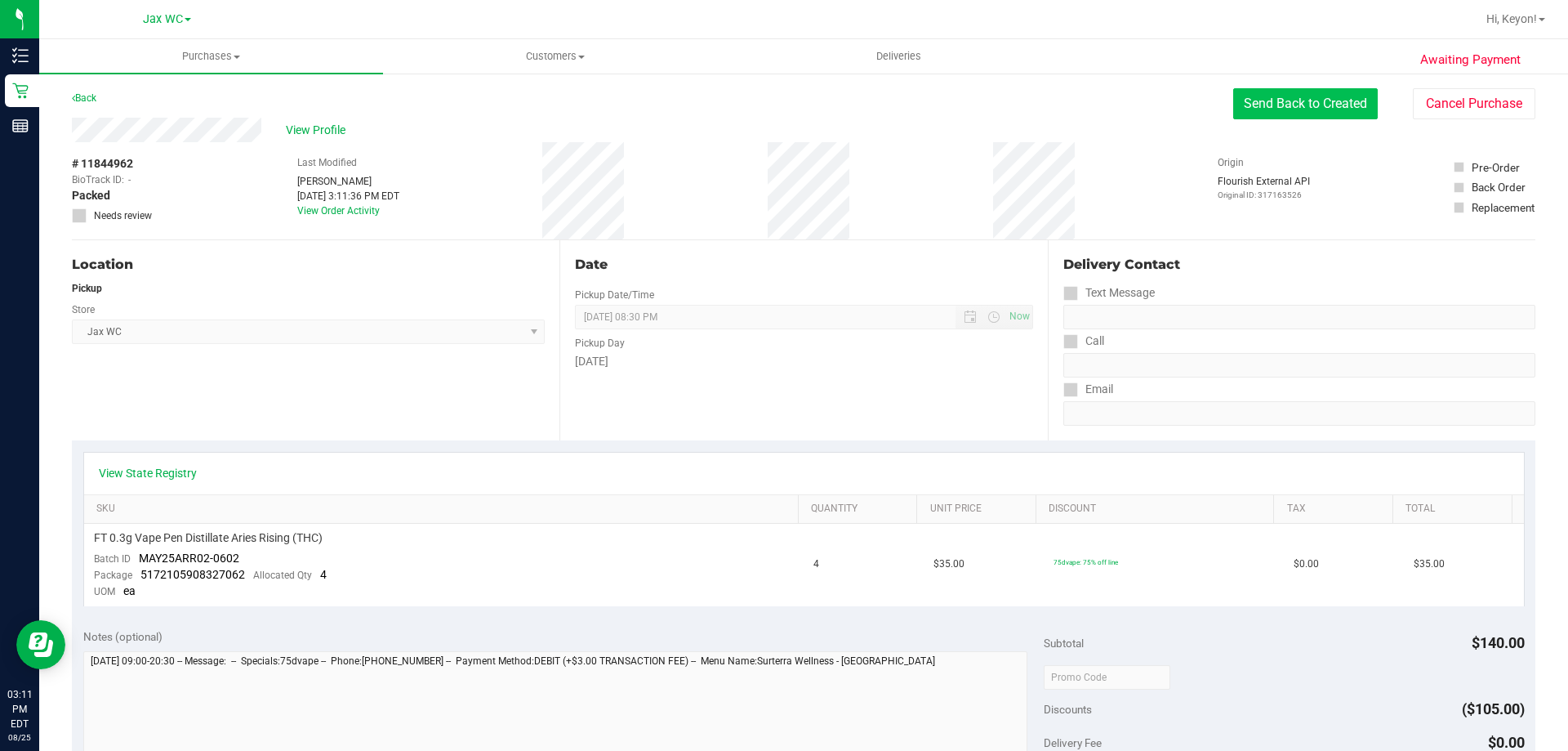
click at [1266, 94] on button "Send Back to Created" at bounding box center [1305, 103] width 145 height 31
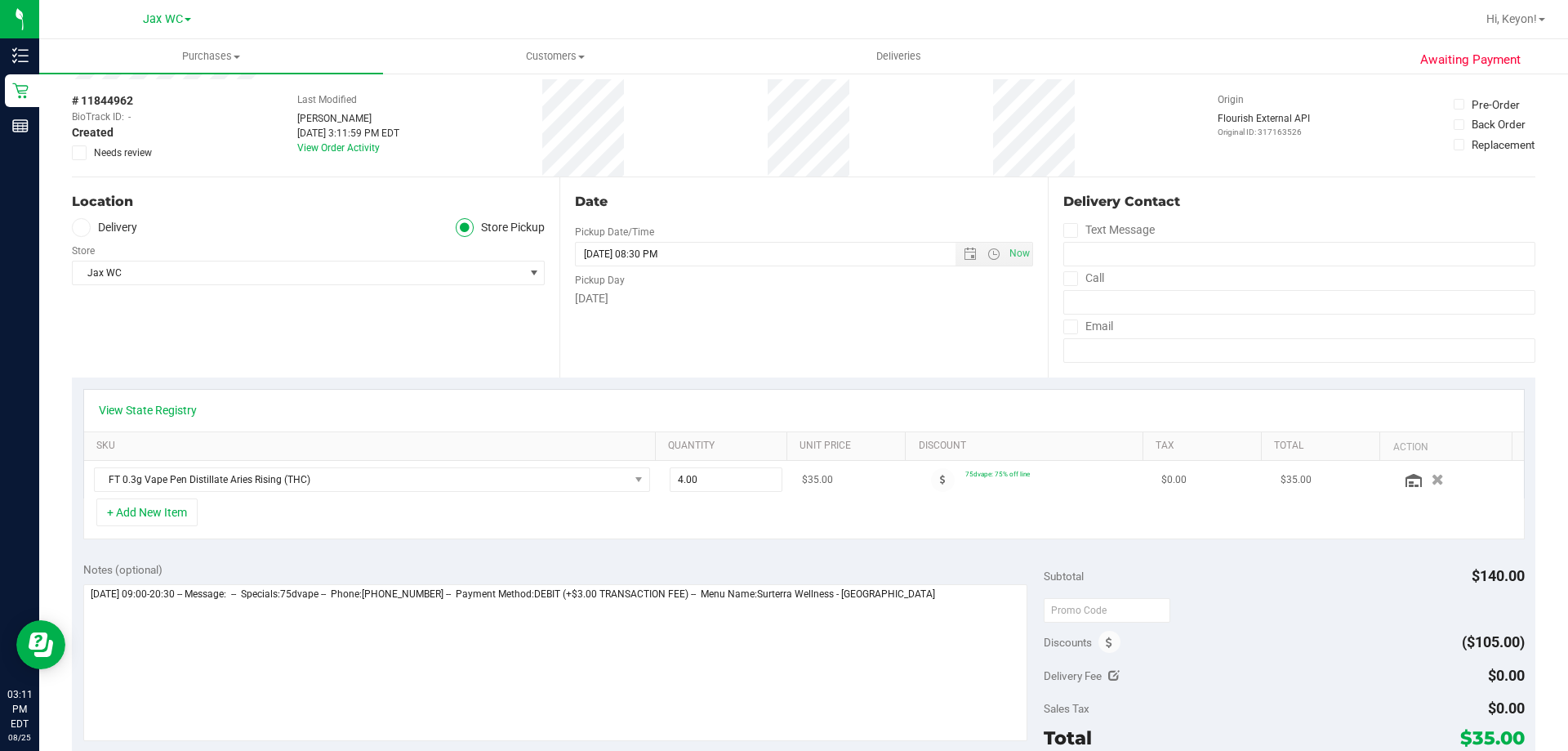
scroll to position [72, 0]
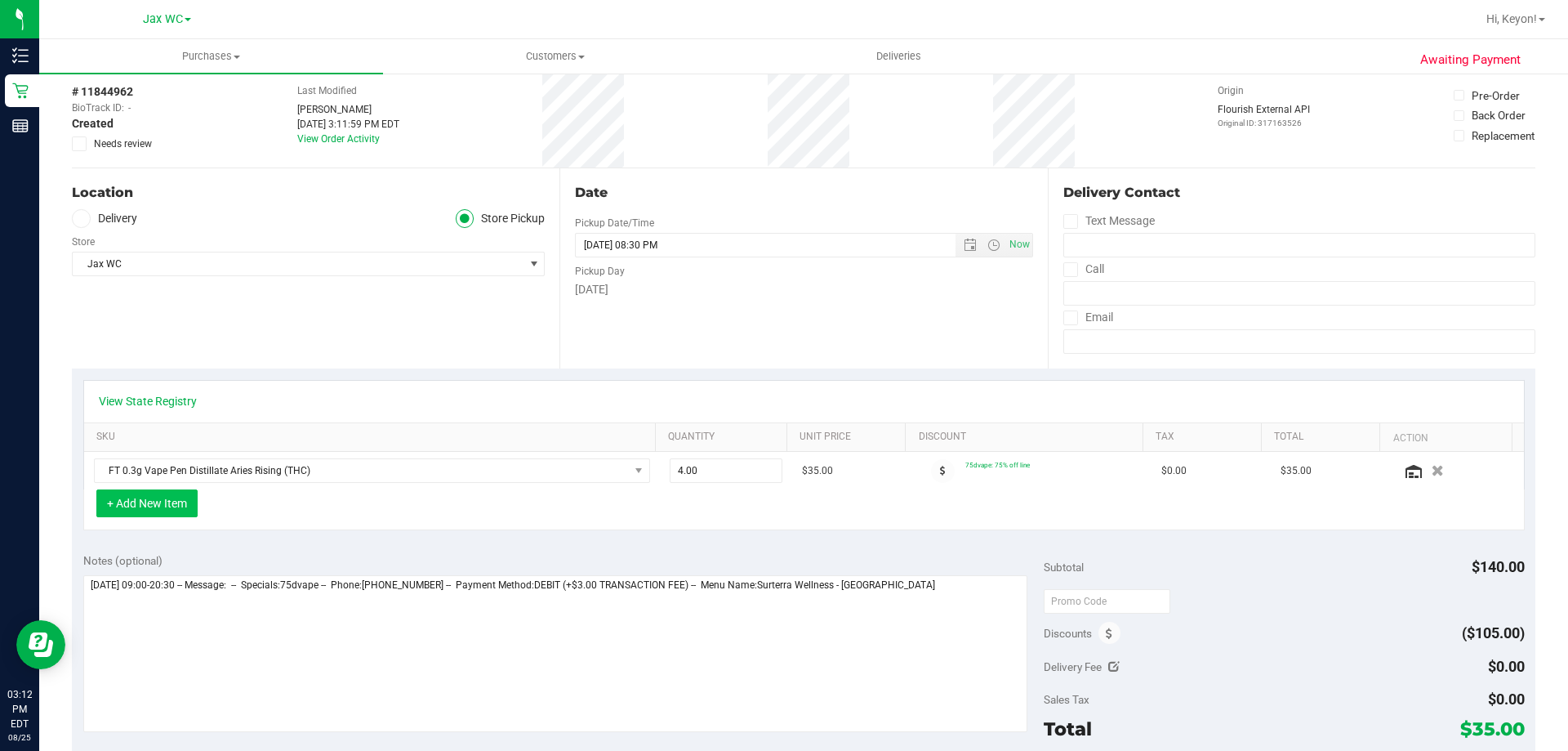
click at [177, 500] on button "+ Add New Item" at bounding box center [147, 503] width 102 height 28
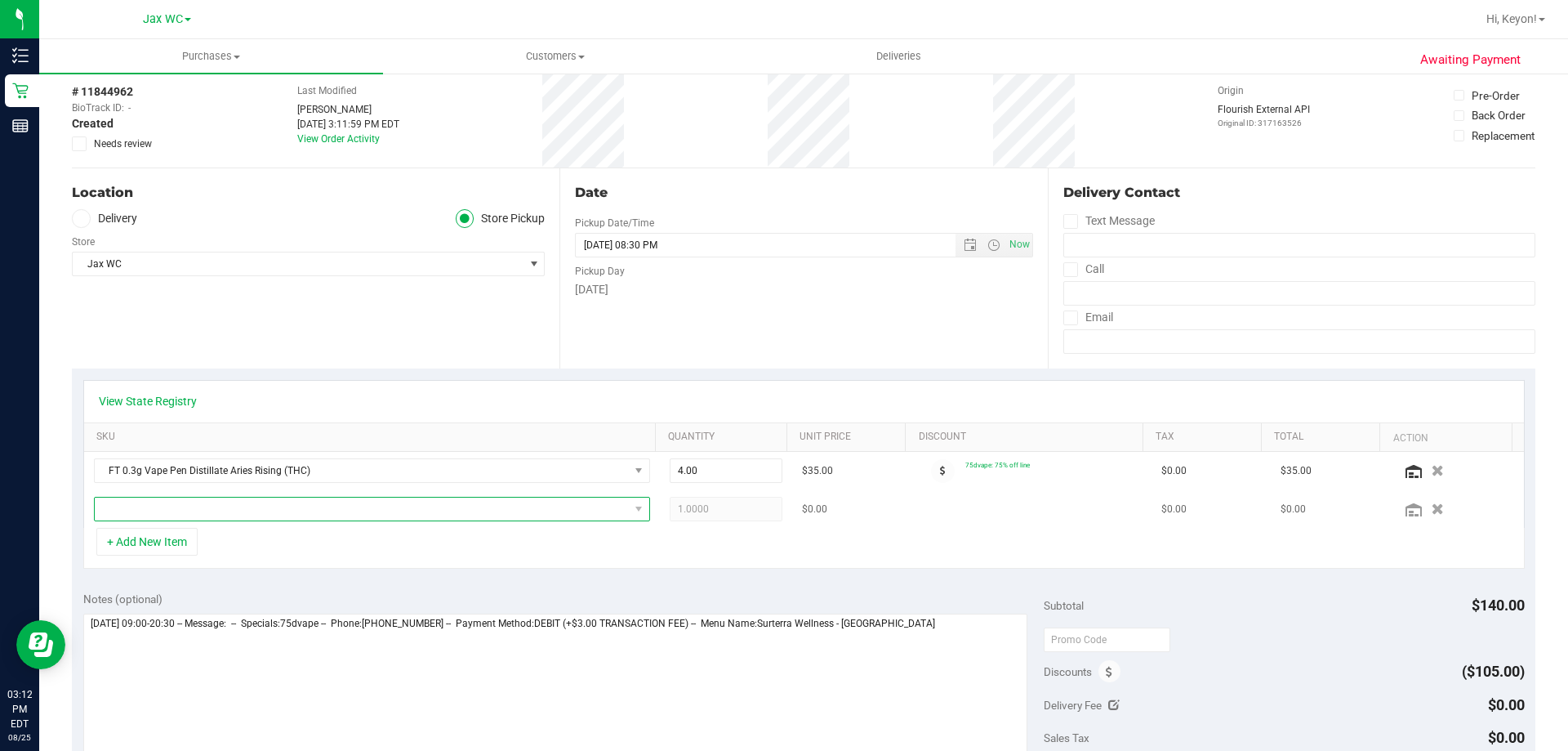
click at [357, 508] on span "NO DATA FOUND" at bounding box center [362, 509] width 534 height 23
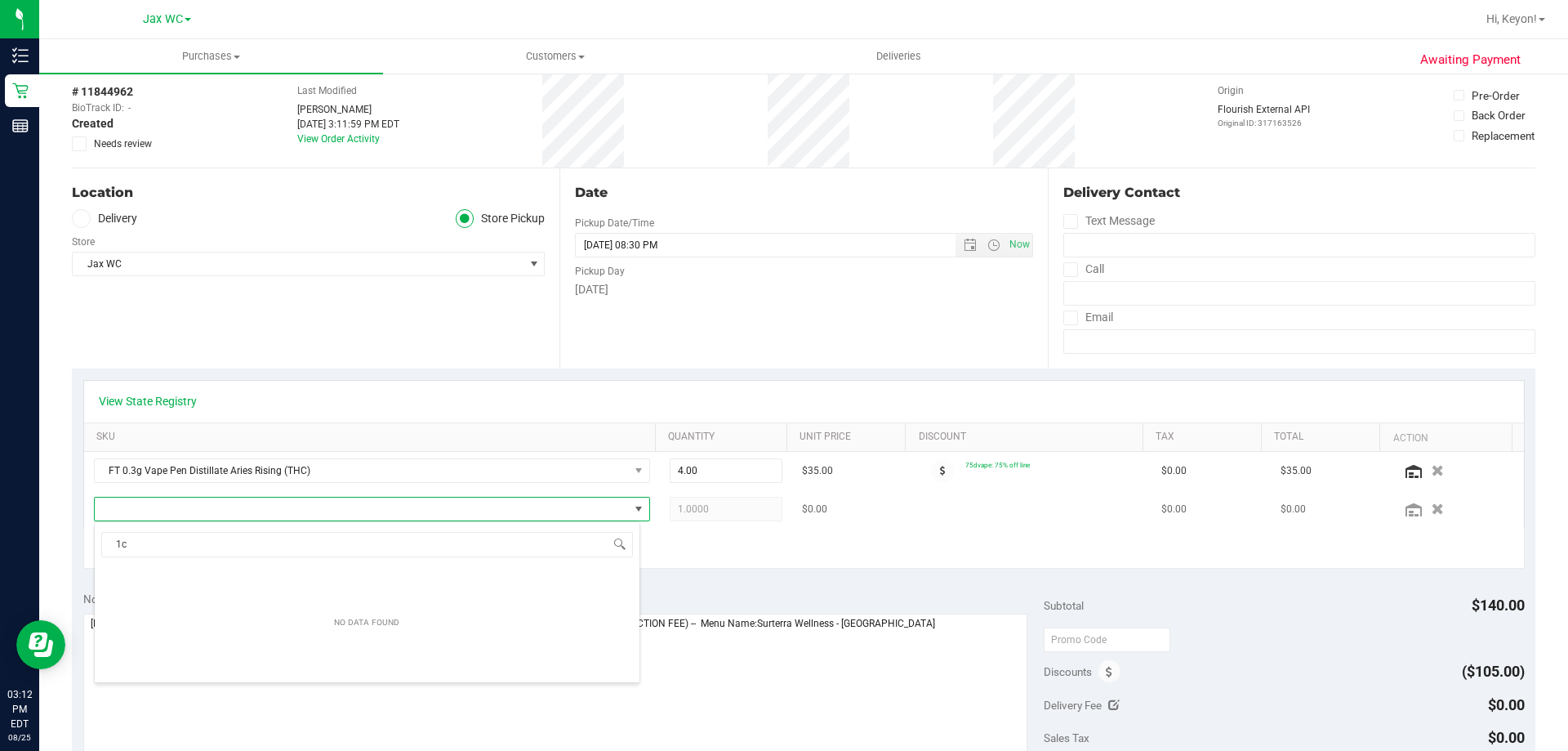
scroll to position [25, 541]
type input "1ct"
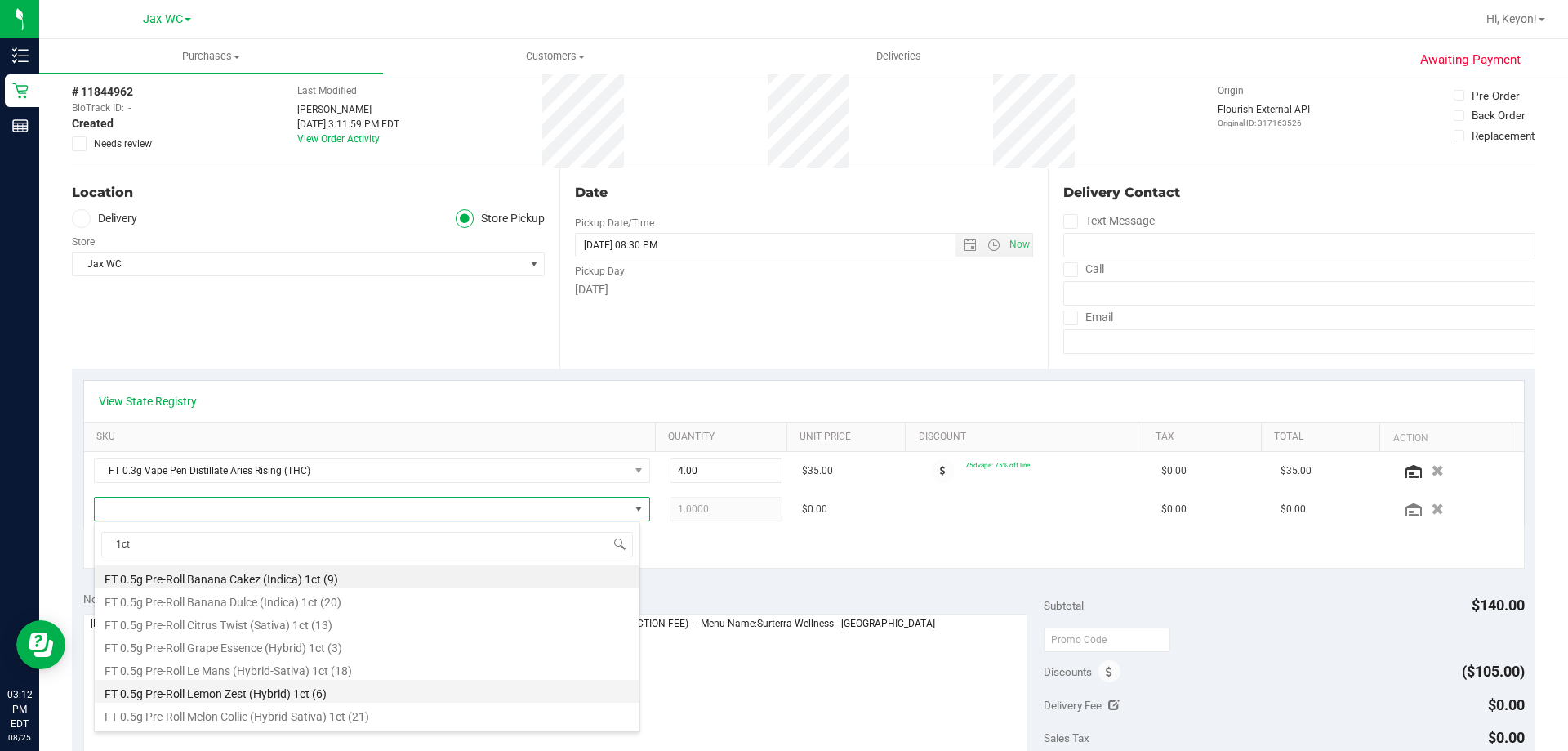
click at [531, 692] on li "FT 0.5g Pre-Roll Lemon Zest (Hybrid) 1ct (6)" at bounding box center [367, 691] width 545 height 23
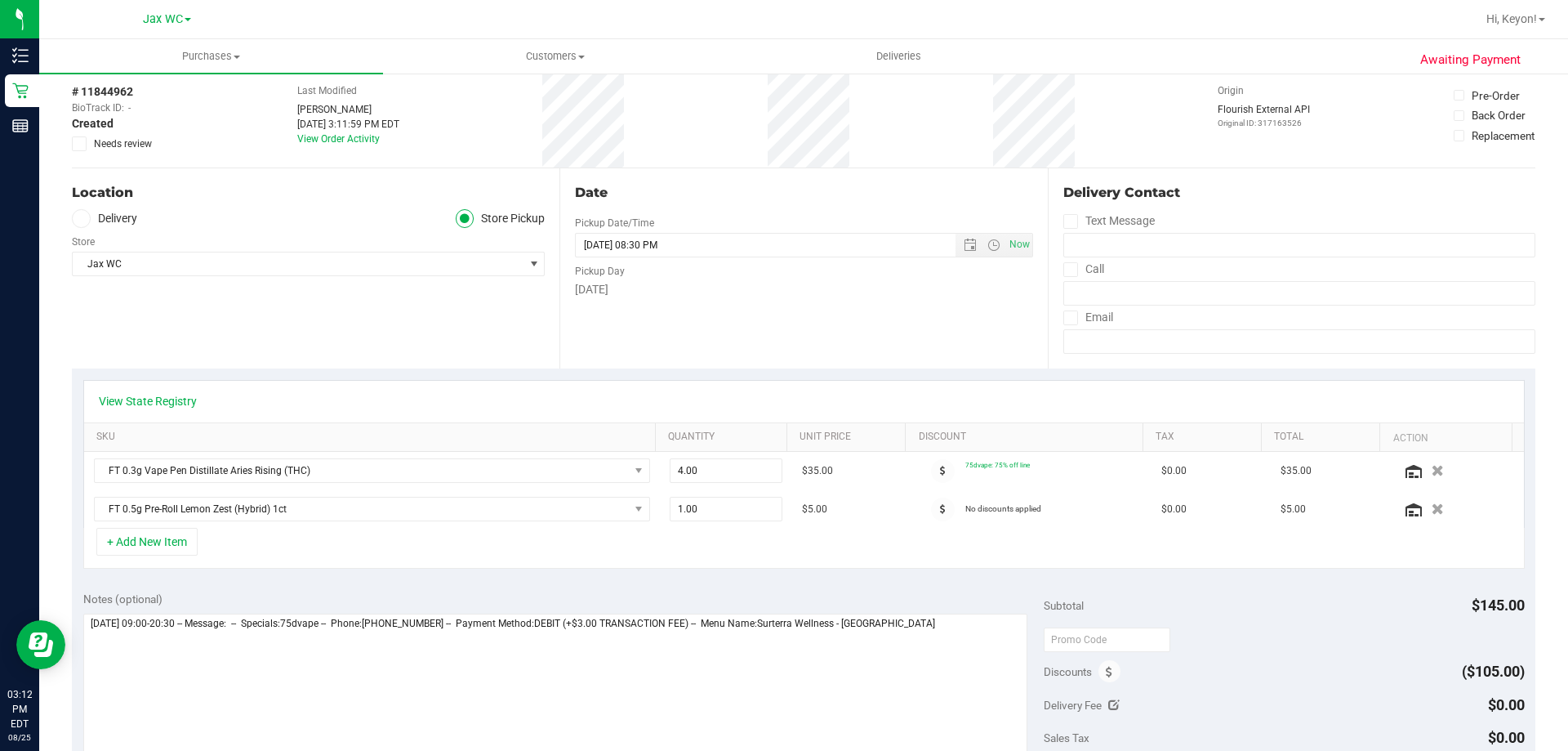
scroll to position [0, 0]
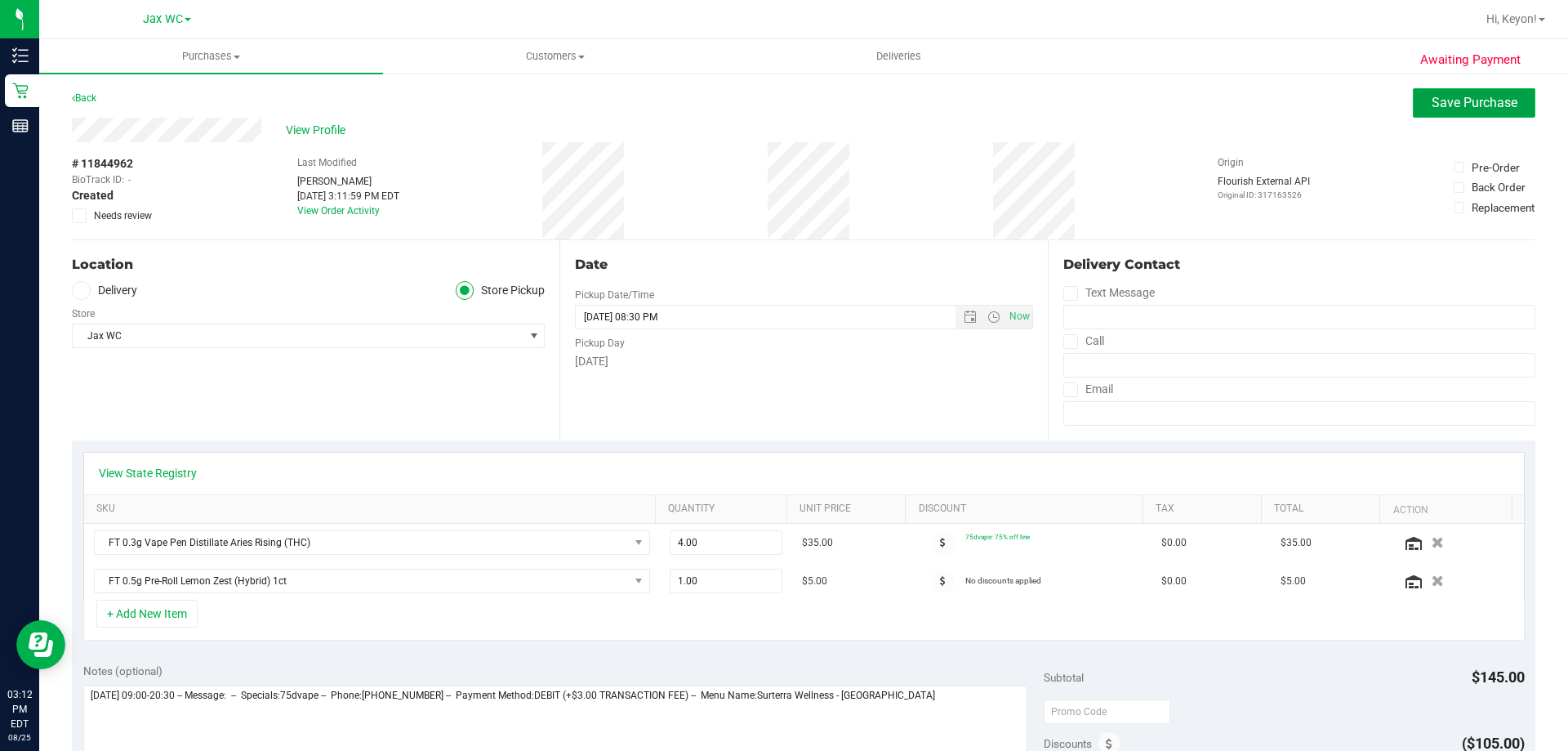
click at [1493, 102] on span "Save Purchase" at bounding box center [1474, 103] width 86 height 15
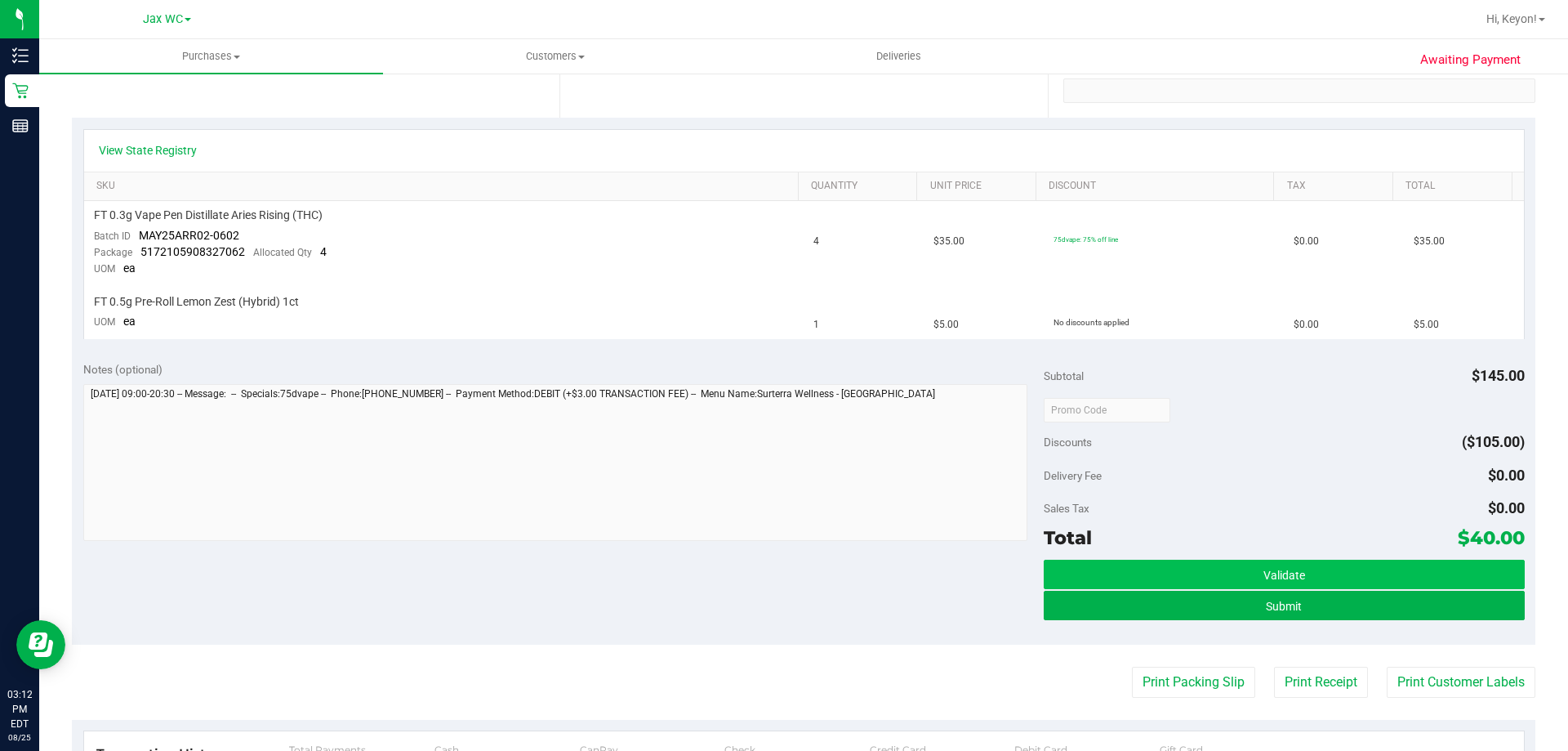
scroll to position [355, 0]
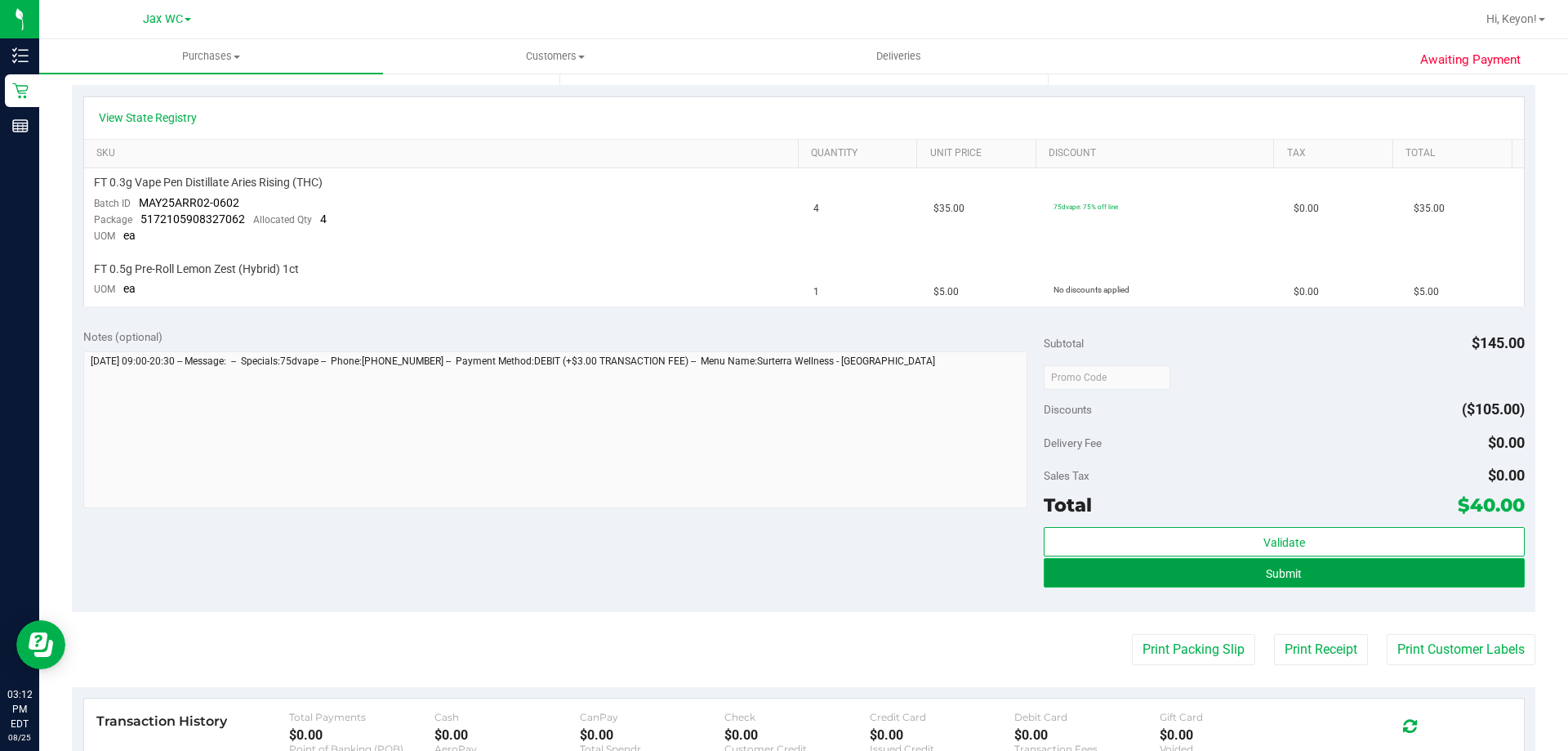
click at [1367, 576] on button "Submit" at bounding box center [1283, 572] width 480 height 30
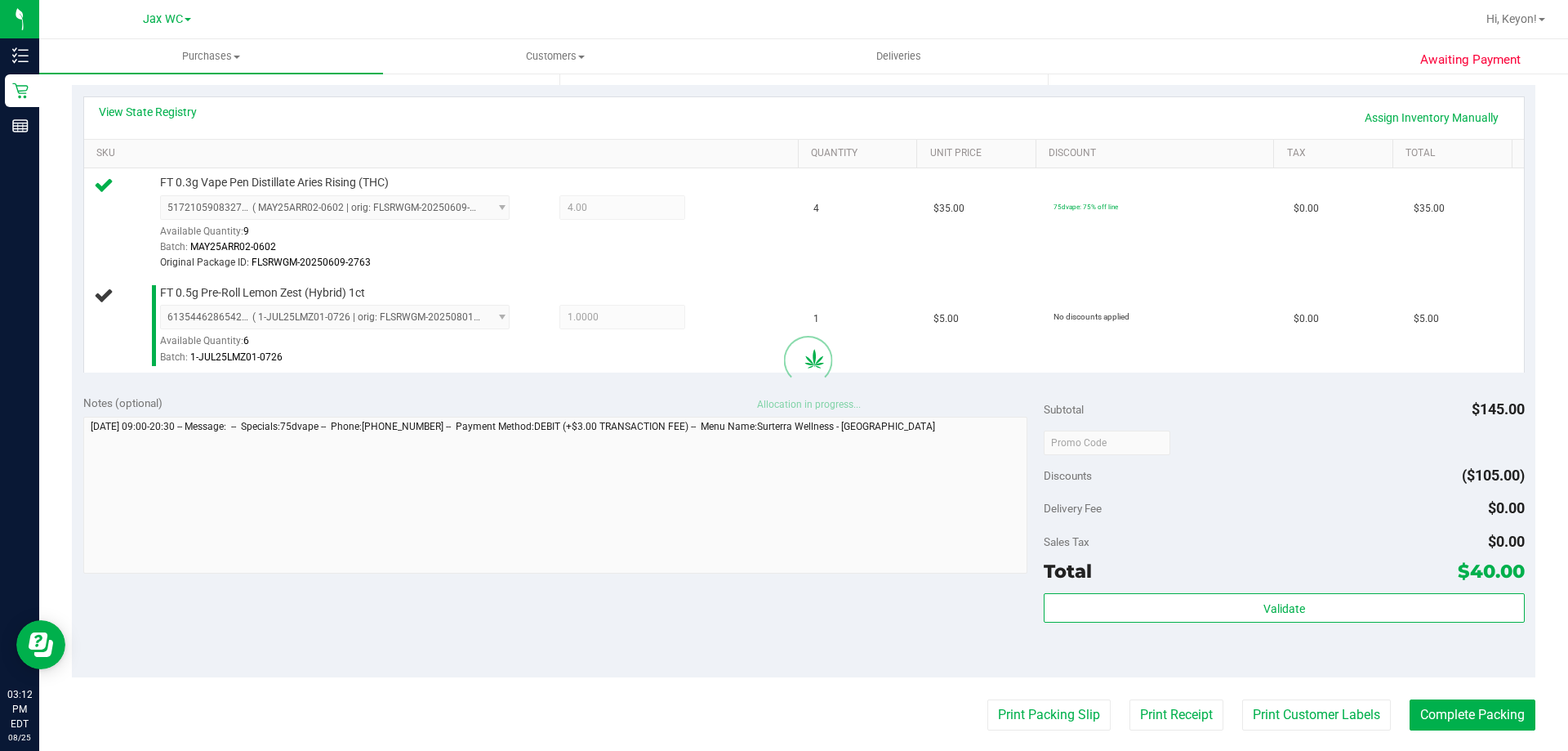
scroll to position [527, 0]
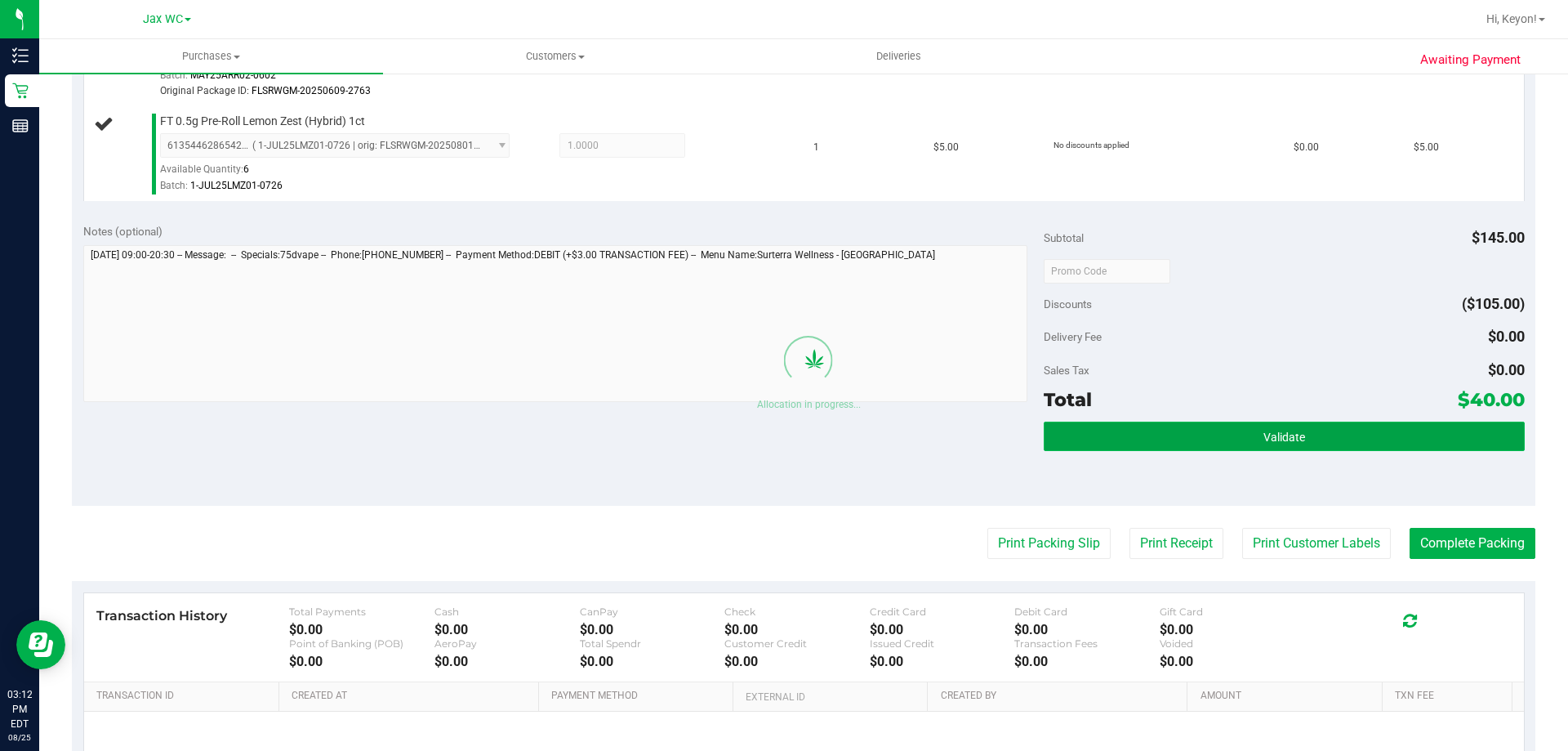
drag, startPoint x: 1299, startPoint y: 441, endPoint x: 1283, endPoint y: 426, distance: 21.9
click at [1301, 439] on button "Validate" at bounding box center [1283, 436] width 480 height 30
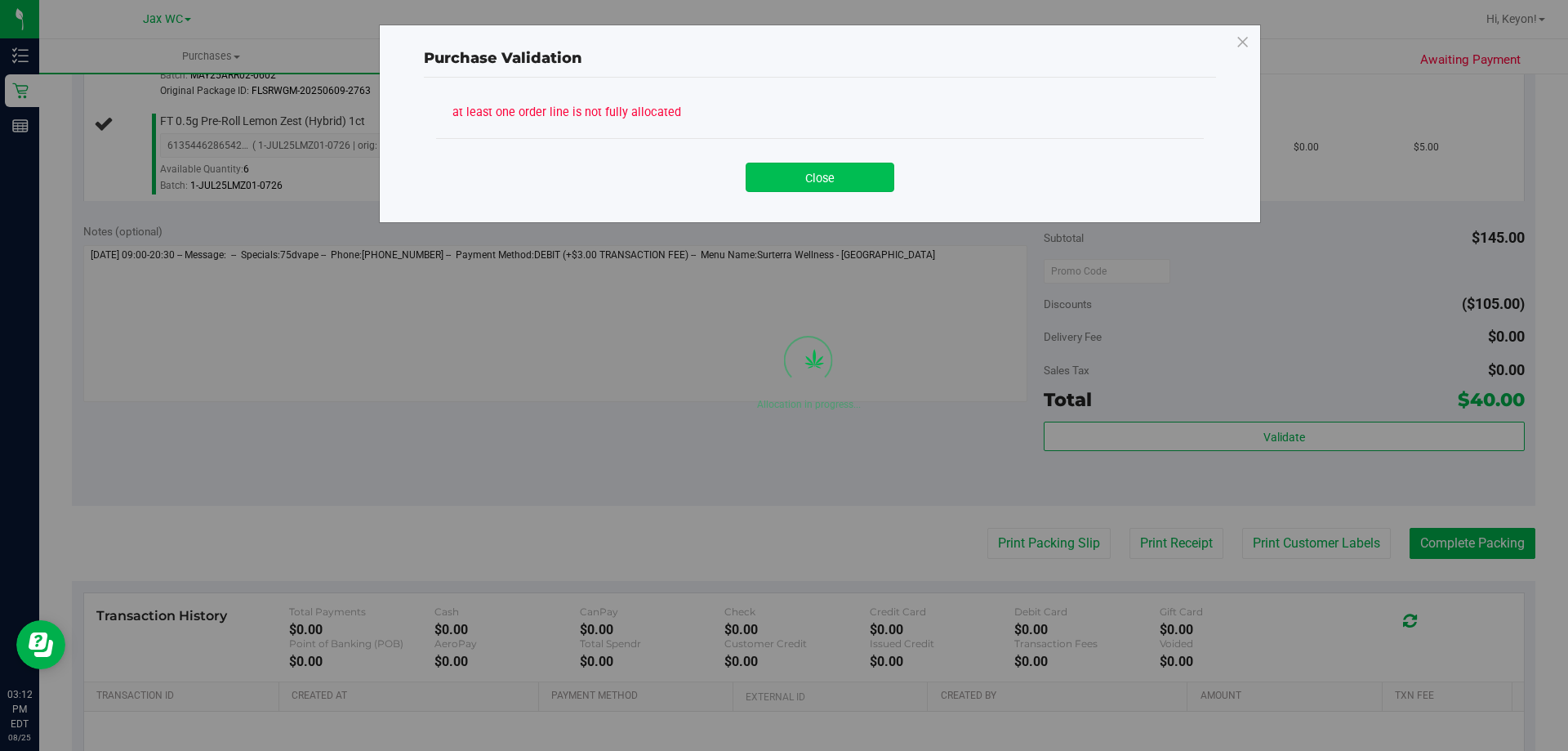
click at [878, 190] on button "Close" at bounding box center [819, 177] width 148 height 30
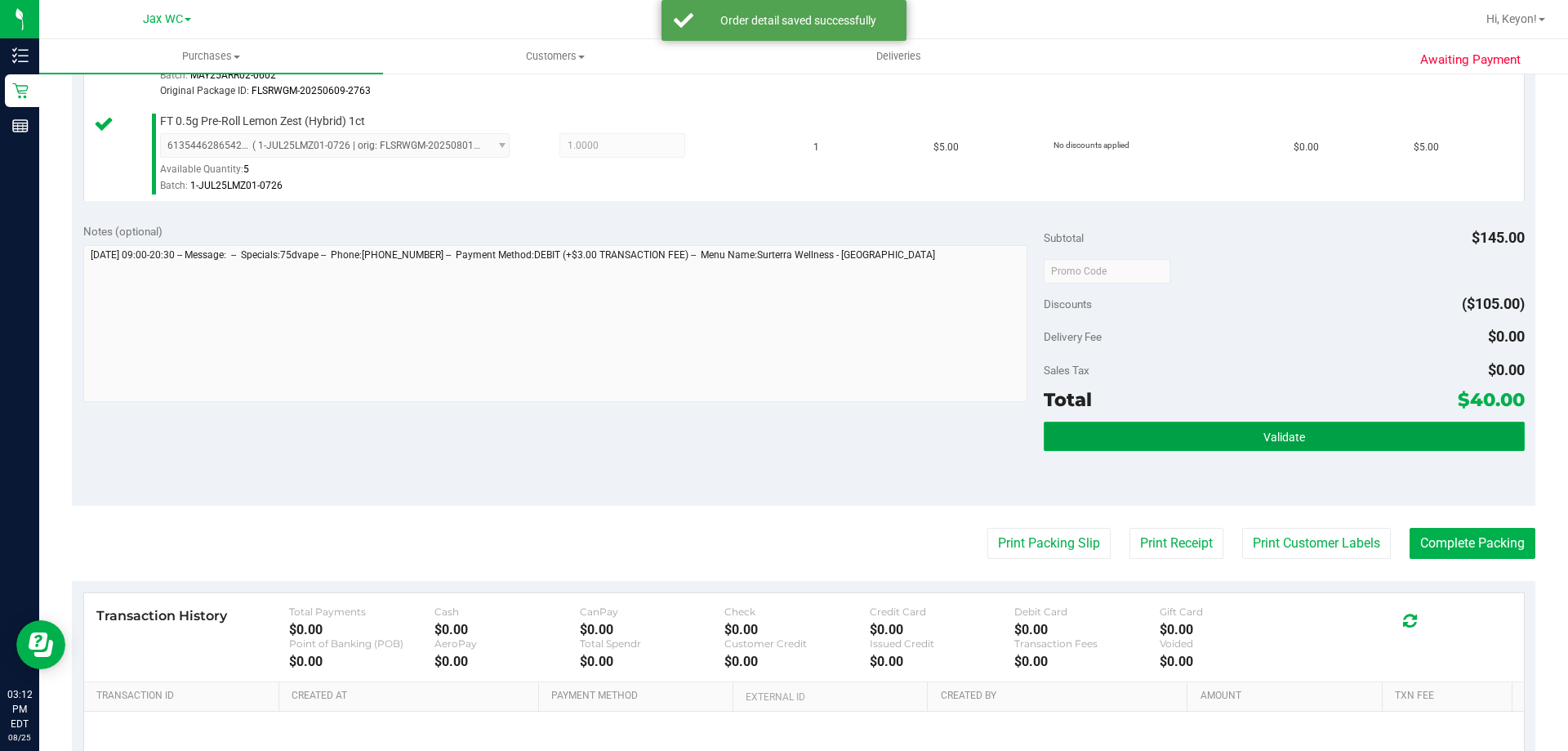
click at [1174, 434] on button "Validate" at bounding box center [1283, 436] width 480 height 30
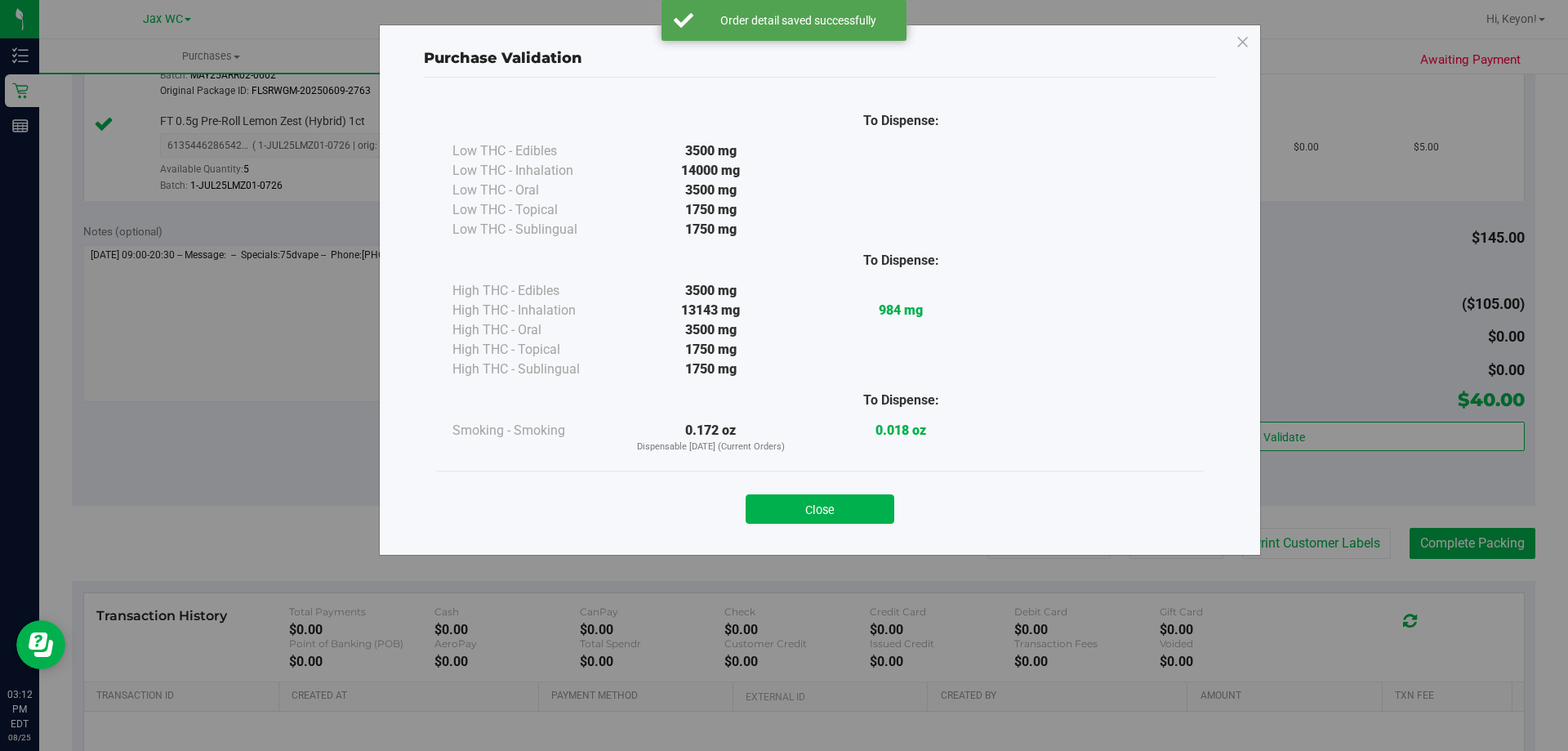
drag, startPoint x: 850, startPoint y: 508, endPoint x: 1248, endPoint y: 481, distance: 398.9
click at [851, 508] on button "Close" at bounding box center [819, 509] width 148 height 30
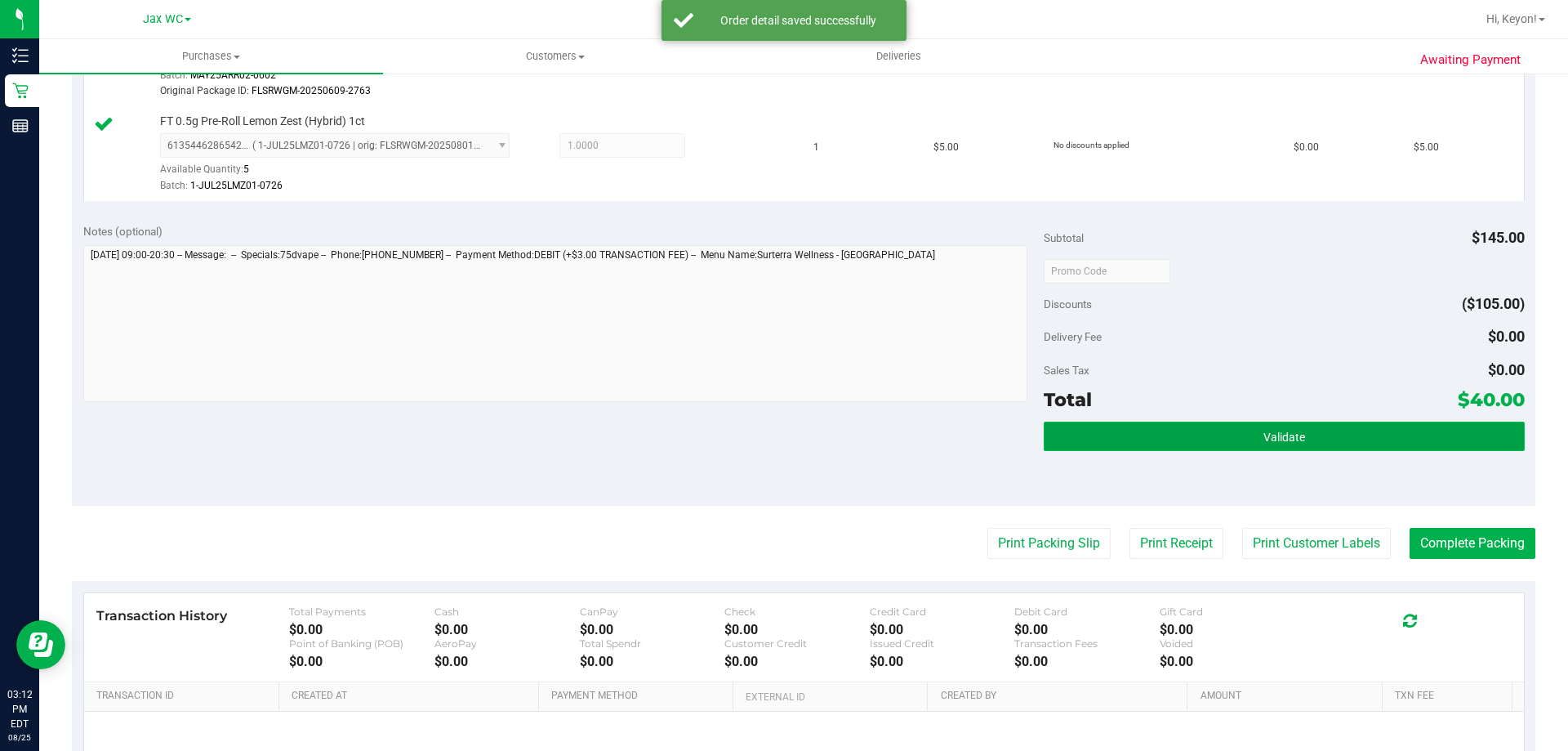
click at [1346, 439] on button "Validate" at bounding box center [1283, 436] width 480 height 30
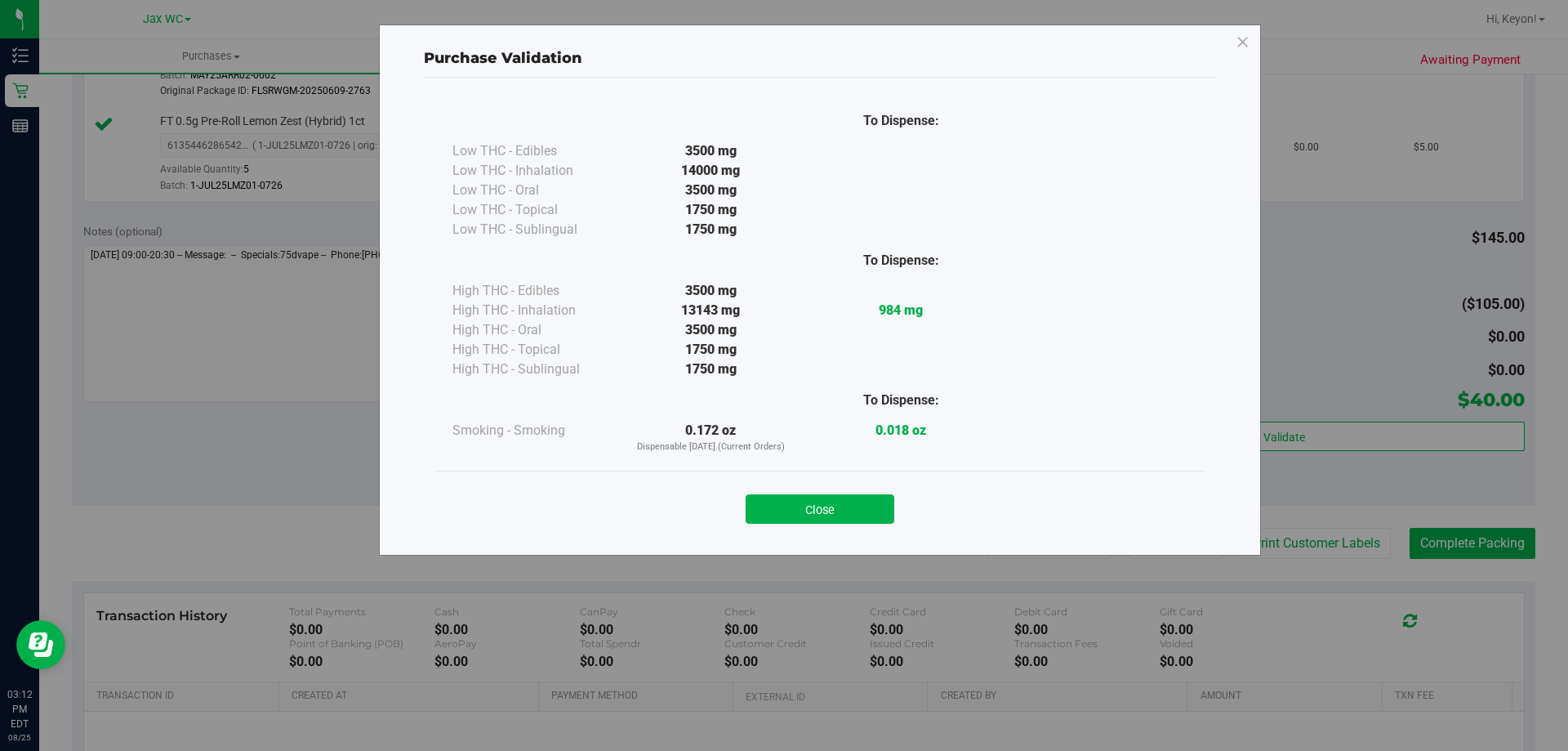
click at [870, 507] on button "Close" at bounding box center [819, 509] width 148 height 30
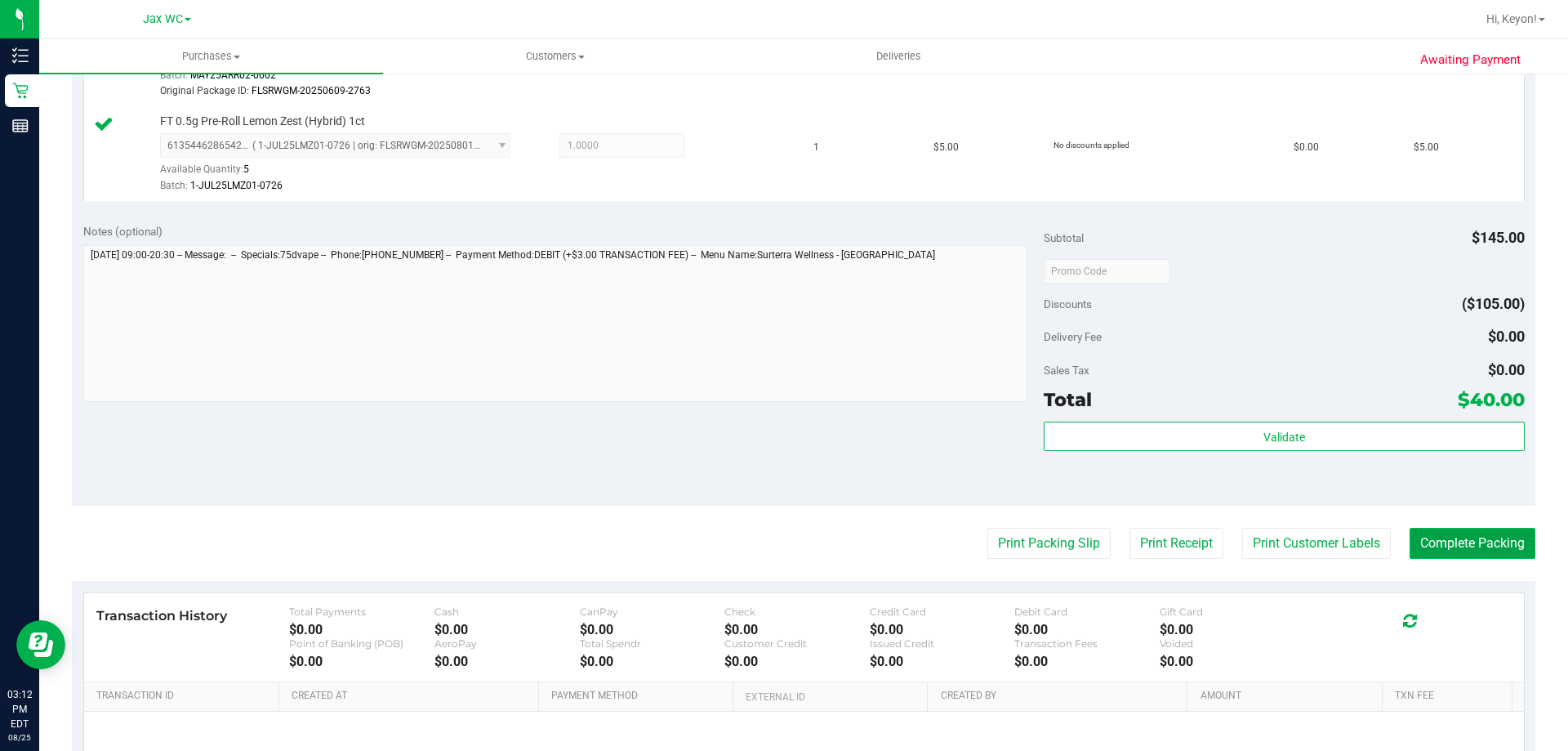
click at [1480, 531] on button "Complete Packing" at bounding box center [1472, 543] width 125 height 31
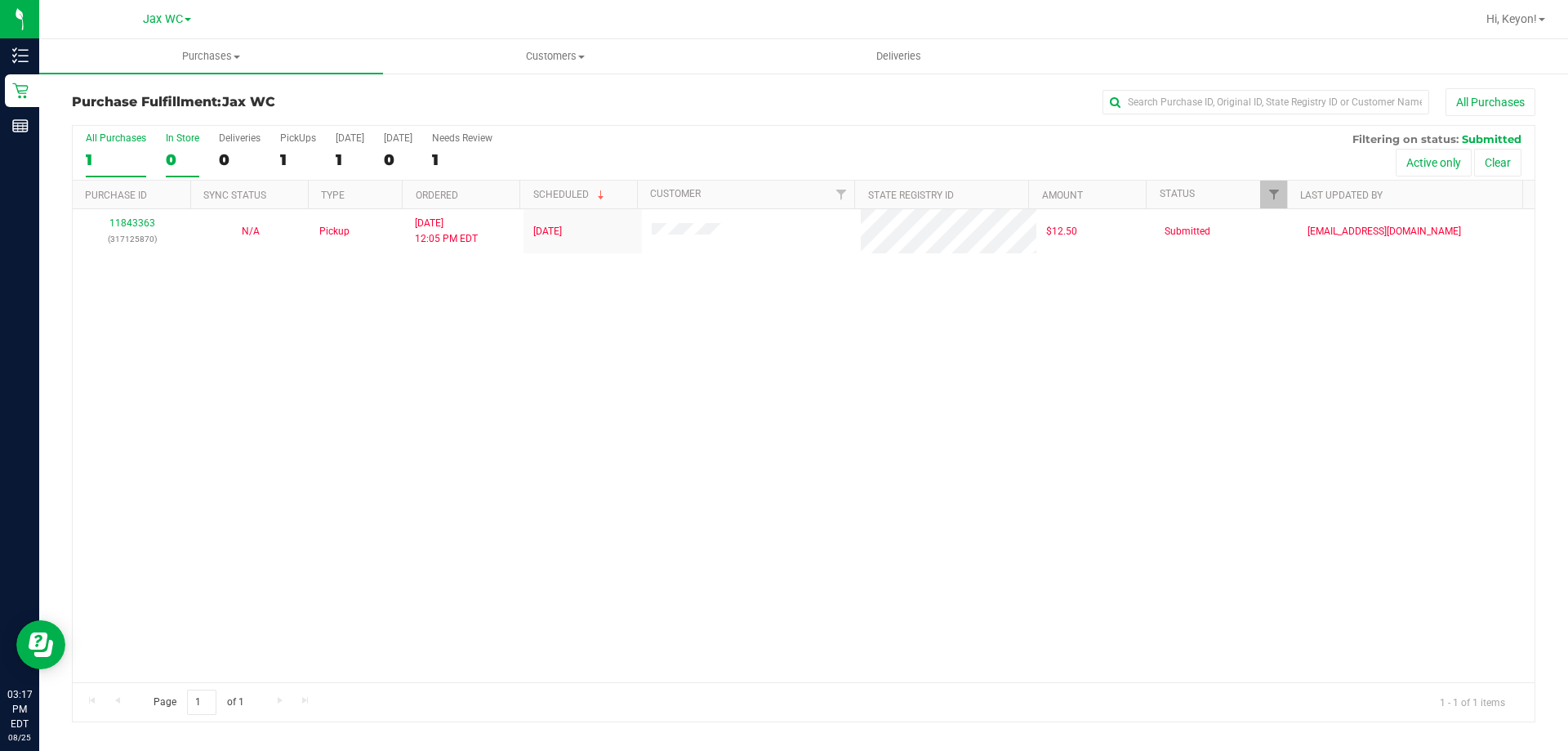
click at [188, 156] on div "0" at bounding box center [183, 159] width 34 height 19
click at [0, 0] on input "In Store 0" at bounding box center [0, 0] width 0 height 0
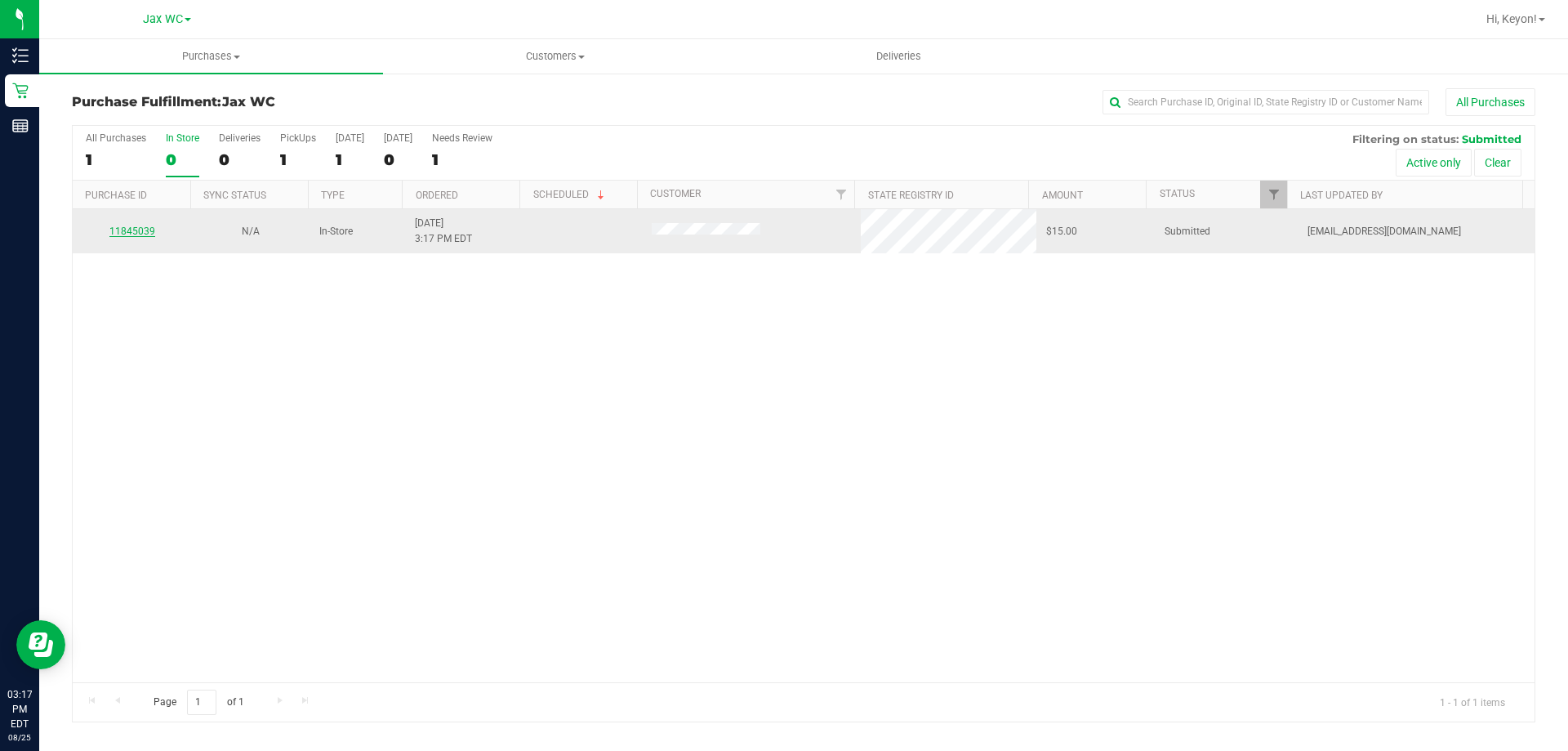
click at [127, 226] on link "11845039" at bounding box center [132, 231] width 46 height 11
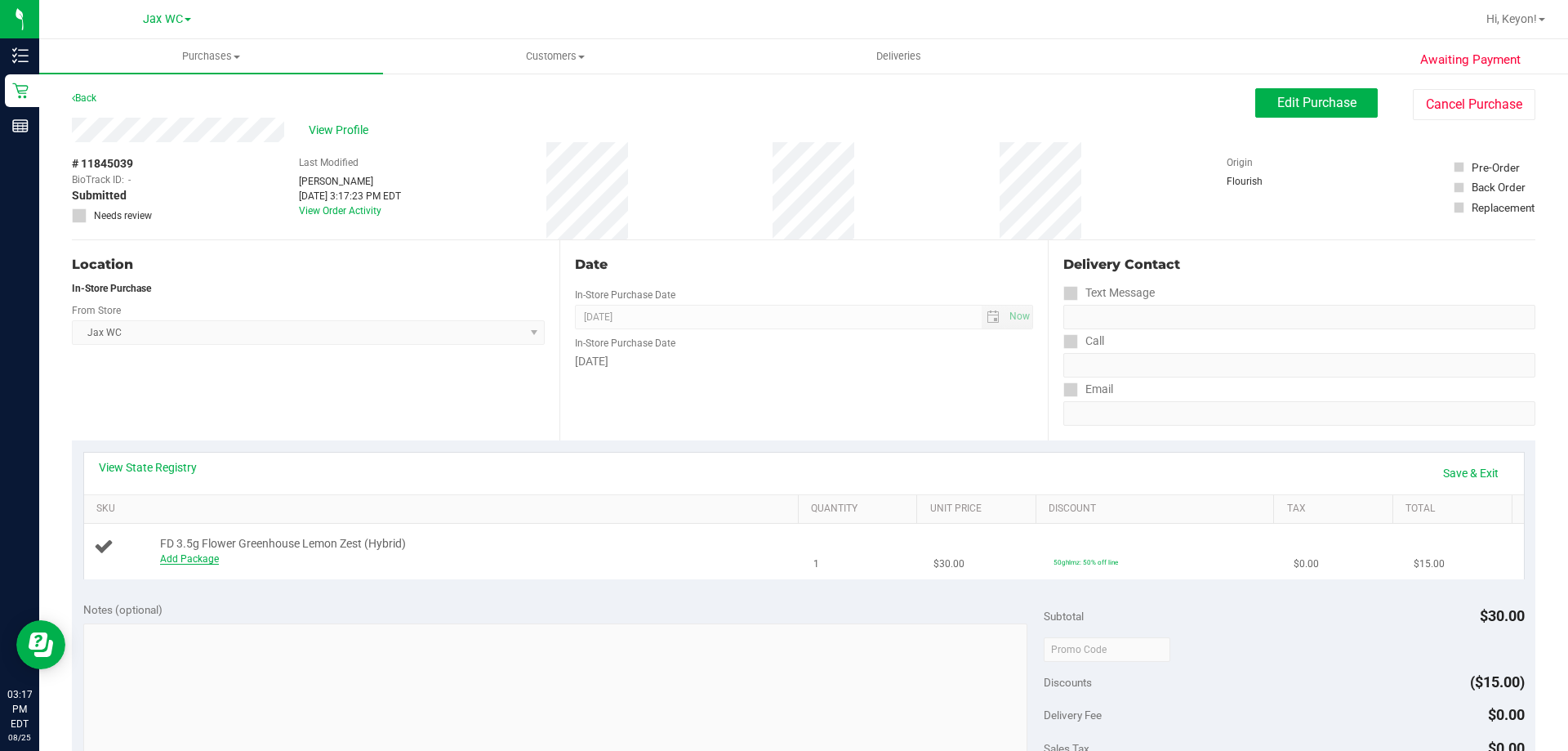
click at [197, 554] on link "Add Package" at bounding box center [189, 559] width 58 height 11
click at [387, 552] on span "Select Package" at bounding box center [324, 563] width 328 height 23
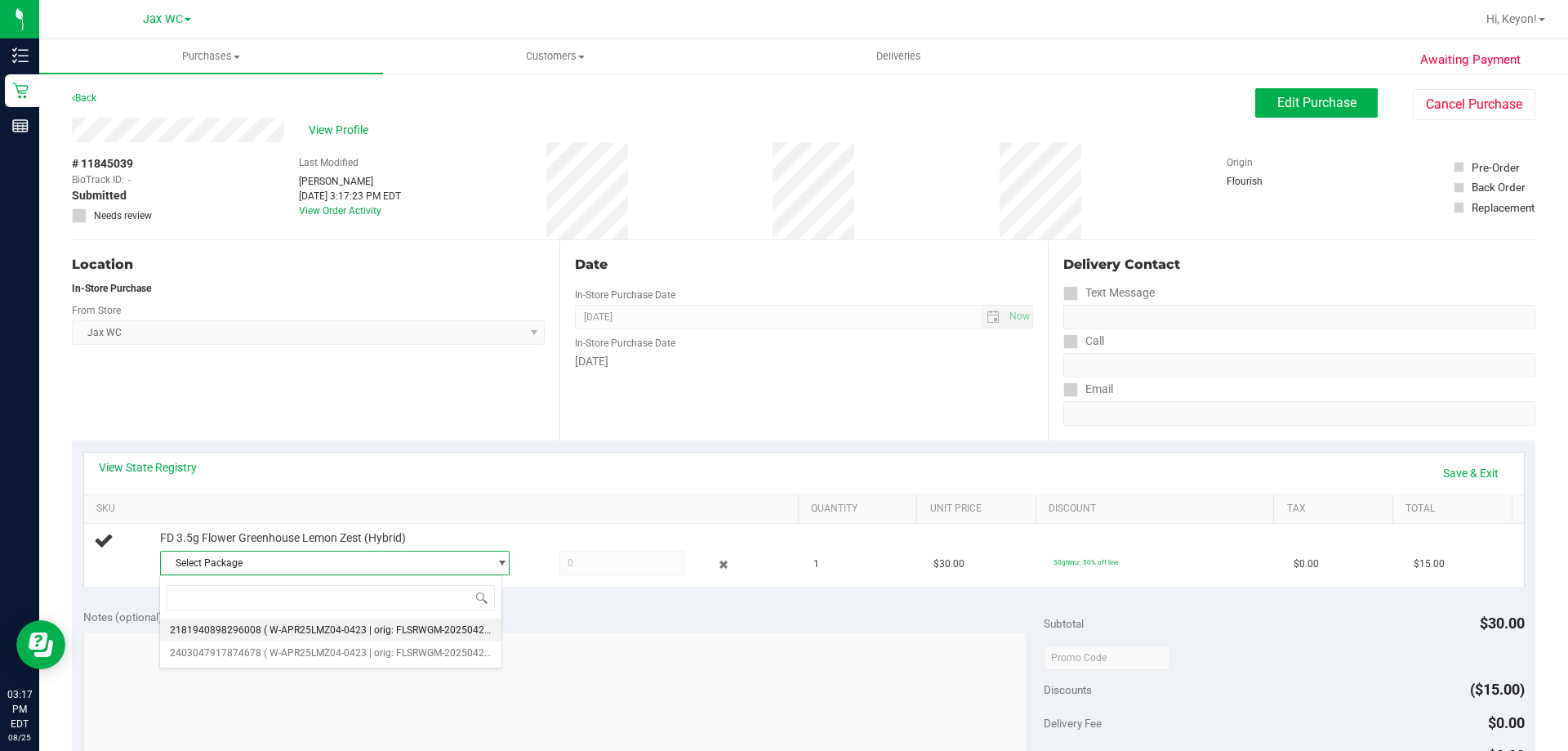
click at [418, 630] on span "( W-APR25LMZ04-0423 | orig: FLSRWGM-20250429-299 )" at bounding box center [389, 629] width 252 height 11
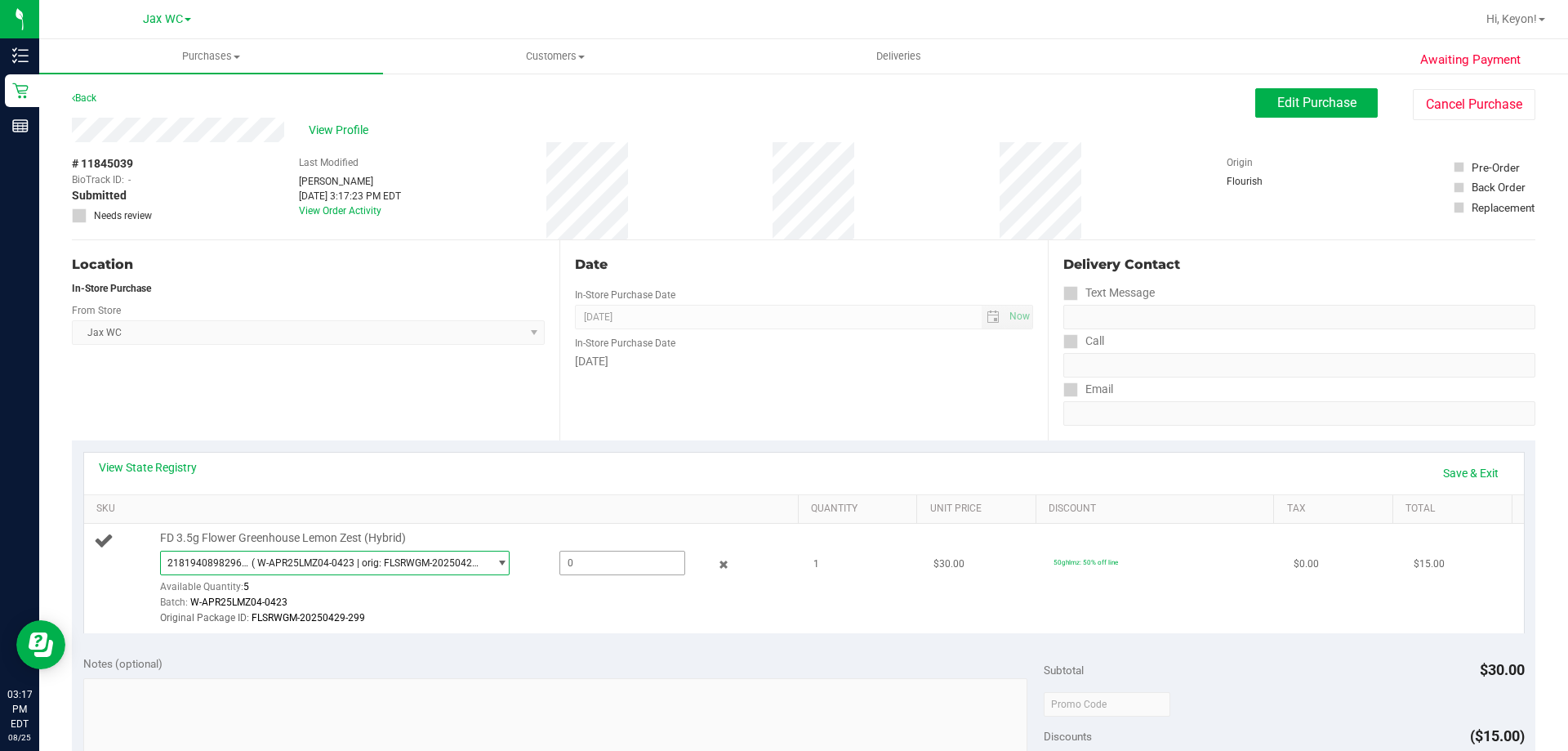
click at [612, 565] on span at bounding box center [622, 563] width 125 height 25
type input "1"
type input "1.0000"
click at [657, 524] on td "FD 3.5g Flower Greenhouse Lemon Zest (Hybrid) 2181940898296008 ( W-APR25LMZ04-0…" at bounding box center [444, 578] width 720 height 109
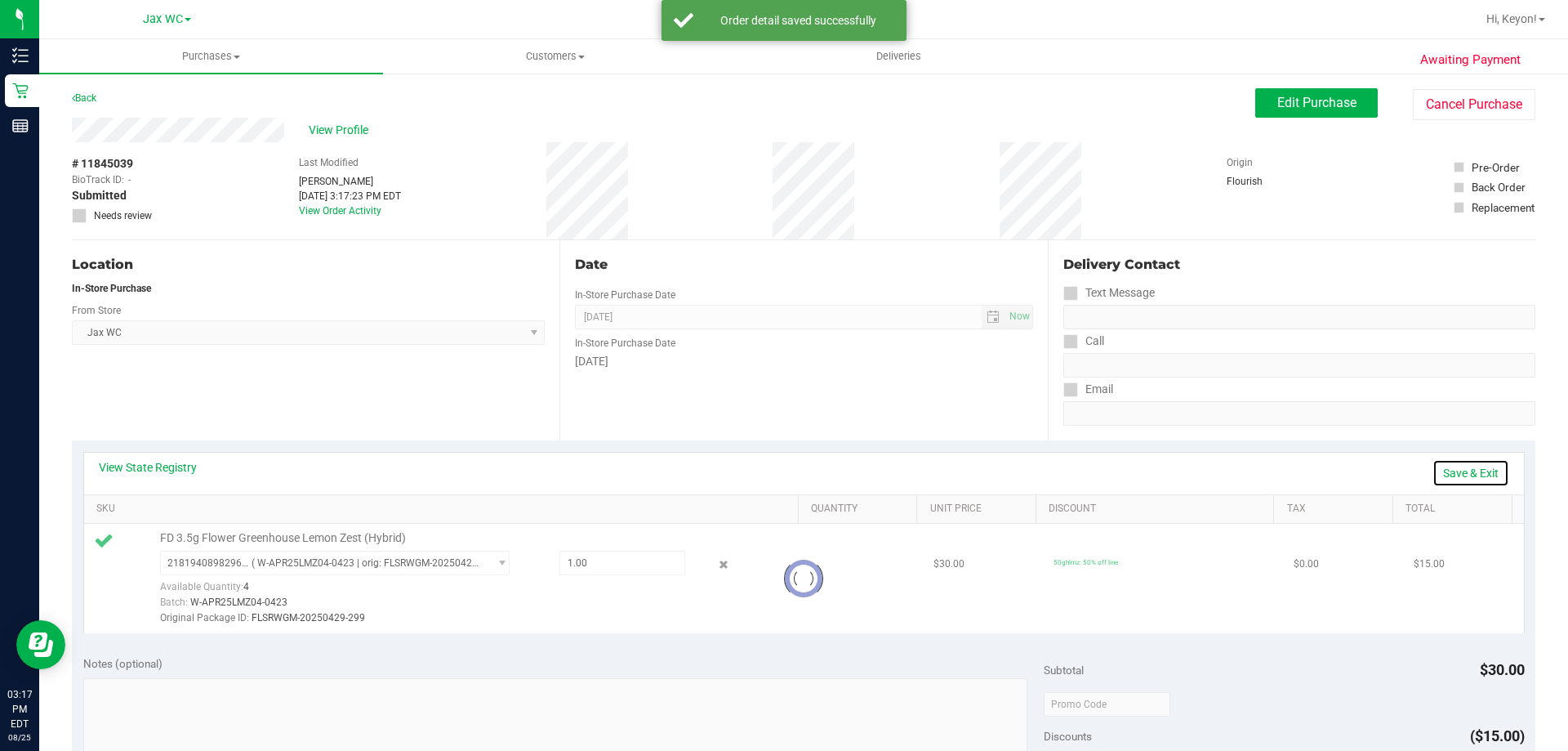
click at [1471, 473] on link "Save & Exit" at bounding box center [1471, 473] width 77 height 28
click at [1313, 98] on span "Edit Purchase" at bounding box center [1316, 103] width 79 height 15
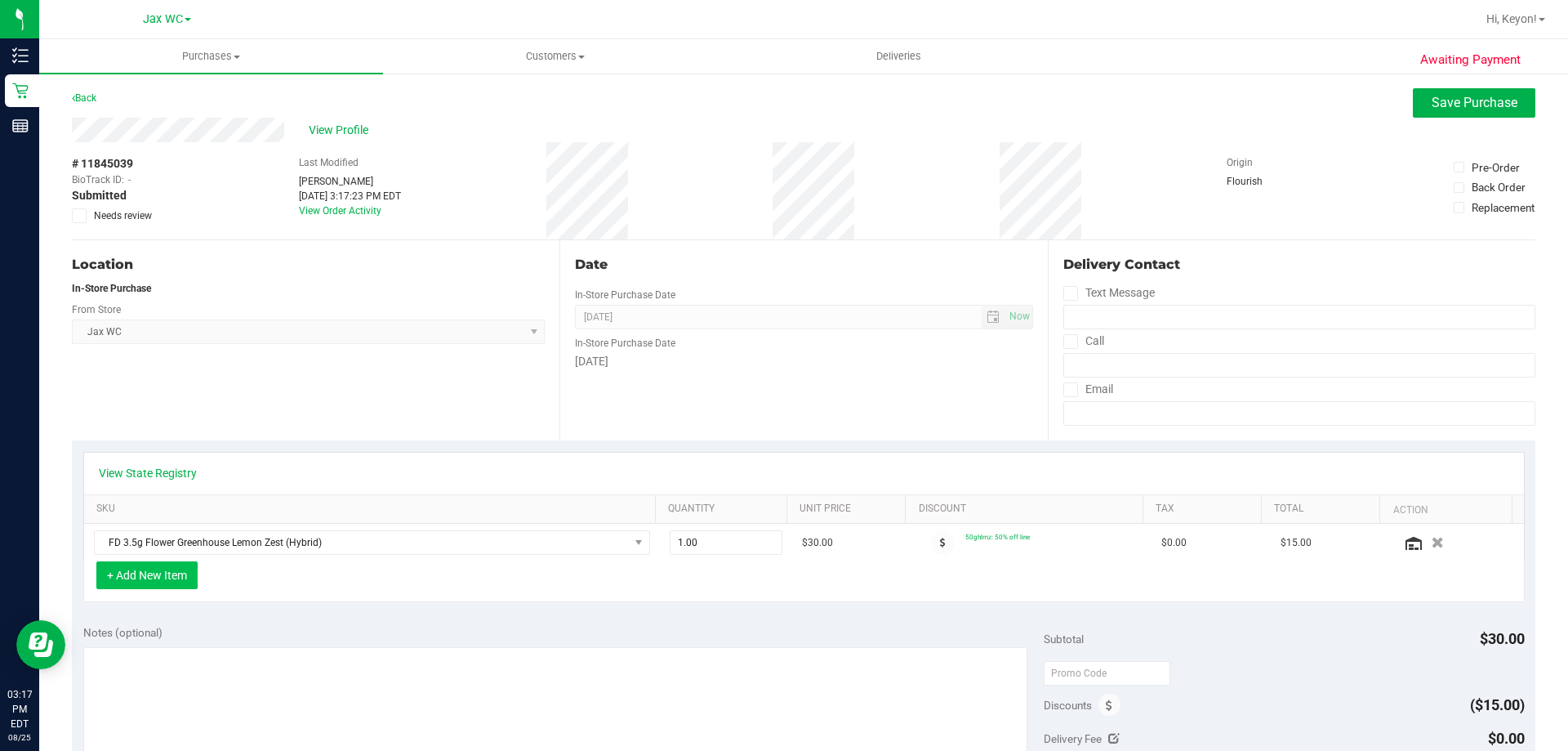
click at [153, 570] on button "+ Add New Item" at bounding box center [147, 575] width 102 height 28
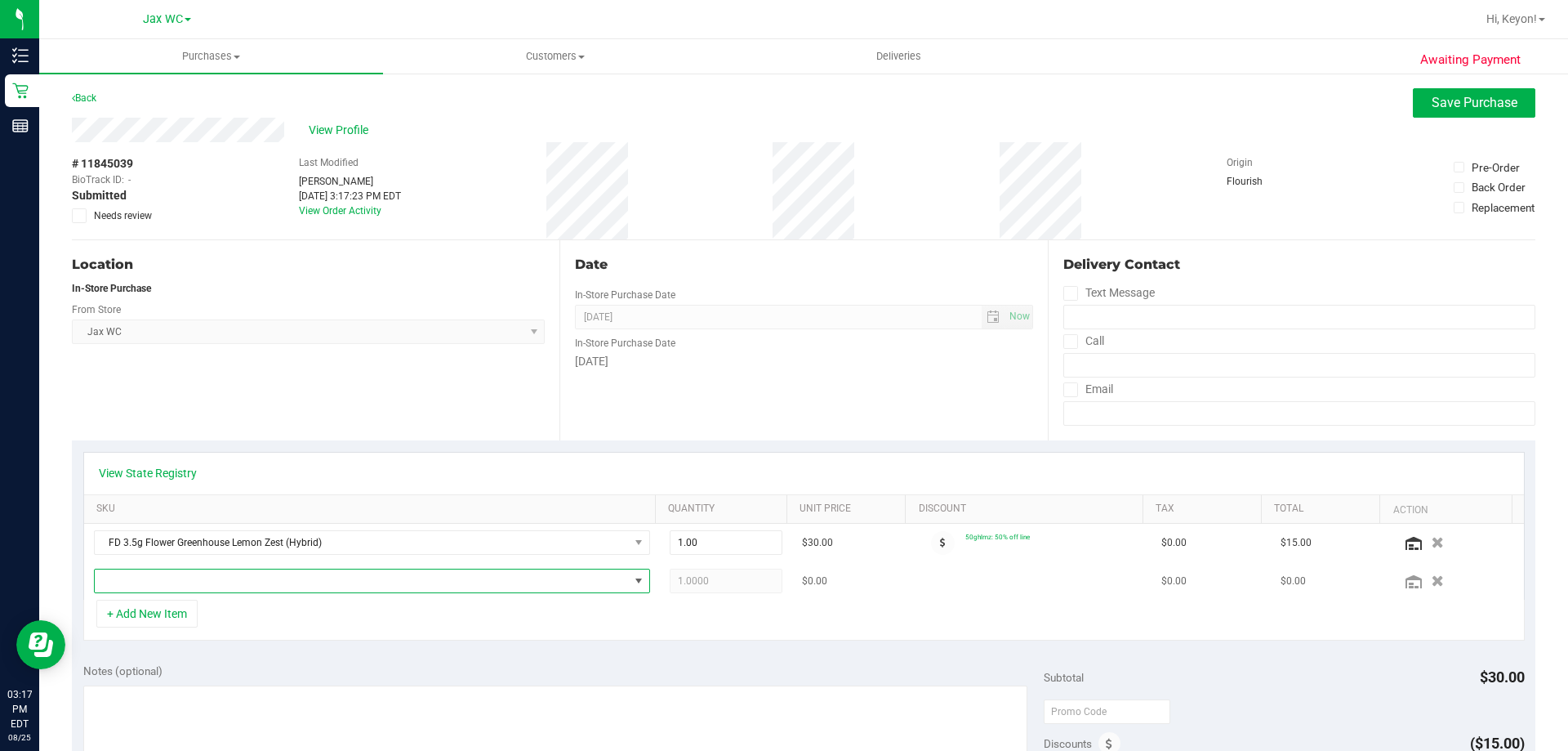
click at [339, 585] on span "NO DATA FOUND" at bounding box center [362, 581] width 534 height 23
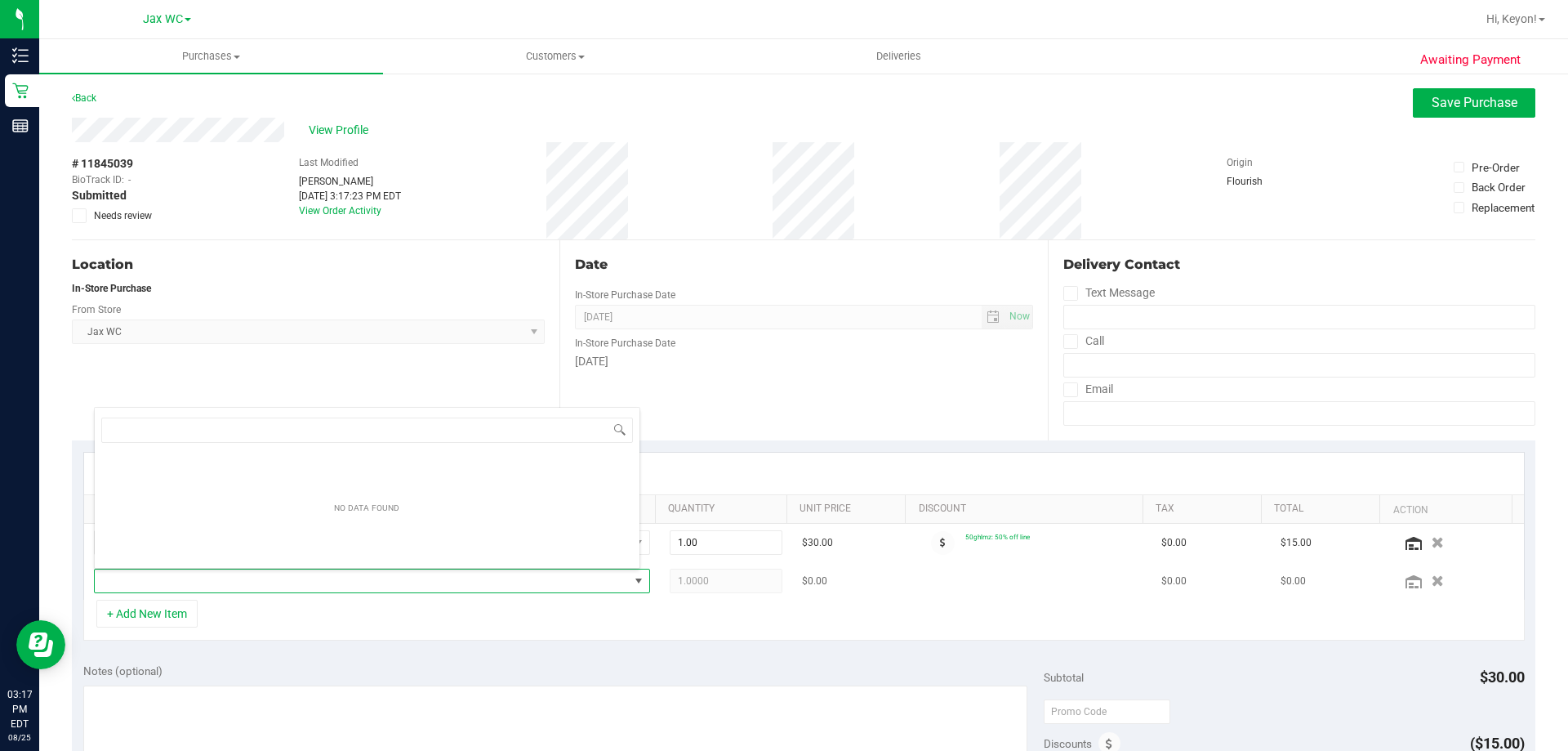
scroll to position [25, 541]
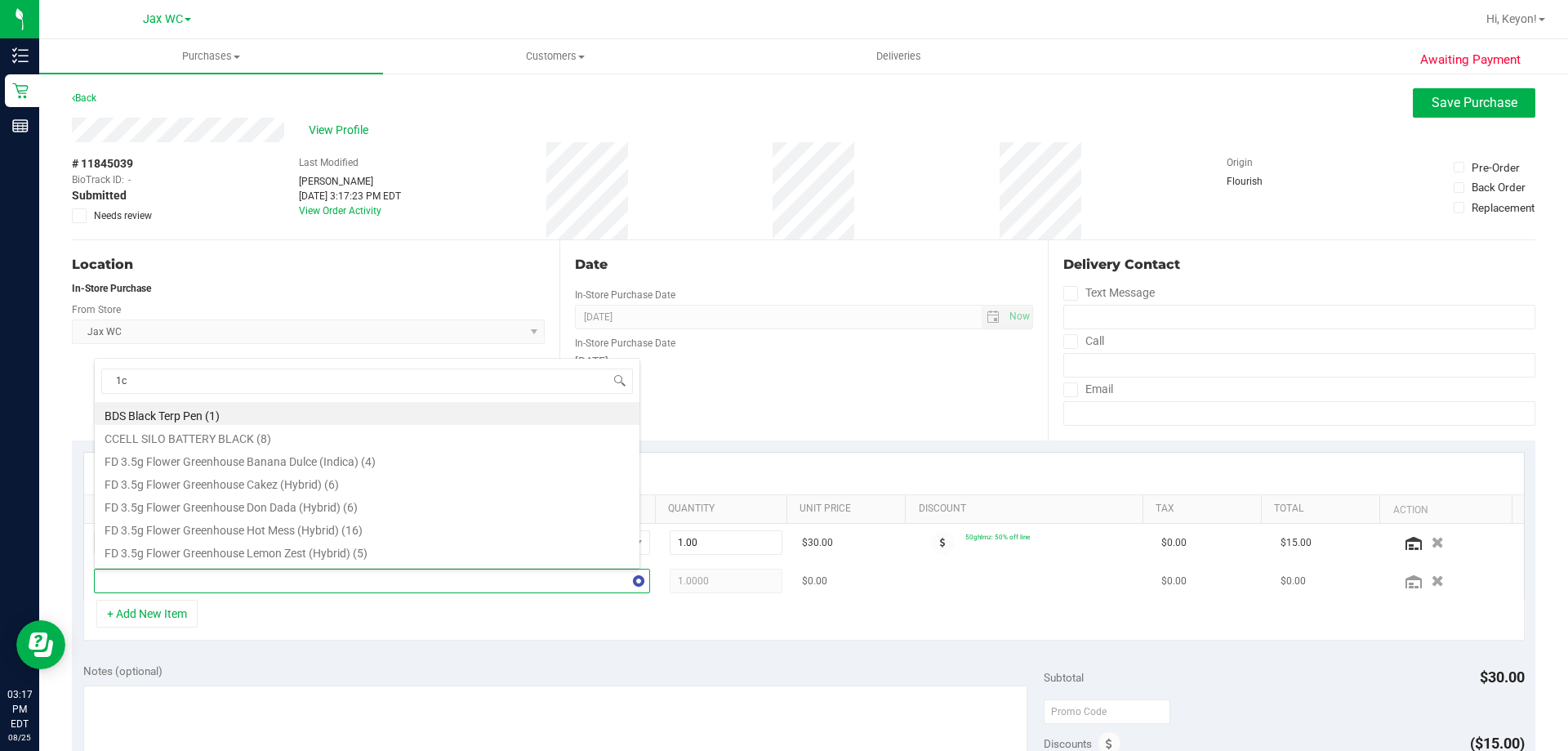
type input "1ct"
click at [479, 408] on li "FT 0.5g Pre-Roll Banana Cakez (Indica) 1ct (9)" at bounding box center [367, 413] width 545 height 23
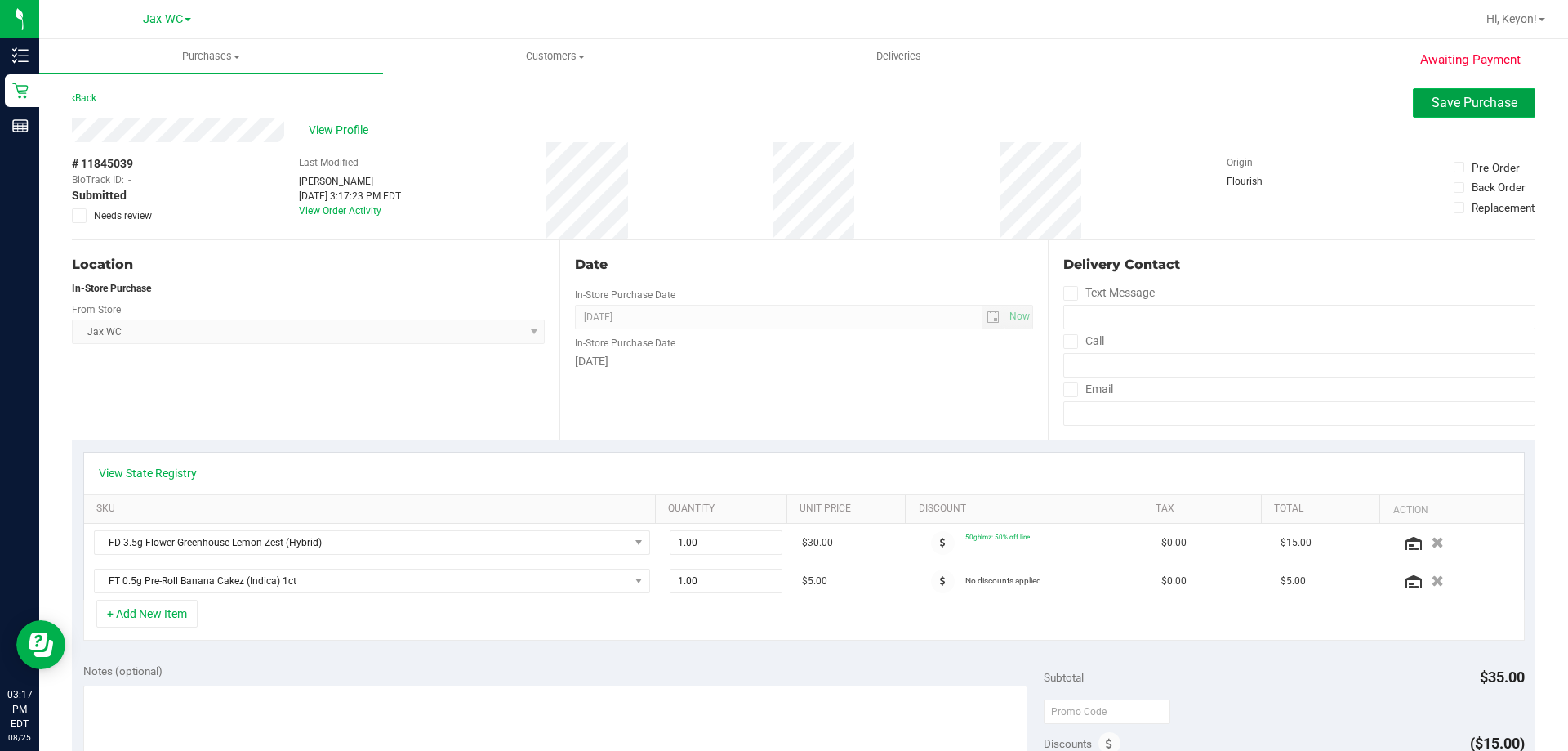
click at [1442, 97] on span "Save Purchase" at bounding box center [1474, 103] width 86 height 15
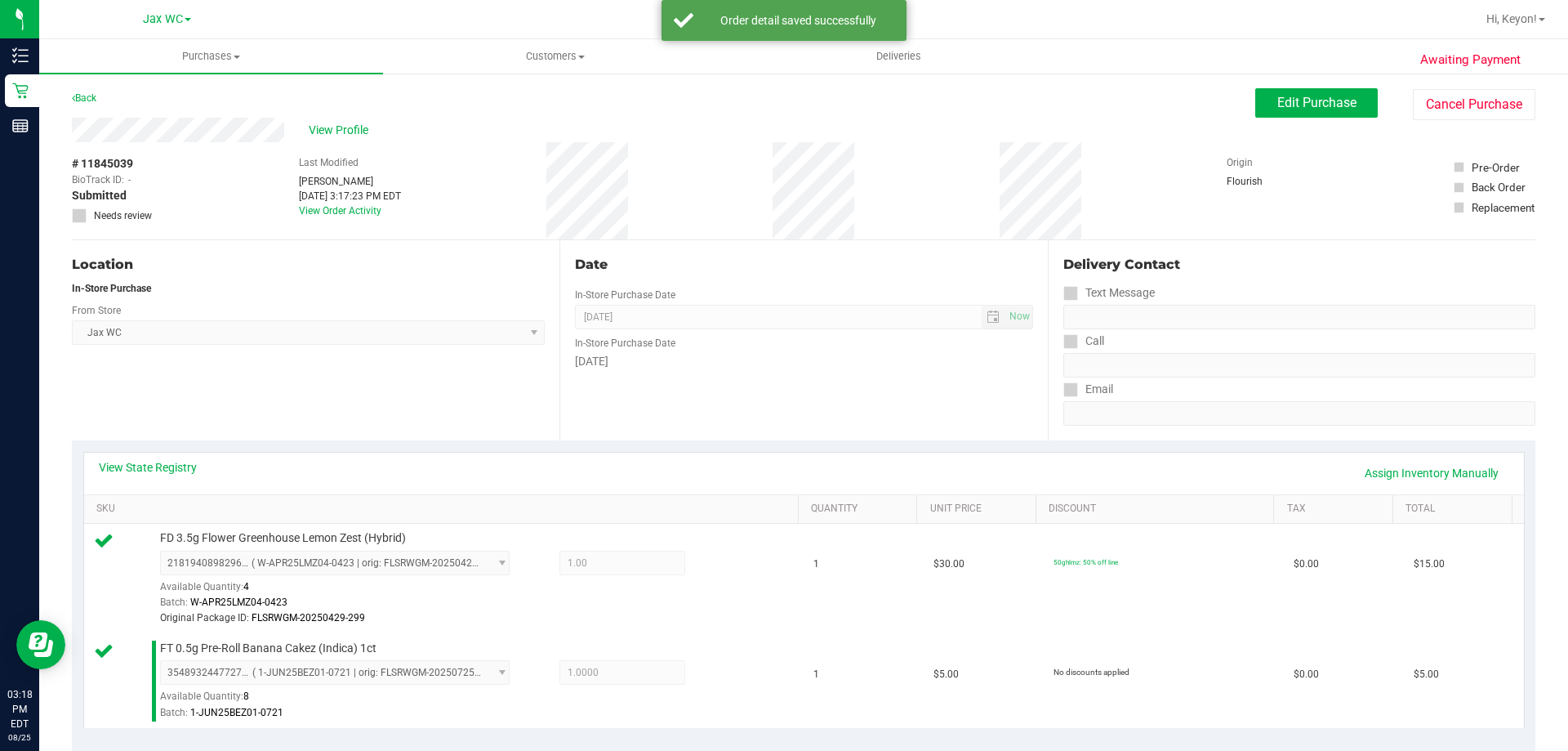
scroll to position [316, 0]
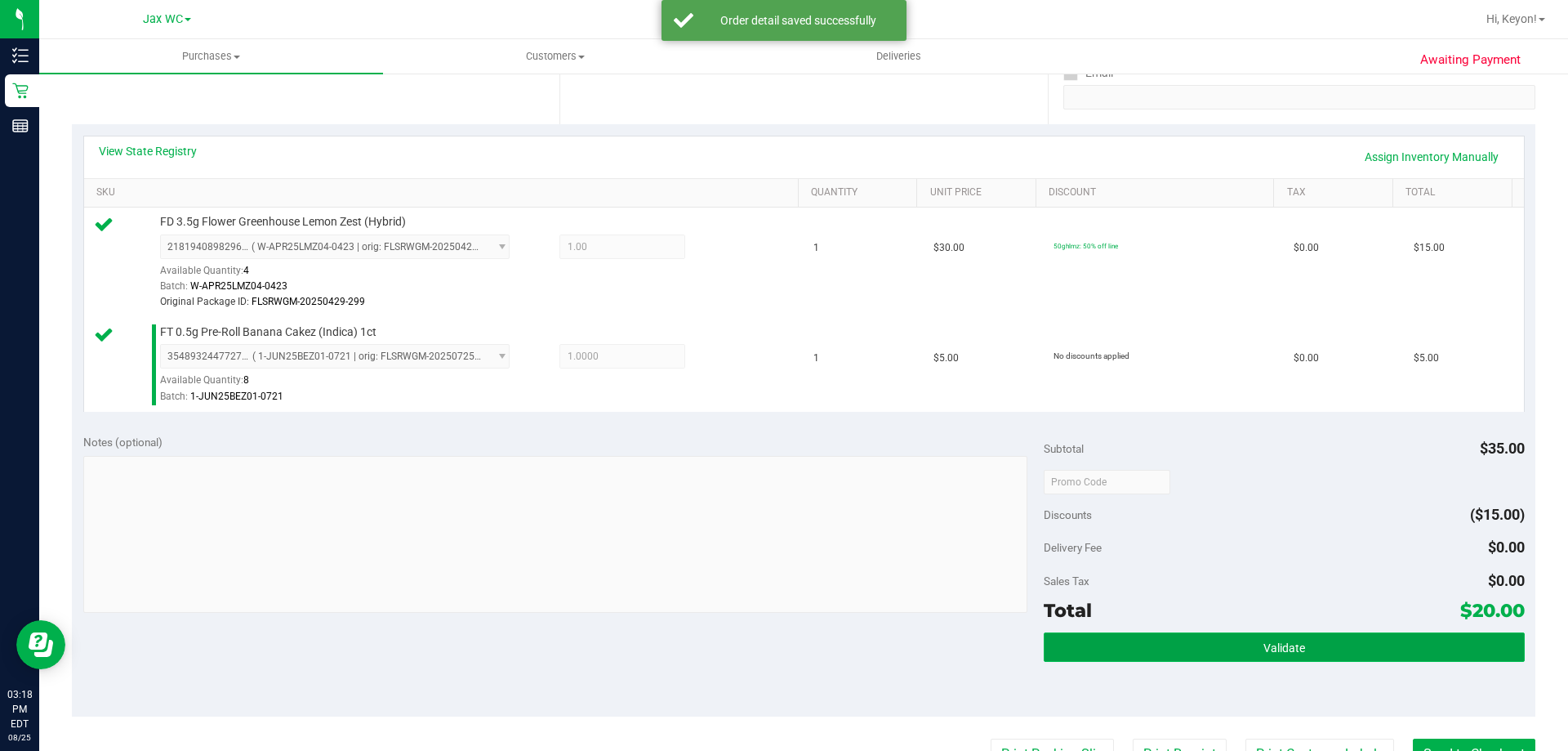
click at [1252, 639] on button "Validate" at bounding box center [1283, 647] width 480 height 30
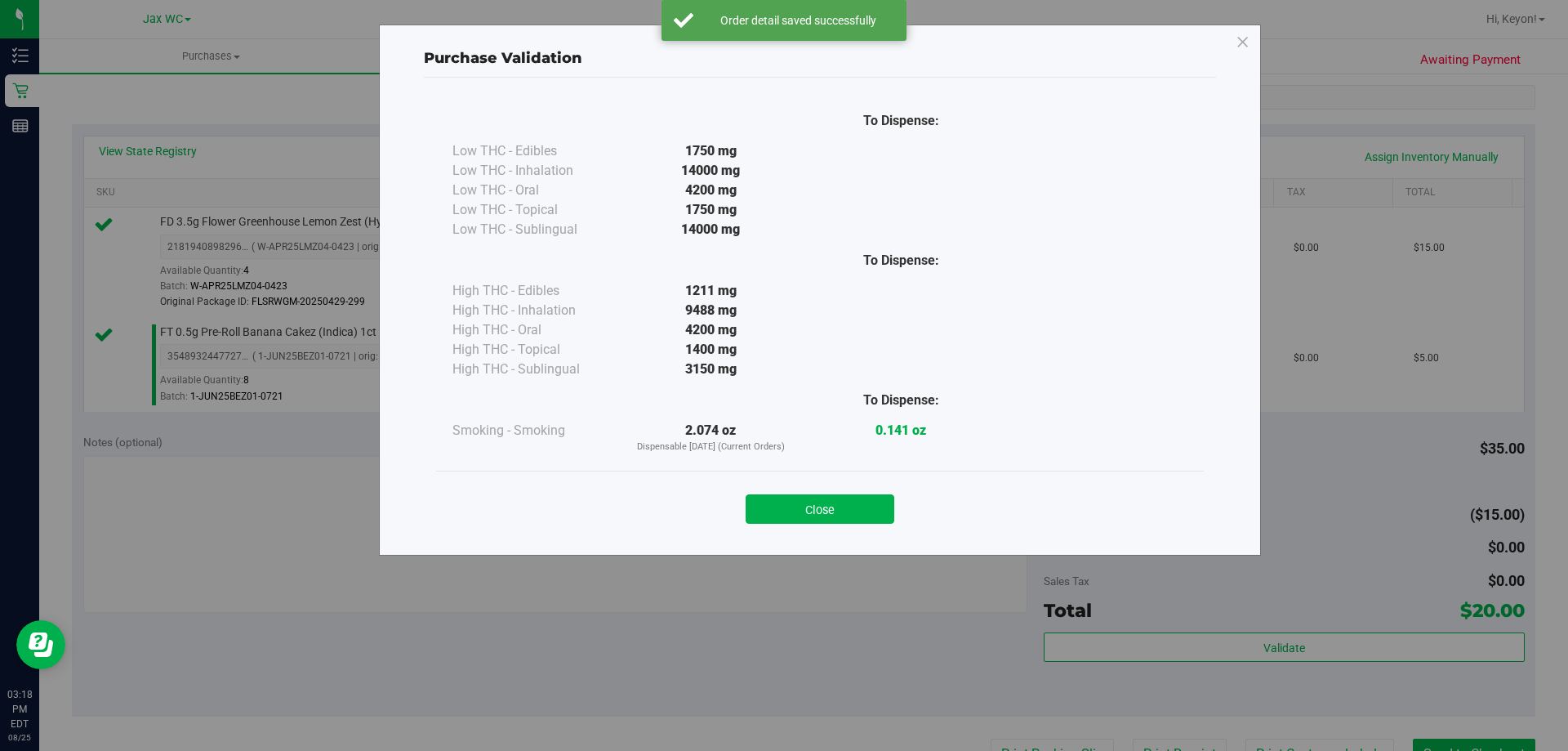
drag, startPoint x: 828, startPoint y: 524, endPoint x: 1393, endPoint y: 459, distance: 568.7
click at [837, 524] on div "Close" at bounding box center [820, 503] width 767 height 66
click at [859, 503] on button "Close" at bounding box center [819, 509] width 148 height 30
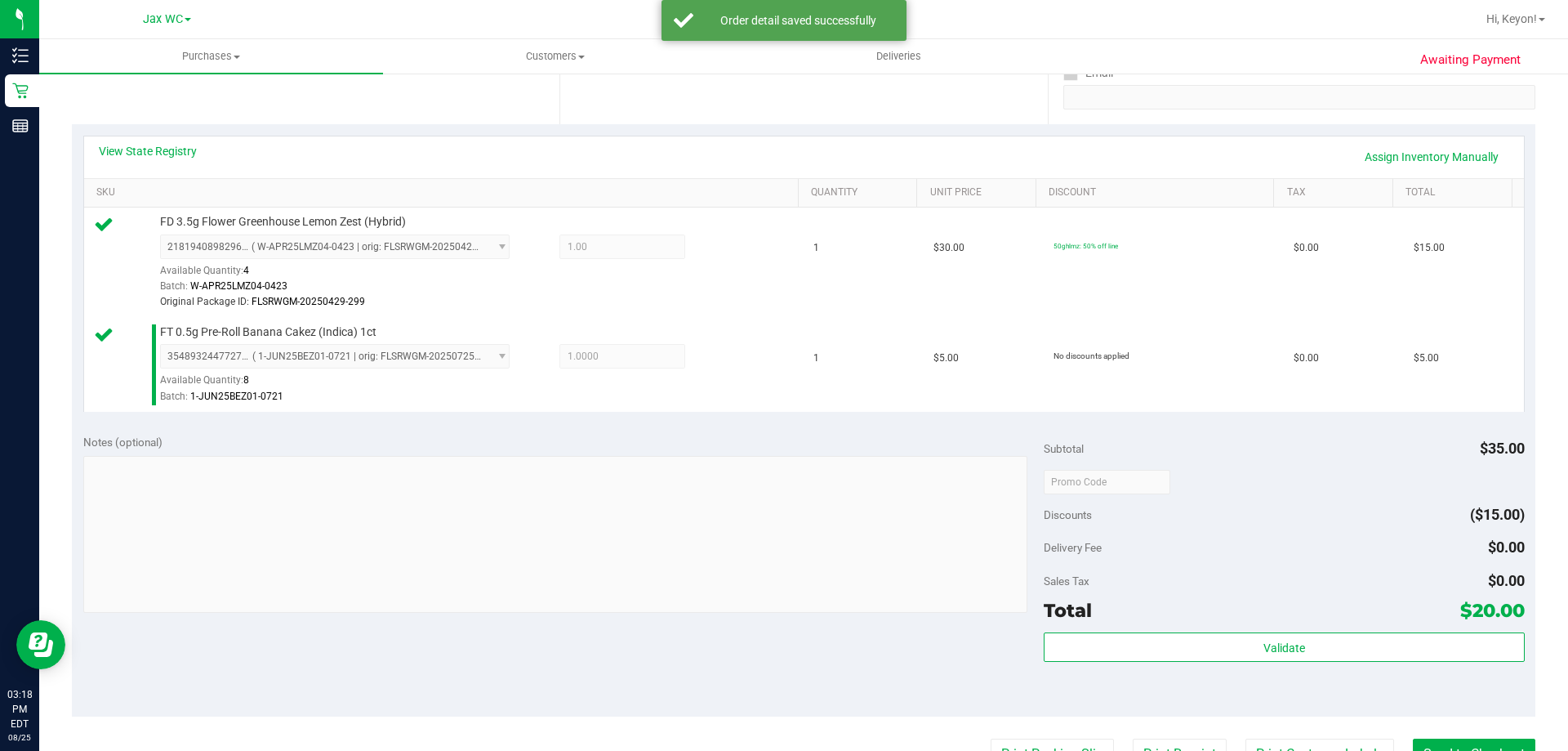
scroll to position [490, 0]
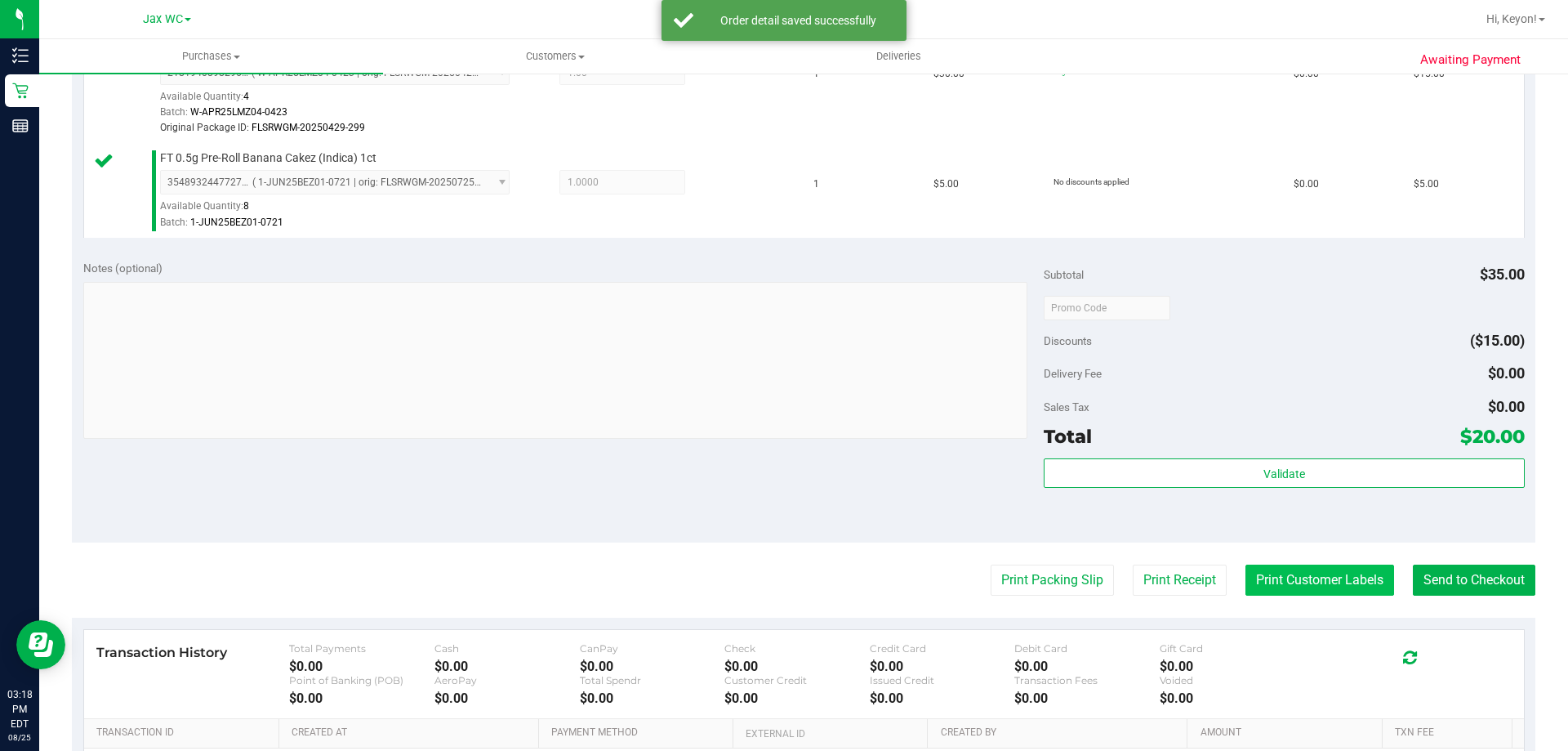
click at [1305, 576] on button "Print Customer Labels" at bounding box center [1319, 580] width 148 height 31
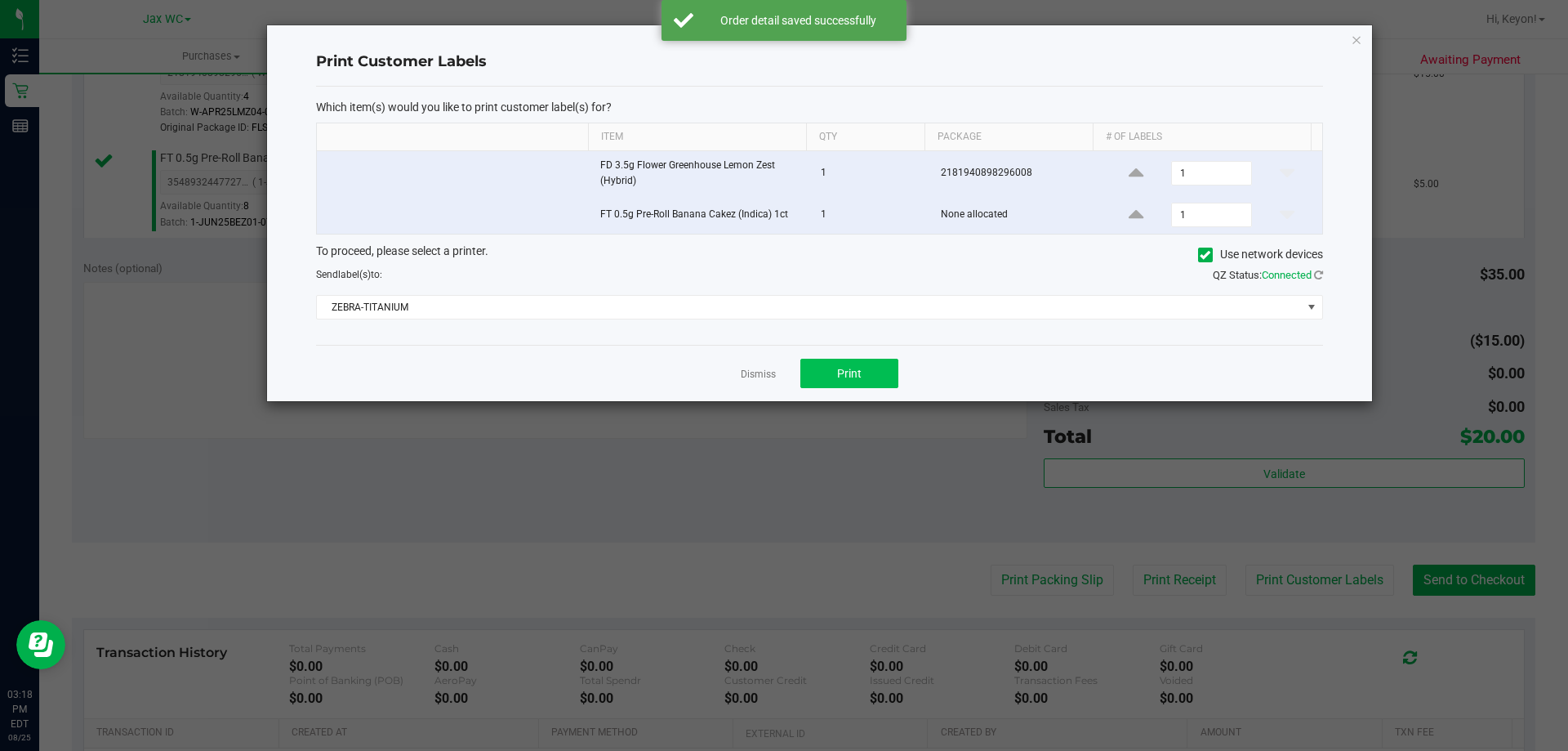
click at [866, 388] on div "Dismiss Print" at bounding box center [819, 373] width 1006 height 57
click at [864, 367] on button "Print" at bounding box center [850, 373] width 98 height 30
click at [770, 372] on link "Dismiss" at bounding box center [757, 375] width 35 height 14
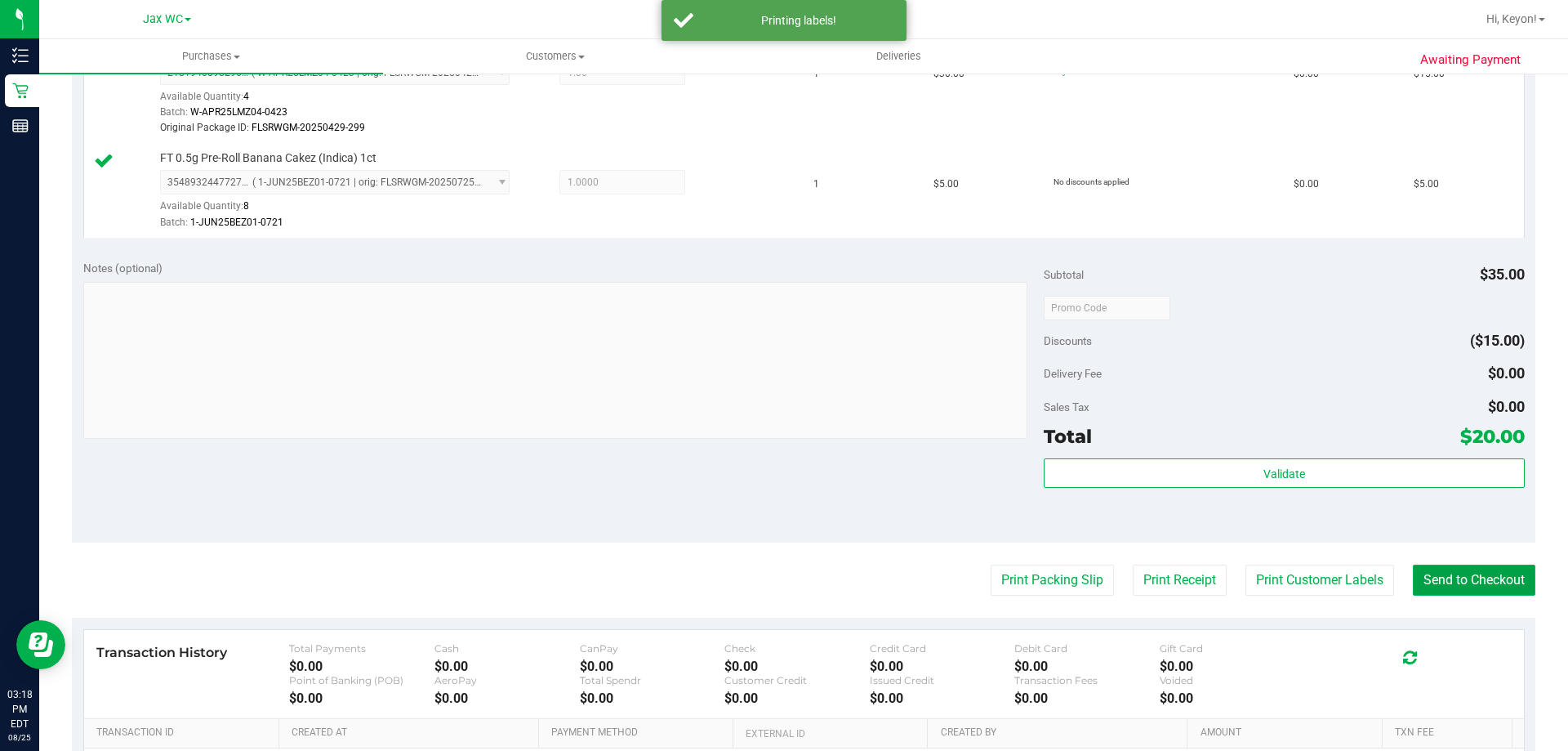
click at [1459, 571] on button "Send to Checkout" at bounding box center [1473, 580] width 123 height 31
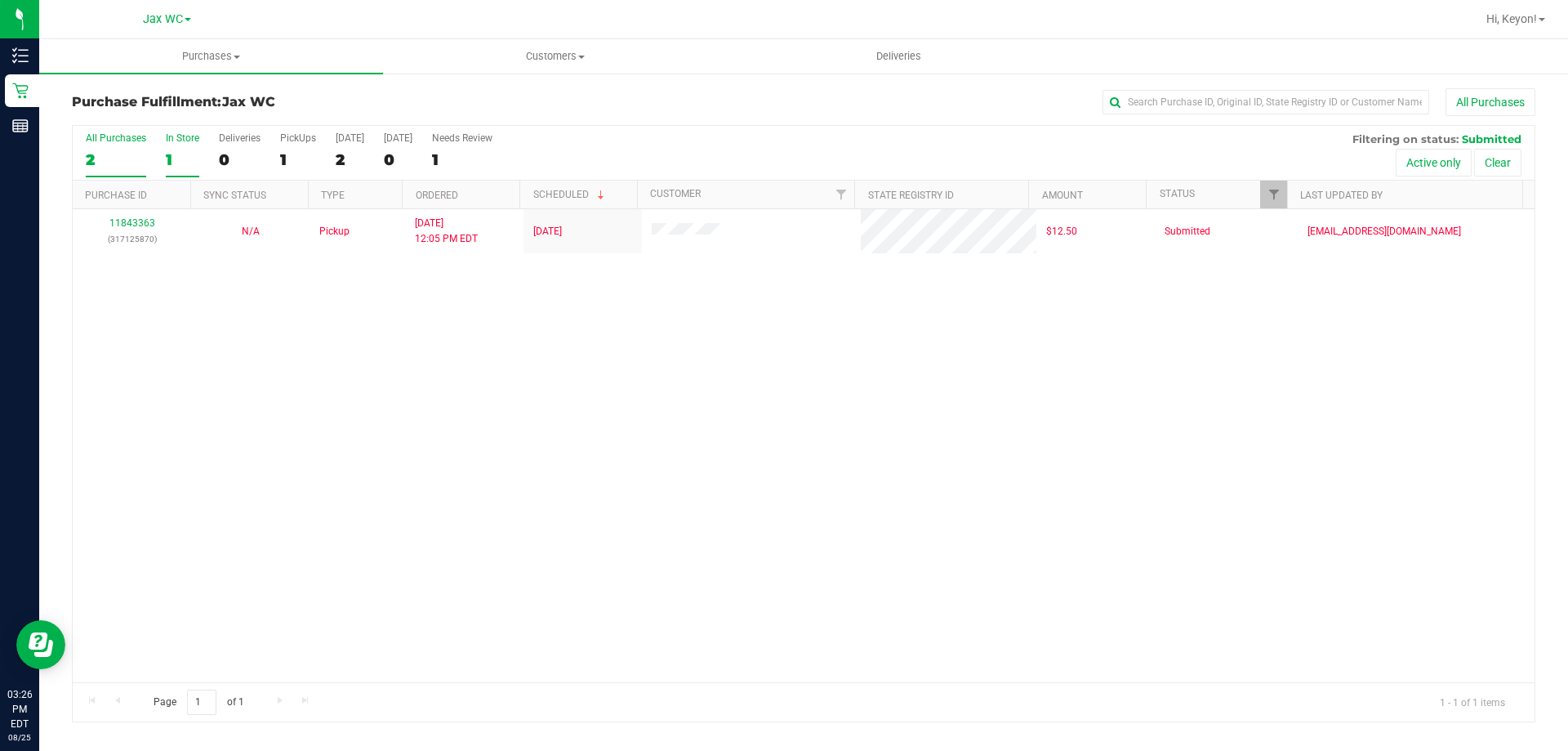
click at [178, 175] on label "In Store 1" at bounding box center [183, 154] width 34 height 45
click at [0, 0] on input "In Store 1" at bounding box center [0, 0] width 0 height 0
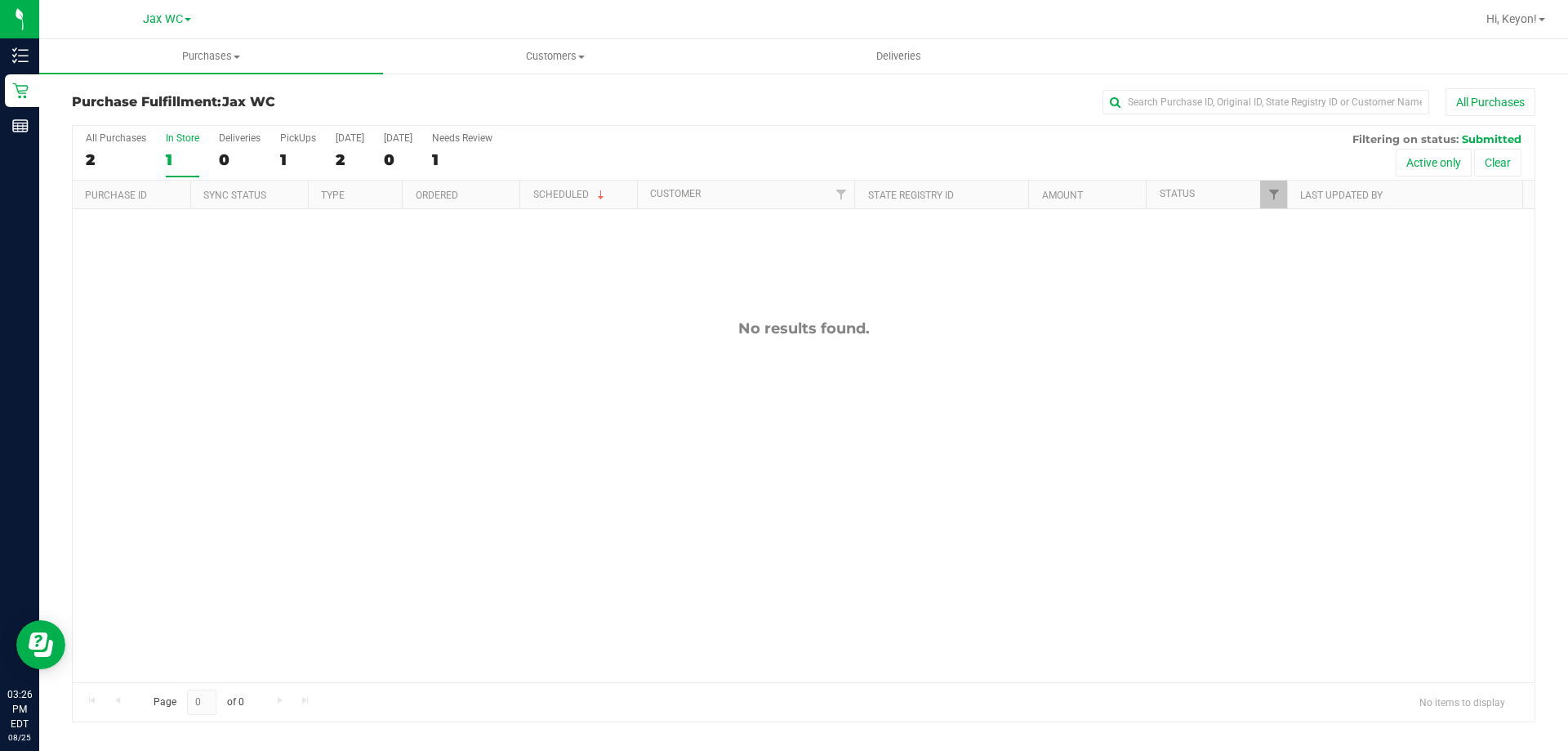
click at [190, 164] on div "1" at bounding box center [183, 159] width 34 height 19
click at [0, 0] on input "In Store 1" at bounding box center [0, 0] width 0 height 0
click at [184, 159] on div "1" at bounding box center [183, 159] width 34 height 19
click at [0, 0] on input "In Store 1" at bounding box center [0, 0] width 0 height 0
click at [183, 159] on div "1" at bounding box center [183, 159] width 34 height 19
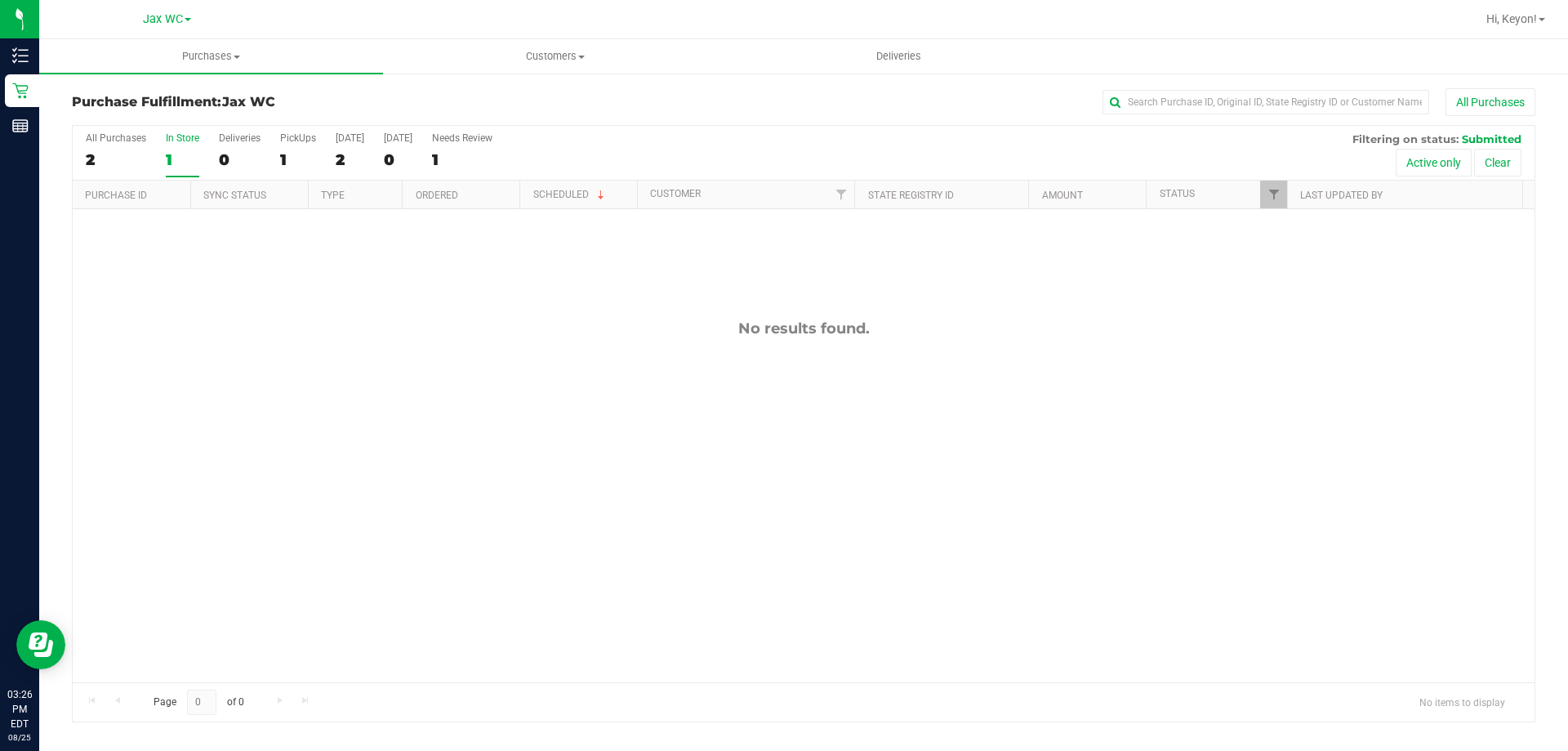
click at [0, 0] on input "In Store 1" at bounding box center [0, 0] width 0 height 0
click at [183, 159] on div "0" at bounding box center [183, 159] width 34 height 19
click at [0, 0] on input "In Store 0" at bounding box center [0, 0] width 0 height 0
click at [120, 167] on div "1" at bounding box center [115, 159] width 60 height 19
click at [0, 0] on input "All Purchases 1" at bounding box center [0, 0] width 0 height 0
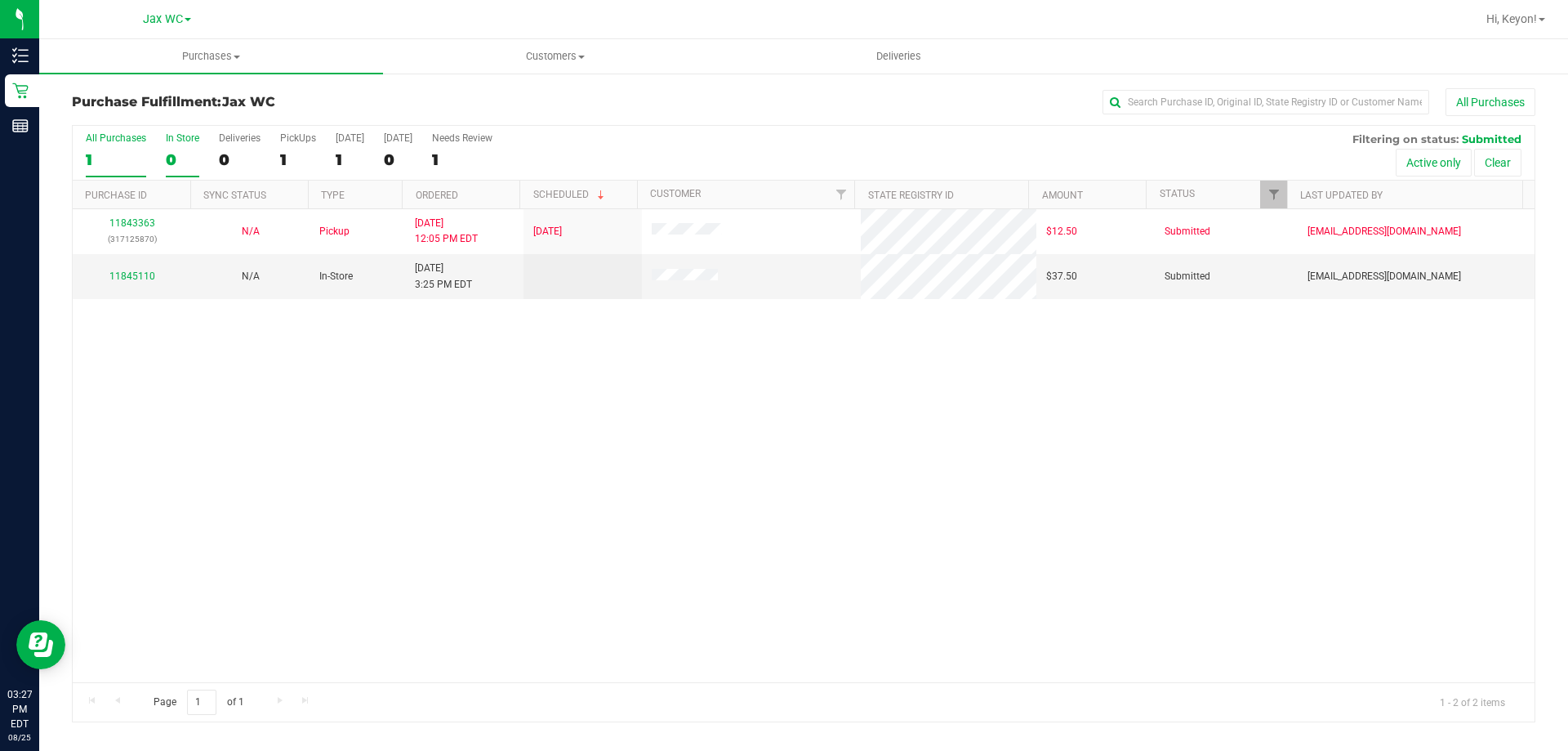
click at [186, 162] on div "0" at bounding box center [183, 159] width 34 height 19
click at [0, 0] on input "In Store 0" at bounding box center [0, 0] width 0 height 0
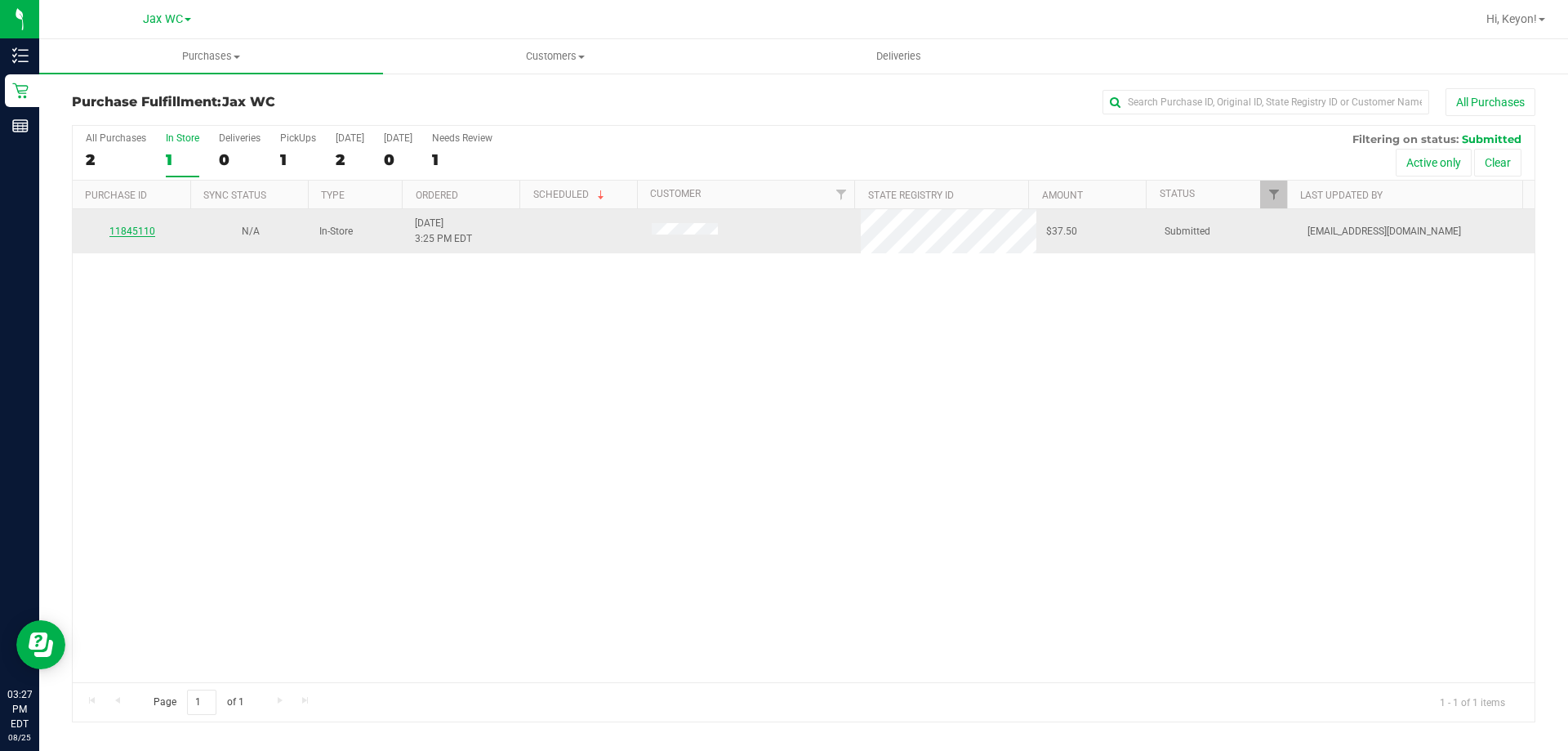
click at [133, 231] on link "11845110" at bounding box center [132, 231] width 46 height 11
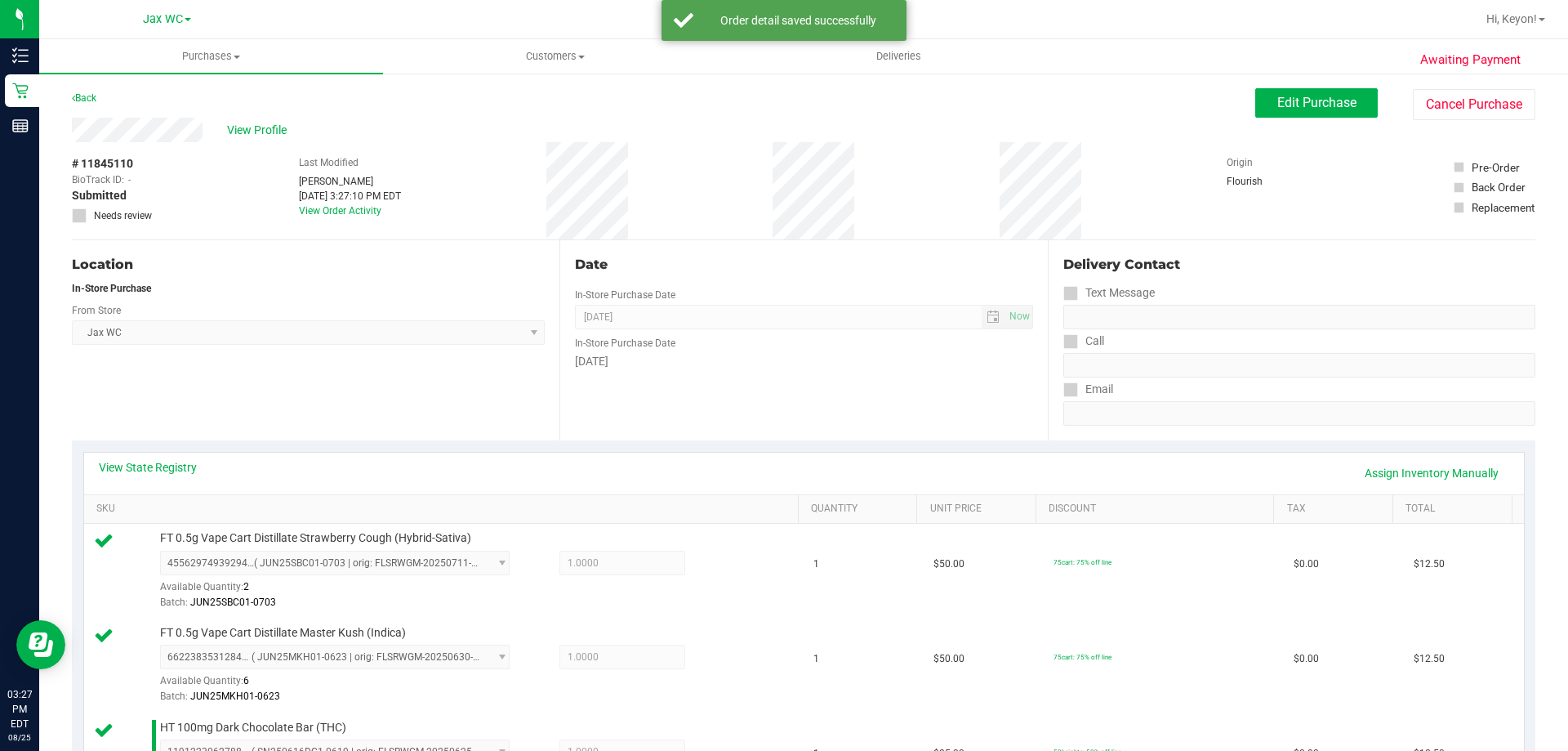
scroll to position [388, 0]
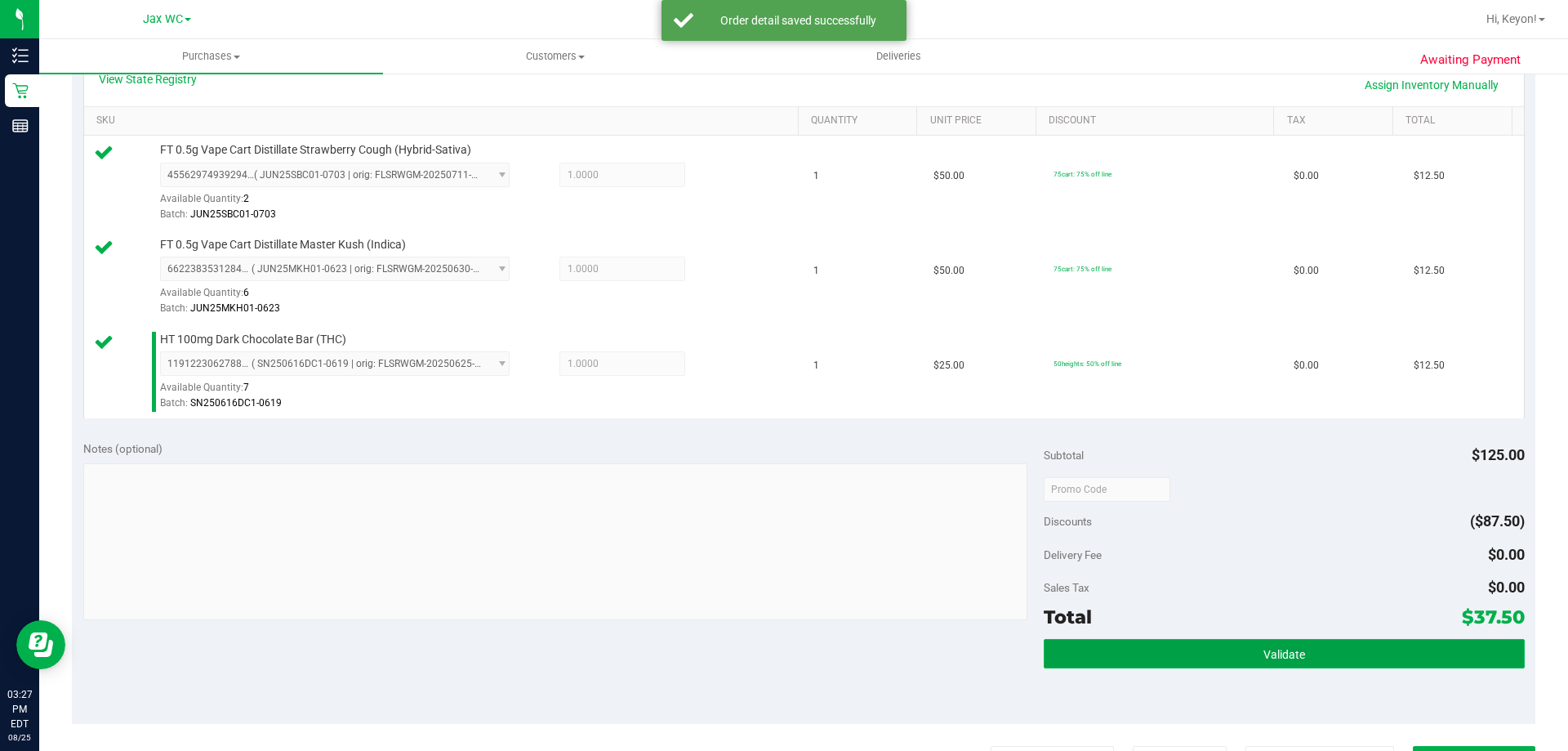
click at [1326, 653] on button "Validate" at bounding box center [1283, 654] width 480 height 30
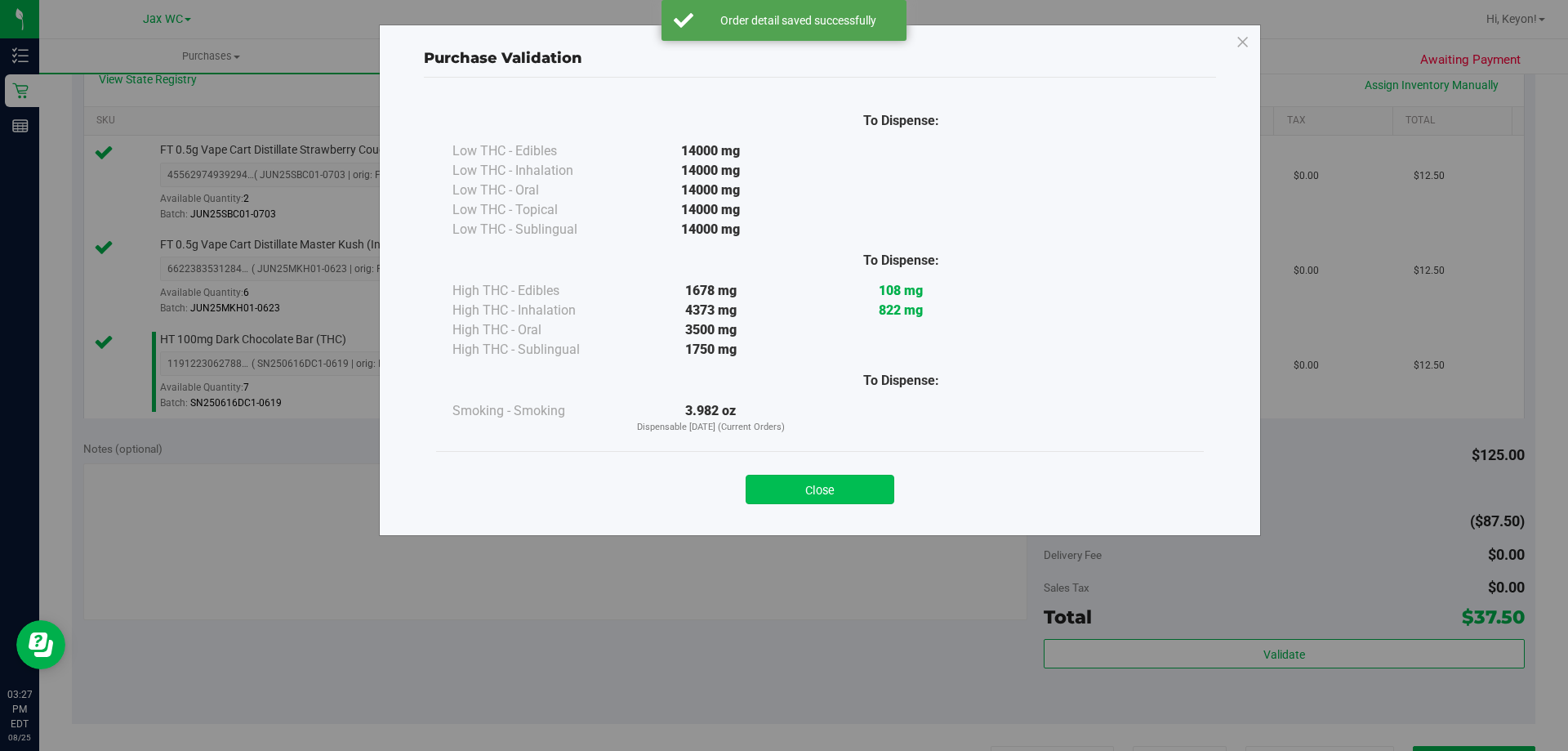
click at [802, 483] on button "Close" at bounding box center [819, 489] width 148 height 30
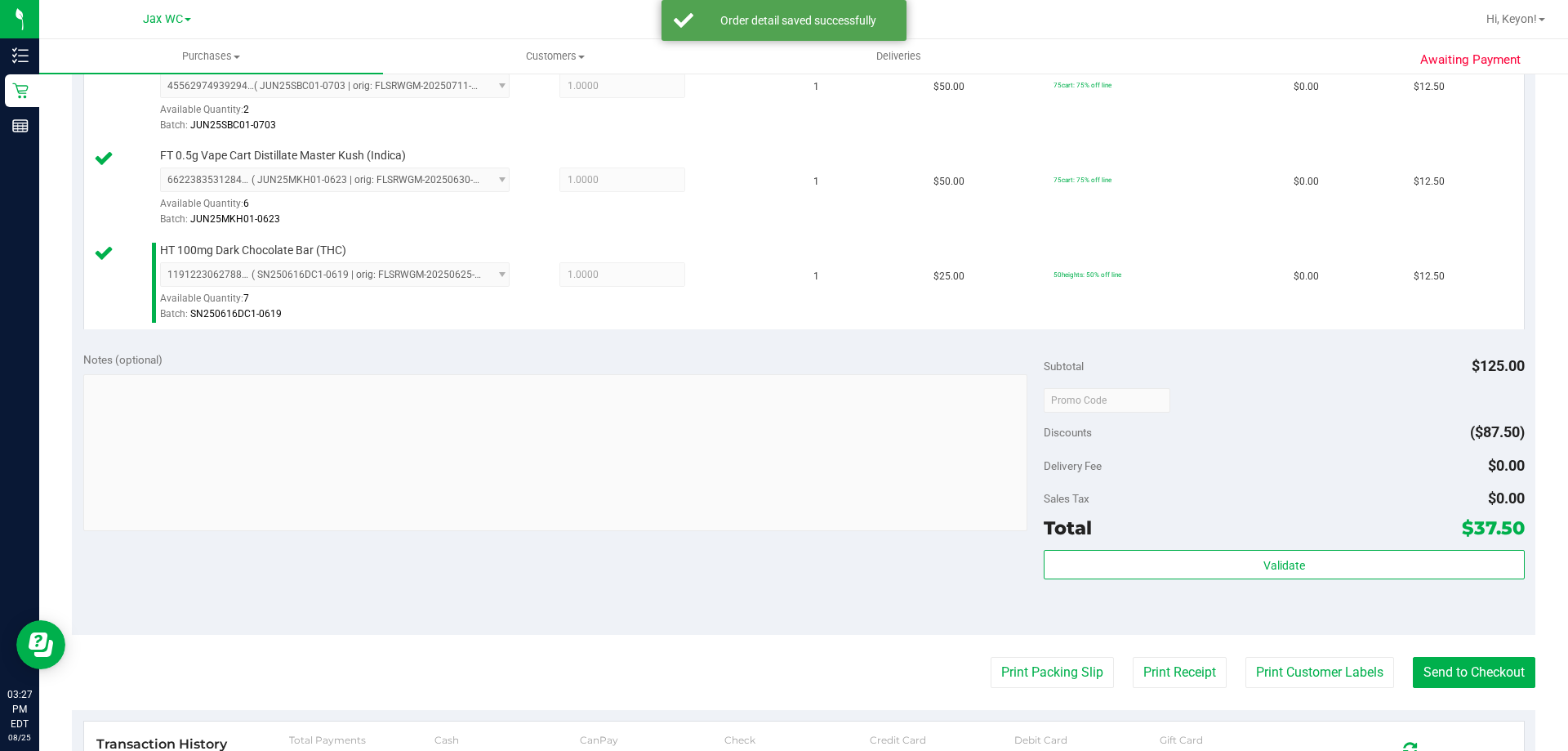
scroll to position [483, 0]
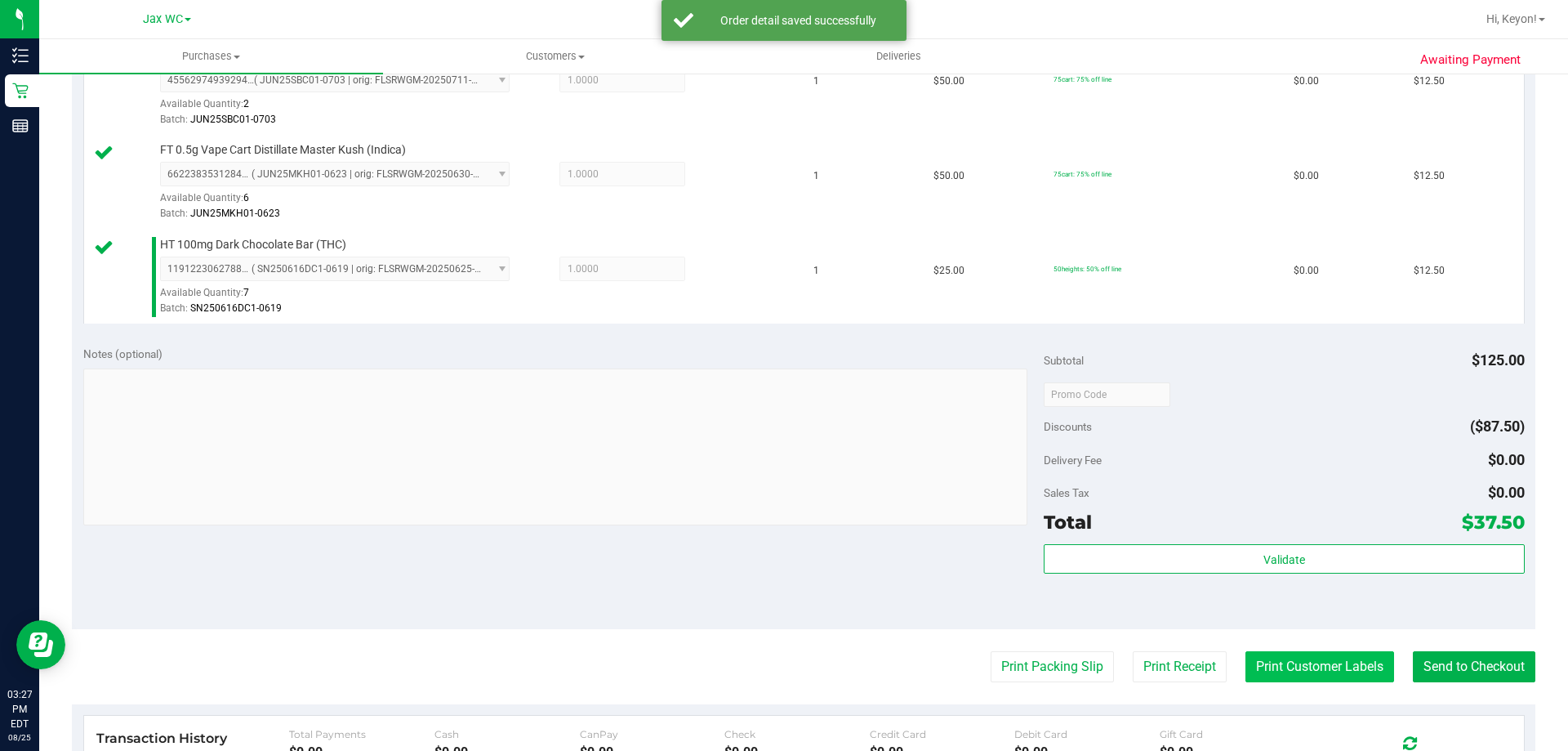
click at [1349, 667] on button "Print Customer Labels" at bounding box center [1319, 666] width 148 height 31
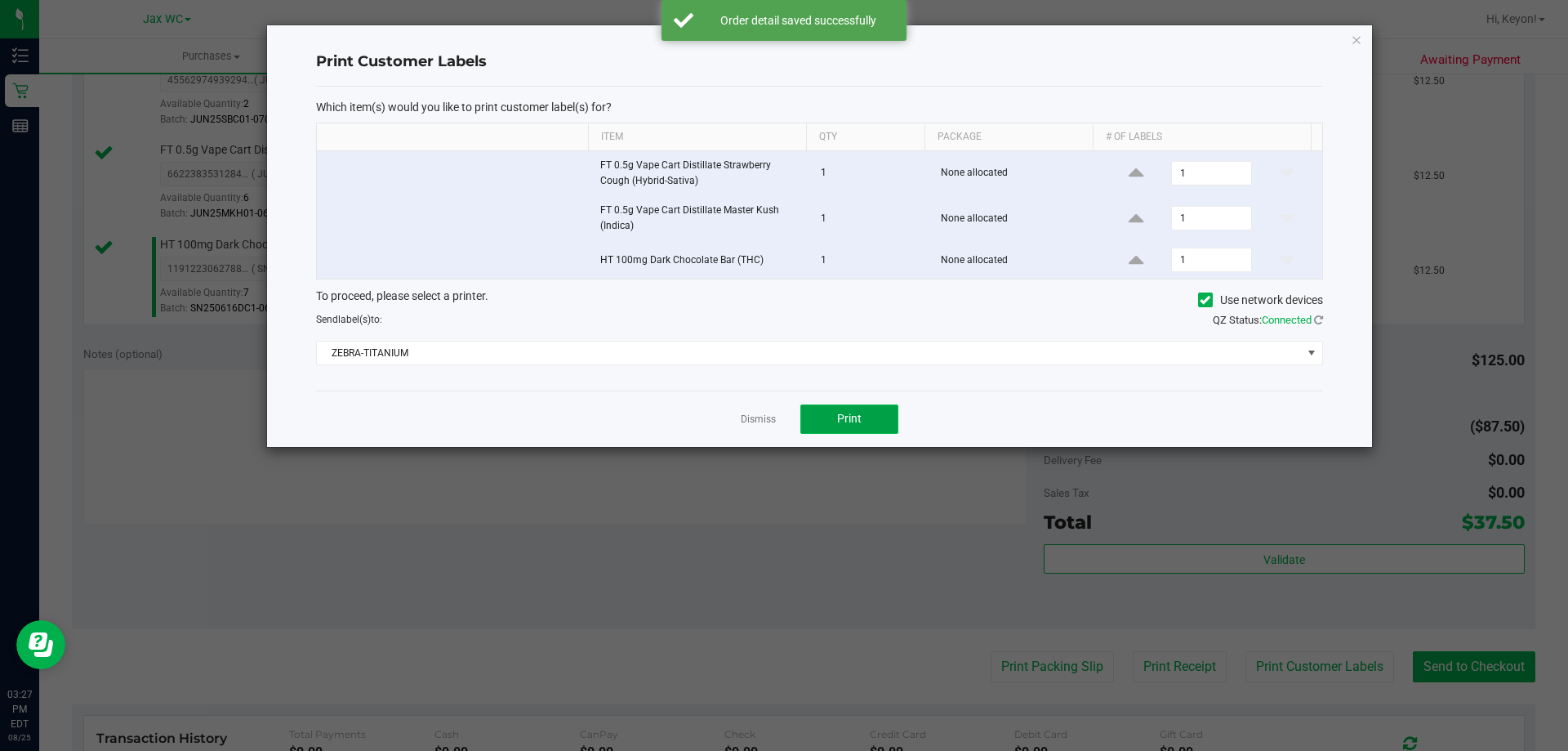
click at [868, 418] on button "Print" at bounding box center [850, 419] width 98 height 30
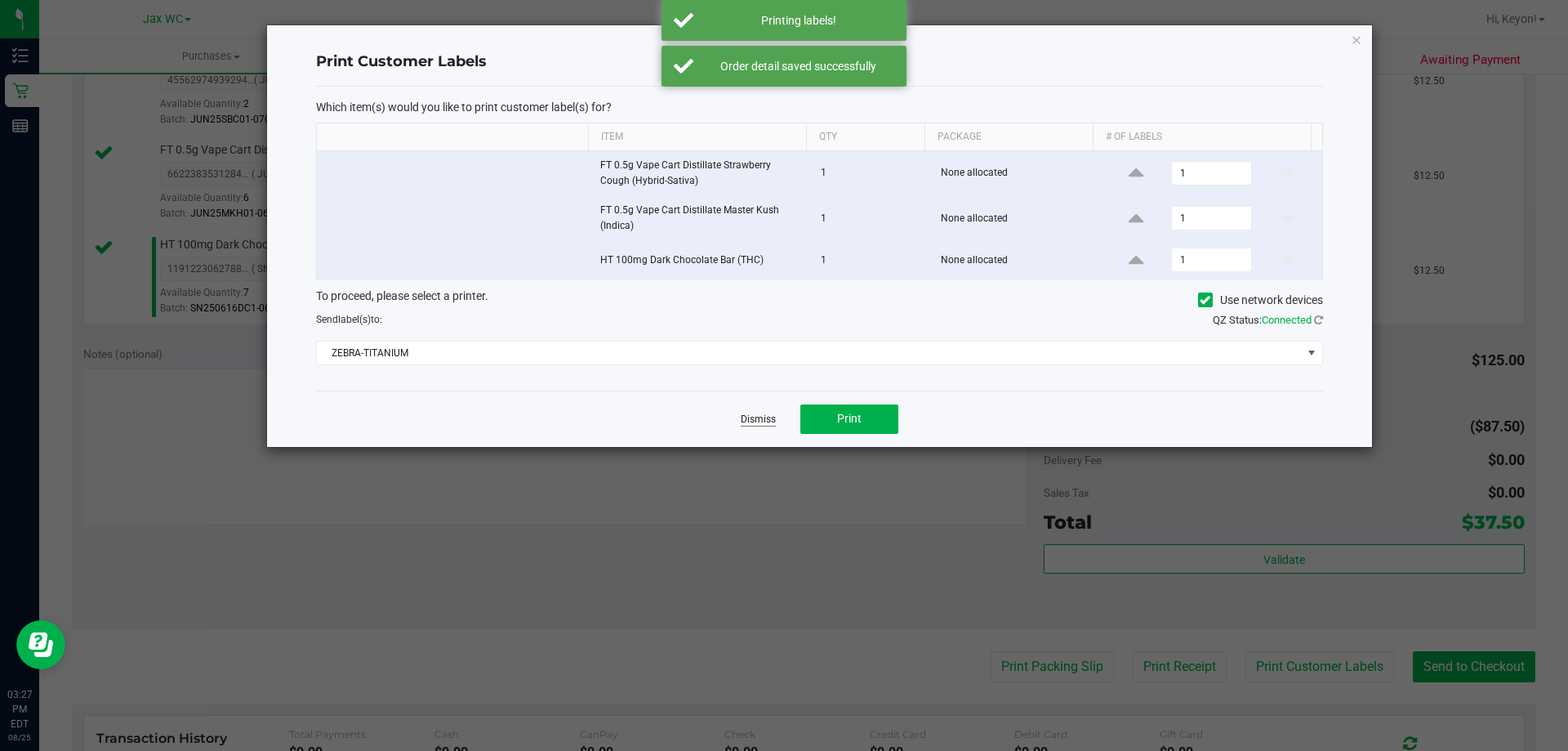
click at [756, 423] on link "Dismiss" at bounding box center [757, 420] width 35 height 14
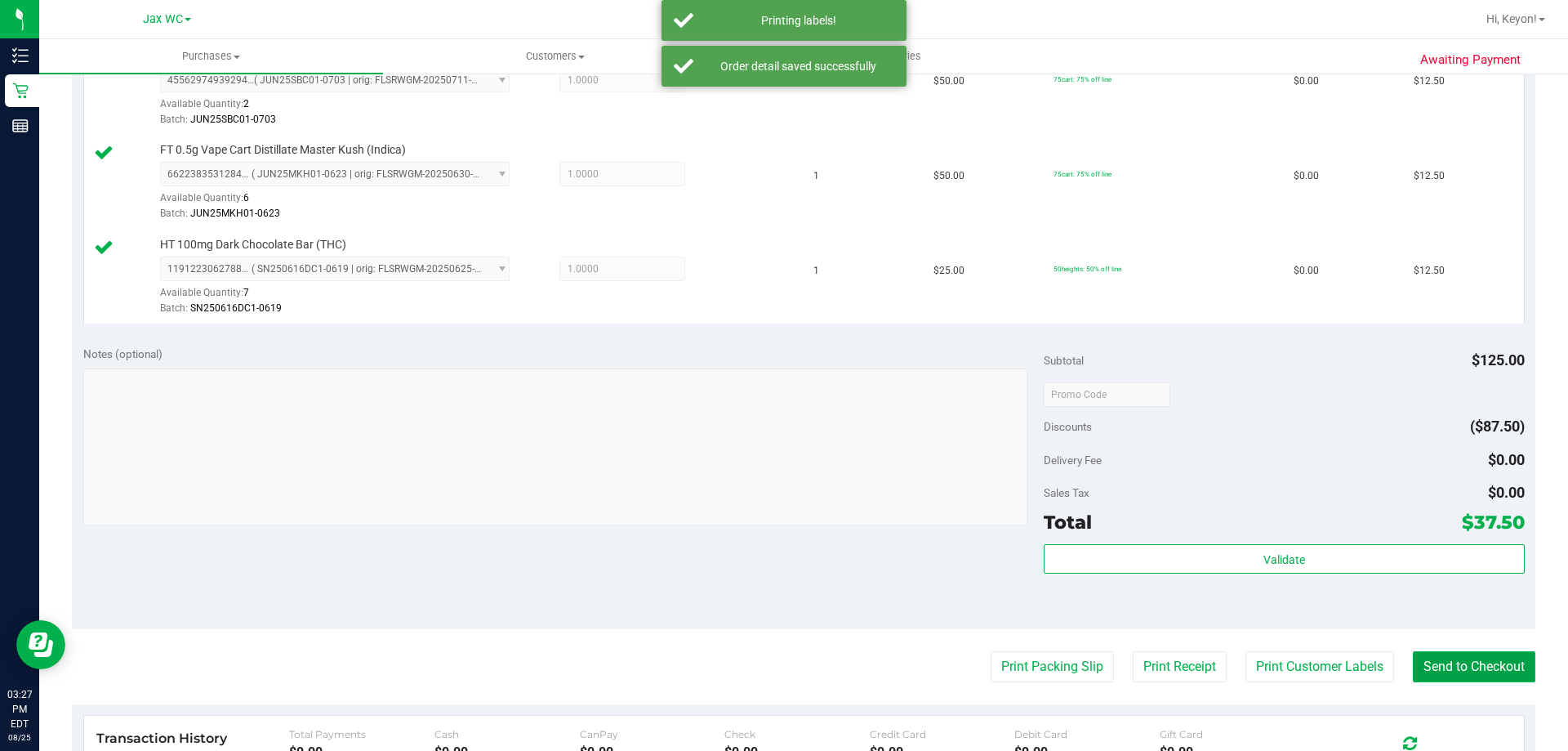
drag, startPoint x: 1420, startPoint y: 671, endPoint x: 1073, endPoint y: 427, distance: 424.2
click at [1420, 667] on button "Send to Checkout" at bounding box center [1473, 666] width 123 height 31
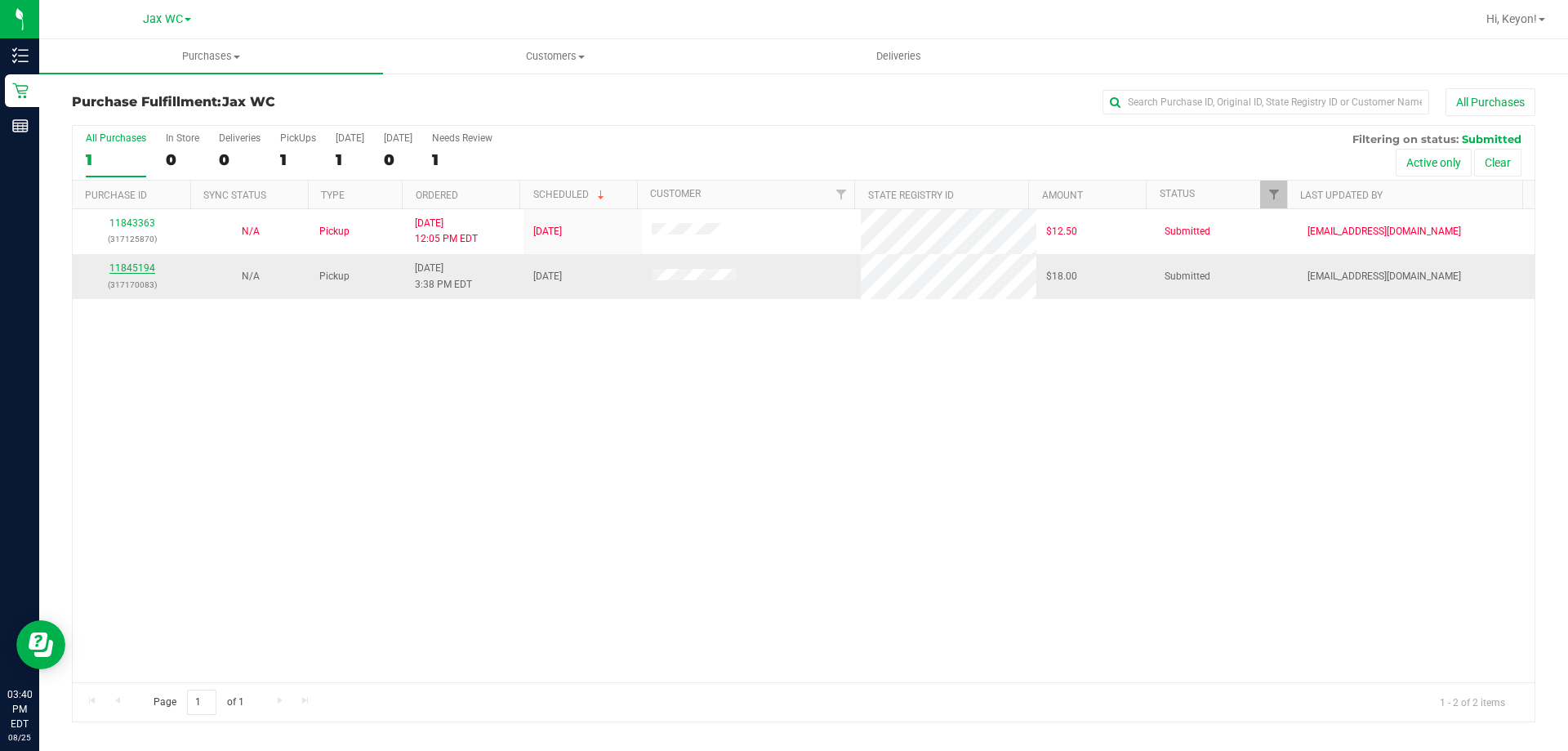
click at [134, 268] on link "11845194" at bounding box center [132, 267] width 46 height 11
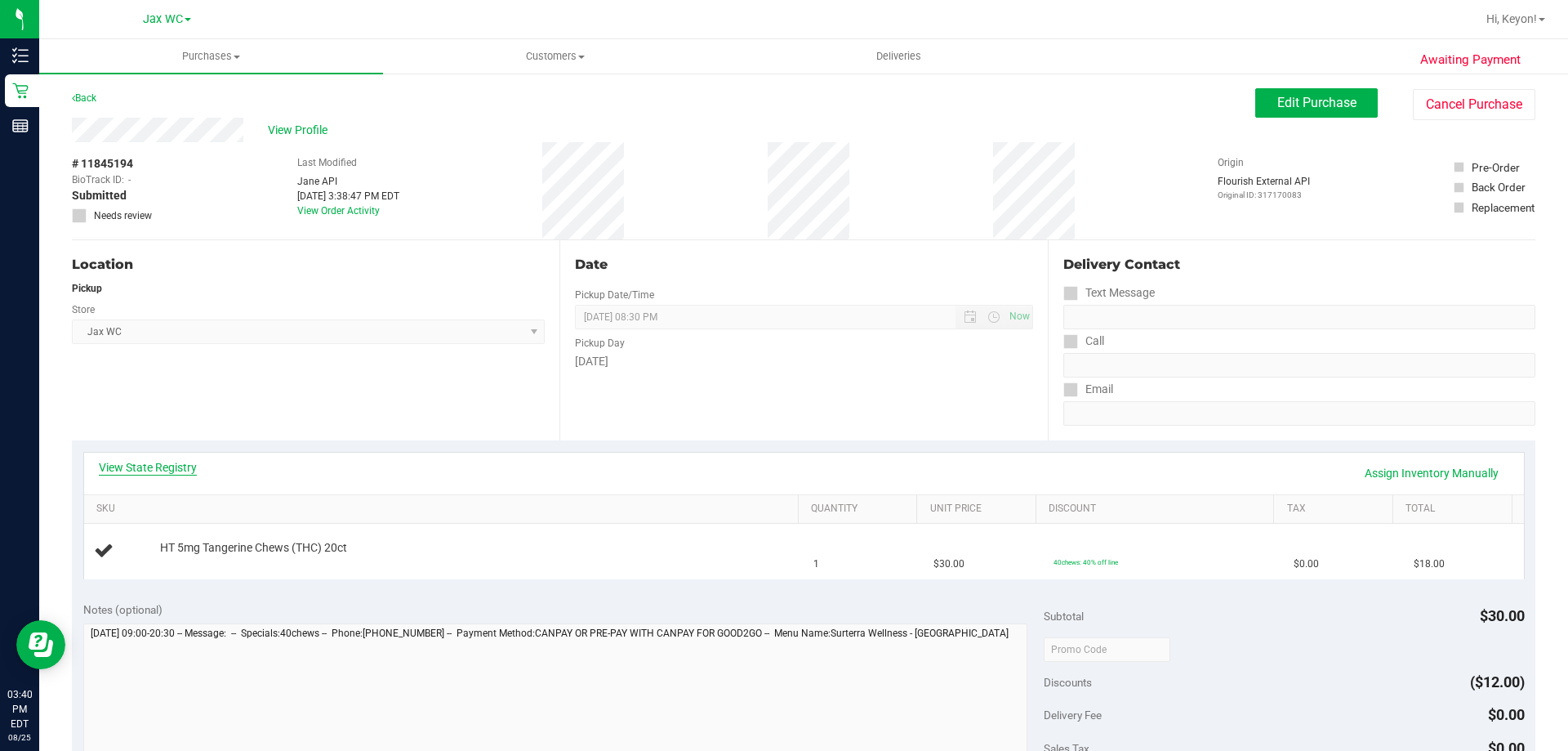
click at [178, 465] on link "View State Registry" at bounding box center [148, 467] width 98 height 16
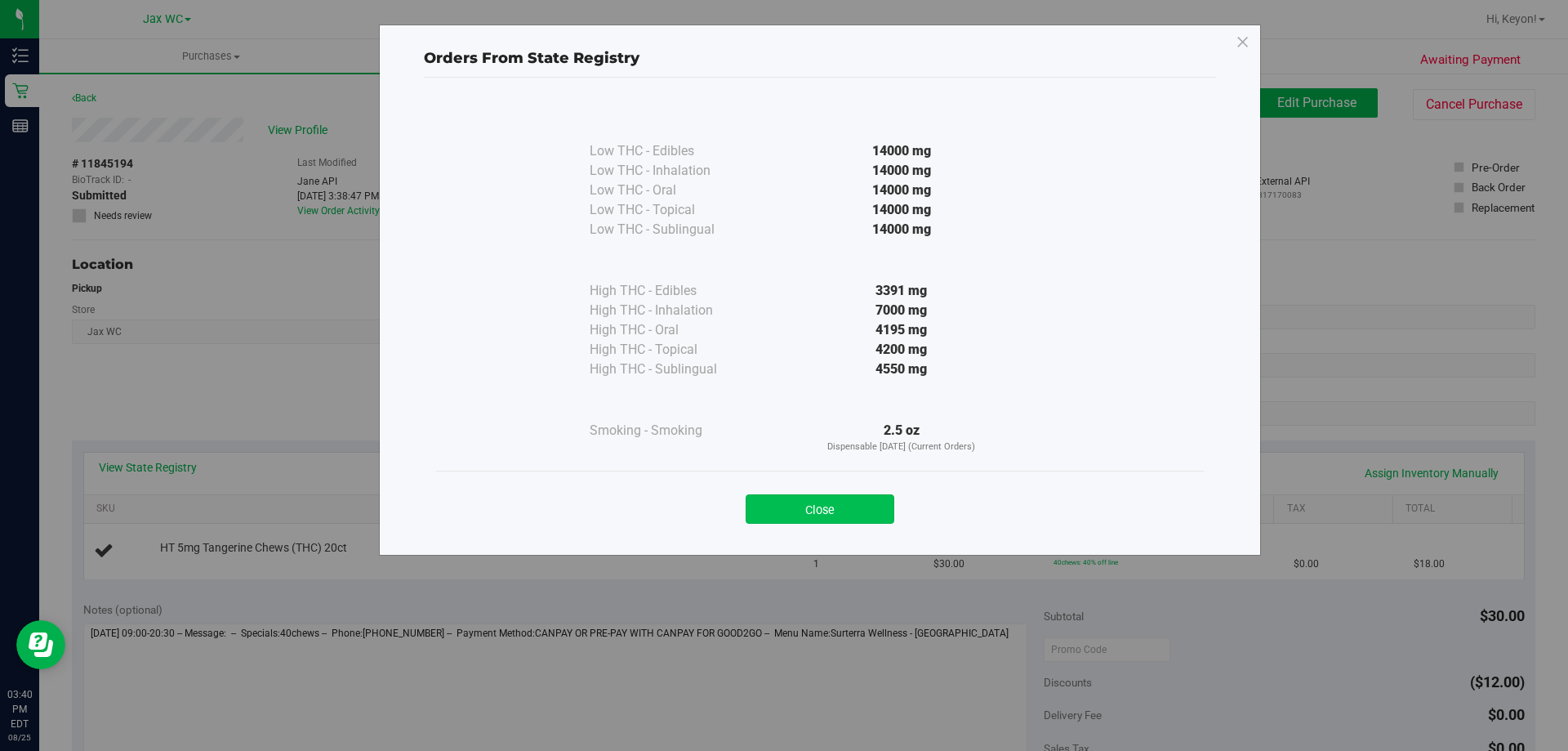
click at [817, 503] on button "Close" at bounding box center [819, 509] width 148 height 30
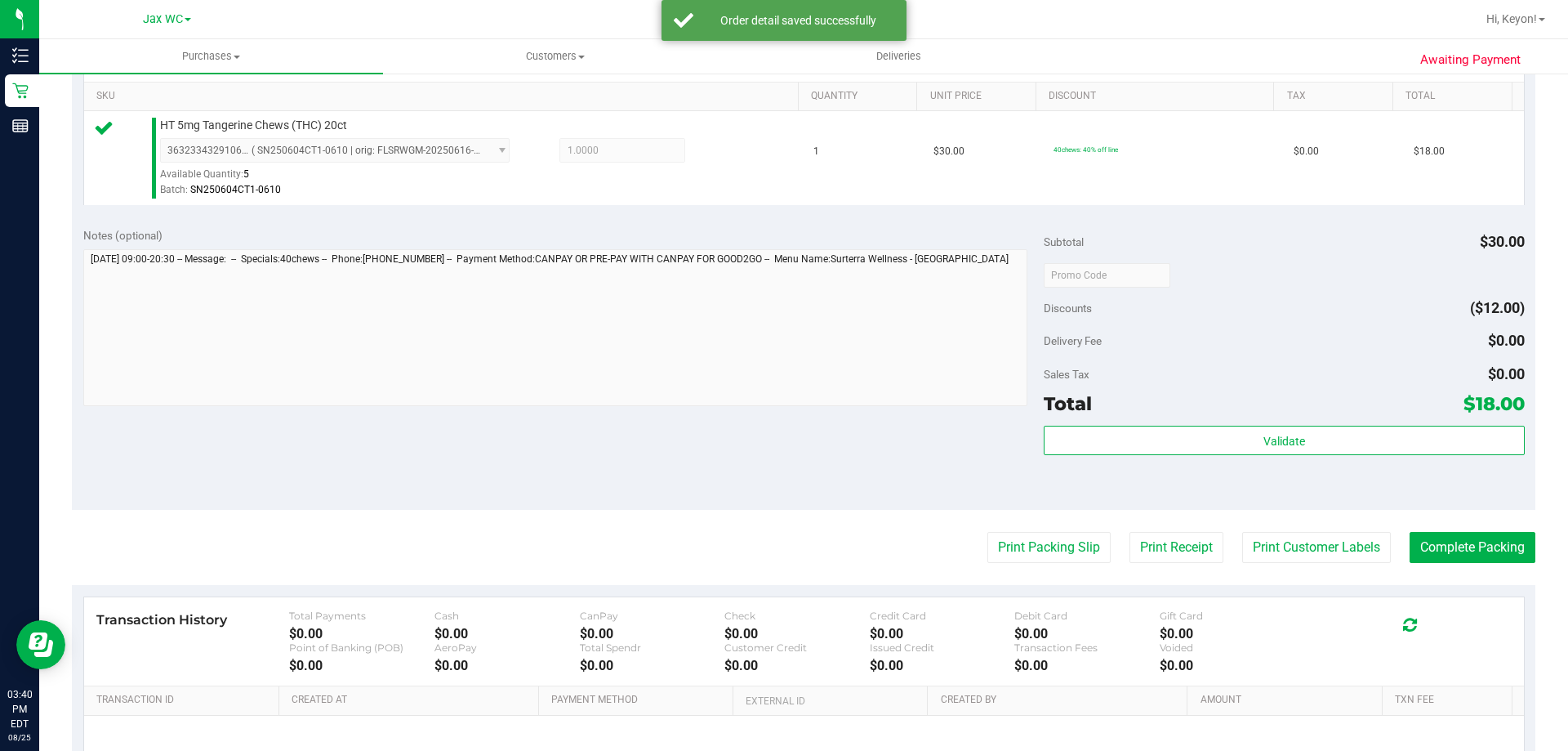
scroll to position [458, 0]
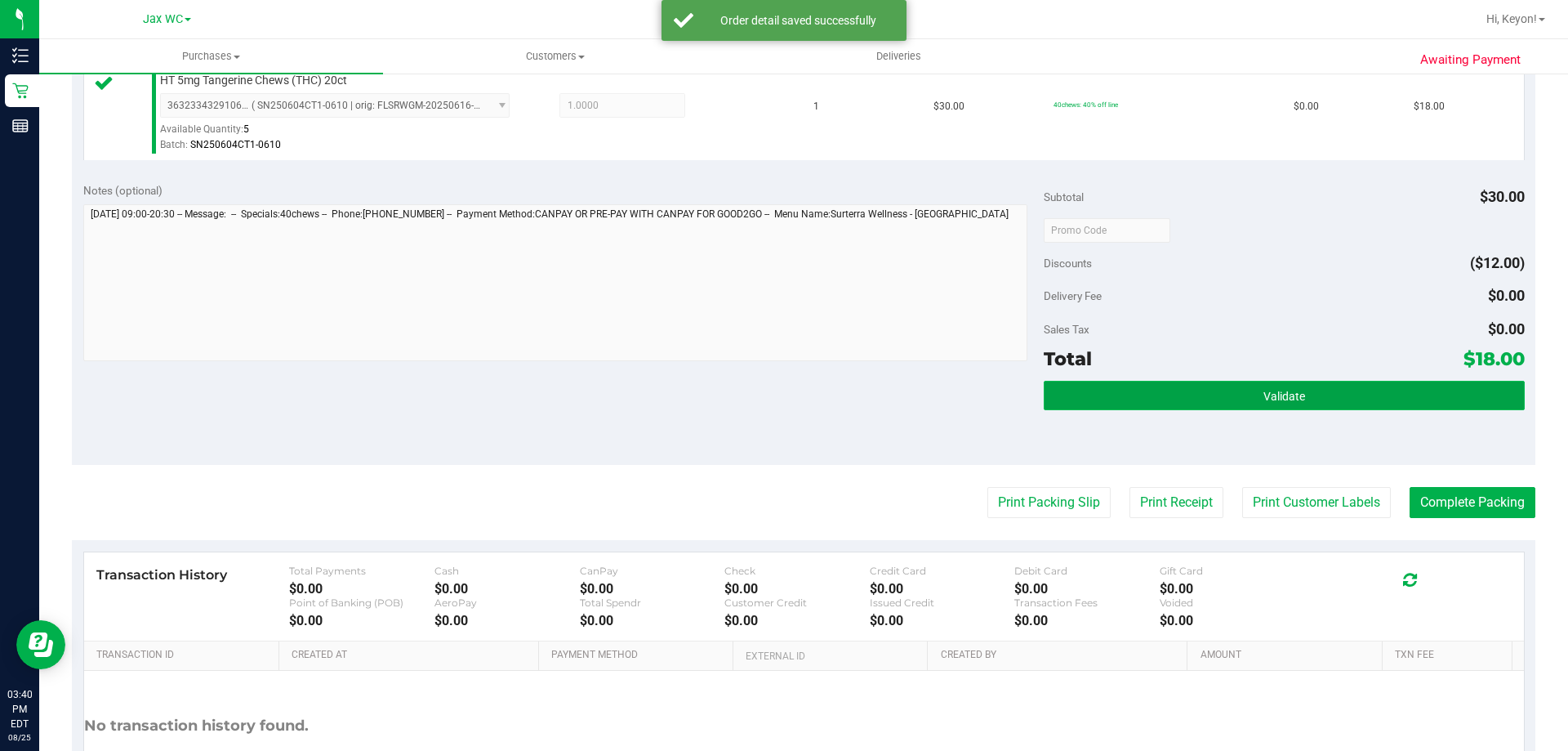
click at [1365, 387] on button "Validate" at bounding box center [1283, 395] width 480 height 30
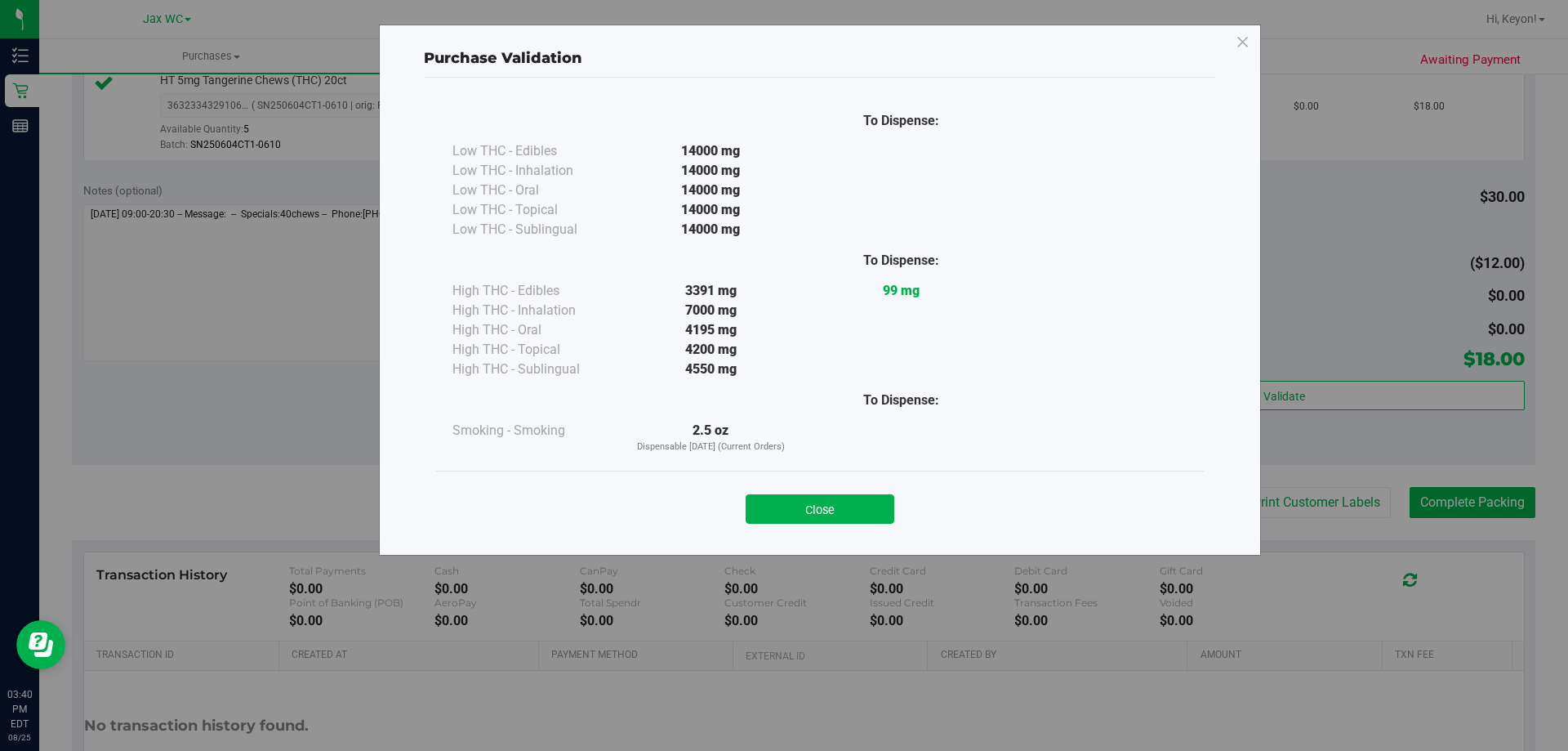
drag, startPoint x: 821, startPoint y: 509, endPoint x: 954, endPoint y: 499, distance: 133.4
click at [825, 509] on button "Close" at bounding box center [819, 509] width 148 height 30
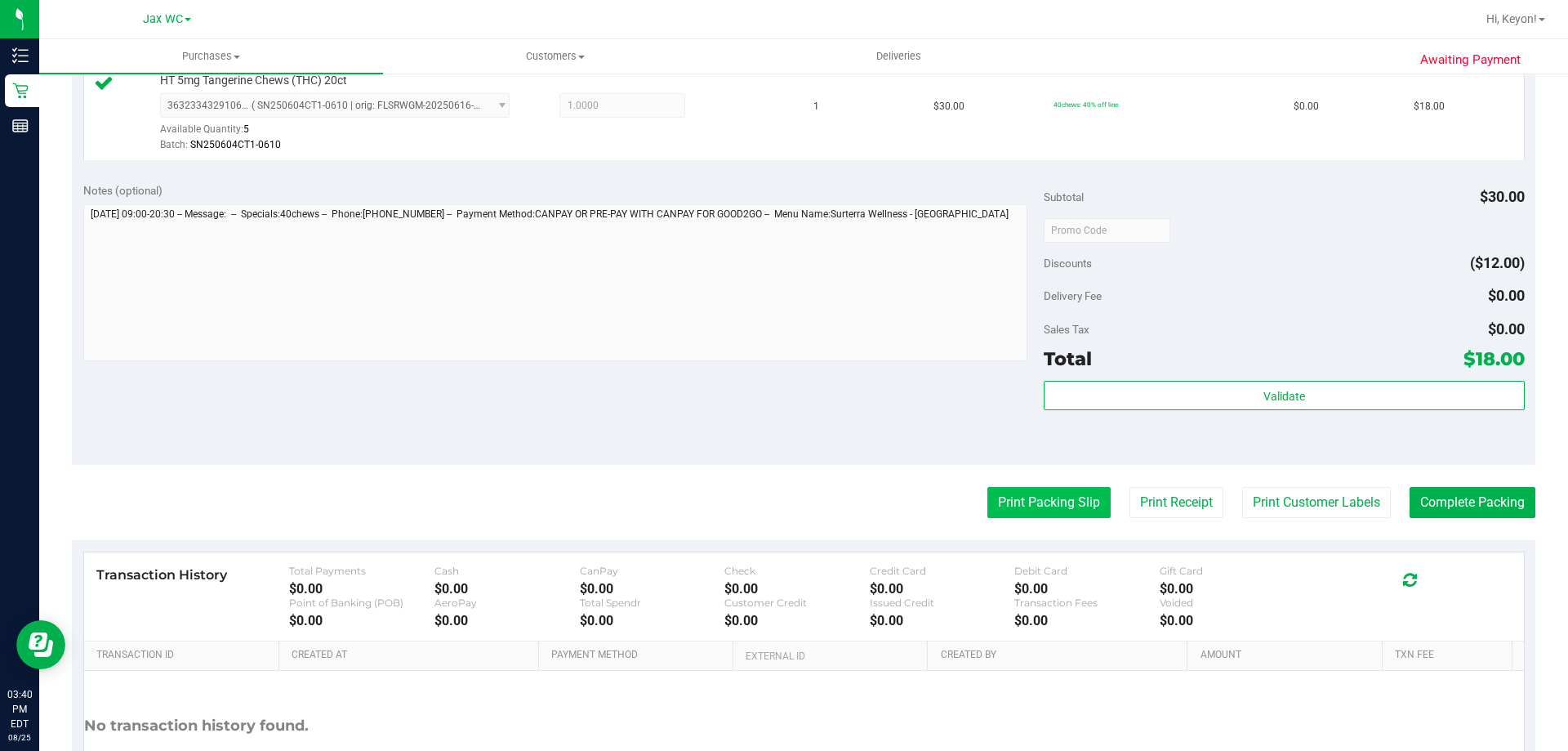
click at [1046, 487] on button "Print Packing Slip" at bounding box center [1049, 502] width 124 height 31
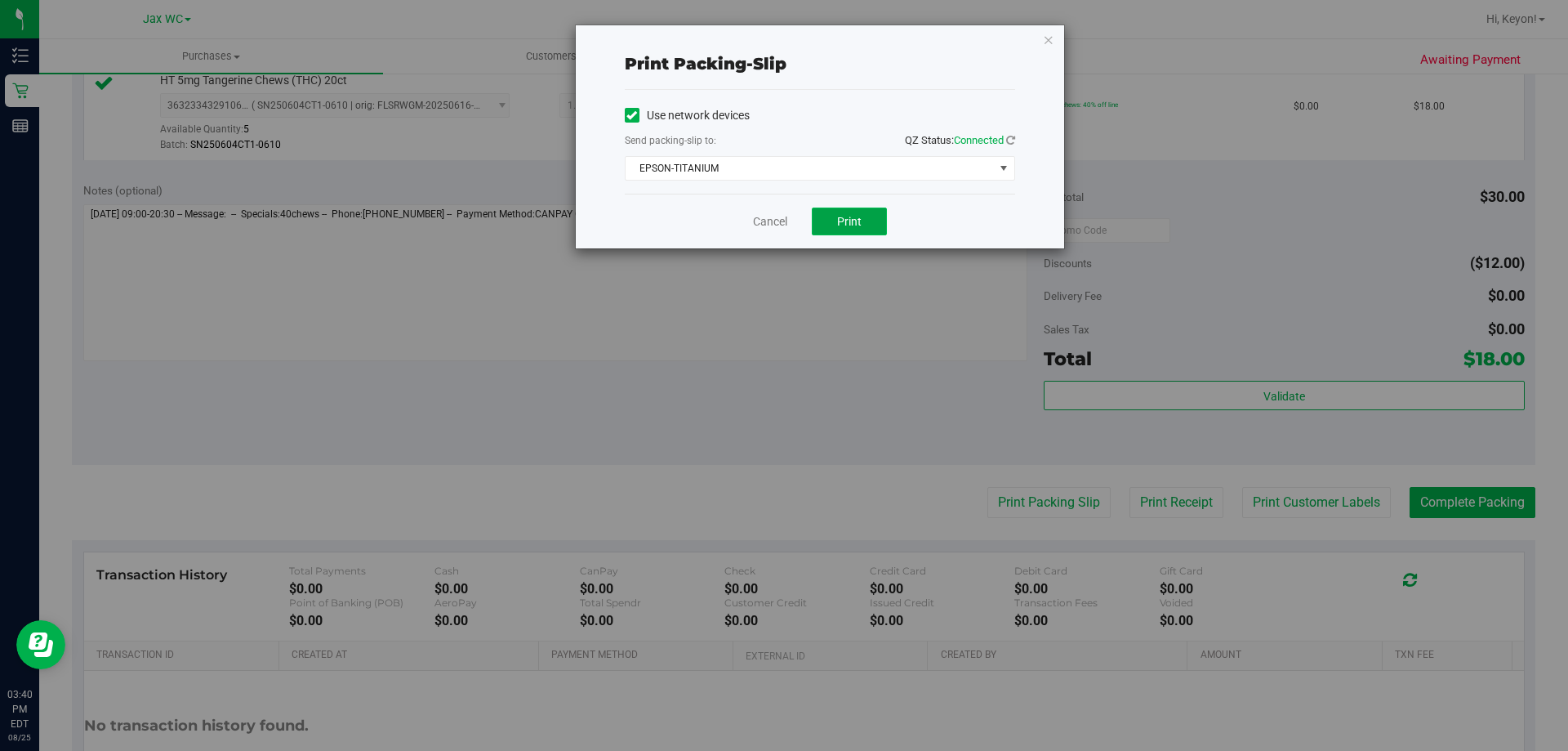
click at [857, 218] on span "Print" at bounding box center [849, 220] width 25 height 13
click at [773, 220] on link "Cancel" at bounding box center [770, 222] width 34 height 17
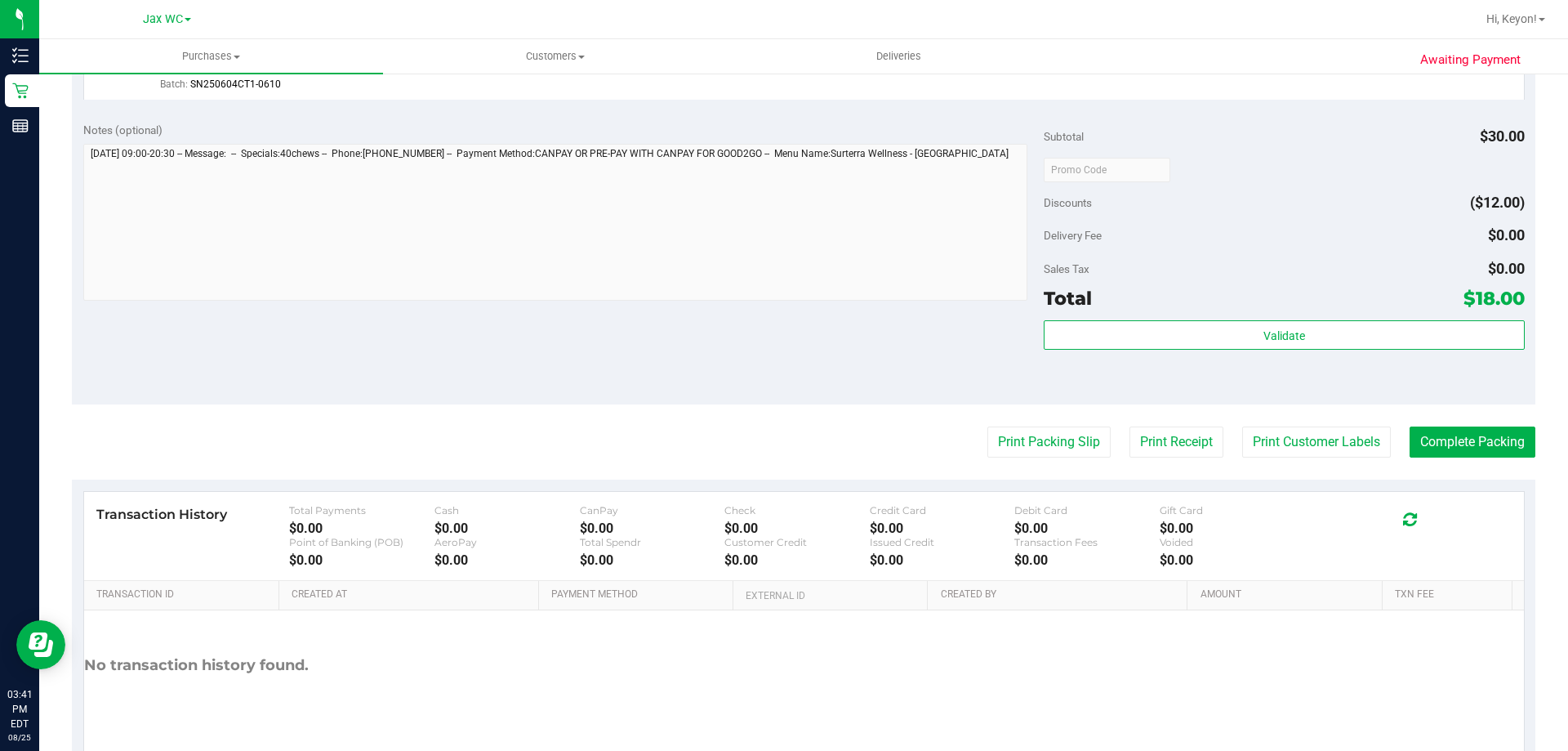
scroll to position [565, 0]
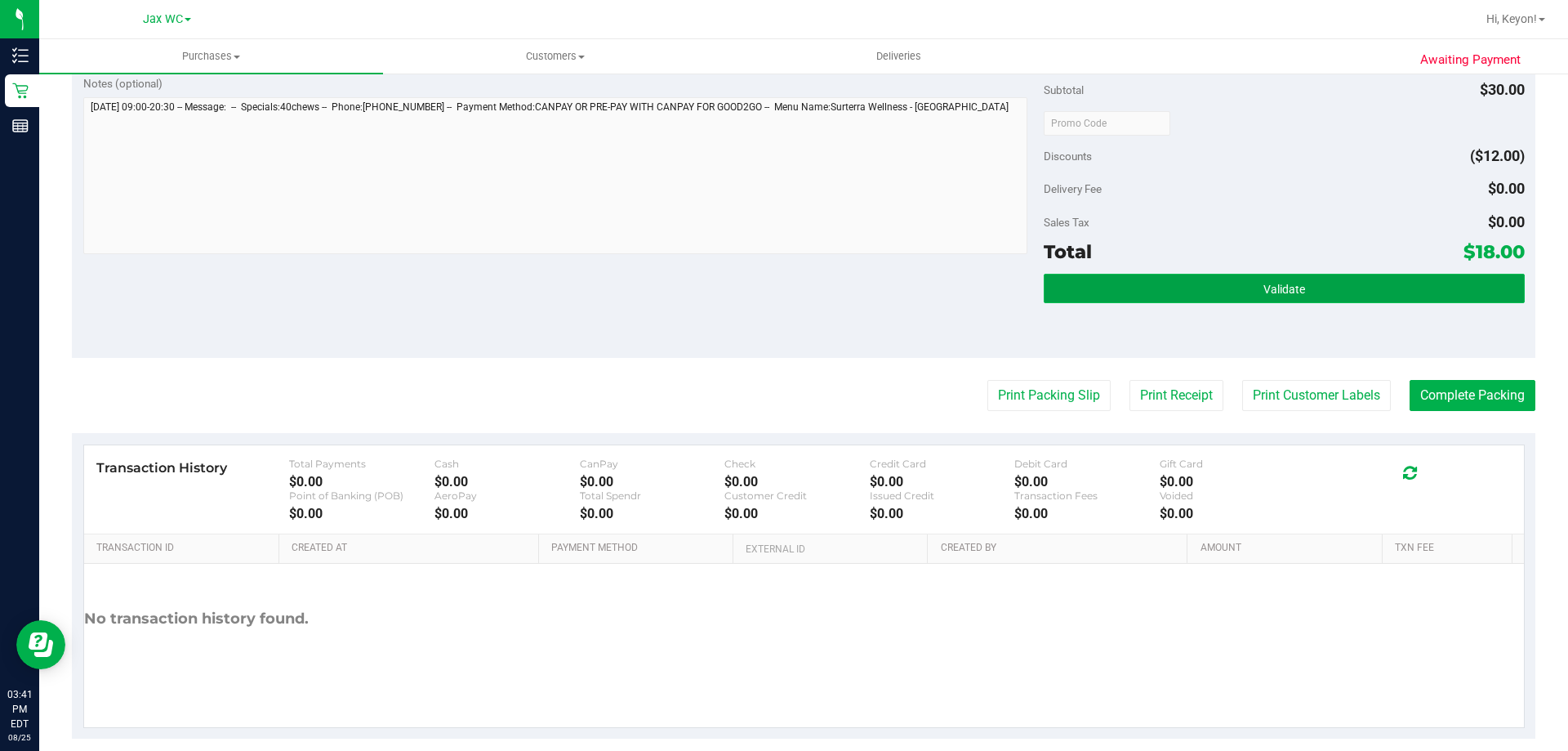
click at [1316, 284] on button "Validate" at bounding box center [1283, 288] width 480 height 30
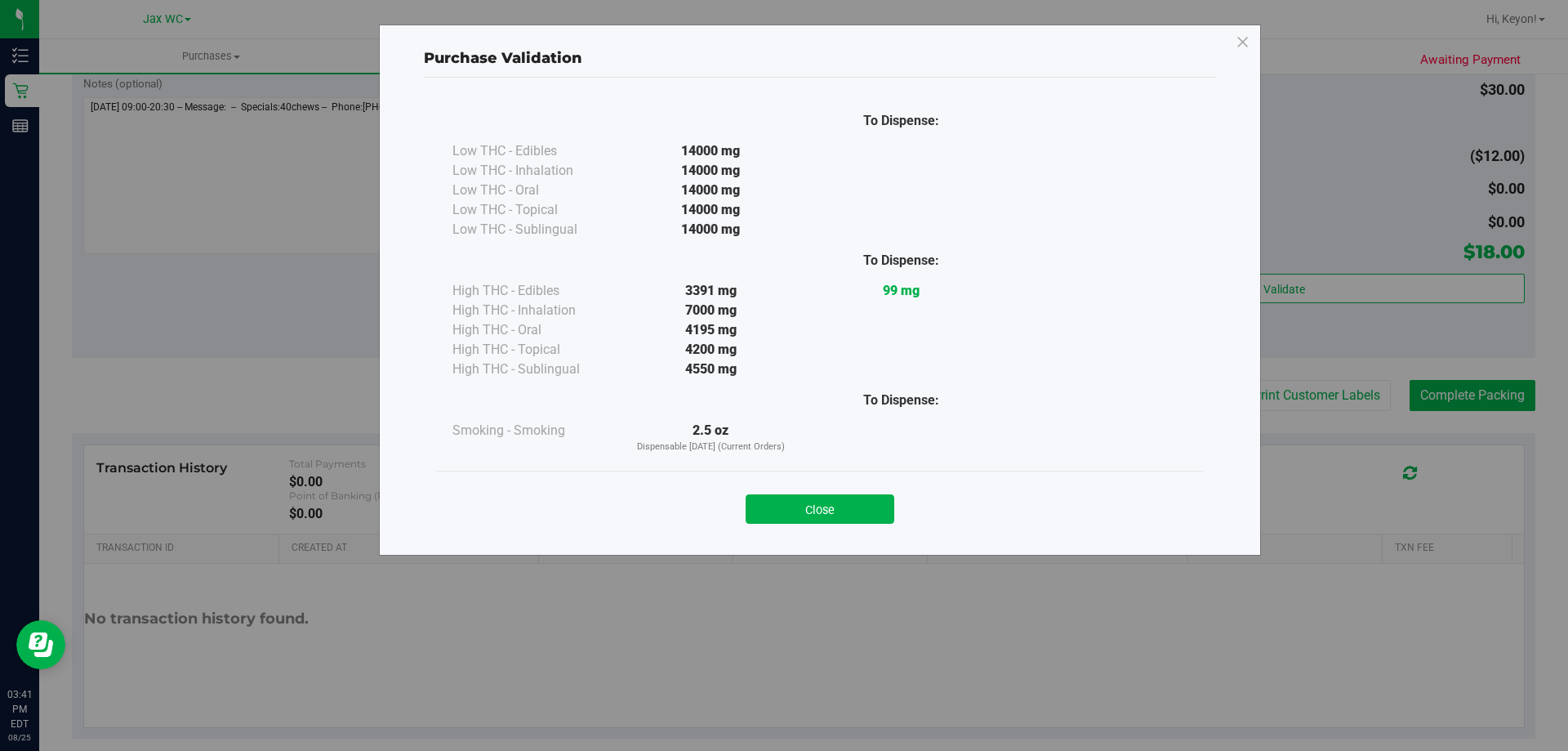
drag, startPoint x: 834, startPoint y: 508, endPoint x: 1491, endPoint y: 417, distance: 663.3
click at [856, 509] on button "Close" at bounding box center [819, 509] width 148 height 30
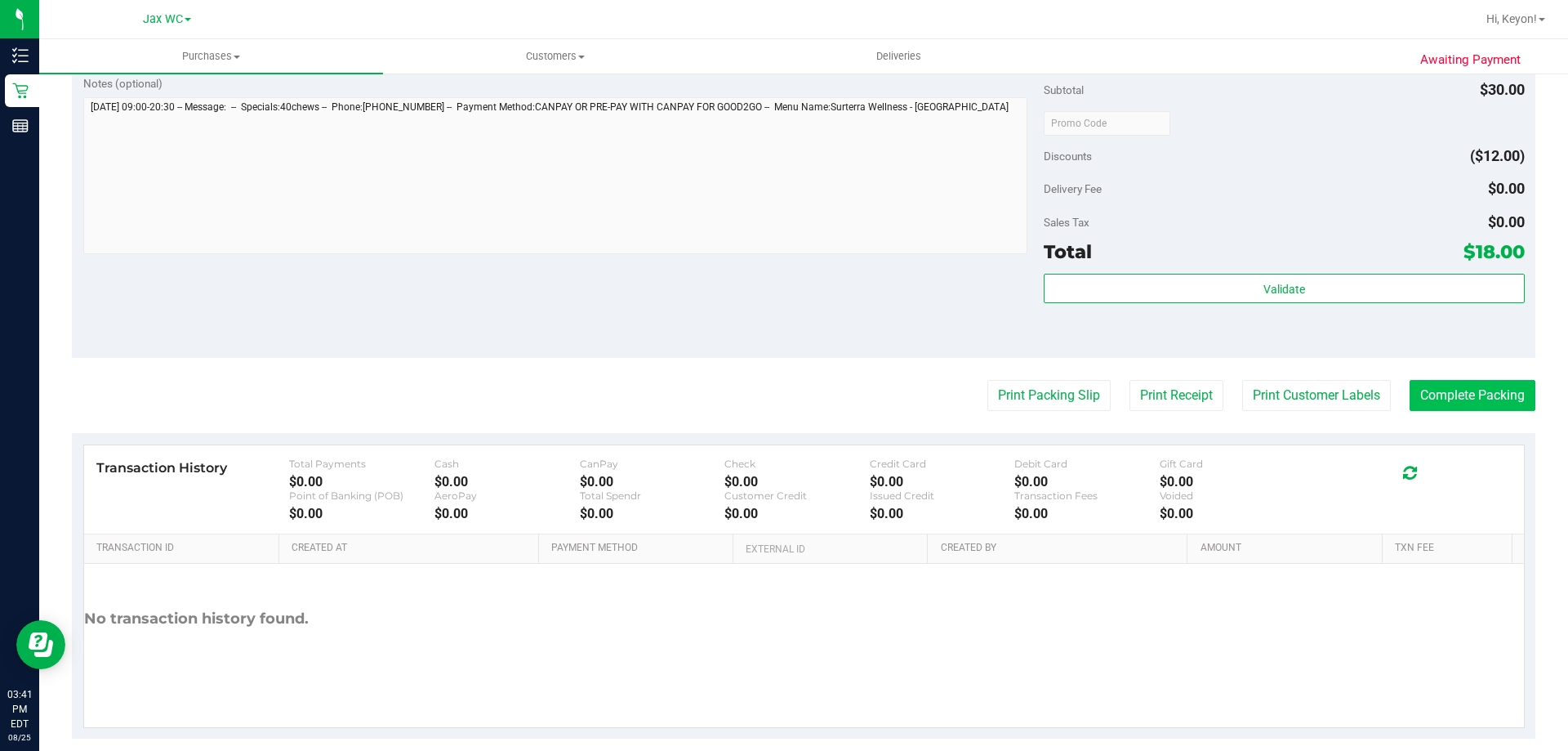
scroll to position [585, 0]
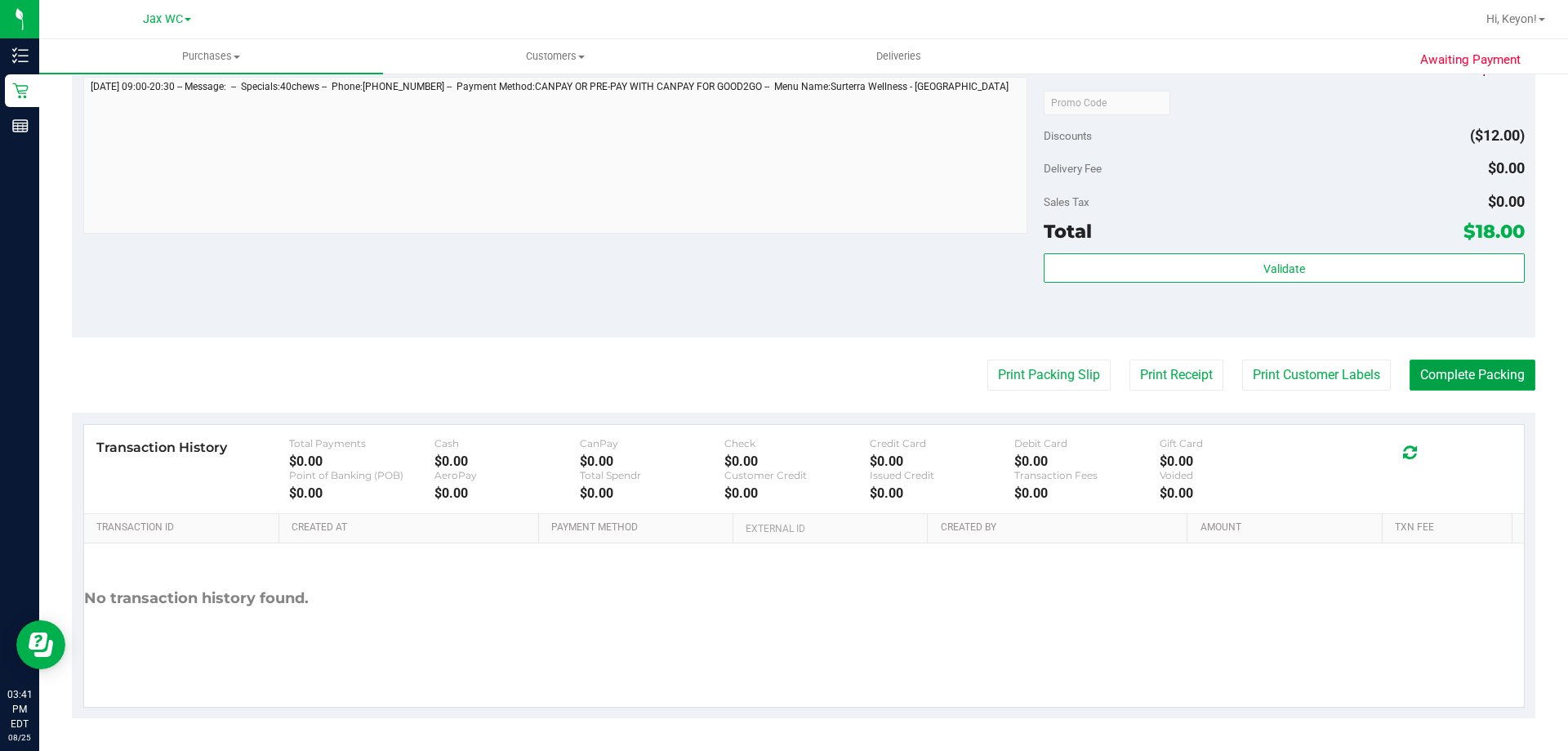
click at [1480, 381] on button "Complete Packing" at bounding box center [1472, 375] width 125 height 31
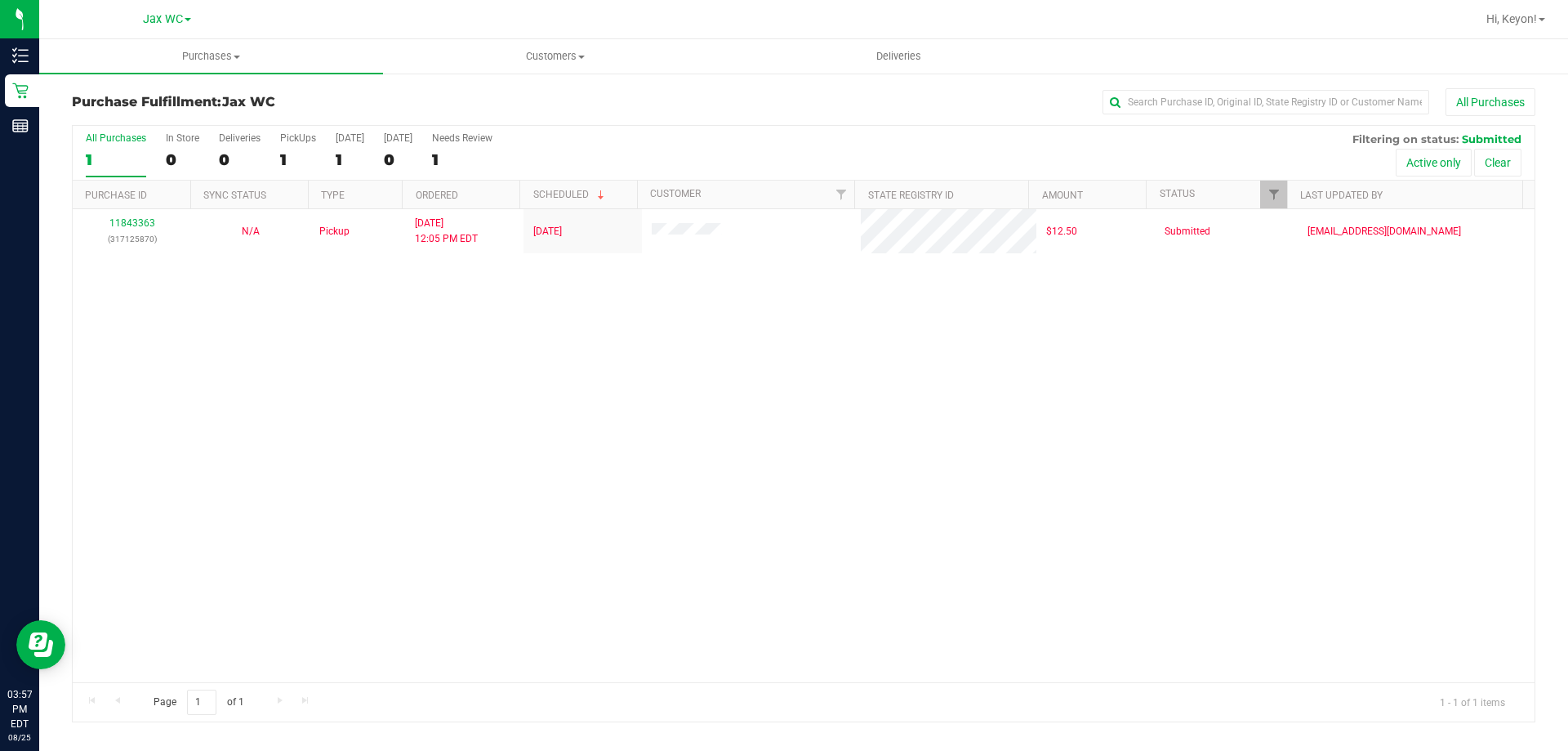
click at [1192, 370] on div "11843363 (317125870) N/A Pickup 8/25/2025 12:05 PM EDT 8/25/2025 $12.50 Submitt…" at bounding box center [803, 446] width 1461 height 473
drag, startPoint x: 1533, startPoint y: 19, endPoint x: 1519, endPoint y: 28, distance: 16.6
click at [1535, 19] on span "Hi, Keyon!" at bounding box center [1511, 18] width 51 height 13
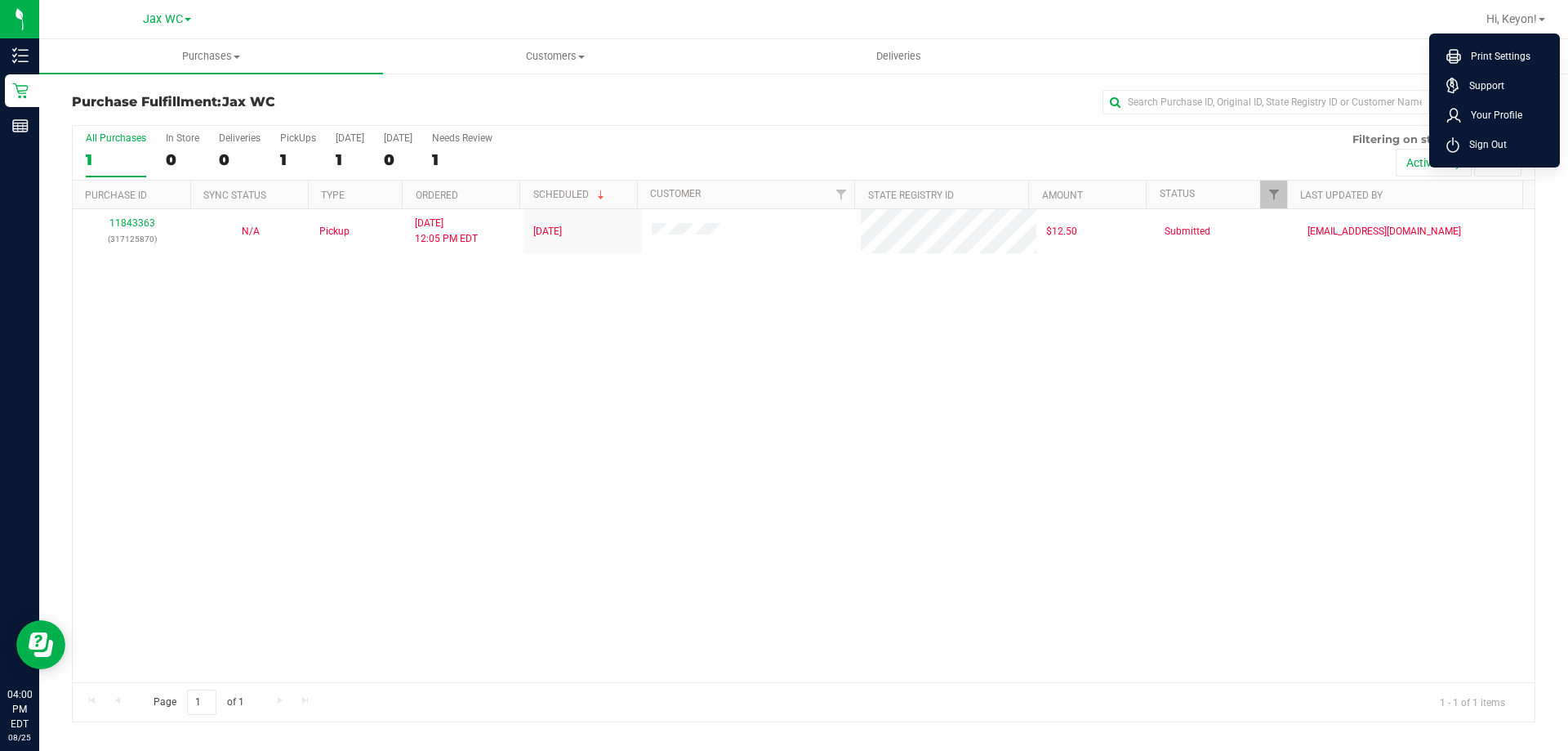
drag, startPoint x: 1460, startPoint y: 147, endPoint x: 1454, endPoint y: 141, distance: 8.5
click at [1461, 147] on span "Sign Out" at bounding box center [1482, 144] width 47 height 16
